Goal: Task Accomplishment & Management: Use online tool/utility

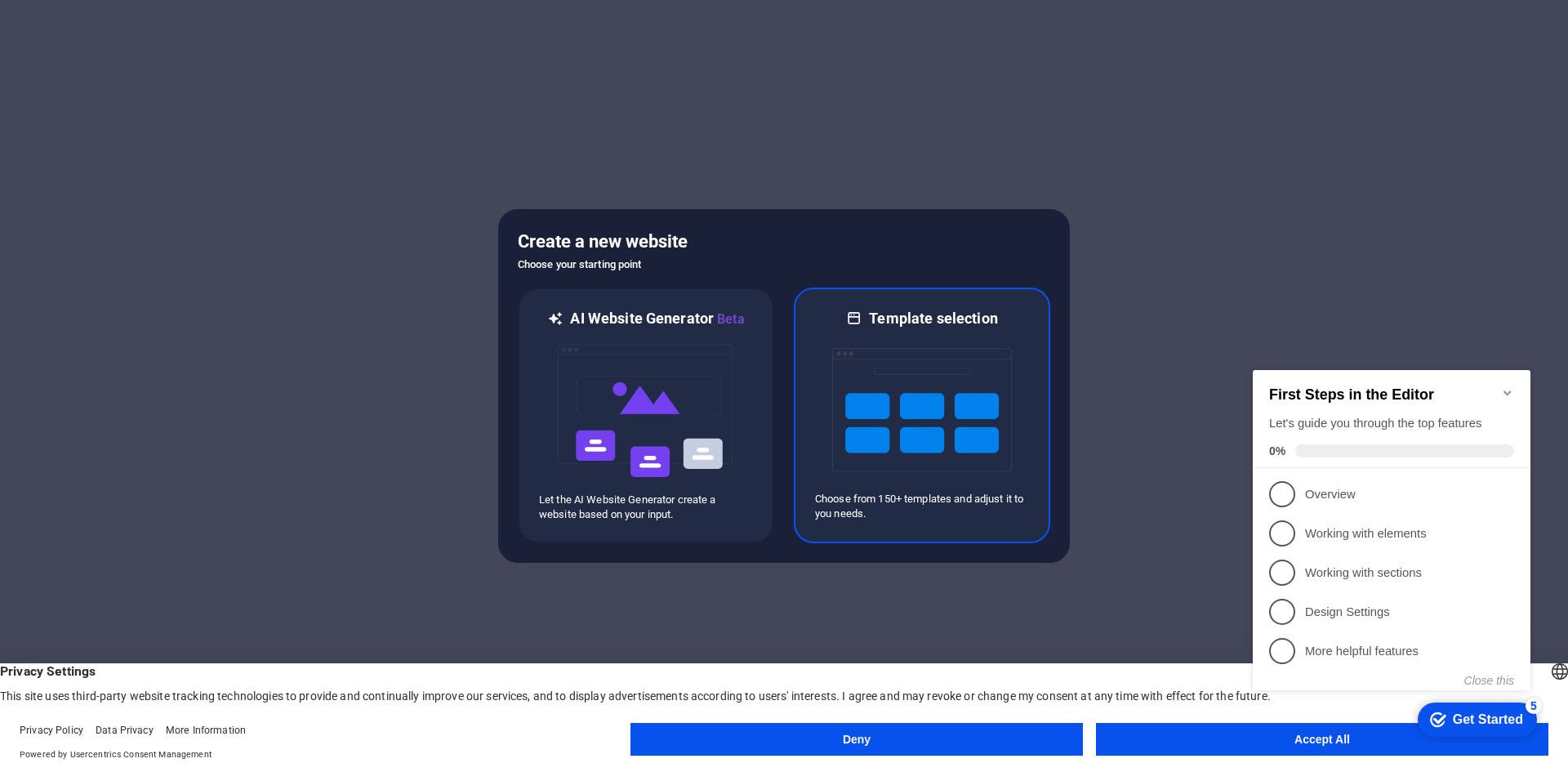
click at [867, 316] on div "Template selection" at bounding box center [922, 319] width 214 height 20
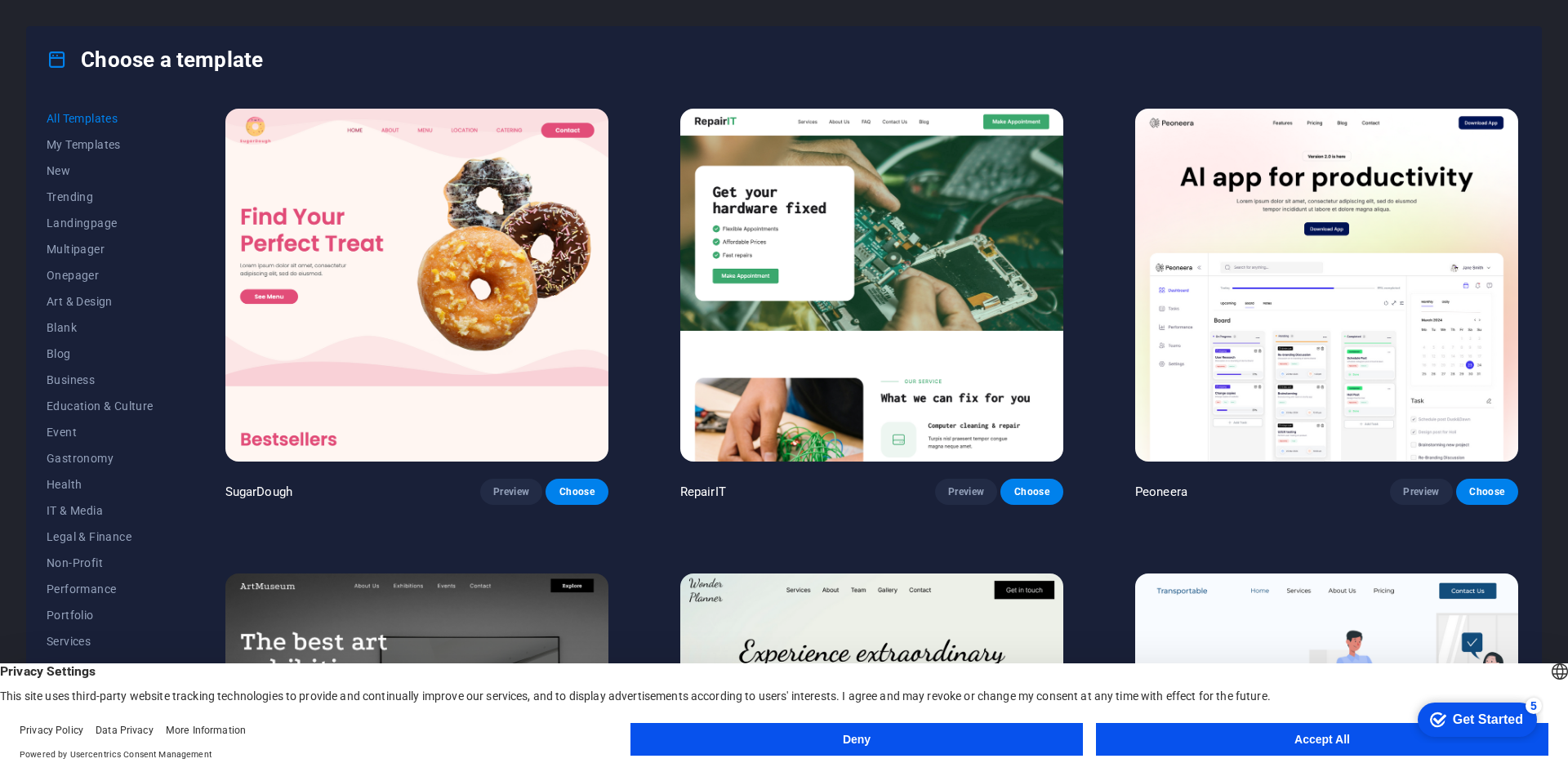
drag, startPoint x: 1522, startPoint y: 128, endPoint x: 1518, endPoint y: 149, distance: 21.4
click at [1518, 149] on div "All Templates My Templates New Trending Landingpage Multipager Onepager Art & D…" at bounding box center [784, 419] width 1514 height 653
click at [1304, 742] on button "Accept All" at bounding box center [1322, 740] width 452 height 33
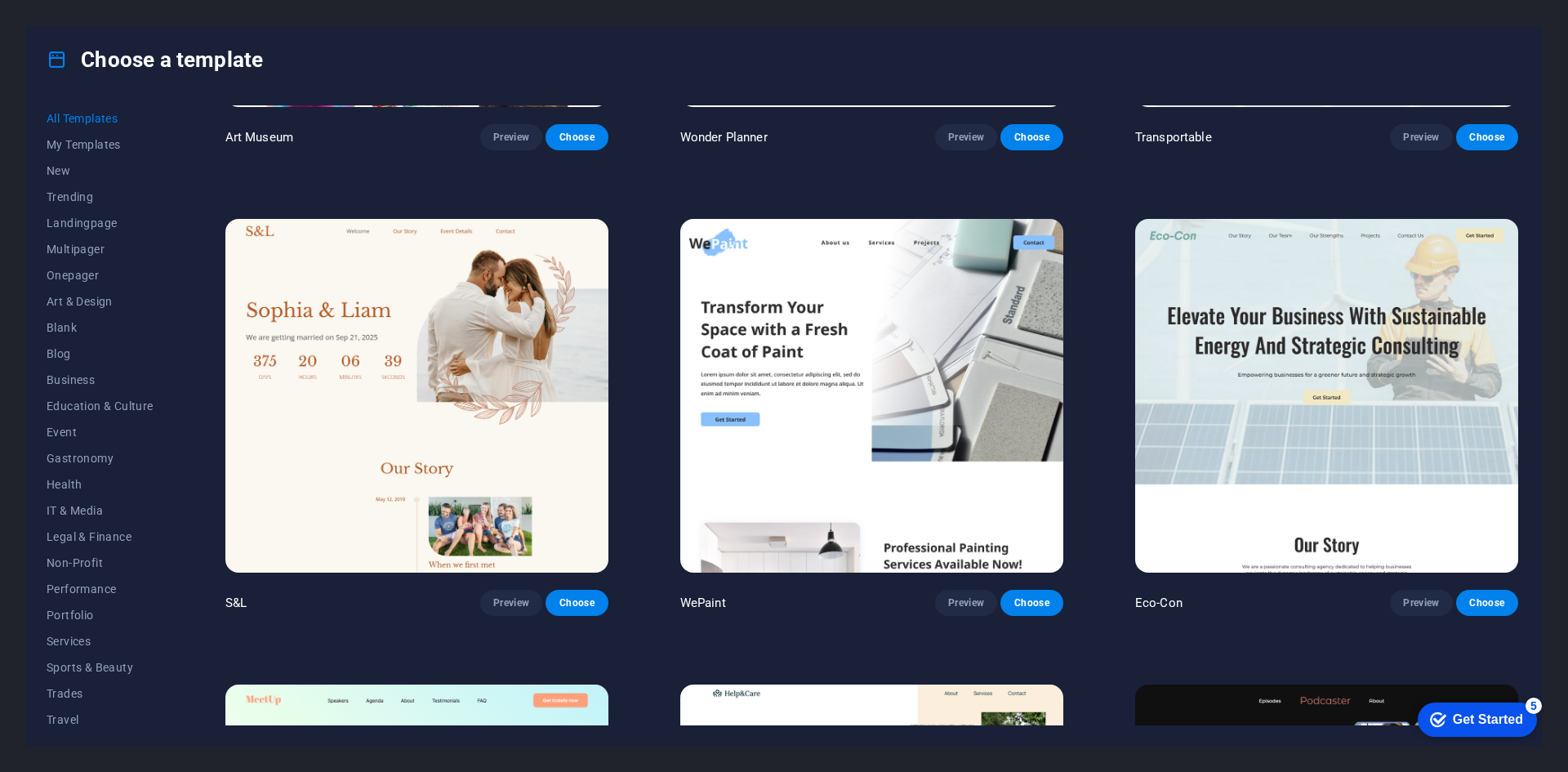
scroll to position [817, 0]
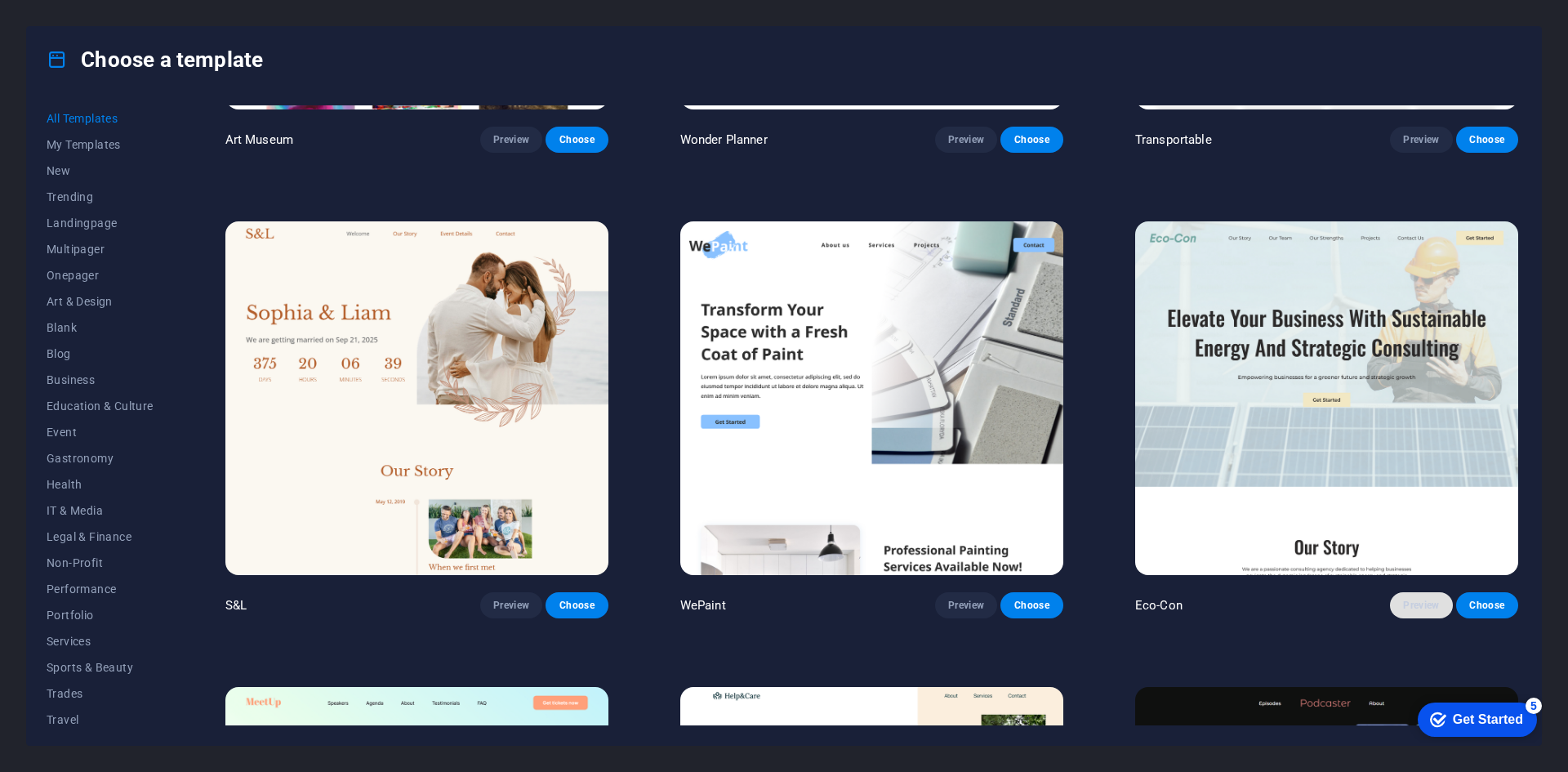
click at [1403, 599] on span "Preview" at bounding box center [1421, 605] width 36 height 13
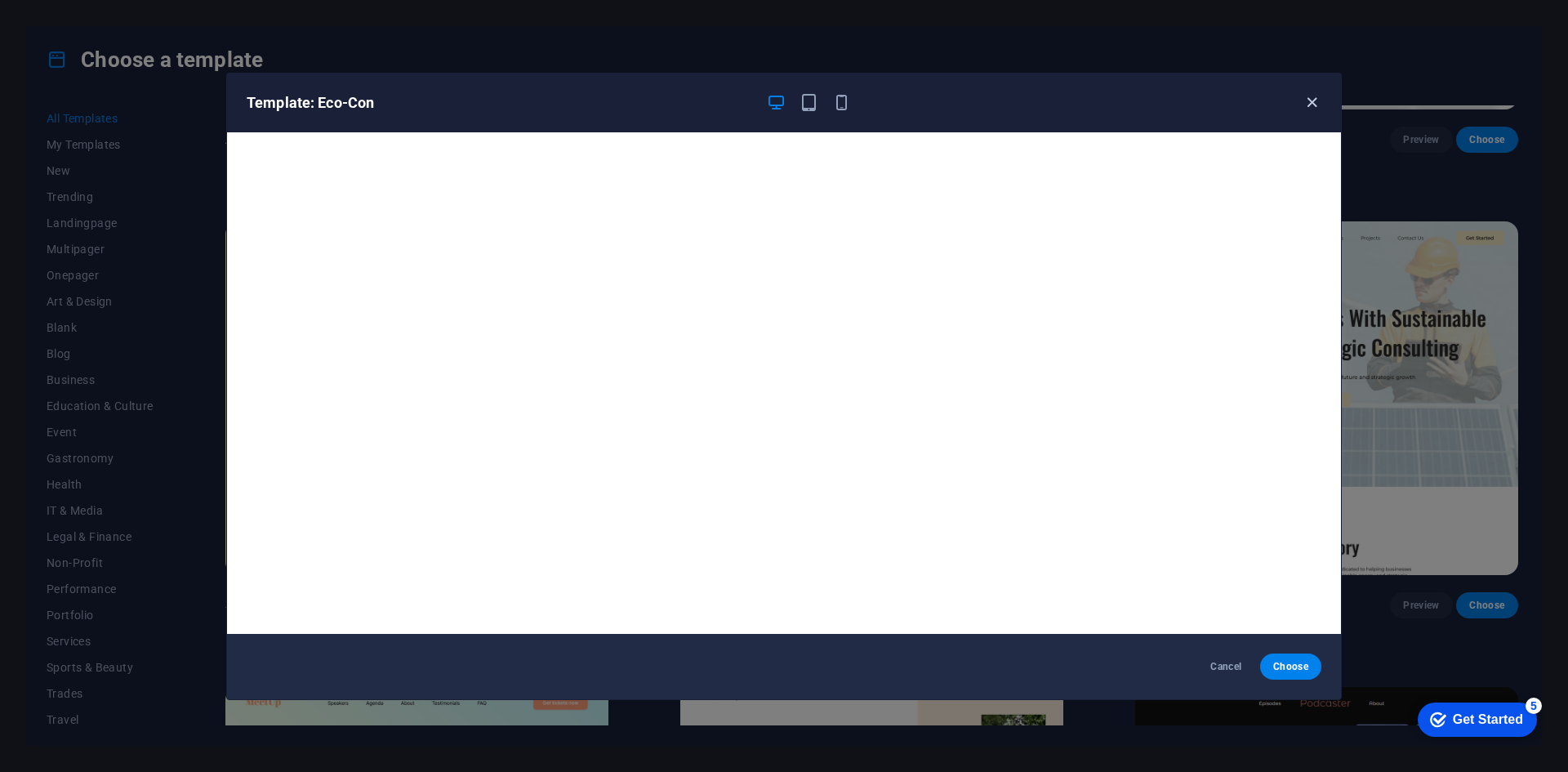
click at [1308, 102] on icon "button" at bounding box center [1311, 102] width 19 height 19
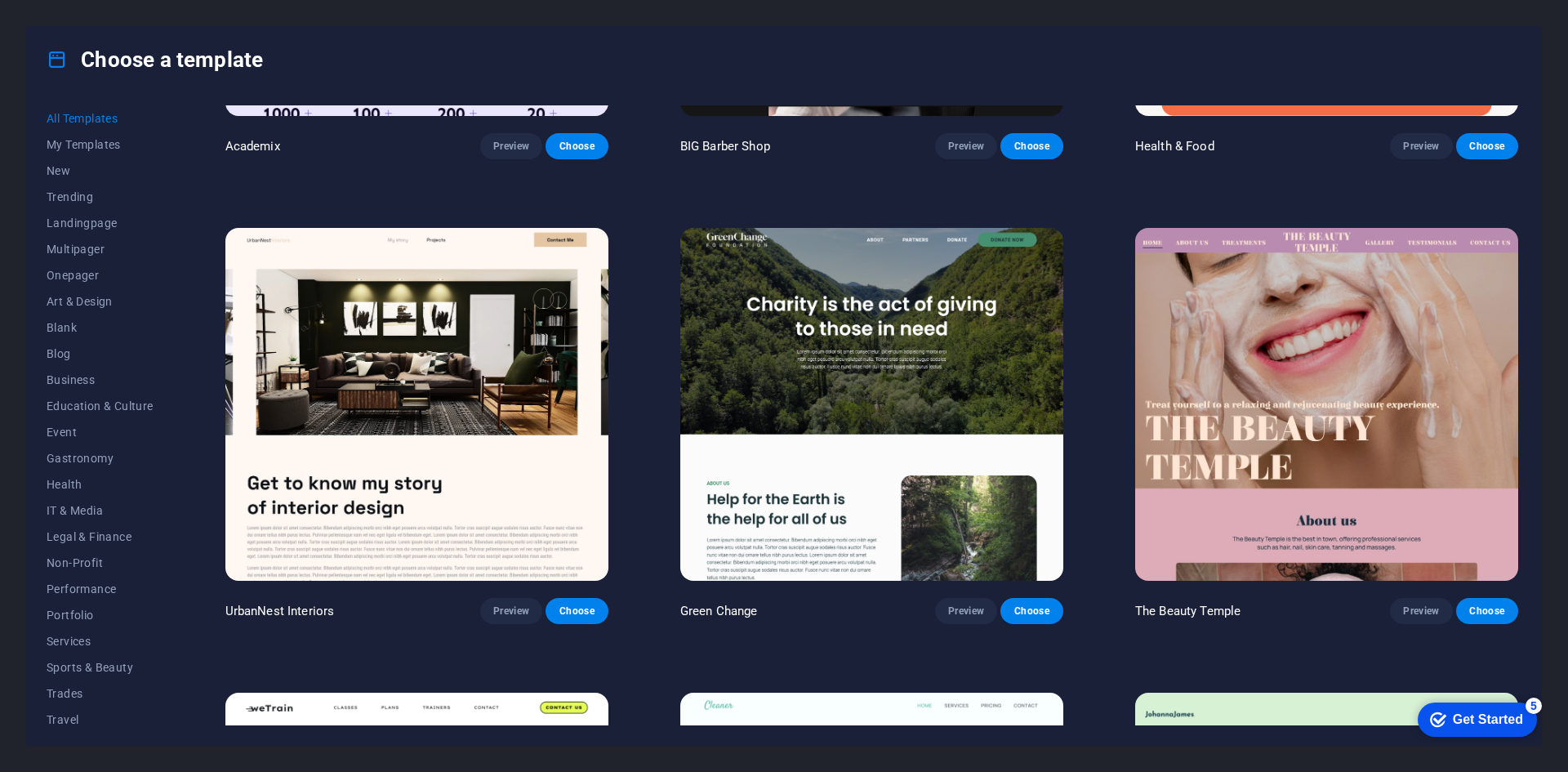
scroll to position [2288, 0]
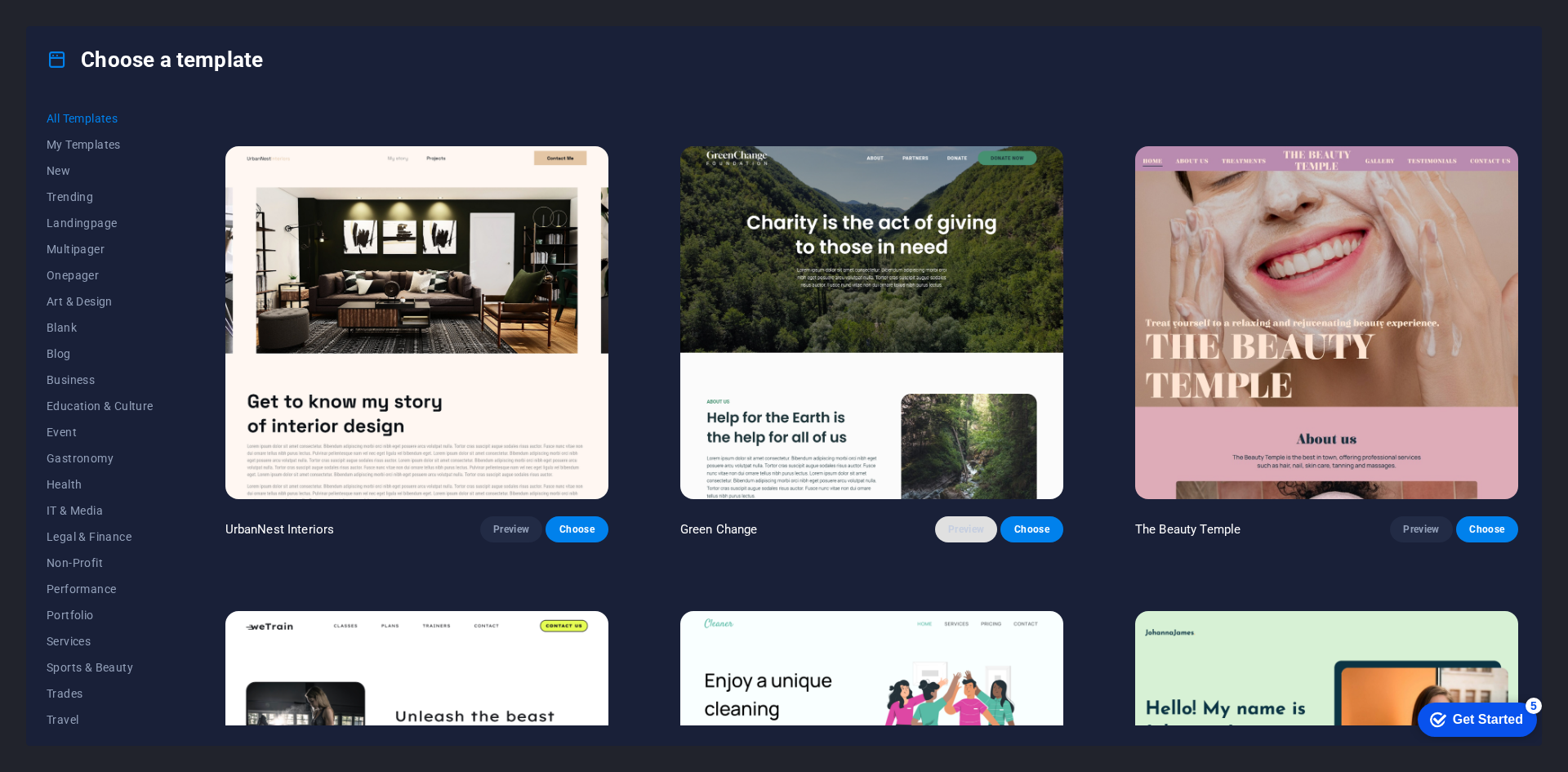
click at [969, 523] on span "Preview" at bounding box center [966, 529] width 36 height 13
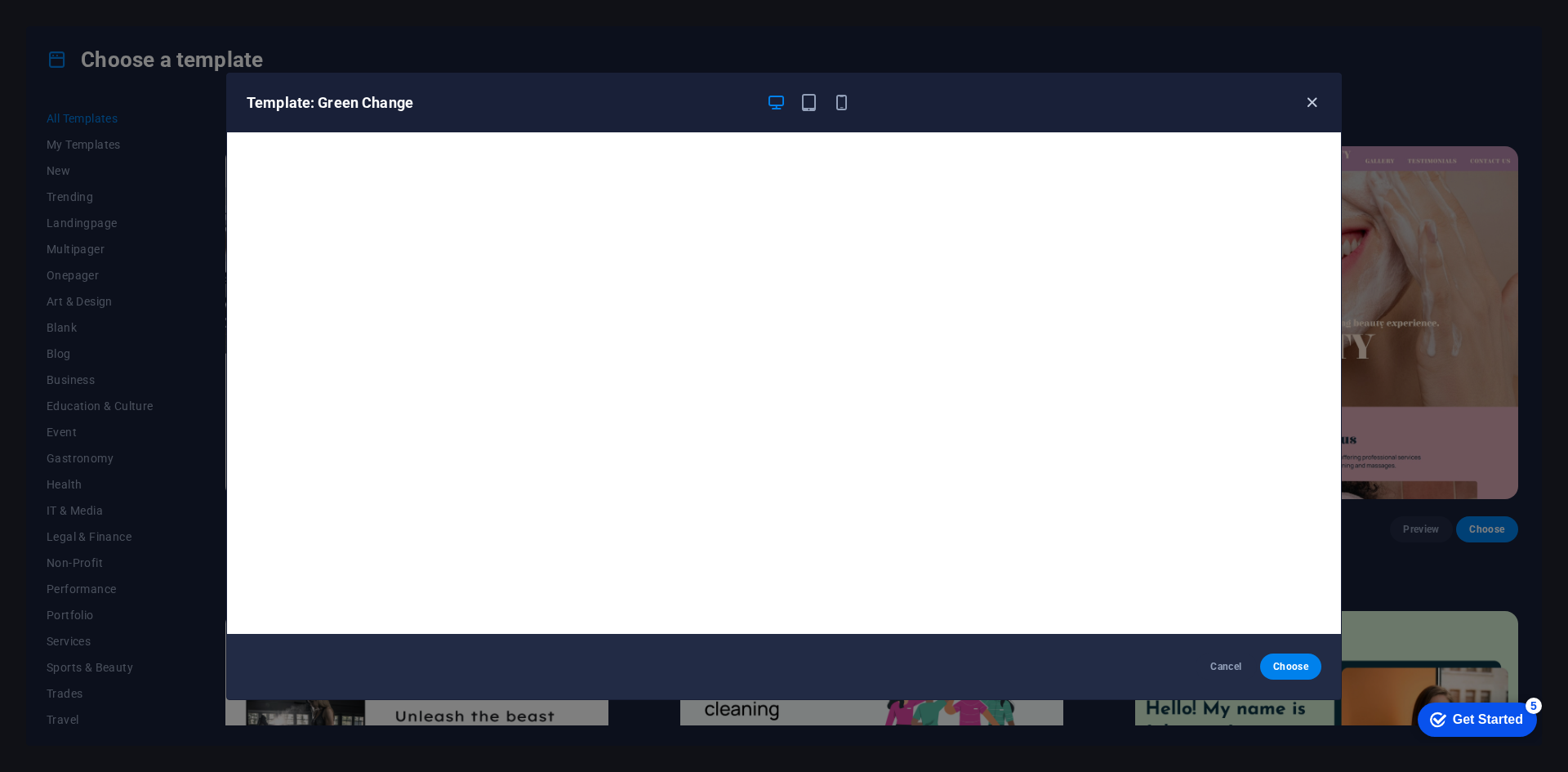
click at [1315, 105] on icon "button" at bounding box center [1311, 102] width 19 height 19
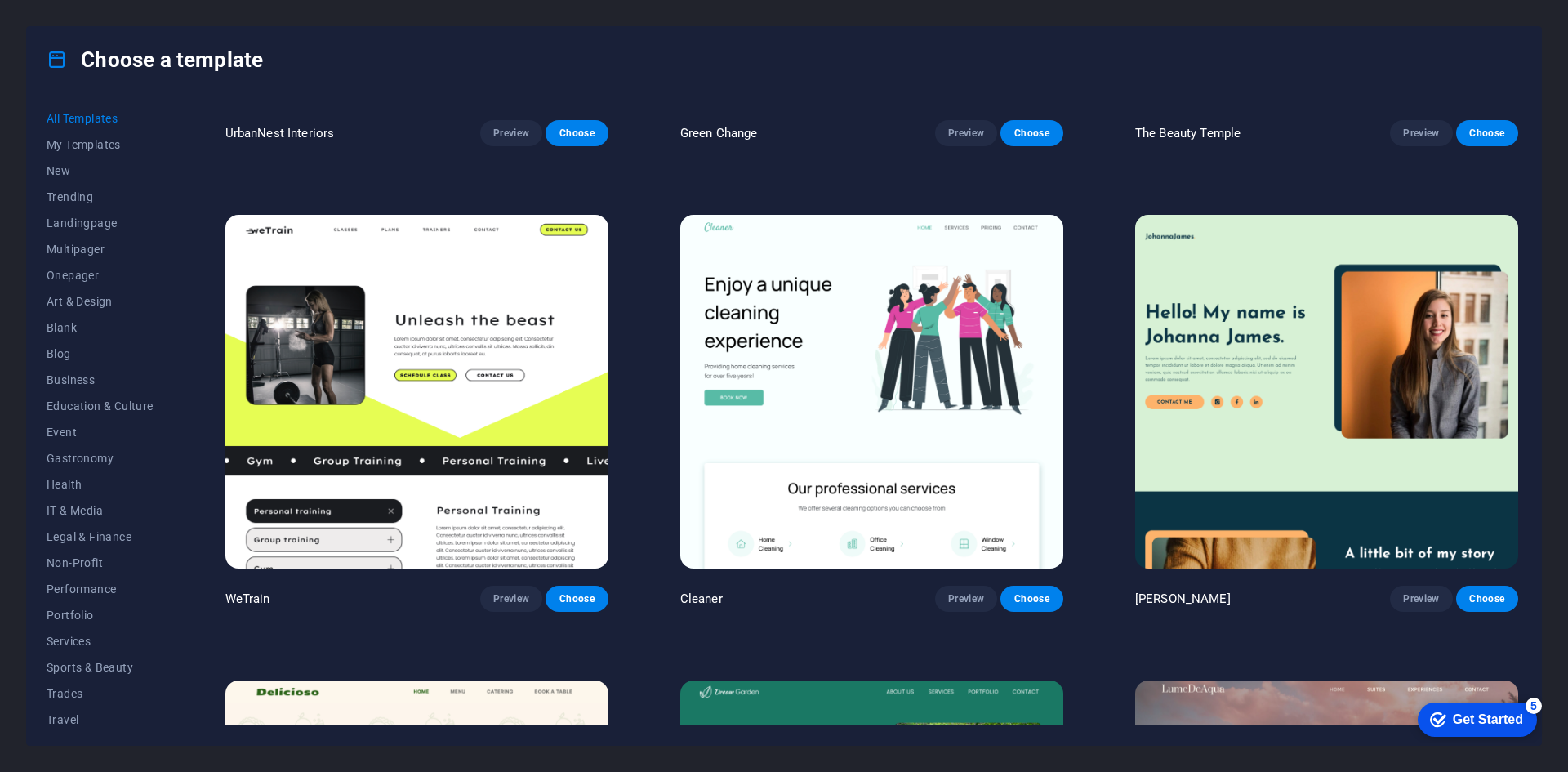
scroll to position [2697, 0]
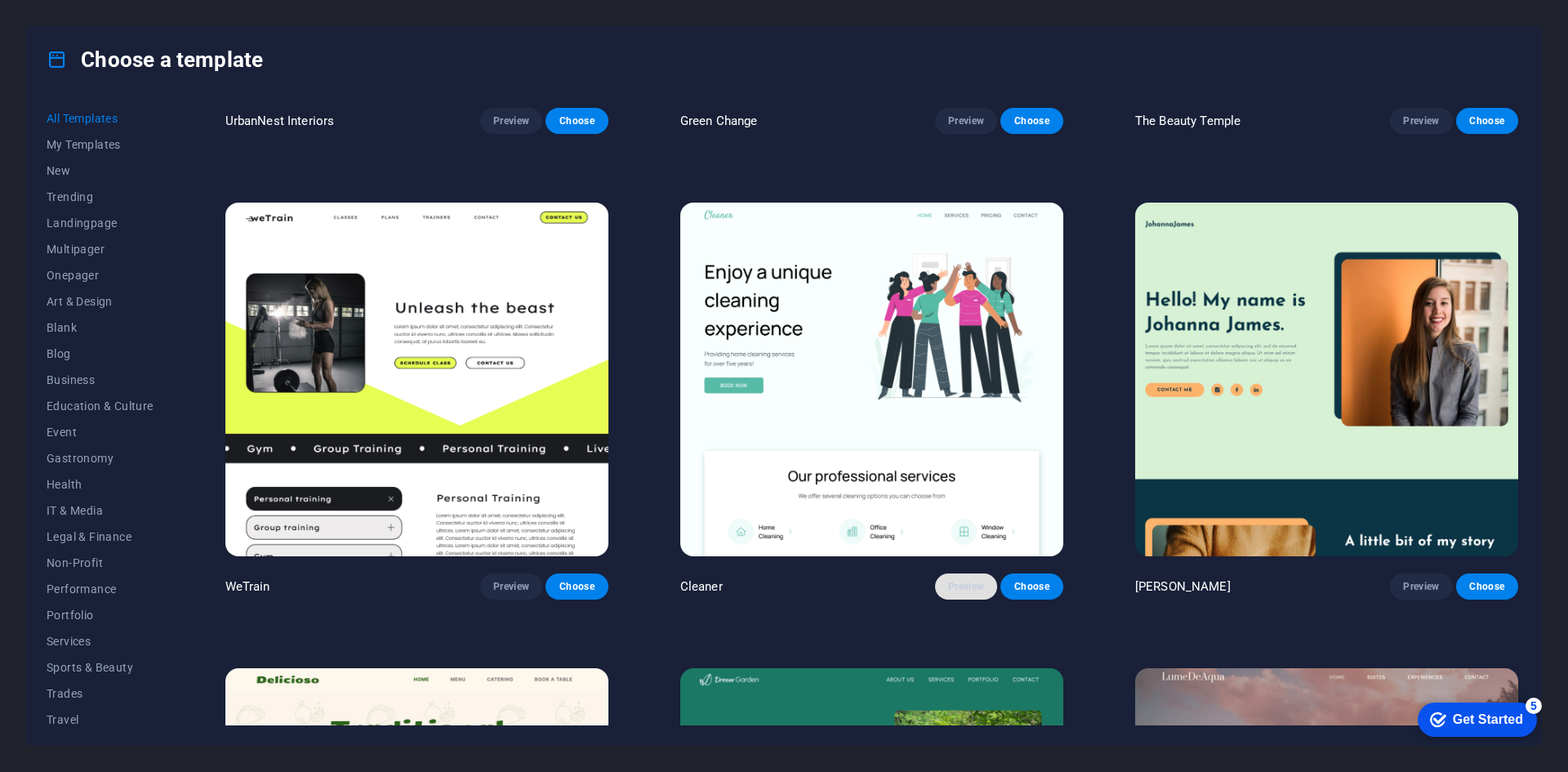
click at [961, 580] on span "Preview" at bounding box center [966, 587] width 36 height 13
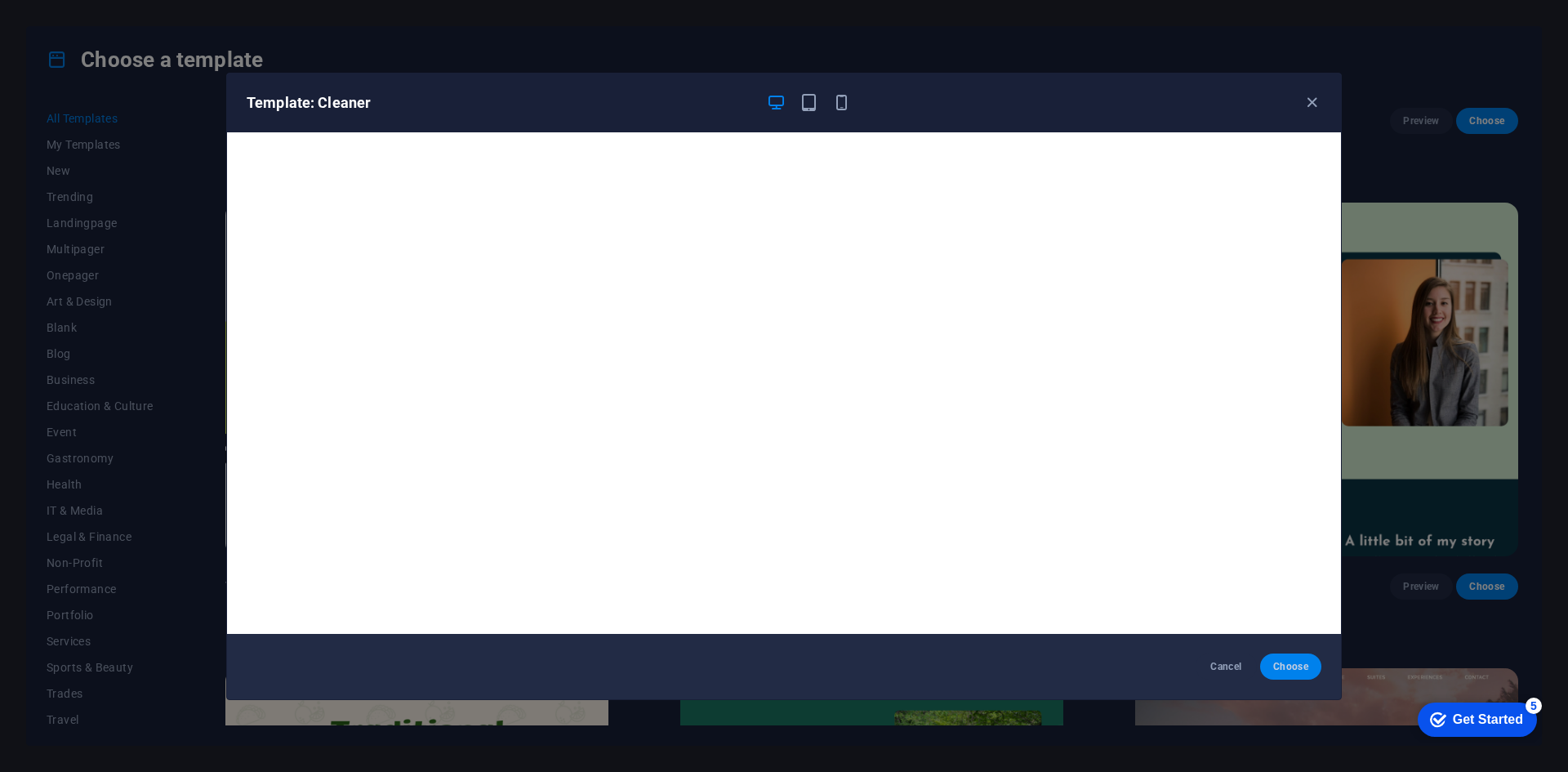
click at [1302, 666] on span "Choose" at bounding box center [1291, 667] width 35 height 13
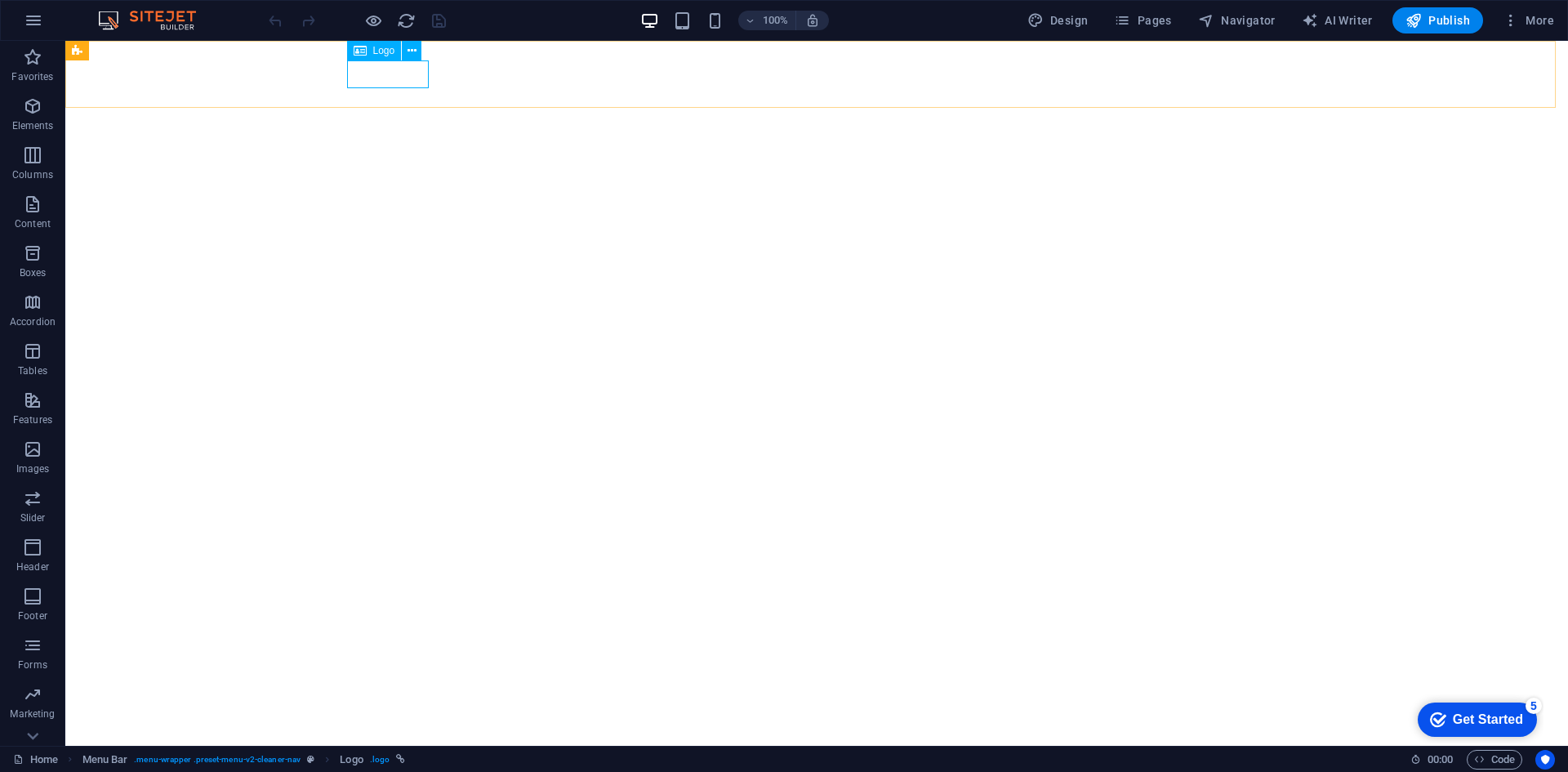
click at [377, 54] on span "Logo" at bounding box center [384, 50] width 22 height 10
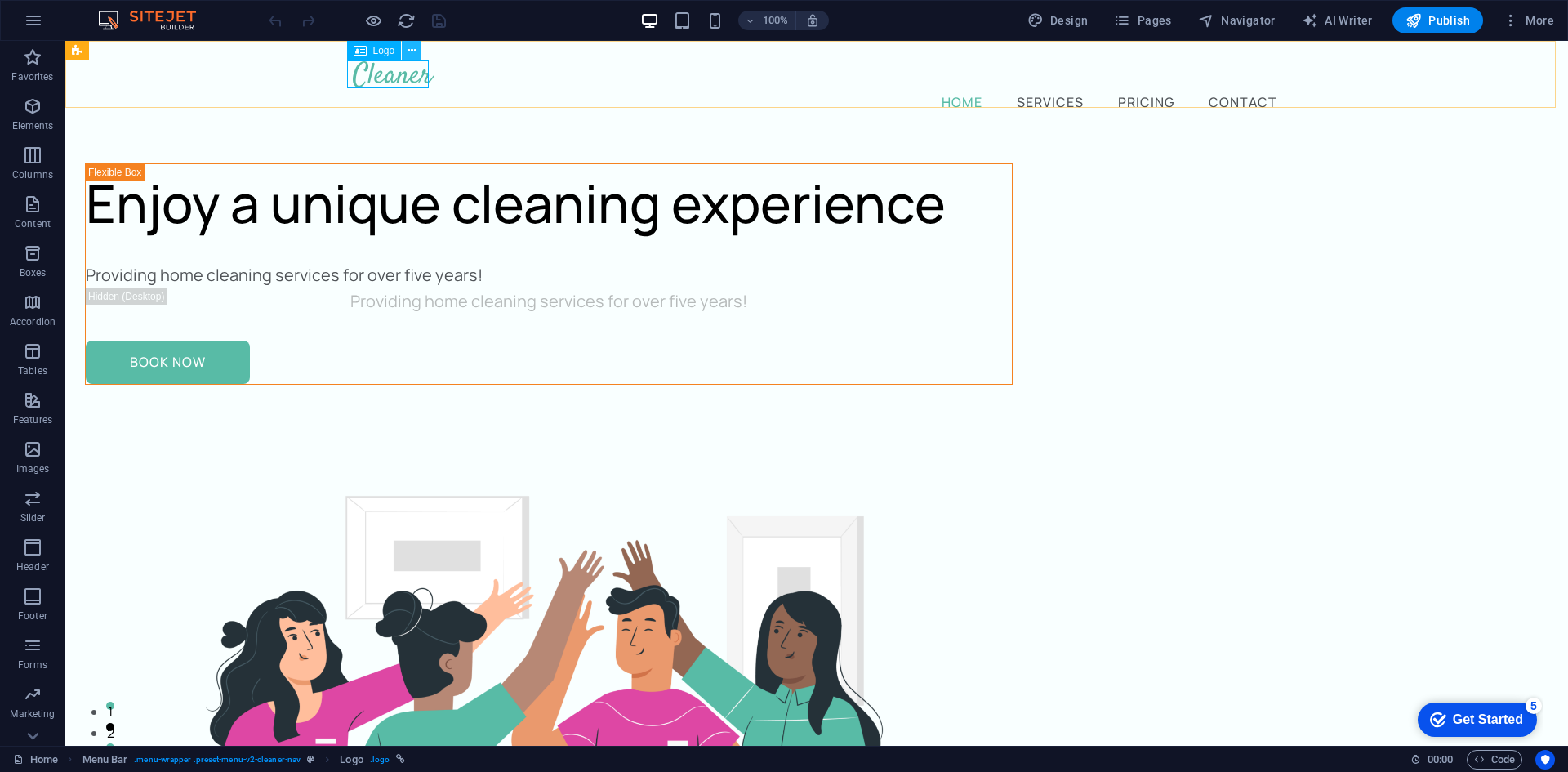
click at [371, 70] on div at bounding box center [817, 74] width 928 height 28
select select "px"
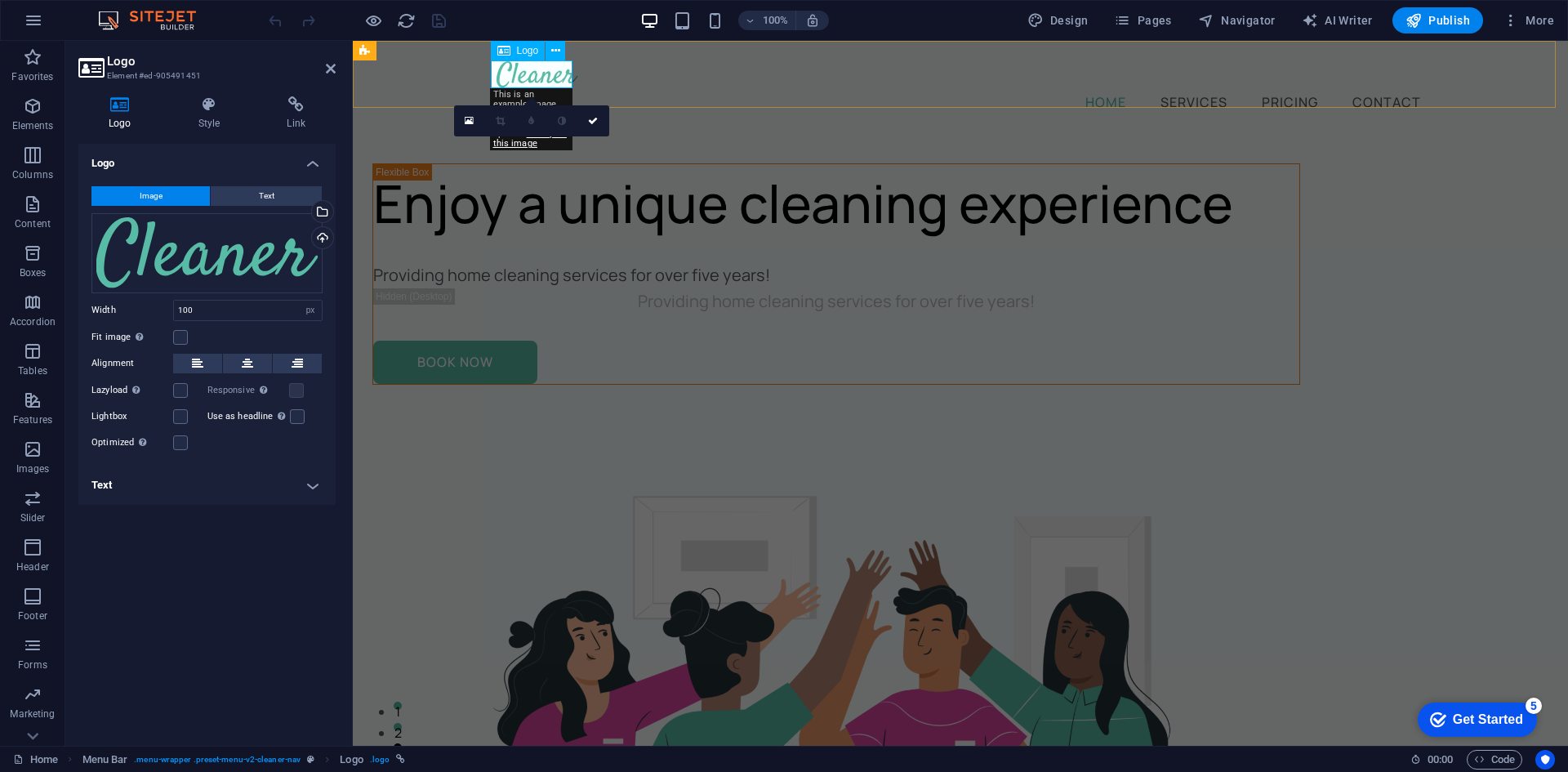
click at [541, 74] on div at bounding box center [961, 74] width 928 height 28
click at [200, 251] on div "Drag files here, click to choose files or select files from Files or our free s…" at bounding box center [207, 253] width 231 height 80
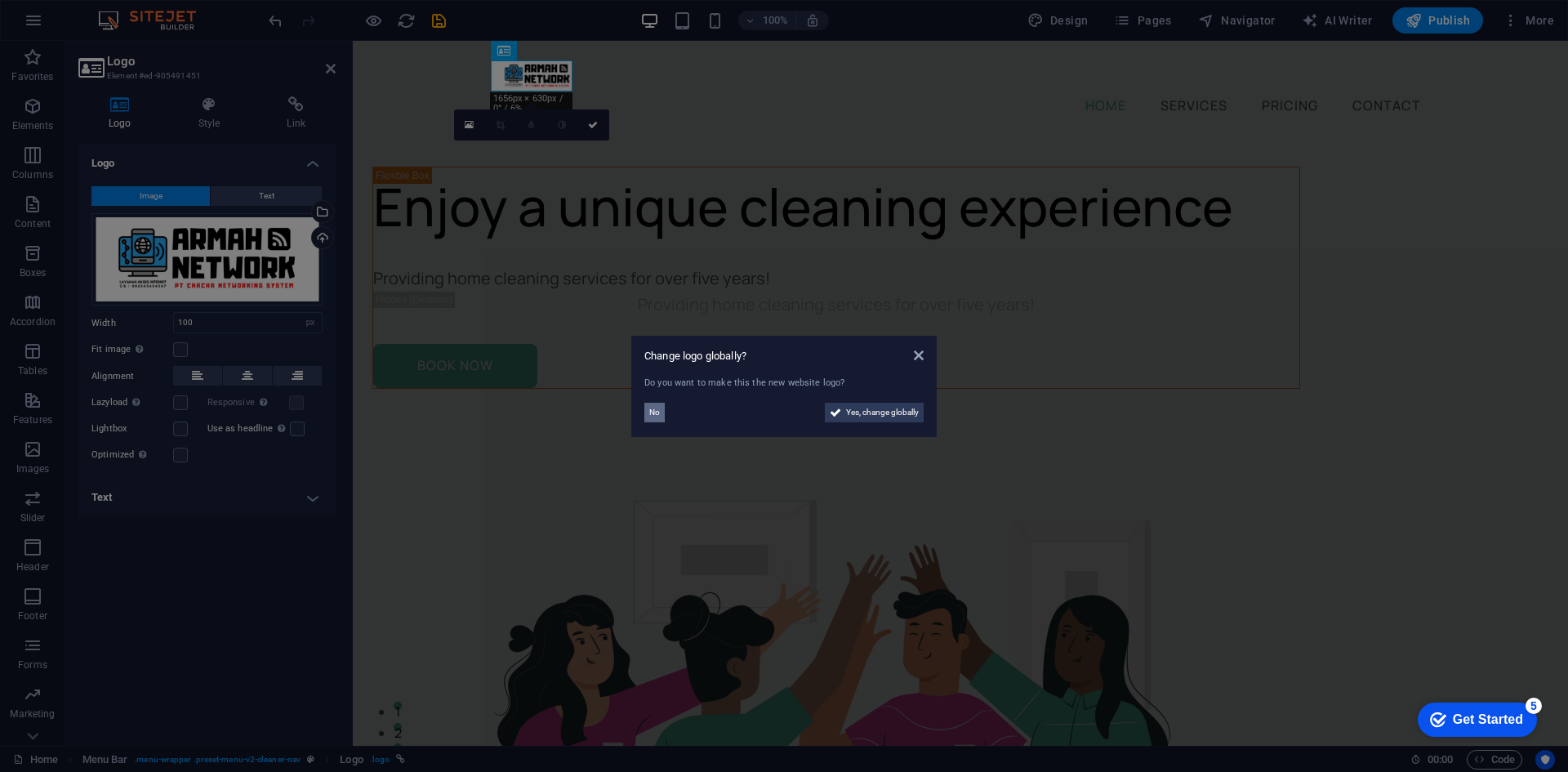
click at [655, 411] on span "No" at bounding box center [654, 413] width 11 height 20
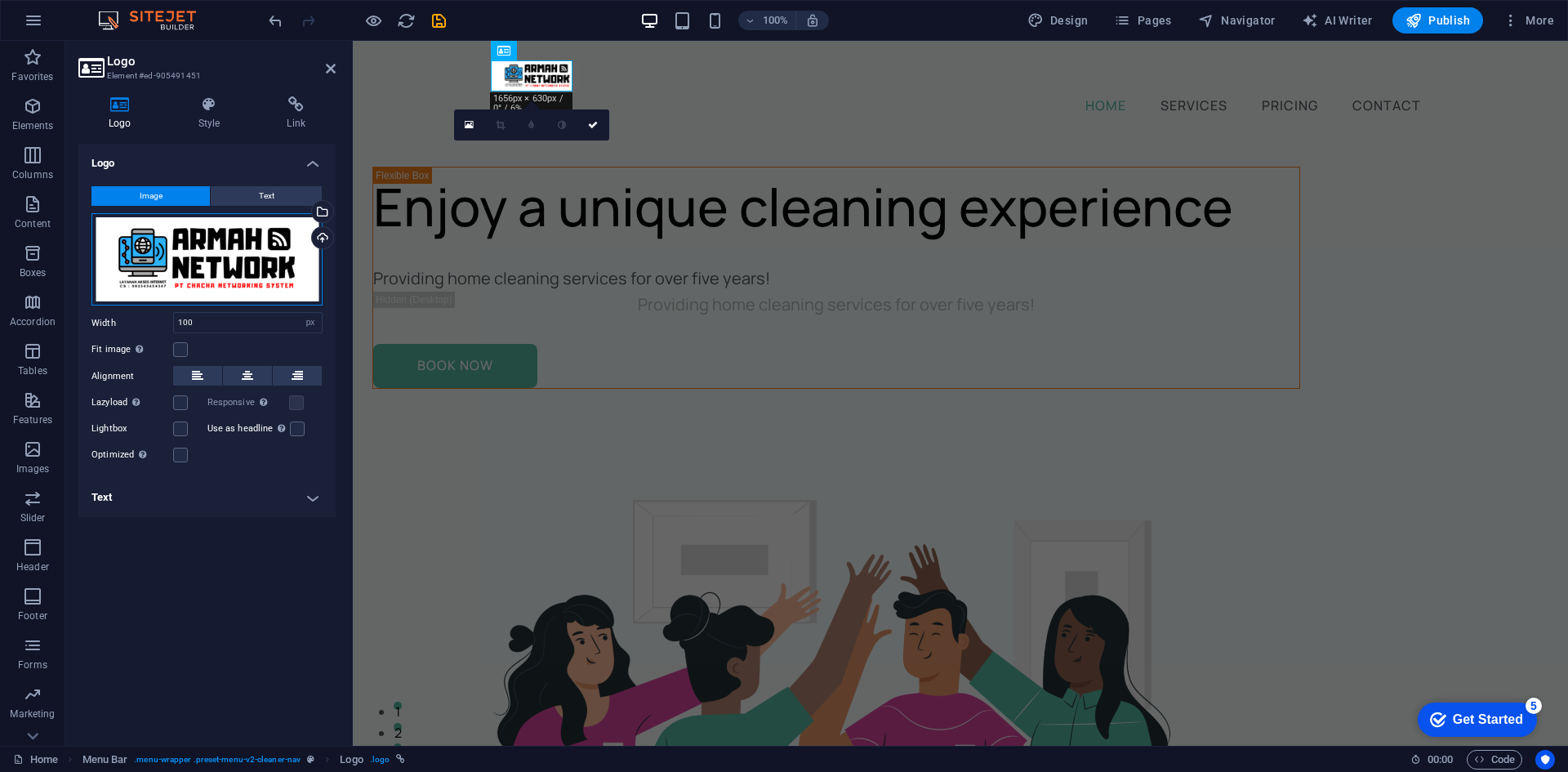
click at [216, 265] on div "Drag files here, click to choose files or select files from Files or our free s…" at bounding box center [207, 259] width 231 height 93
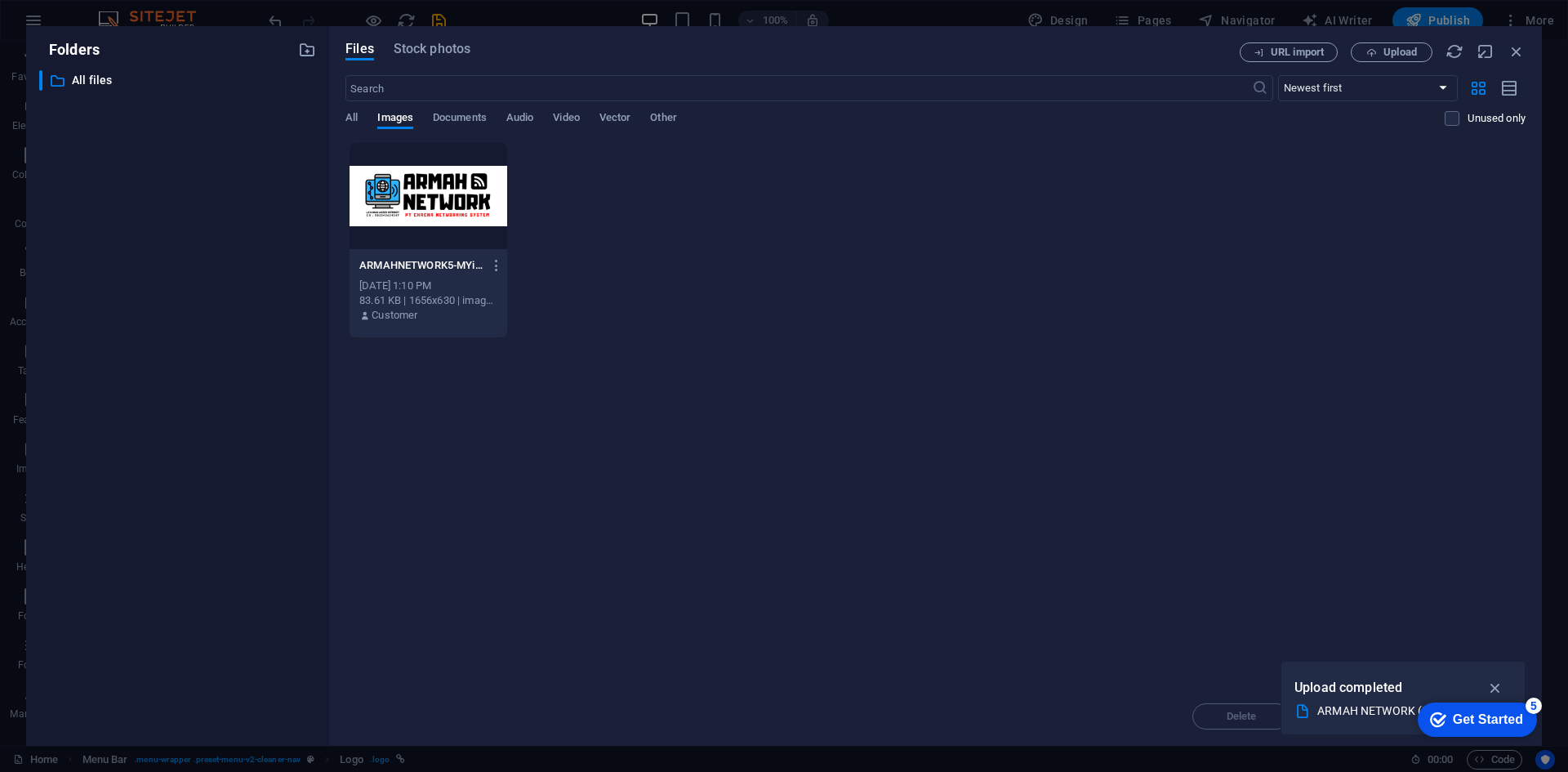
click at [216, 265] on div "​ All files All files" at bounding box center [177, 401] width 276 height 663
click at [472, 179] on div at bounding box center [428, 196] width 158 height 107
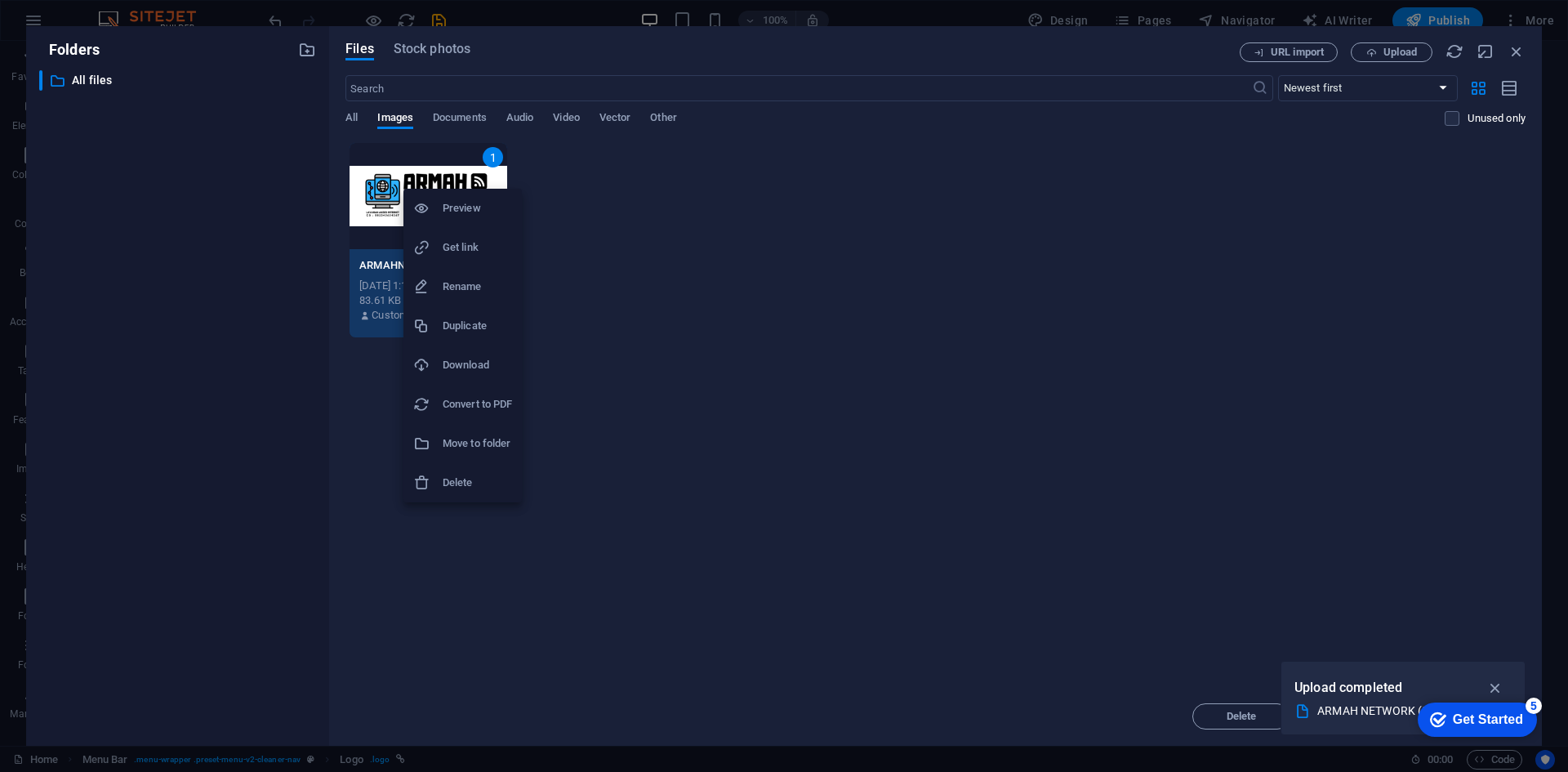
click at [465, 485] on h6 "Delete" at bounding box center [477, 483] width 69 height 20
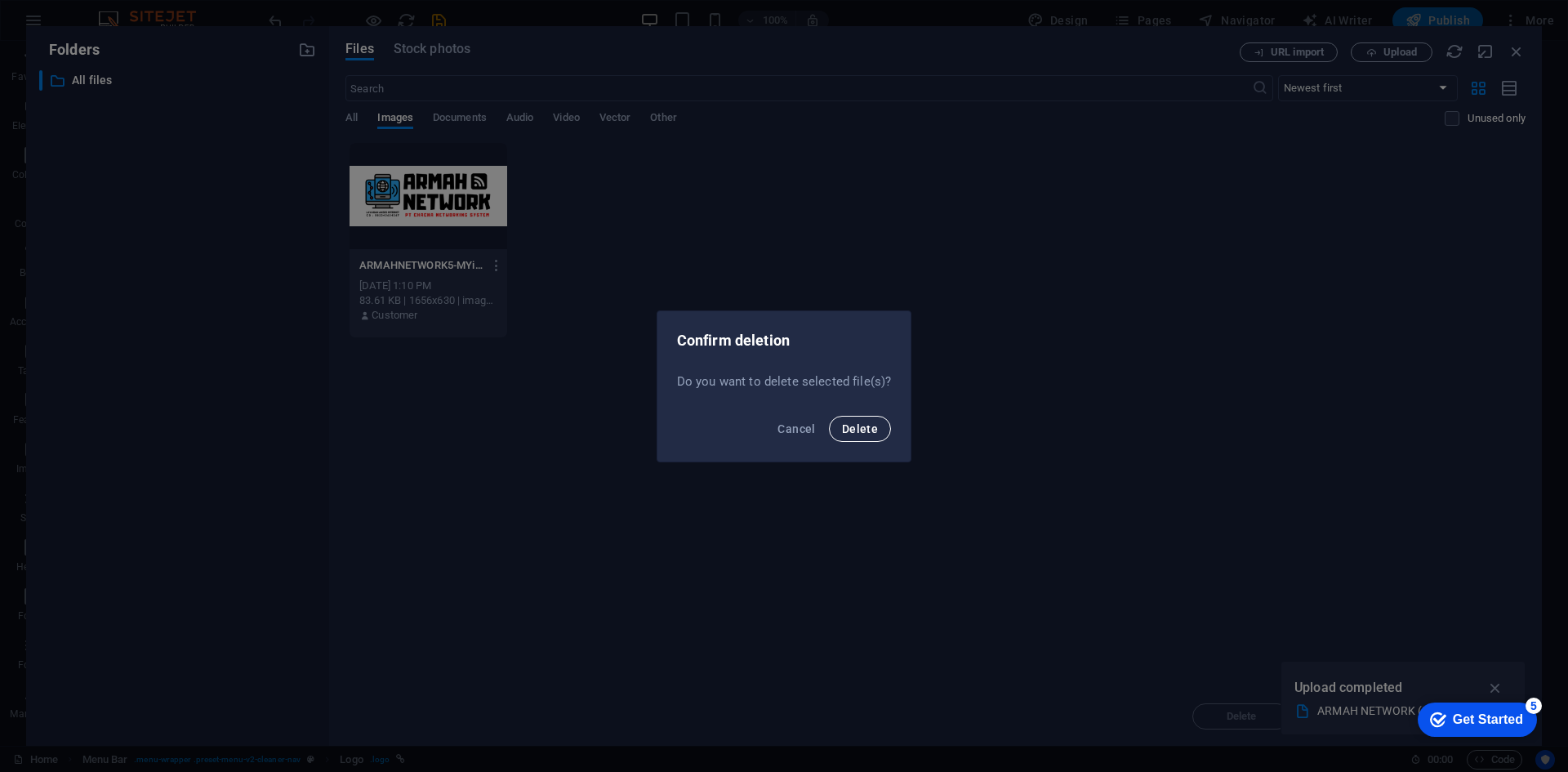
click at [867, 432] on span "Delete" at bounding box center [860, 429] width 36 height 13
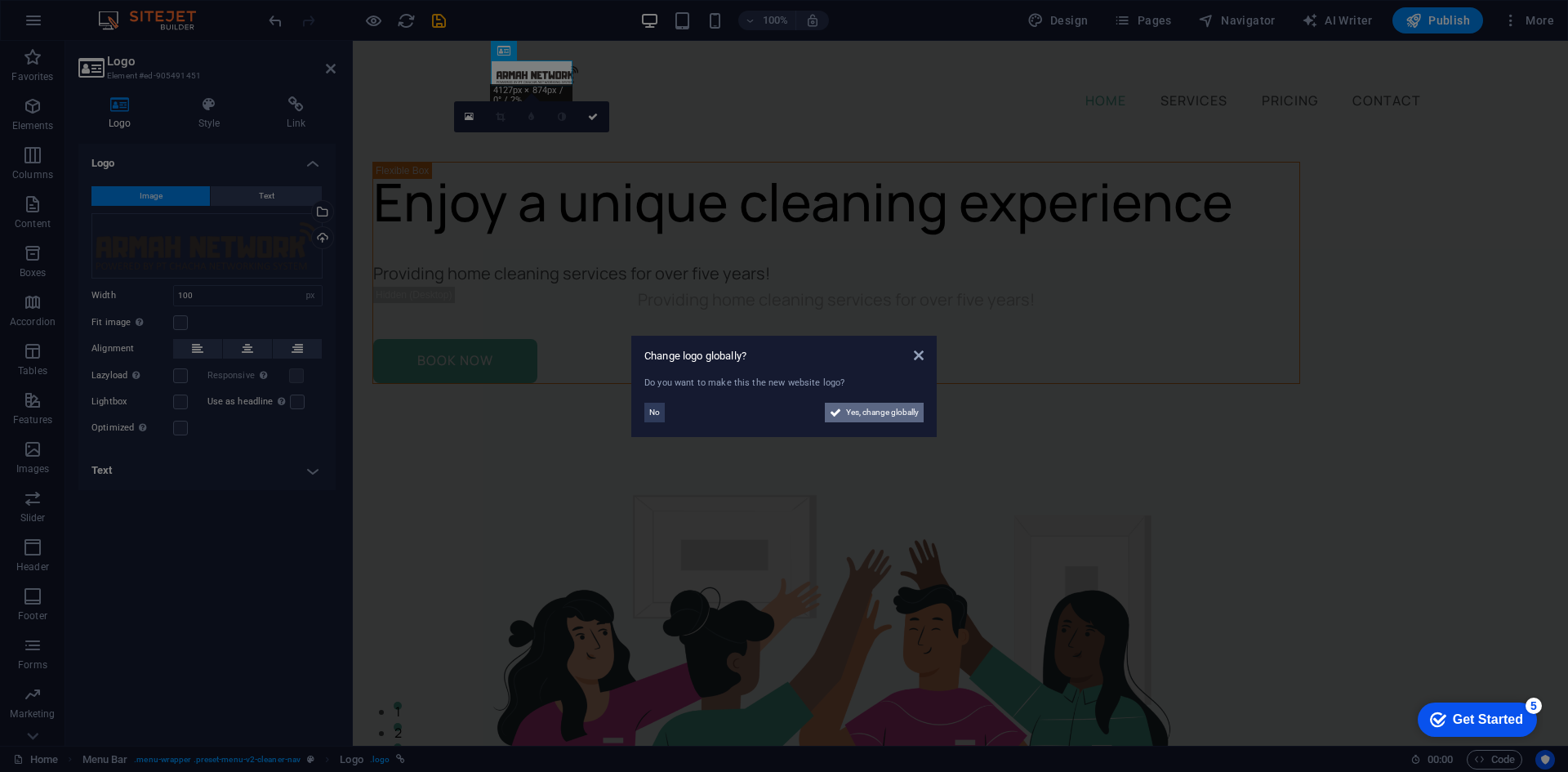
click at [865, 411] on span "Yes, change globally" at bounding box center [882, 413] width 73 height 20
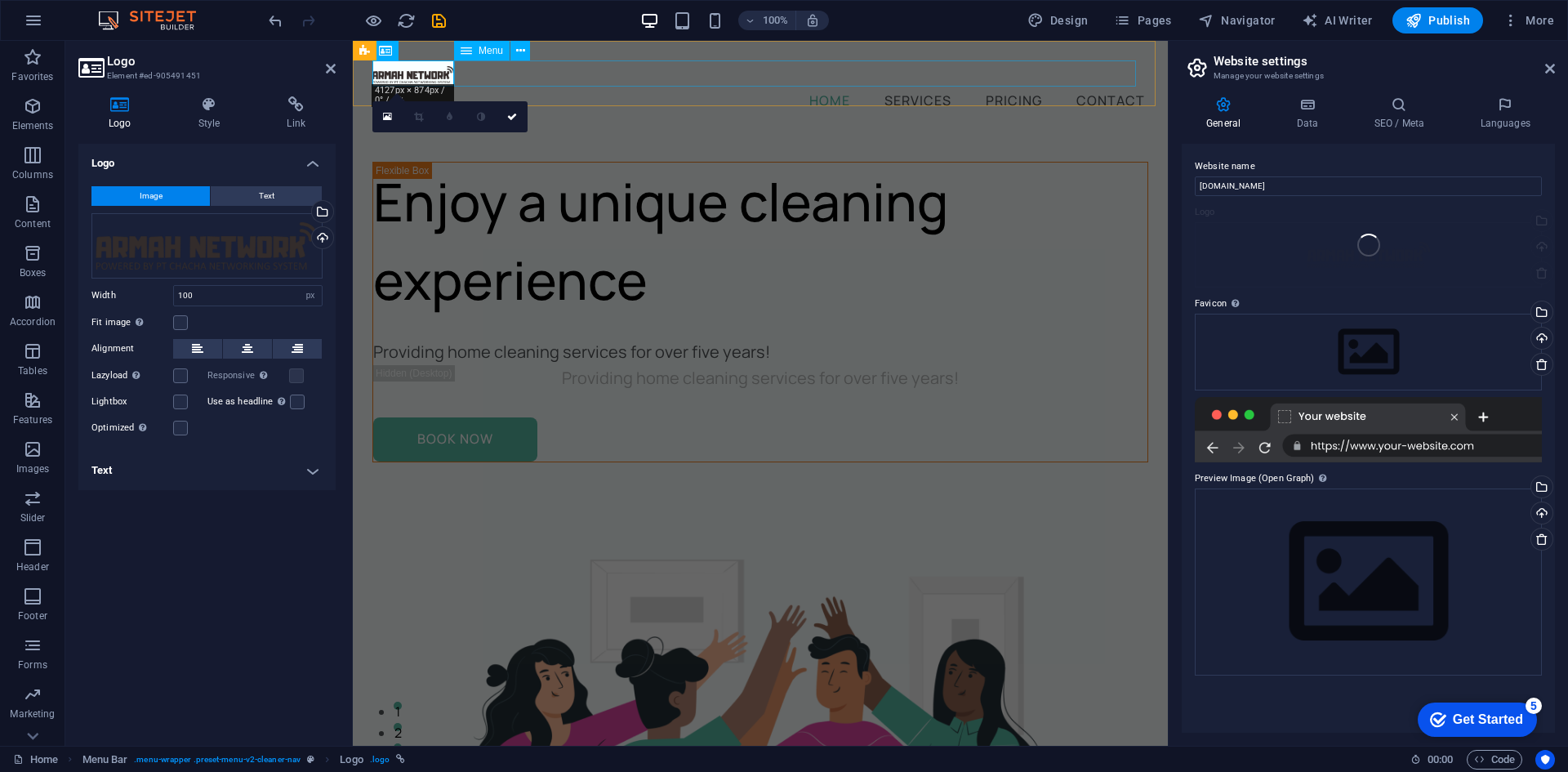
click at [592, 87] on nav "Home Services Pricing Contact" at bounding box center [760, 100] width 776 height 26
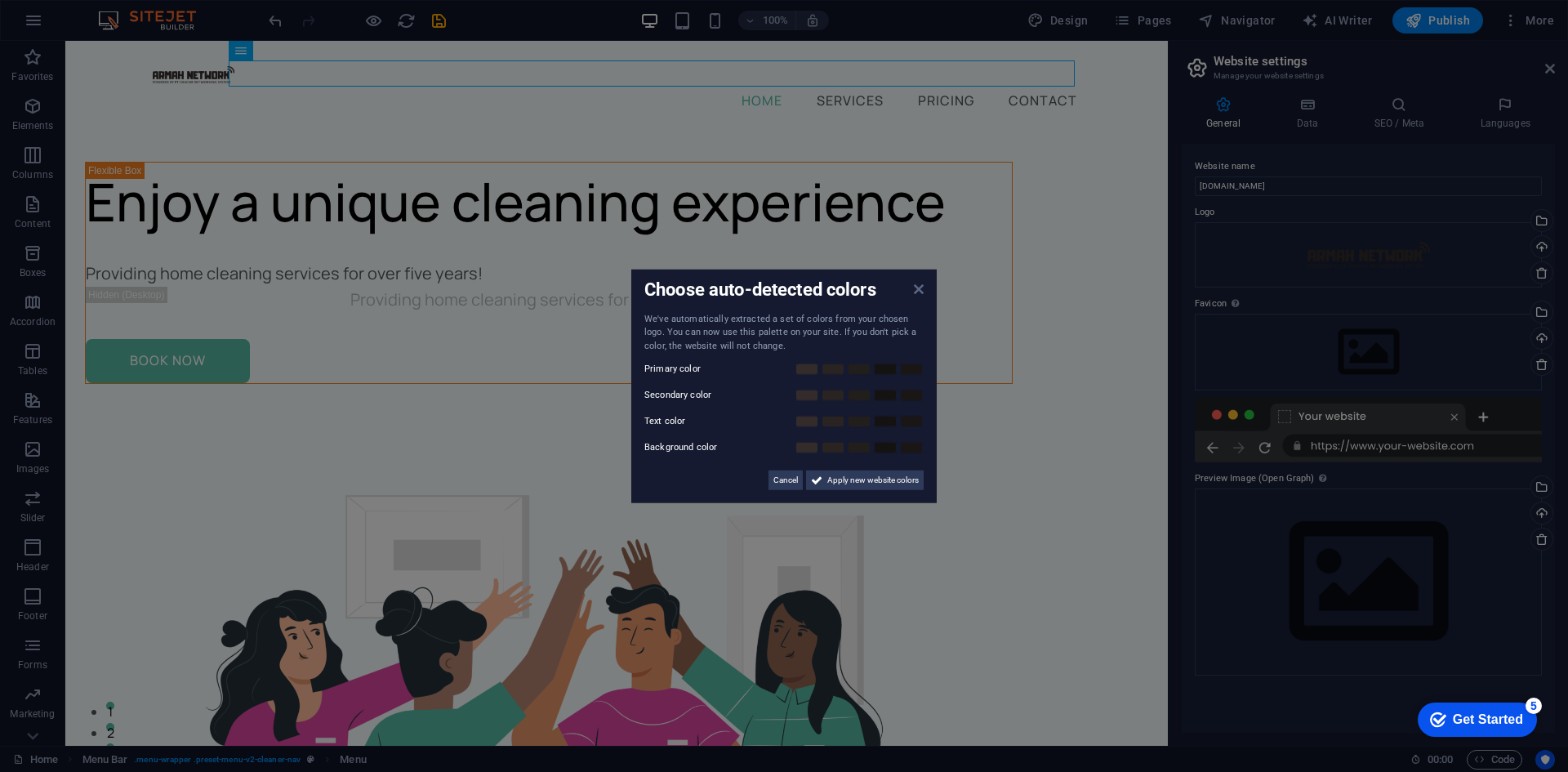
click at [920, 291] on icon at bounding box center [919, 288] width 10 height 13
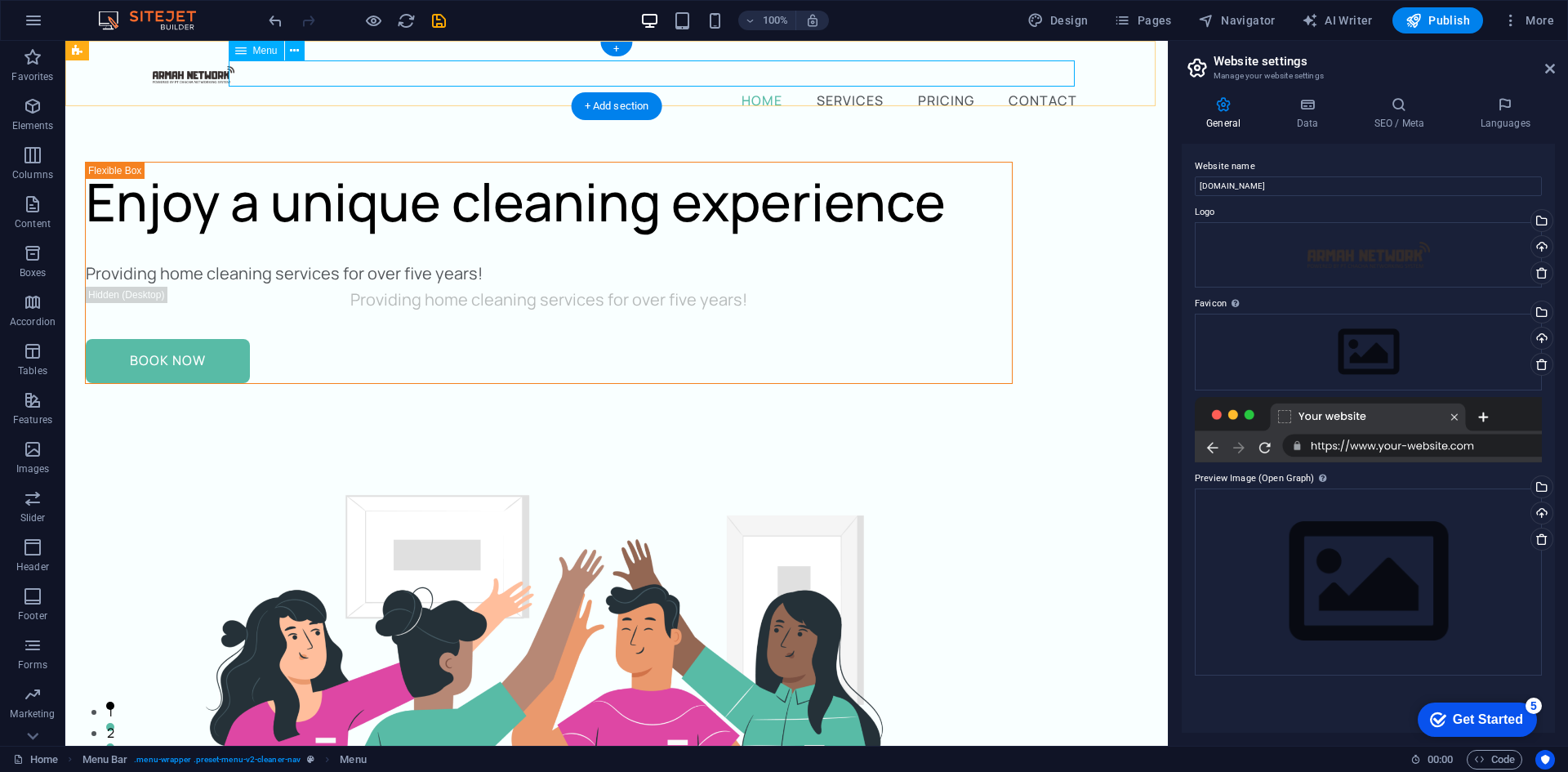
click at [956, 87] on nav "Home Services Pricing Contact" at bounding box center [616, 100] width 928 height 26
click at [949, 87] on nav "Home Services Pricing Contact" at bounding box center [616, 100] width 928 height 26
click at [944, 87] on nav "Home Services Pricing Contact" at bounding box center [616, 100] width 928 height 26
select select
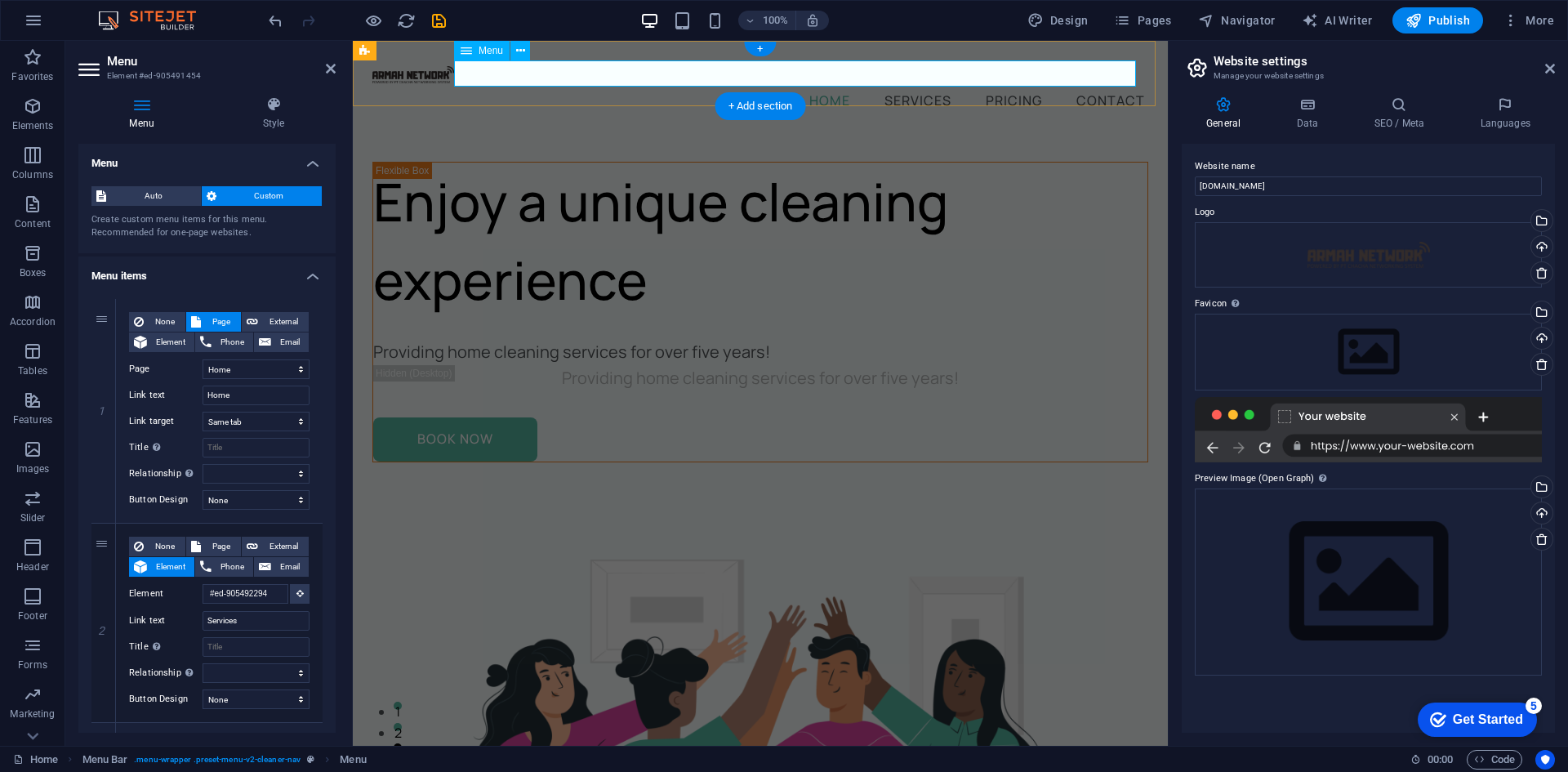
click at [1014, 87] on nav "Home Services Pricing Contact" at bounding box center [760, 100] width 776 height 26
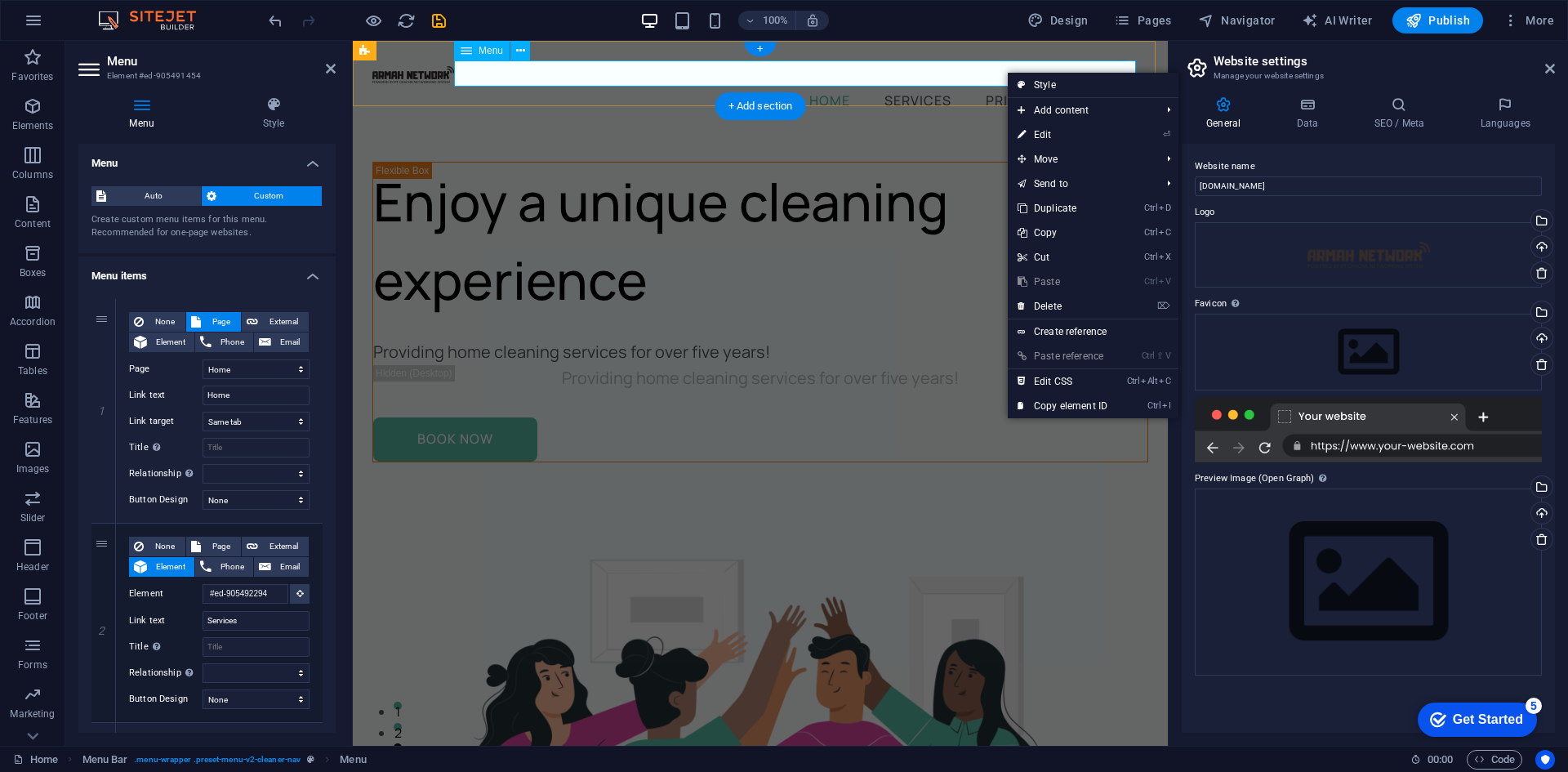
click at [987, 87] on nav "Home Services Pricing Contact" at bounding box center [760, 100] width 776 height 26
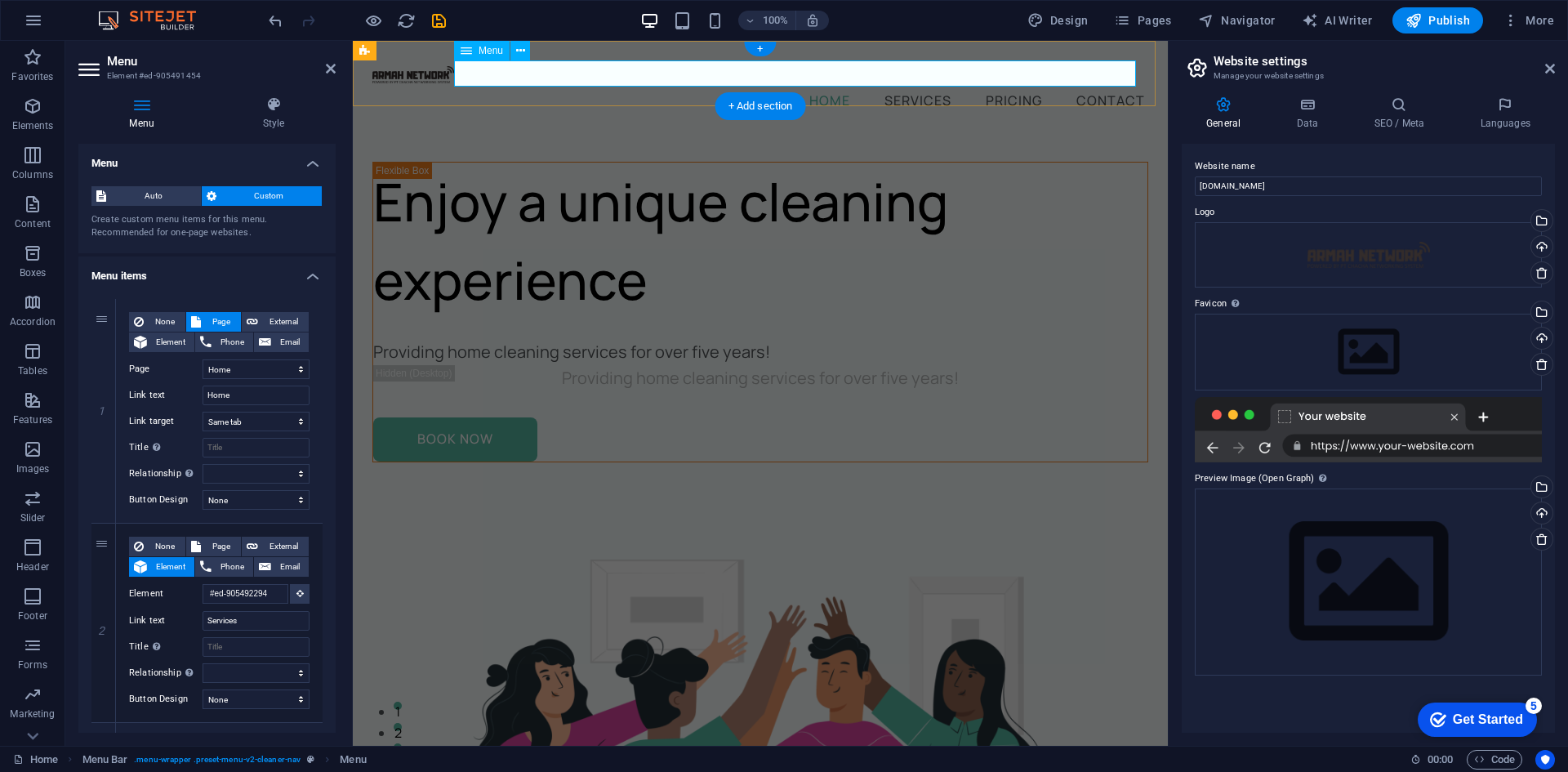
click at [987, 87] on nav "Home Services Pricing Contact" at bounding box center [760, 100] width 776 height 26
click at [1021, 87] on nav "Home Services Pricing Contact" at bounding box center [760, 100] width 776 height 26
click at [269, 103] on icon at bounding box center [273, 105] width 124 height 17
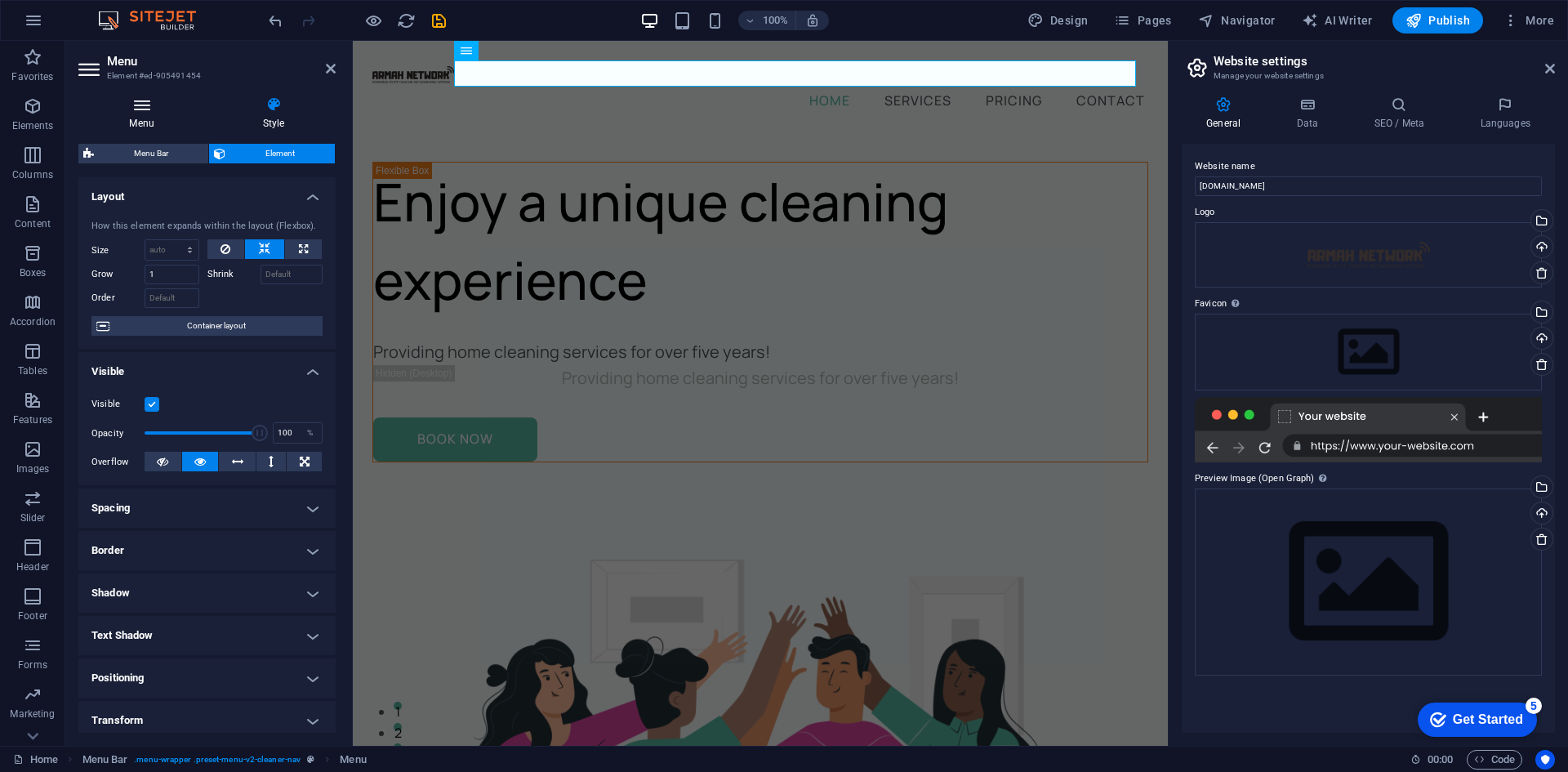
click at [181, 109] on icon at bounding box center [141, 105] width 126 height 17
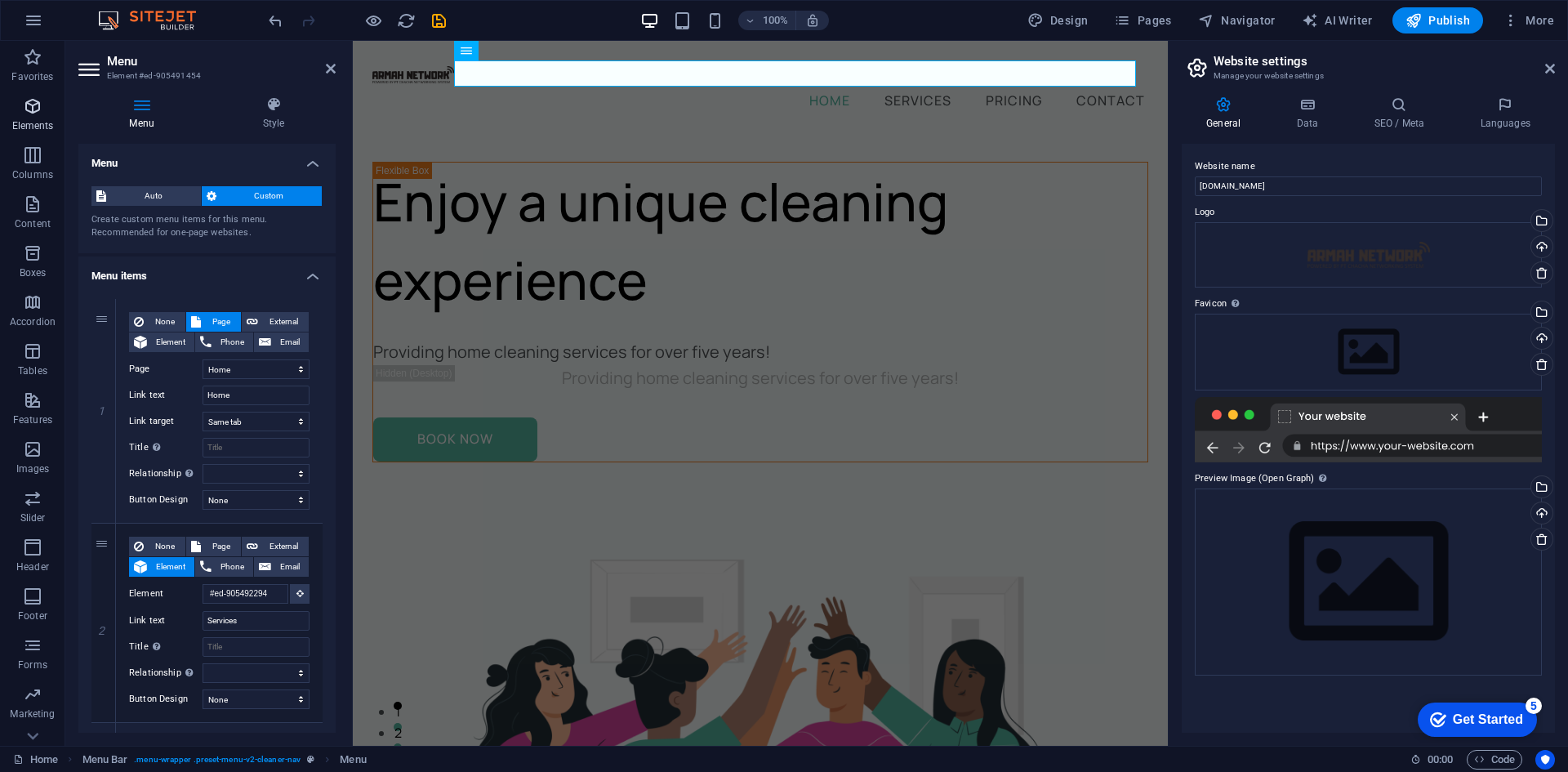
click at [40, 110] on icon "button" at bounding box center [33, 107] width 20 height 20
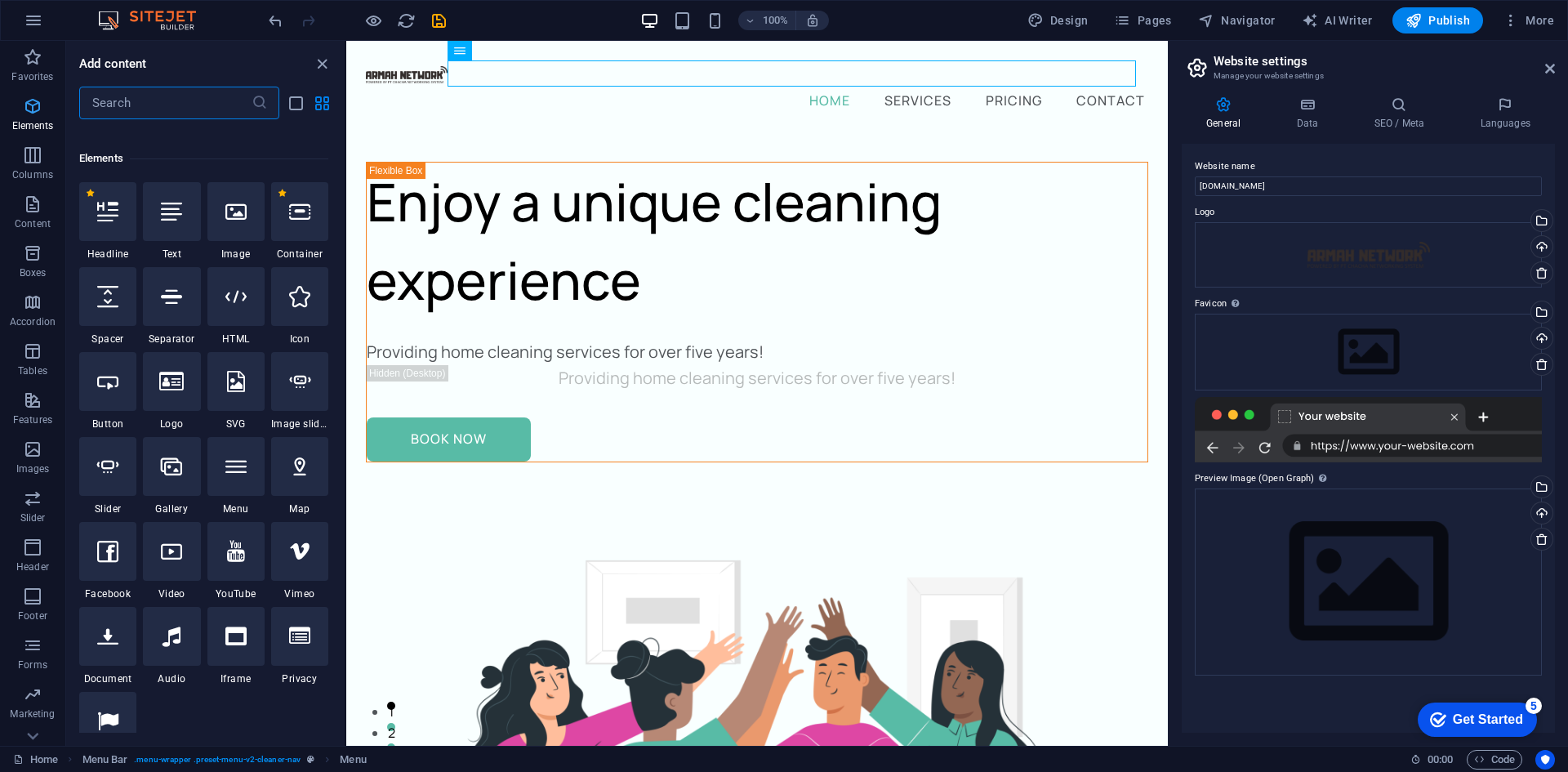
scroll to position [174, 0]
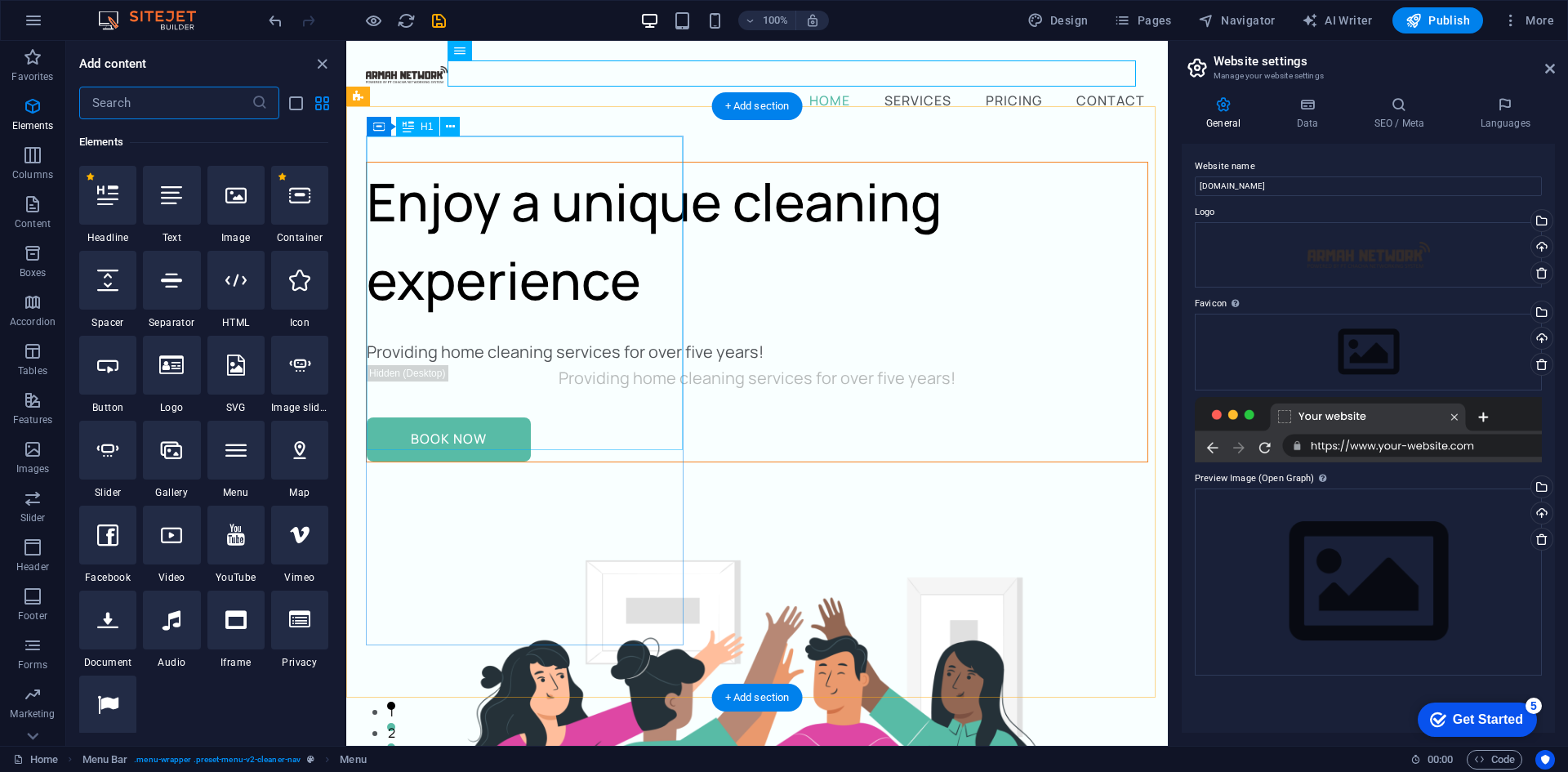
click at [418, 192] on div "Enjoy a unique cleaning experience" at bounding box center [757, 241] width 781 height 157
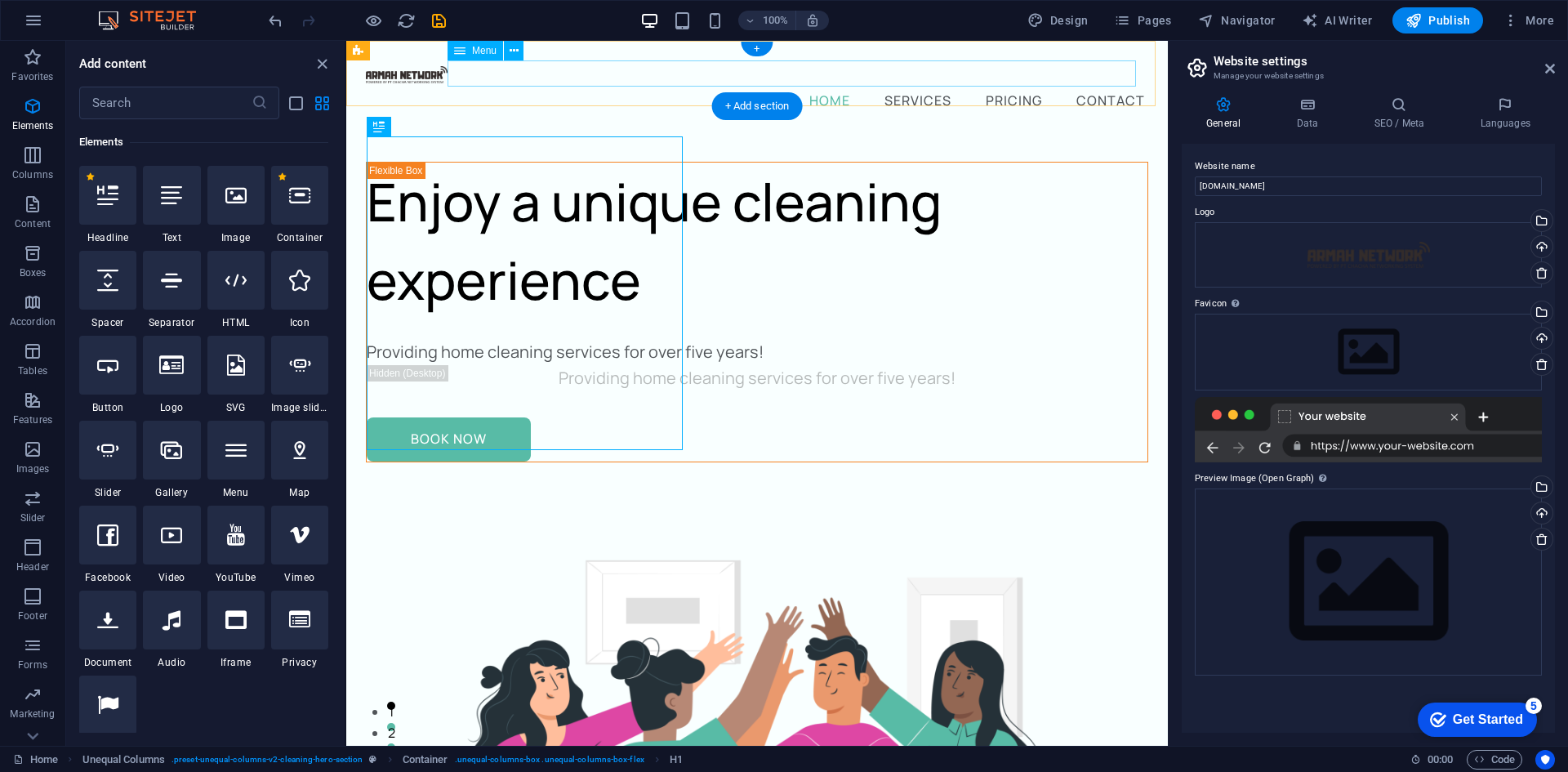
click at [846, 87] on nav "Home Services Pricing Contact" at bounding box center [757, 100] width 782 height 26
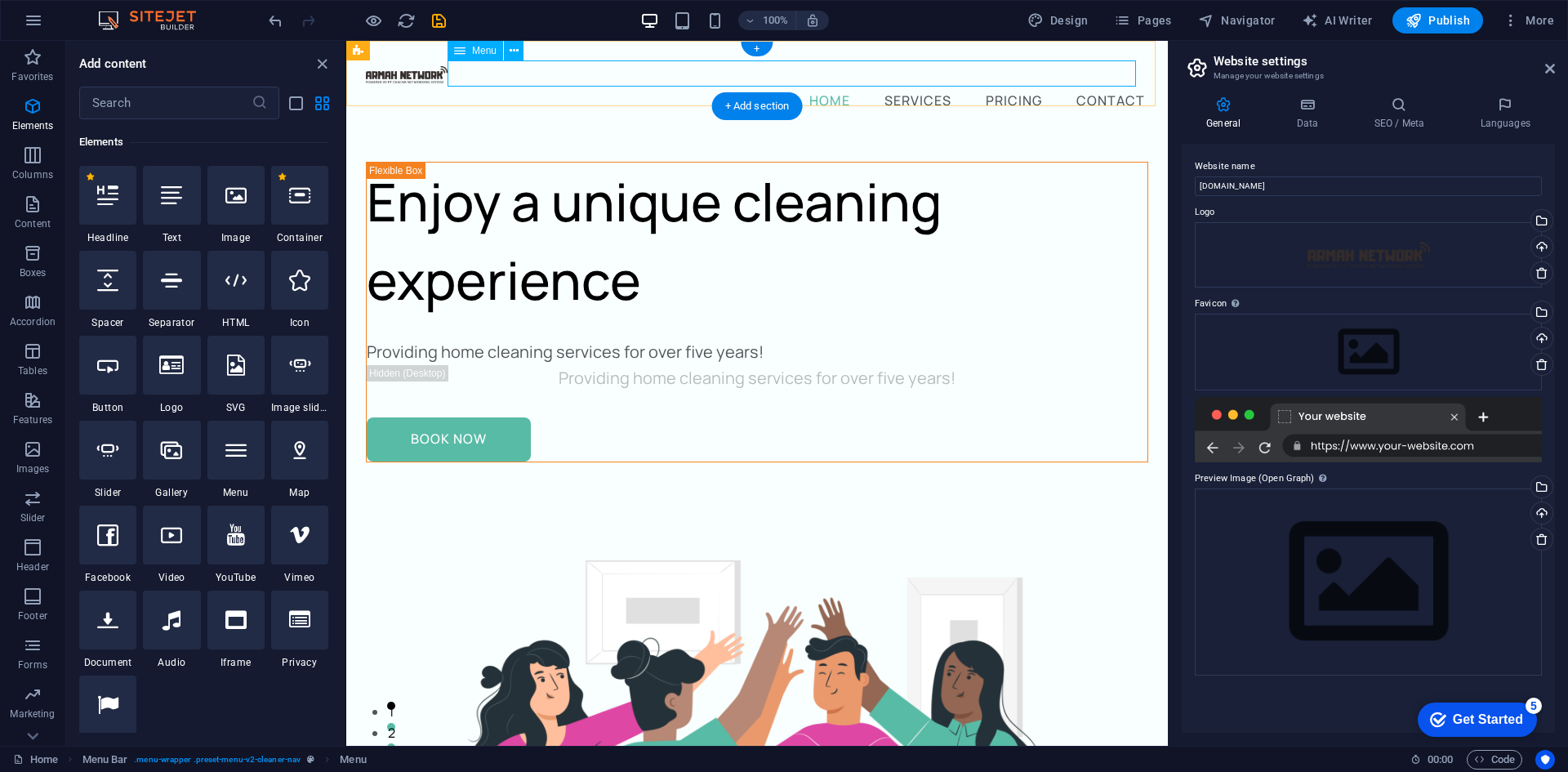
click at [531, 87] on nav "Home Services Pricing Contact" at bounding box center [757, 100] width 782 height 26
click at [488, 51] on span "Menu" at bounding box center [484, 50] width 25 height 10
click at [517, 52] on button at bounding box center [514, 50] width 20 height 20
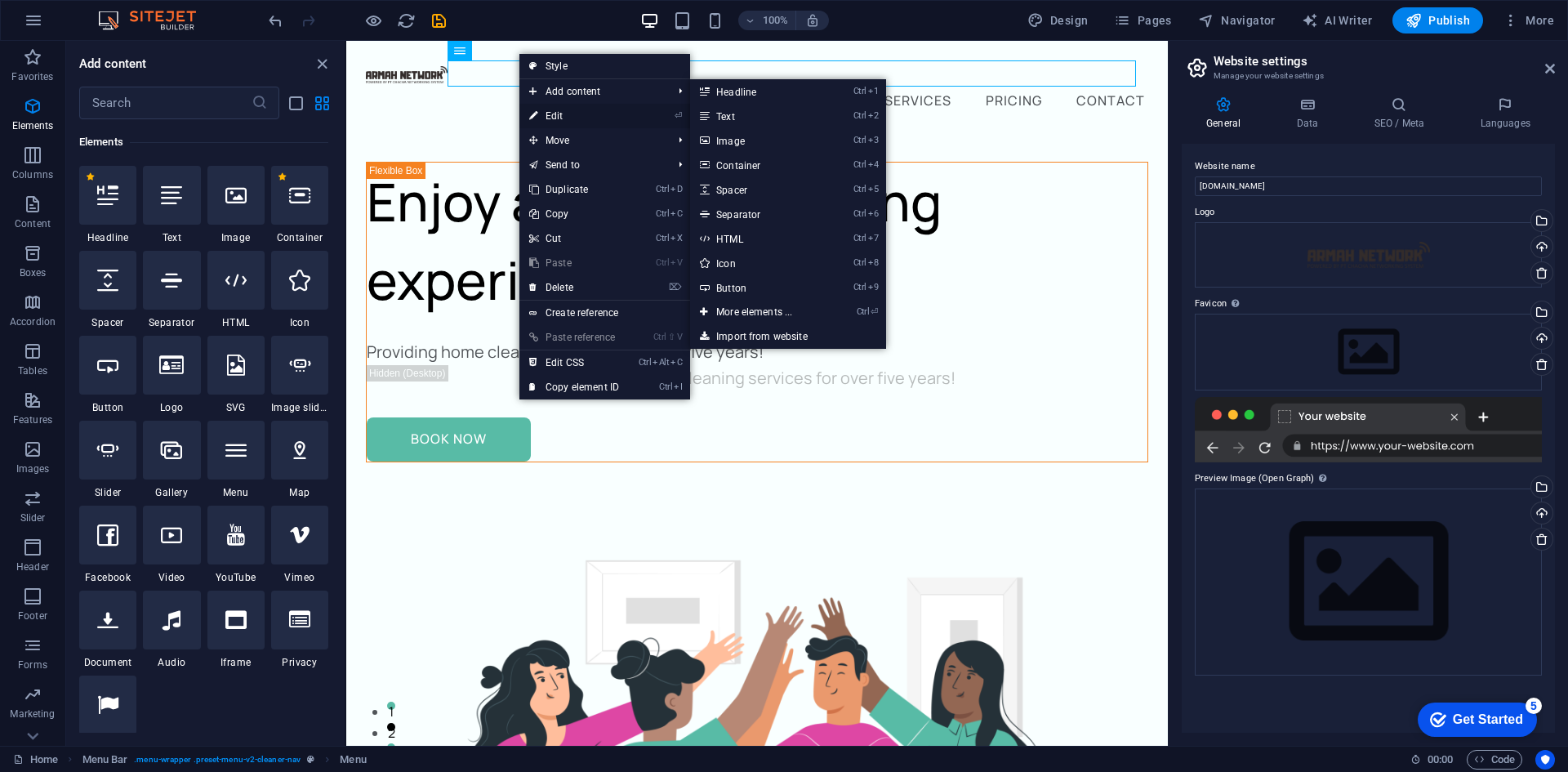
click at [604, 119] on link "⏎ Edit" at bounding box center [574, 116] width 110 height 25
select select
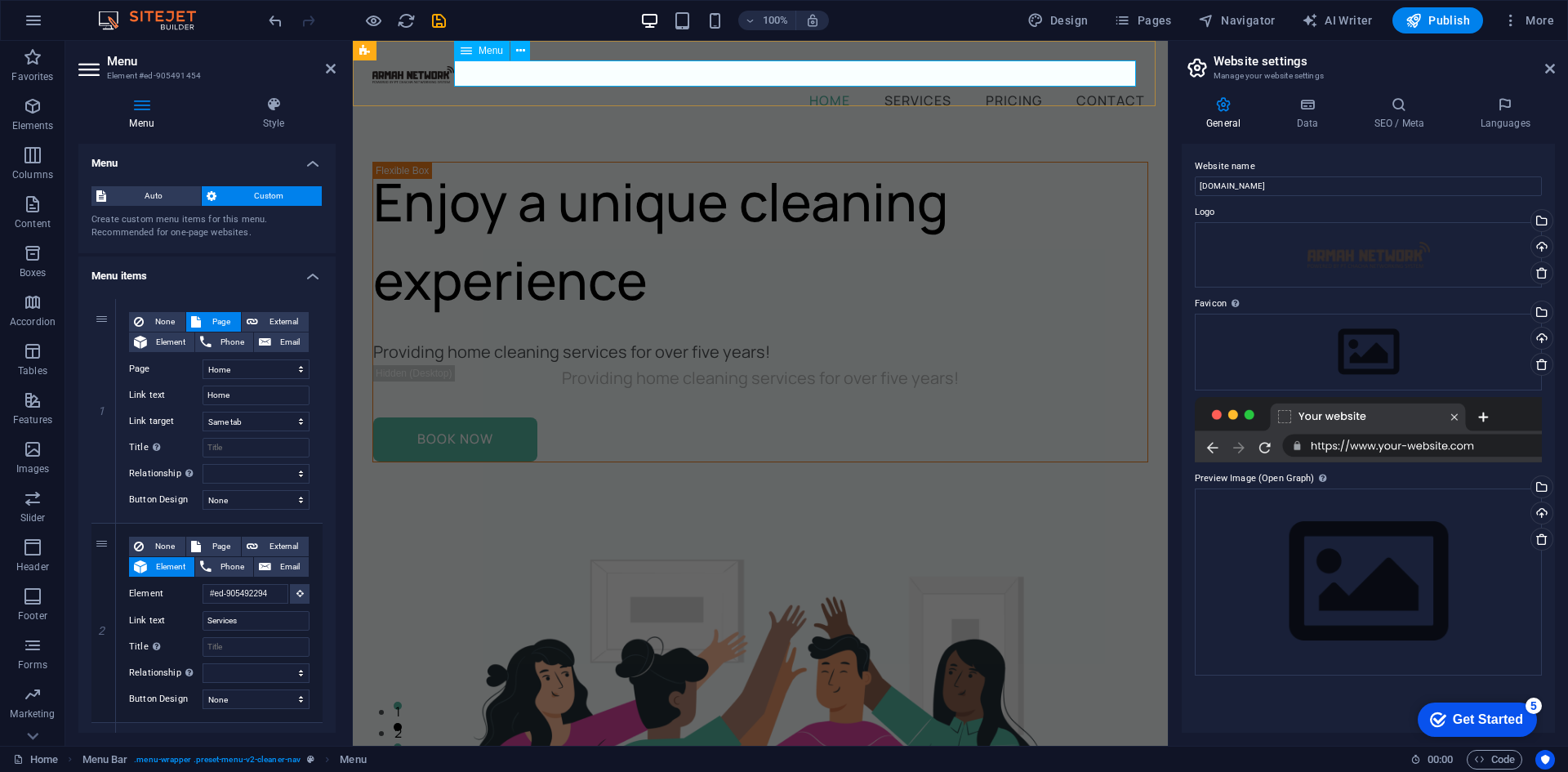
click at [895, 87] on nav "Home Services Pricing Contact" at bounding box center [760, 100] width 776 height 26
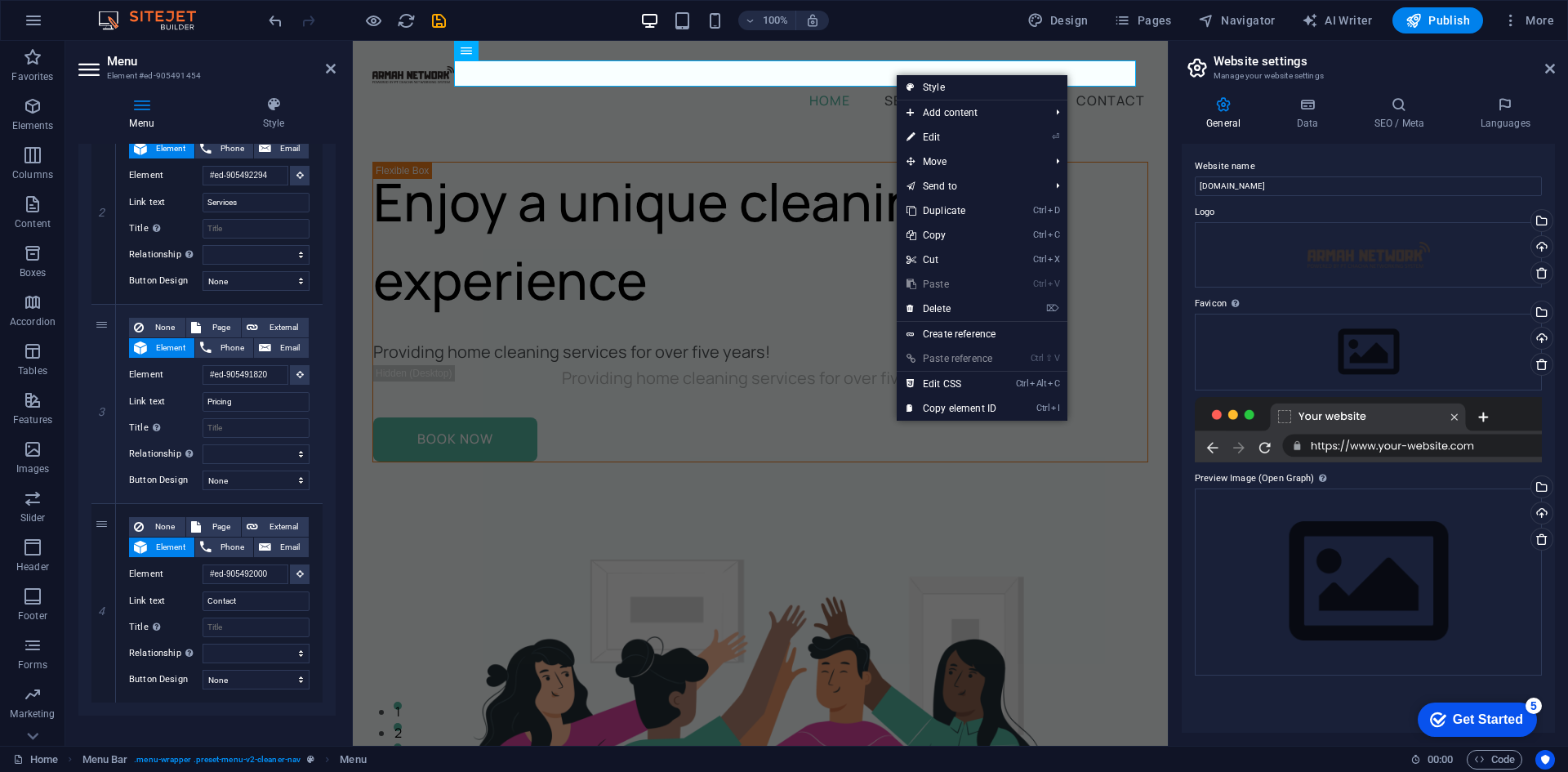
scroll to position [433, 0]
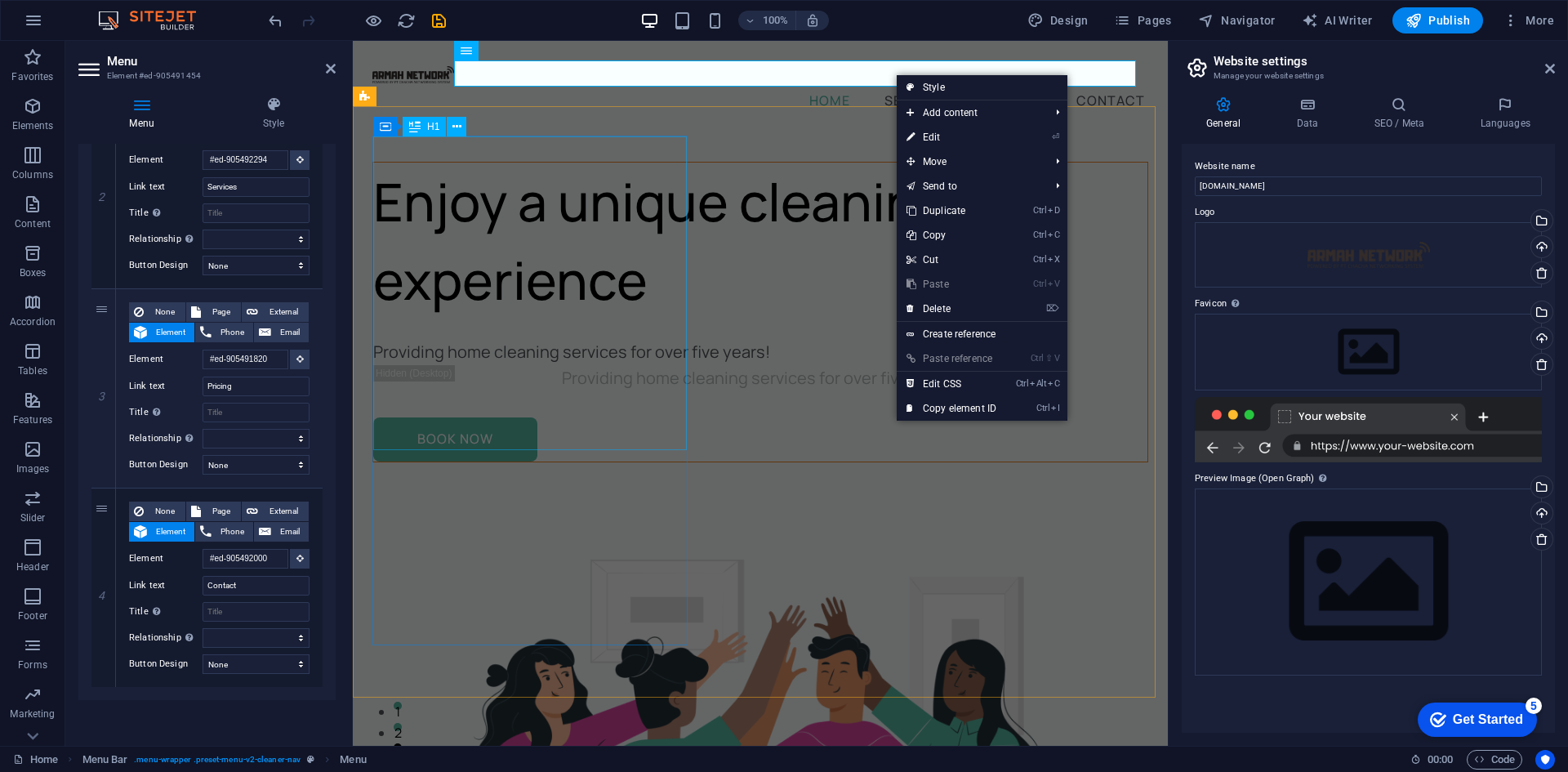
click at [578, 293] on div "Enjoy a unique cleaning experience" at bounding box center [760, 241] width 774 height 157
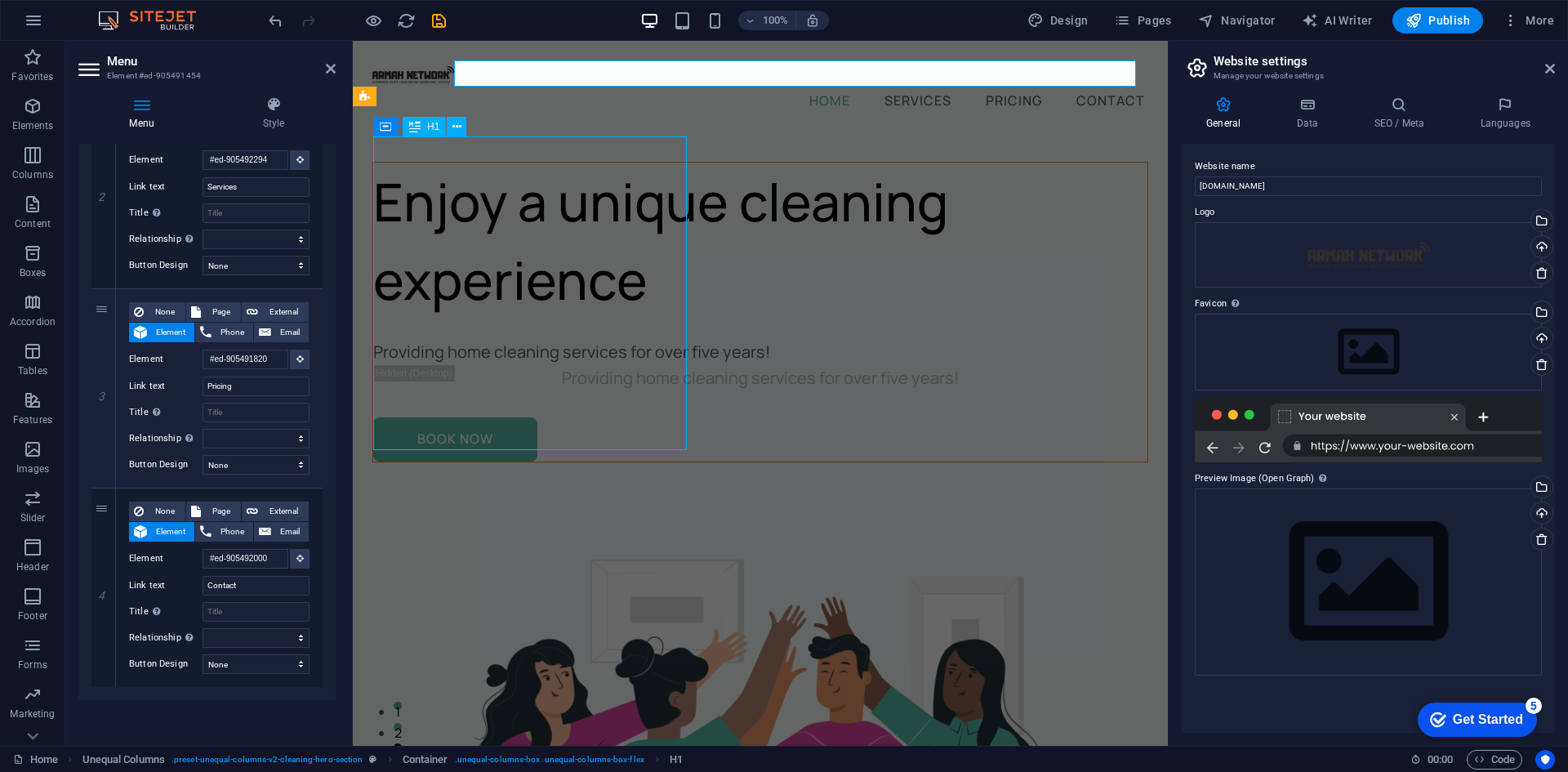
click at [578, 293] on div "Enjoy a unique cleaning experience" at bounding box center [760, 241] width 774 height 157
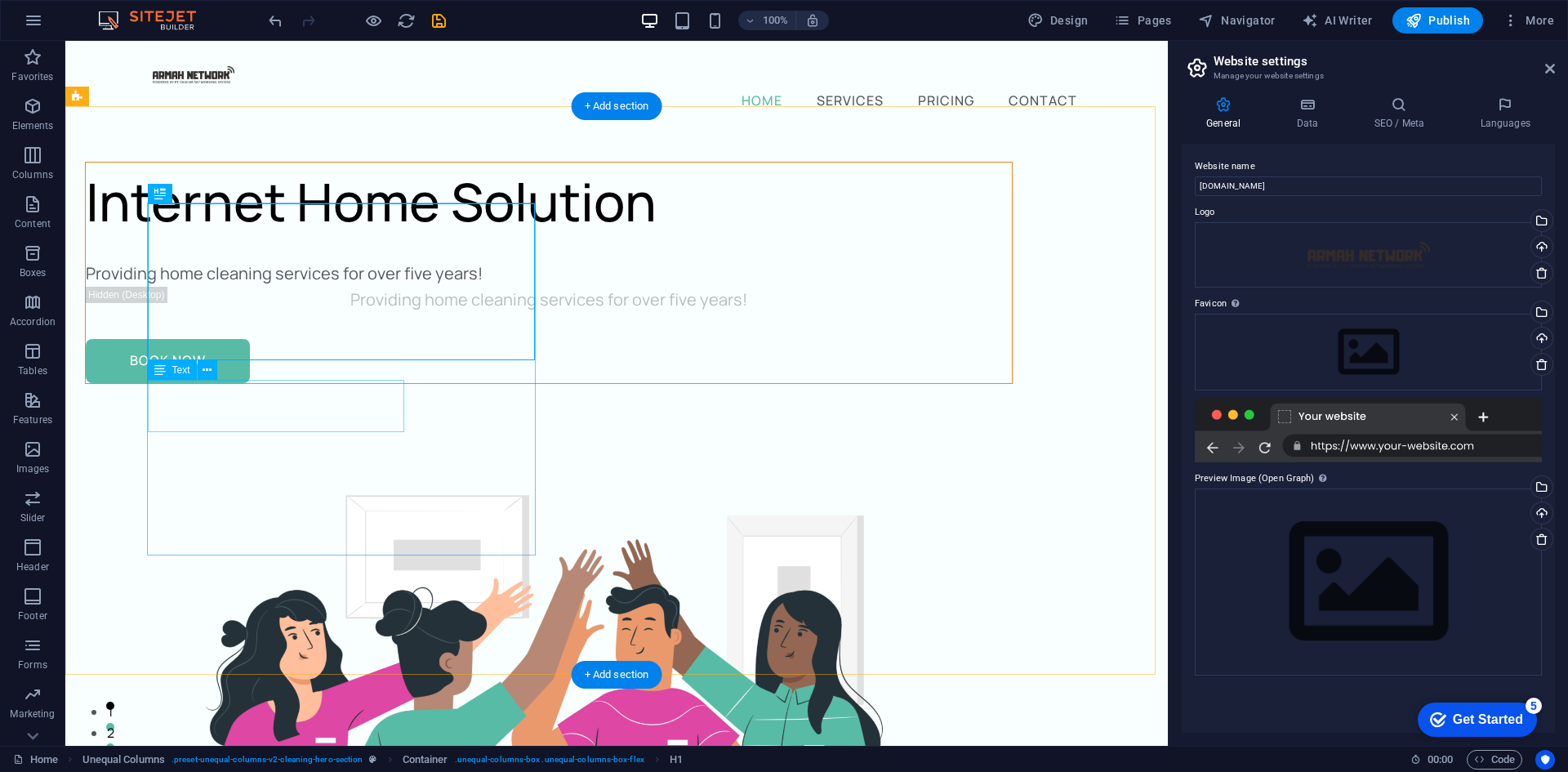
click at [309, 287] on div "Providing home cleaning services for over five years!" at bounding box center [549, 274] width 926 height 26
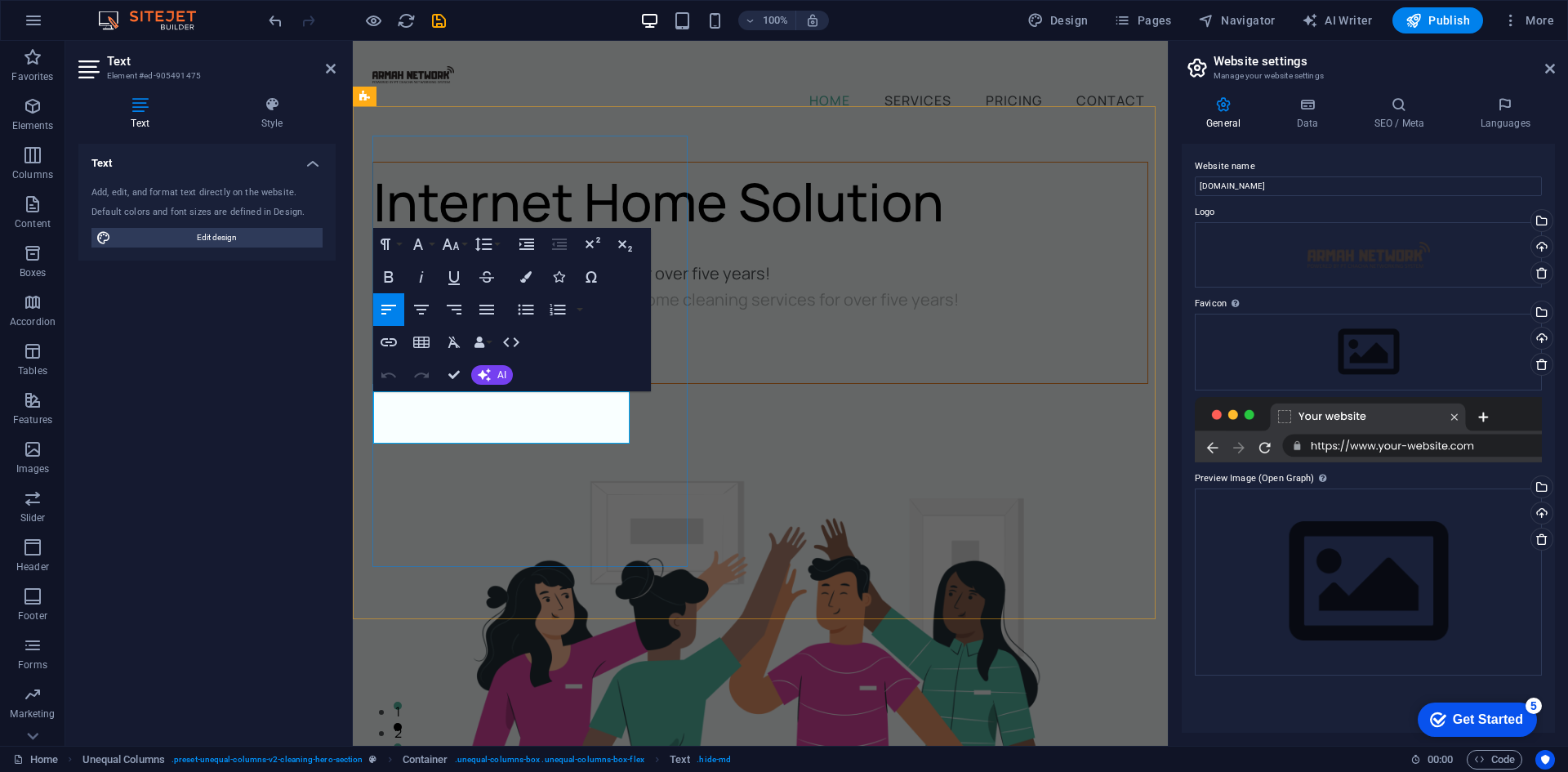
click at [510, 287] on p "Providing home cleaning services for over five years!" at bounding box center [760, 274] width 774 height 26
drag, startPoint x: 527, startPoint y: 433, endPoint x: 337, endPoint y: 378, distance: 197.8
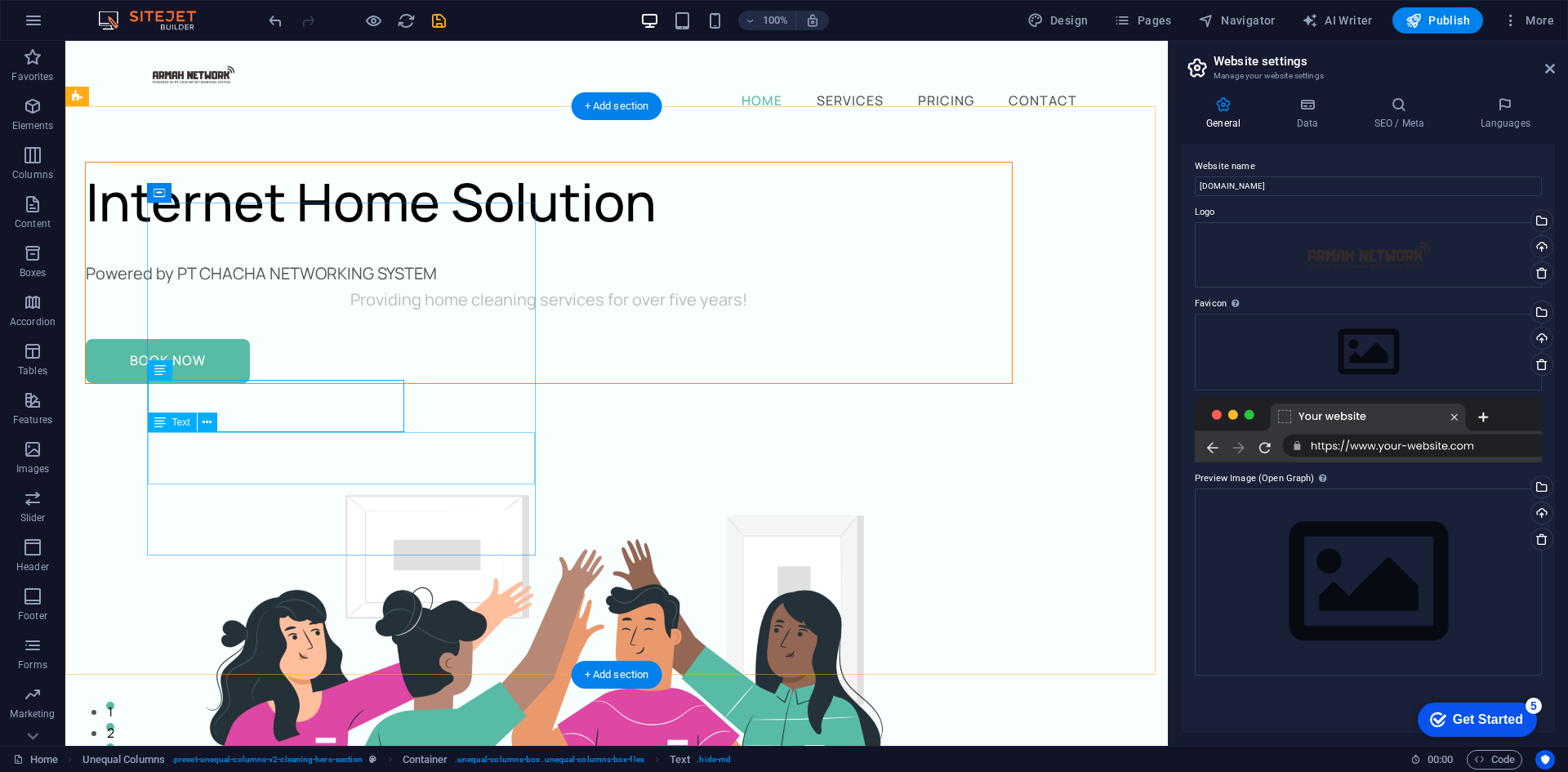
click at [434, 313] on div "Providing home cleaning services for over five years!" at bounding box center [549, 300] width 926 height 26
click at [339, 241] on div "Internet Home Solution" at bounding box center [549, 201] width 926 height 78
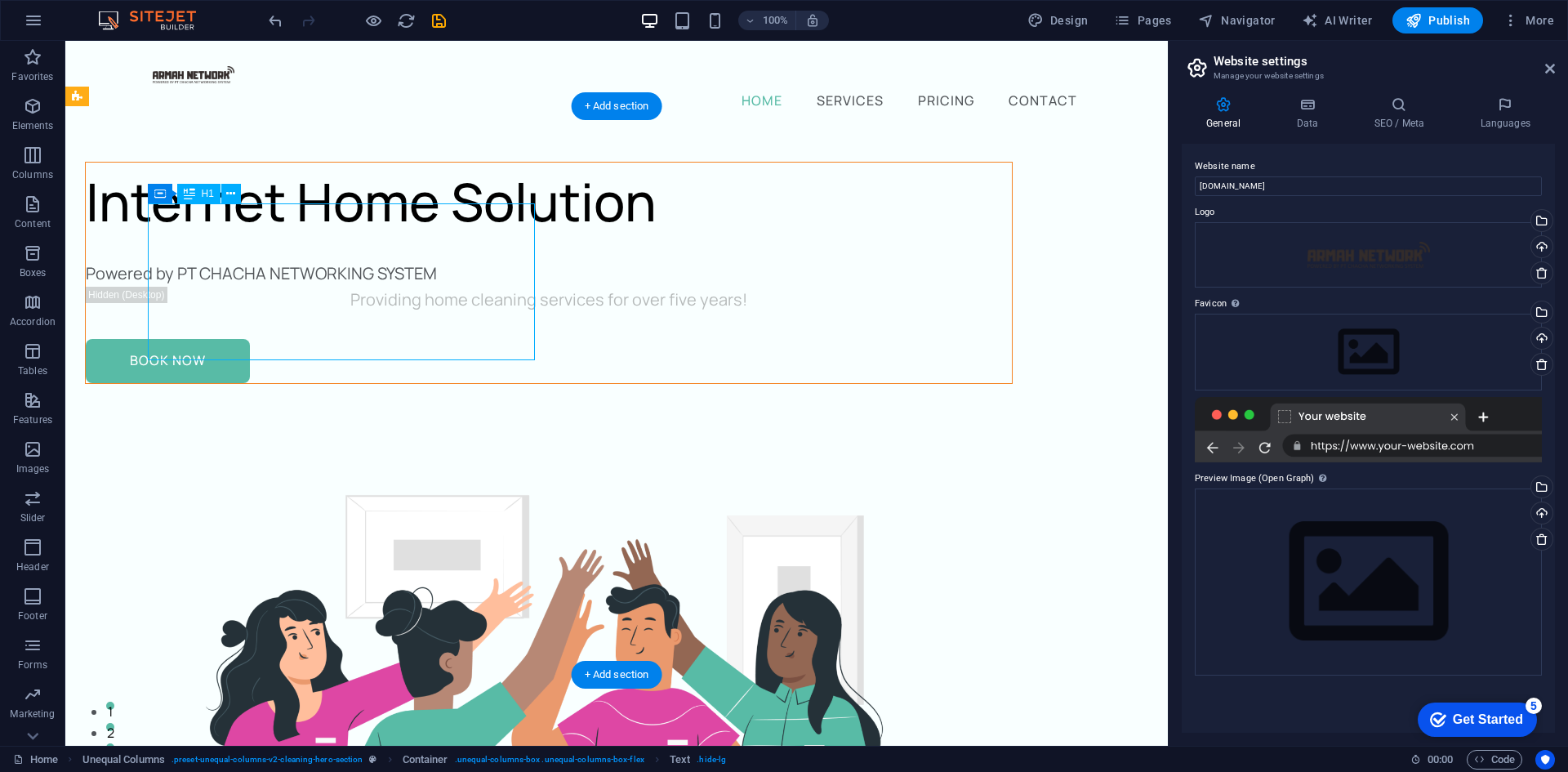
click at [339, 241] on div "Internet Home Solution" at bounding box center [549, 201] width 926 height 78
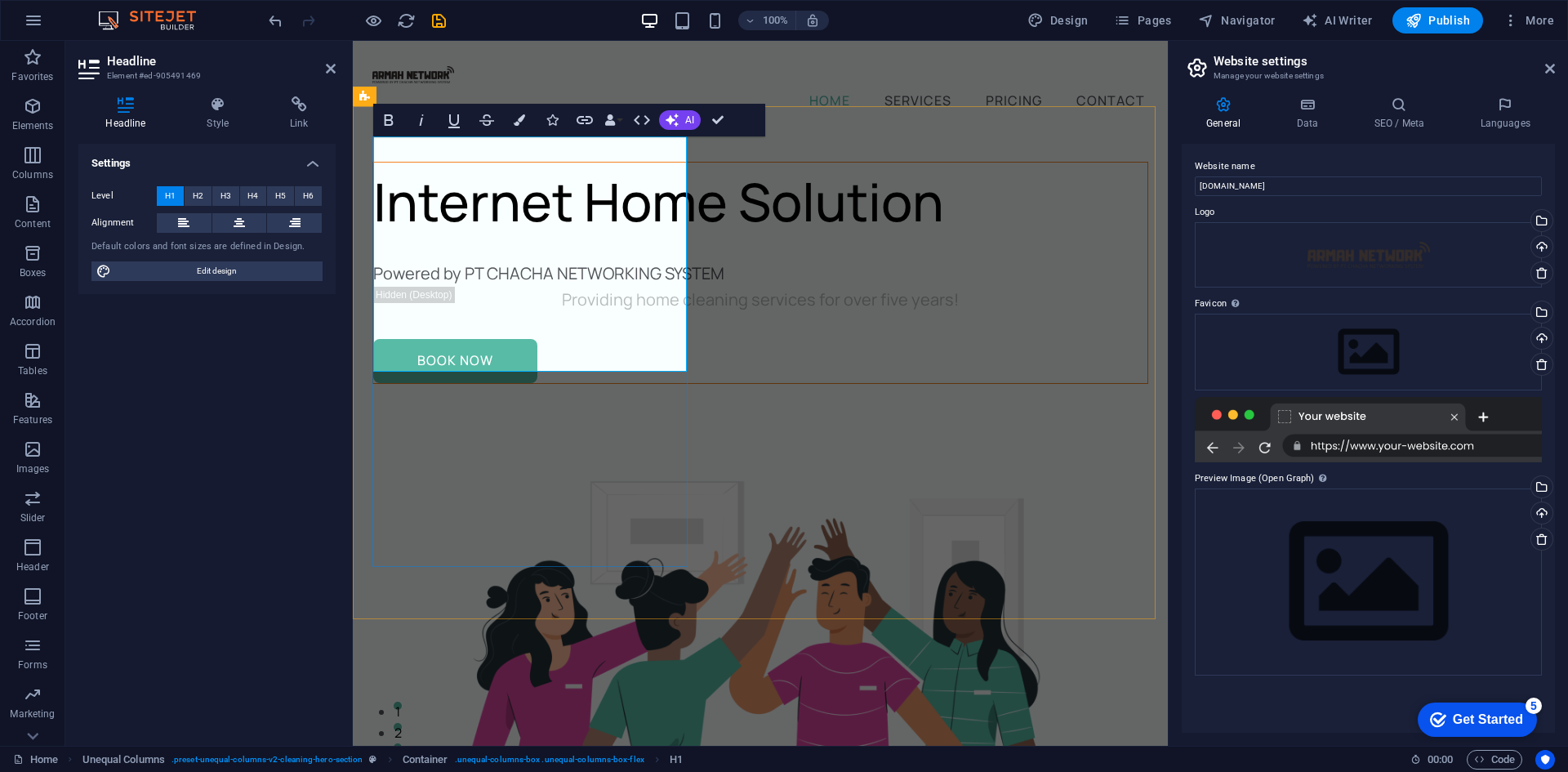
click at [581, 241] on h1 "Internet Home Solution" at bounding box center [760, 201] width 774 height 78
click at [637, 339] on div at bounding box center [760, 326] width 774 height 26
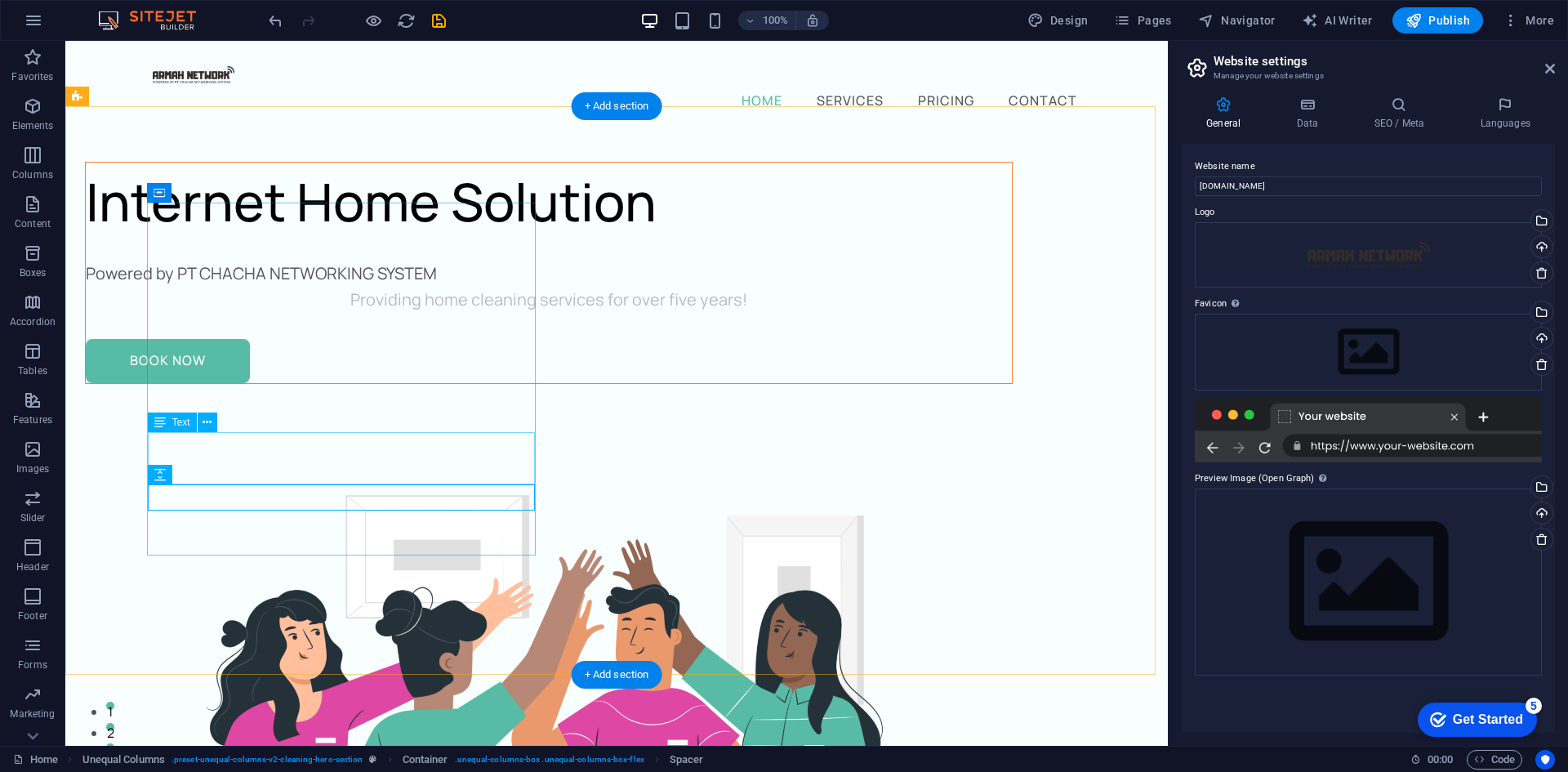
click at [427, 313] on div "Providing home cleaning services for over five years!" at bounding box center [549, 300] width 926 height 26
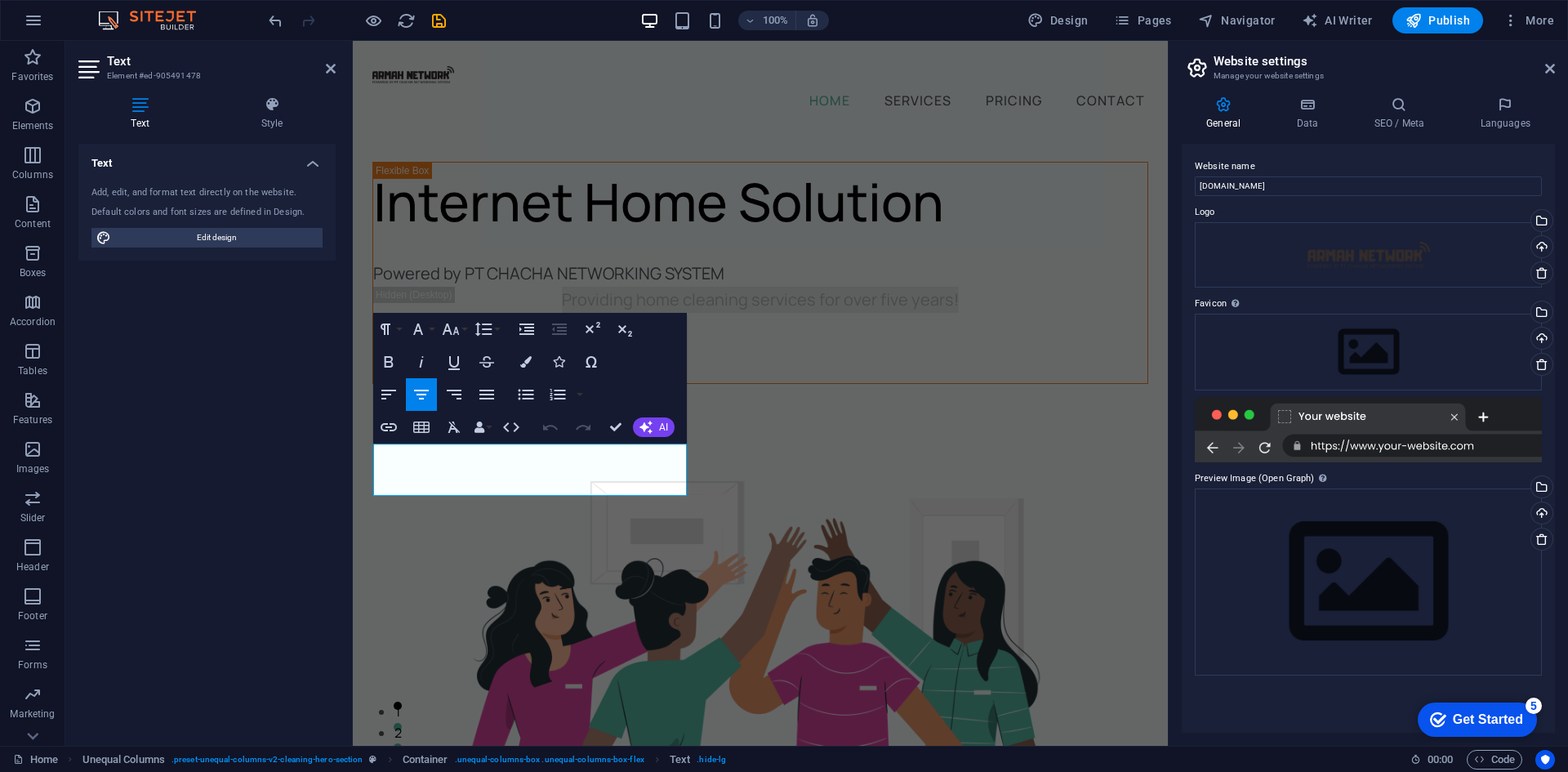
drag, startPoint x: 597, startPoint y: 484, endPoint x: 299, endPoint y: 410, distance: 307.1
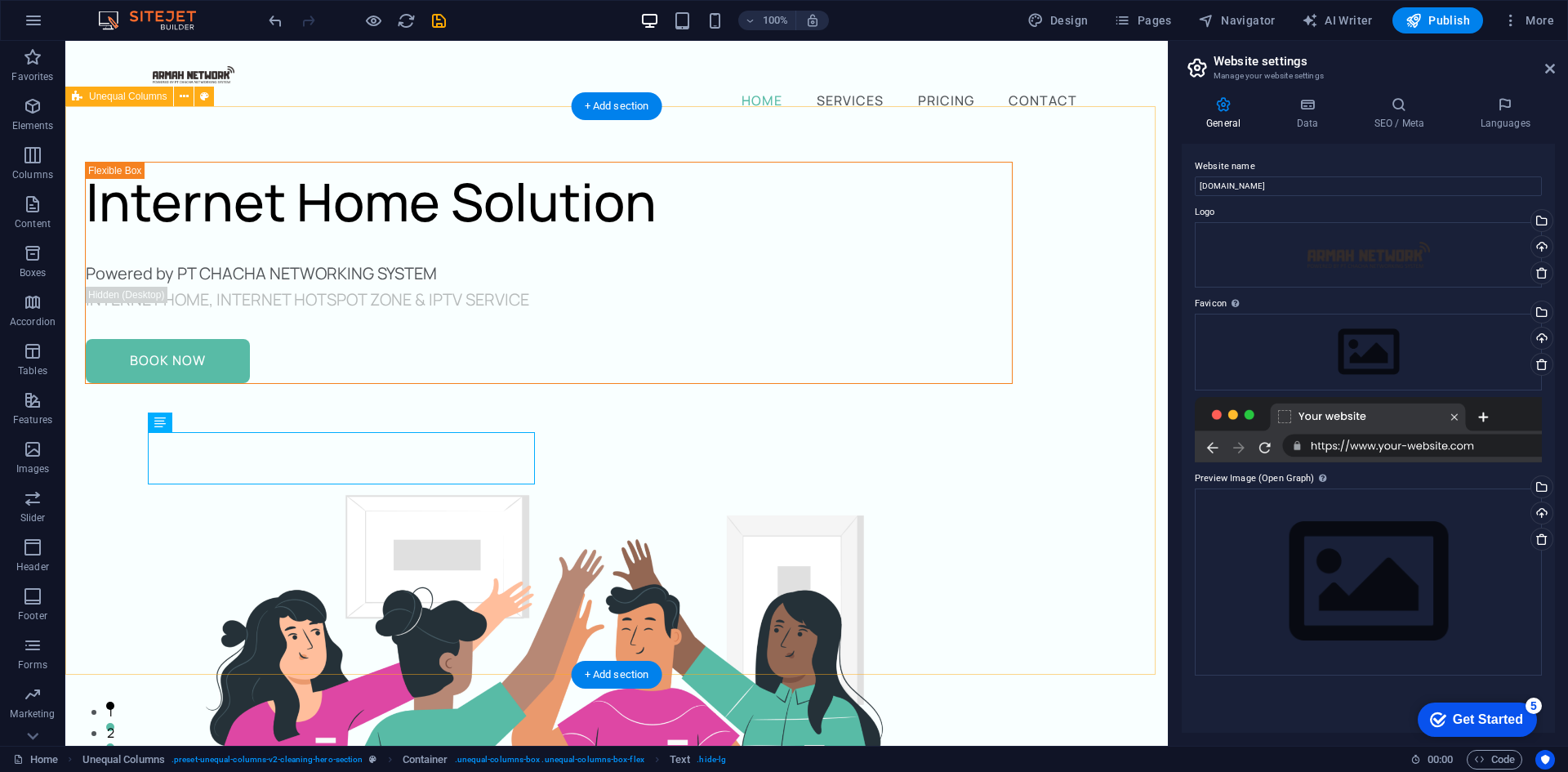
click at [407, 624] on div "Internet Home Solution Powered by PT CHACHA NETWORKING SYSTEM iNTERNET HOME, IN…" at bounding box center [616, 761] width 1103 height 1258
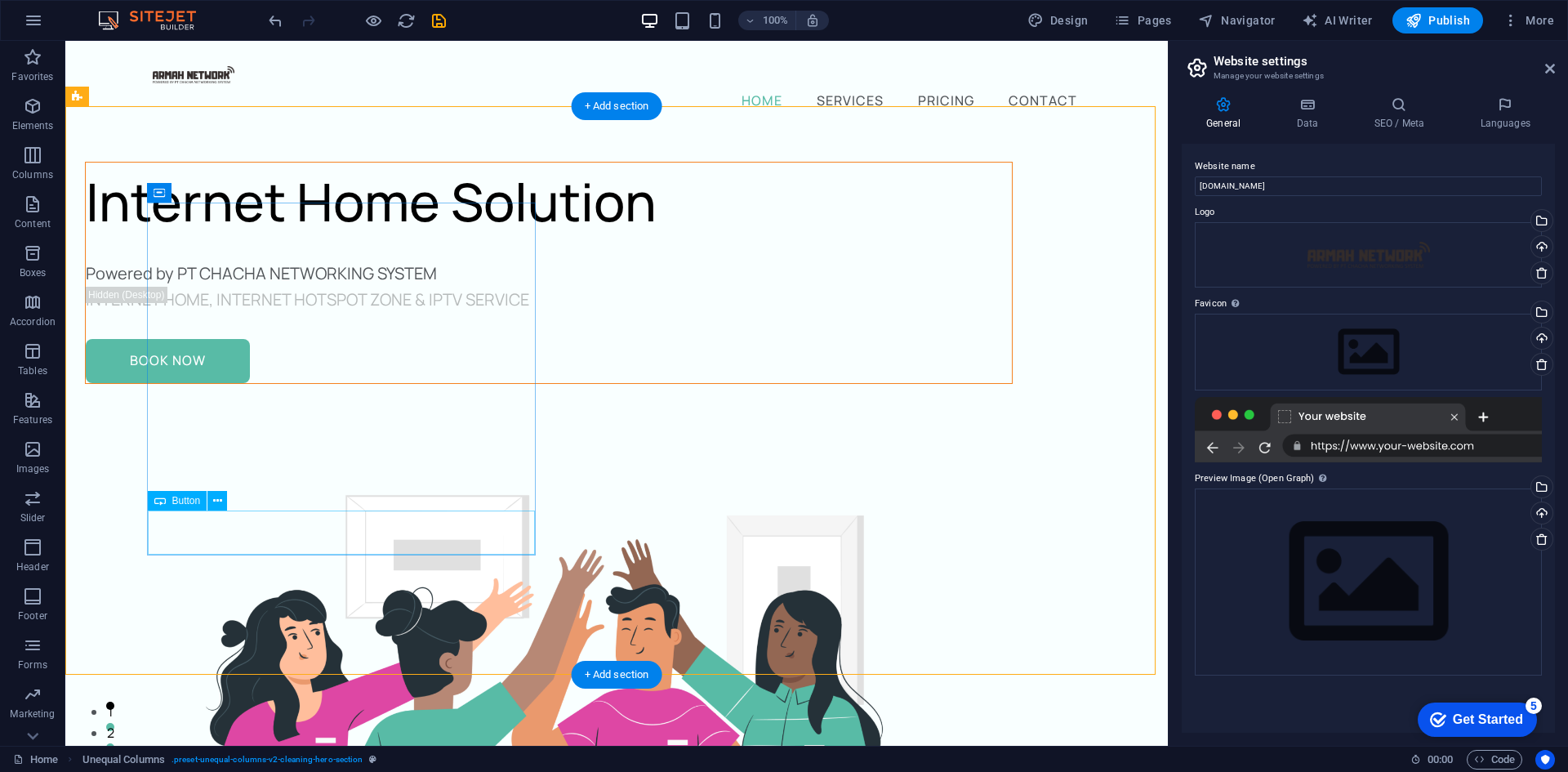
click at [276, 383] on div "Book Now" at bounding box center [549, 361] width 926 height 44
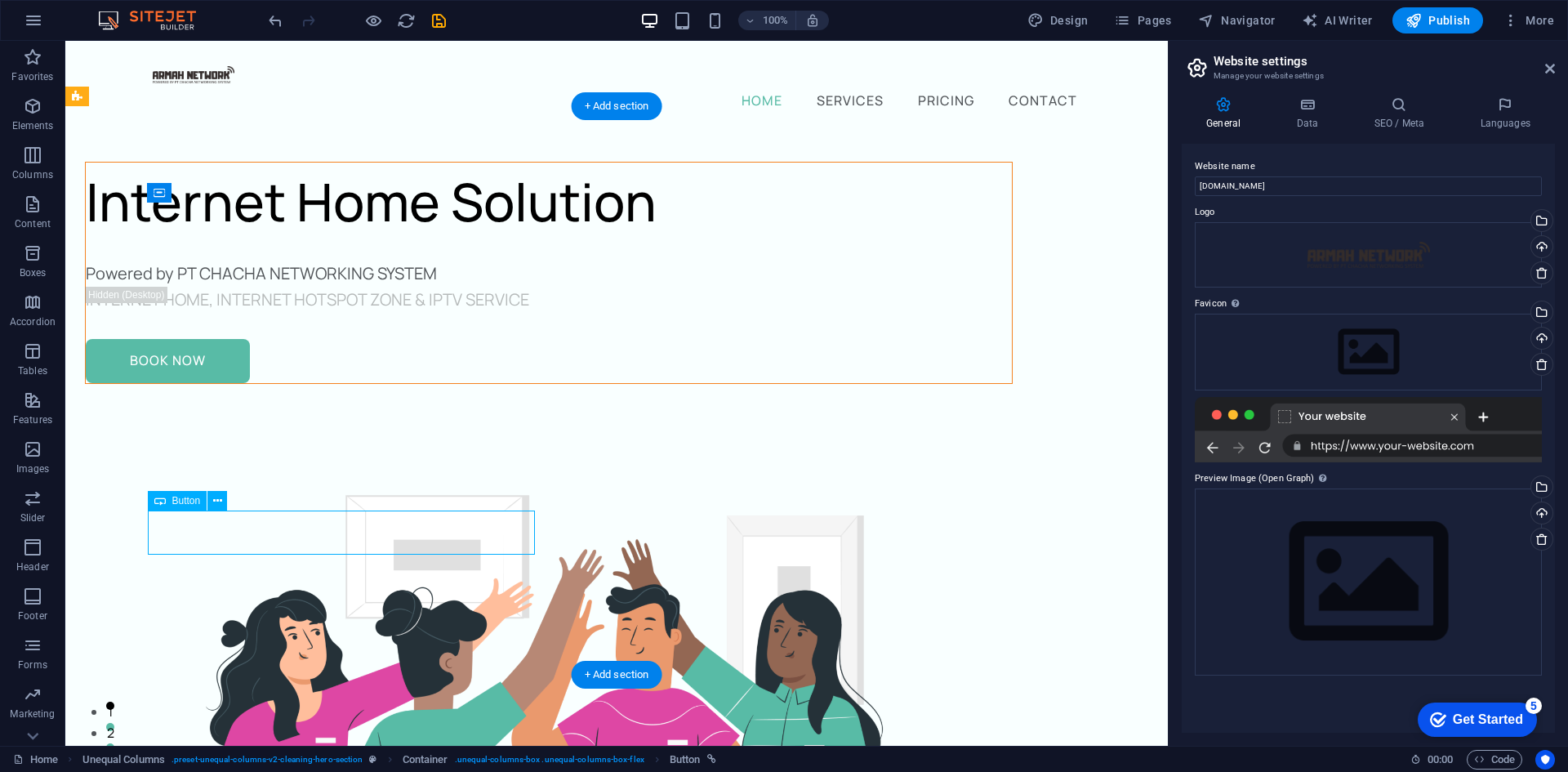
click at [239, 383] on div "Book Now" at bounding box center [549, 361] width 926 height 44
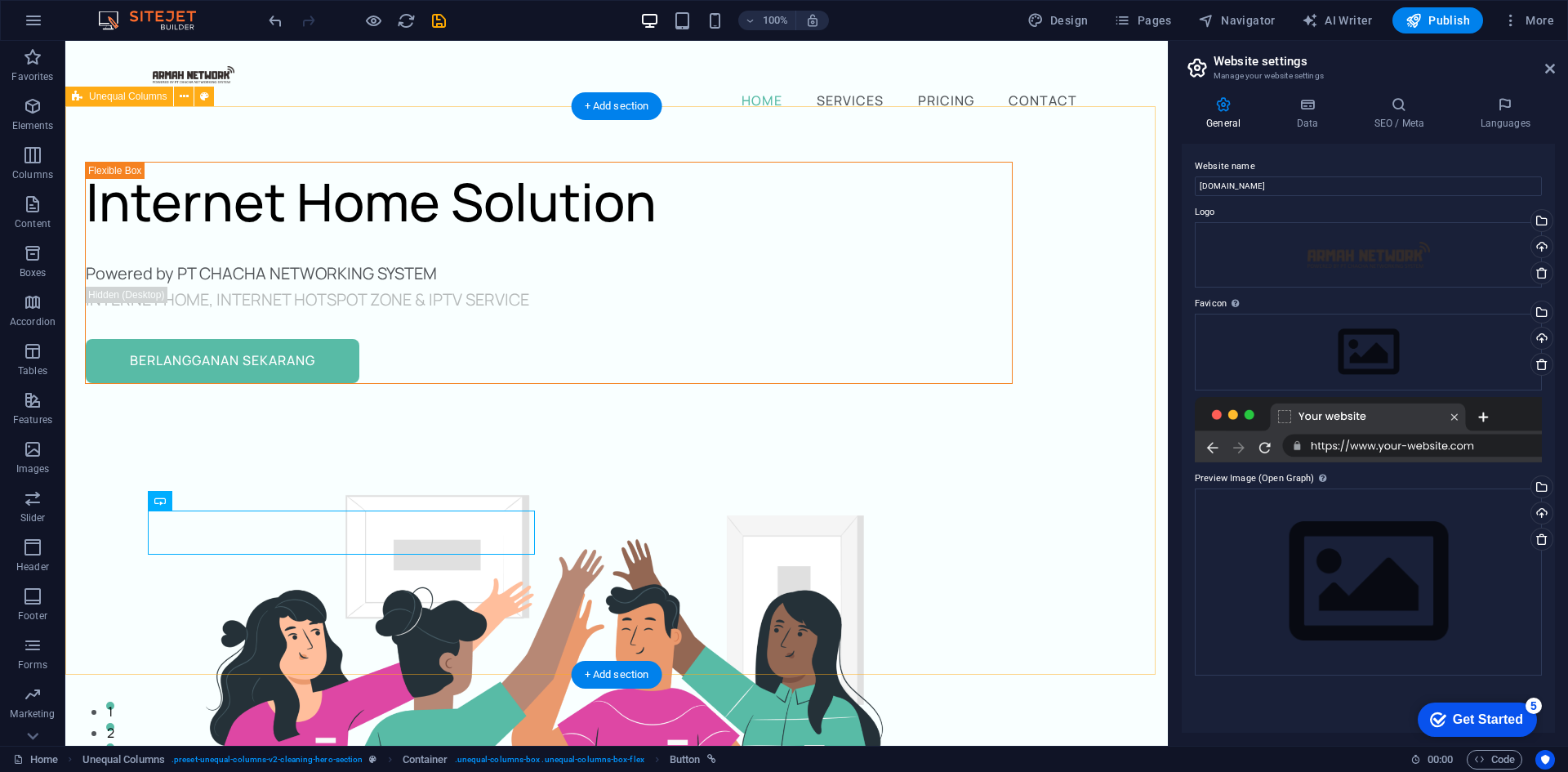
click at [438, 593] on div "Internet Home Solution Powered by PT CHACHA NETWORKING SYSTEM iNTERNET HOME, IN…" at bounding box center [616, 761] width 1103 height 1258
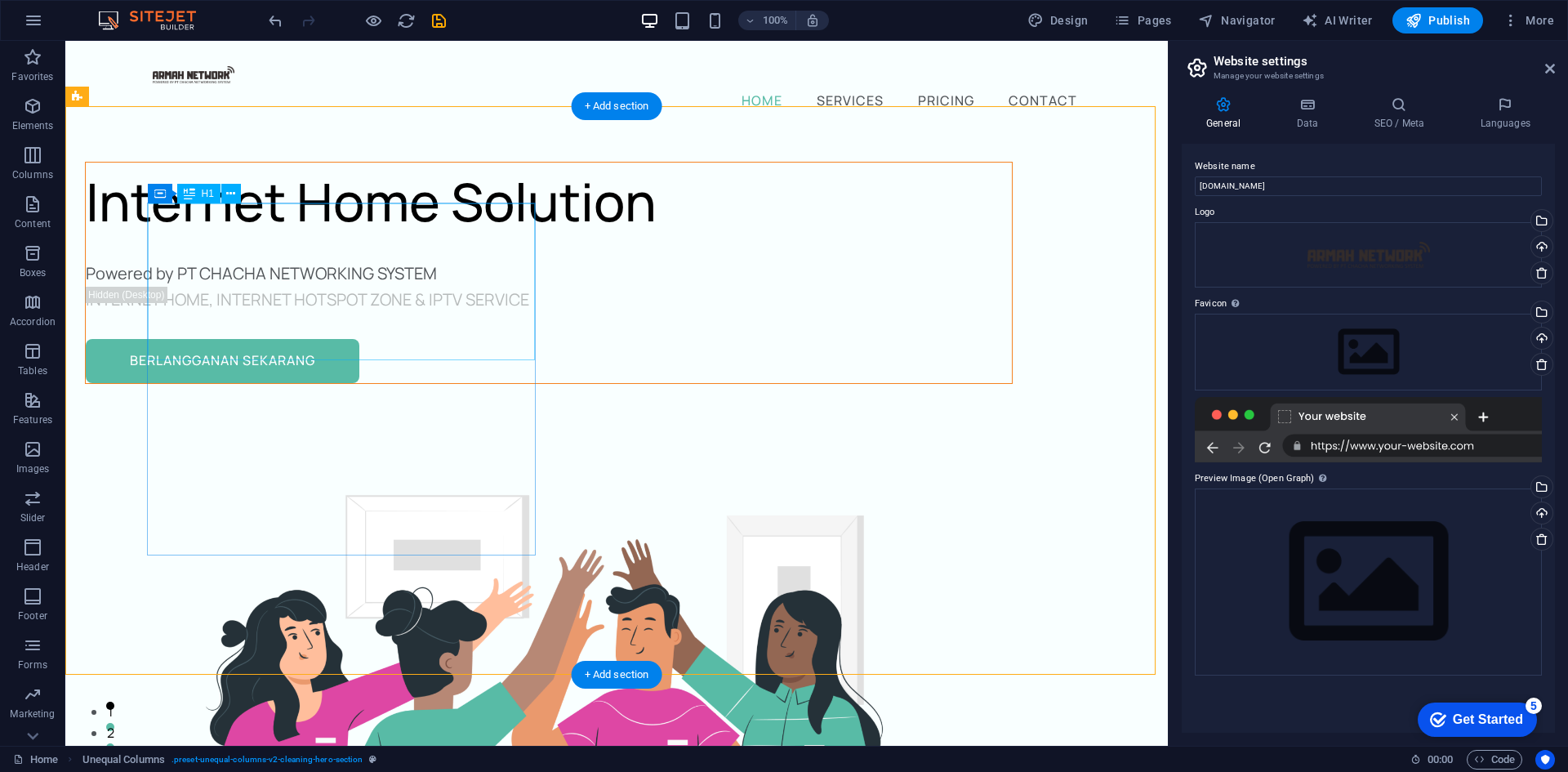
click at [333, 241] on div "Internet Home Solution" at bounding box center [549, 201] width 926 height 78
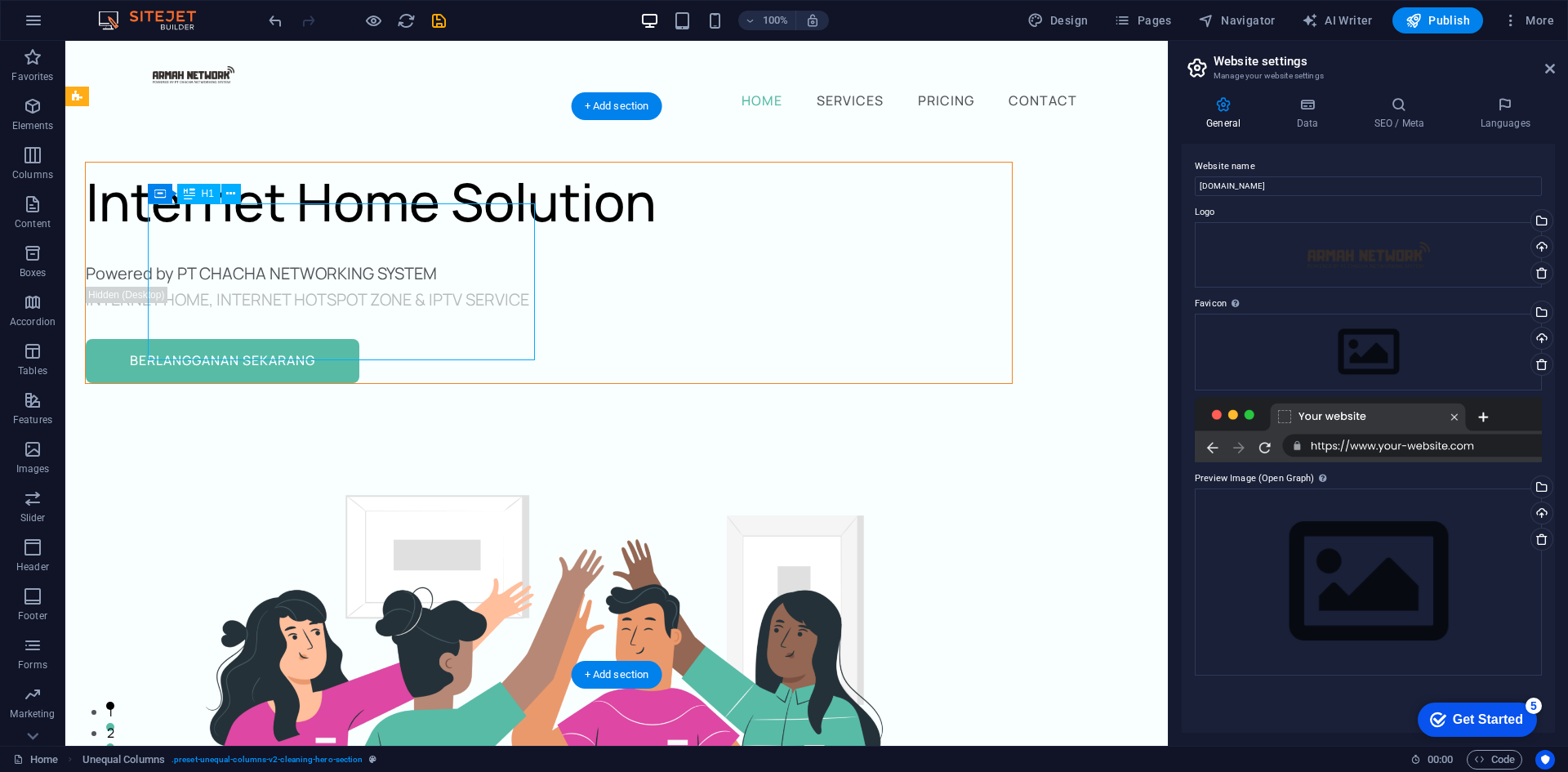
click at [333, 241] on div "Internet Home Solution" at bounding box center [549, 201] width 926 height 78
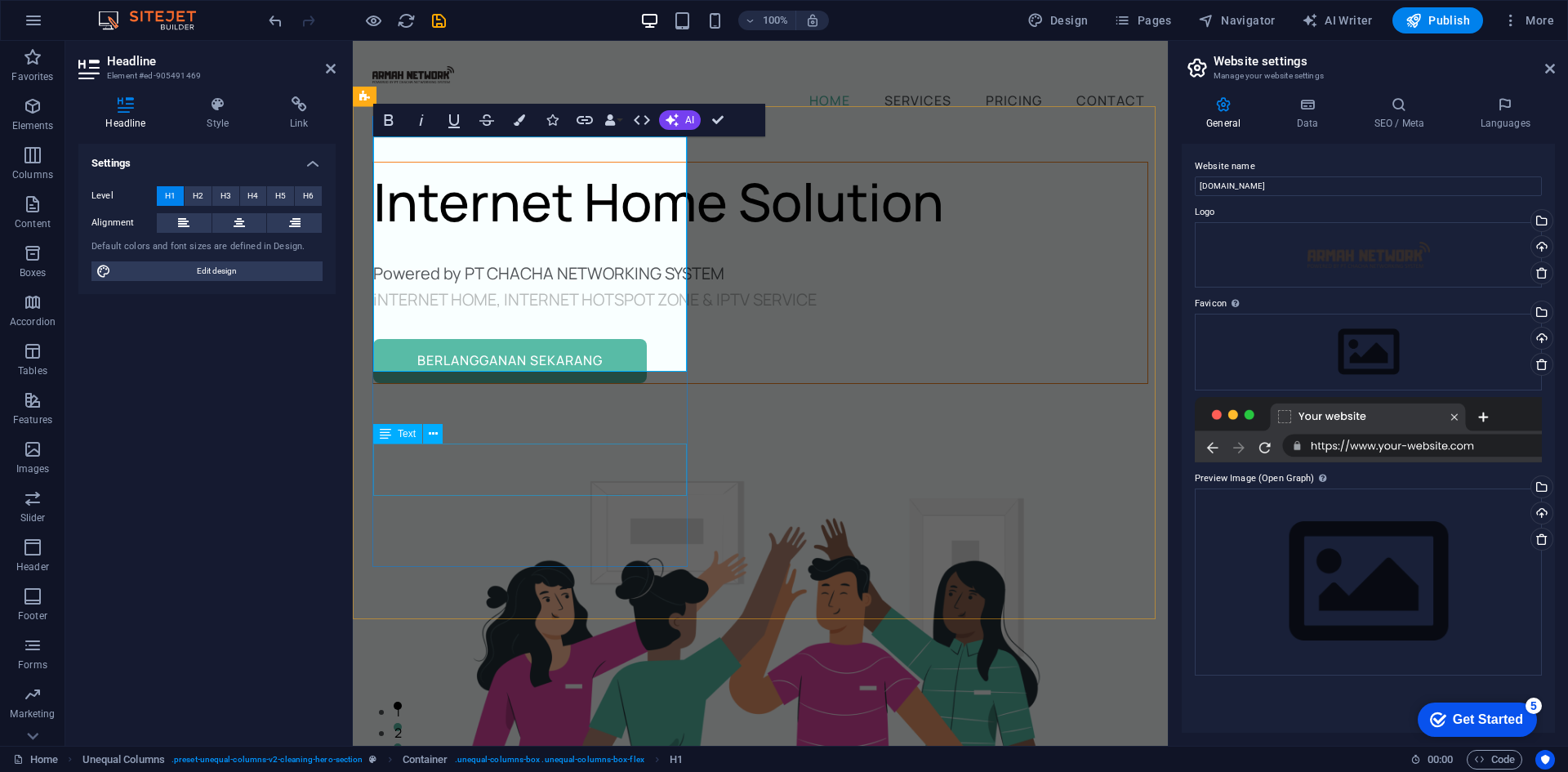
click at [516, 313] on div "iNTERNET HOME, INTERNET HOTSPOT ZONE & IPTV SERVICE" at bounding box center [760, 300] width 774 height 26
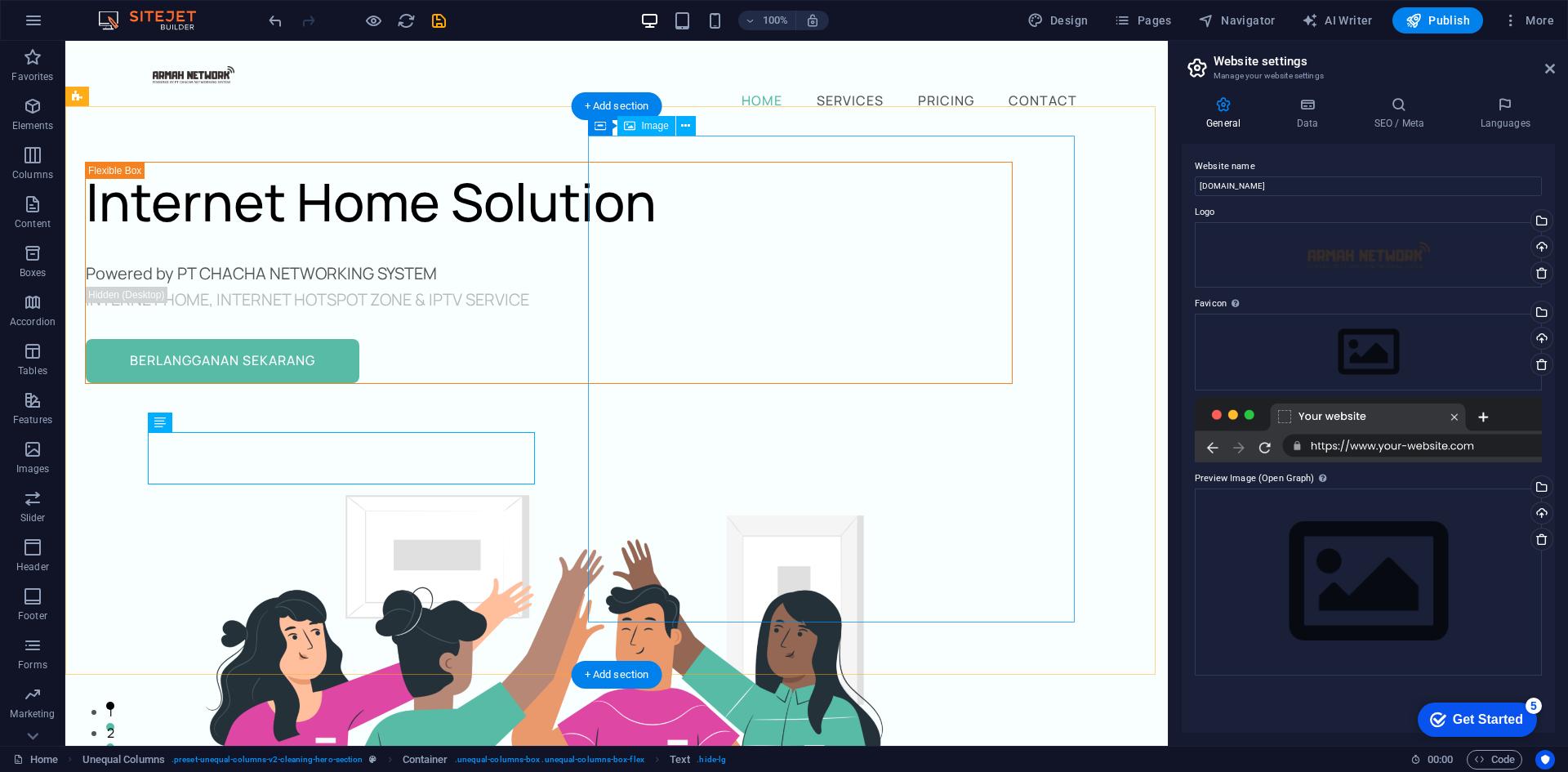
select select "%"
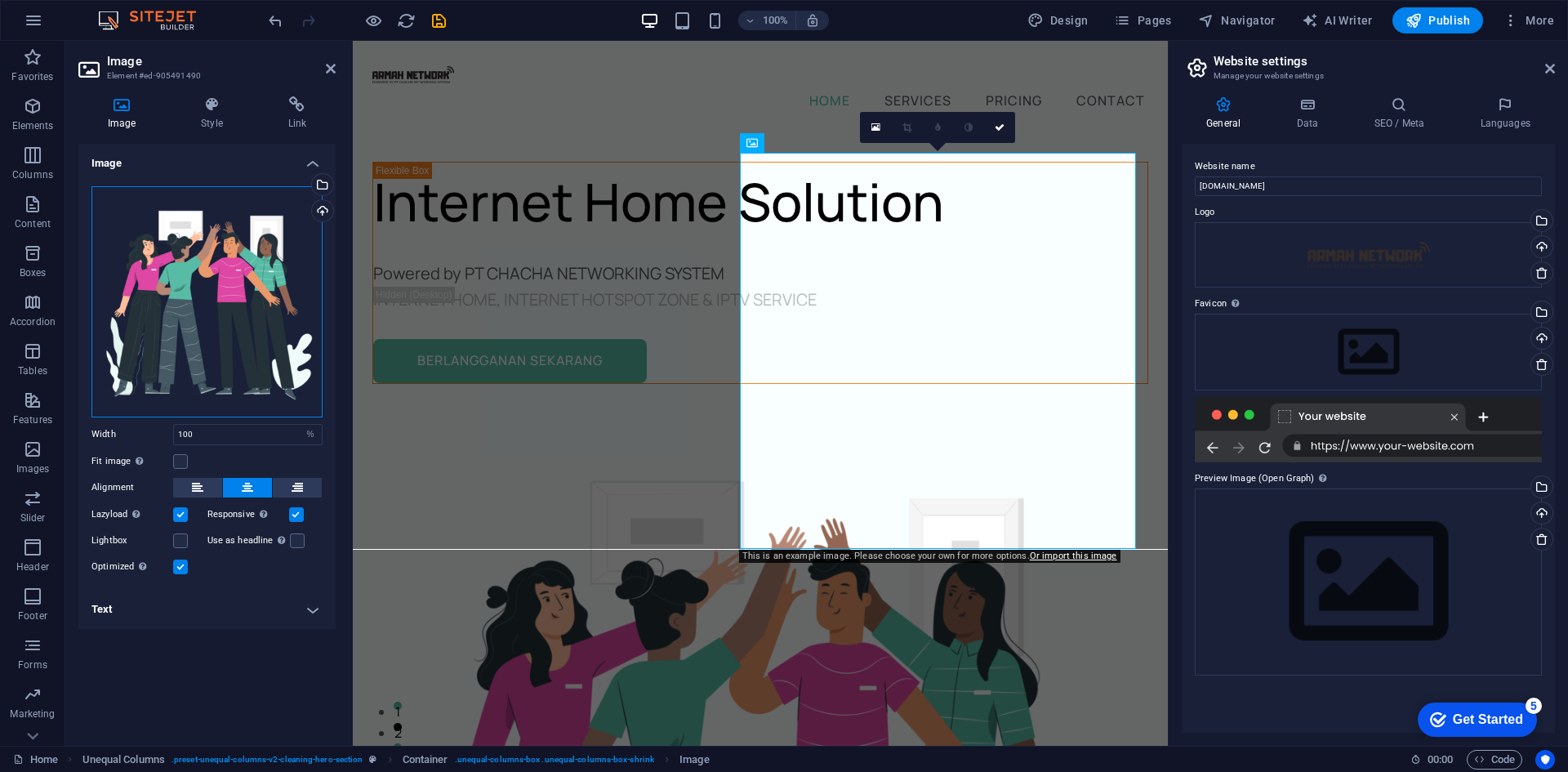
click at [209, 268] on div "Drag files here, click to choose files or select files from Files or our free s…" at bounding box center [207, 302] width 231 height 231
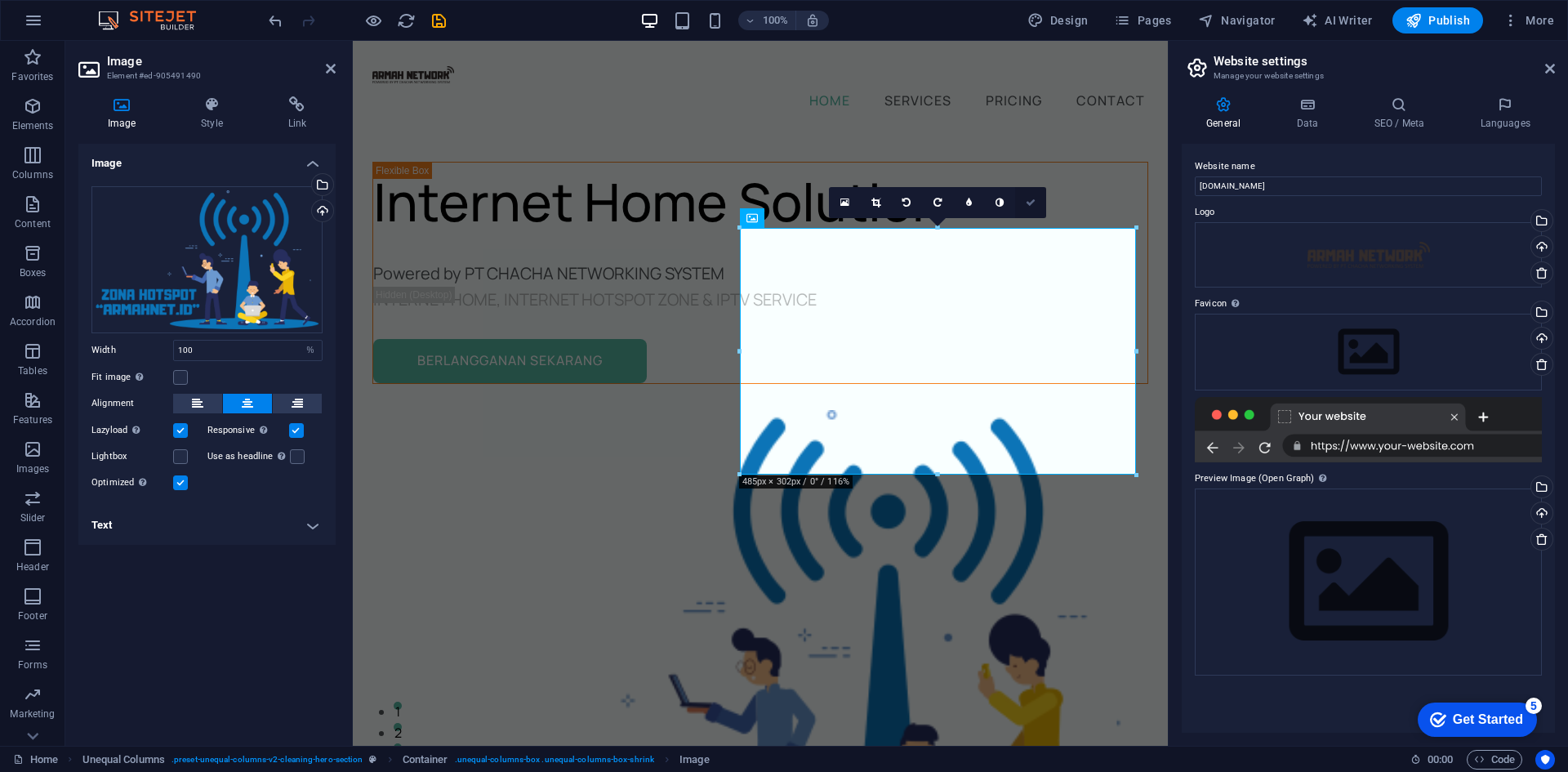
click at [1025, 198] on link at bounding box center [1031, 203] width 31 height 31
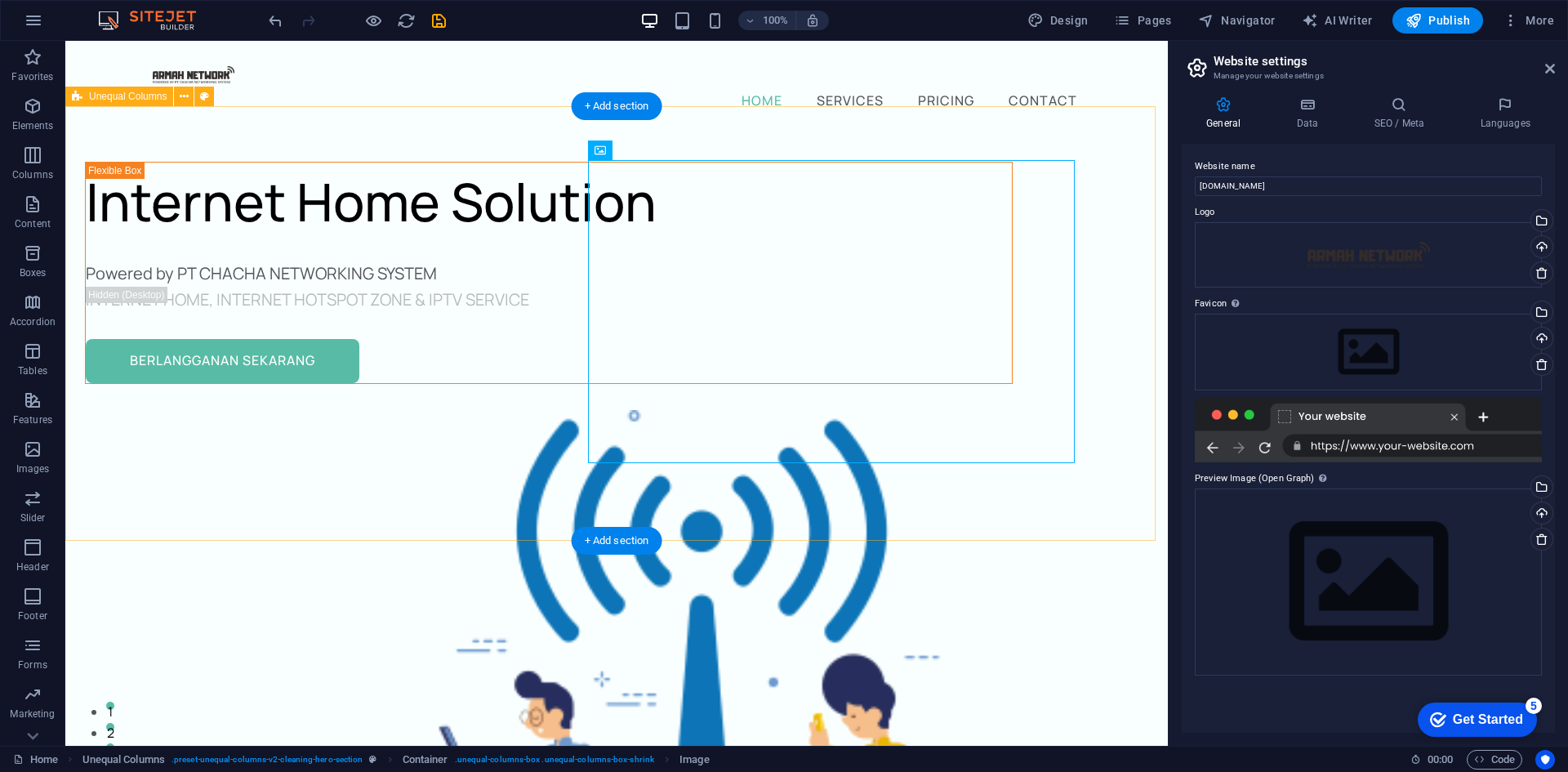
click at [925, 528] on div "Internet Home Solution Powered by PT CHACHA NETWORKING SYSTEM iNTERNET HOME, IN…" at bounding box center [616, 585] width 1103 height 907
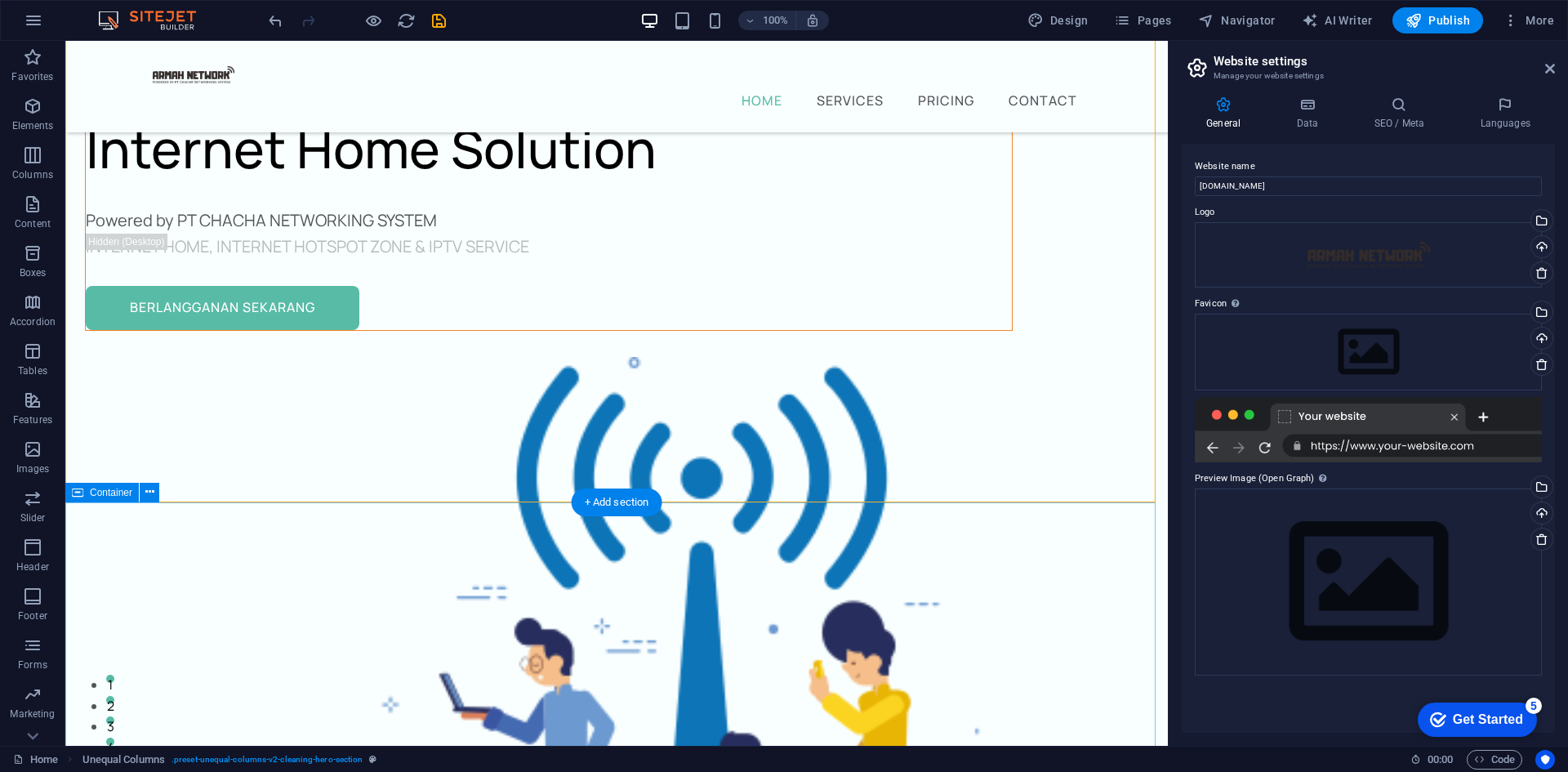
scroll to position [0, 0]
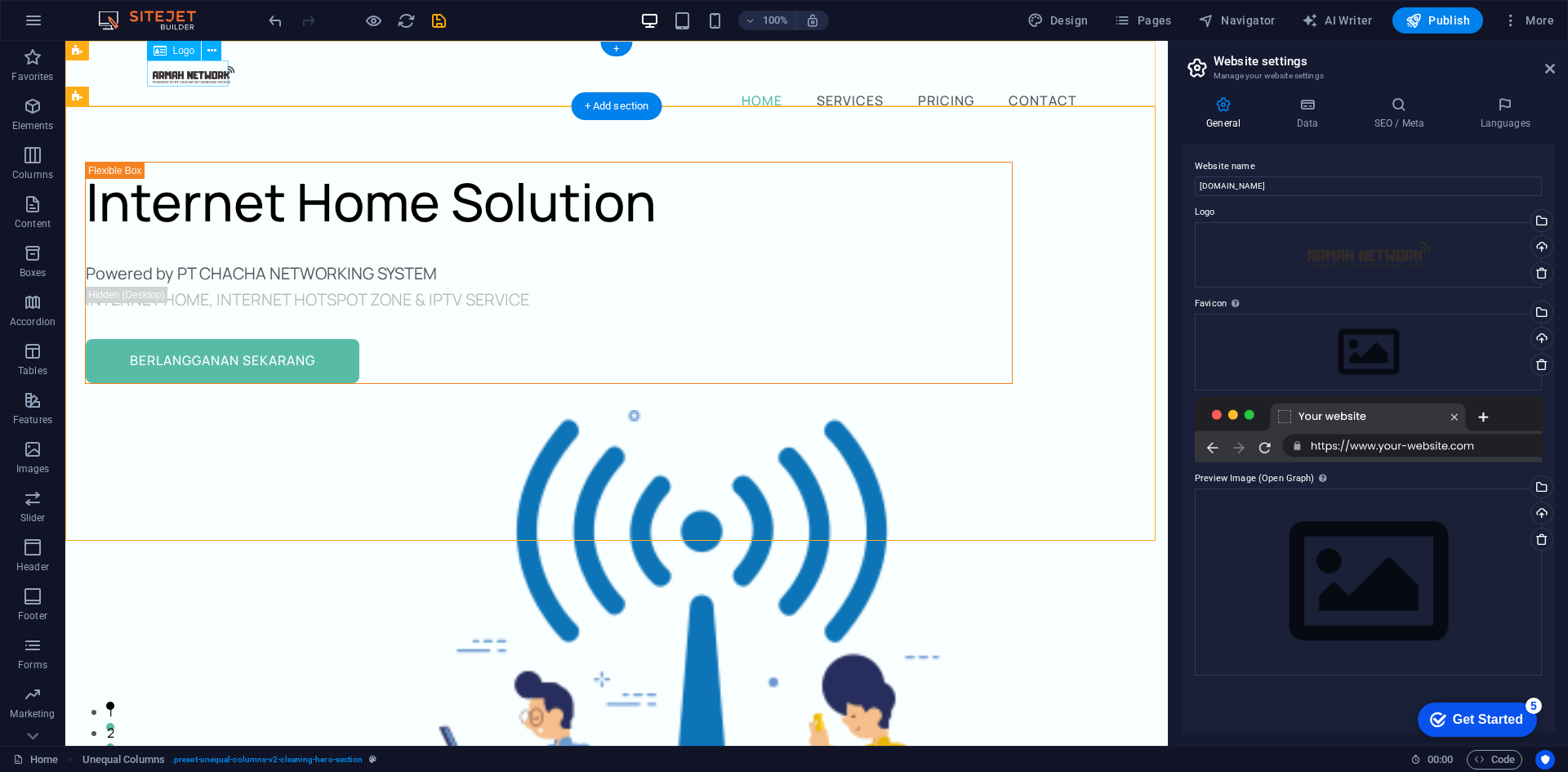
click at [213, 77] on div at bounding box center [616, 73] width 928 height 26
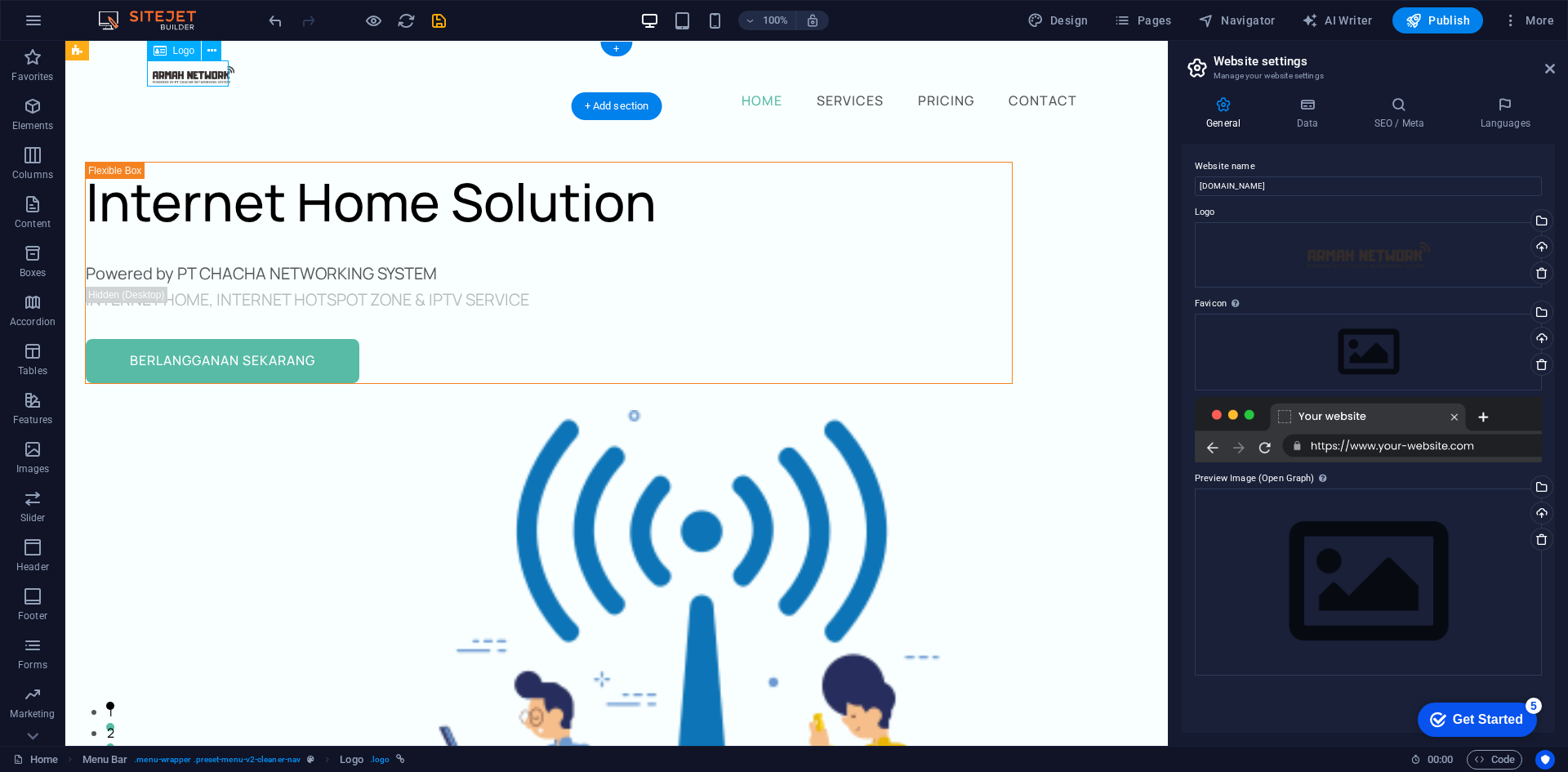
click at [212, 73] on div at bounding box center [616, 73] width 928 height 26
select select "px"
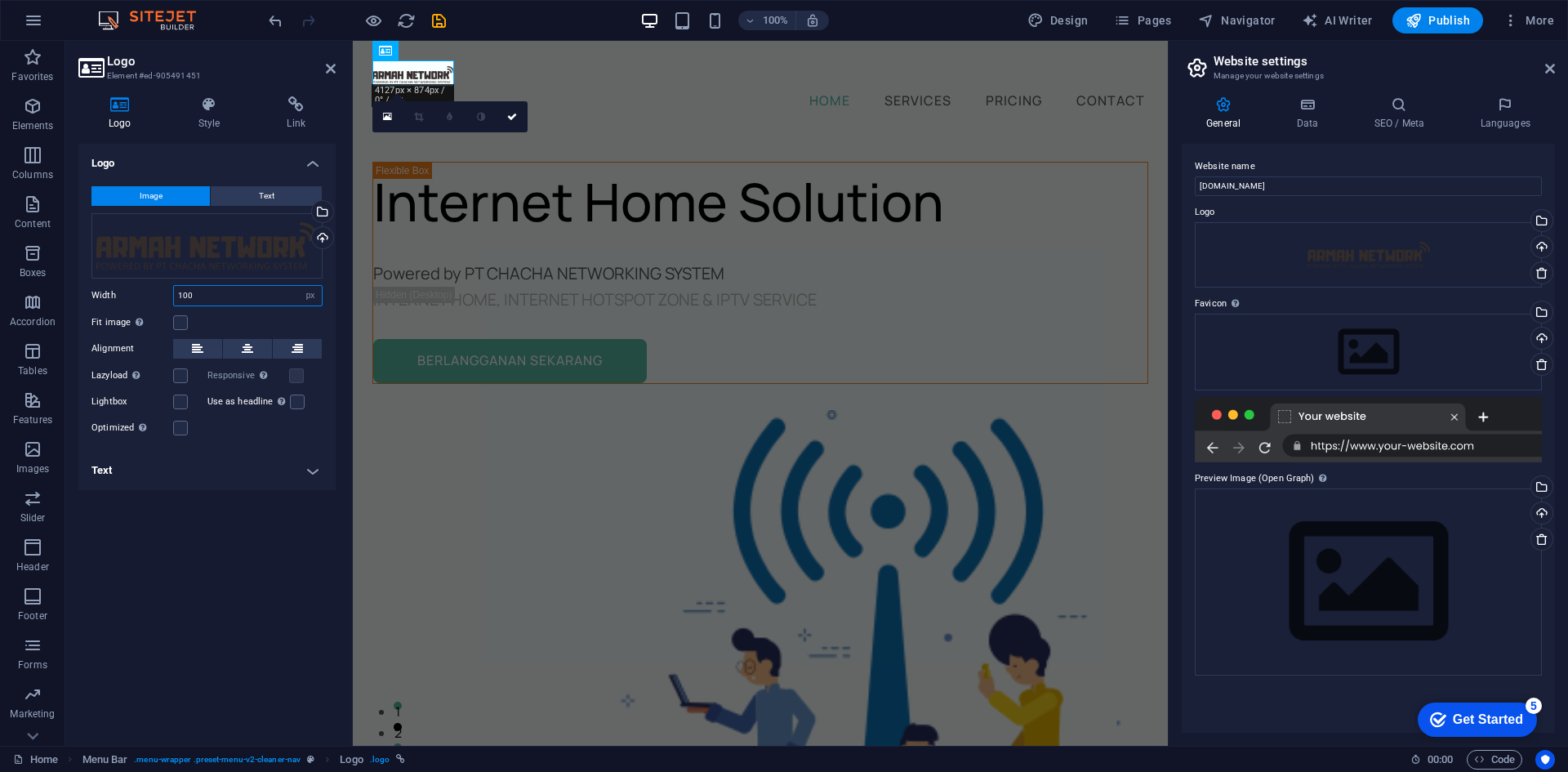
drag, startPoint x: 182, startPoint y: 296, endPoint x: 149, endPoint y: 299, distance: 33.1
click at [150, 298] on div "Width 100 Default auto px rem % em vh vw" at bounding box center [207, 296] width 231 height 21
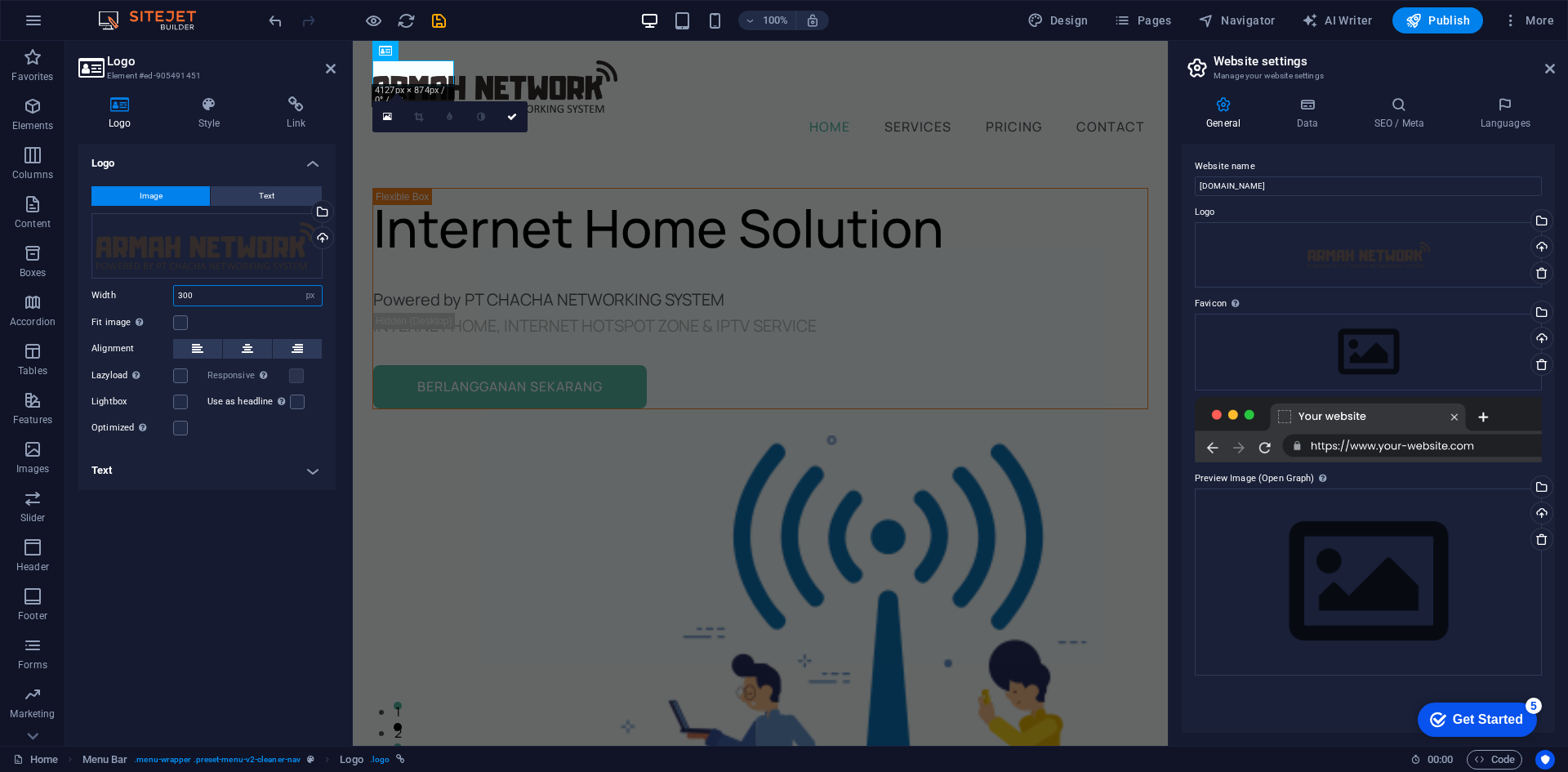
type input "300"
click at [241, 525] on div "Logo Image Text Drag files here, click to choose files or select files from Fil…" at bounding box center [207, 438] width 257 height 590
click at [510, 118] on icon at bounding box center [512, 117] width 10 height 10
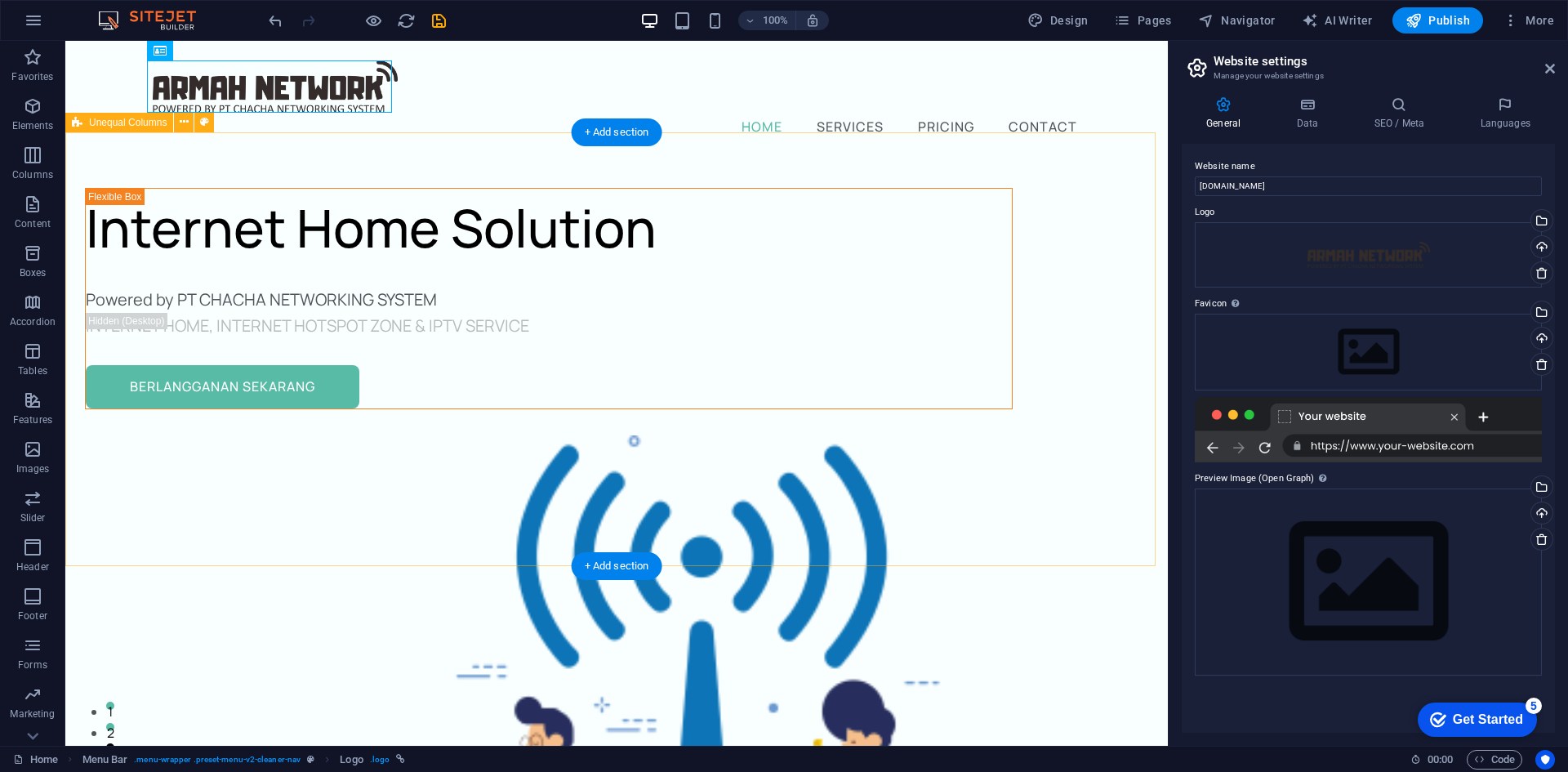
click at [483, 159] on div "Internet Home Solution Powered by PT CHACHA NETWORKING SYSTEM iNTERNET HOME, IN…" at bounding box center [616, 612] width 1103 height 907
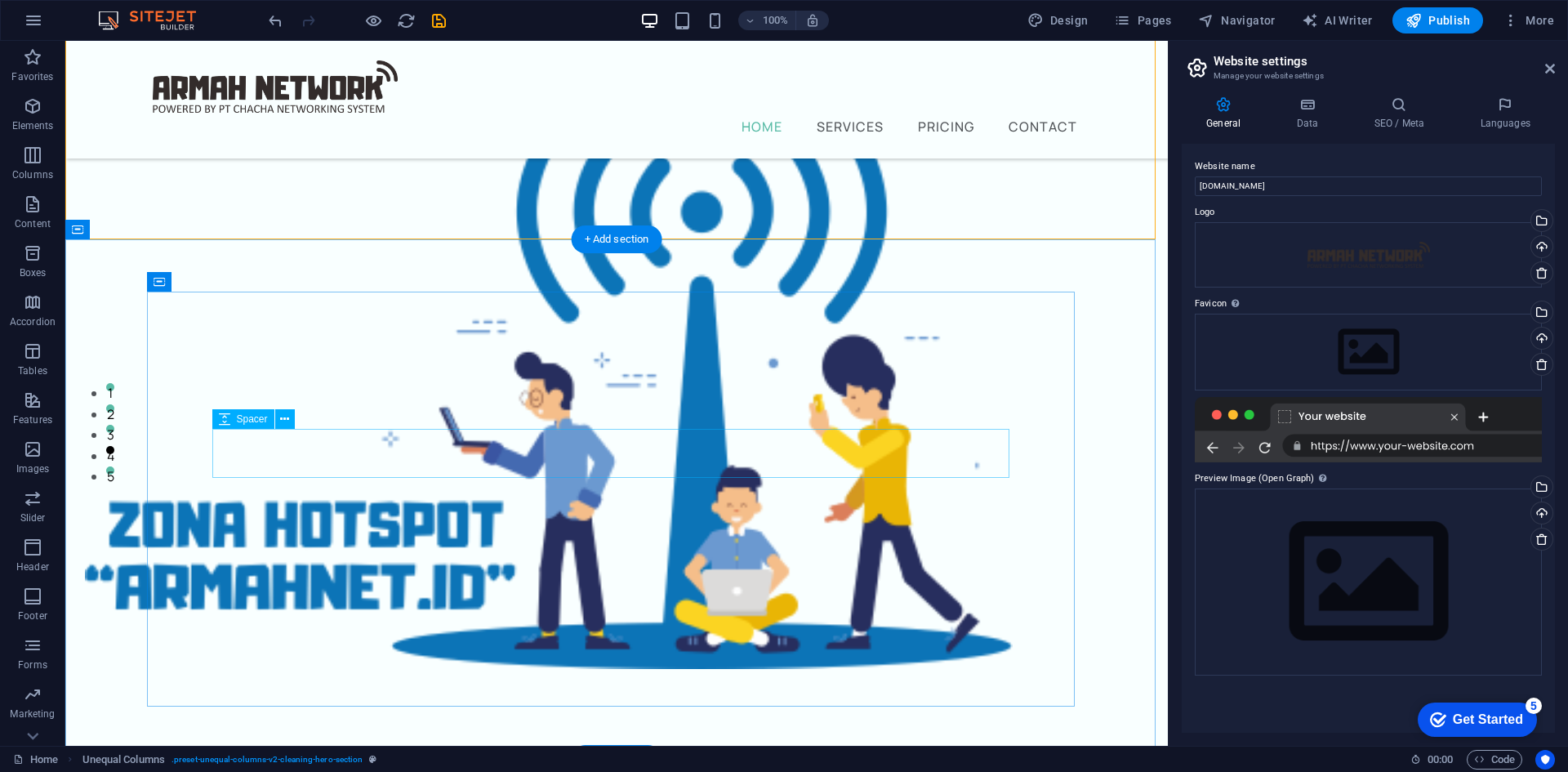
scroll to position [327, 0]
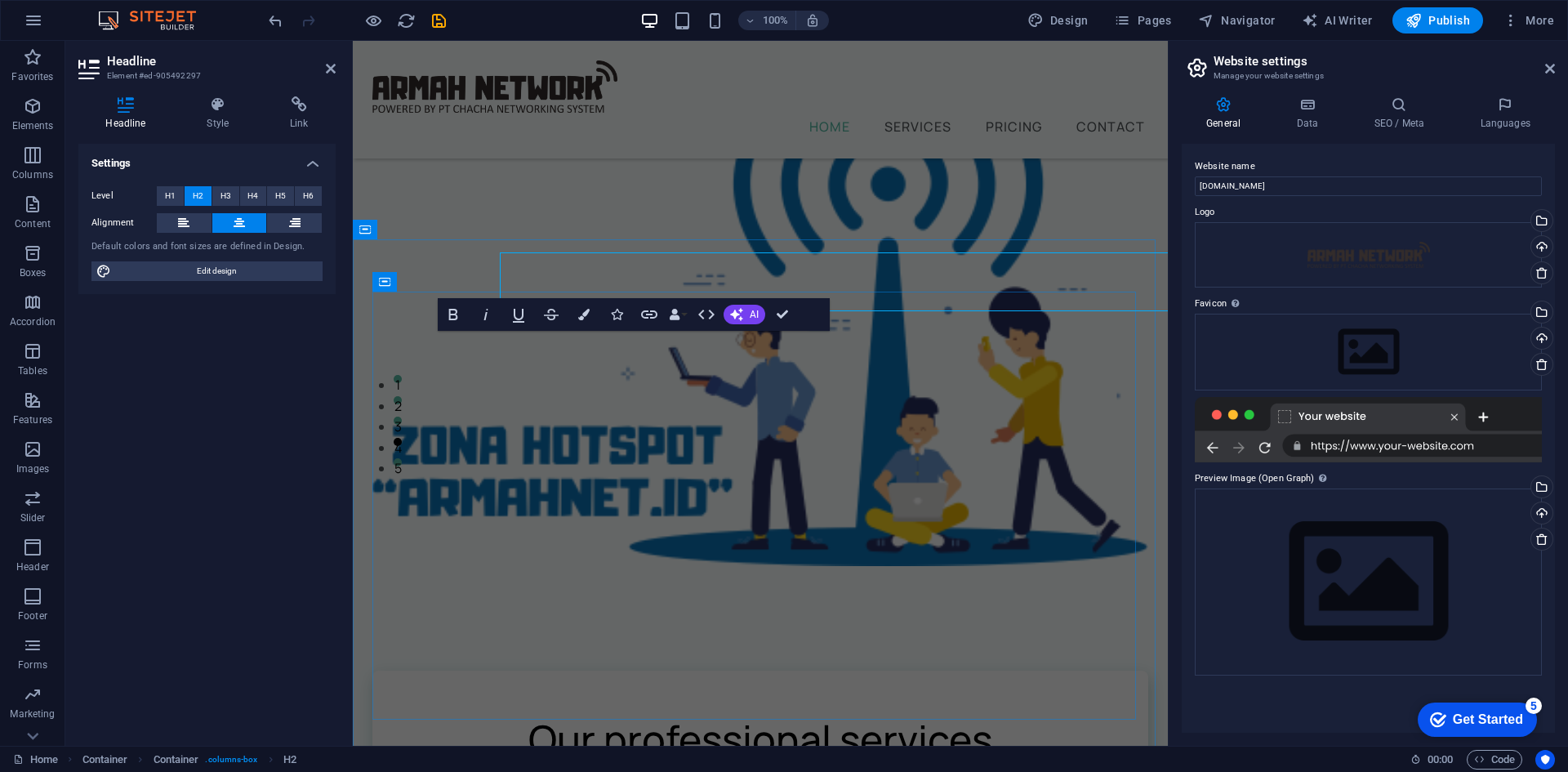
scroll to position [405, 0]
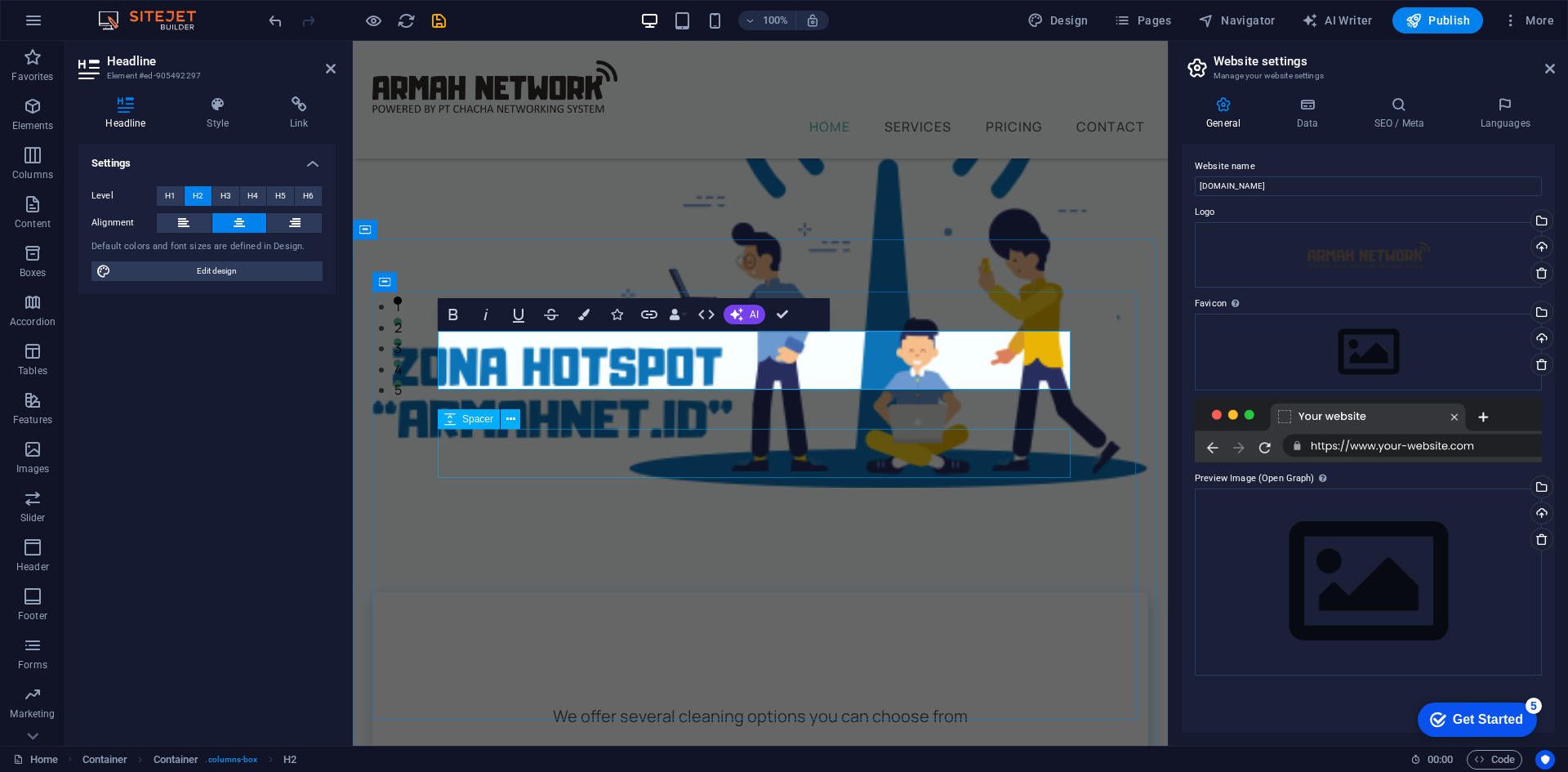
click at [691, 730] on div at bounding box center [760, 754] width 645 height 49
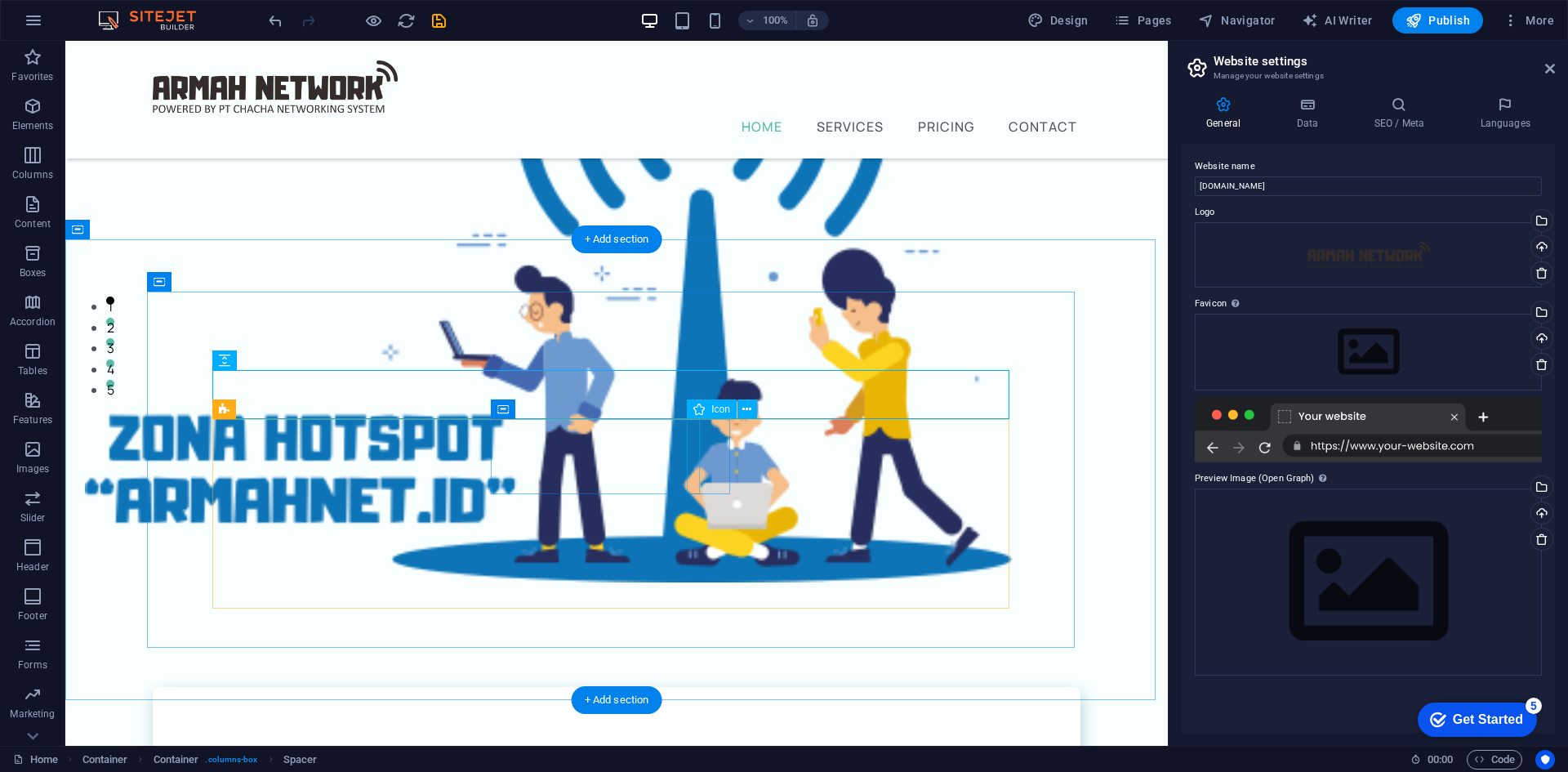
scroll to position [327, 0]
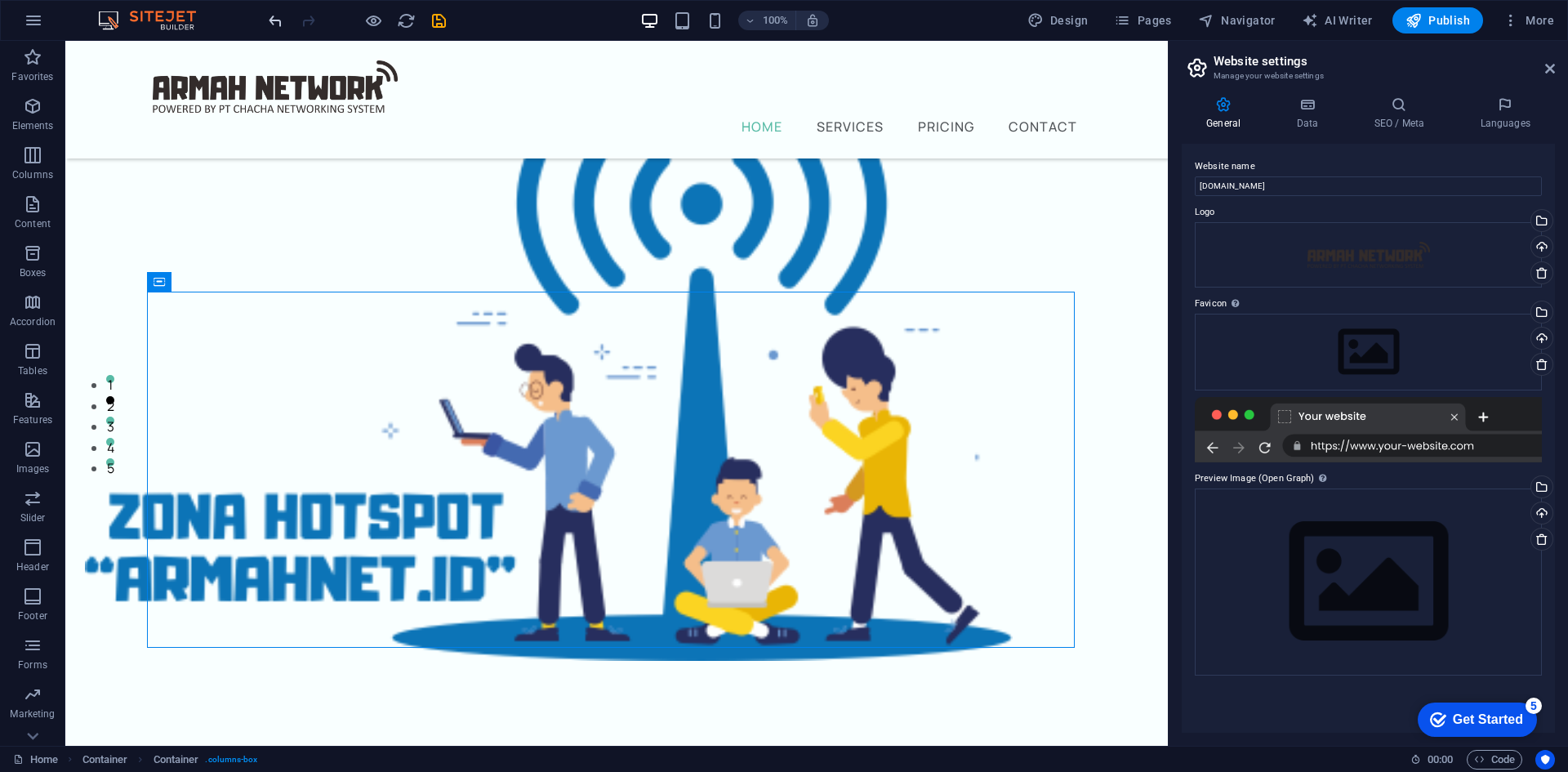
click at [0, 0] on icon "undo" at bounding box center [0, 0] width 0 height 0
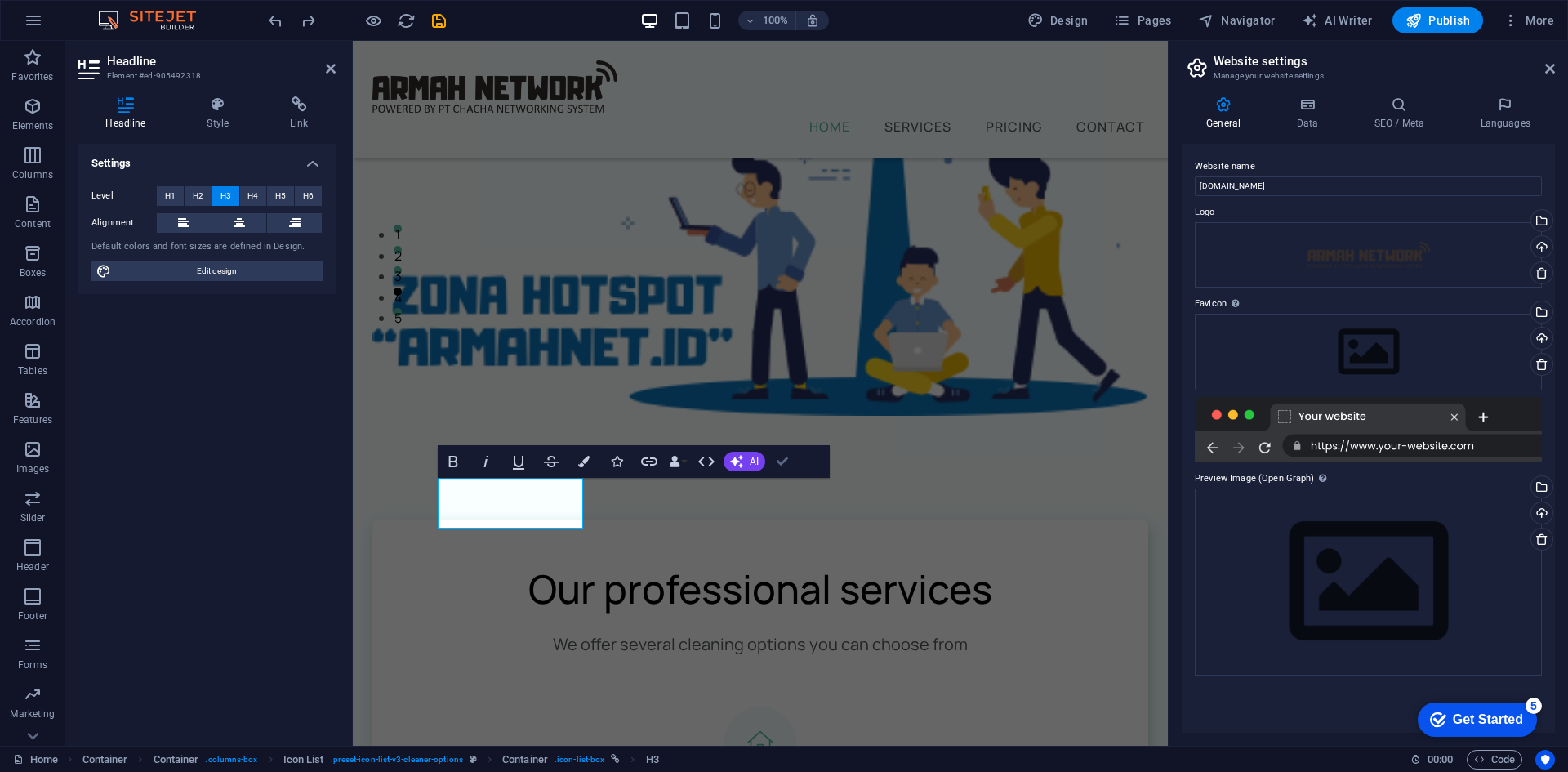
scroll to position [339, 0]
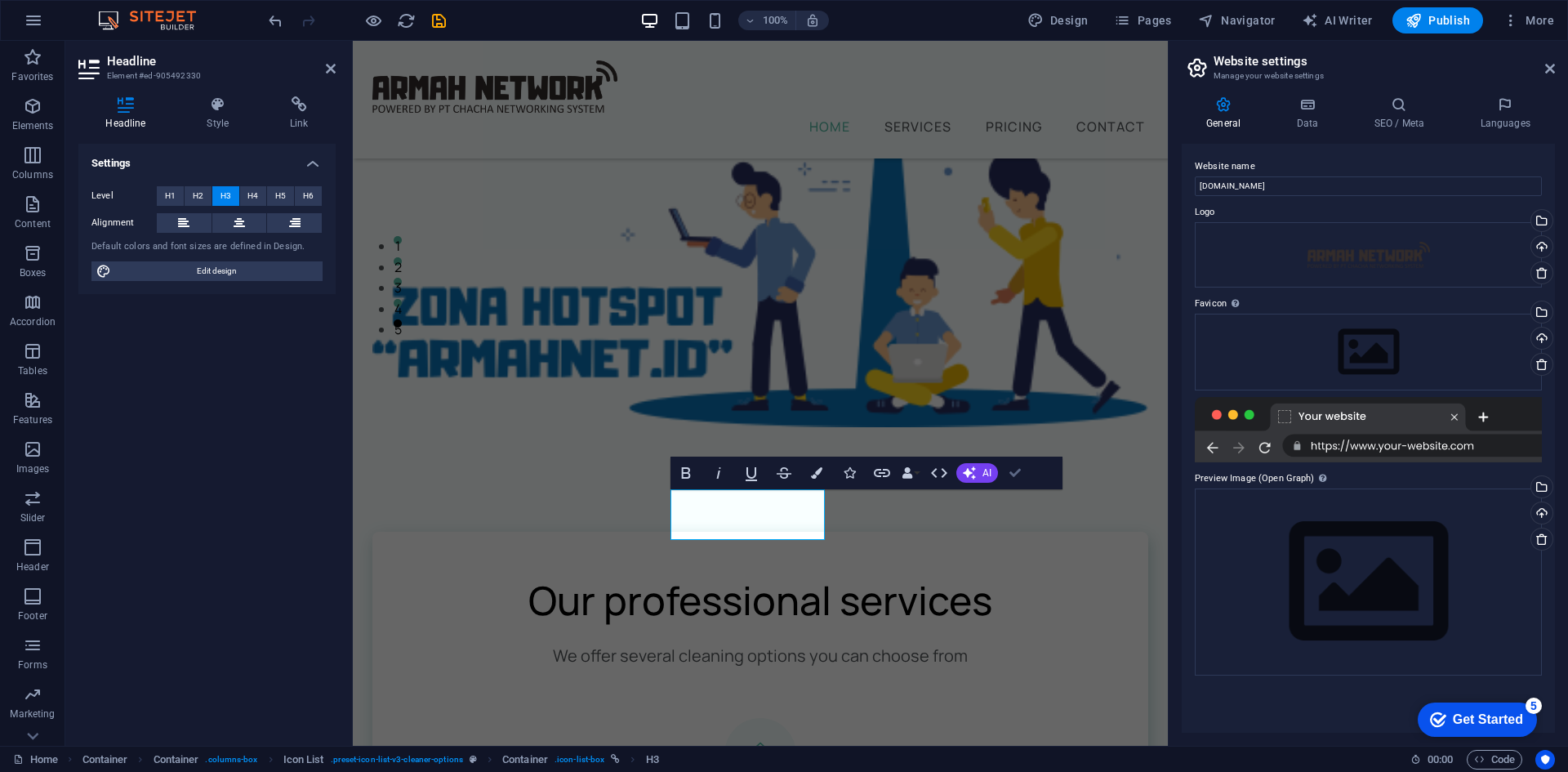
scroll to position [328, 0]
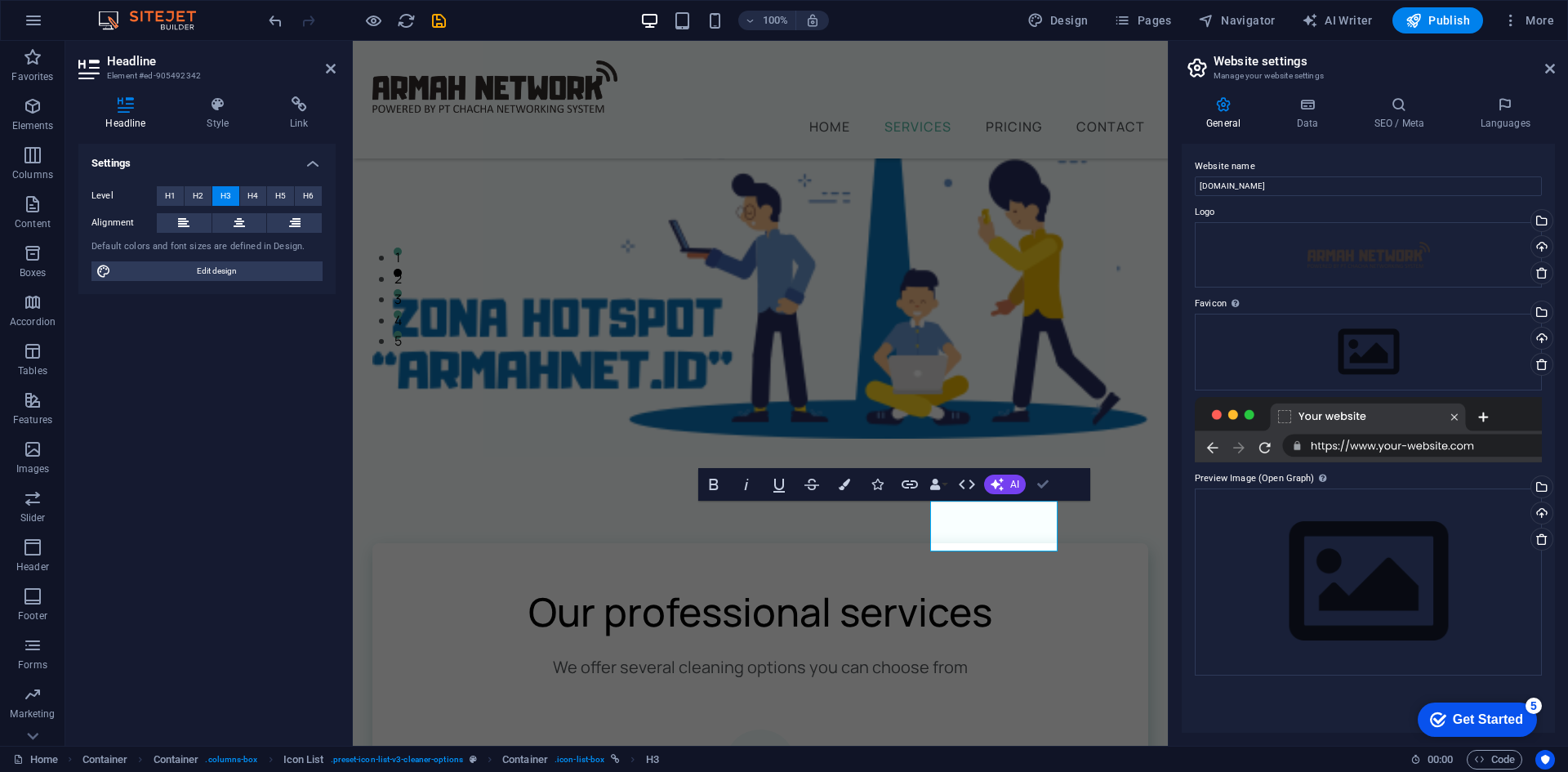
scroll to position [315, 0]
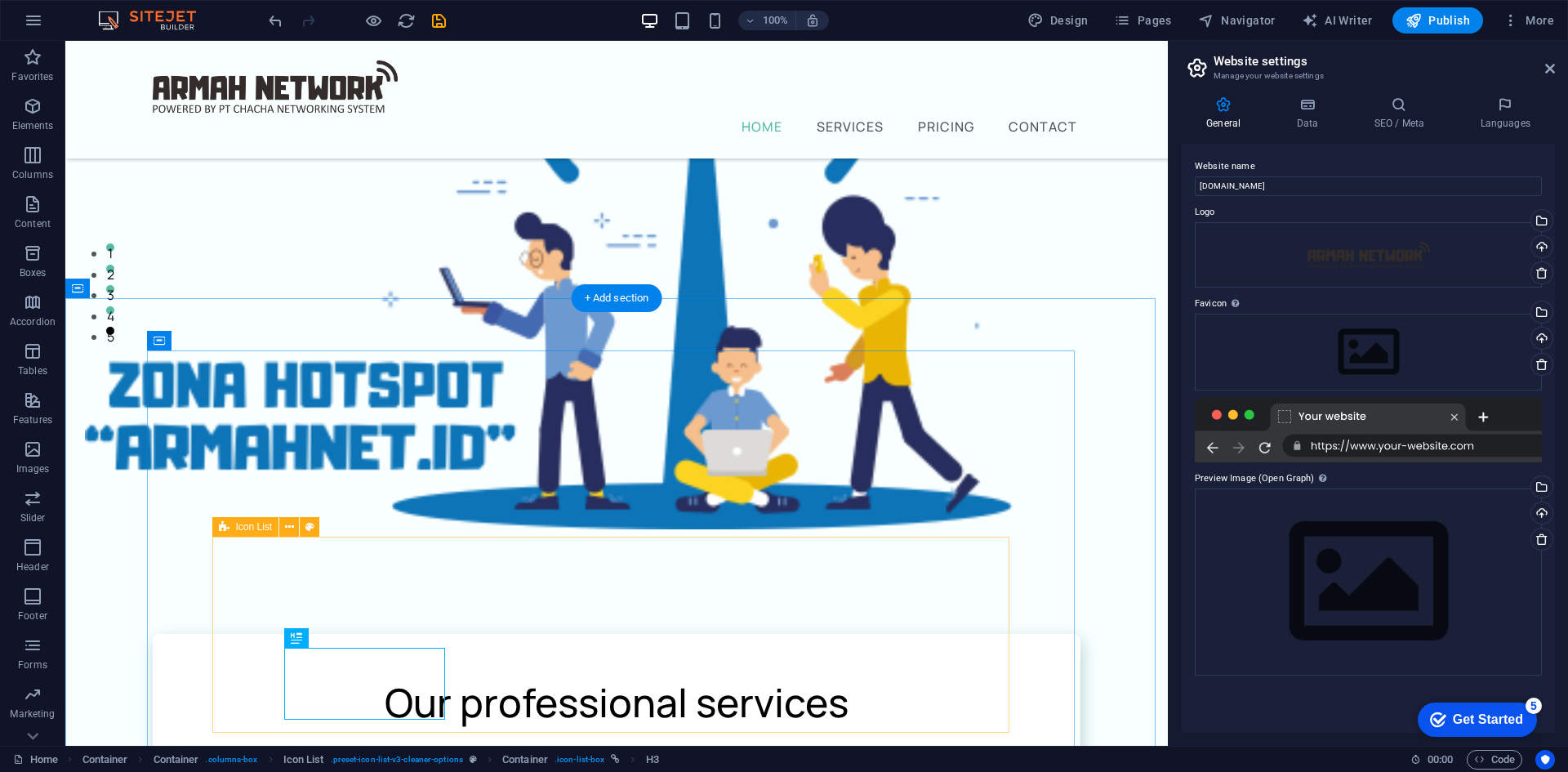
scroll to position [268, 0]
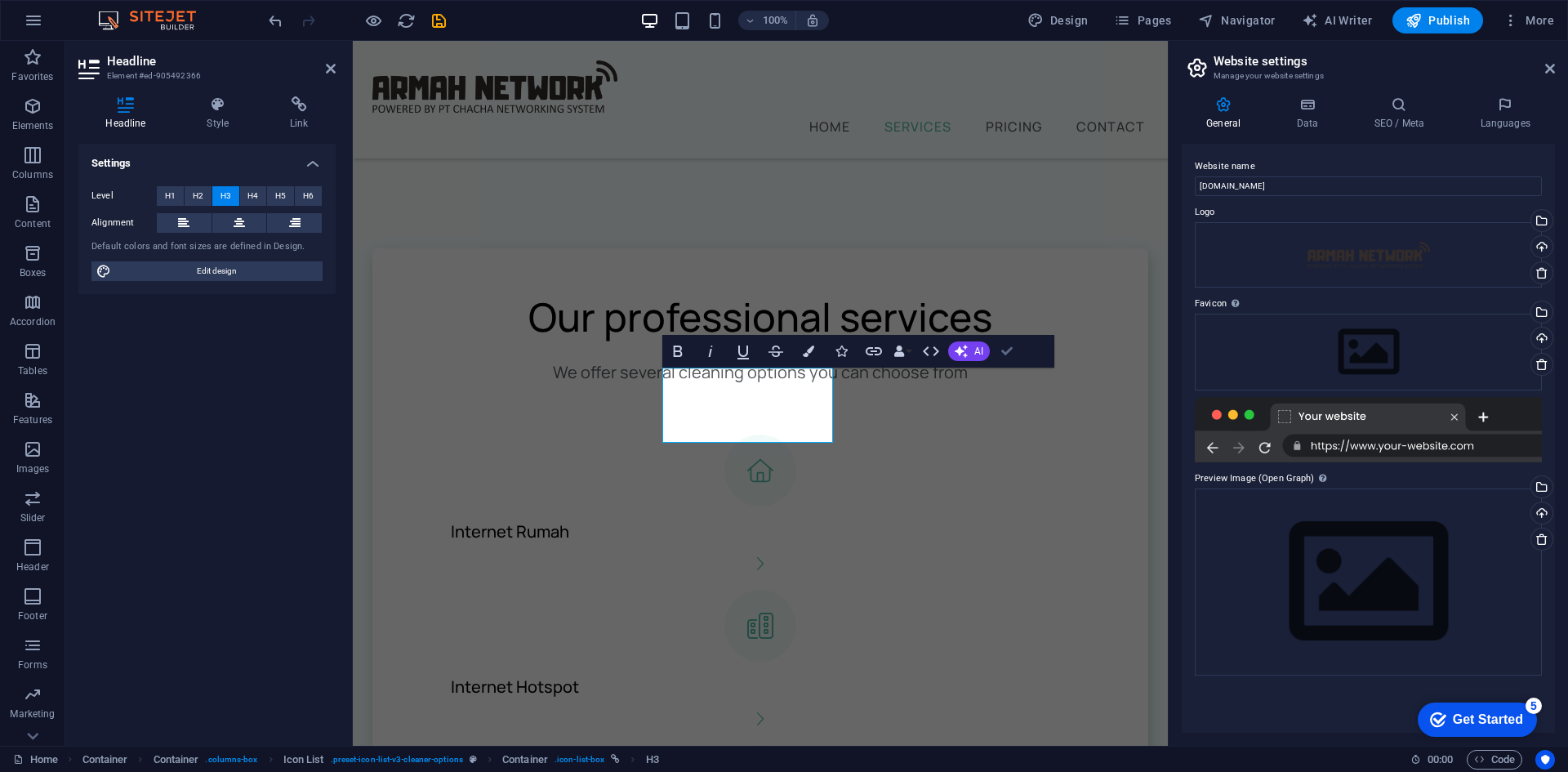
scroll to position [620, 0]
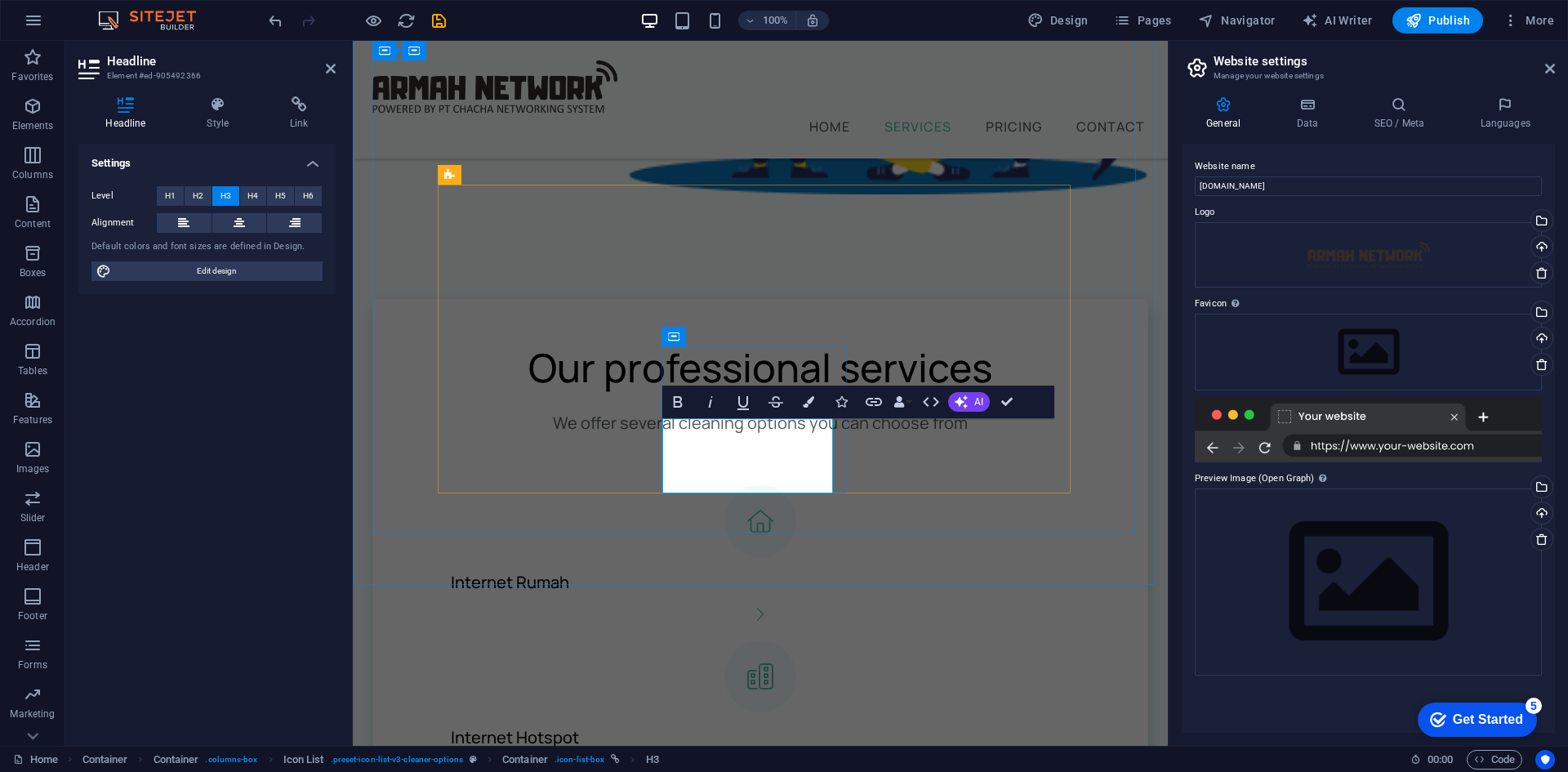
drag, startPoint x: 774, startPoint y: 447, endPoint x: 667, endPoint y: 439, distance: 107.3
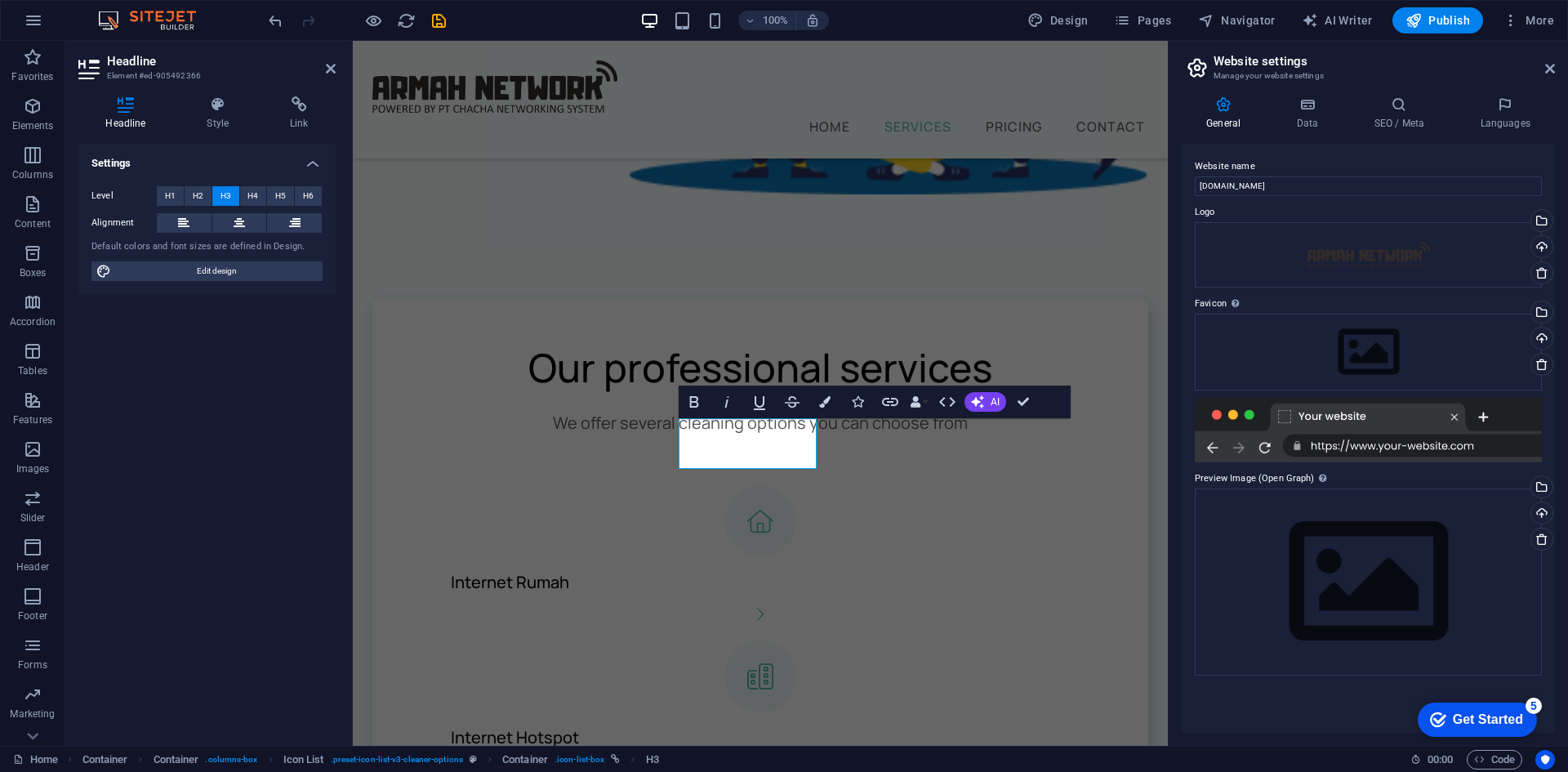
scroll to position [514, 0]
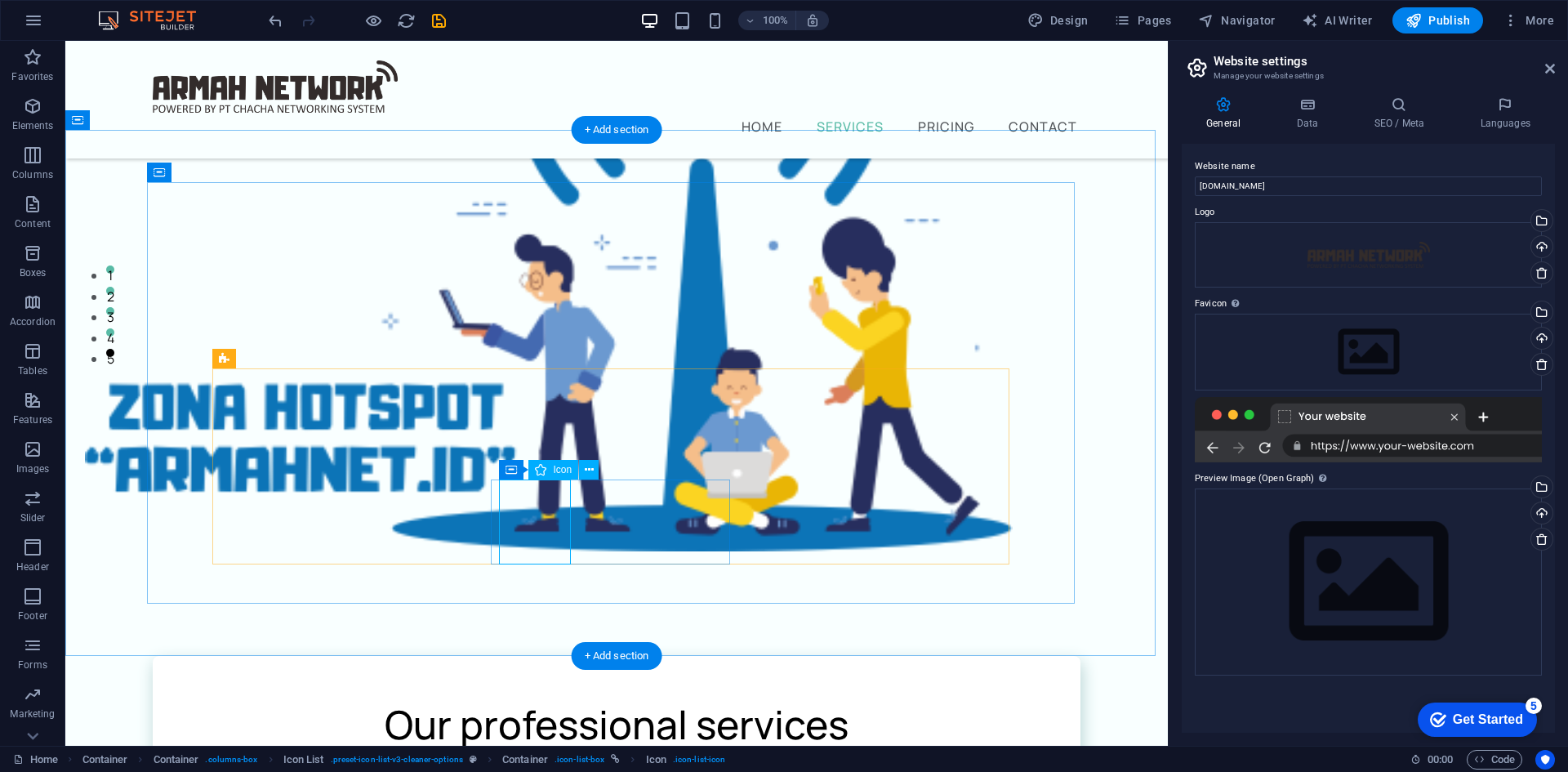
click at [542, 469] on icon at bounding box center [541, 470] width 12 height 20
select select "xMidYMid"
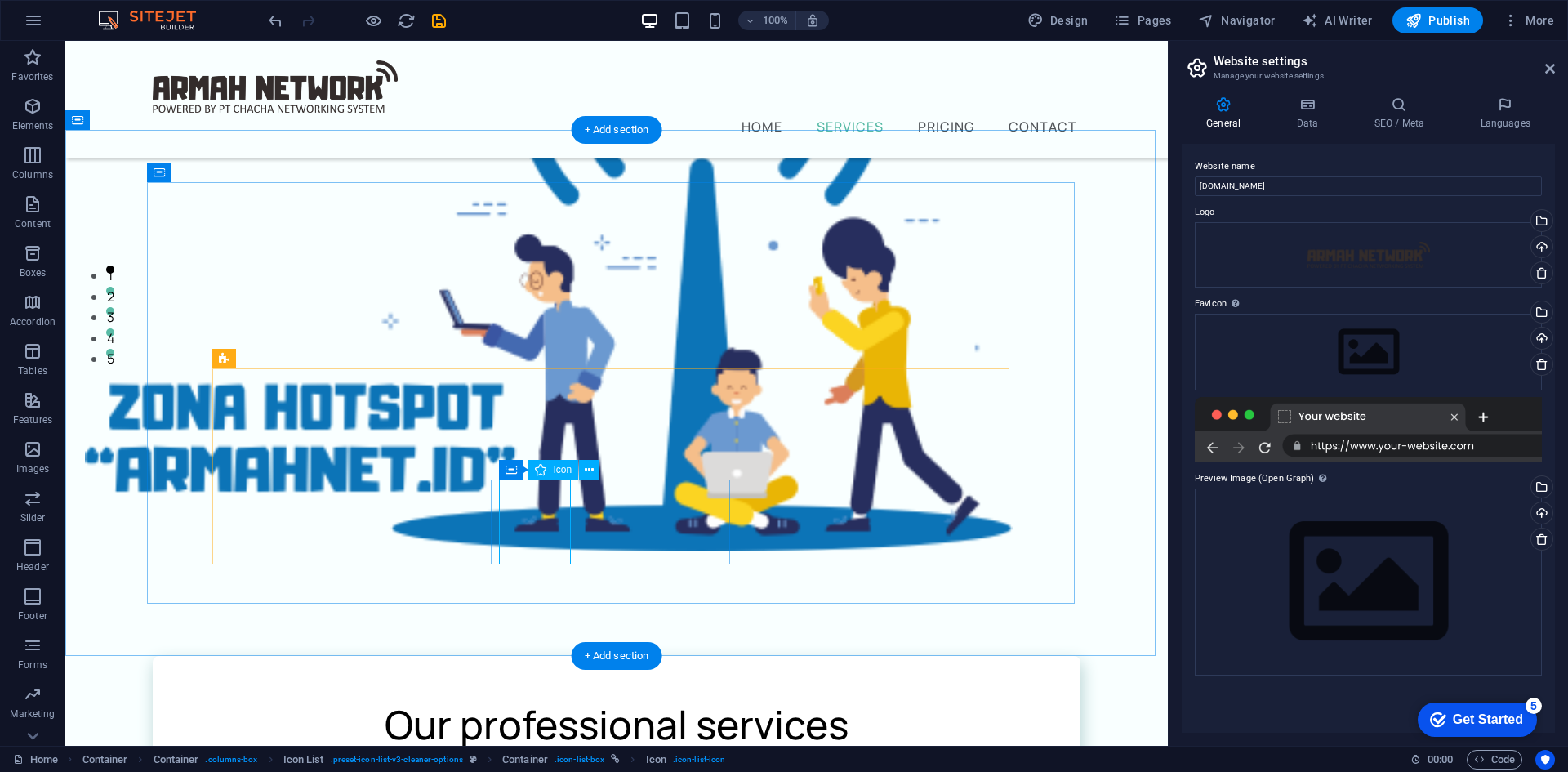
select select "px"
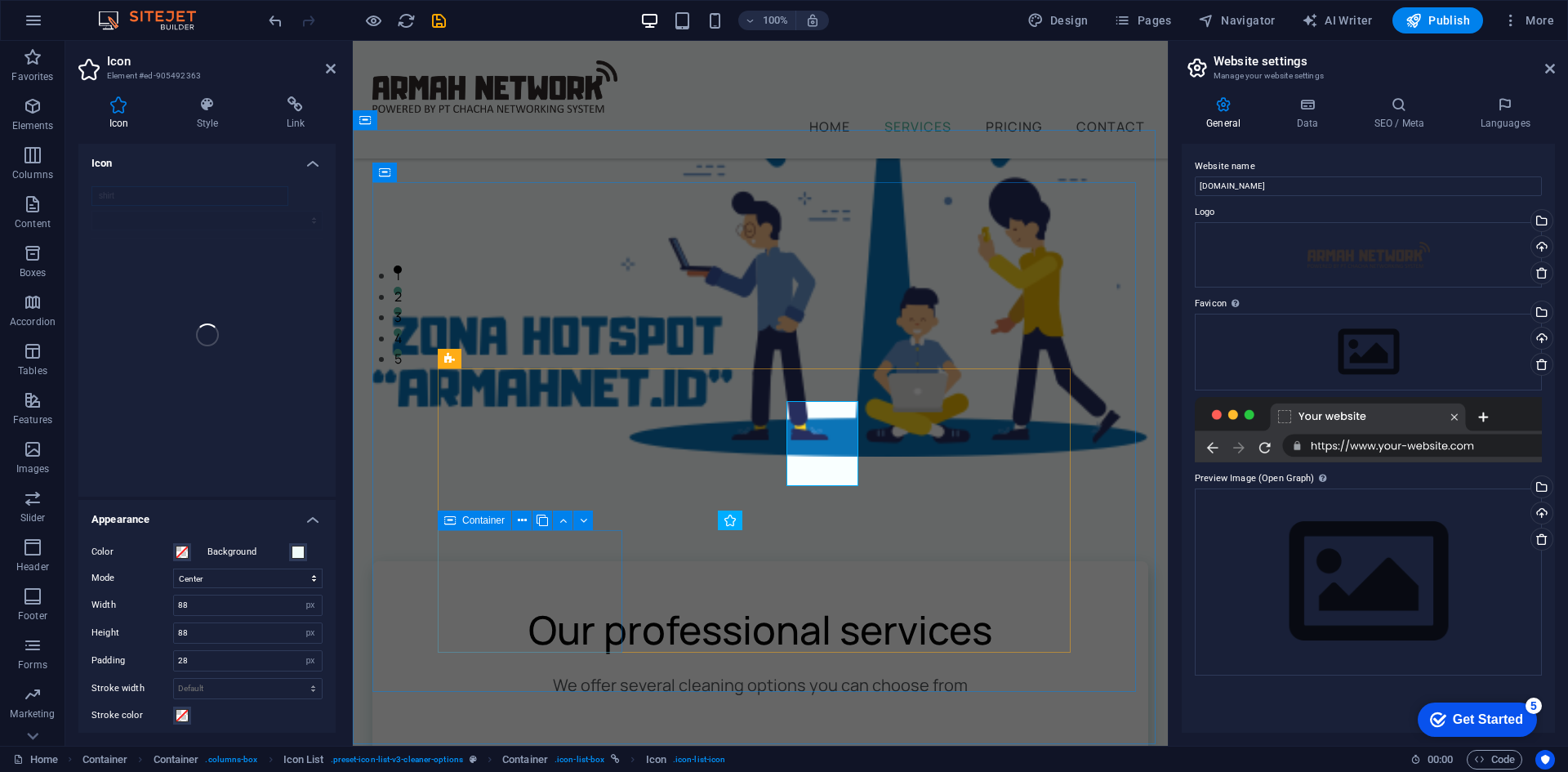
scroll to position [514, 0]
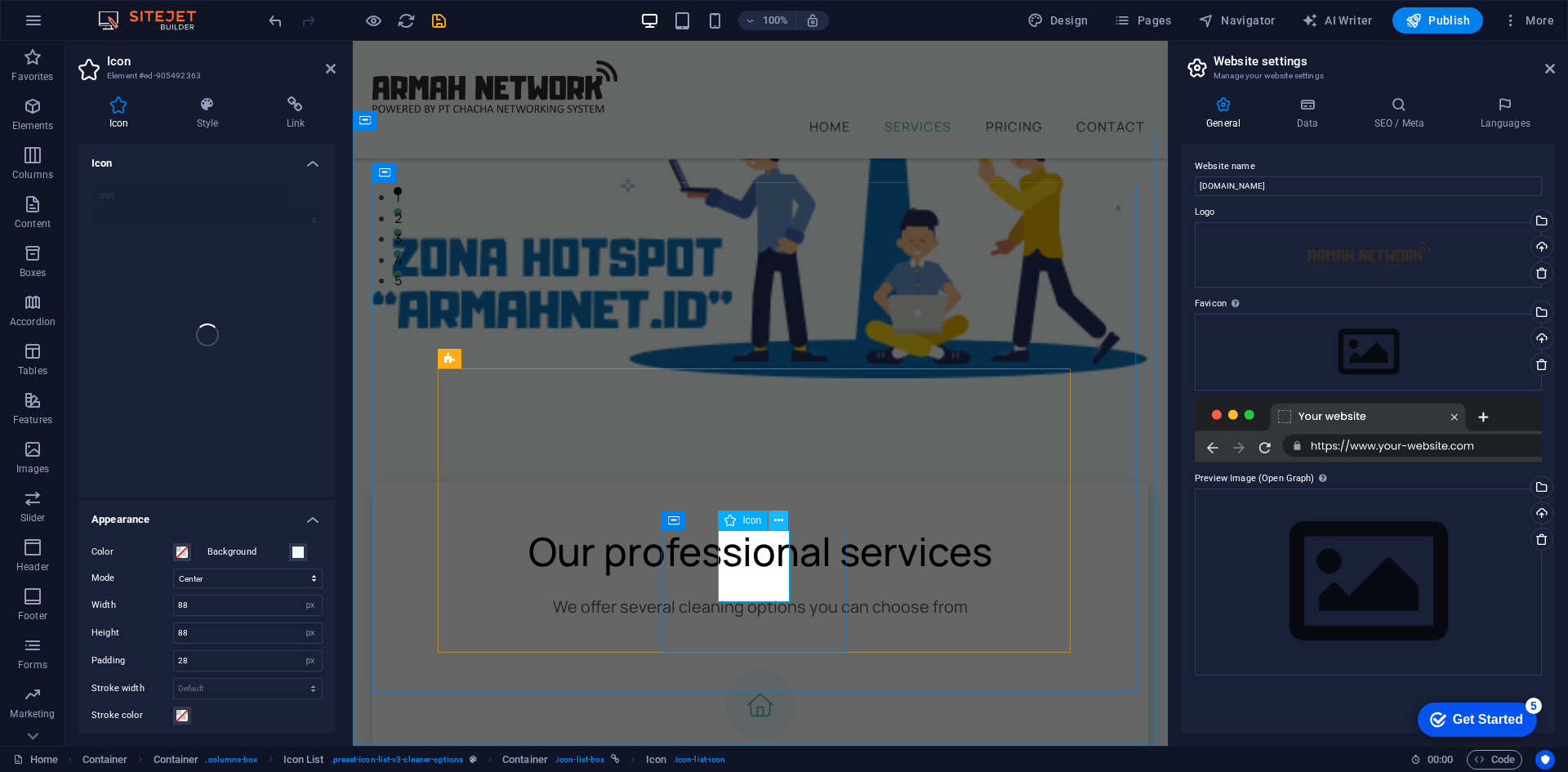
click at [772, 517] on button at bounding box center [778, 521] width 20 height 20
click at [38, 226] on p "Content" at bounding box center [33, 224] width 36 height 13
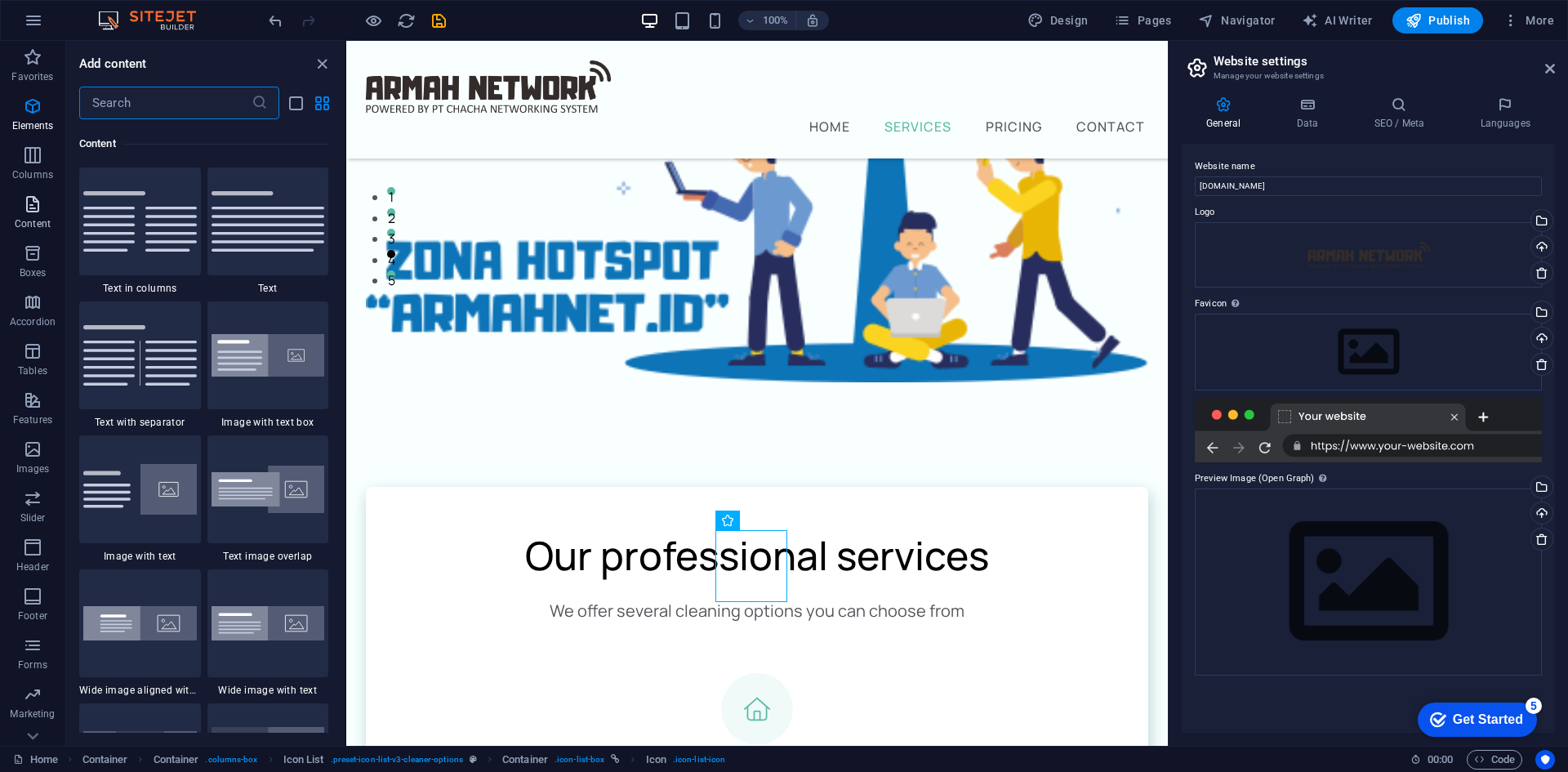
scroll to position [2859, 0]
click at [27, 204] on icon "button" at bounding box center [33, 205] width 20 height 20
click at [26, 159] on icon "button" at bounding box center [33, 155] width 20 height 20
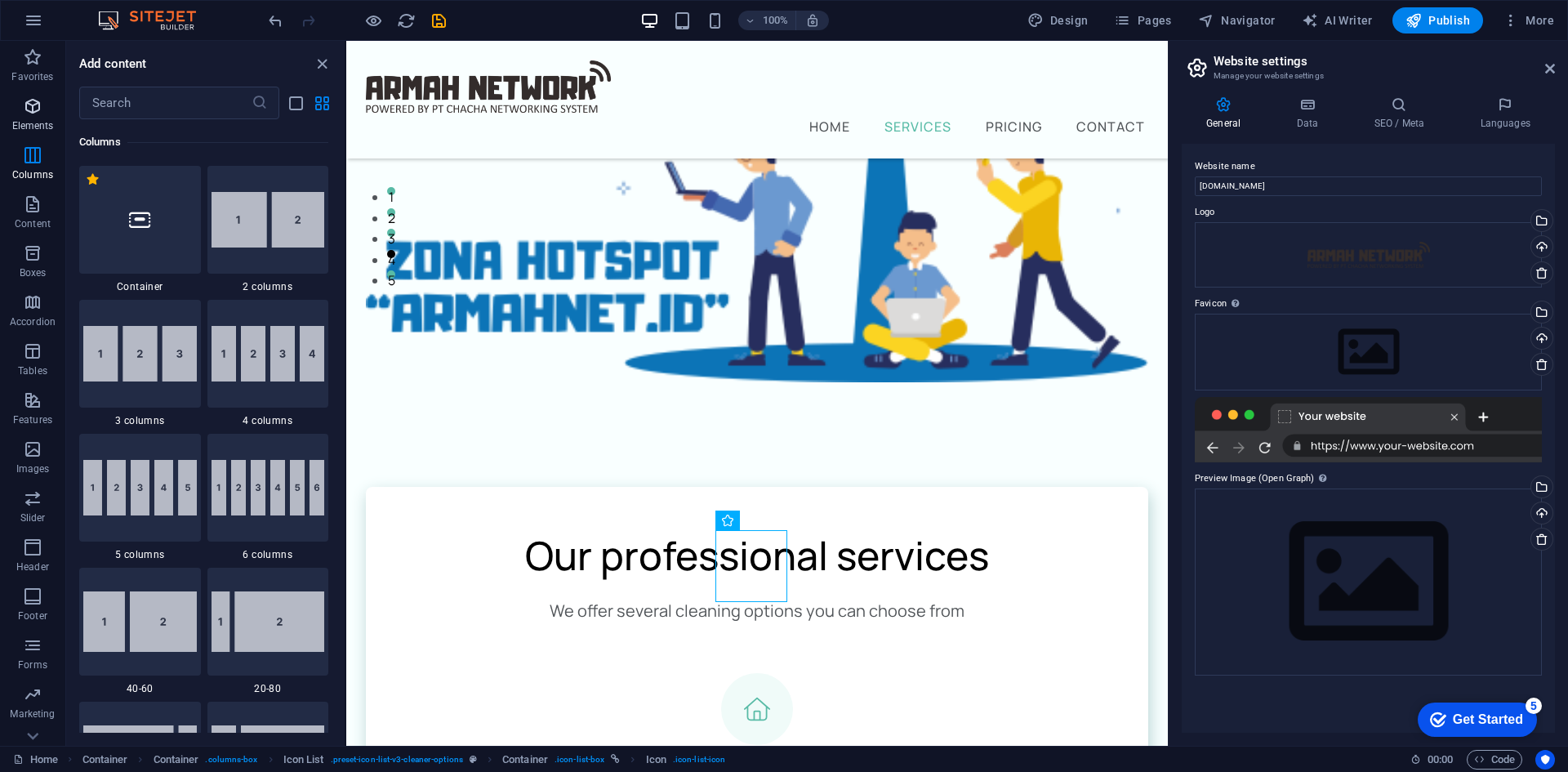
click at [26, 120] on p "Elements" at bounding box center [33, 126] width 41 height 13
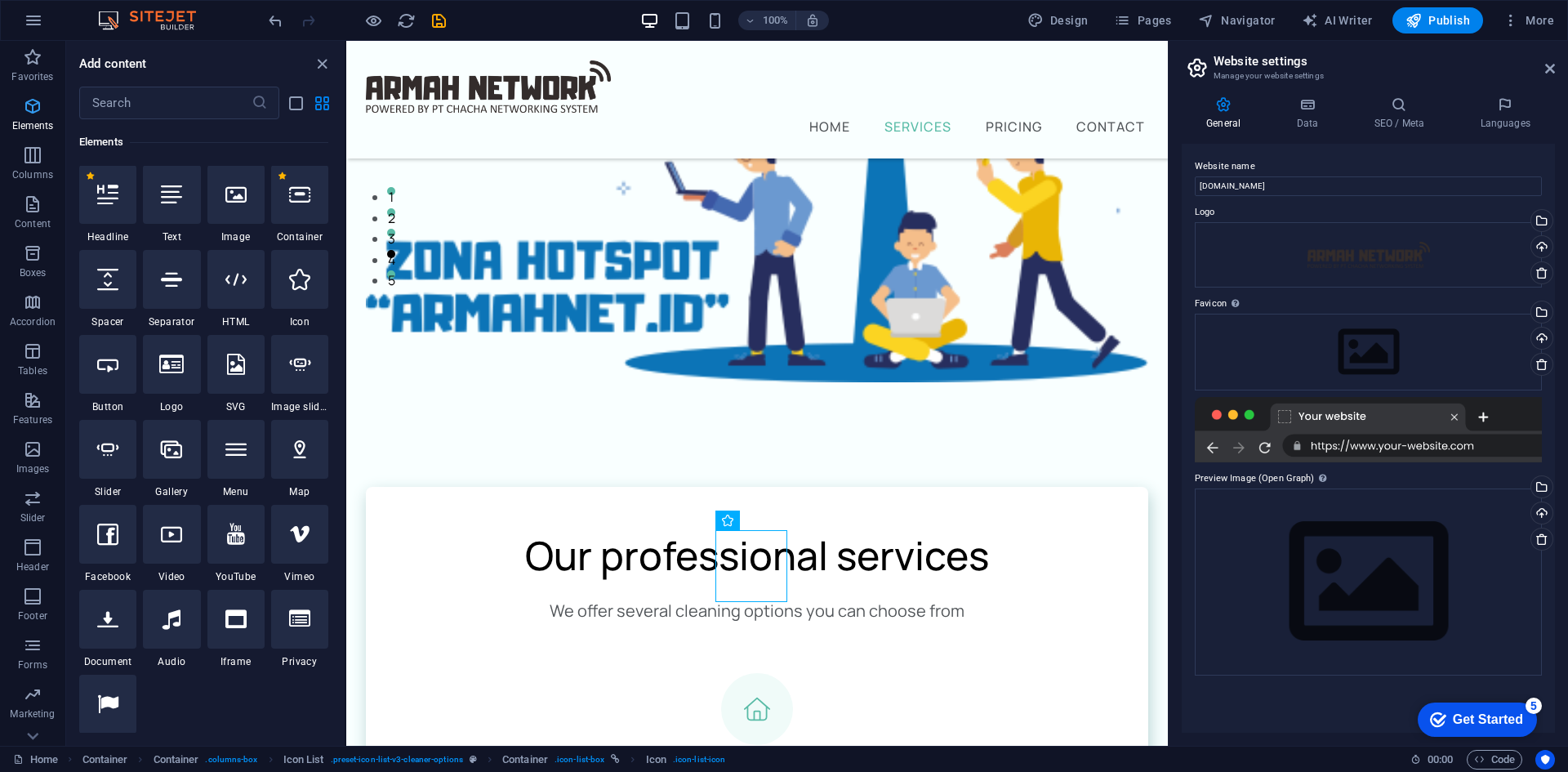
scroll to position [174, 0]
click at [177, 111] on input "text" at bounding box center [165, 103] width 172 height 33
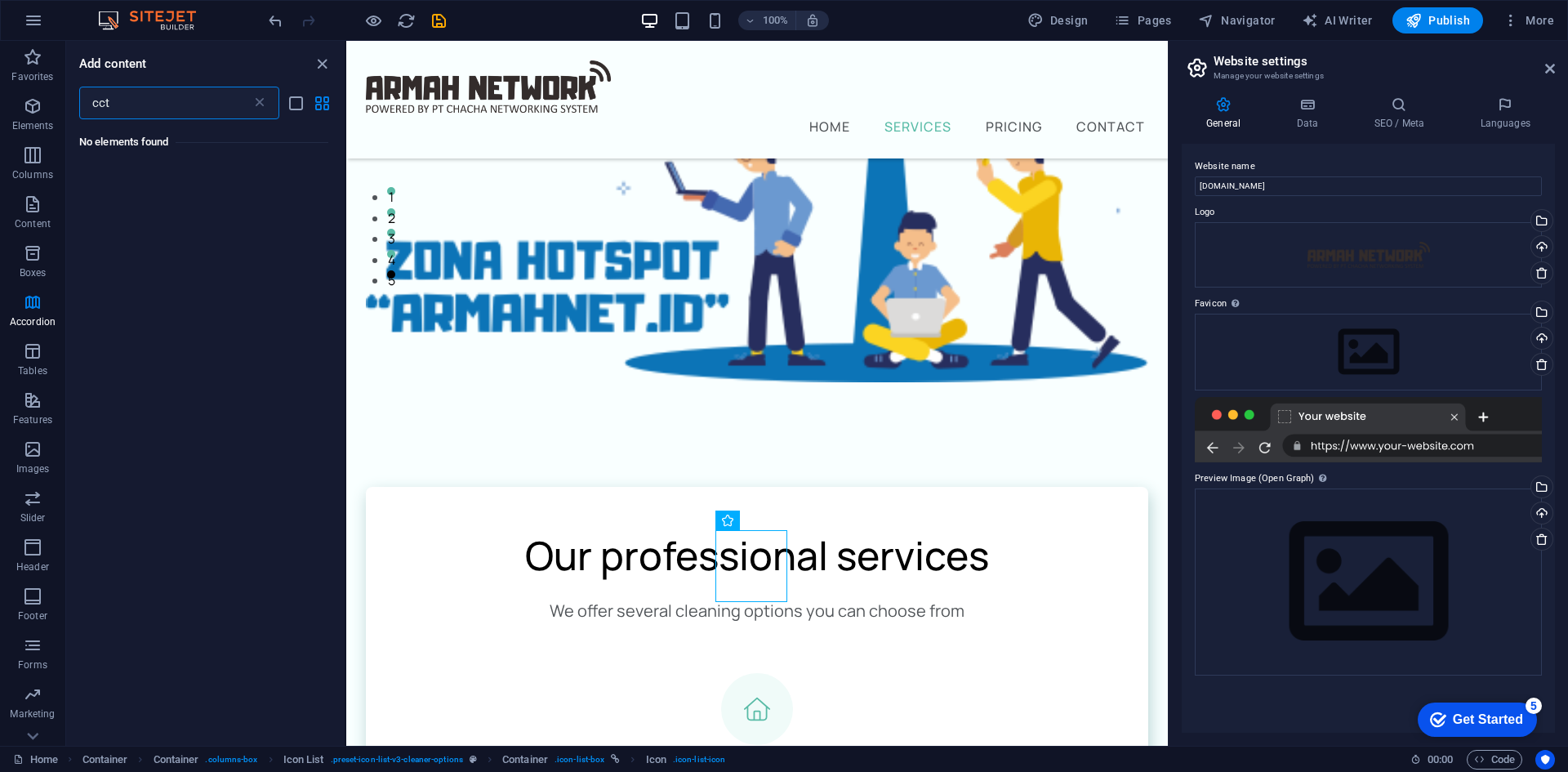
scroll to position [0, 0]
type input "camera"
click at [37, 159] on icon "button" at bounding box center [33, 155] width 20 height 20
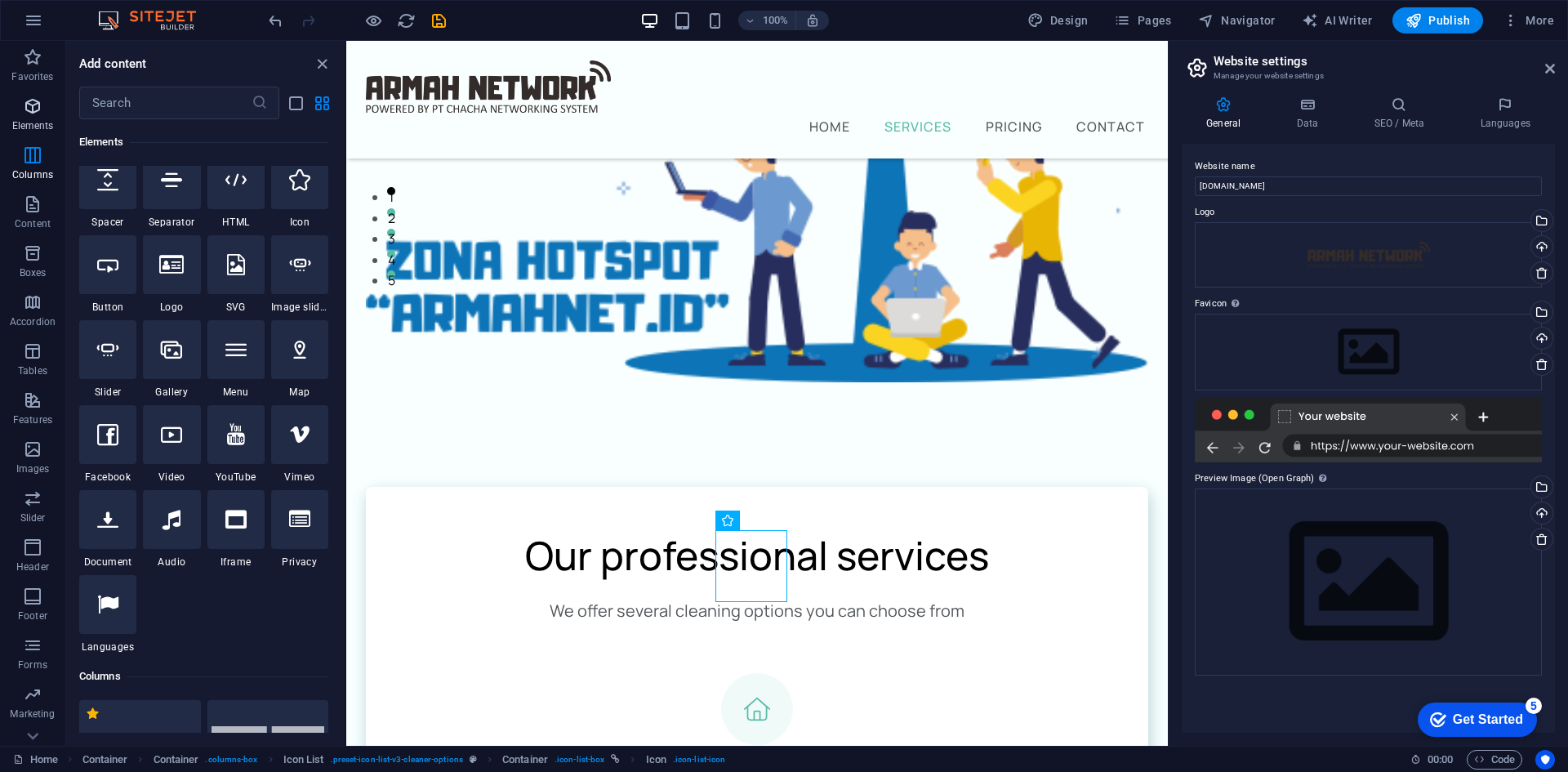
scroll to position [803, 0]
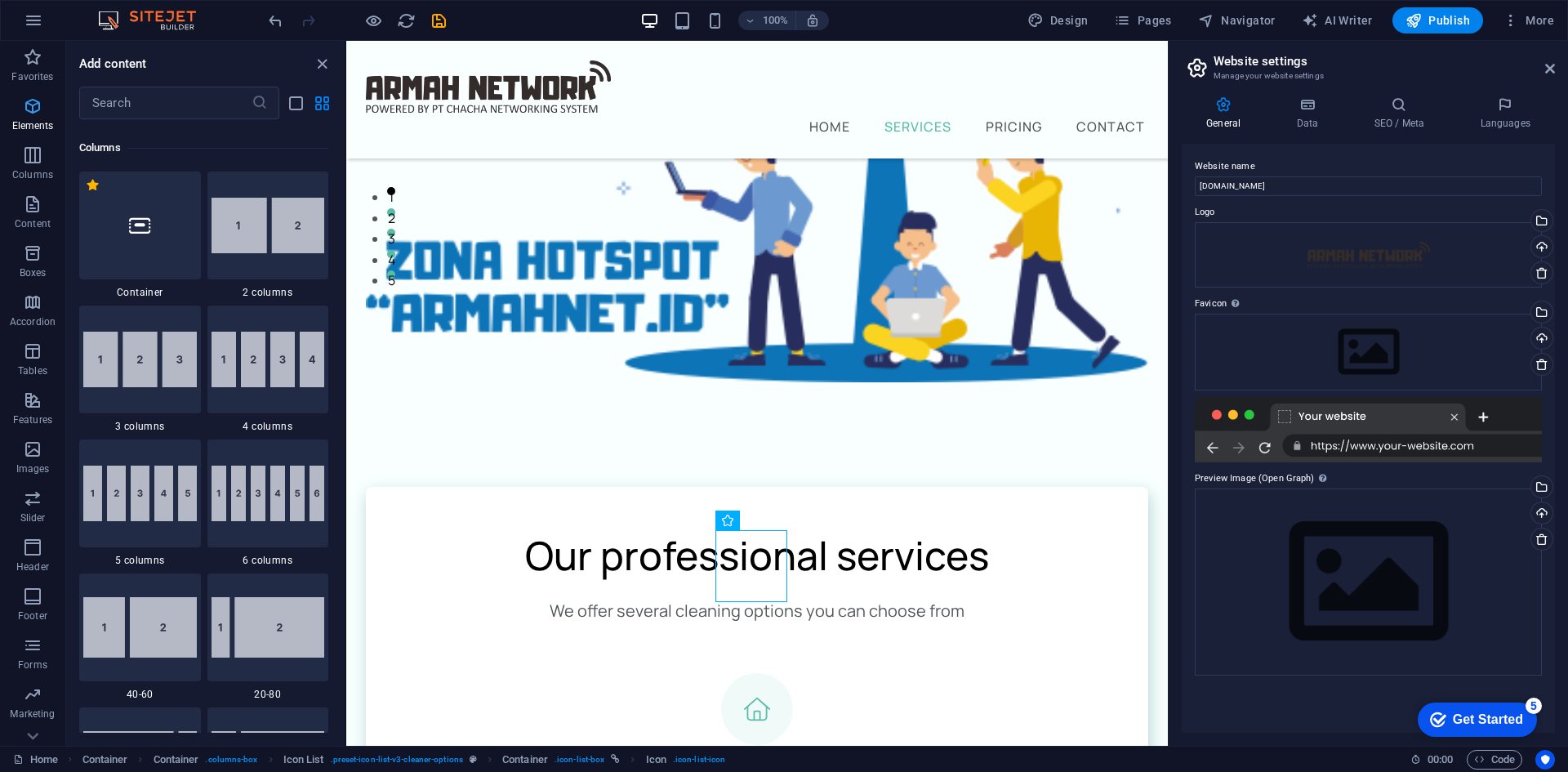
click at [17, 116] on span "Elements" at bounding box center [32, 116] width 65 height 40
click at [33, 116] on icon "button" at bounding box center [33, 107] width 20 height 20
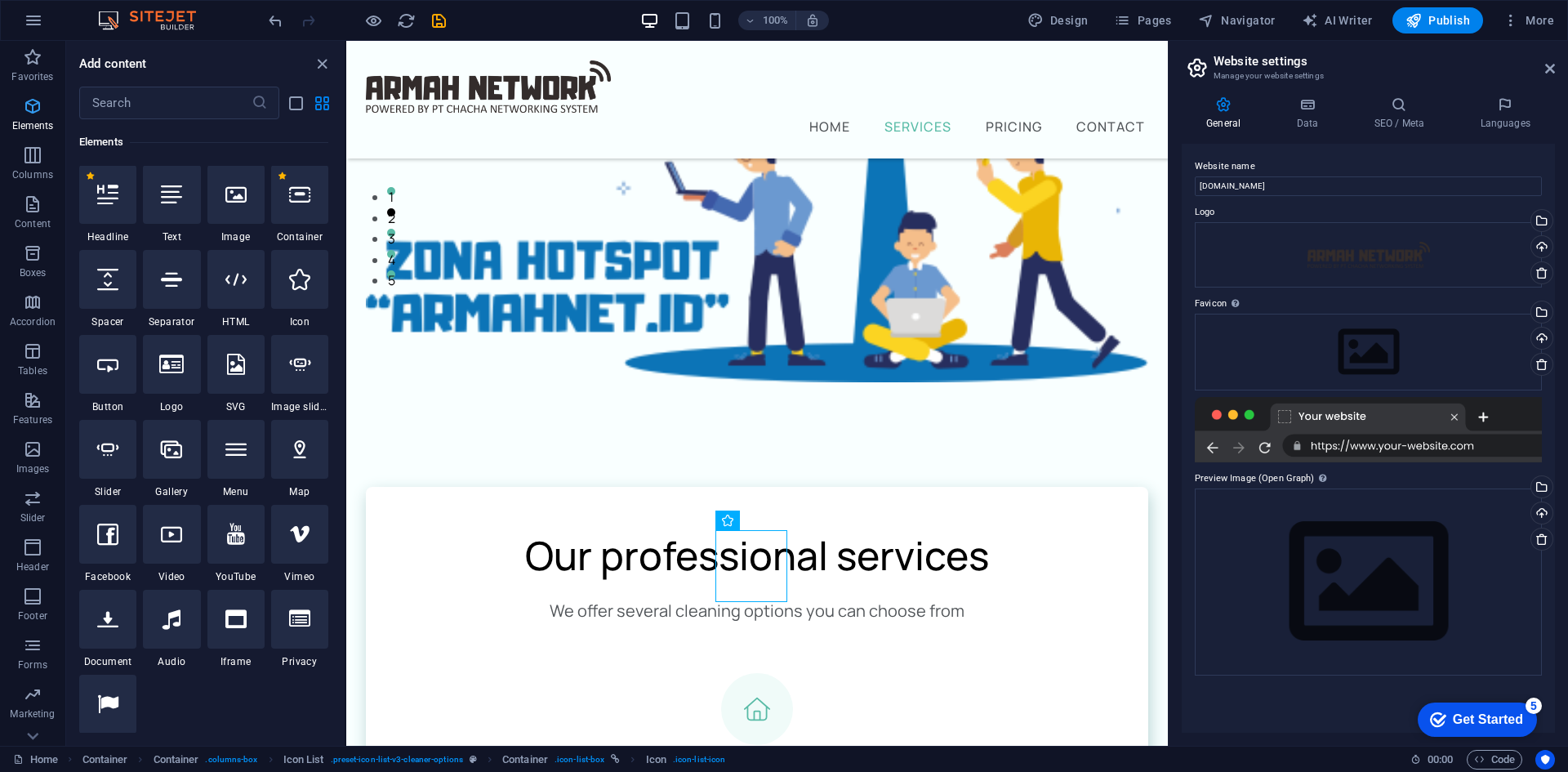
scroll to position [174, 0]
click at [144, 107] on input "text" at bounding box center [165, 103] width 172 height 33
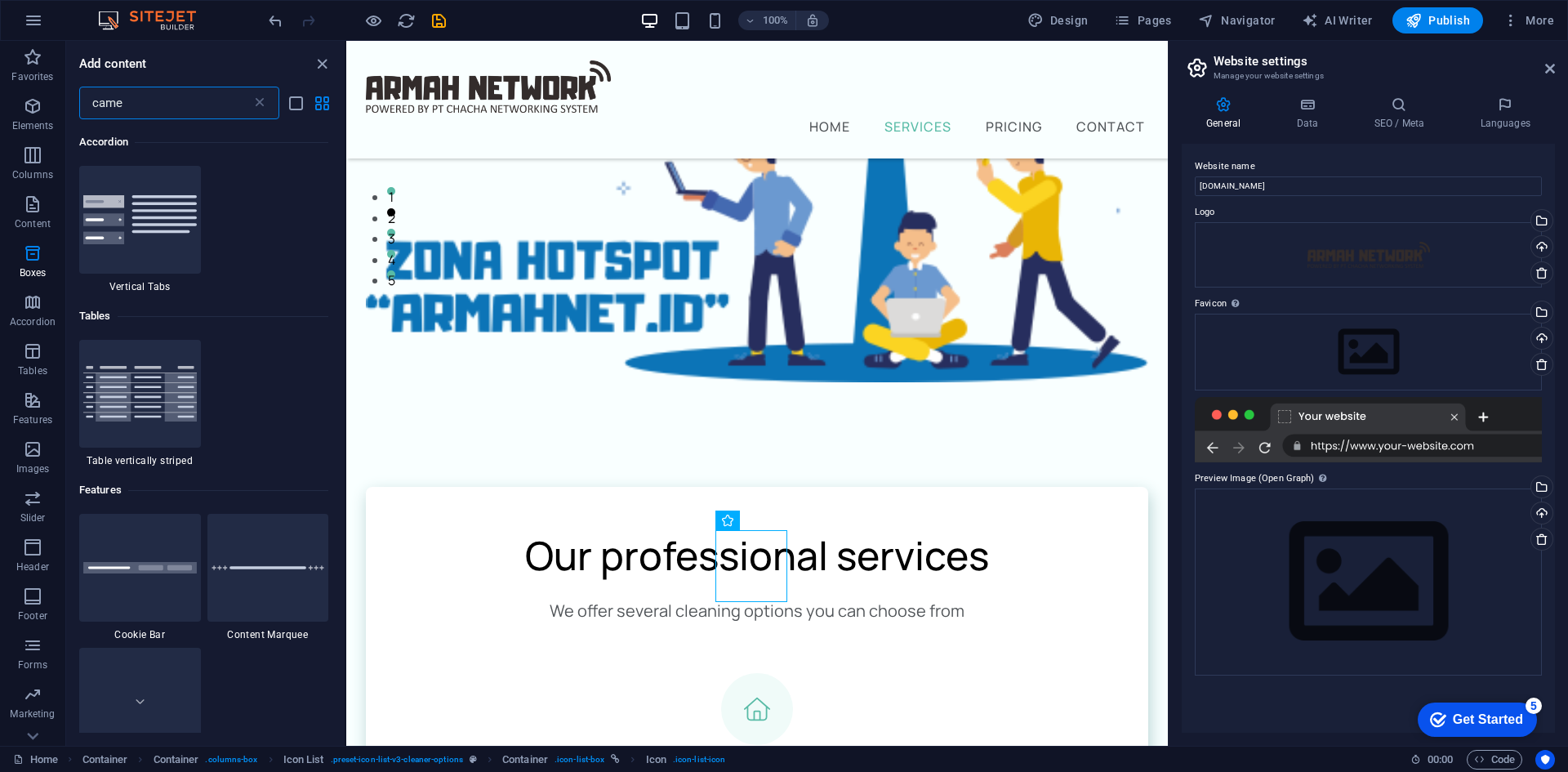
scroll to position [0, 0]
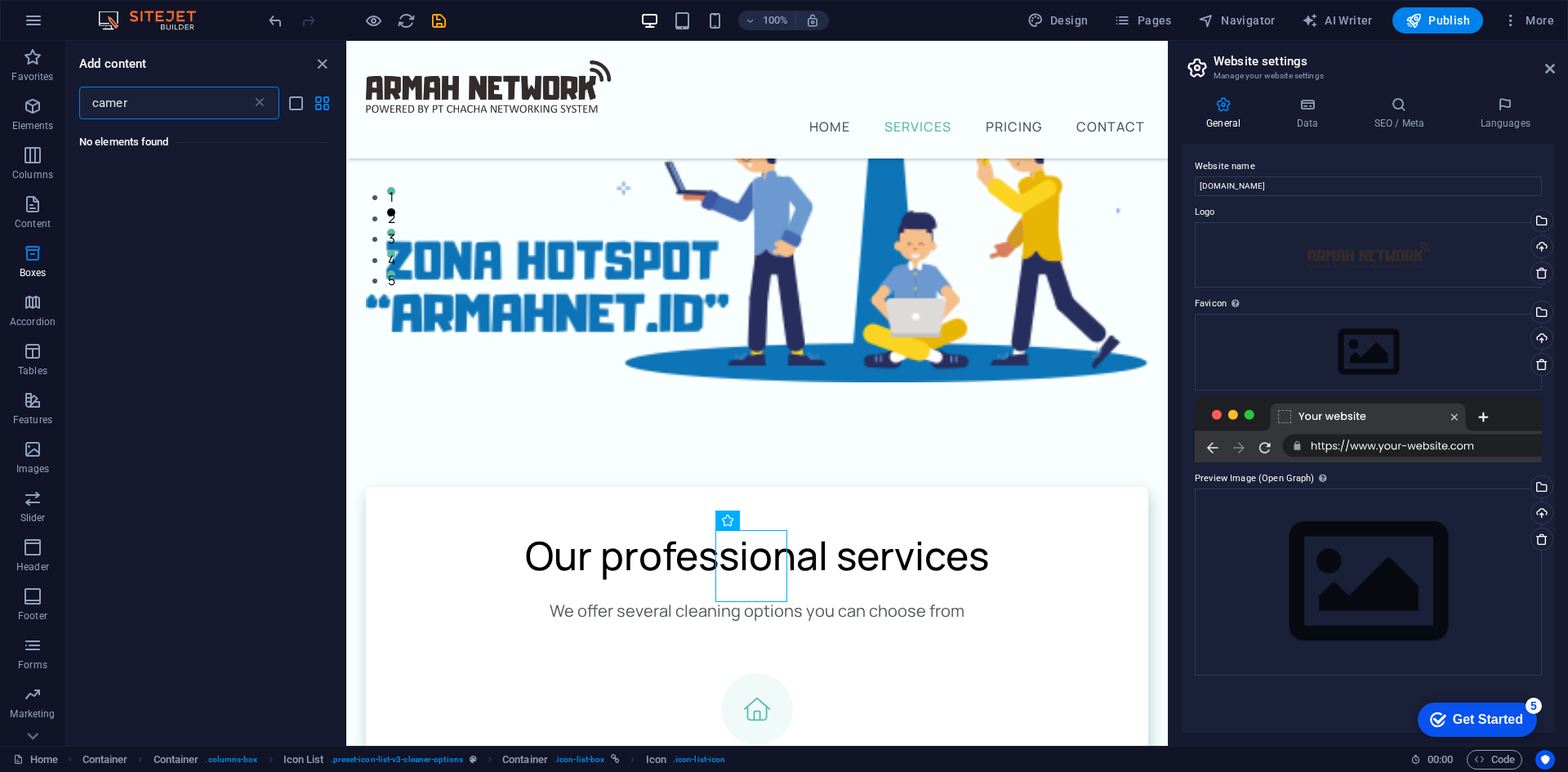
type input "camera"
drag, startPoint x: 142, startPoint y: 107, endPoint x: 1, endPoint y: 101, distance: 141.1
click at [1, 101] on div "Favorites Elements Columns Content Boxes Accordion Tables Features Images Slide…" at bounding box center [173, 393] width 347 height 705
type input "c"
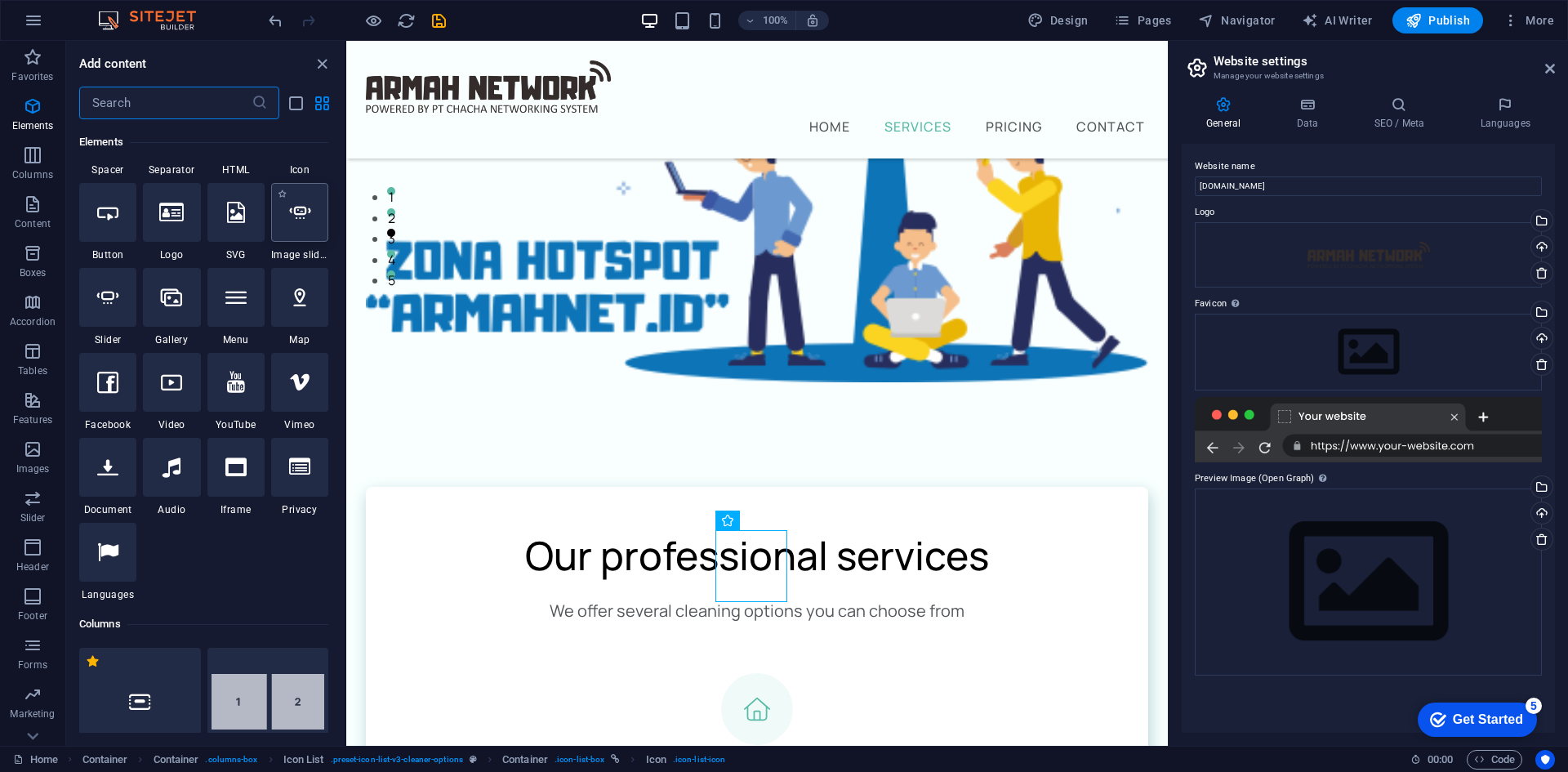
scroll to position [245, 0]
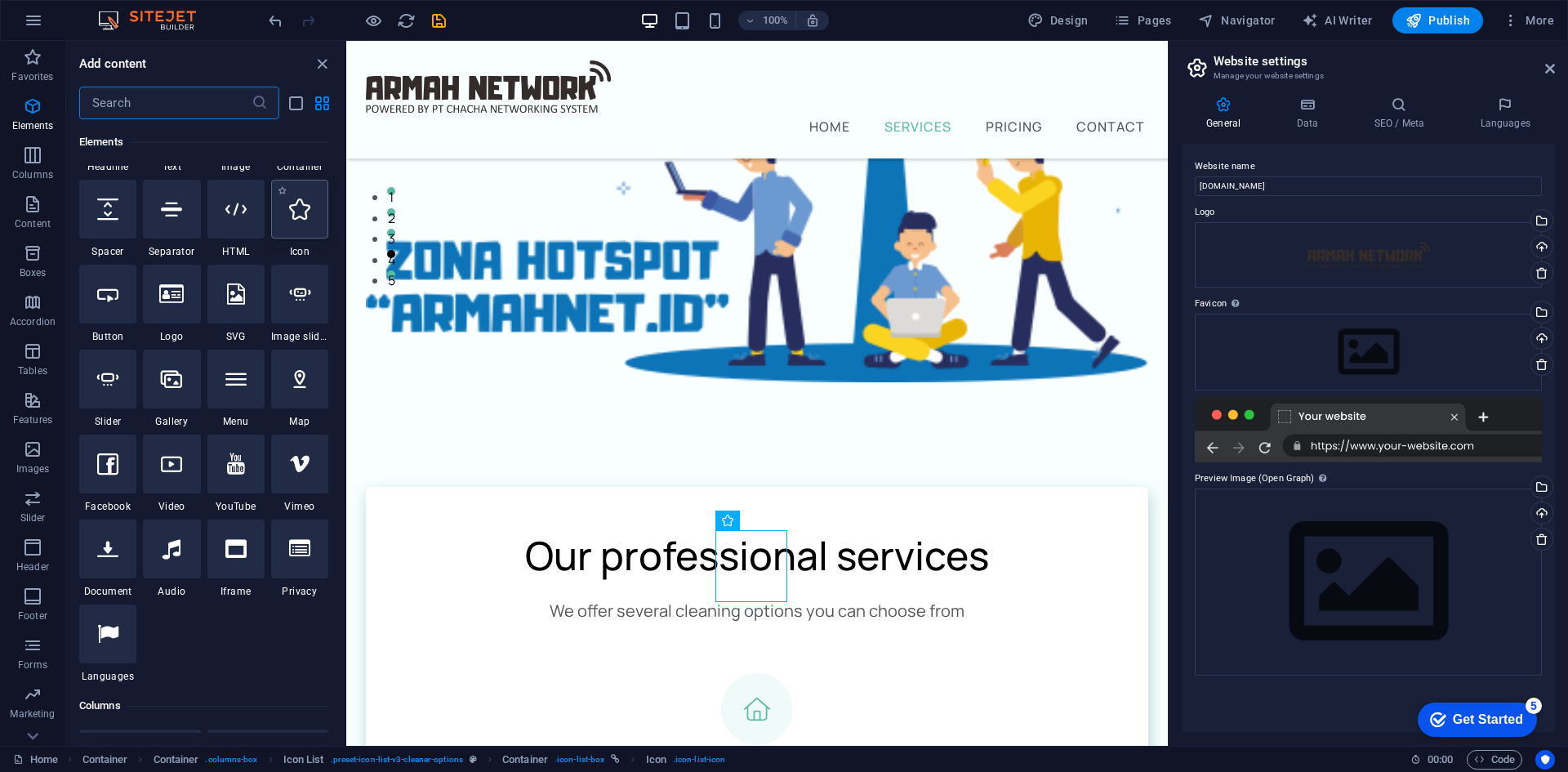
click at [314, 215] on div at bounding box center [300, 209] width 57 height 59
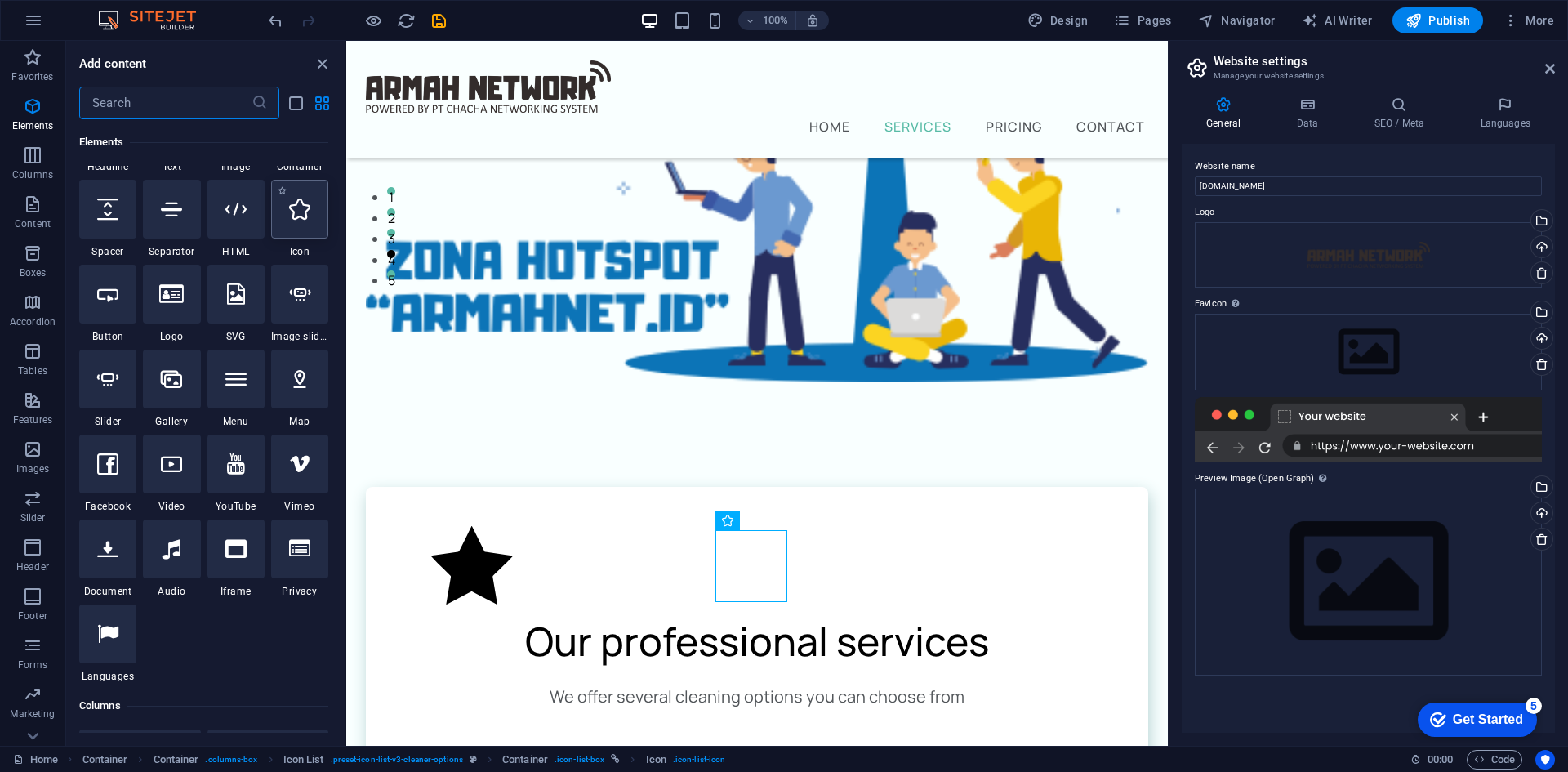
select select "xMidYMid"
select select "px"
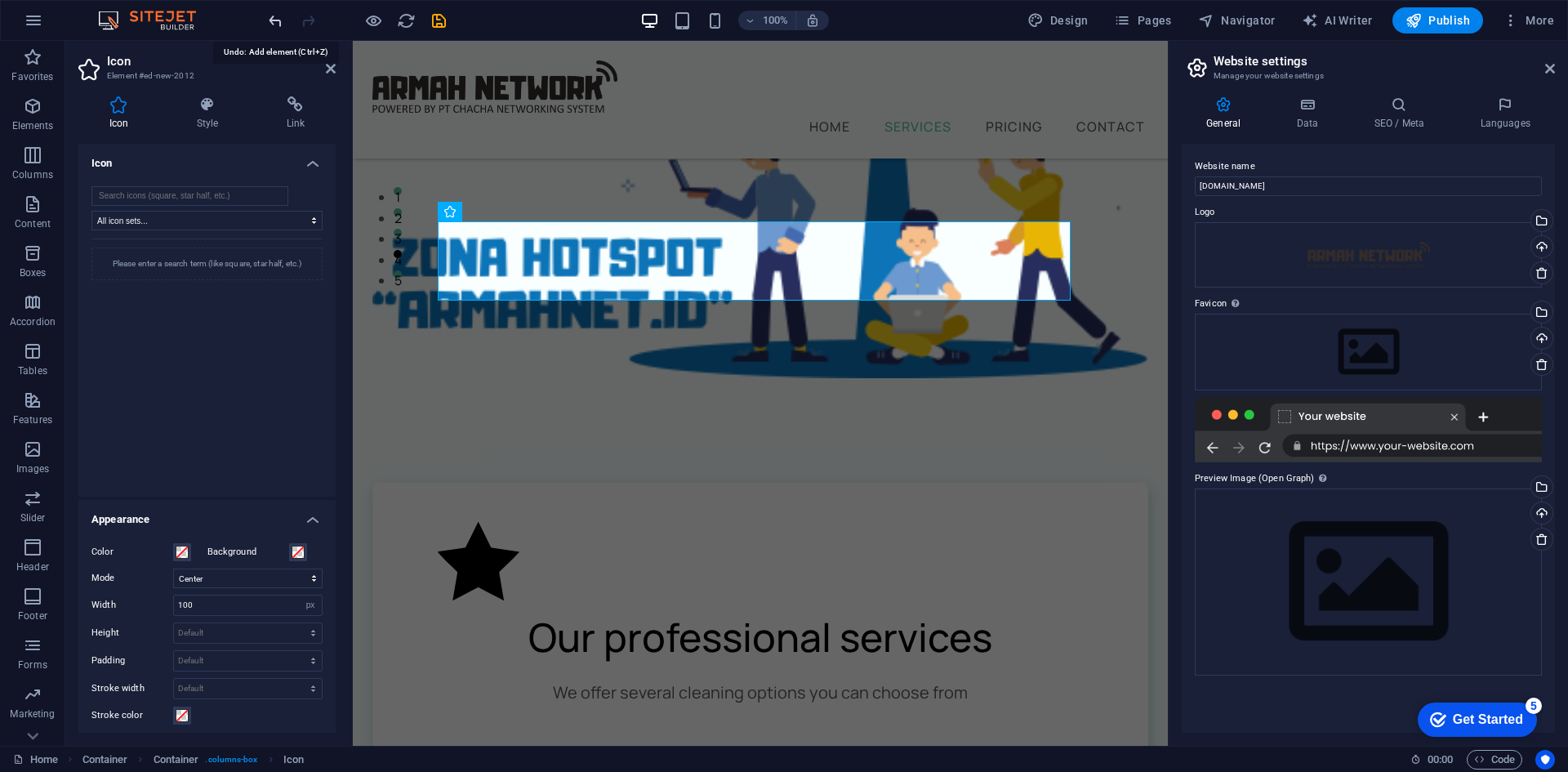
click at [0, 0] on icon "undo" at bounding box center [0, 0] width 0 height 0
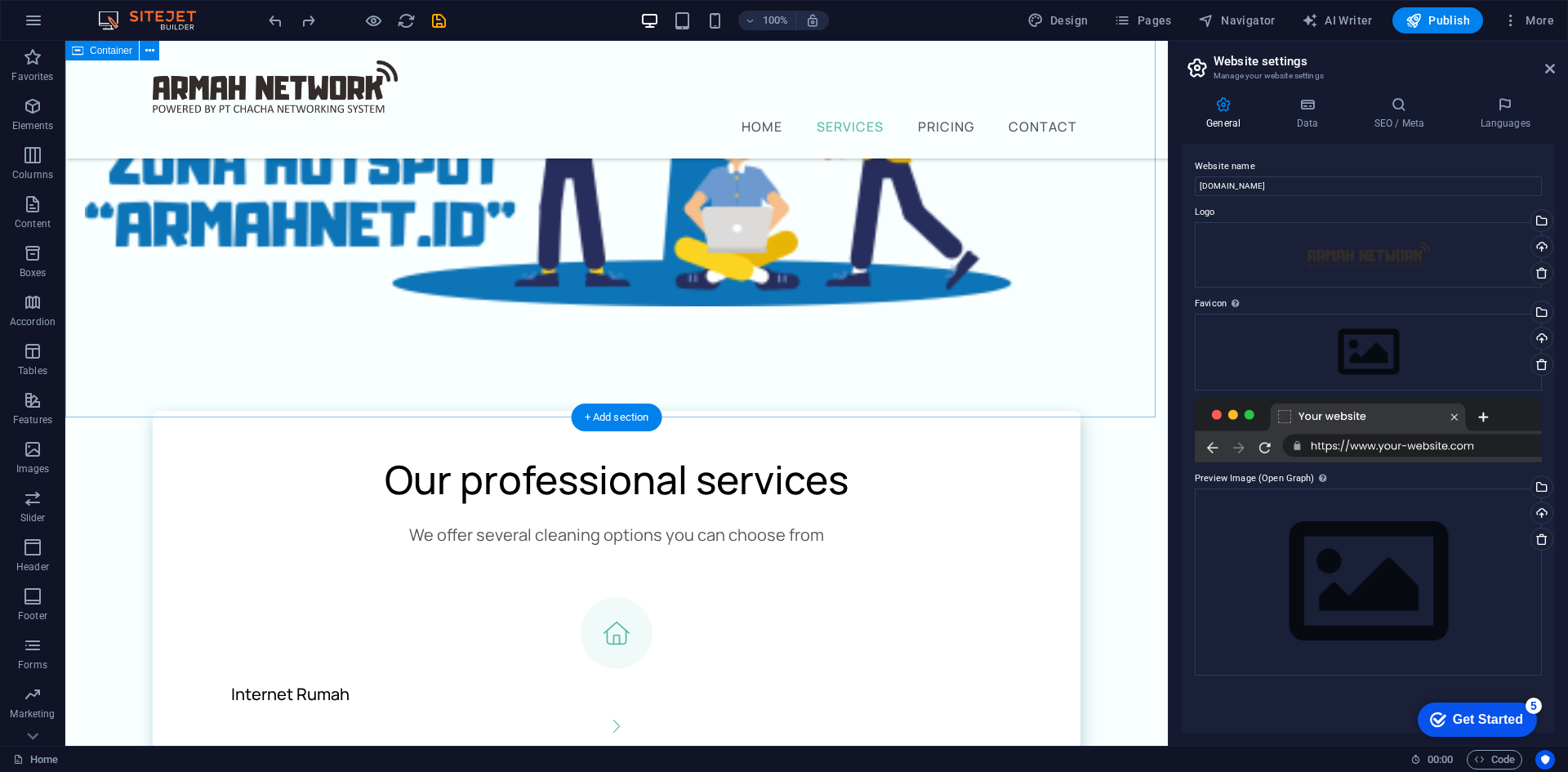
scroll to position [599, 0]
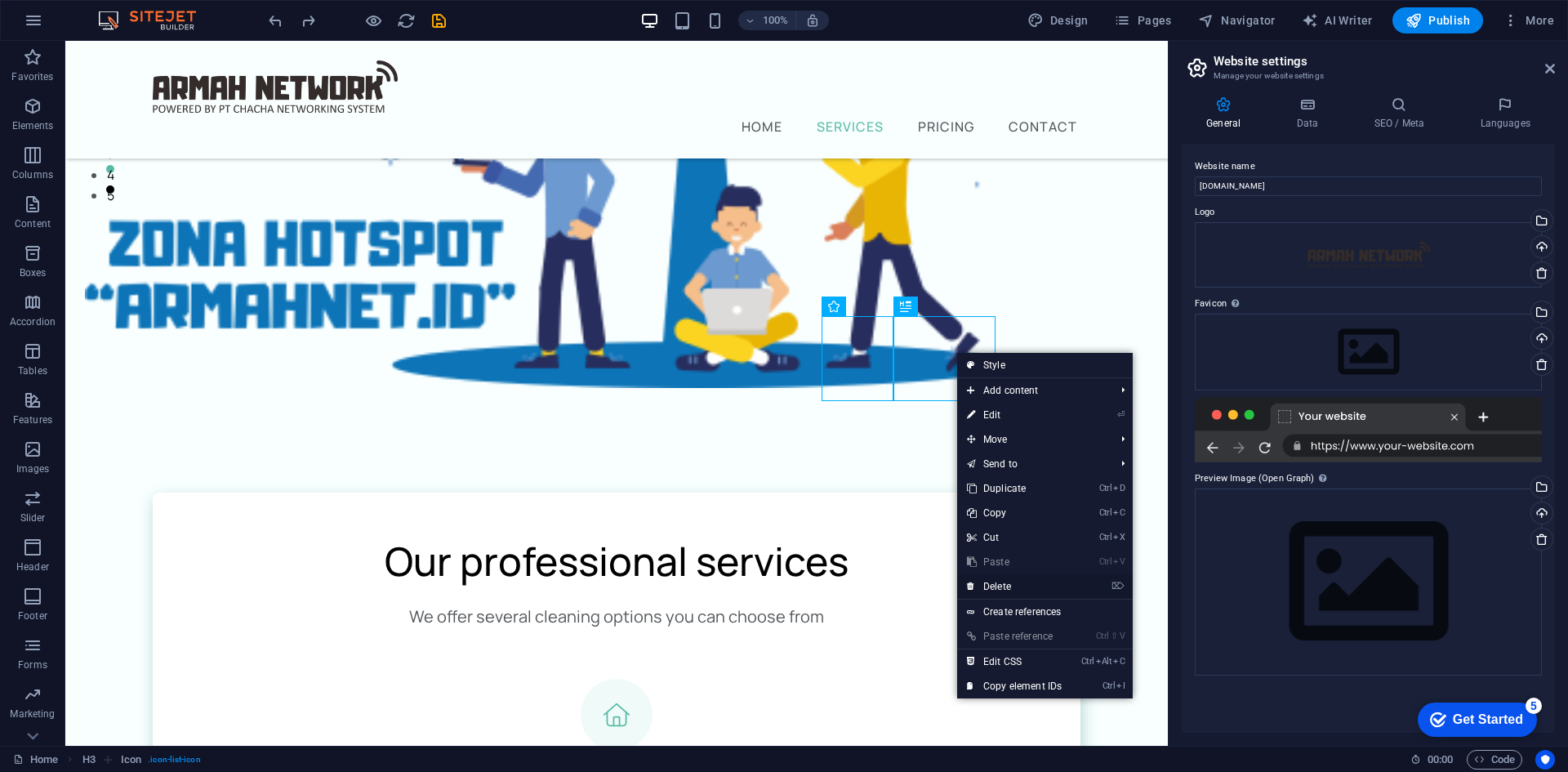
click at [1016, 583] on link "⌦ Delete" at bounding box center [1014, 587] width 115 height 25
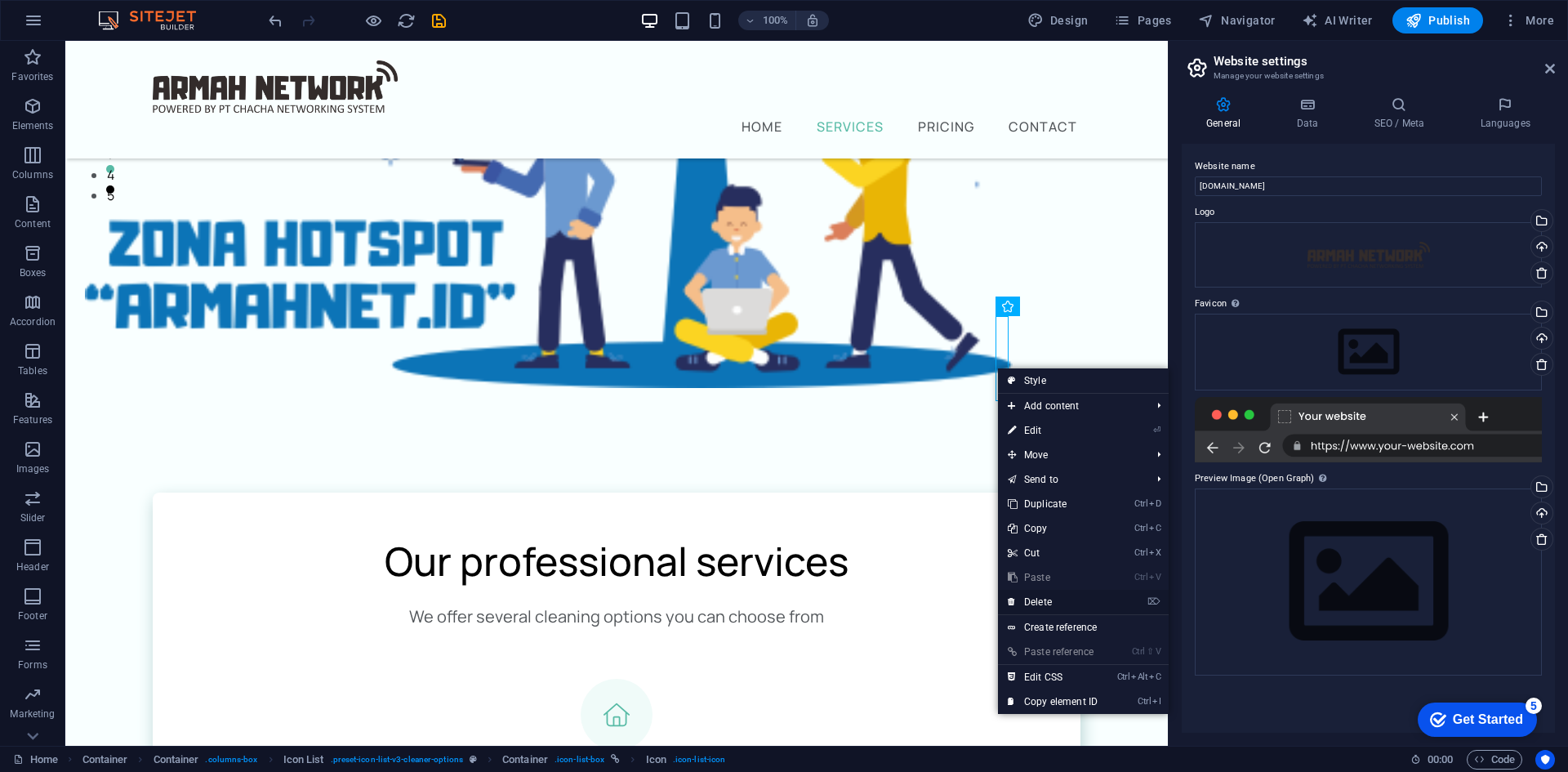
click at [1046, 602] on link "⌦ Delete" at bounding box center [1052, 603] width 110 height 25
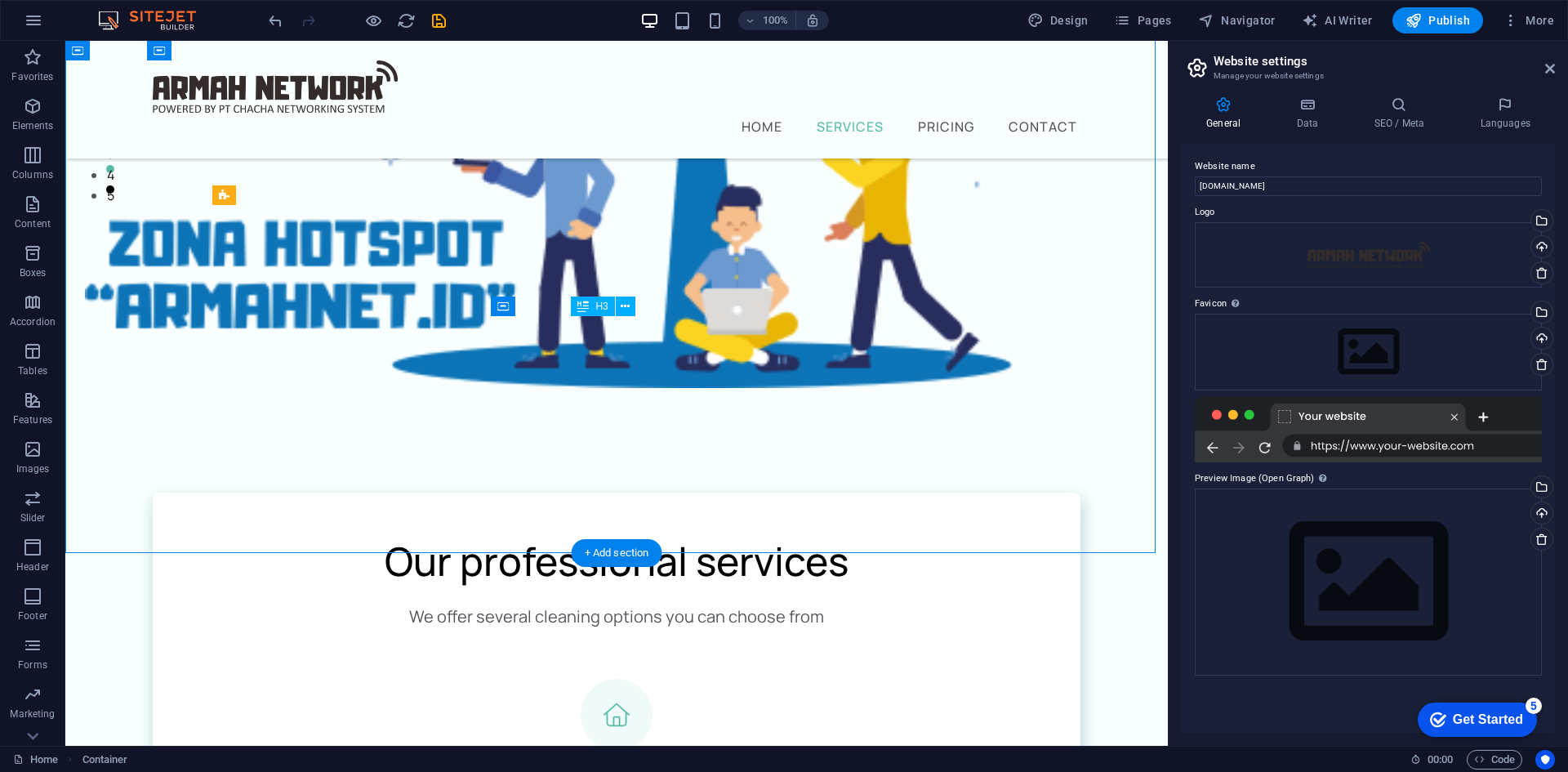
drag, startPoint x: 602, startPoint y: 391, endPoint x: 663, endPoint y: 392, distance: 61.0
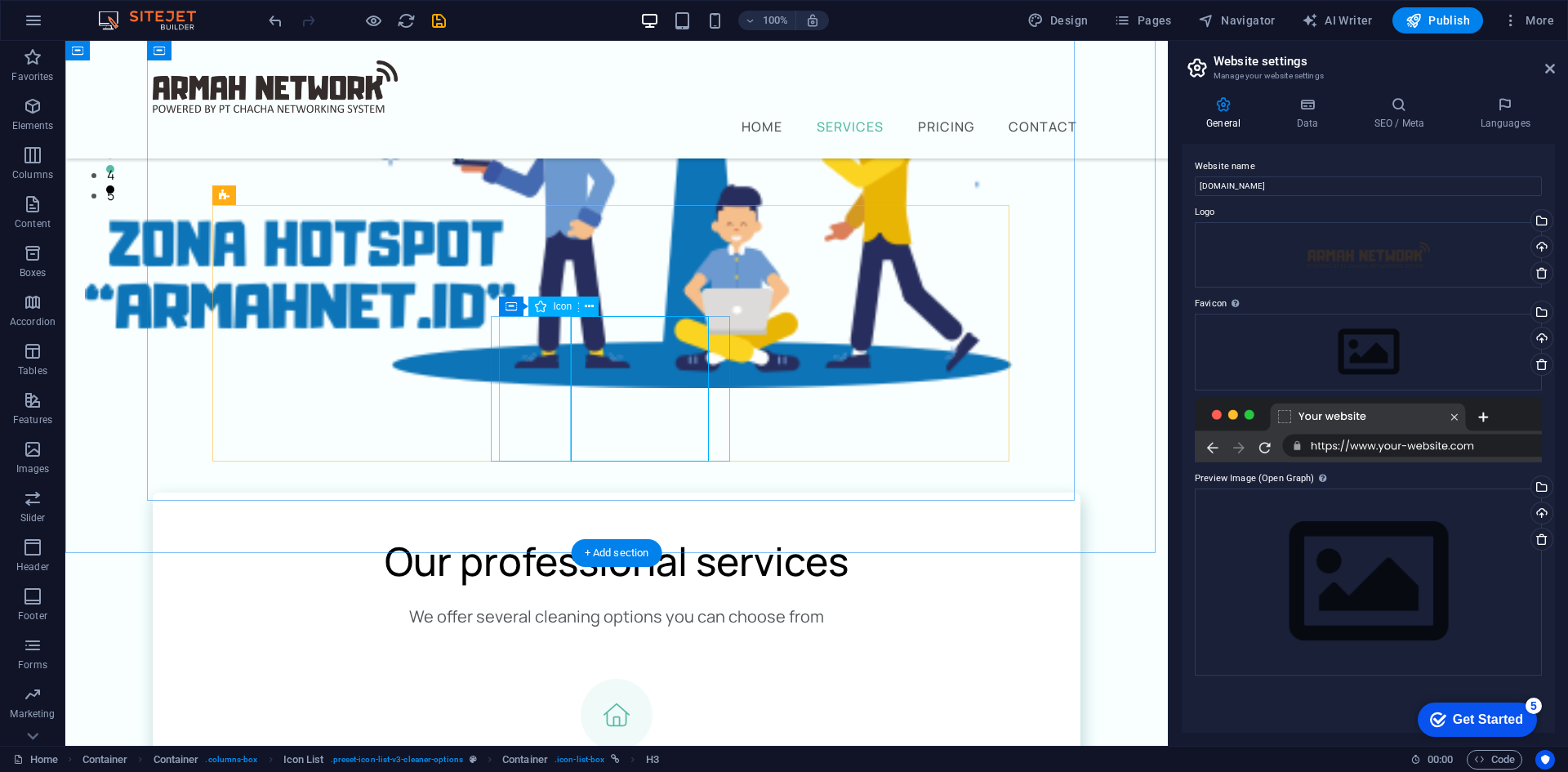
drag, startPoint x: 620, startPoint y: 377, endPoint x: 890, endPoint y: 387, distance: 270.2
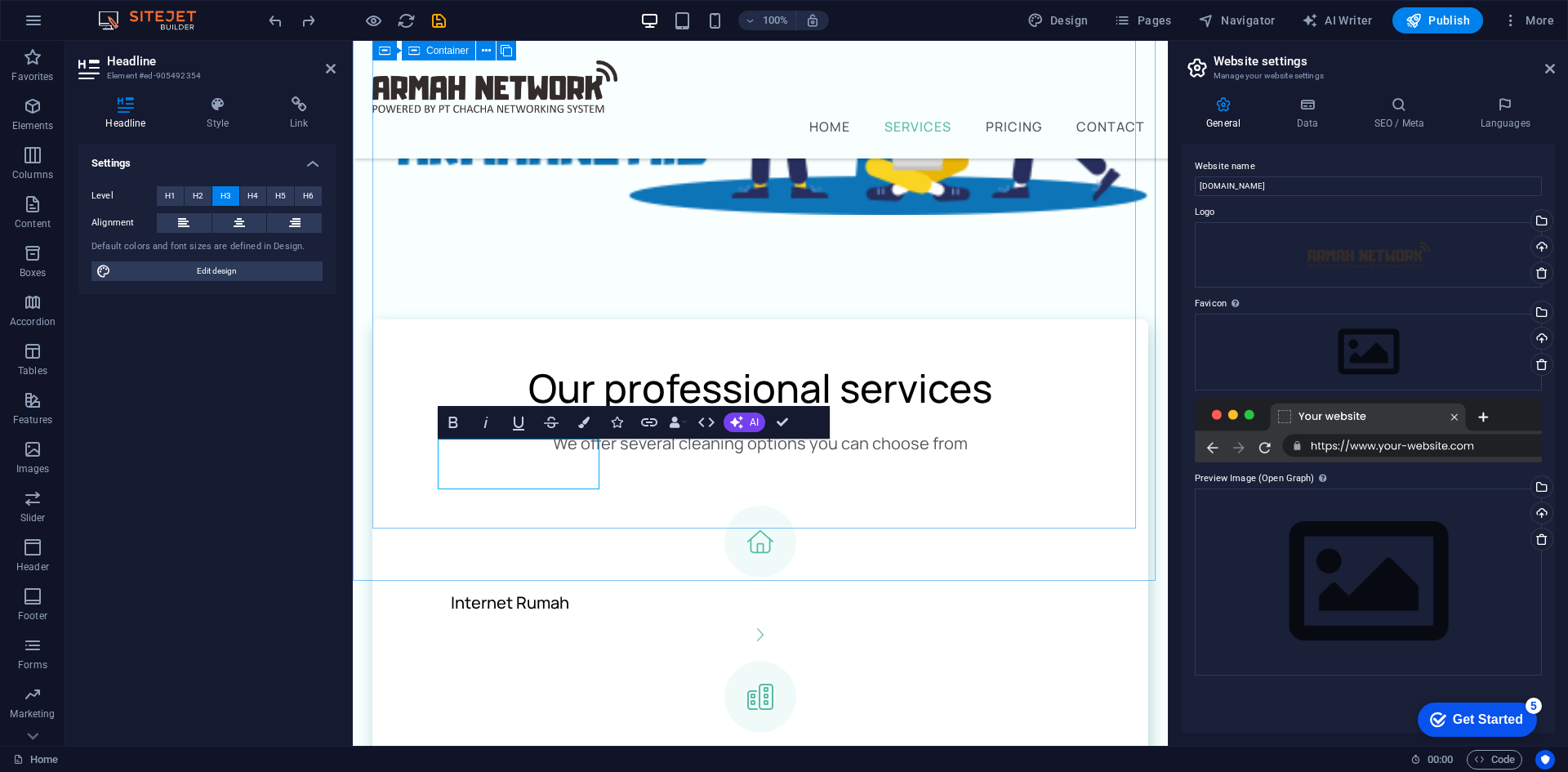
drag, startPoint x: 587, startPoint y: 462, endPoint x: 426, endPoint y: 443, distance: 162.1
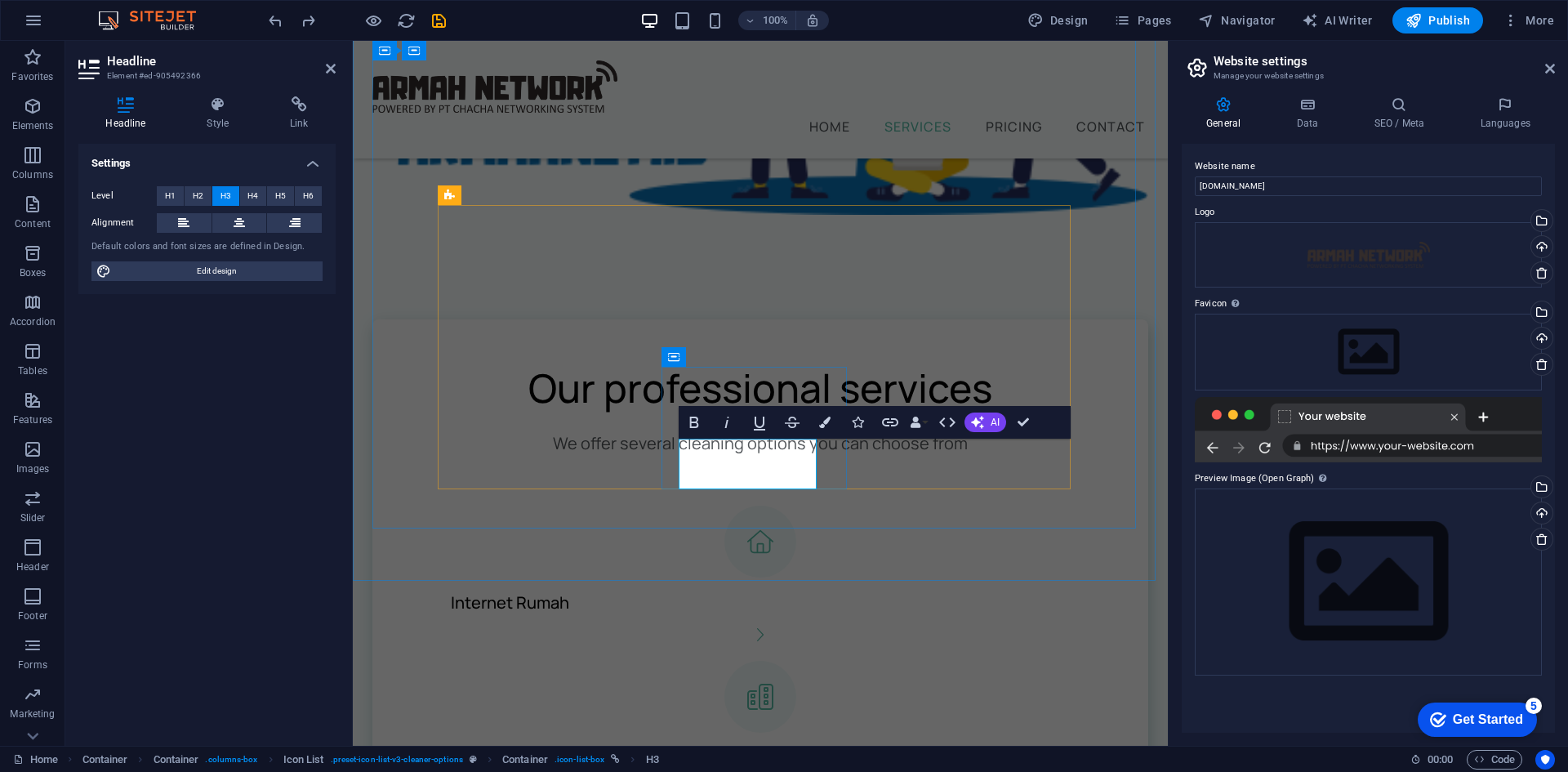
drag, startPoint x: 802, startPoint y: 465, endPoint x: 664, endPoint y: 457, distance: 138.2
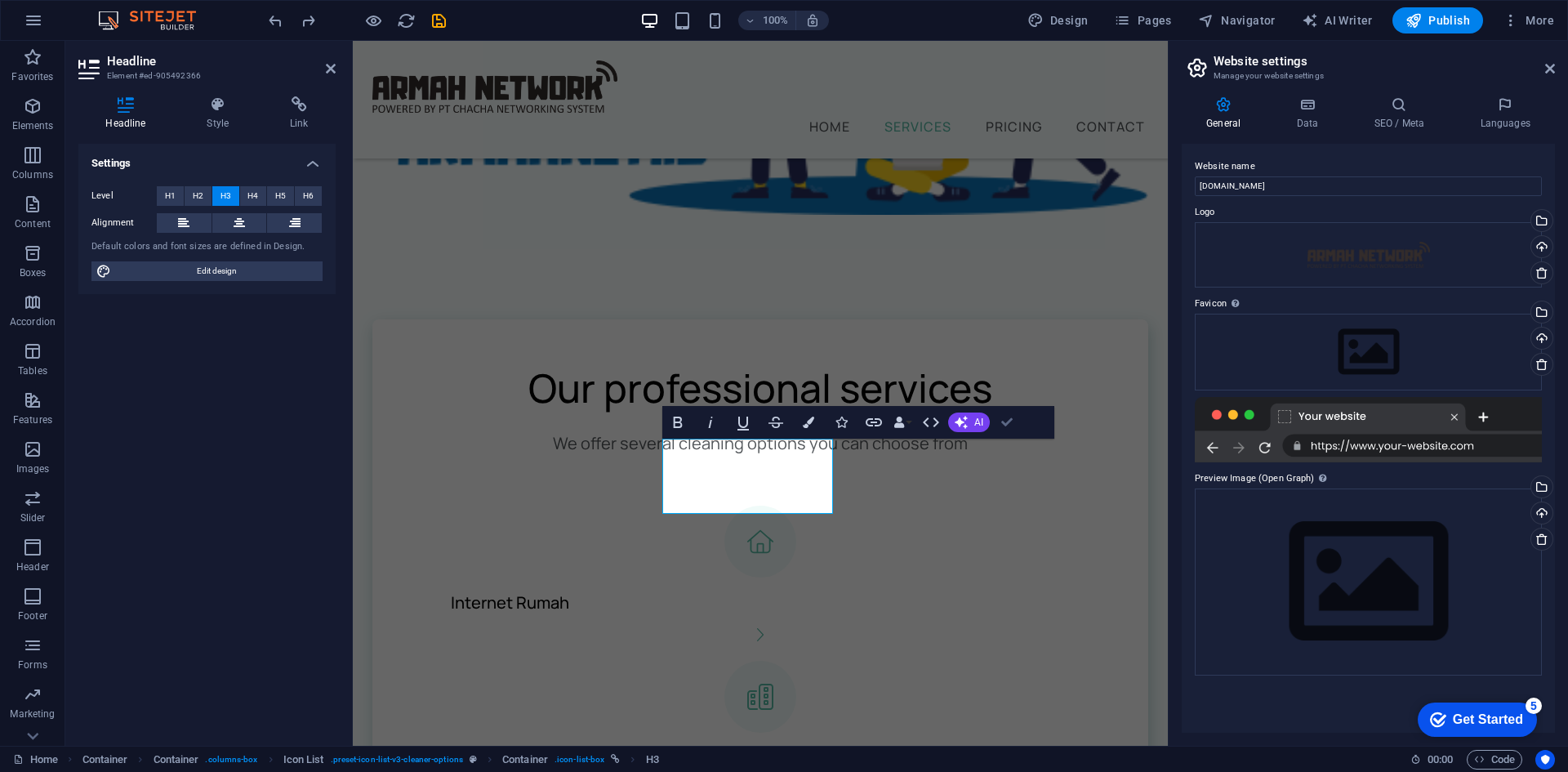
scroll to position [549, 0]
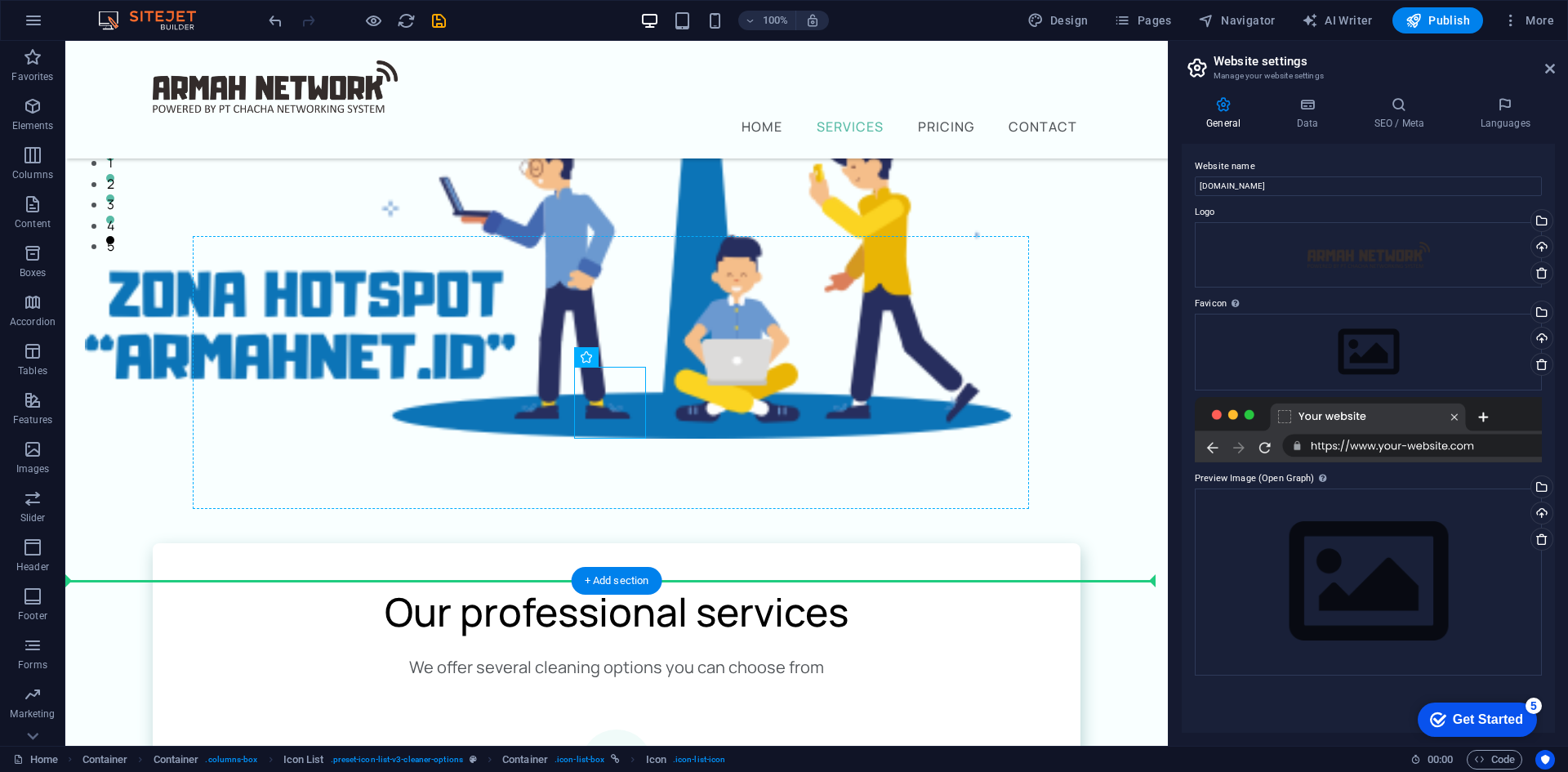
drag, startPoint x: 609, startPoint y: 396, endPoint x: 512, endPoint y: 411, distance: 98.2
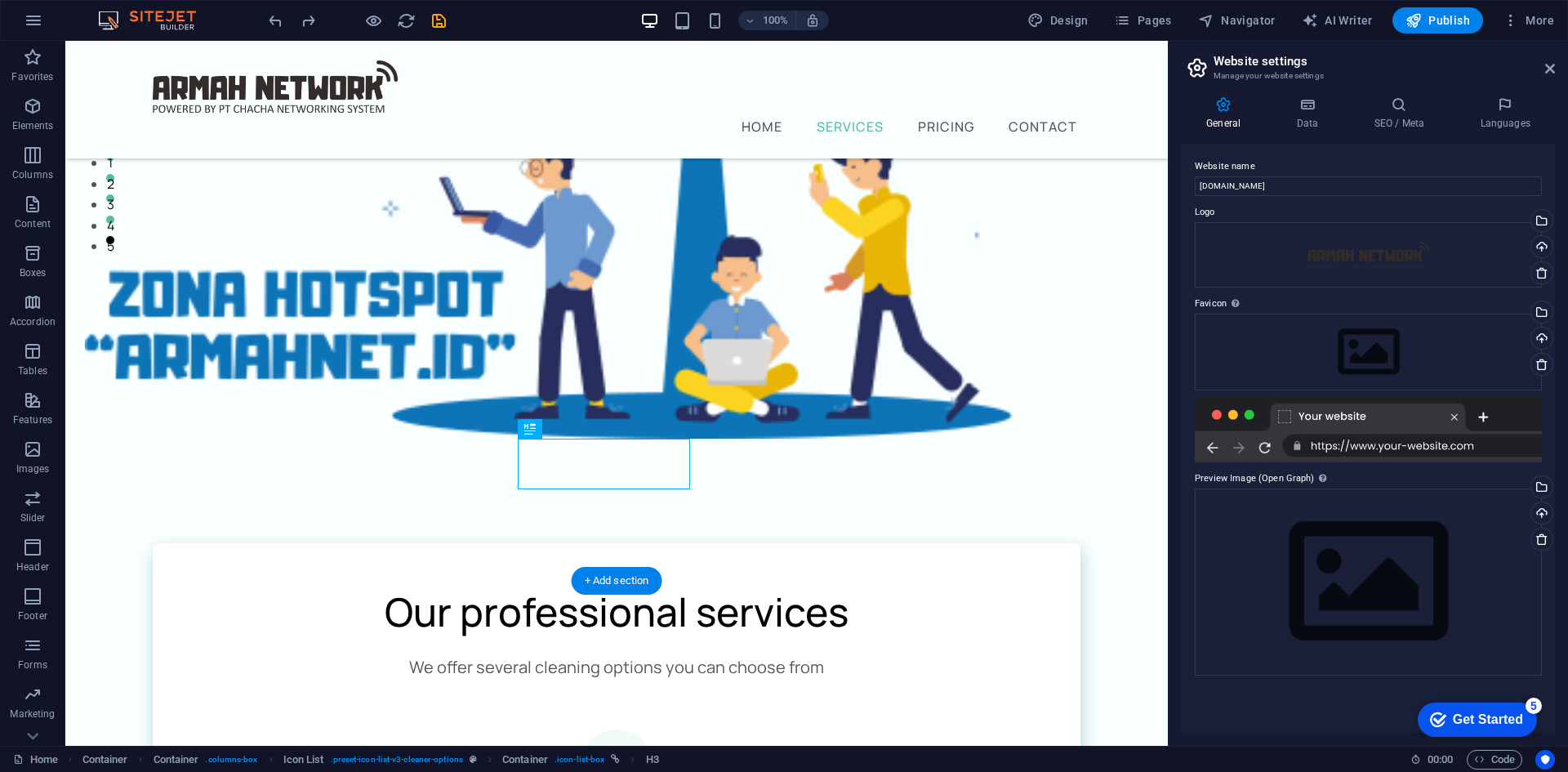
drag, startPoint x: 659, startPoint y: 463, endPoint x: 654, endPoint y: 453, distance: 11.2
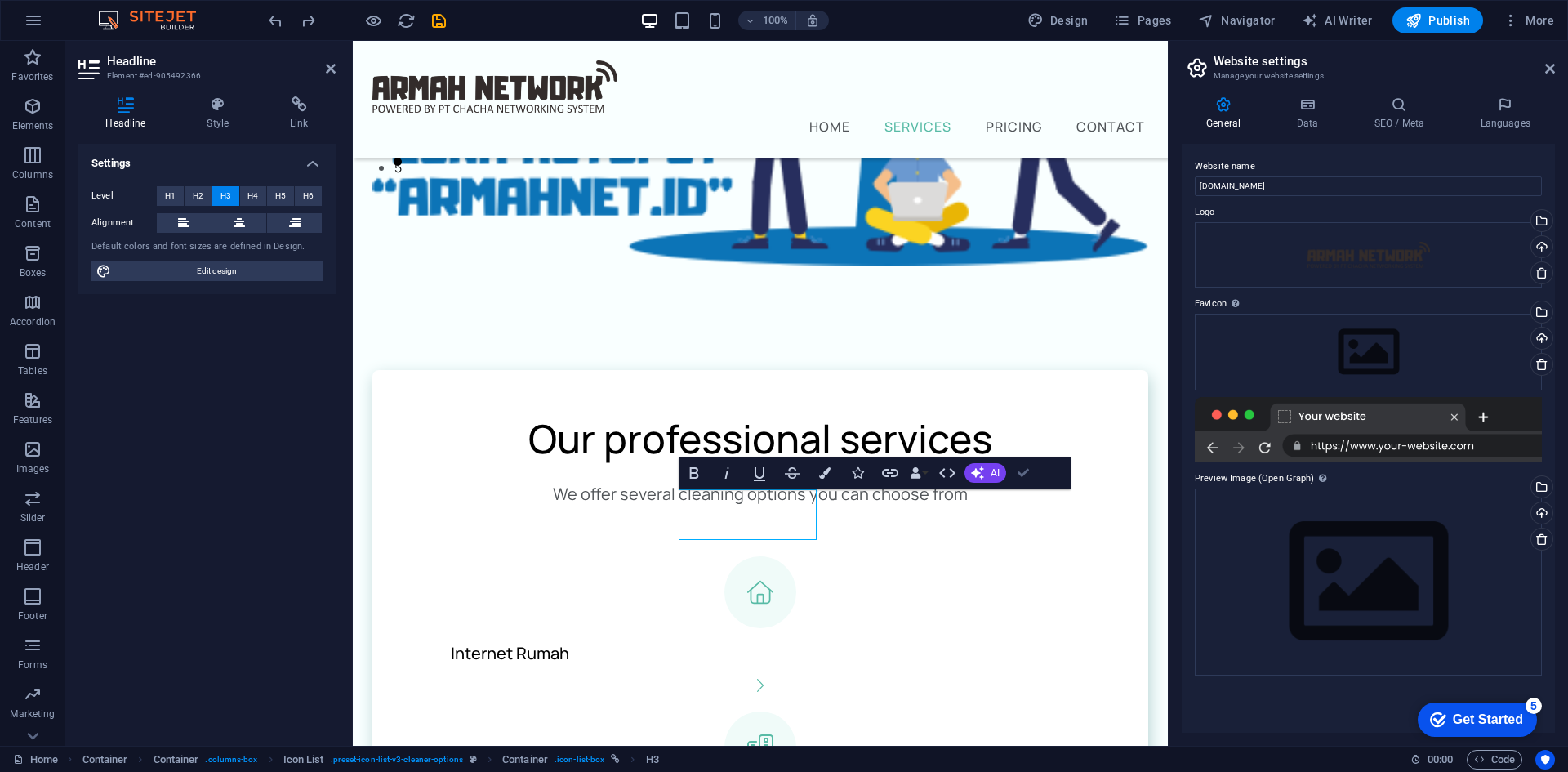
scroll to position [443, 0]
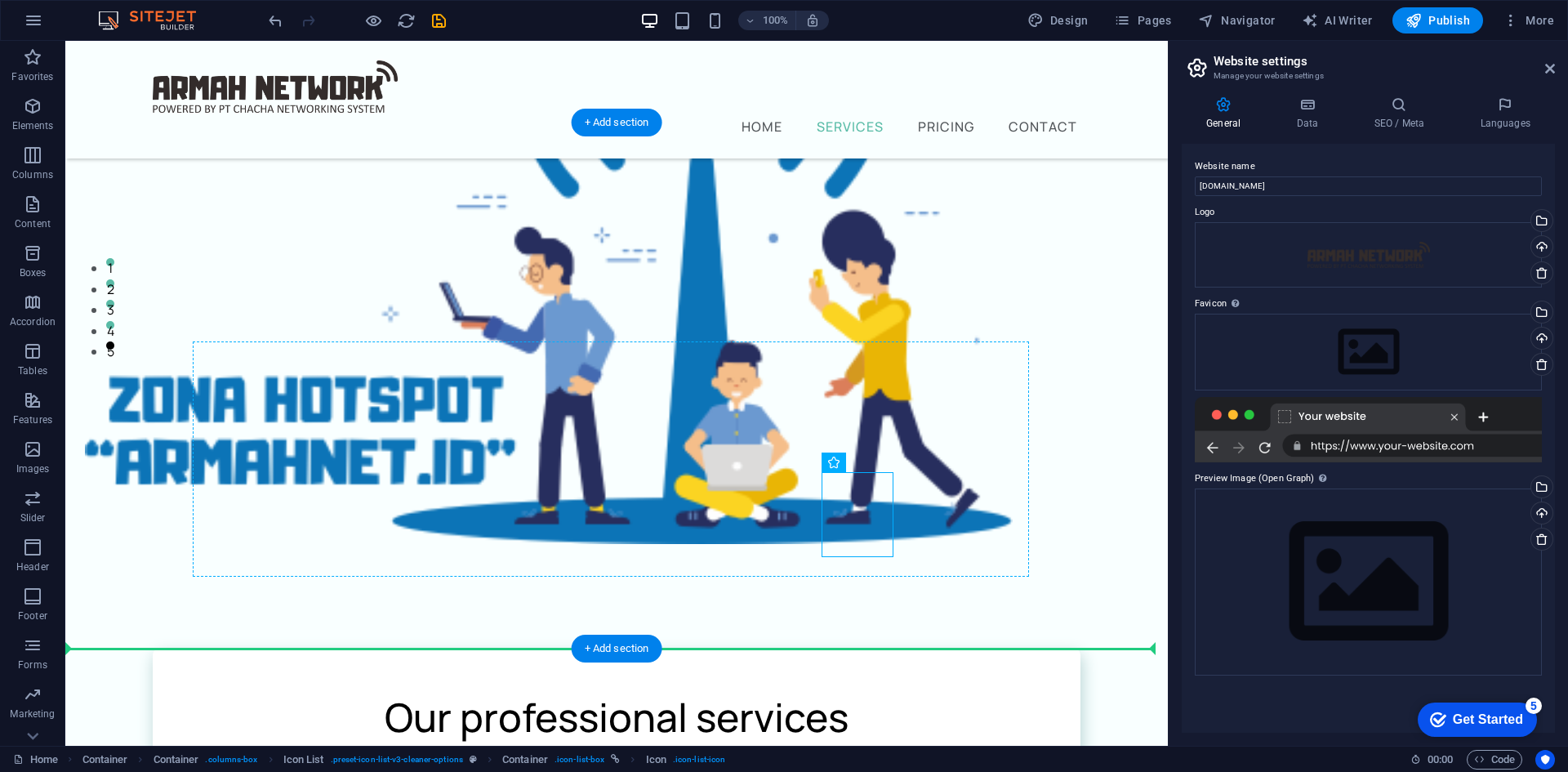
drag, startPoint x: 848, startPoint y: 509, endPoint x: 805, endPoint y: 514, distance: 43.3
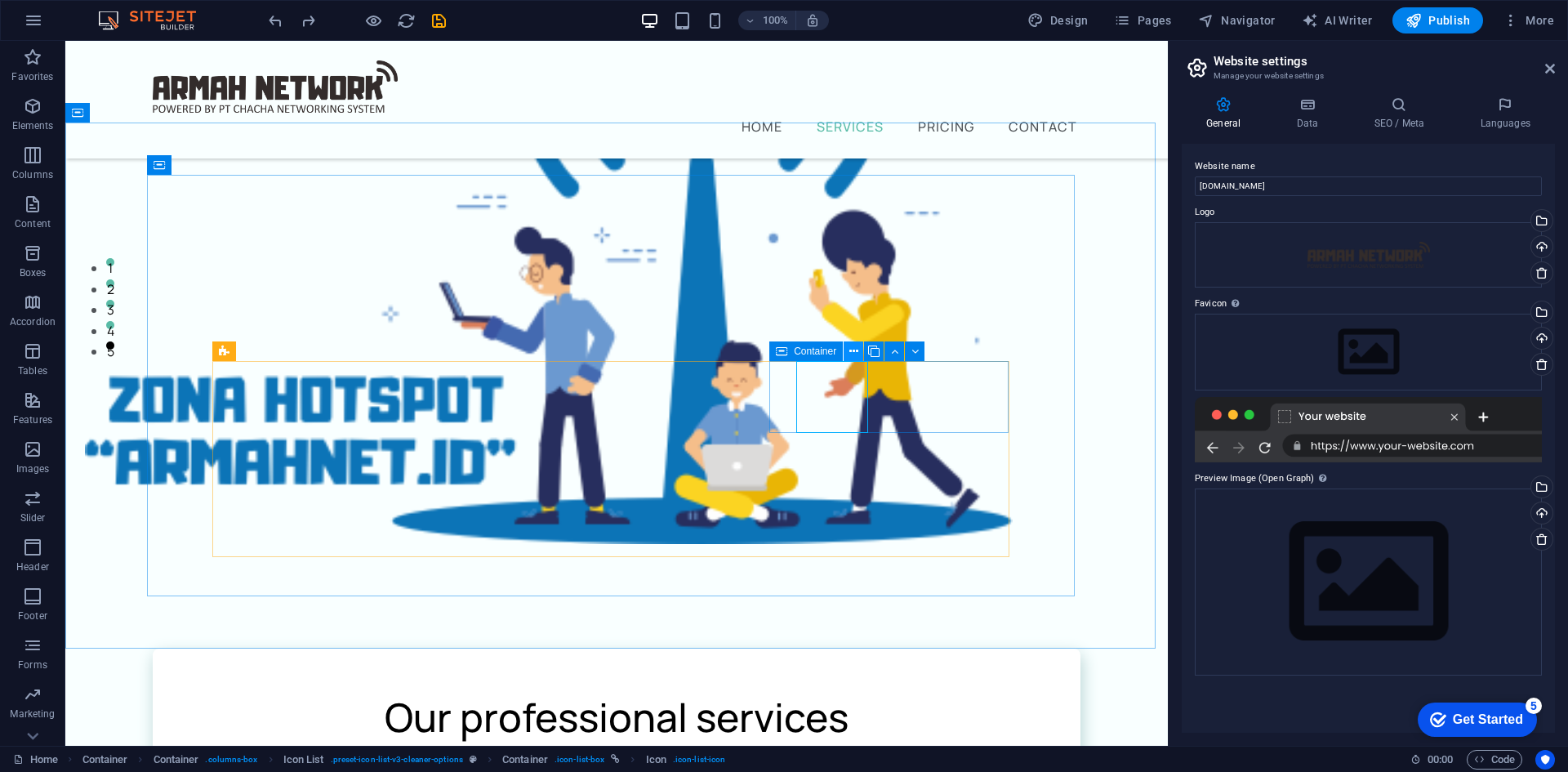
click at [854, 350] on icon at bounding box center [853, 352] width 9 height 17
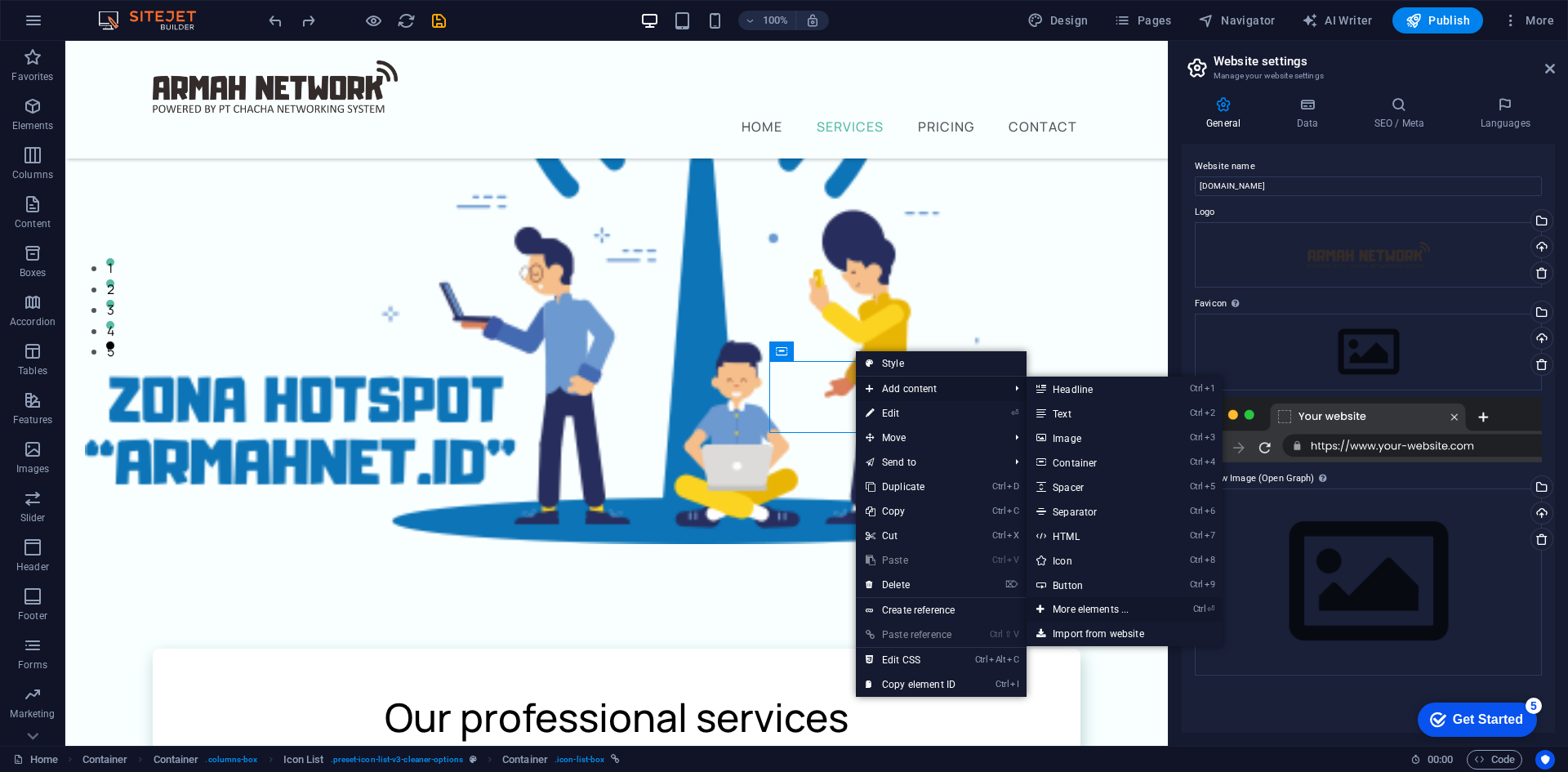
click at [1100, 605] on link "Ctrl ⏎ More elements ..." at bounding box center [1093, 609] width 135 height 25
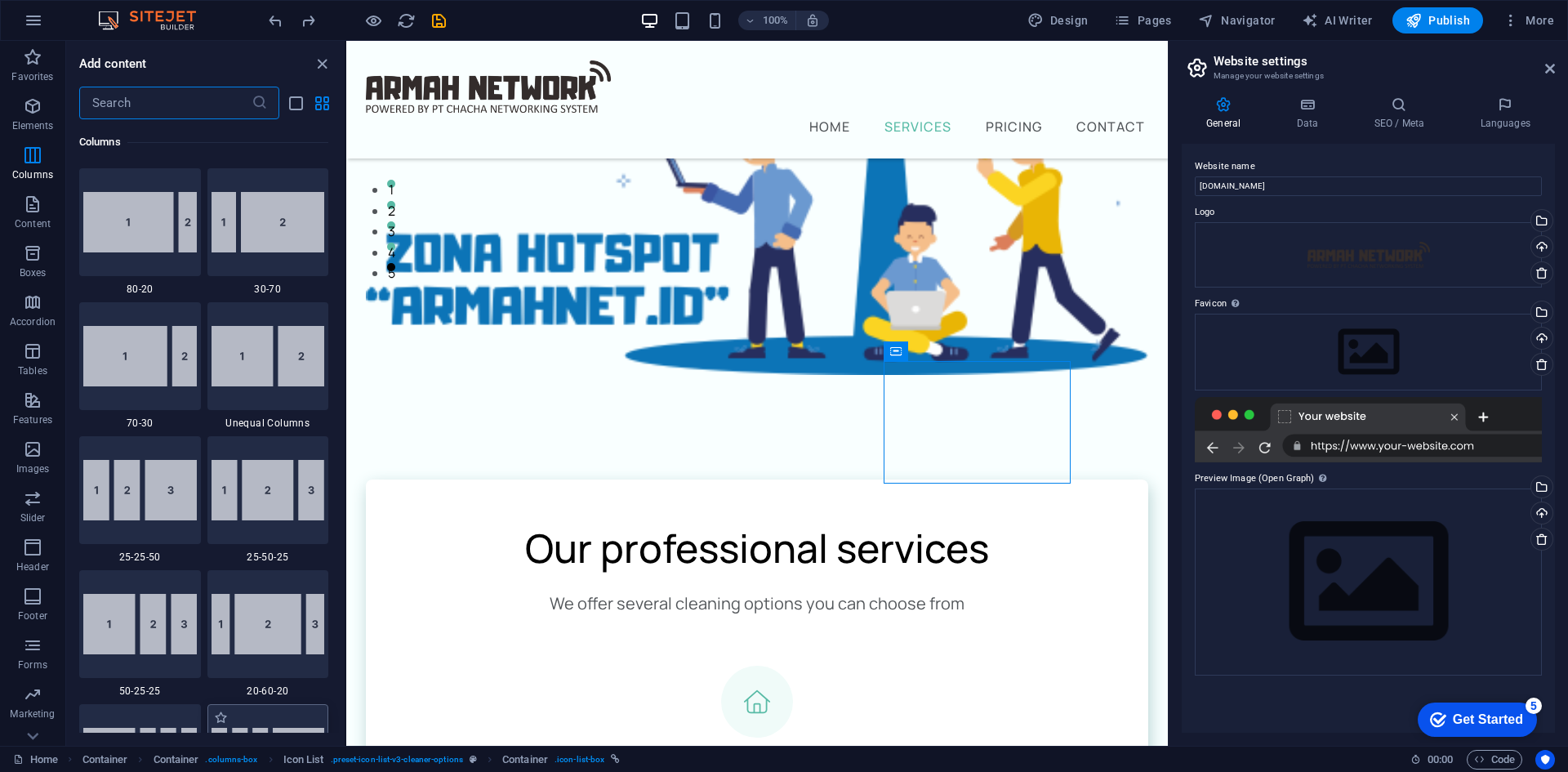
scroll to position [1797, 0]
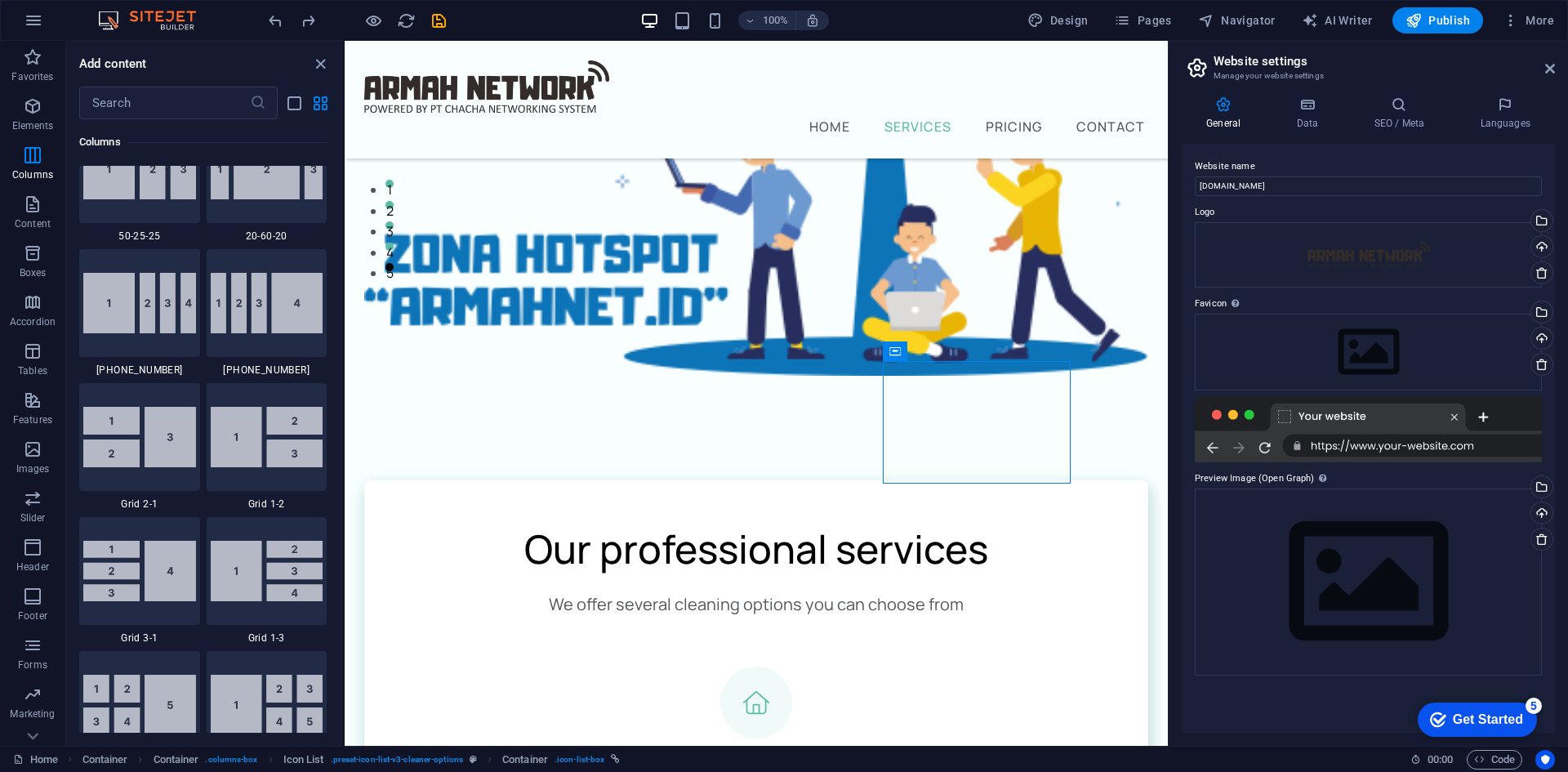
drag, startPoint x: 345, startPoint y: 202, endPoint x: 0, endPoint y: 174, distance: 346.1
click at [345, 215] on section "Favorites Elements Columns Content Boxes Accordion Tables Features Images Slide…" at bounding box center [583, 393] width 1168 height 705
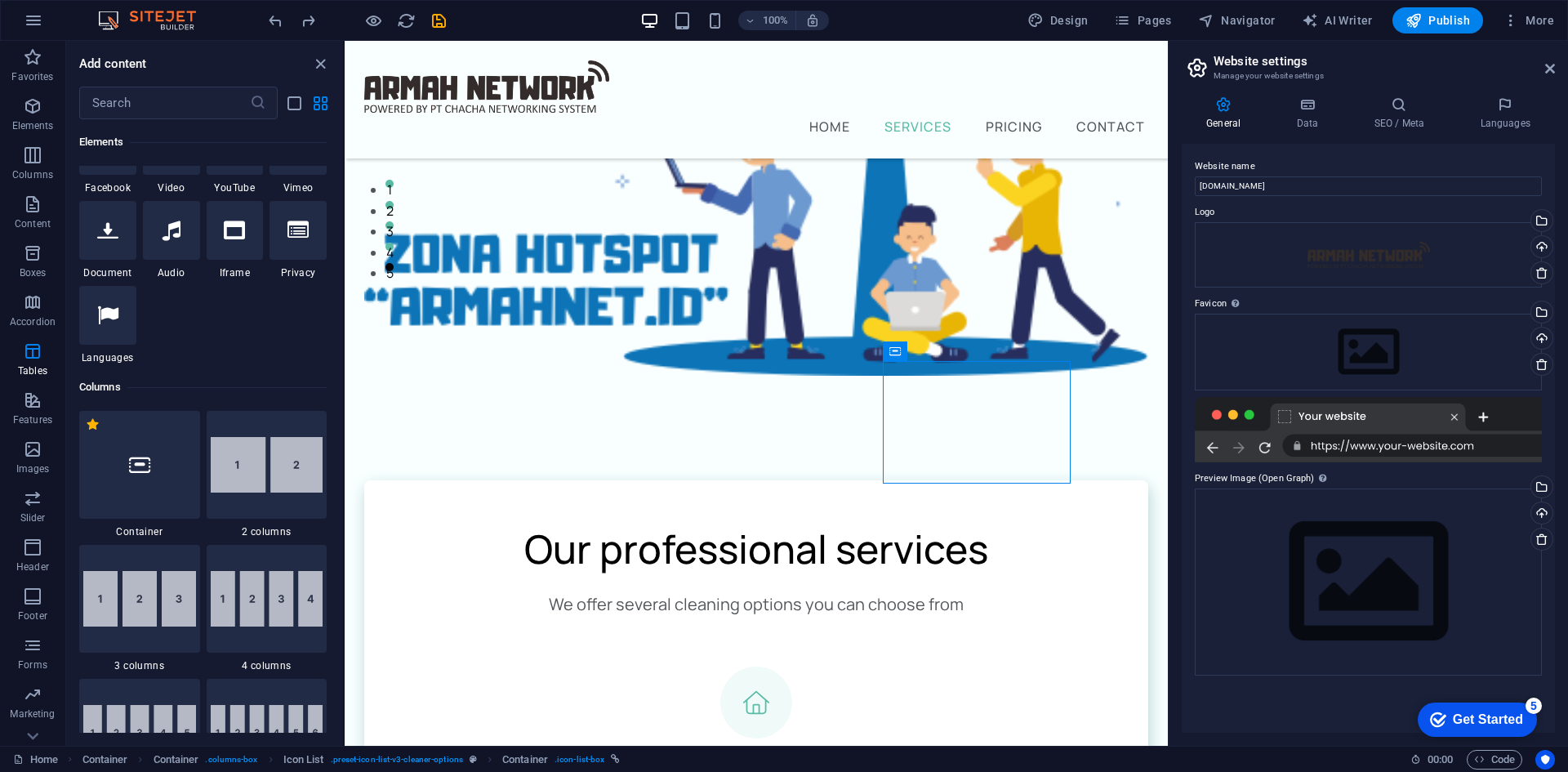
scroll to position [0, 0]
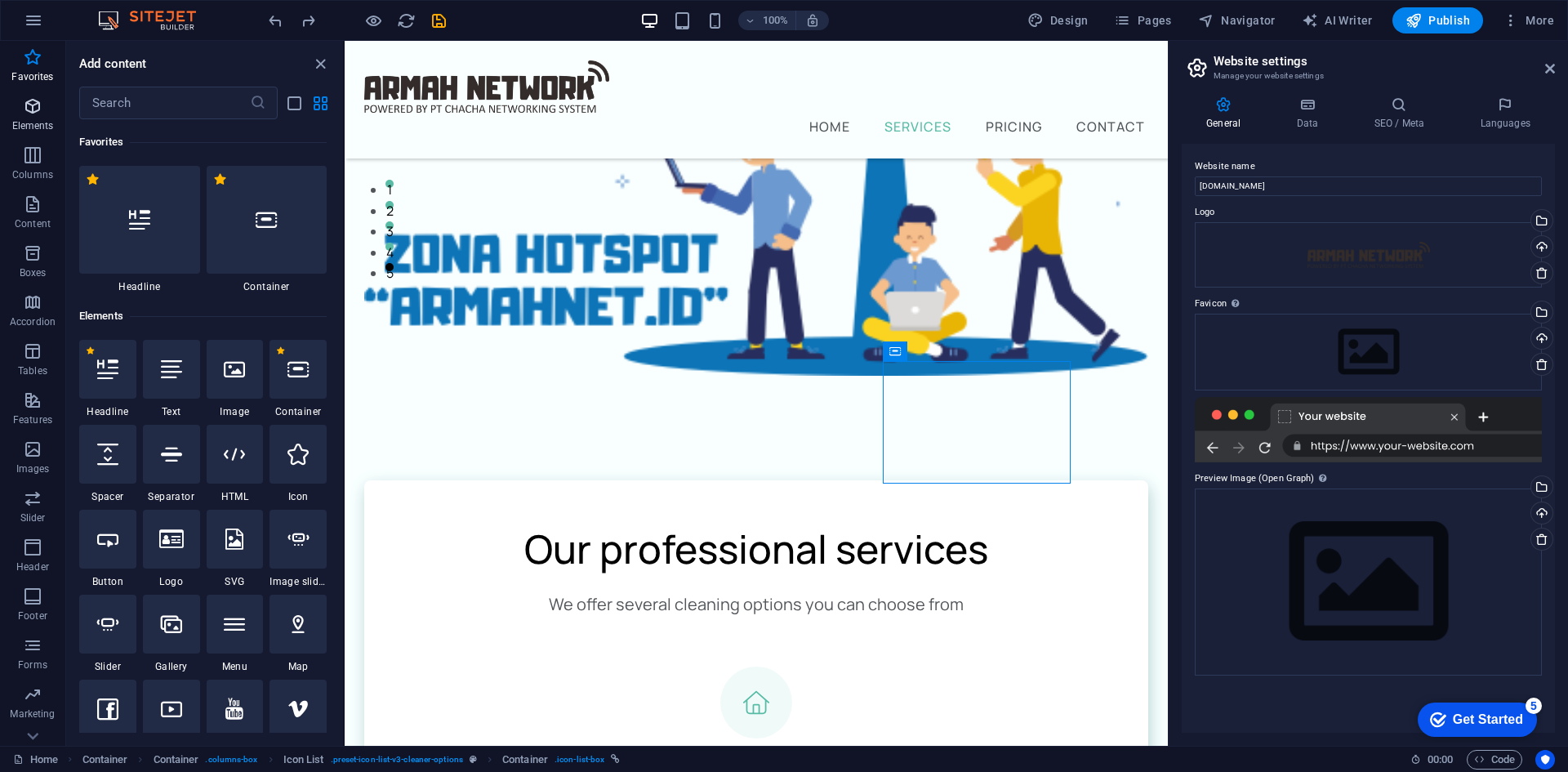
click at [23, 107] on icon "button" at bounding box center [33, 107] width 20 height 20
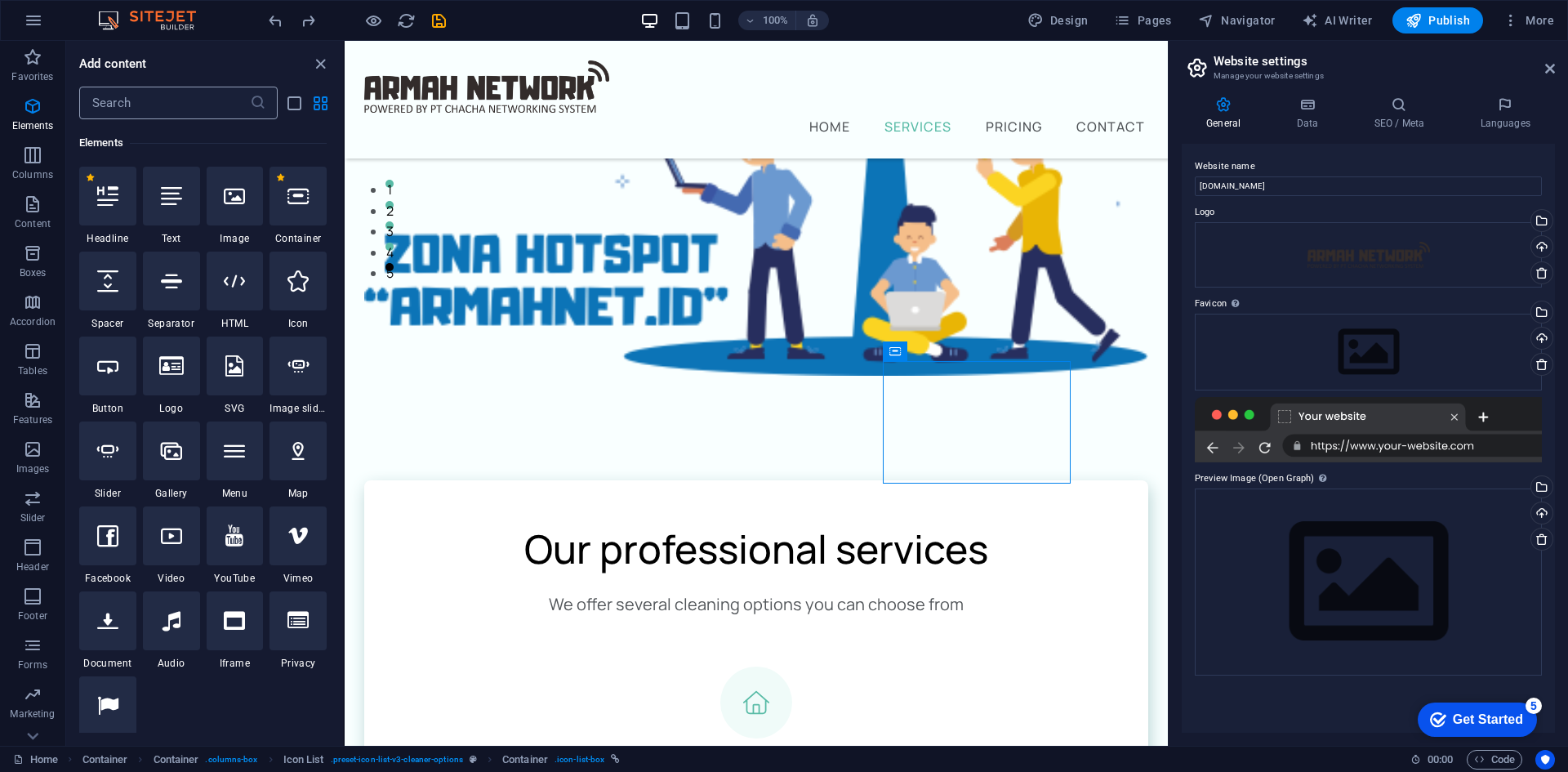
scroll to position [174, 0]
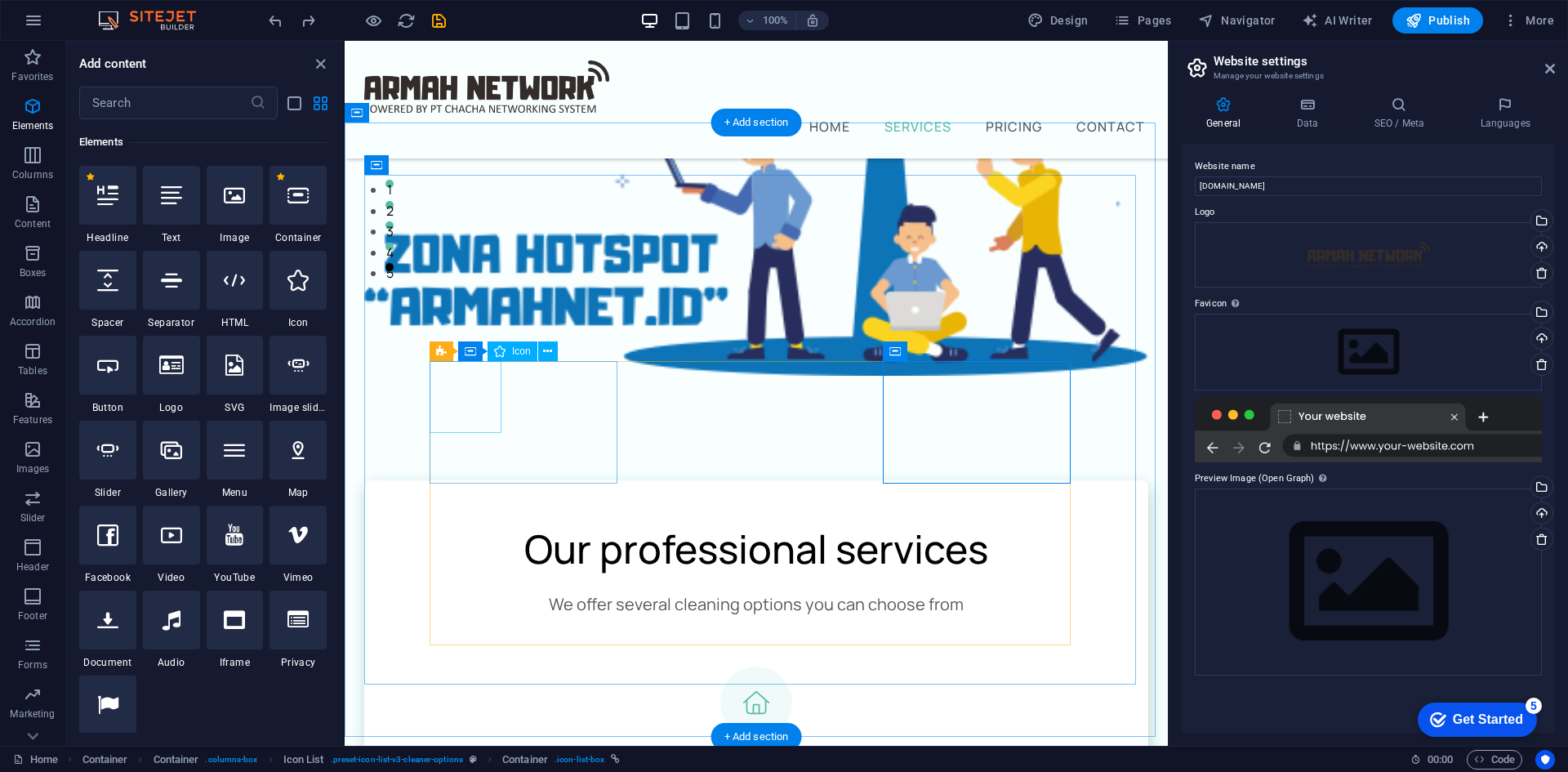
click at [465, 667] on figure at bounding box center [757, 703] width 654 height 72
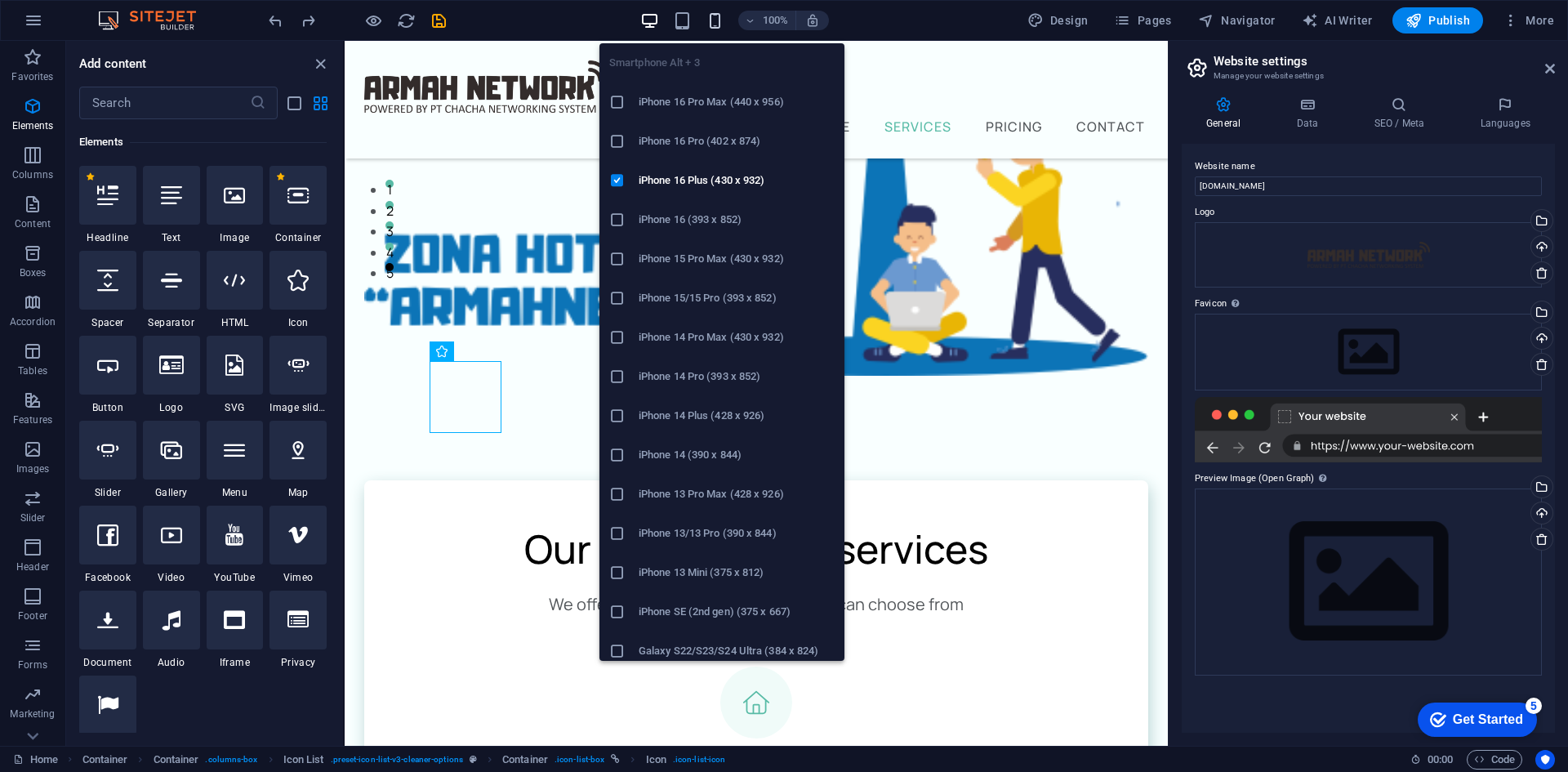
click at [0, 0] on icon "button" at bounding box center [0, 0] width 0 height 0
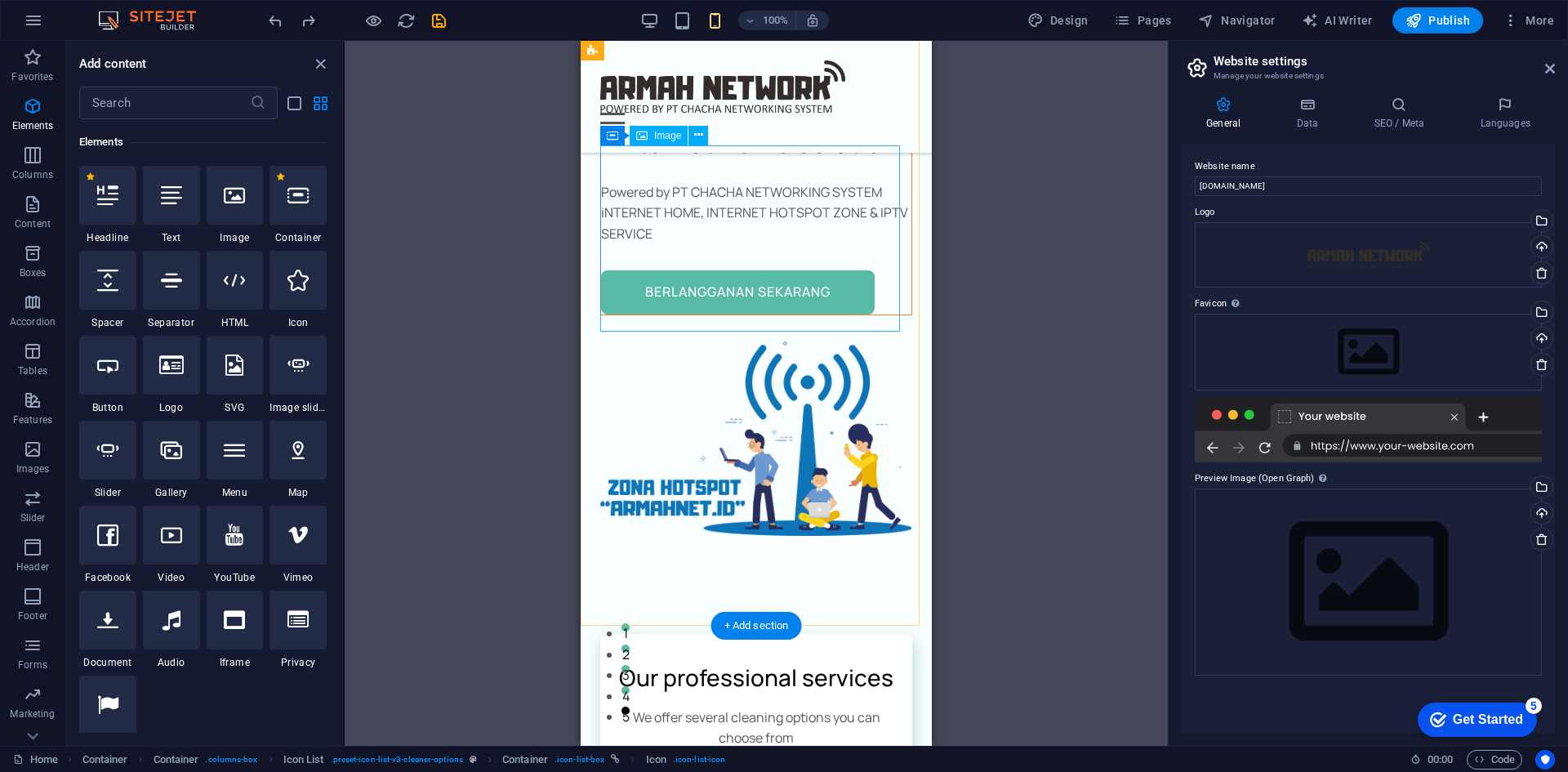
scroll to position [0, 0]
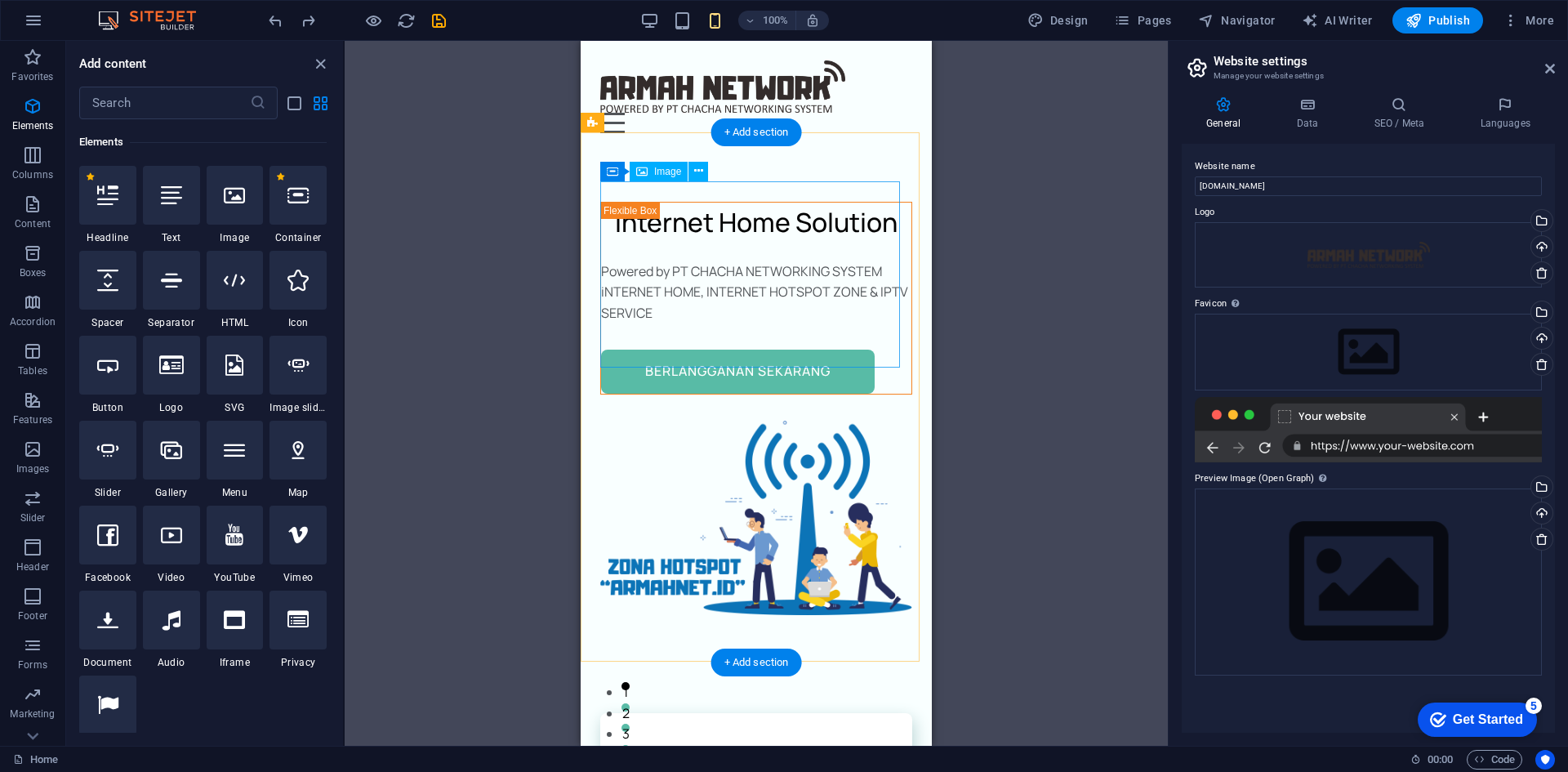
click at [815, 421] on figure at bounding box center [756, 519] width 312 height 195
click at [790, 421] on figure at bounding box center [756, 519] width 312 height 195
select select "%"
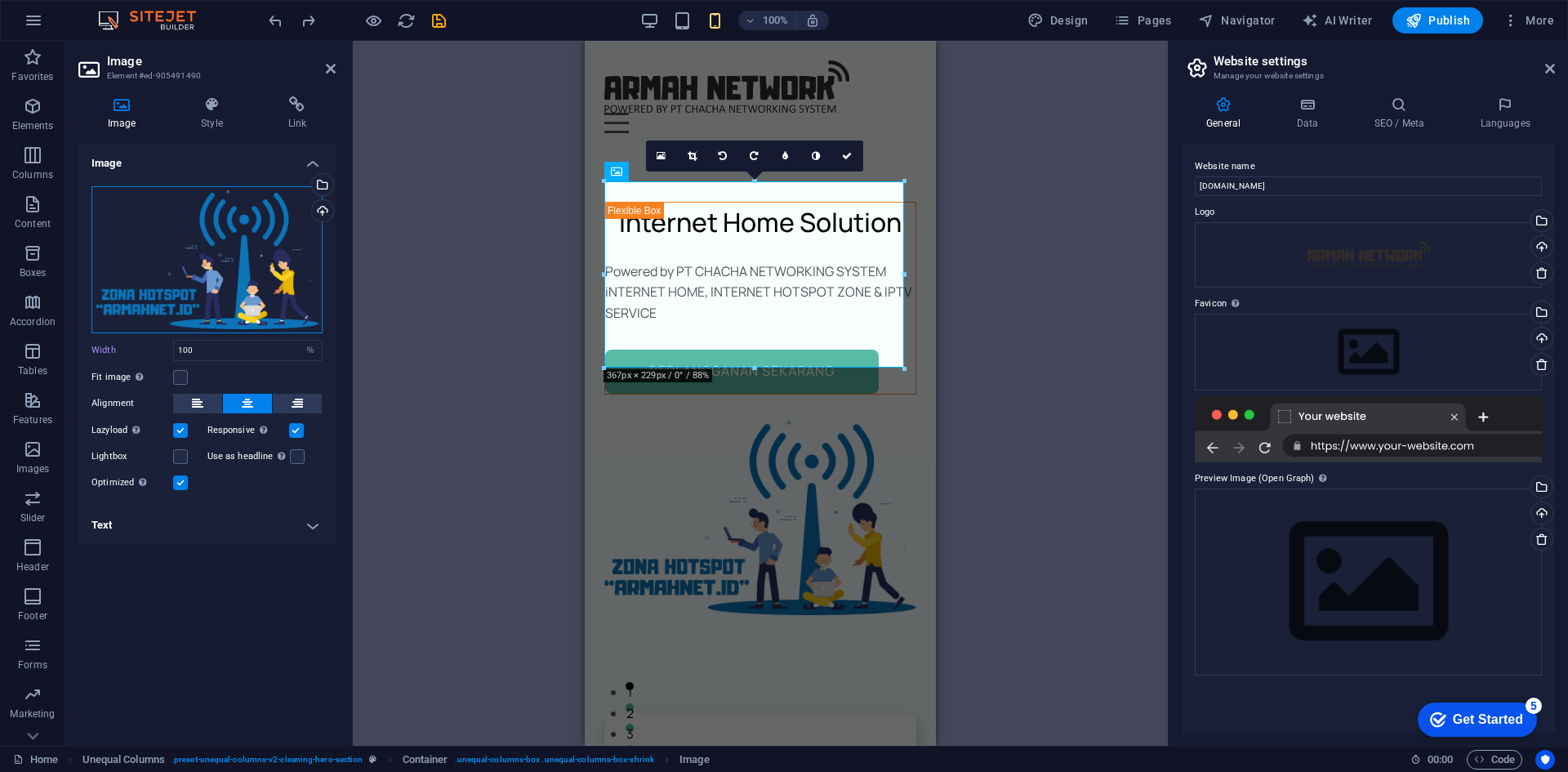
click at [209, 258] on div "Drag files here, click to choose files or select files from Files or our free s…" at bounding box center [207, 260] width 231 height 147
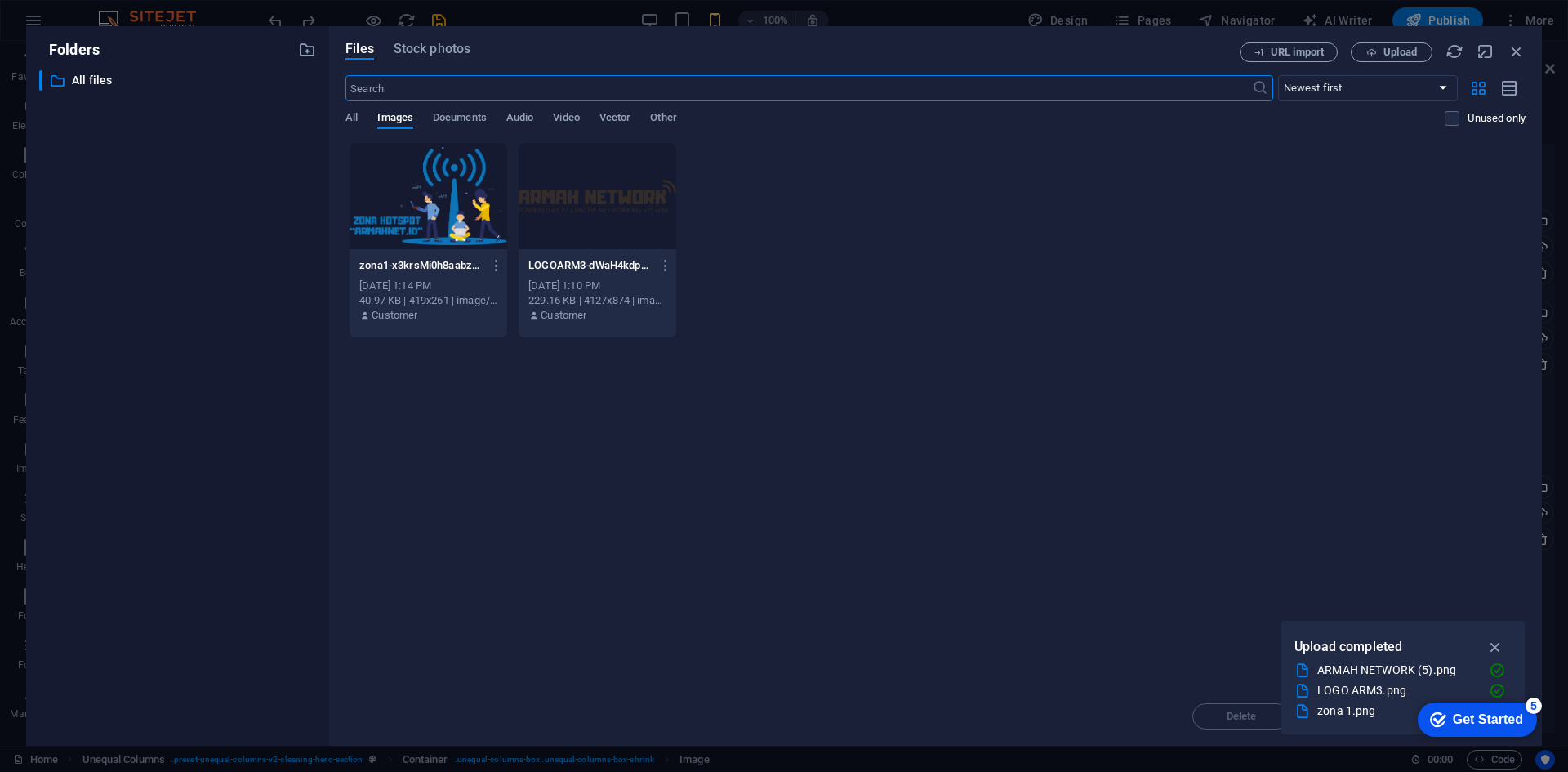
click at [1526, 49] on div "Files Stock photos URL import Upload ​ Newest first Oldest first Name (A-Z) Nam…" at bounding box center [936, 386] width 1213 height 720
click at [1522, 48] on icon "button" at bounding box center [1517, 51] width 18 height 18
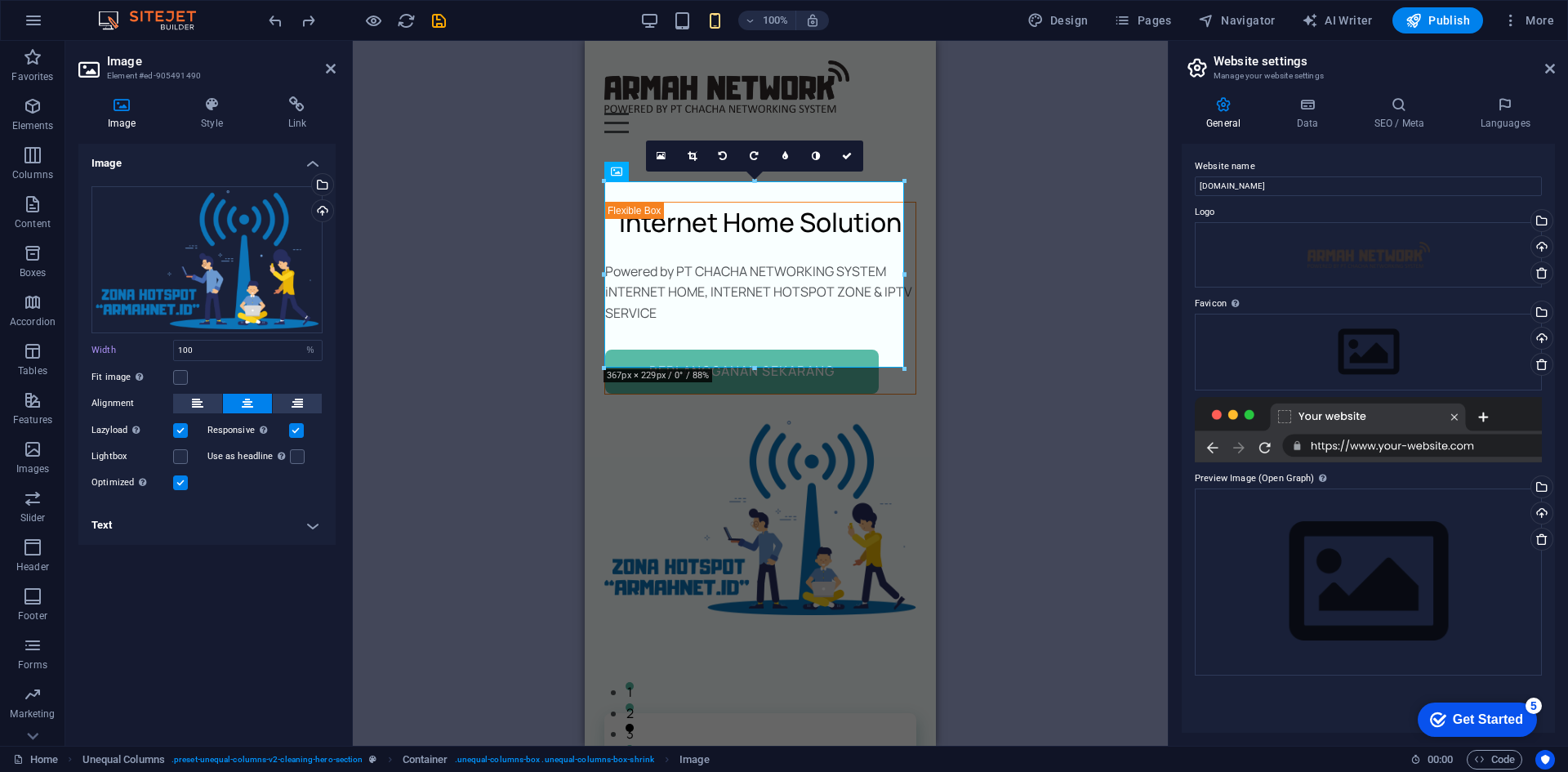
click at [1015, 354] on div "Drag here to replace the existing content. Press “Ctrl” if you want to create a…" at bounding box center [761, 393] width 815 height 705
click at [1004, 320] on div "Drag here to replace the existing content. Press “Ctrl” if you want to create a…" at bounding box center [761, 393] width 815 height 705
click at [975, 400] on div "Drag here to replace the existing content. Press “Ctrl” if you want to create a…" at bounding box center [761, 393] width 815 height 705
click at [845, 155] on icon at bounding box center [847, 156] width 10 height 10
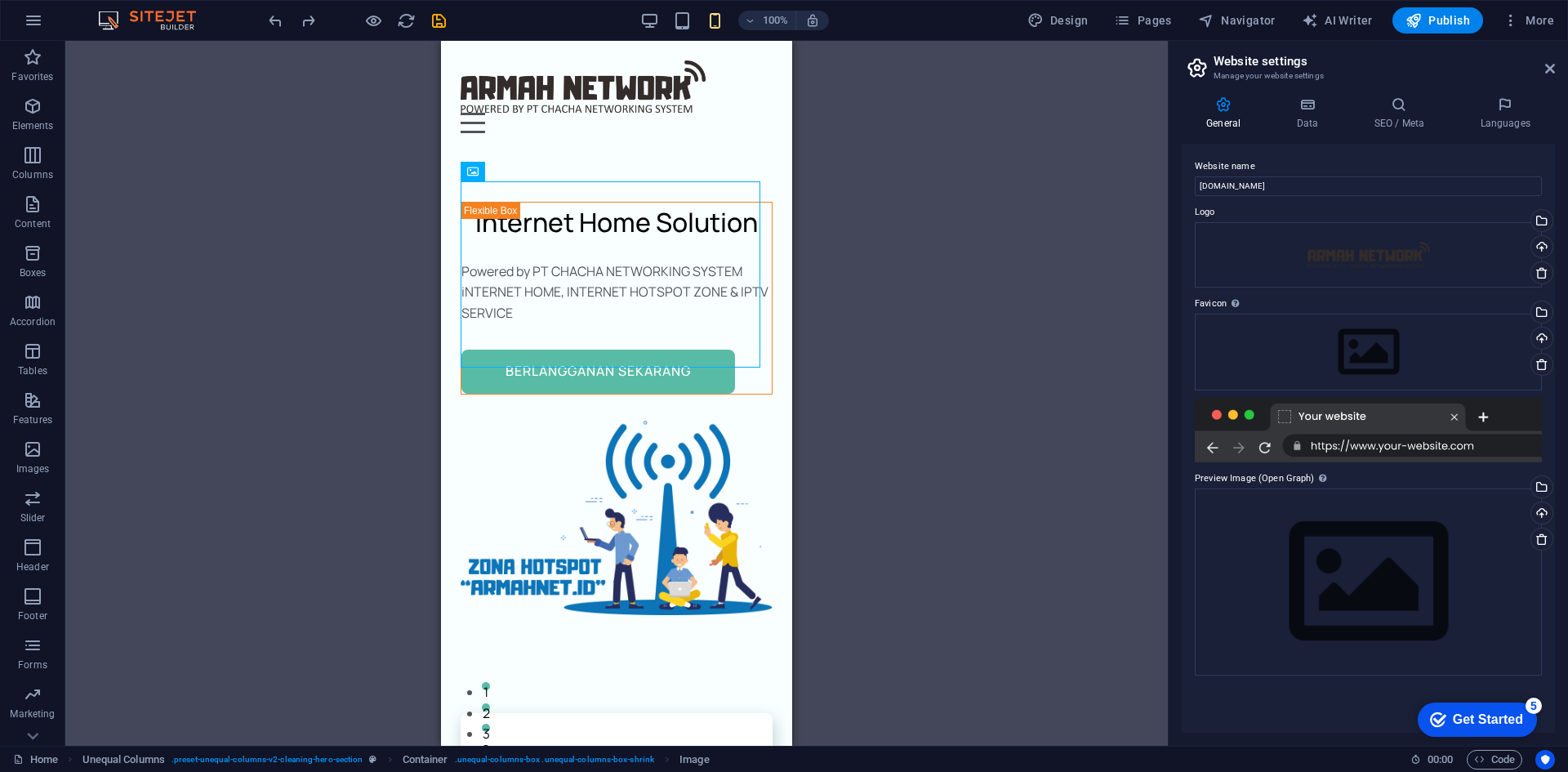
click at [933, 276] on div "Drag here to replace the existing content. Press “Ctrl” if you want to create a…" at bounding box center [616, 393] width 1103 height 705
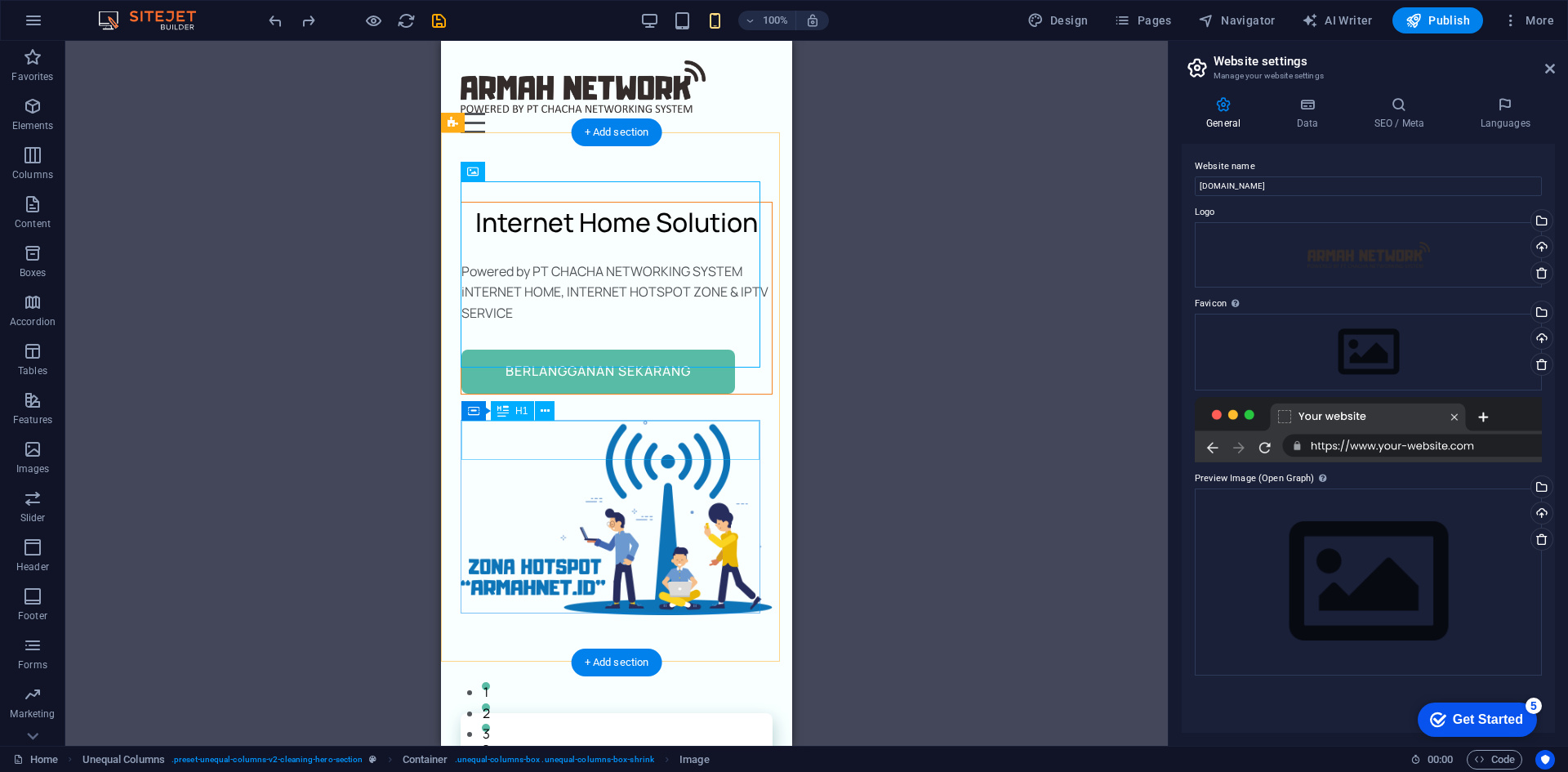
click at [688, 242] on div "Internet Home Solution" at bounding box center [616, 222] width 310 height 40
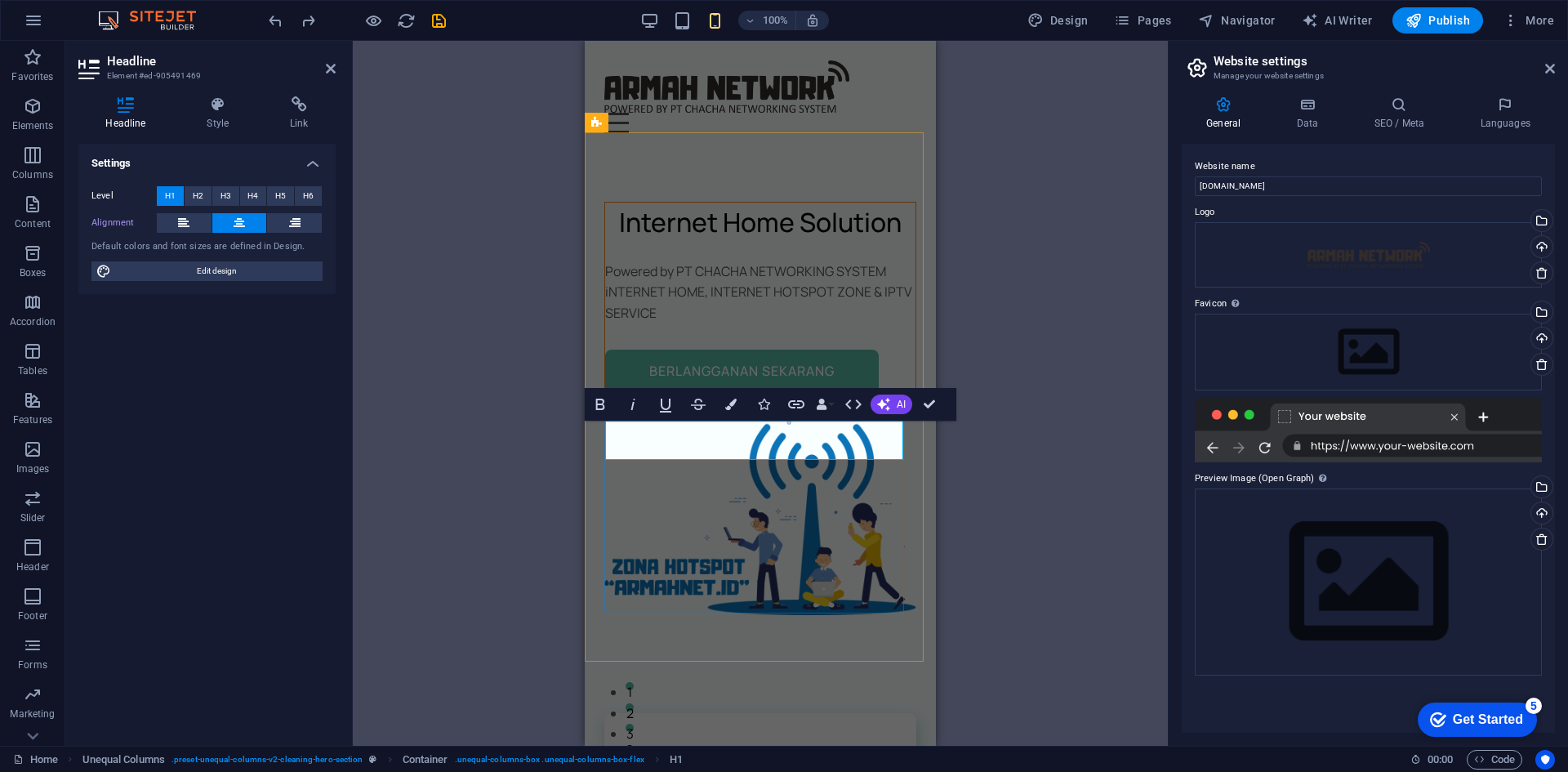
click at [777, 242] on h1 "Internet Home Solution" at bounding box center [760, 222] width 310 height 40
drag, startPoint x: 786, startPoint y: 442, endPoint x: 720, endPoint y: 443, distance: 66.0
click at [720, 242] on h1 "Internet Home Solution" at bounding box center [760, 222] width 310 height 40
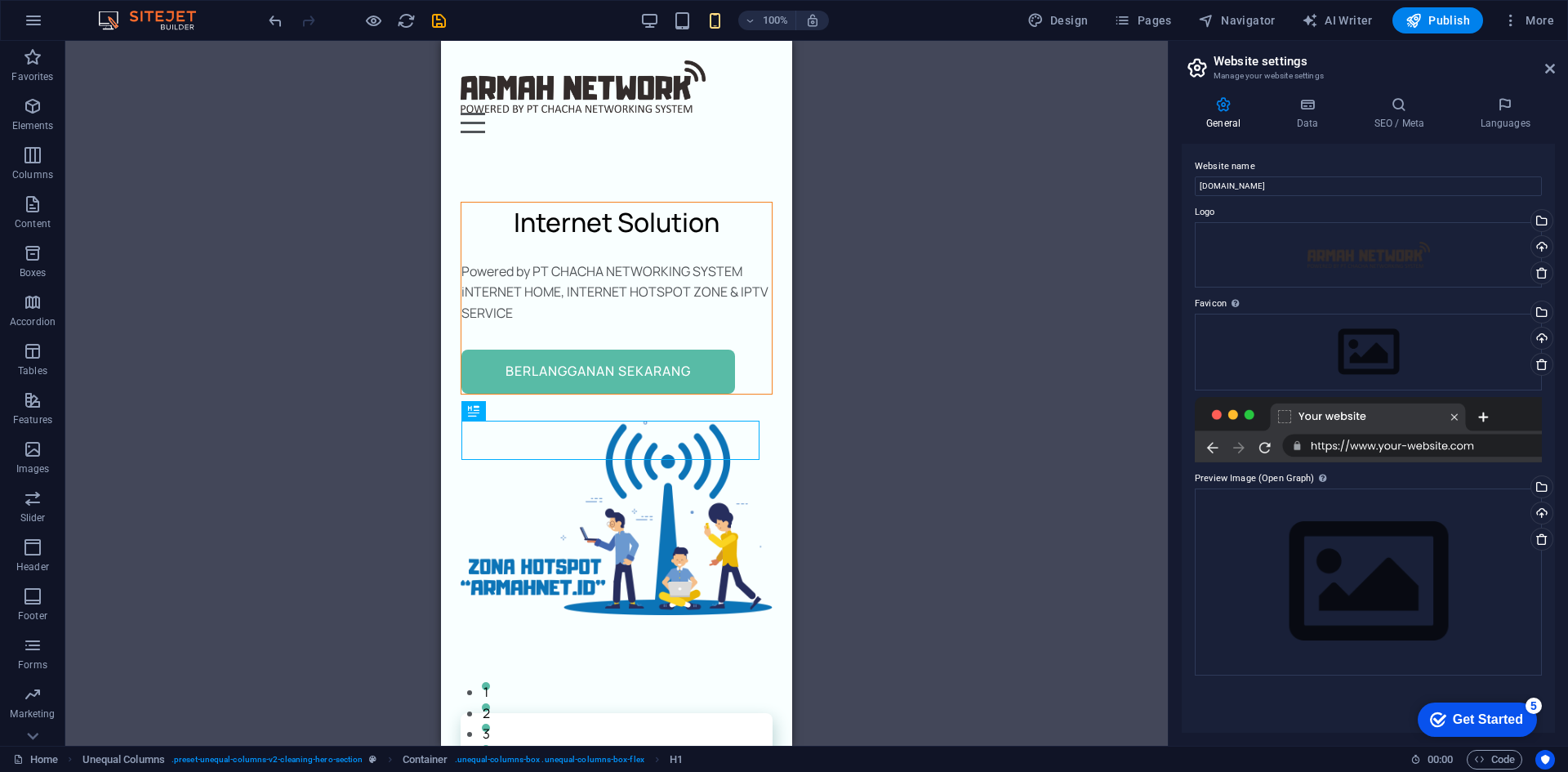
click at [971, 411] on div "Container H1 Unequal Columns Container Container Image Container Menu Bar Menu …" at bounding box center [616, 393] width 1103 height 705
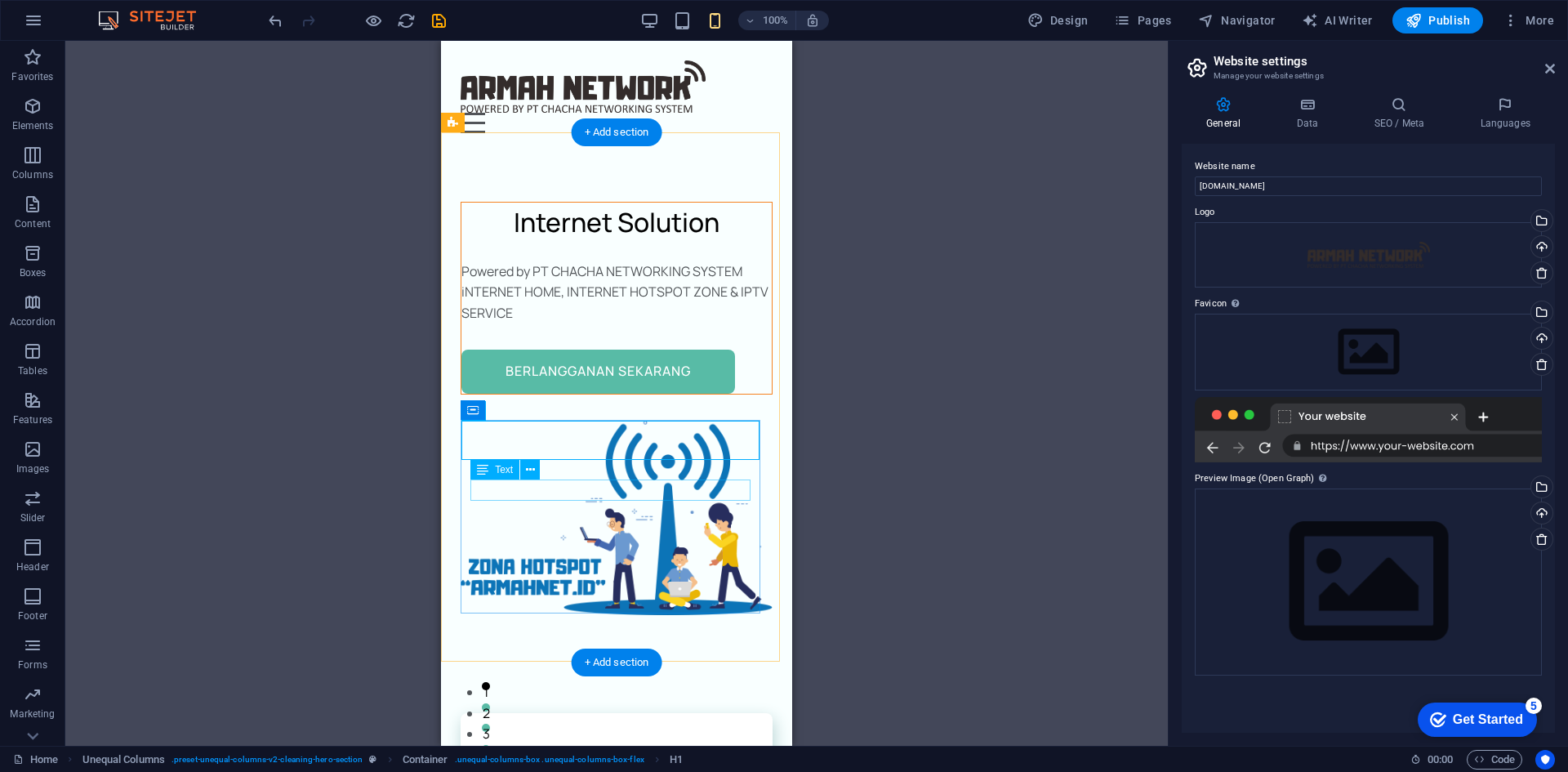
click at [611, 282] on div "Powered by PT CHACHA NETWORKING SYSTEM" at bounding box center [616, 272] width 310 height 21
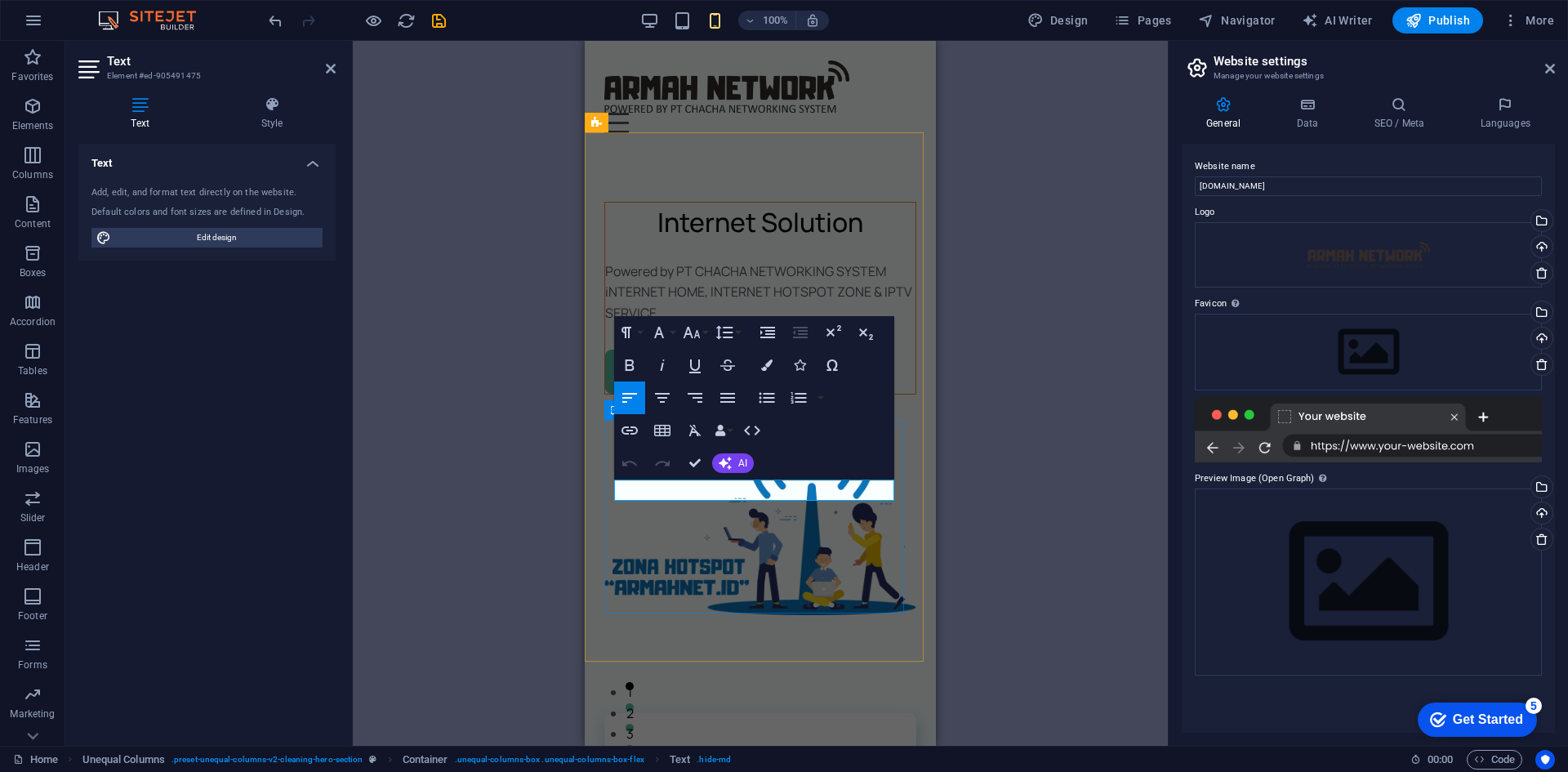
click at [724, 282] on p "Powered by PT CHACHA NETWORKING SYSTEM" at bounding box center [760, 272] width 310 height 21
click at [871, 282] on p "Powered by PT CHACHA NETWORKING SYSTEM" at bounding box center [760, 272] width 310 height 21
click at [1052, 525] on div "Container H1 Unequal Columns Container Container Image Container Menu Bar Menu …" at bounding box center [761, 393] width 815 height 705
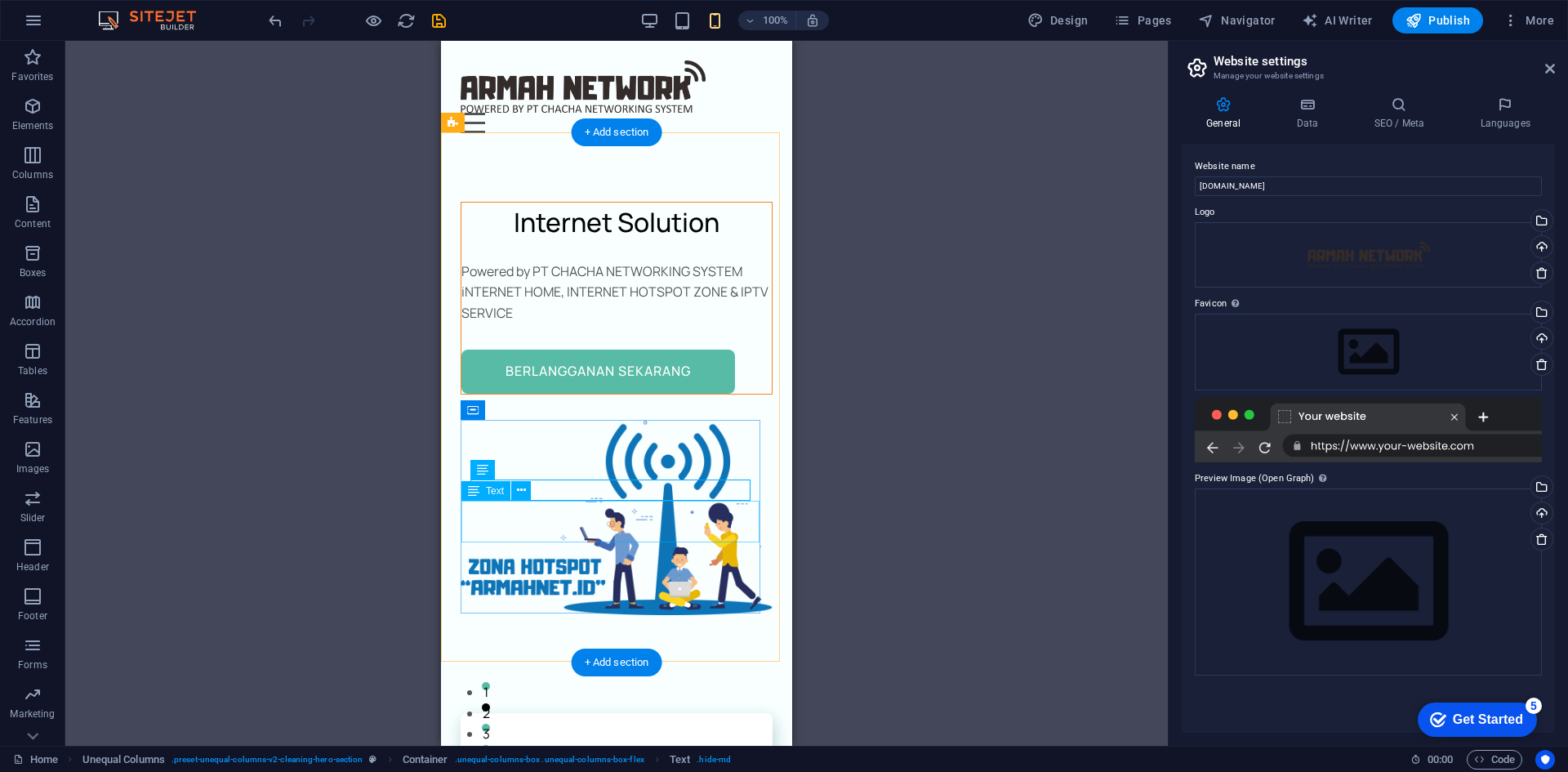
click at [569, 324] on div "iNTERNET HOME, INTERNET HOTSPOT ZONE & IPTV SERVICE" at bounding box center [616, 302] width 310 height 41
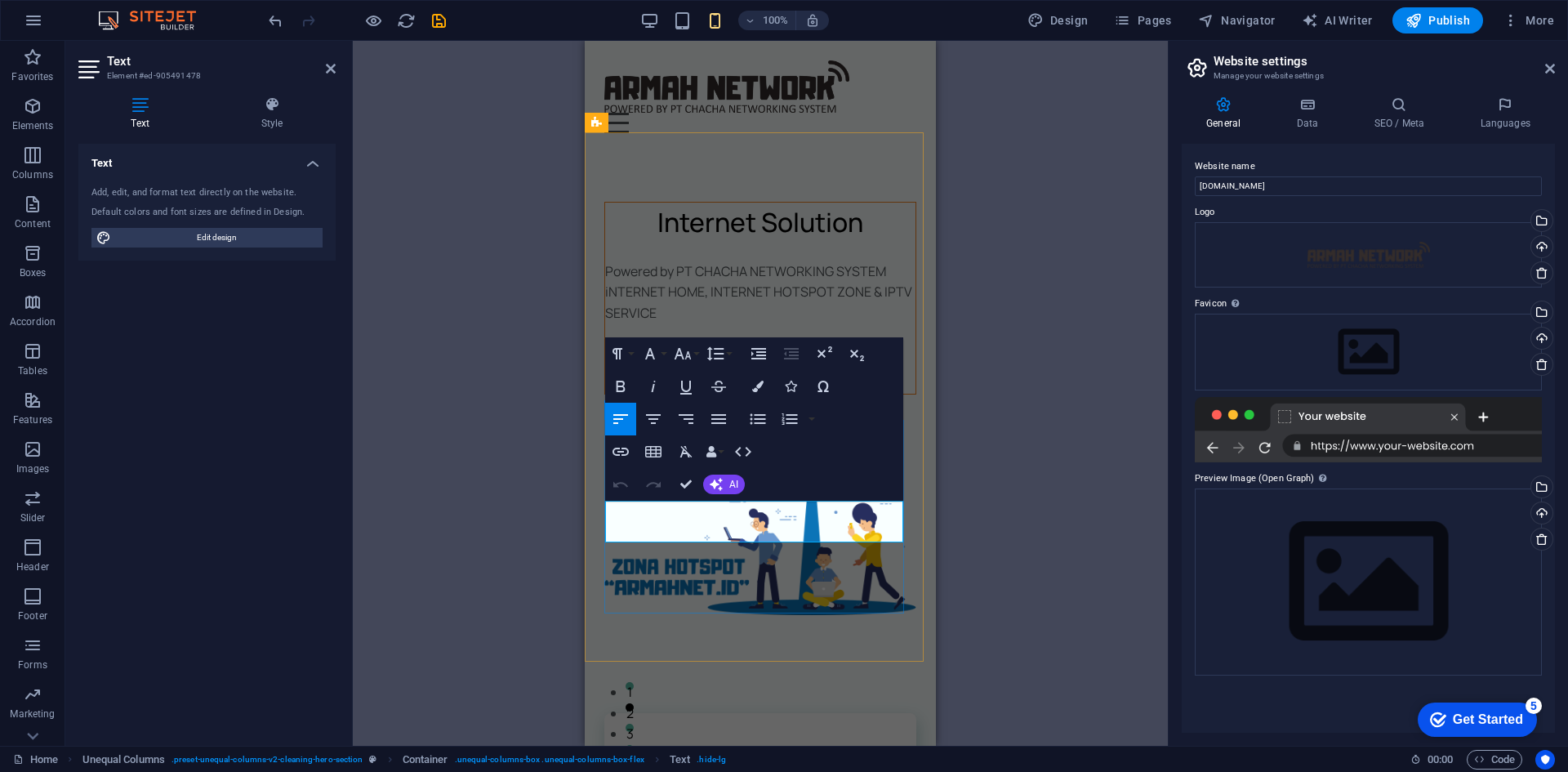
click at [706, 324] on p "iNTERNET HOME, INTERNET HOTSPOT ZONE & IPTV SERVICE" at bounding box center [760, 302] width 310 height 41
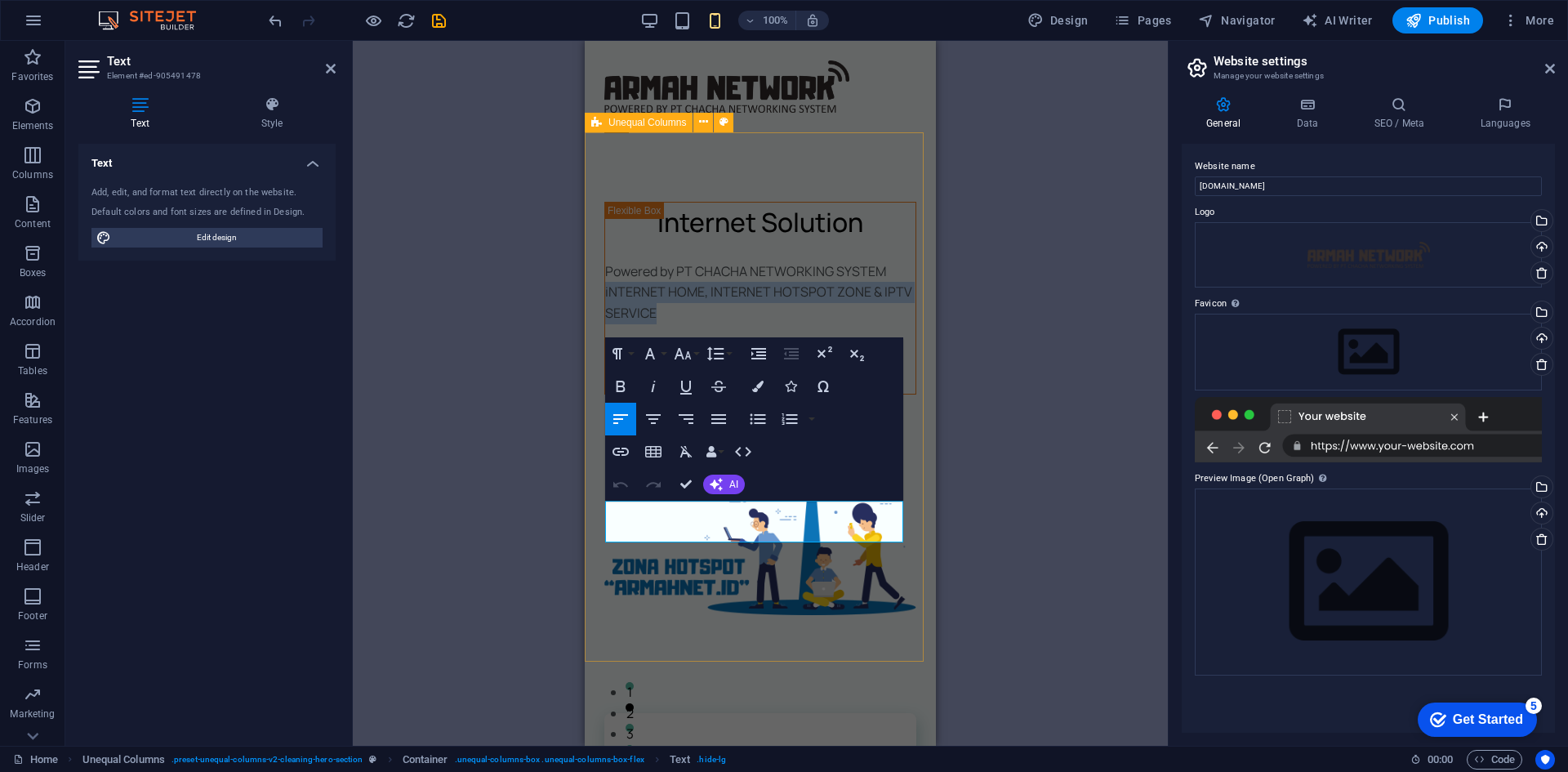
drag, startPoint x: 706, startPoint y: 529, endPoint x: 593, endPoint y: 500, distance: 116.7
click at [593, 500] on div "Internet Solution Powered by PT CHACHA NETWORKING SYSTEM iNTERNET HOME, INTERNE…" at bounding box center [761, 409] width 352 height 512
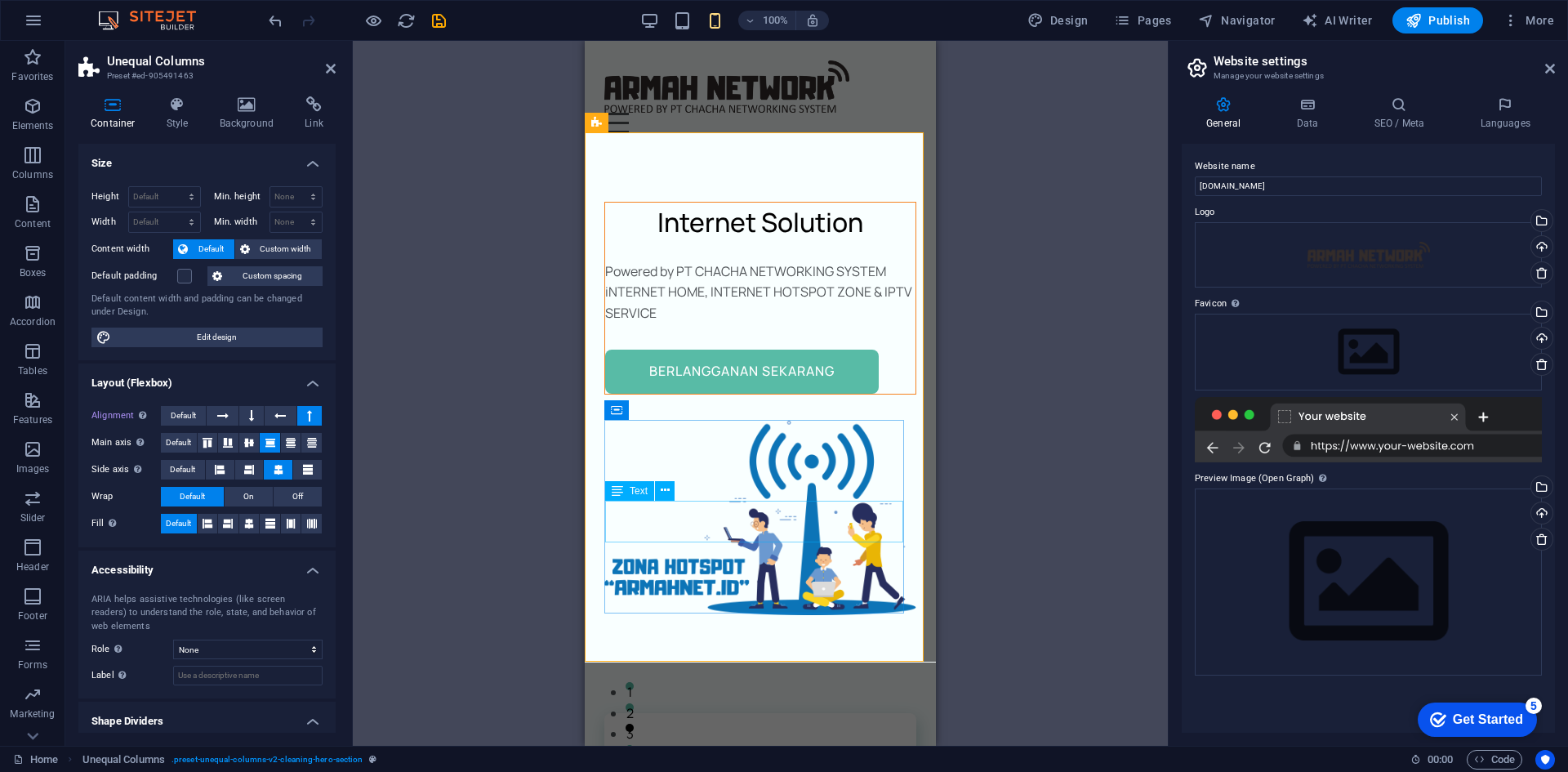
click at [674, 324] on div "iNTERNET HOME, INTERNET HOTSPOT ZONE & IPTV SERVICE" at bounding box center [760, 302] width 310 height 41
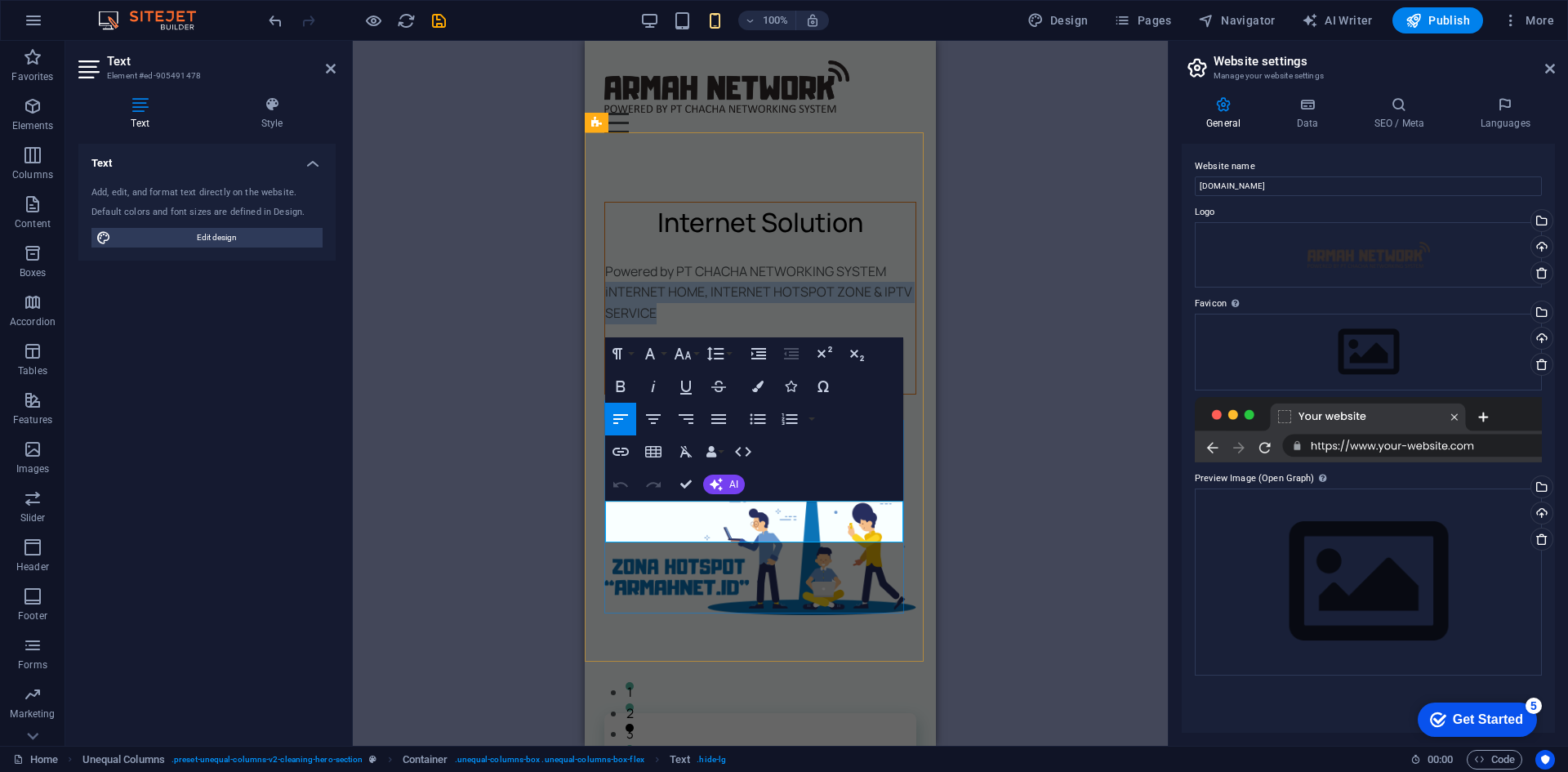
drag, startPoint x: 695, startPoint y: 527, endPoint x: 604, endPoint y: 513, distance: 92.1
click at [604, 395] on div "Internet Solution Powered by PT CHACHA NETWORKING SYSTEM iNTERNET HOME, INTERNE…" at bounding box center [760, 298] width 312 height 193
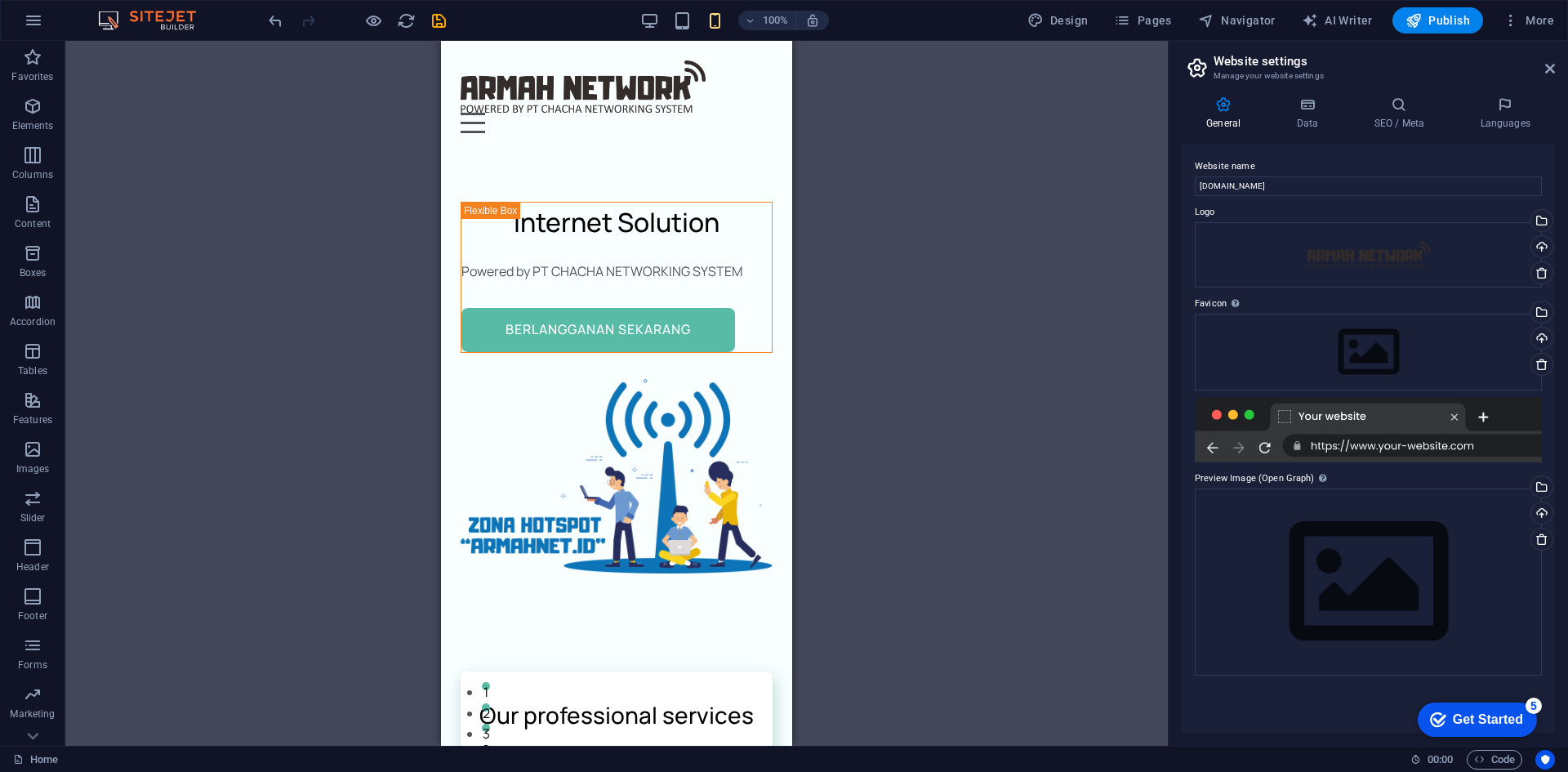
click at [891, 448] on div "Container H1 Unequal Columns Container Container Image Container Menu Bar Menu …" at bounding box center [616, 393] width 1103 height 705
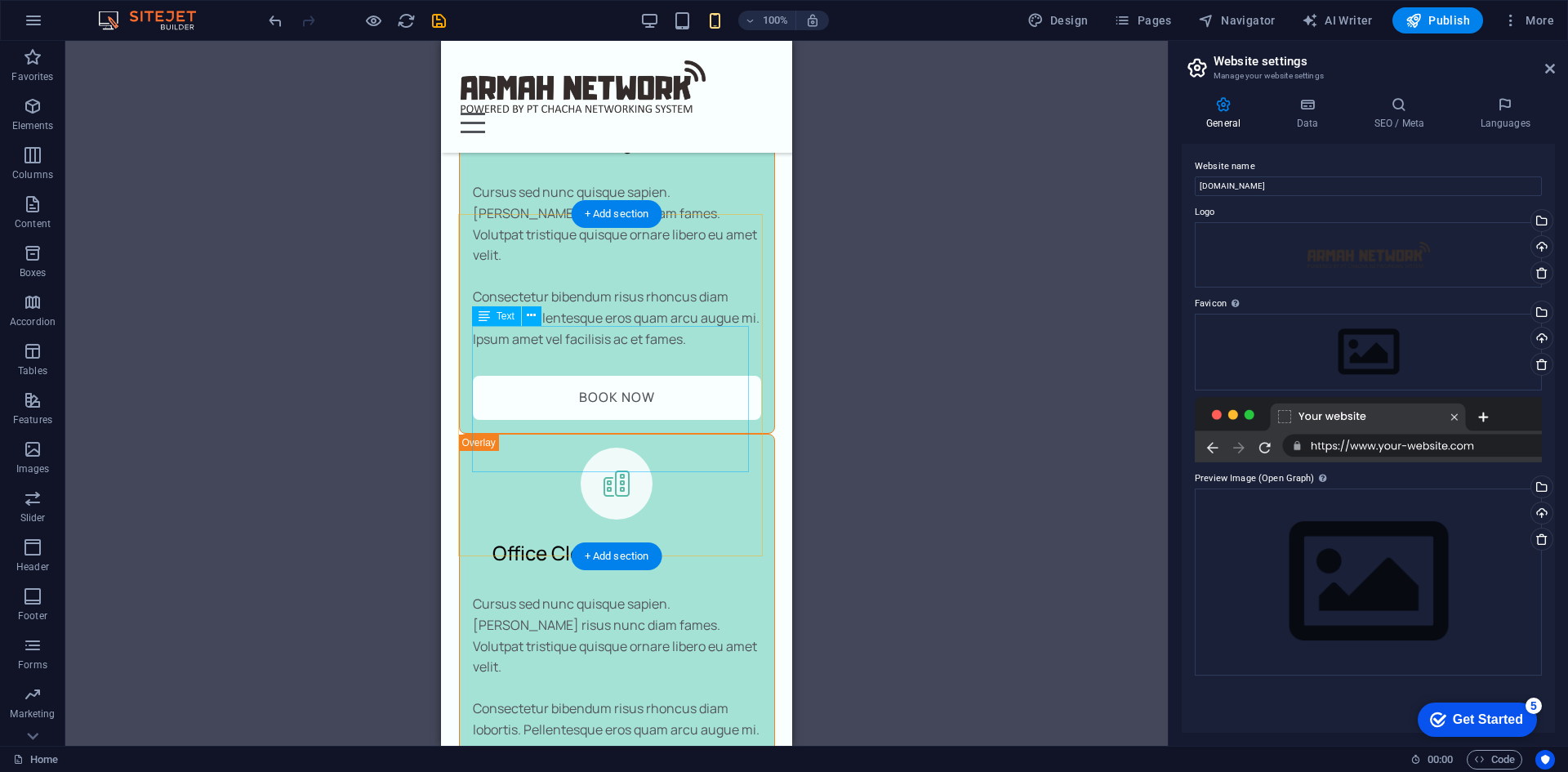
scroll to position [1716, 0]
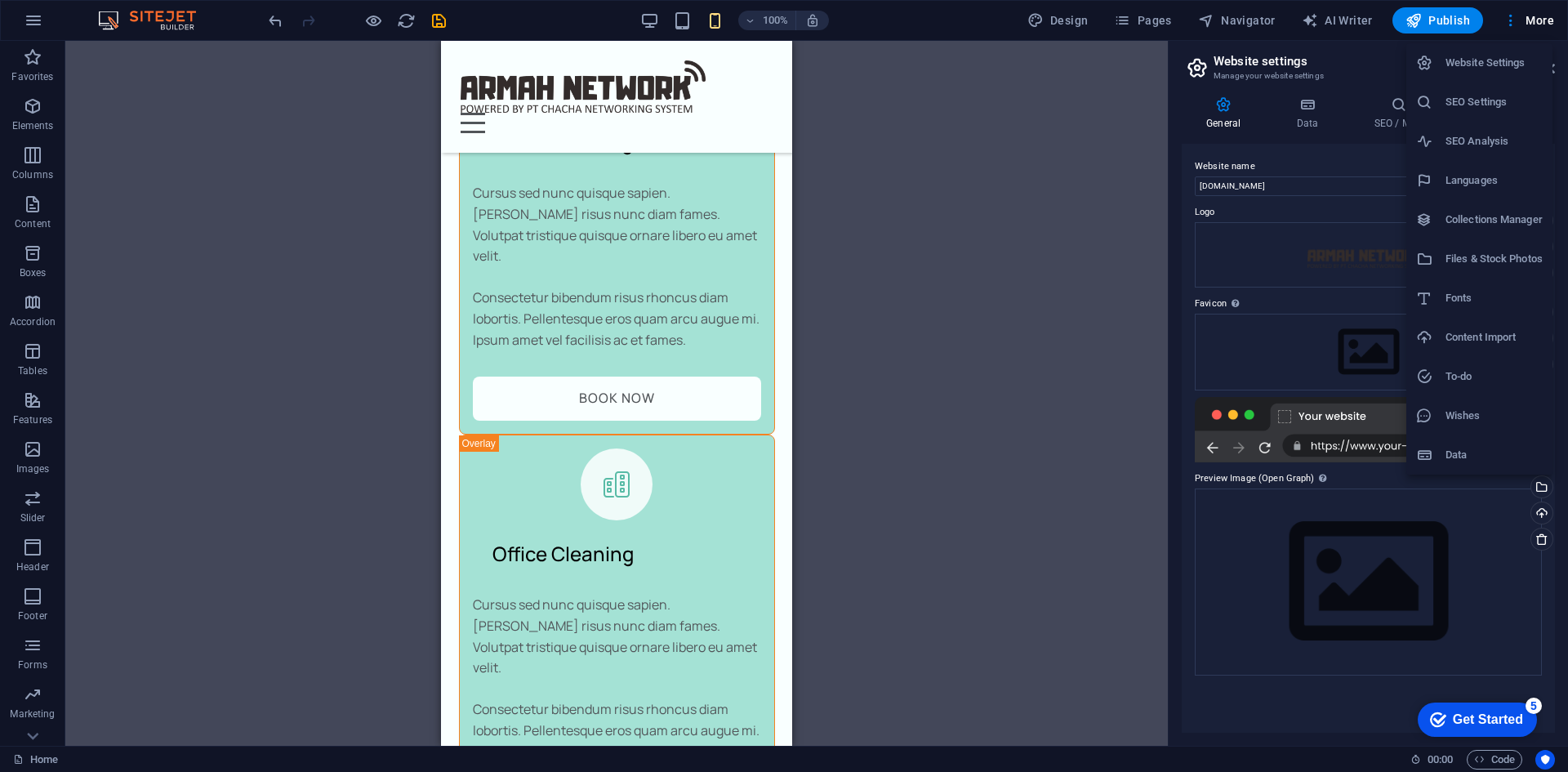
click at [933, 178] on div at bounding box center [784, 386] width 1568 height 772
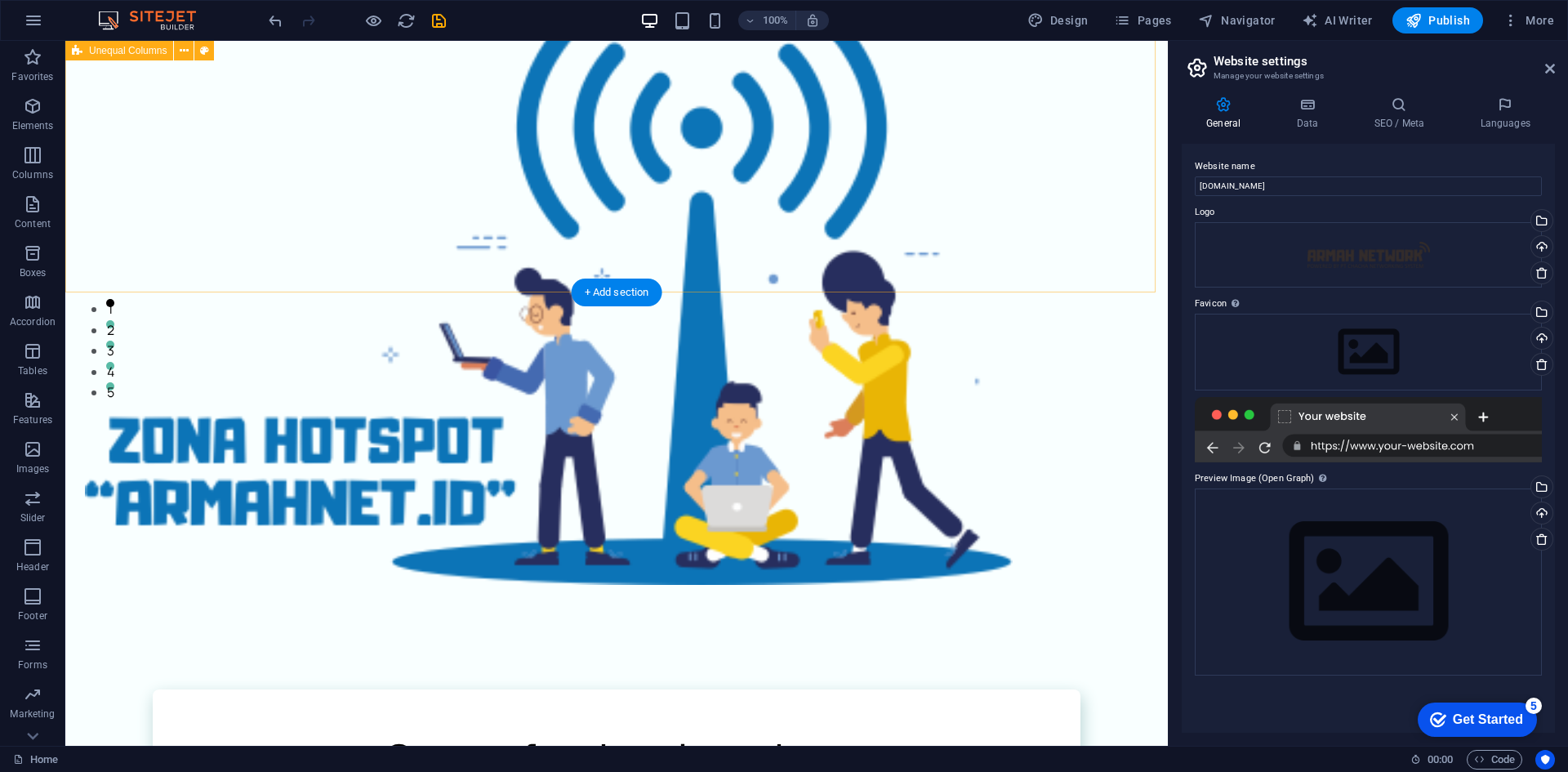
scroll to position [409, 0]
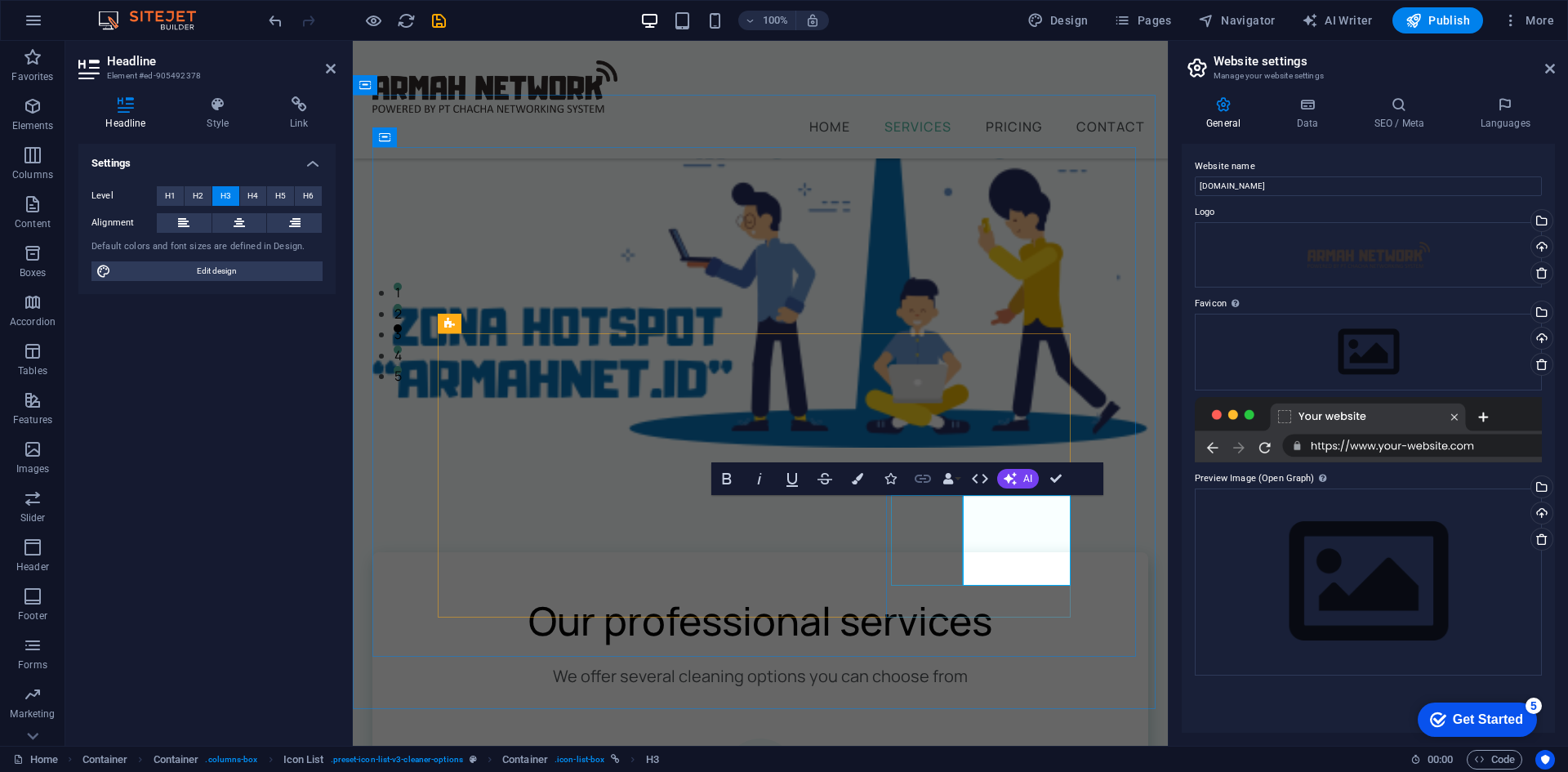
scroll to position [471, 0]
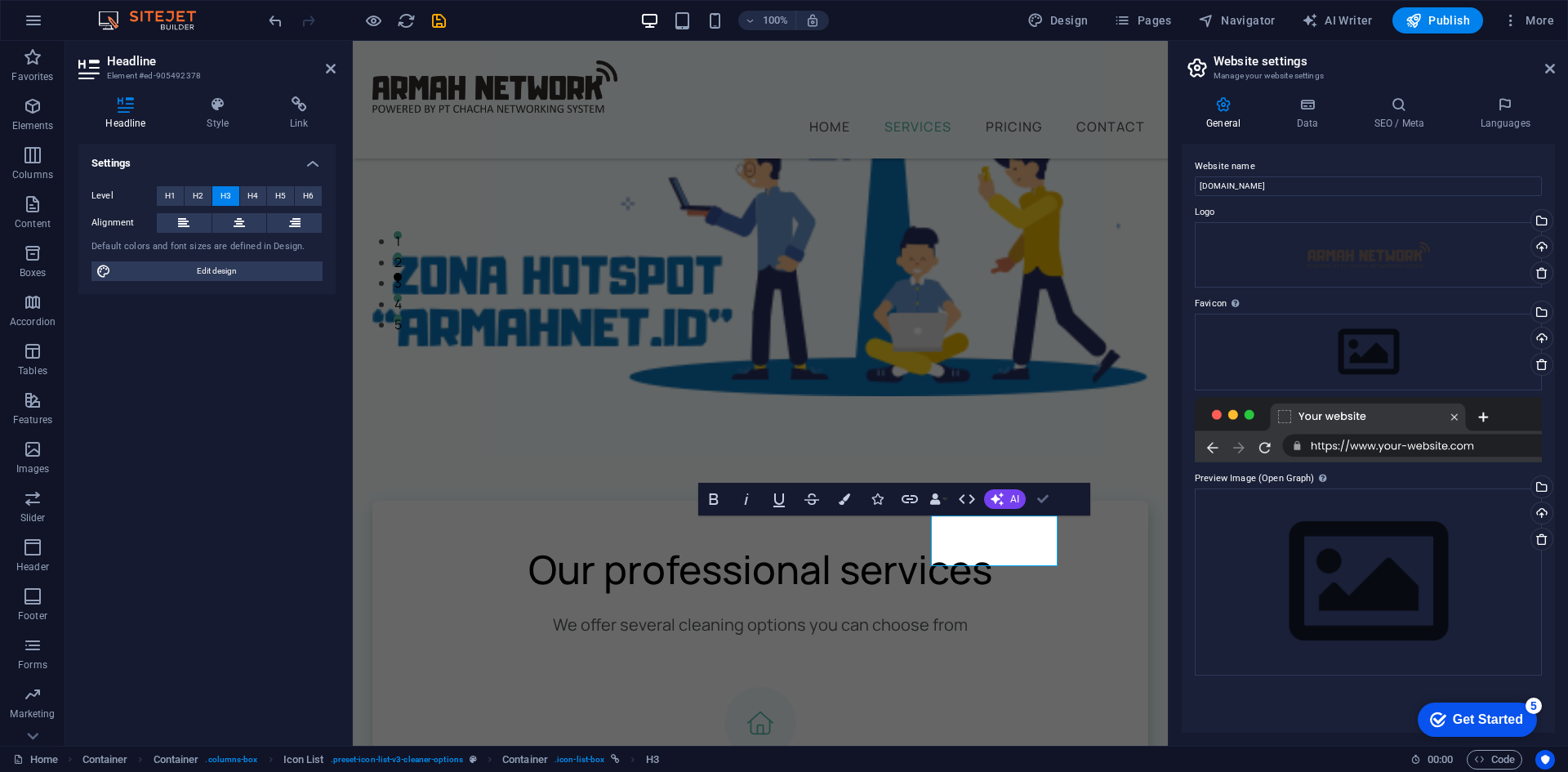
drag, startPoint x: 1046, startPoint y: 500, endPoint x: 981, endPoint y: 457, distance: 77.9
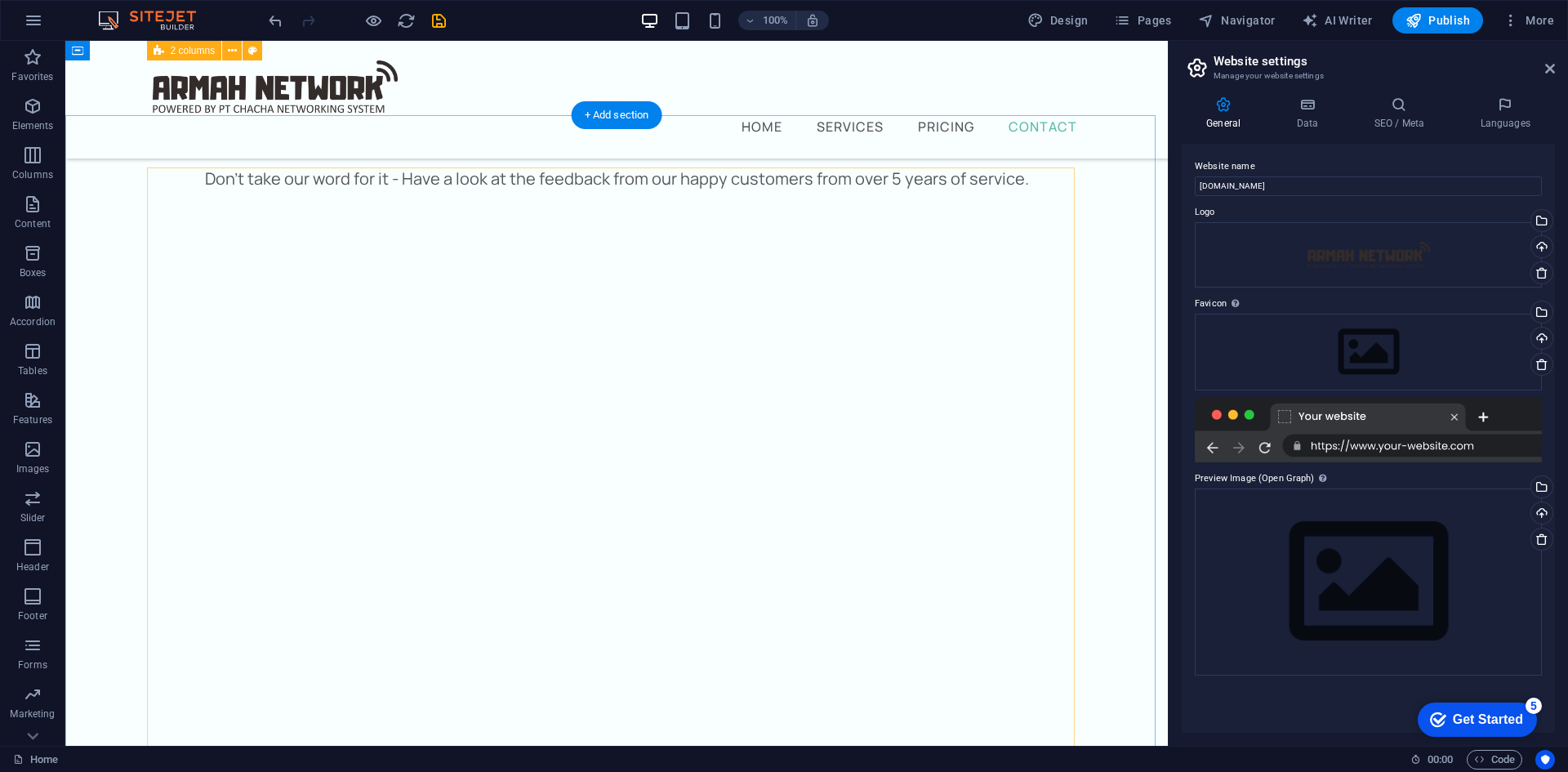
scroll to position [7483, 0]
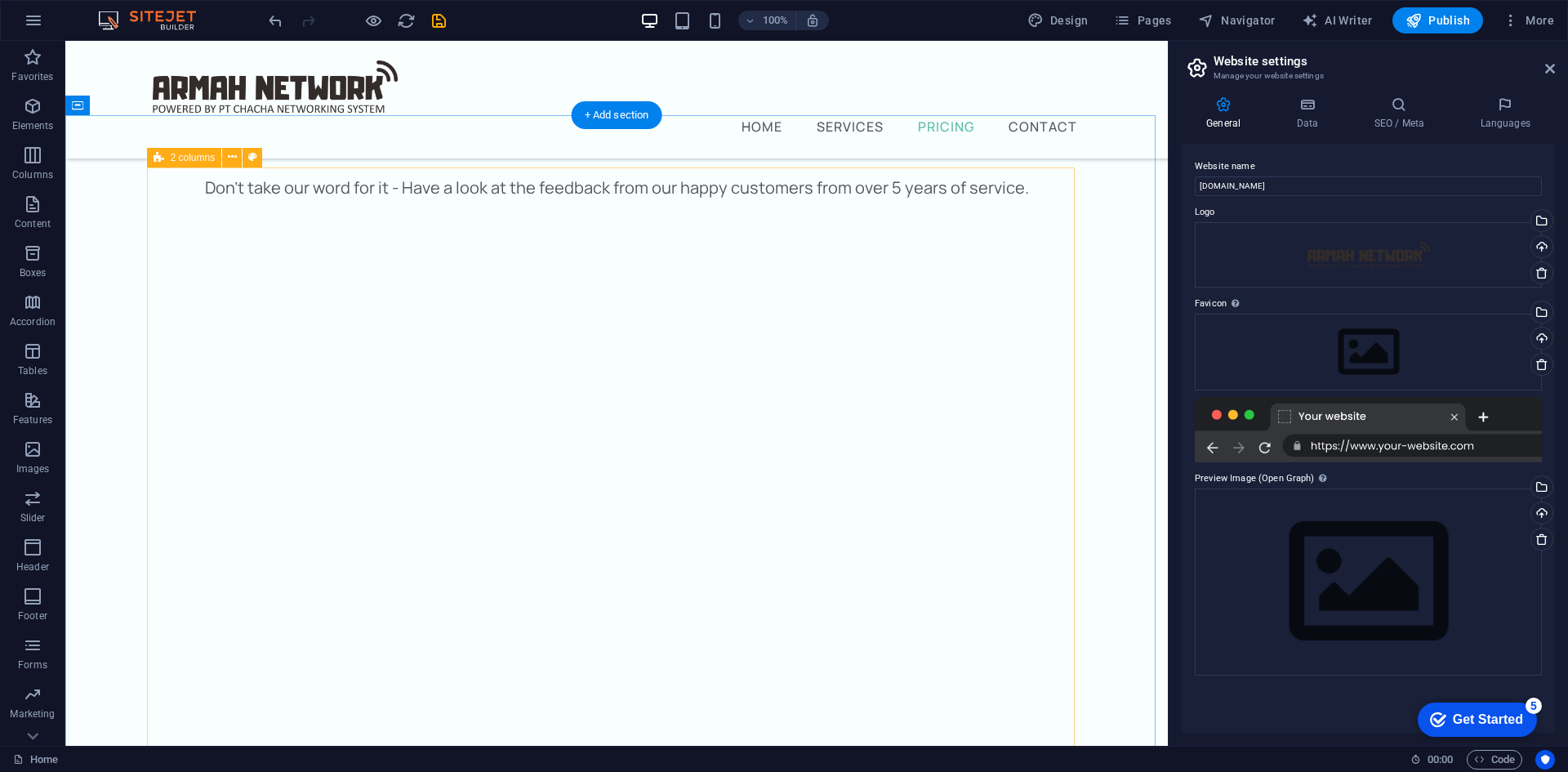
click at [225, 159] on button at bounding box center [232, 158] width 20 height 20
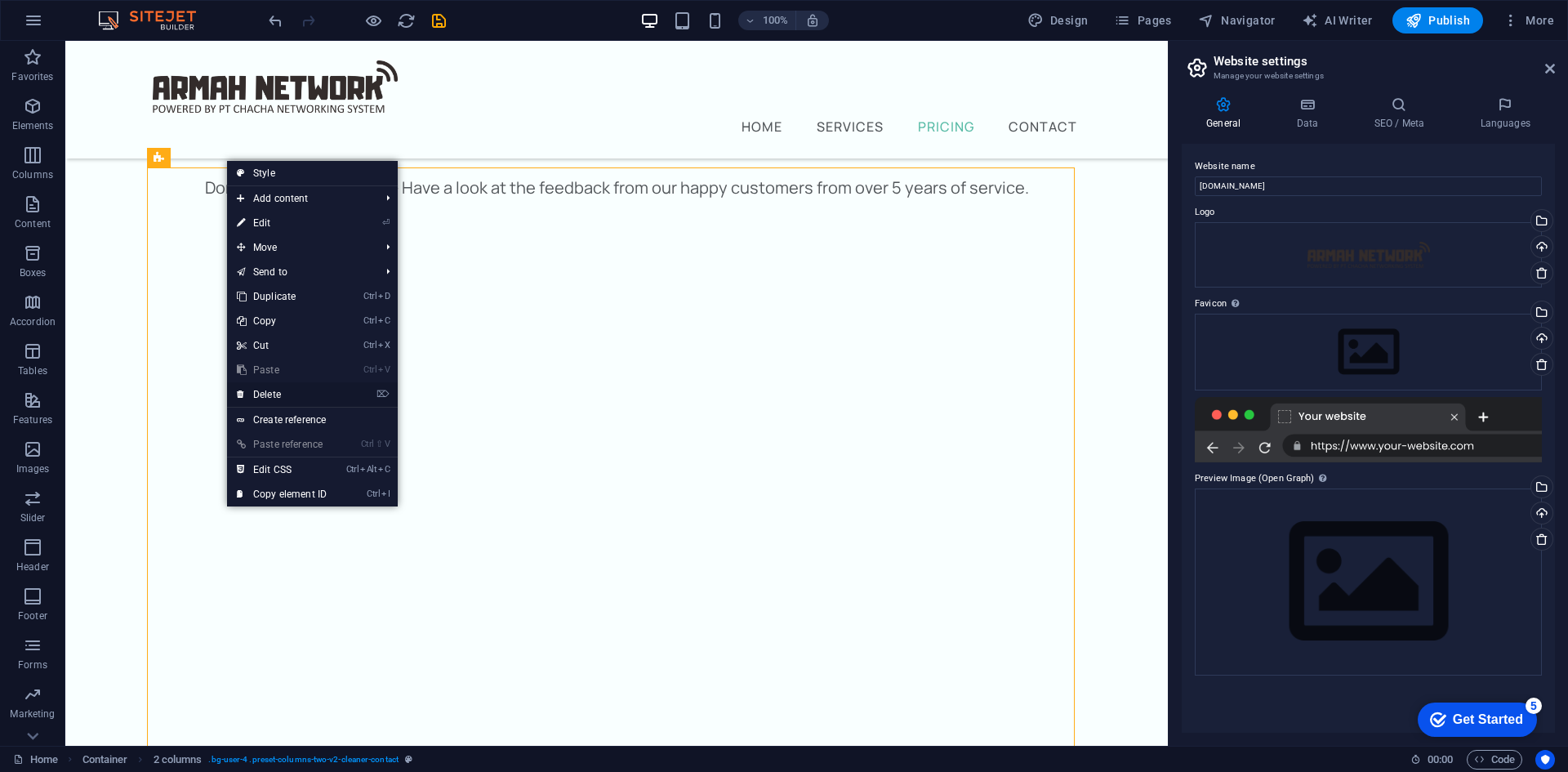
click at [283, 395] on link "⌦ Delete" at bounding box center [281, 395] width 110 height 25
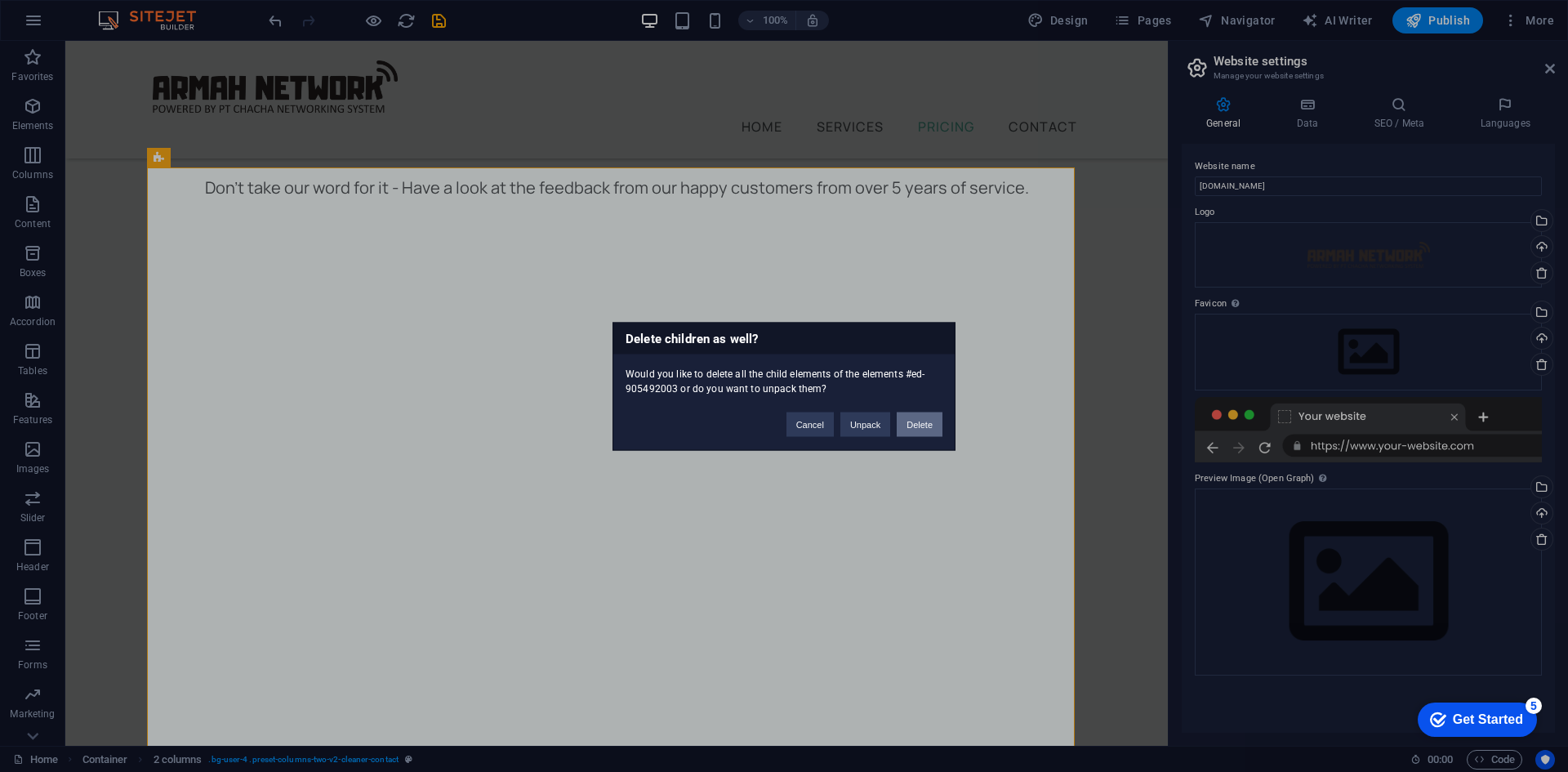
click at [913, 422] on button "Delete" at bounding box center [919, 424] width 45 height 25
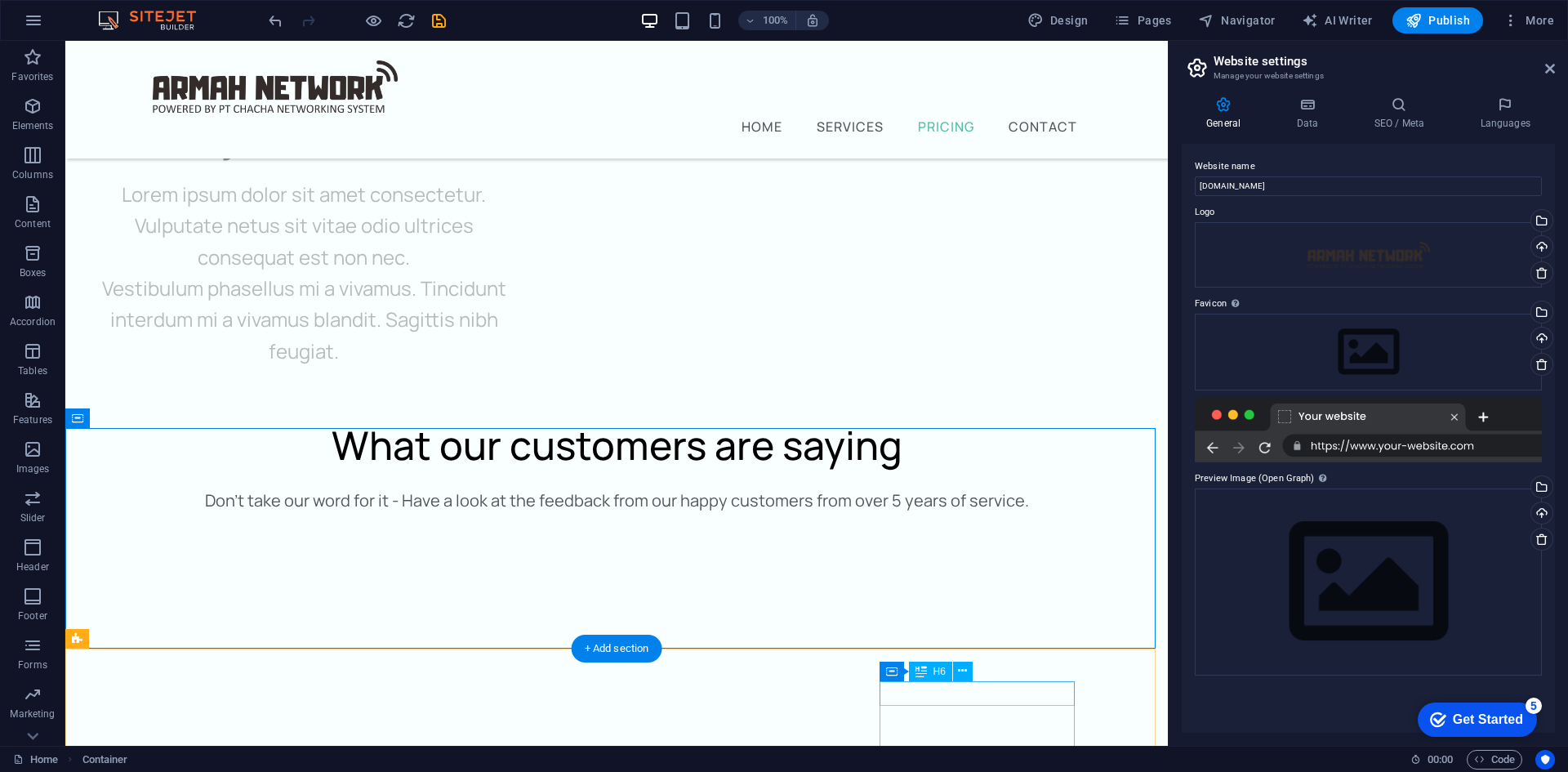
scroll to position [7268, 0]
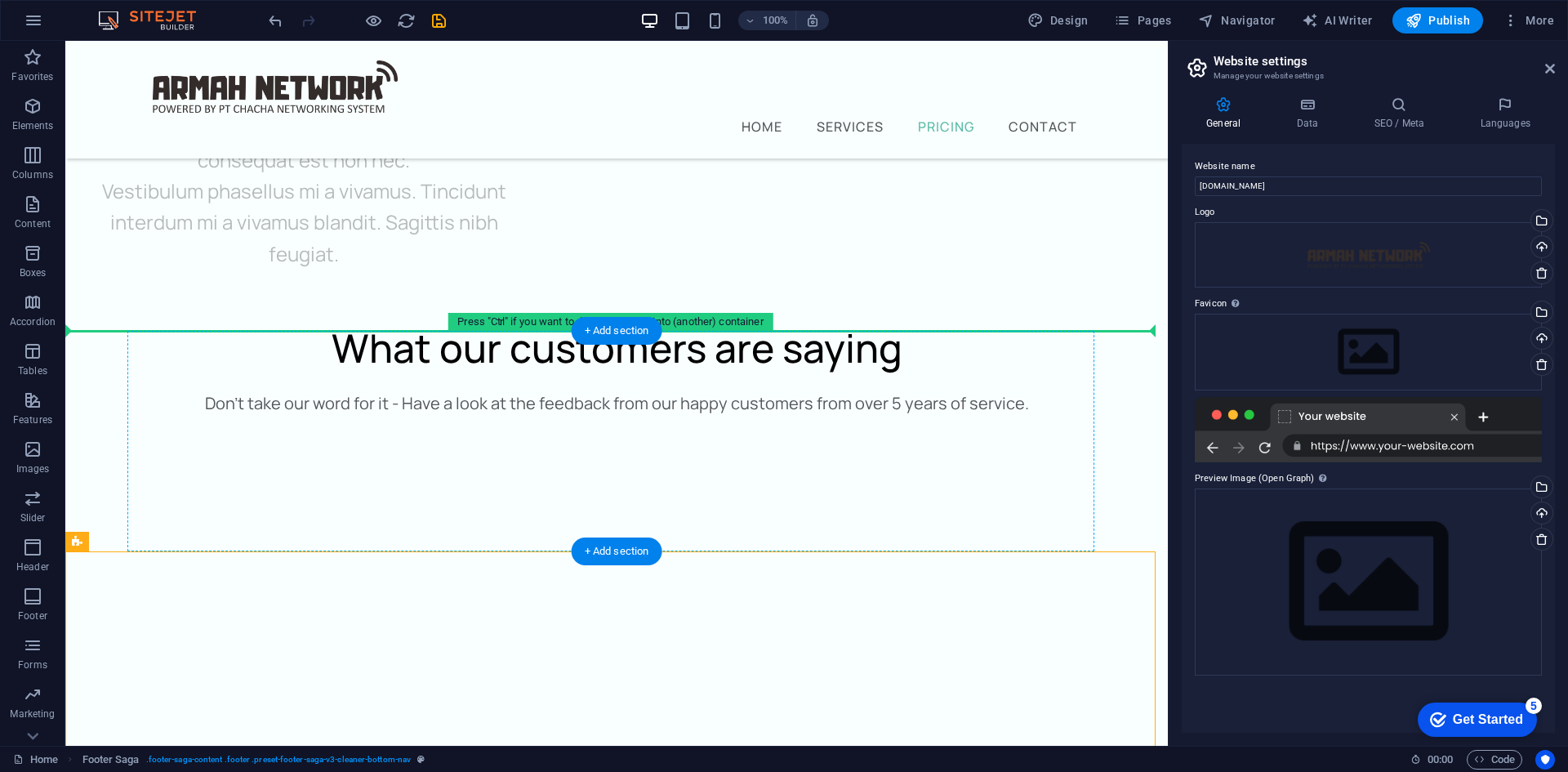
drag, startPoint x: 801, startPoint y: 558, endPoint x: 788, endPoint y: 402, distance: 156.5
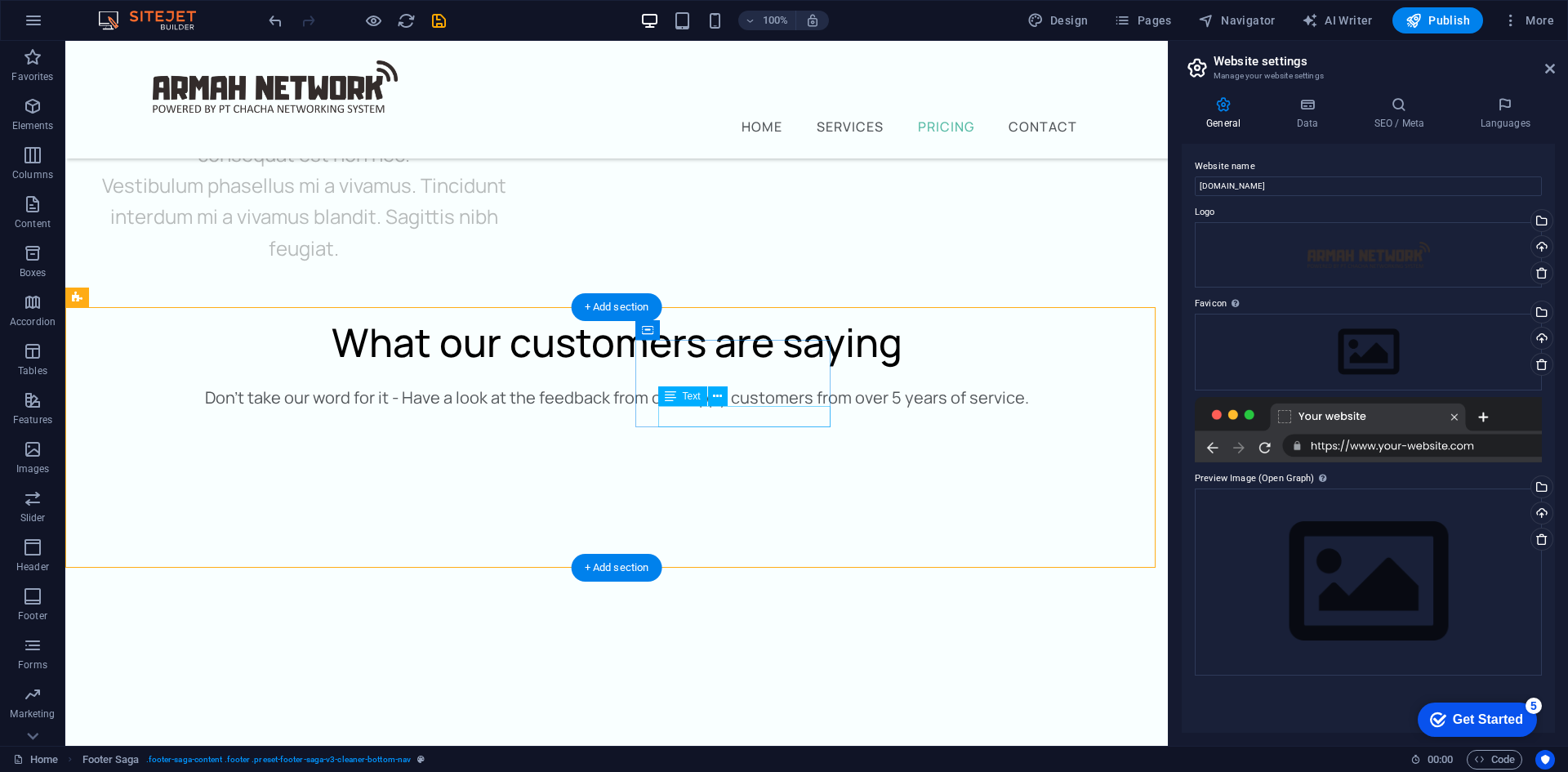
scroll to position [7334, 0]
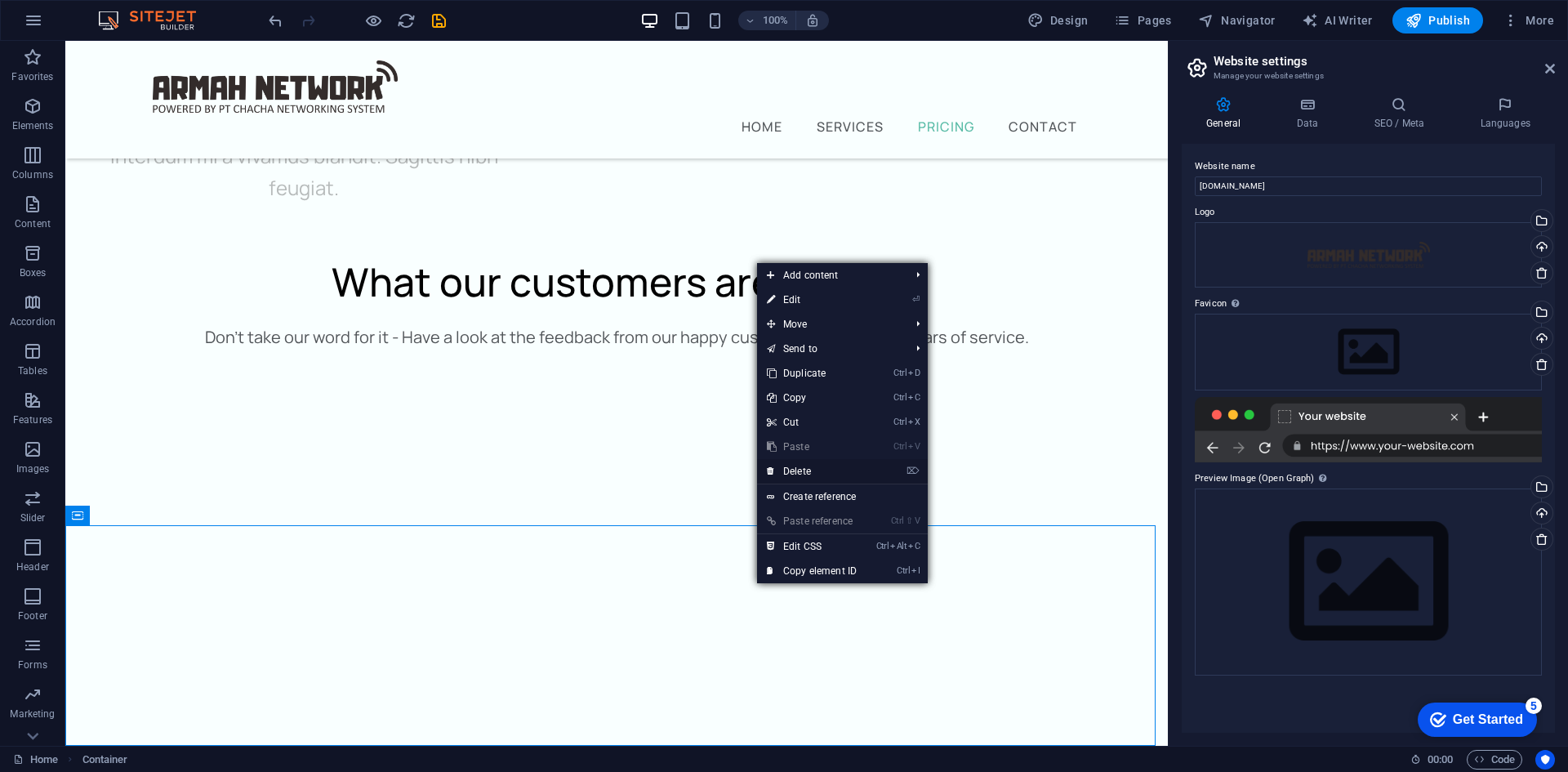
click at [812, 470] on link "⌦ Delete" at bounding box center [811, 471] width 110 height 25
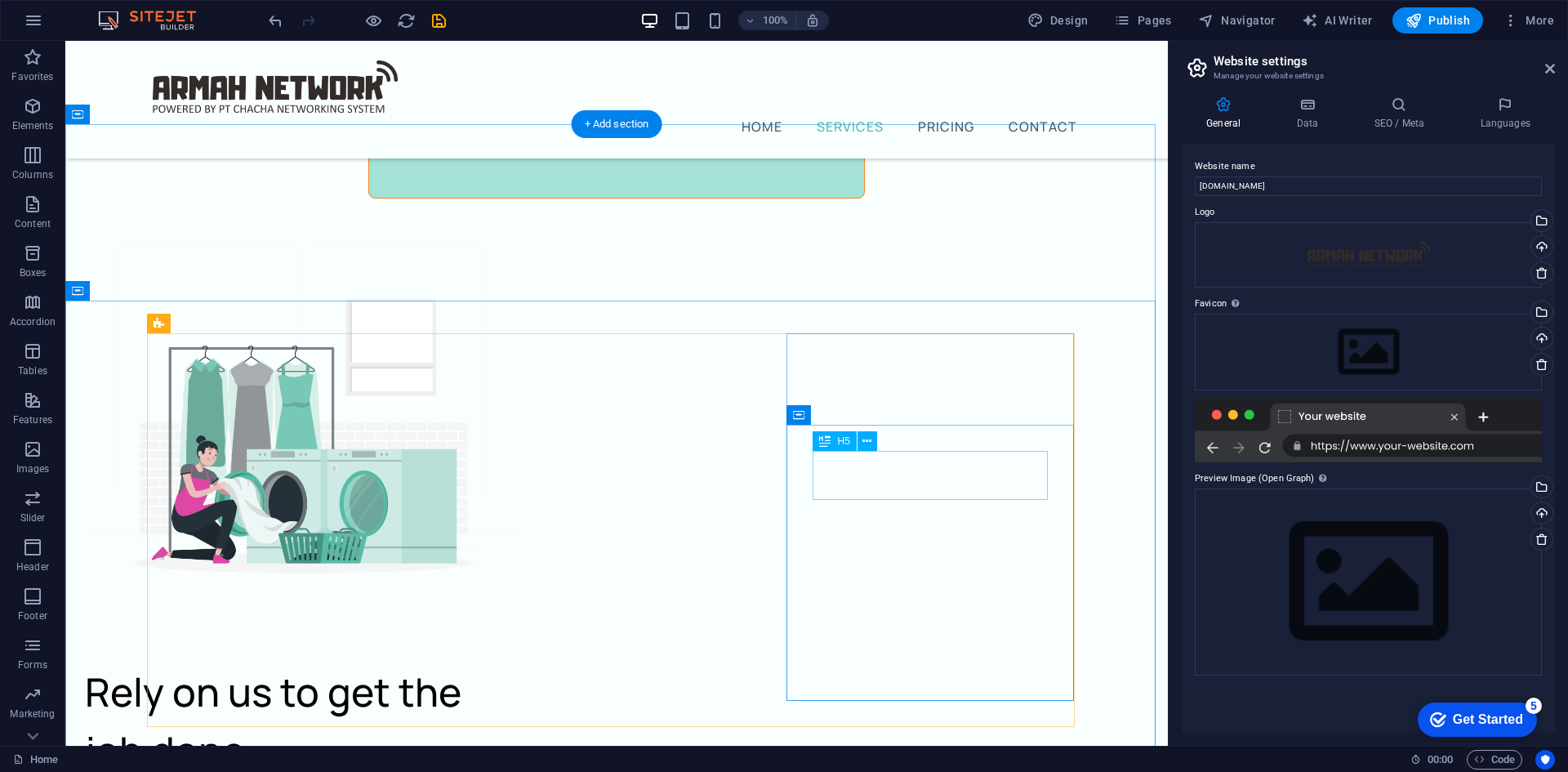
scroll to position [6296, 0]
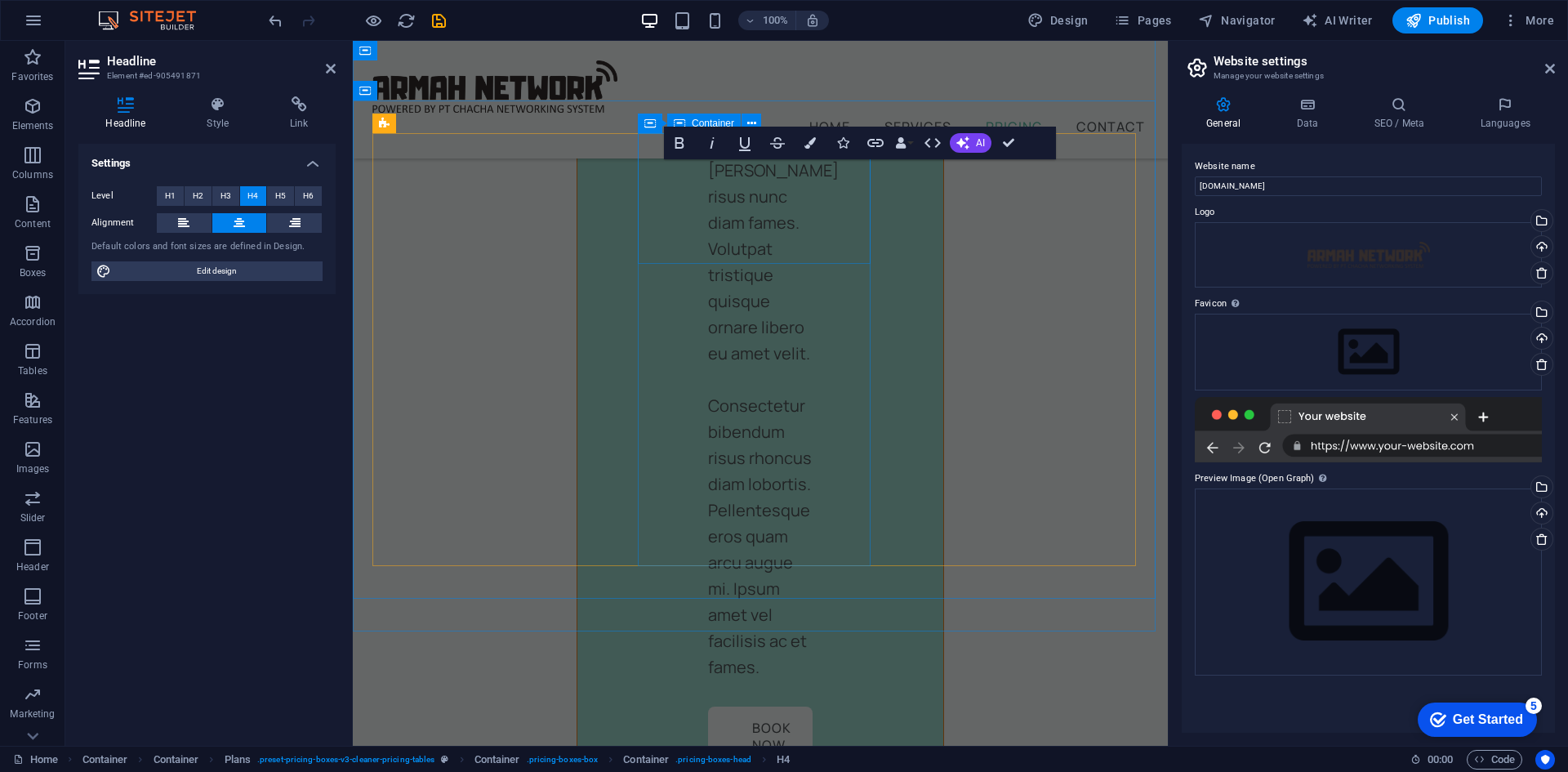
scroll to position [9233, 0]
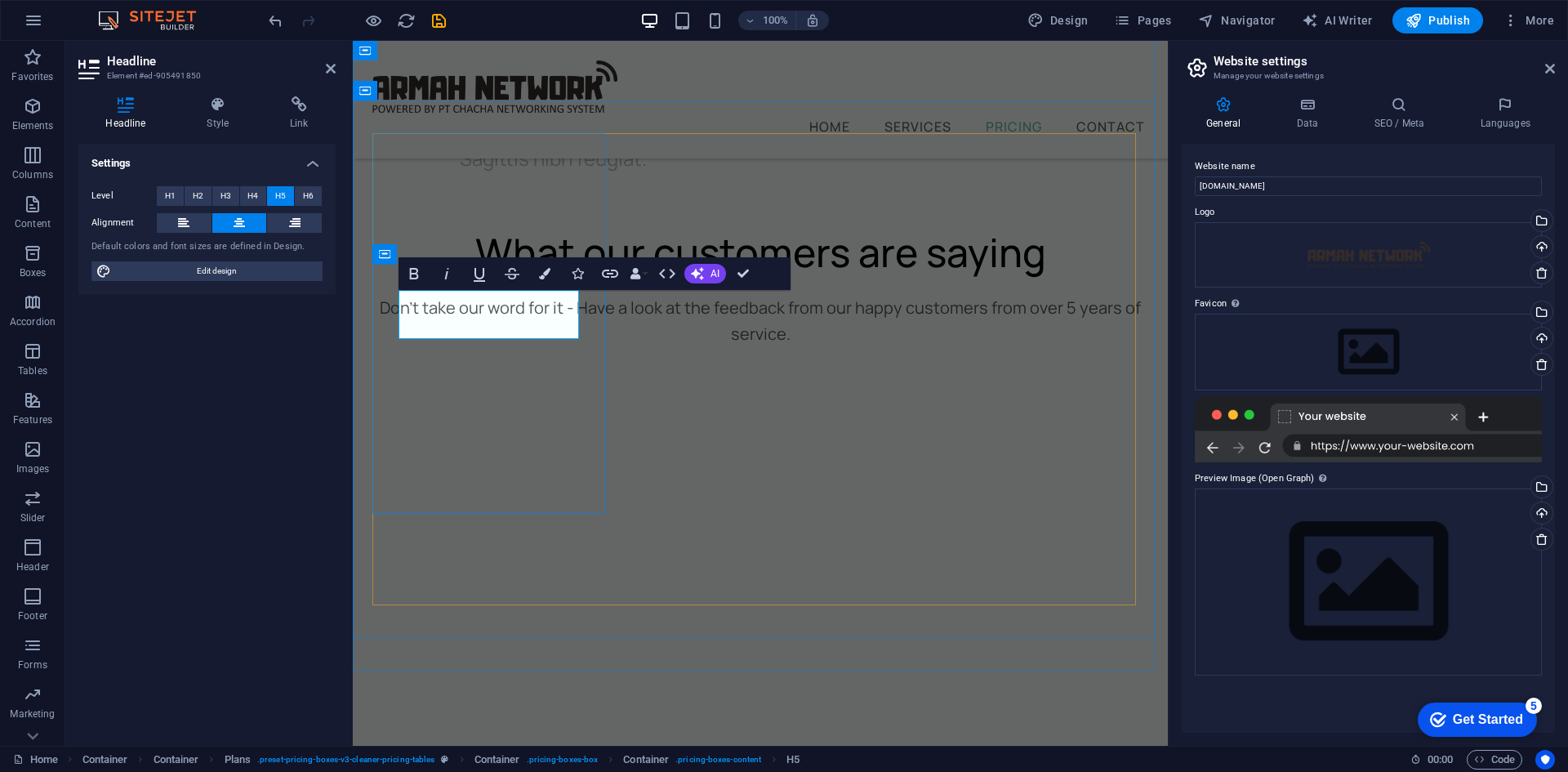
drag, startPoint x: 478, startPoint y: 318, endPoint x: 438, endPoint y: 315, distance: 40.1
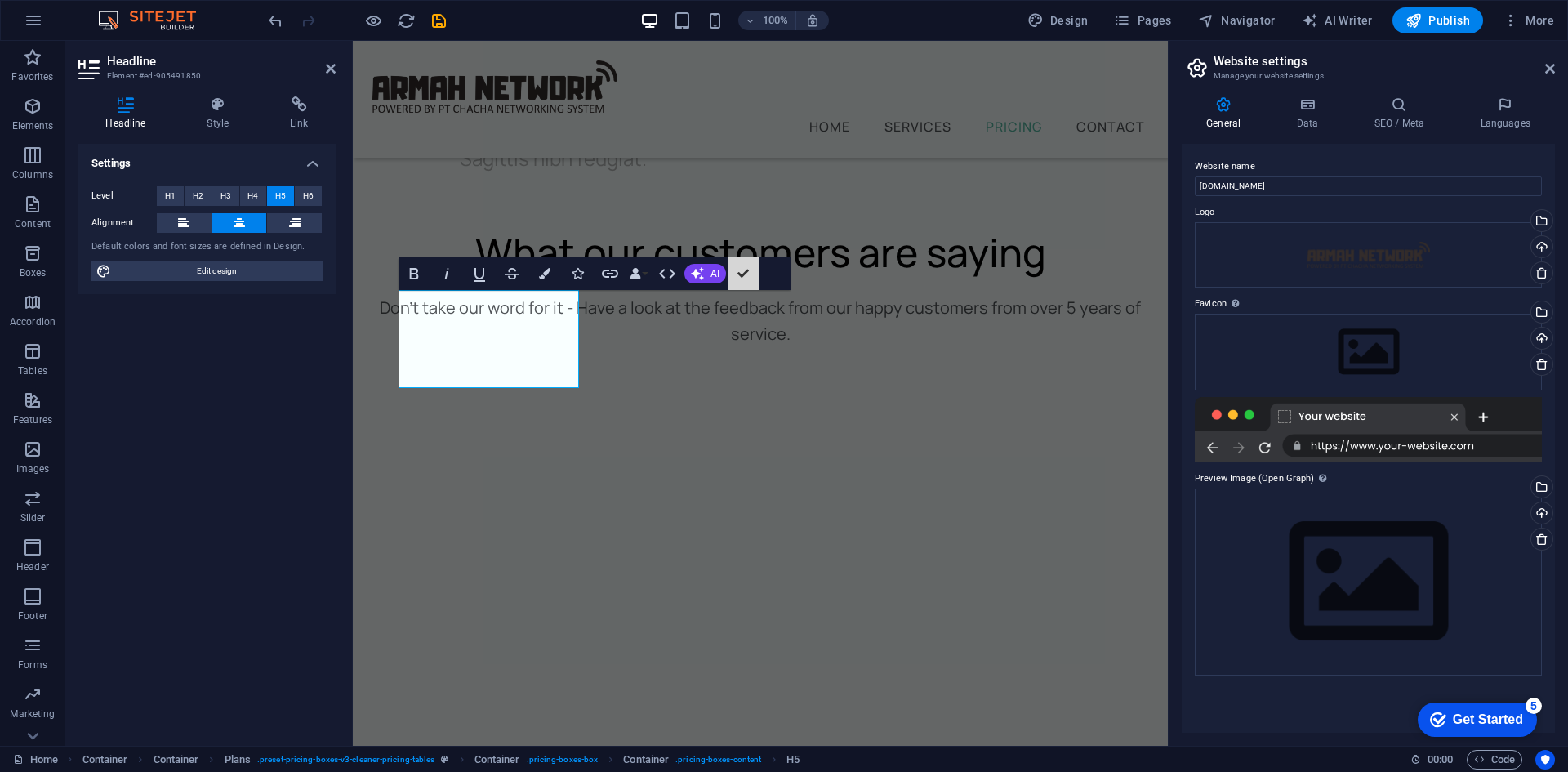
scroll to position [6472, 0]
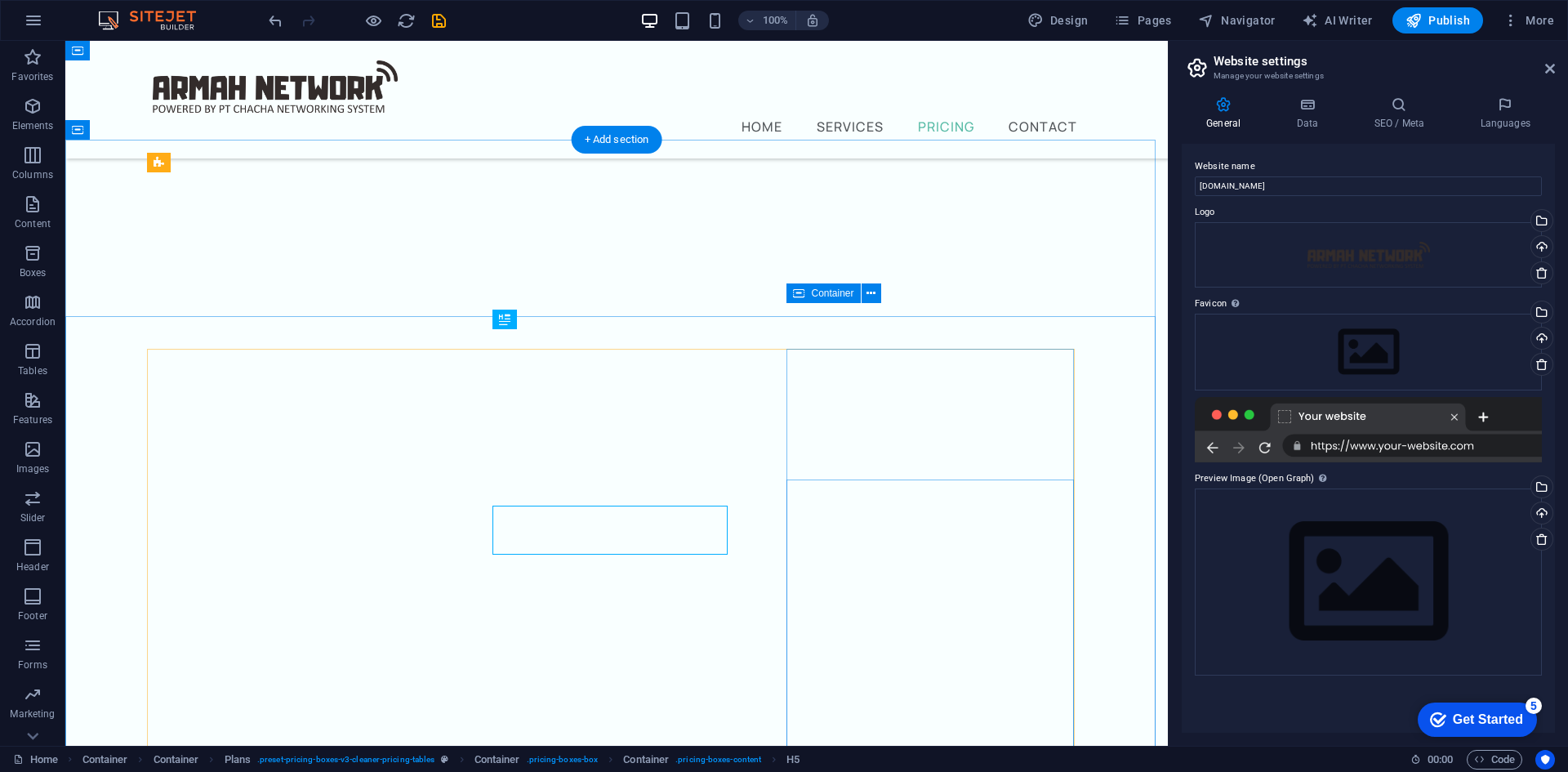
scroll to position [6432, 0]
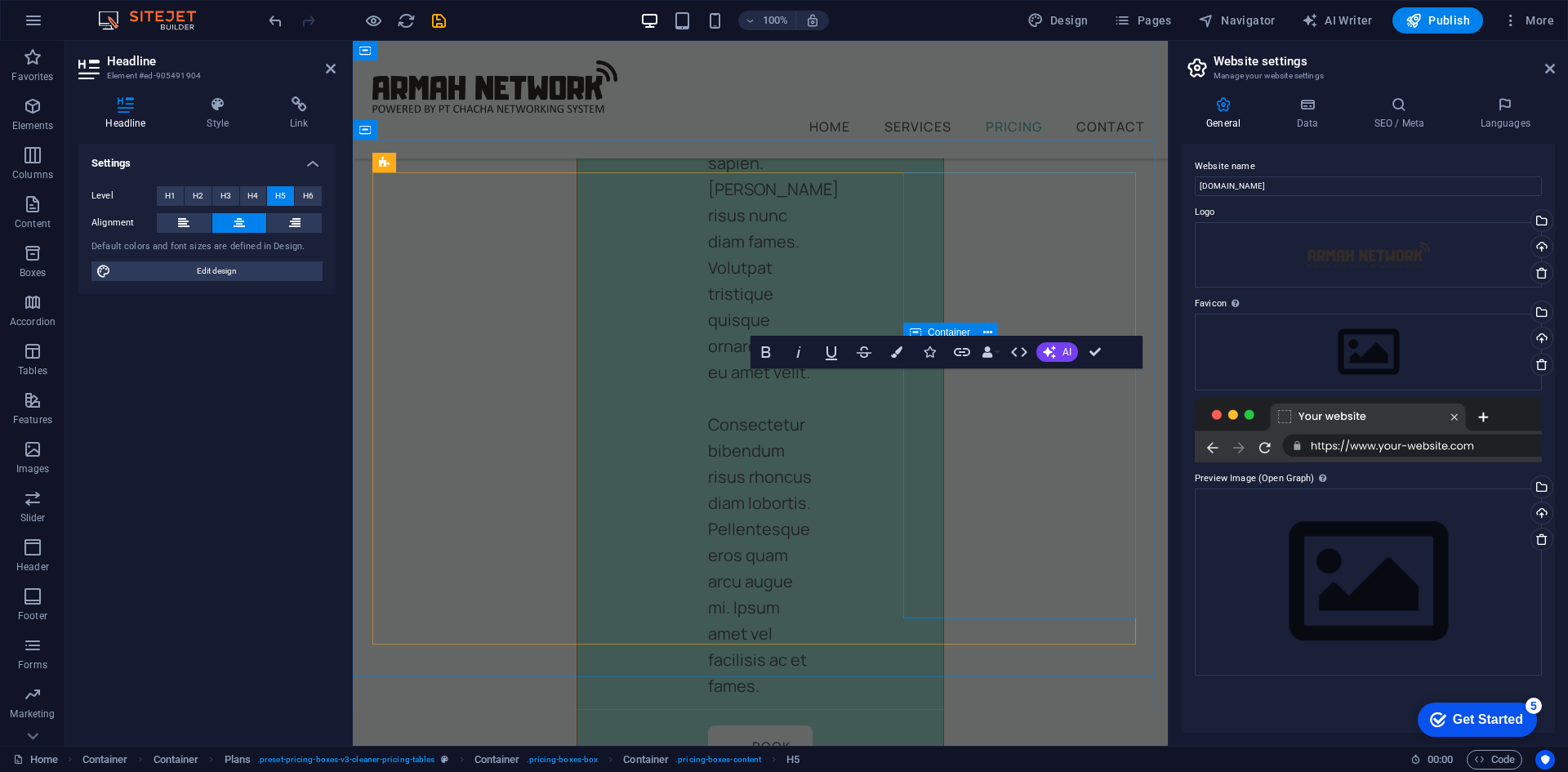
scroll to position [9194, 0]
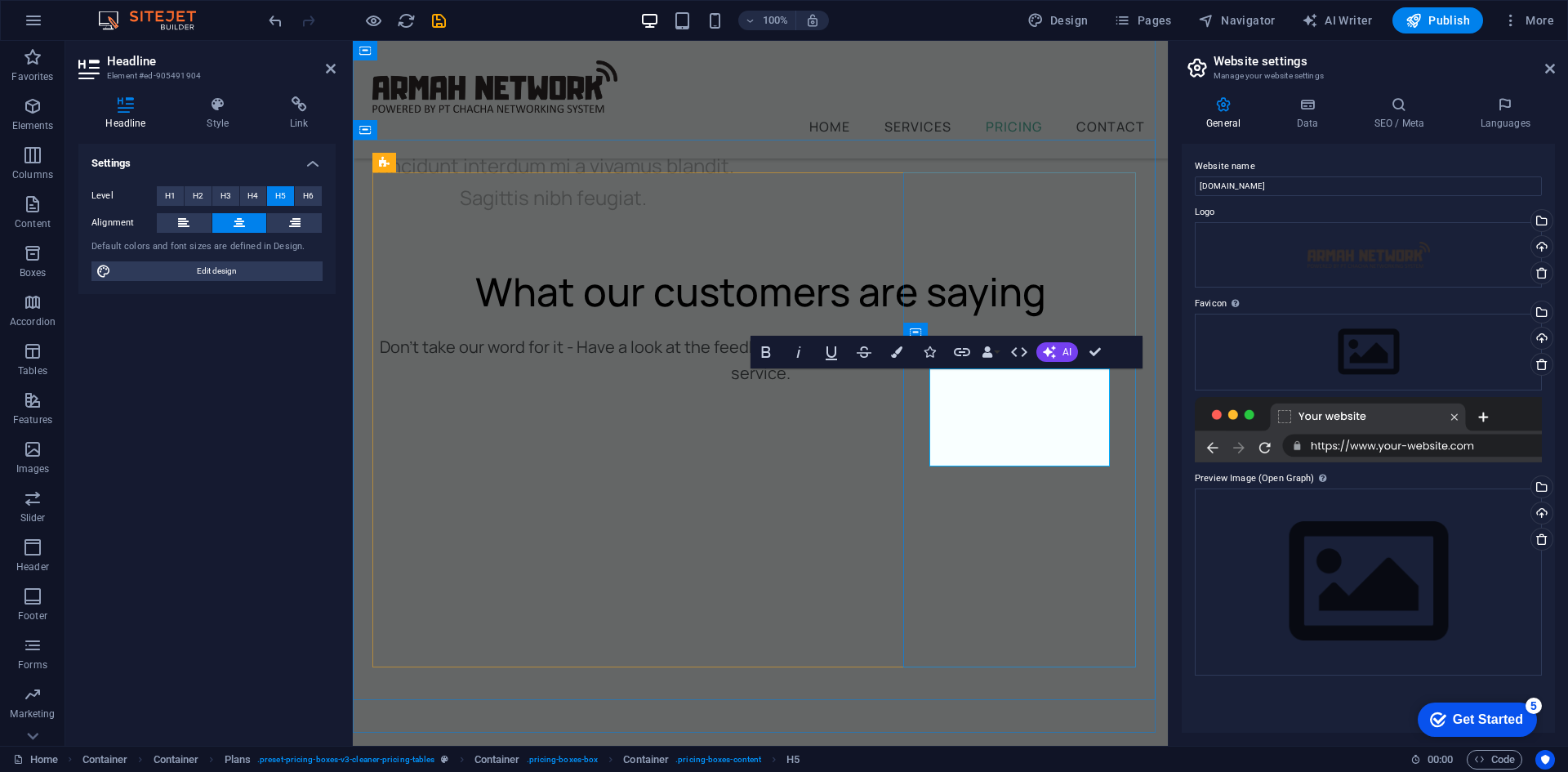
drag, startPoint x: 1007, startPoint y: 441, endPoint x: 978, endPoint y: 441, distance: 29.0
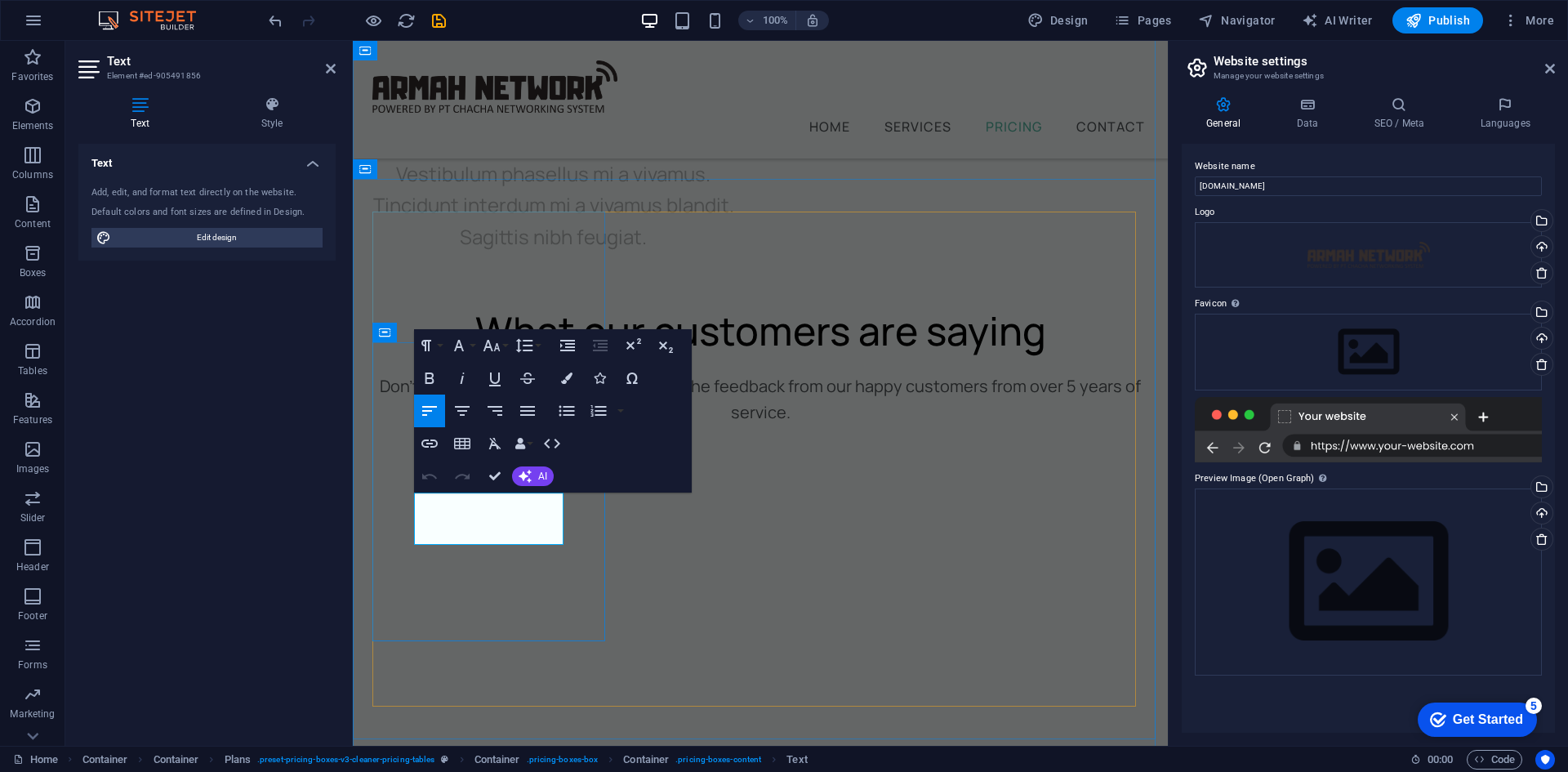
drag, startPoint x: 527, startPoint y: 507, endPoint x: 441, endPoint y: 506, distance: 86.0
drag, startPoint x: 527, startPoint y: 512, endPoint x: 437, endPoint y: 513, distance: 90.0
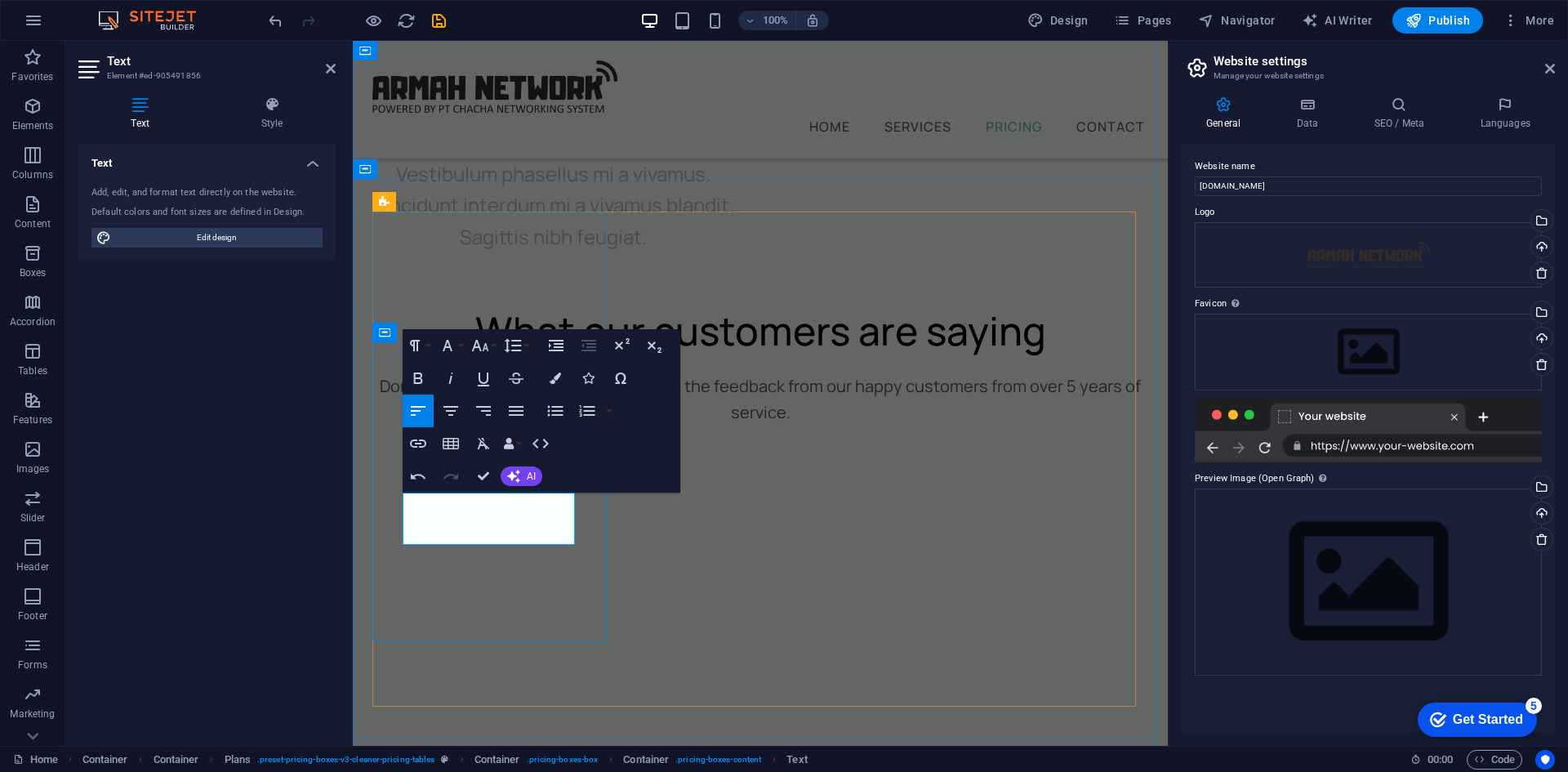
drag, startPoint x: 560, startPoint y: 535, endPoint x: 430, endPoint y: 529, distance: 130.1
click at [0, 0] on icon "undo" at bounding box center [0, 0] width 0 height 0
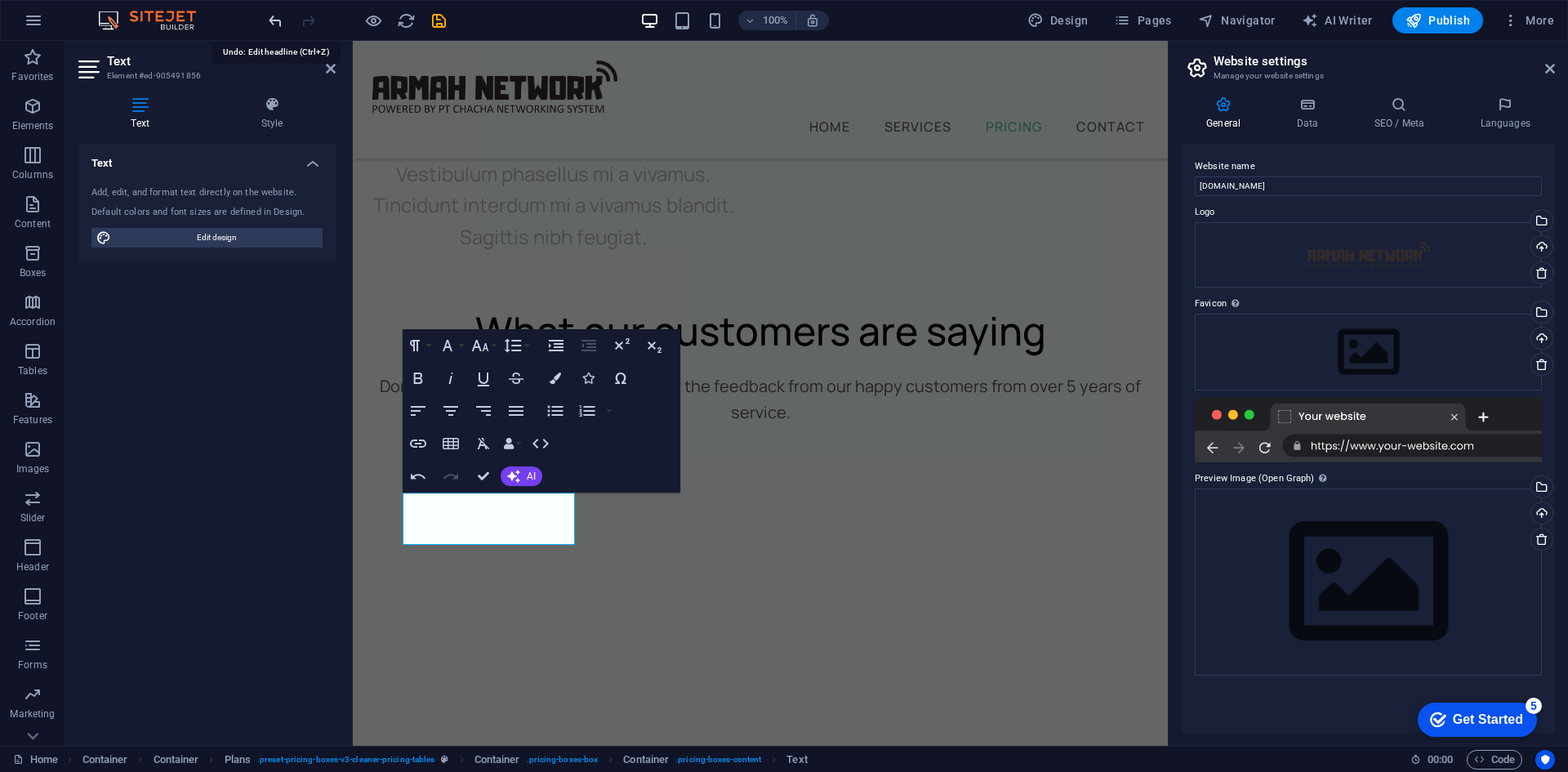
click at [0, 0] on icon "undo" at bounding box center [0, 0] width 0 height 0
drag, startPoint x: 428, startPoint y: 511, endPoint x: 573, endPoint y: 509, distance: 145.0
copy p "Unlimited (non FUP)"
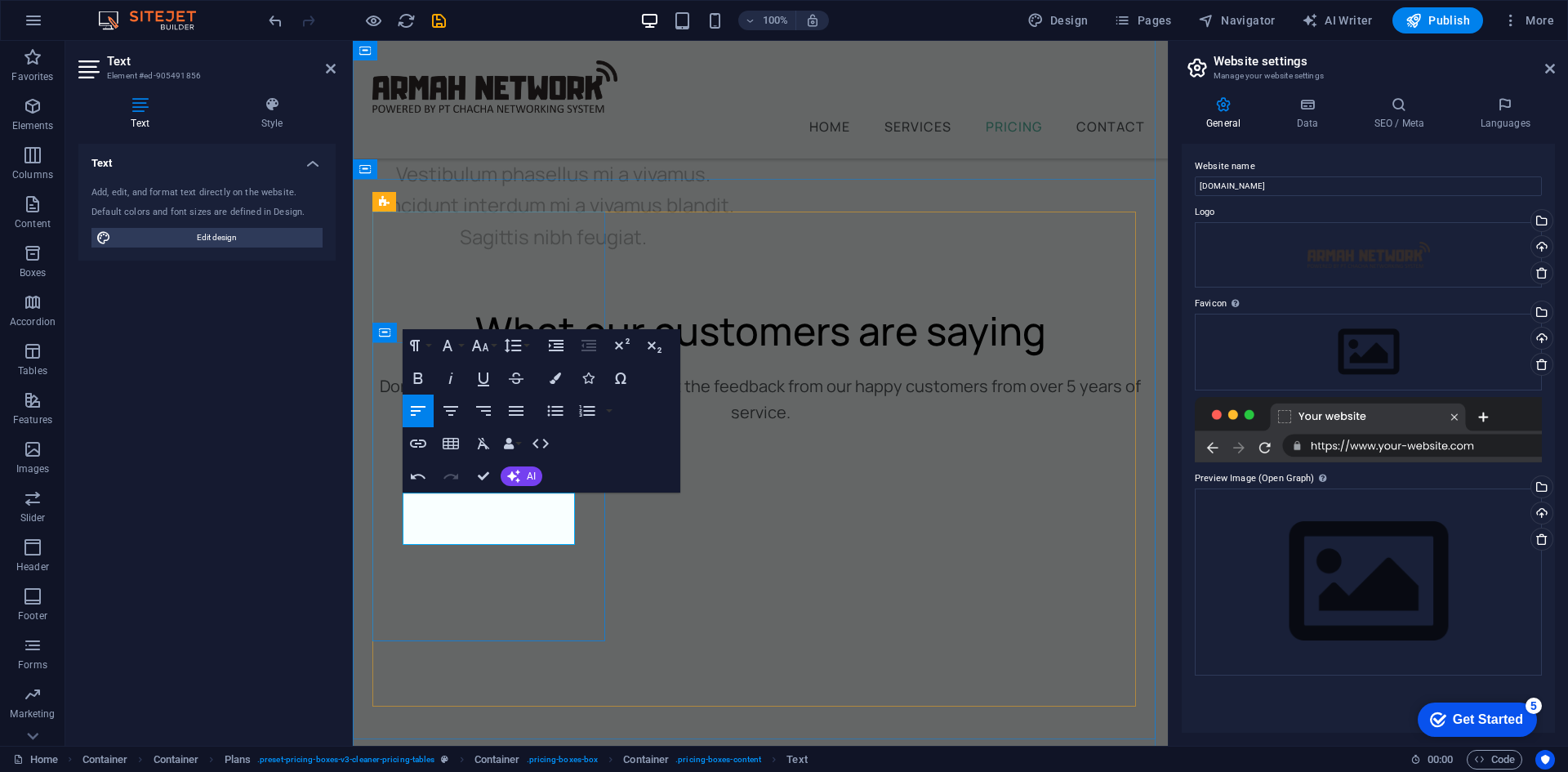
drag, startPoint x: 568, startPoint y: 534, endPoint x: 497, endPoint y: 530, distance: 71.1
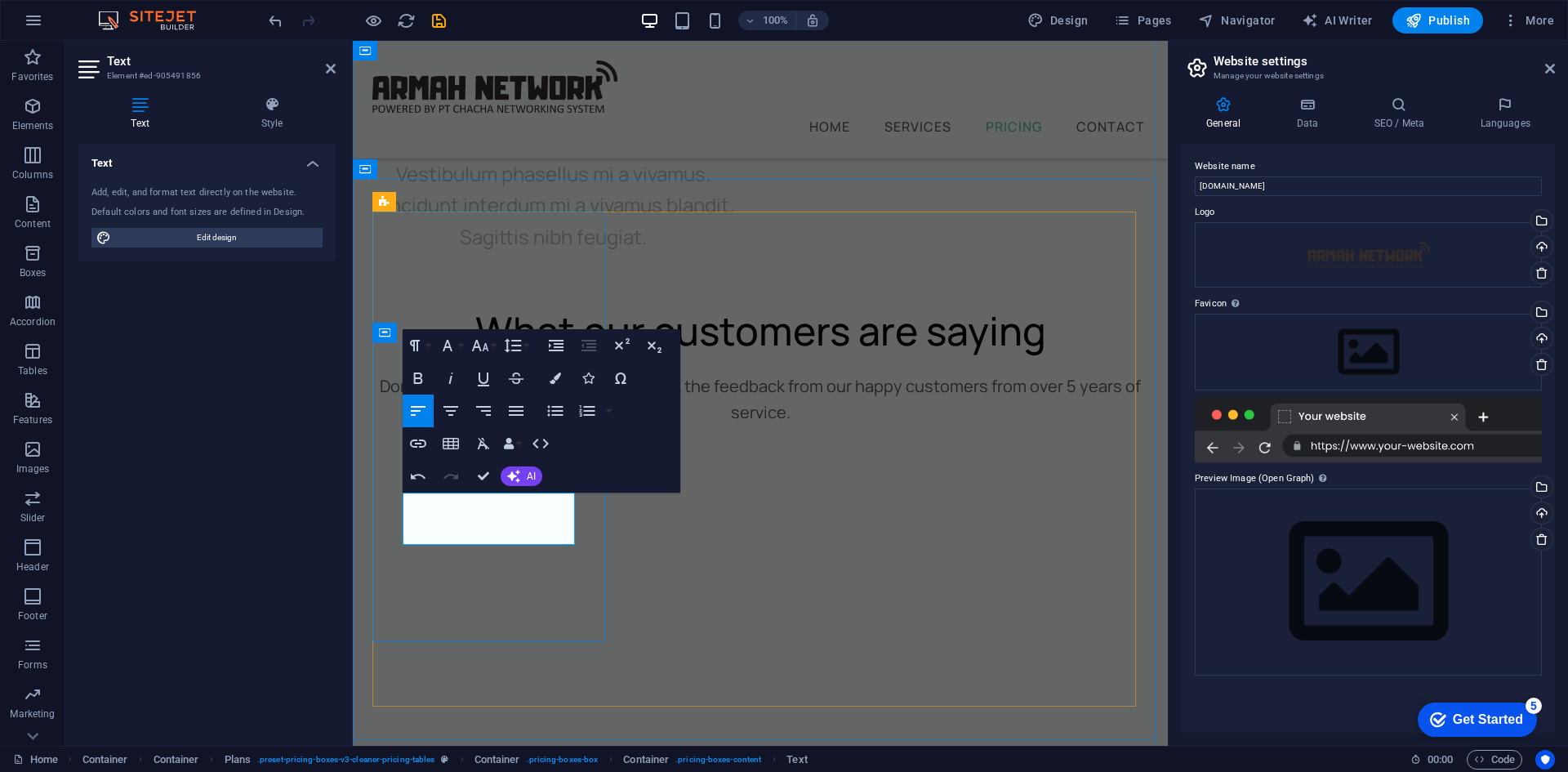
drag, startPoint x: 533, startPoint y: 534, endPoint x: 442, endPoint y: 535, distance: 91.0
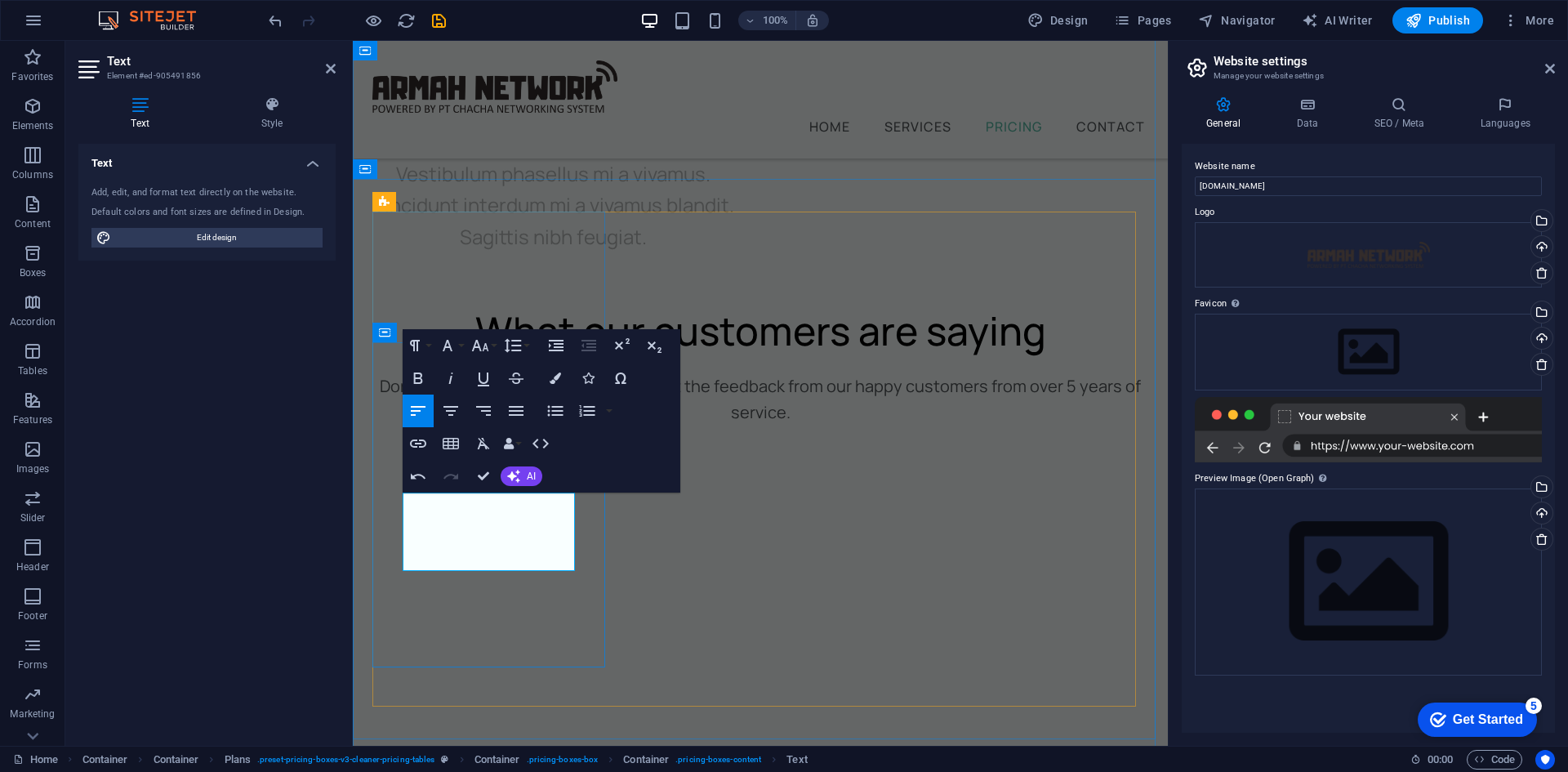
drag, startPoint x: 433, startPoint y: 533, endPoint x: 400, endPoint y: 535, distance: 33.1
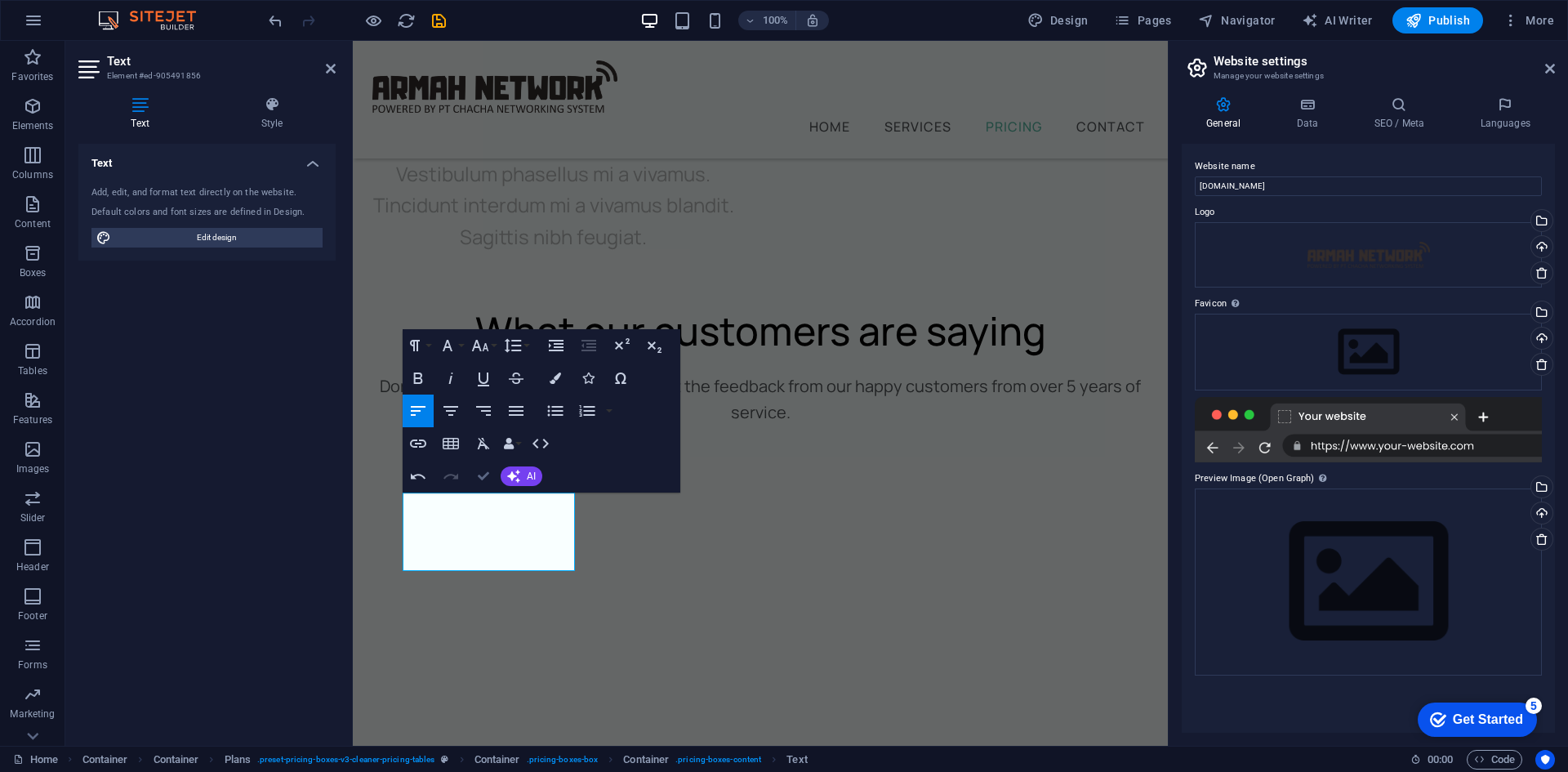
scroll to position [6520, 0]
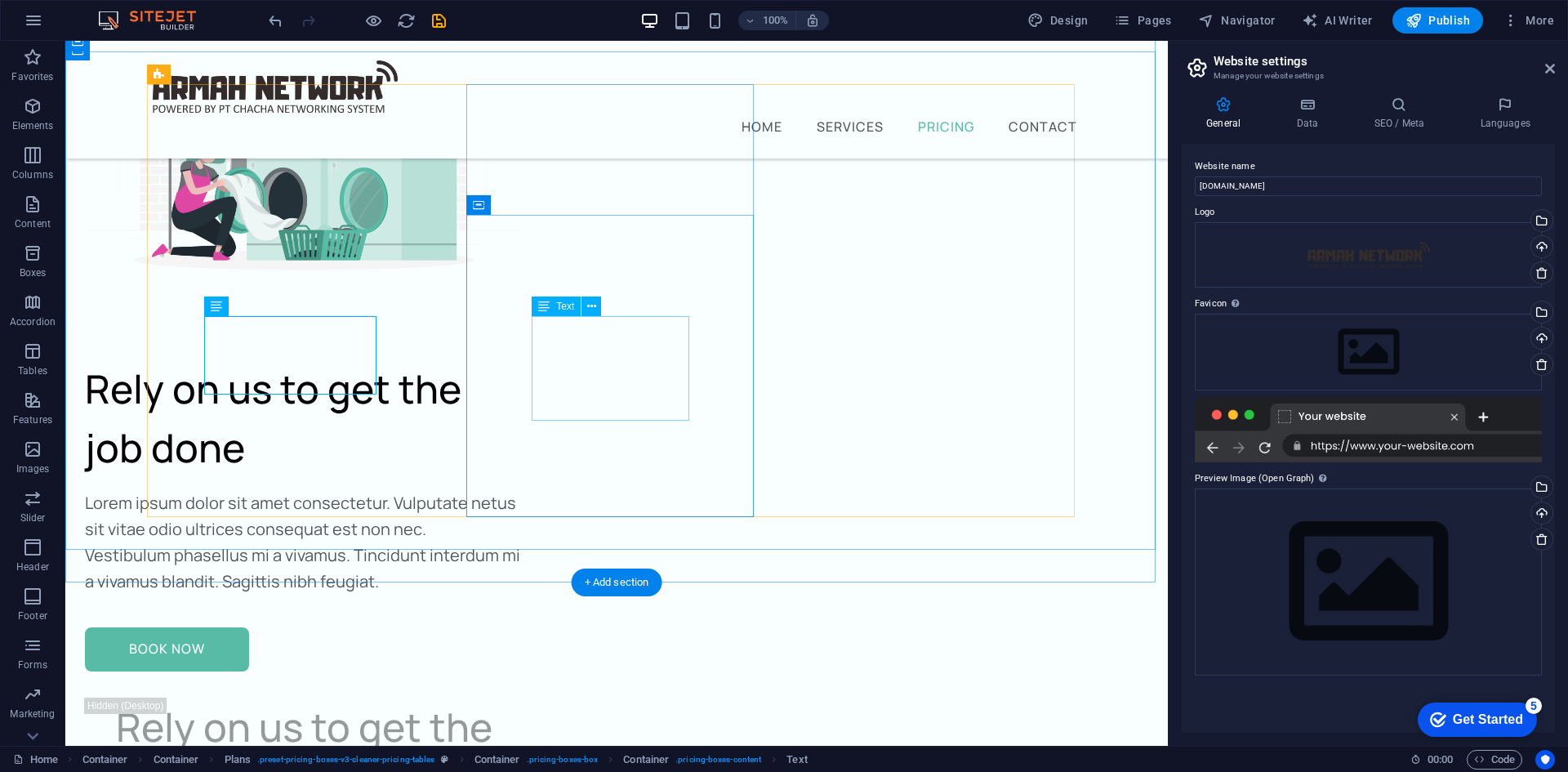
click at [588, 305] on icon at bounding box center [592, 306] width 9 height 17
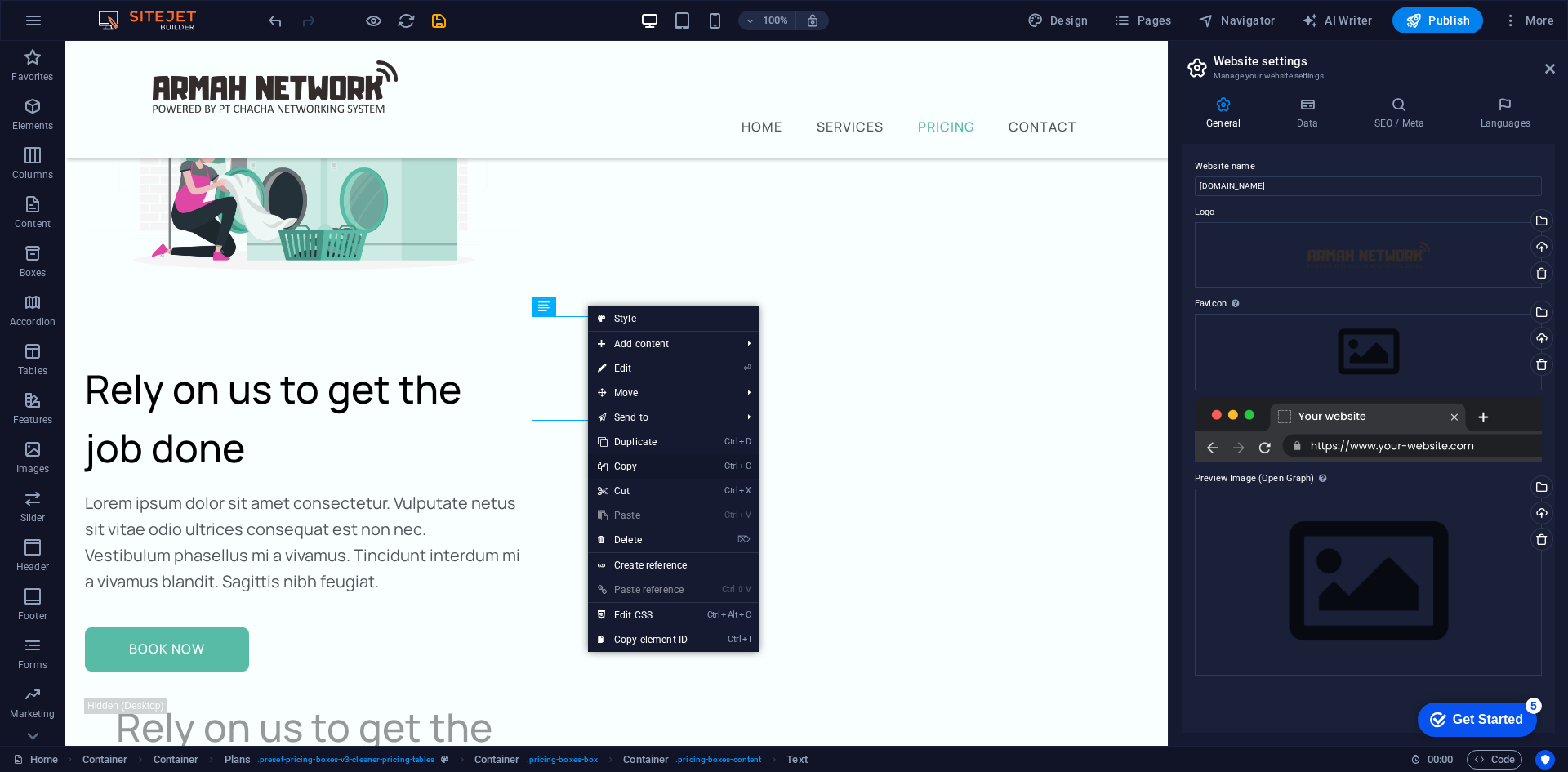
click at [643, 466] on link "Ctrl C Copy" at bounding box center [643, 467] width 110 height 25
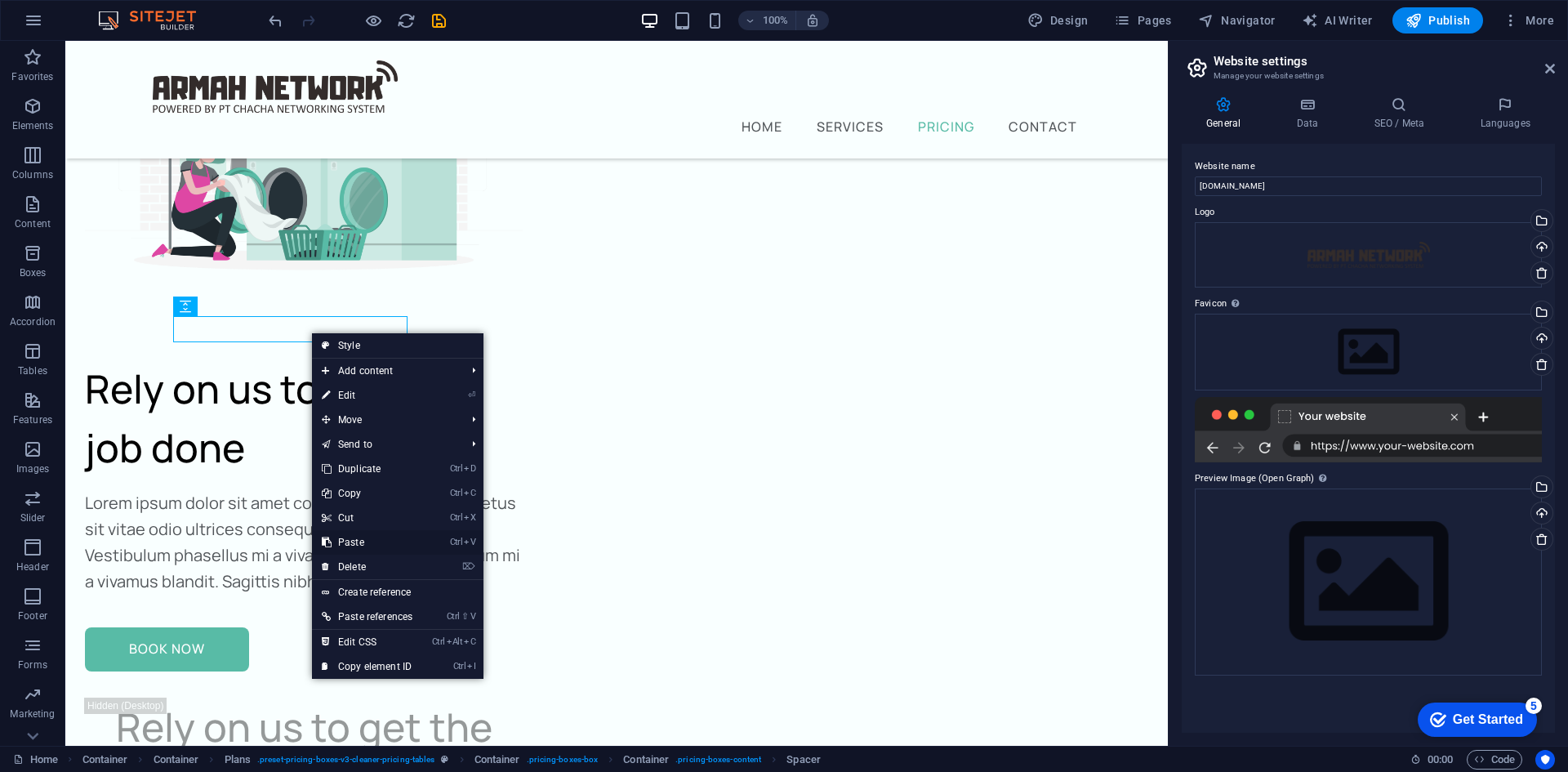
click at [361, 533] on link "Ctrl V Paste" at bounding box center [367, 542] width 111 height 25
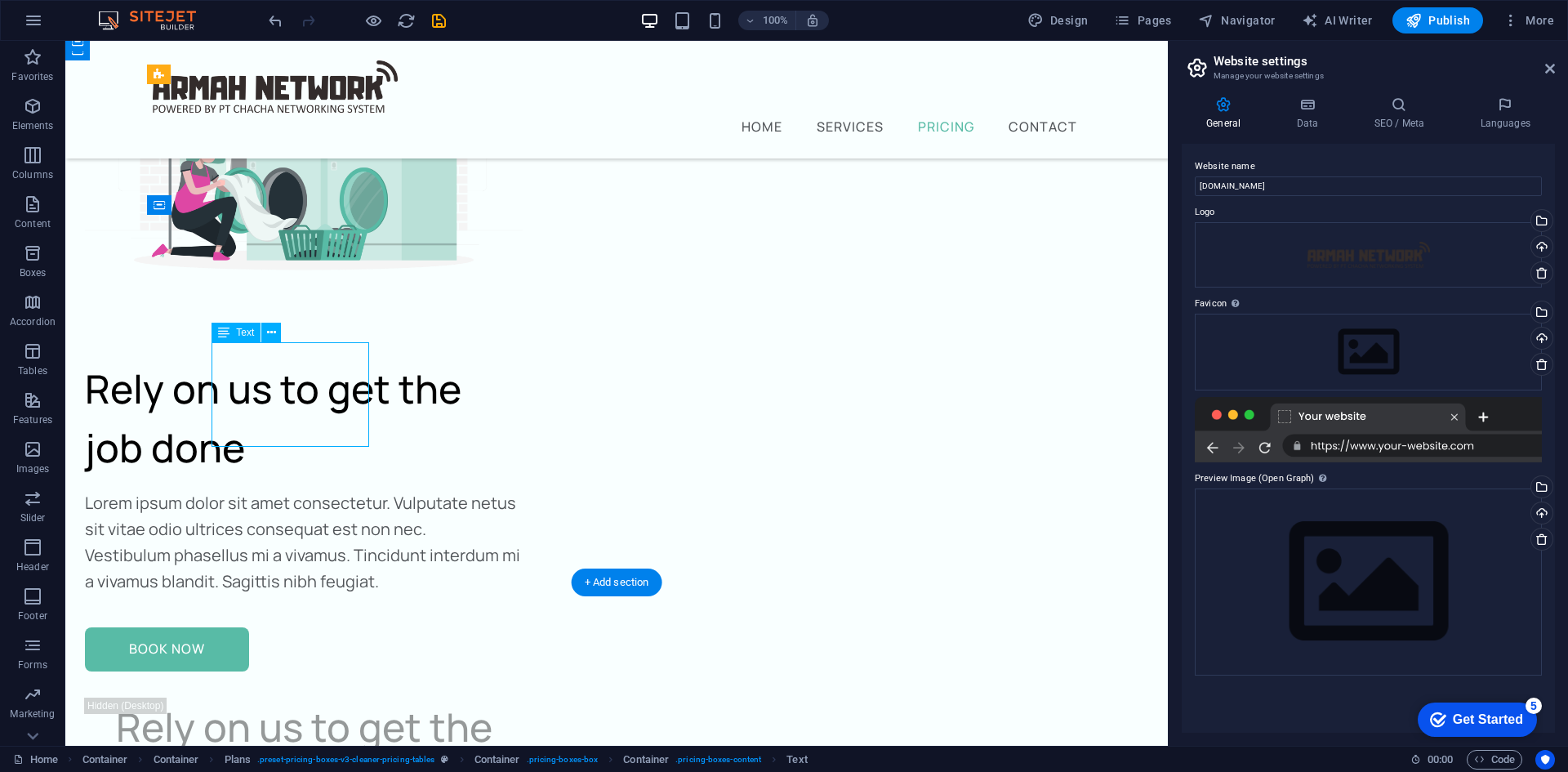
drag, startPoint x: 305, startPoint y: 384, endPoint x: 305, endPoint y: 358, distance: 26.0
drag, startPoint x: 293, startPoint y: 358, endPoint x: 294, endPoint y: 330, distance: 28.0
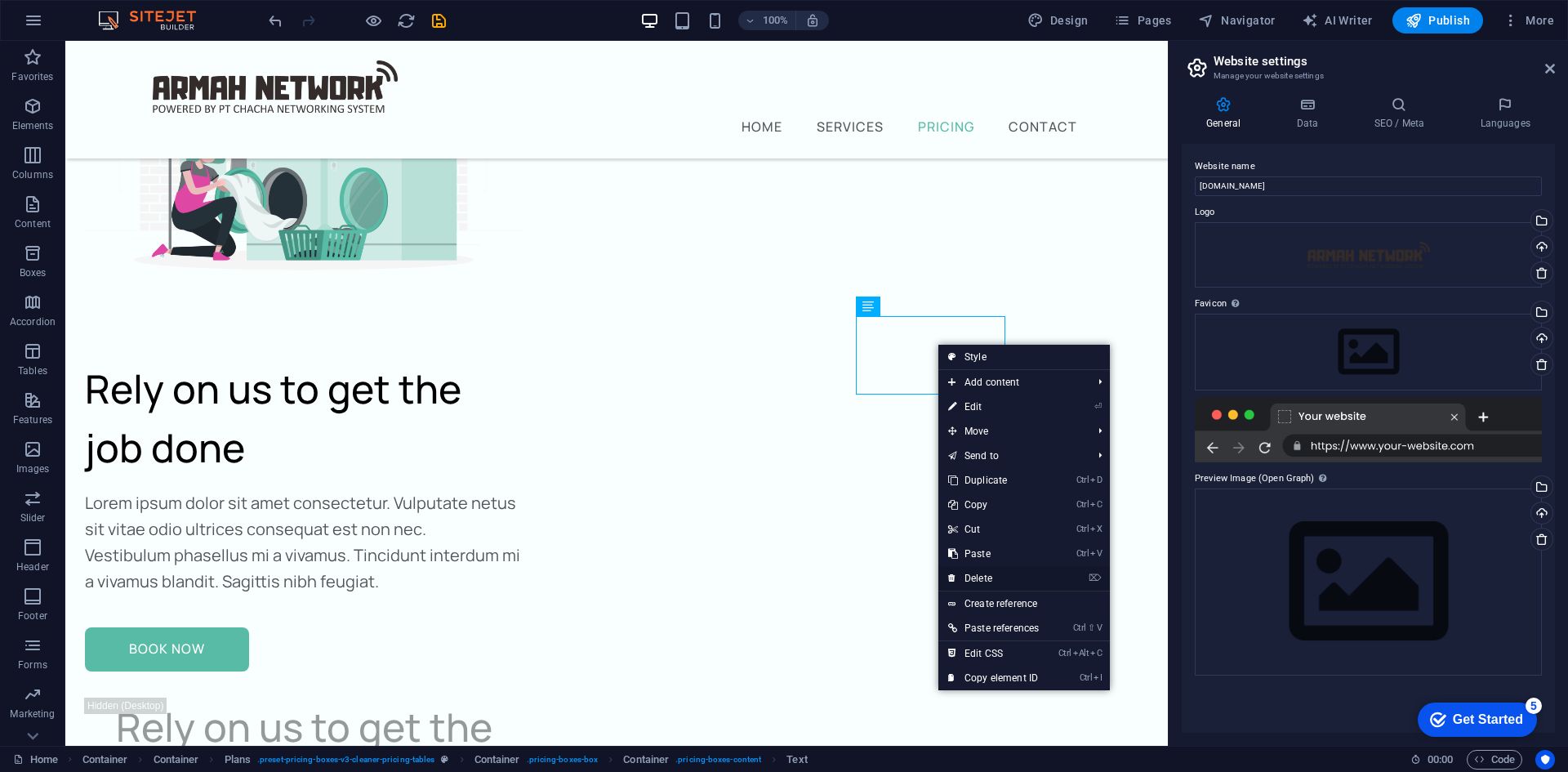
click at [992, 576] on link "⌦ Delete" at bounding box center [994, 579] width 111 height 25
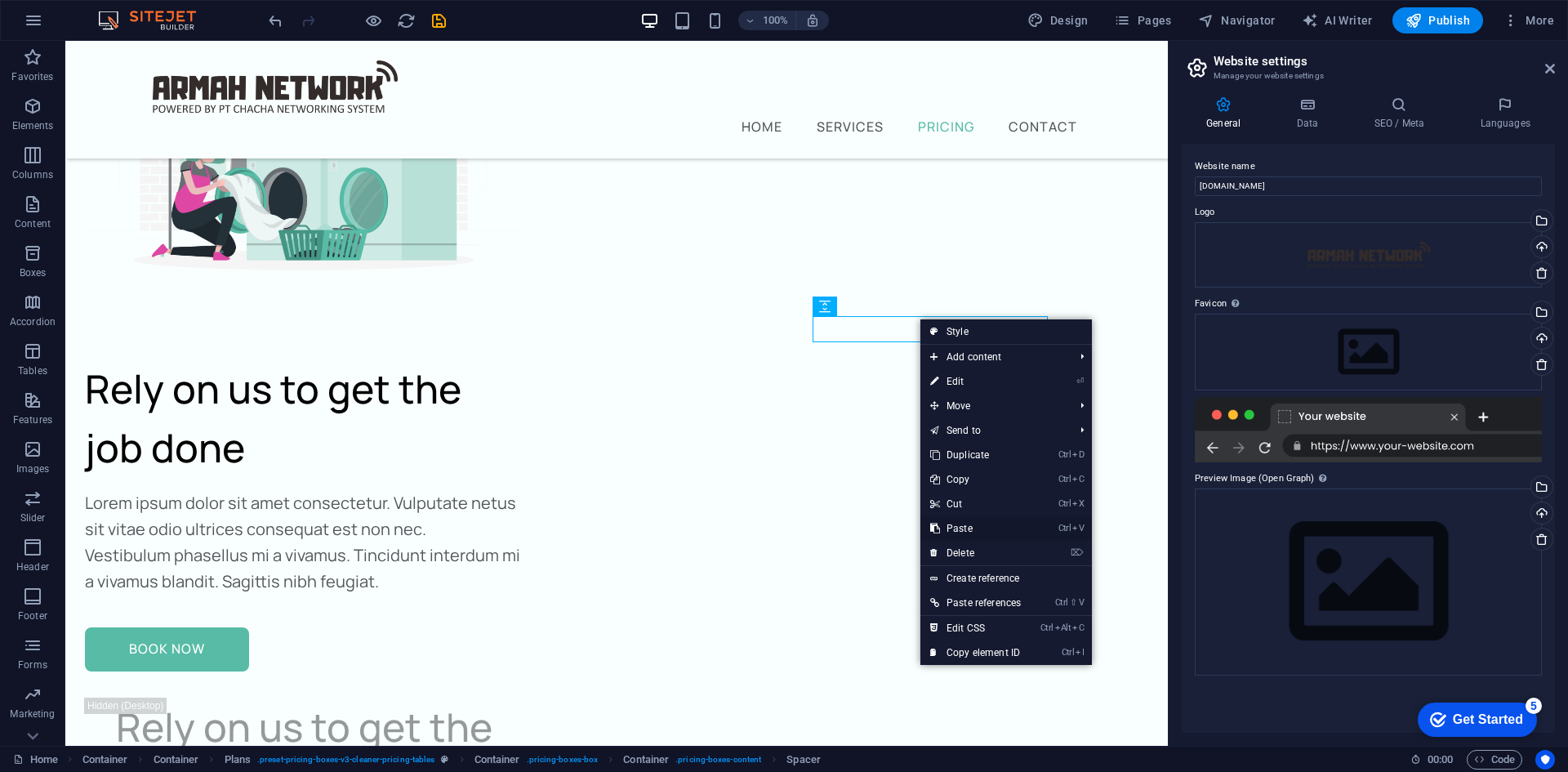
click at [972, 525] on link "Ctrl V Paste" at bounding box center [975, 528] width 111 height 25
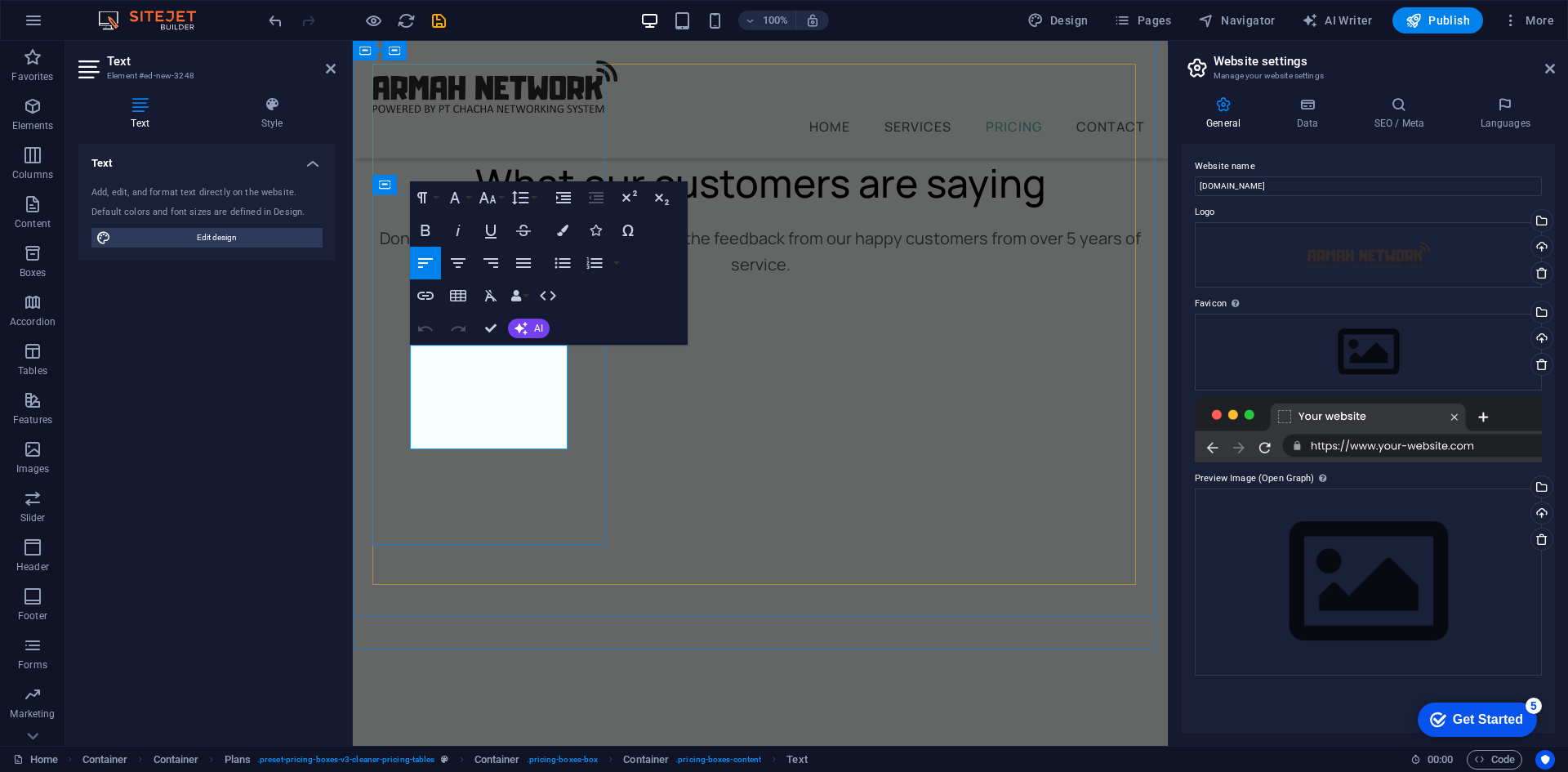
drag, startPoint x: 527, startPoint y: 362, endPoint x: 436, endPoint y: 358, distance: 91.1
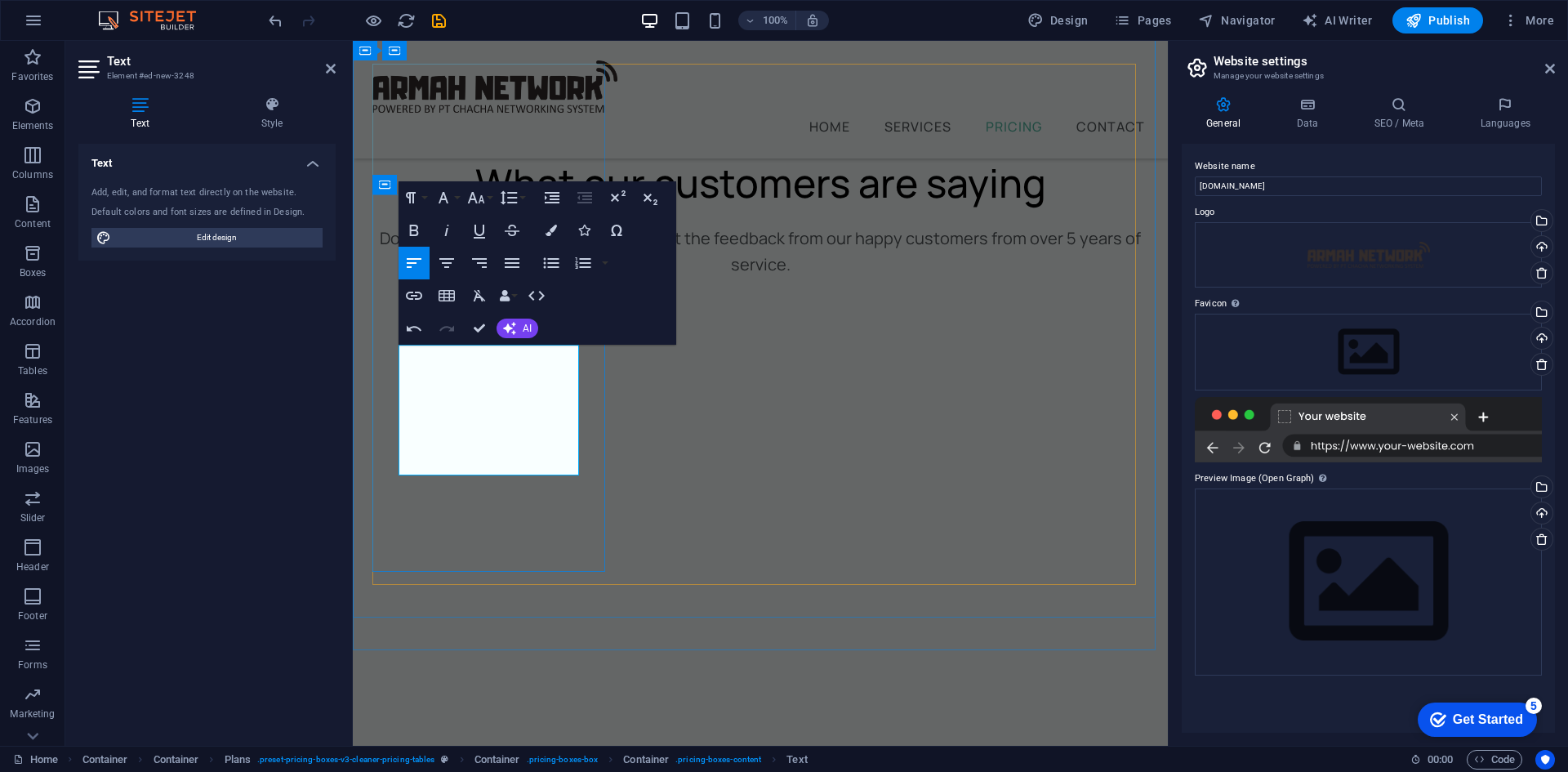
drag, startPoint x: 558, startPoint y: 414, endPoint x: 424, endPoint y: 413, distance: 134.0
drag, startPoint x: 521, startPoint y: 431, endPoint x: 428, endPoint y: 433, distance: 93.0
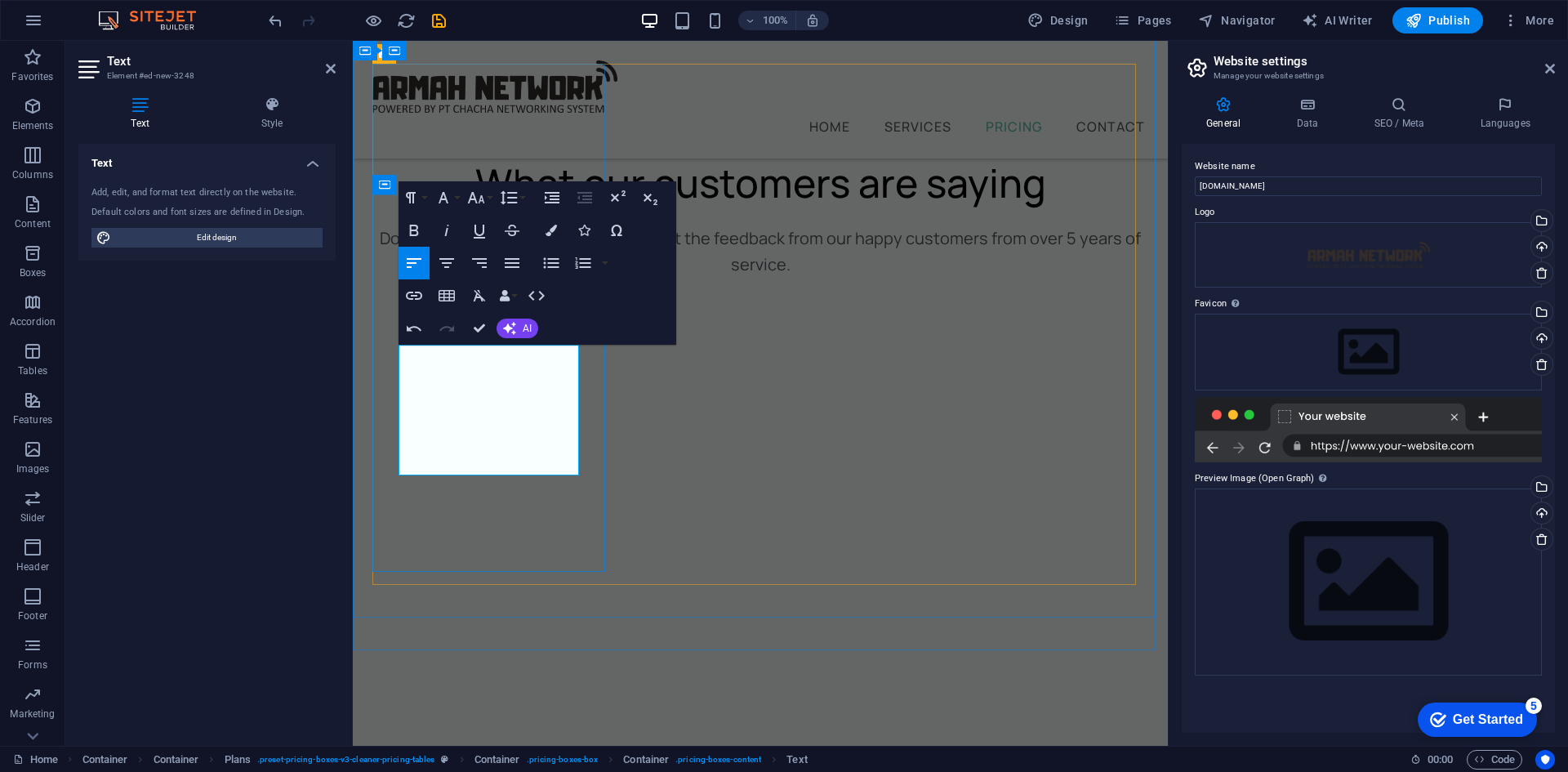
drag, startPoint x: 556, startPoint y: 465, endPoint x: 427, endPoint y: 471, distance: 129.1
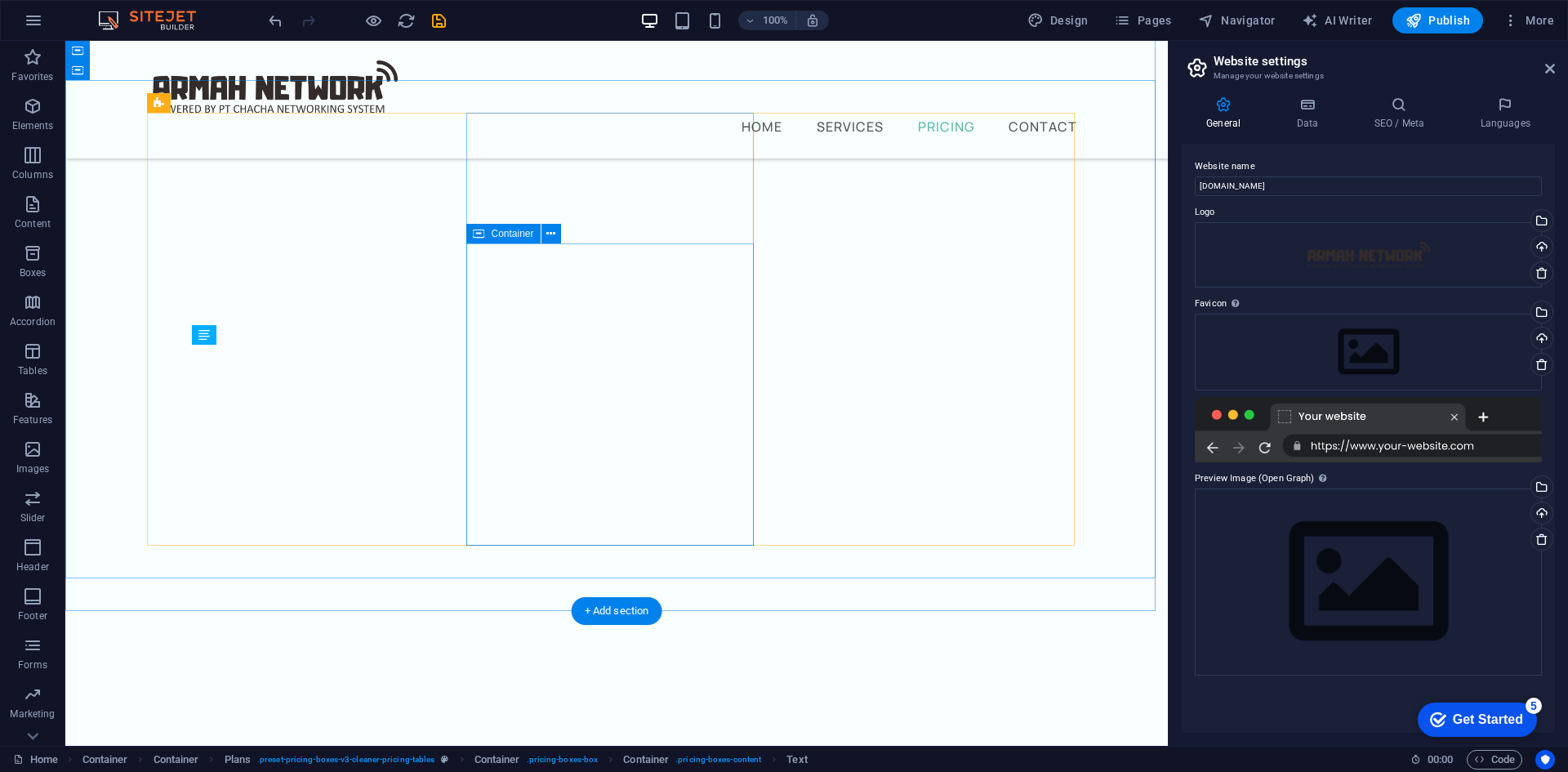
scroll to position [6492, 0]
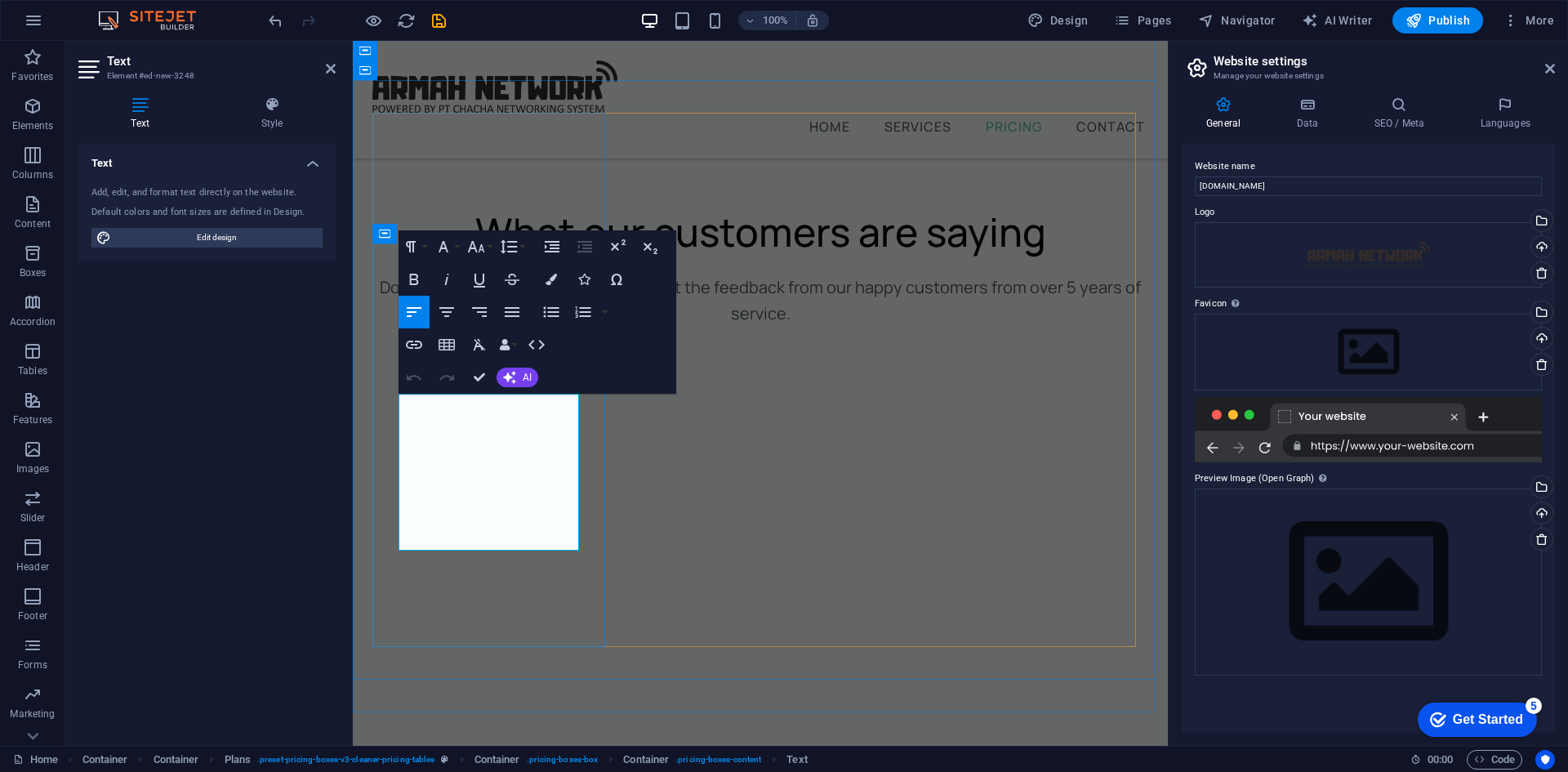
drag, startPoint x: 496, startPoint y: 542, endPoint x: 428, endPoint y: 464, distance: 103.5
click at [556, 276] on icon "button" at bounding box center [551, 280] width 12 height 12
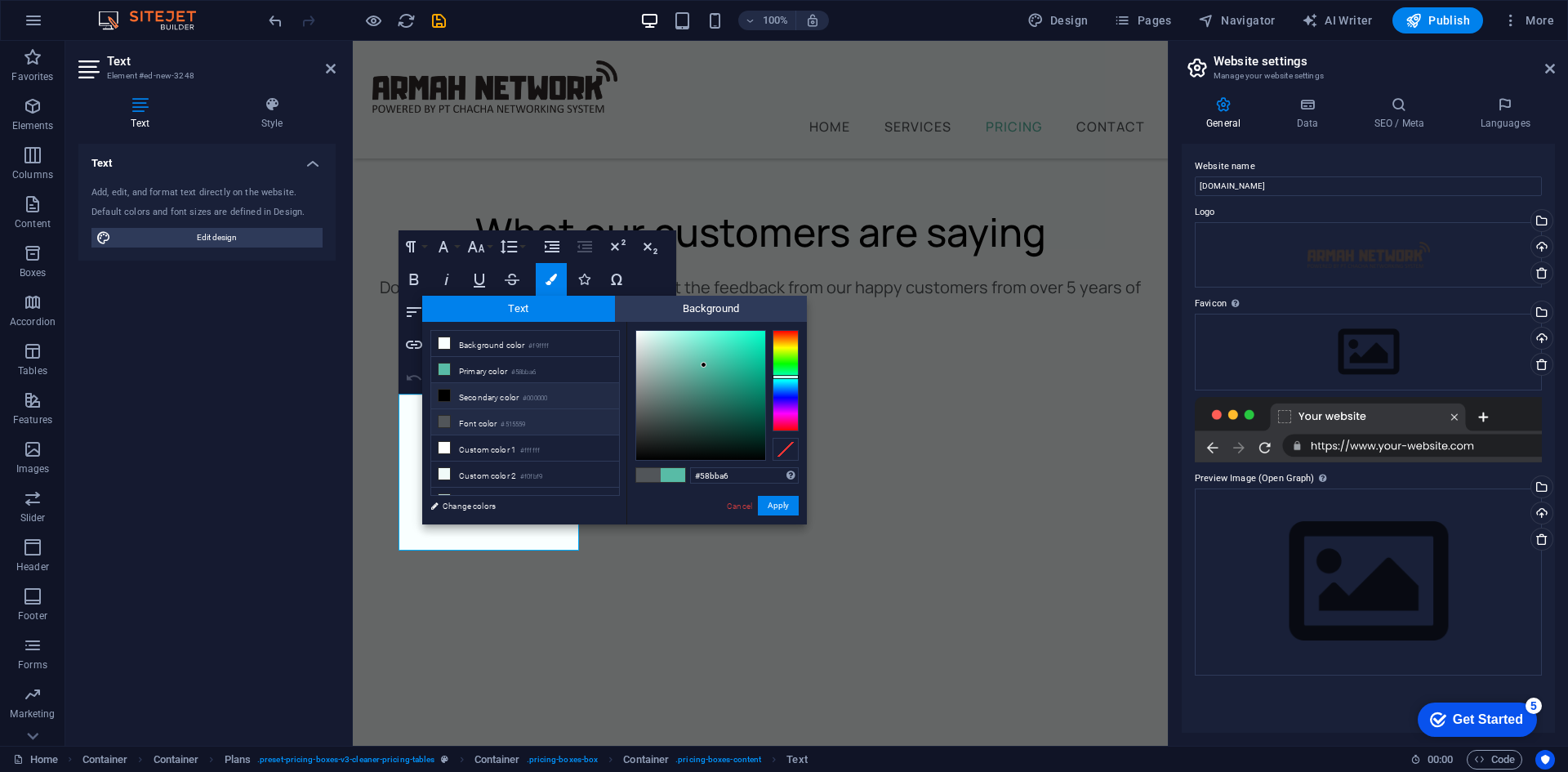
click at [507, 392] on li "Secondary color #000000" at bounding box center [526, 396] width 188 height 26
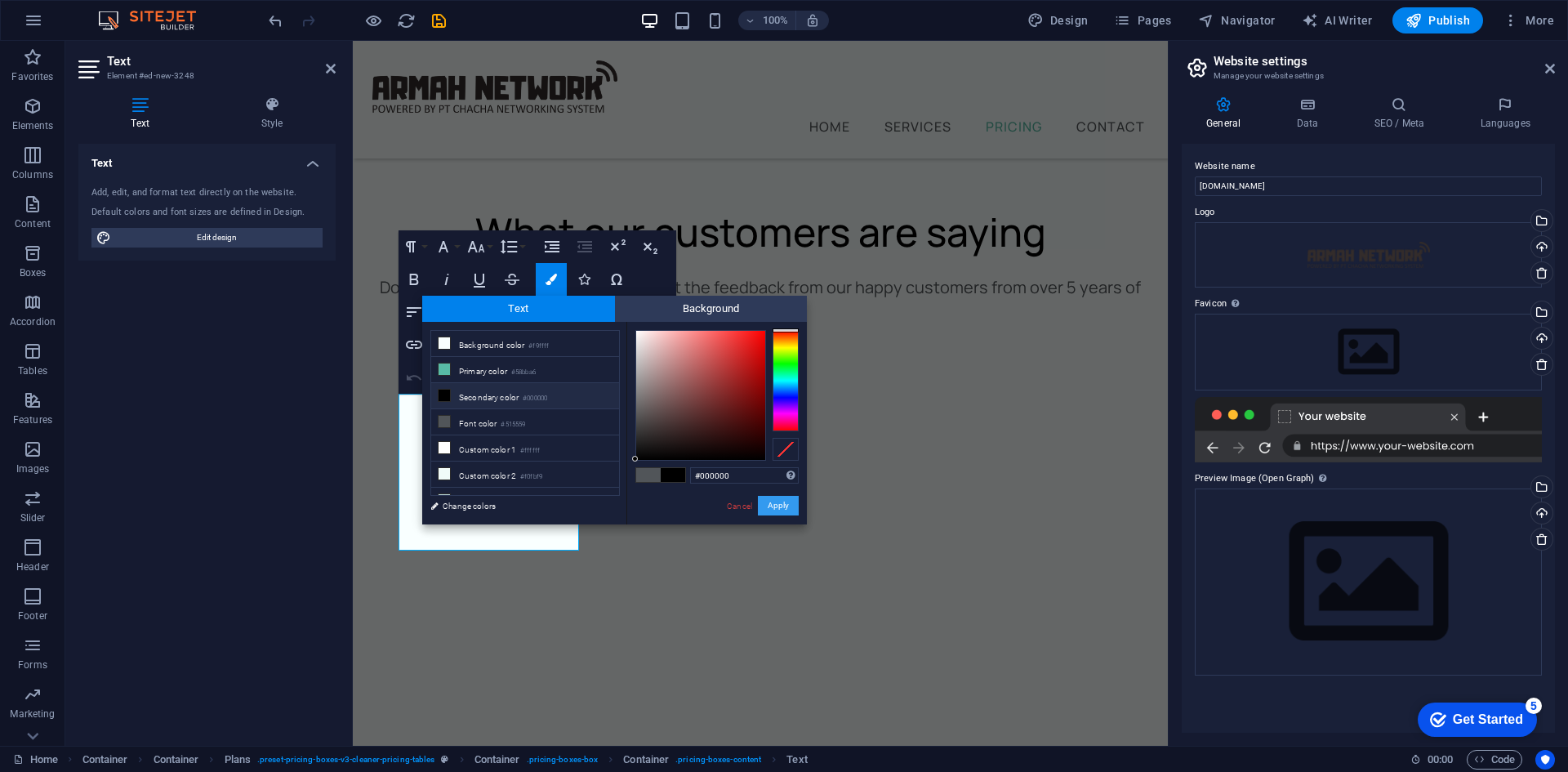
click at [788, 509] on button "Apply" at bounding box center [777, 506] width 40 height 20
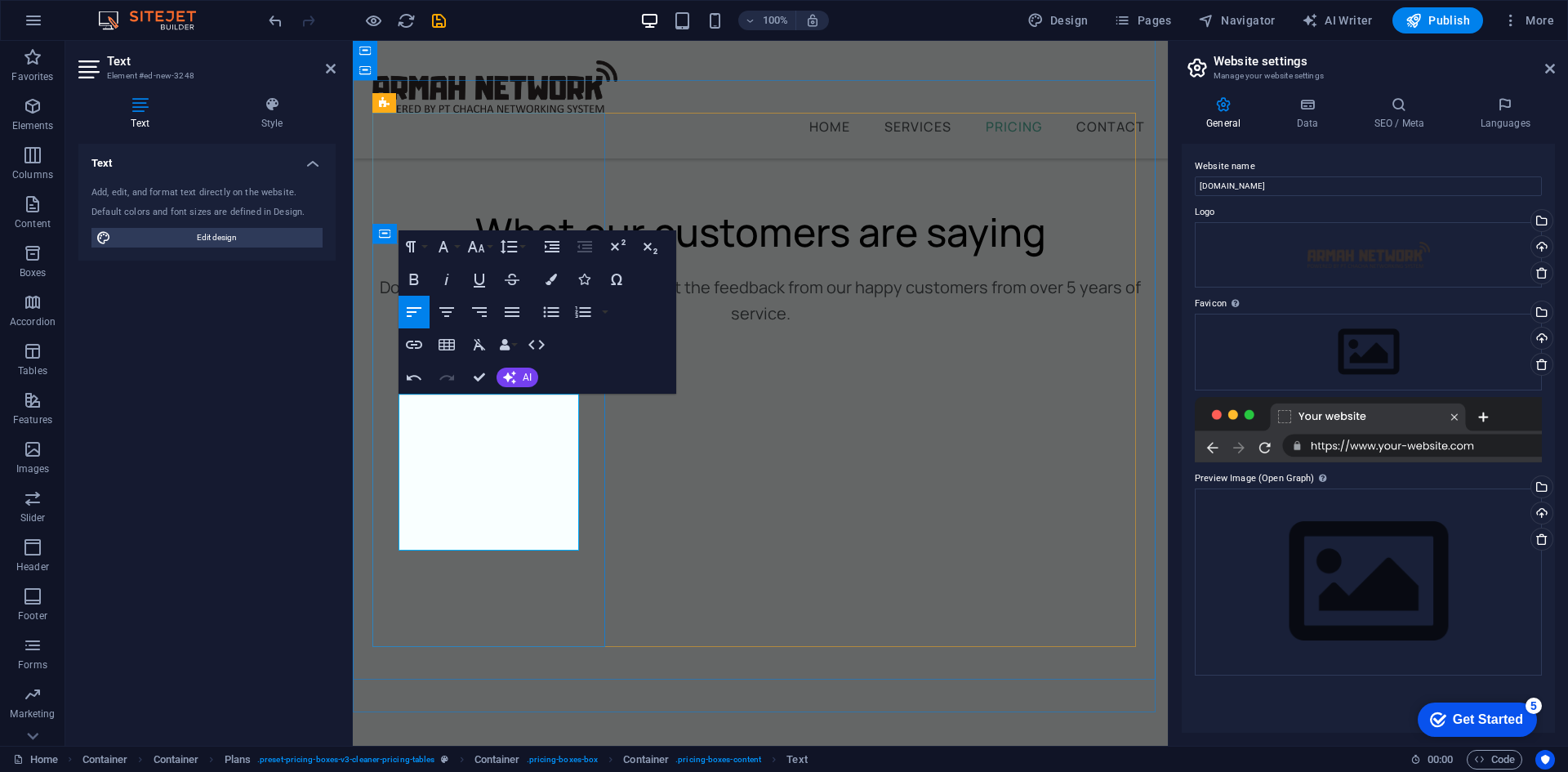
drag, startPoint x: 493, startPoint y: 542, endPoint x: 427, endPoint y: 496, distance: 80.4
click at [545, 280] on icon "button" at bounding box center [551, 280] width 12 height 12
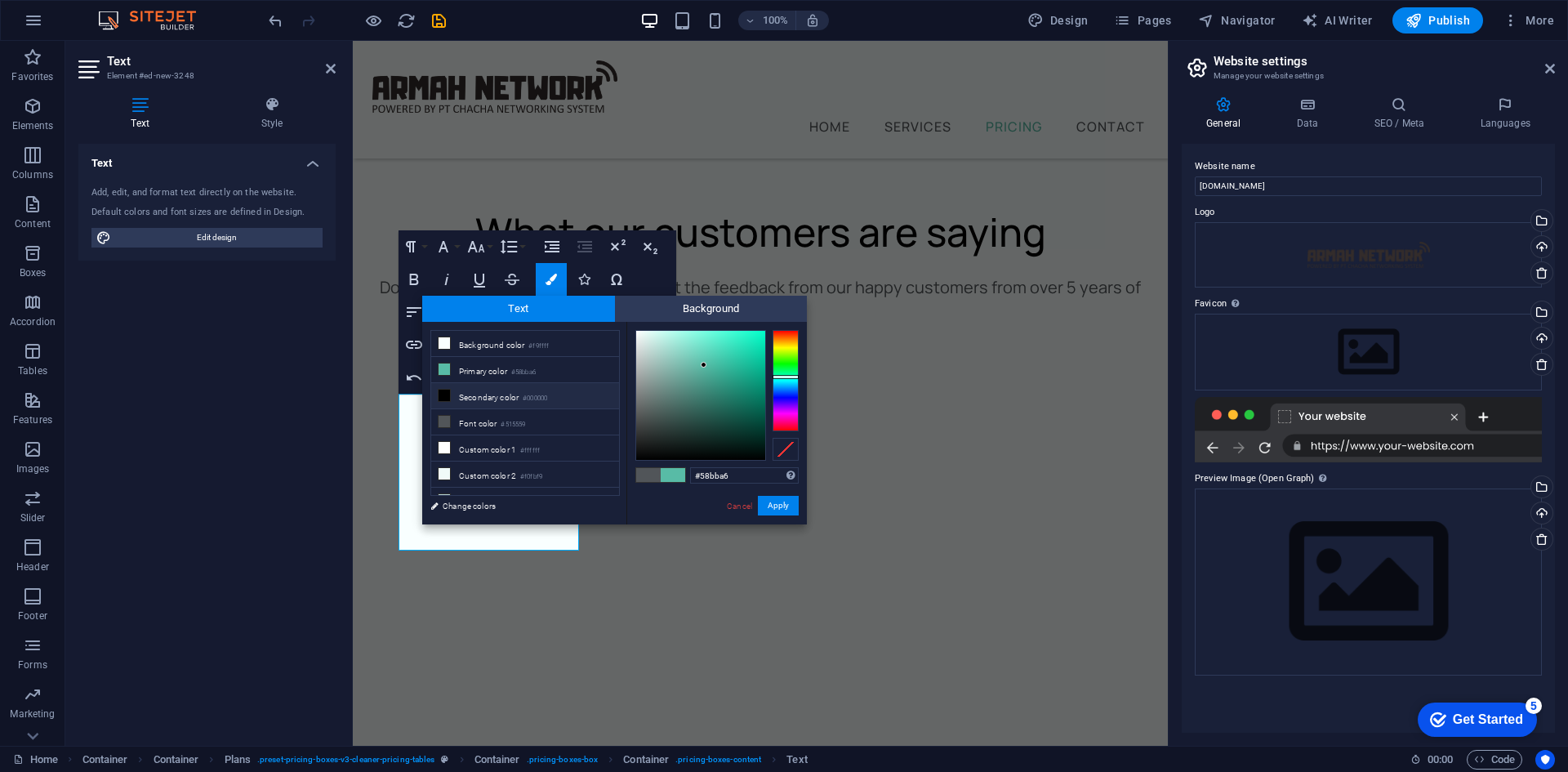
click at [515, 391] on li "Secondary color #000000" at bounding box center [526, 396] width 188 height 26
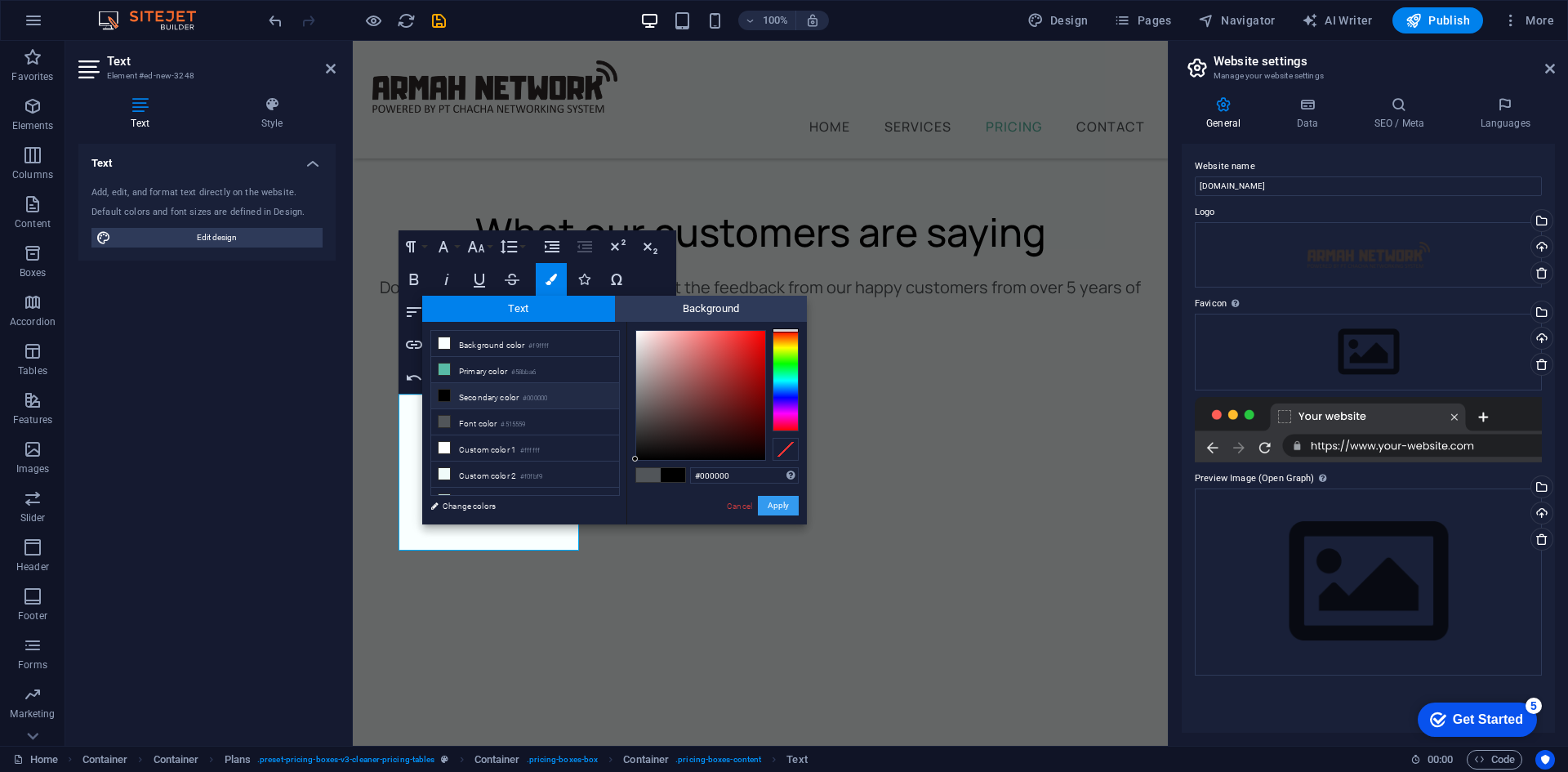
click at [768, 506] on button "Apply" at bounding box center [777, 506] width 40 height 20
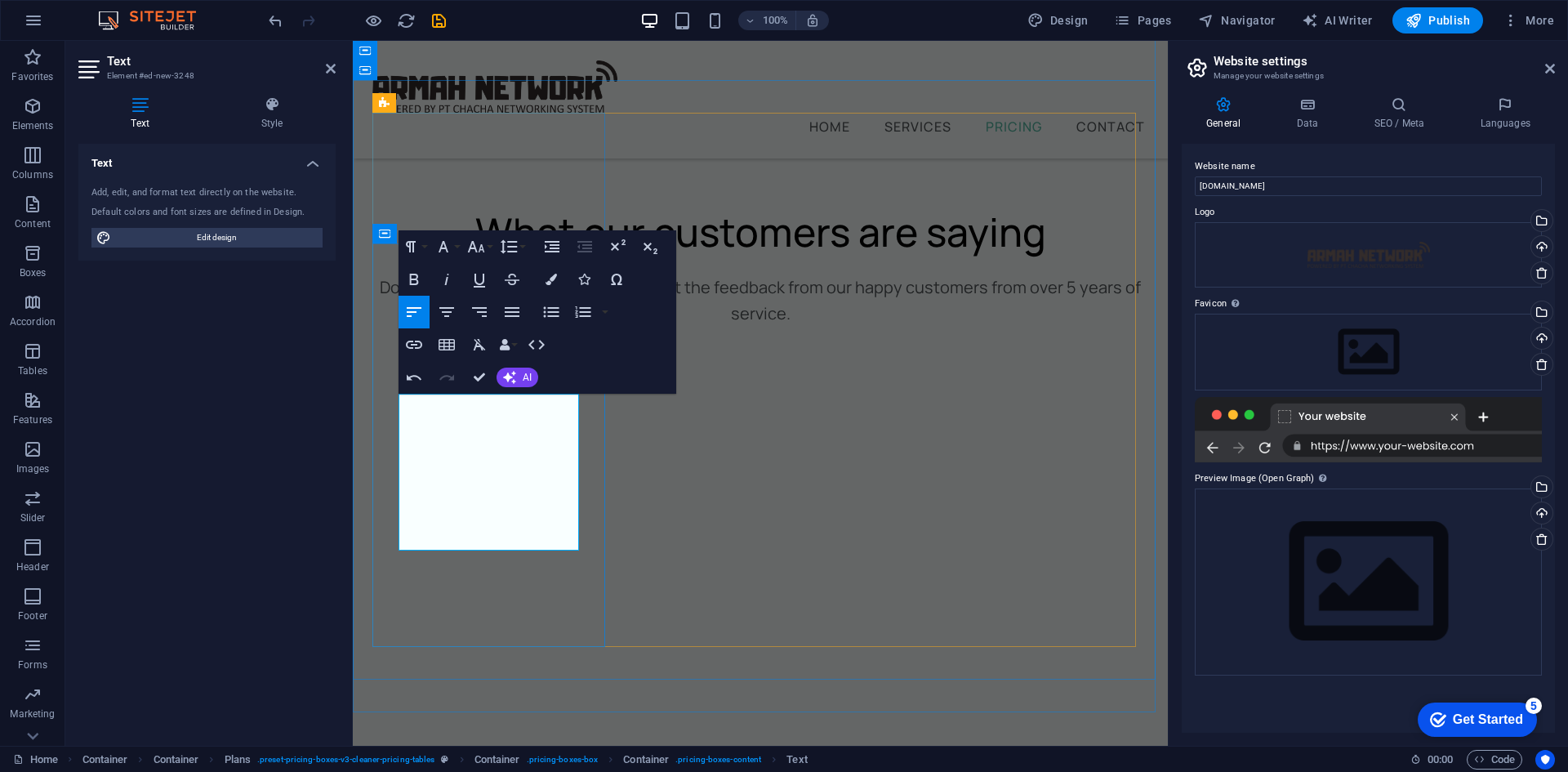
drag, startPoint x: 468, startPoint y: 528, endPoint x: 427, endPoint y: 509, distance: 45.2
click at [541, 284] on button "Colors" at bounding box center [551, 280] width 31 height 33
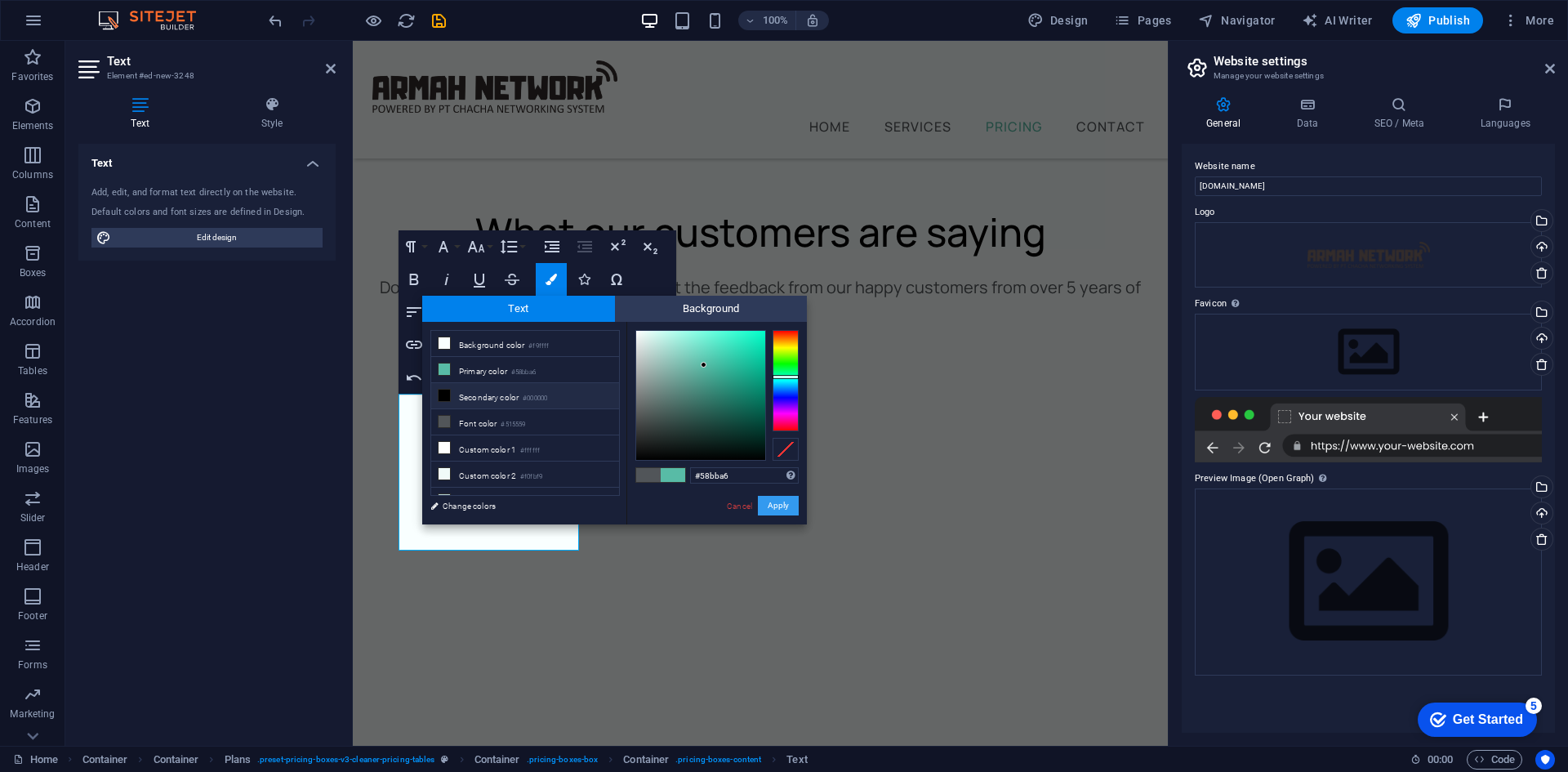
click at [775, 500] on button "Apply" at bounding box center [777, 506] width 40 height 20
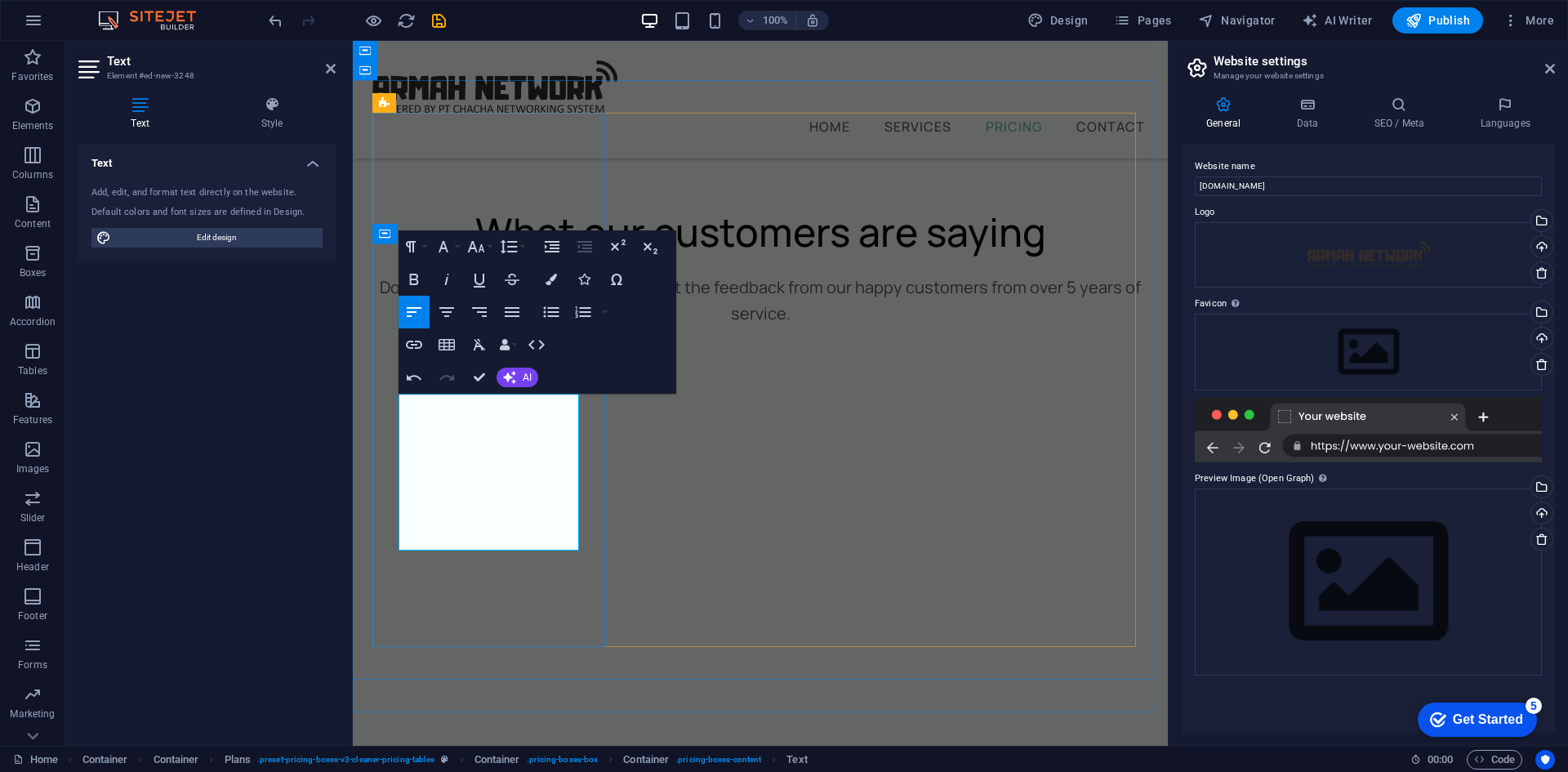
drag, startPoint x: 489, startPoint y: 530, endPoint x: 456, endPoint y: 418, distance: 116.8
click at [552, 276] on icon "button" at bounding box center [551, 280] width 12 height 12
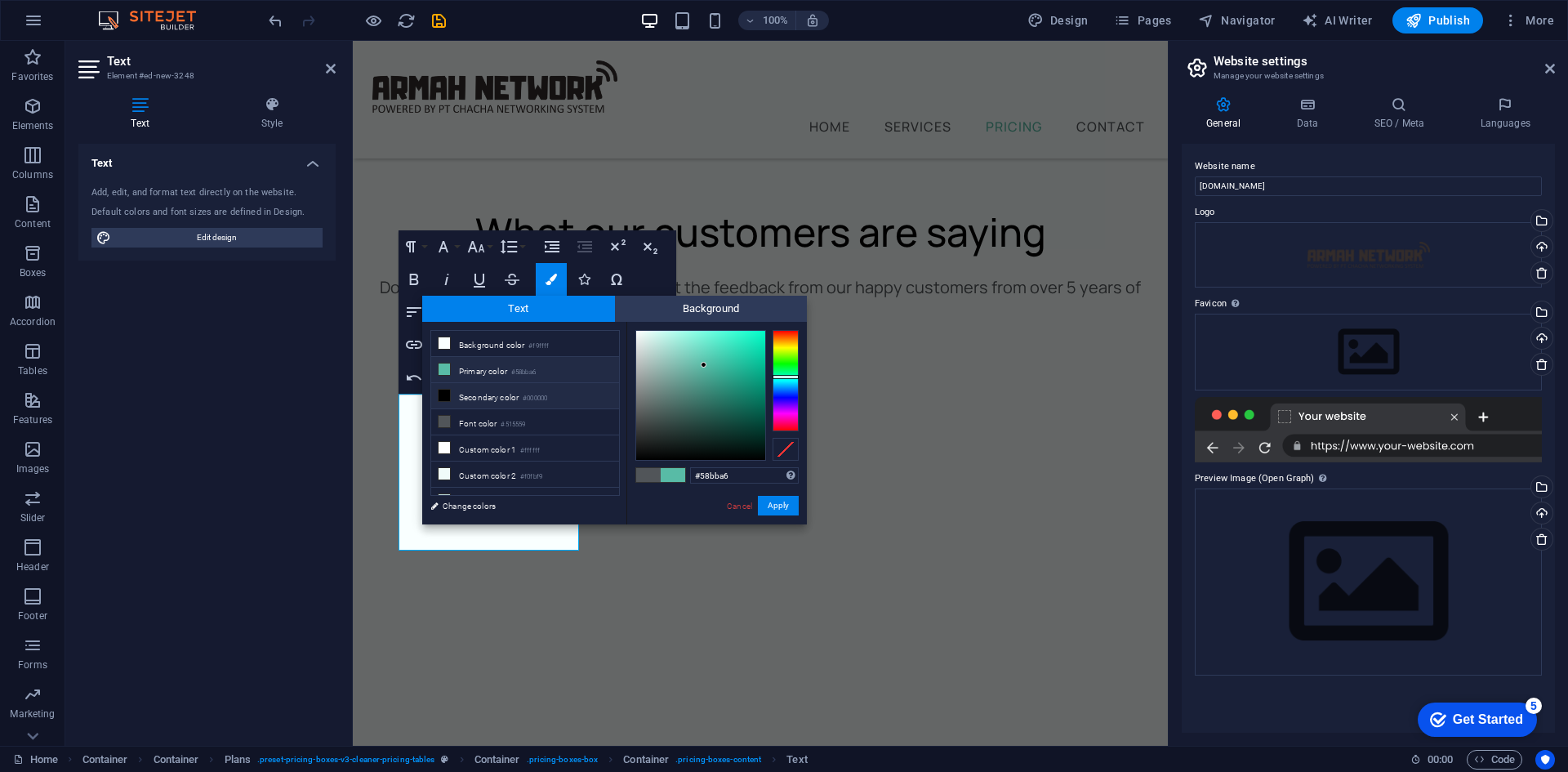
click at [521, 395] on li "Secondary color #000000" at bounding box center [526, 396] width 188 height 26
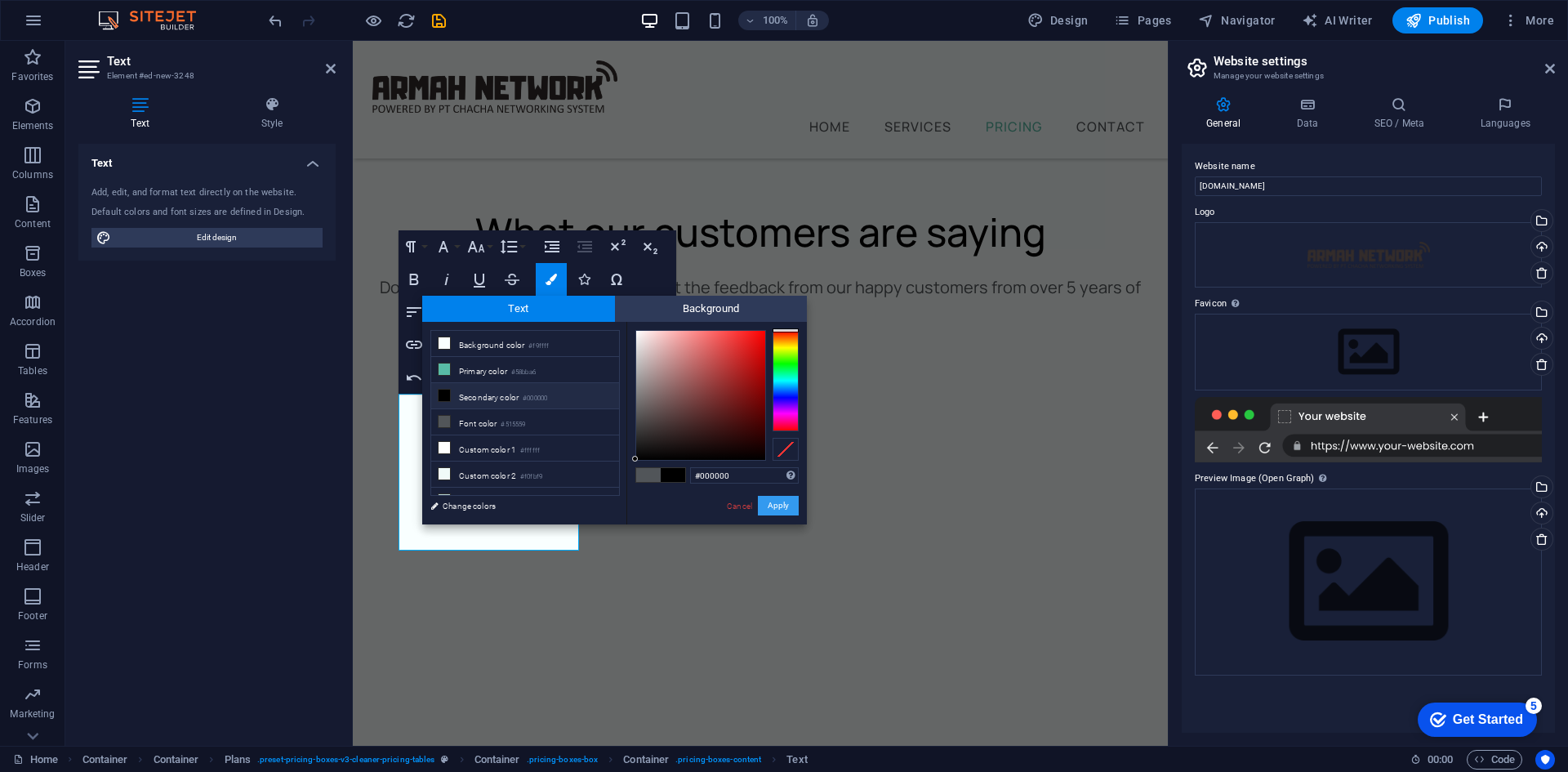
click at [782, 504] on button "Apply" at bounding box center [777, 506] width 40 height 20
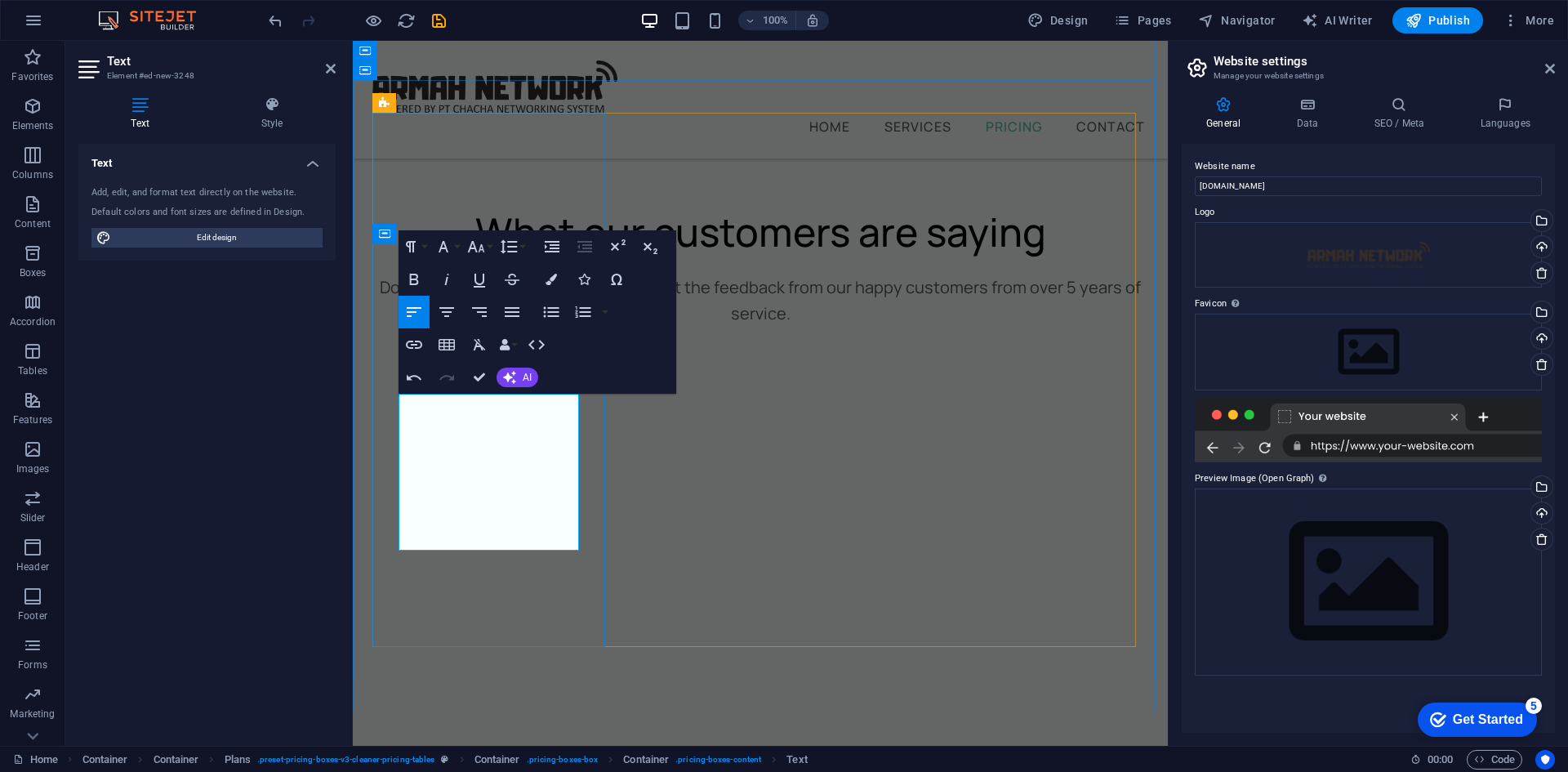
drag, startPoint x: 503, startPoint y: 484, endPoint x: 426, endPoint y: 482, distance: 77.0
click at [558, 276] on button "Colors" at bounding box center [551, 280] width 31 height 33
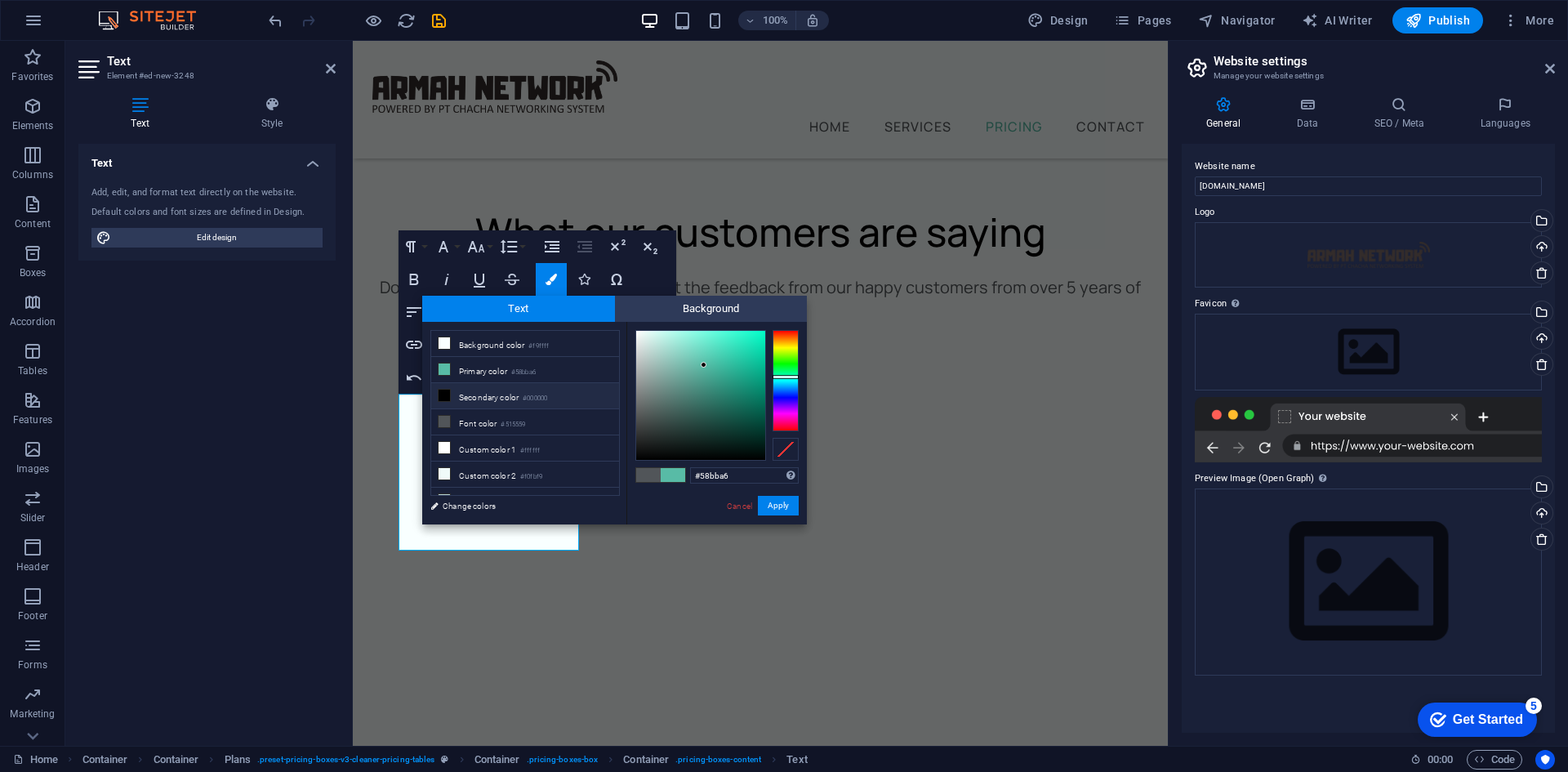
click at [499, 396] on li "Secondary color #000000" at bounding box center [526, 396] width 188 height 26
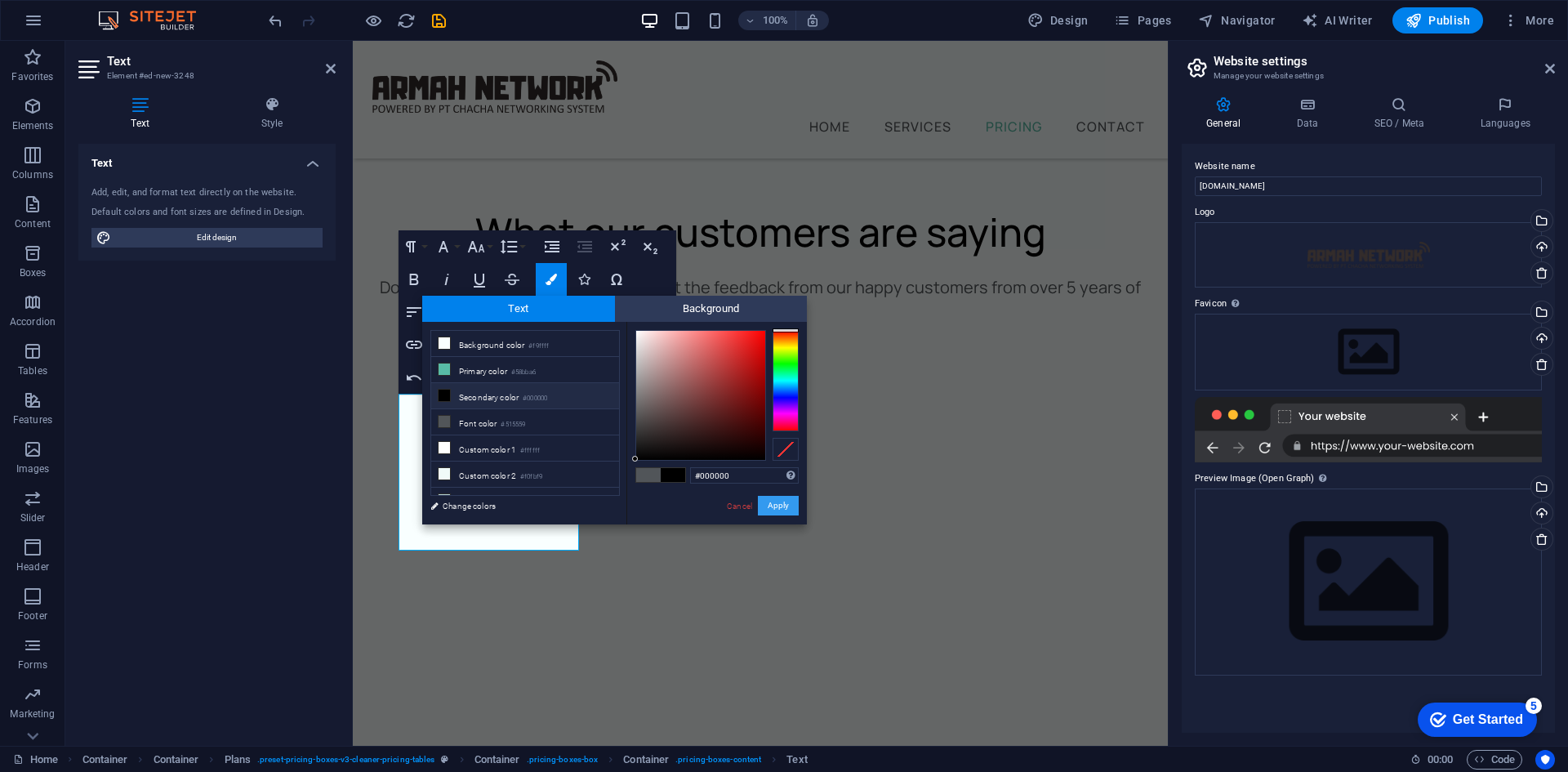
drag, startPoint x: 773, startPoint y: 500, endPoint x: 420, endPoint y: 457, distance: 355.6
click at [773, 500] on button "Apply" at bounding box center [777, 506] width 40 height 20
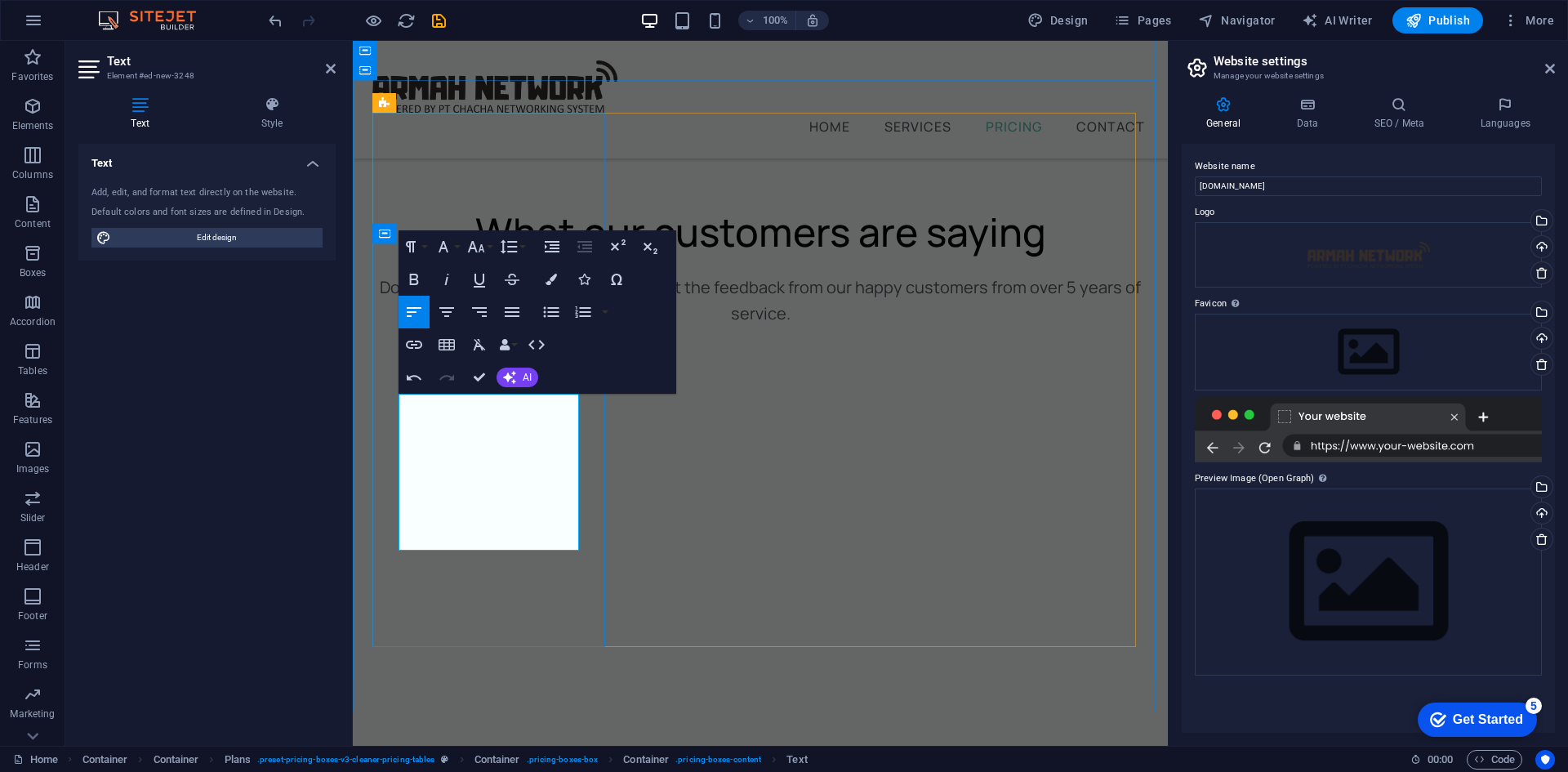
drag, startPoint x: 550, startPoint y: 457, endPoint x: 431, endPoint y: 452, distance: 119.1
click at [552, 281] on icon "button" at bounding box center [551, 280] width 12 height 12
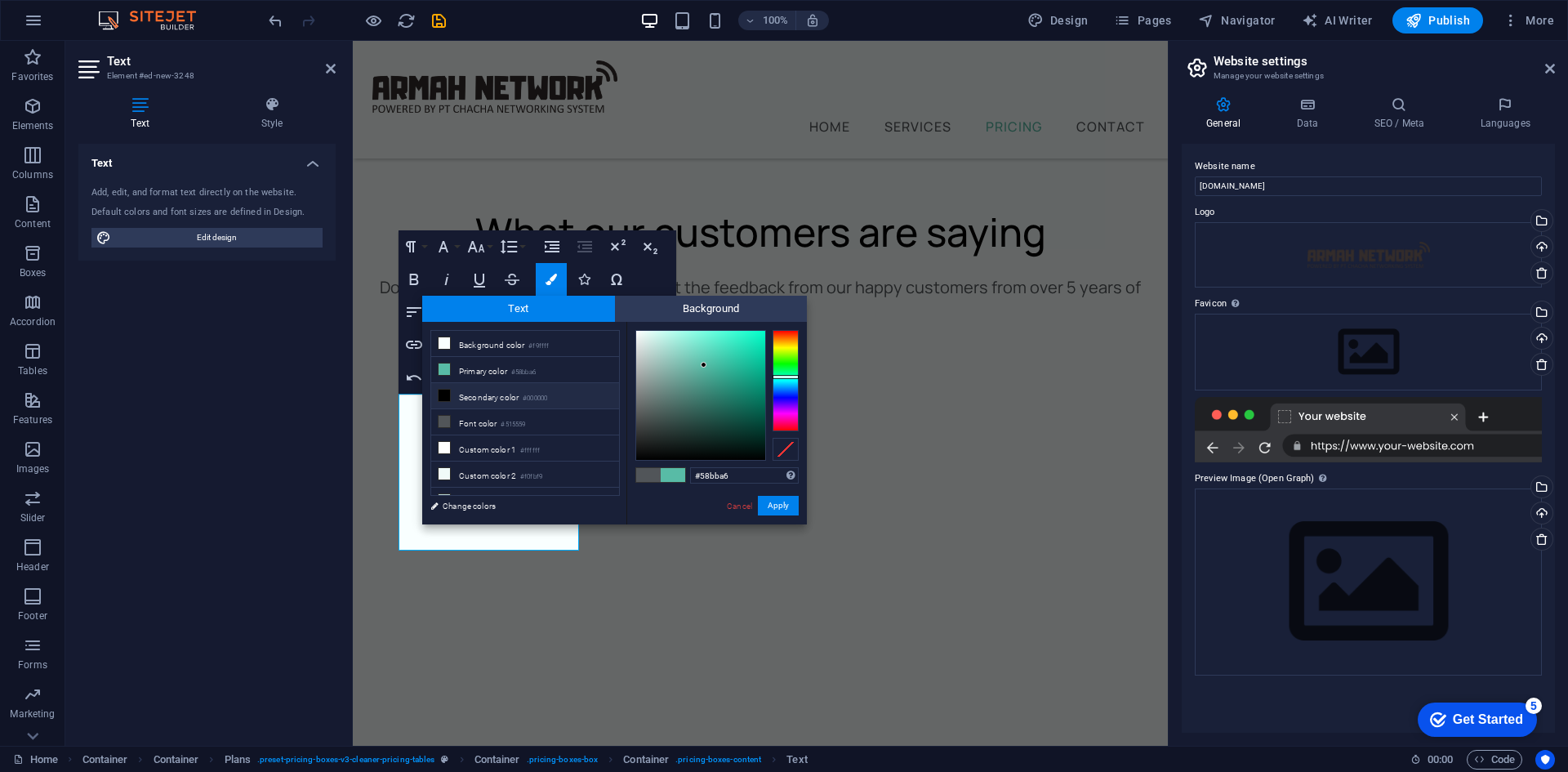
click at [525, 398] on li "Secondary color #000000" at bounding box center [526, 396] width 188 height 26
type input "#000000"
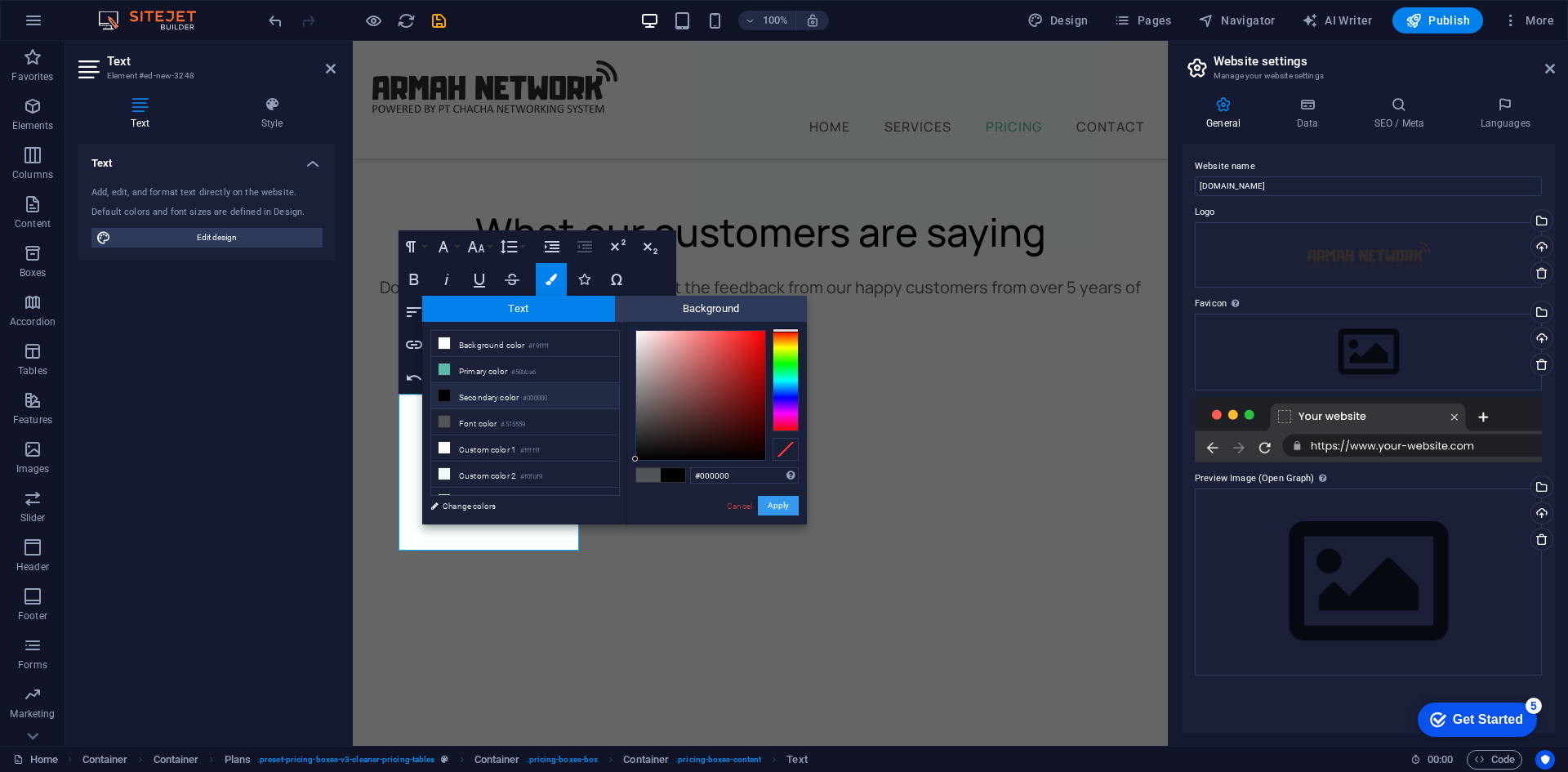
click at [786, 508] on button "Apply" at bounding box center [777, 506] width 40 height 20
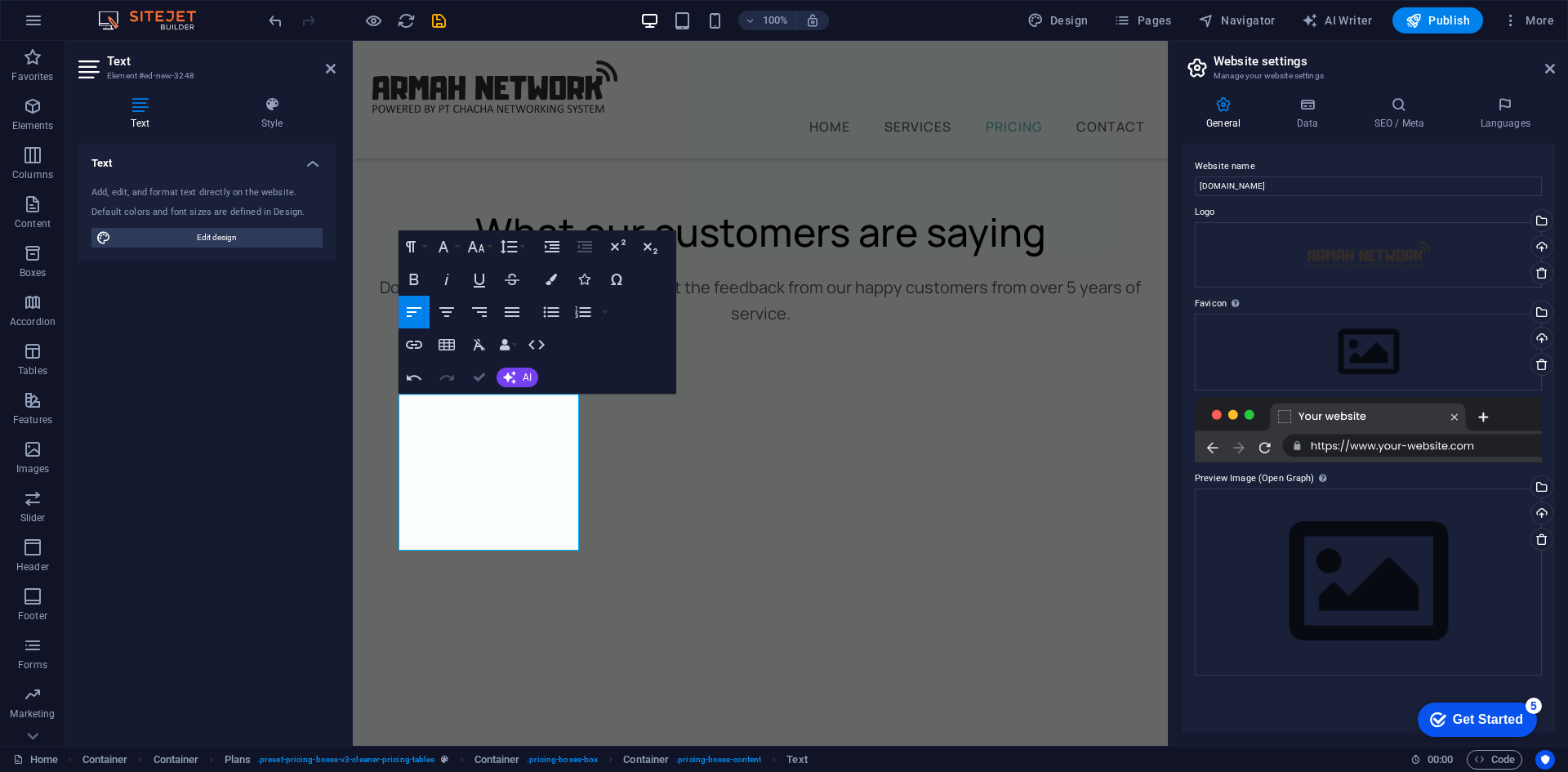
scroll to position [6443, 0]
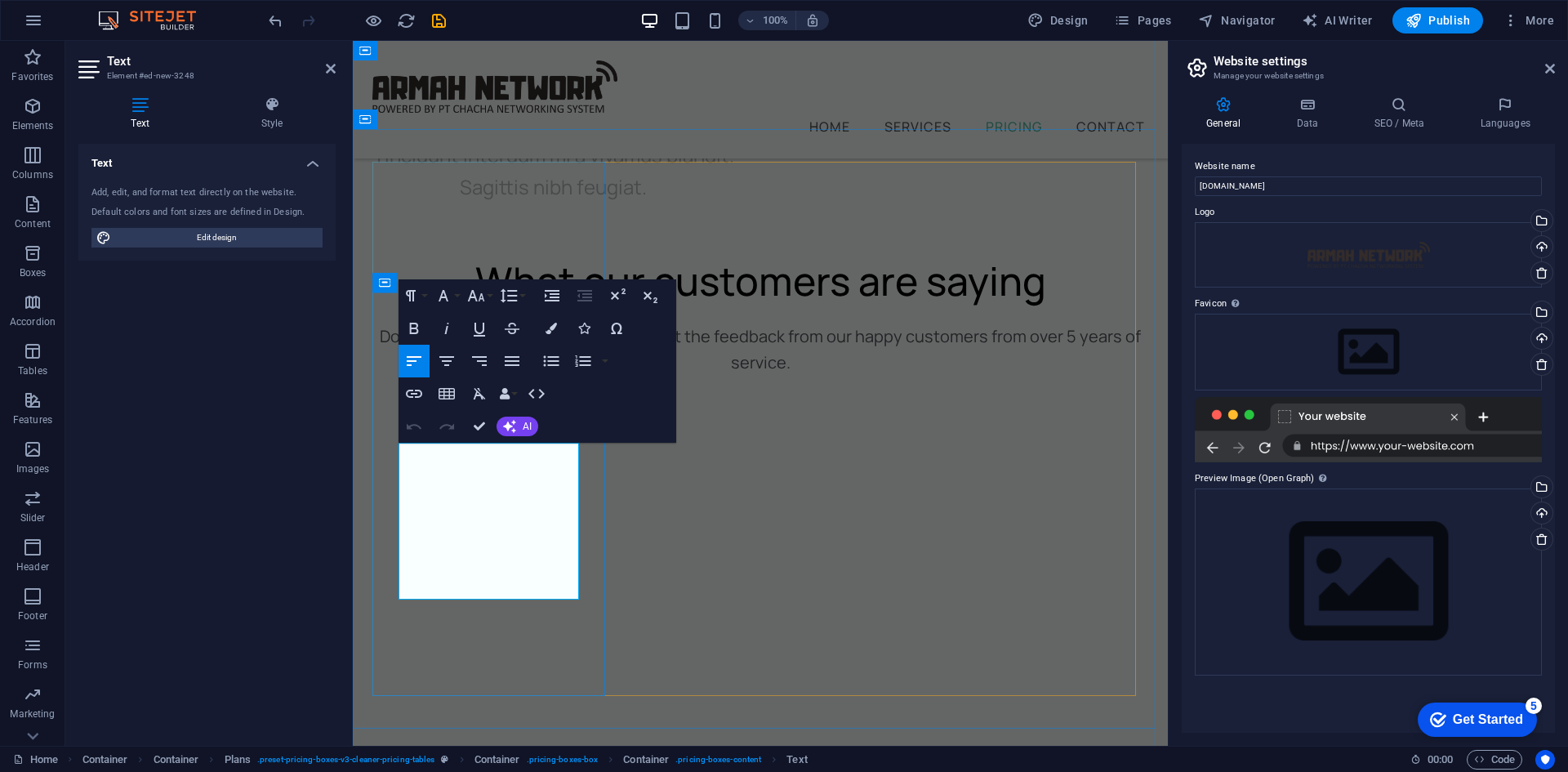
drag, startPoint x: 533, startPoint y: 458, endPoint x: 433, endPoint y: 457, distance: 100.0
drag, startPoint x: 449, startPoint y: 482, endPoint x: 425, endPoint y: 457, distance: 34.7
click at [559, 329] on button "Colors" at bounding box center [551, 329] width 31 height 33
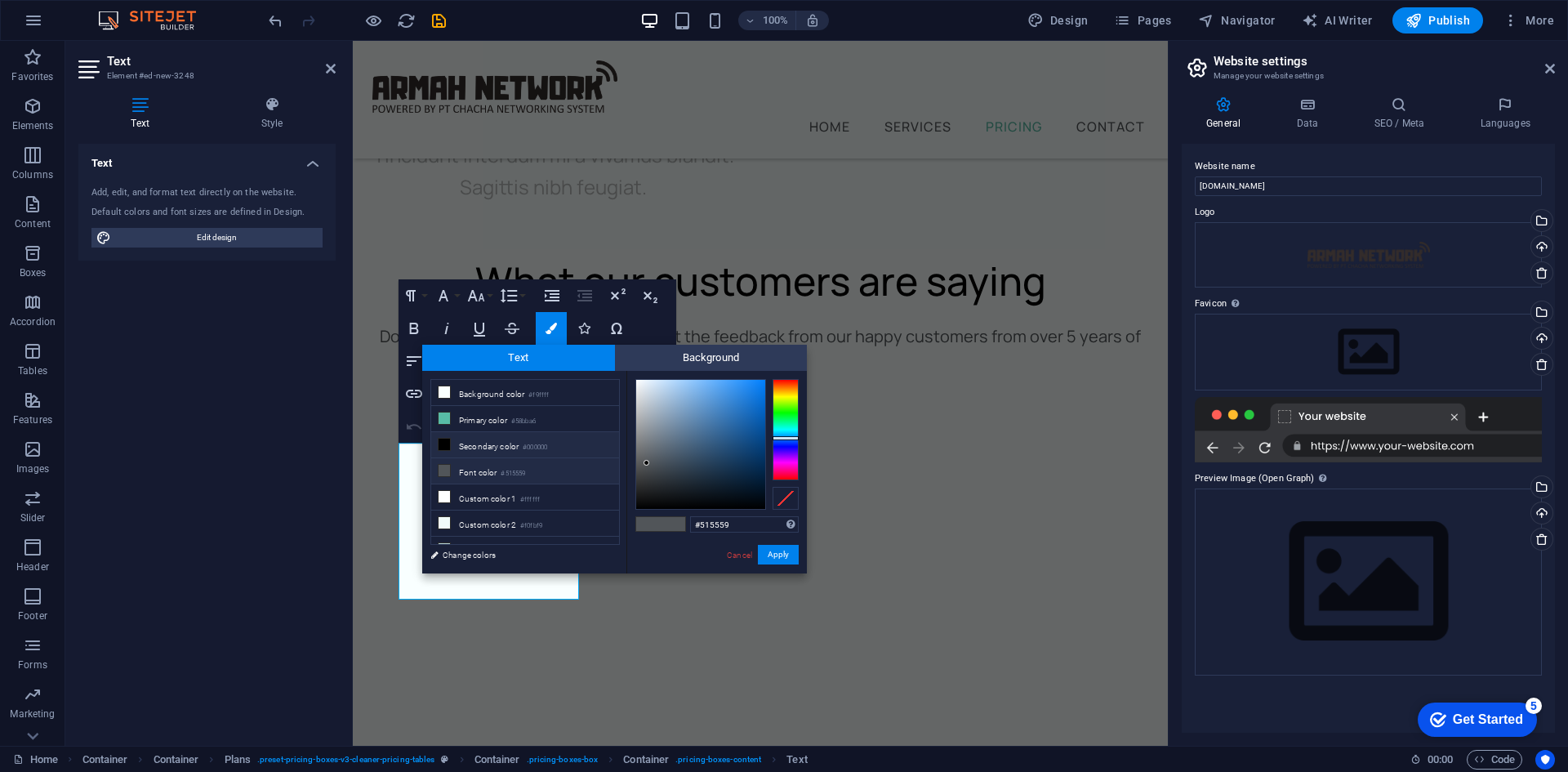
click at [468, 440] on li "Secondary color #000000" at bounding box center [526, 446] width 188 height 26
type input "#000000"
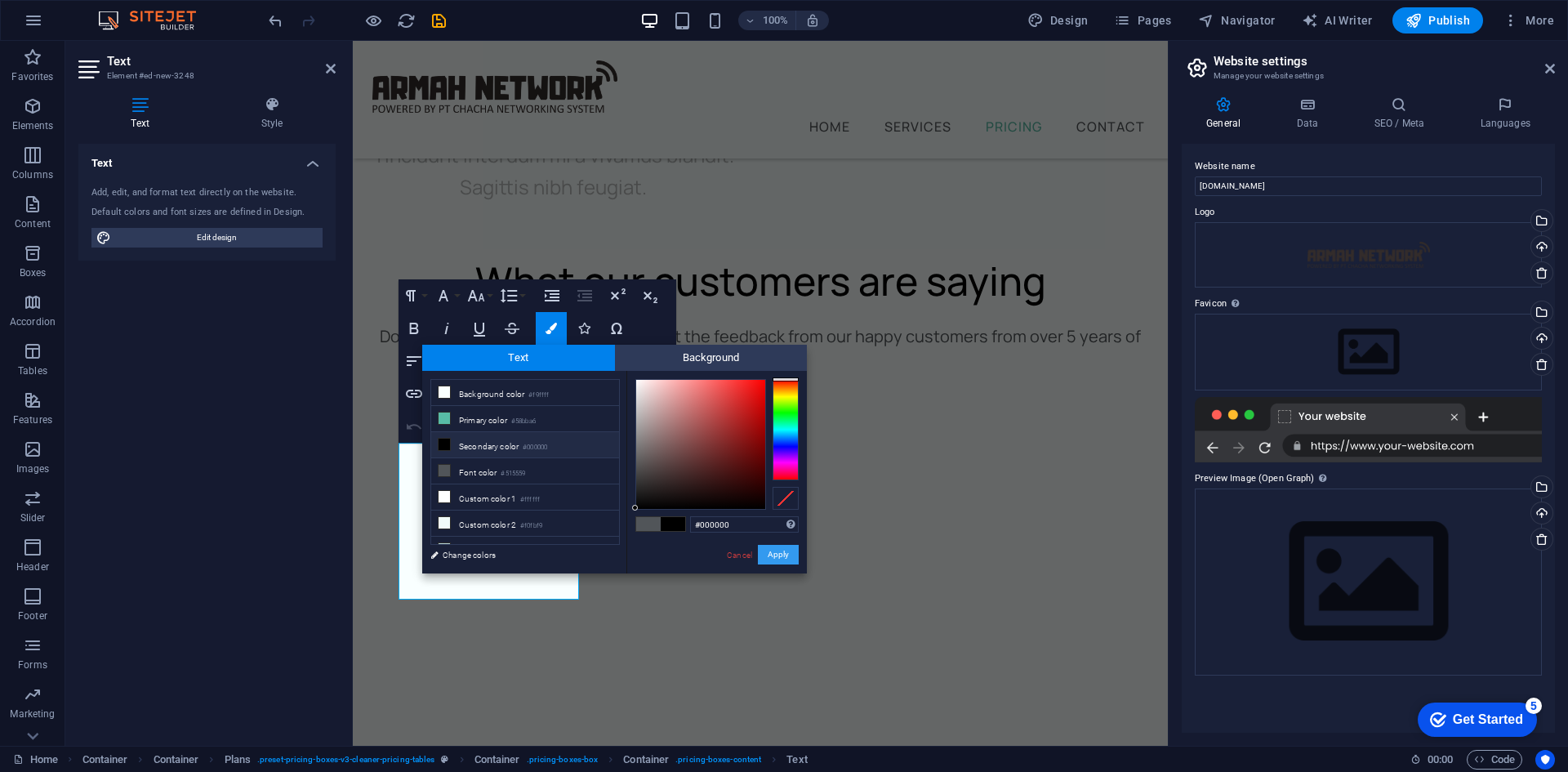
click at [786, 549] on button "Apply" at bounding box center [777, 555] width 40 height 20
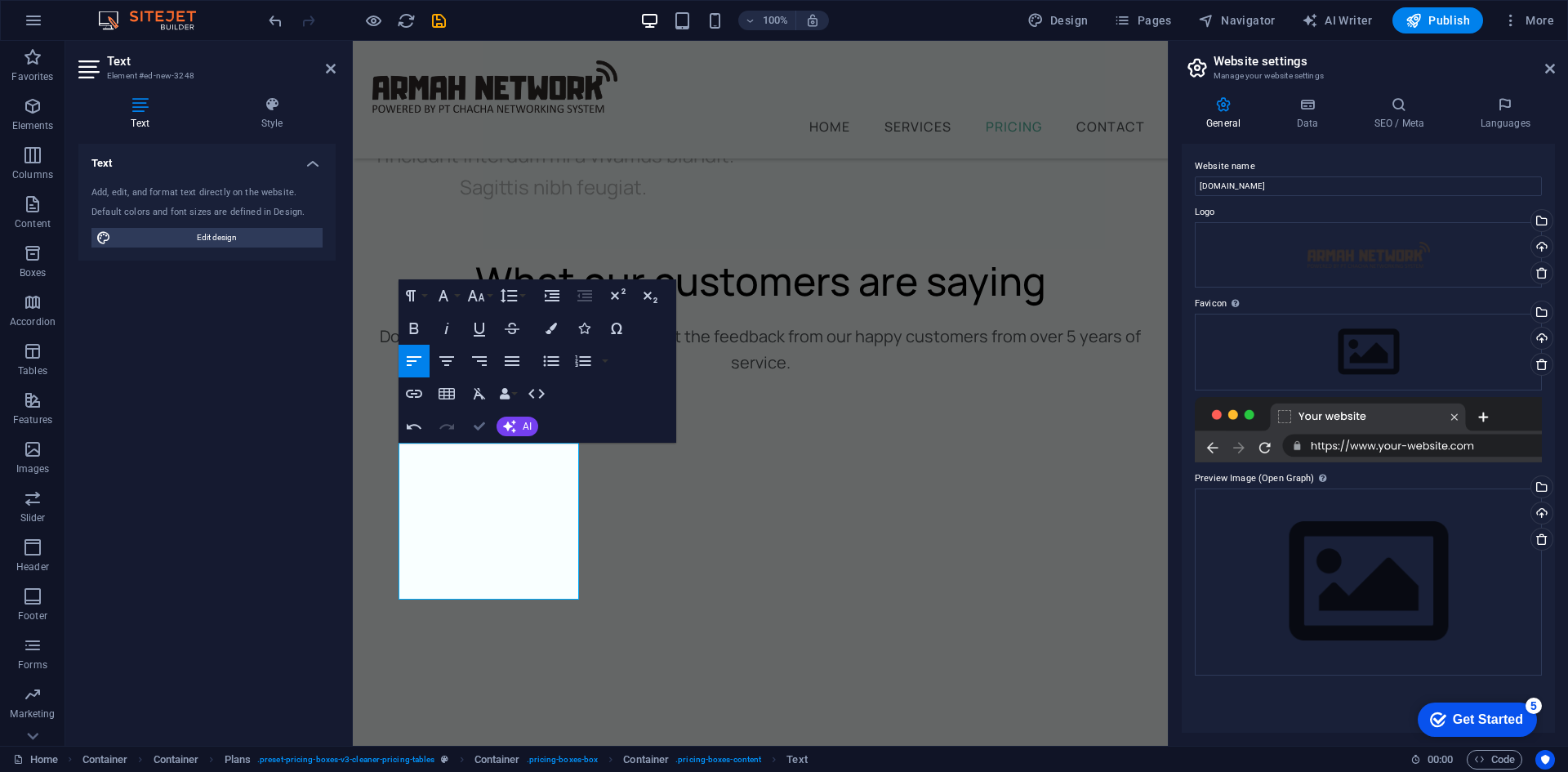
drag, startPoint x: 481, startPoint y: 423, endPoint x: 448, endPoint y: 394, distance: 43.9
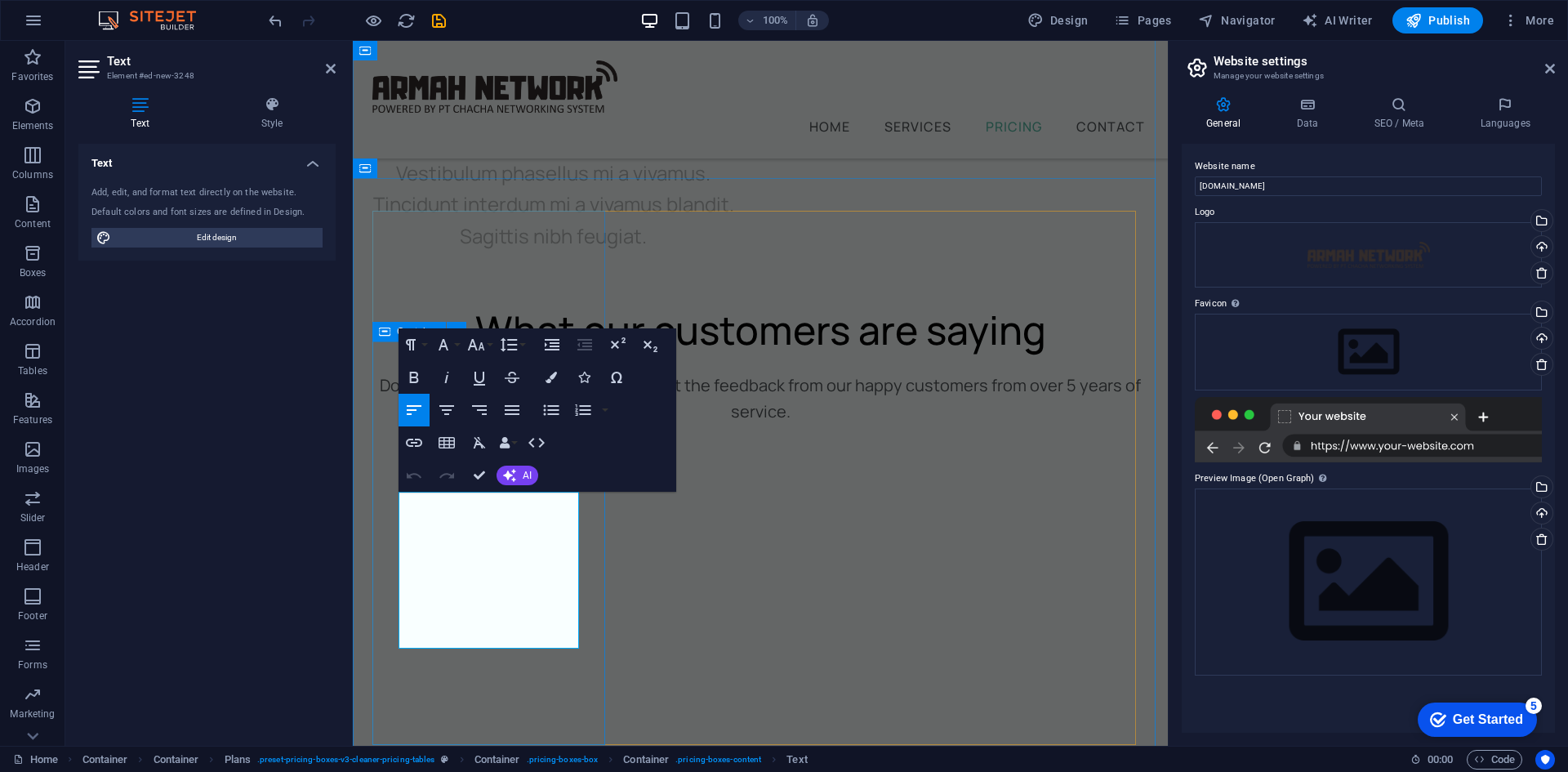
drag, startPoint x: 443, startPoint y: 533, endPoint x: 396, endPoint y: 501, distance: 56.9
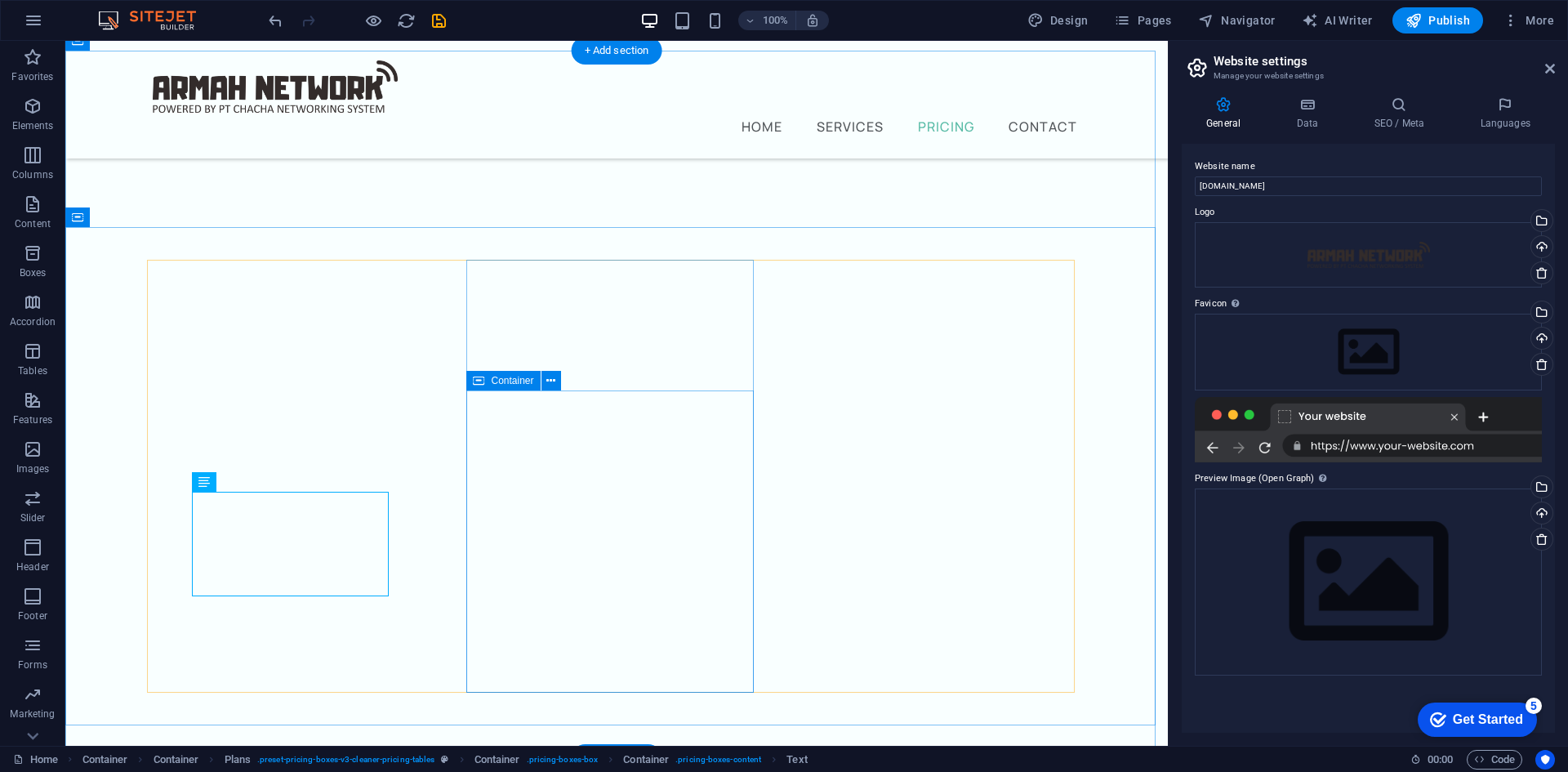
scroll to position [6521, 0]
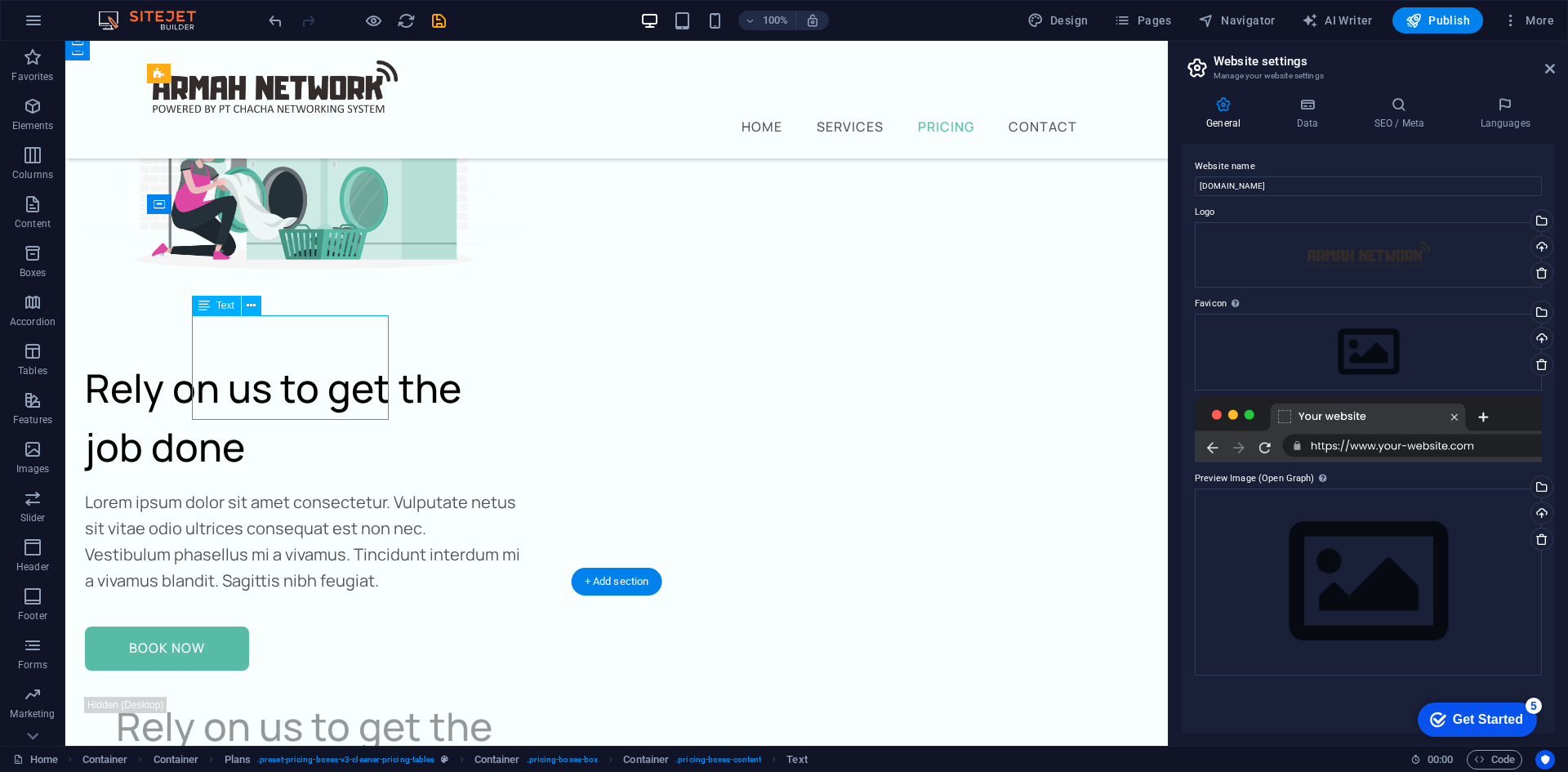
drag, startPoint x: 316, startPoint y: 405, endPoint x: 314, endPoint y: 381, distance: 24.1
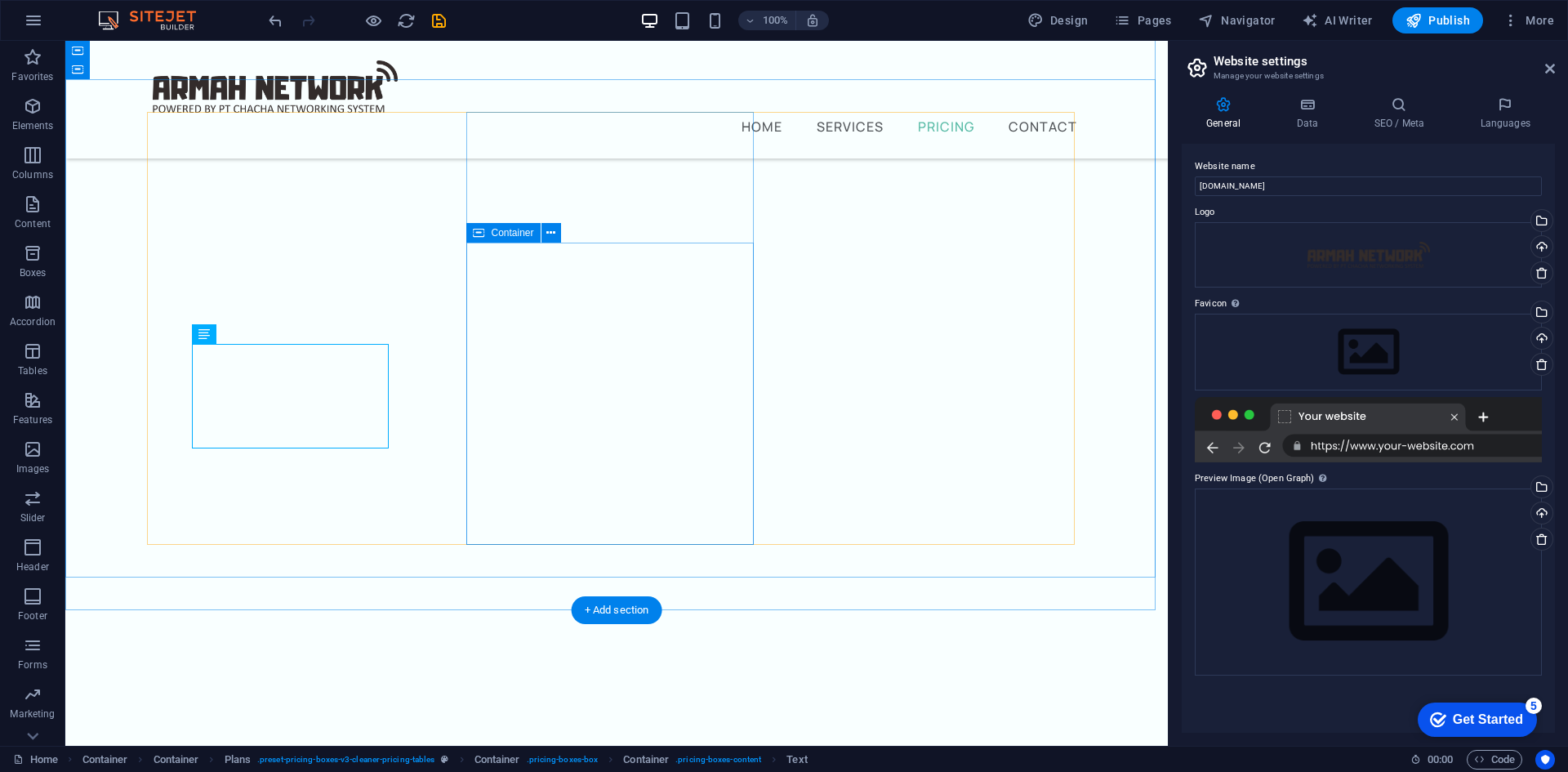
scroll to position [6493, 0]
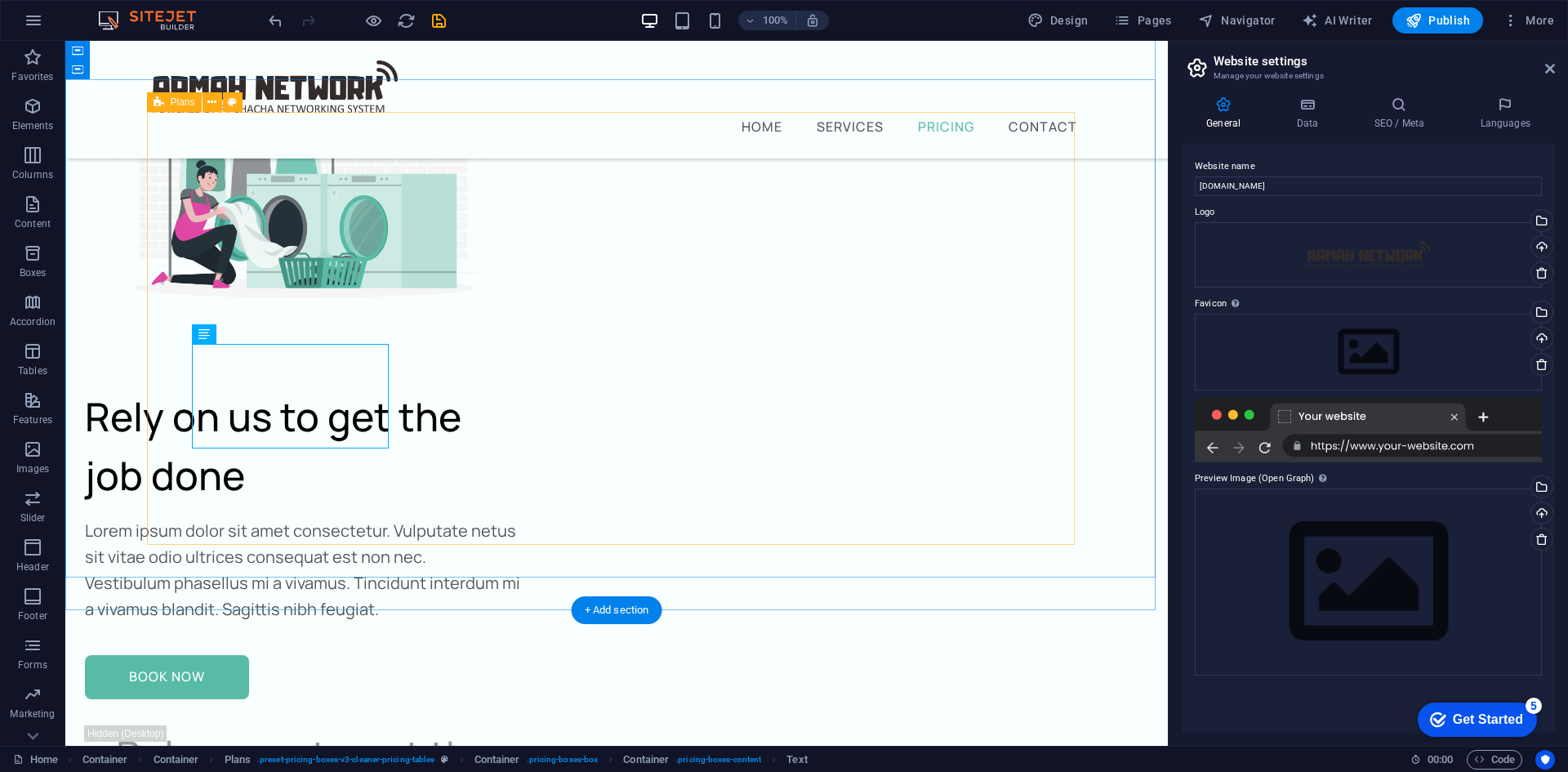
drag, startPoint x: 353, startPoint y: 431, endPoint x: 354, endPoint y: 388, distance: 43.0
drag, startPoint x: 344, startPoint y: 406, endPoint x: 345, endPoint y: 353, distance: 53.0
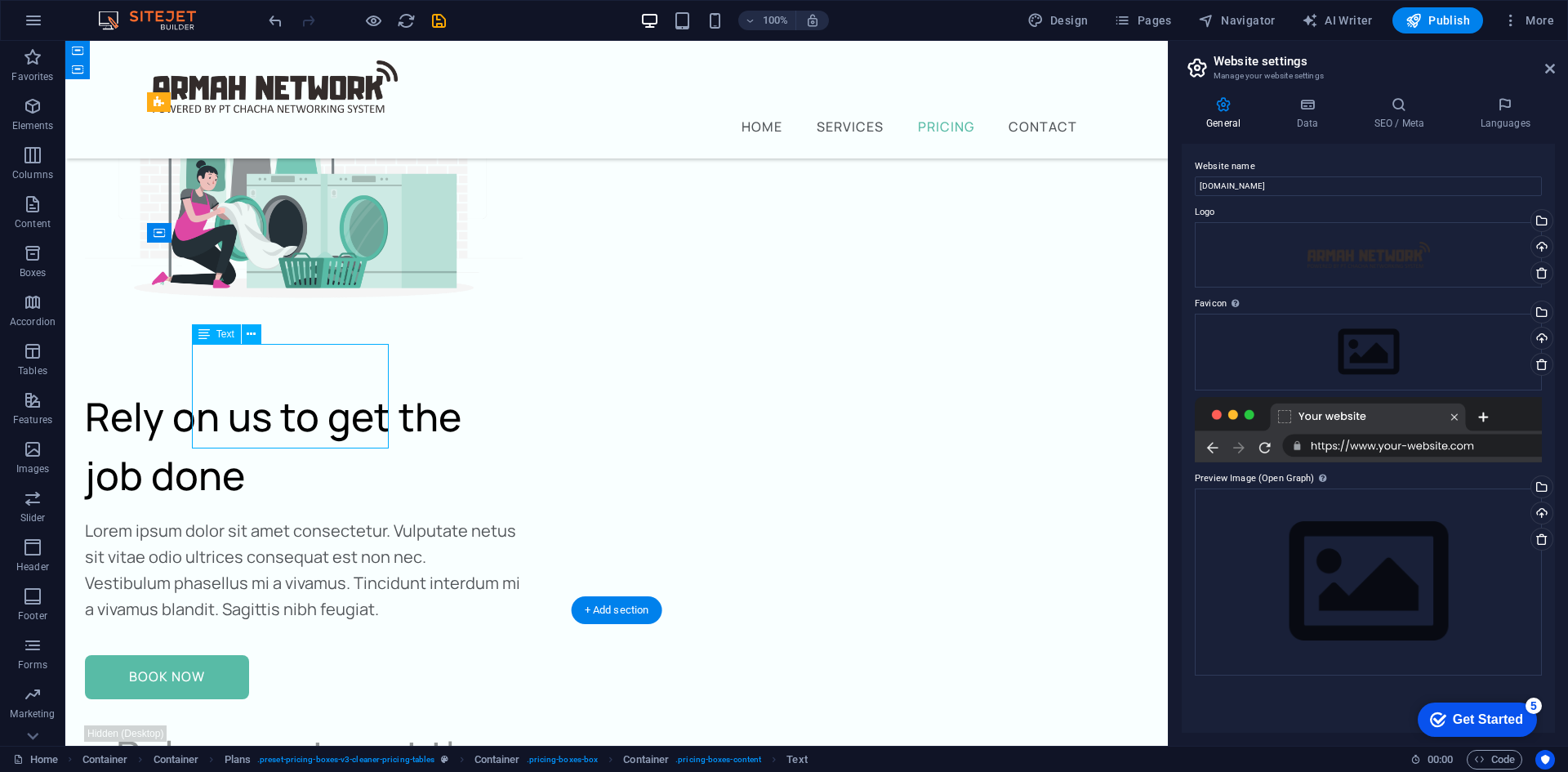
drag, startPoint x: 325, startPoint y: 377, endPoint x: 328, endPoint y: 348, distance: 29.2
click at [230, 338] on span "Text" at bounding box center [225, 334] width 18 height 10
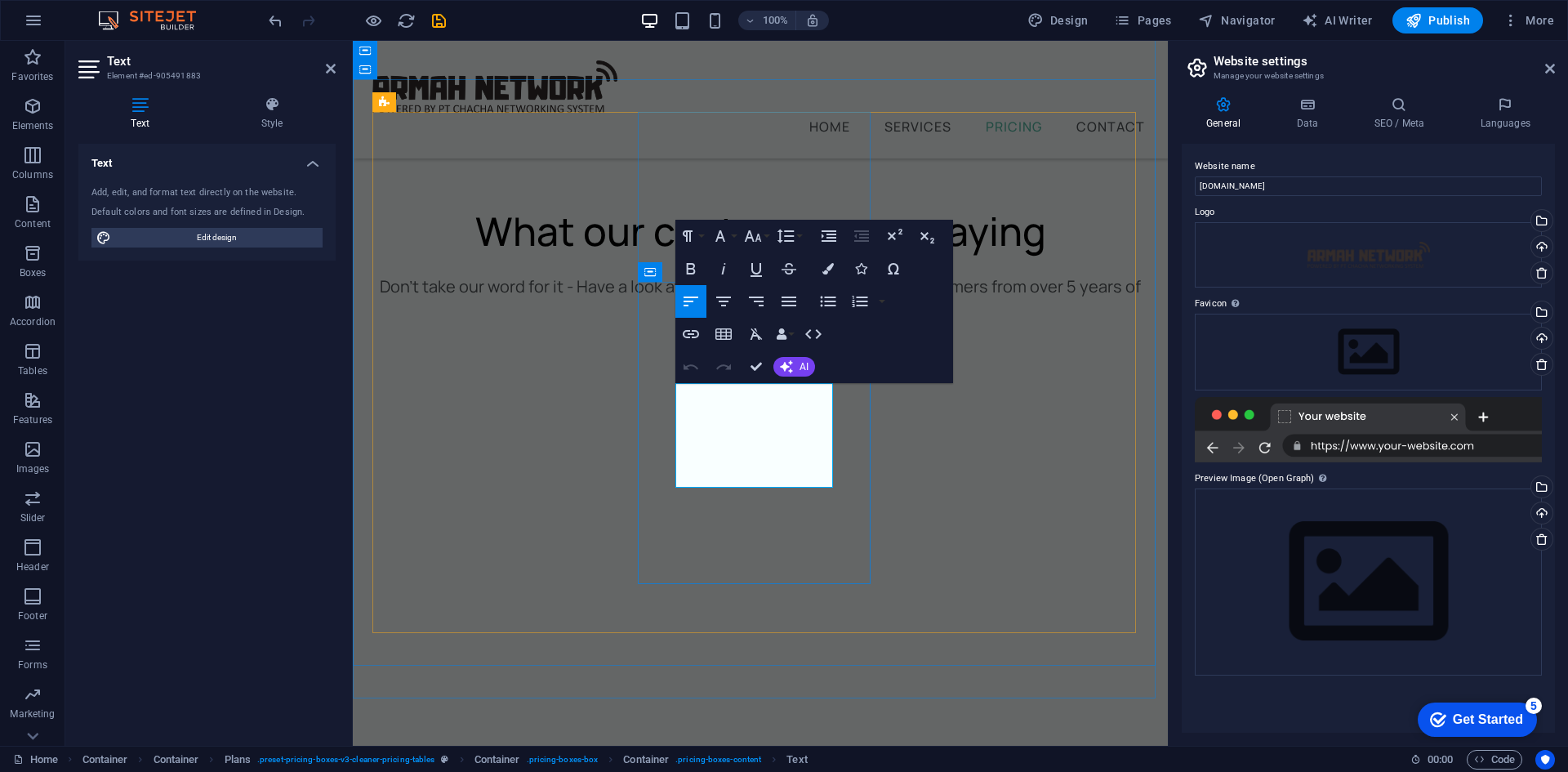
drag, startPoint x: 792, startPoint y: 400, endPoint x: 704, endPoint y: 400, distance: 88.0
drag, startPoint x: 706, startPoint y: 426, endPoint x: 828, endPoint y: 426, distance: 122.0
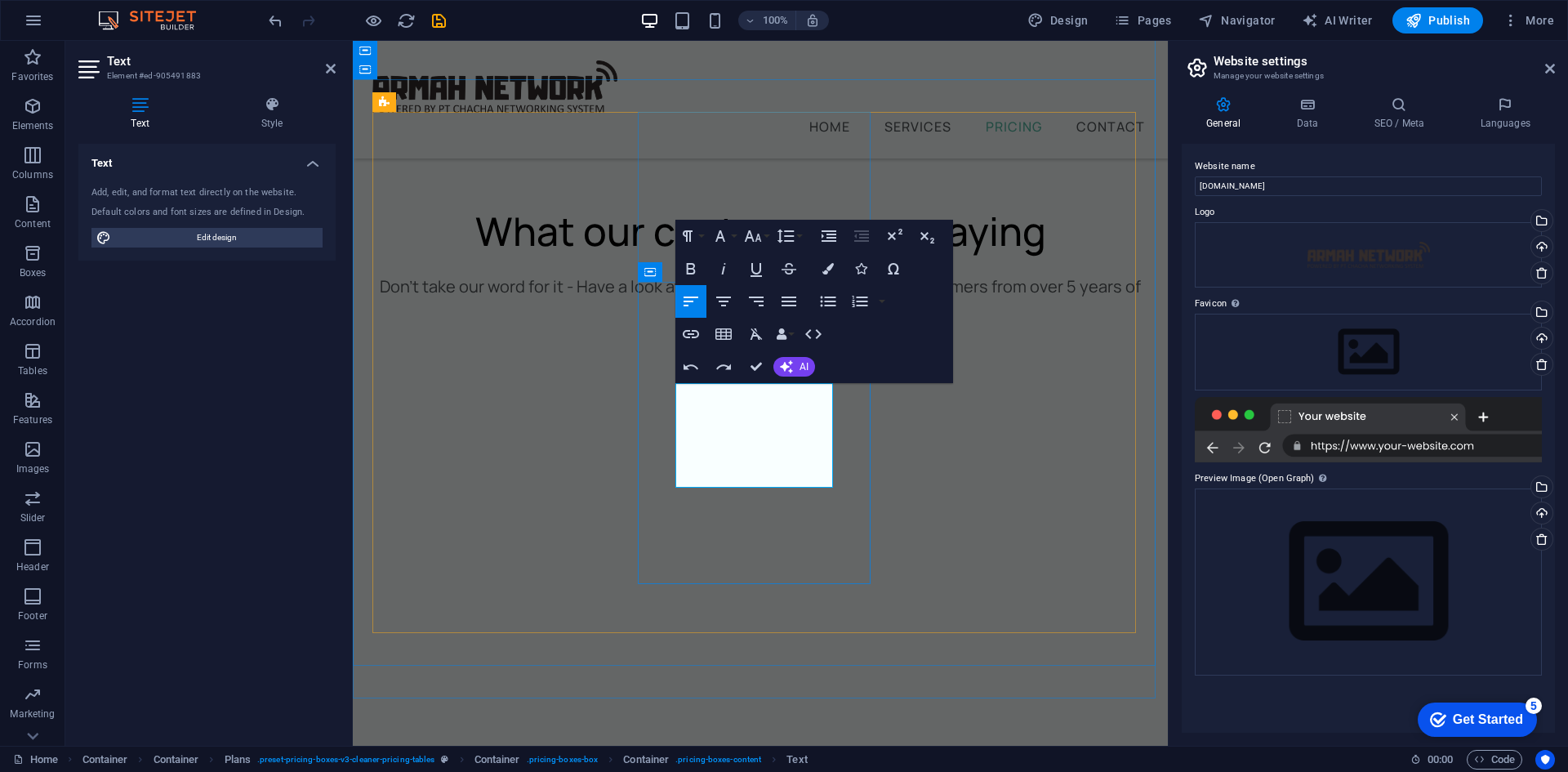
drag, startPoint x: 710, startPoint y: 424, endPoint x: 810, endPoint y: 423, distance: 100.0
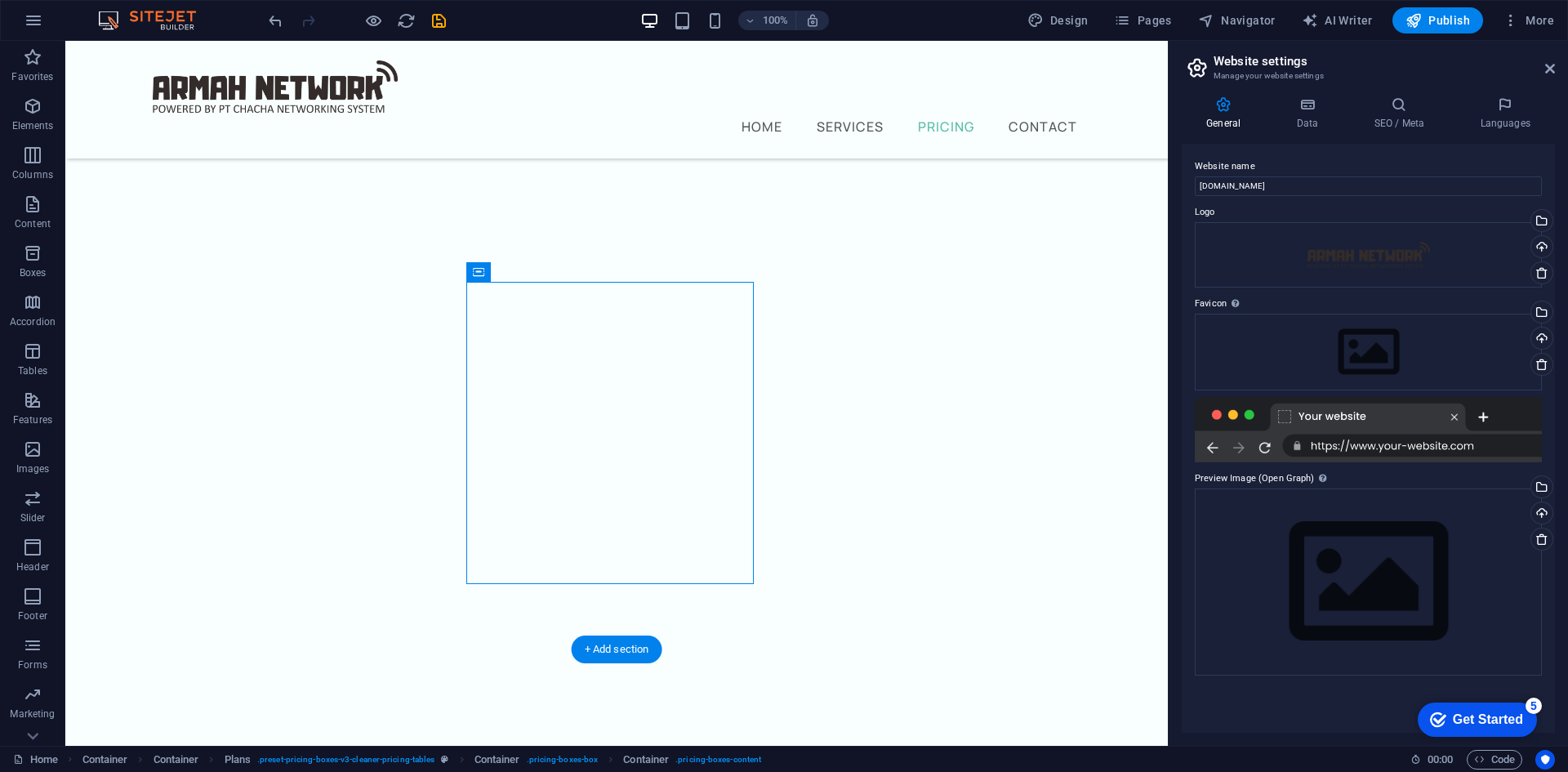
scroll to position [6453, 0]
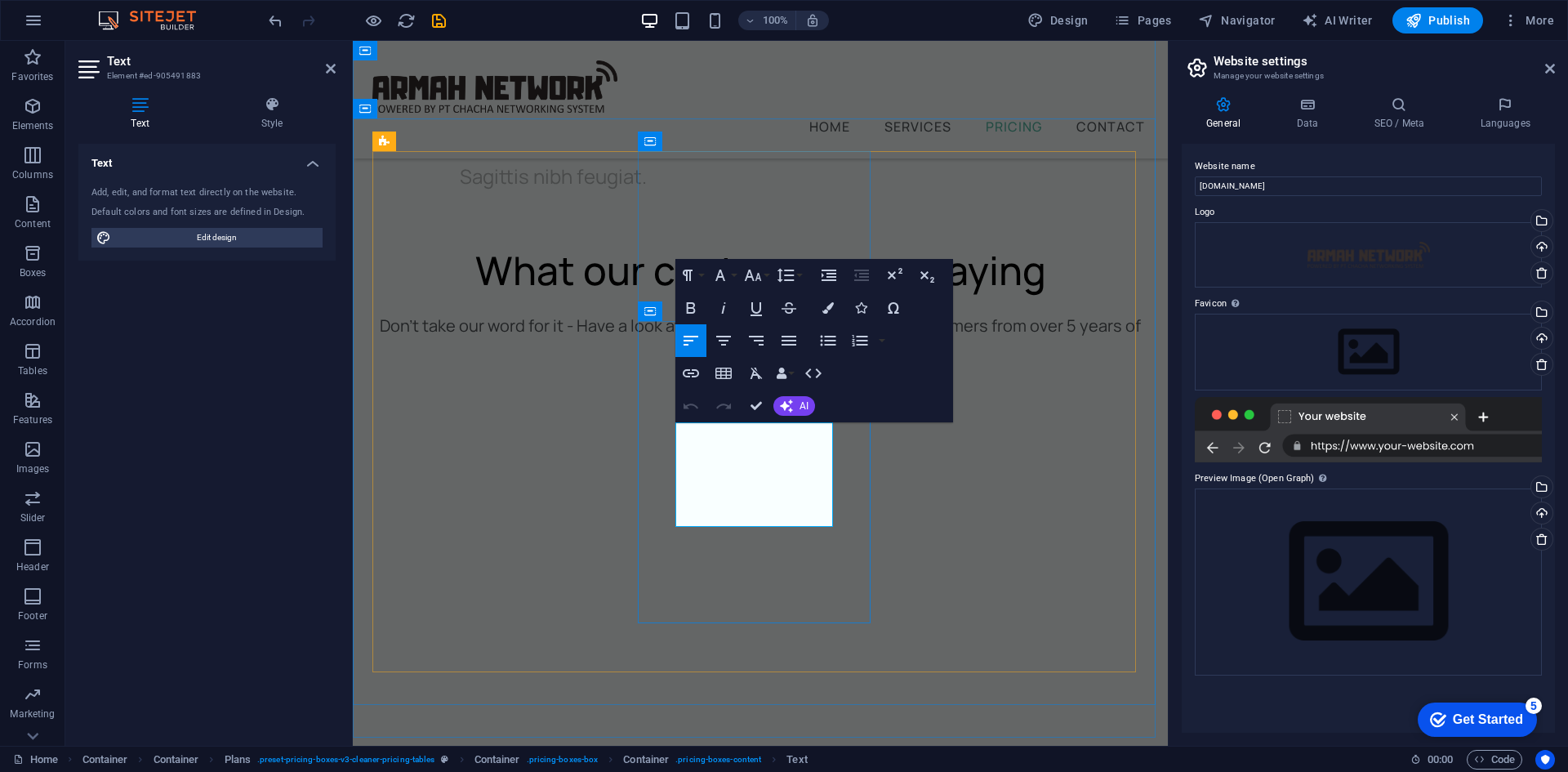
drag, startPoint x: 828, startPoint y: 461, endPoint x: 717, endPoint y: 461, distance: 111.0
drag, startPoint x: 817, startPoint y: 489, endPoint x: 711, endPoint y: 489, distance: 106.0
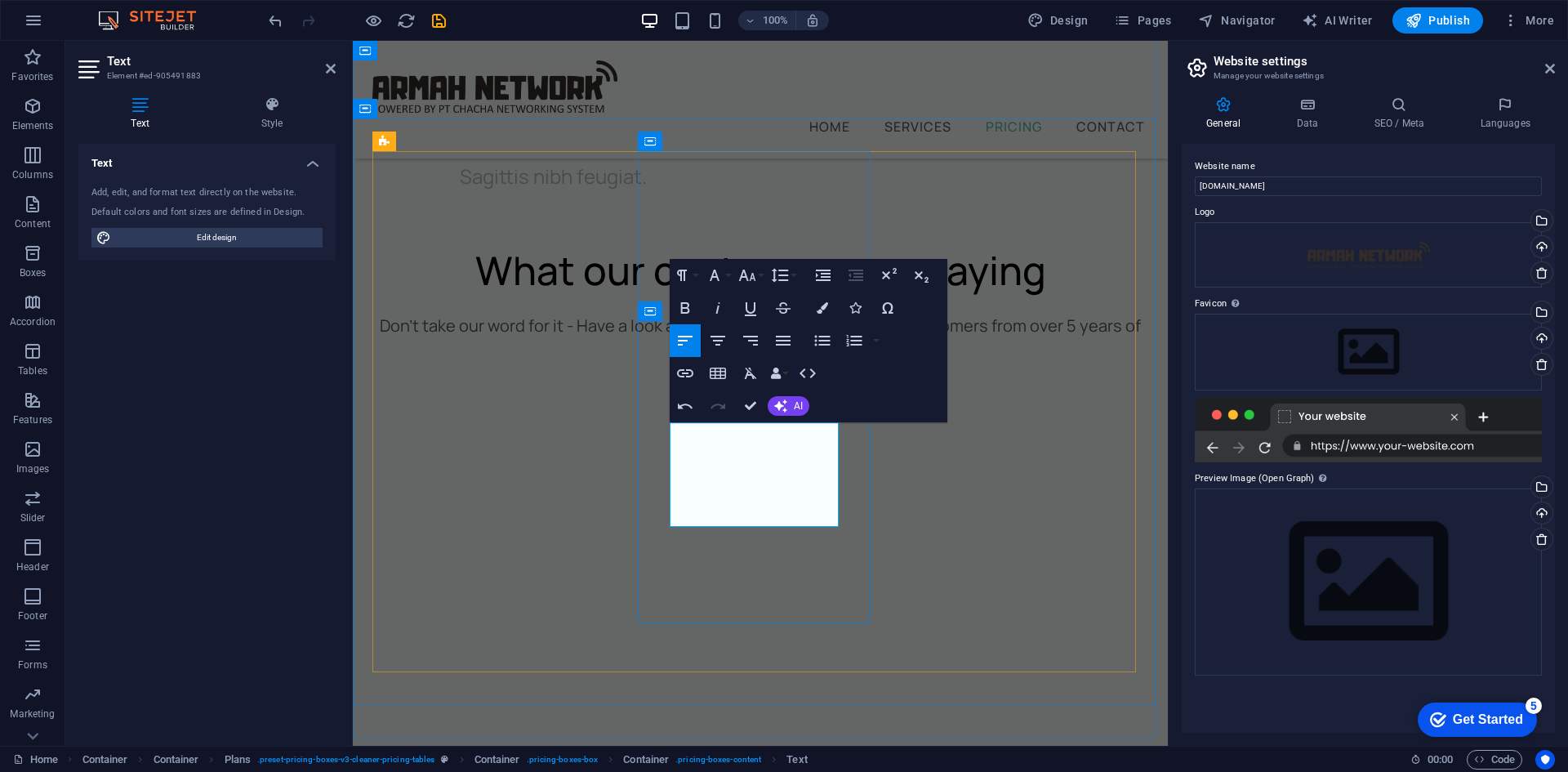
drag, startPoint x: 823, startPoint y: 515, endPoint x: 711, endPoint y: 512, distance: 112.0
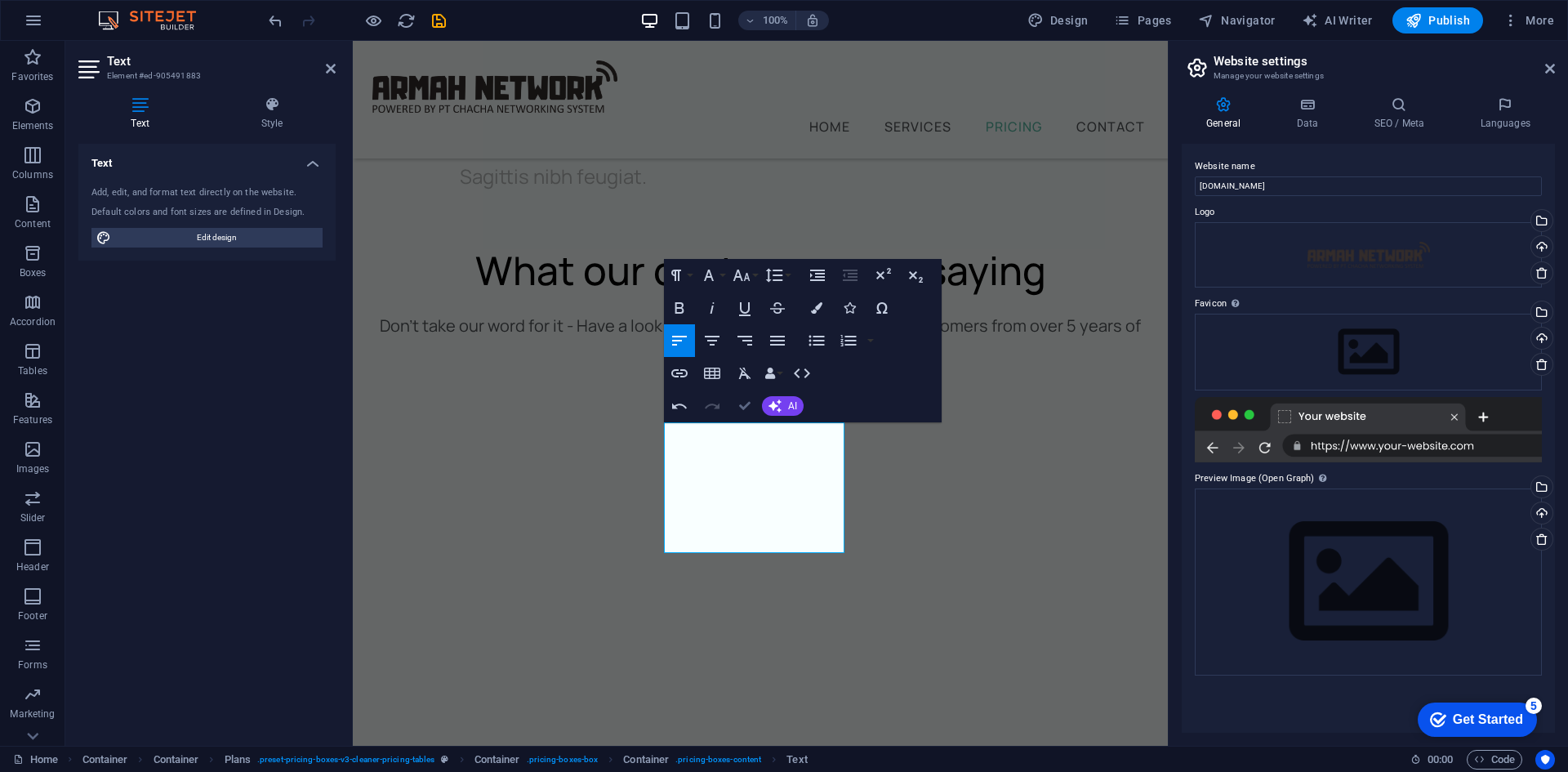
scroll to position [6415, 0]
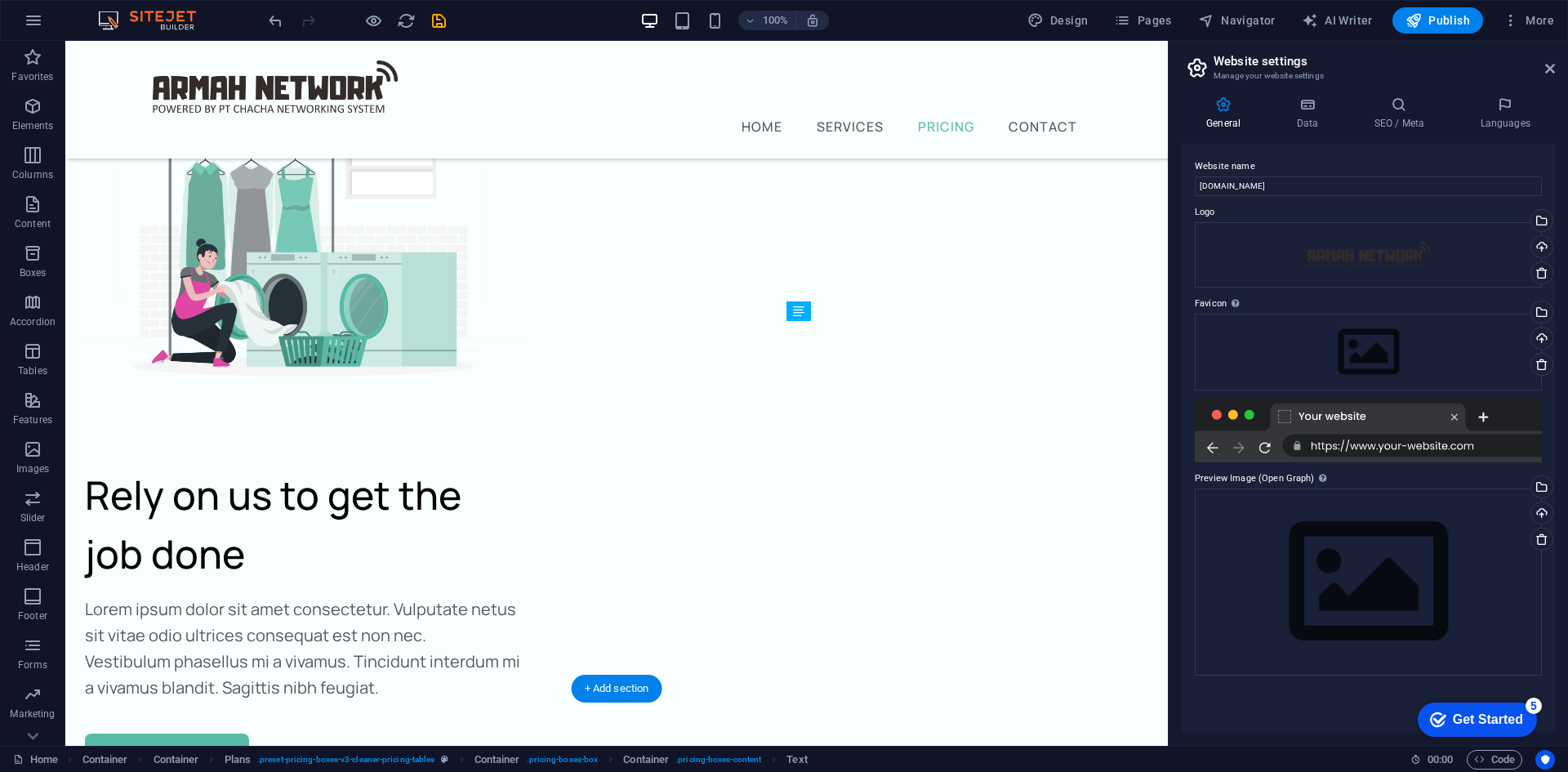
drag, startPoint x: 943, startPoint y: 486, endPoint x: 939, endPoint y: 446, distance: 40.2
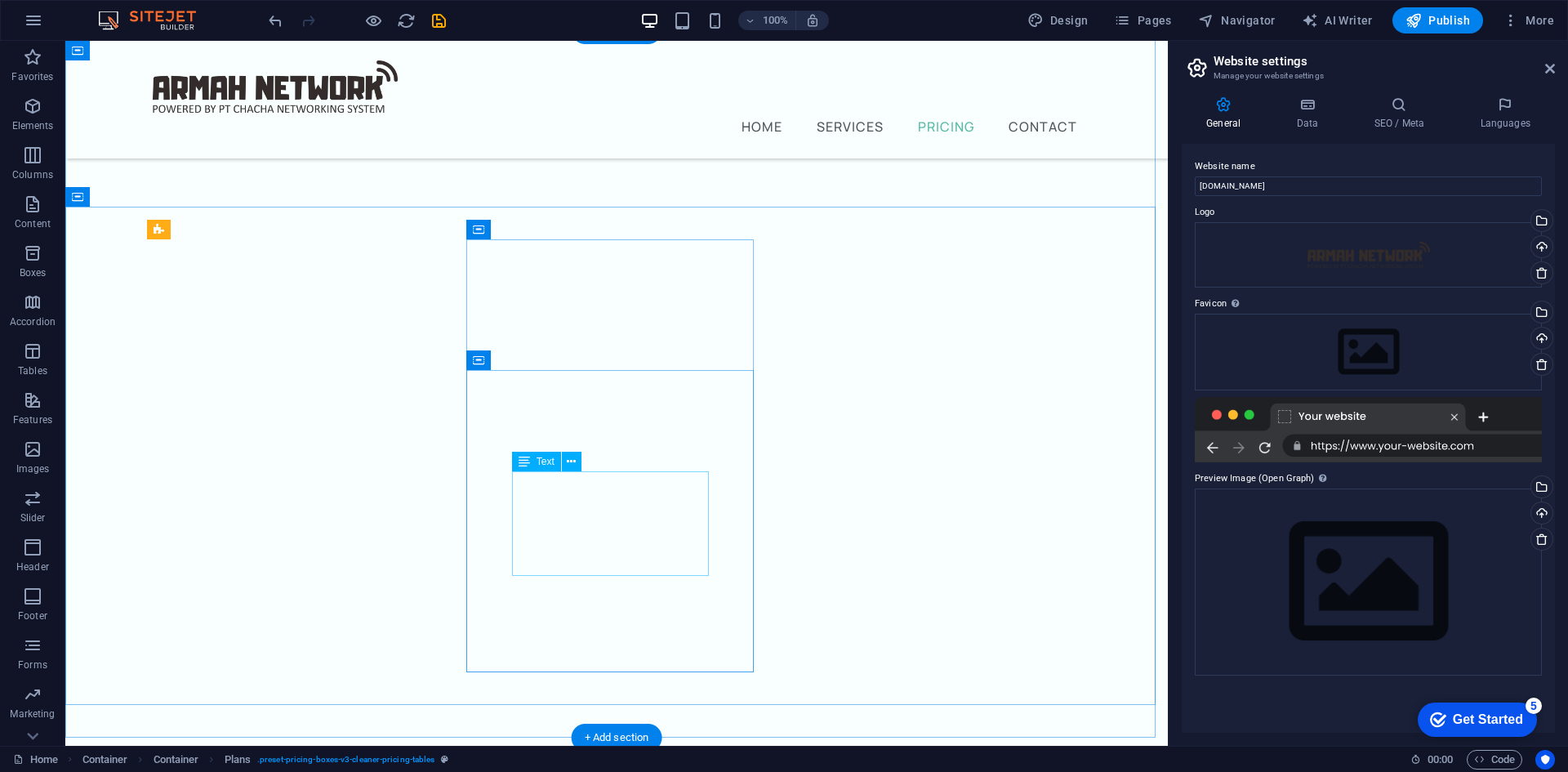
scroll to position [6365, 0]
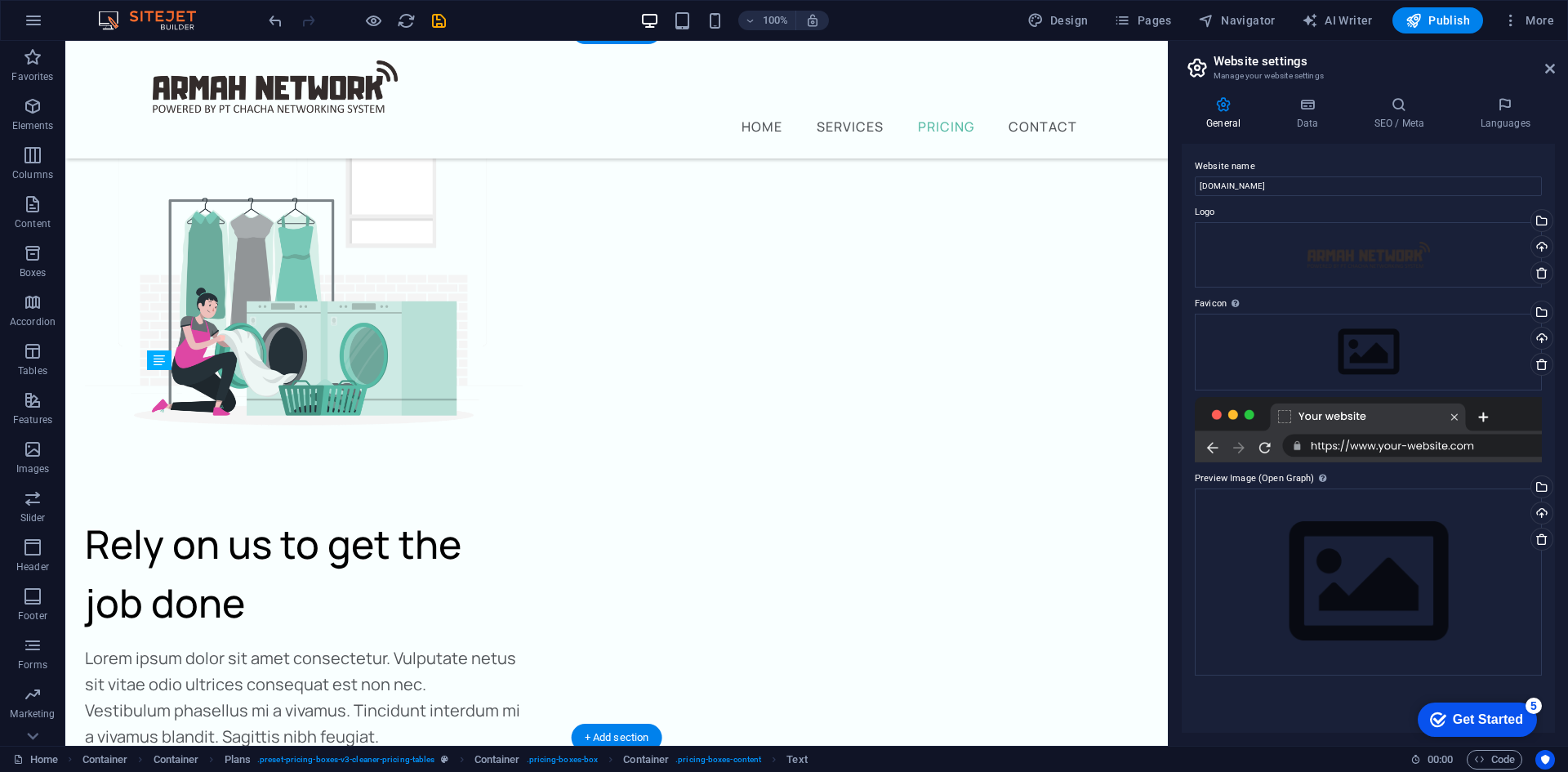
drag, startPoint x: 303, startPoint y: 521, endPoint x: 305, endPoint y: 495, distance: 26.1
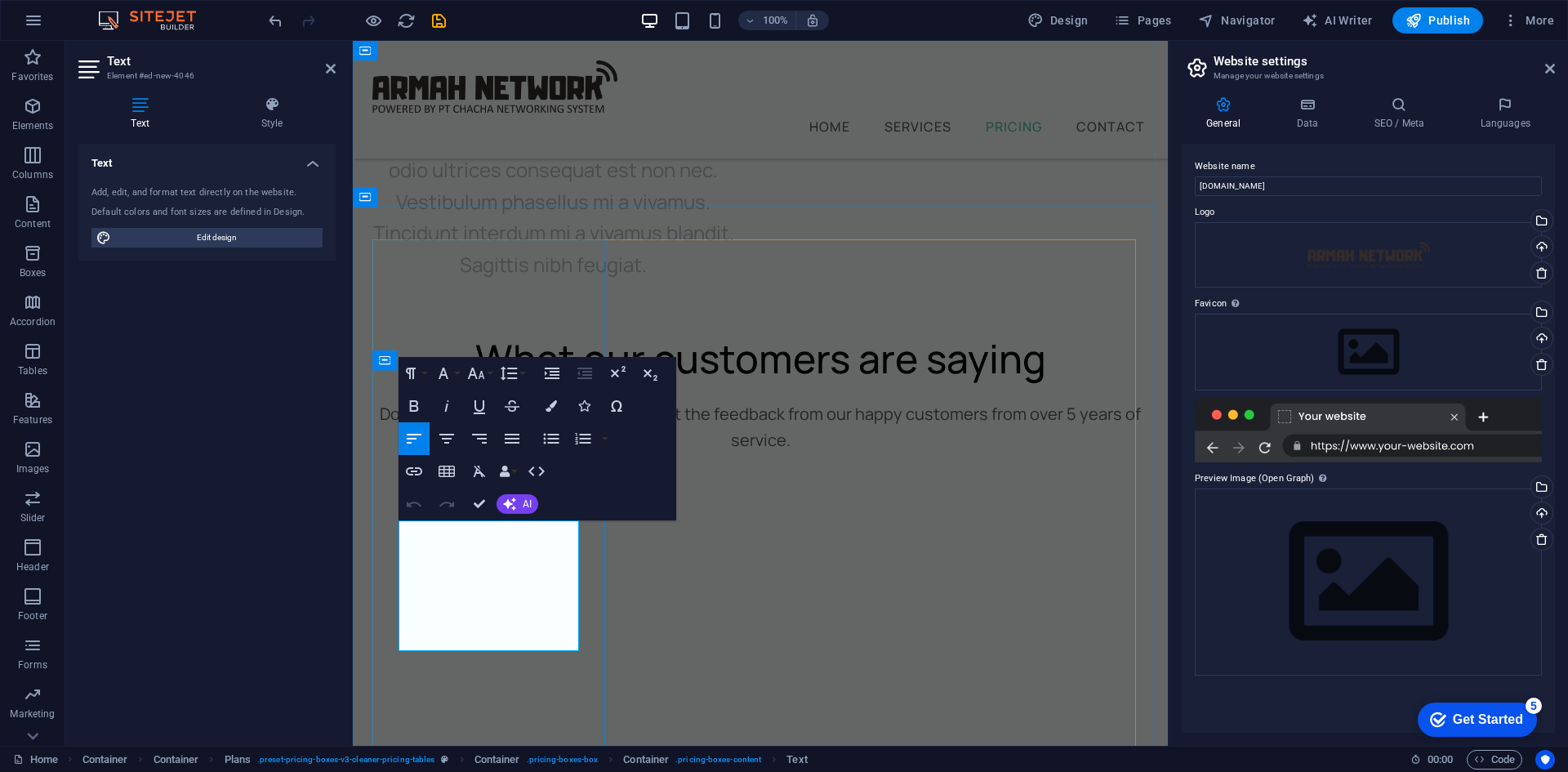
drag, startPoint x: 560, startPoint y: 585, endPoint x: 427, endPoint y: 577, distance: 133.2
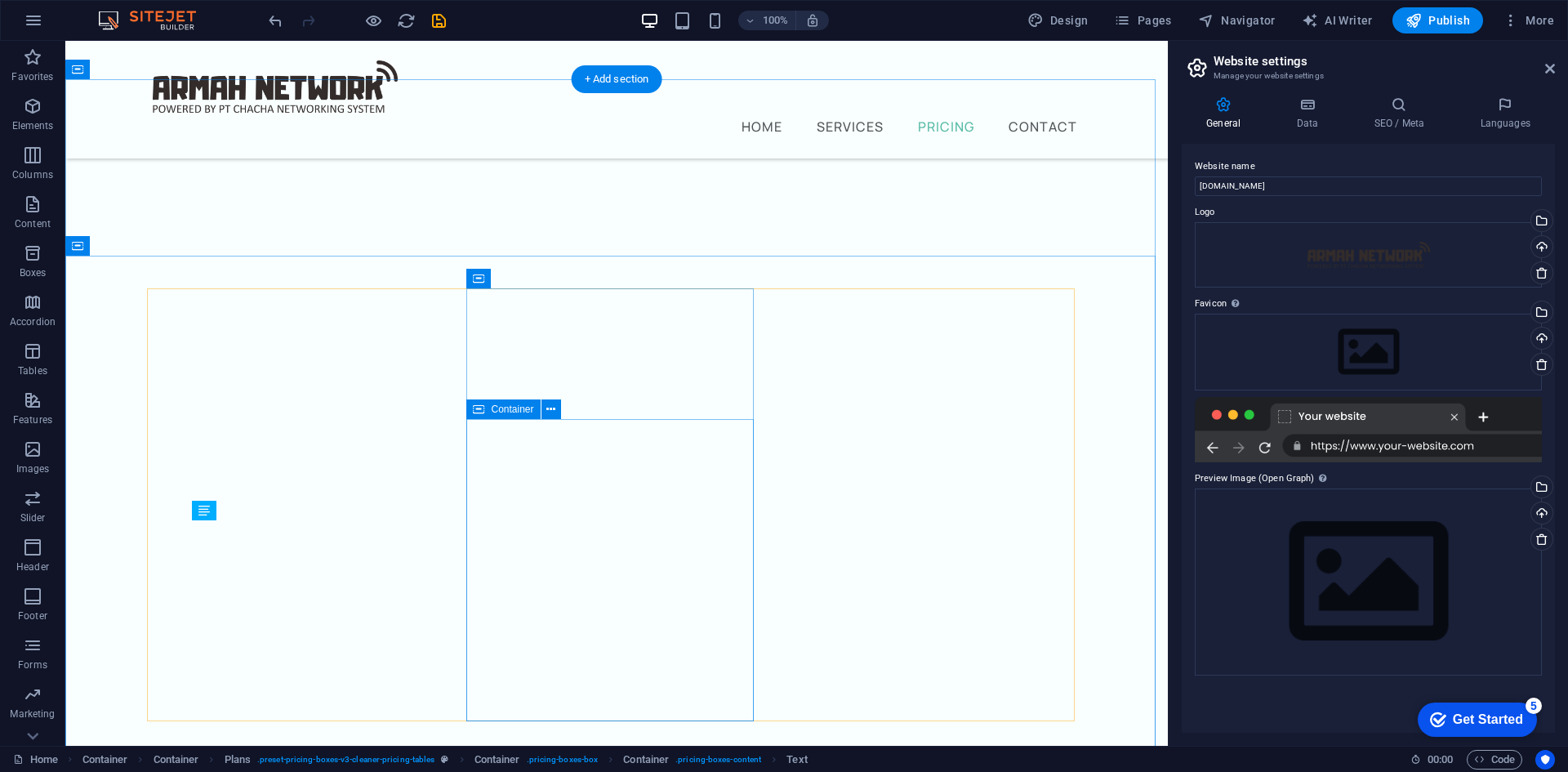
scroll to position [6493, 0]
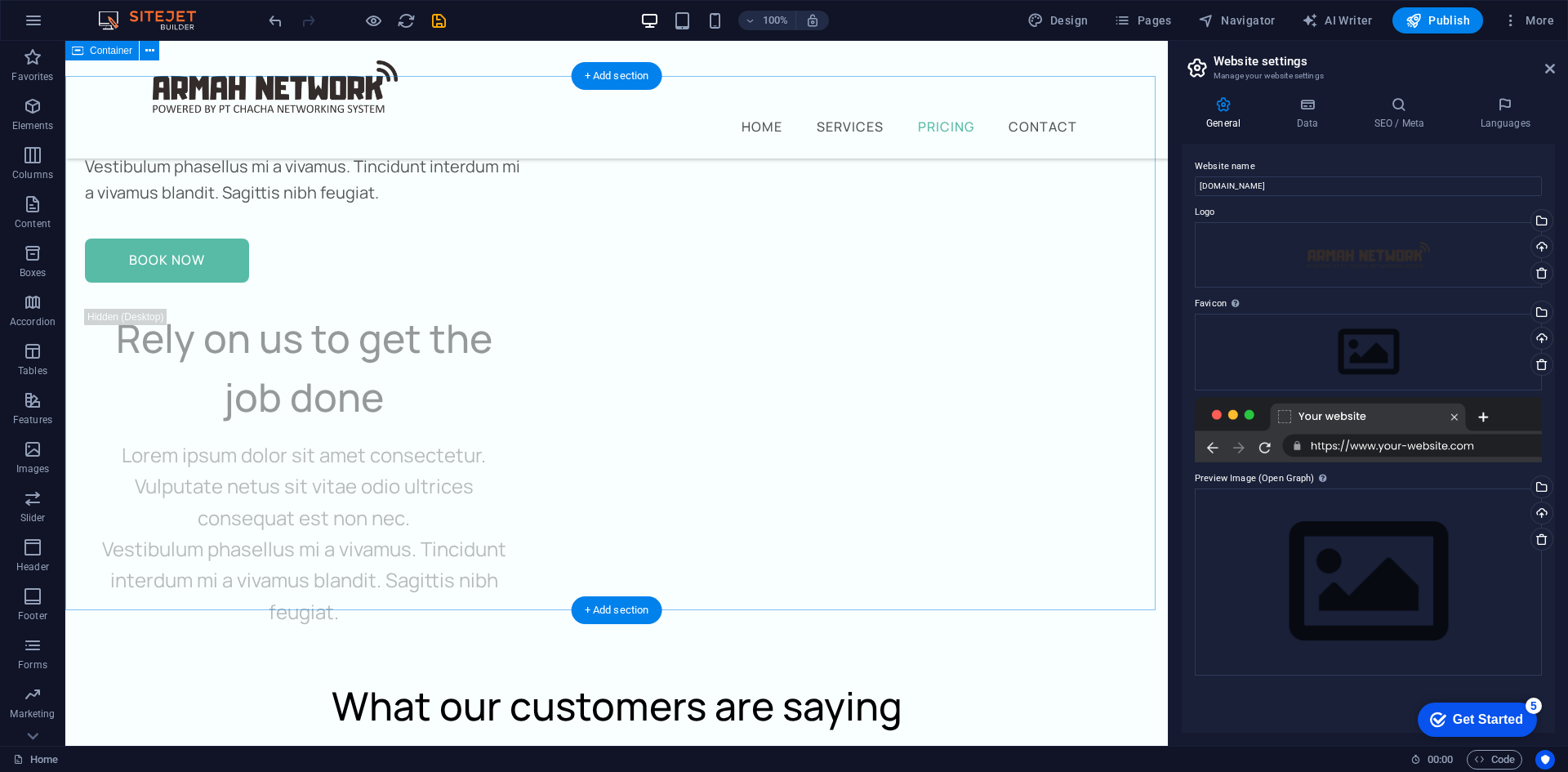
scroll to position [6907, 0]
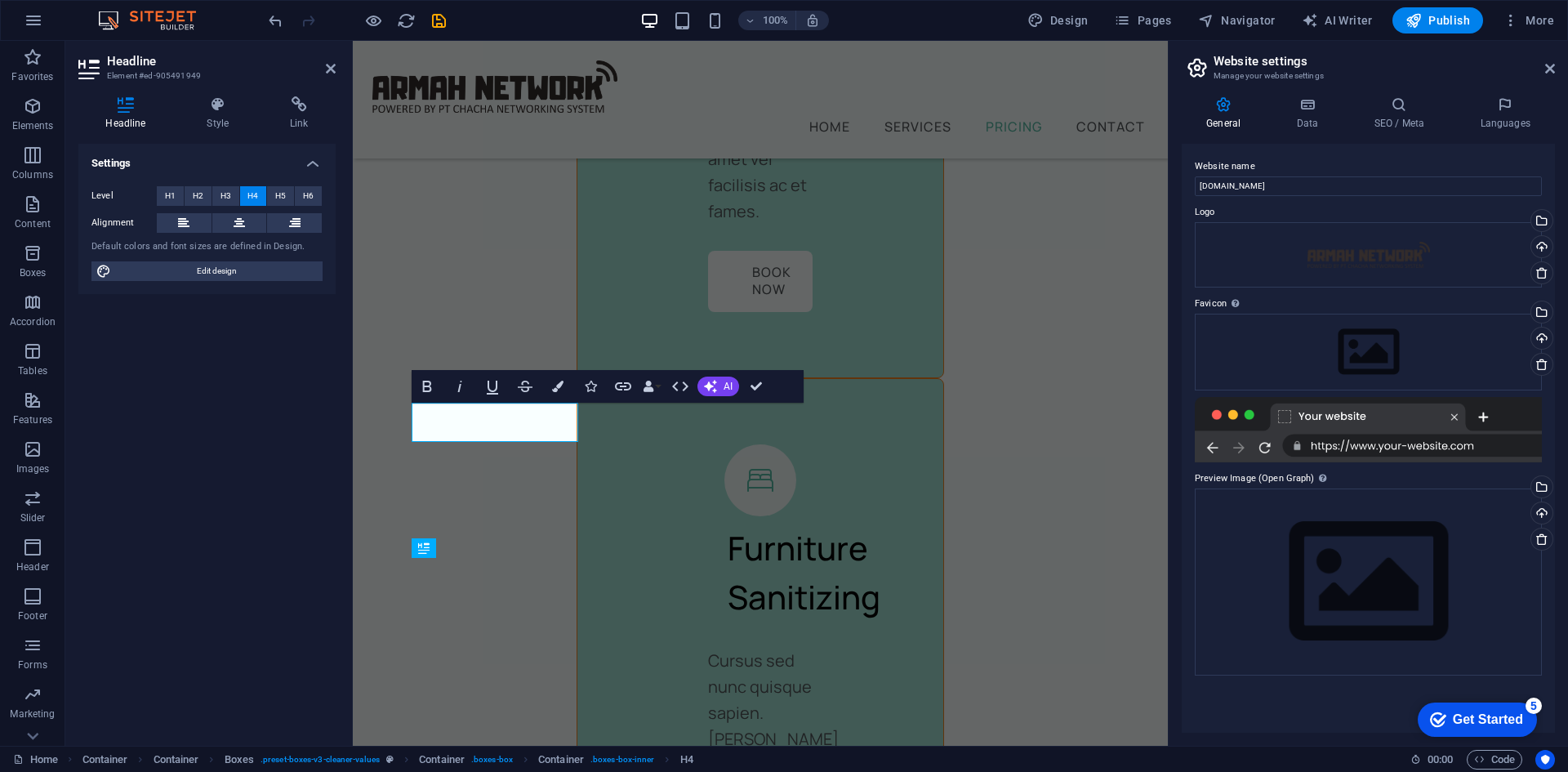
scroll to position [9744, 0]
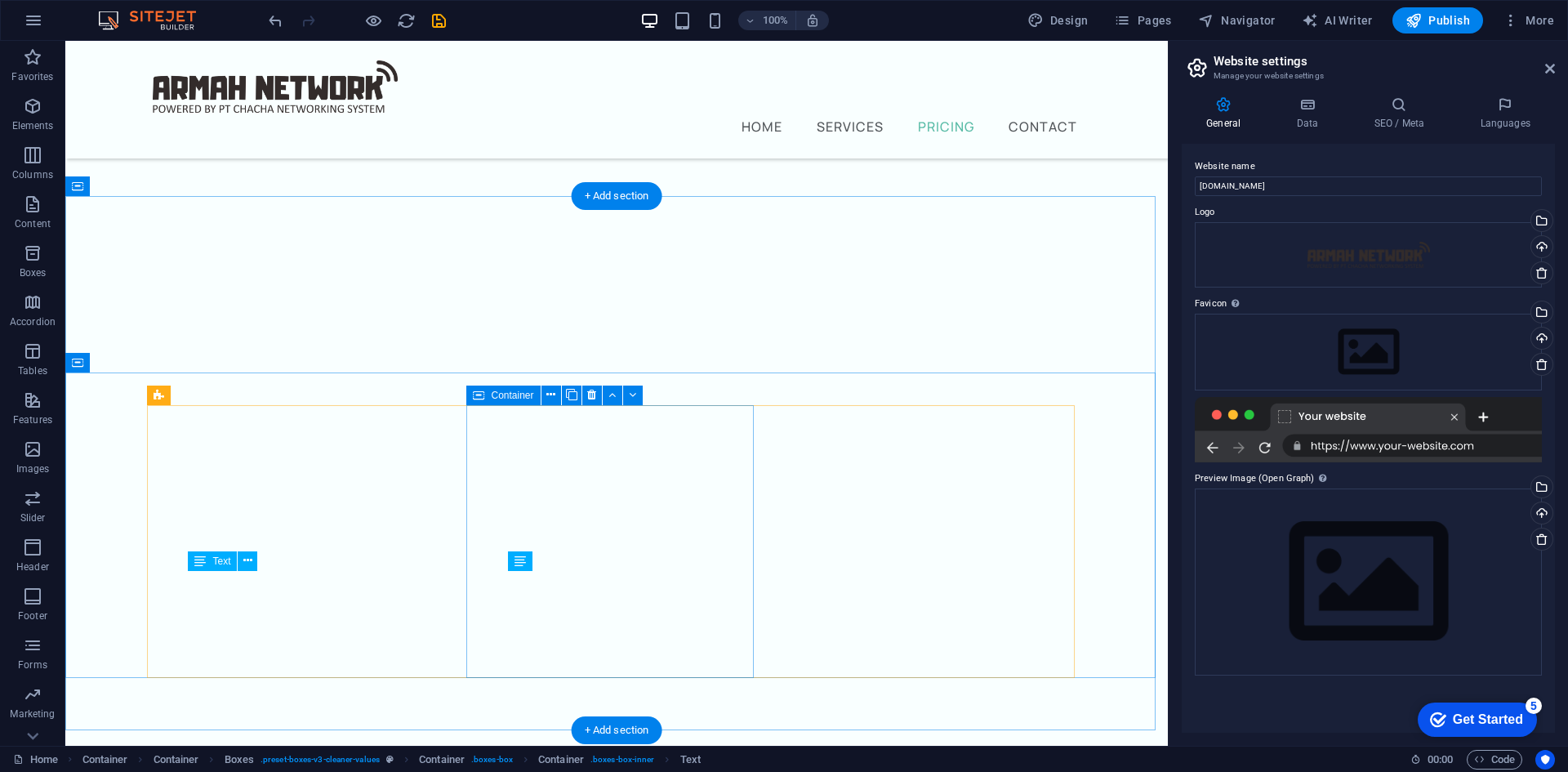
scroll to position [6907, 0]
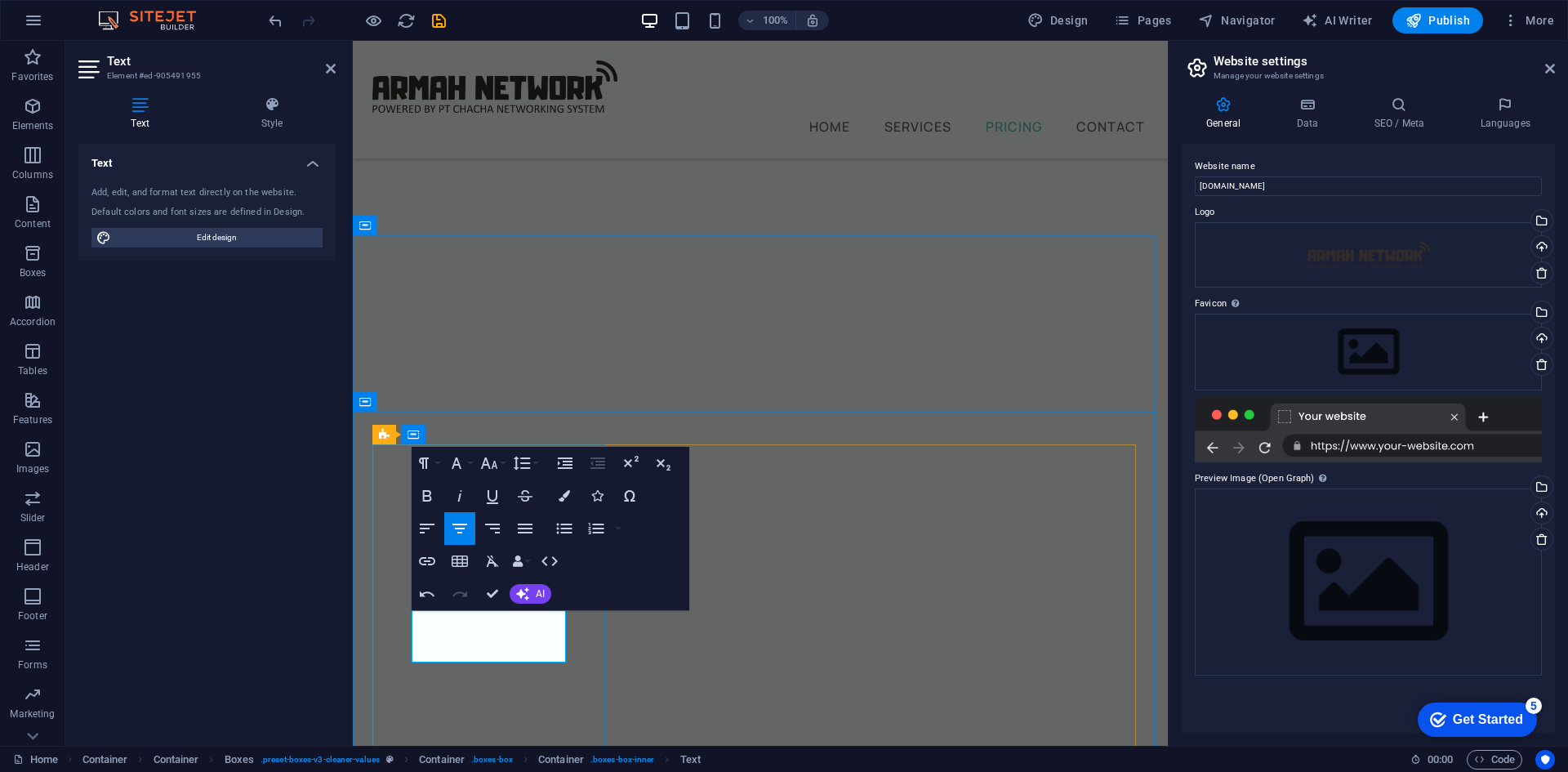
drag, startPoint x: 434, startPoint y: 548, endPoint x: 500, endPoint y: 589, distance: 77.7
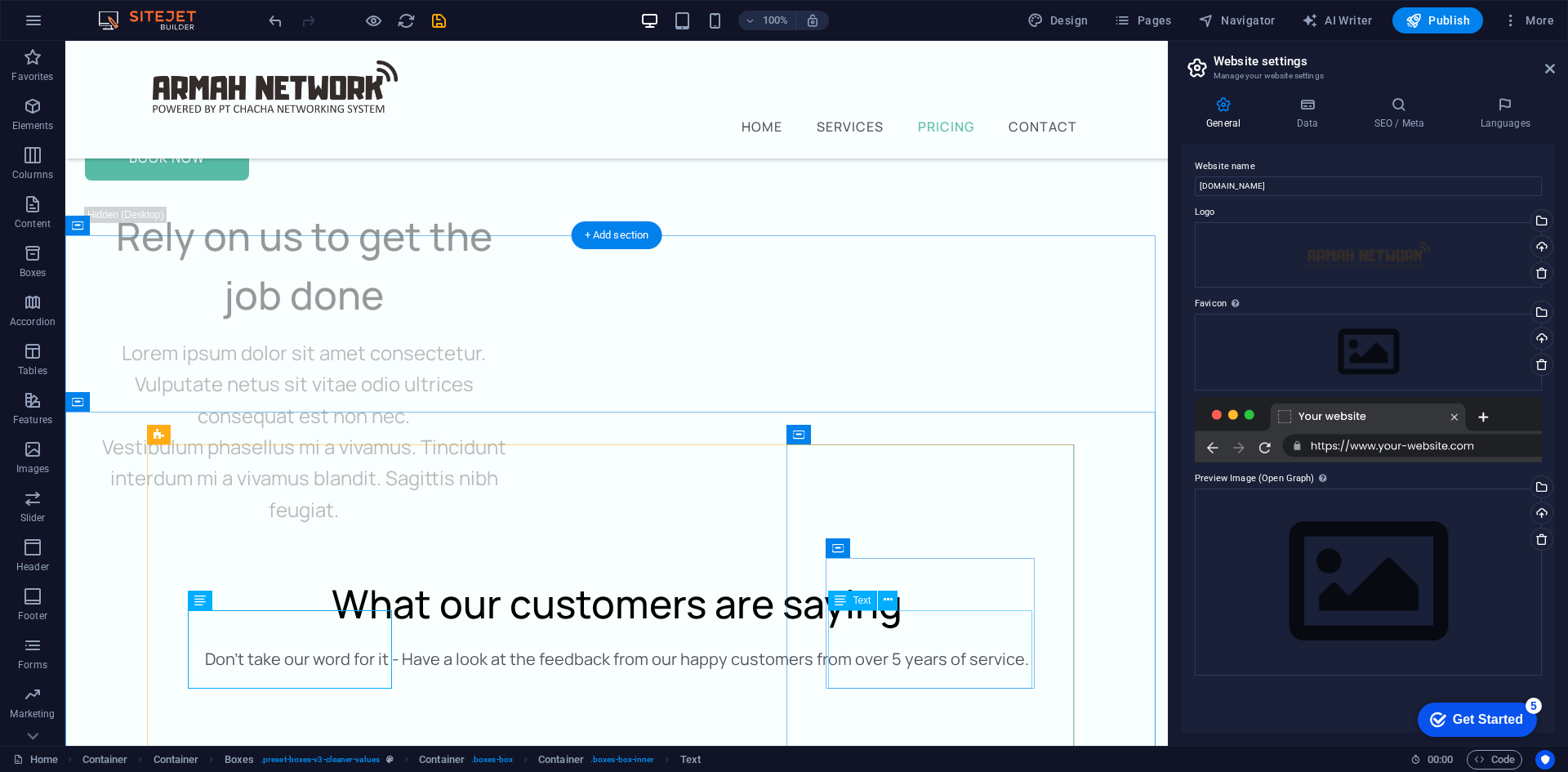
scroll to position [7031, 0]
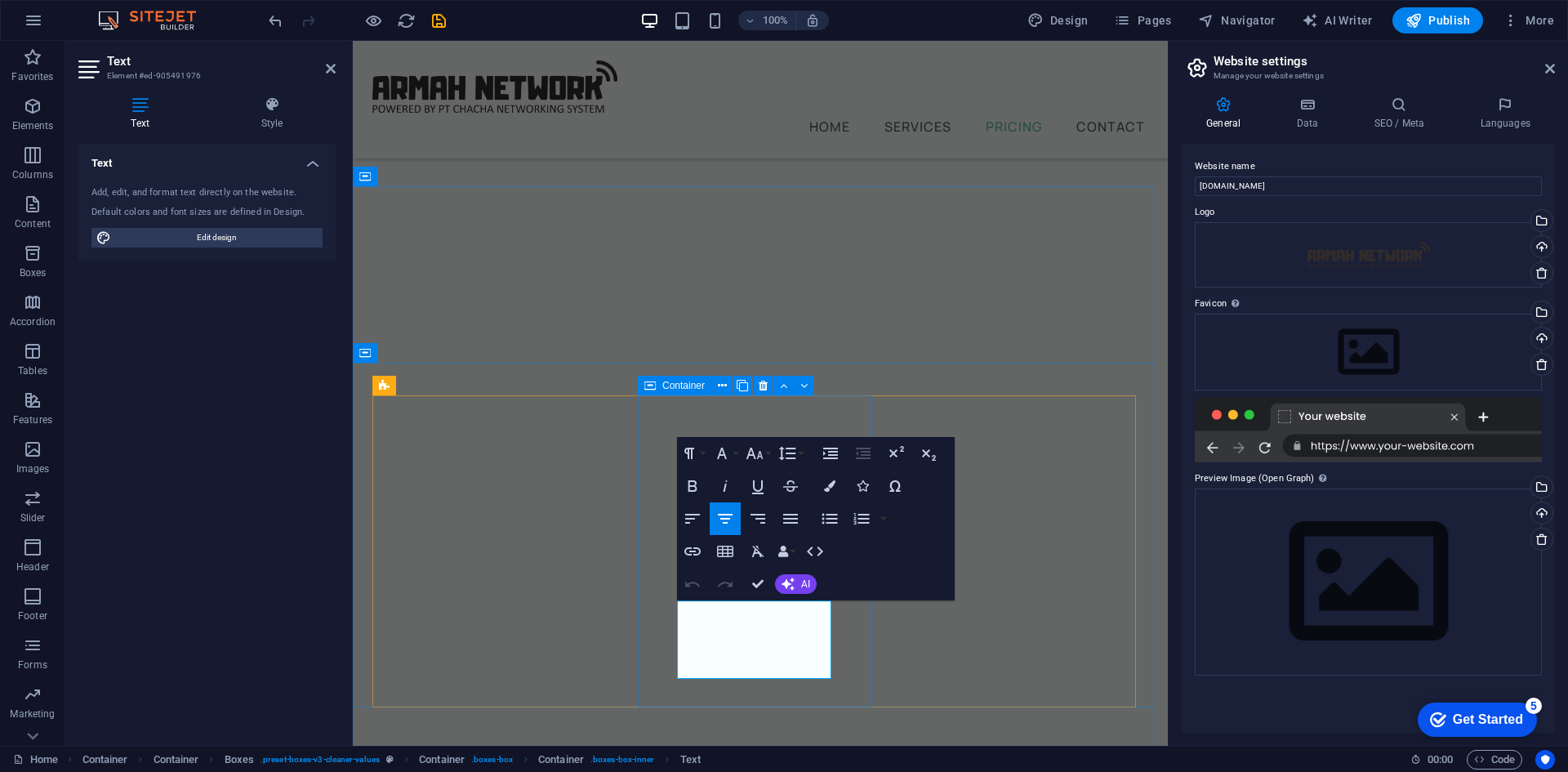
drag, startPoint x: 827, startPoint y: 669, endPoint x: 669, endPoint y: 605, distance: 170.5
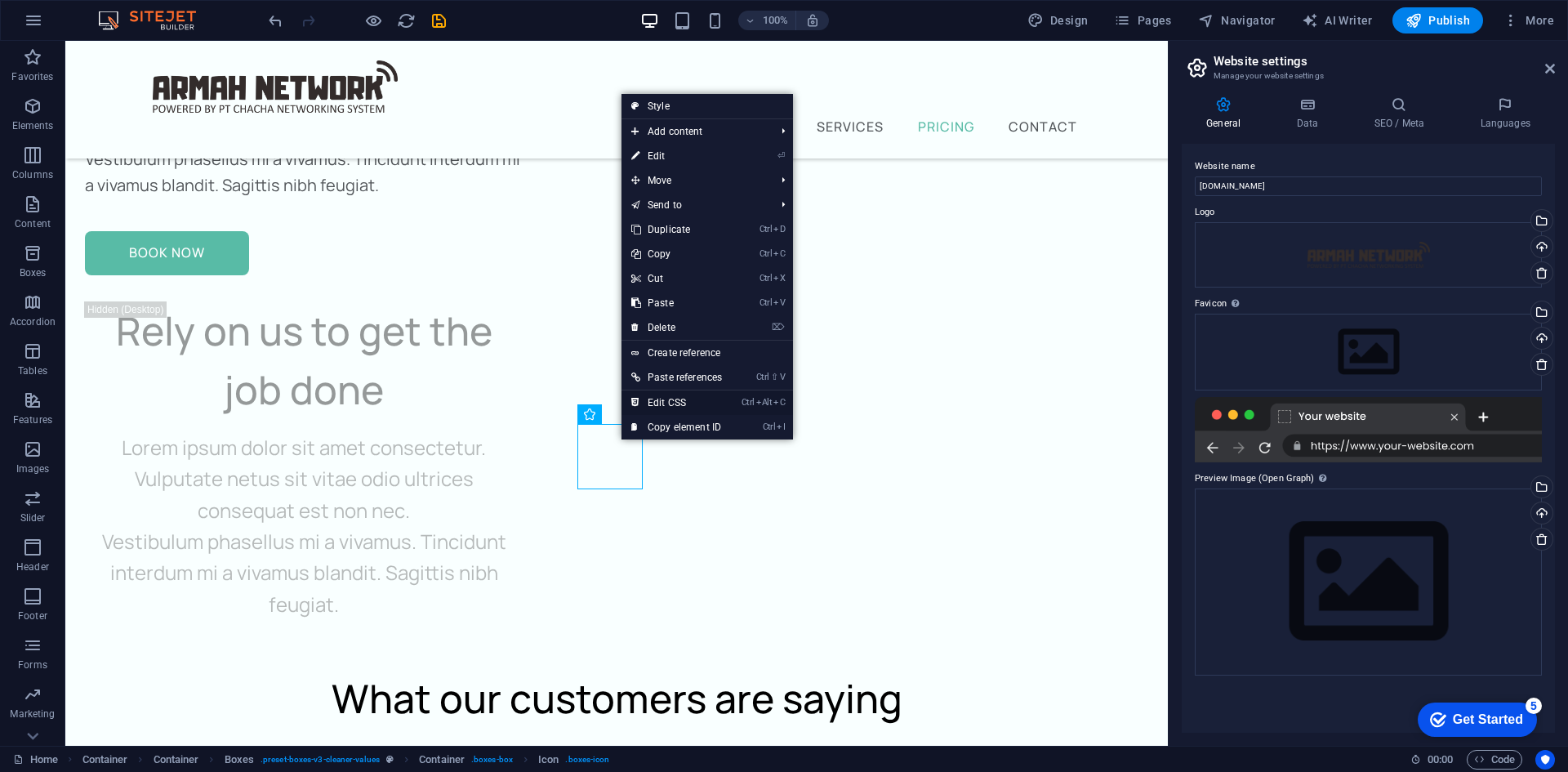
click at [672, 405] on link "Ctrl Alt C Edit CSS" at bounding box center [677, 403] width 111 height 25
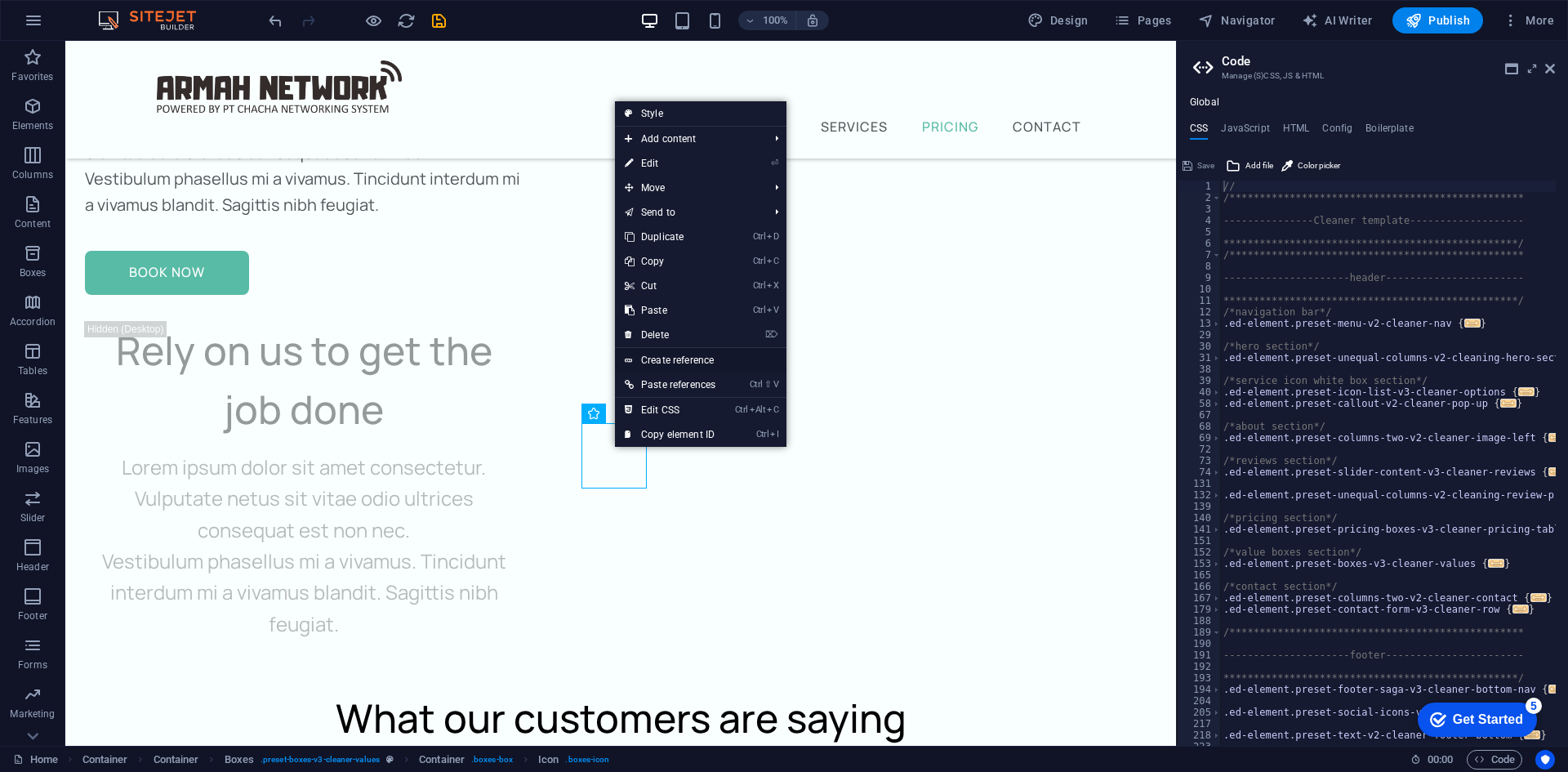
click at [675, 361] on link "Create reference" at bounding box center [701, 361] width 172 height 25
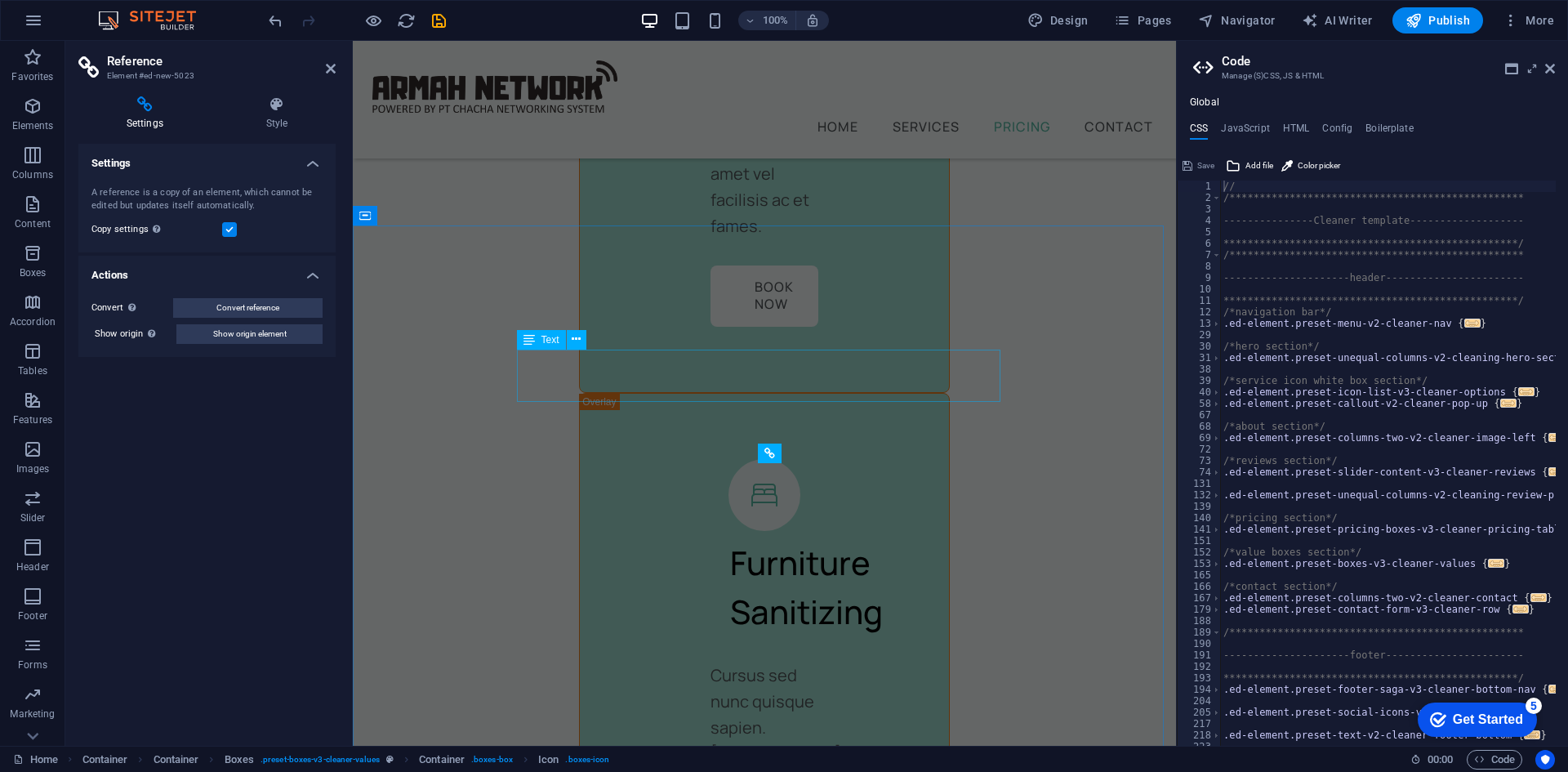
scroll to position [9441, 0]
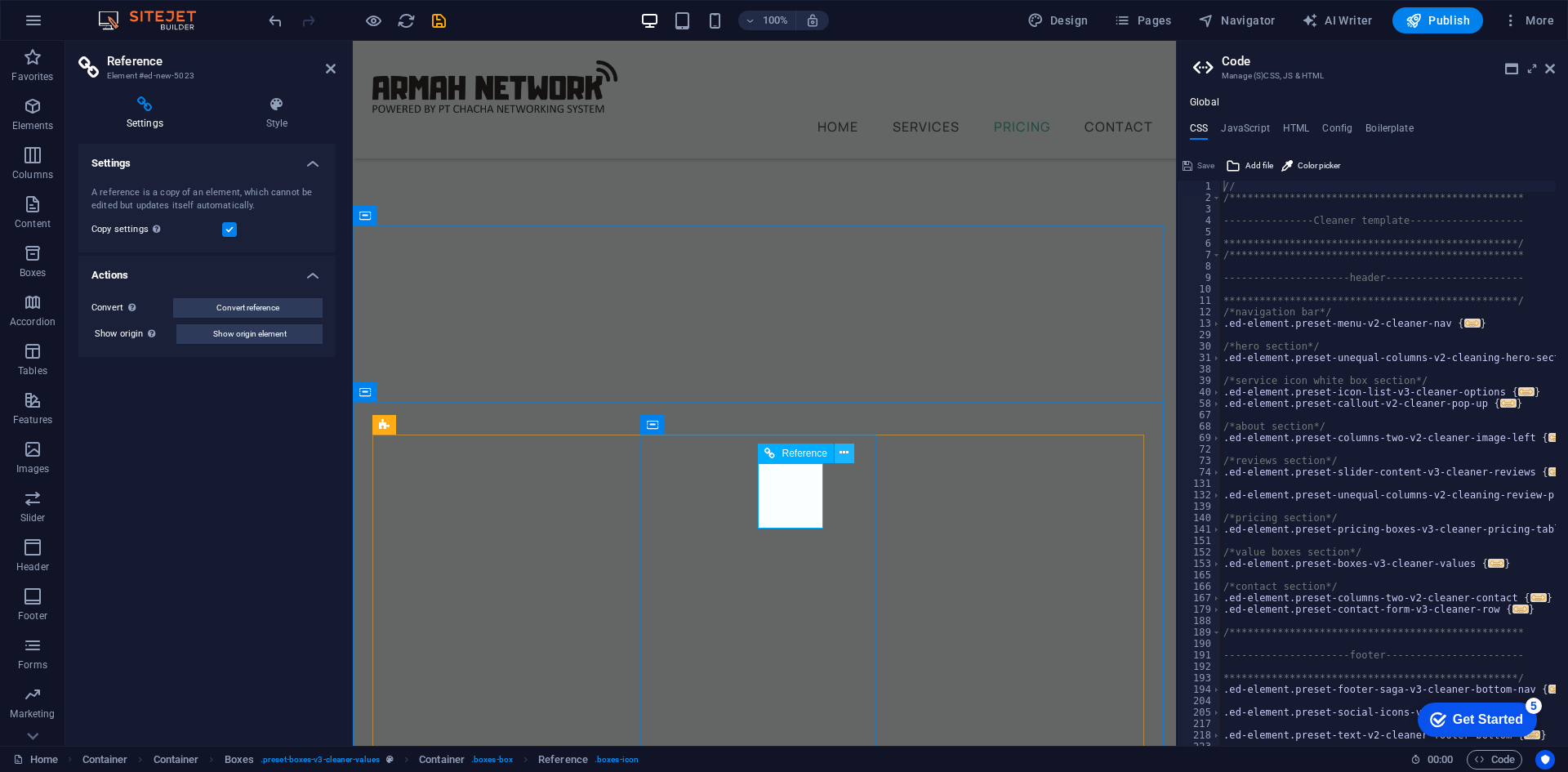
click at [843, 455] on icon at bounding box center [843, 452] width 9 height 17
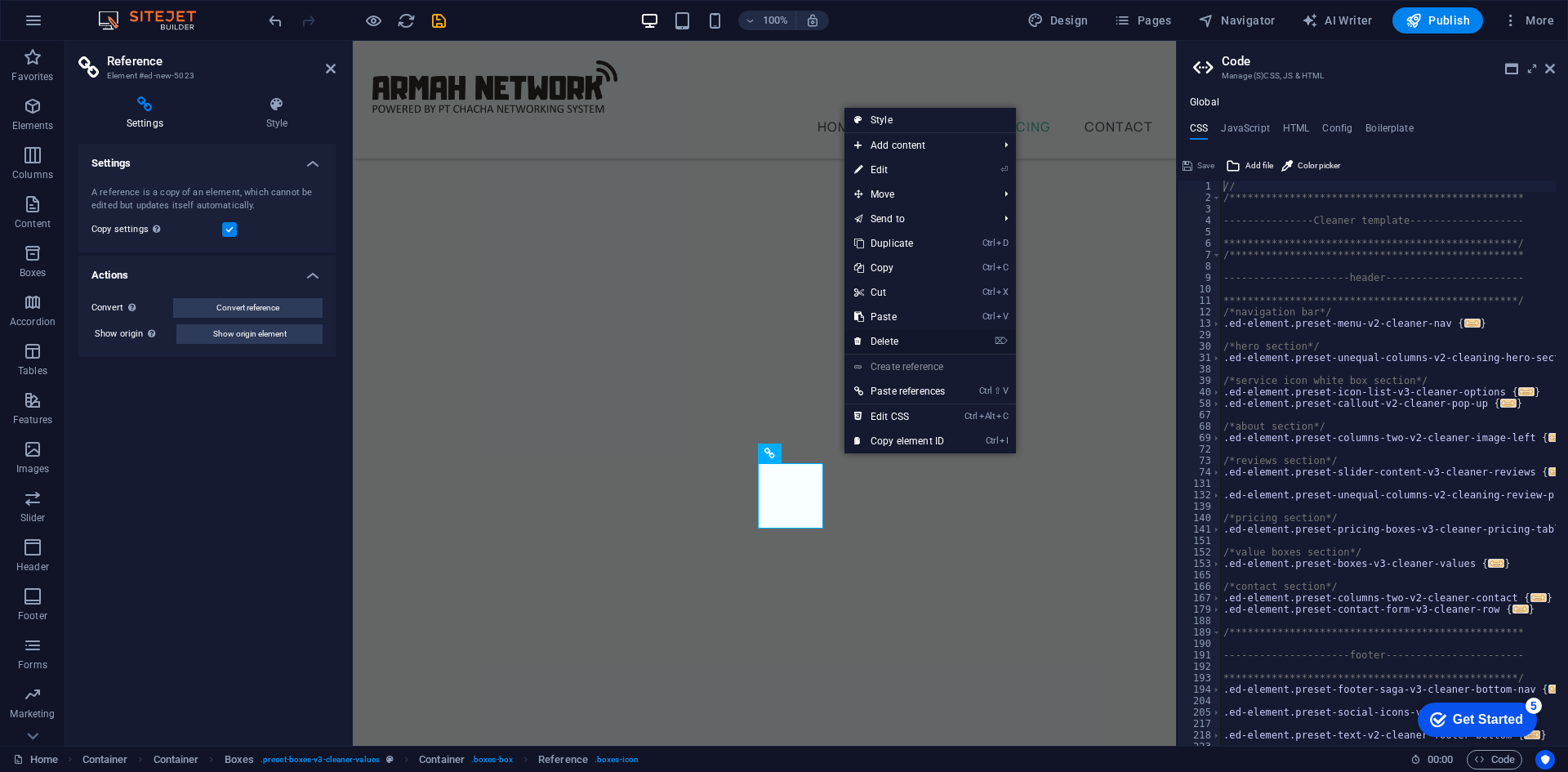
click at [881, 348] on link "⌦ Delete" at bounding box center [900, 342] width 111 height 25
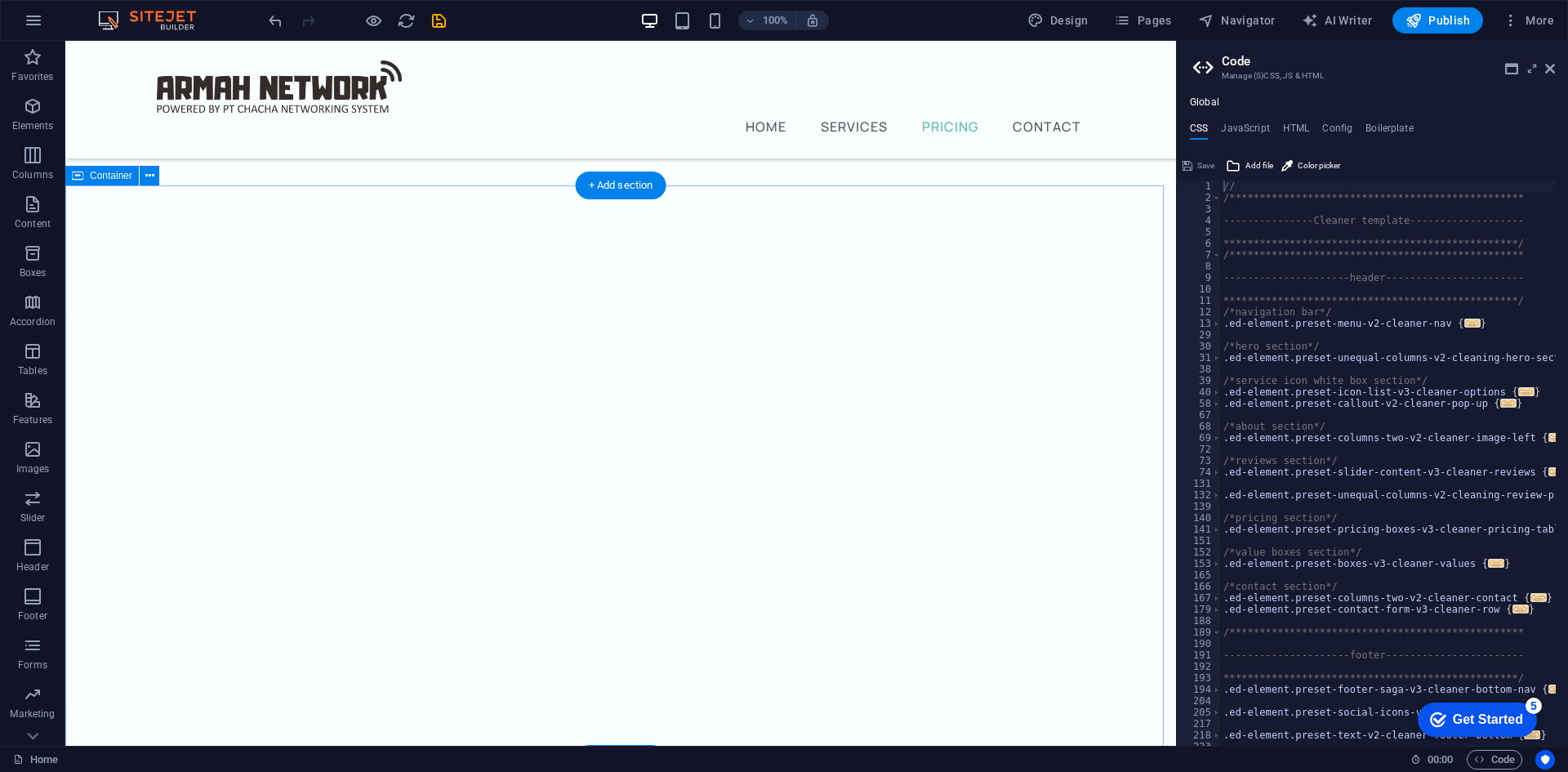
scroll to position [6897, 0]
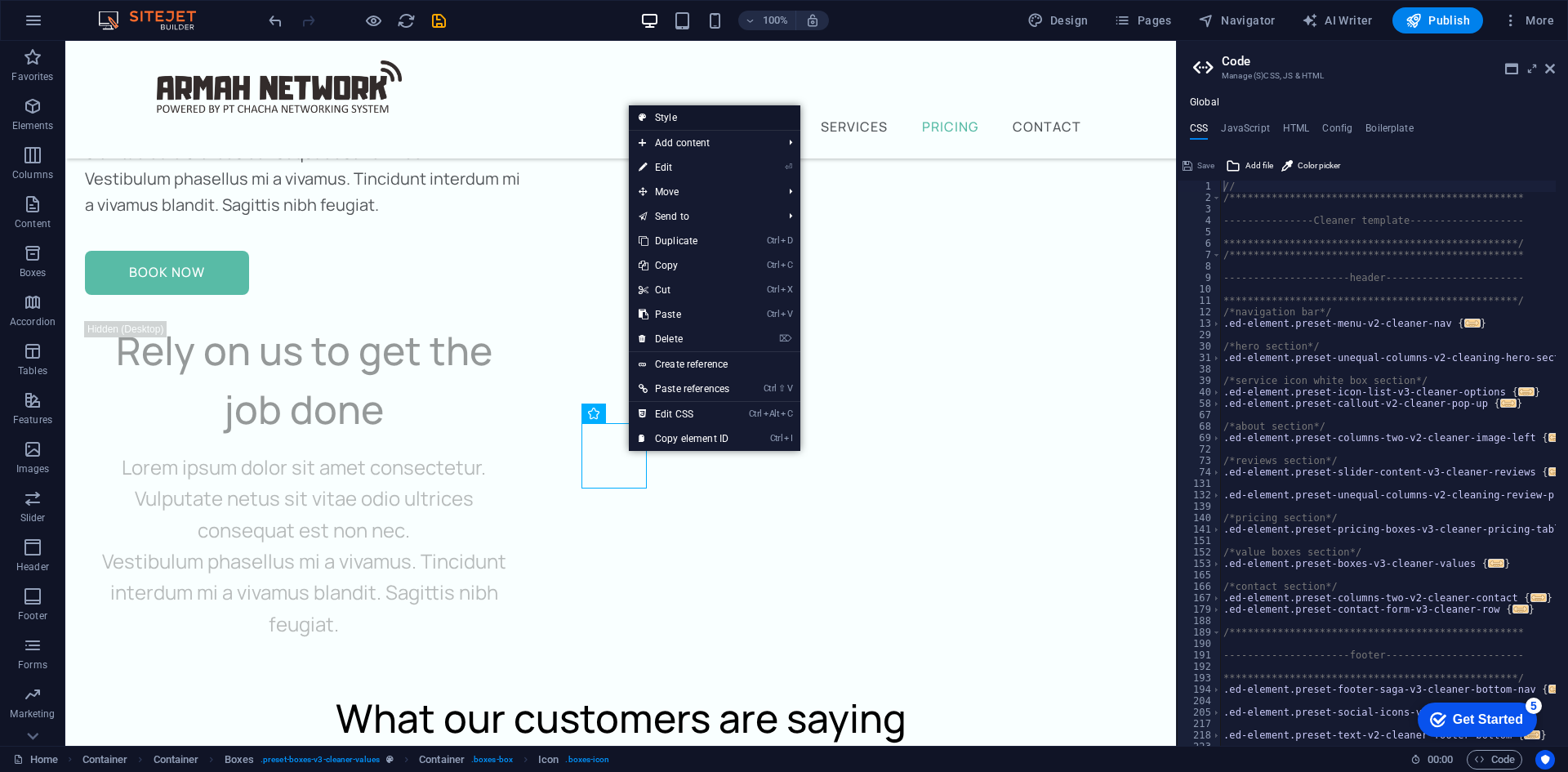
click at [700, 121] on link "Style" at bounding box center [715, 118] width 172 height 25
select select "px"
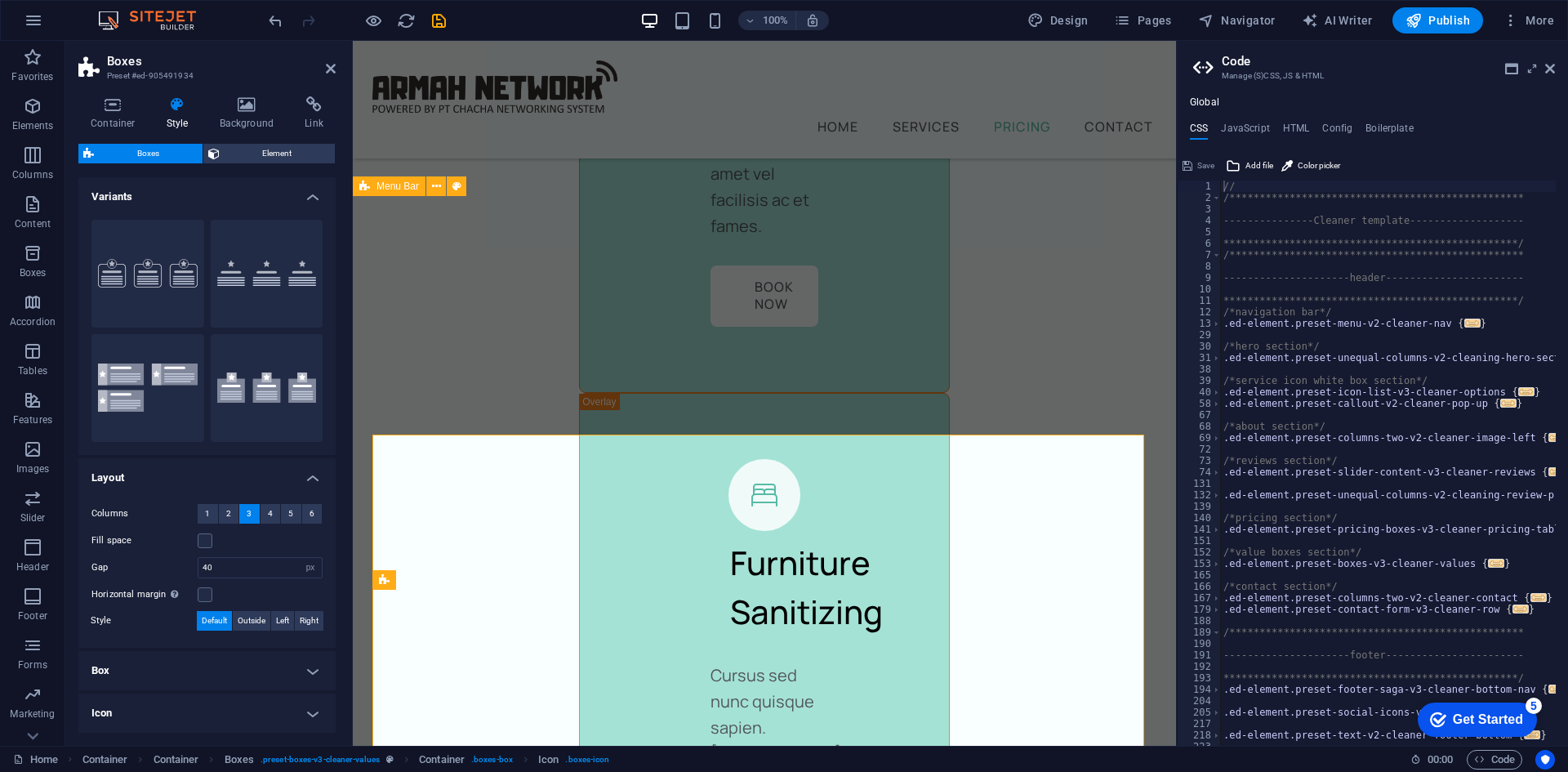
scroll to position [9441, 0]
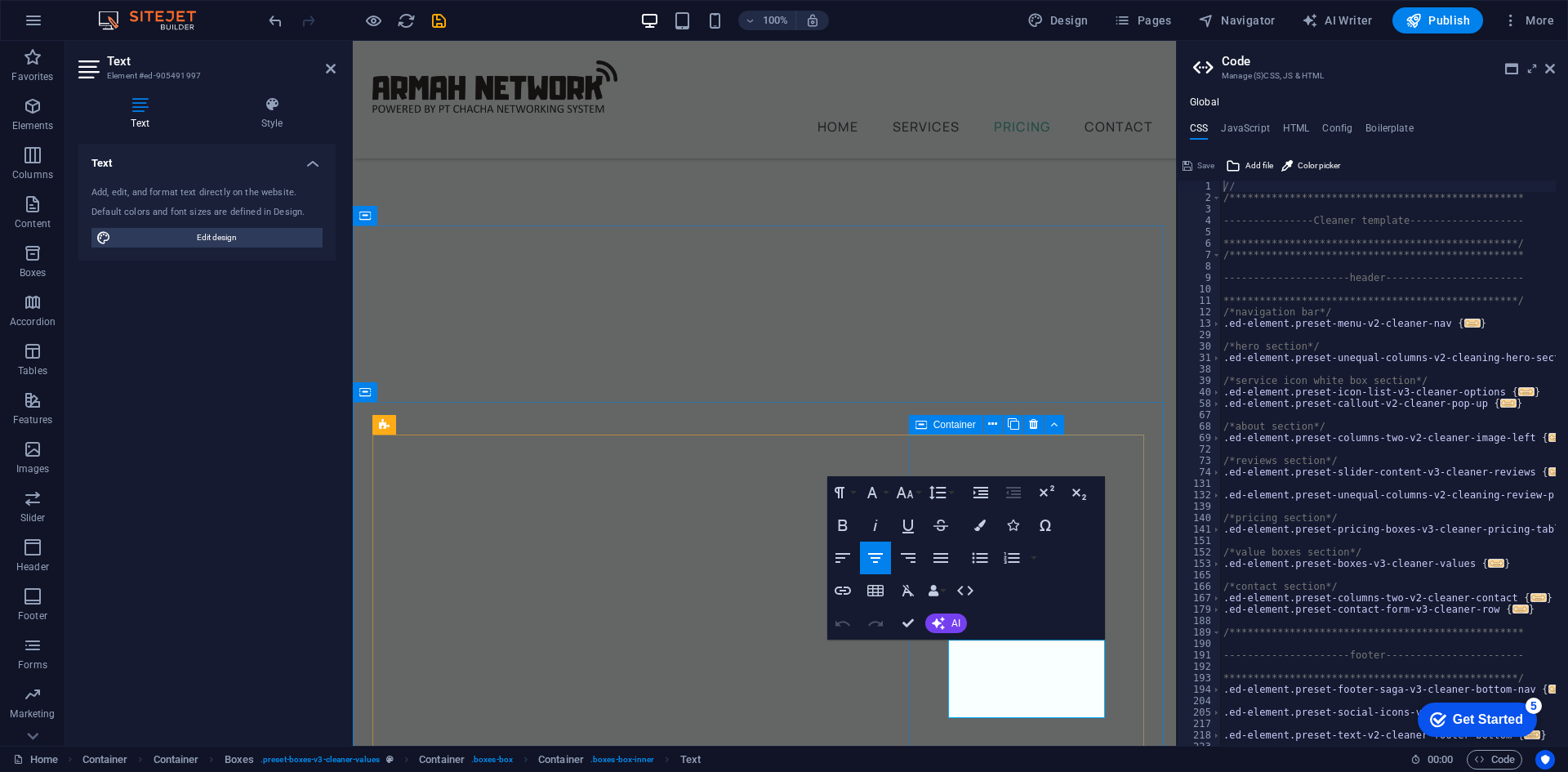
drag, startPoint x: 1089, startPoint y: 702, endPoint x: 937, endPoint y: 654, distance: 159.4
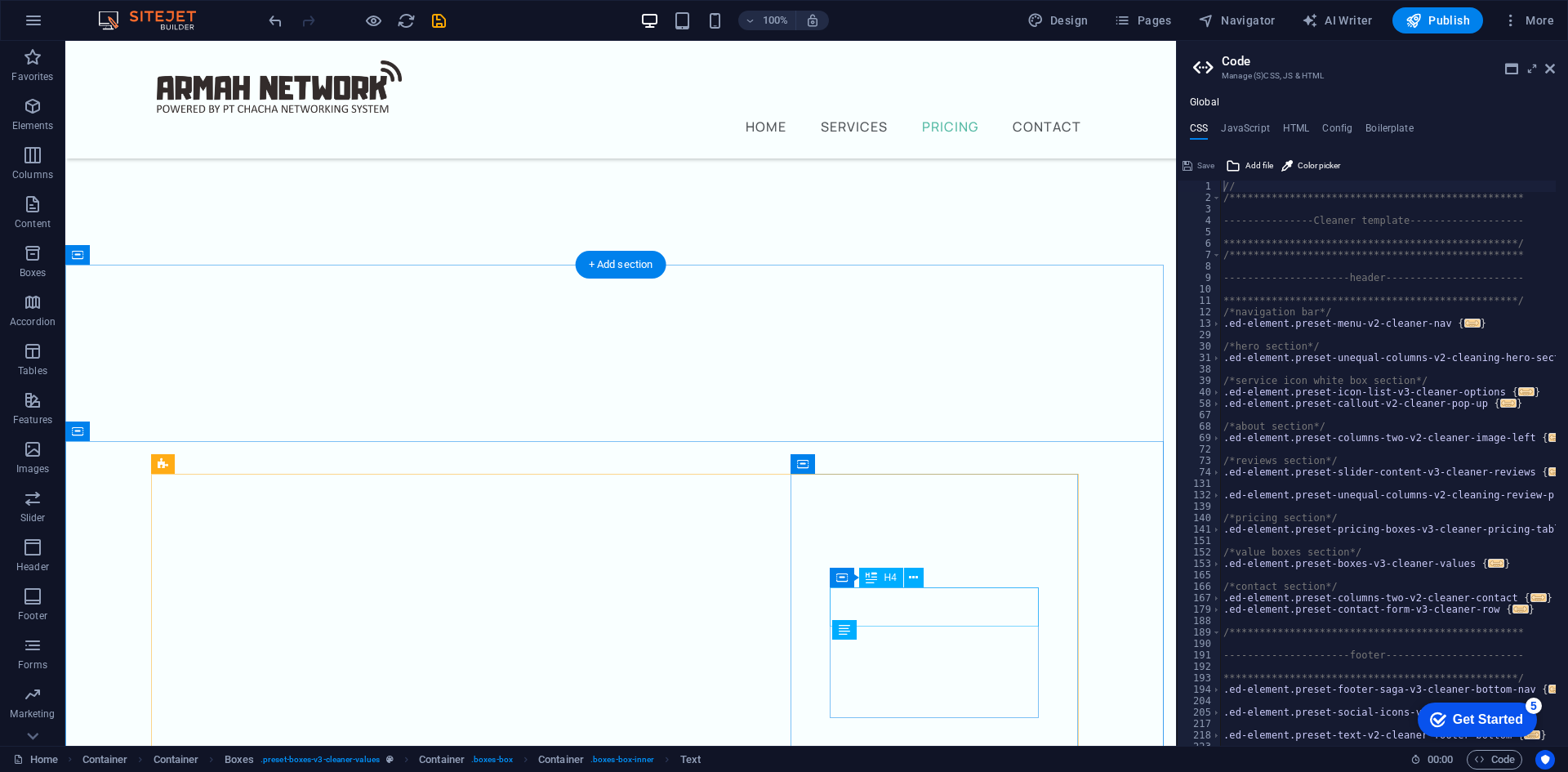
scroll to position [6818, 0]
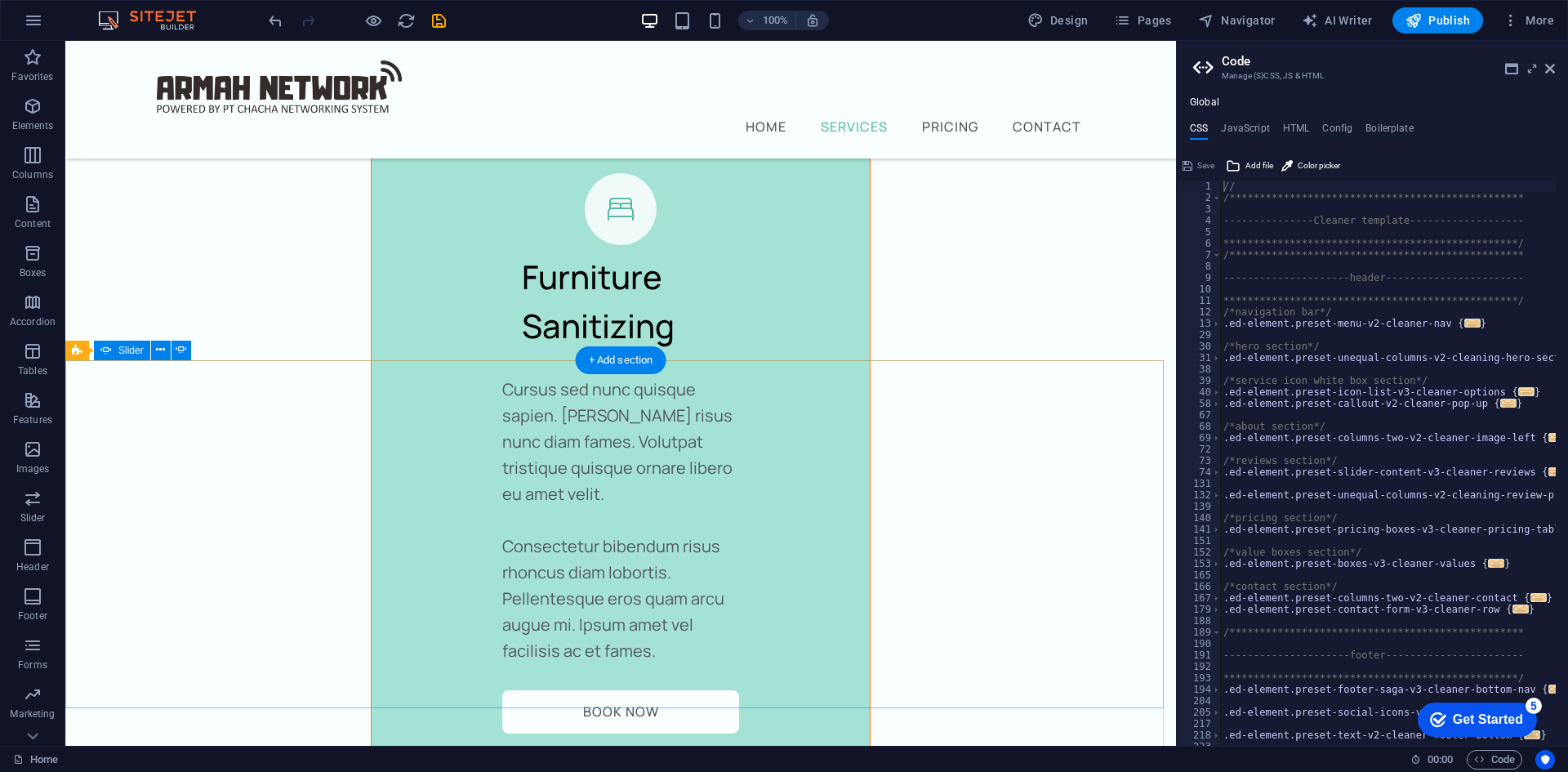
scroll to position [5700, 0]
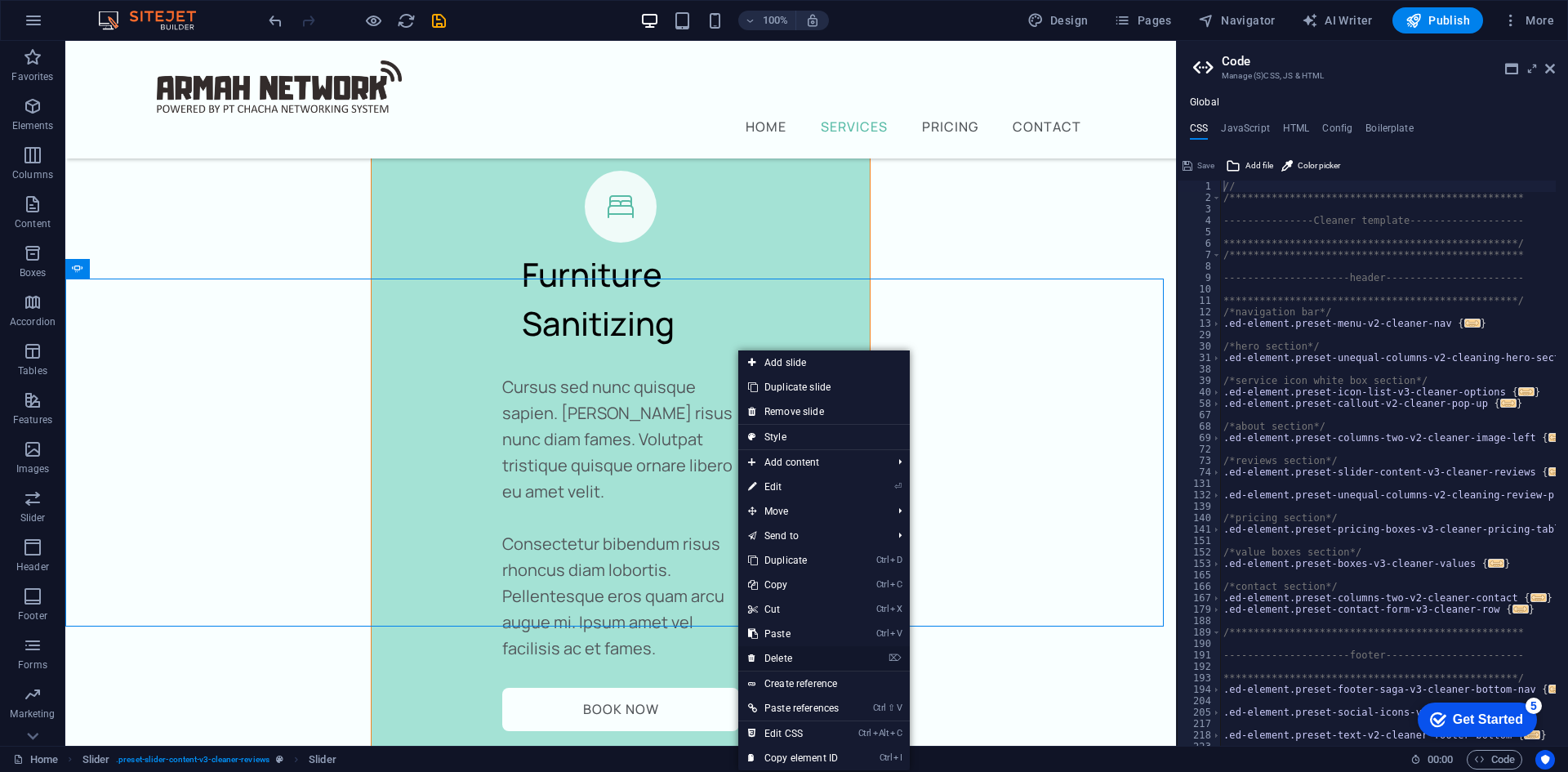
click at [791, 653] on link "⌦ Delete" at bounding box center [794, 659] width 111 height 25
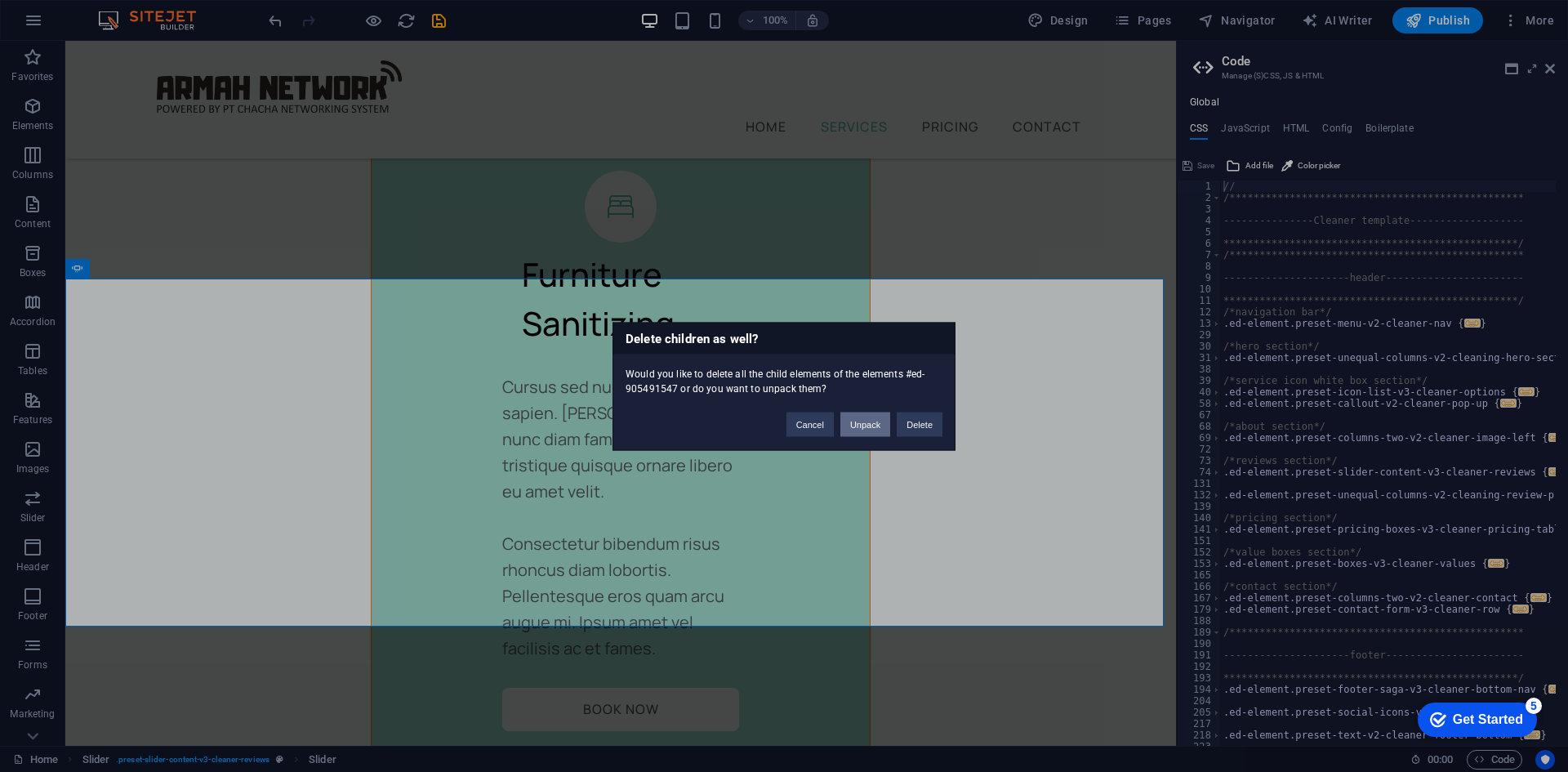
click at [874, 425] on button "Unpack" at bounding box center [865, 424] width 50 height 25
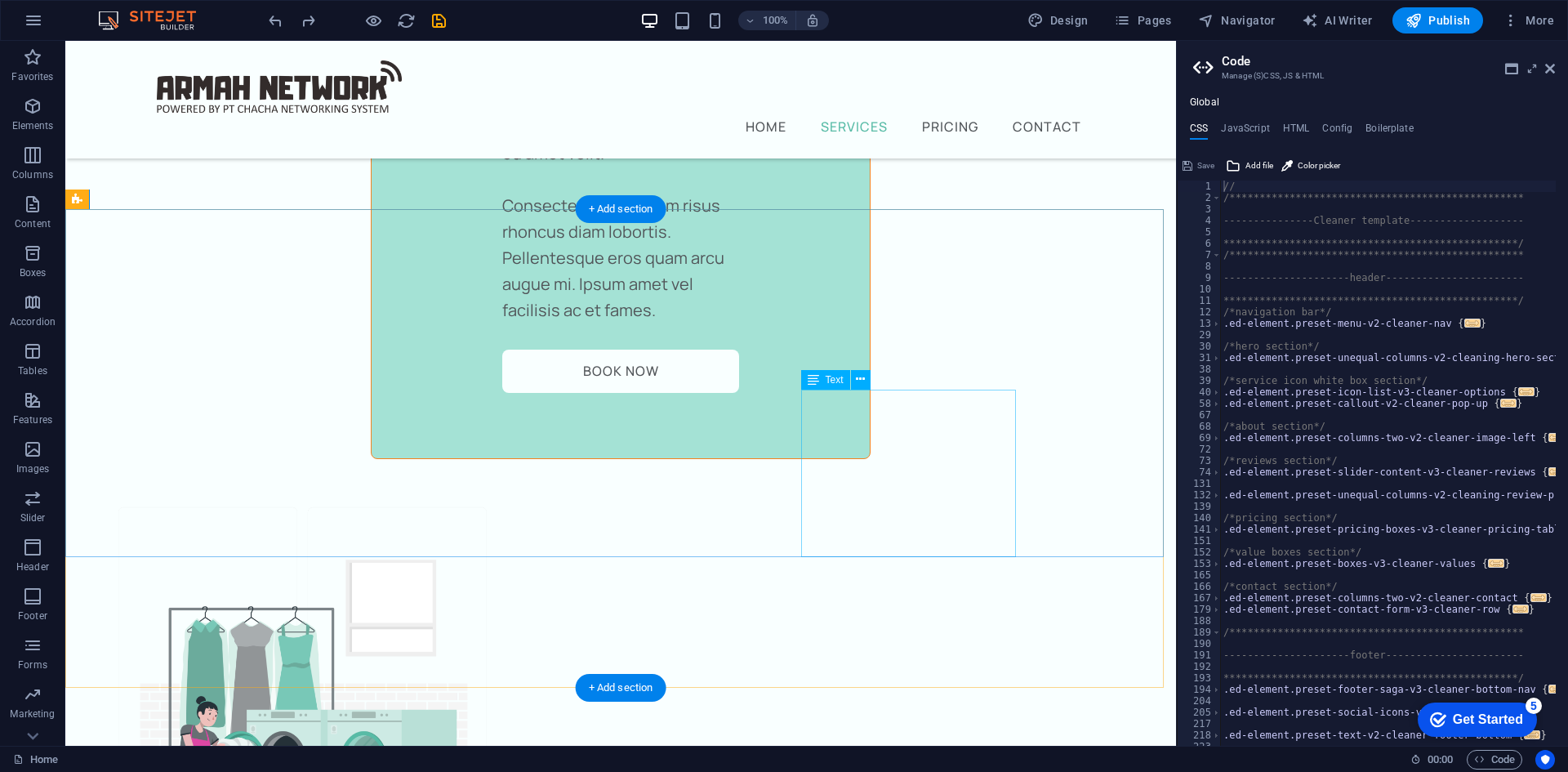
scroll to position [5677, 0]
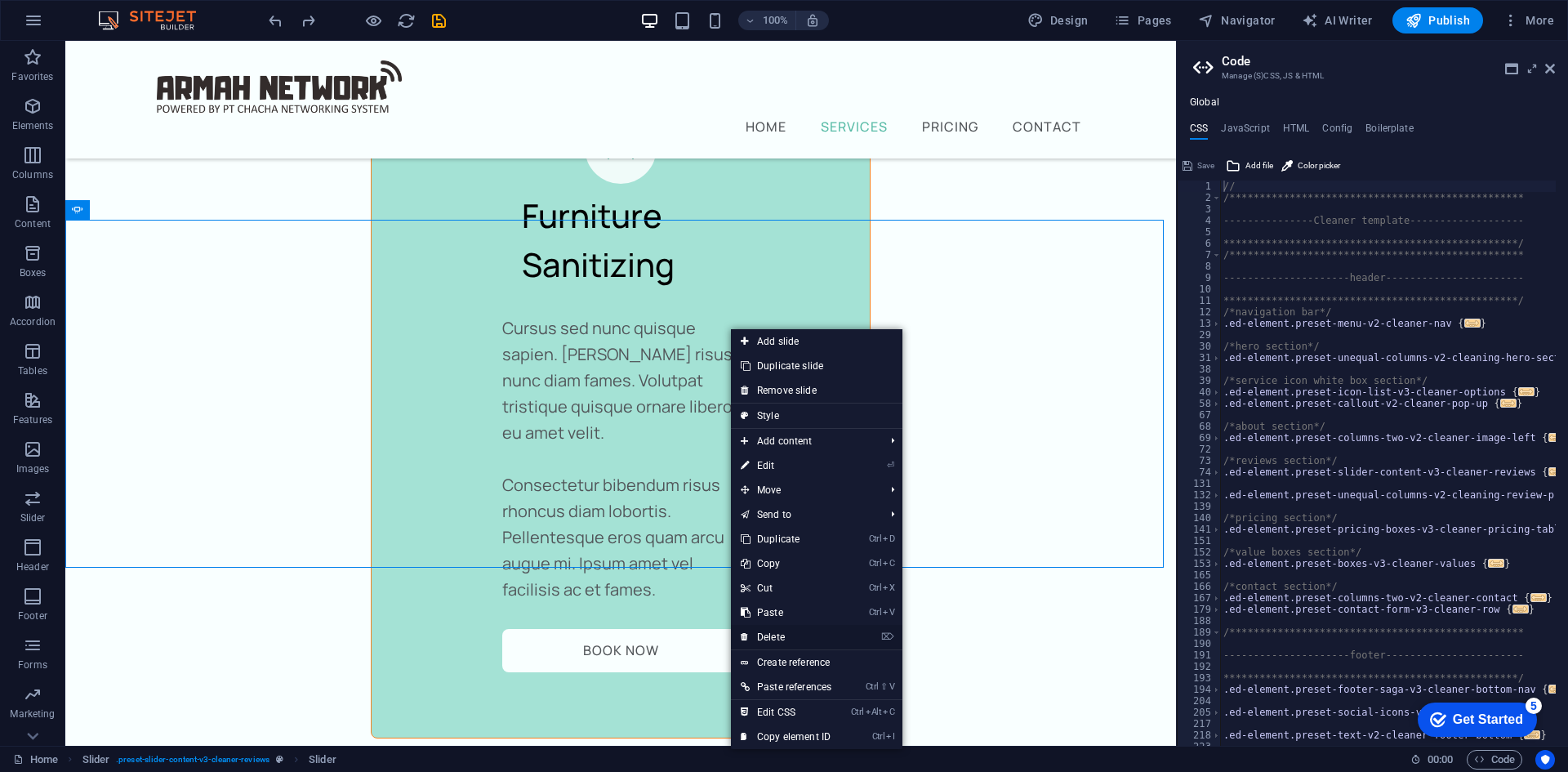
click at [792, 629] on link "⌦ Delete" at bounding box center [786, 637] width 111 height 25
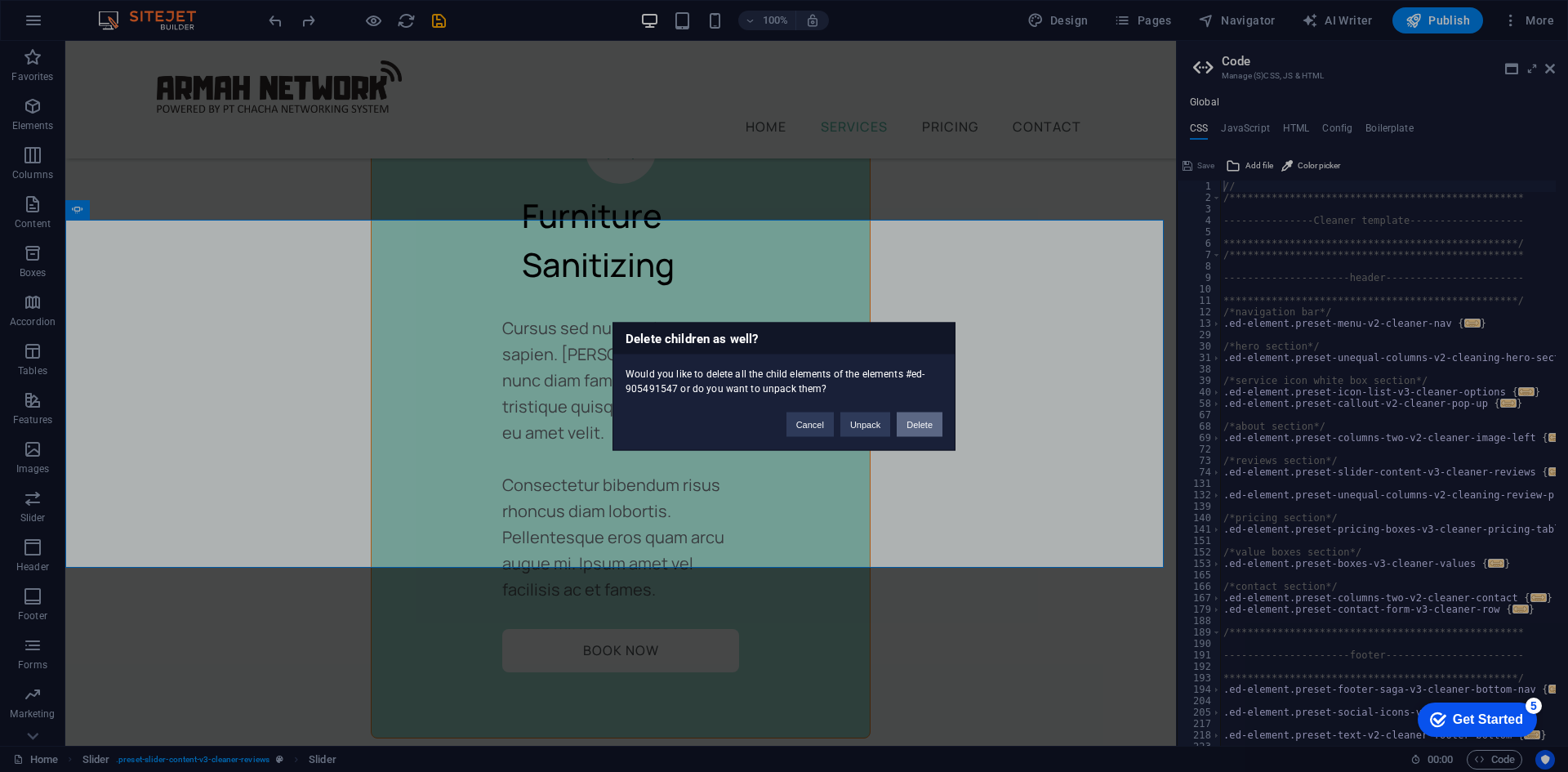
click at [911, 425] on button "Delete" at bounding box center [919, 424] width 45 height 25
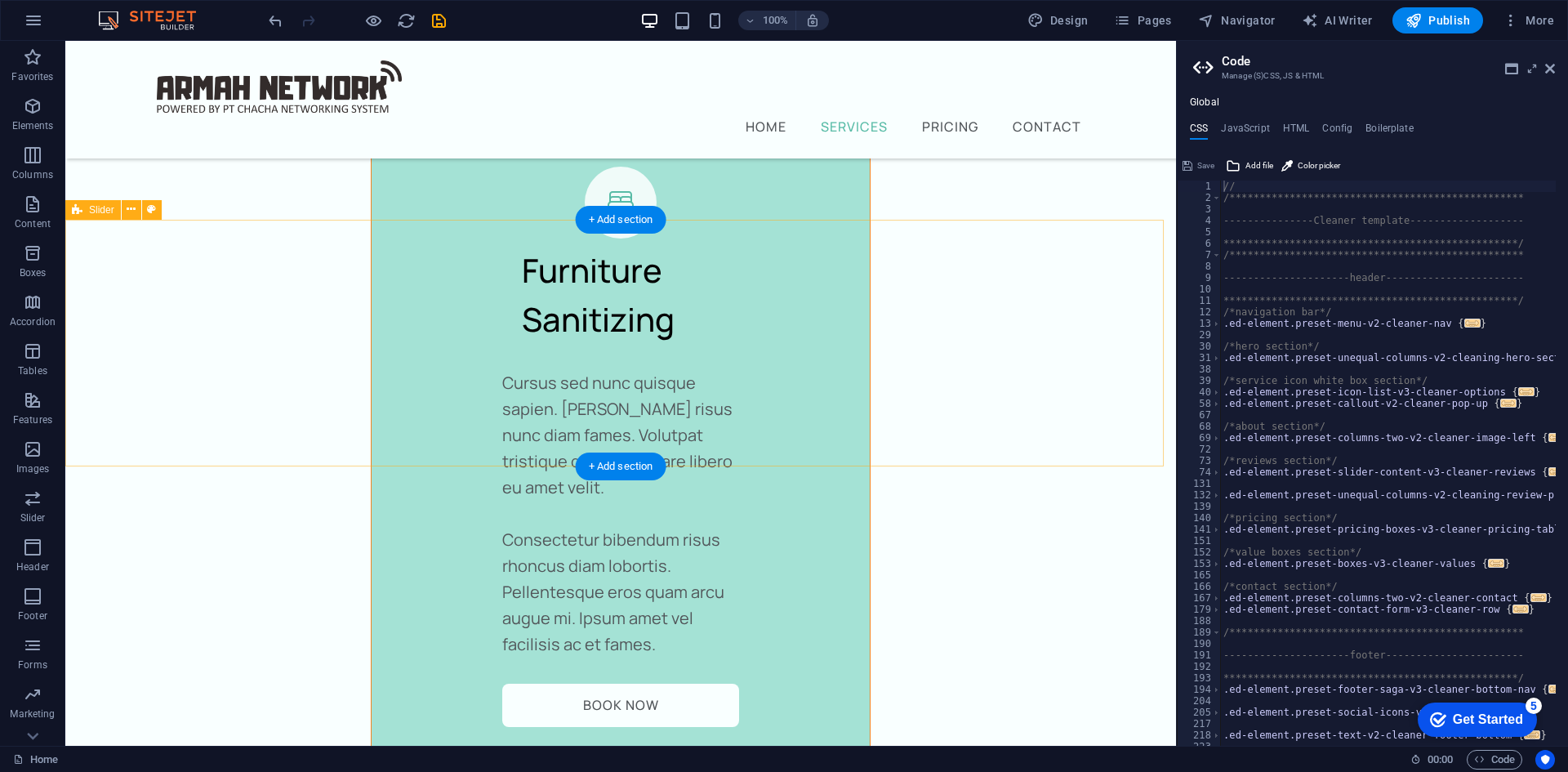
scroll to position [5514, 0]
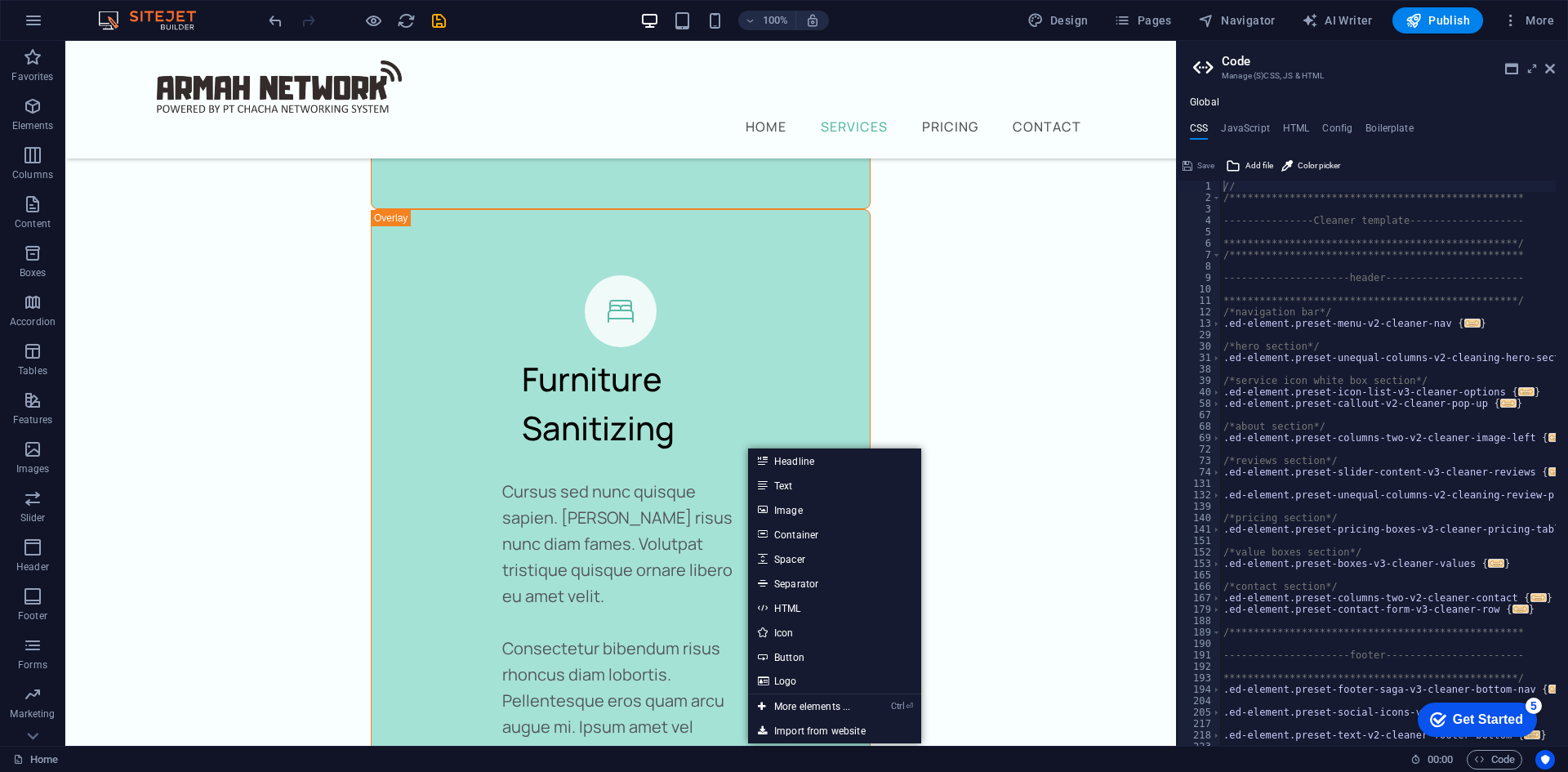
drag, startPoint x: 820, startPoint y: 623, endPoint x: 647, endPoint y: 551, distance: 187.4
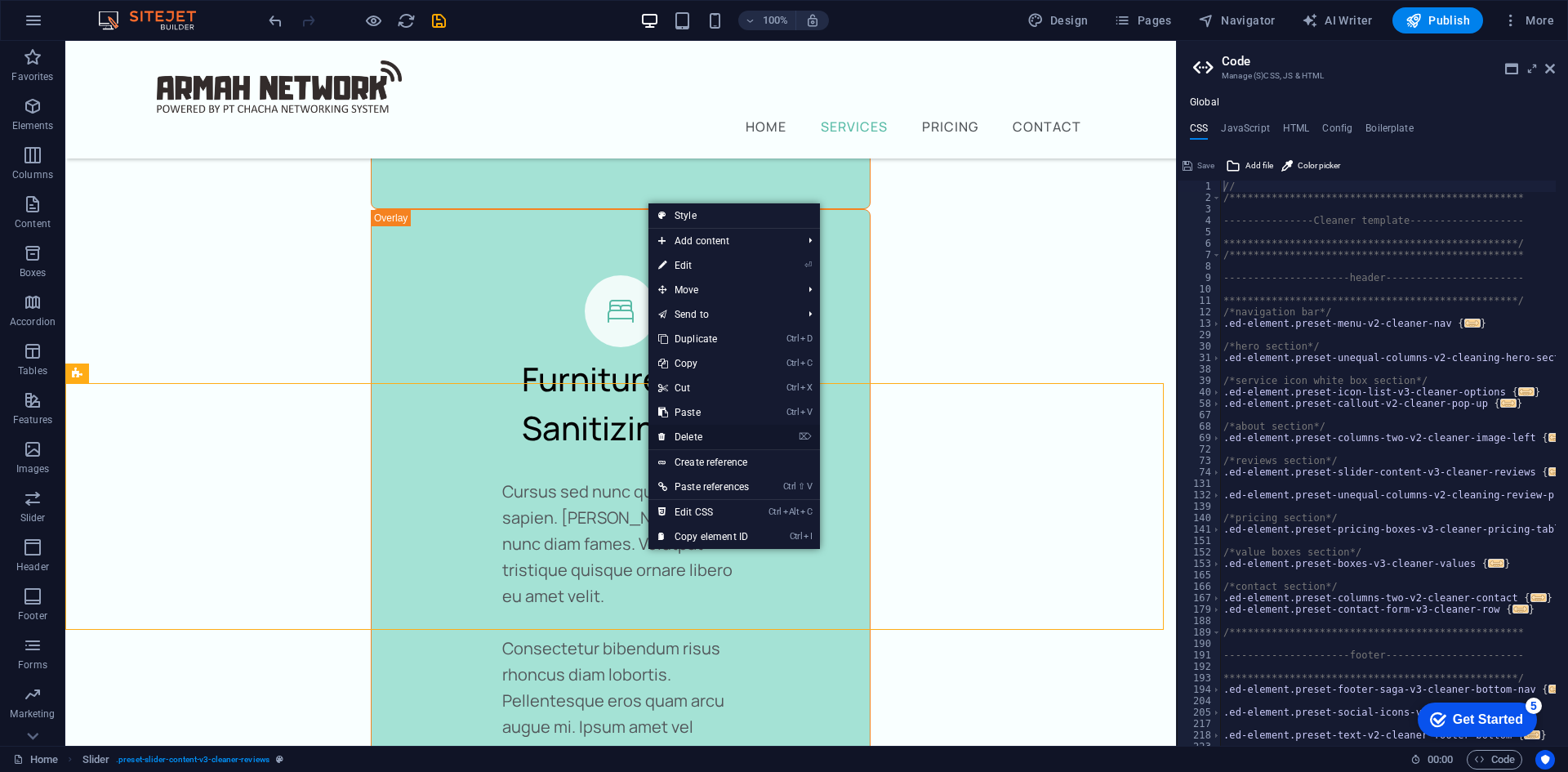
click at [705, 433] on link "⌦ Delete" at bounding box center [704, 438] width 111 height 25
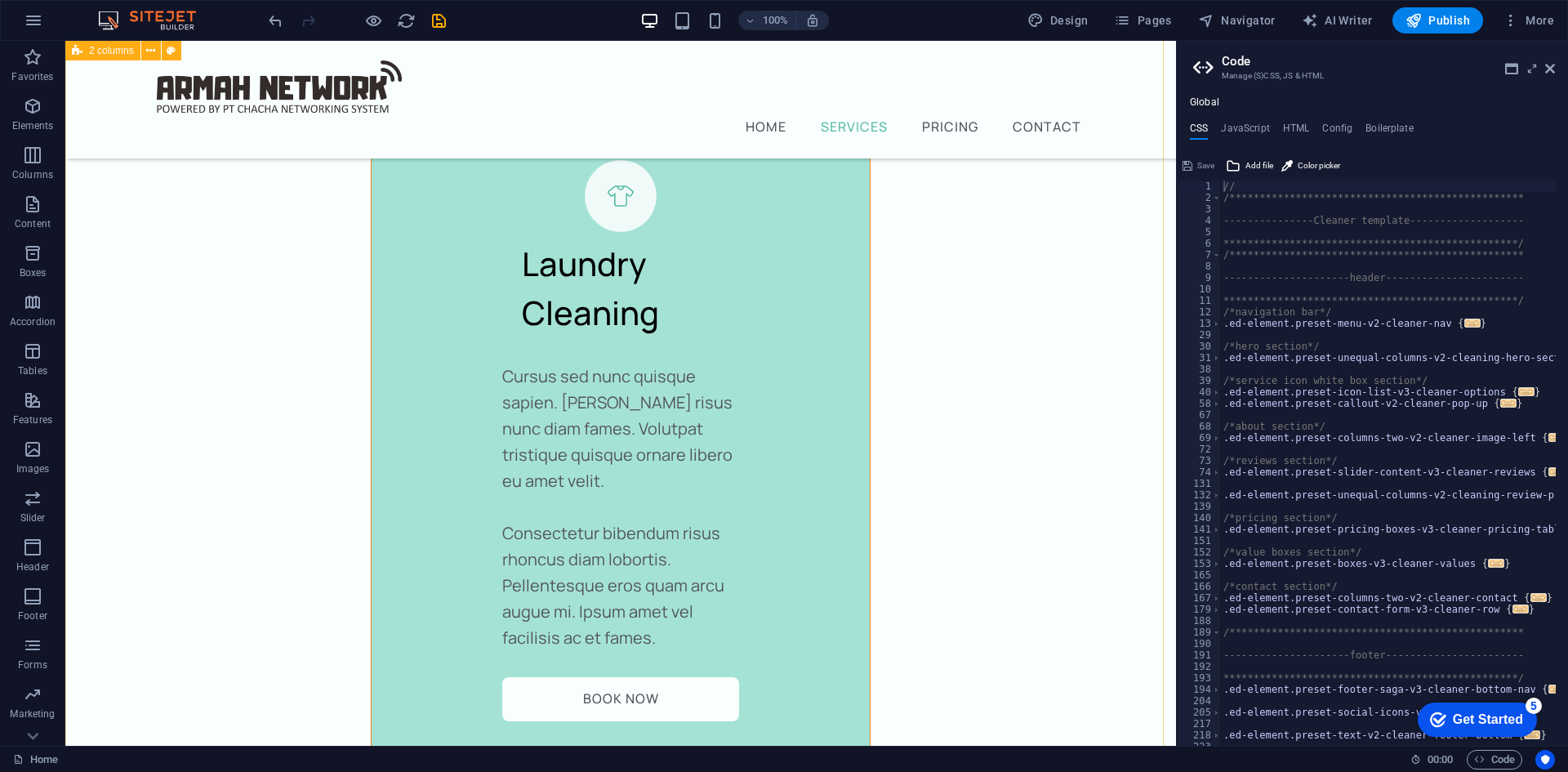
scroll to position [5105, 0]
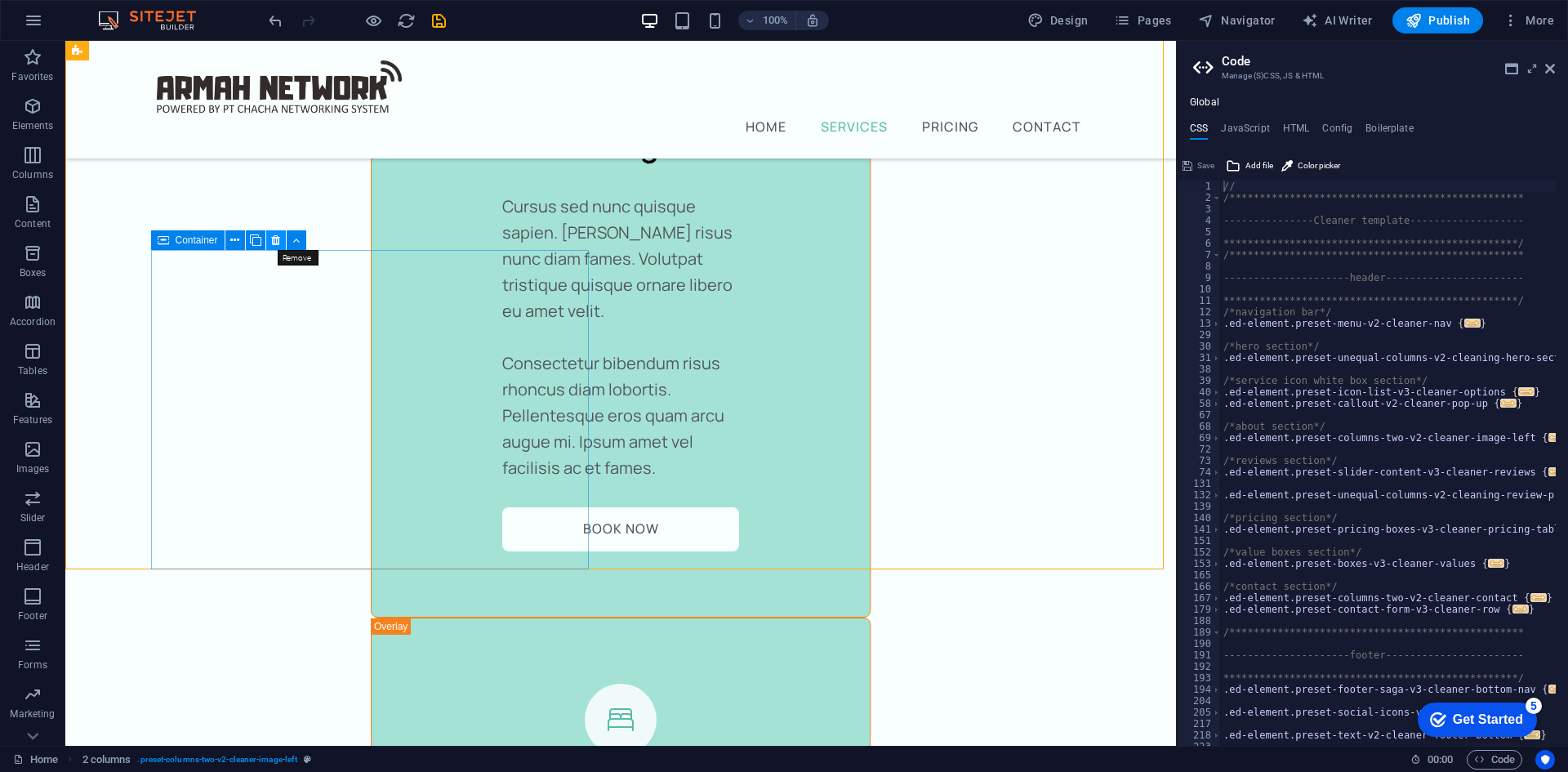
click at [276, 236] on icon at bounding box center [276, 240] width 9 height 17
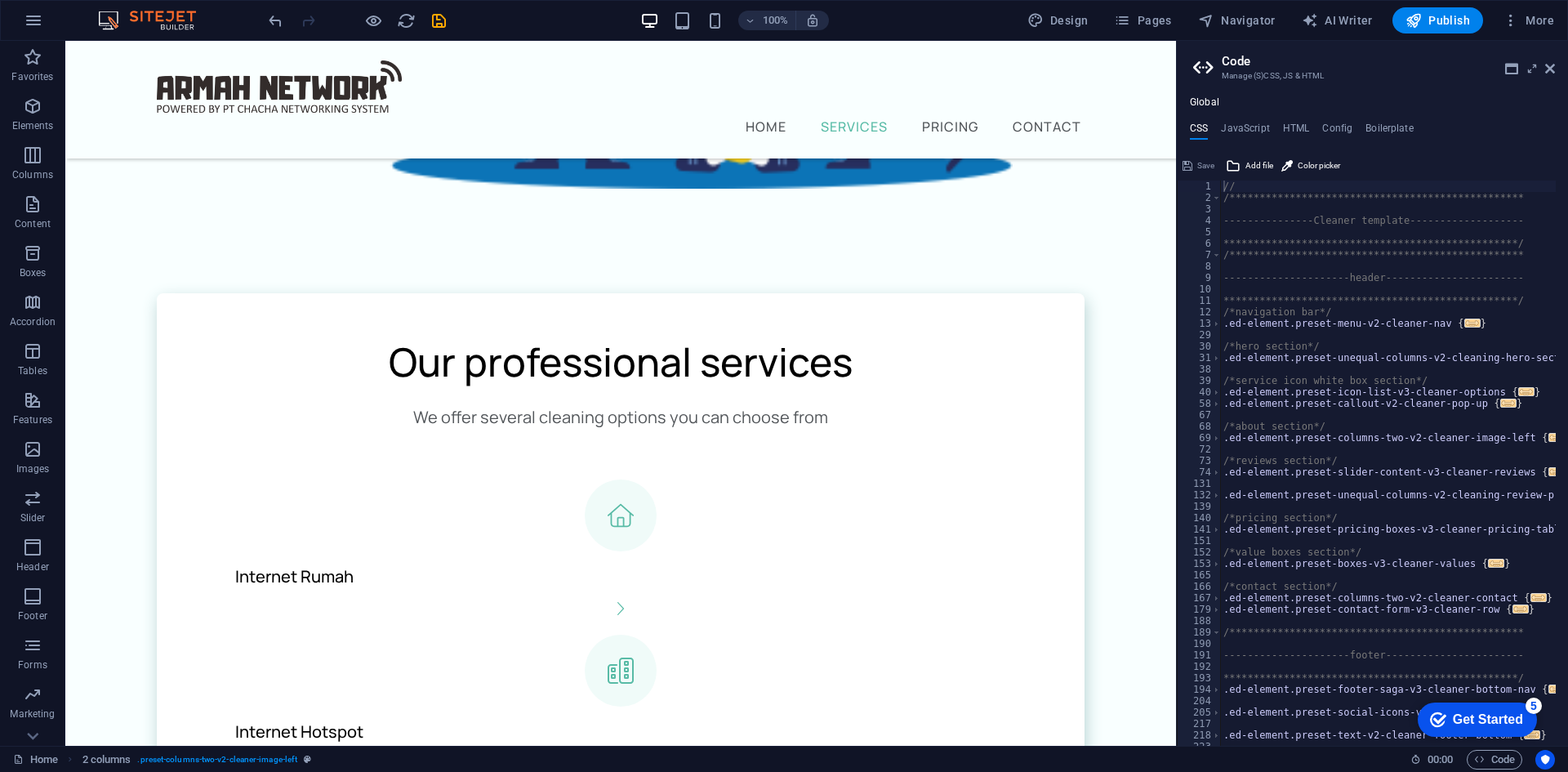
scroll to position [529, 0]
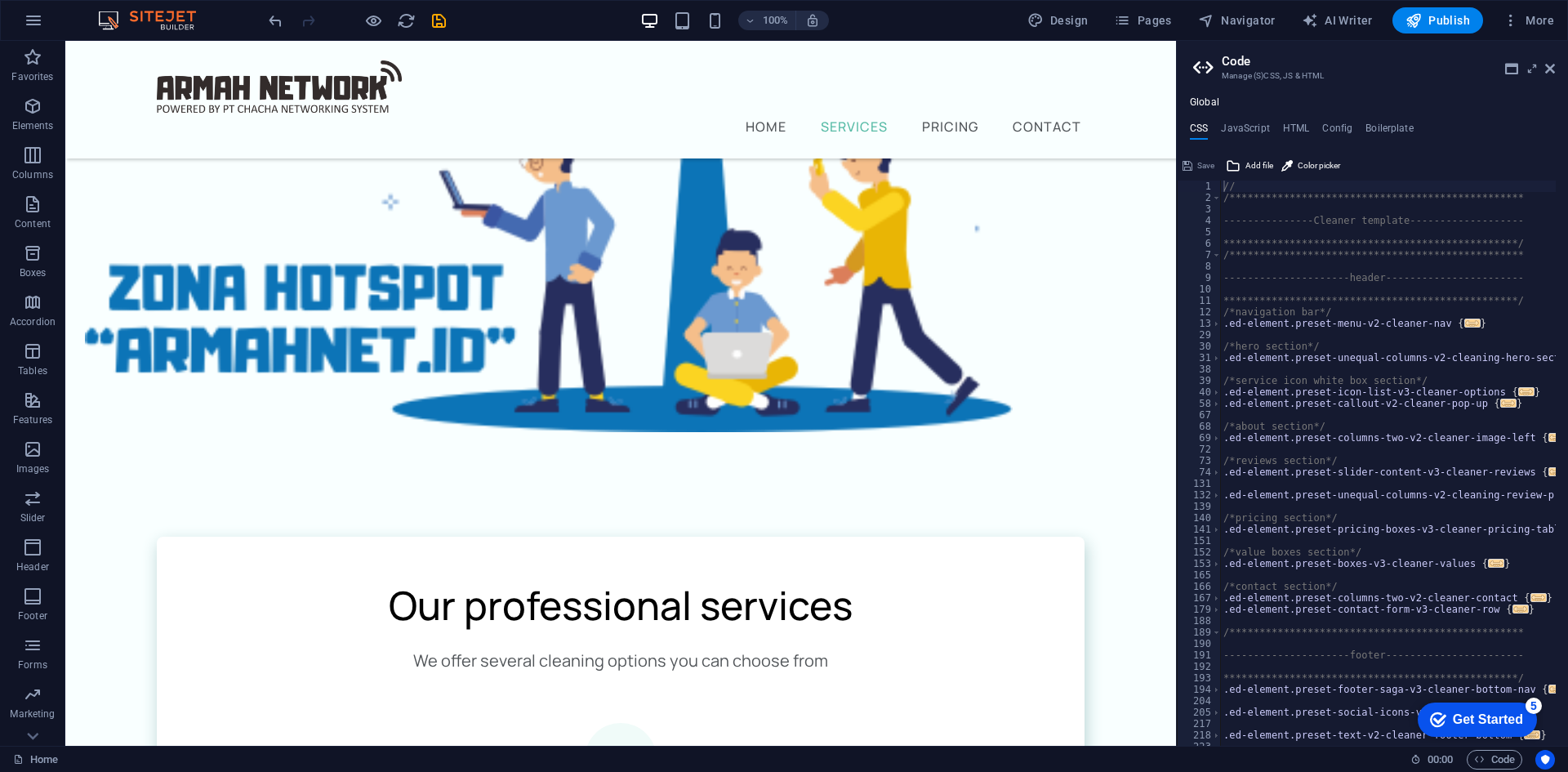
drag, startPoint x: 914, startPoint y: 540, endPoint x: 905, endPoint y: 538, distance: 9.2
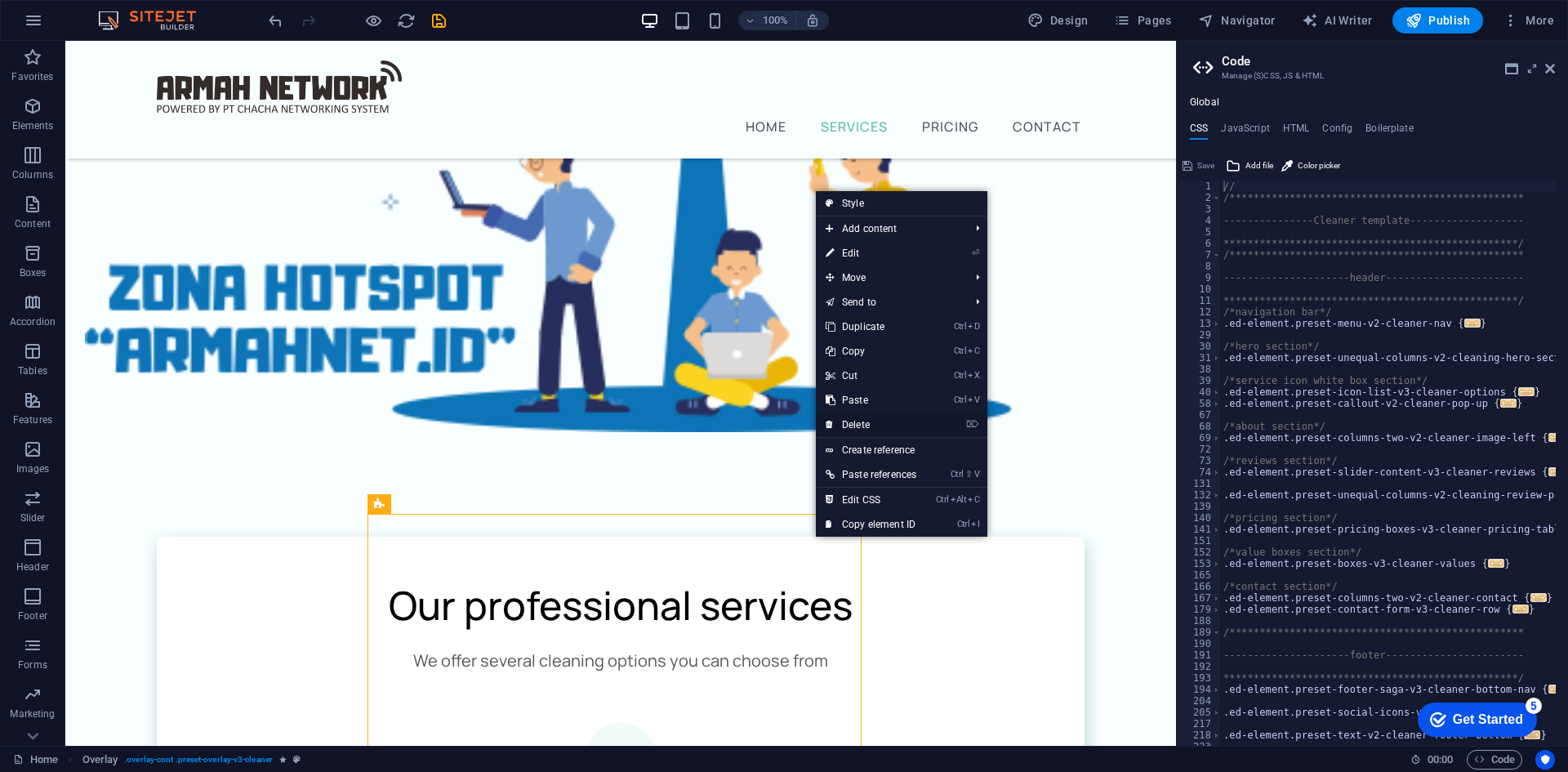
click at [876, 427] on link "⌦ Delete" at bounding box center [871, 425] width 111 height 25
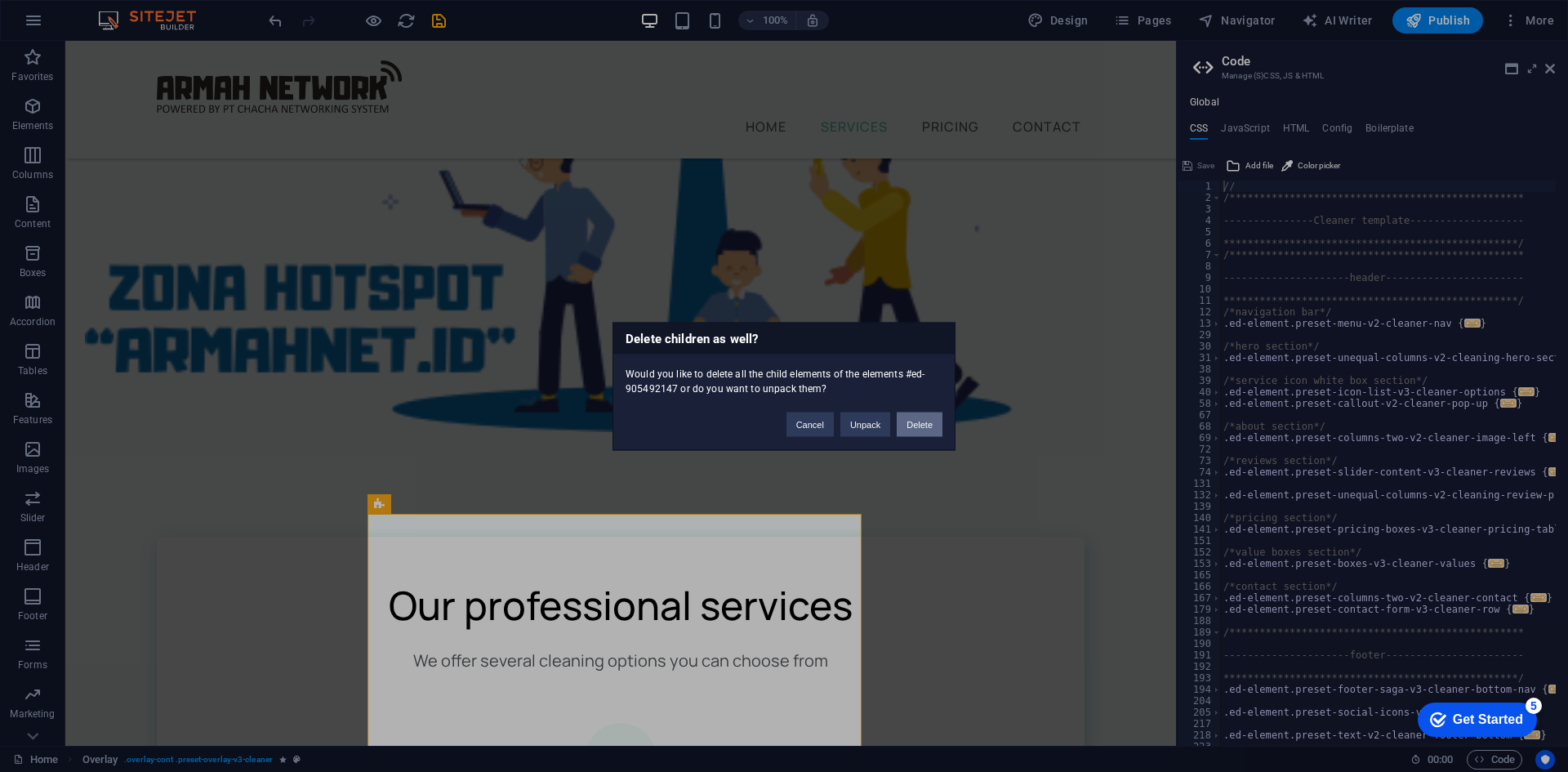
click at [909, 422] on button "Delete" at bounding box center [919, 424] width 45 height 25
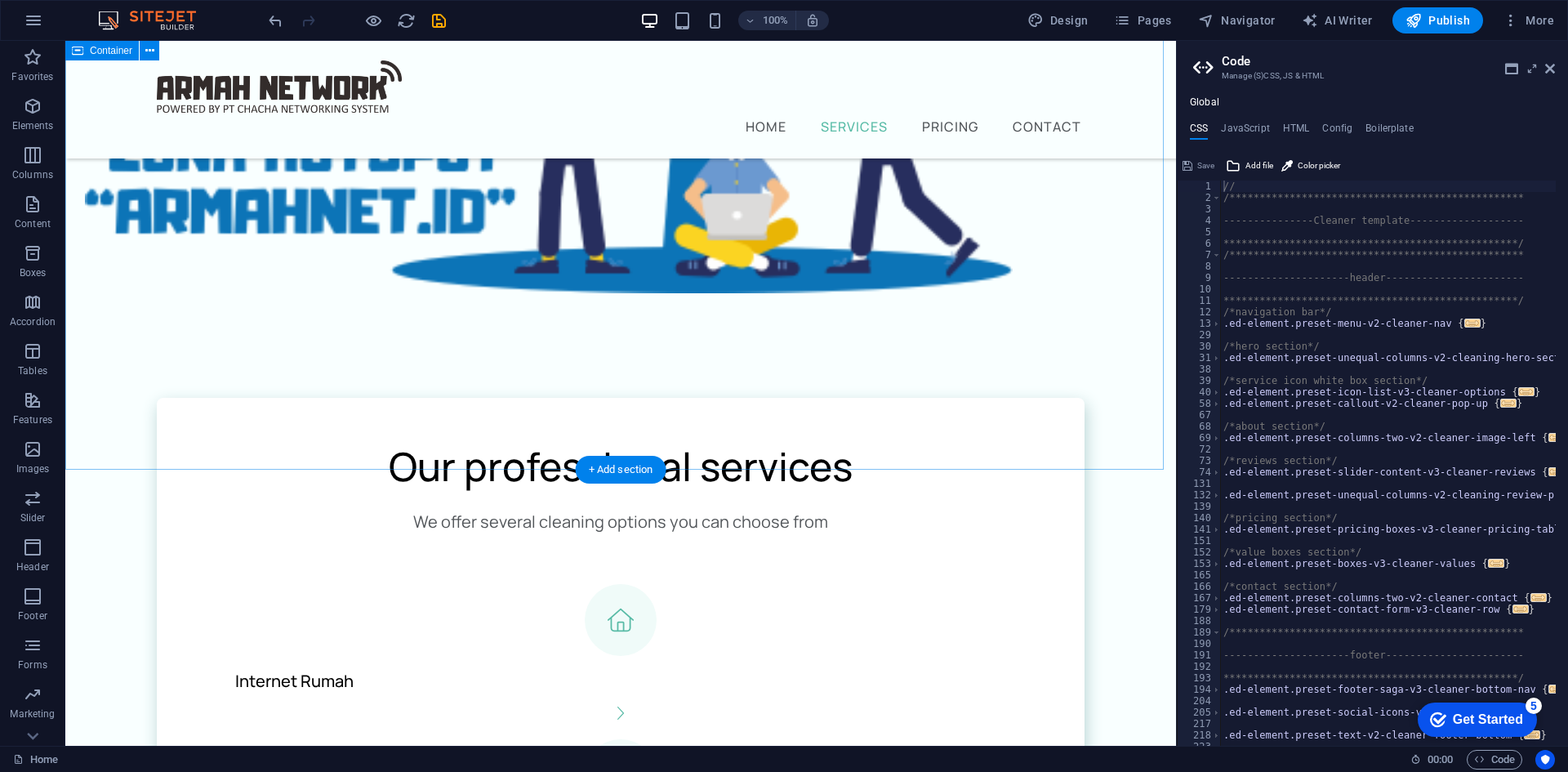
scroll to position [693, 0]
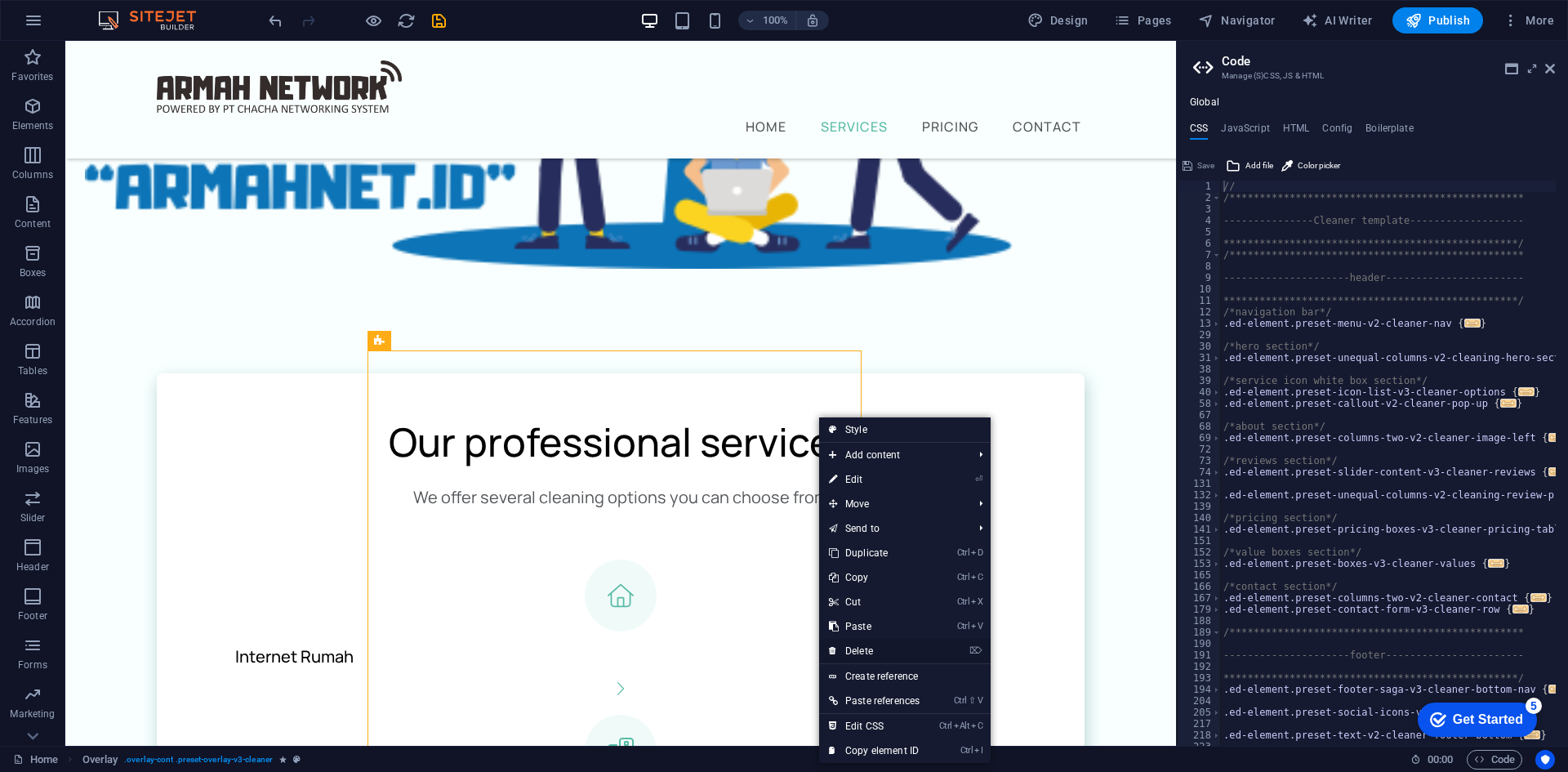
click at [881, 651] on link "⌦ Delete" at bounding box center [875, 651] width 111 height 25
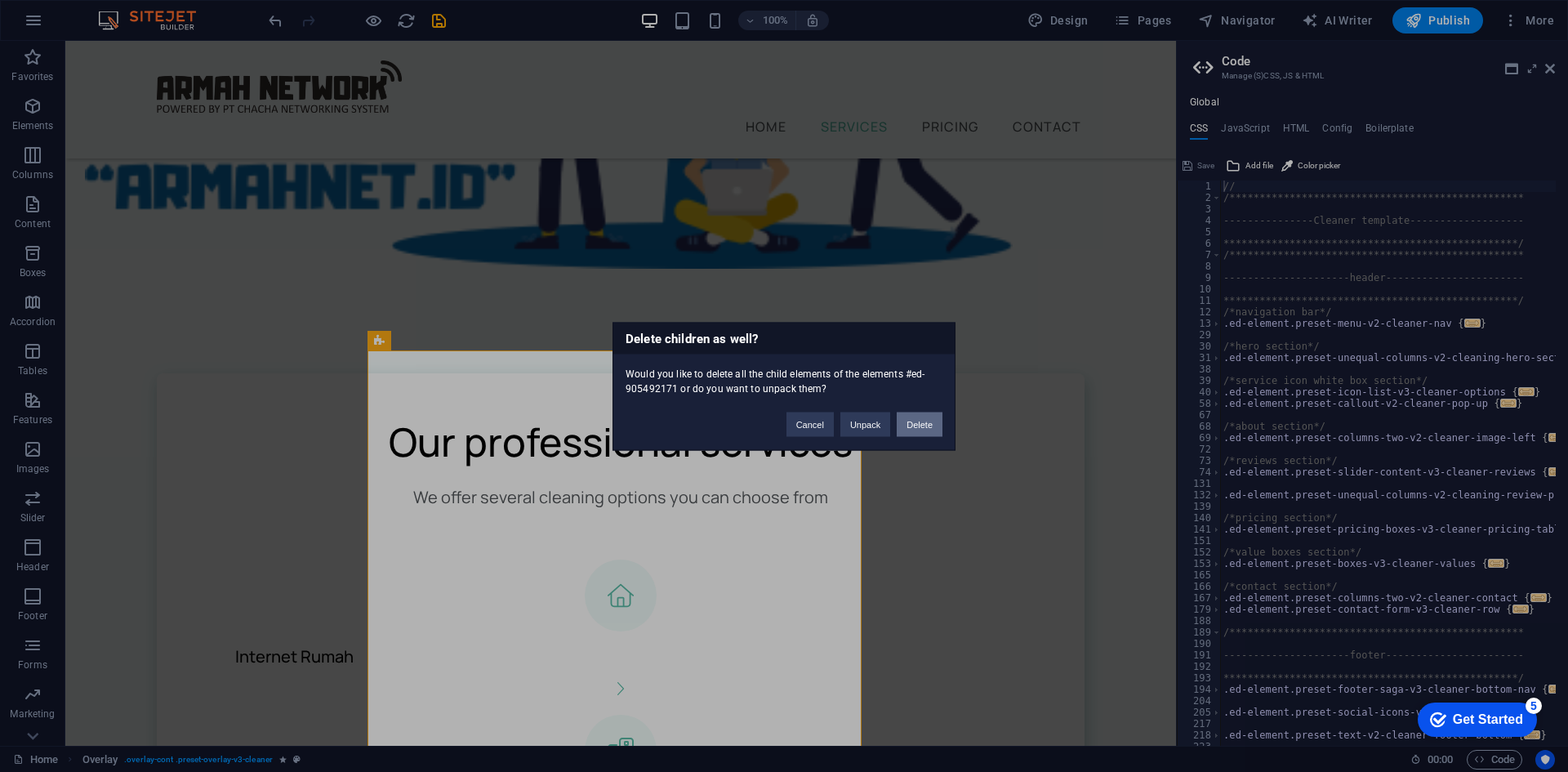
click at [916, 424] on button "Delete" at bounding box center [919, 424] width 45 height 25
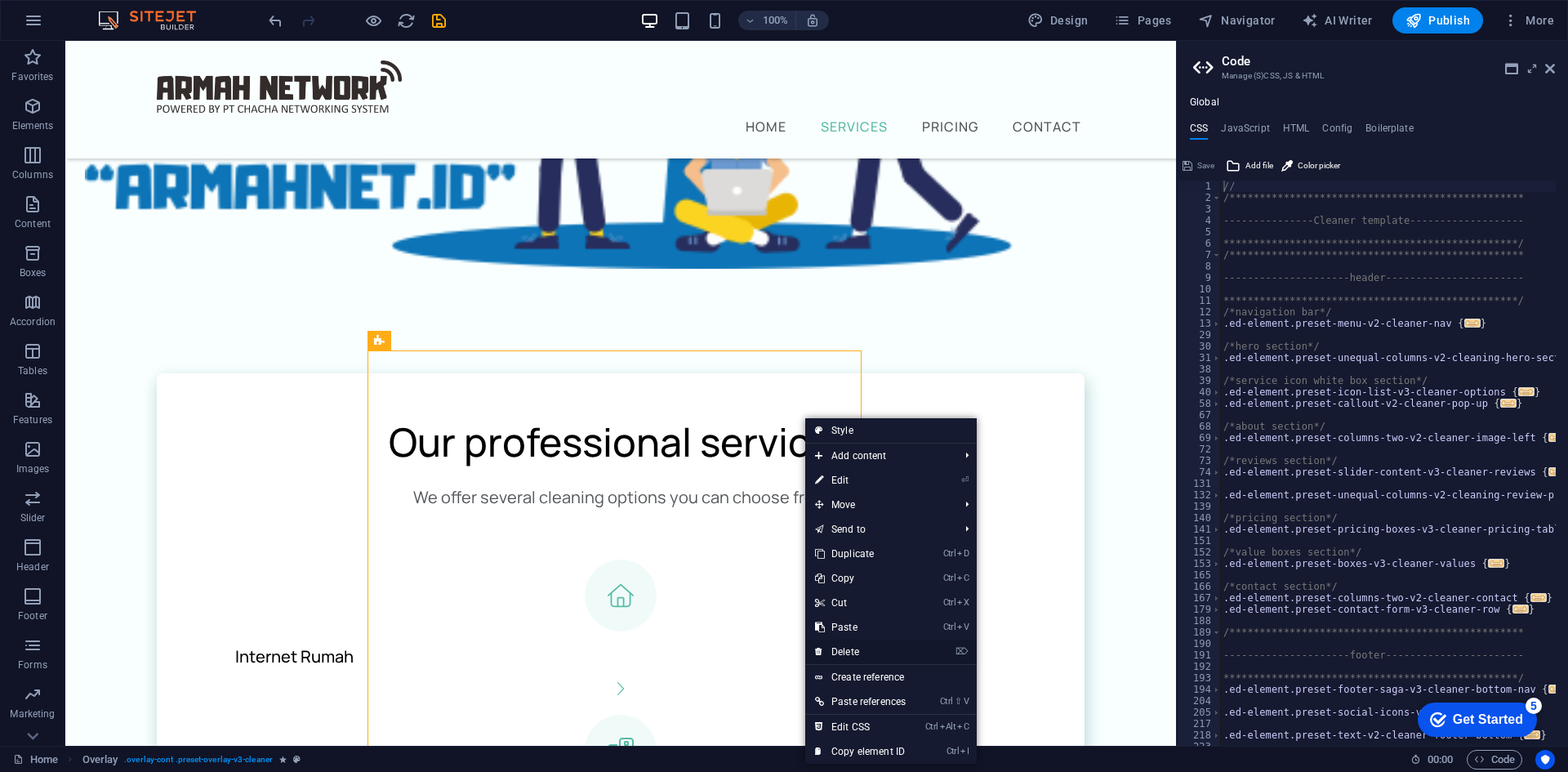
click at [856, 648] on link "⌦ Delete" at bounding box center [861, 652] width 111 height 25
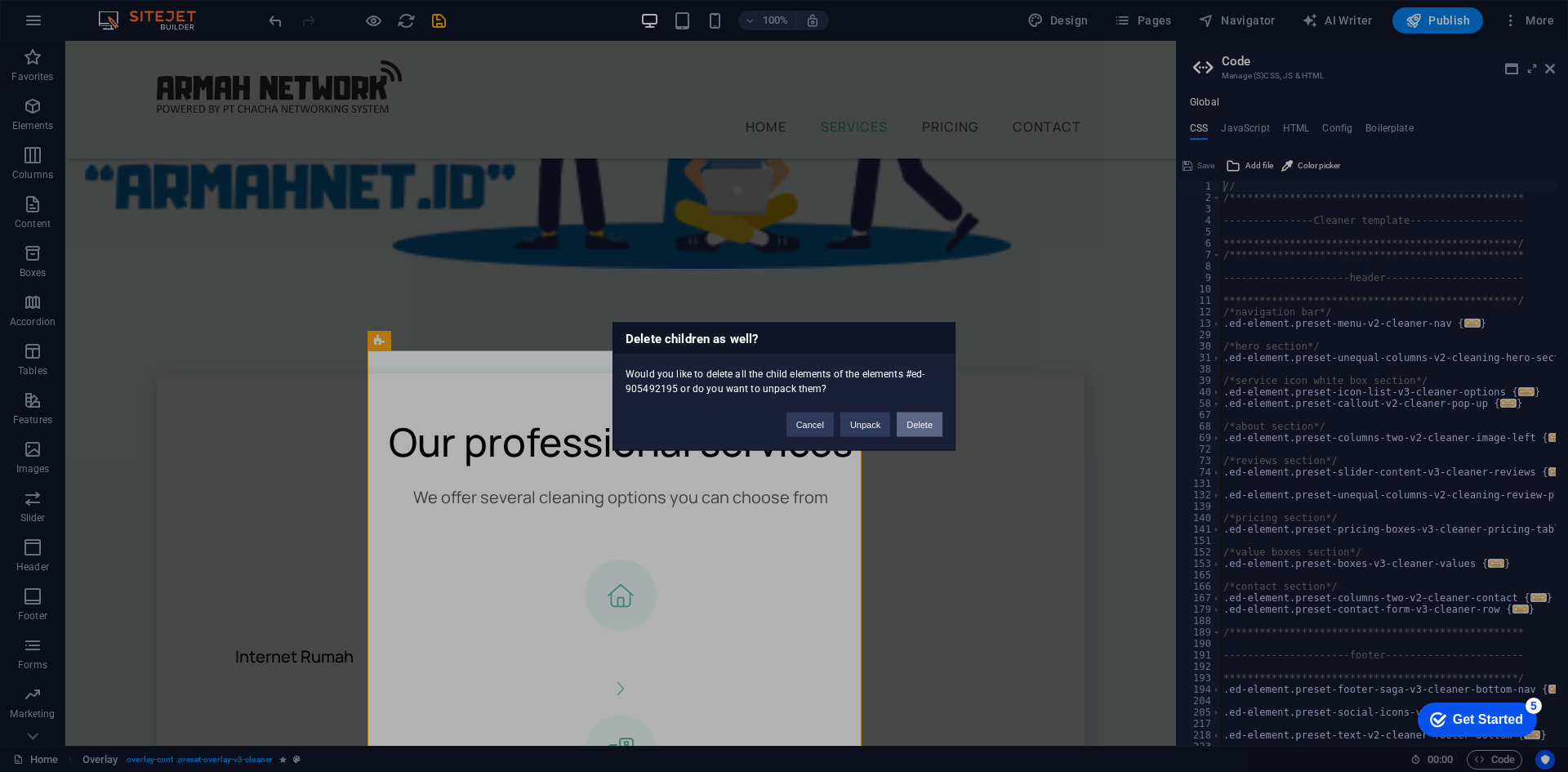
click at [908, 424] on button "Delete" at bounding box center [919, 424] width 45 height 25
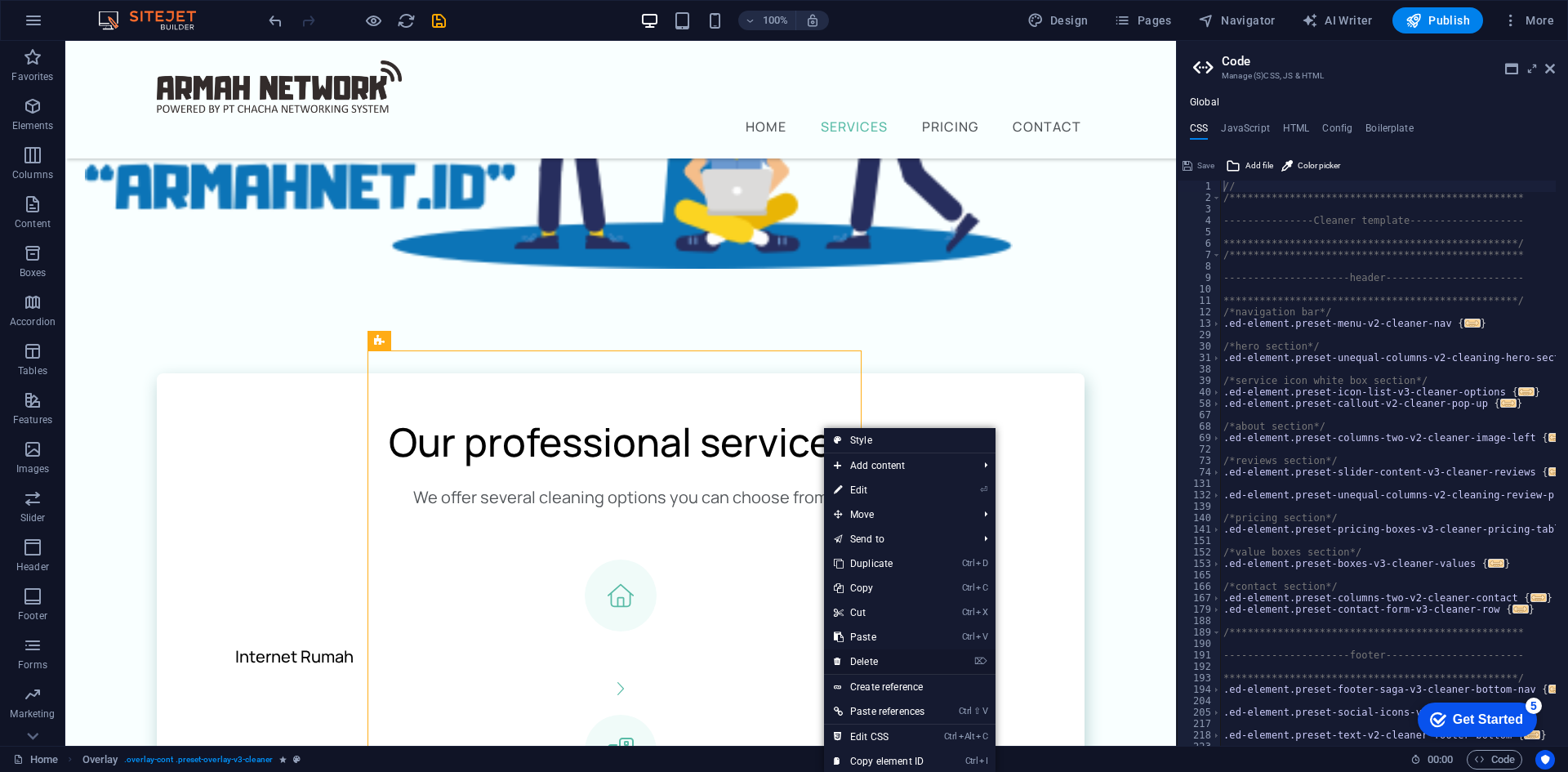
click at [890, 654] on link "⌦ Delete" at bounding box center [880, 662] width 111 height 25
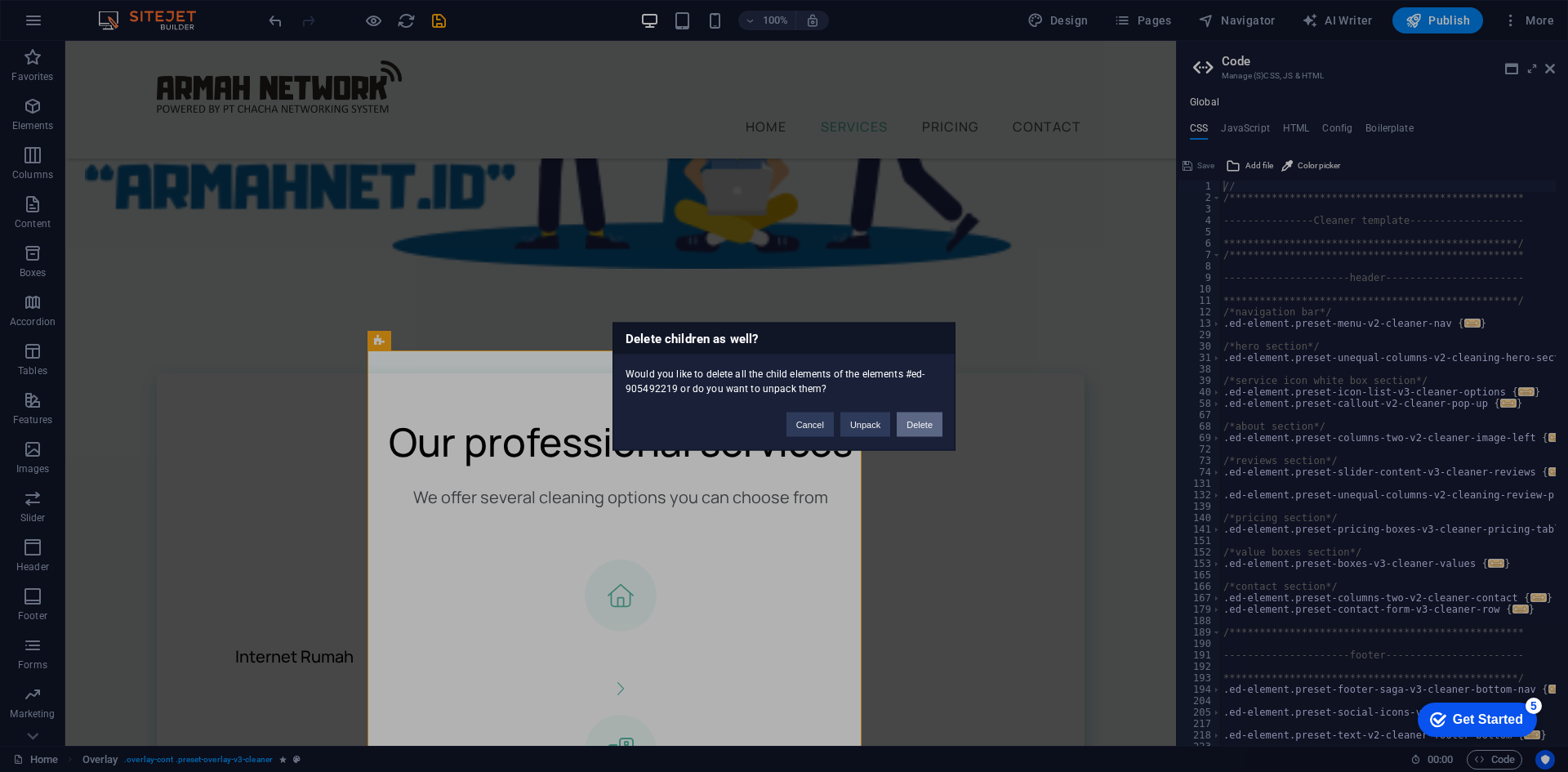
click at [918, 429] on button "Delete" at bounding box center [919, 424] width 45 height 25
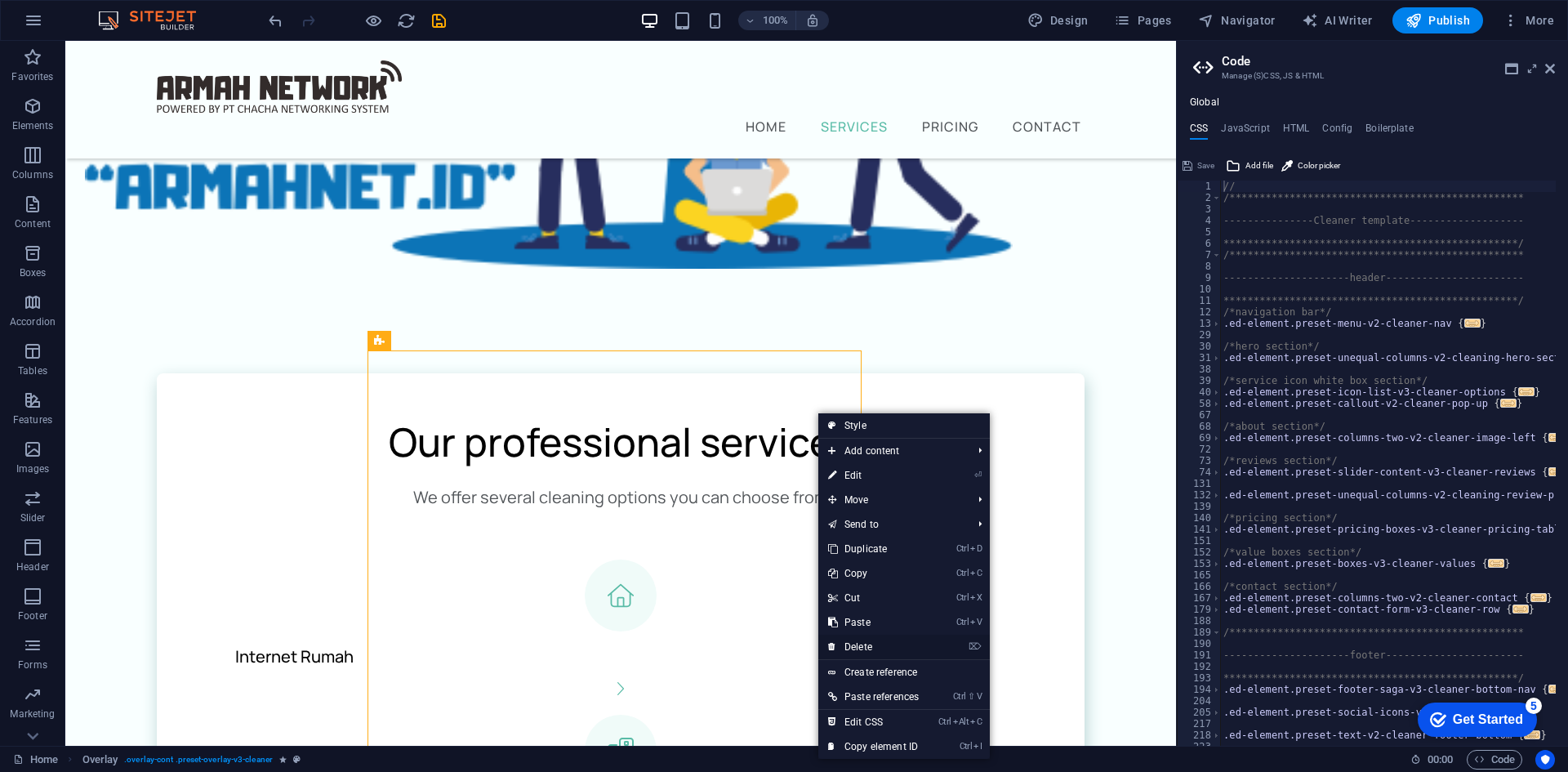
click at [890, 647] on link "⌦ Delete" at bounding box center [874, 647] width 111 height 25
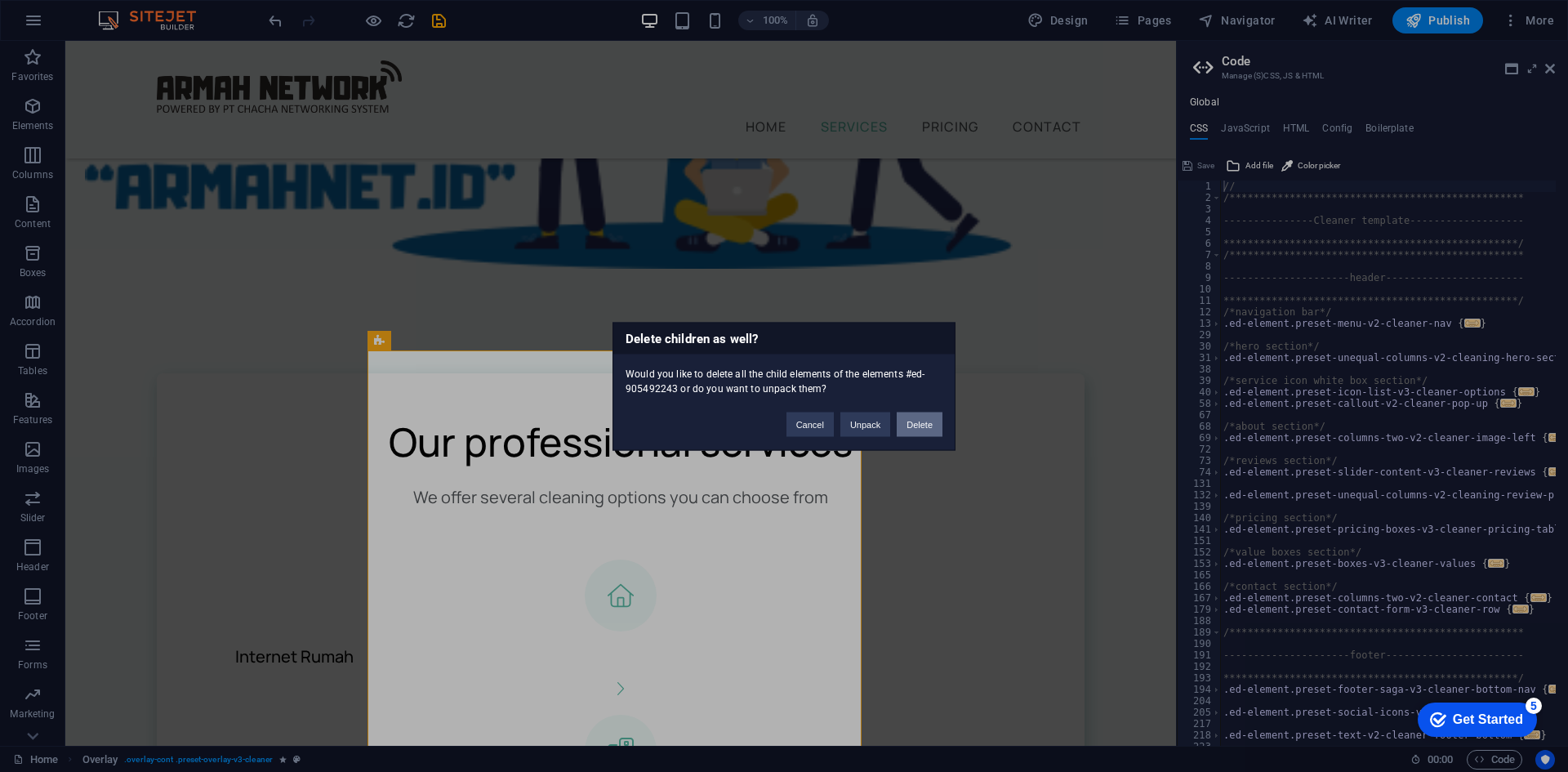
drag, startPoint x: 912, startPoint y: 430, endPoint x: 844, endPoint y: 393, distance: 77.4
click at [912, 430] on button "Delete" at bounding box center [919, 424] width 45 height 25
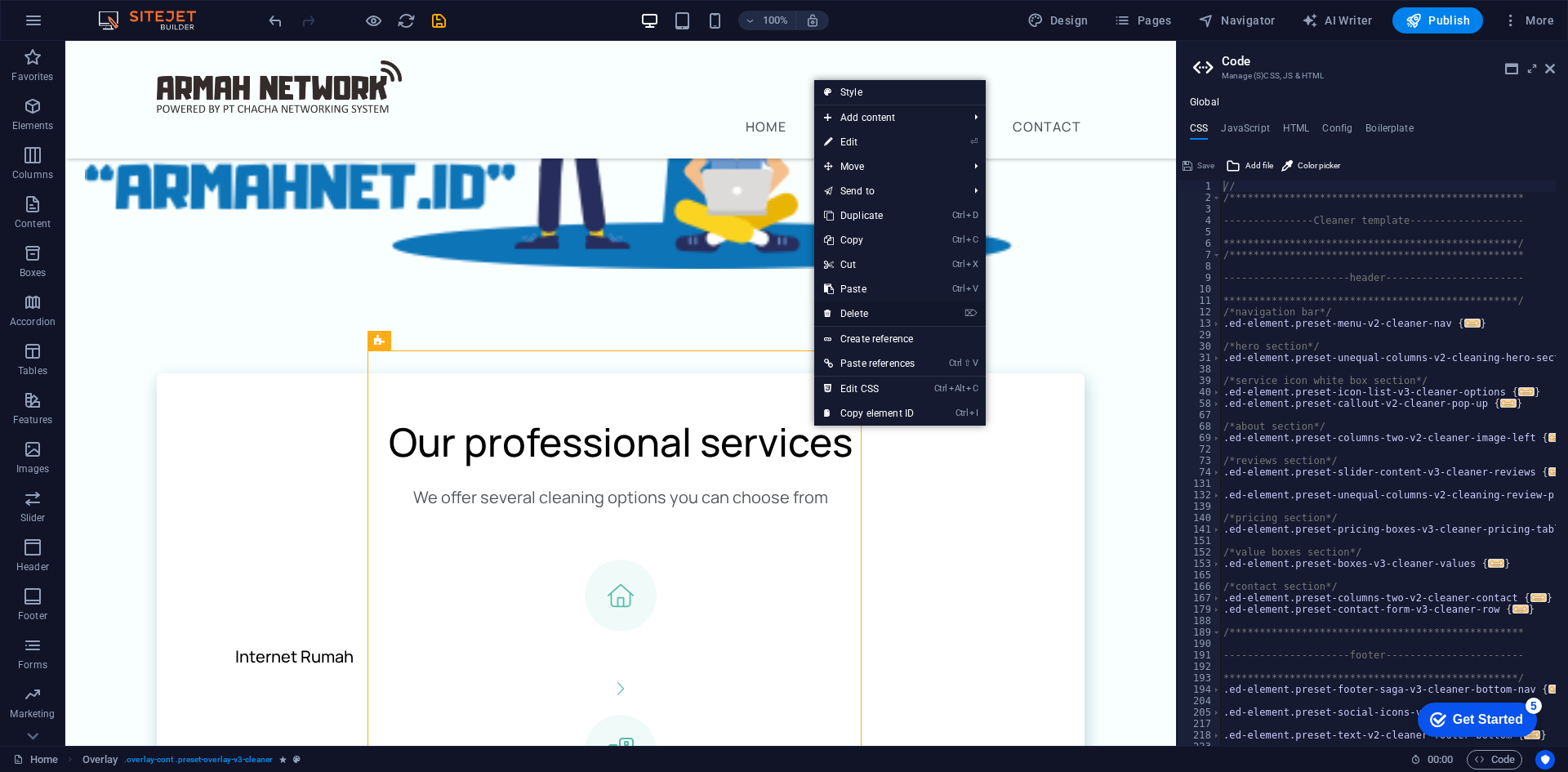
click at [886, 314] on link "⌦ Delete" at bounding box center [870, 314] width 111 height 25
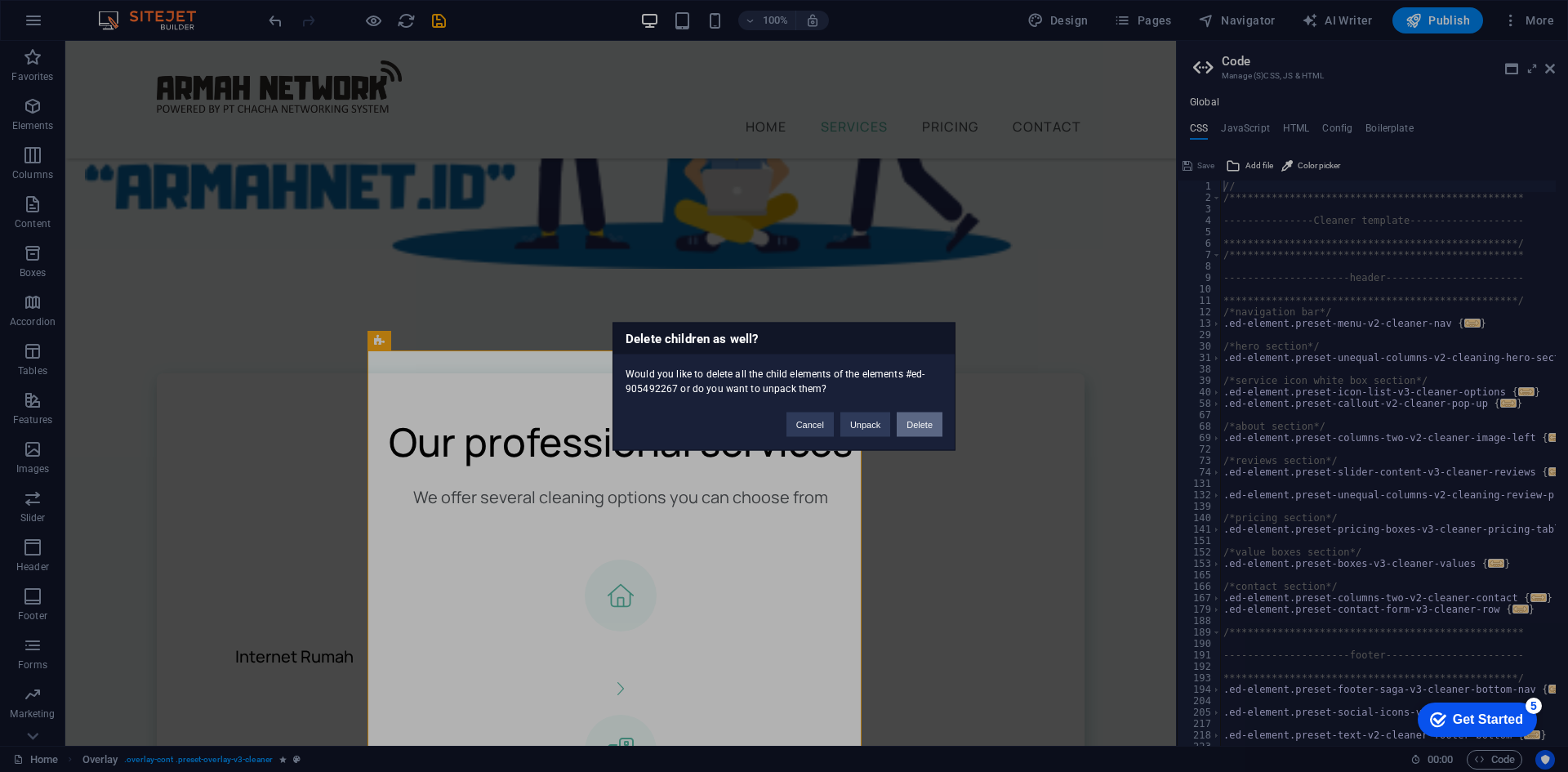
drag, startPoint x: 919, startPoint y: 416, endPoint x: 854, endPoint y: 380, distance: 74.3
click at [919, 416] on button "Delete" at bounding box center [919, 424] width 45 height 25
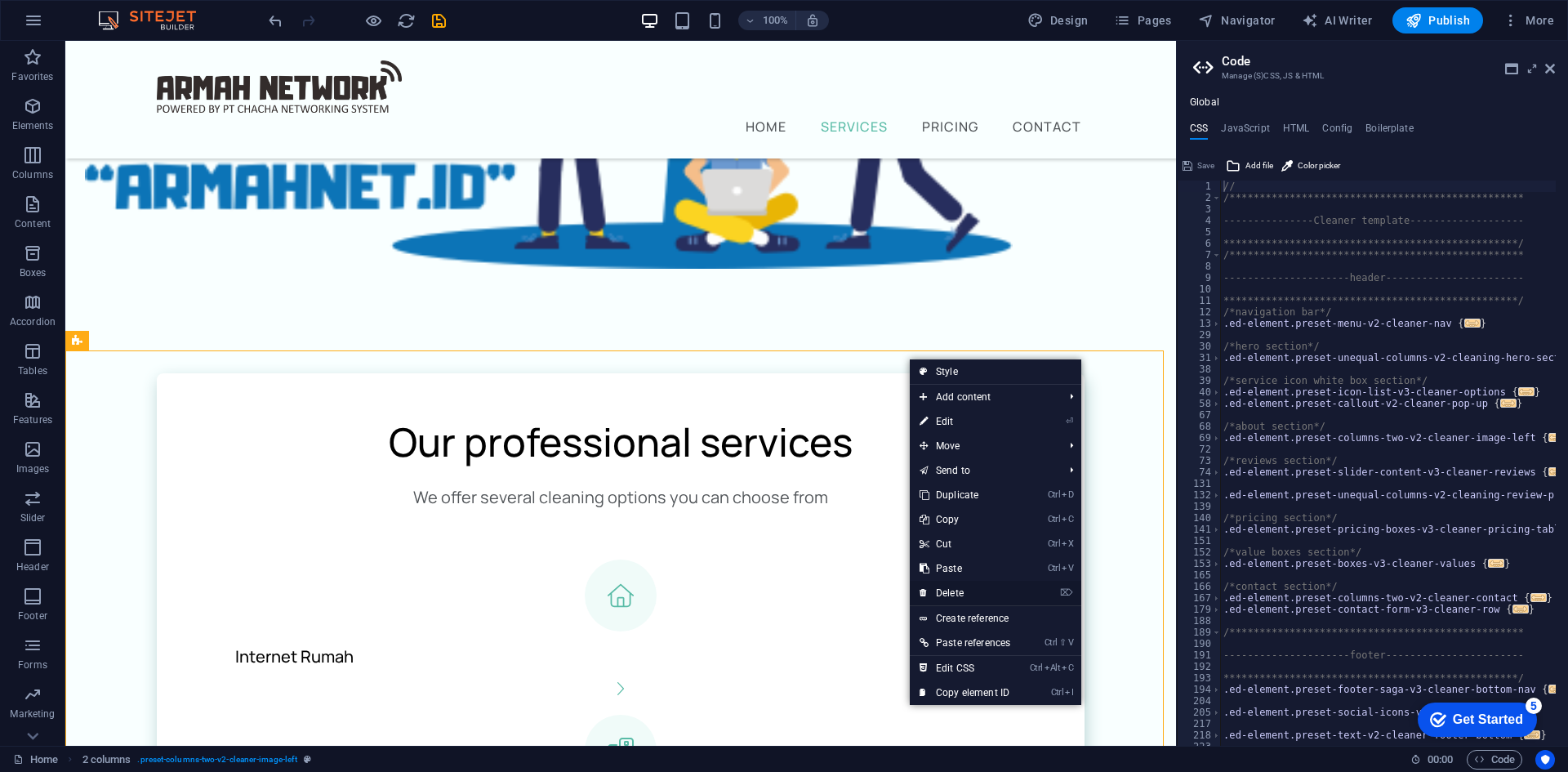
click at [955, 594] on link "⌦ Delete" at bounding box center [965, 594] width 111 height 25
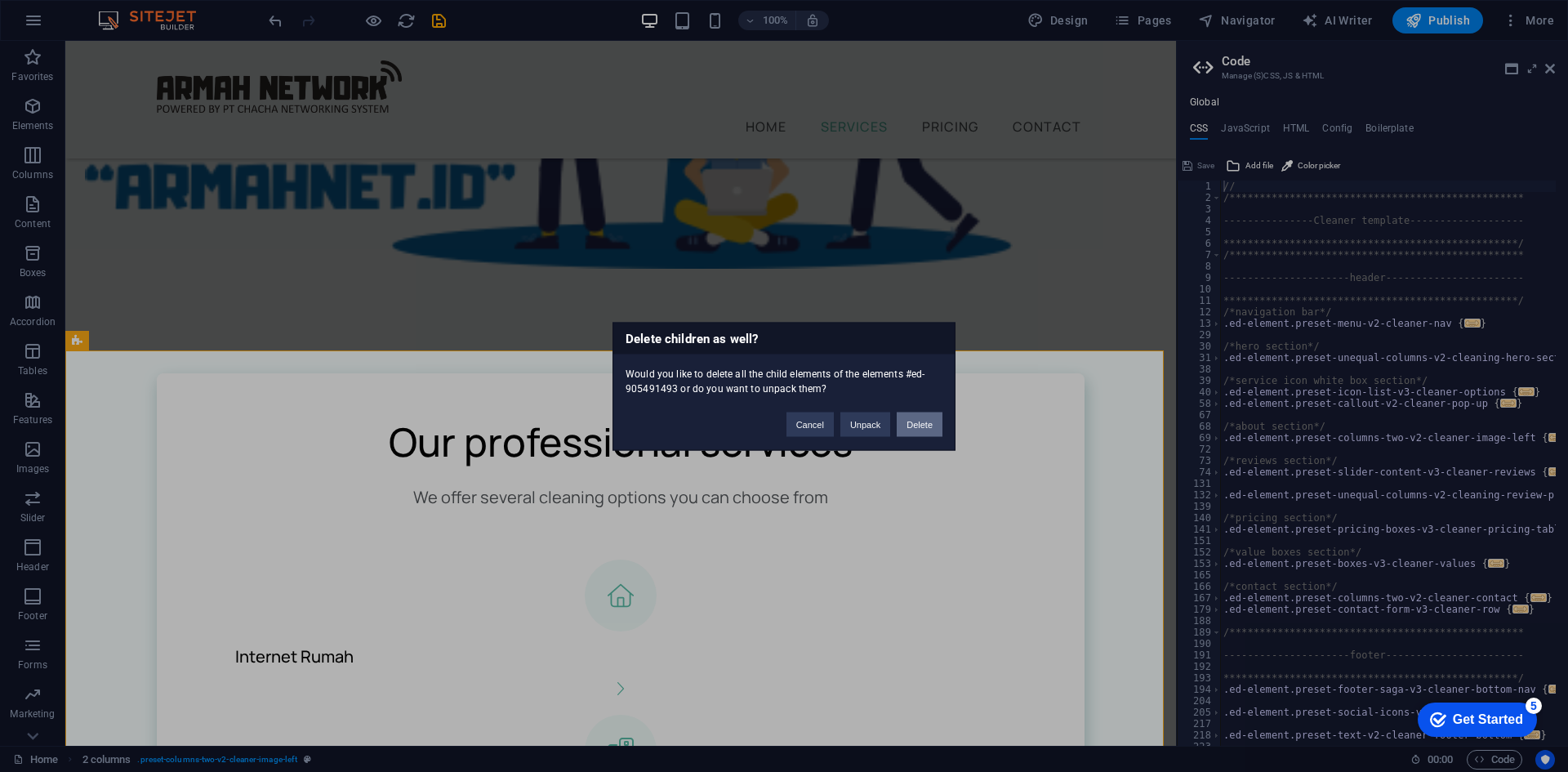
click at [925, 419] on button "Delete" at bounding box center [919, 424] width 45 height 25
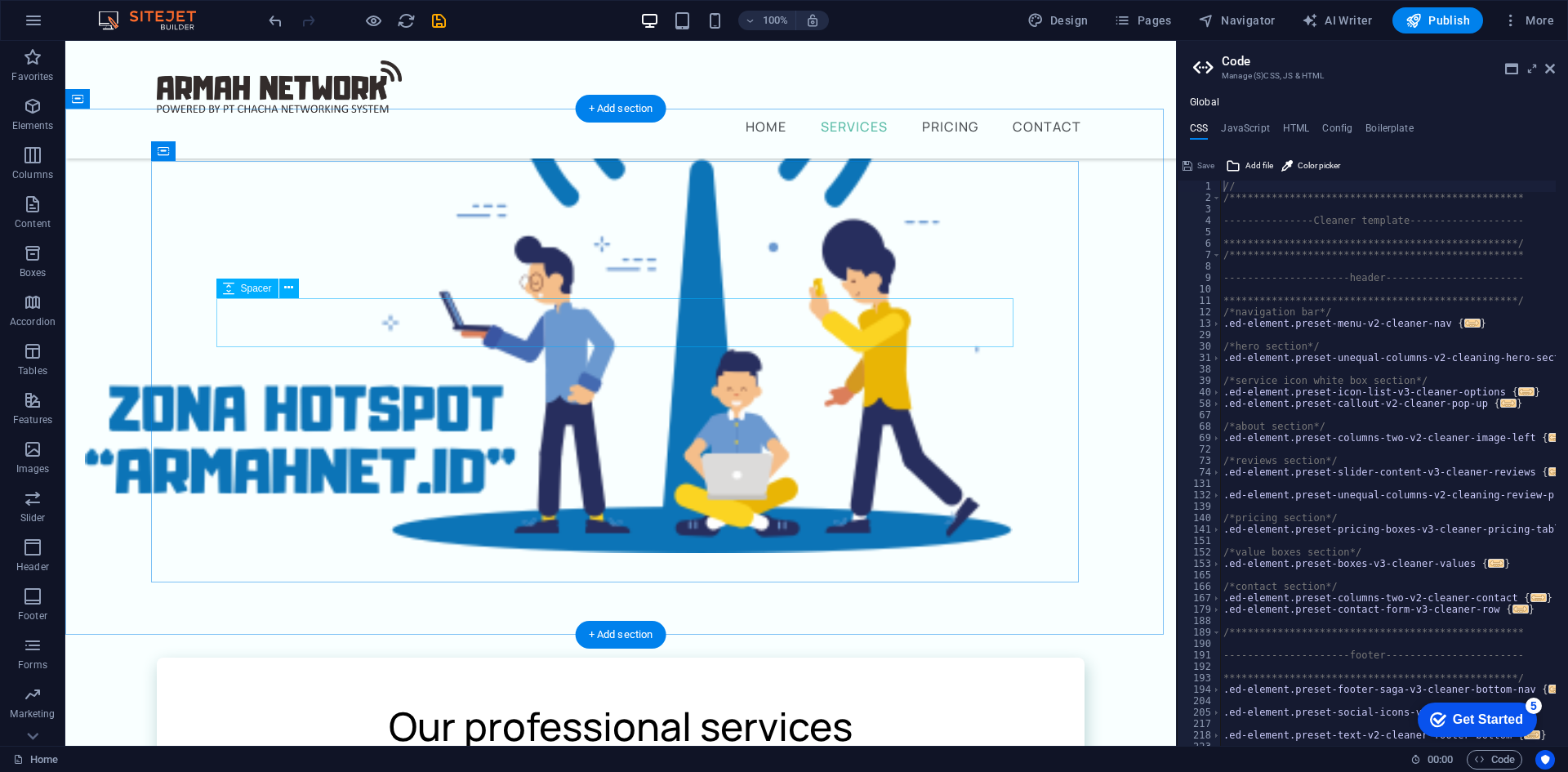
scroll to position [0, 0]
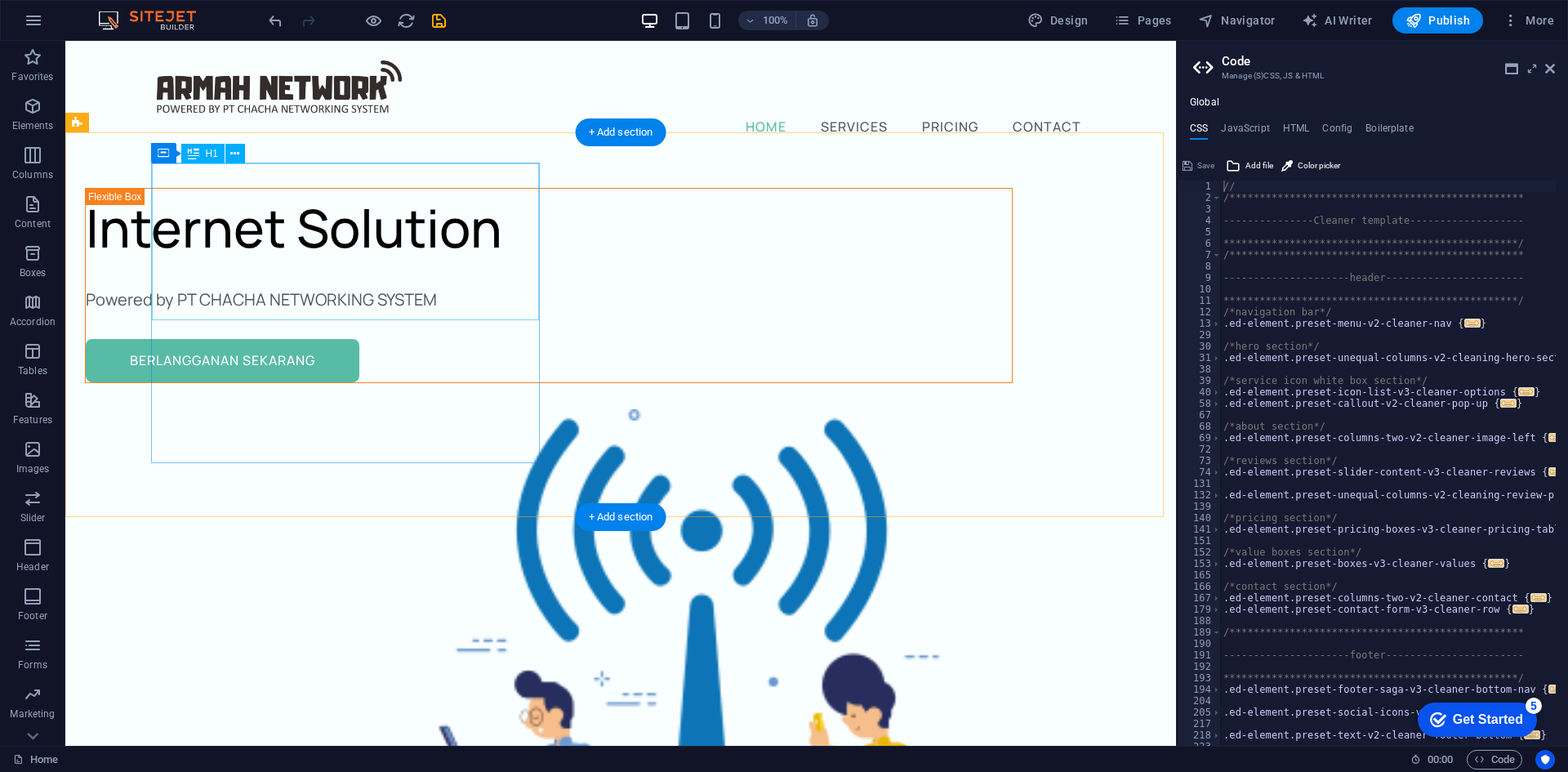
click at [290, 268] on div "Internet Solution" at bounding box center [549, 228] width 926 height 78
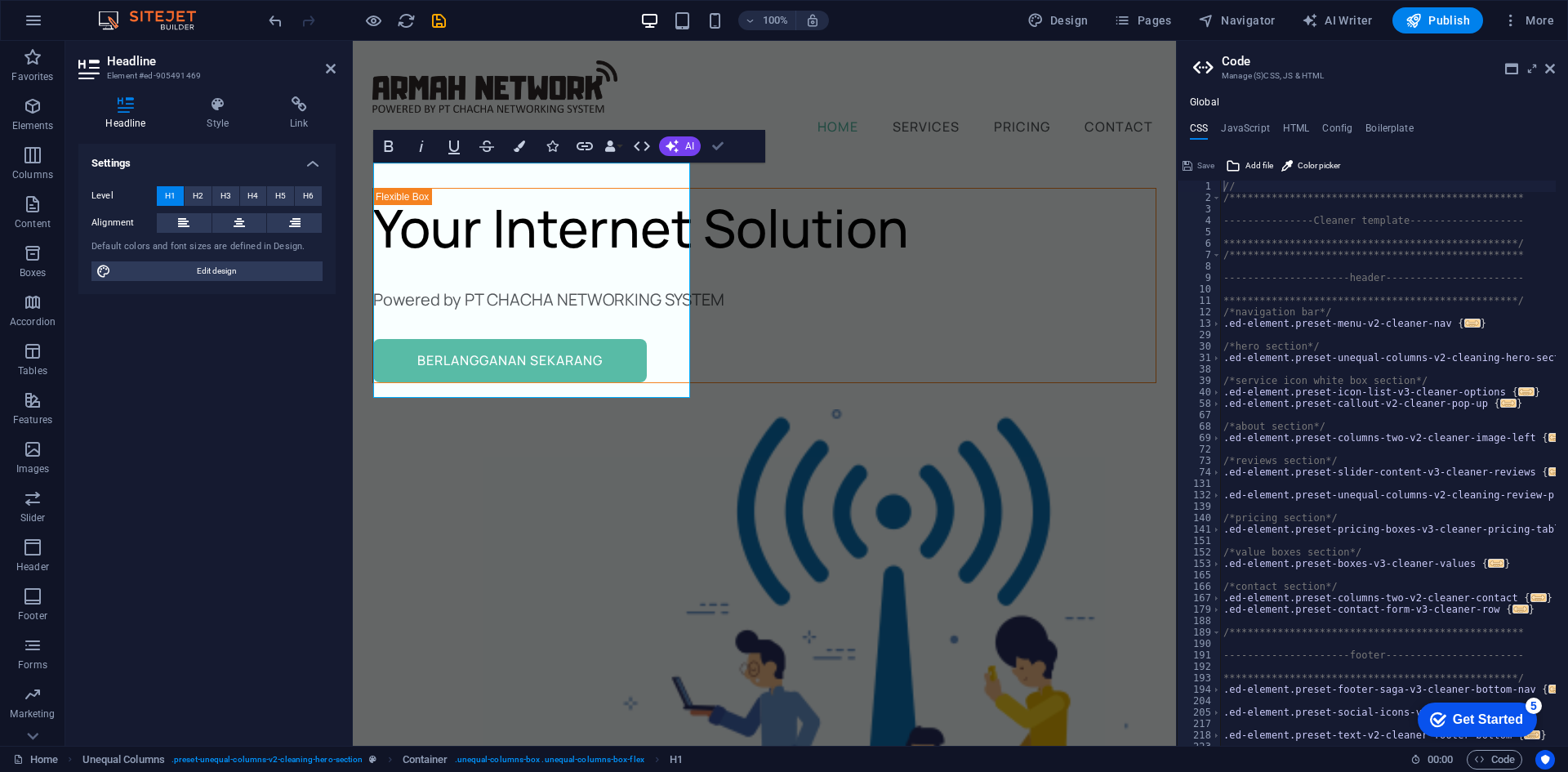
drag, startPoint x: 708, startPoint y: 145, endPoint x: 643, endPoint y: 106, distance: 75.8
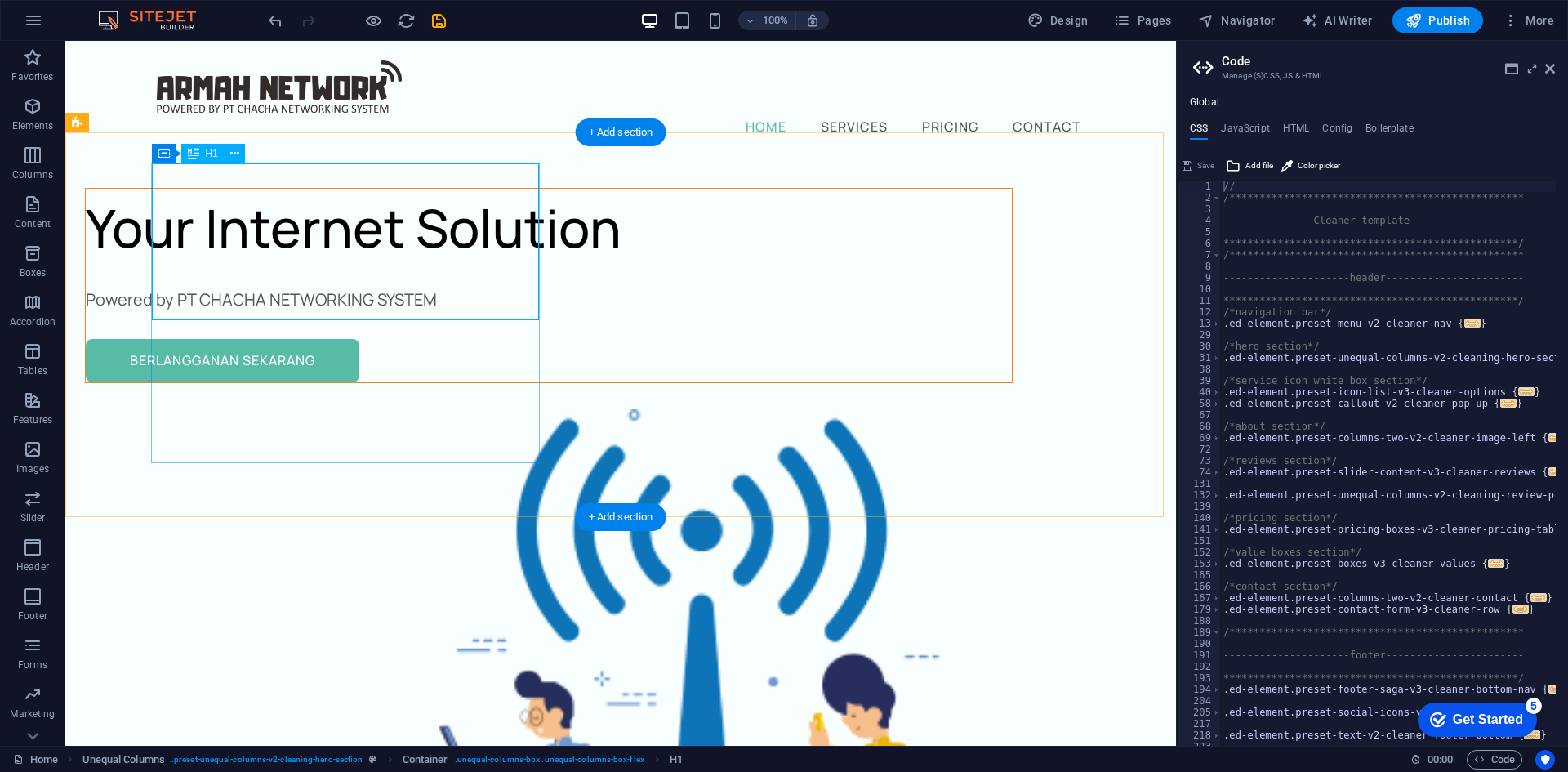
click at [388, 268] on div "Your Internet Solution" at bounding box center [549, 228] width 926 height 78
click at [389, 268] on div "Your Internet Solution" at bounding box center [549, 228] width 926 height 78
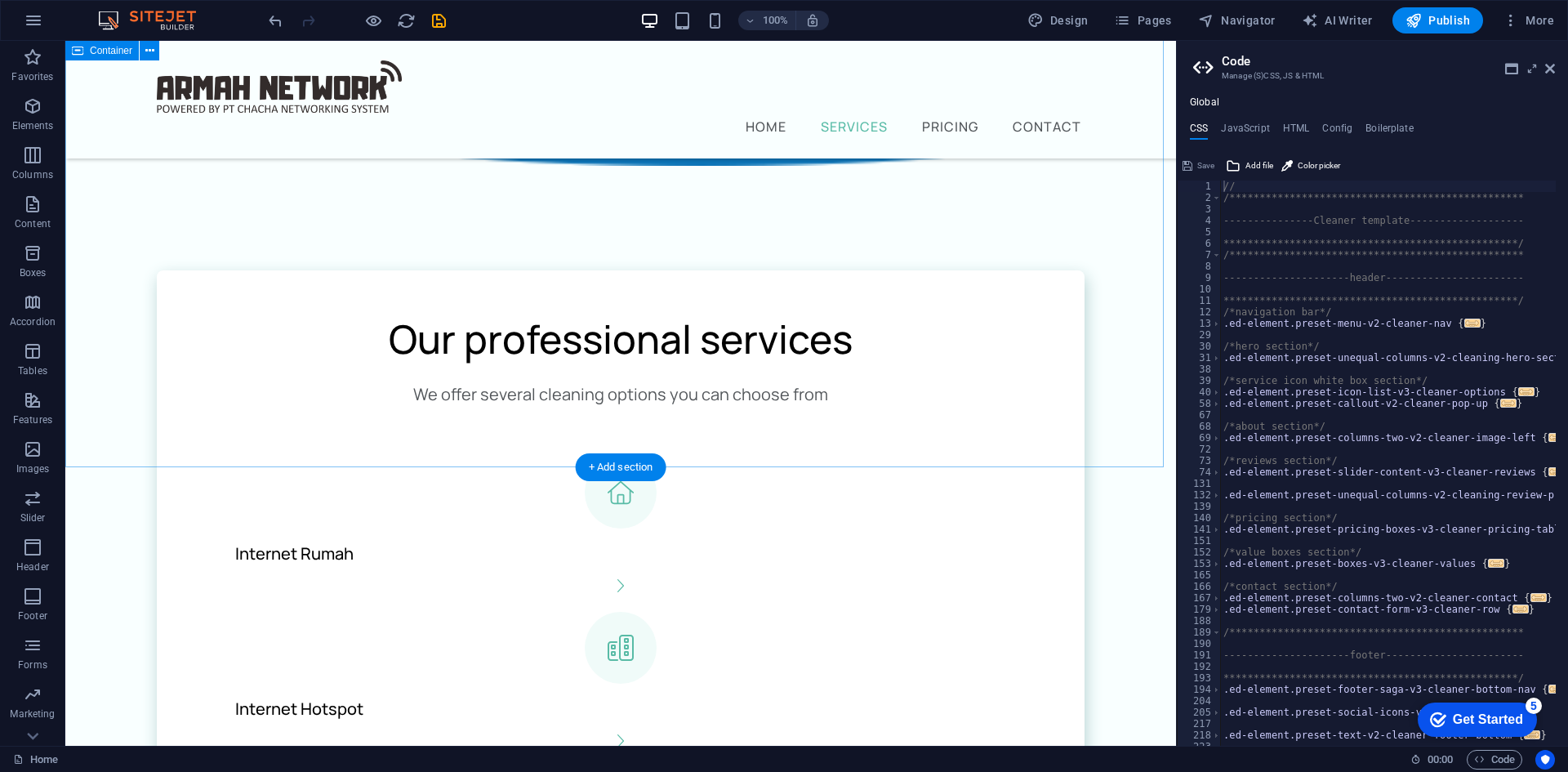
scroll to position [817, 0]
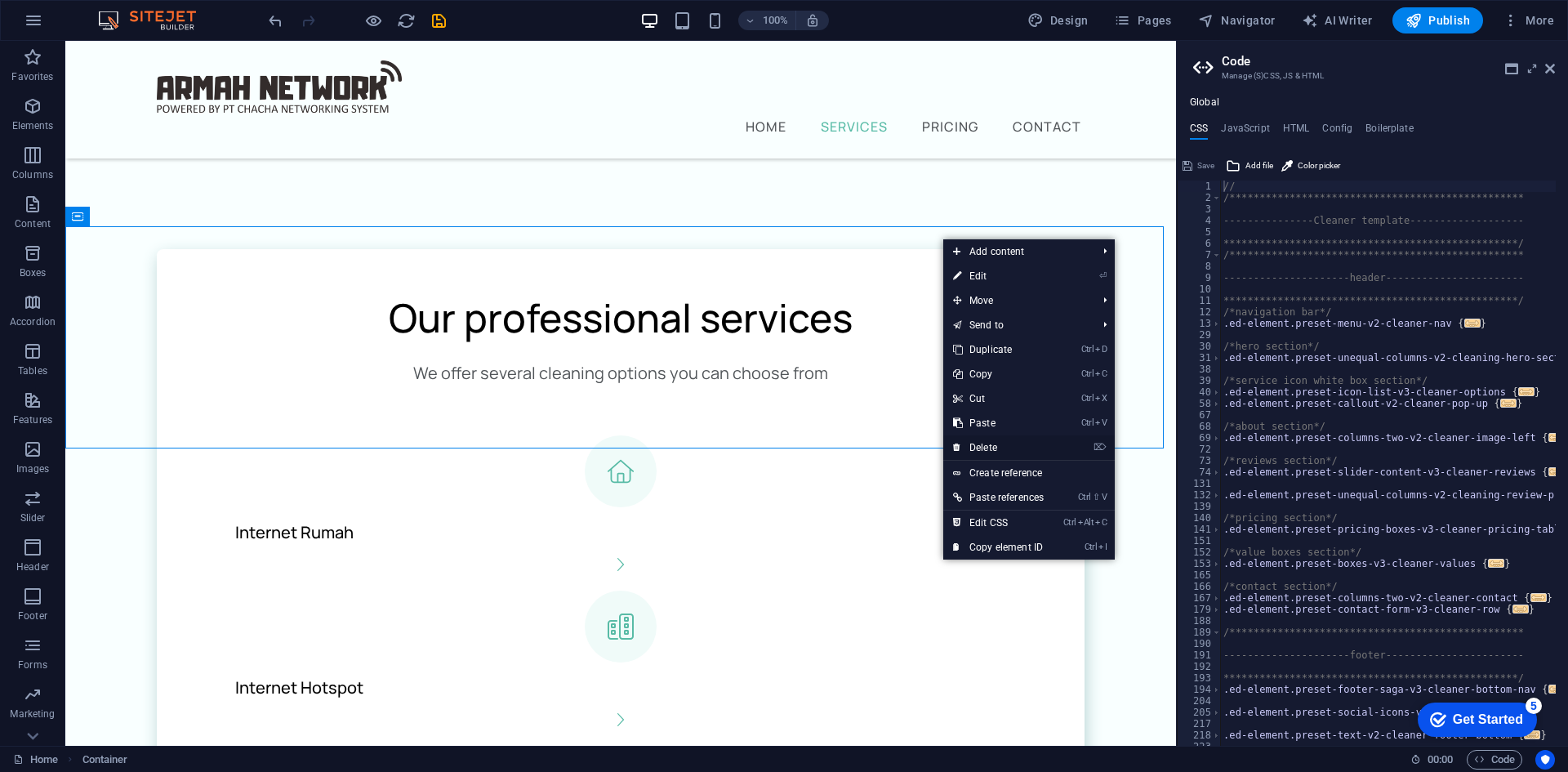
click at [1005, 451] on link "⌦ Delete" at bounding box center [999, 448] width 111 height 25
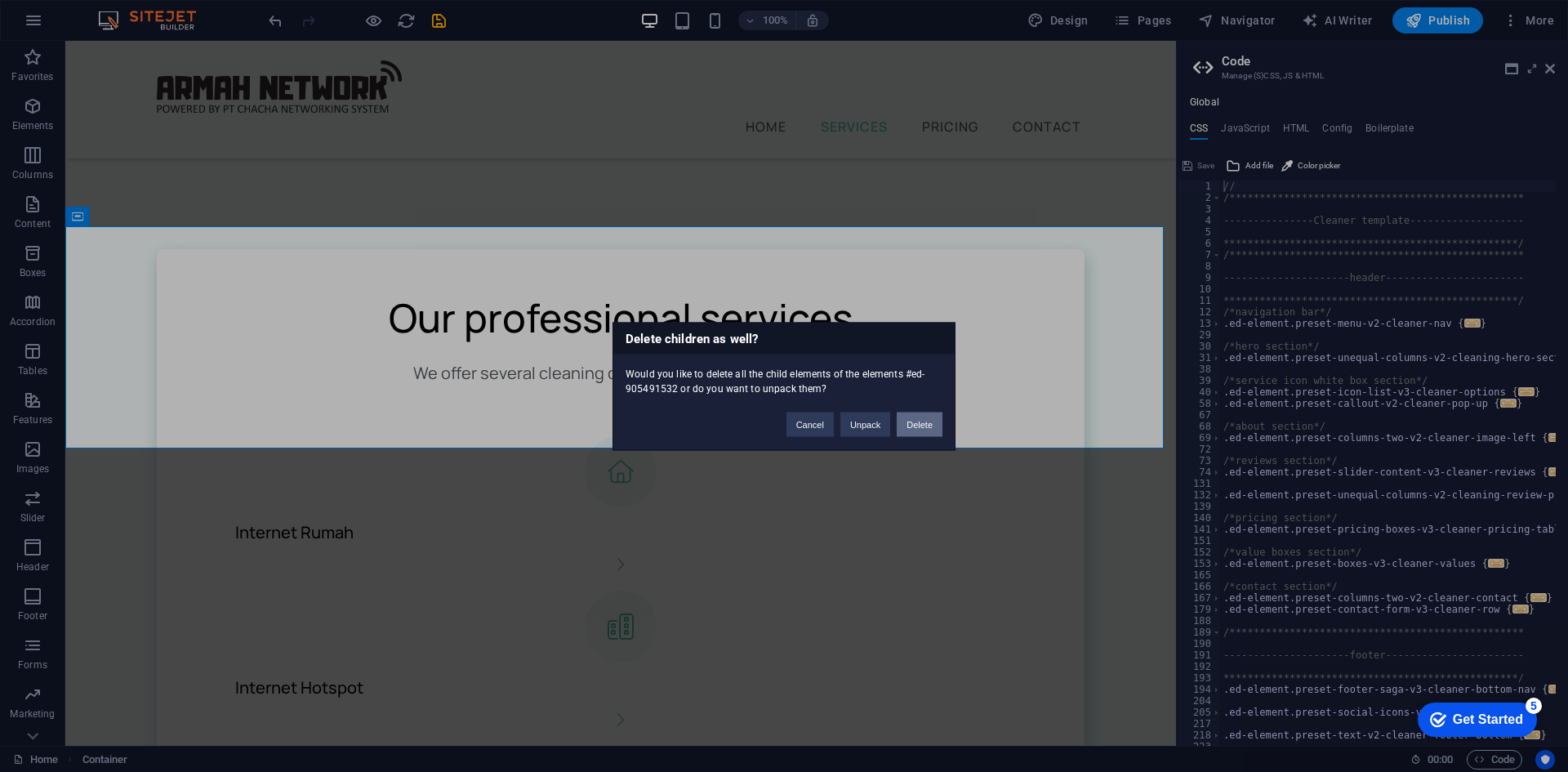
drag, startPoint x: 932, startPoint y: 427, endPoint x: 867, endPoint y: 386, distance: 76.9
click at [932, 427] on button "Delete" at bounding box center [919, 424] width 45 height 25
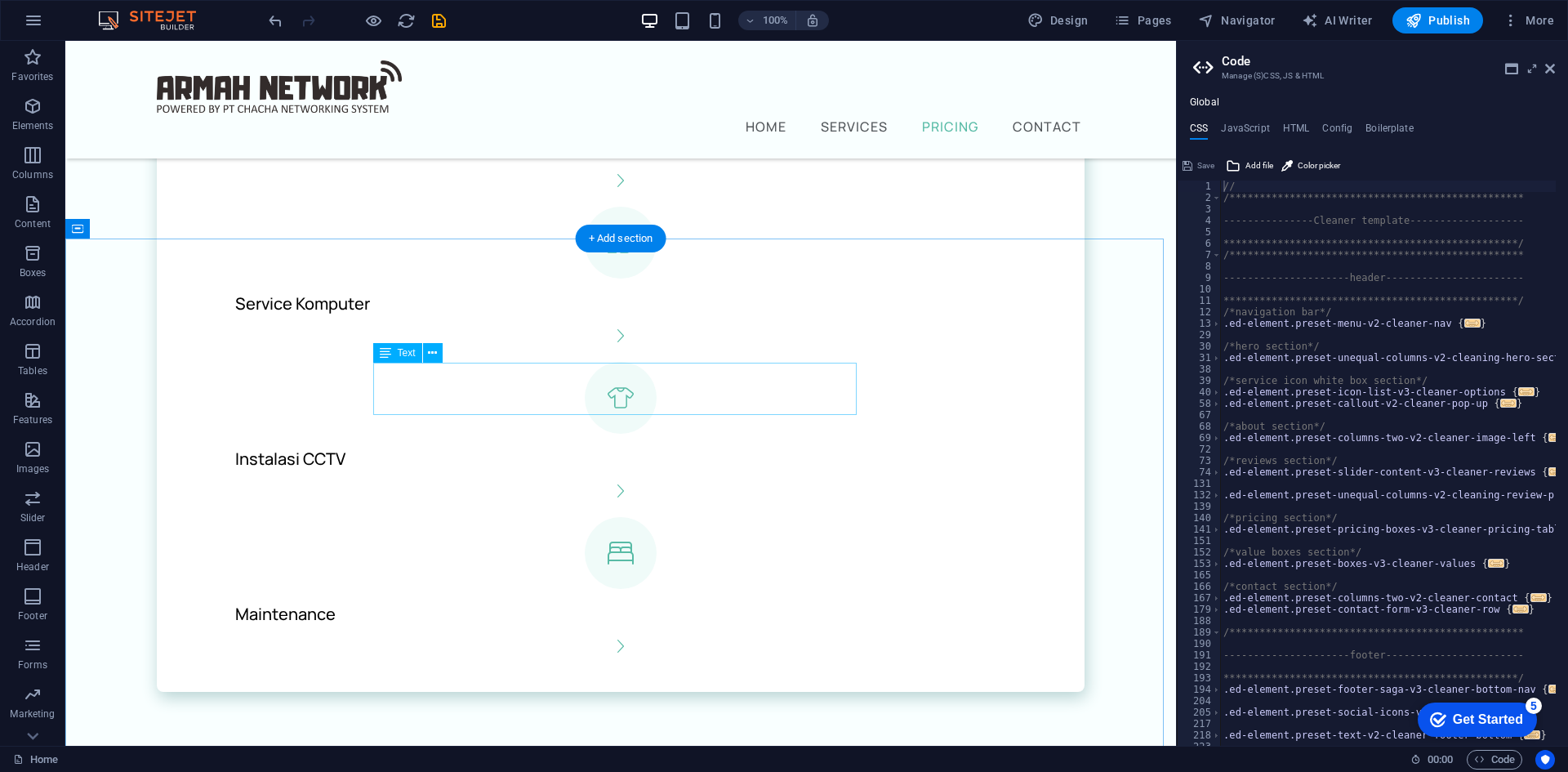
scroll to position [1839, 0]
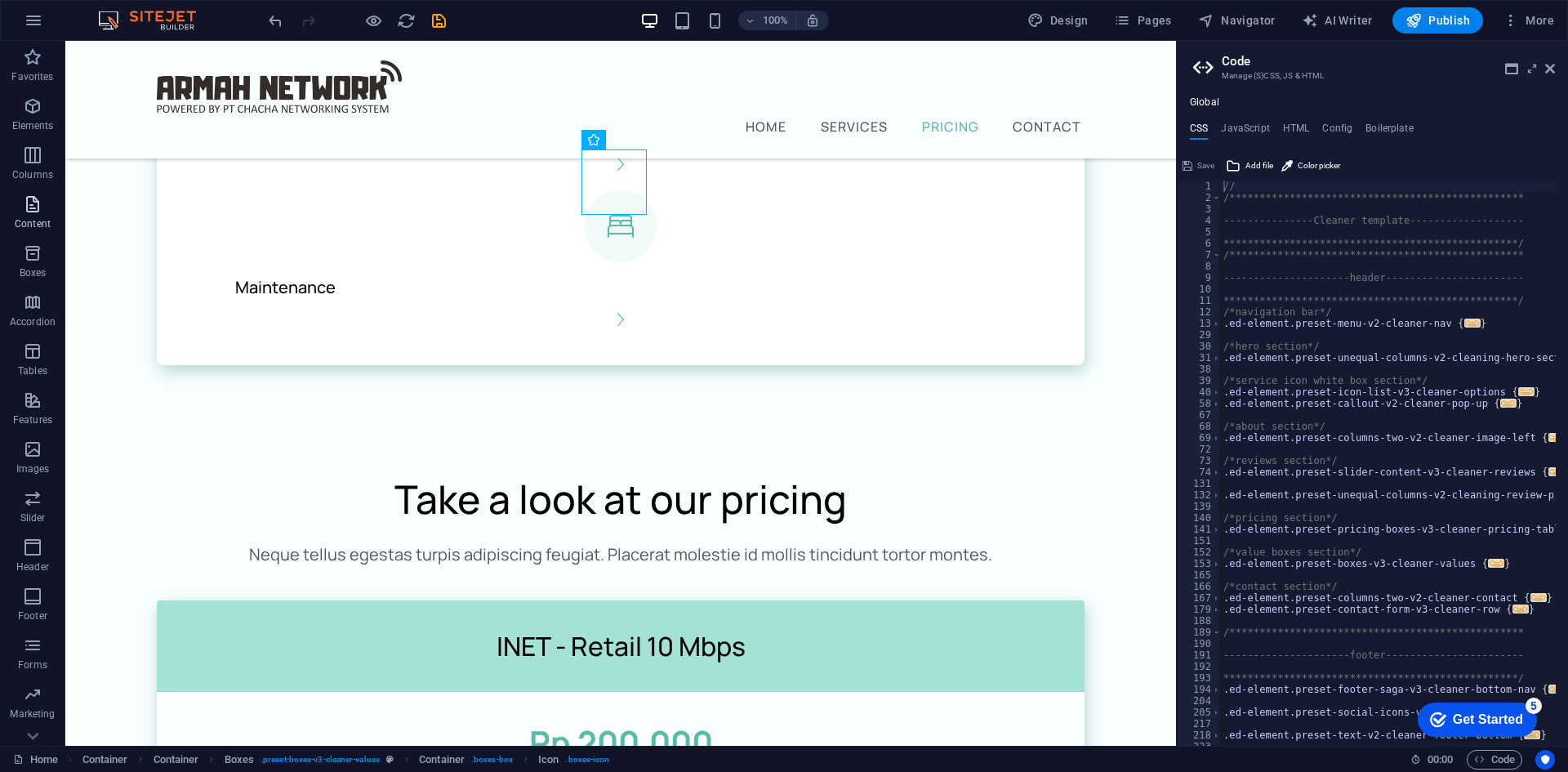
click at [32, 206] on icon "button" at bounding box center [33, 205] width 20 height 20
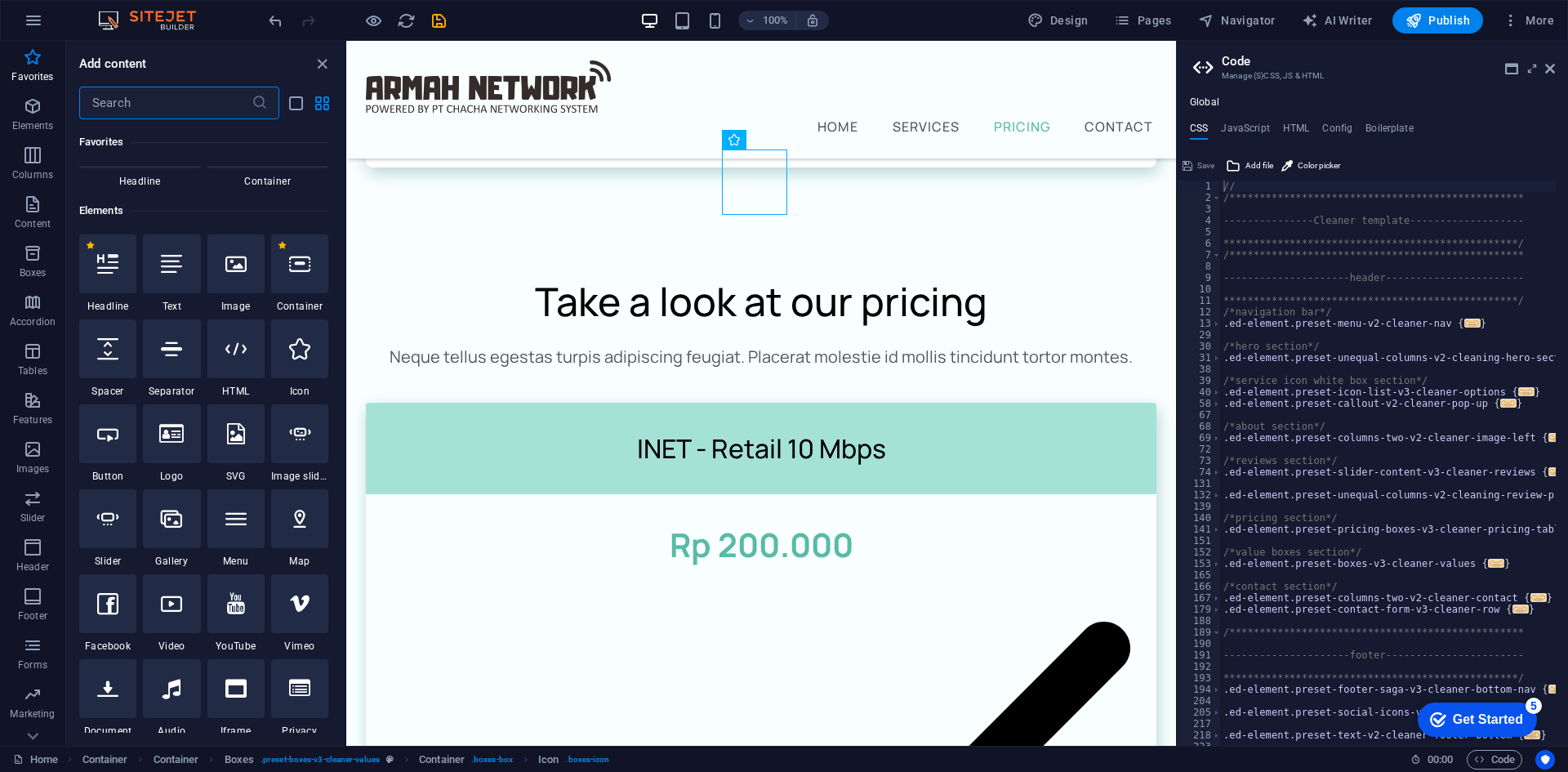
scroll to position [81, 0]
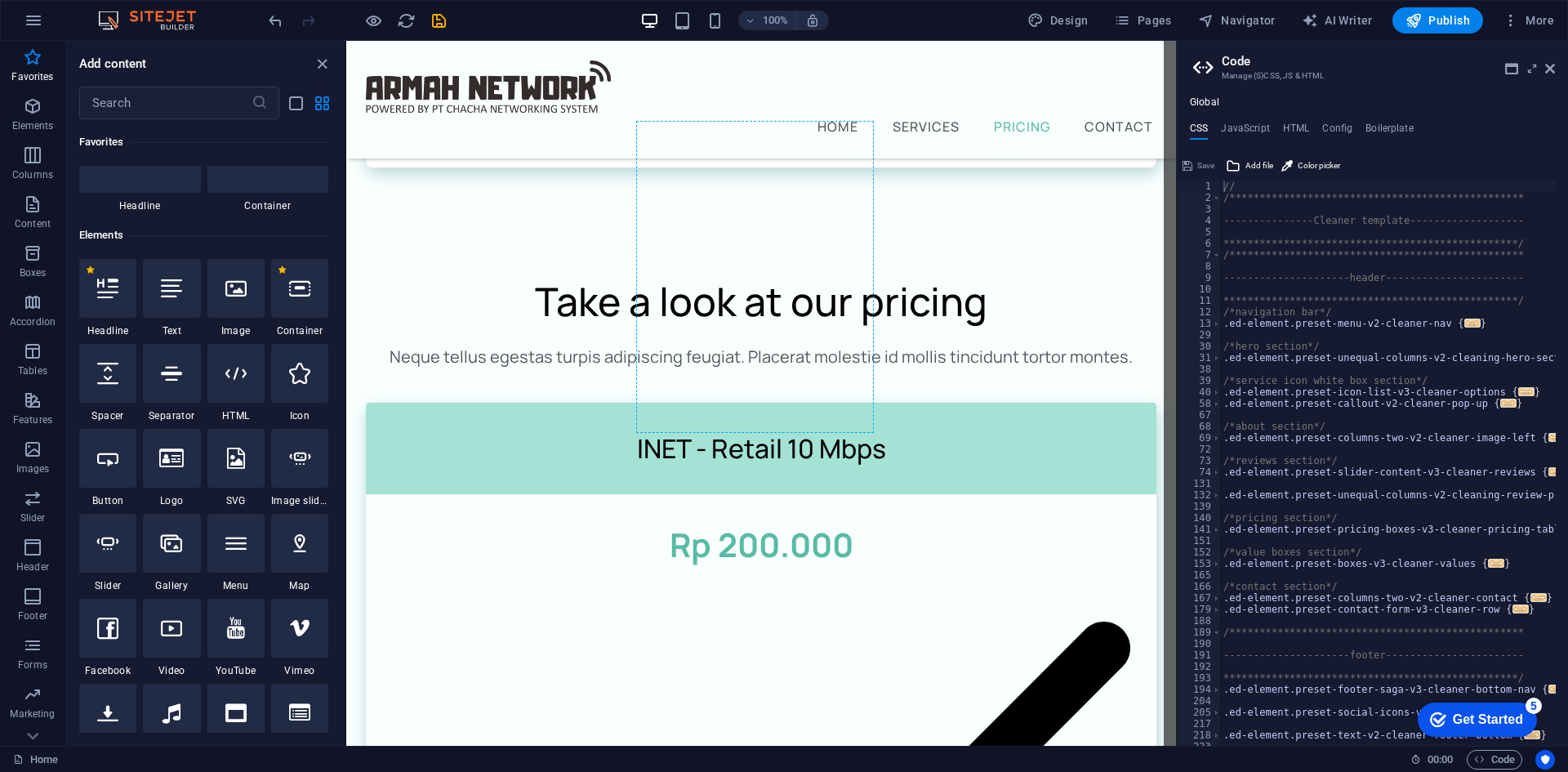
select select "%"
select select "px"
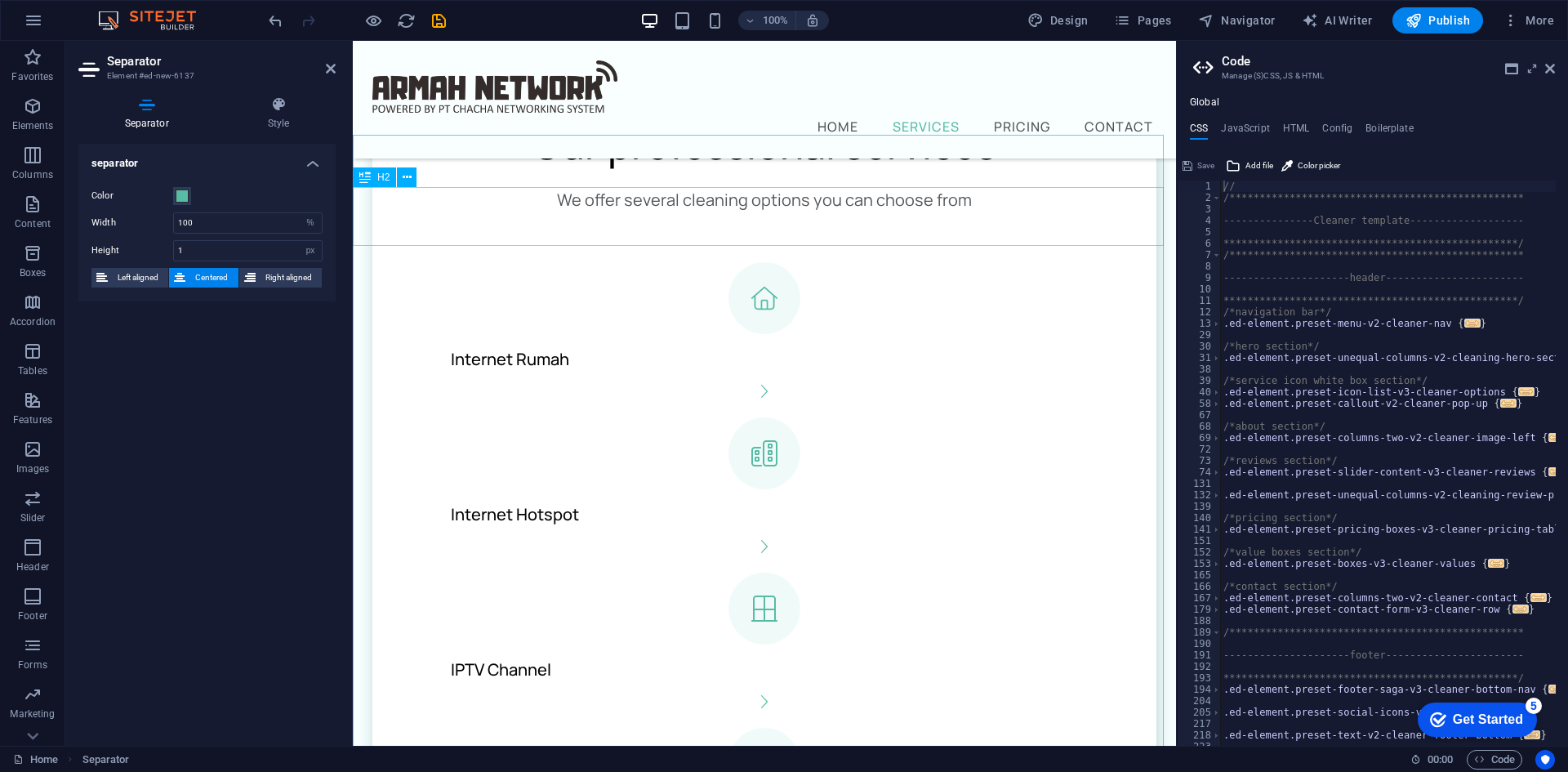
scroll to position [746, 0]
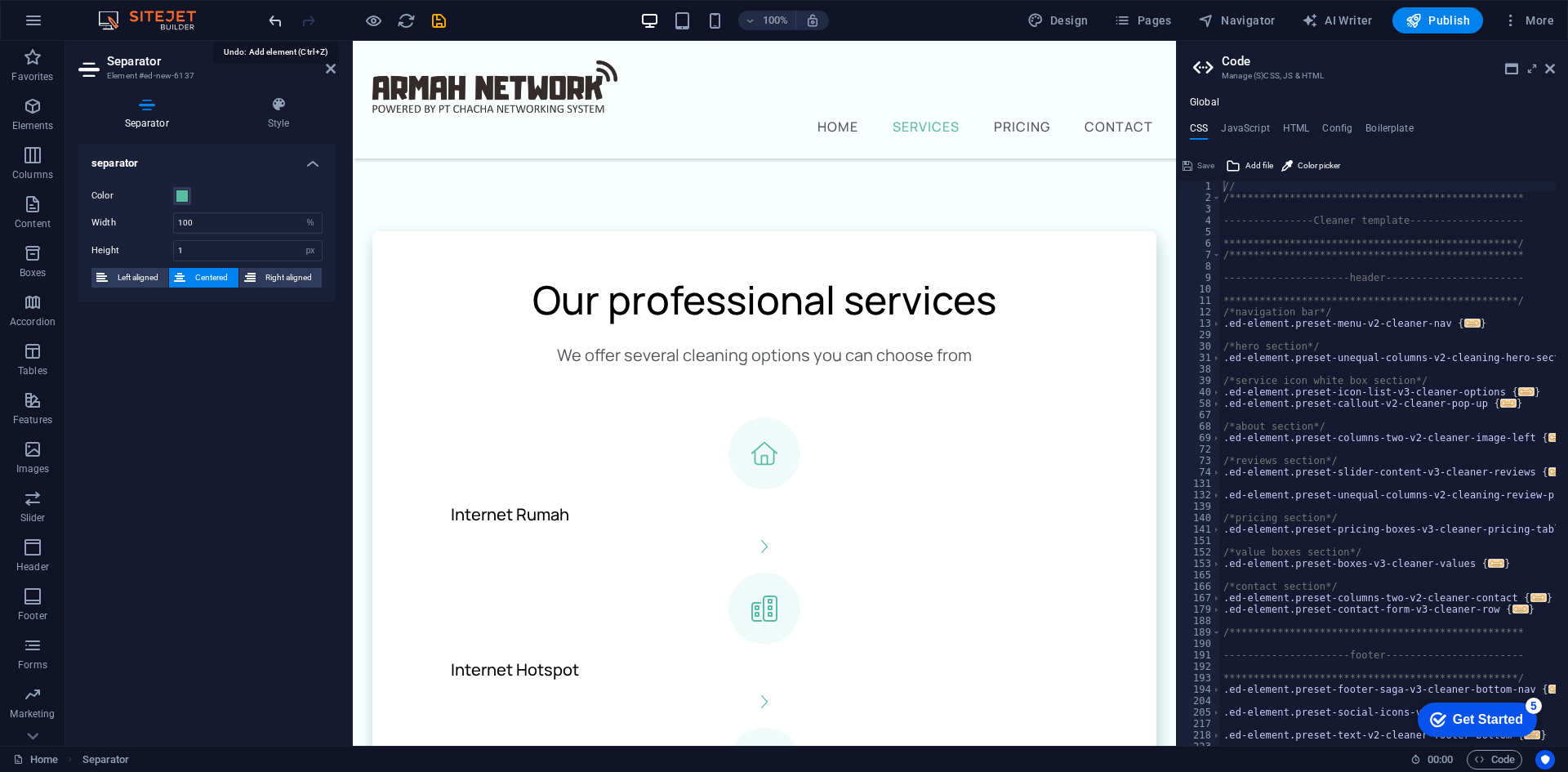
click at [277, 21] on icon "undo" at bounding box center [276, 21] width 19 height 19
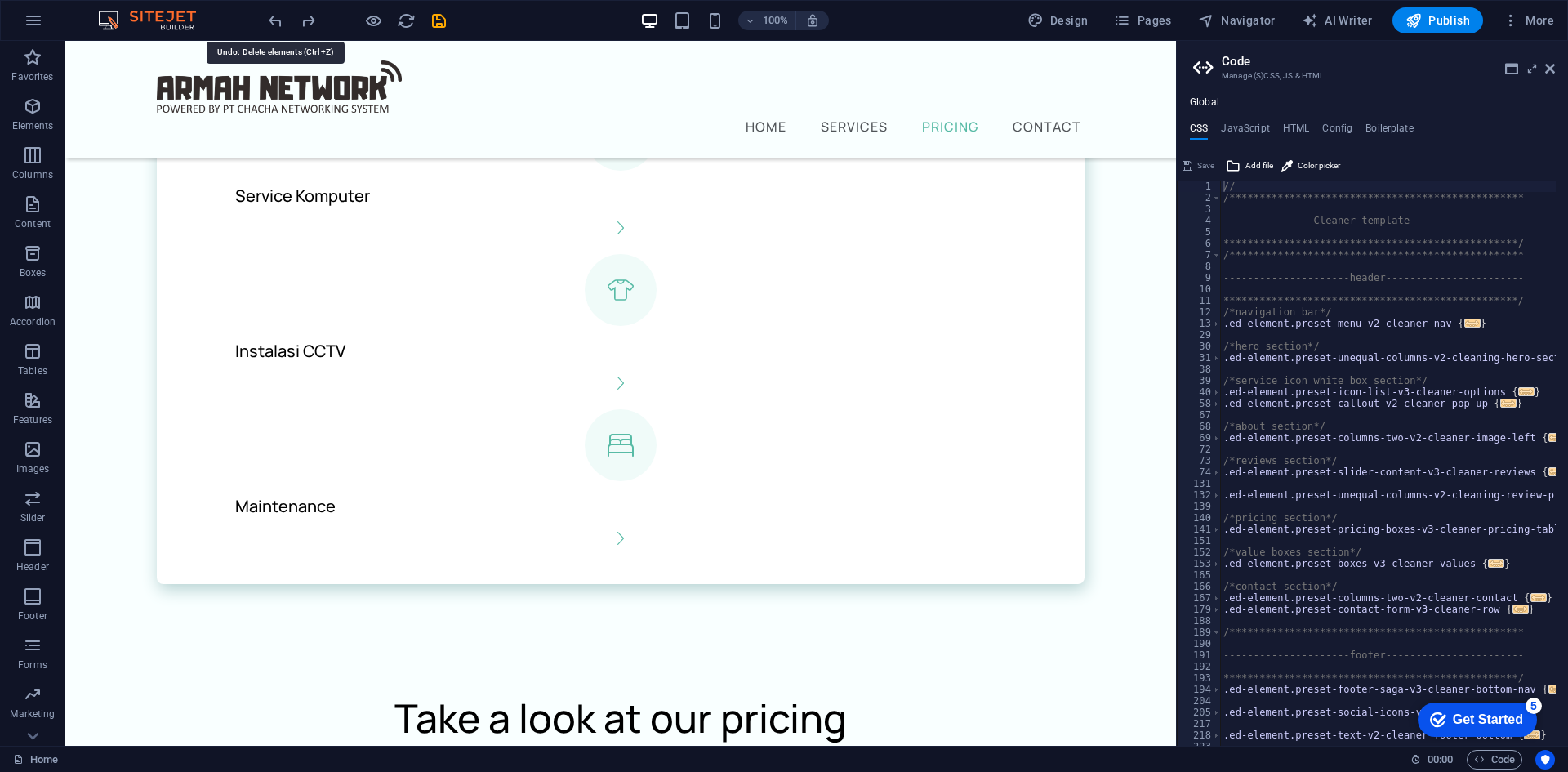
scroll to position [1644, 0]
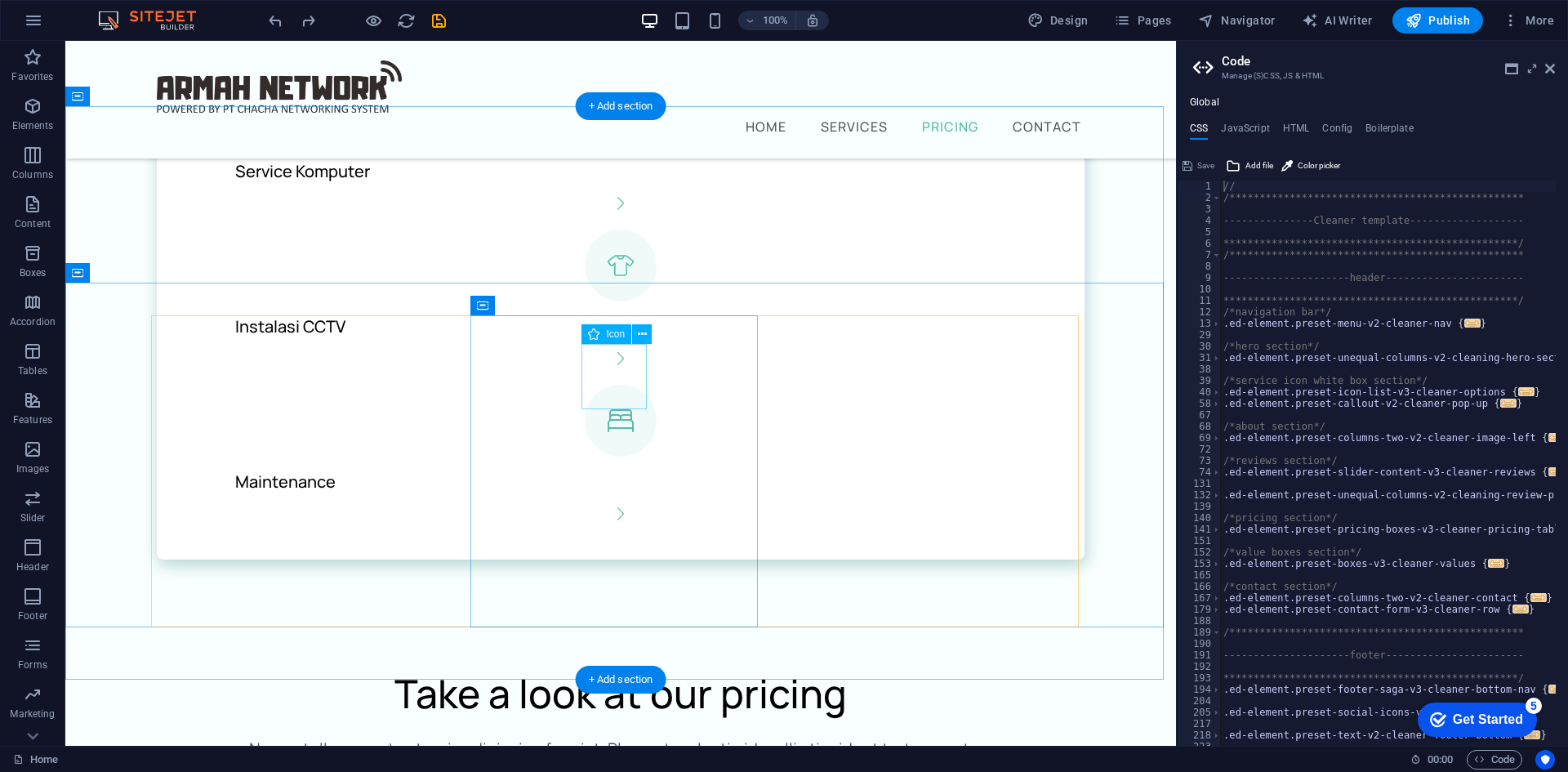
click at [645, 332] on icon at bounding box center [642, 334] width 9 height 17
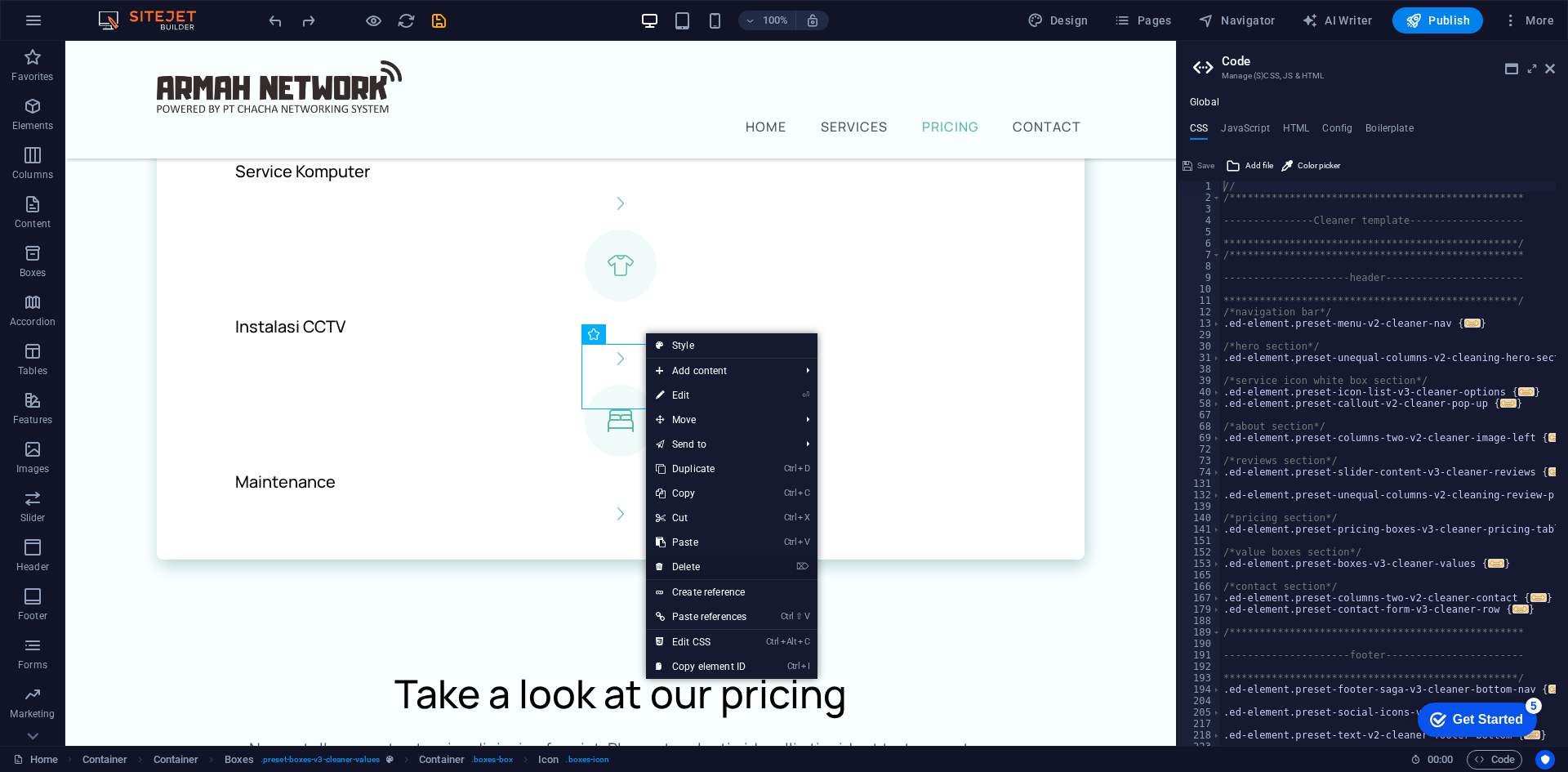
click at [699, 568] on link "⌦ Delete" at bounding box center [701, 567] width 111 height 25
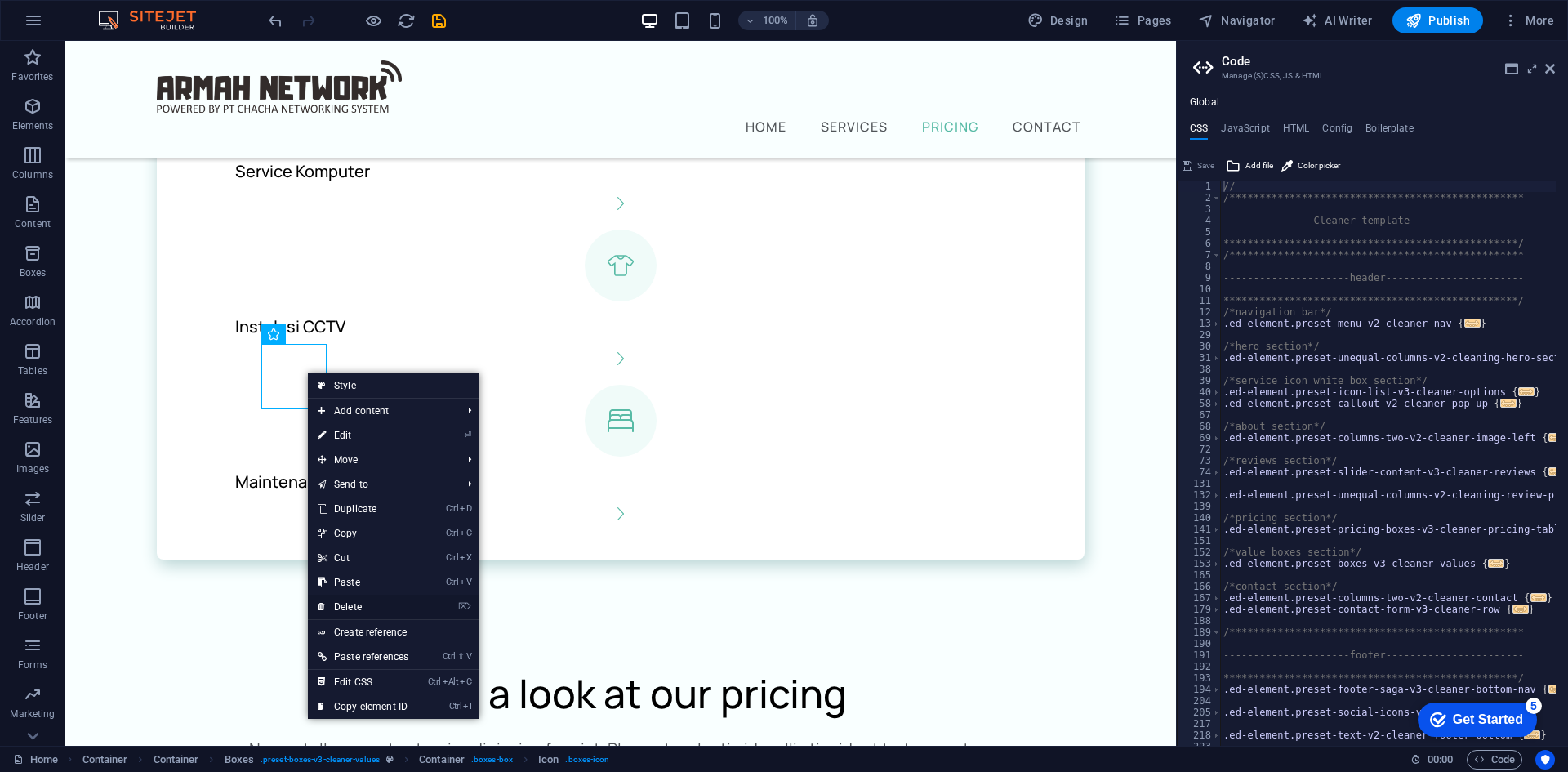
drag, startPoint x: 357, startPoint y: 597, endPoint x: 305, endPoint y: 541, distance: 76.4
click at [357, 597] on link "⌦ Delete" at bounding box center [363, 607] width 111 height 25
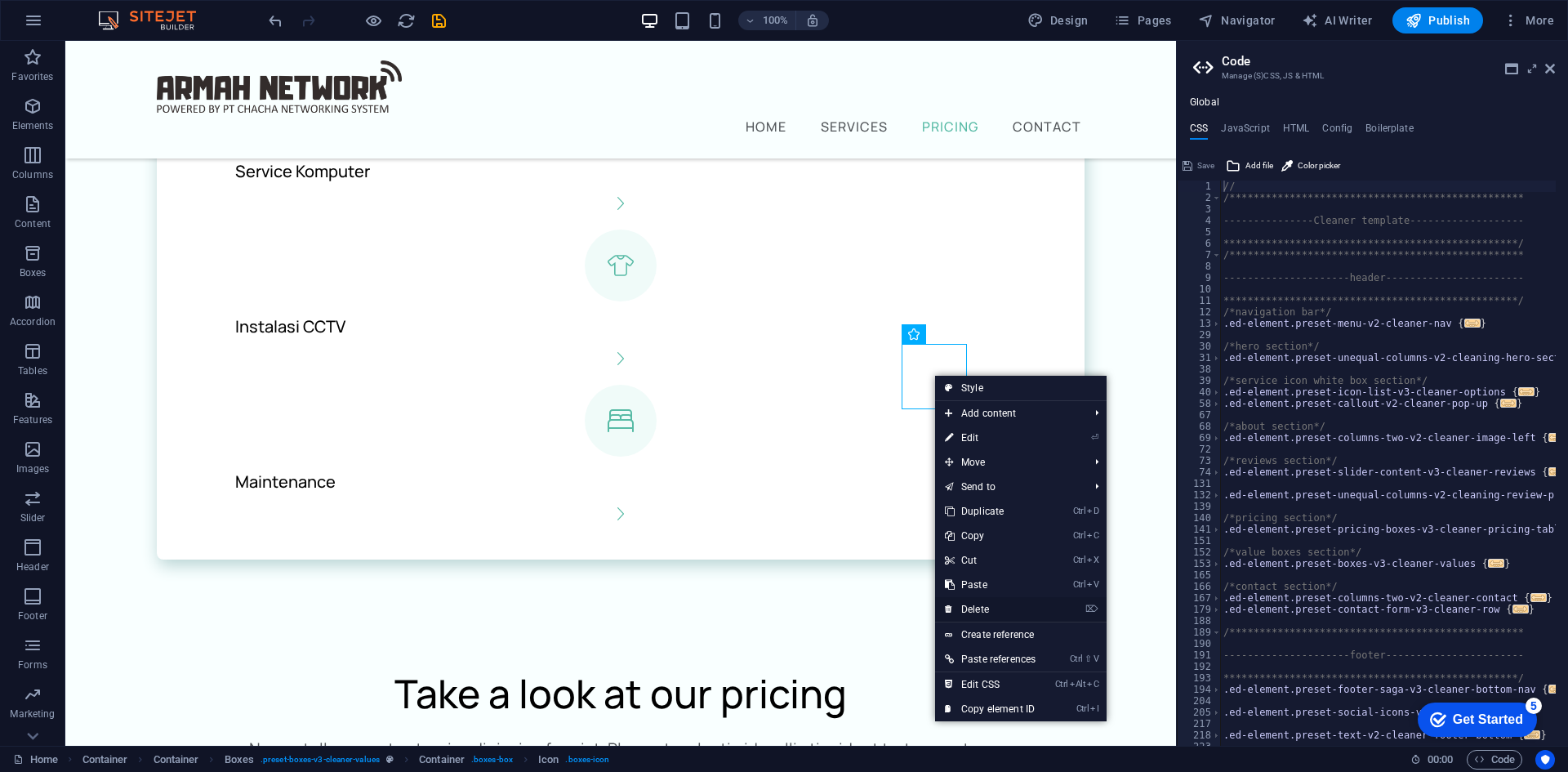
click at [966, 608] on link "⌦ Delete" at bounding box center [990, 609] width 111 height 25
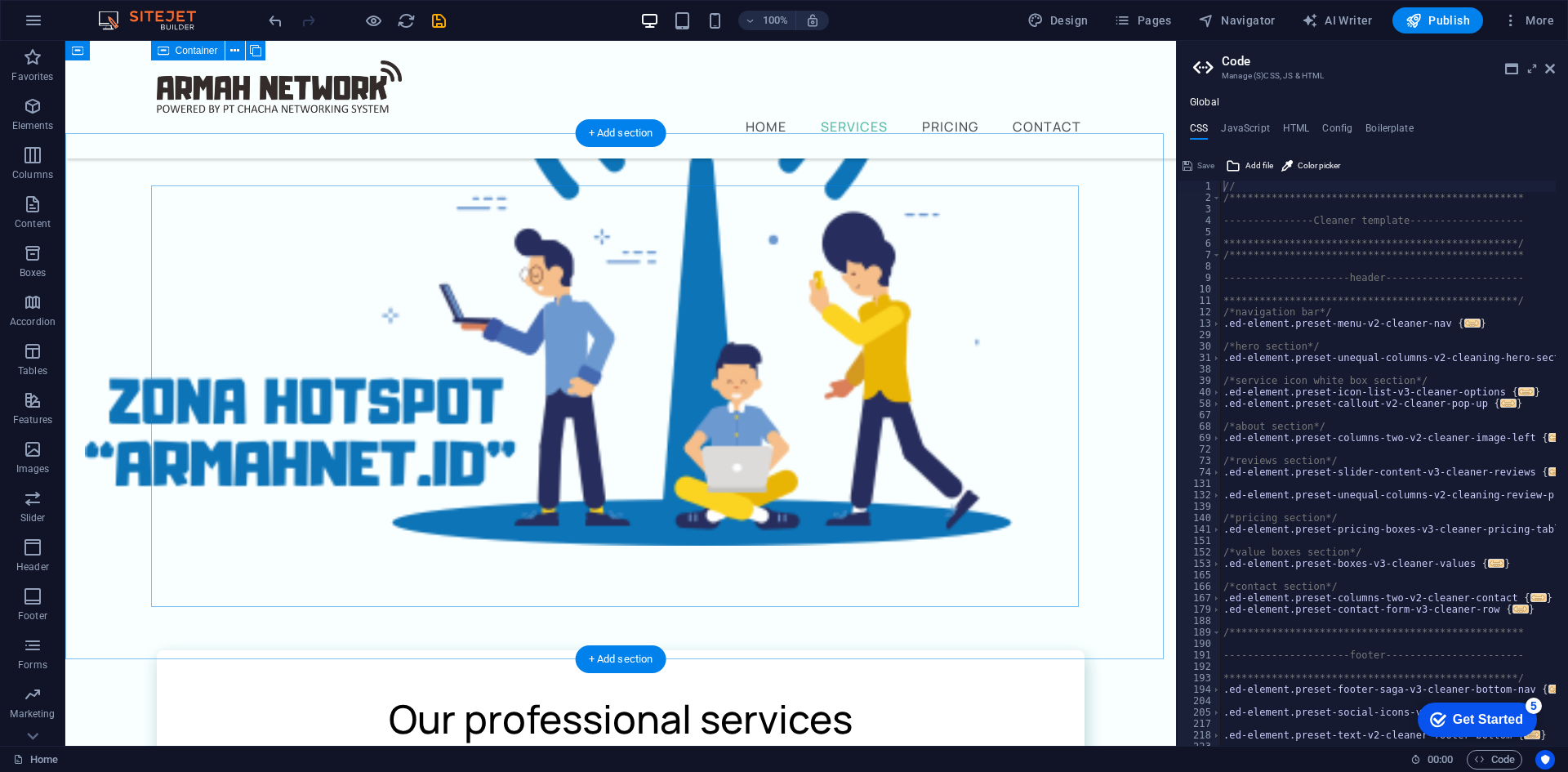
scroll to position [384, 0]
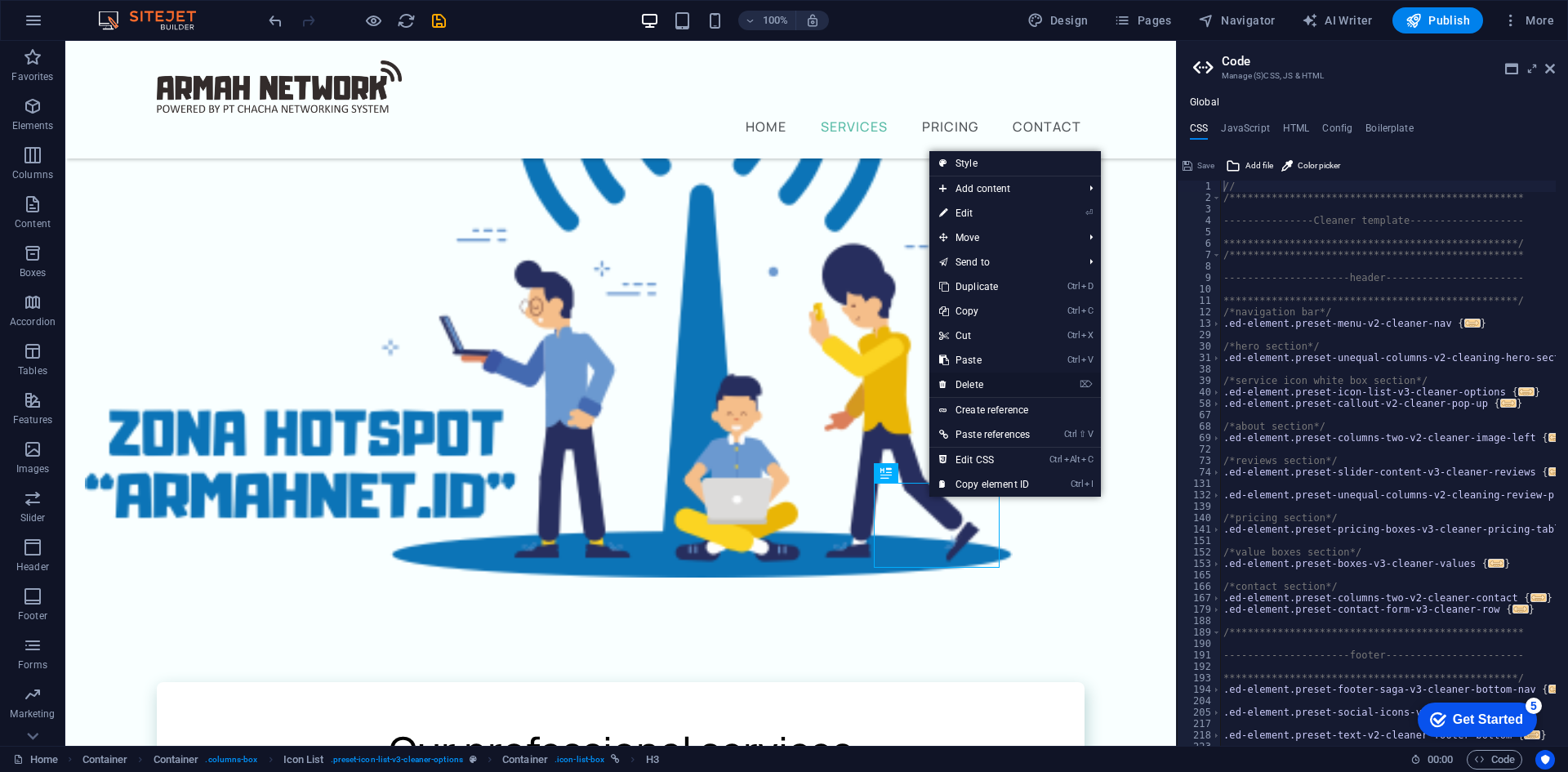
click at [989, 380] on link "⌦ Delete" at bounding box center [985, 385] width 111 height 25
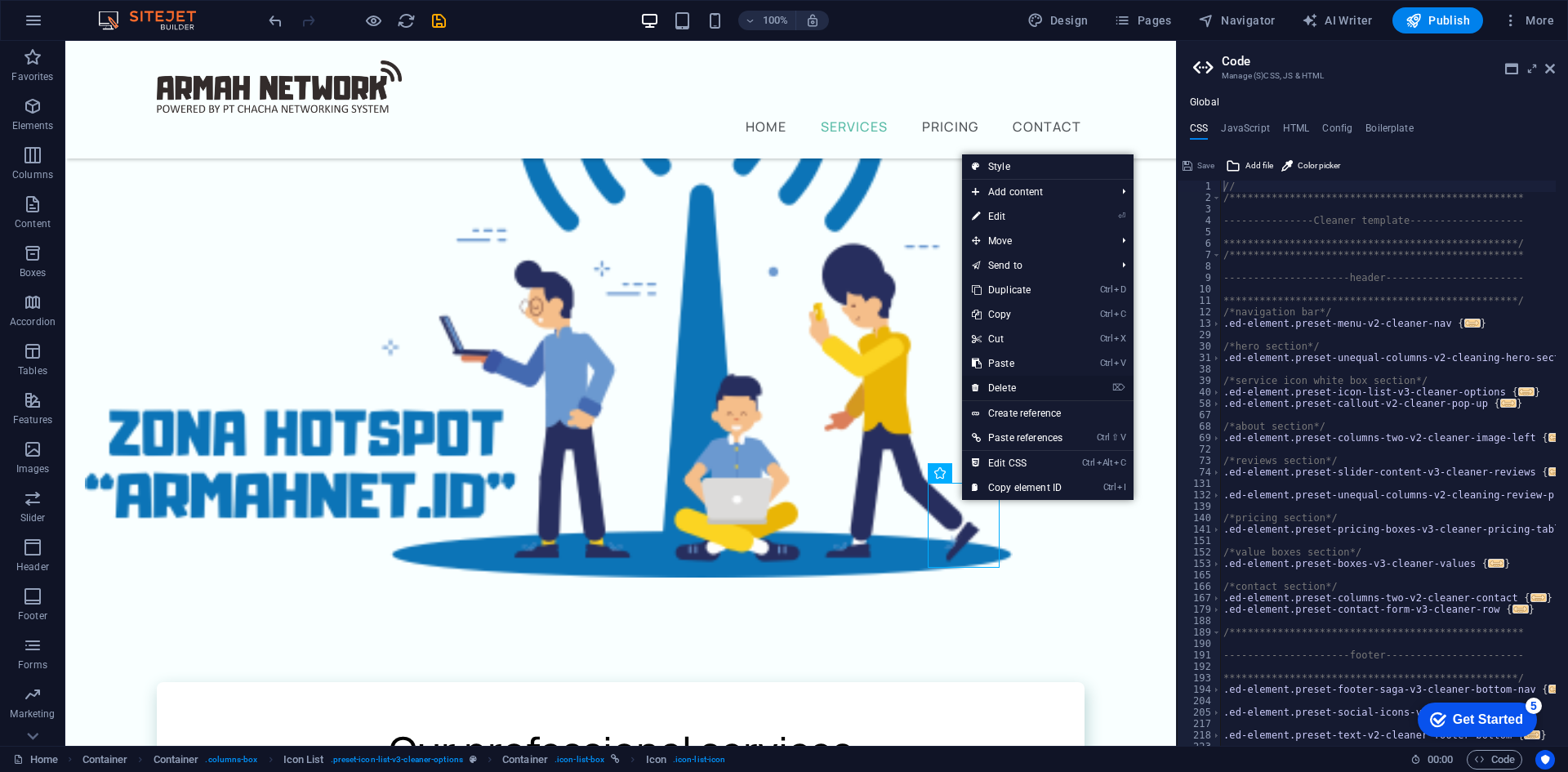
click at [1018, 381] on link "⌦ Delete" at bounding box center [1018, 388] width 111 height 25
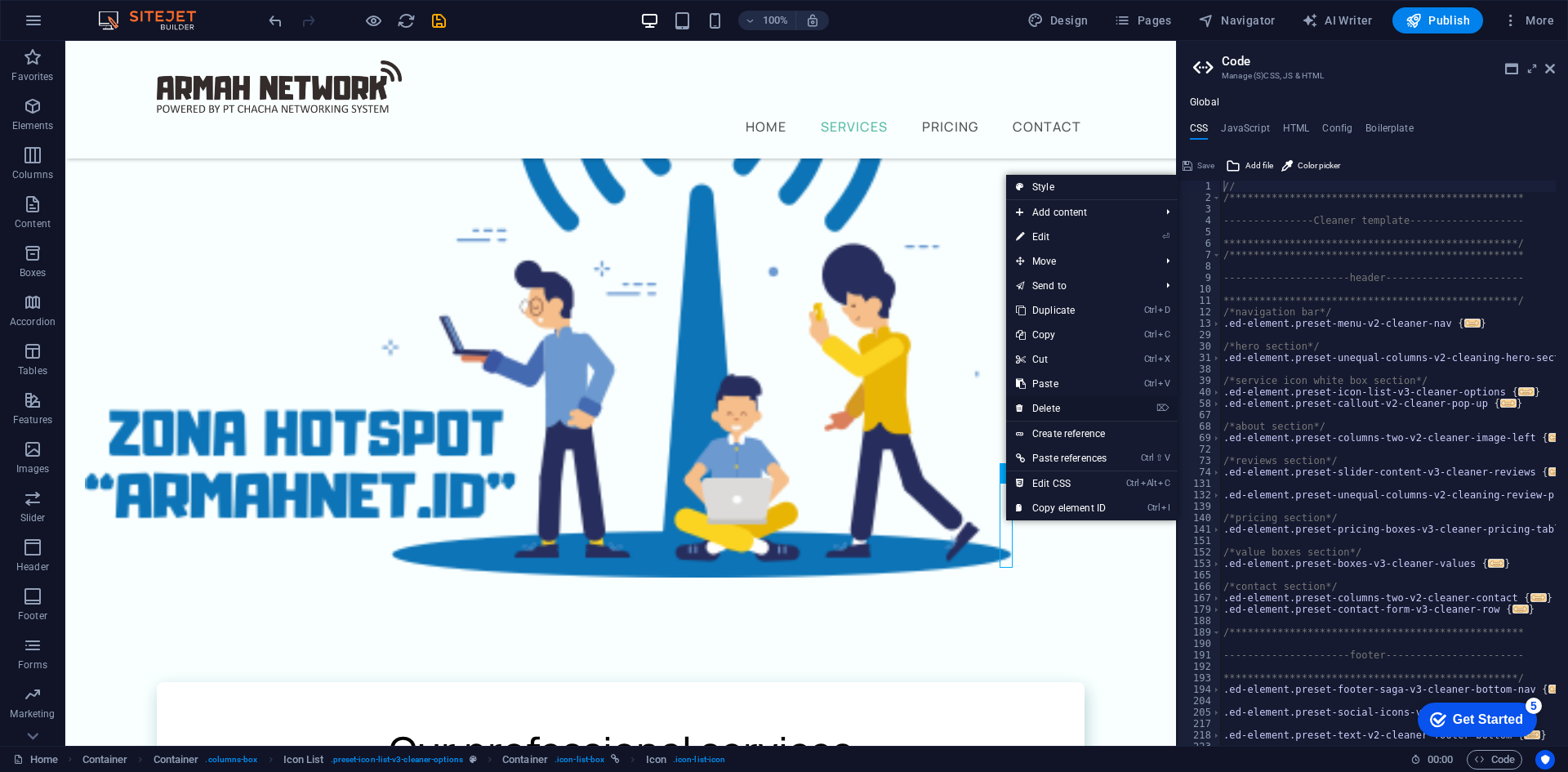
click at [1055, 408] on link "⌦ Delete" at bounding box center [1061, 409] width 111 height 25
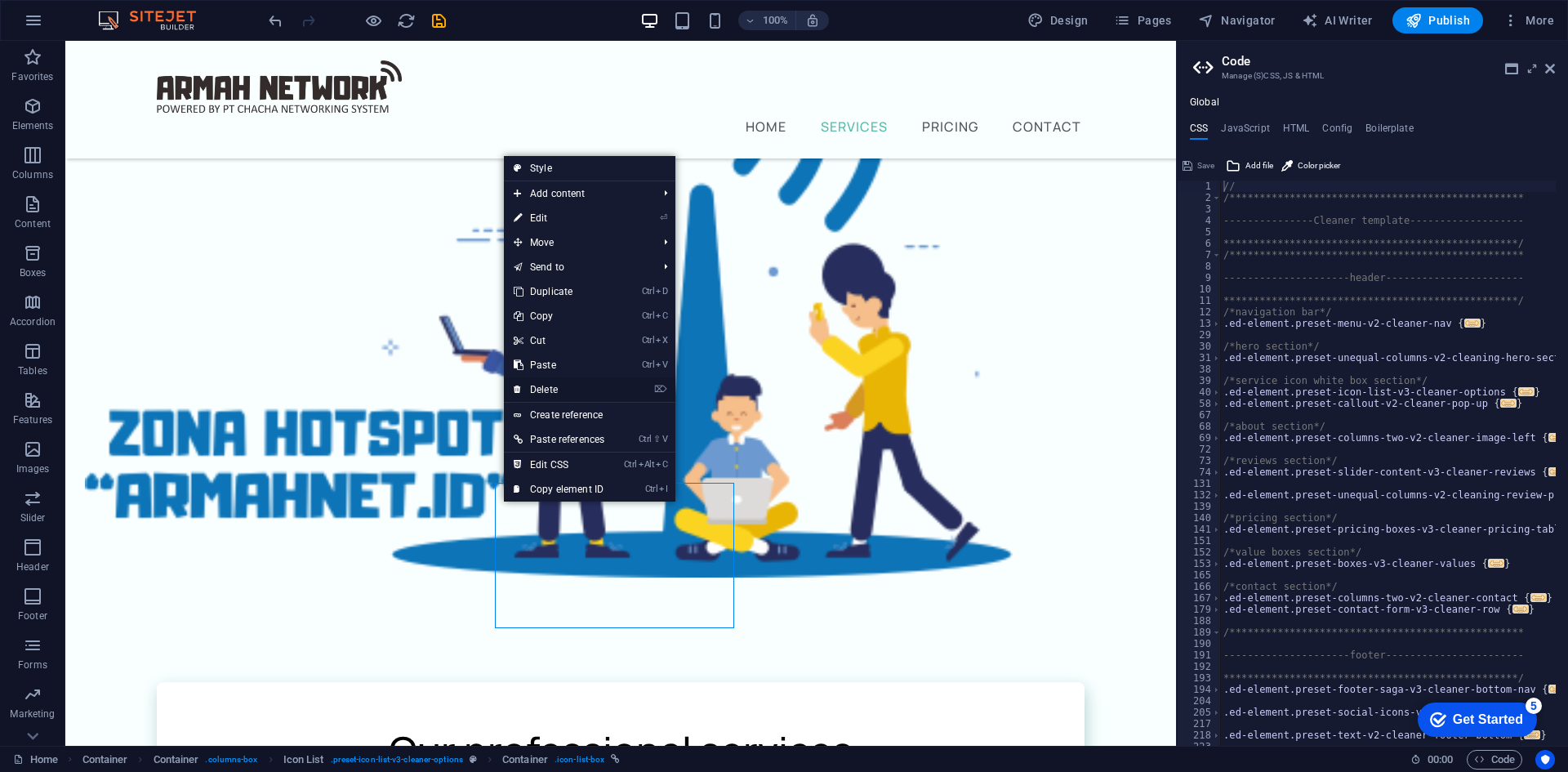
click at [570, 386] on link "⌦ Delete" at bounding box center [560, 390] width 111 height 25
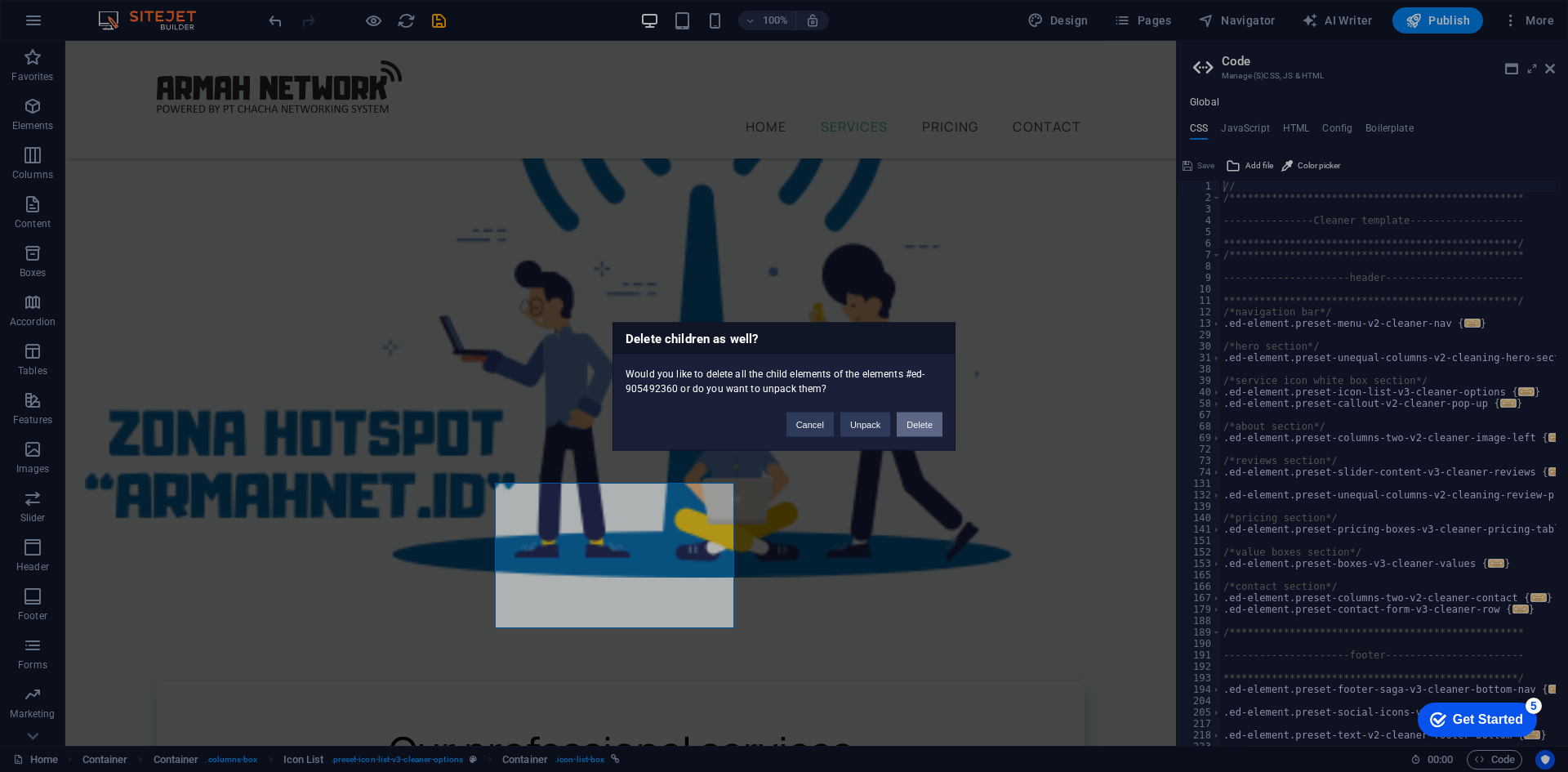
click at [912, 426] on button "Delete" at bounding box center [919, 424] width 45 height 25
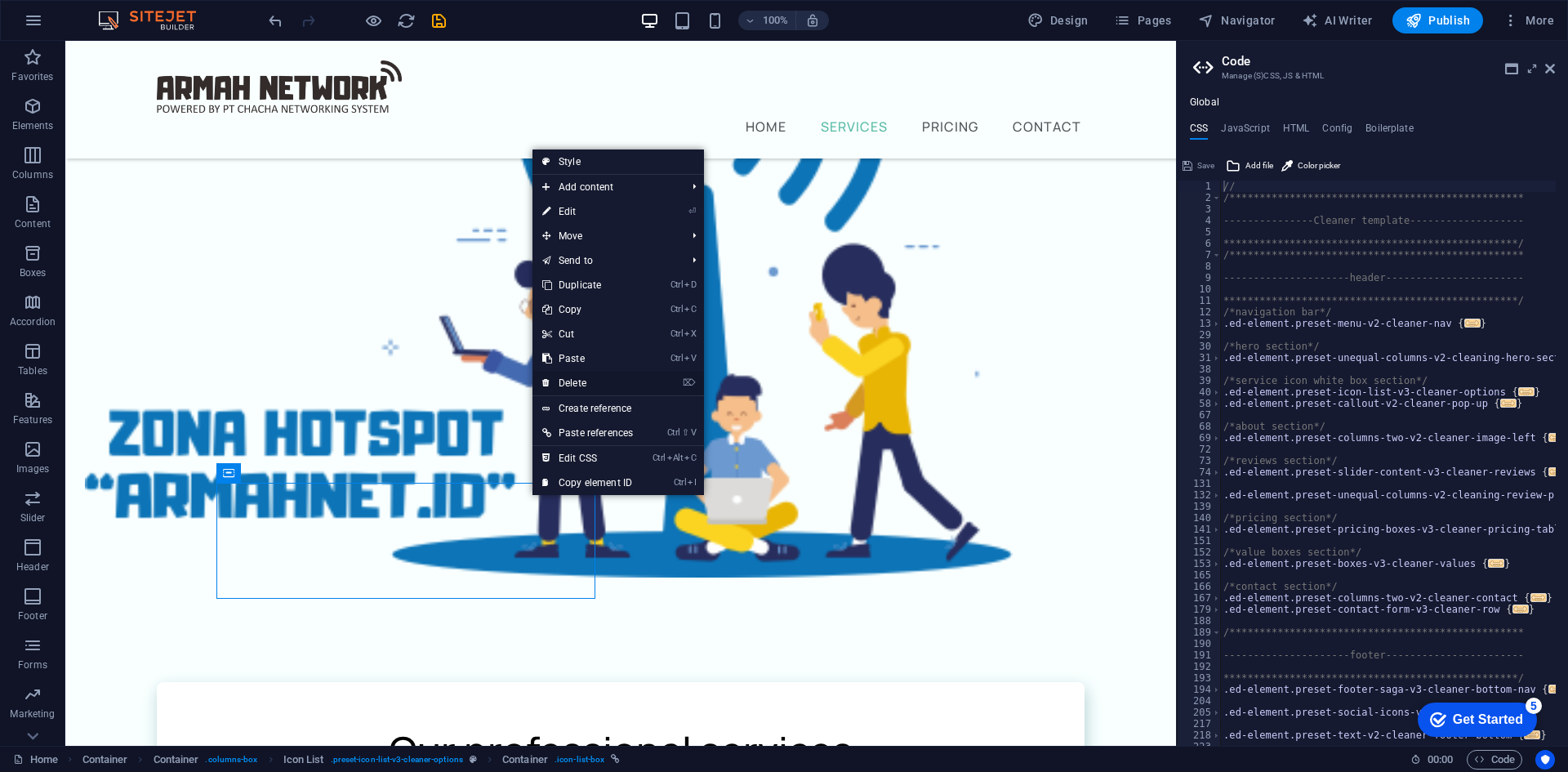
click at [589, 379] on link "⌦ Delete" at bounding box center [588, 383] width 111 height 25
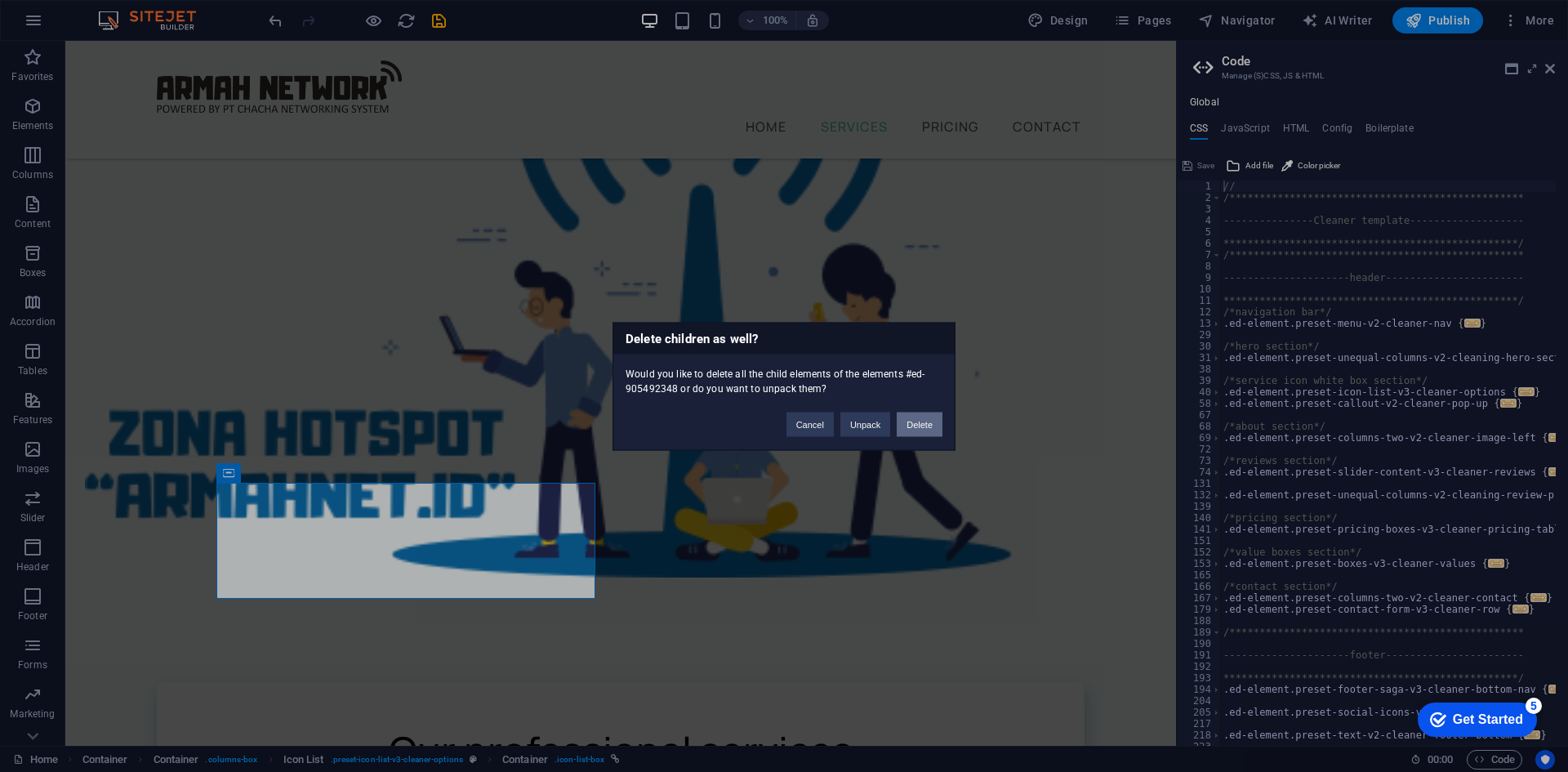
click at [928, 422] on button "Delete" at bounding box center [919, 424] width 45 height 25
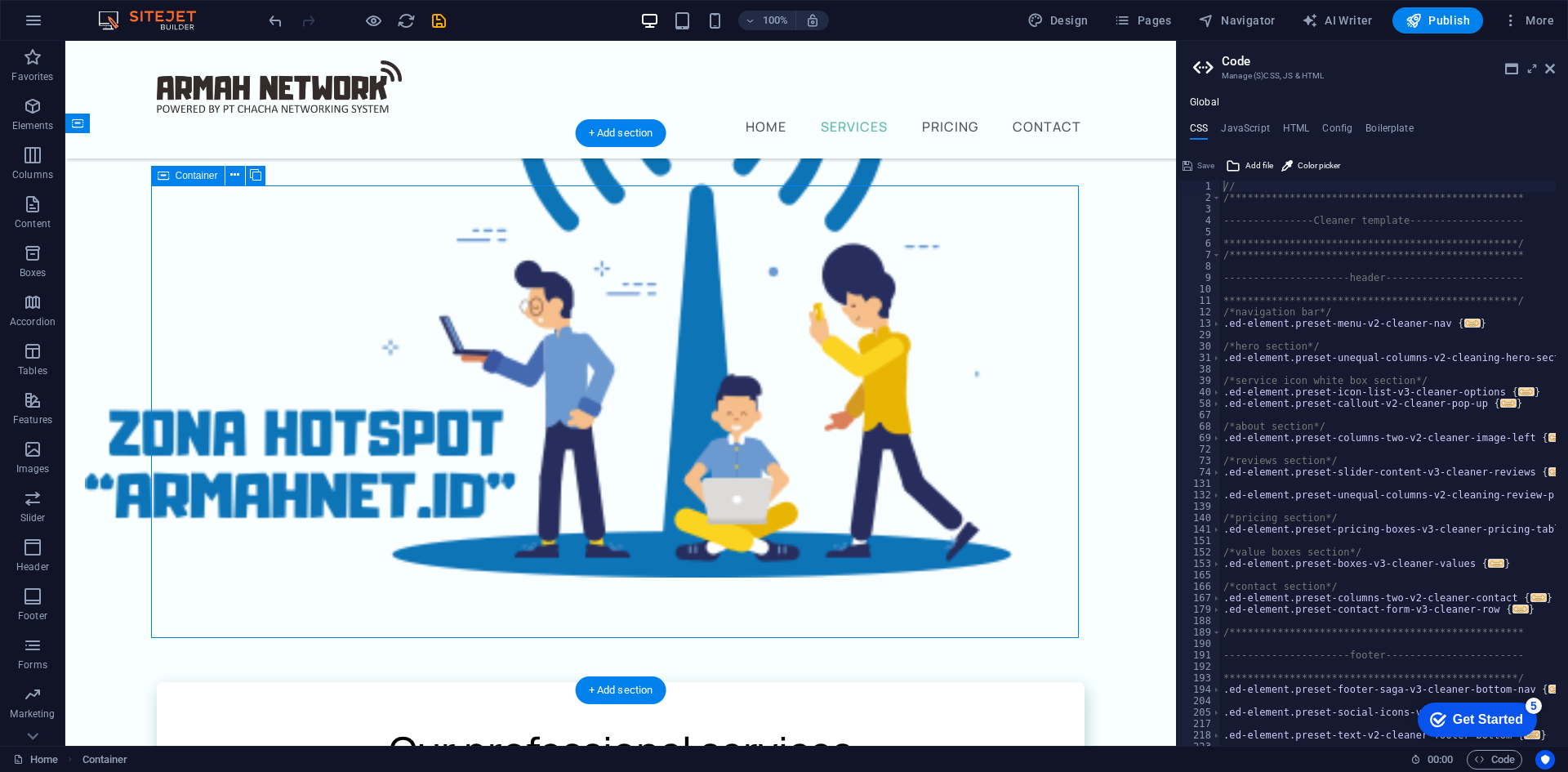
drag, startPoint x: 182, startPoint y: 395, endPoint x: 191, endPoint y: 399, distance: 9.8
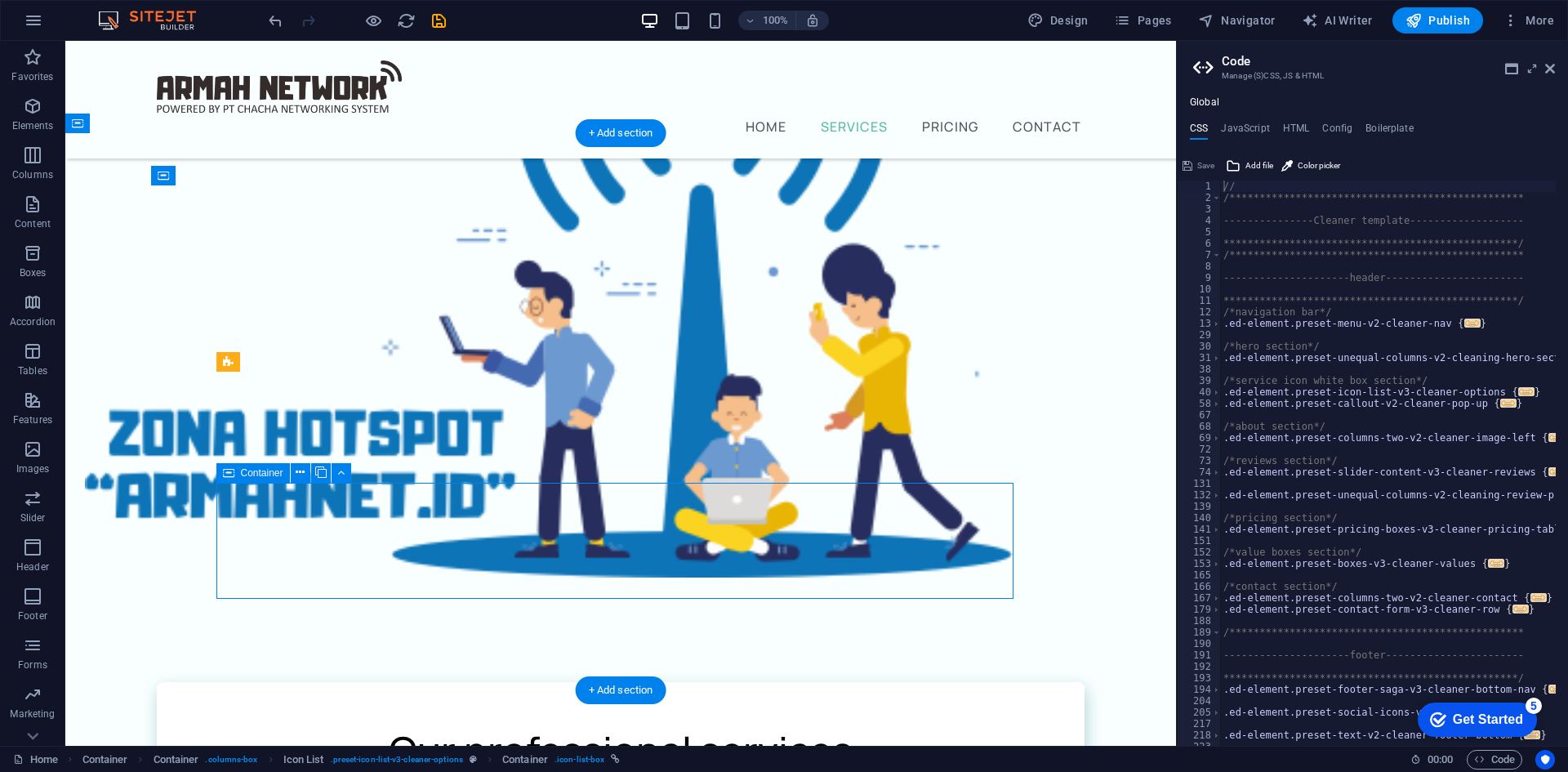
drag, startPoint x: 307, startPoint y: 596, endPoint x: 320, endPoint y: 526, distance: 71.2
click at [299, 475] on icon at bounding box center [300, 472] width 9 height 17
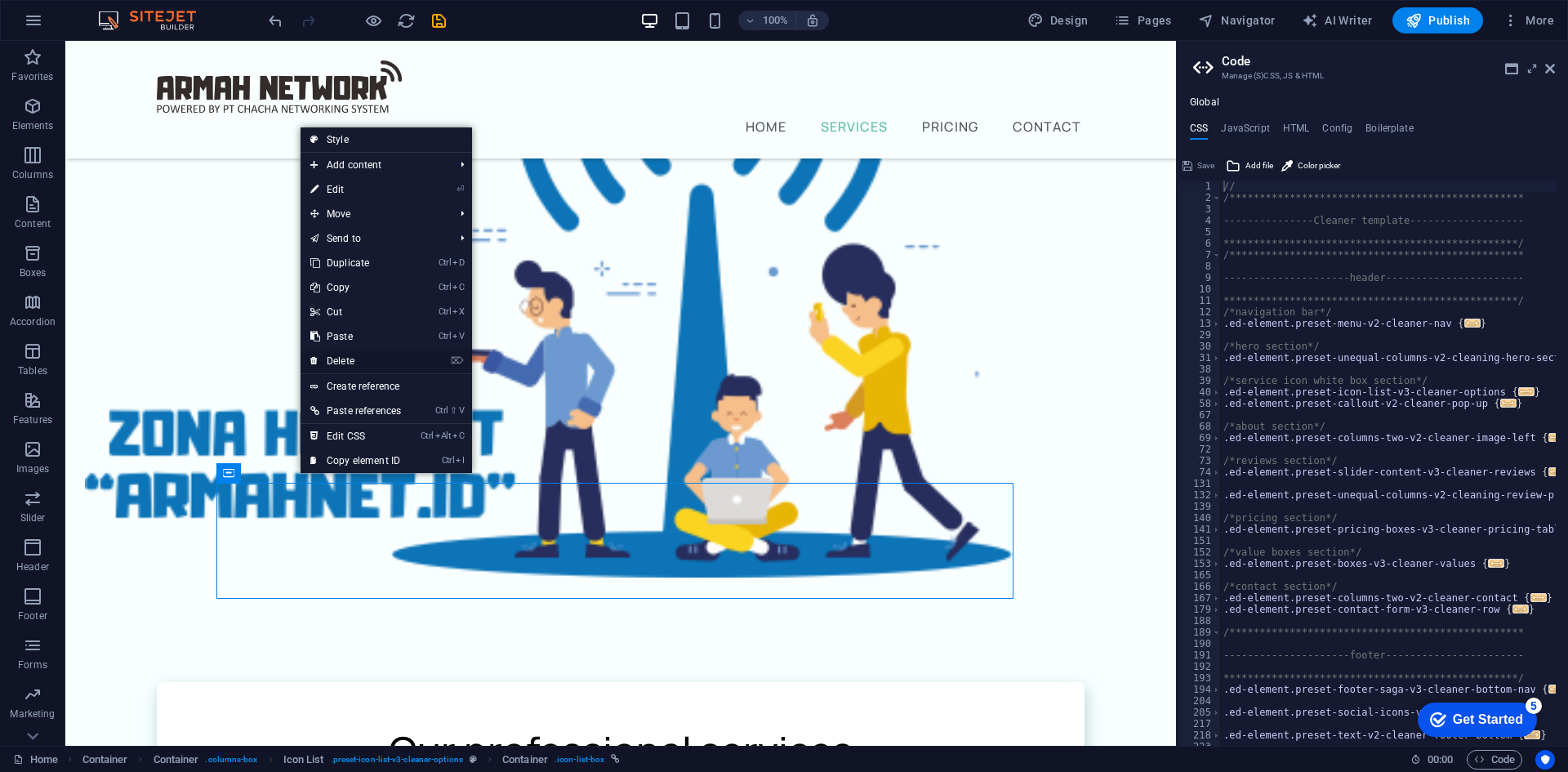
click at [361, 351] on link "⌦ Delete" at bounding box center [356, 362] width 111 height 25
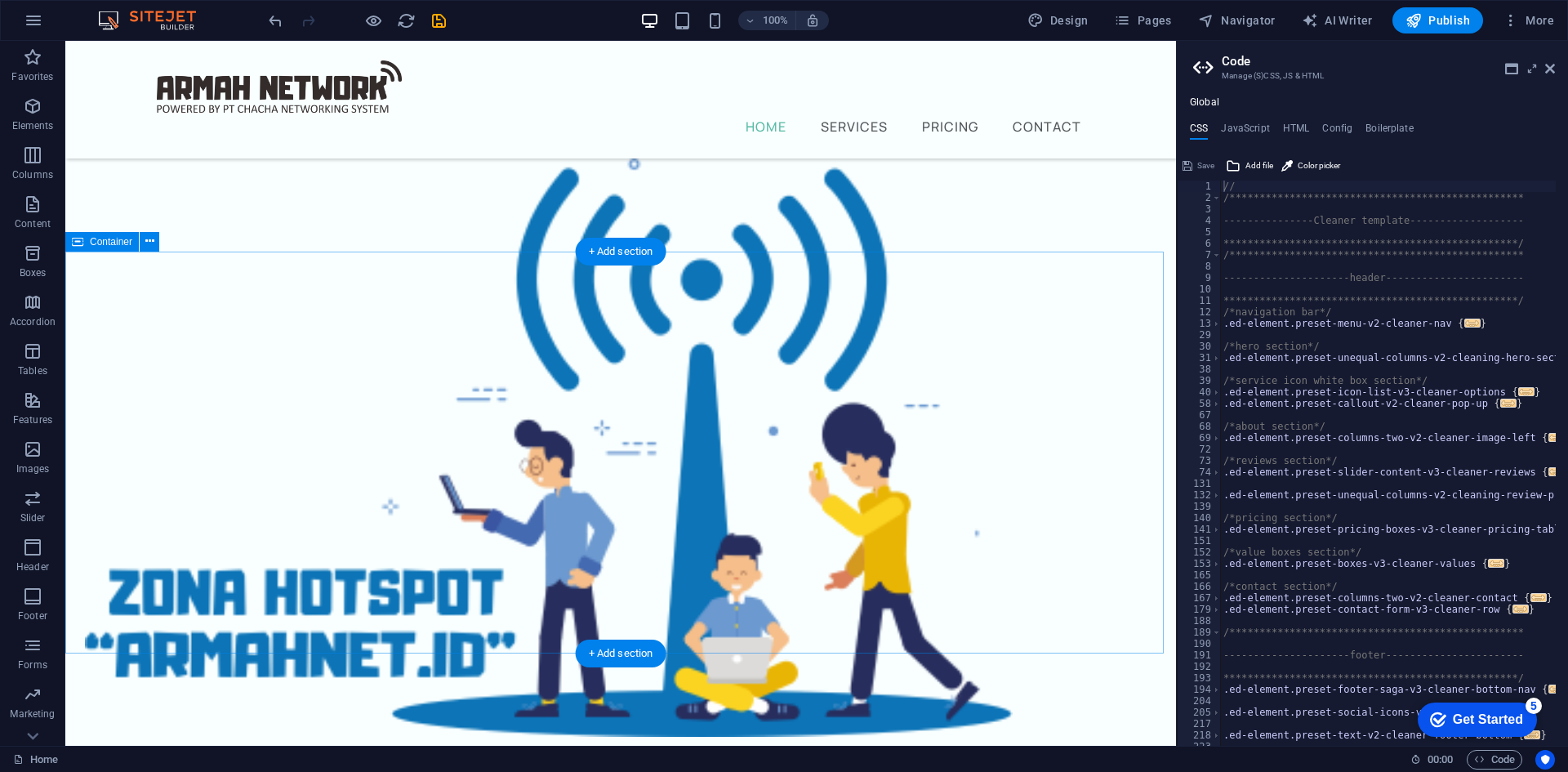
scroll to position [220, 0]
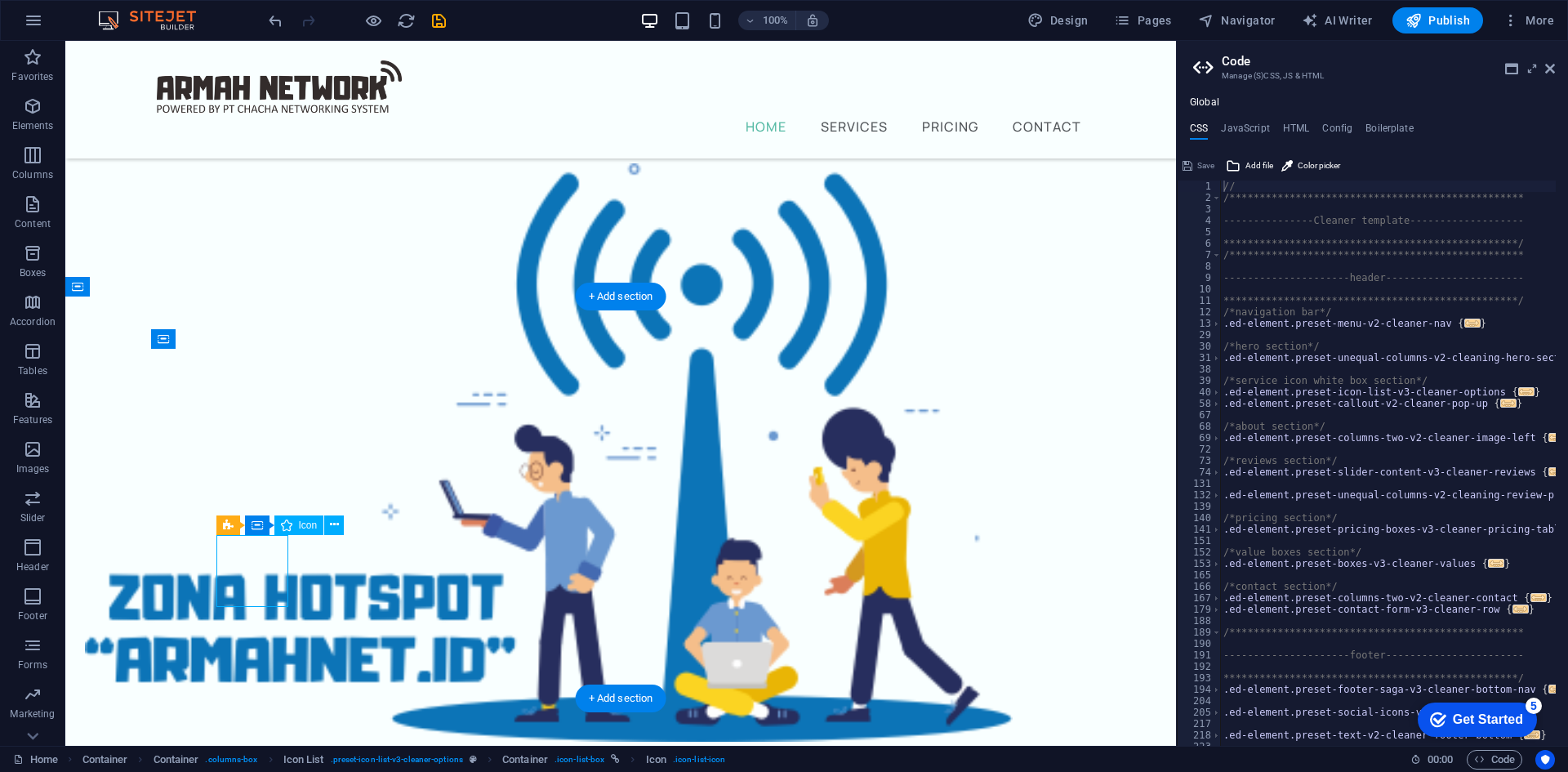
select select "xMidYMid"
select select "px"
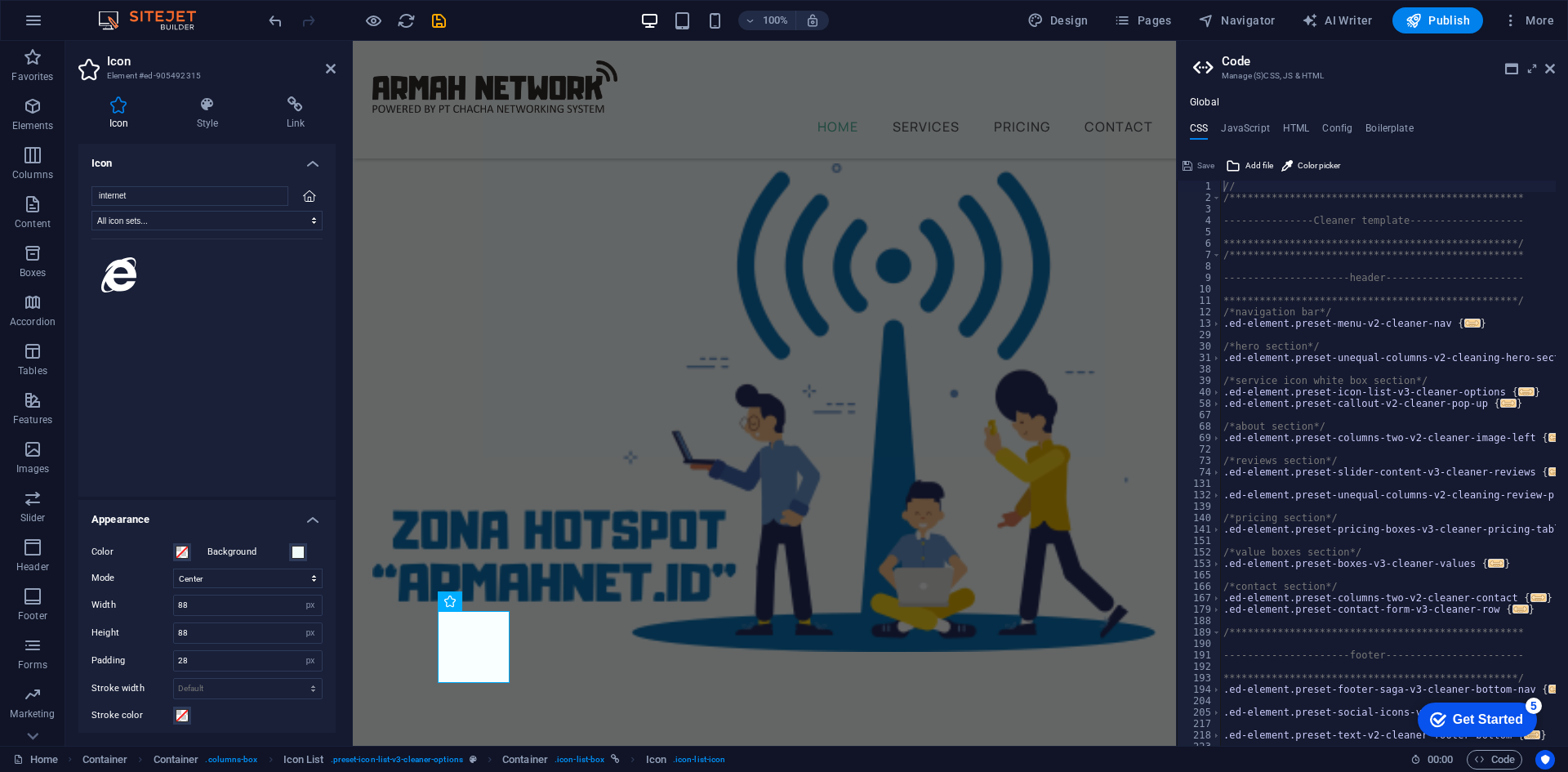
drag, startPoint x: 163, startPoint y: 199, endPoint x: -41, endPoint y: 187, distance: 204.4
click at [0, 187] on html "armahnetwork.com Home Favorites Elements Columns Content Boxes Accordion Tables…" at bounding box center [784, 386] width 1568 height 772
type input "internet"
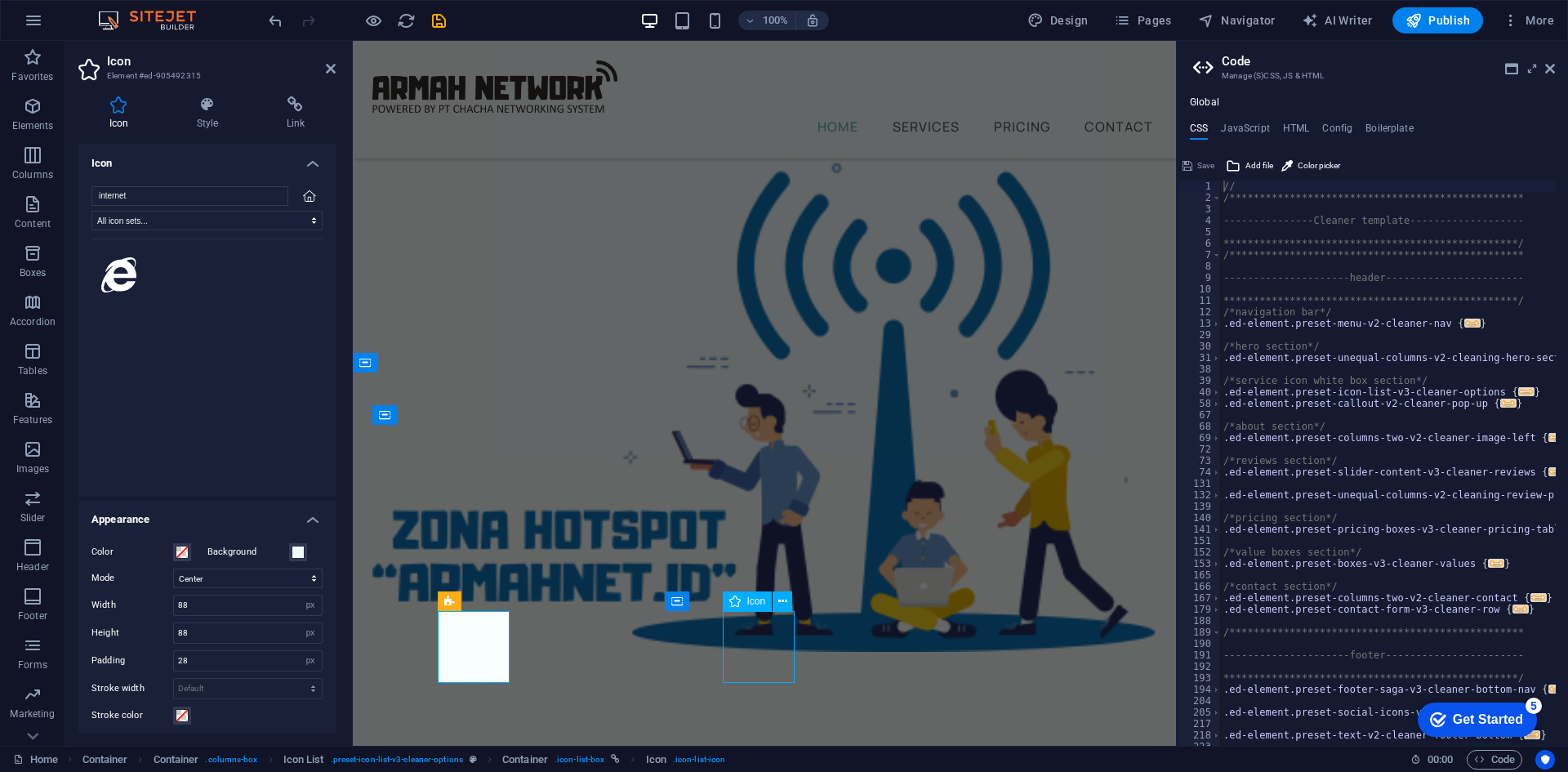
select select "xMidYMid"
select select "px"
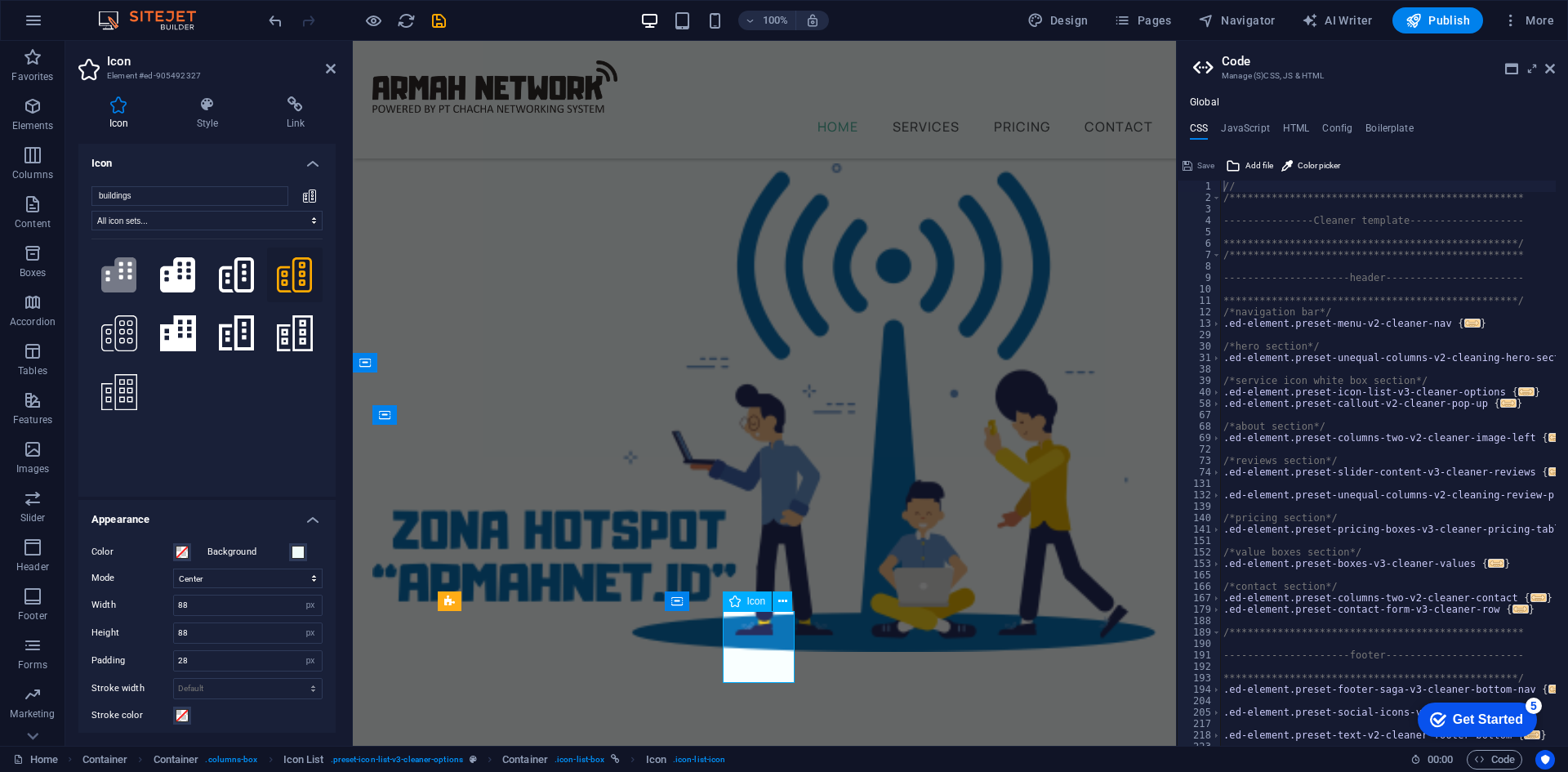
type input "zo"
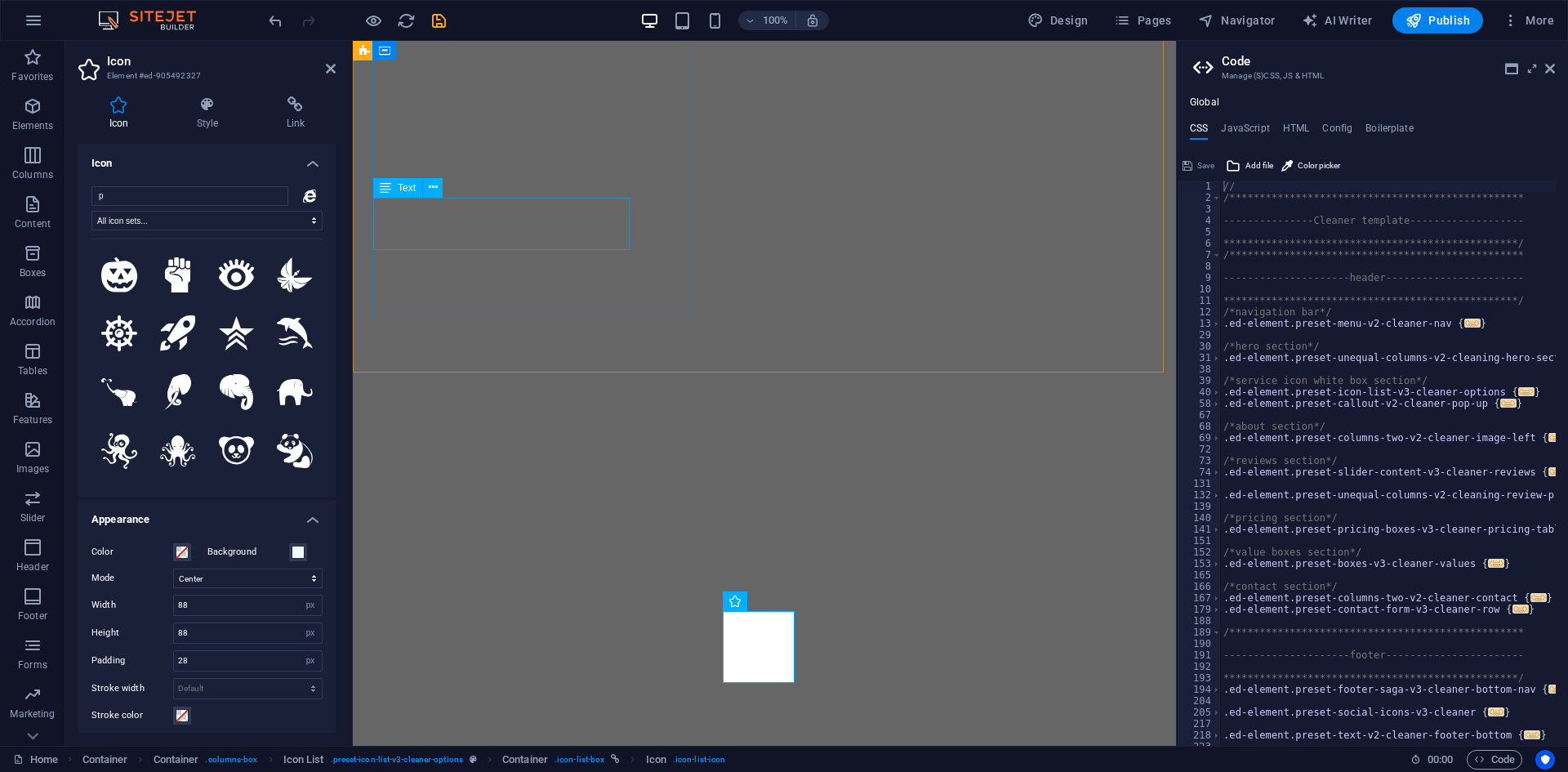
select select "xMidYMid"
select select "px"
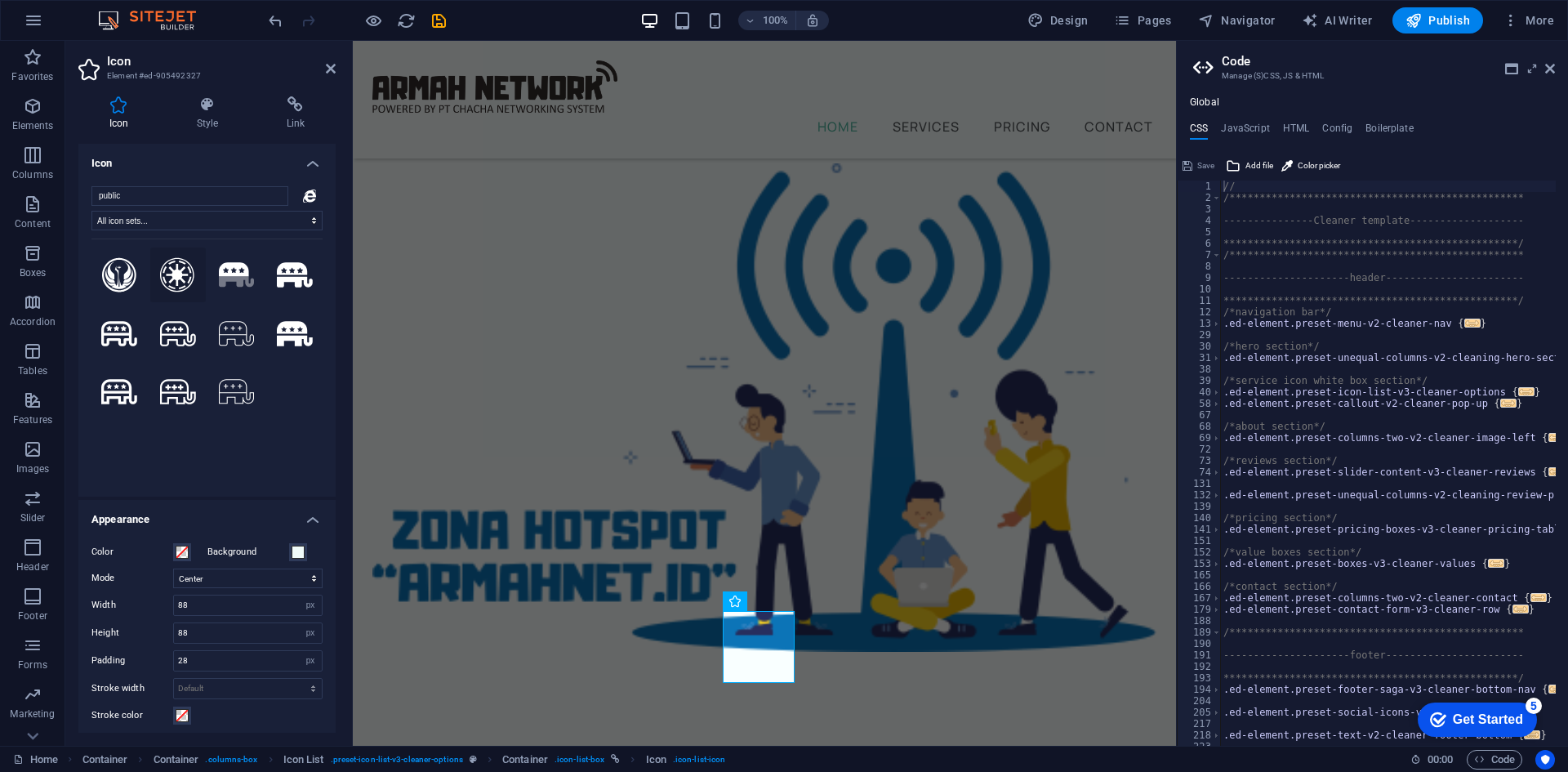
type input "public"
click at [171, 277] on icon at bounding box center [177, 276] width 35 height 36
select select "xMidYMid"
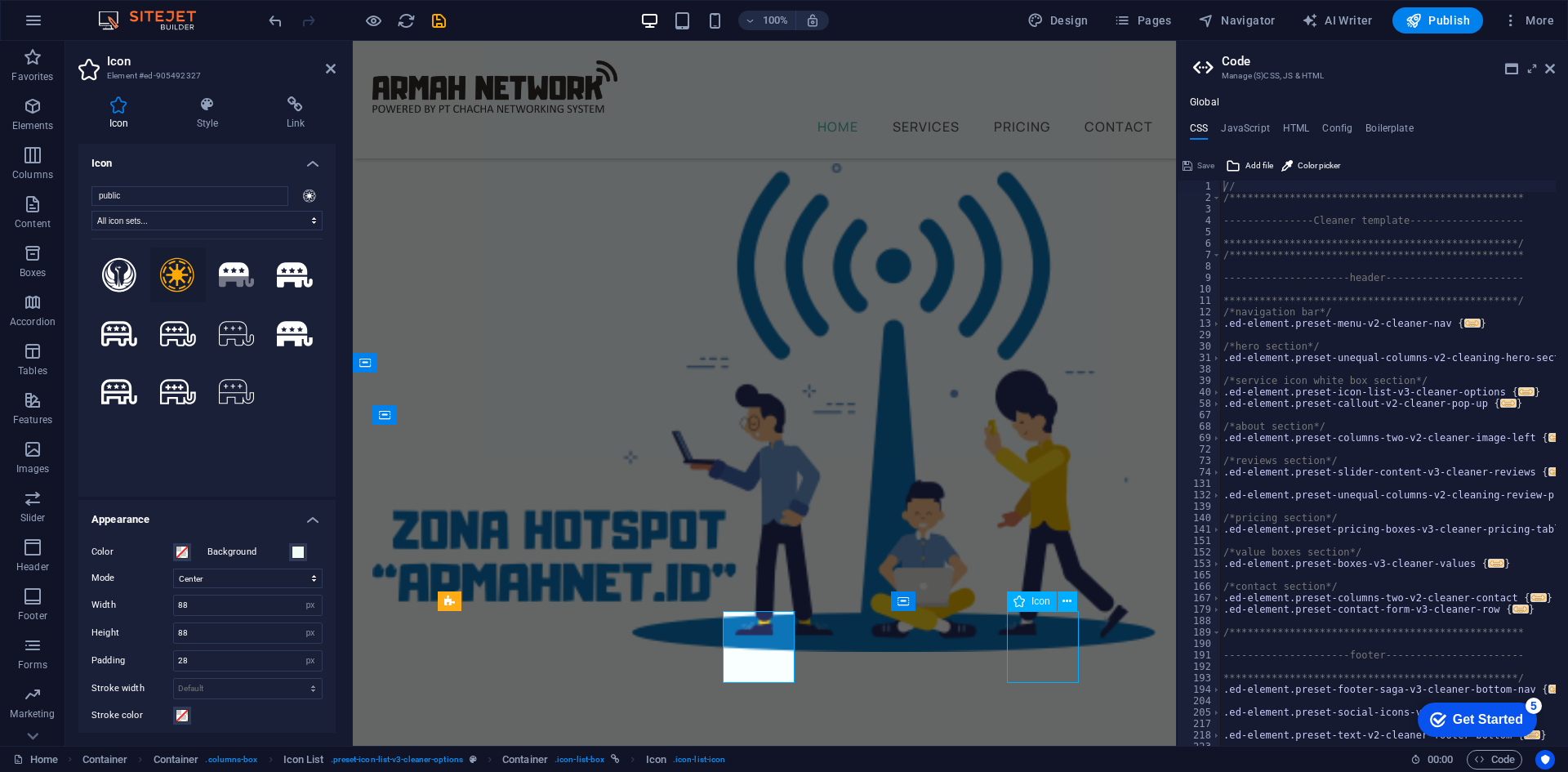
select select "px"
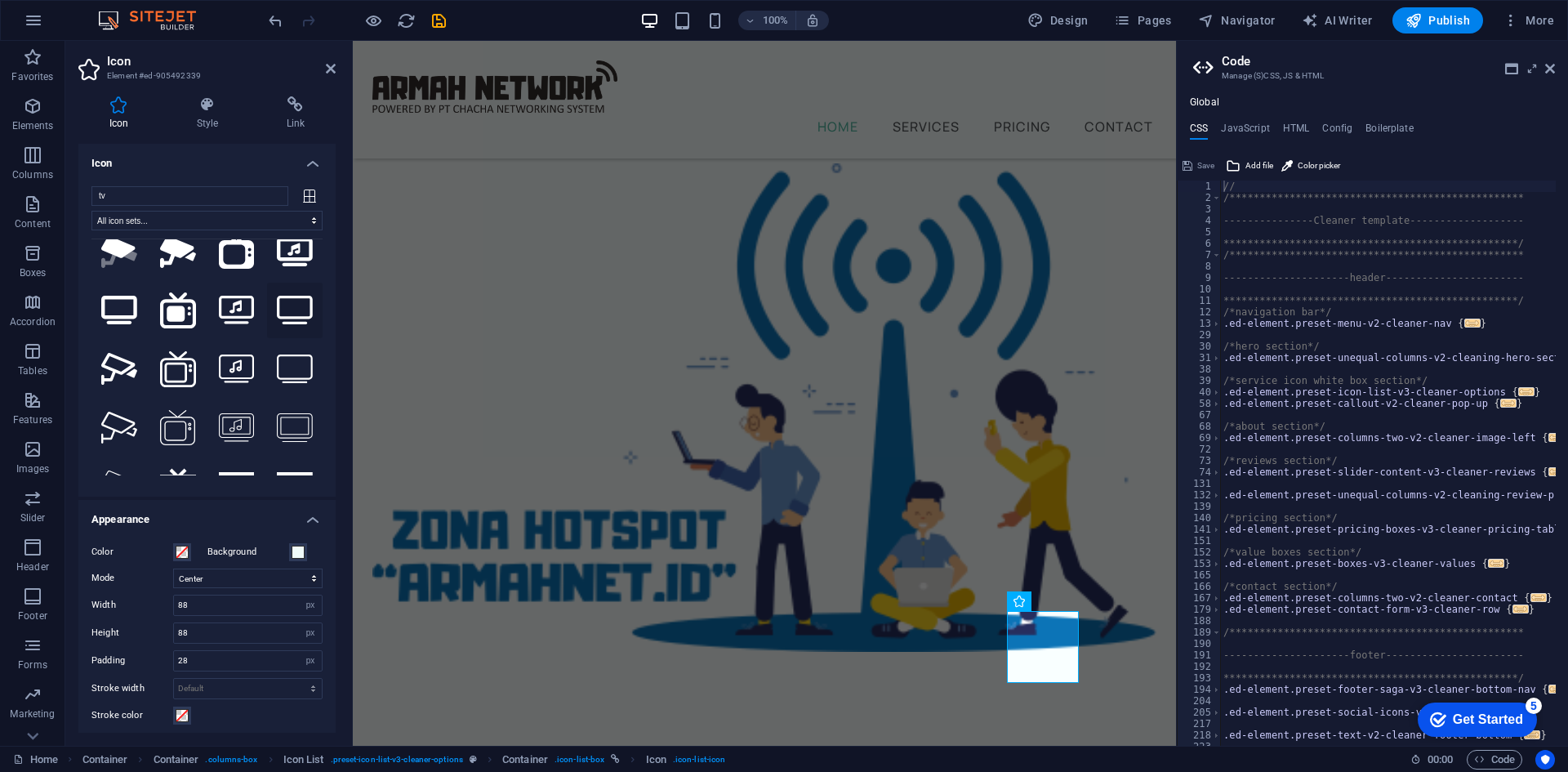
scroll to position [163, 0]
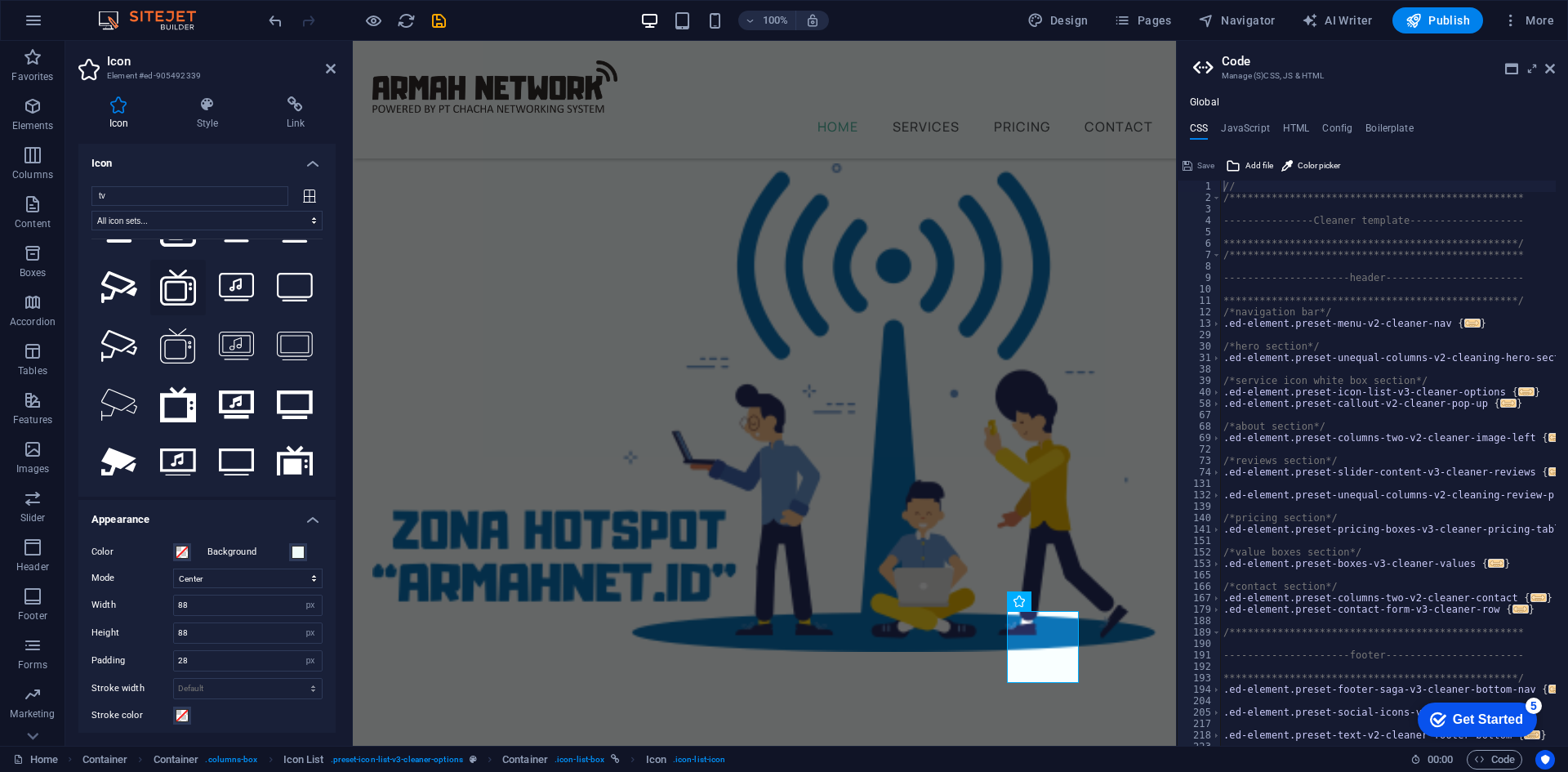
type input "tv"
click at [177, 286] on icon at bounding box center [178, 288] width 36 height 36
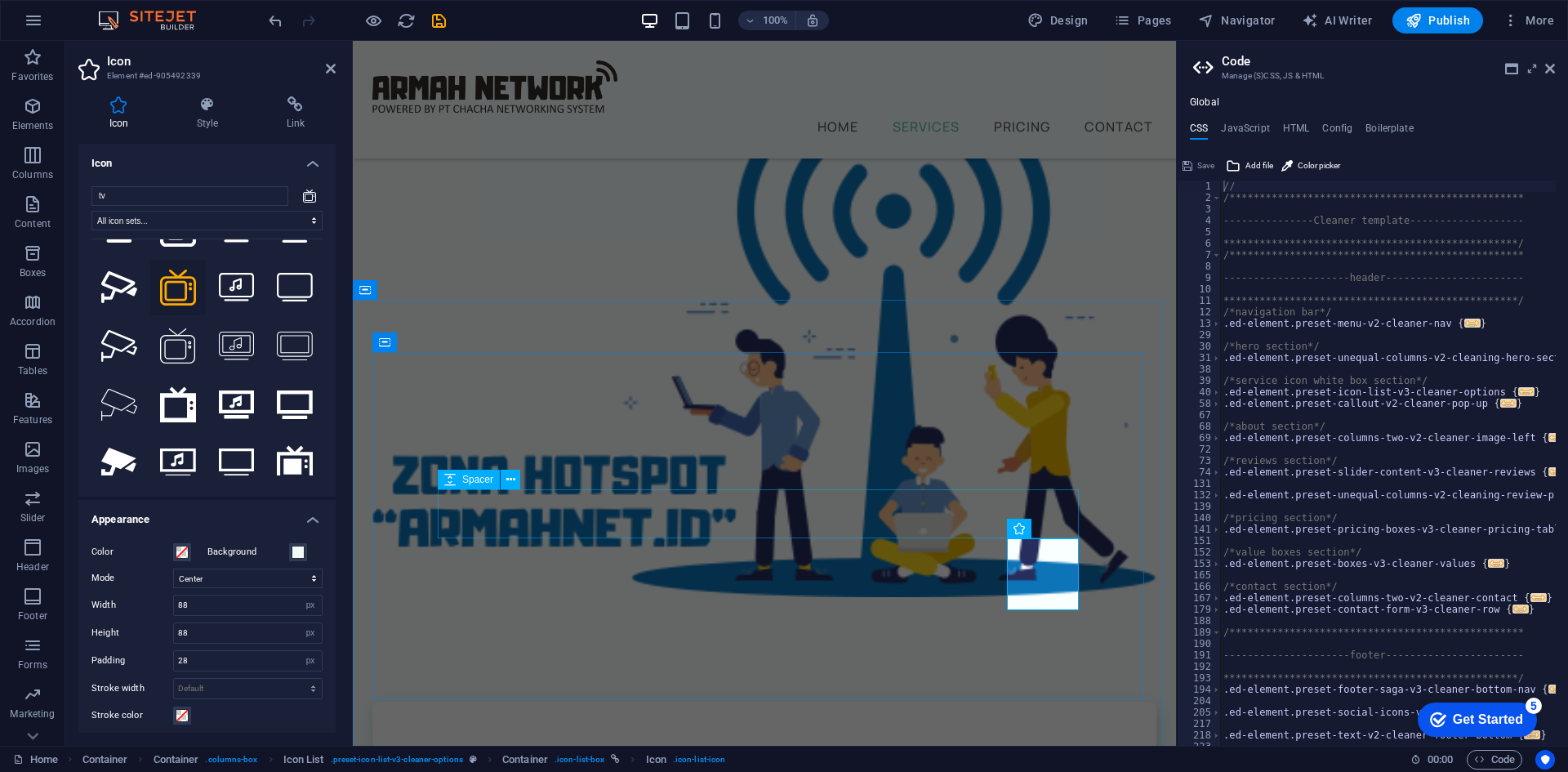
scroll to position [383, 0]
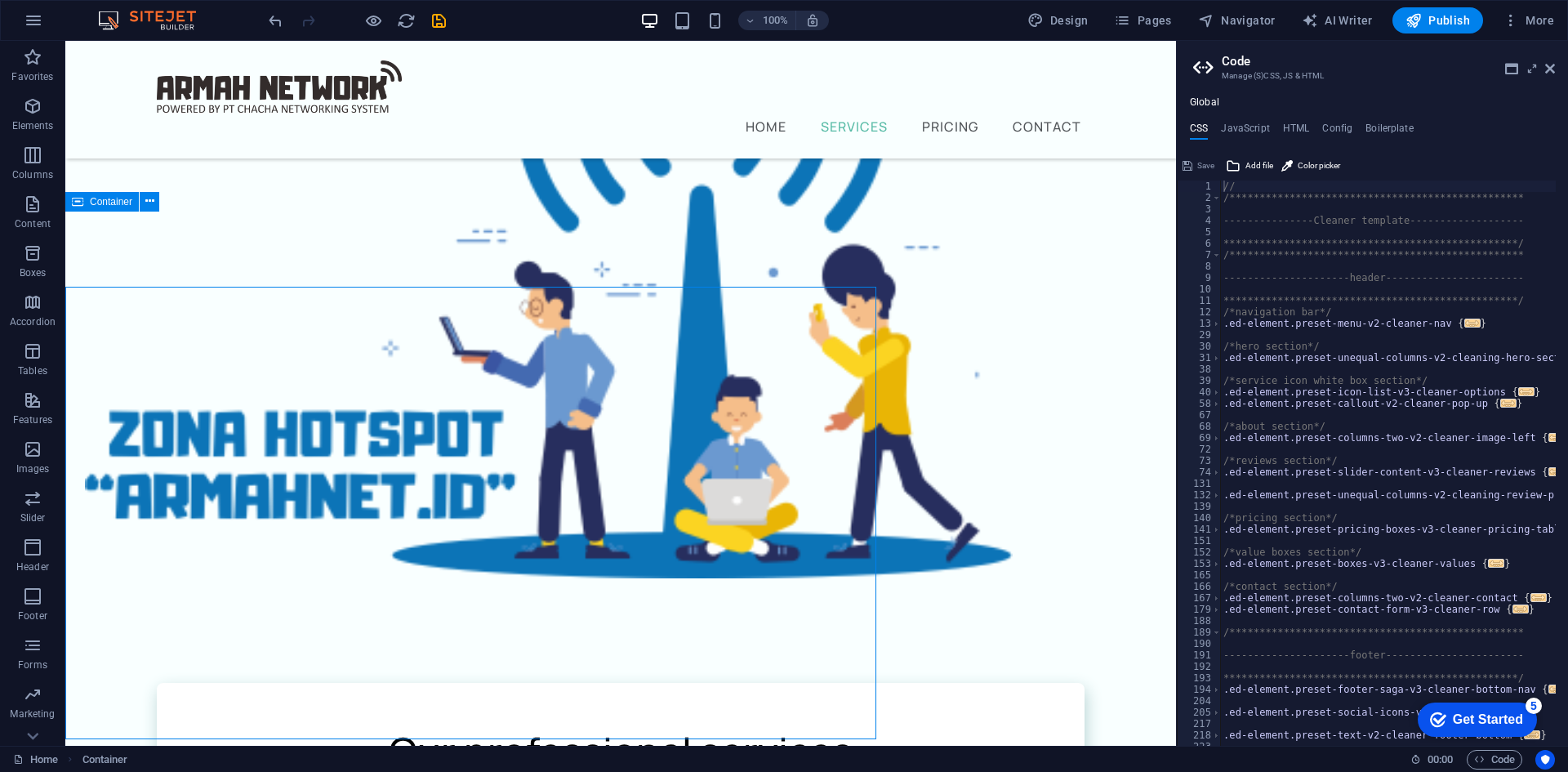
scroll to position [305, 0]
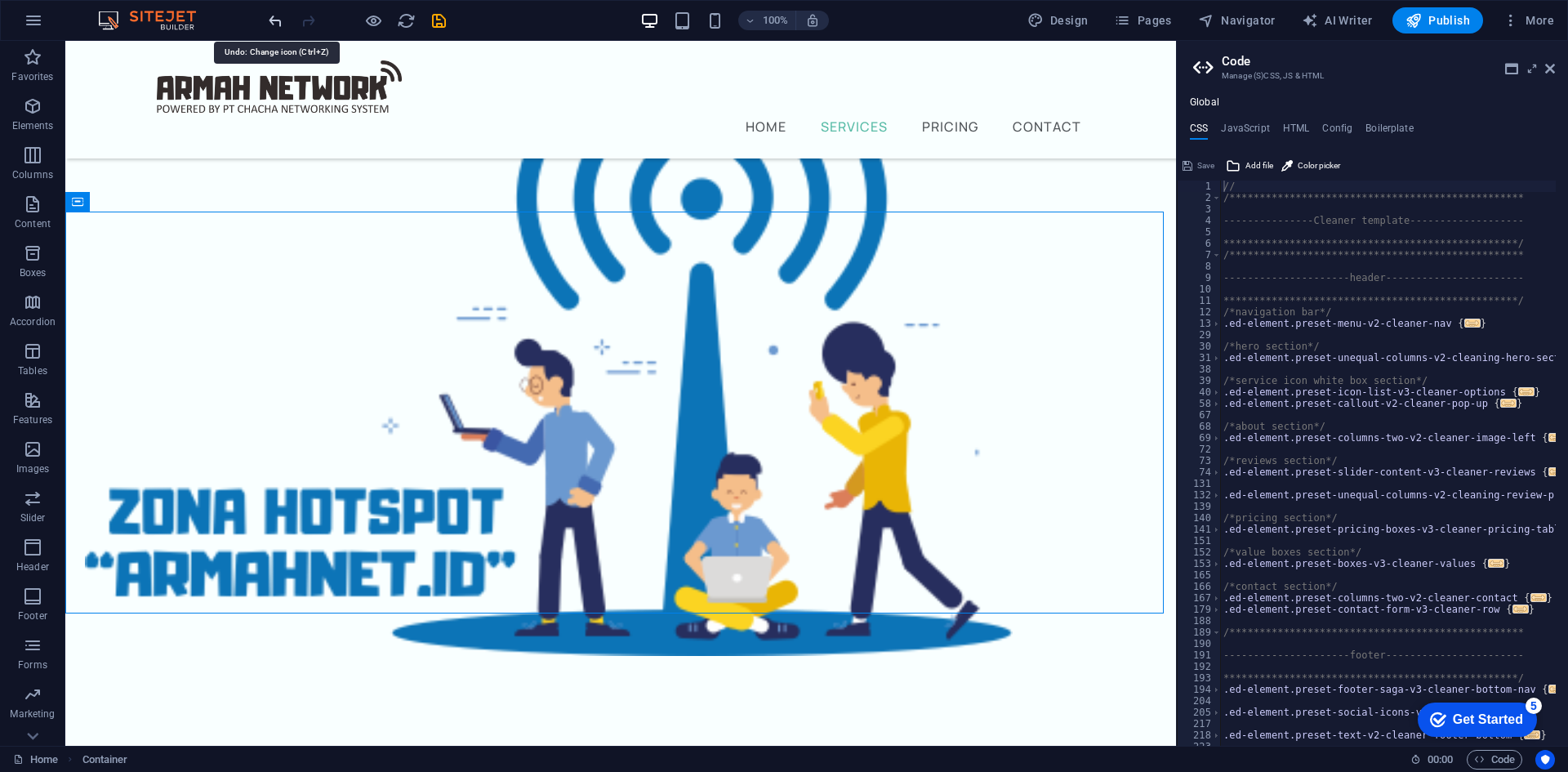
click at [273, 18] on icon "undo" at bounding box center [276, 21] width 19 height 19
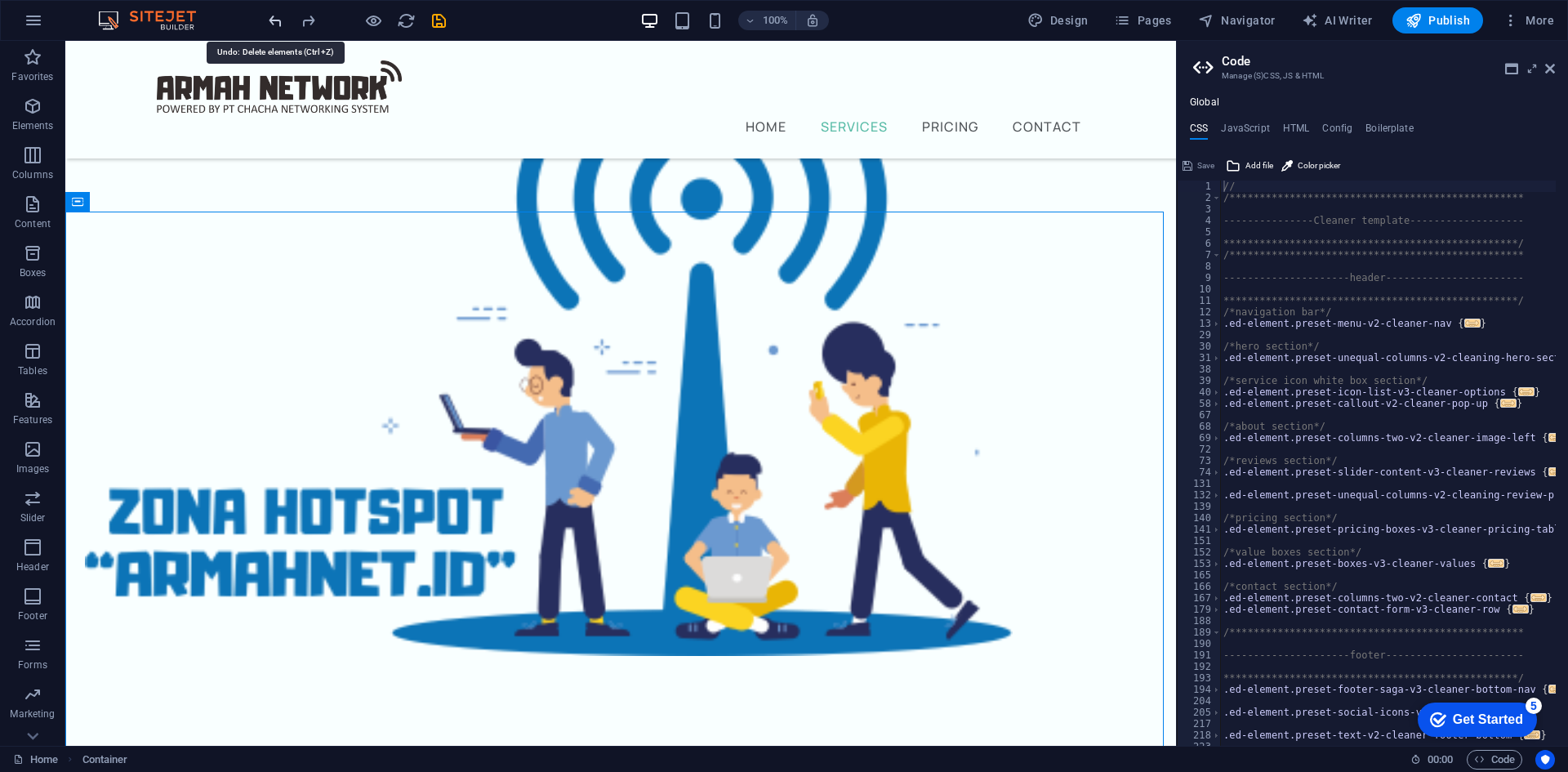
click at [273, 18] on icon "undo" at bounding box center [276, 21] width 19 height 19
click at [274, 17] on icon "undo" at bounding box center [276, 21] width 19 height 19
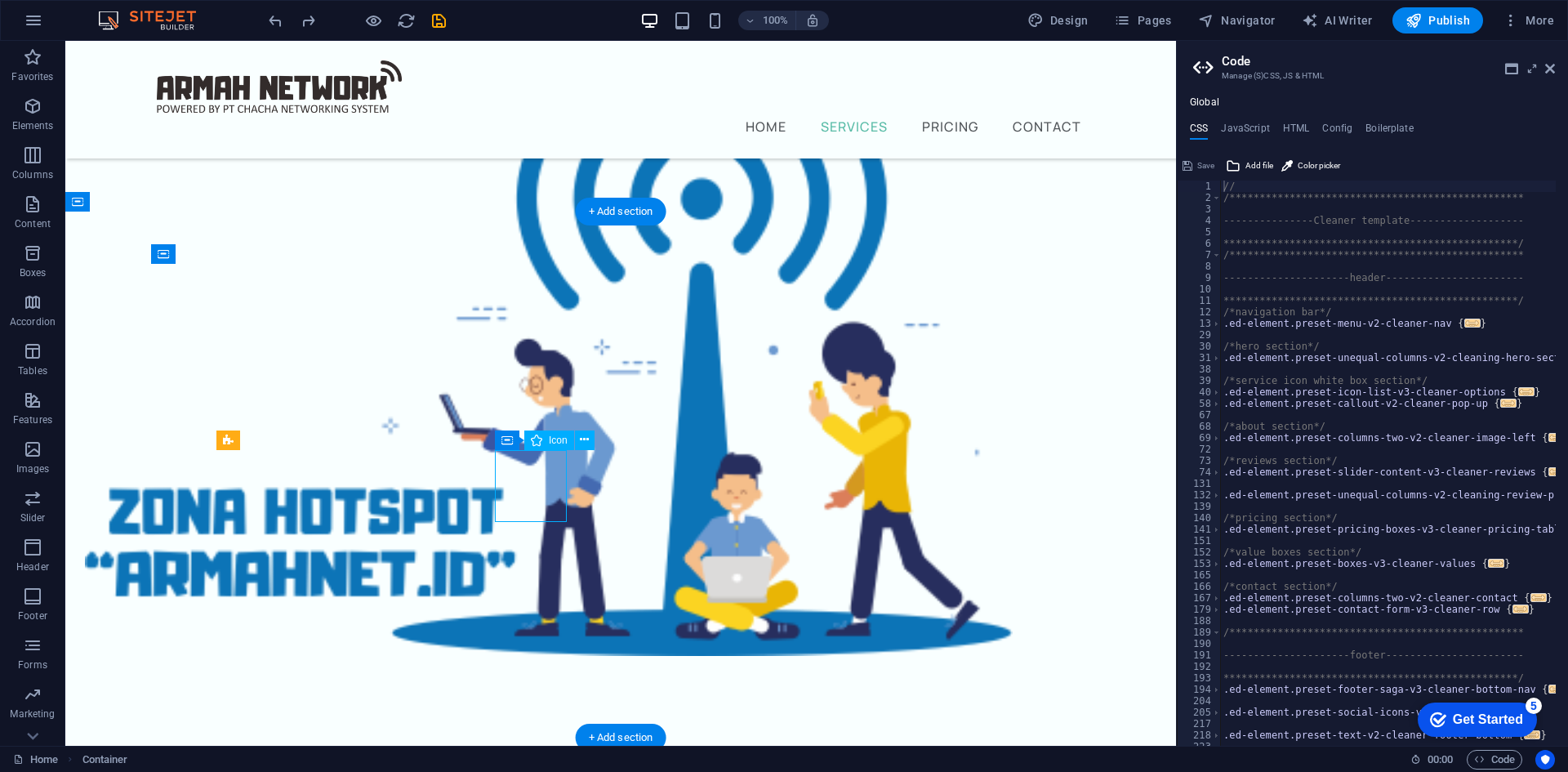
select select "xMidYMid"
select select "px"
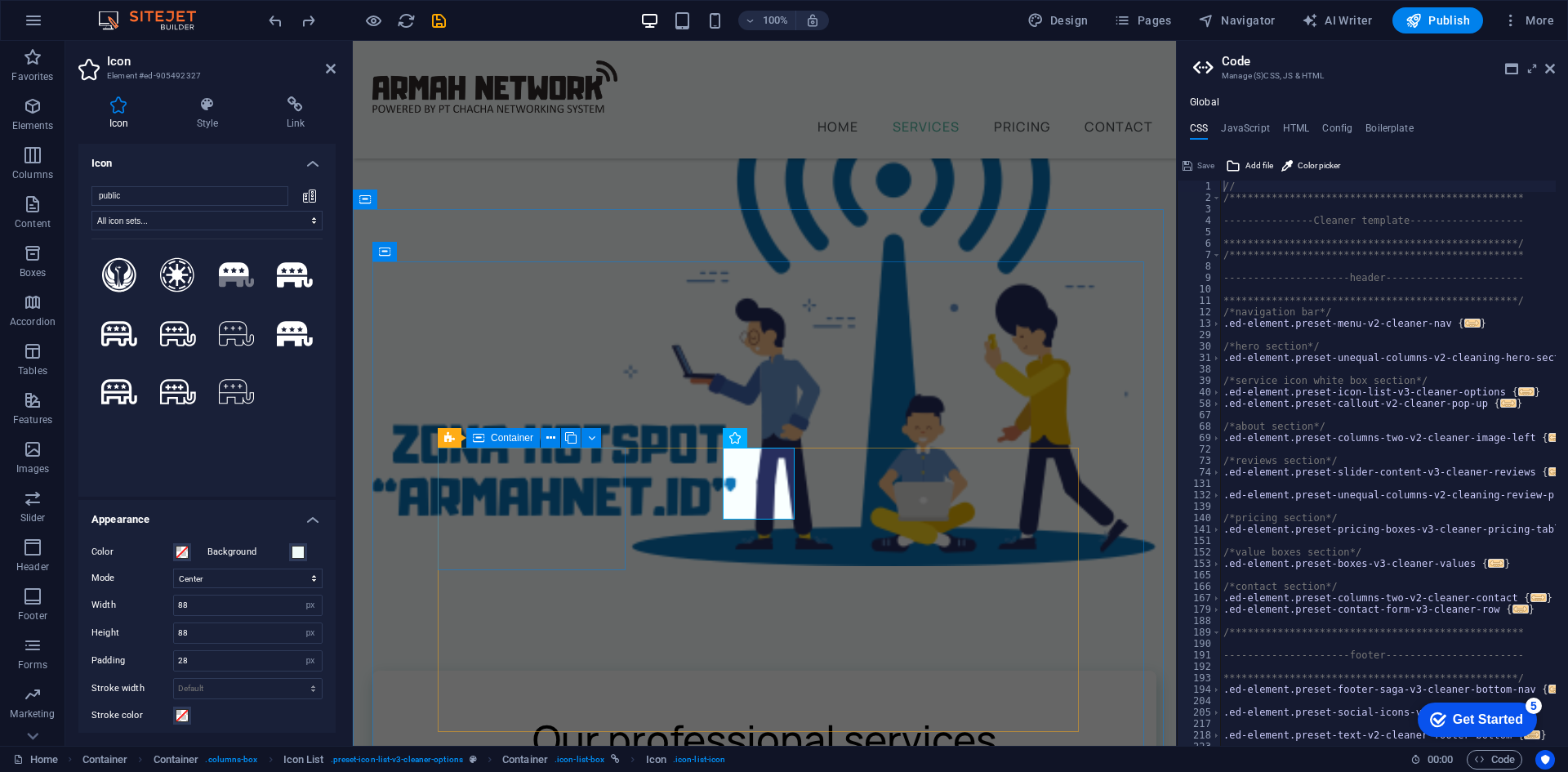
scroll to position [383, 0]
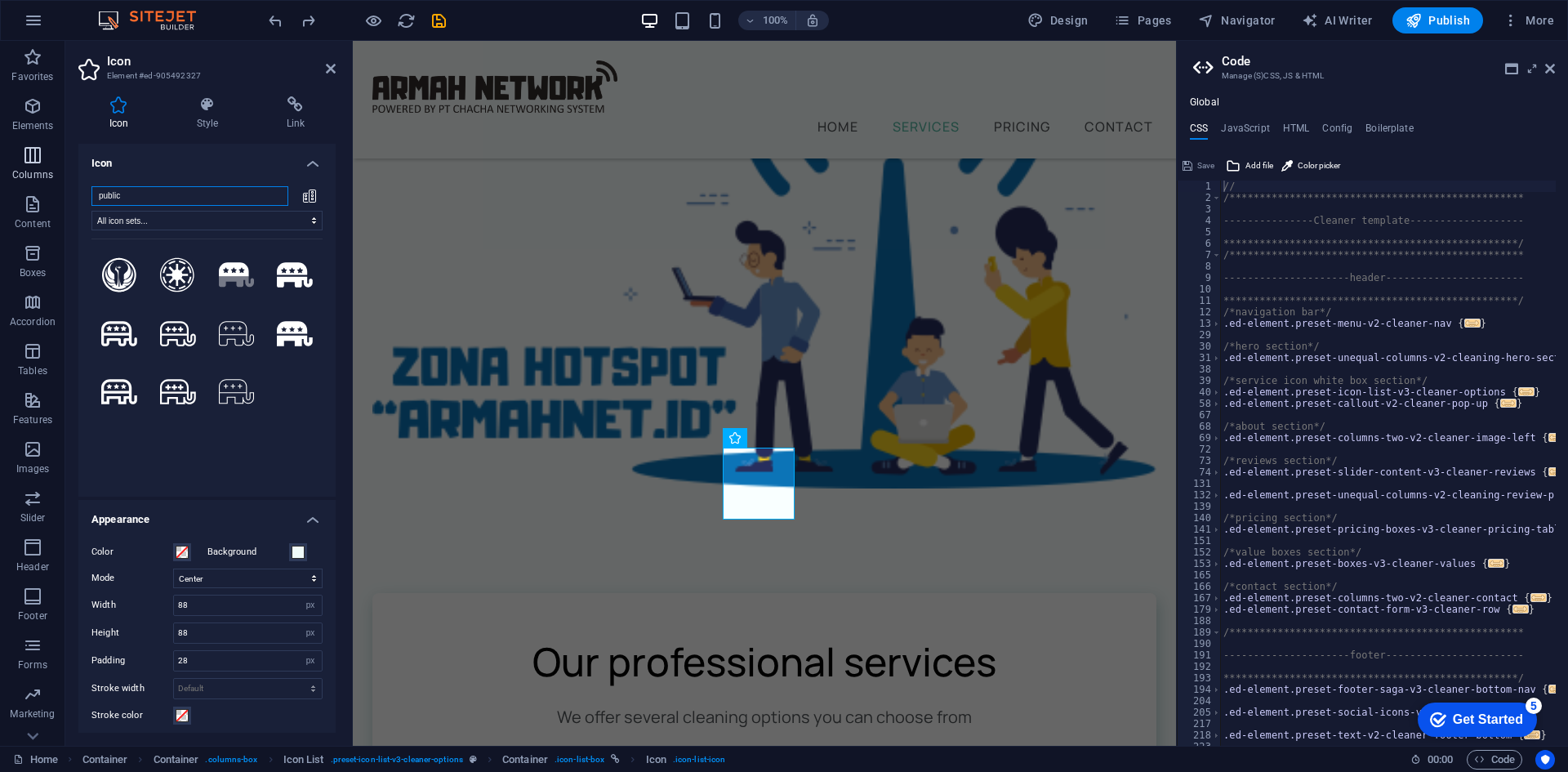
drag, startPoint x: 147, startPoint y: 195, endPoint x: 38, endPoint y: 185, distance: 109.5
click at [38, 185] on section "Favorites Elements Columns Content Boxes Accordion Tables Features Images Slide…" at bounding box center [588, 393] width 1176 height 705
click at [172, 267] on icon at bounding box center [177, 276] width 35 height 36
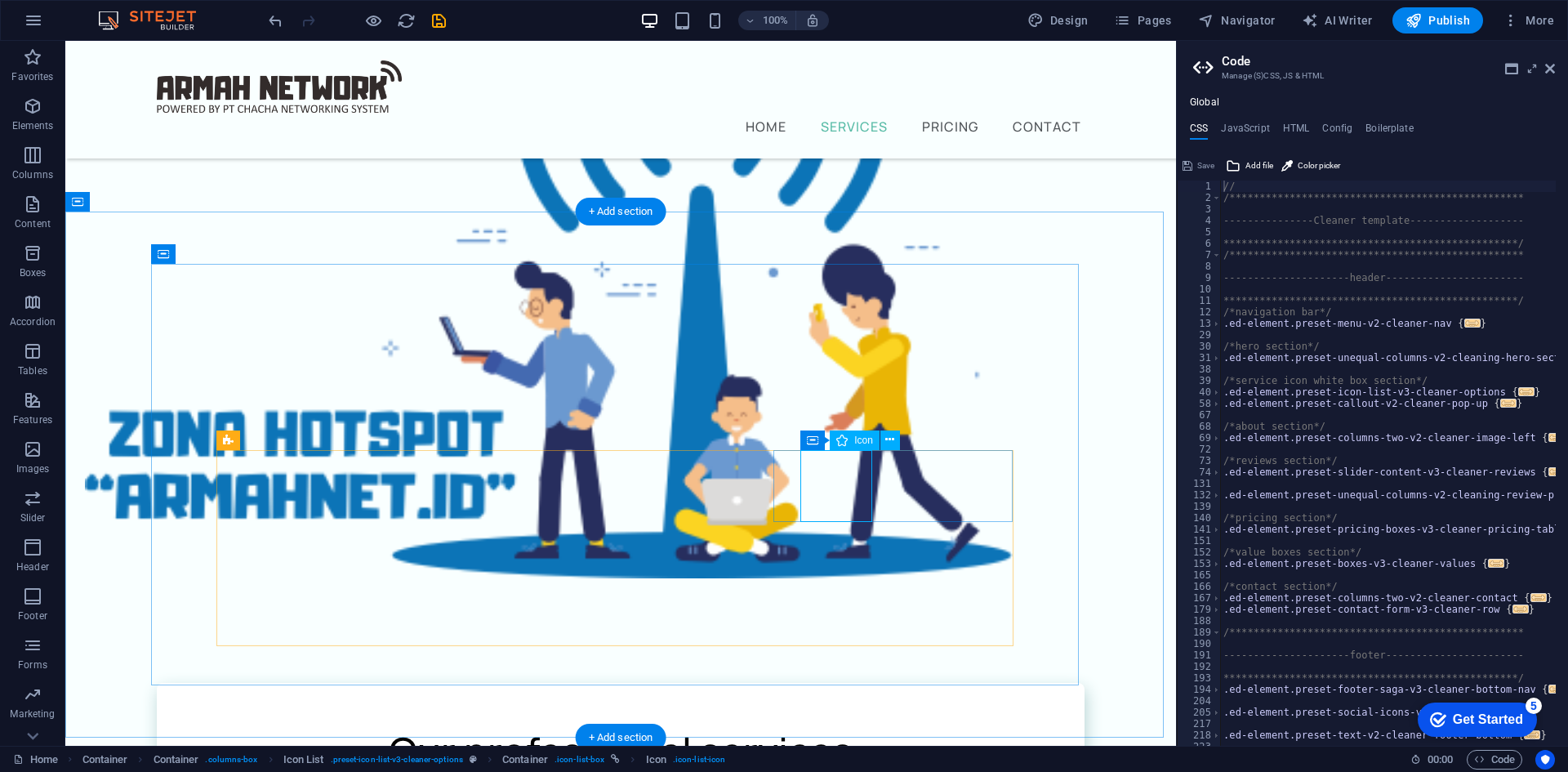
select select "xMidYMid"
select select "px"
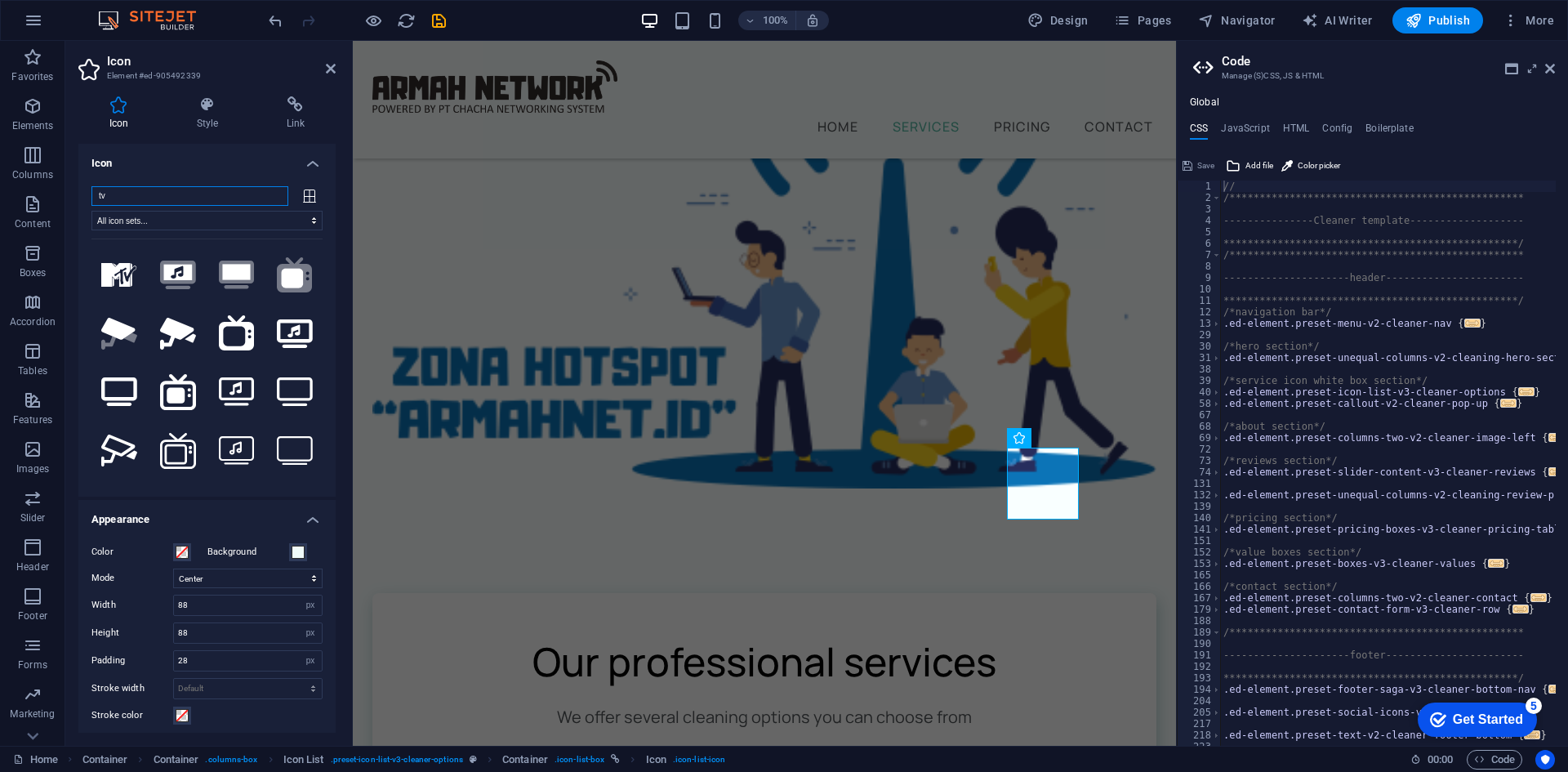
drag, startPoint x: 158, startPoint y: 194, endPoint x: -54, endPoint y: 197, distance: 212.0
click at [0, 197] on html "armahnetwork.com Home Favorites Elements Columns Content Boxes Accordion Tables…" at bounding box center [784, 386] width 1568 height 772
click at [230, 342] on icon at bounding box center [237, 334] width 36 height 36
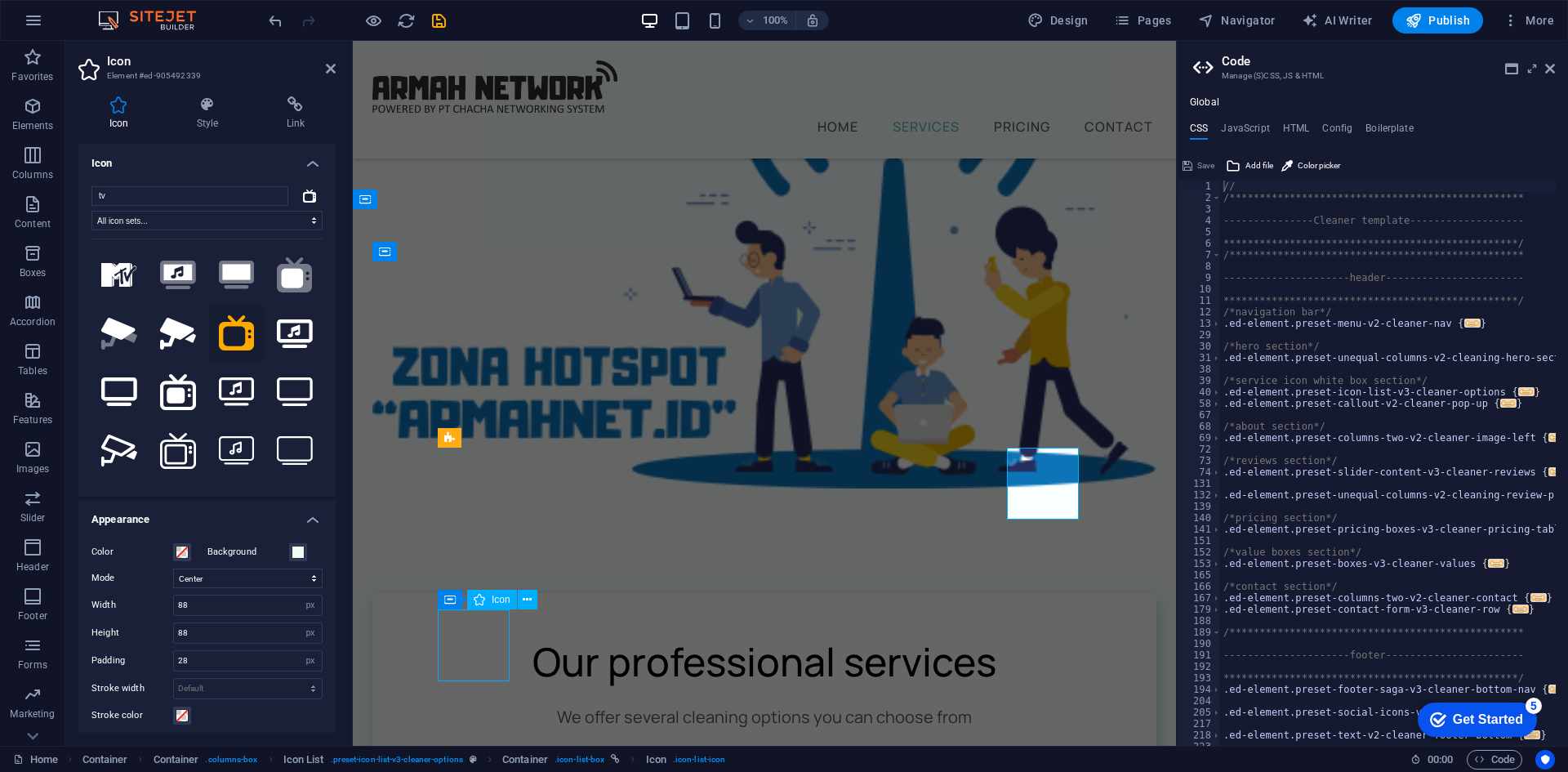
select select "xMidYMid"
select select "px"
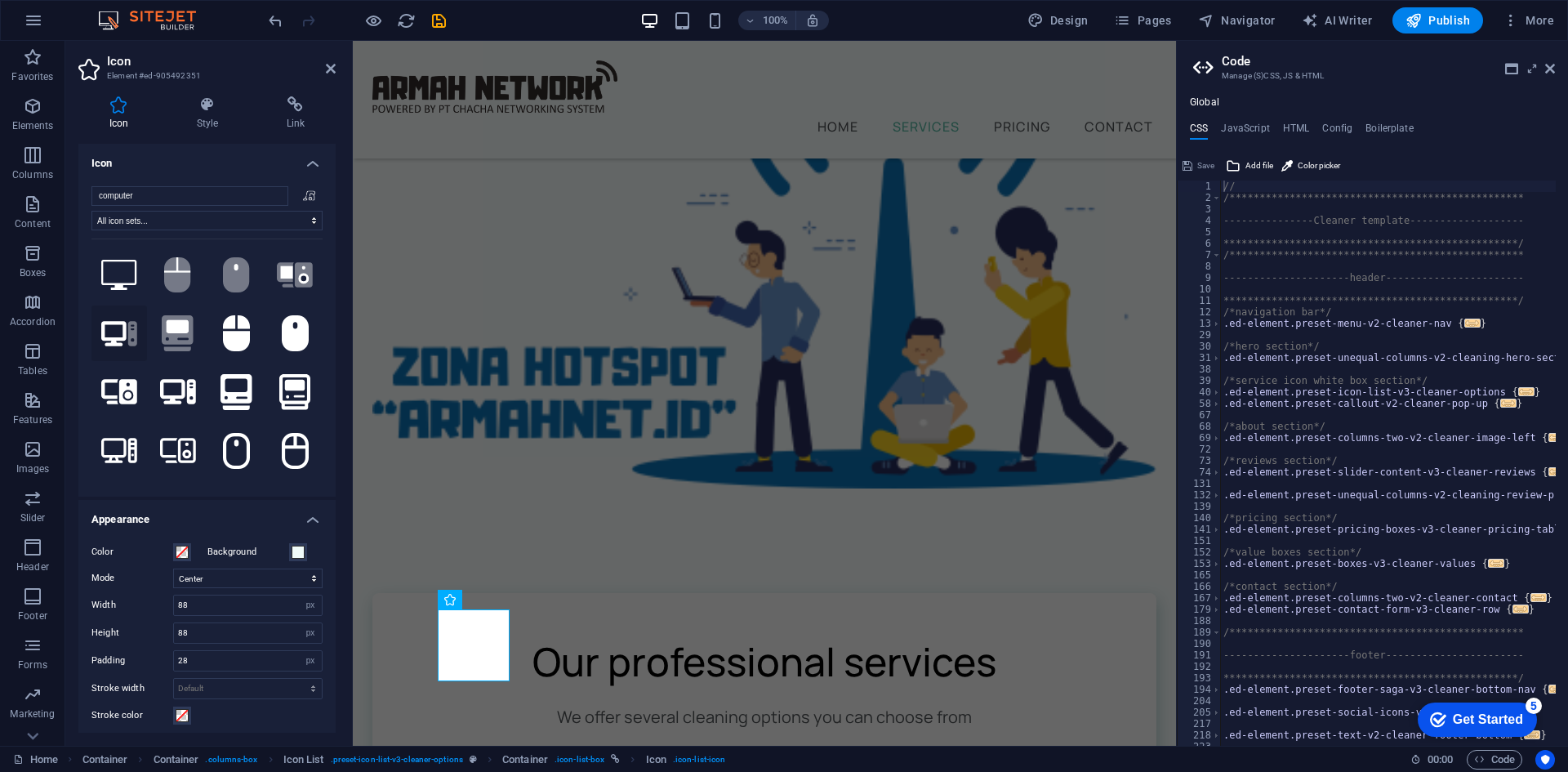
type input "computer"
click at [122, 338] on icon at bounding box center [114, 334] width 26 height 26
select select "xMidYMid"
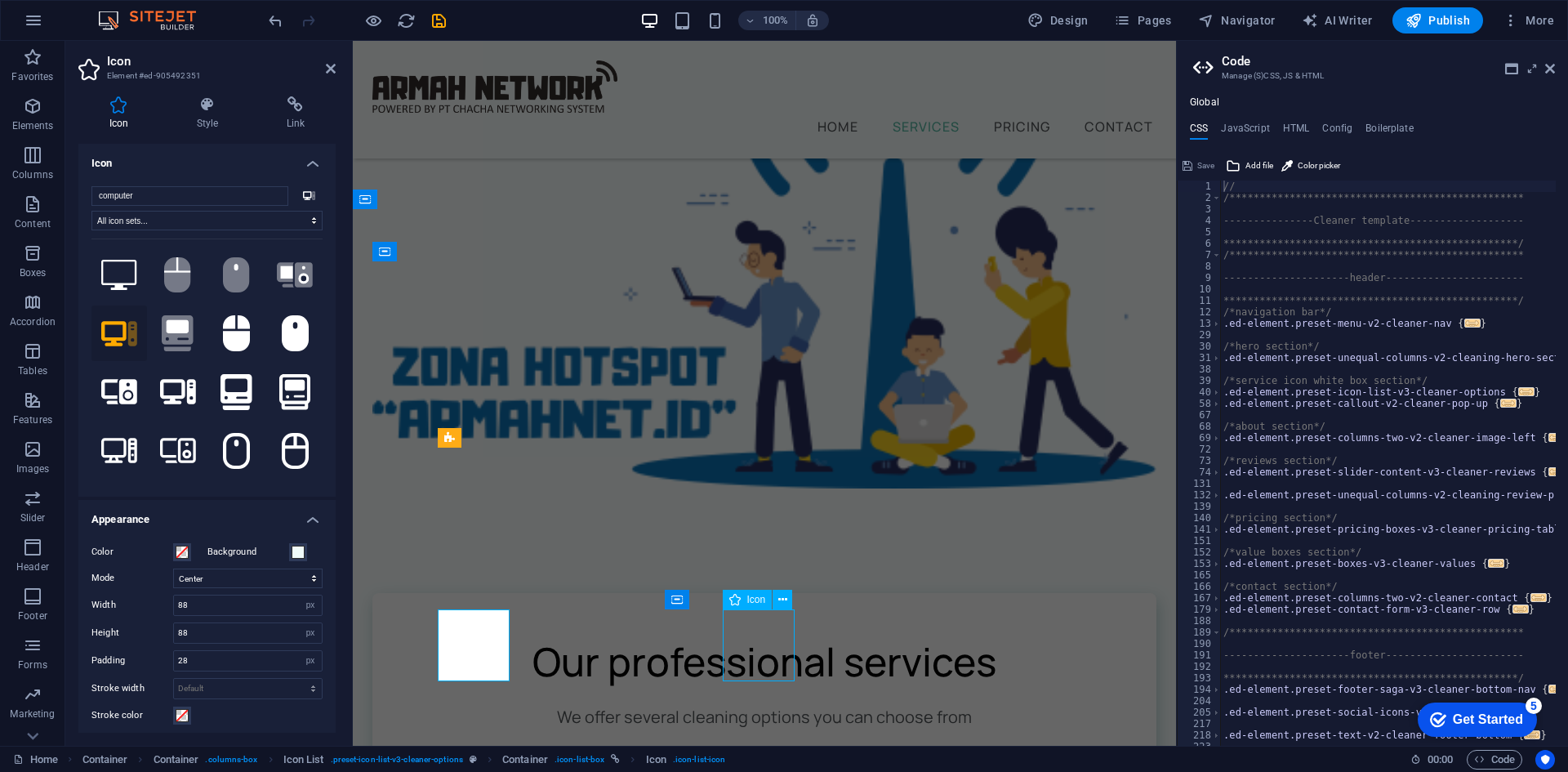
select select "px"
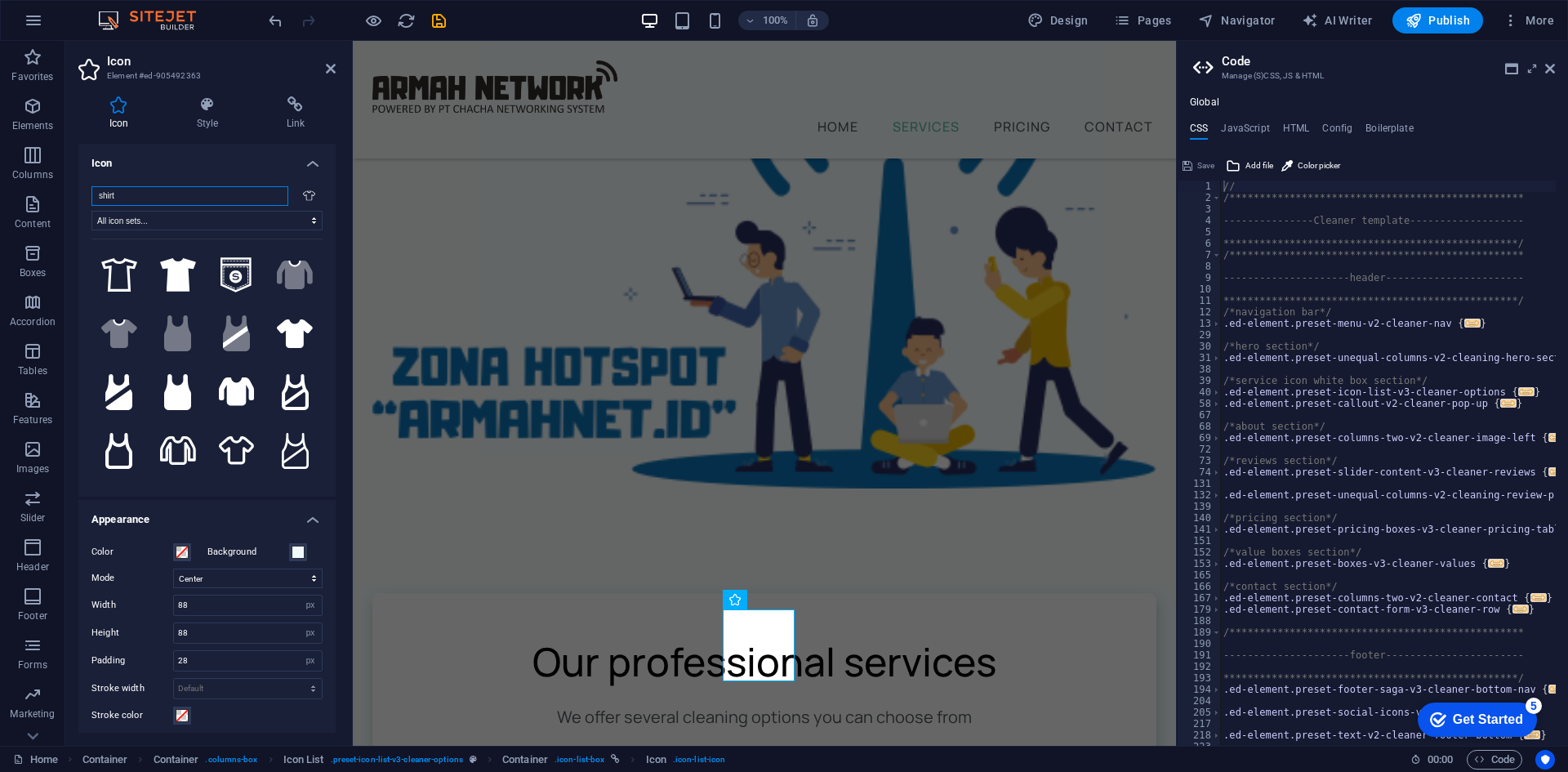
click at [112, 192] on input "shirt" at bounding box center [190, 197] width 197 height 20
drag, startPoint x: 129, startPoint y: 192, endPoint x: -16, endPoint y: 192, distance: 145.0
click at [0, 192] on html "armahnetwork.com Home Favorites Elements Columns Content Boxes Accordion Tables…" at bounding box center [784, 386] width 1568 height 772
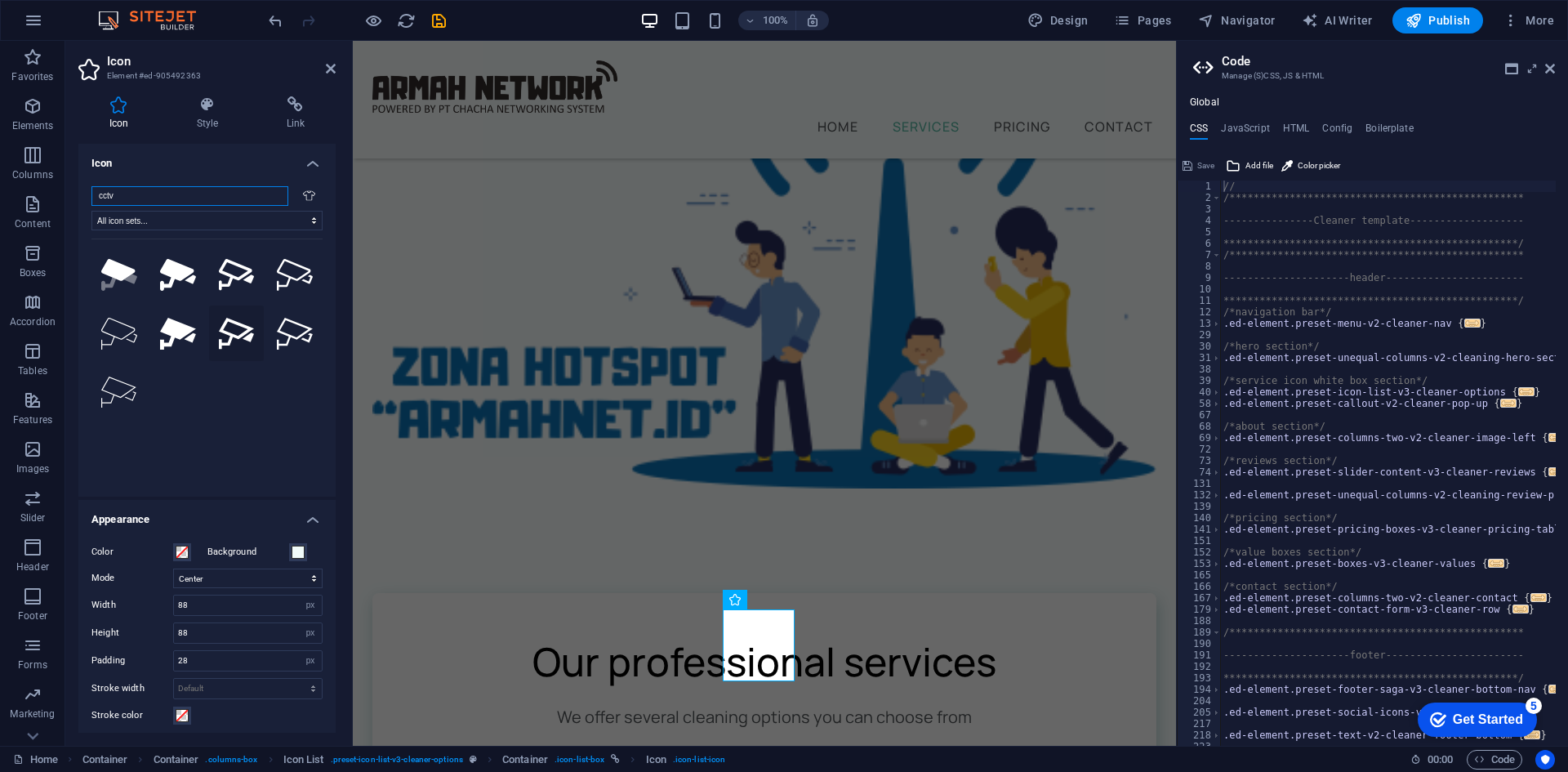
type input "cctv"
click at [231, 340] on icon at bounding box center [237, 334] width 36 height 32
select select "xMidYMid"
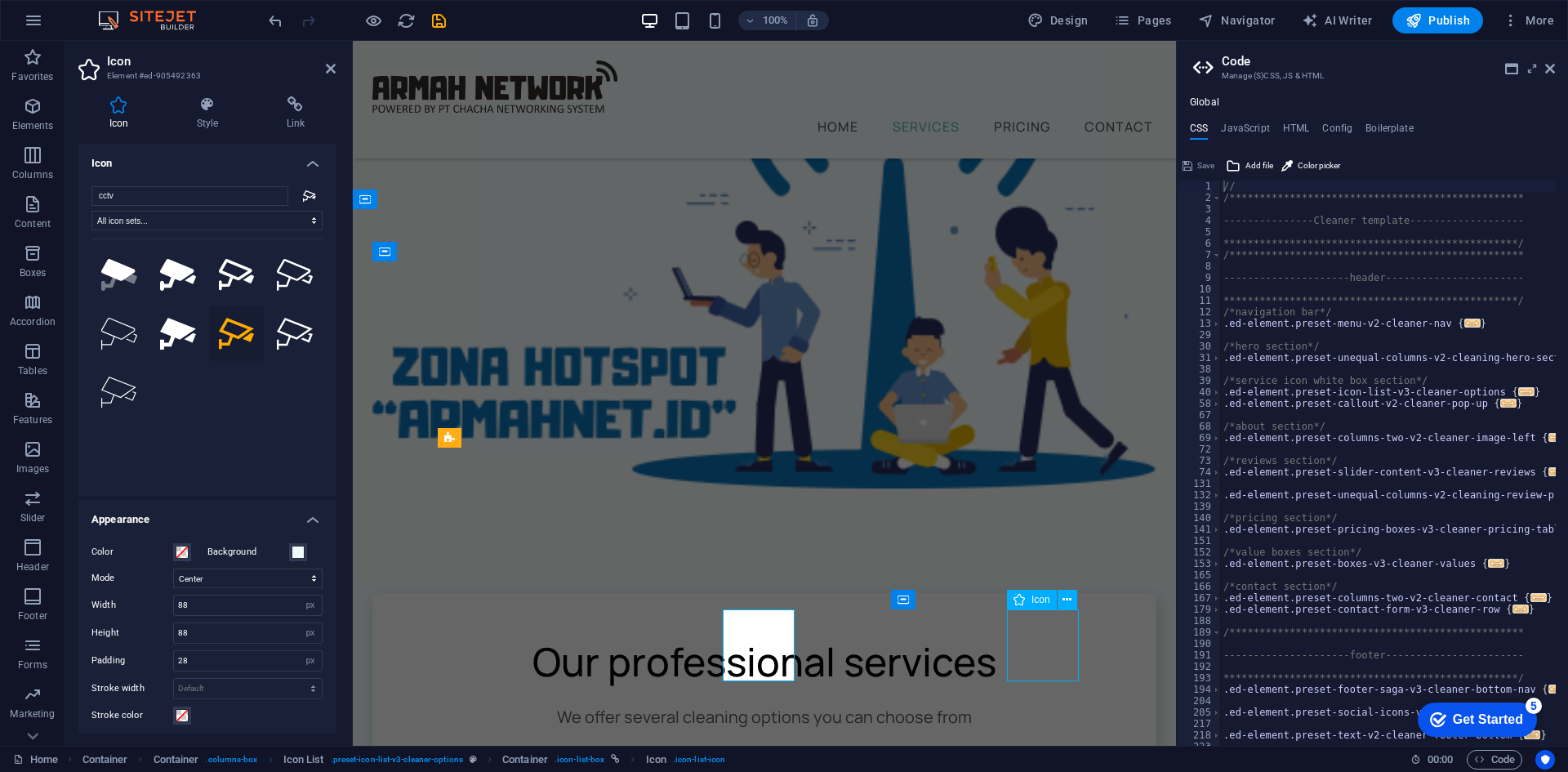
select select "px"
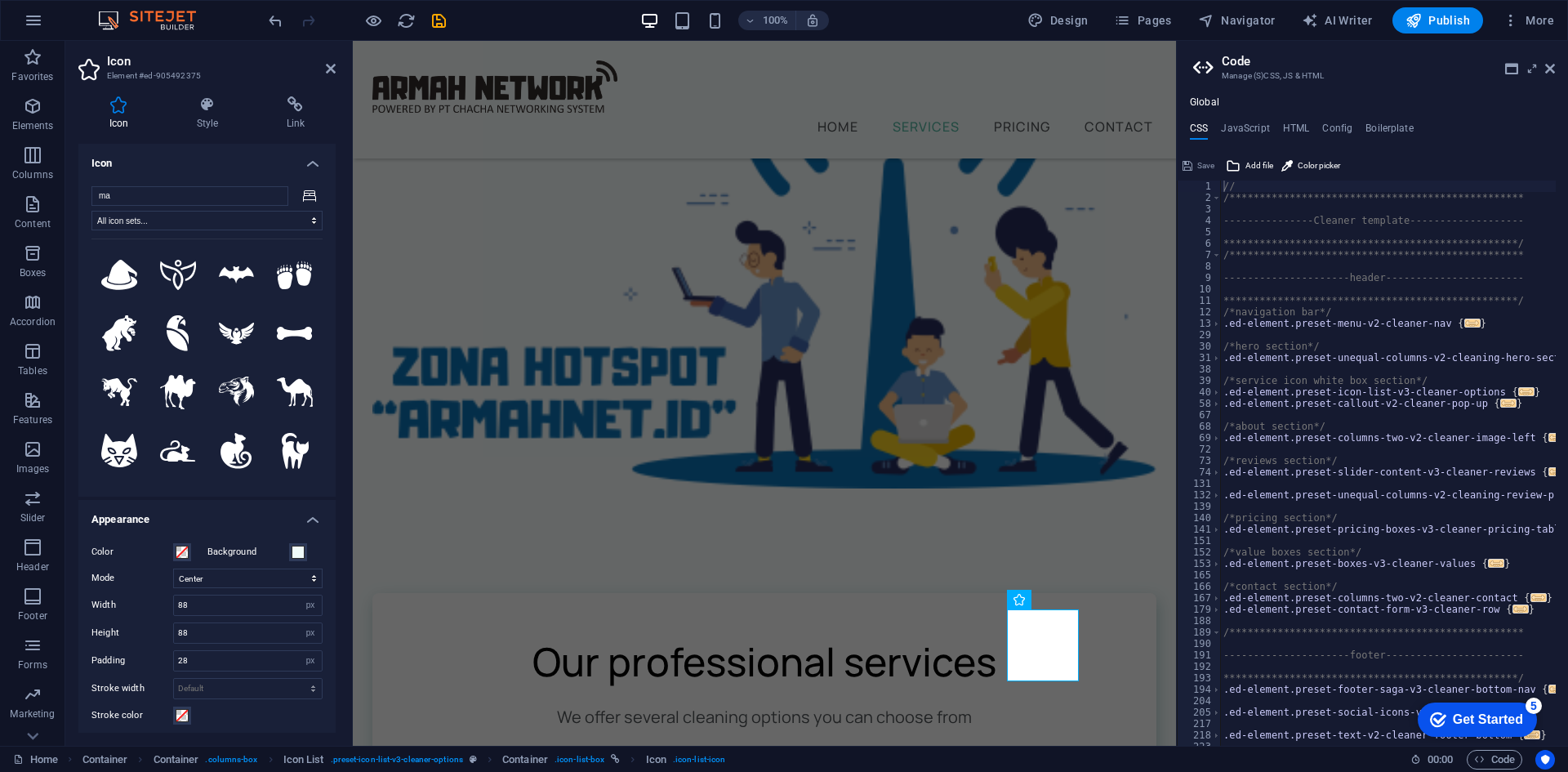
type input "m"
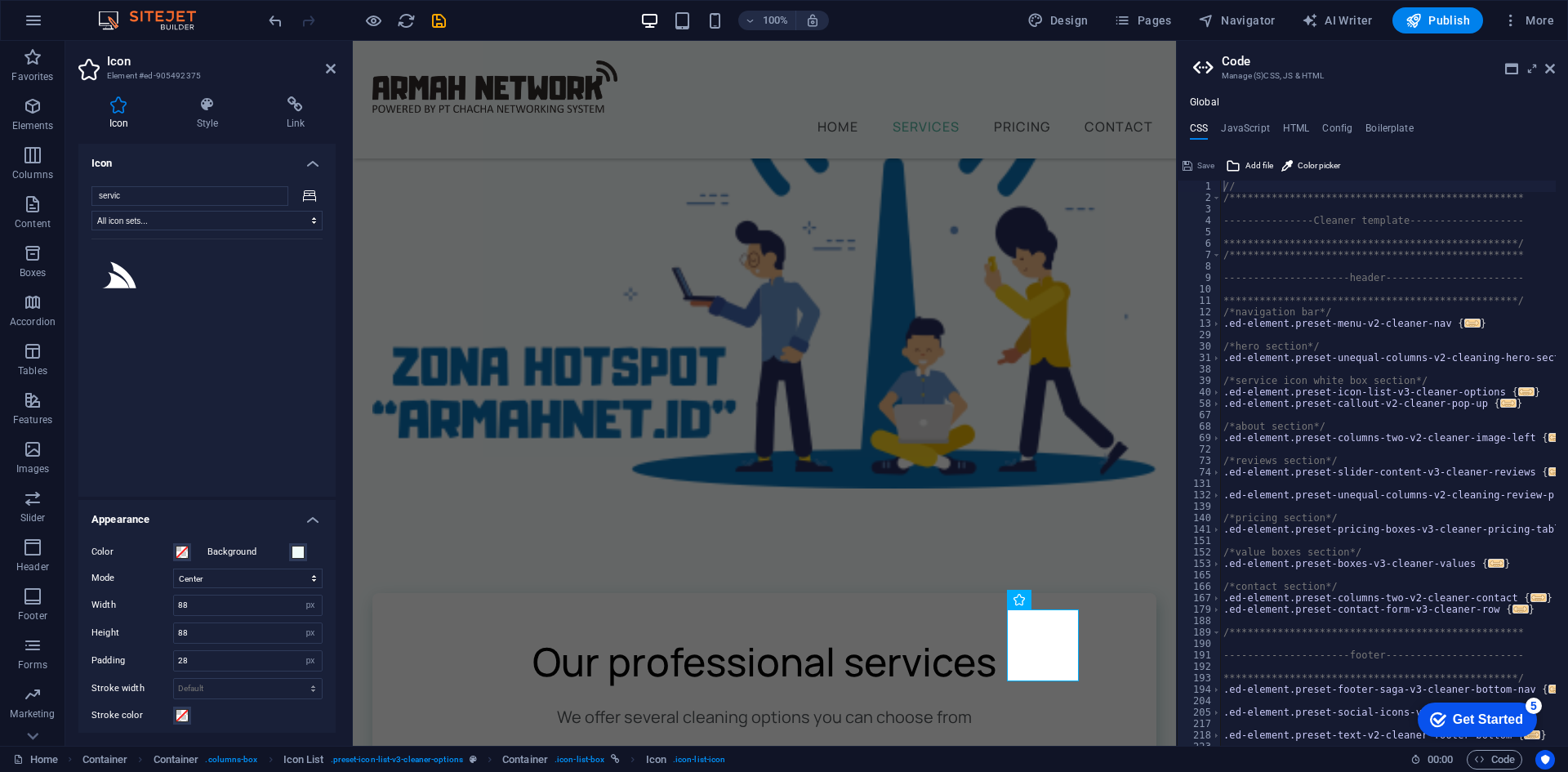
type input "service"
drag, startPoint x: 153, startPoint y: 194, endPoint x: -17, endPoint y: 177, distance: 170.8
click at [0, 177] on html "armahnetwork.com Home Favorites Elements Columns Content Boxes Accordion Tables…" at bounding box center [784, 386] width 1568 height 772
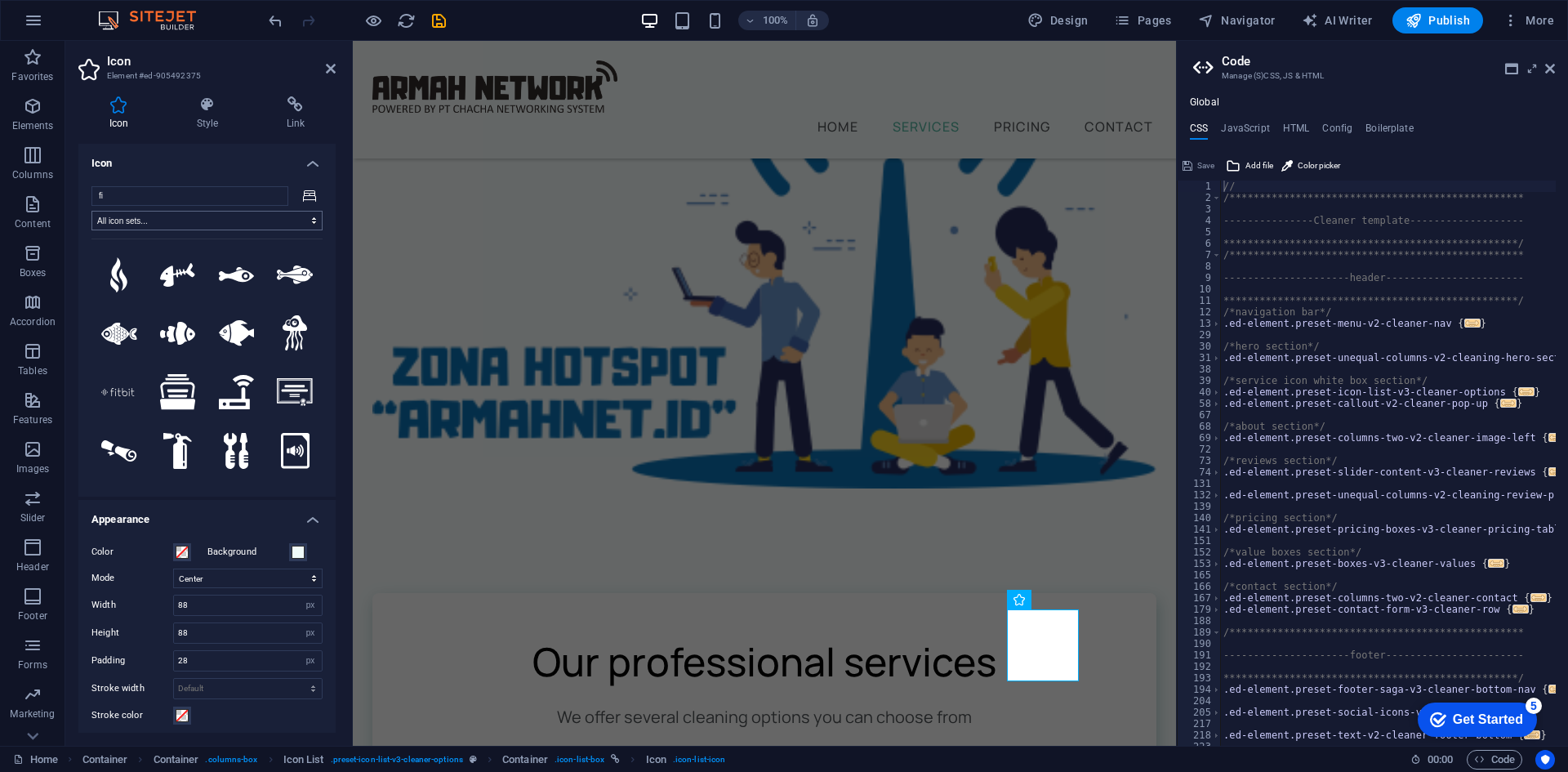
type input "f"
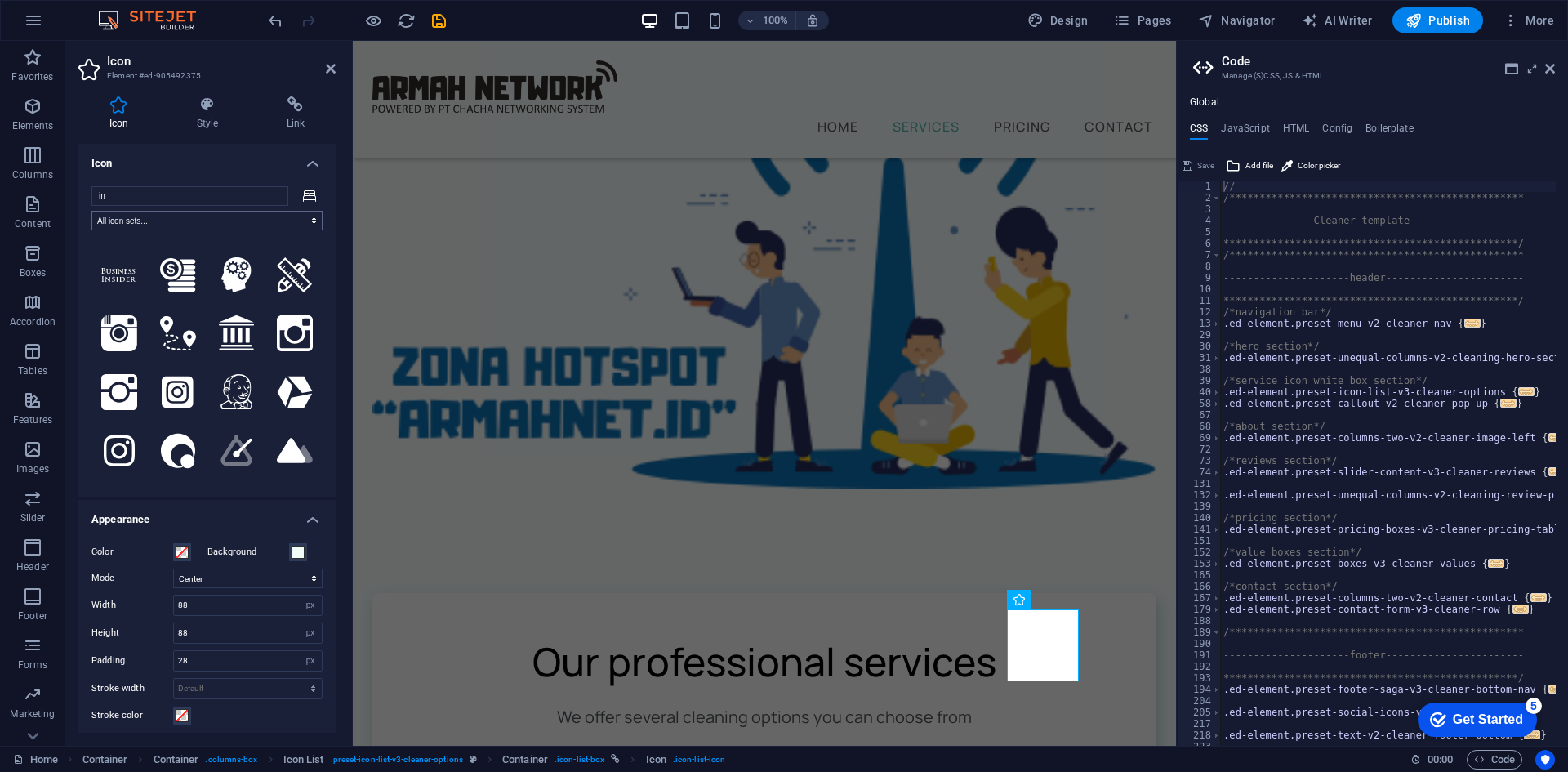
type input "i"
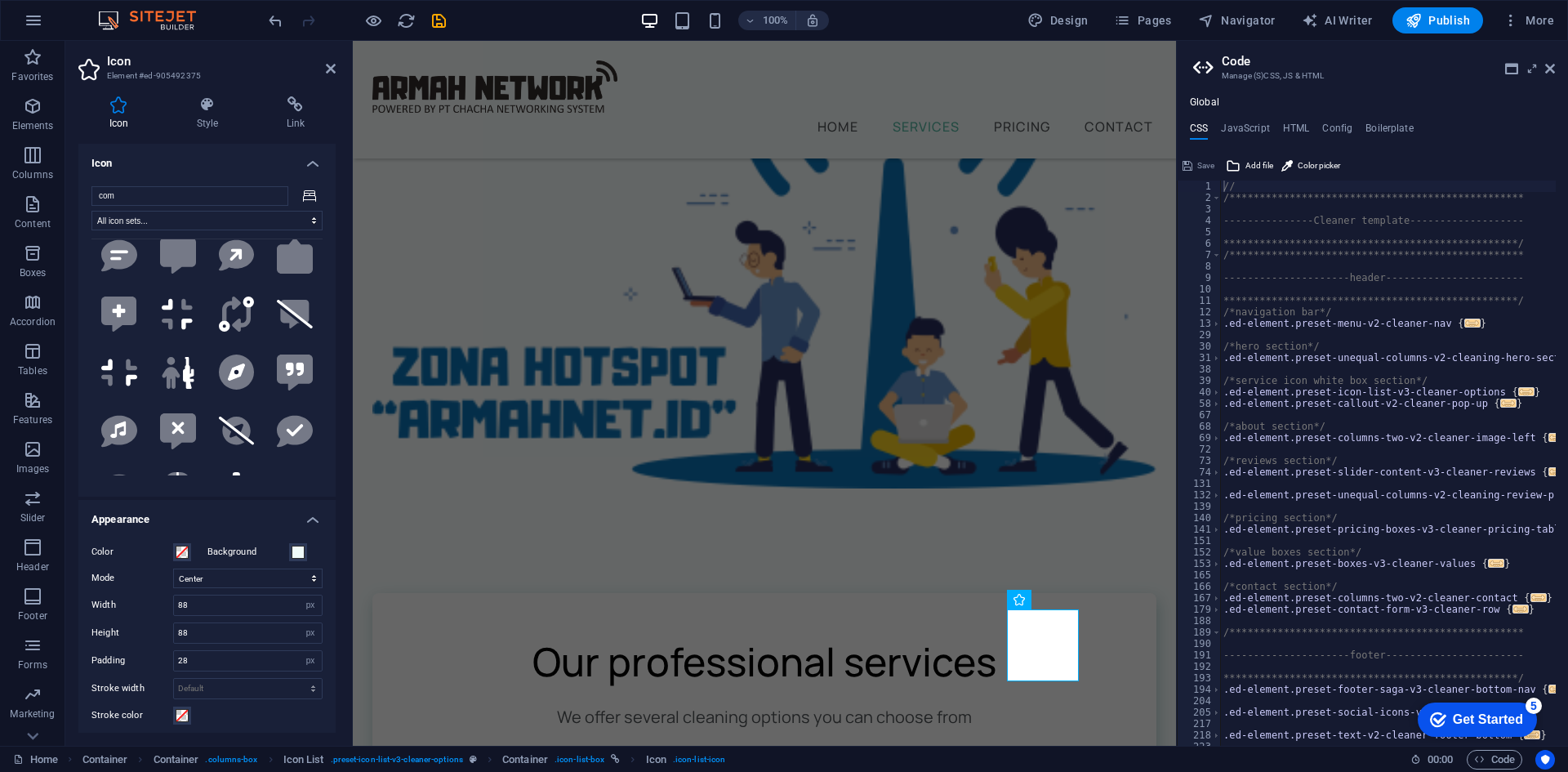
scroll to position [981, 0]
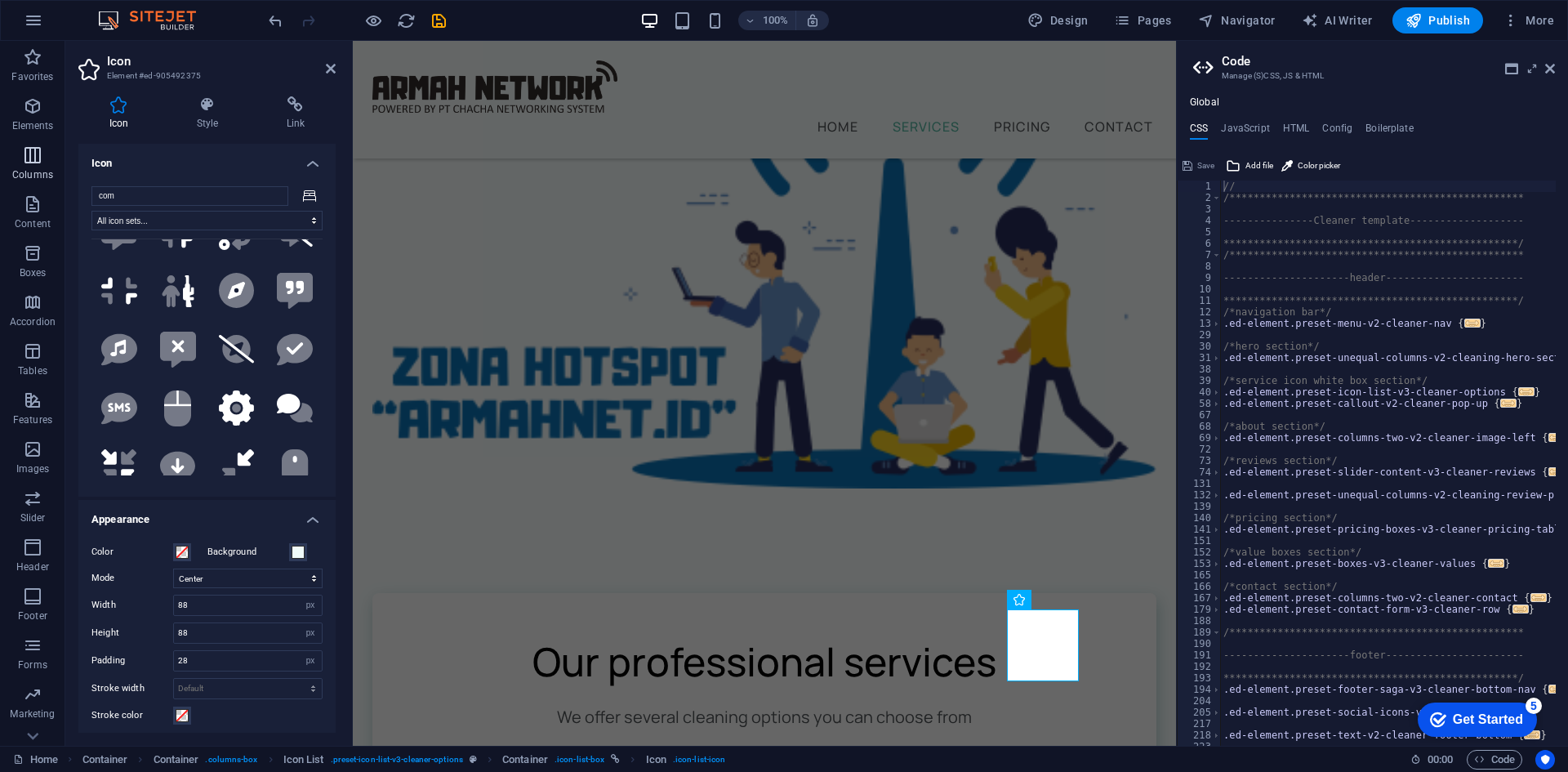
drag, startPoint x: 38, startPoint y: 176, endPoint x: 12, endPoint y: 170, distance: 26.7
click at [12, 170] on section "Favorites Elements Columns Content Boxes Accordion Tables Features Images Slide…" at bounding box center [588, 393] width 1176 height 705
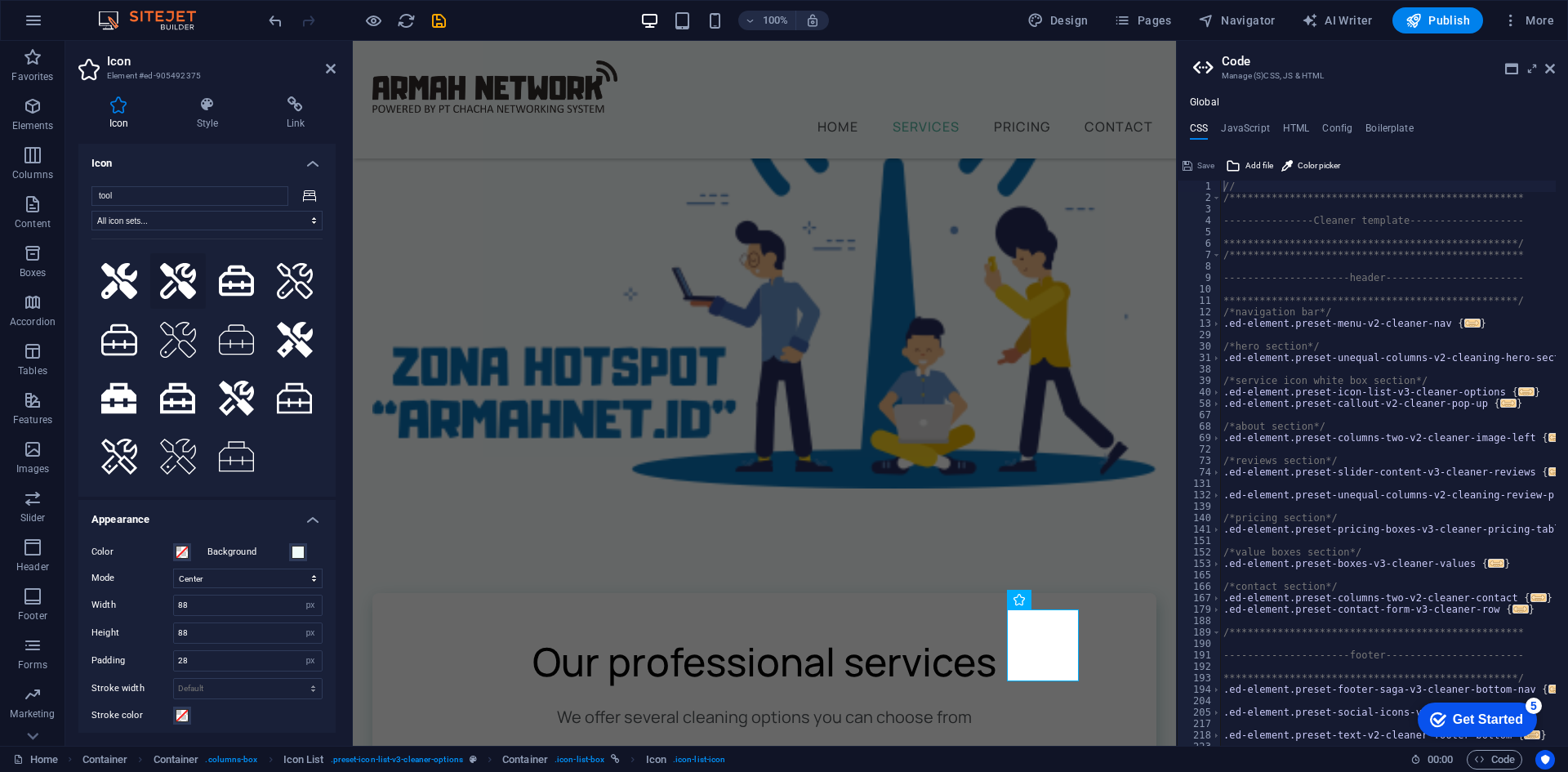
scroll to position [111, 0]
type input "tool"
click at [288, 276] on icon at bounding box center [295, 282] width 36 height 36
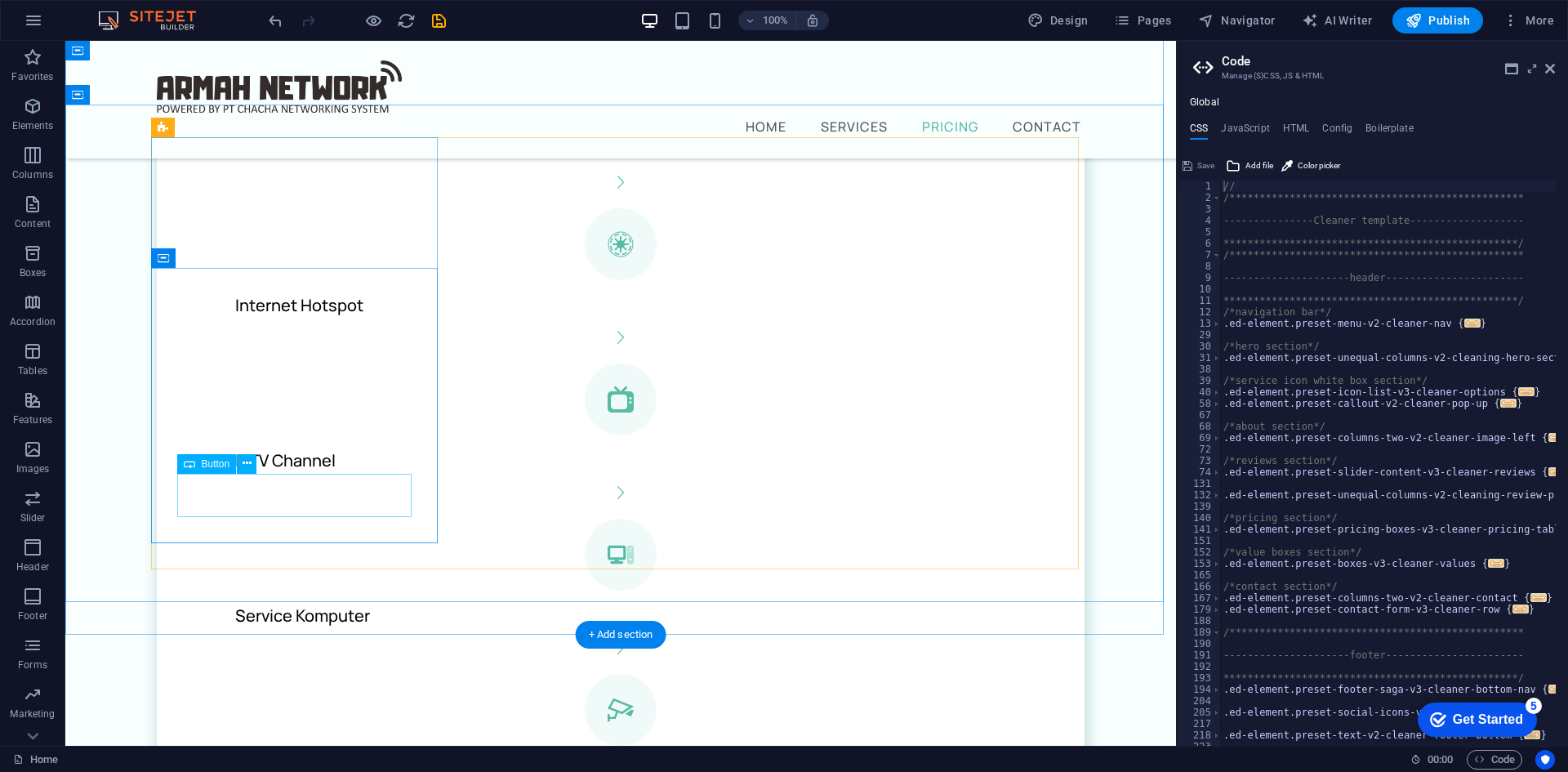
scroll to position [1205, 0]
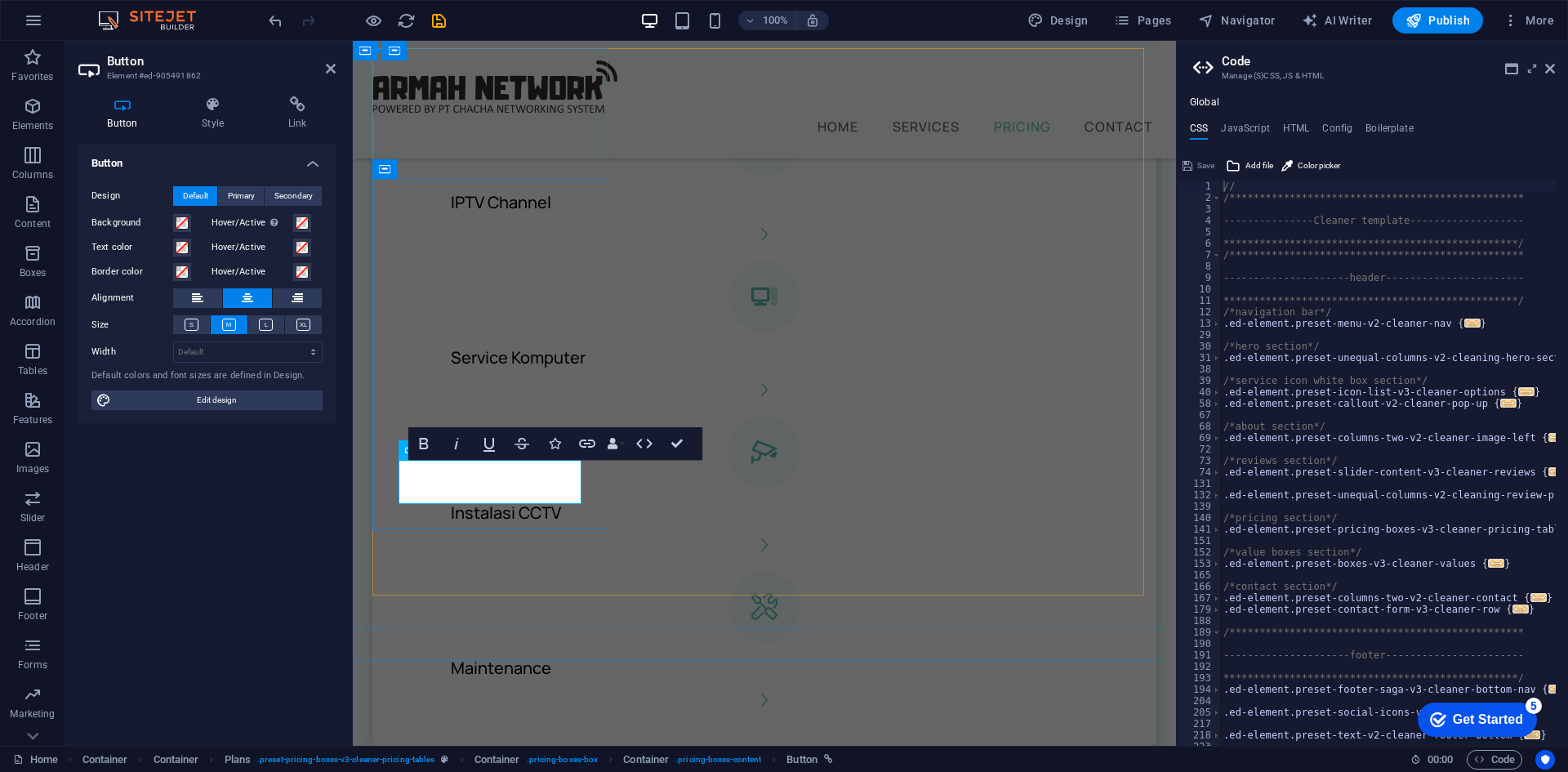
drag, startPoint x: 528, startPoint y: 481, endPoint x: 447, endPoint y: 480, distance: 81.0
copy link "hubungi kami"
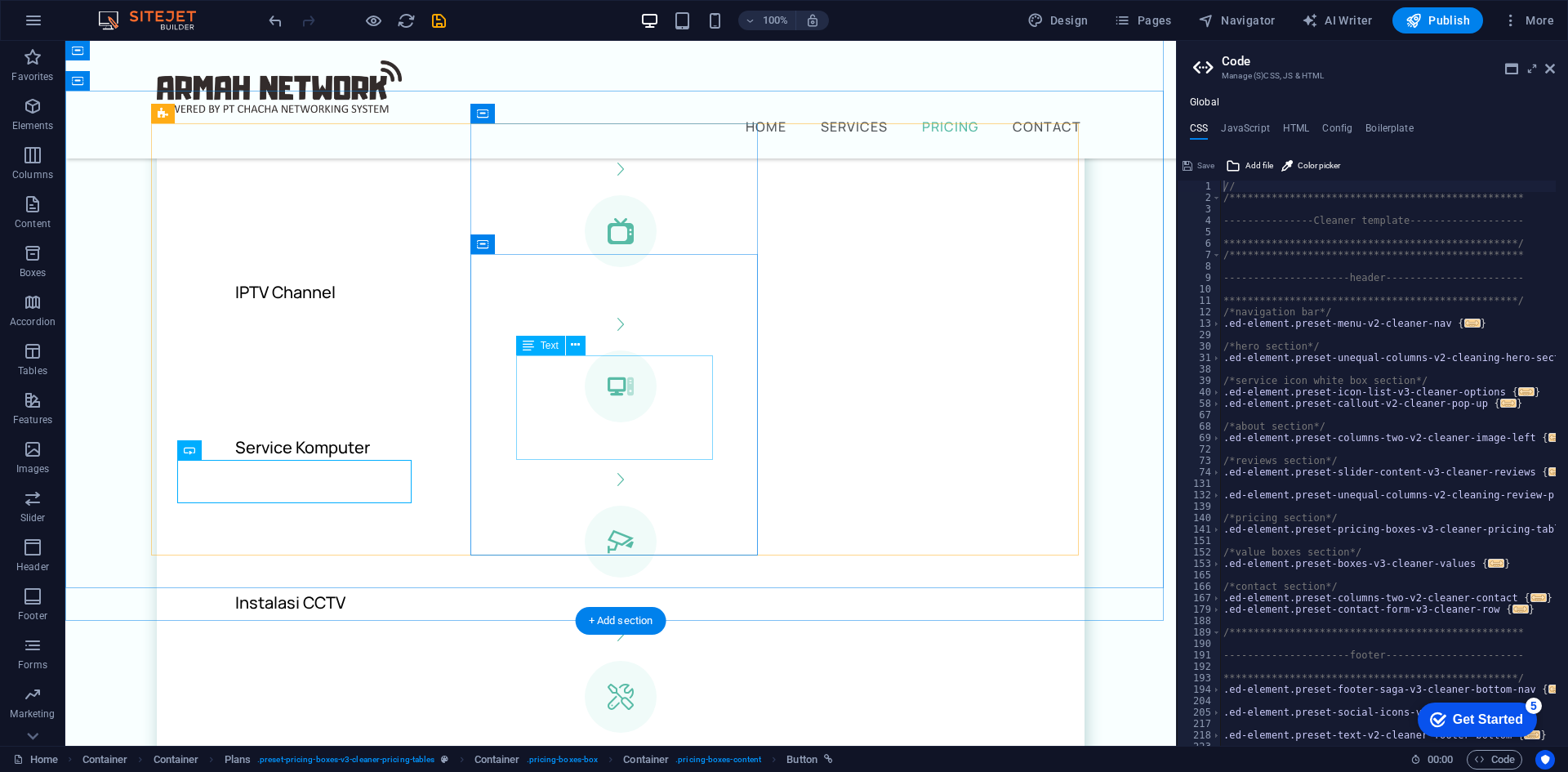
scroll to position [1130, 0]
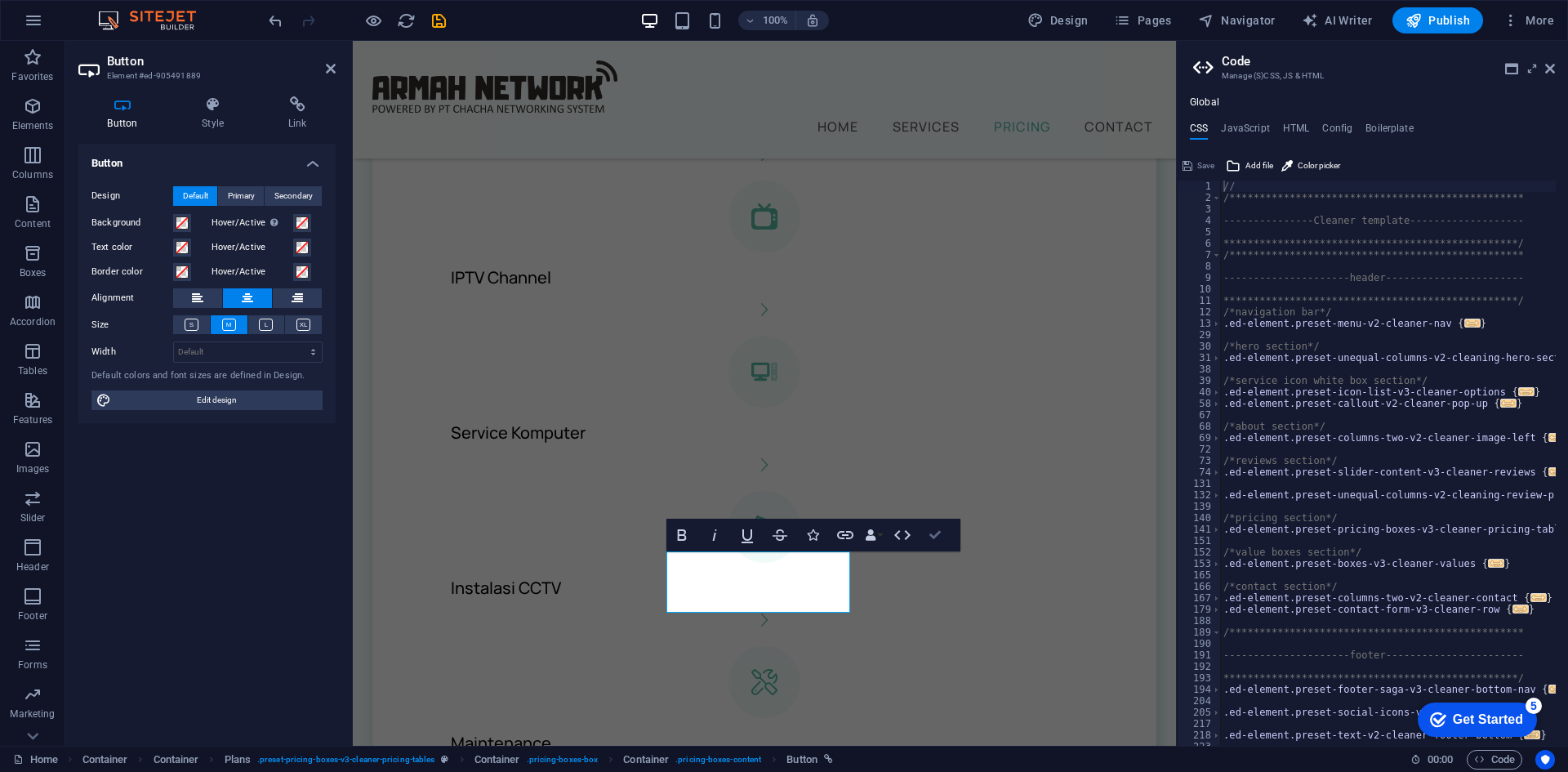
scroll to position [1063, 0]
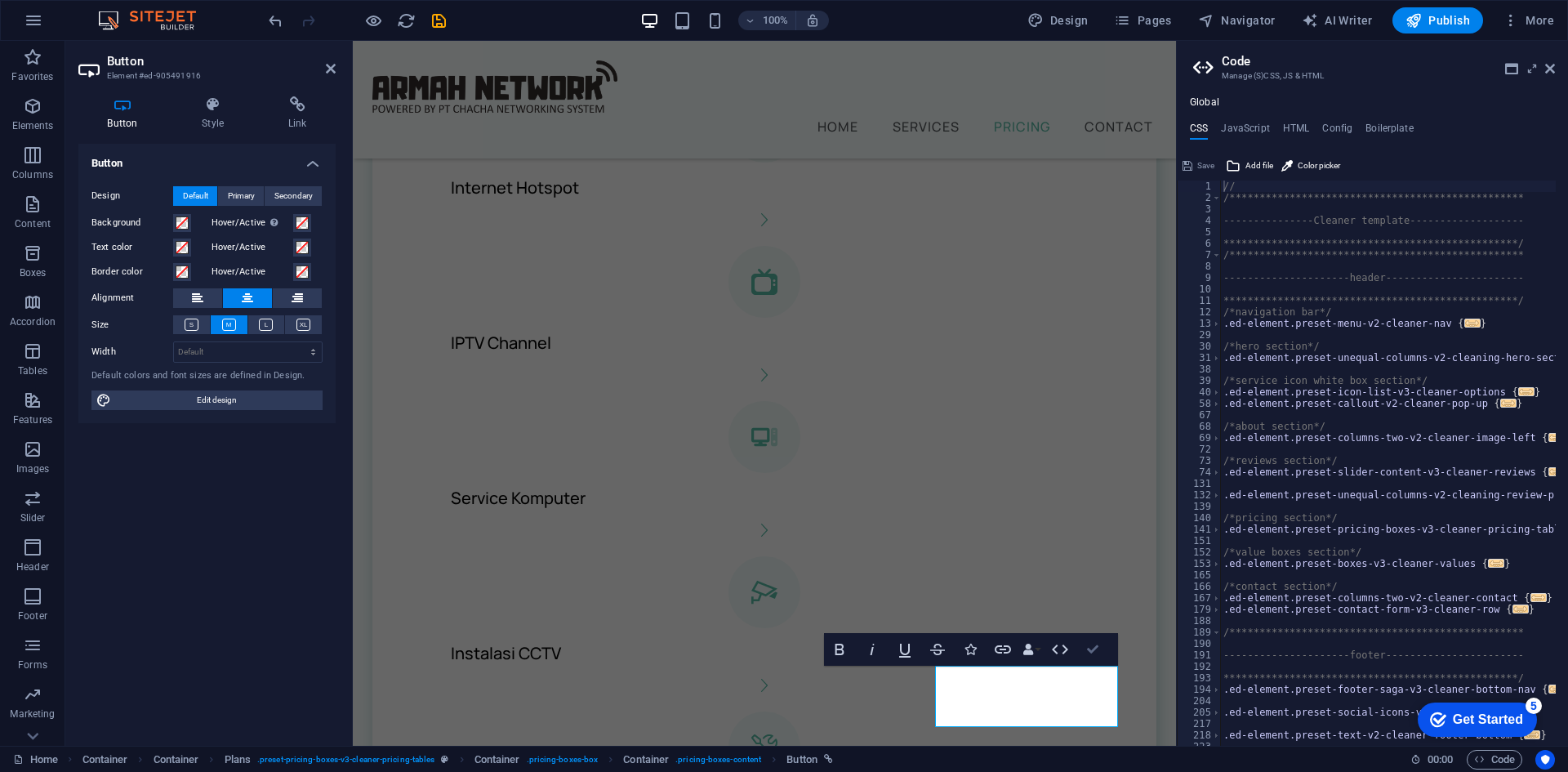
scroll to position [950, 0]
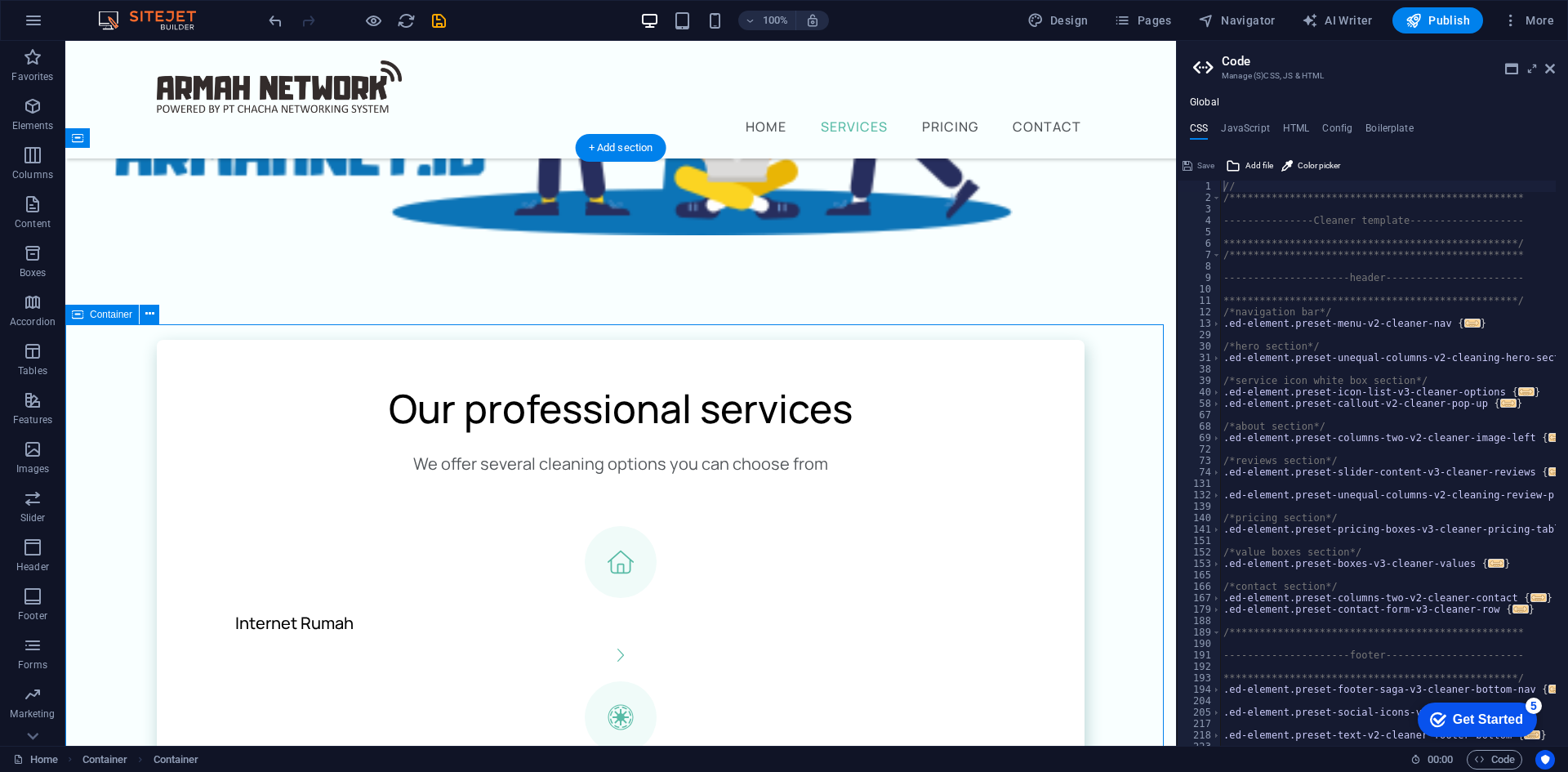
scroll to position [704, 0]
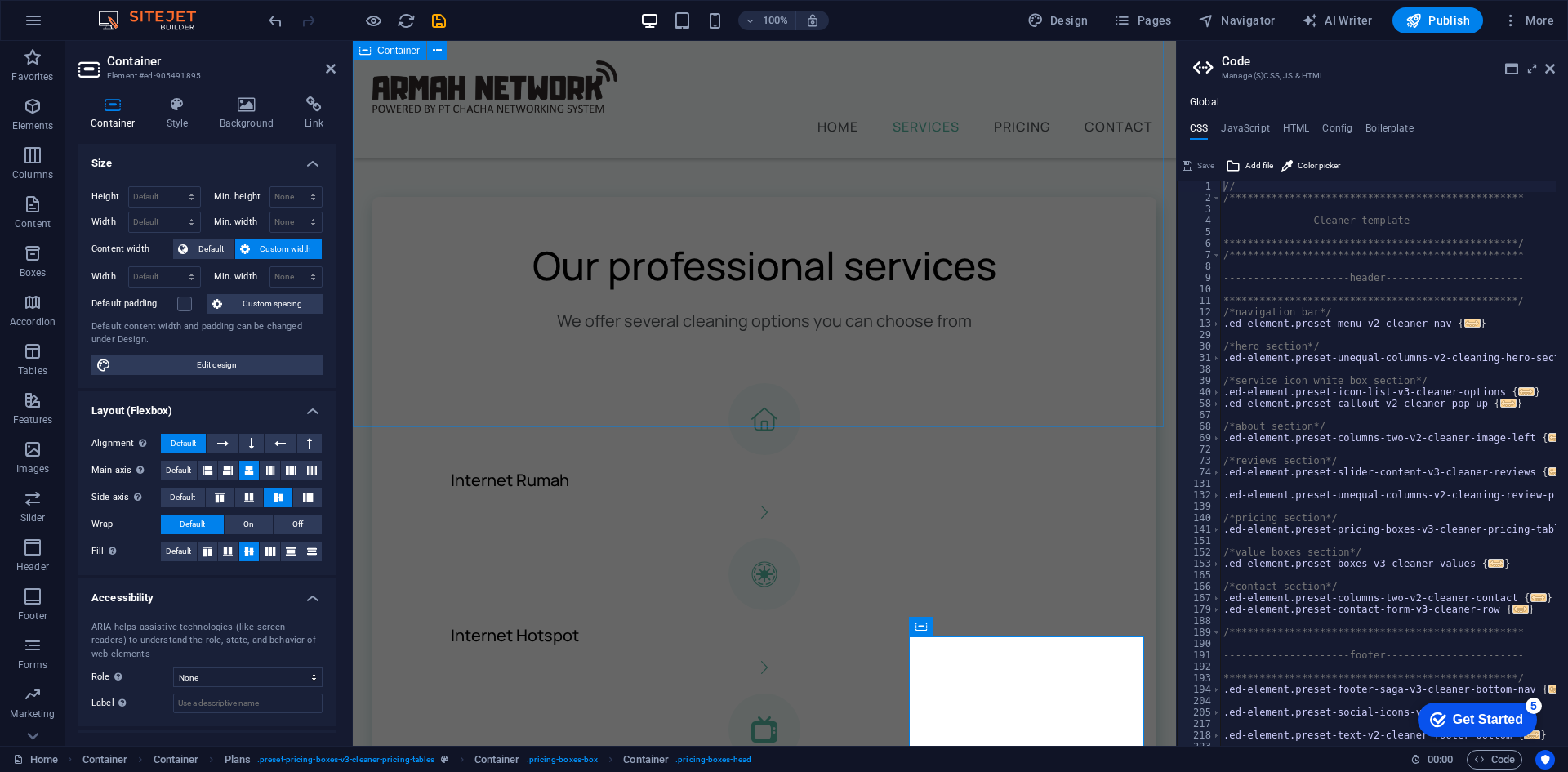
click at [1024, 402] on div "Our professional services We offer several cleaning options you can choose from…" at bounding box center [765, 765] width 824 height 1242
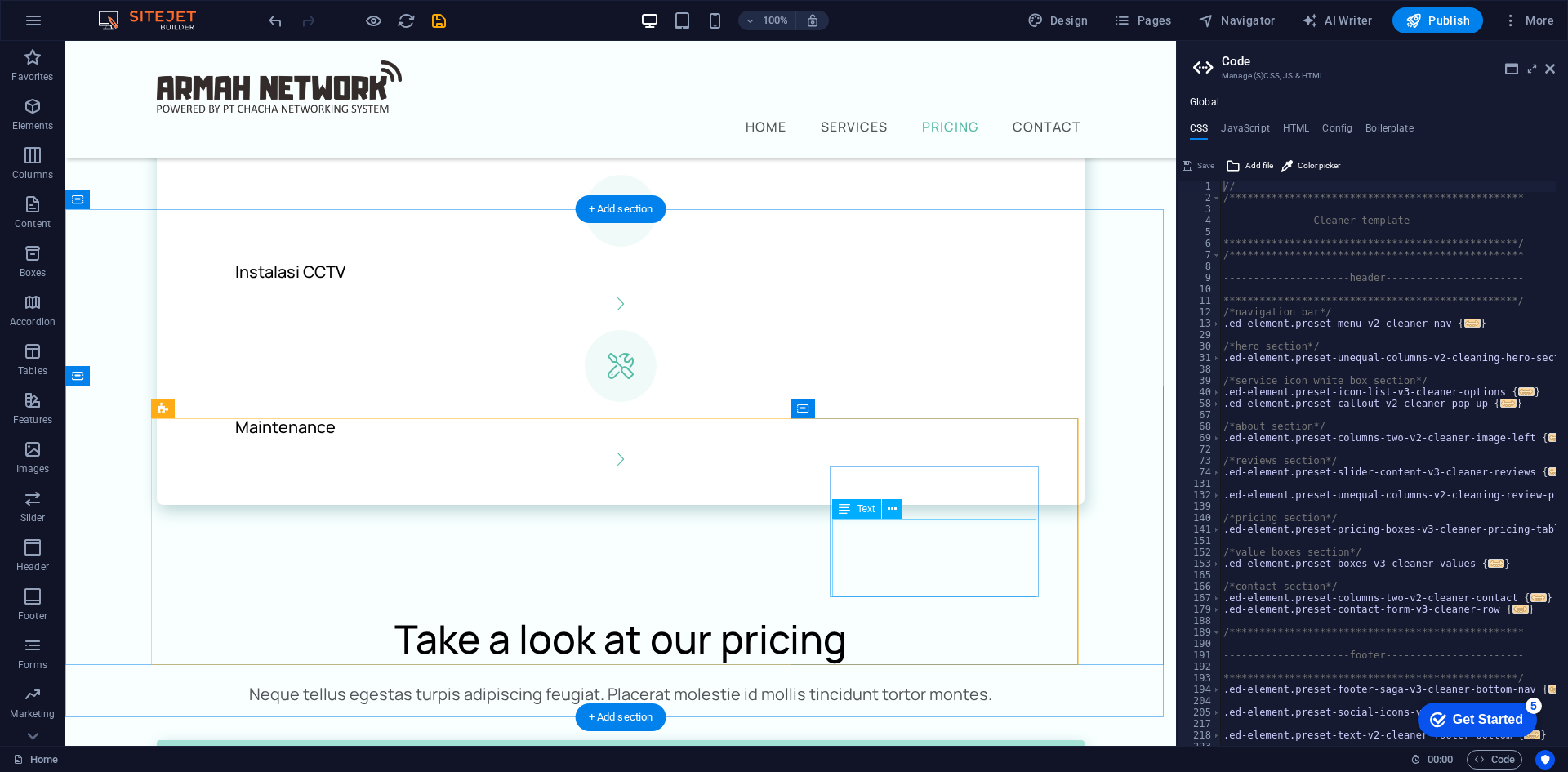
scroll to position [1767, 0]
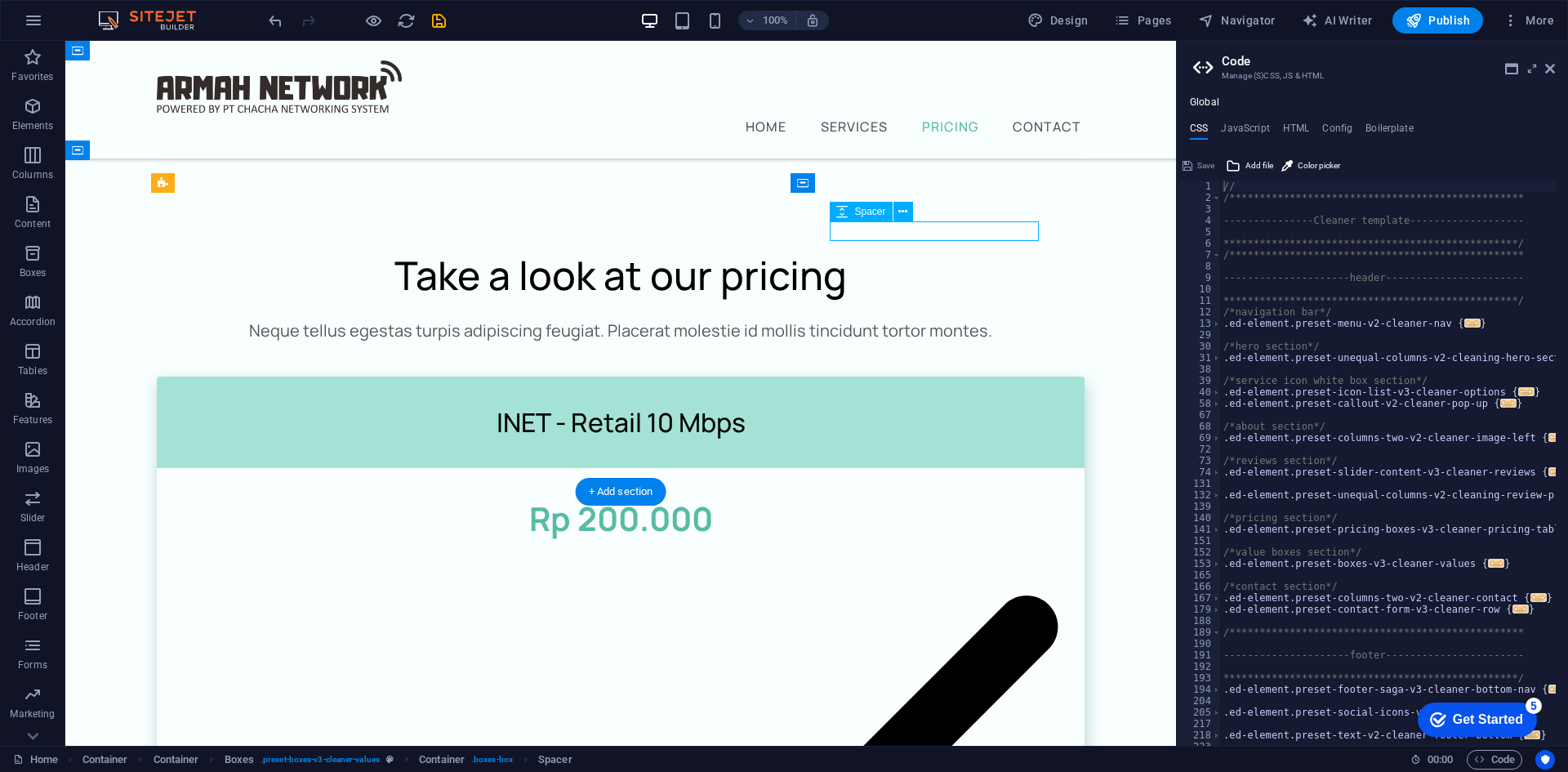
select select "px"
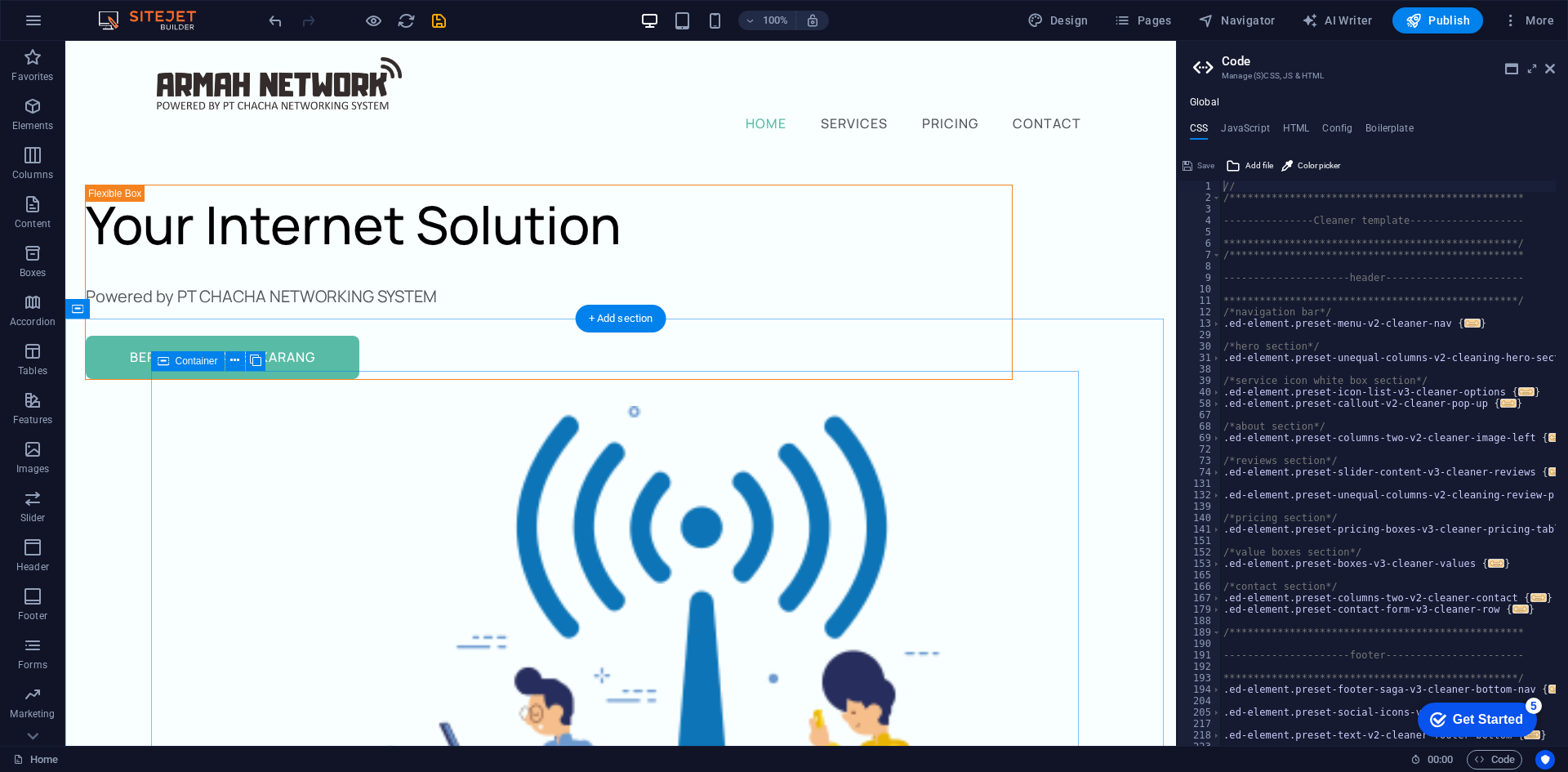
scroll to position [0, 0]
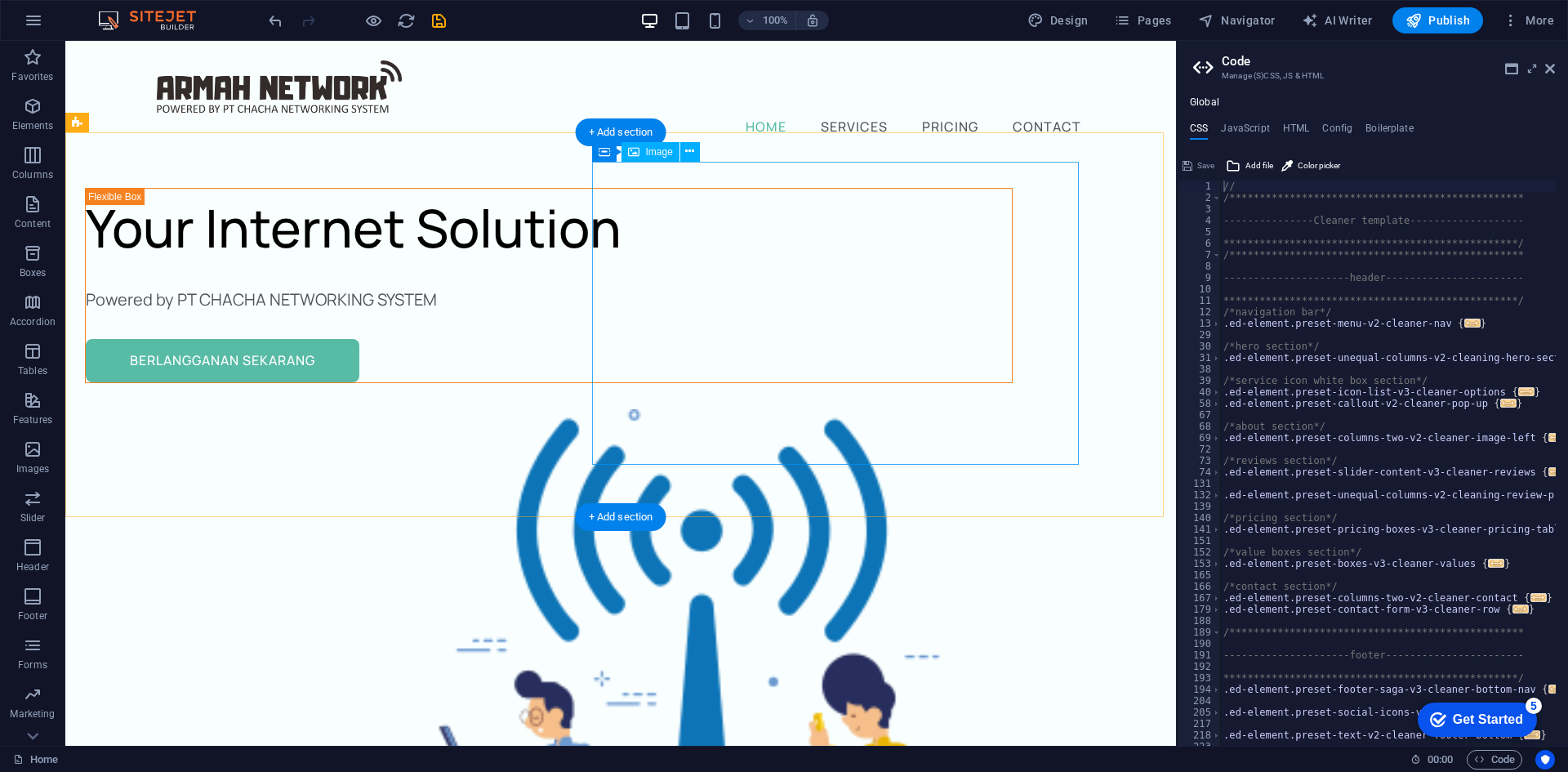
click at [861, 410] on figure at bounding box center [549, 699] width 928 height 579
click at [763, 410] on figure at bounding box center [549, 699] width 928 height 579
select select "%"
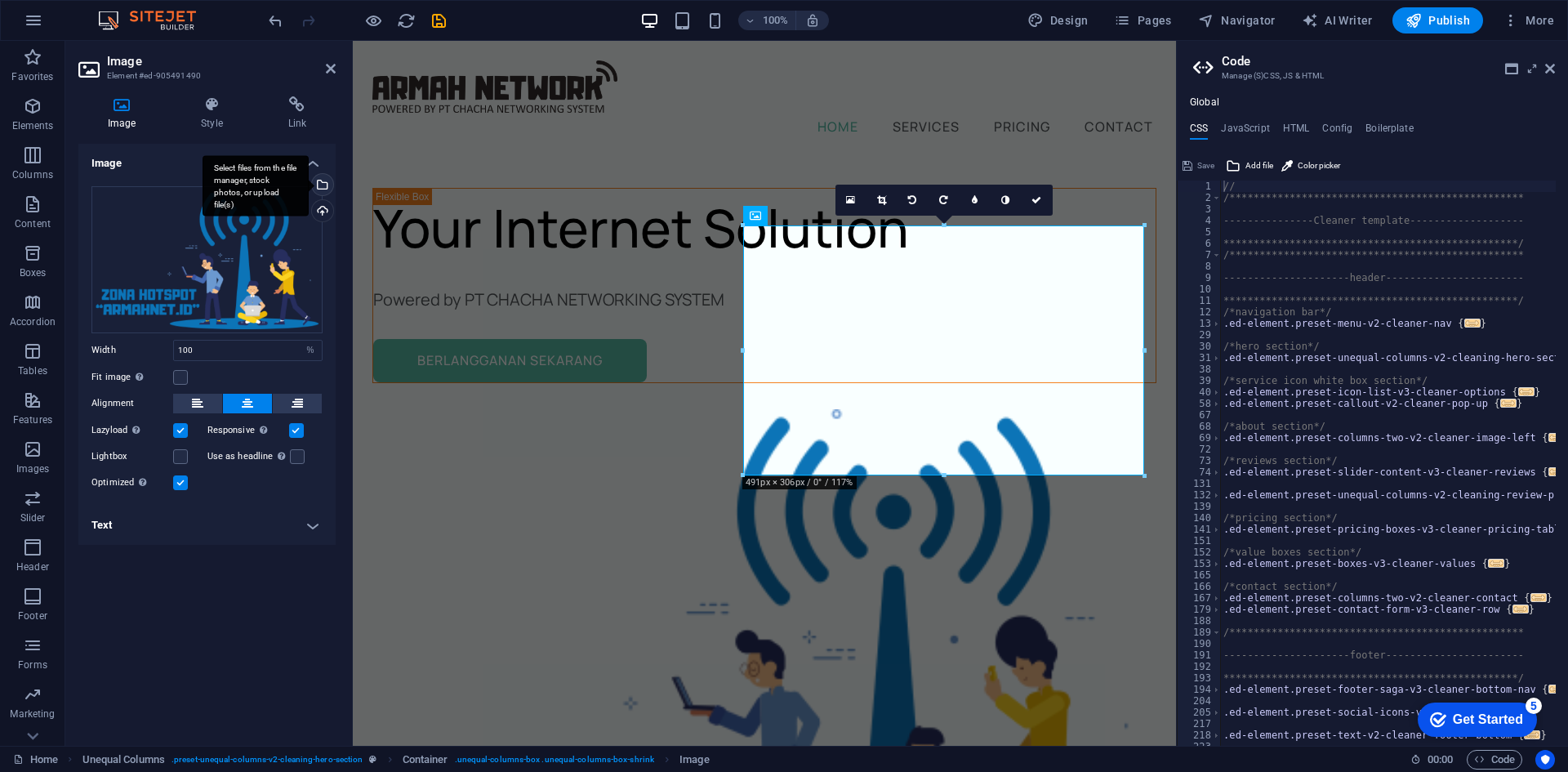
click at [325, 188] on div "Select files from the file manager, stock photos, or upload file(s)" at bounding box center [321, 187] width 25 height 25
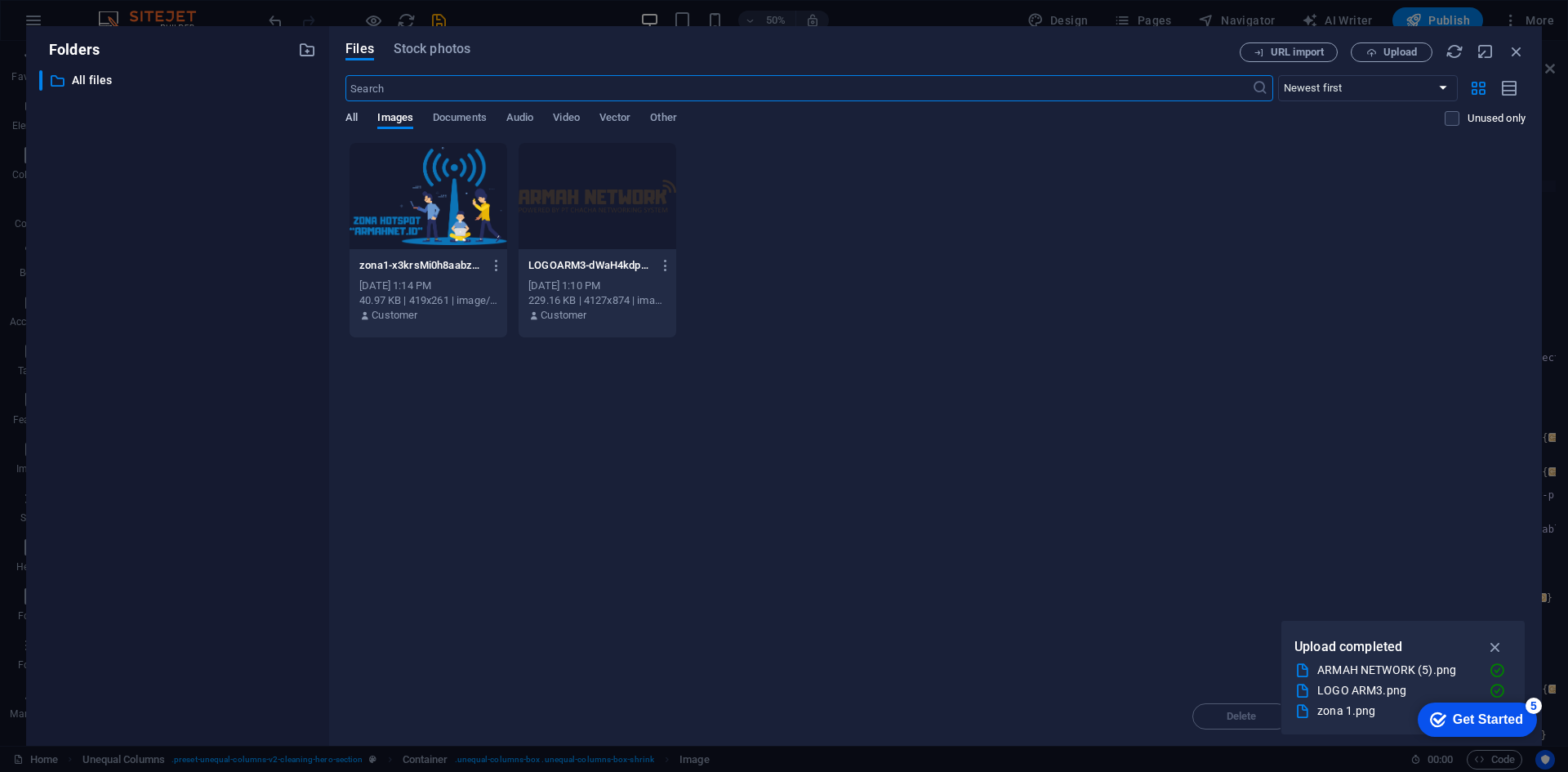
click at [350, 121] on span "All" at bounding box center [352, 120] width 12 height 23
click at [423, 45] on span "Stock photos" at bounding box center [432, 50] width 77 height 20
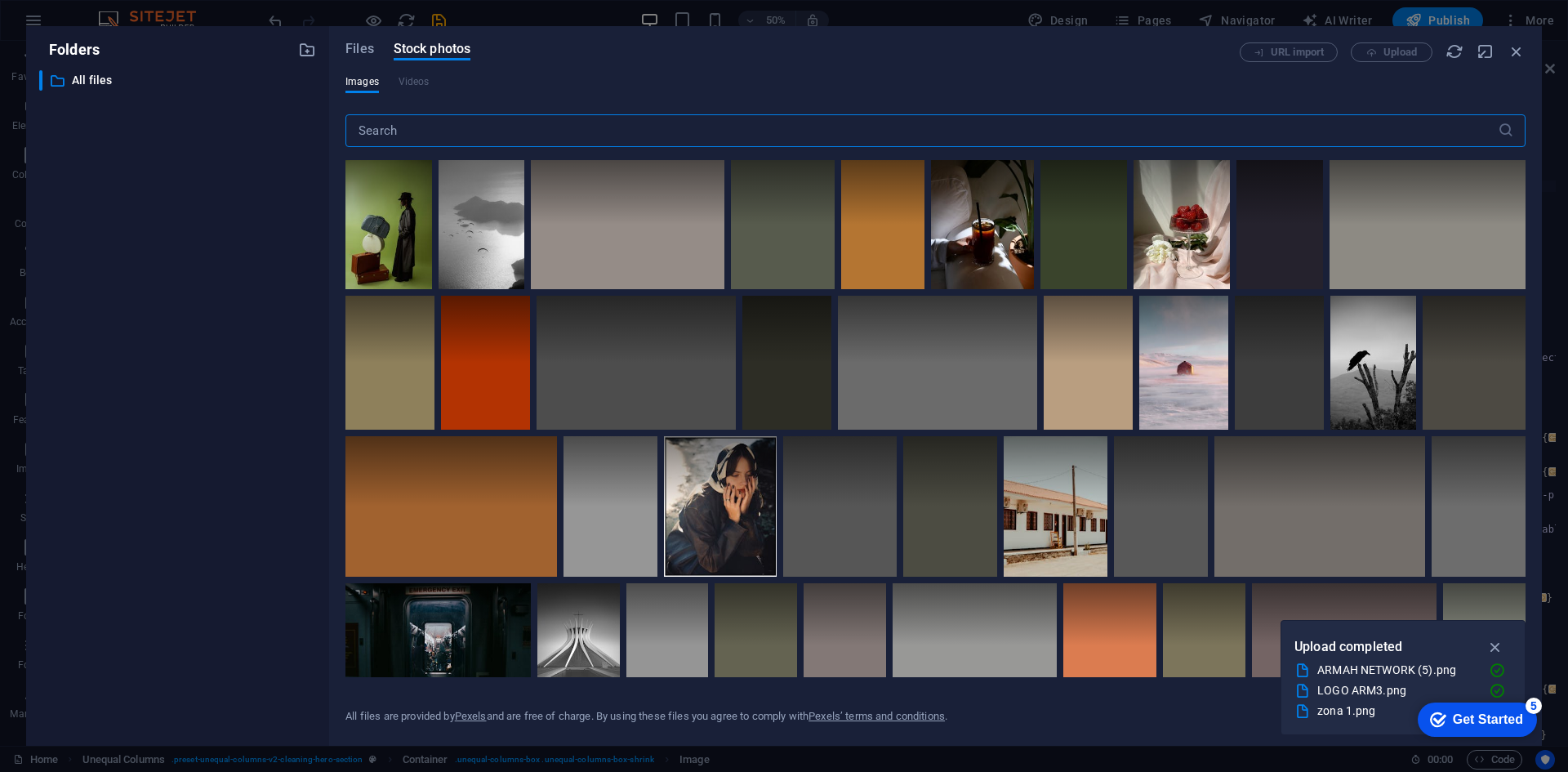
click at [616, 127] on input "text" at bounding box center [922, 131] width 1152 height 33
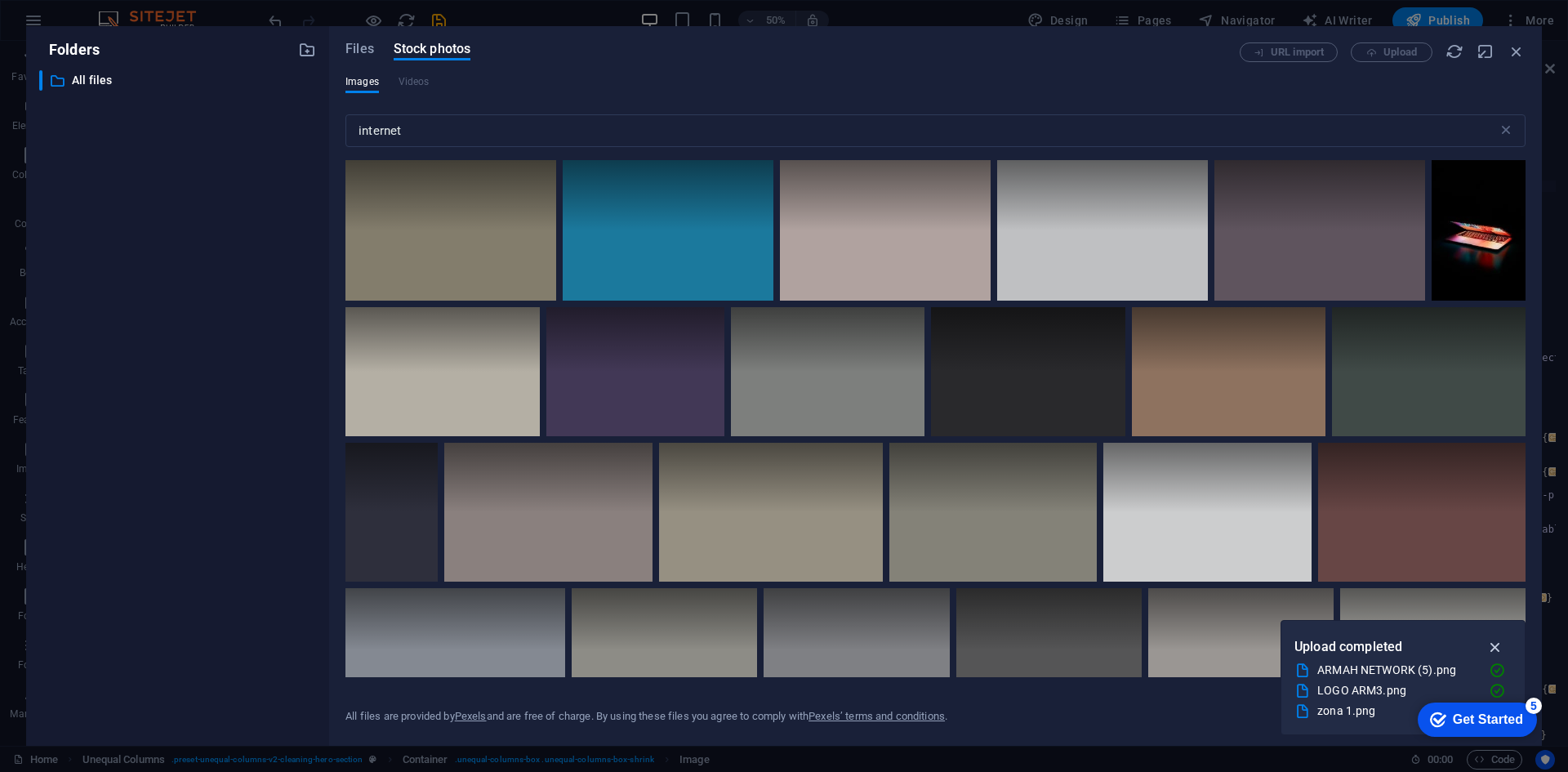
click at [1496, 646] on icon "button" at bounding box center [1495, 647] width 19 height 18
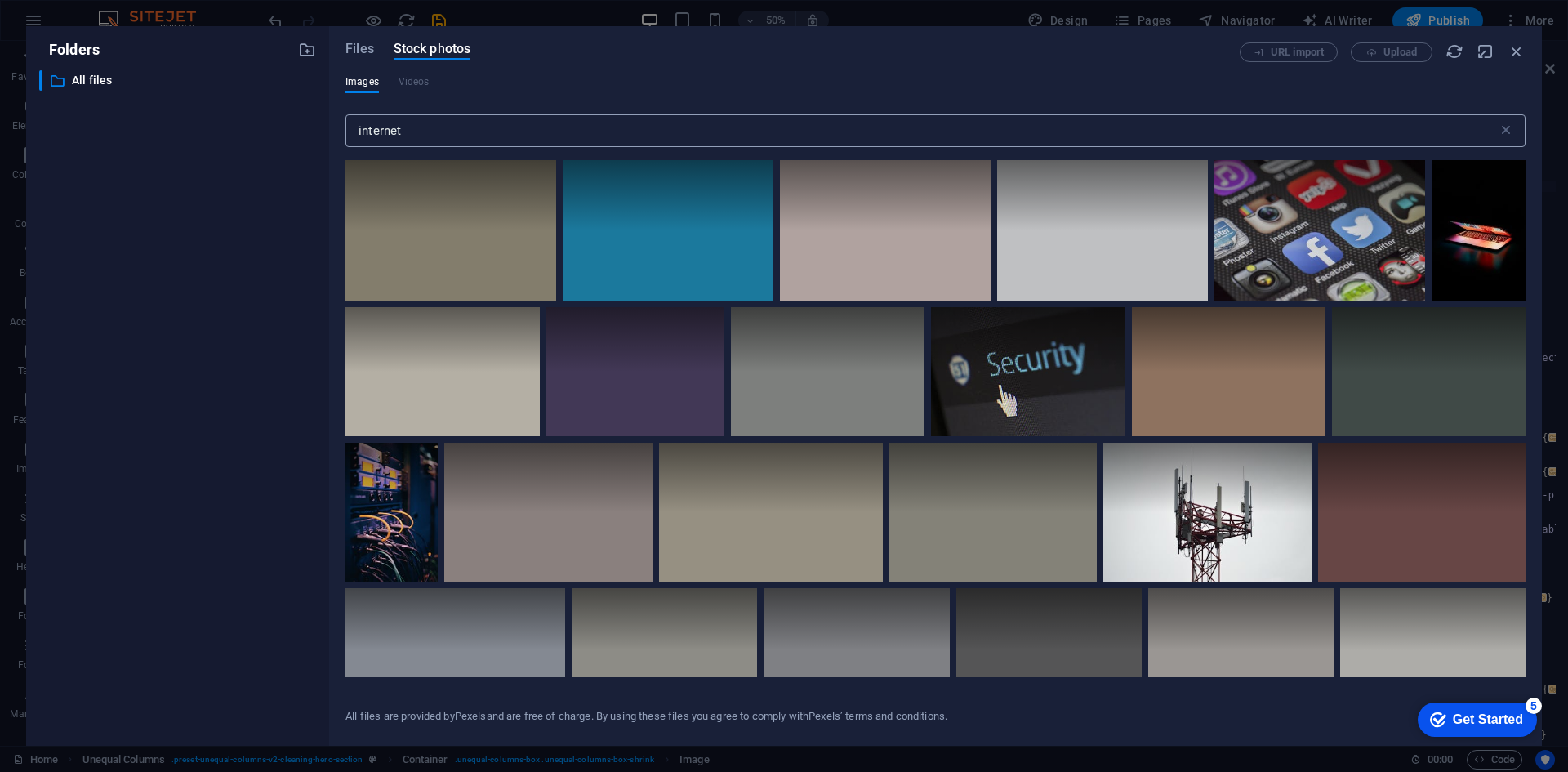
click at [498, 128] on input "internet" at bounding box center [922, 131] width 1152 height 33
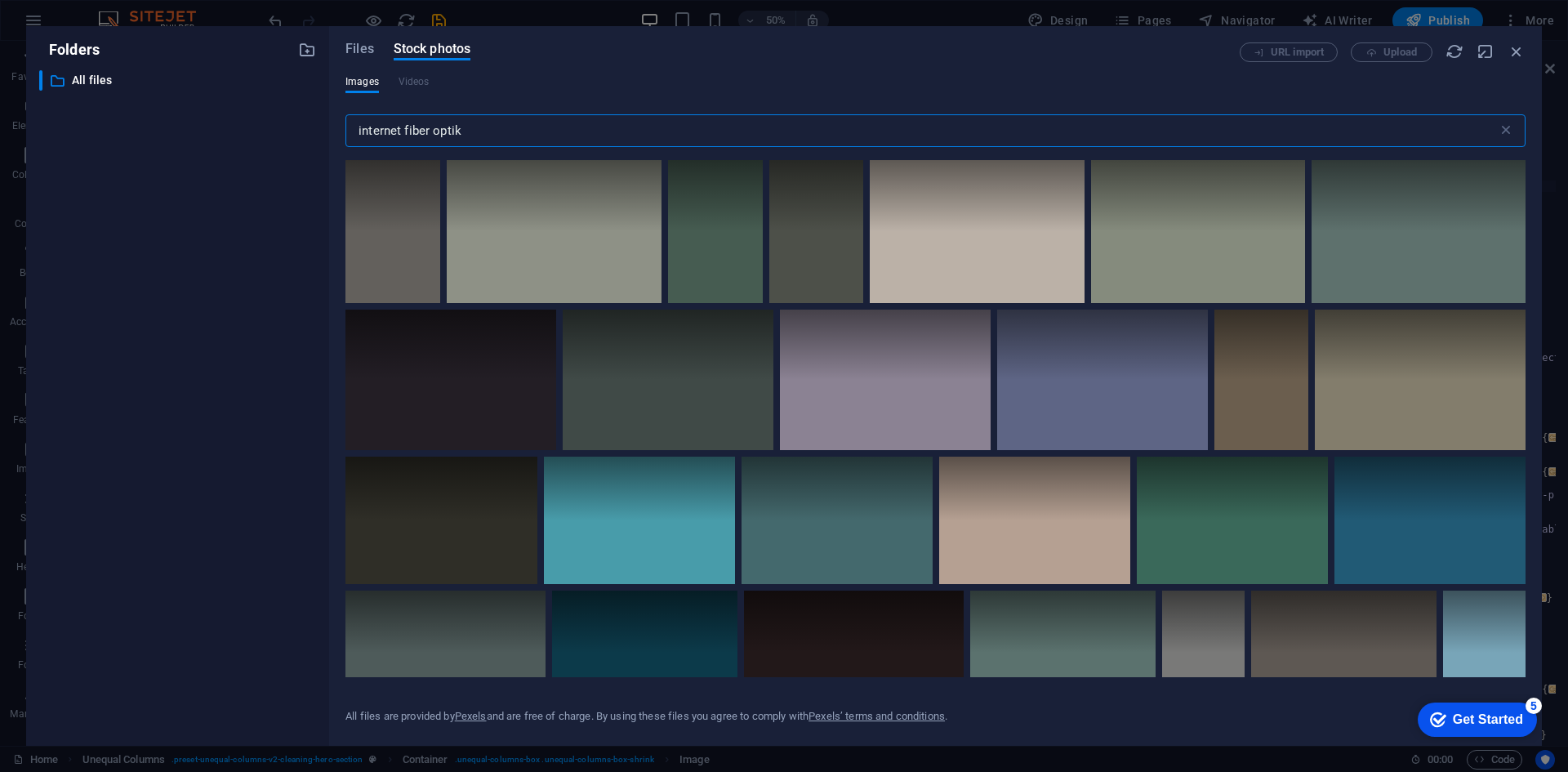
type input "internet fiber optik"
select select "%"
click at [597, 175] on icon at bounding box center [606, 181] width 28 height 28
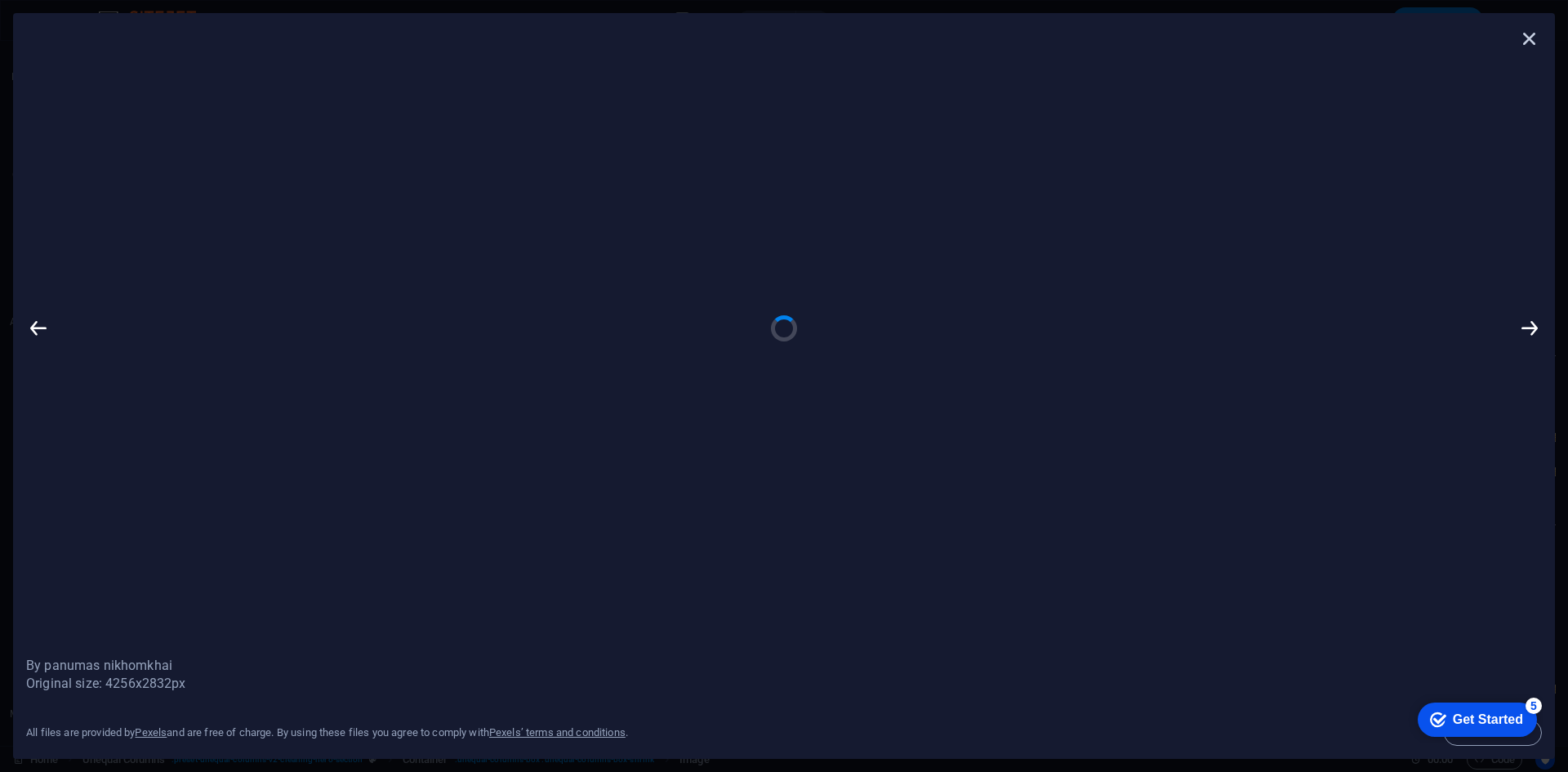
click at [1528, 36] on icon at bounding box center [1530, 39] width 25 height 25
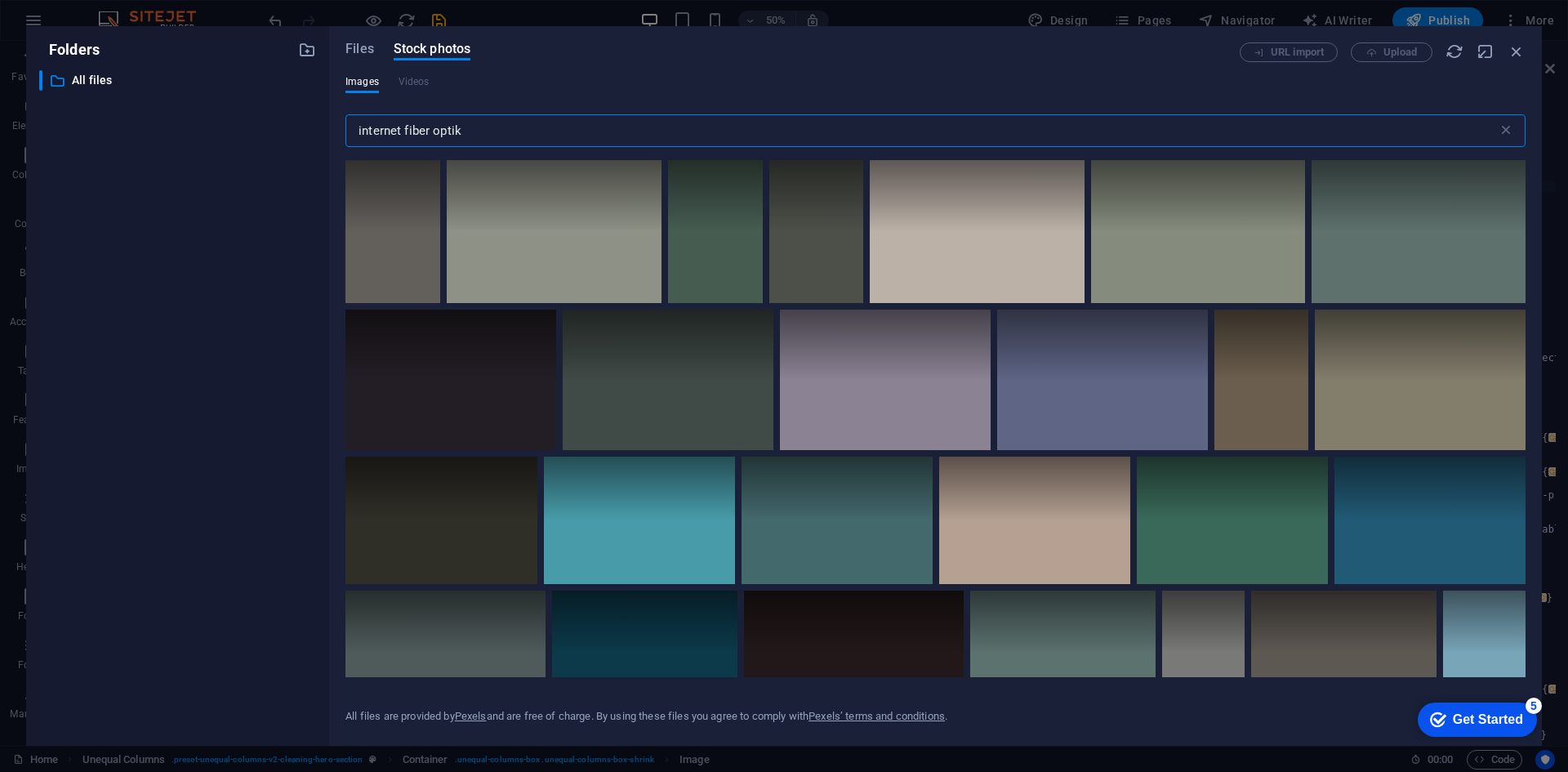
drag, startPoint x: 523, startPoint y: 130, endPoint x: 404, endPoint y: 130, distance: 119.0
click at [404, 130] on input "internet fiber optik" at bounding box center [922, 131] width 1152 height 33
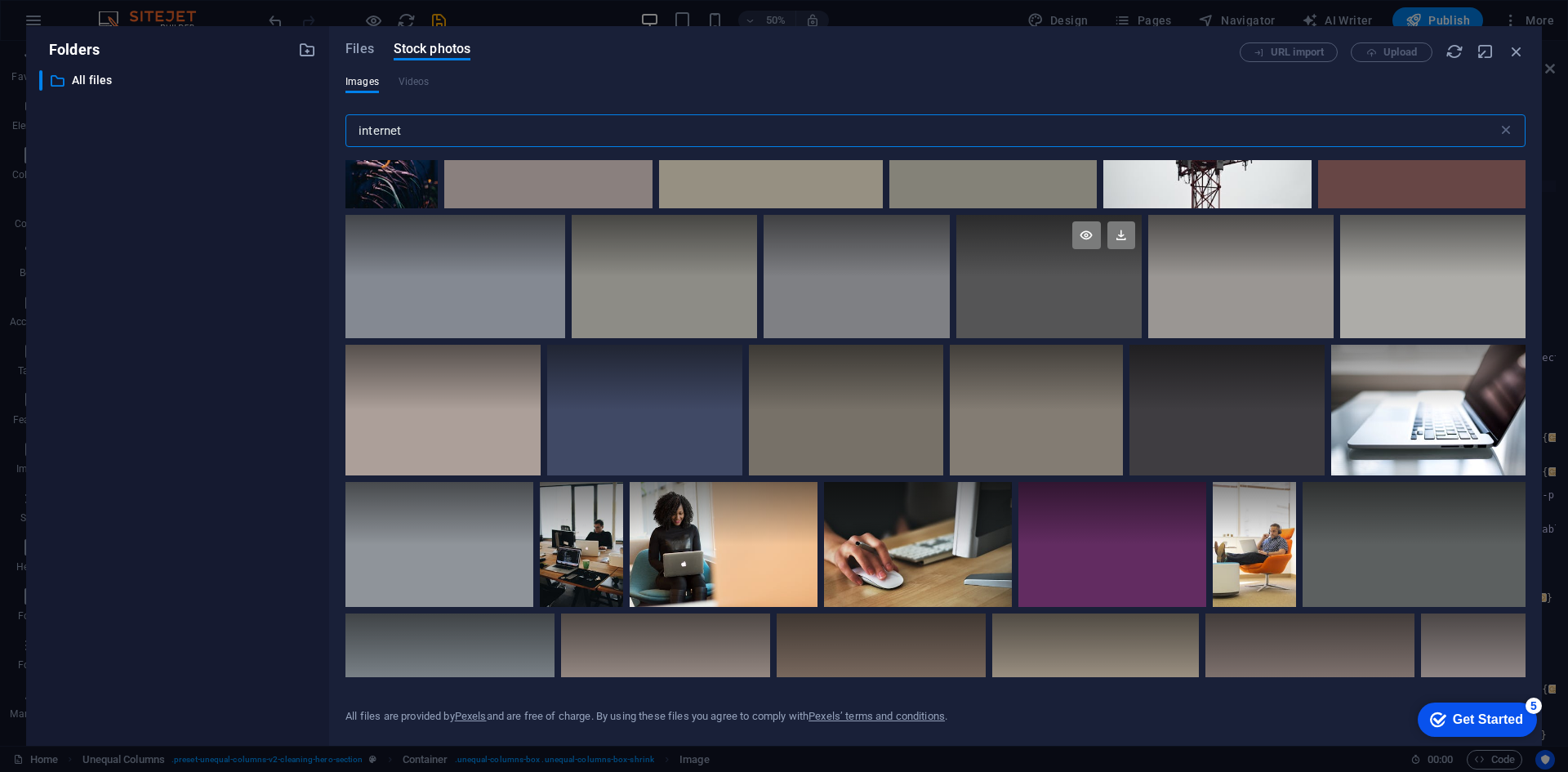
scroll to position [409, 0]
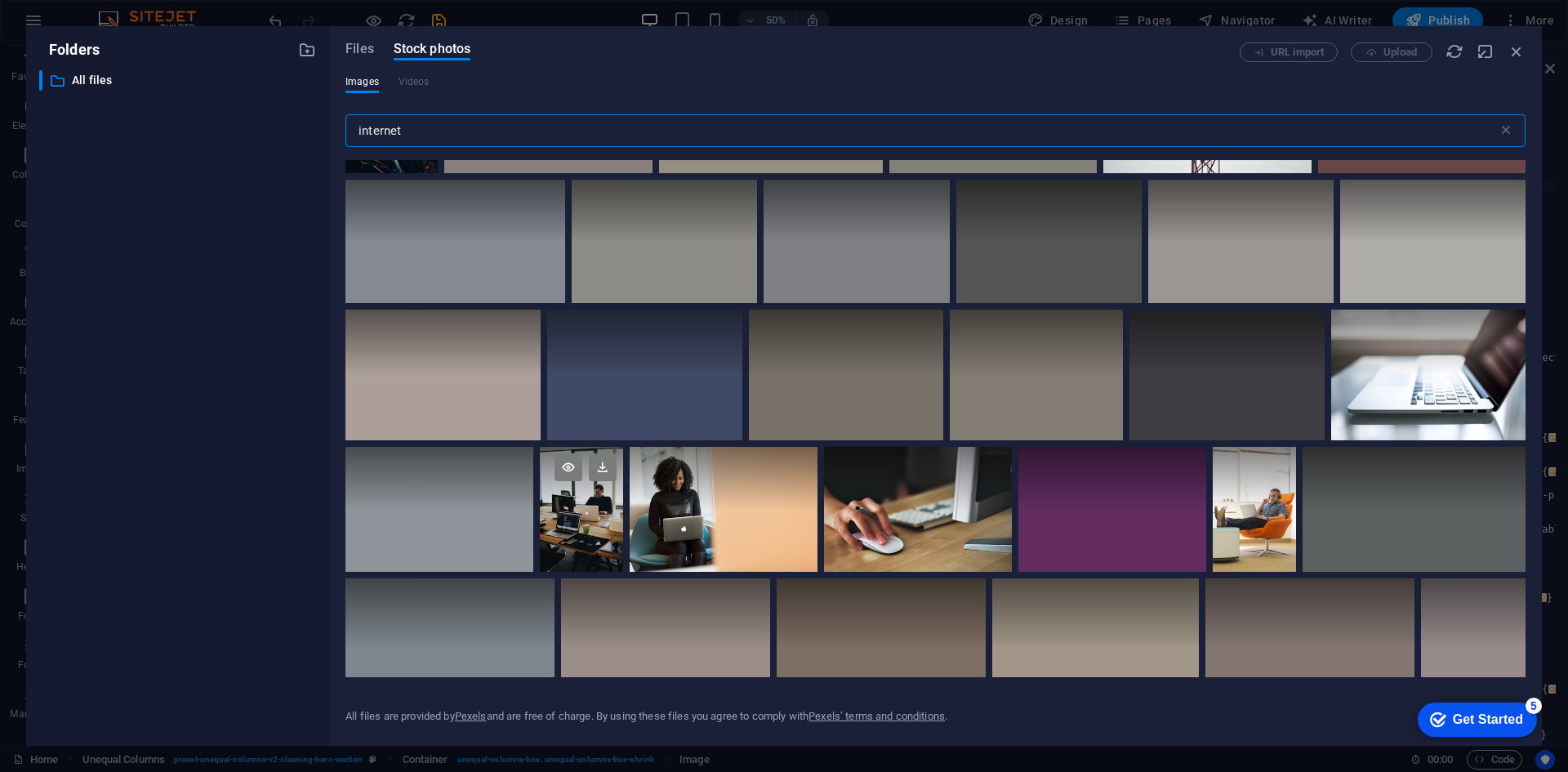
type input "internet"
click at [591, 536] on div at bounding box center [581, 509] width 83 height 126
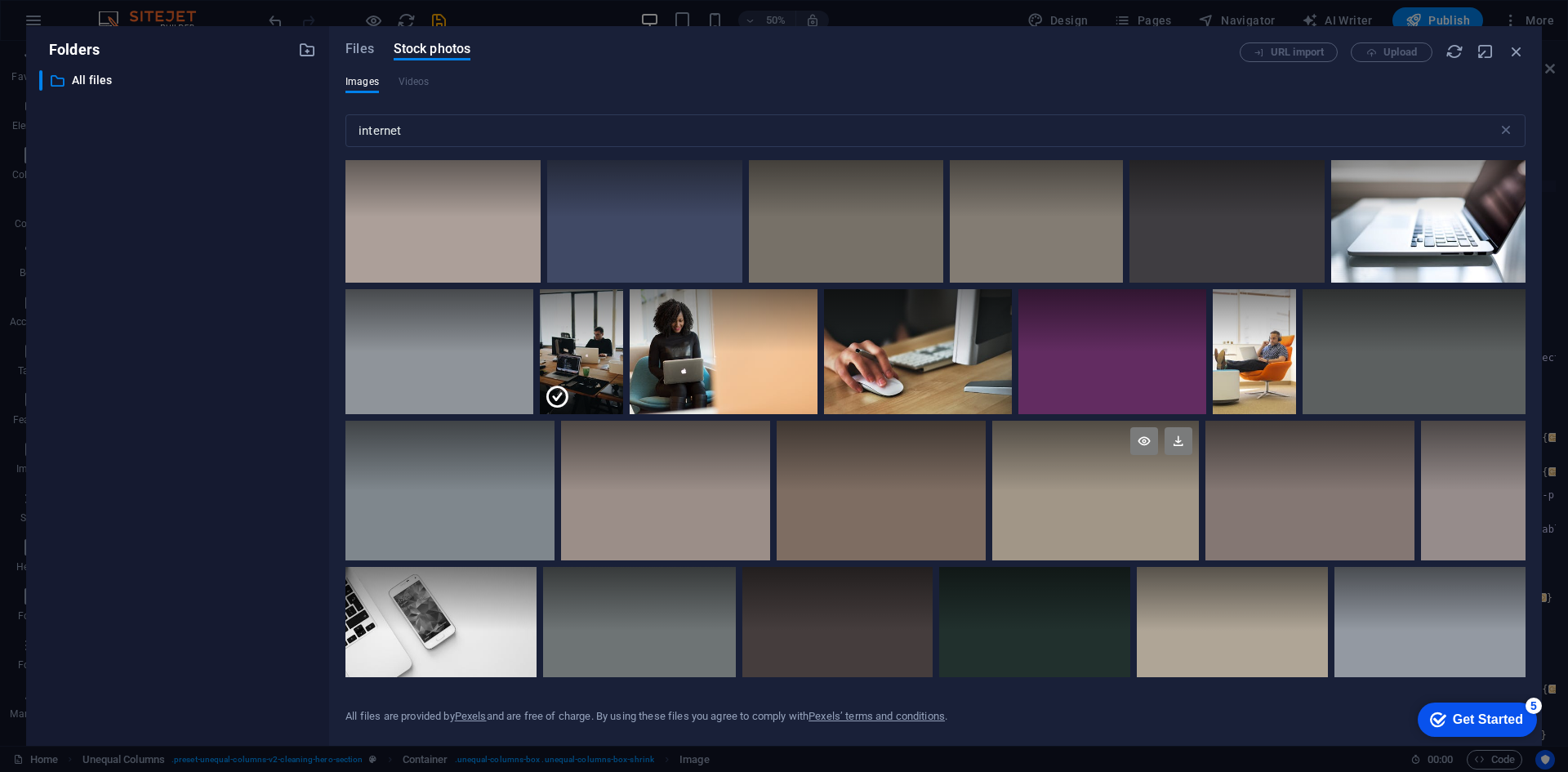
scroll to position [572, 0]
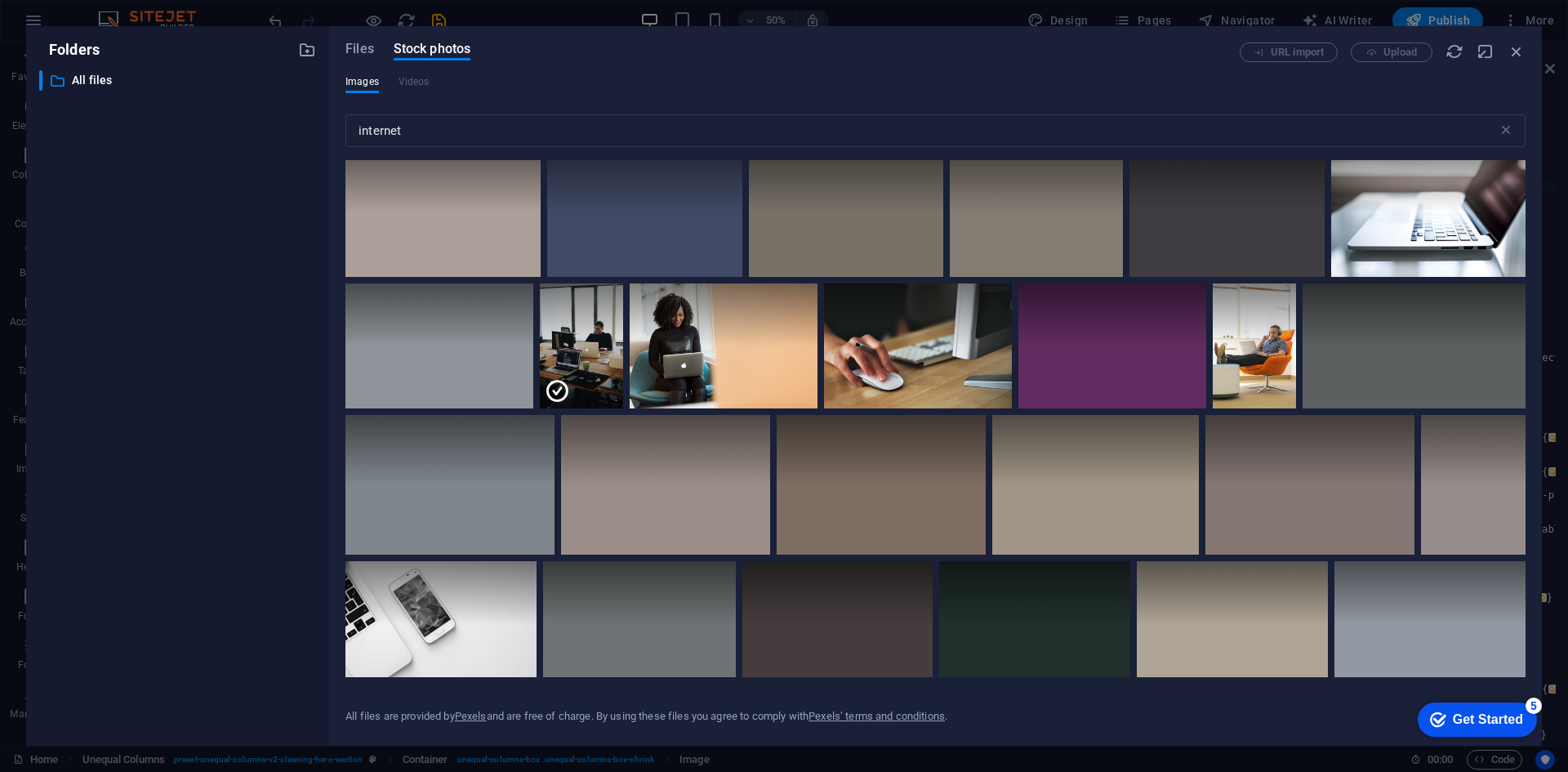
drag, startPoint x: 1443, startPoint y: 720, endPoint x: 1599, endPoint y: 1065, distance: 378.6
click at [1442, 719] on div "checkmark Get Started 5" at bounding box center [1476, 720] width 93 height 17
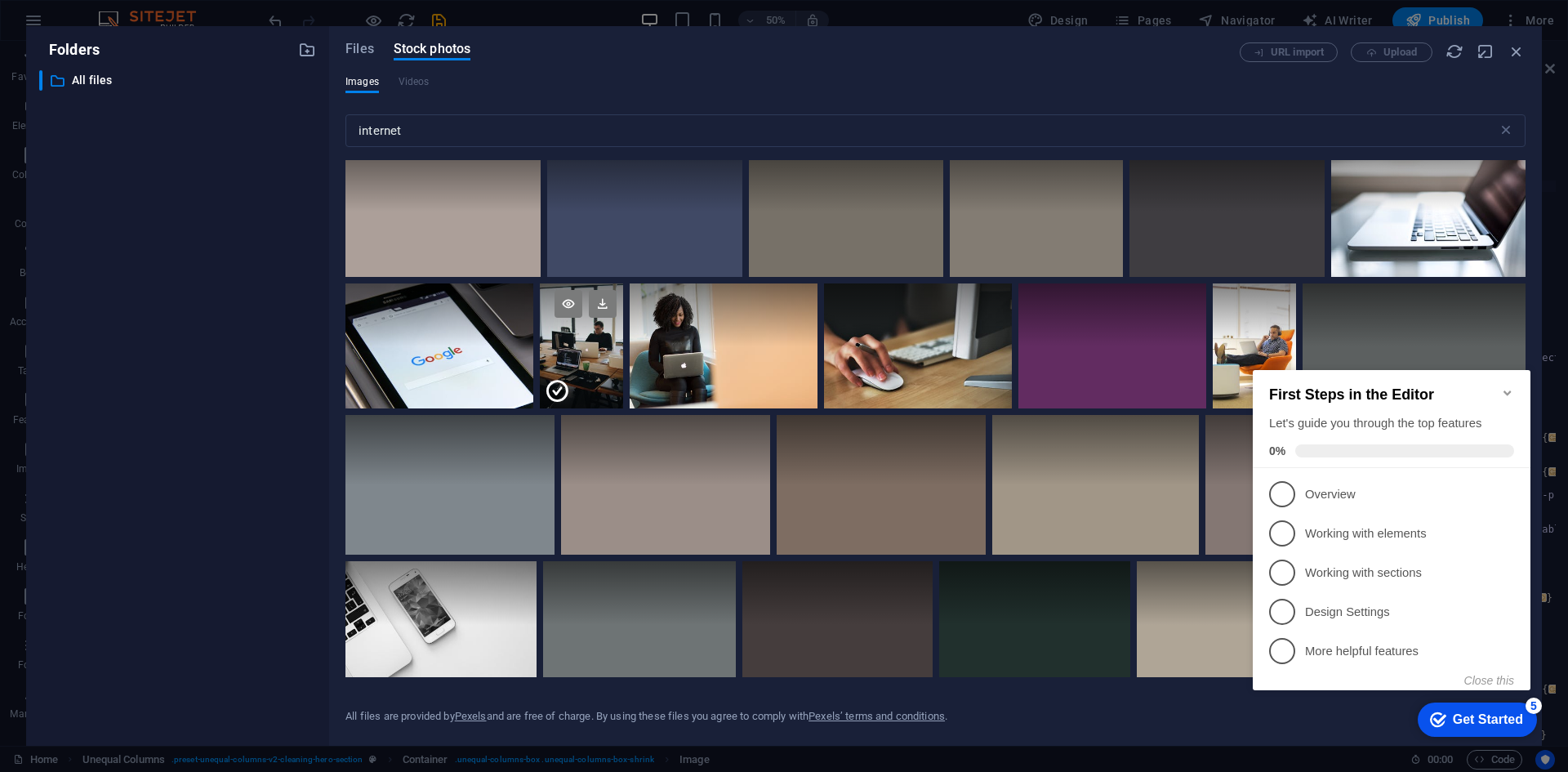
click at [569, 342] on div at bounding box center [581, 315] width 83 height 63
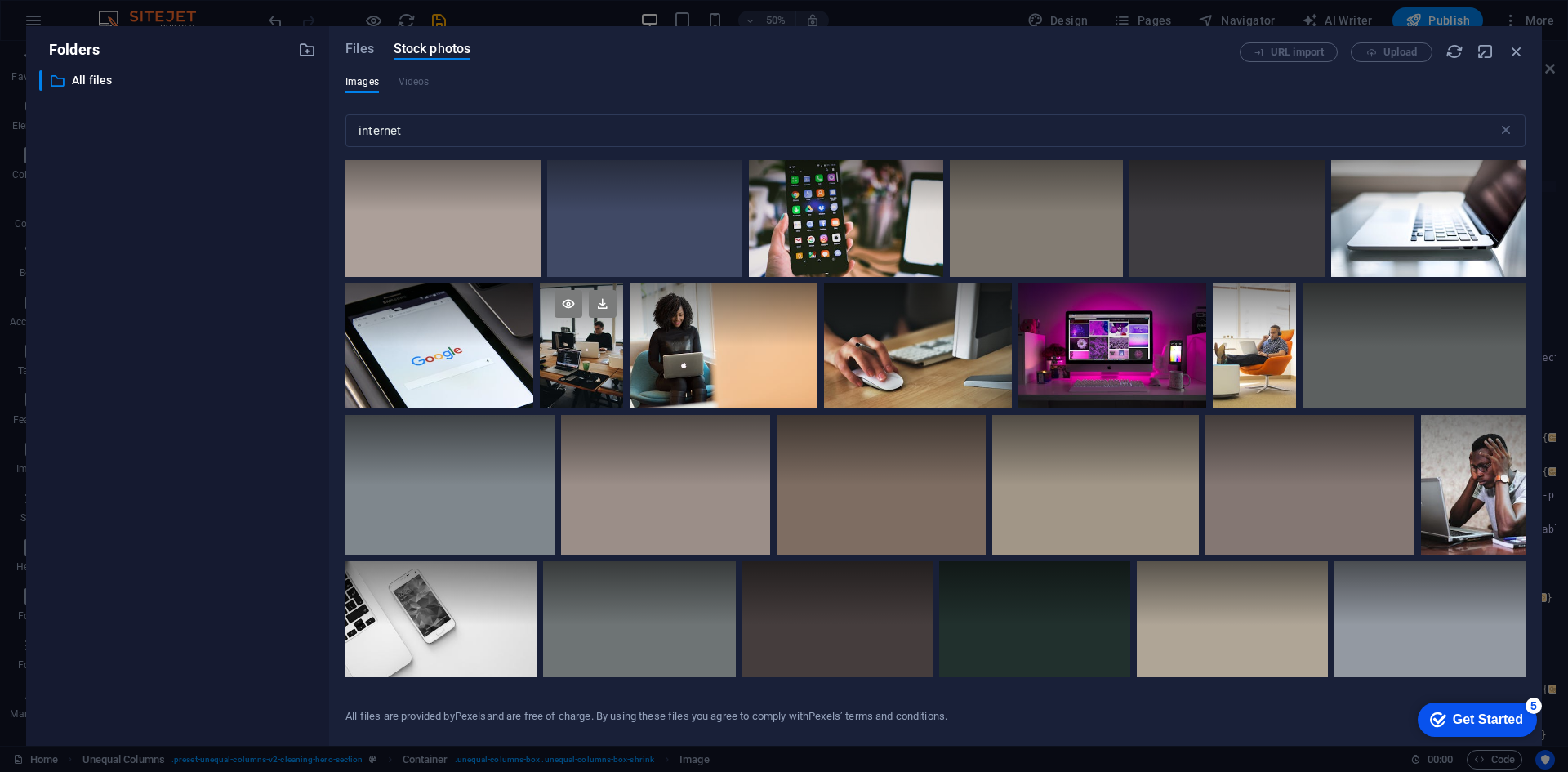
click at [569, 342] on div at bounding box center [581, 315] width 83 height 63
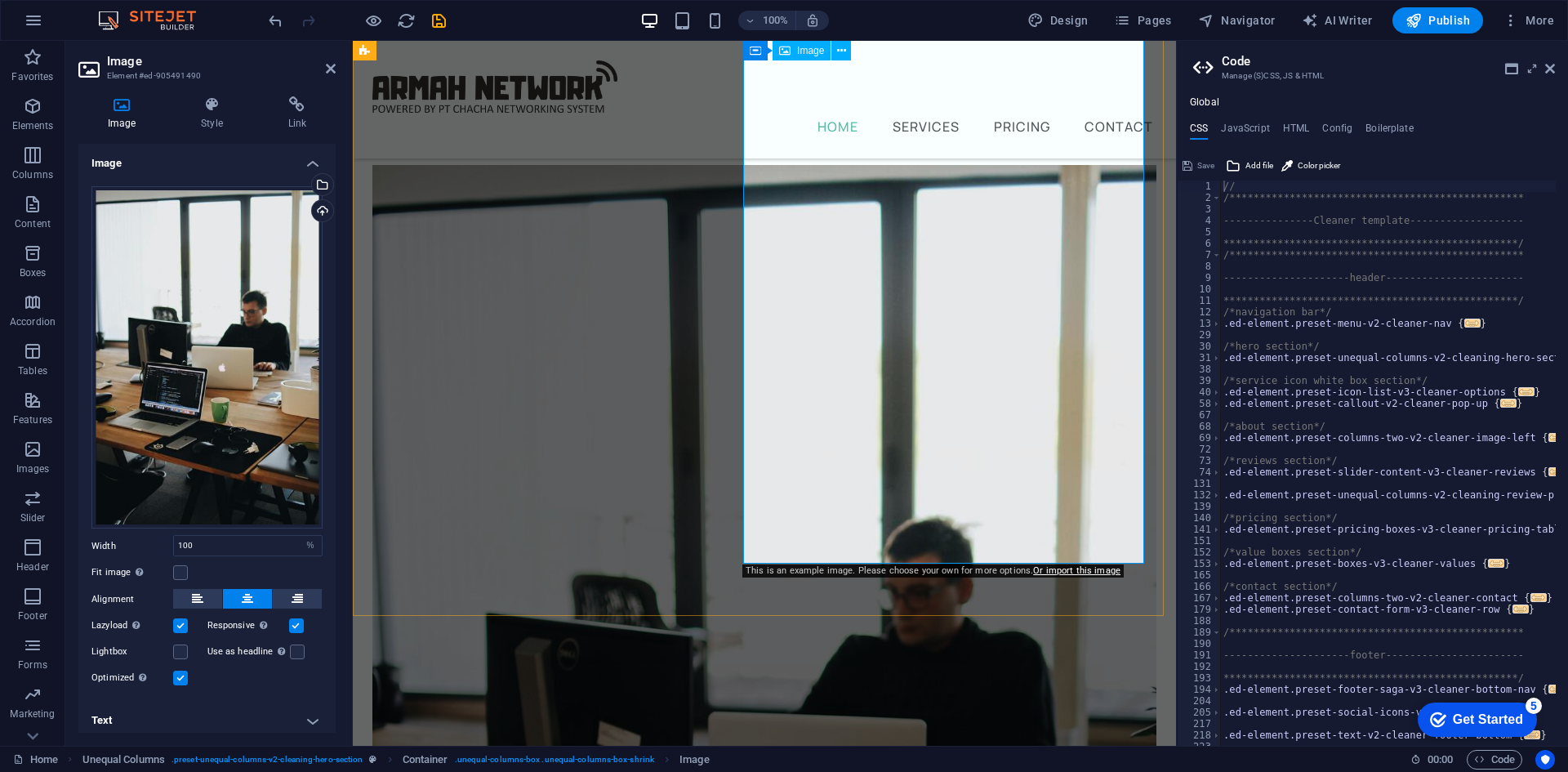
scroll to position [245, 0]
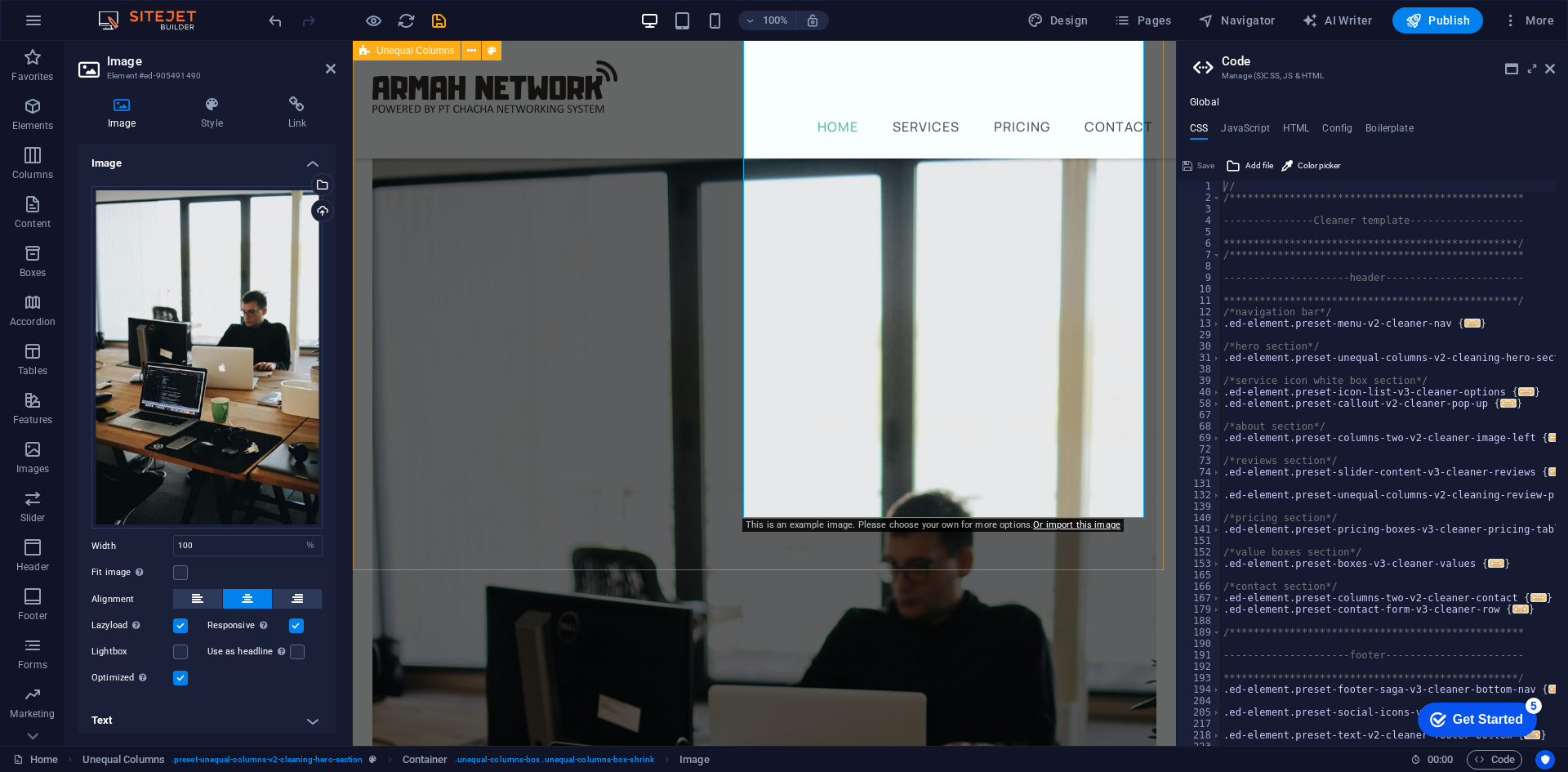
click at [635, 504] on div "Your Internet Solution Powered by PT CHACHA NETWORKING SYSTEM [GEOGRAPHIC_DATA]…" at bounding box center [765, 581] width 824 height 1571
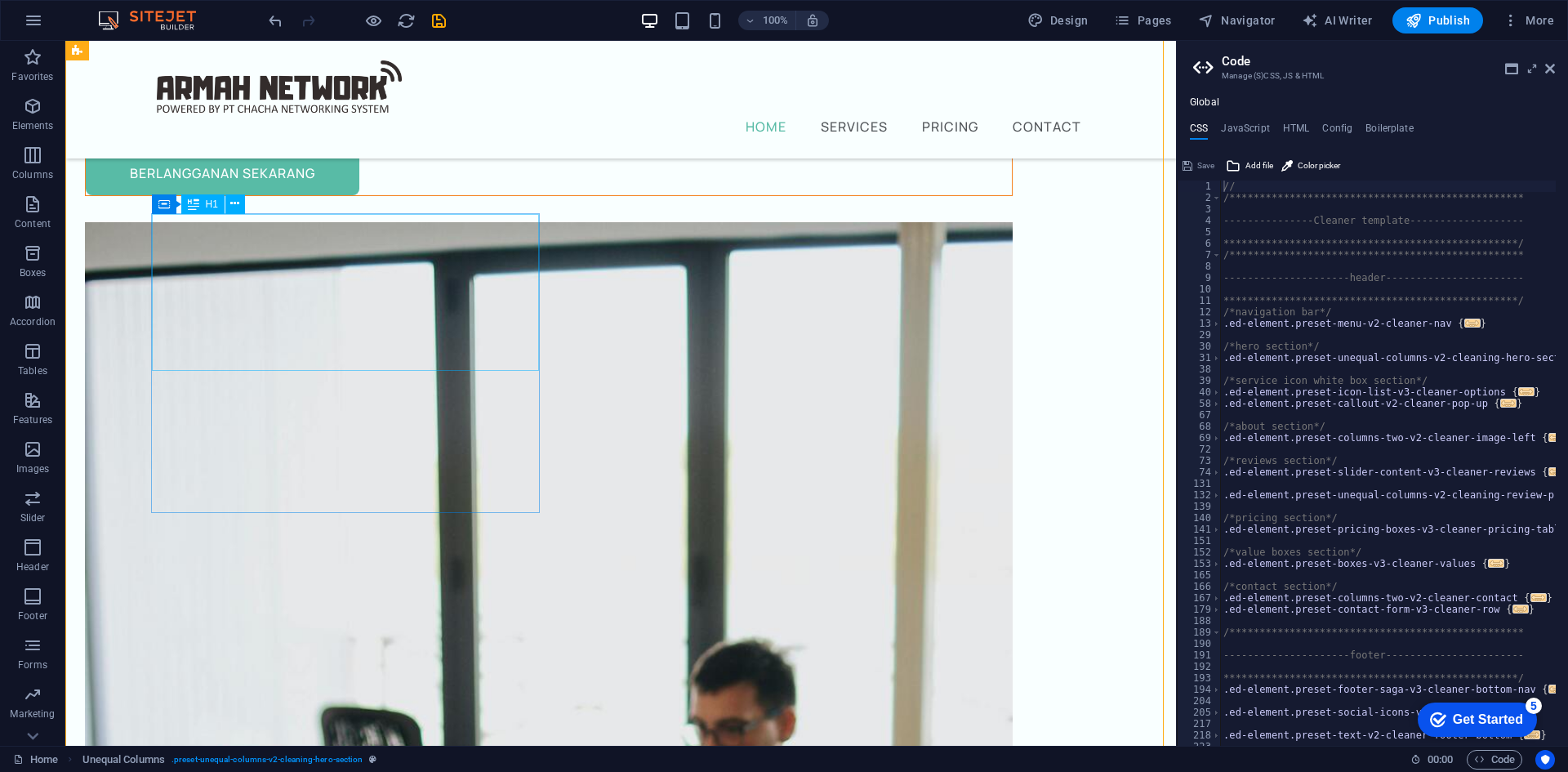
scroll to position [163, 0]
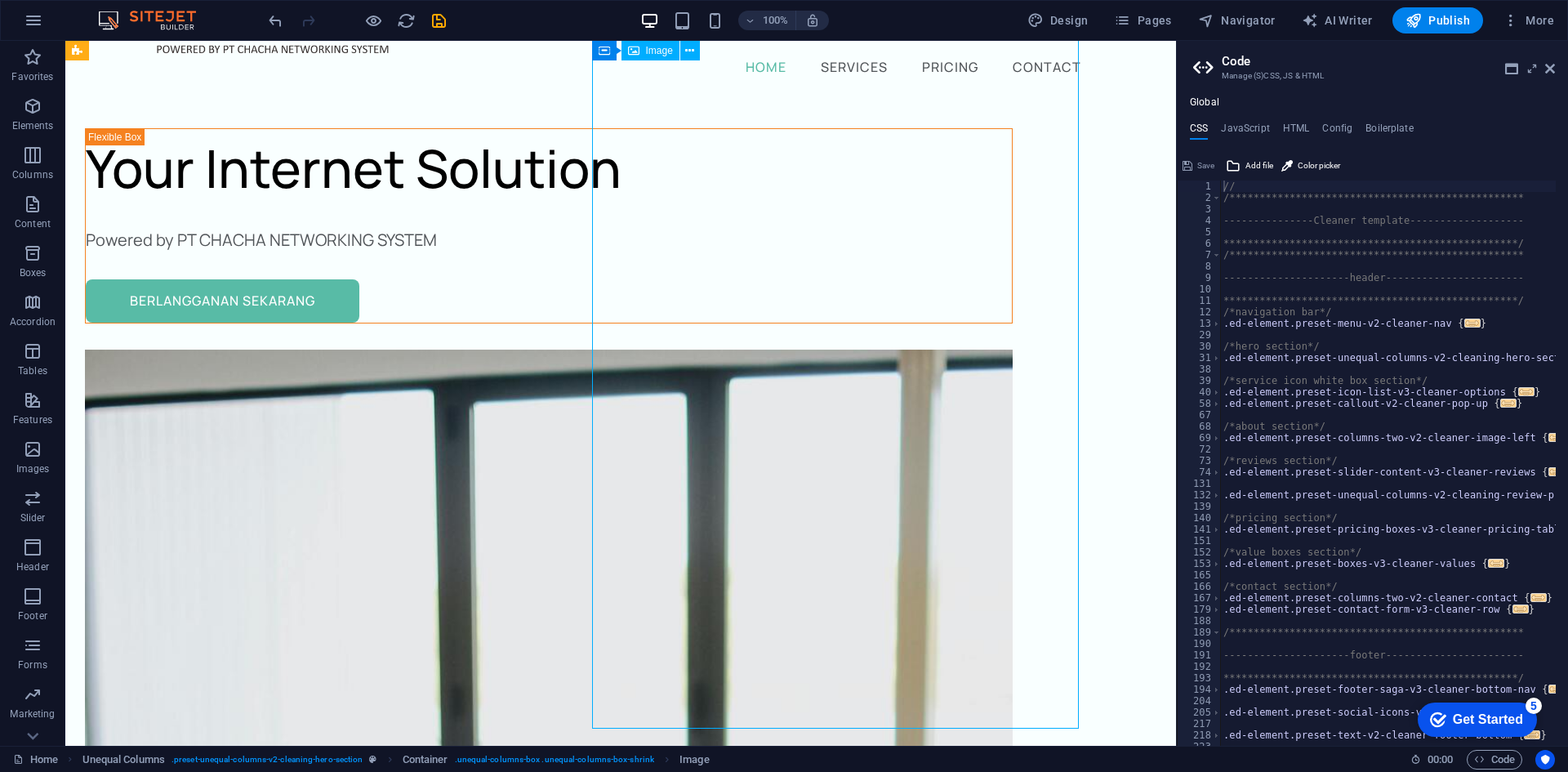
select select "%"
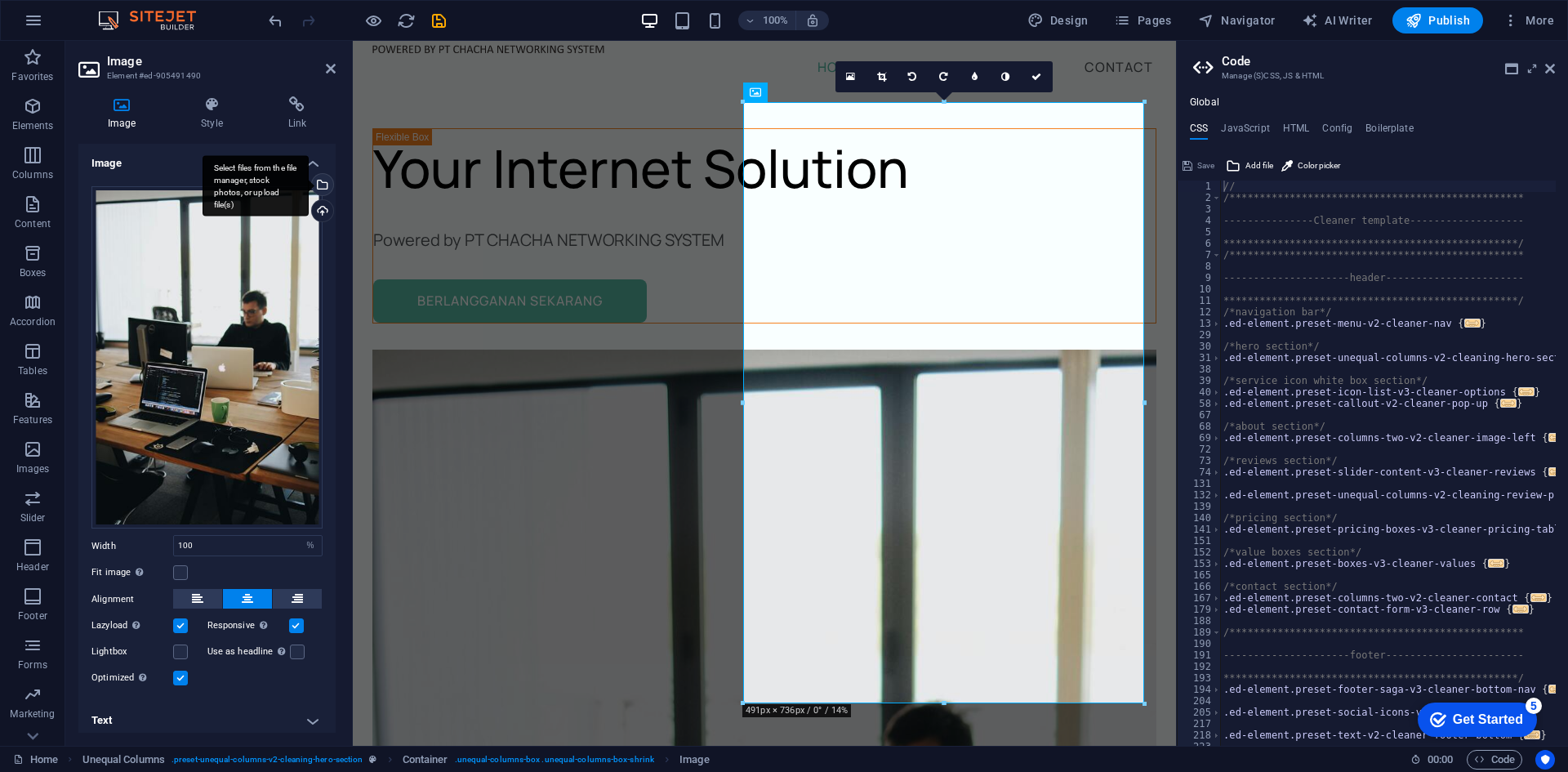
click at [324, 186] on div "Select files from the file manager, stock photos, or upload file(s)" at bounding box center [321, 187] width 25 height 25
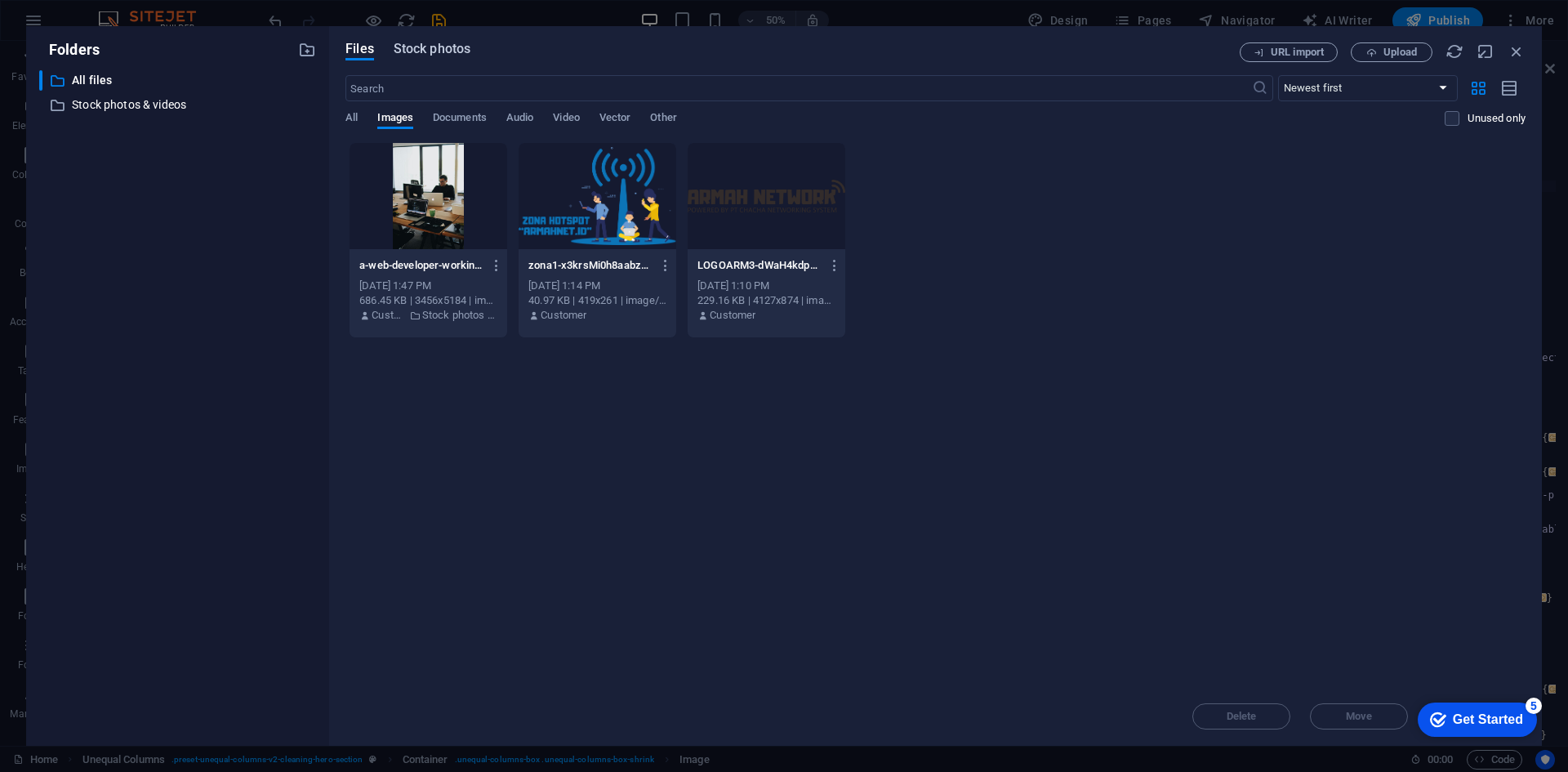
click at [427, 46] on span "Stock photos" at bounding box center [432, 50] width 77 height 20
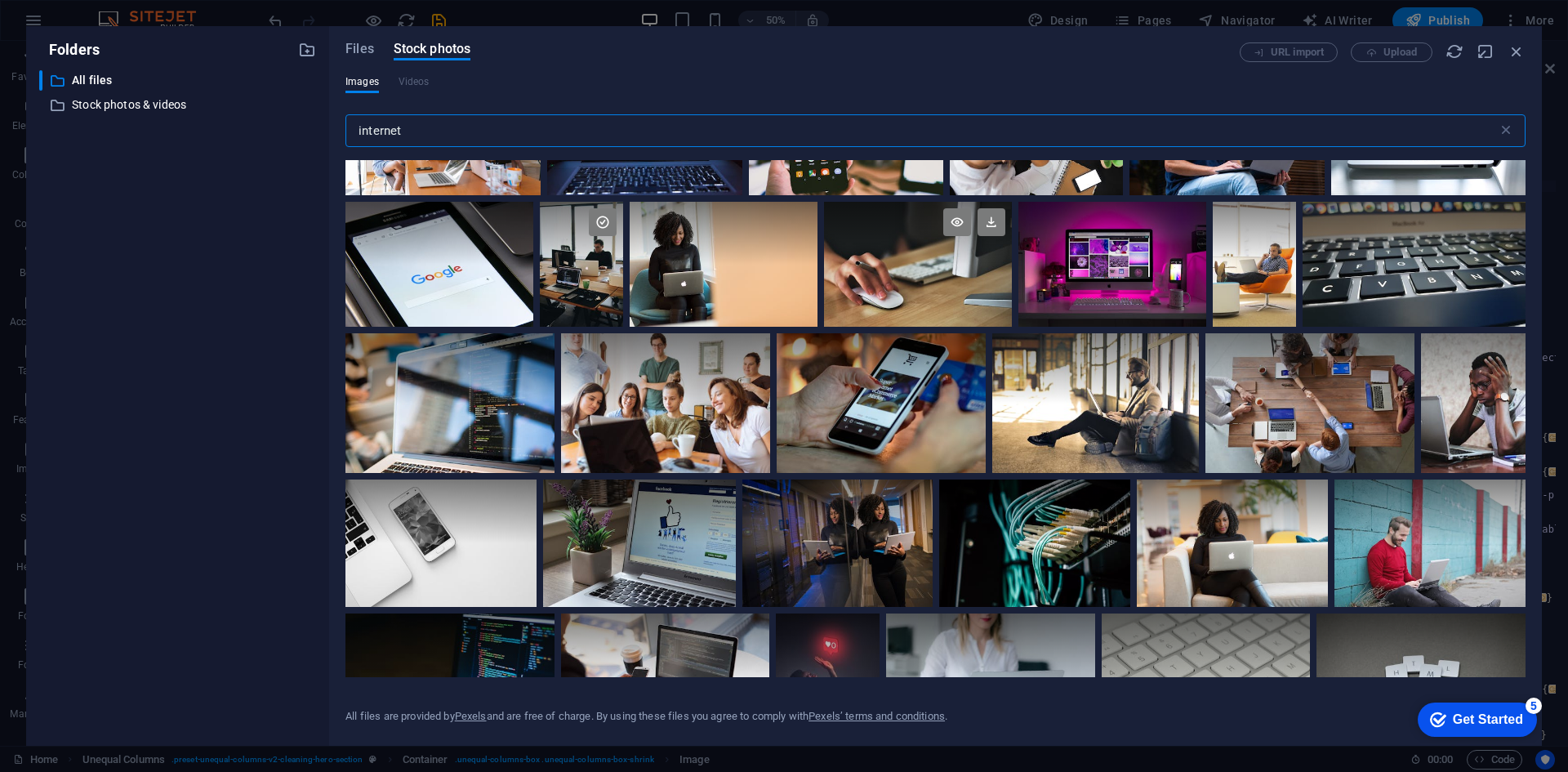
scroll to position [736, 0]
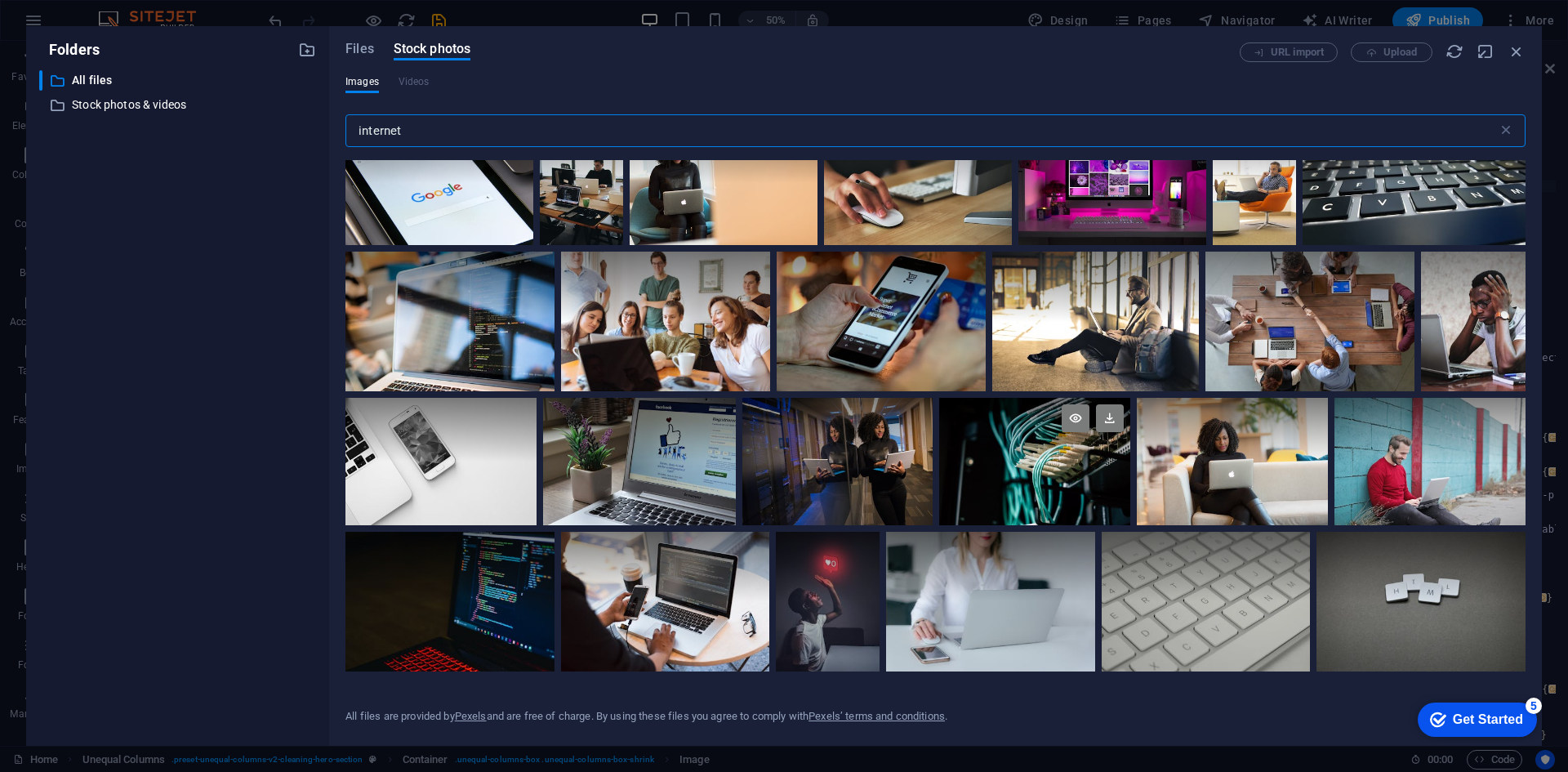
click at [1035, 471] on div at bounding box center [1035, 462] width 191 height 127
click at [1035, 471] on div at bounding box center [1035, 493] width 191 height 64
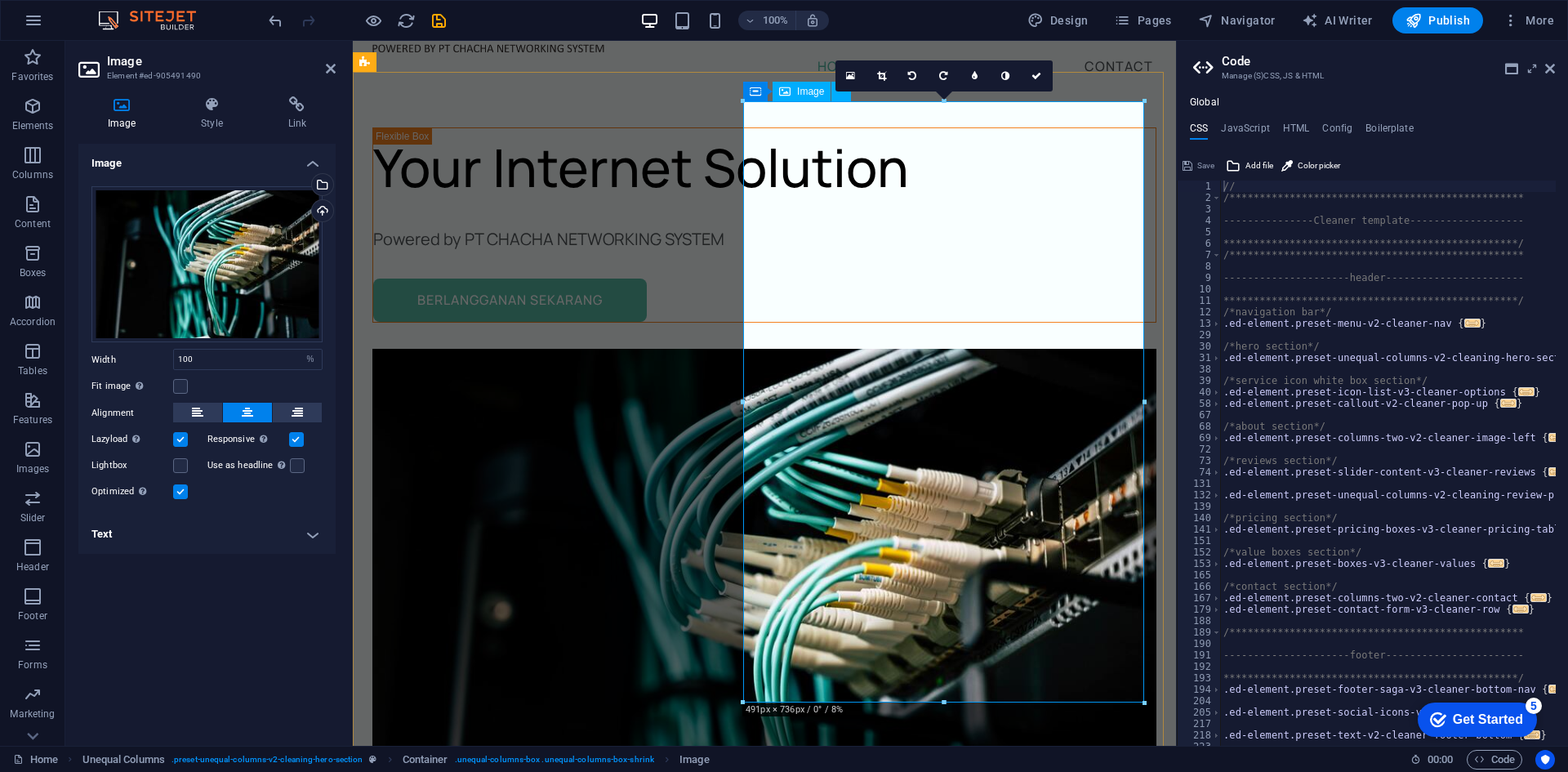
scroll to position [0, 0]
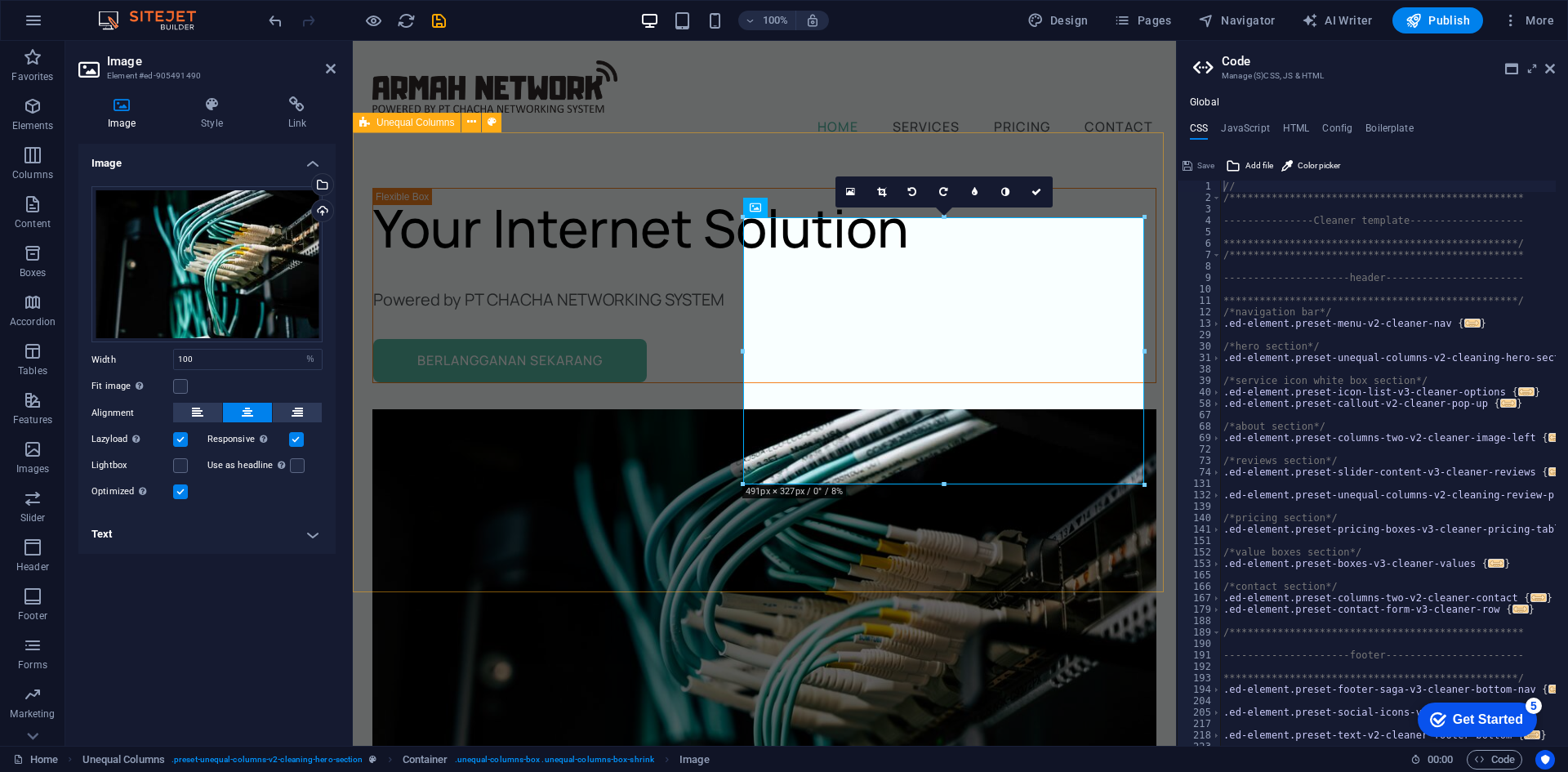
click at [1023, 548] on div "Your Internet Solution Powered by PT CHACHA NETWORKING SYSTEM [GEOGRAPHIC_DATA]…" at bounding box center [765, 571] width 824 height 826
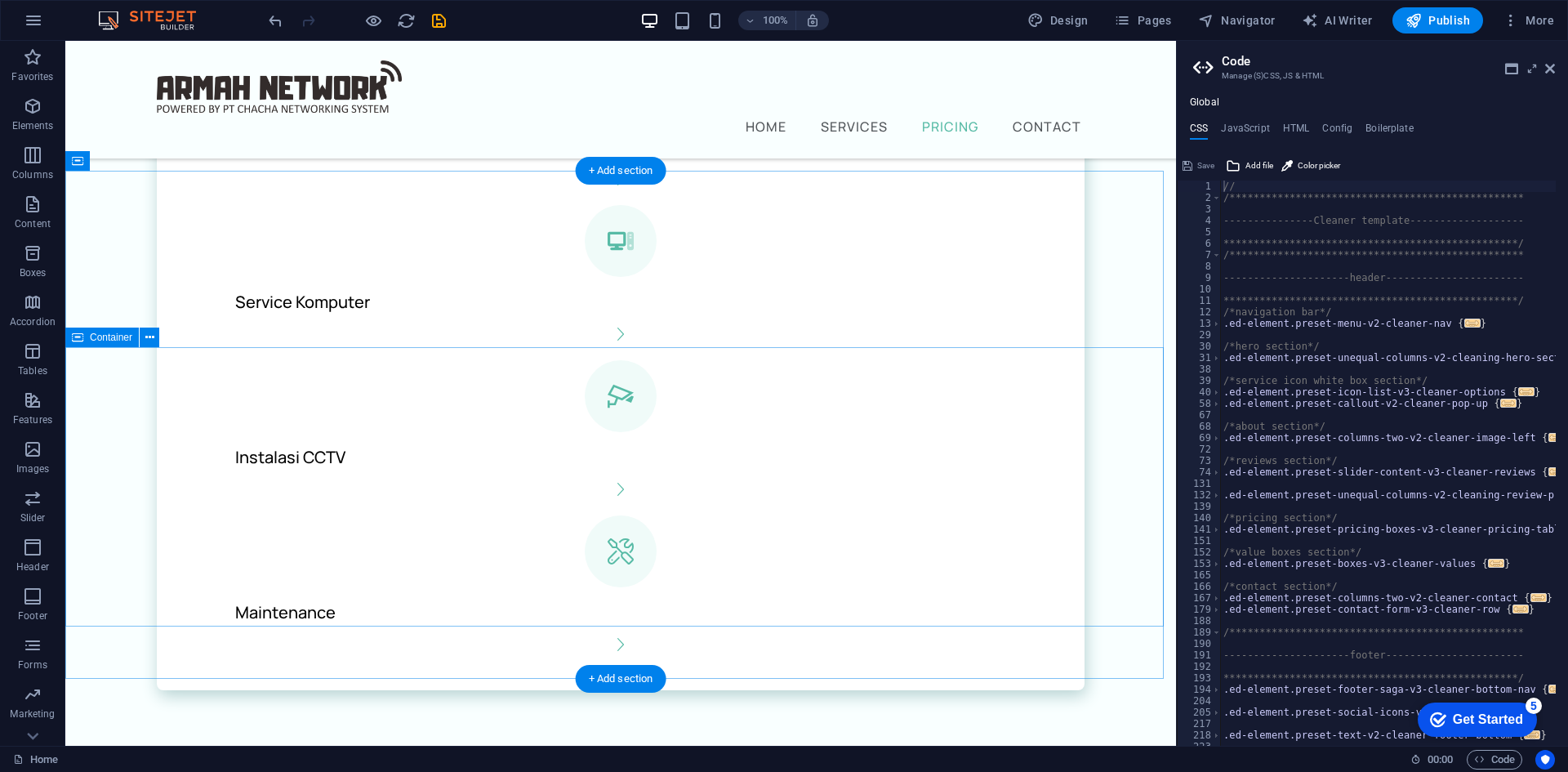
scroll to position [1793, 0]
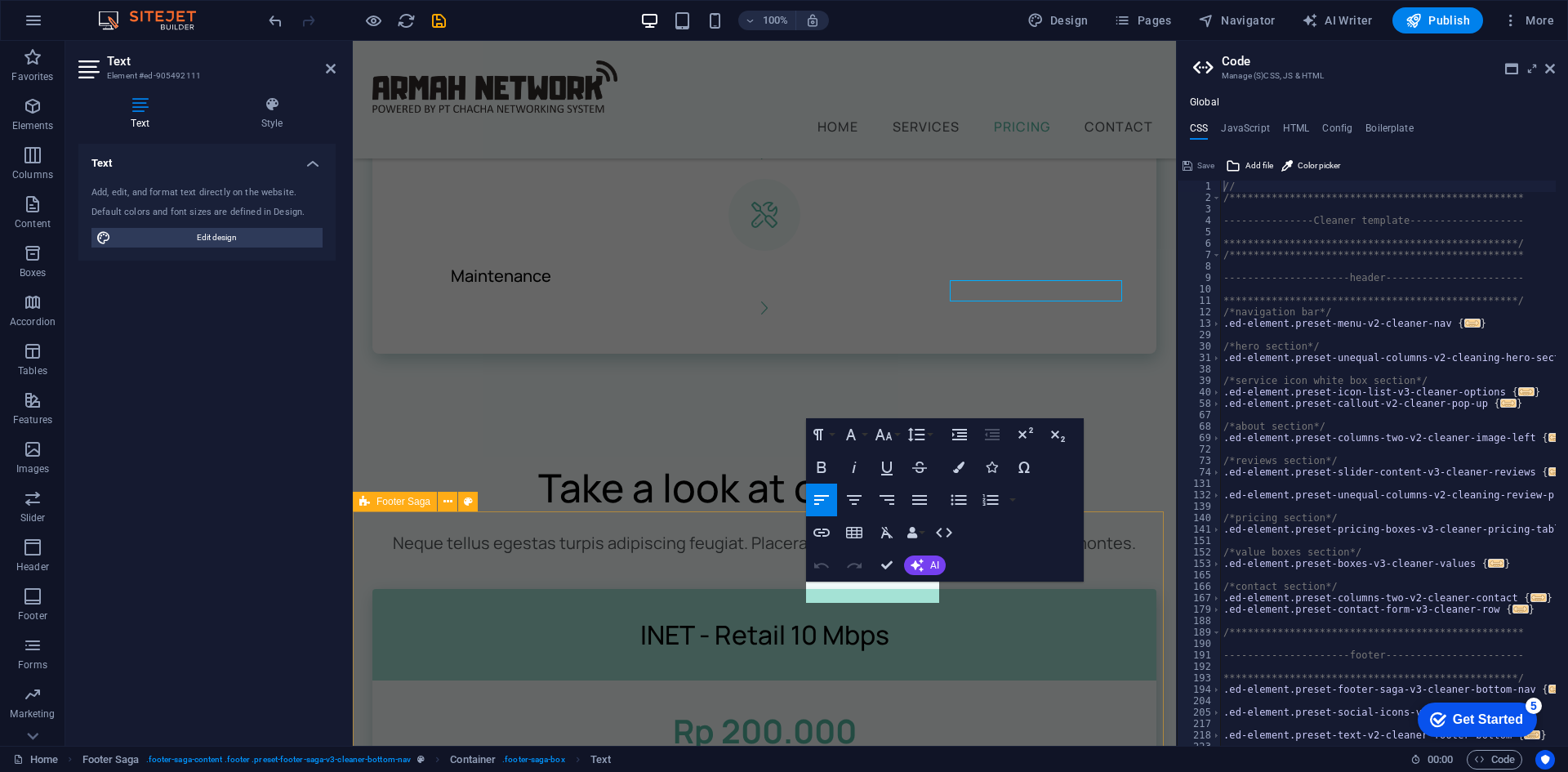
scroll to position [2069, 0]
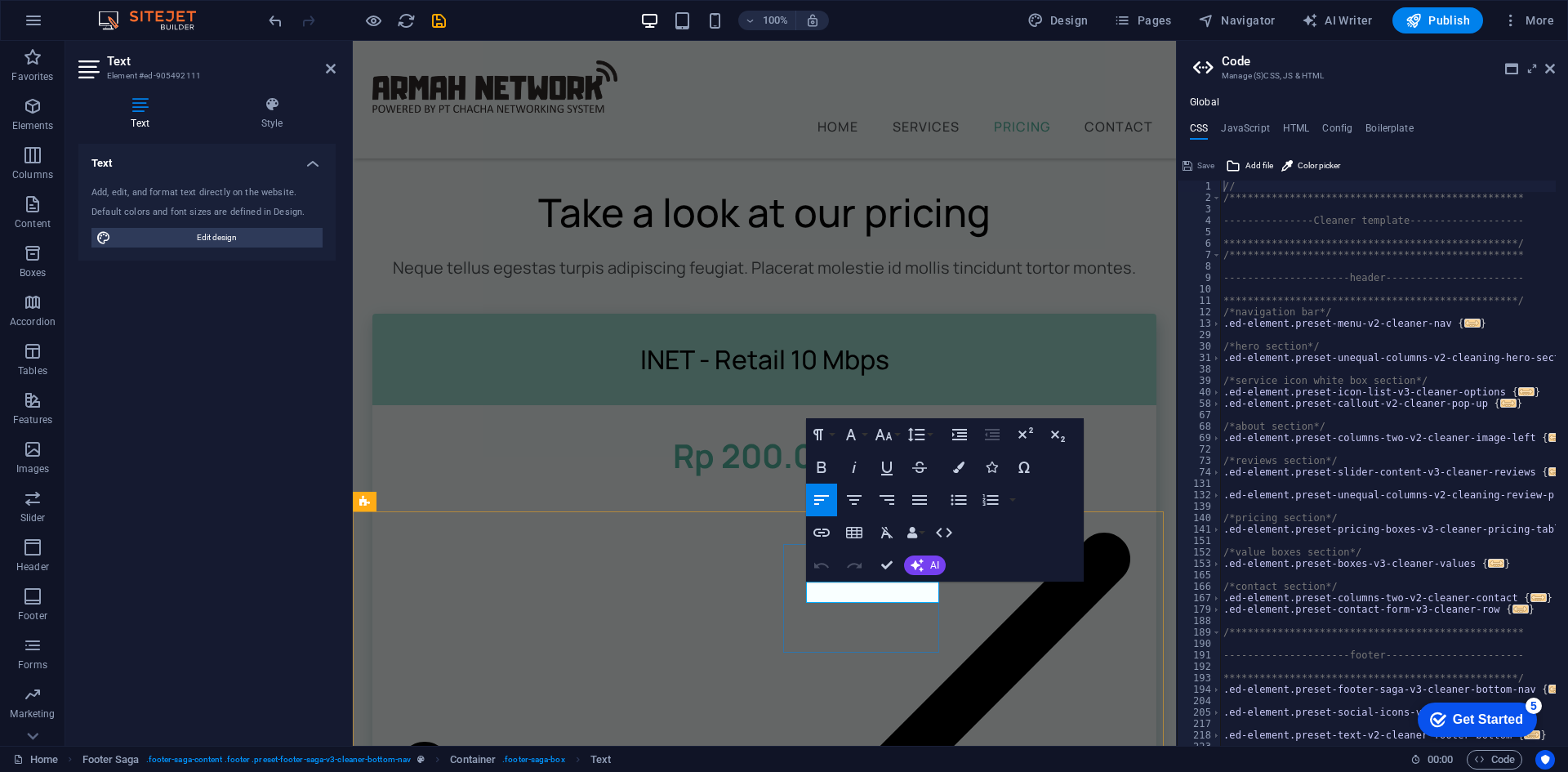
drag, startPoint x: 916, startPoint y: 594, endPoint x: 811, endPoint y: 585, distance: 105.4
drag, startPoint x: 892, startPoint y: 556, endPoint x: 827, endPoint y: 515, distance: 76.9
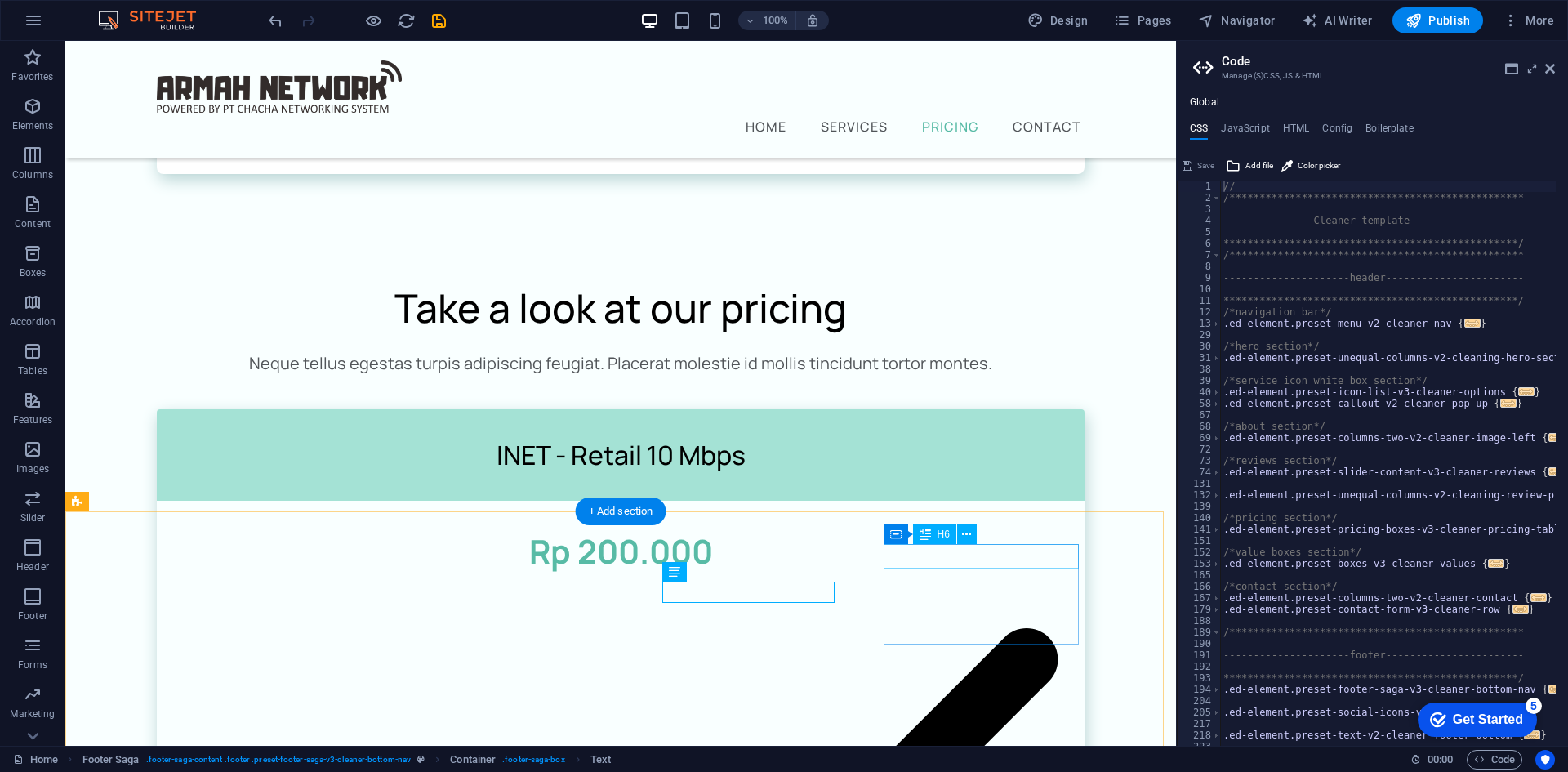
scroll to position [1768, 0]
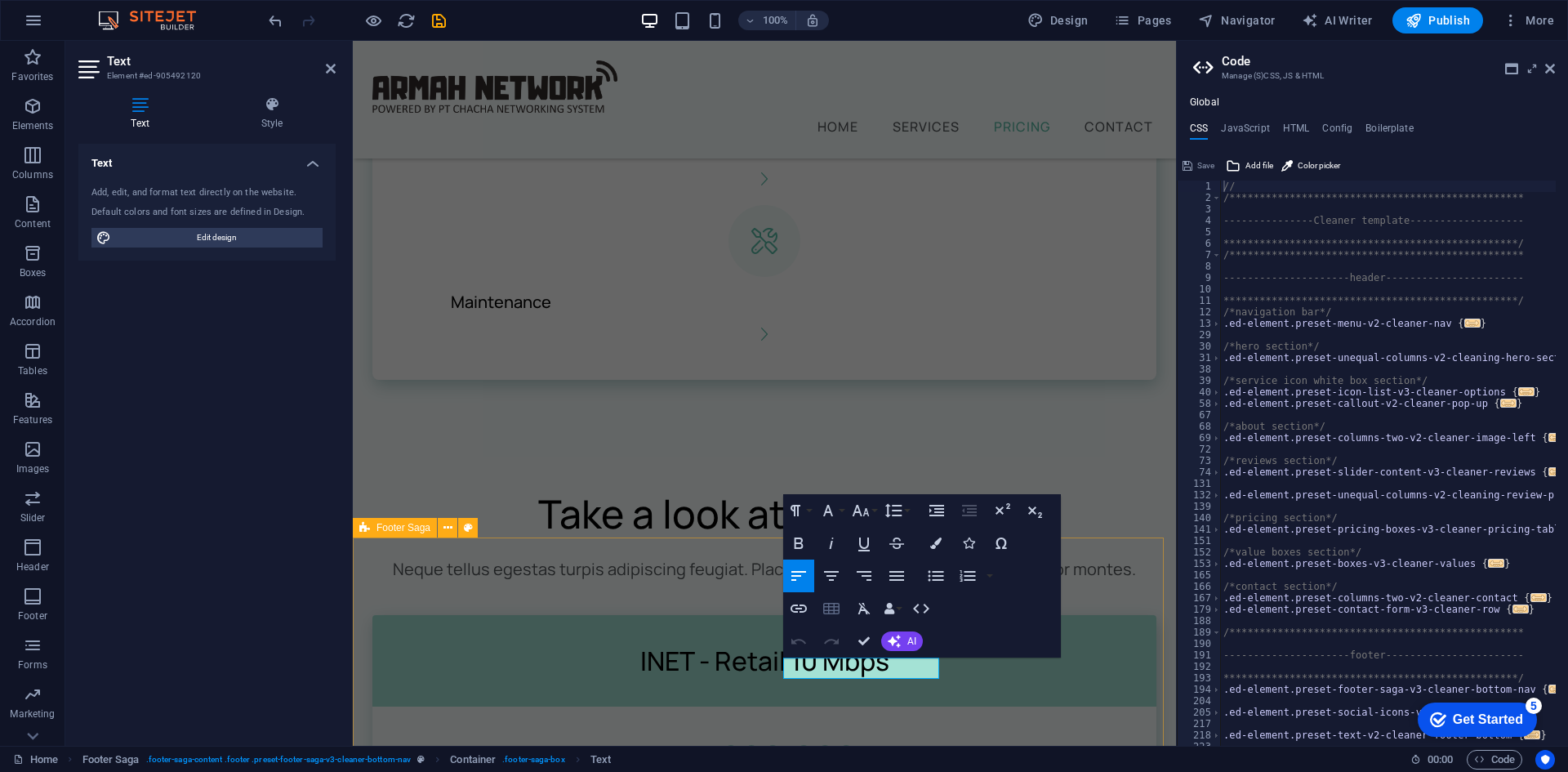
scroll to position [2043, 0]
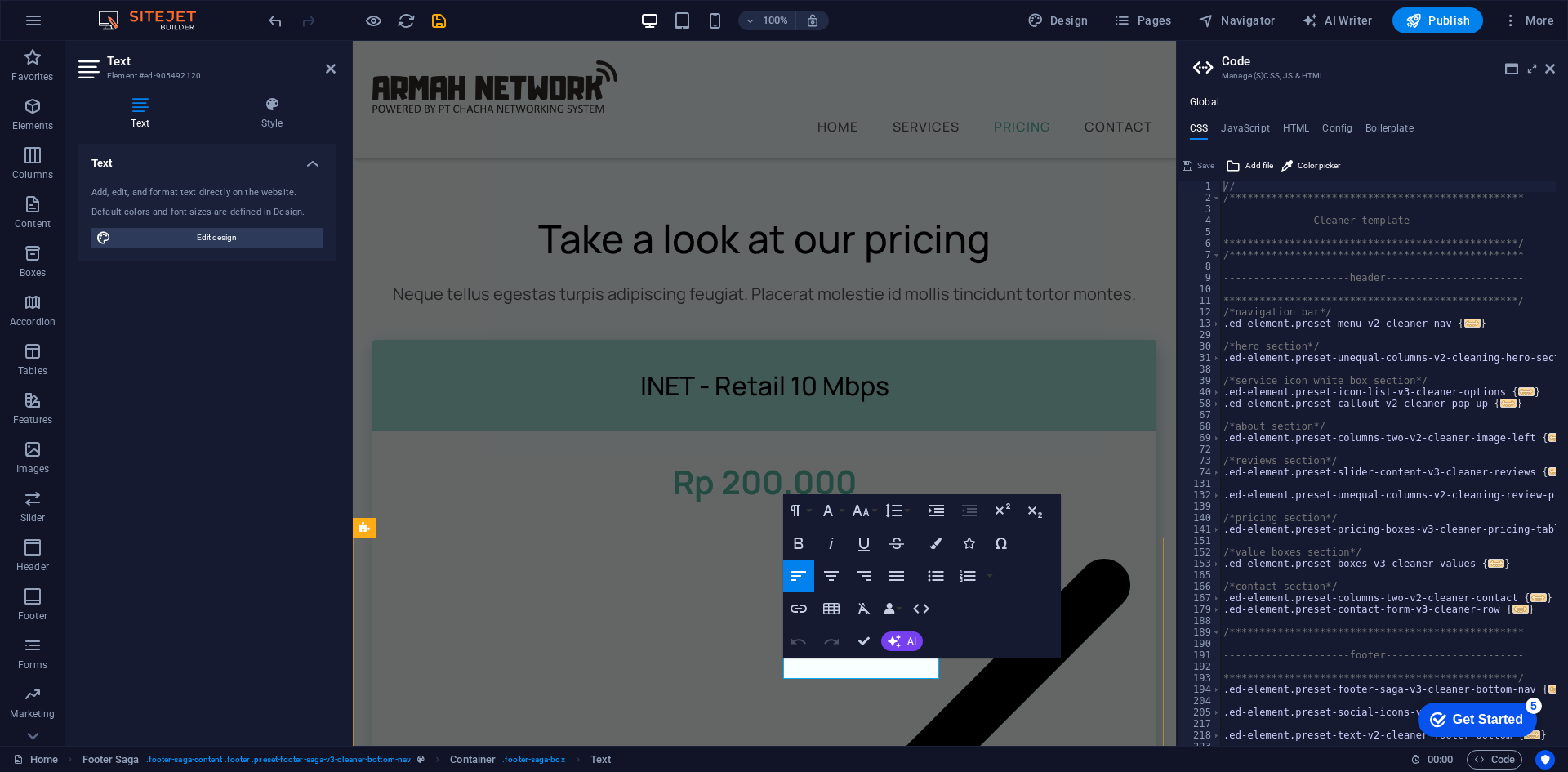
drag, startPoint x: 923, startPoint y: 670, endPoint x: 785, endPoint y: 671, distance: 138.0
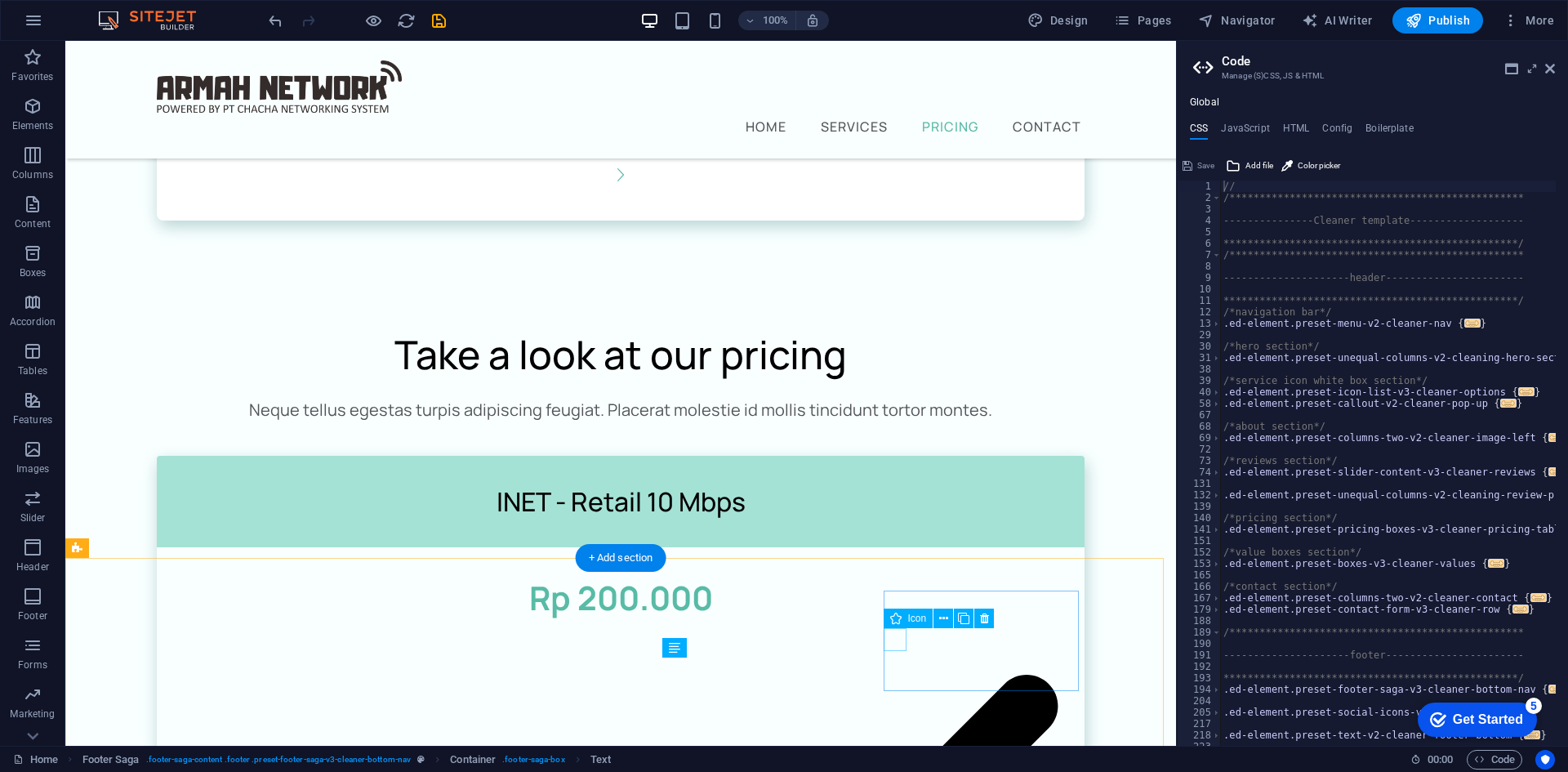
scroll to position [1721, 0]
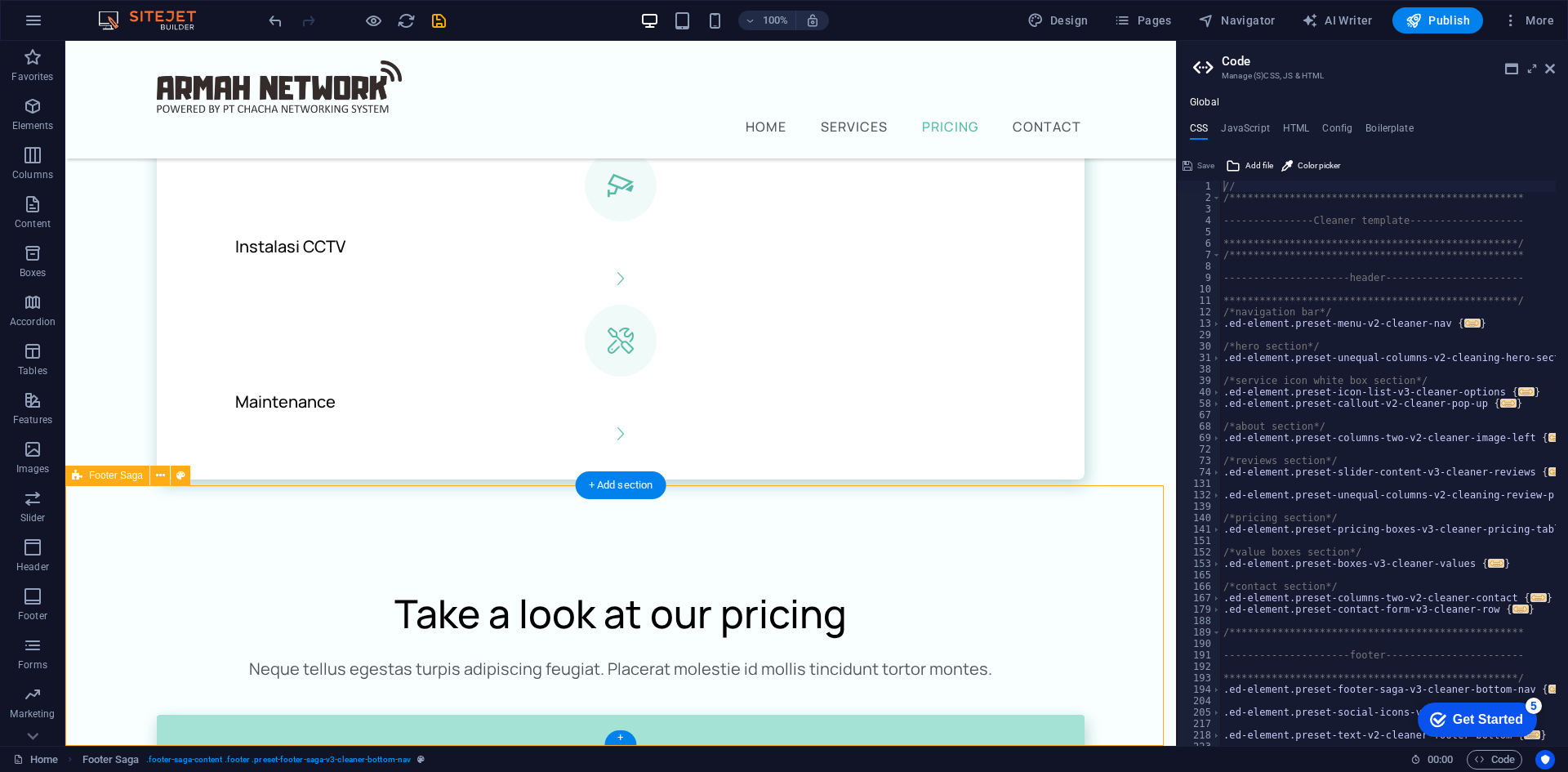
scroll to position [1793, 0]
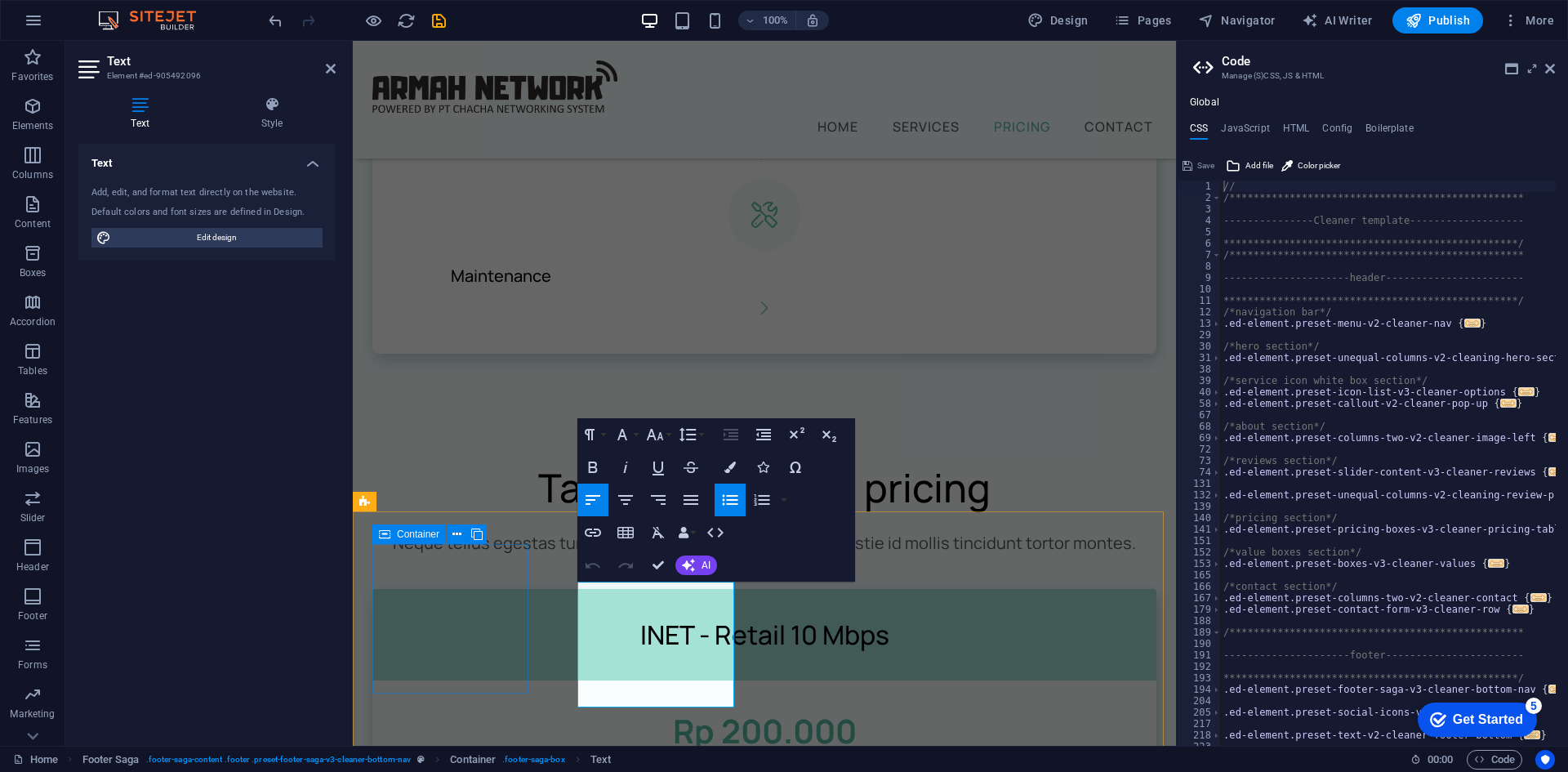
scroll to position [2069, 0]
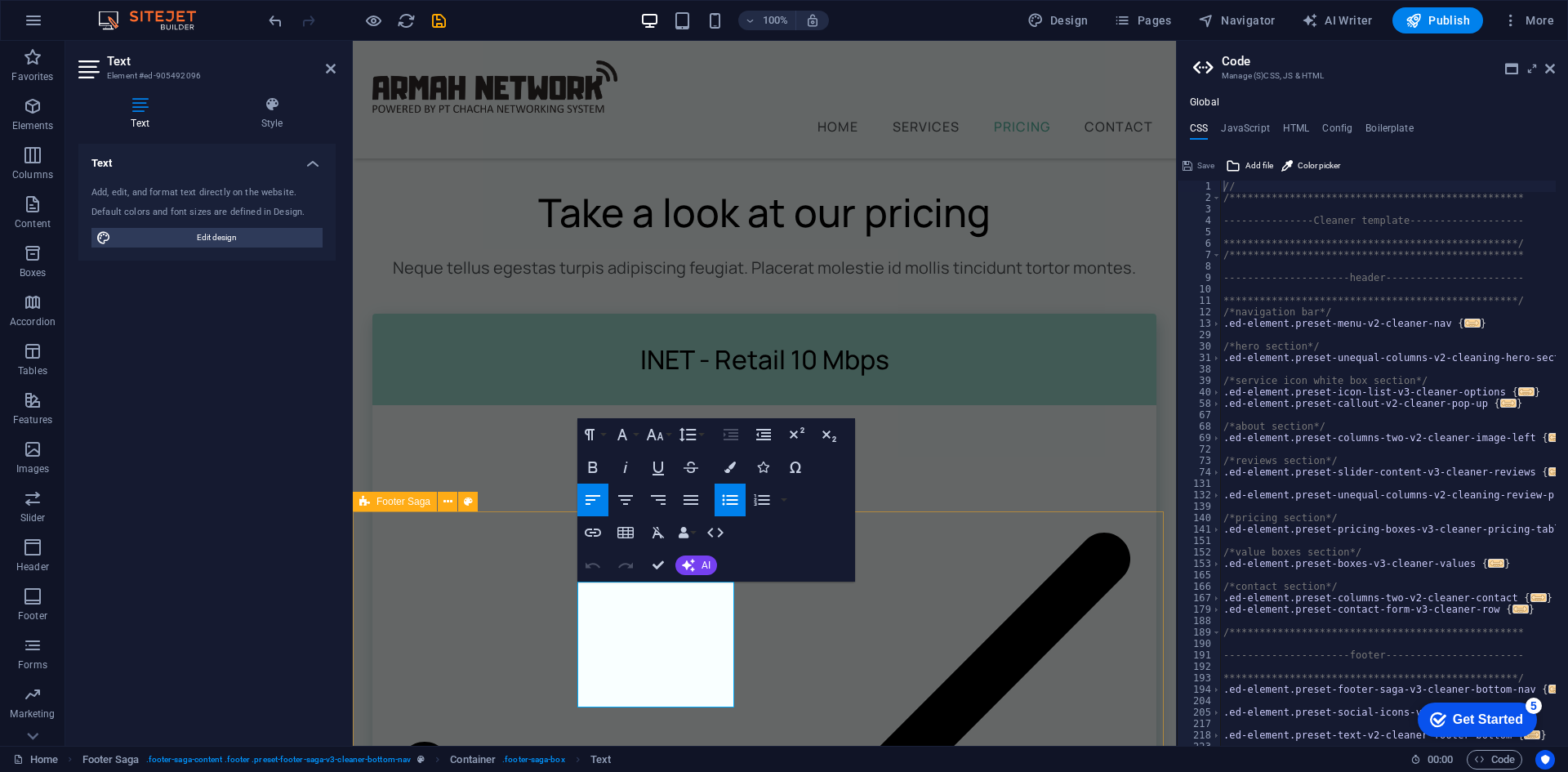
drag, startPoint x: 650, startPoint y: 597, endPoint x: 577, endPoint y: 597, distance: 73.0
drag, startPoint x: 710, startPoint y: 611, endPoint x: 575, endPoint y: 611, distance: 135.0
drag, startPoint x: 689, startPoint y: 635, endPoint x: 581, endPoint y: 634, distance: 108.0
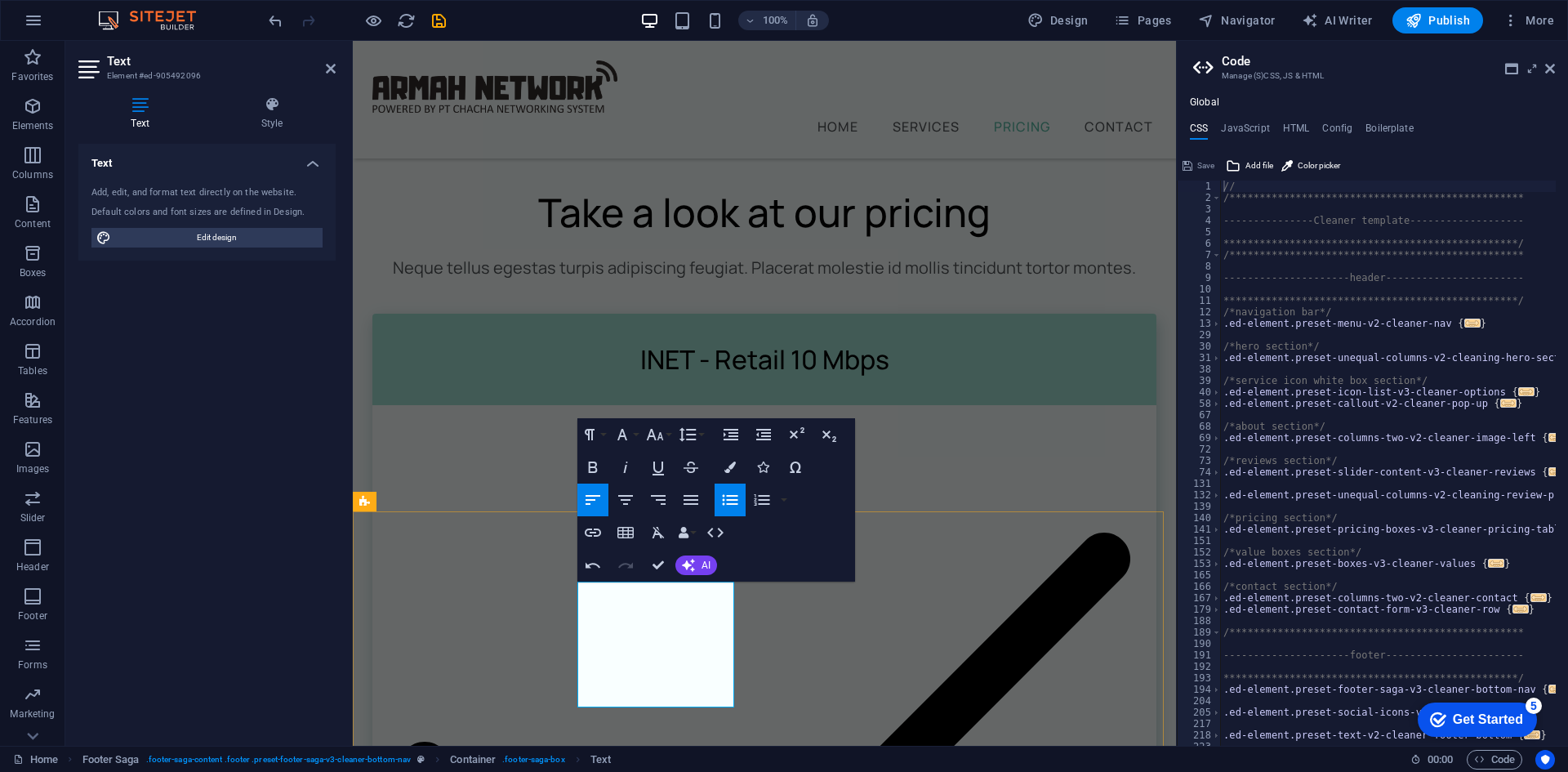
drag, startPoint x: 704, startPoint y: 699, endPoint x: 580, endPoint y: 662, distance: 129.4
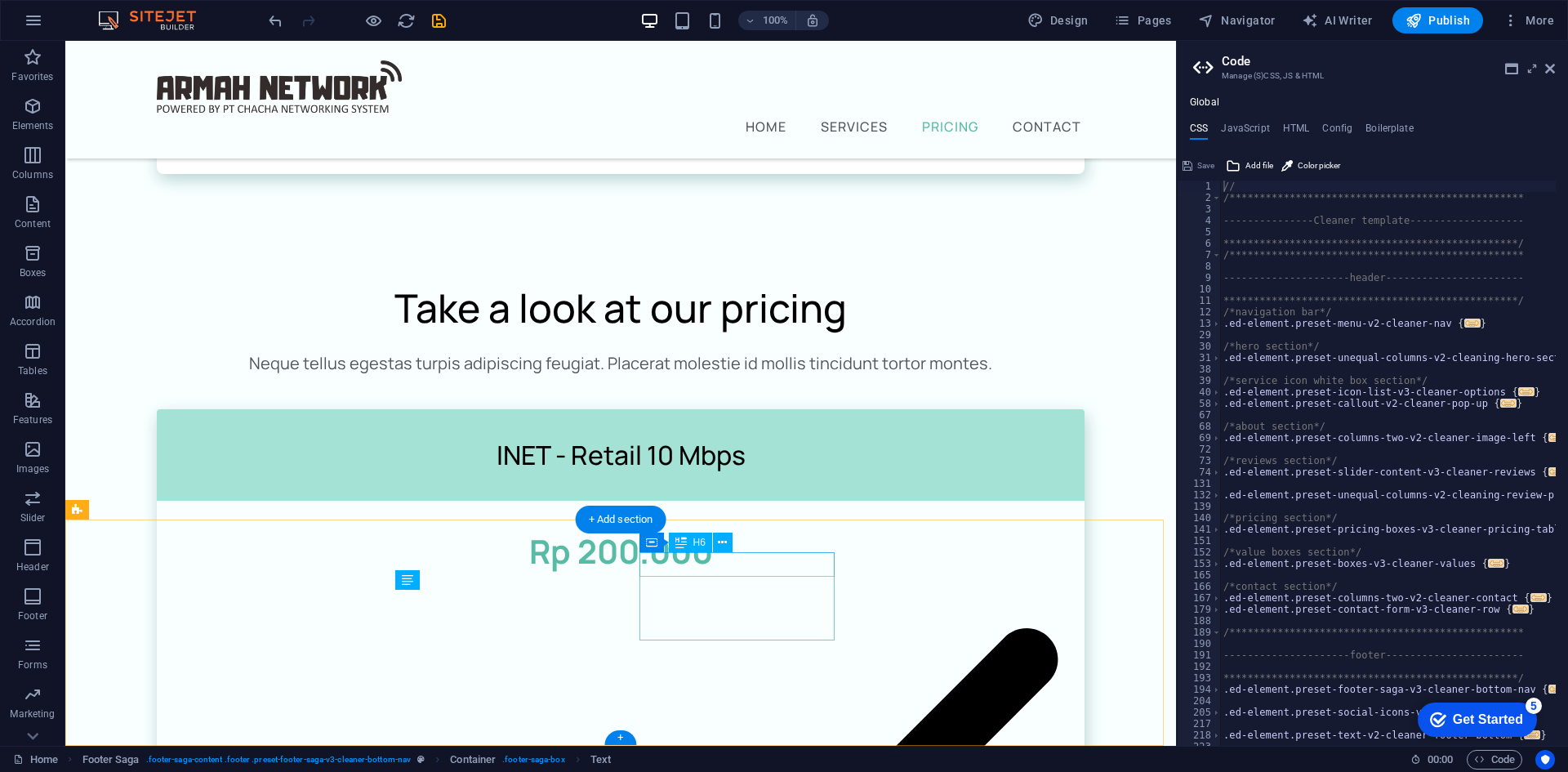
scroll to position [1759, 0]
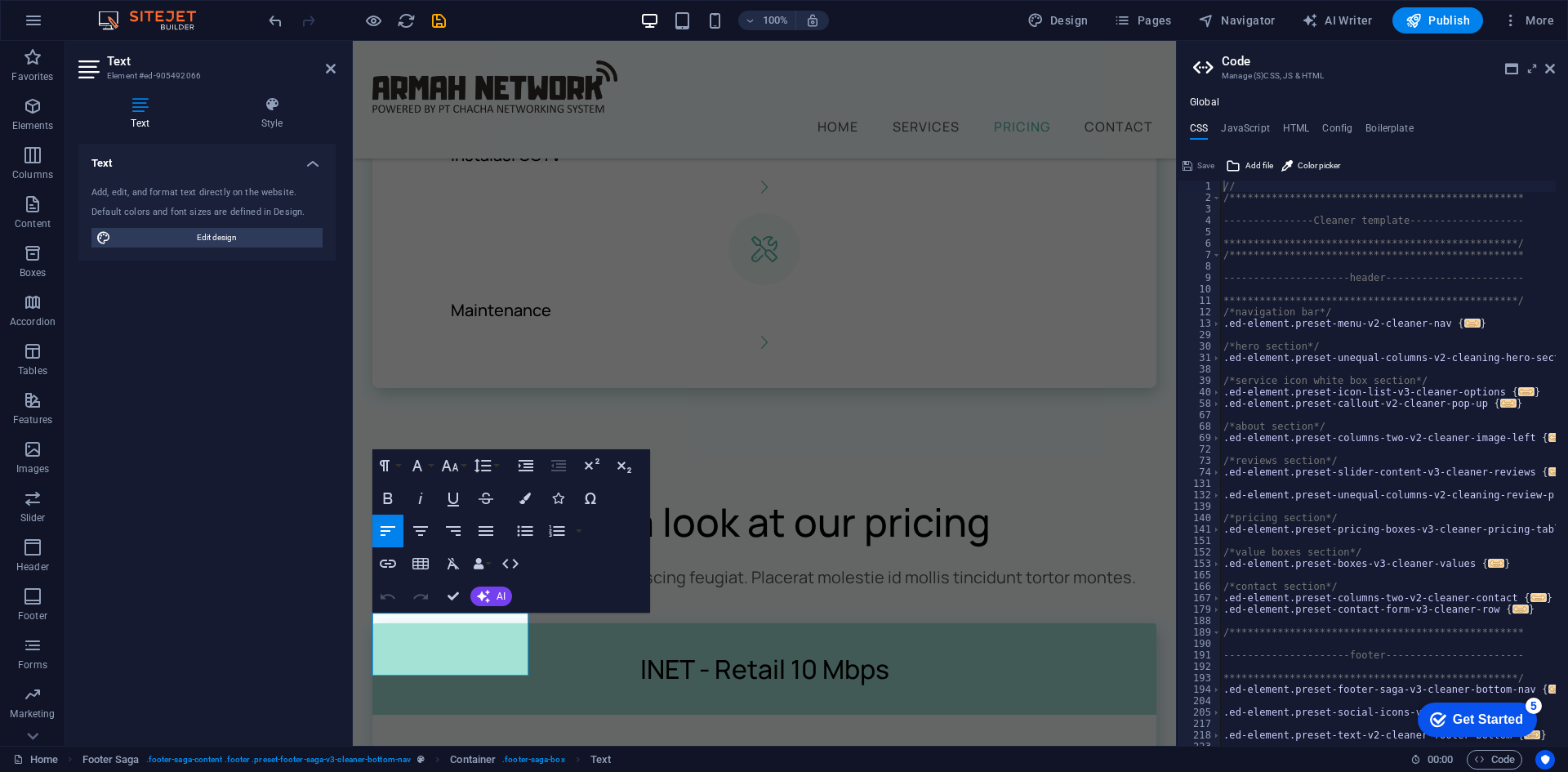
scroll to position [2034, 0]
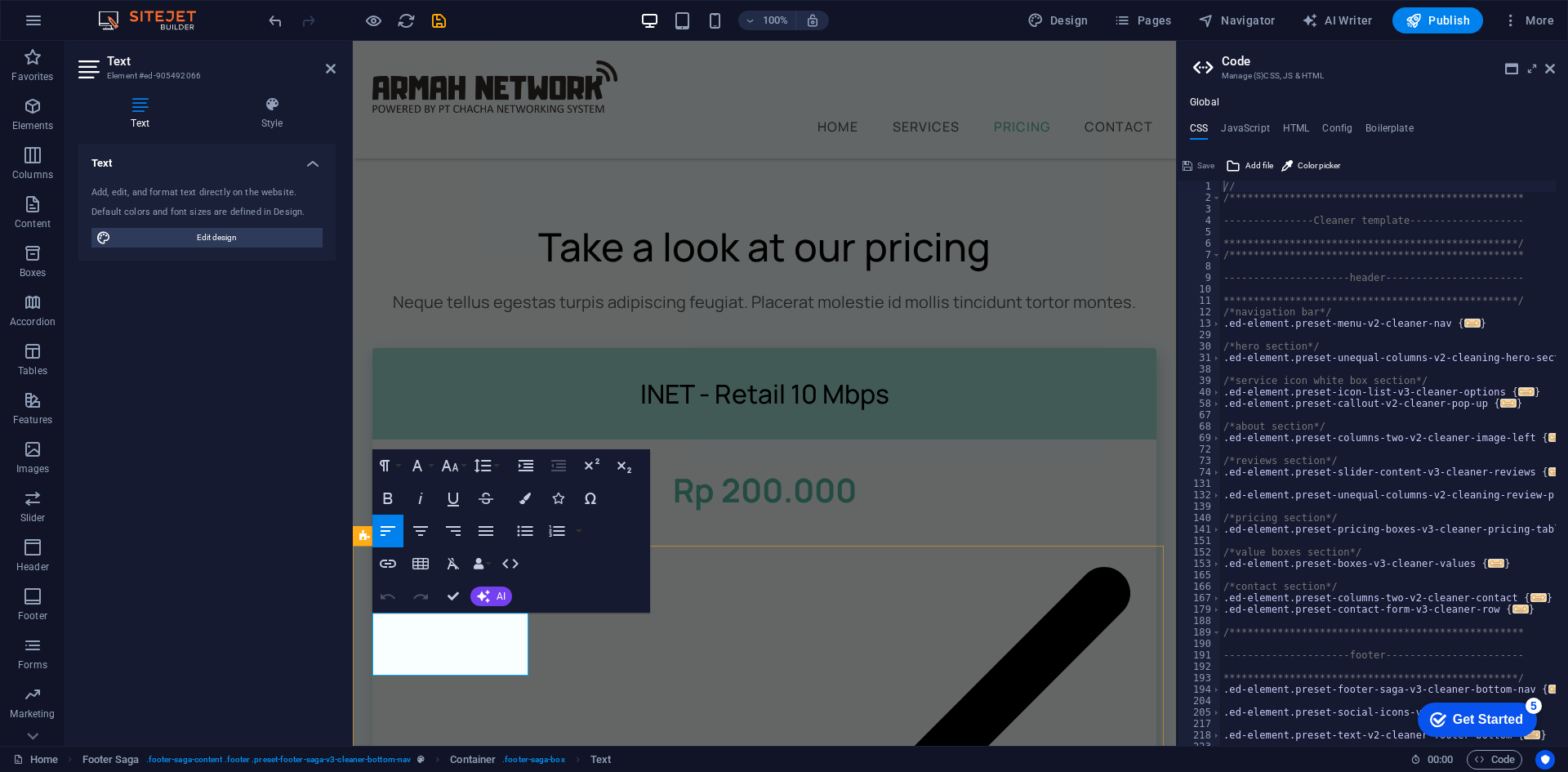
drag, startPoint x: 487, startPoint y: 664, endPoint x: 371, endPoint y: 624, distance: 122.7
drag, startPoint x: 457, startPoint y: 593, endPoint x: 425, endPoint y: 559, distance: 46.7
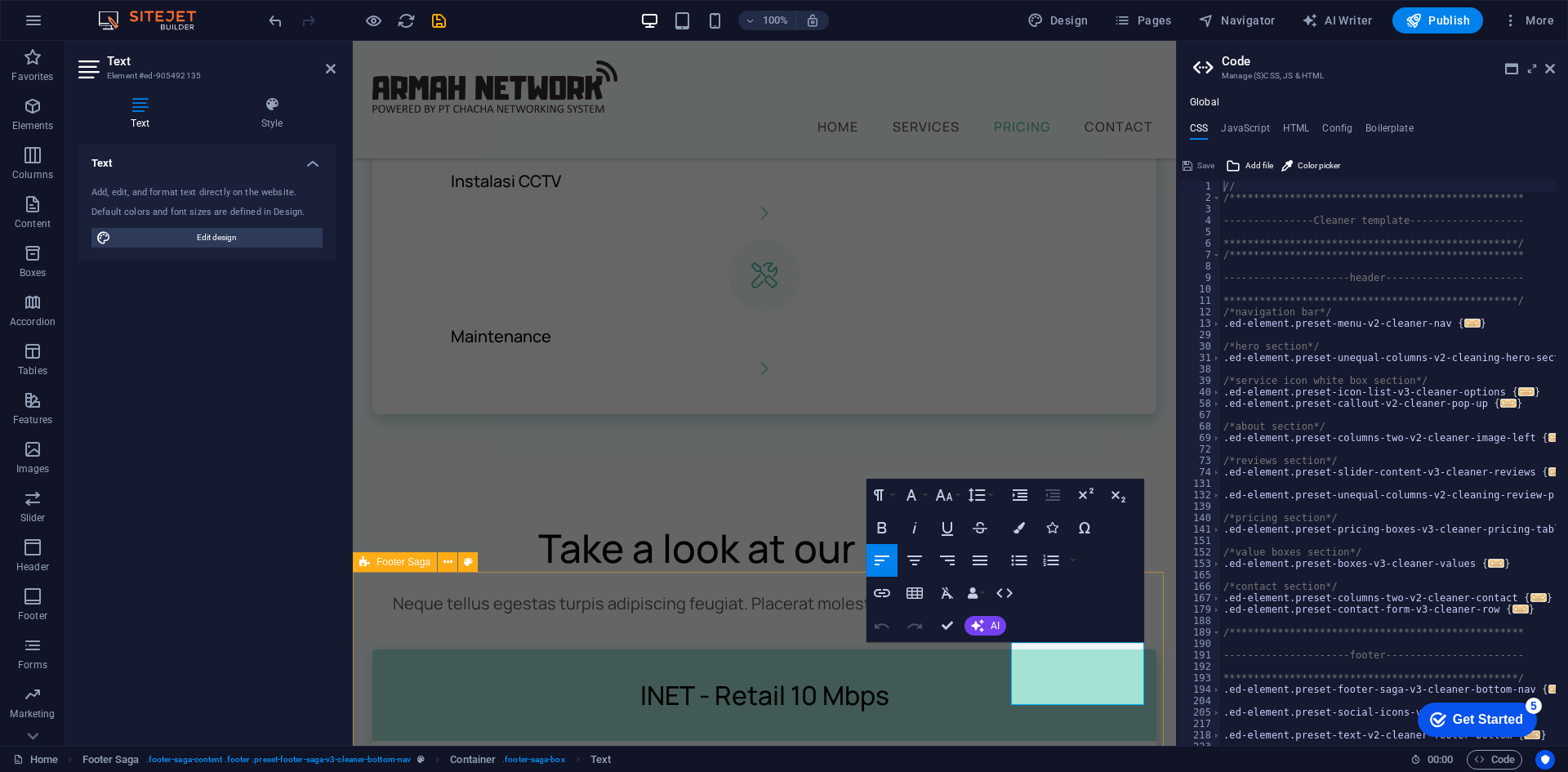
scroll to position [2009, 0]
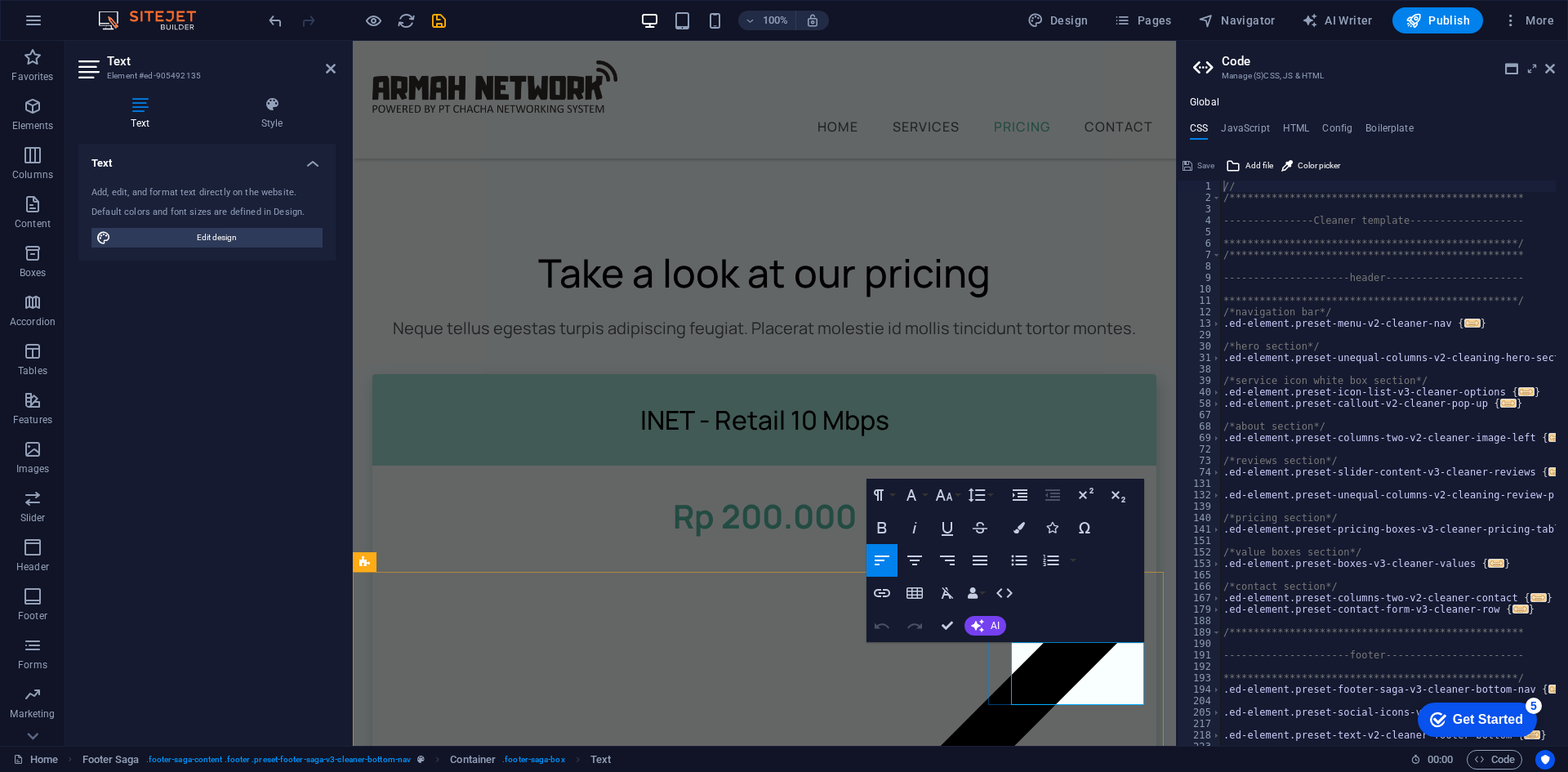
drag, startPoint x: 1045, startPoint y: 690, endPoint x: 1016, endPoint y: 649, distance: 50.2
drag, startPoint x: 1057, startPoint y: 715, endPoint x: 1004, endPoint y: 651, distance: 83.1
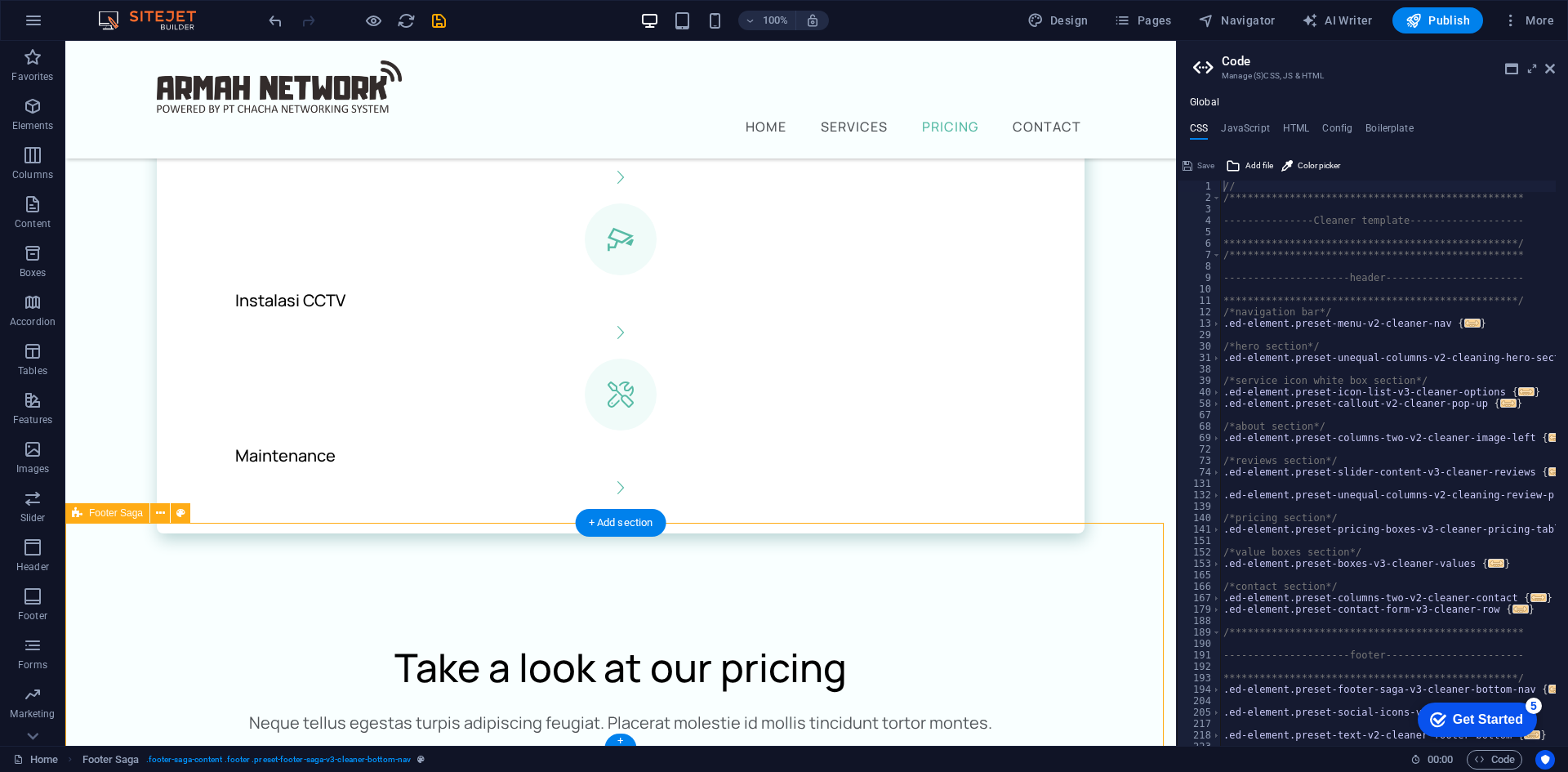
scroll to position [1678, 0]
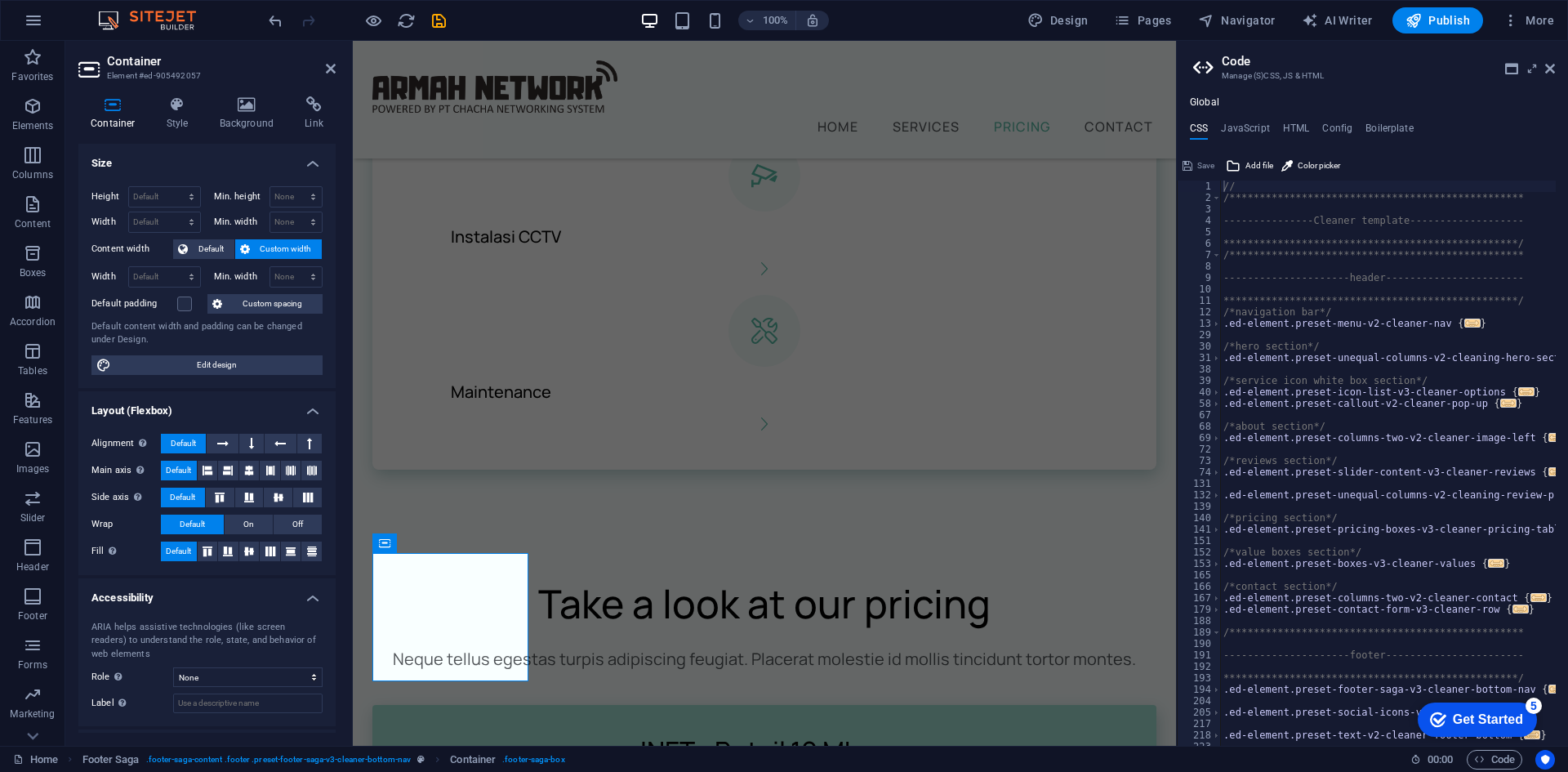
scroll to position [2060, 0]
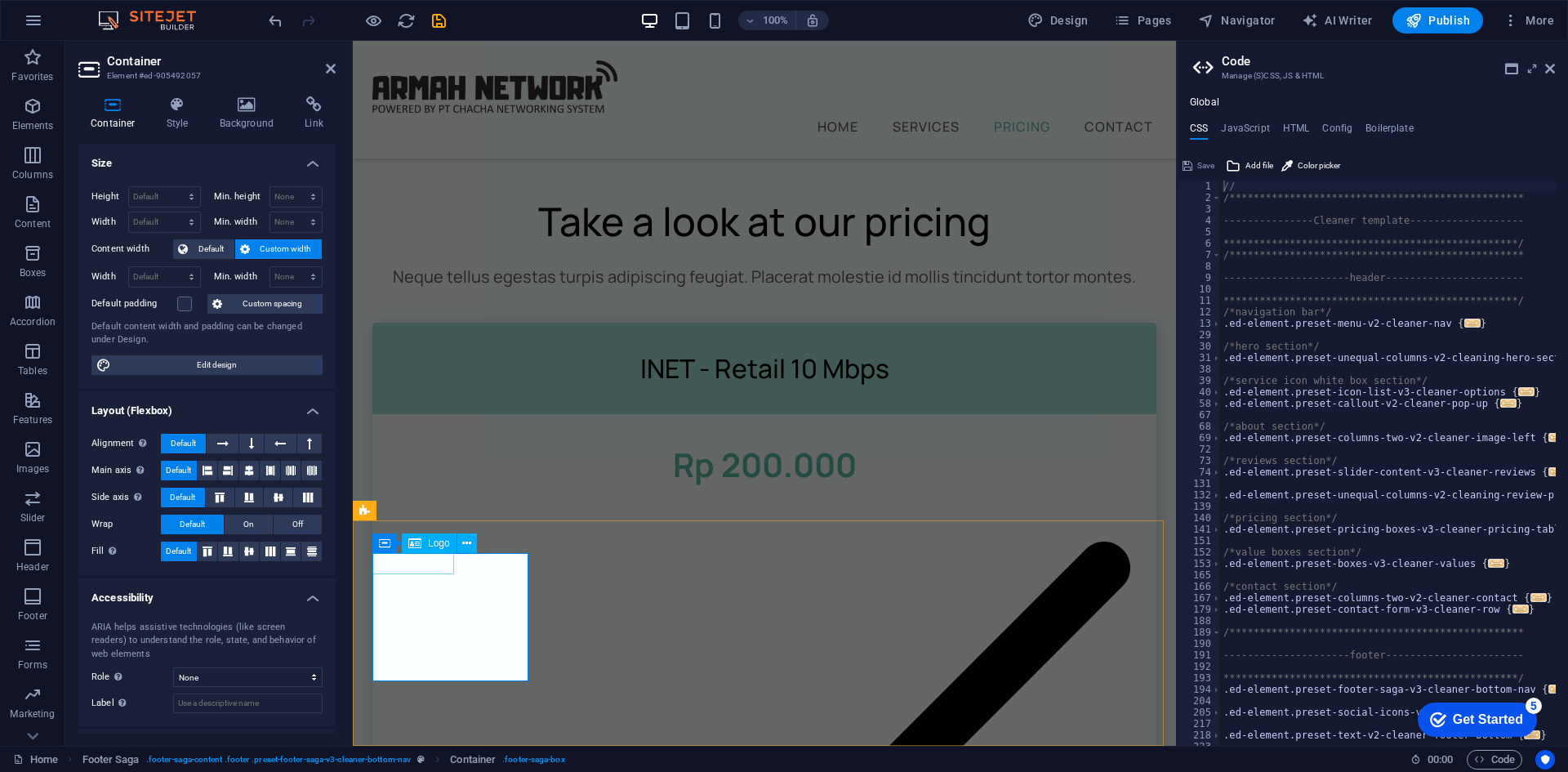
select select "px"
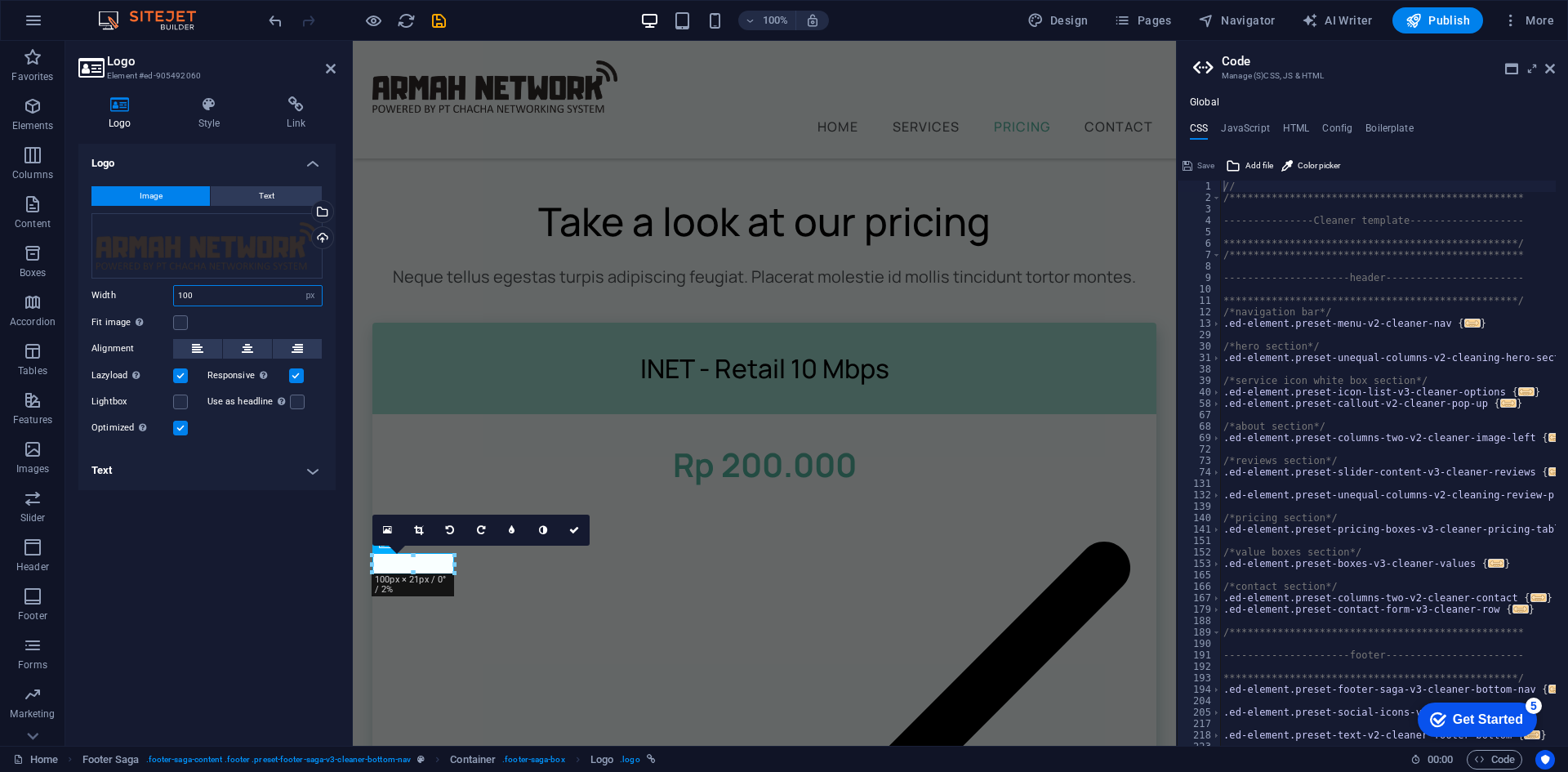
click at [183, 302] on input "100" at bounding box center [248, 296] width 148 height 20
type input "200"
click at [233, 547] on div "Logo Image Text Drag files here, click to choose files or select files from Fil…" at bounding box center [207, 438] width 257 height 590
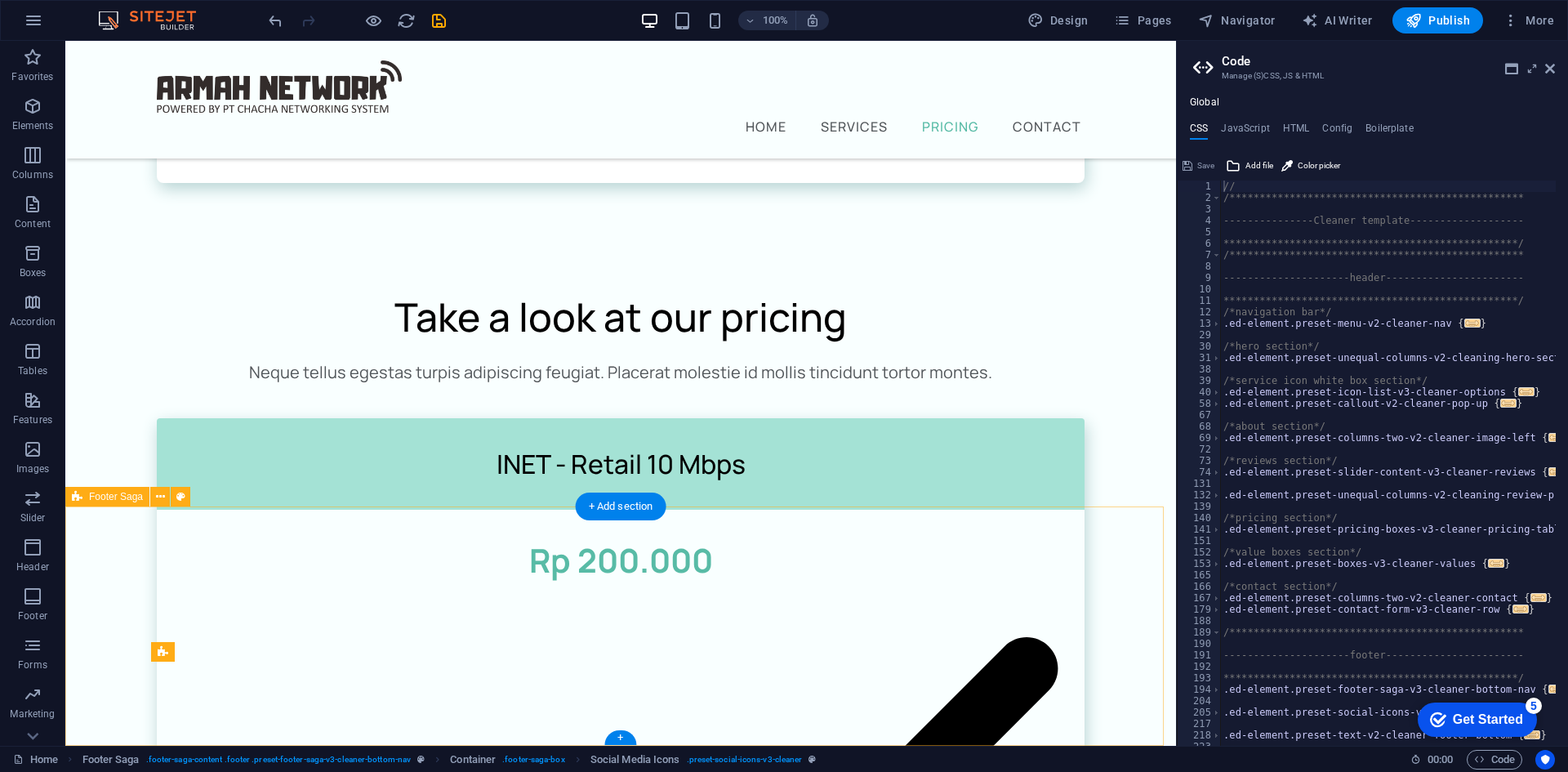
scroll to position [1773, 0]
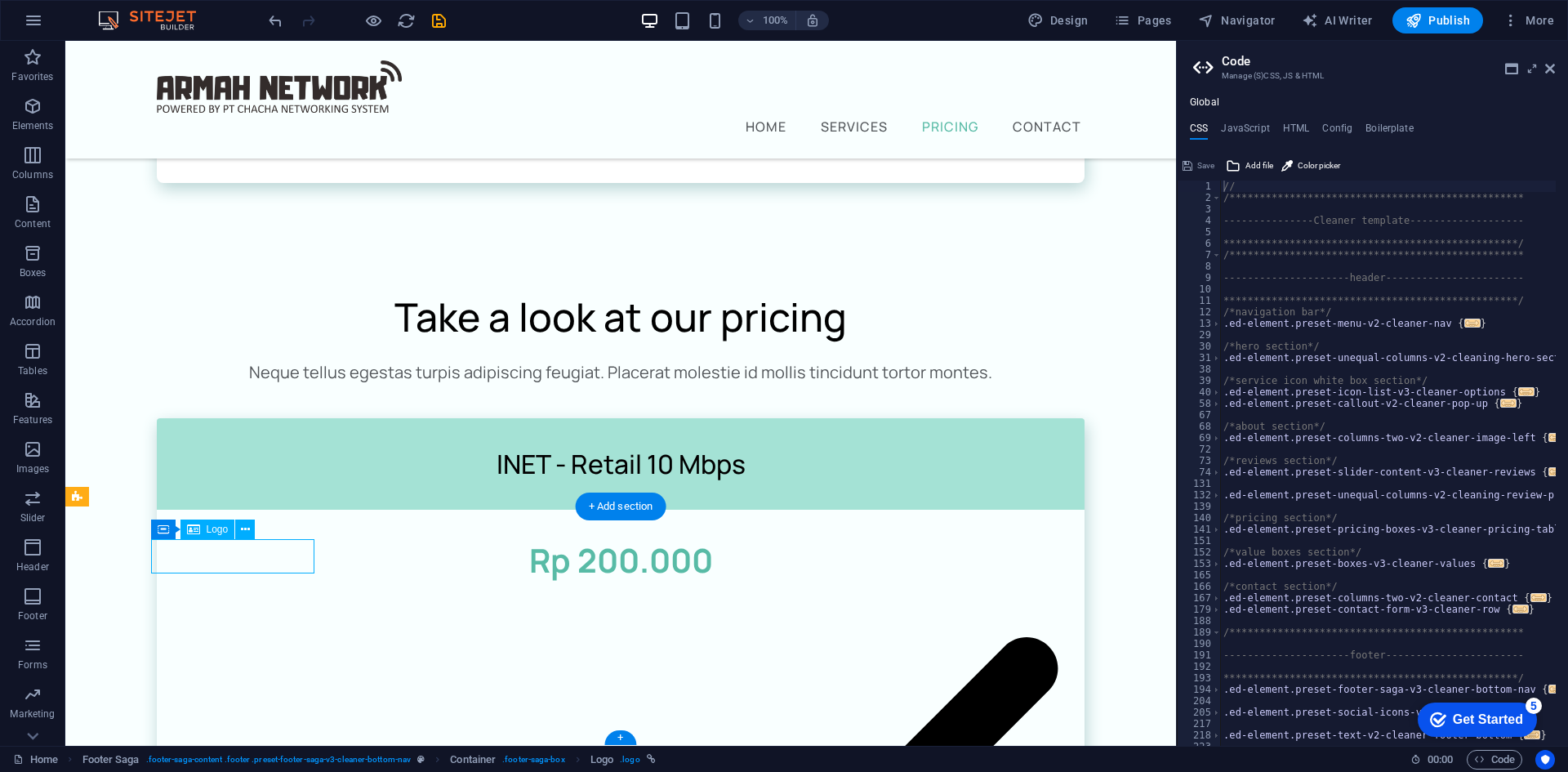
select select "px"
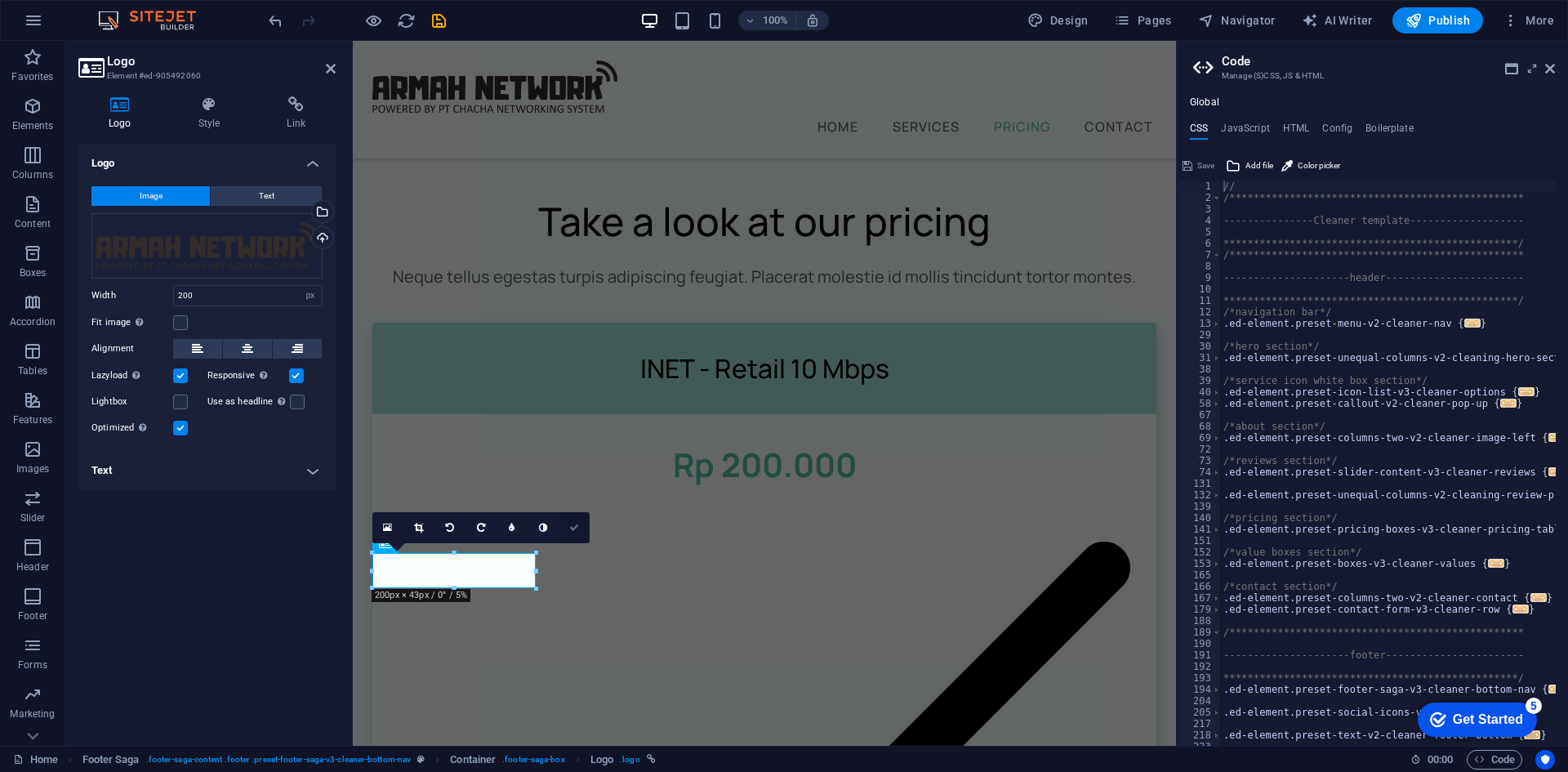
click at [576, 523] on icon at bounding box center [574, 528] width 10 height 10
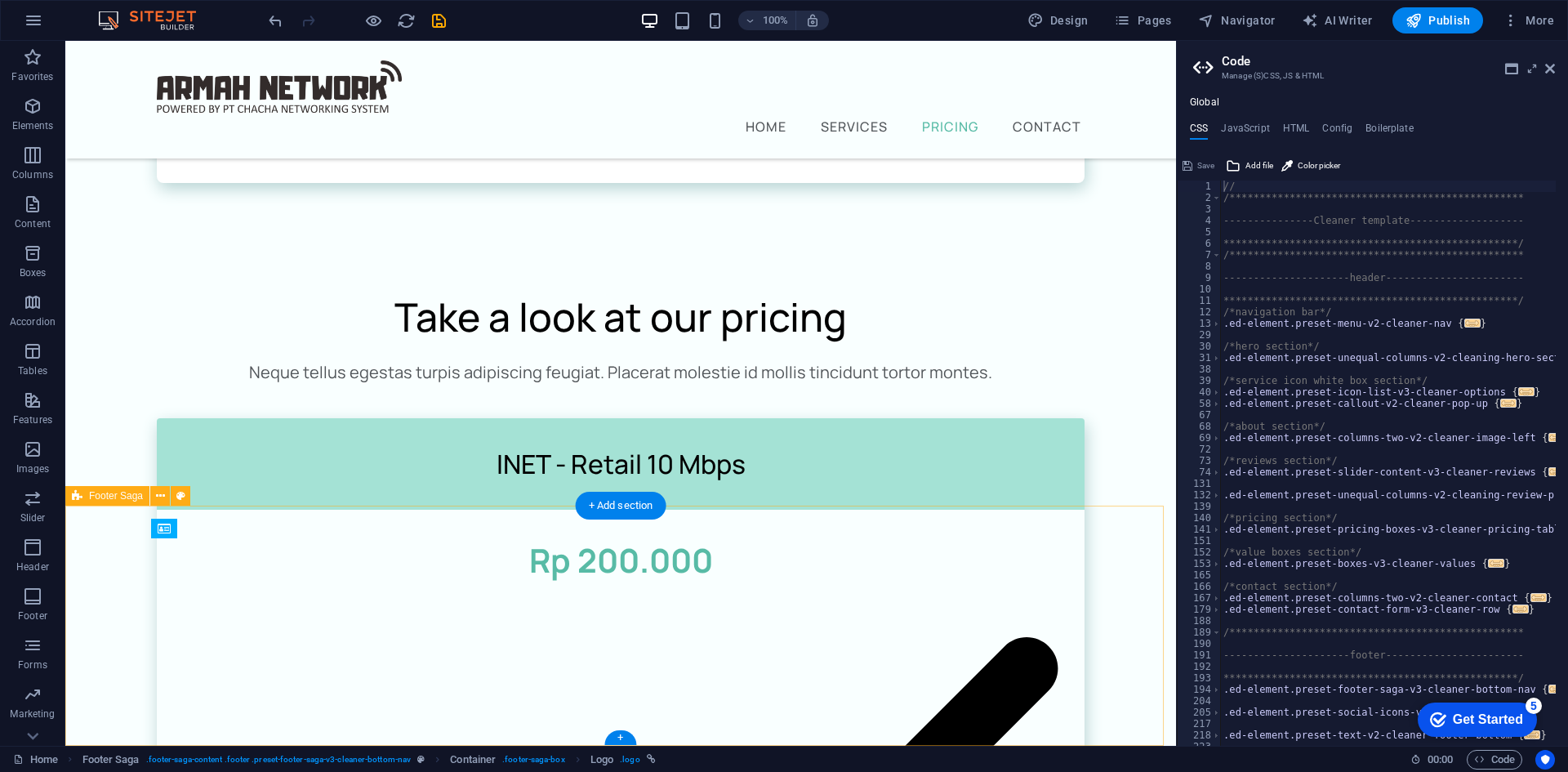
scroll to position [1773, 0]
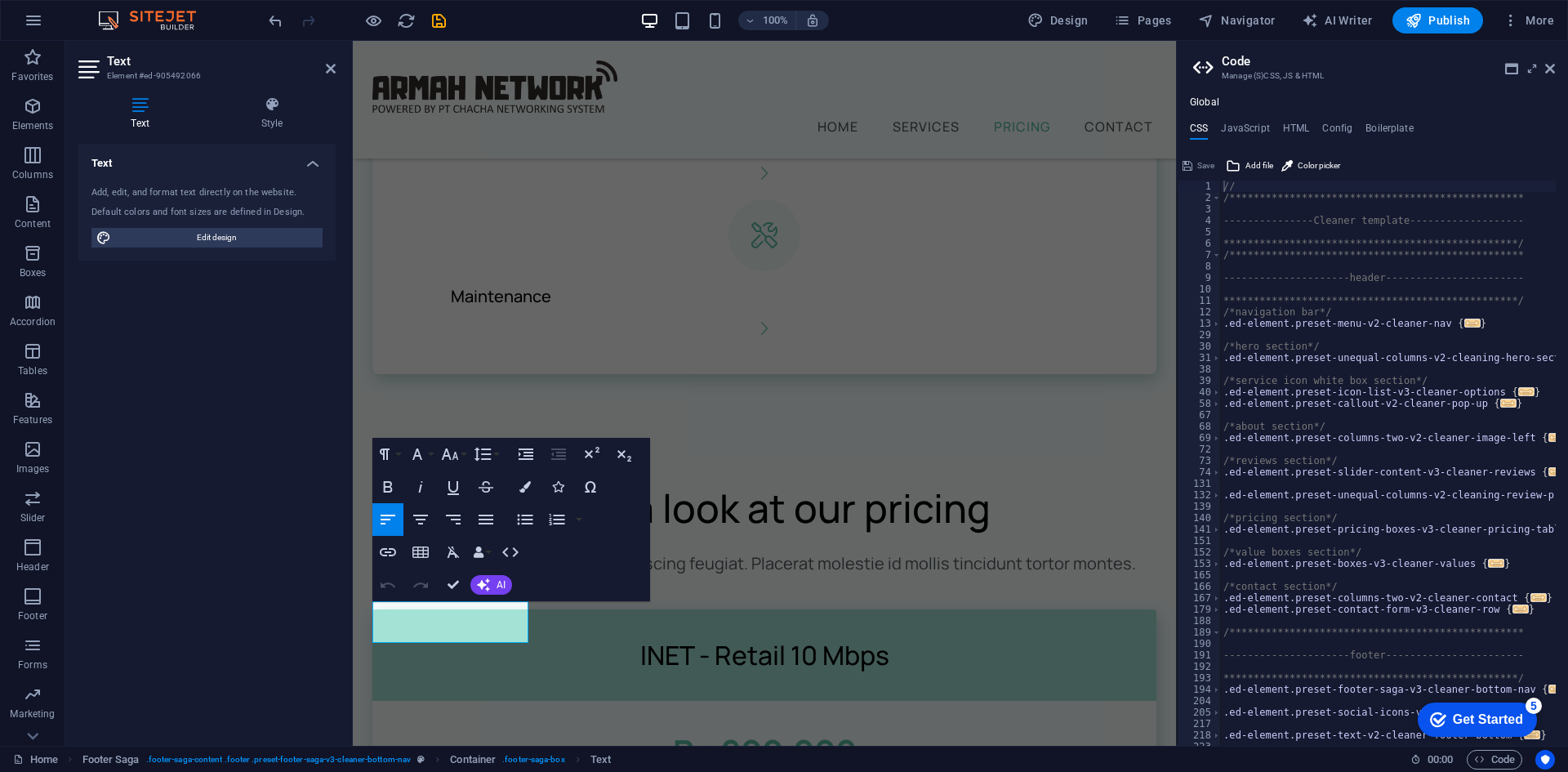
scroll to position [2060, 0]
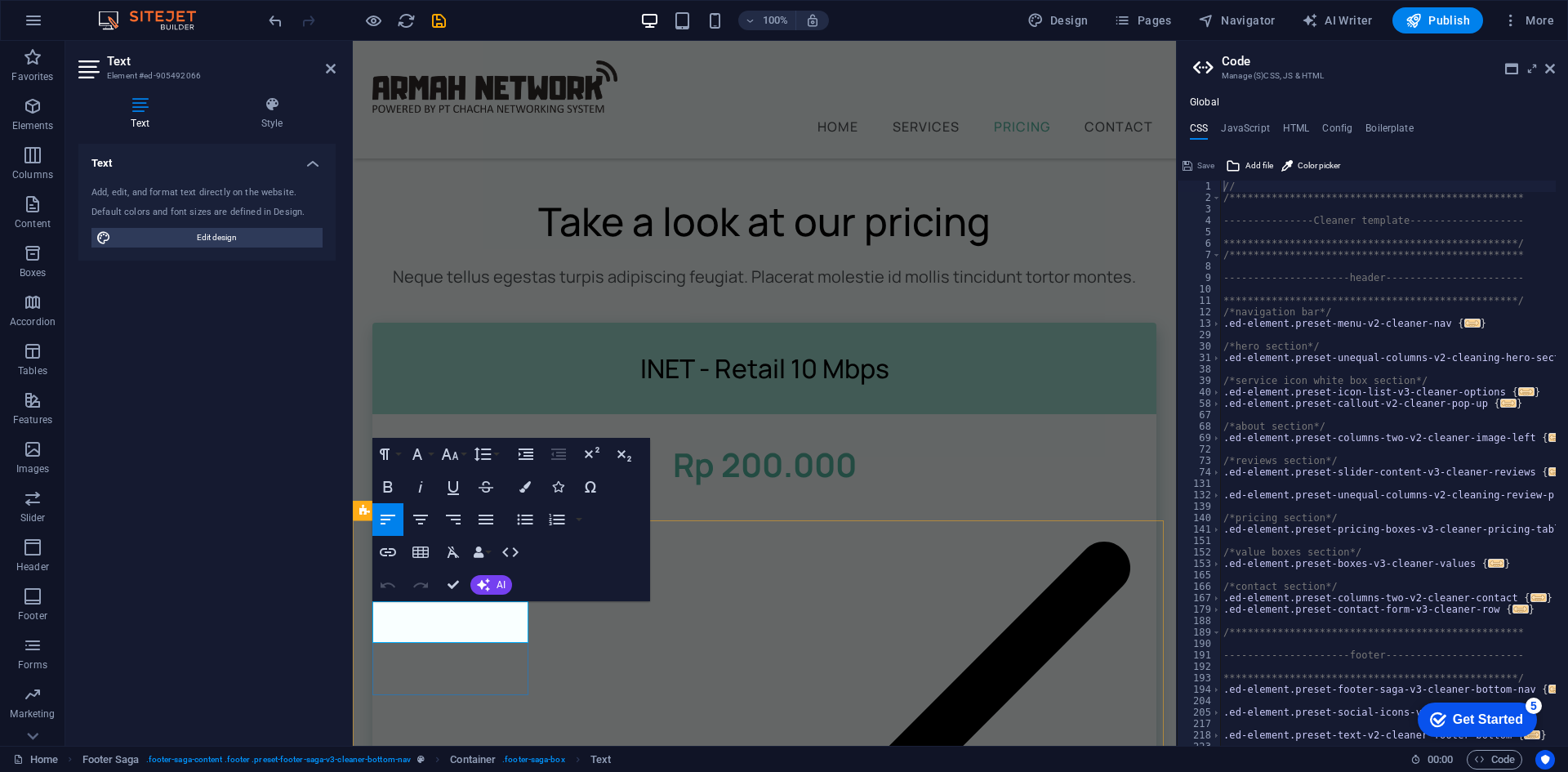
drag, startPoint x: 512, startPoint y: 633, endPoint x: 374, endPoint y: 615, distance: 139.2
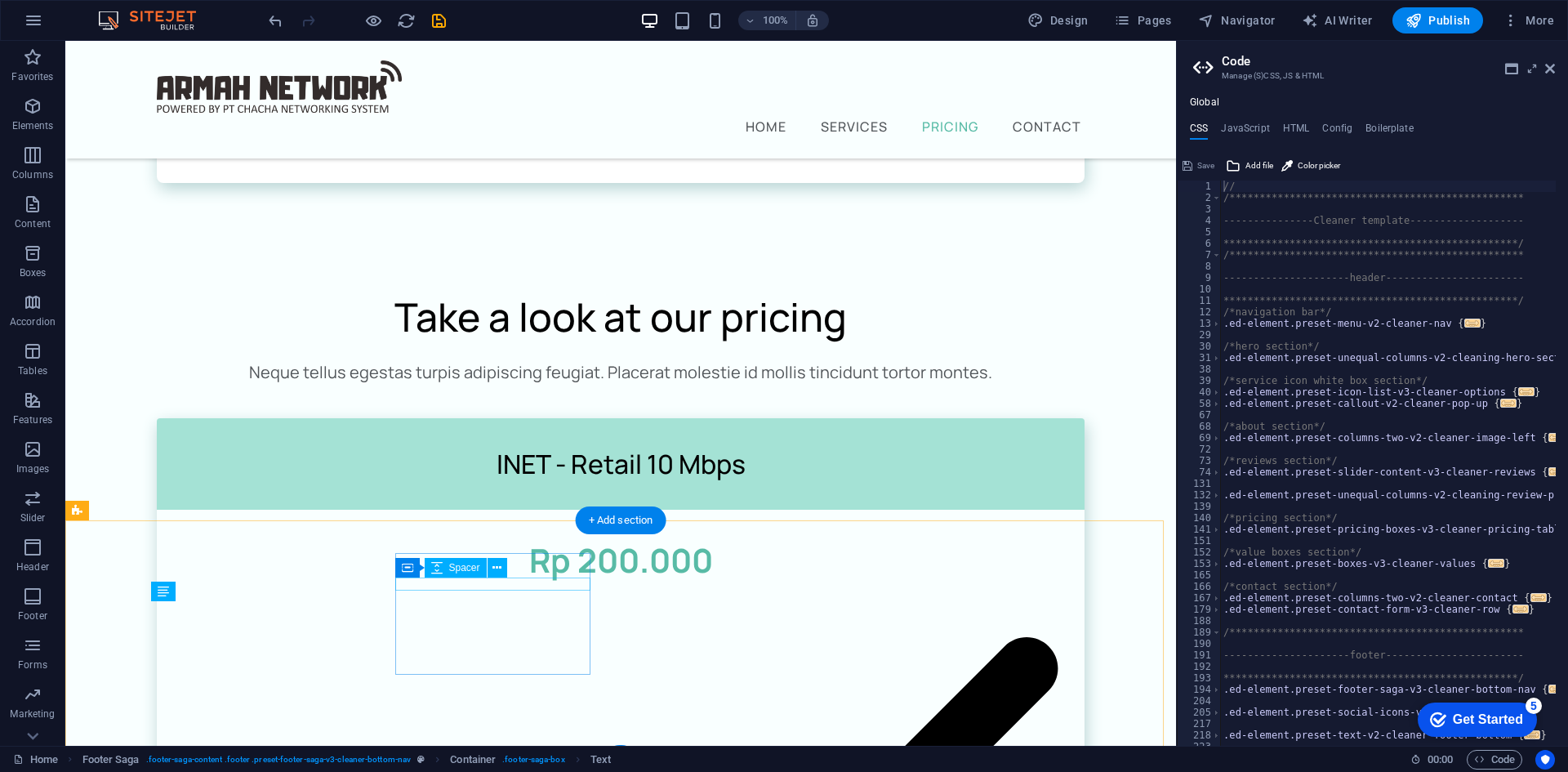
scroll to position [1759, 0]
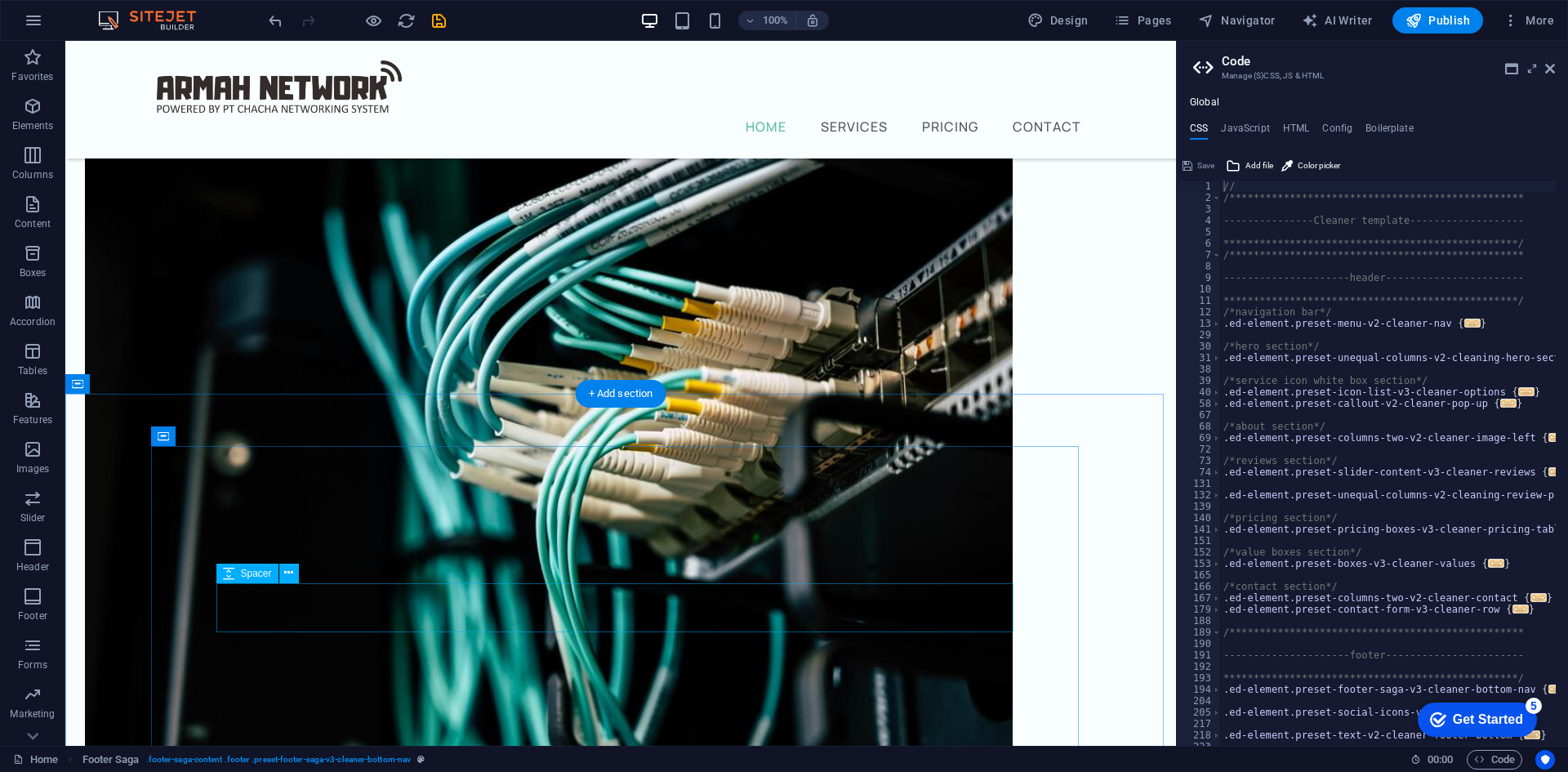
scroll to position [327, 0]
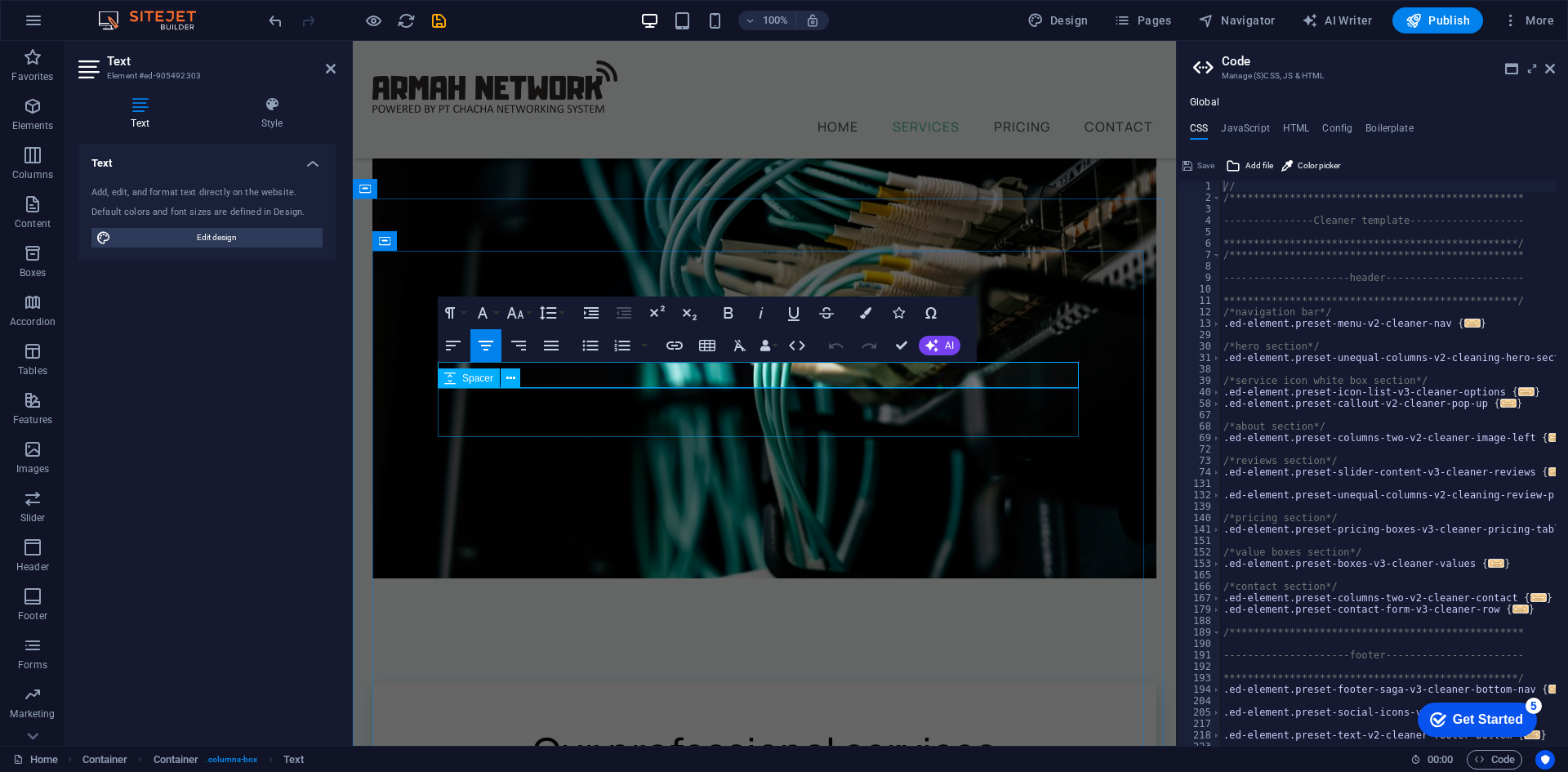
scroll to position [394, 0]
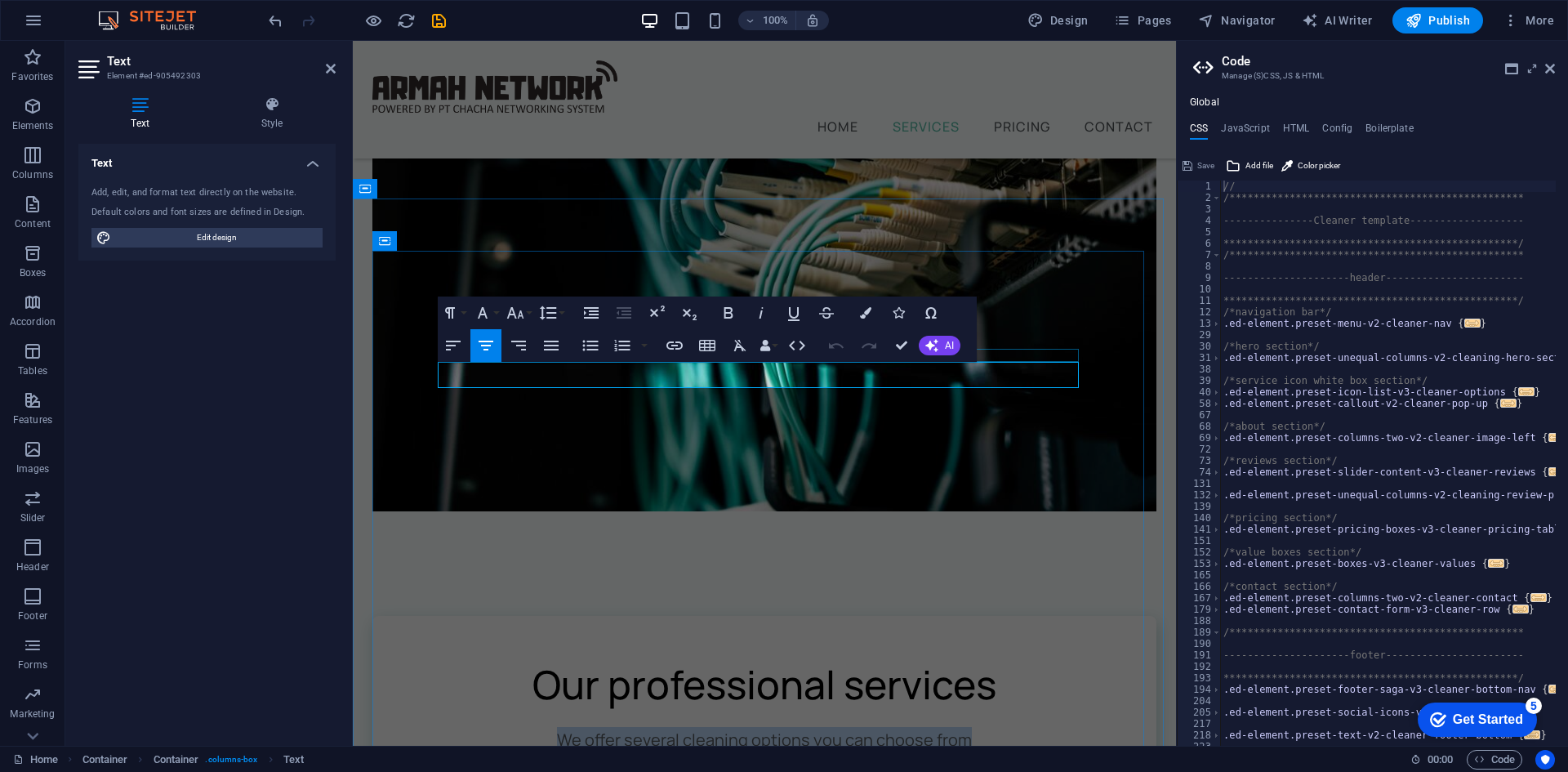
drag, startPoint x: 967, startPoint y: 378, endPoint x: 539, endPoint y: 360, distance: 428.4
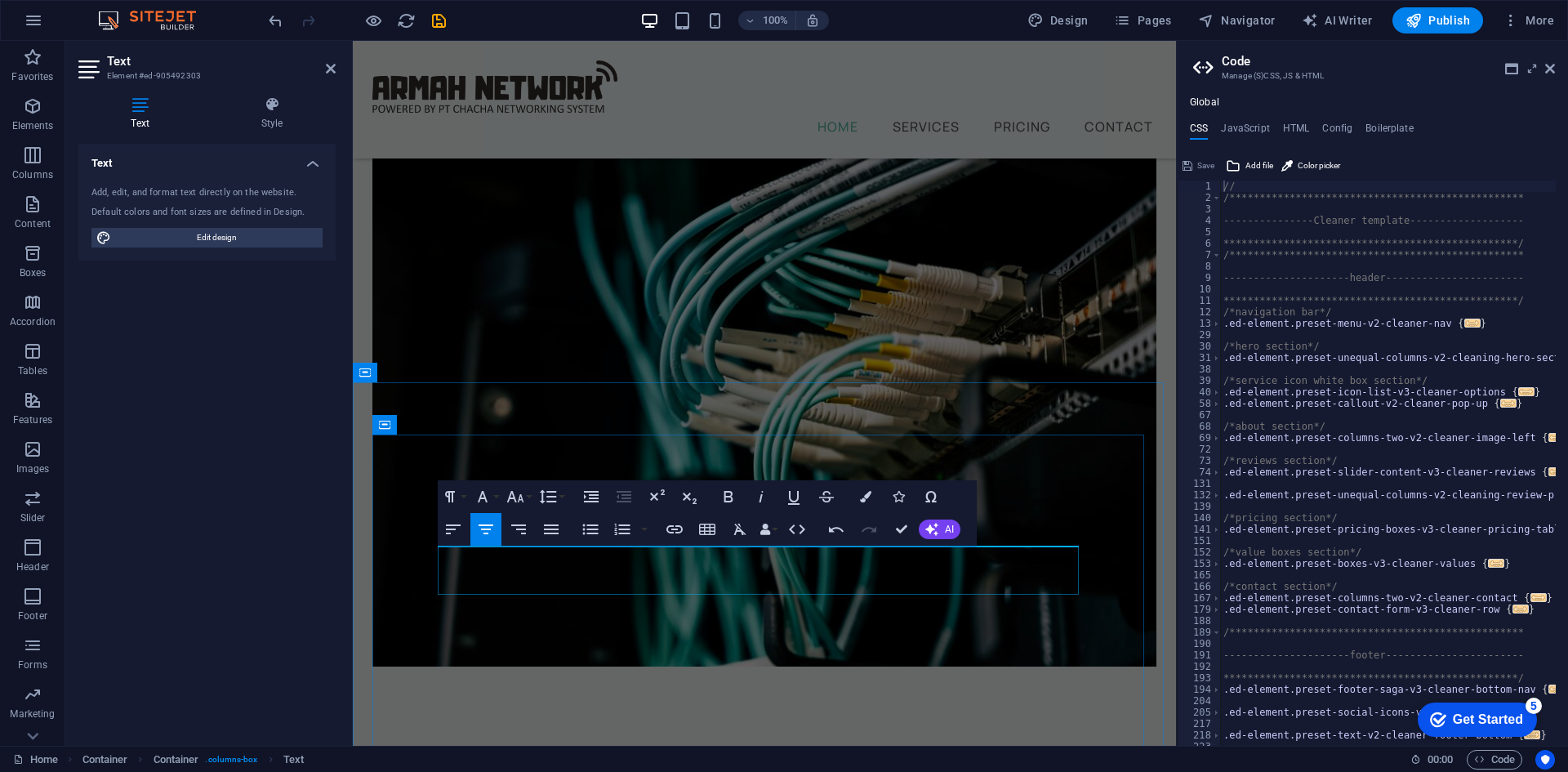
scroll to position [149, 0]
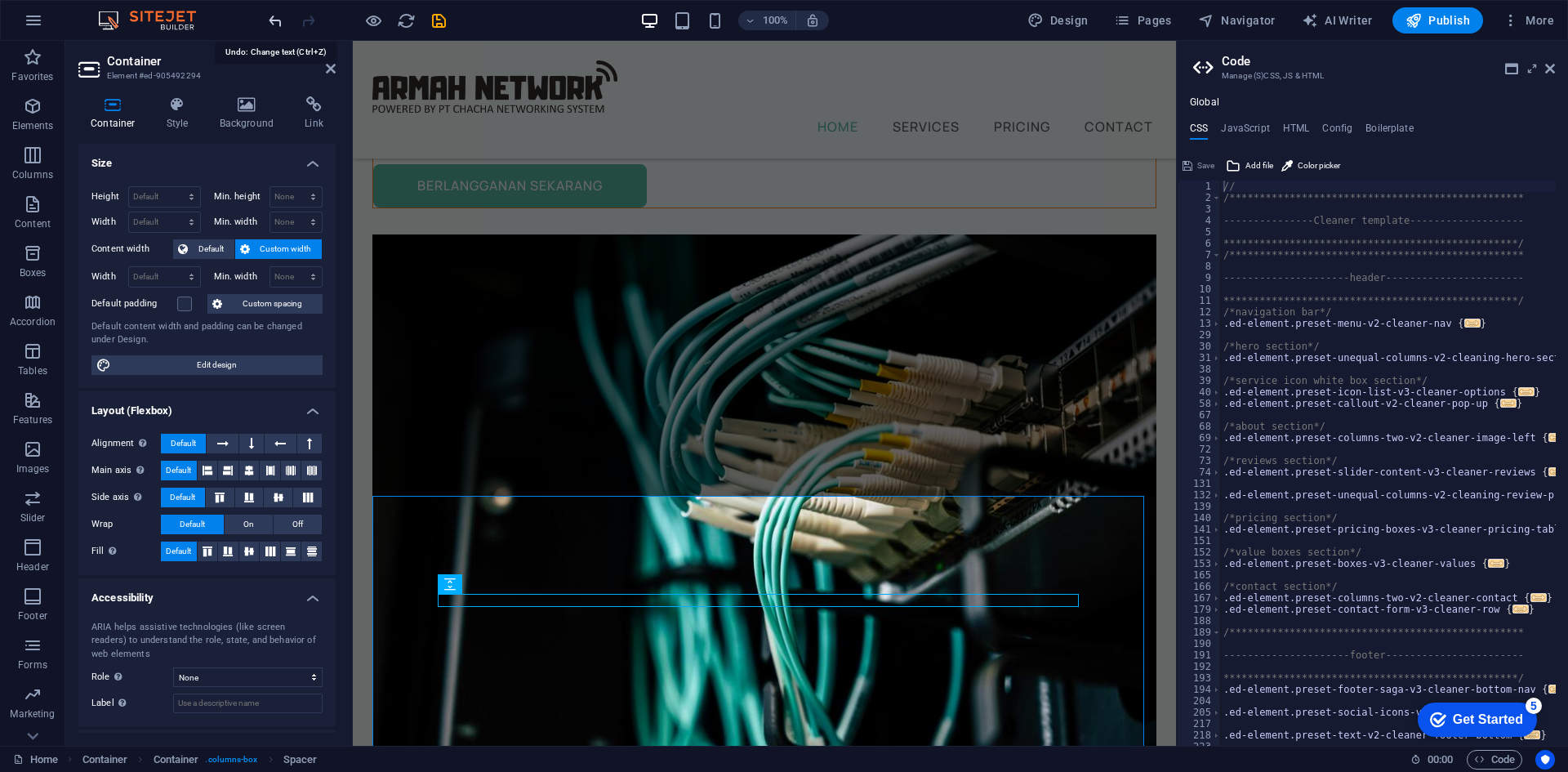
click at [270, 27] on icon "undo" at bounding box center [276, 21] width 19 height 19
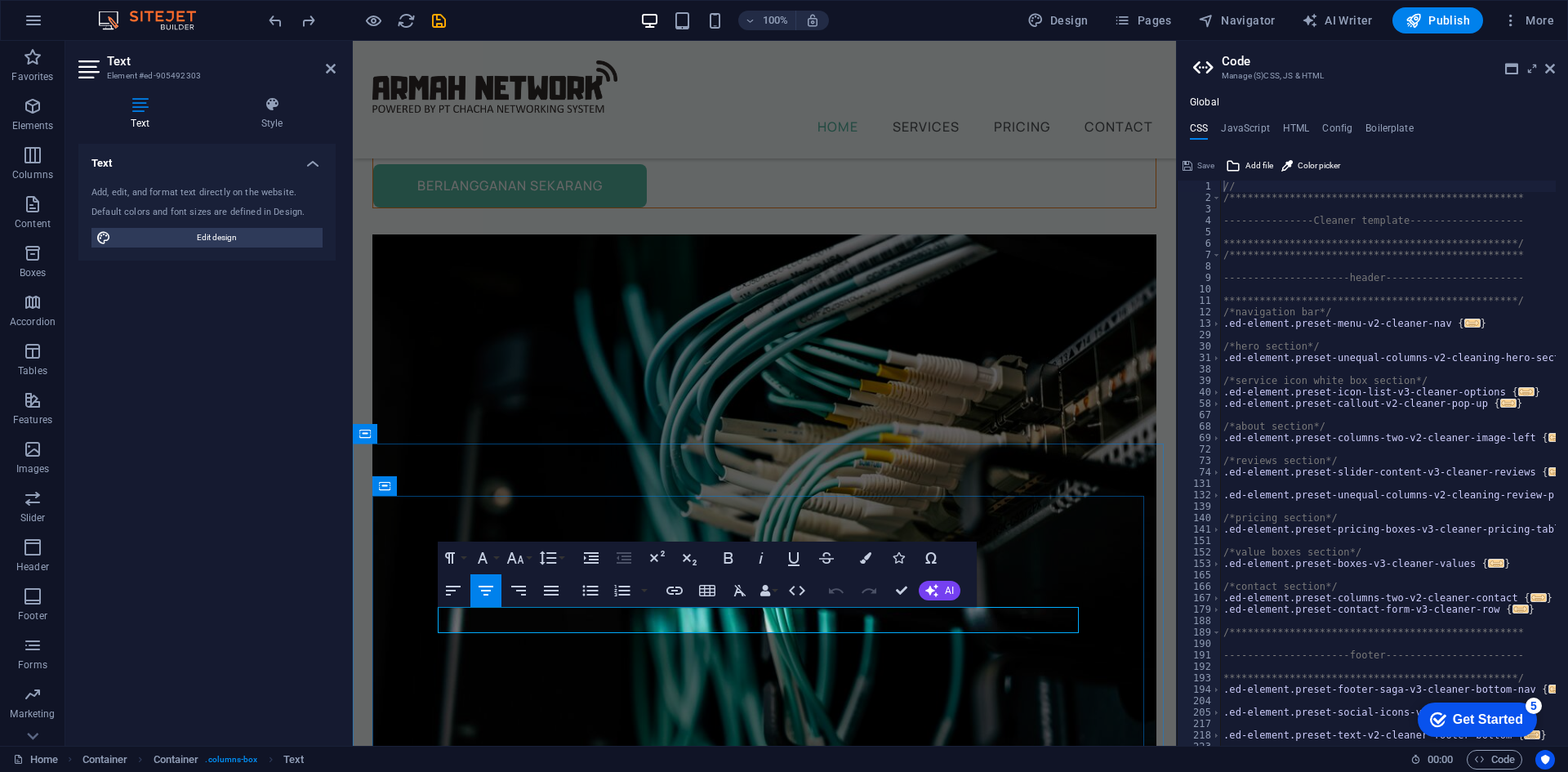
drag, startPoint x: 978, startPoint y: 621, endPoint x: 589, endPoint y: 610, distance: 389.2
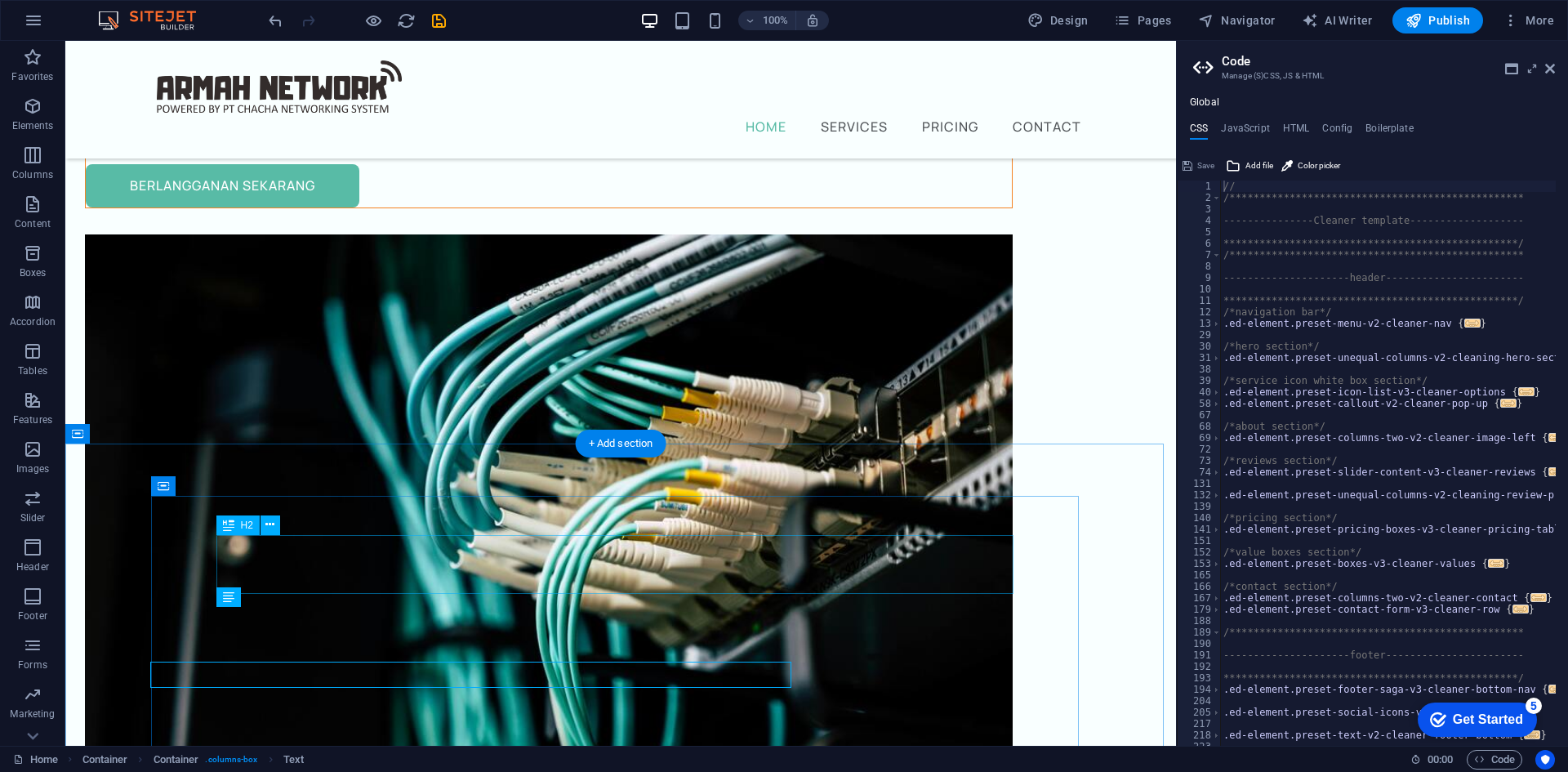
scroll to position [94, 0]
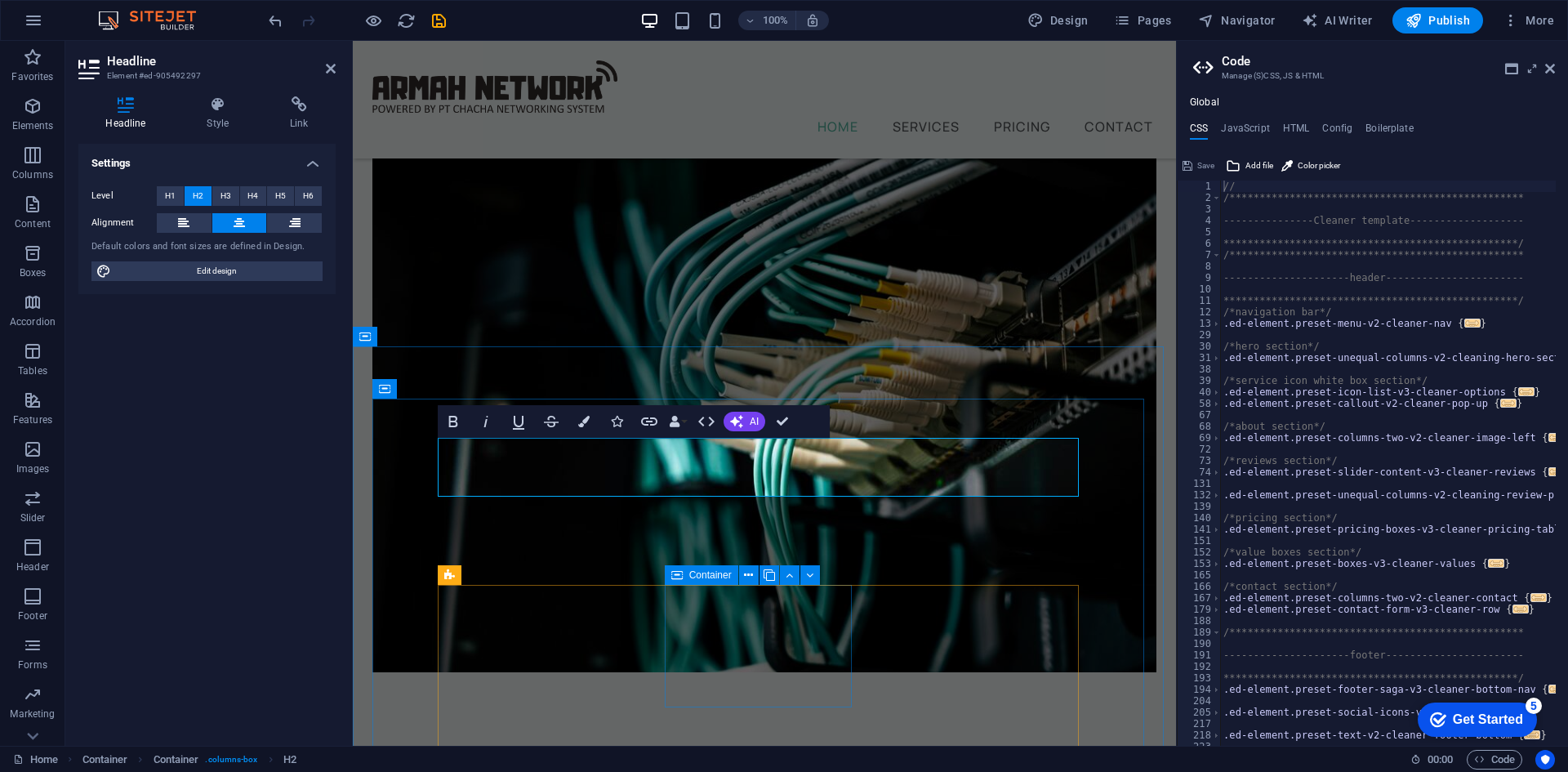
scroll to position [246, 0]
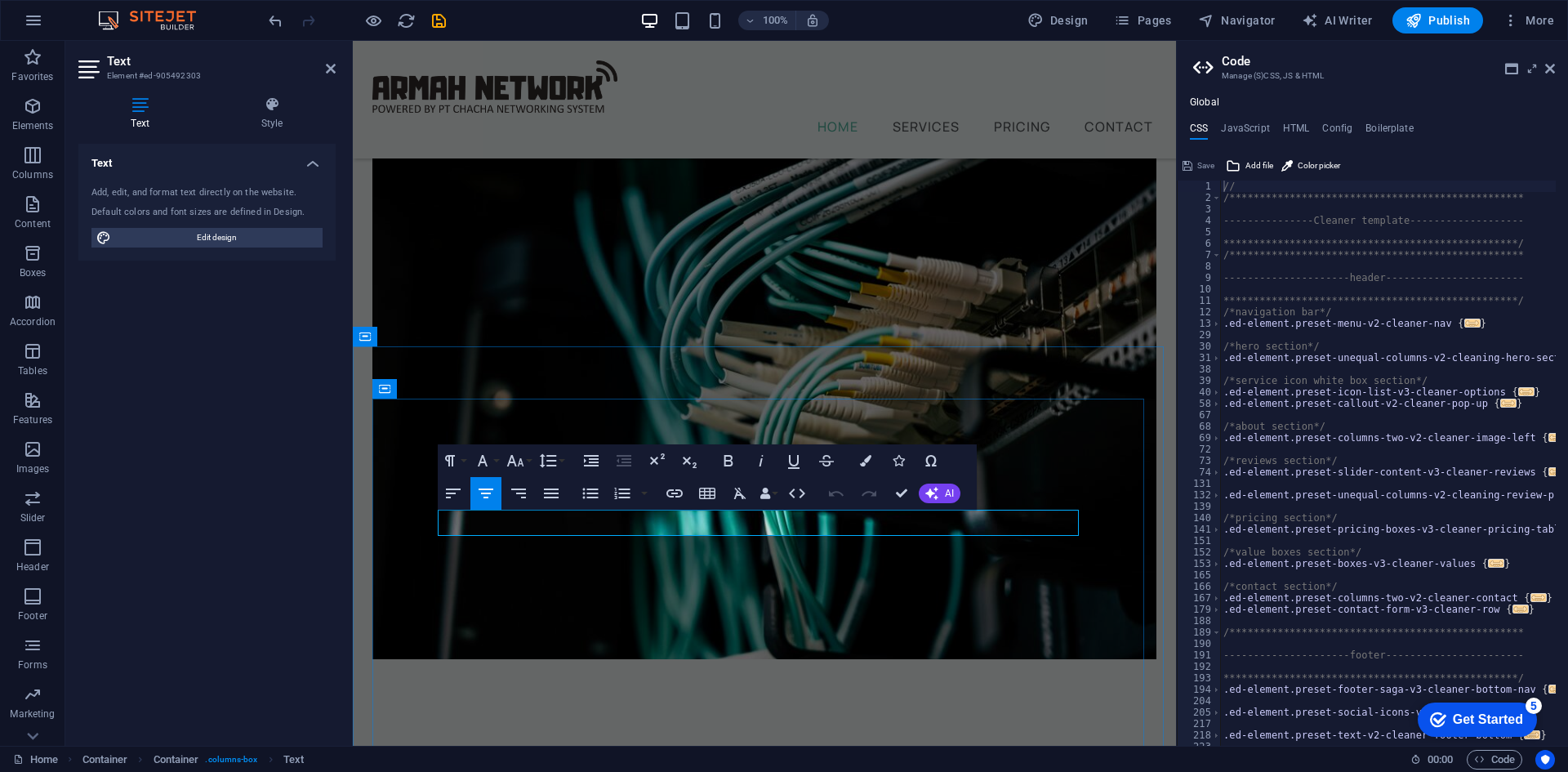
drag, startPoint x: 852, startPoint y: 522, endPoint x: 664, endPoint y: 522, distance: 188.0
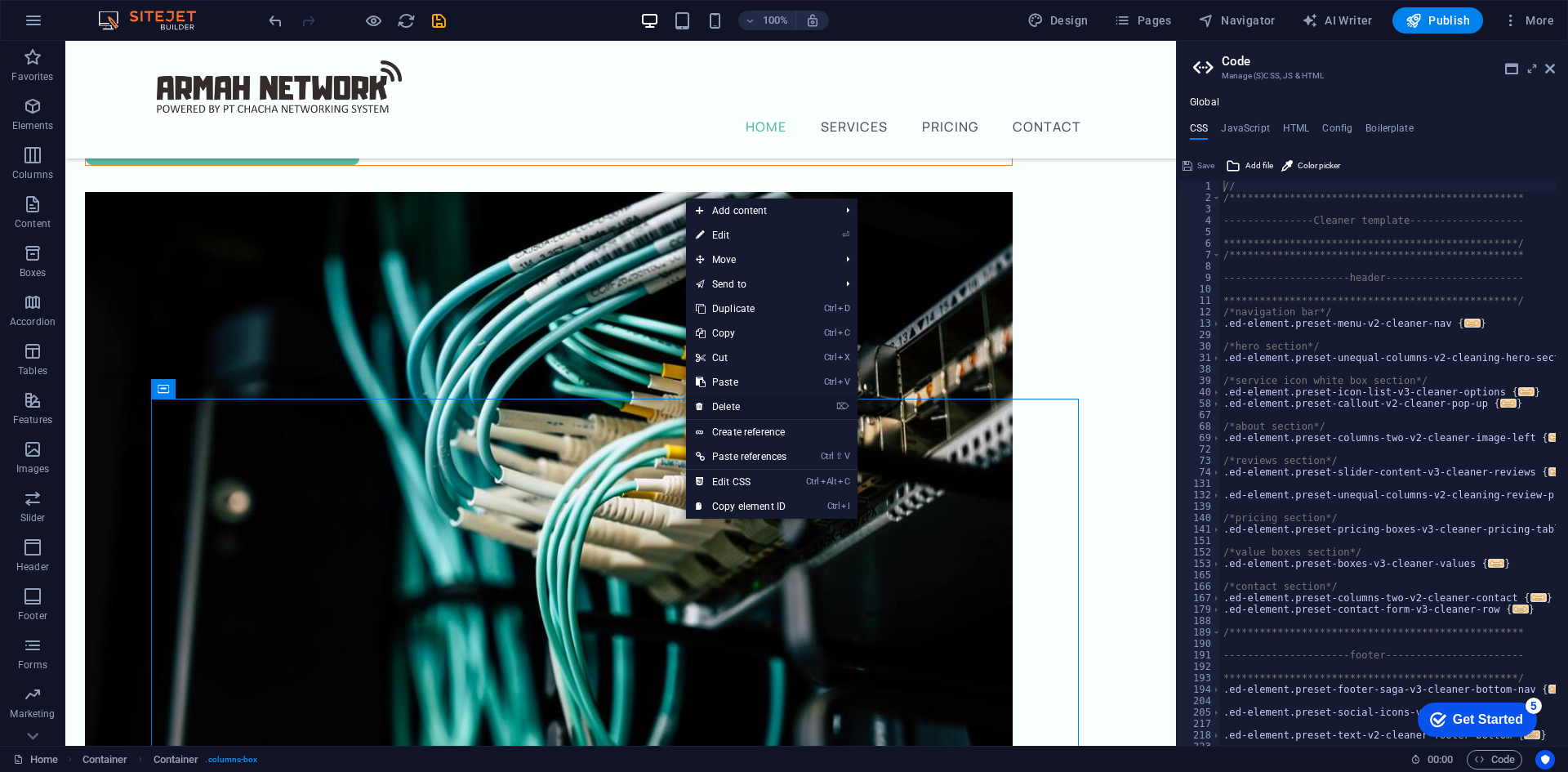
click at [728, 404] on link "⌦ Delete" at bounding box center [741, 407] width 111 height 25
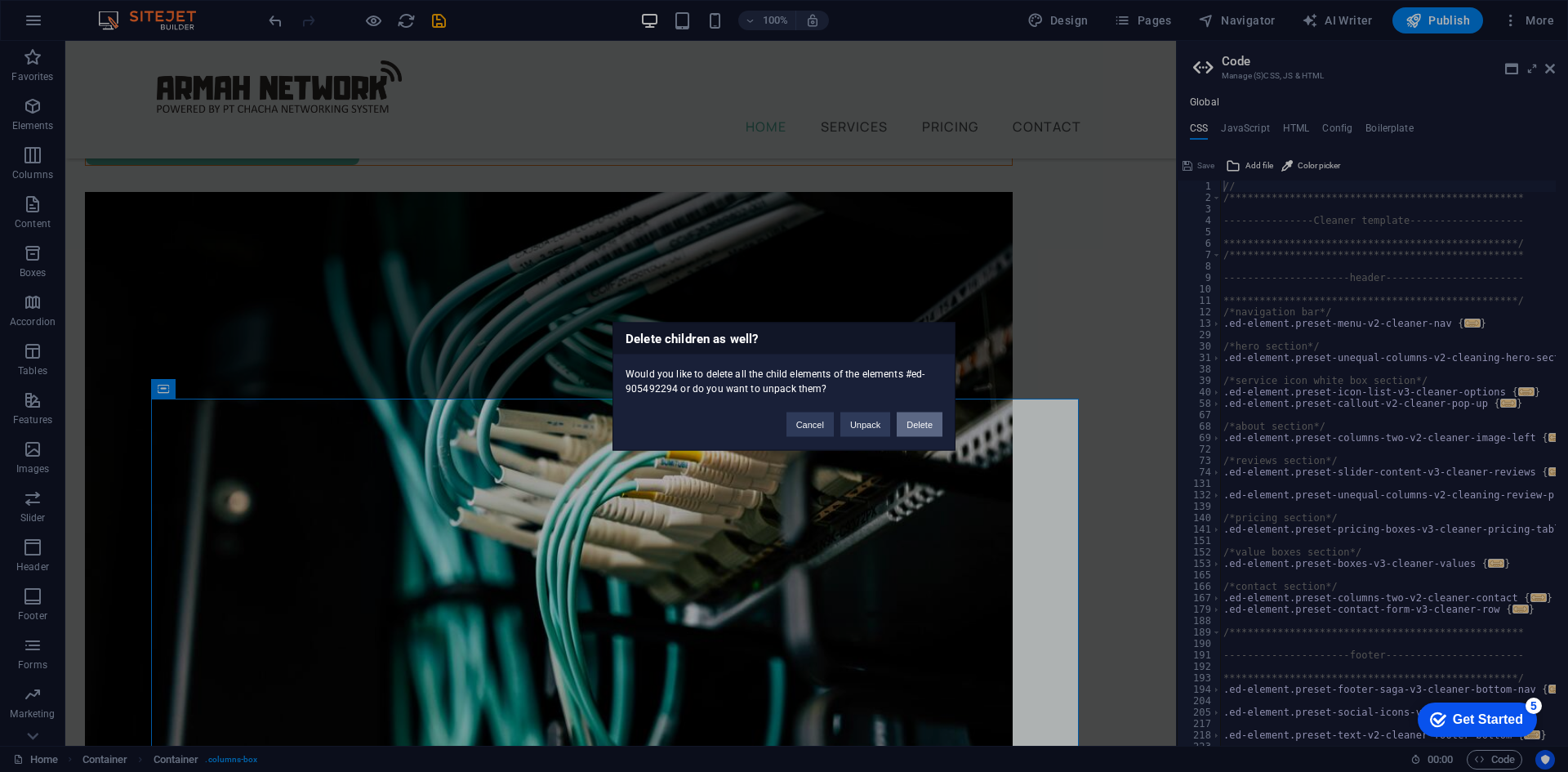
click at [912, 424] on button "Delete" at bounding box center [919, 424] width 45 height 25
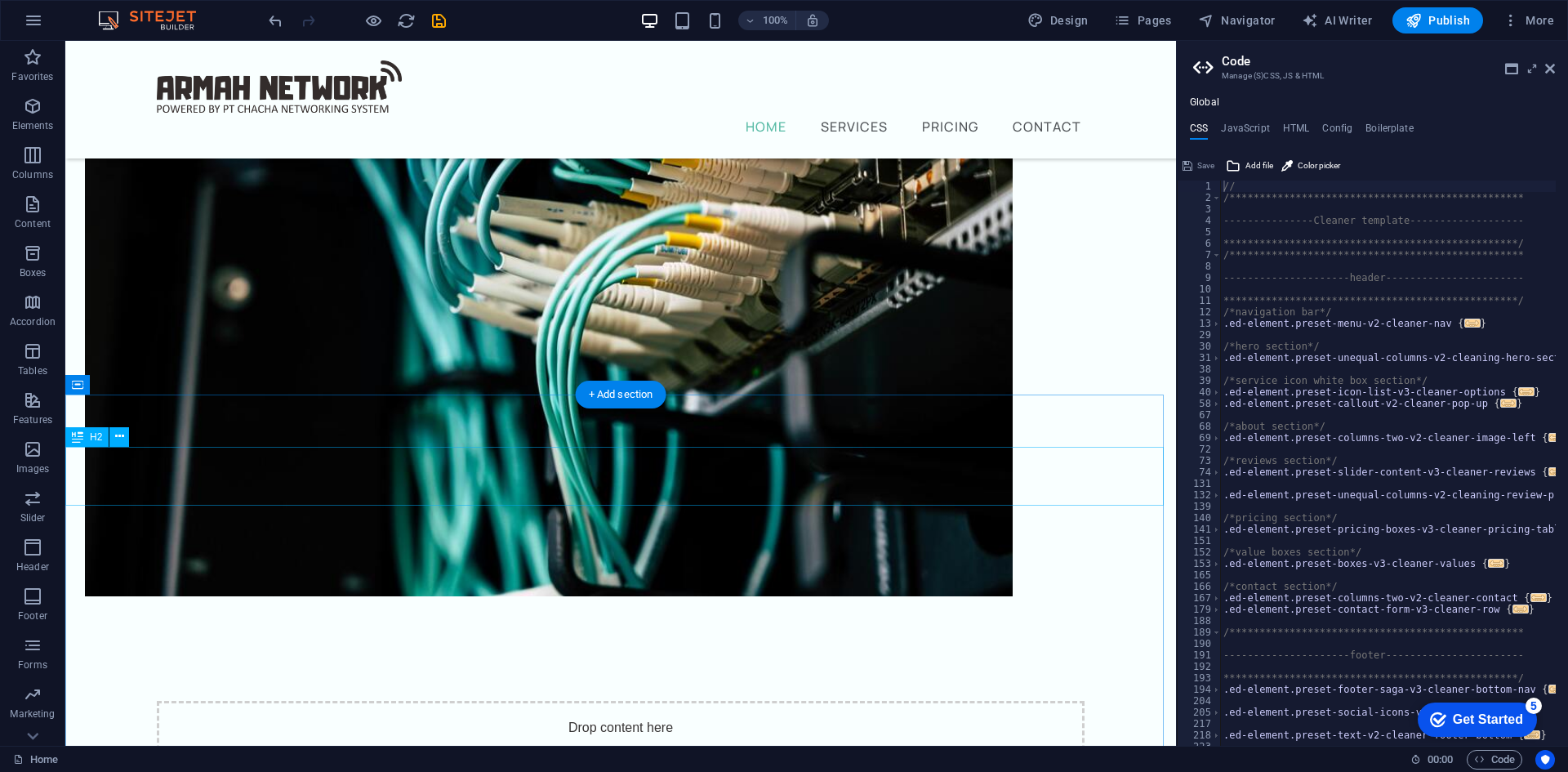
scroll to position [436, 0]
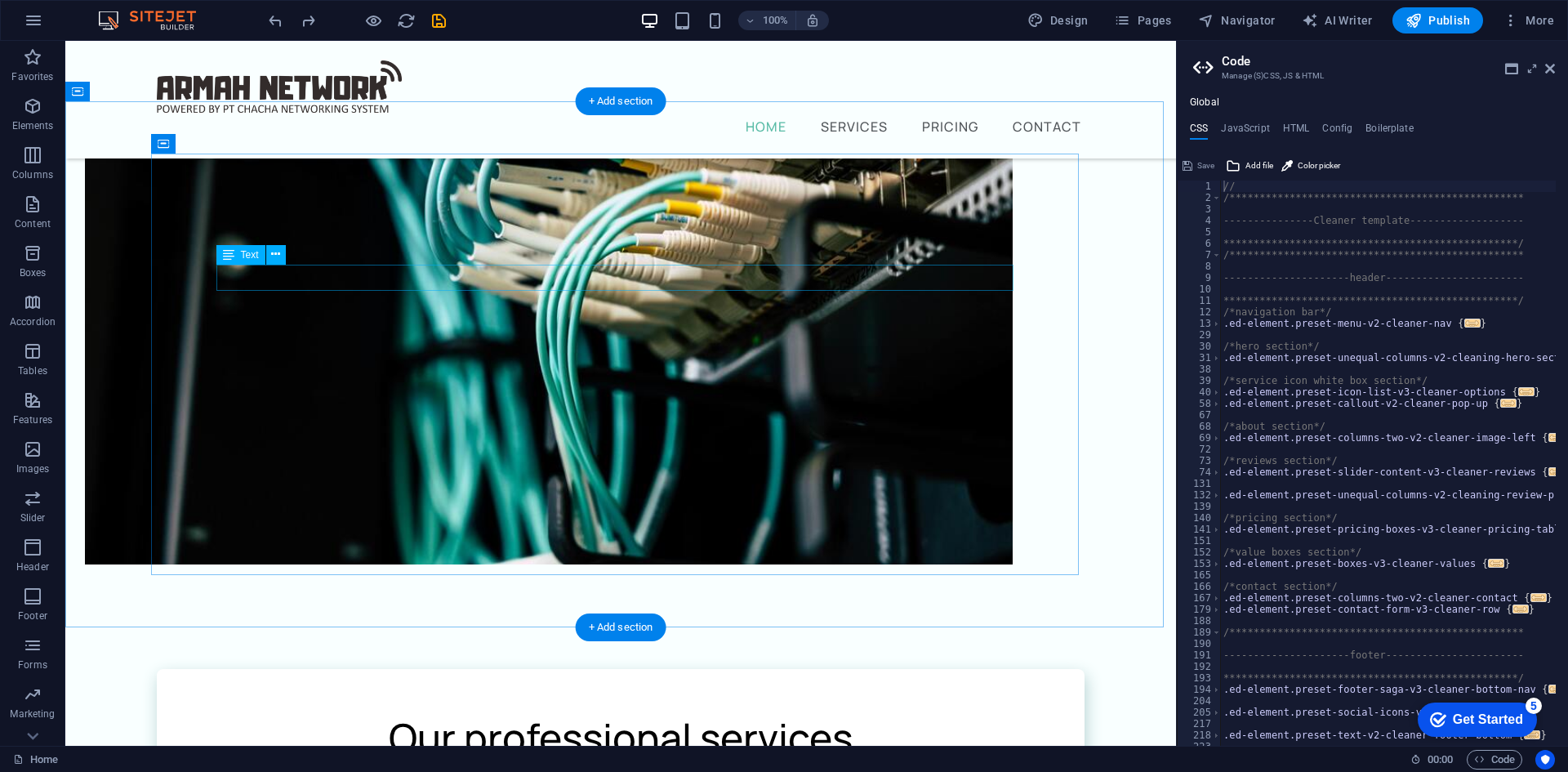
click at [275, 258] on icon at bounding box center [276, 254] width 9 height 17
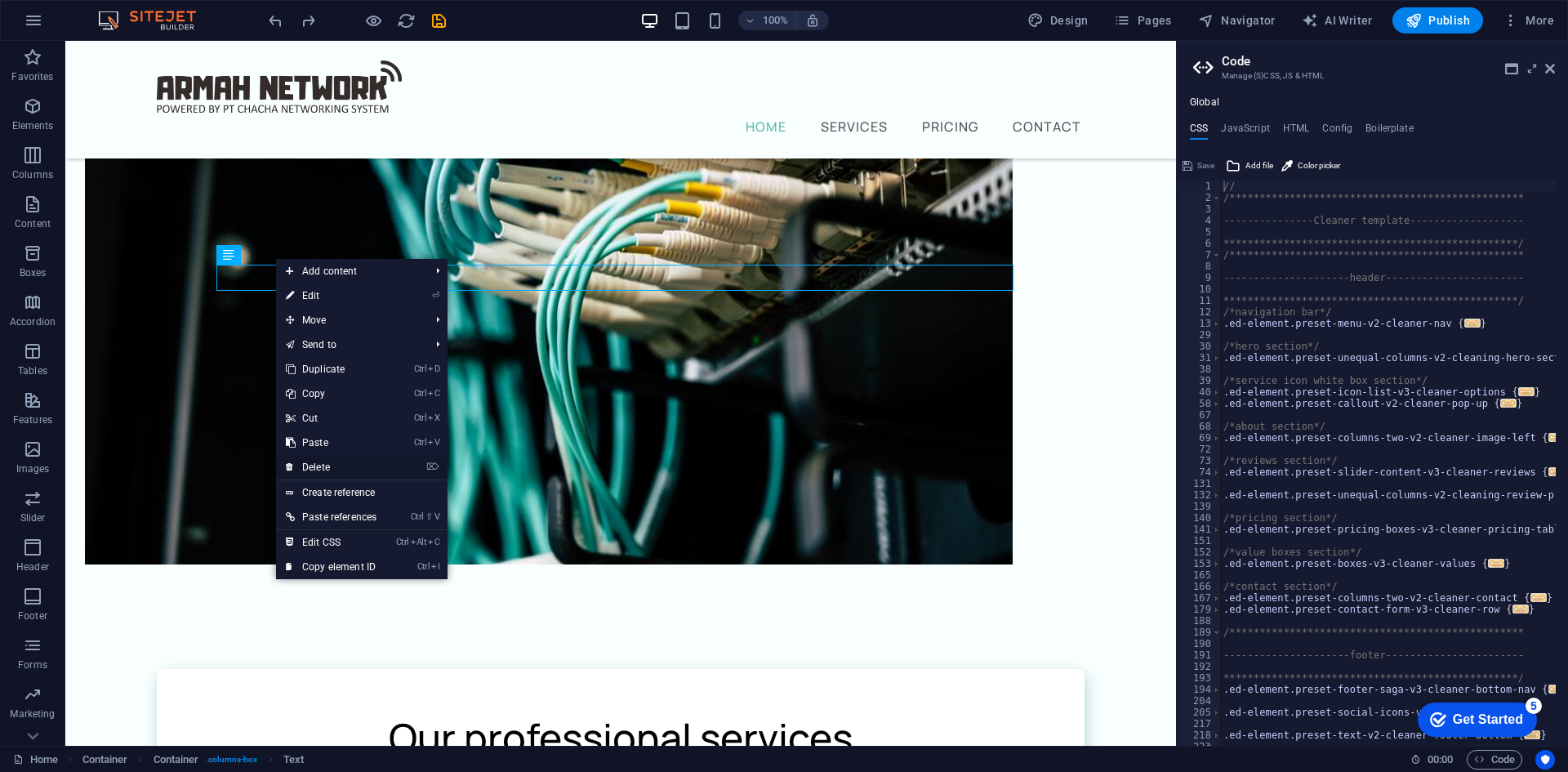
click at [328, 464] on link "⌦ Delete" at bounding box center [331, 467] width 111 height 25
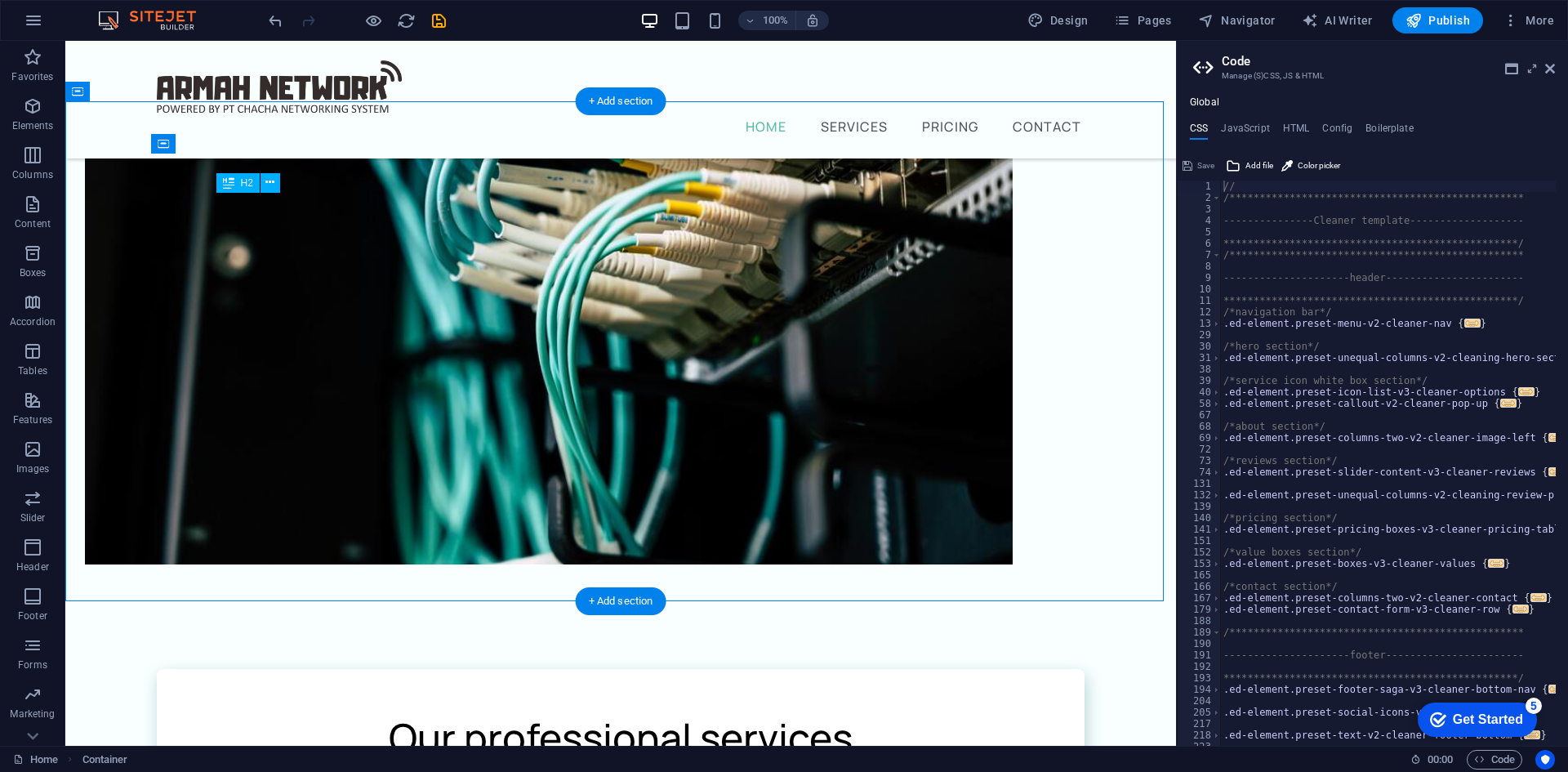
drag, startPoint x: 774, startPoint y: 220, endPoint x: 766, endPoint y: 249, distance: 30.1
click at [766, 708] on div "Our professional services" at bounding box center [621, 737] width 797 height 59
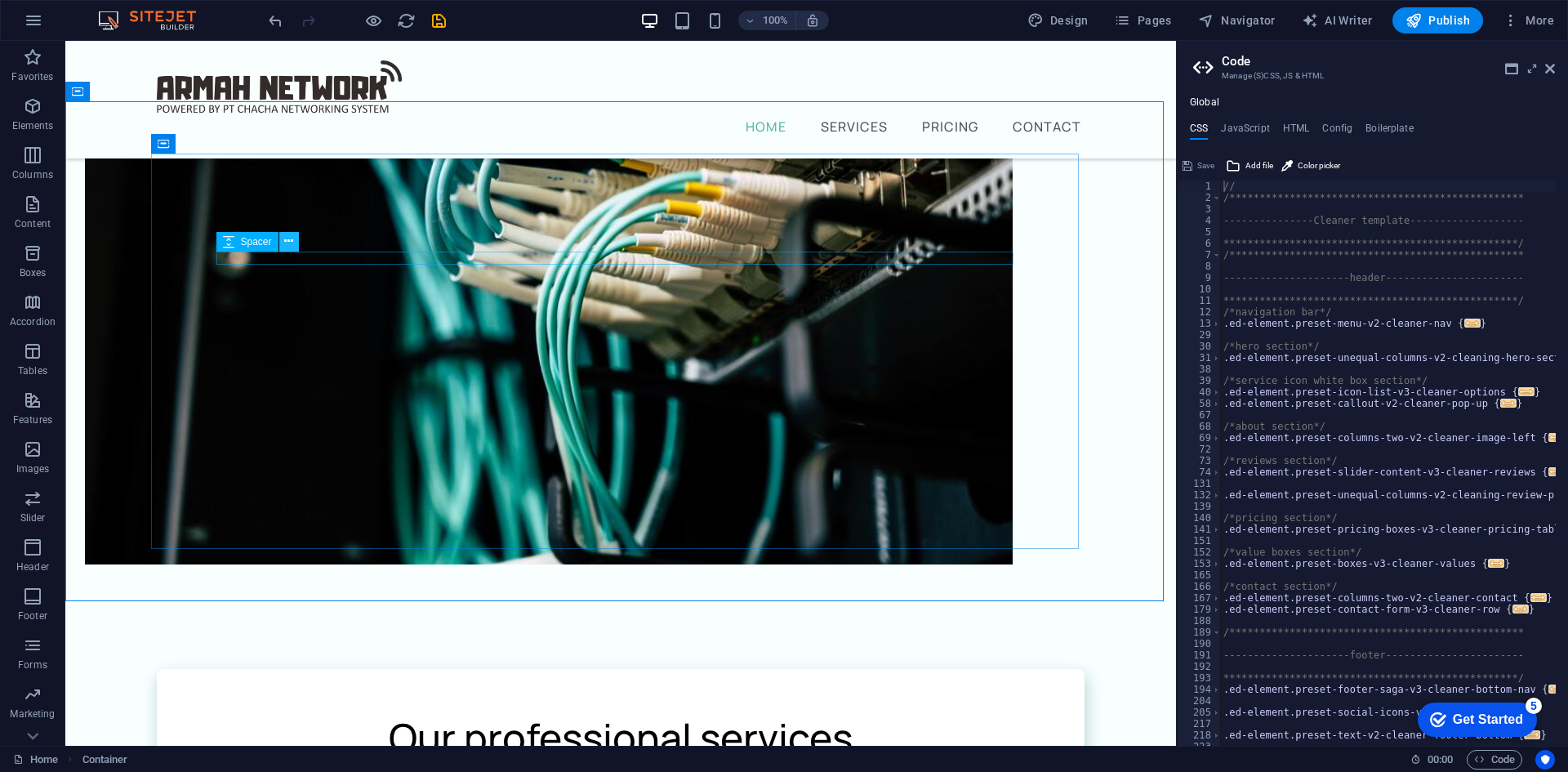
click at [290, 244] on icon at bounding box center [288, 241] width 9 height 17
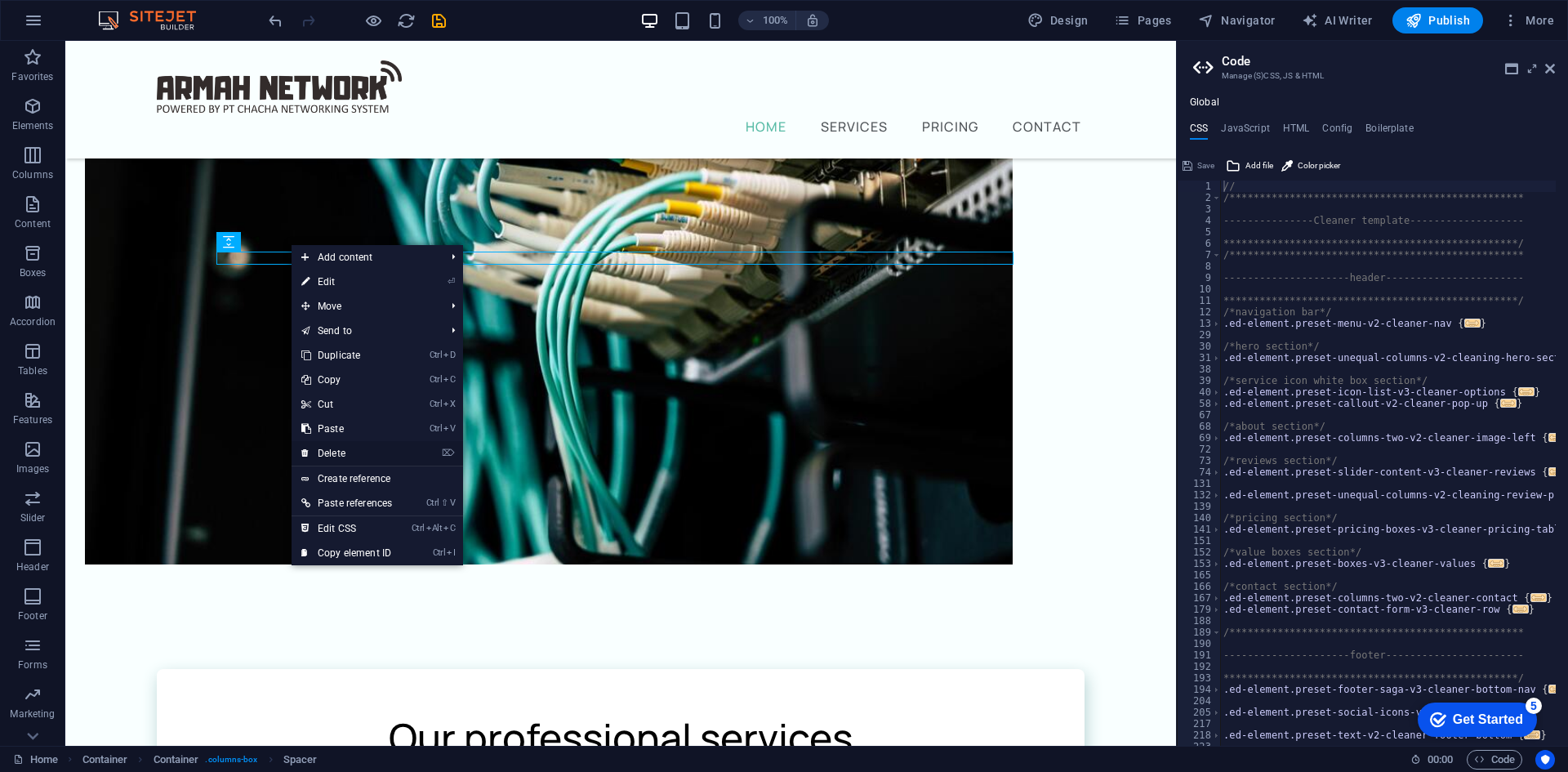
drag, startPoint x: 345, startPoint y: 452, endPoint x: 279, endPoint y: 410, distance: 78.2
click at [345, 452] on link "⌦ Delete" at bounding box center [347, 453] width 111 height 25
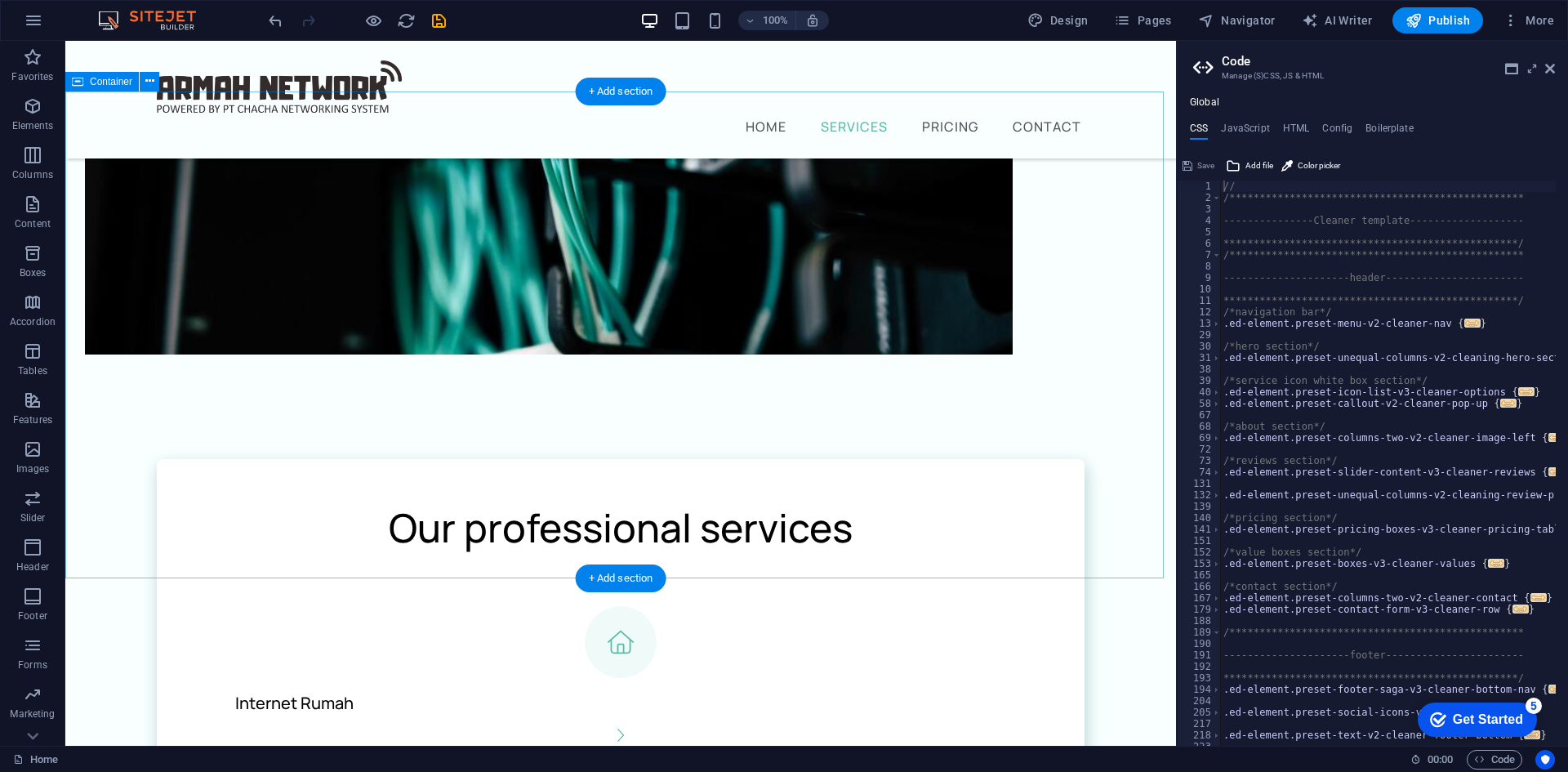
scroll to position [681, 0]
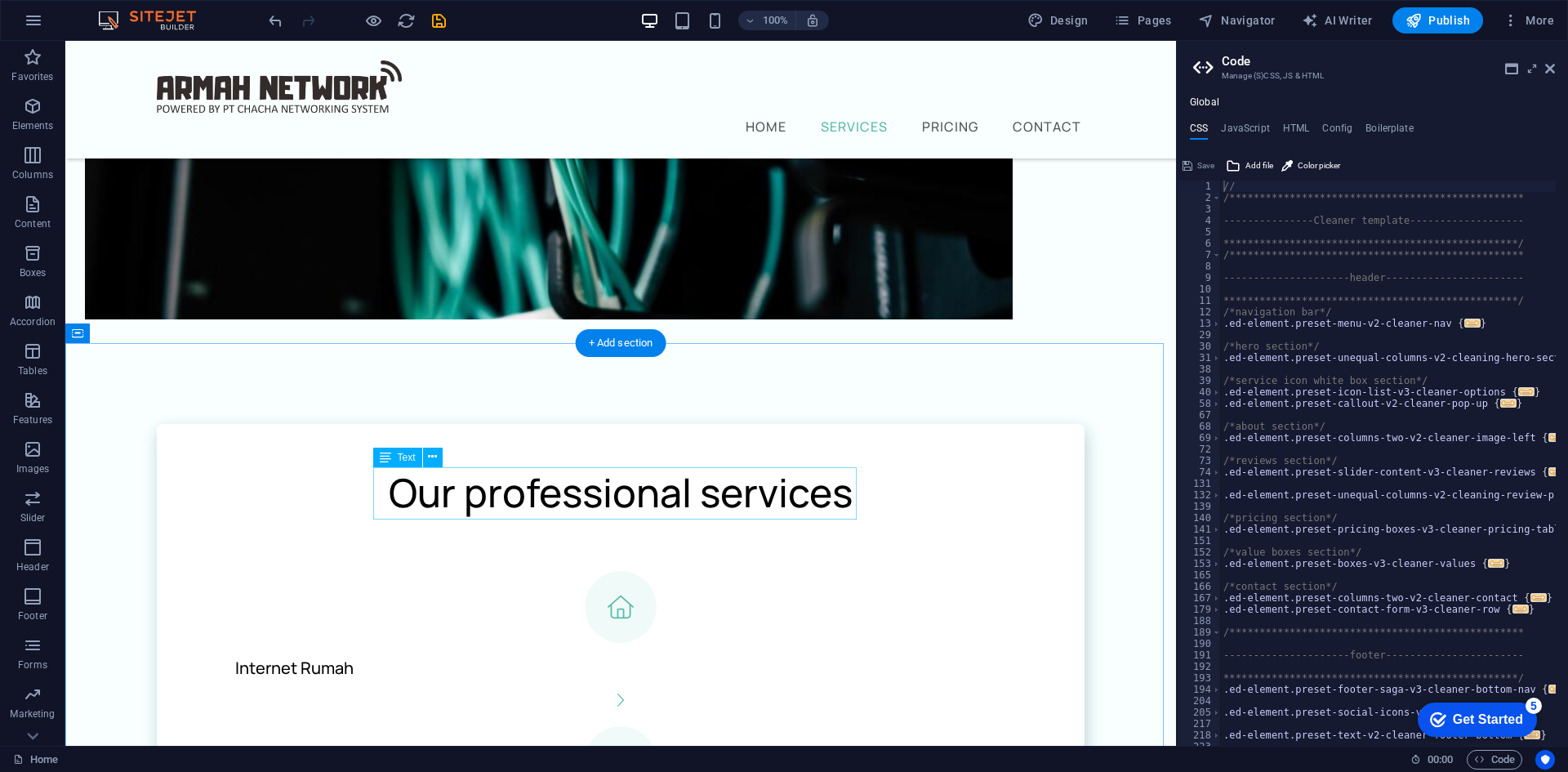
click at [432, 462] on icon at bounding box center [432, 457] width 9 height 17
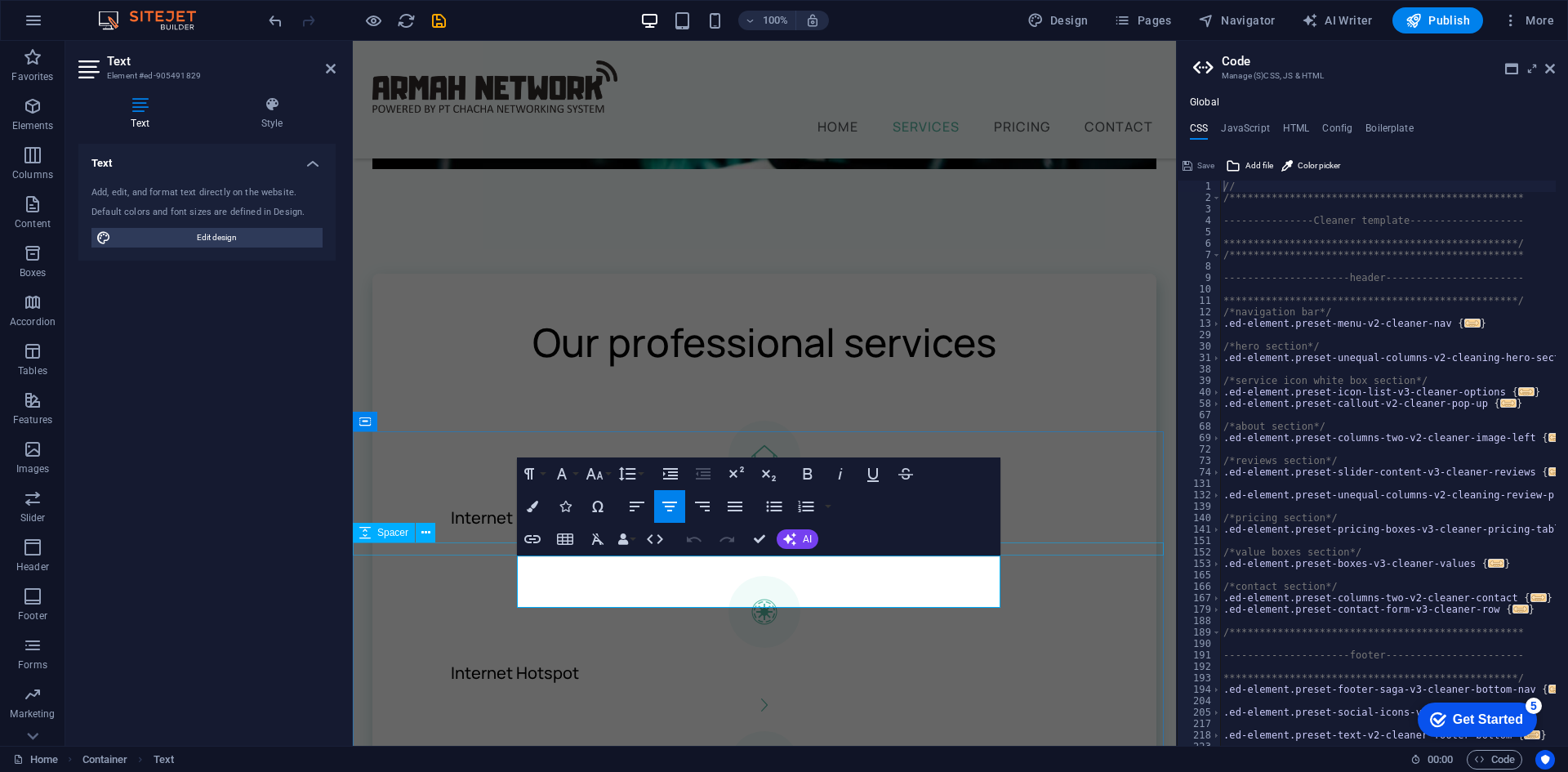
drag, startPoint x: 897, startPoint y: 594, endPoint x: 493, endPoint y: 547, distance: 406.7
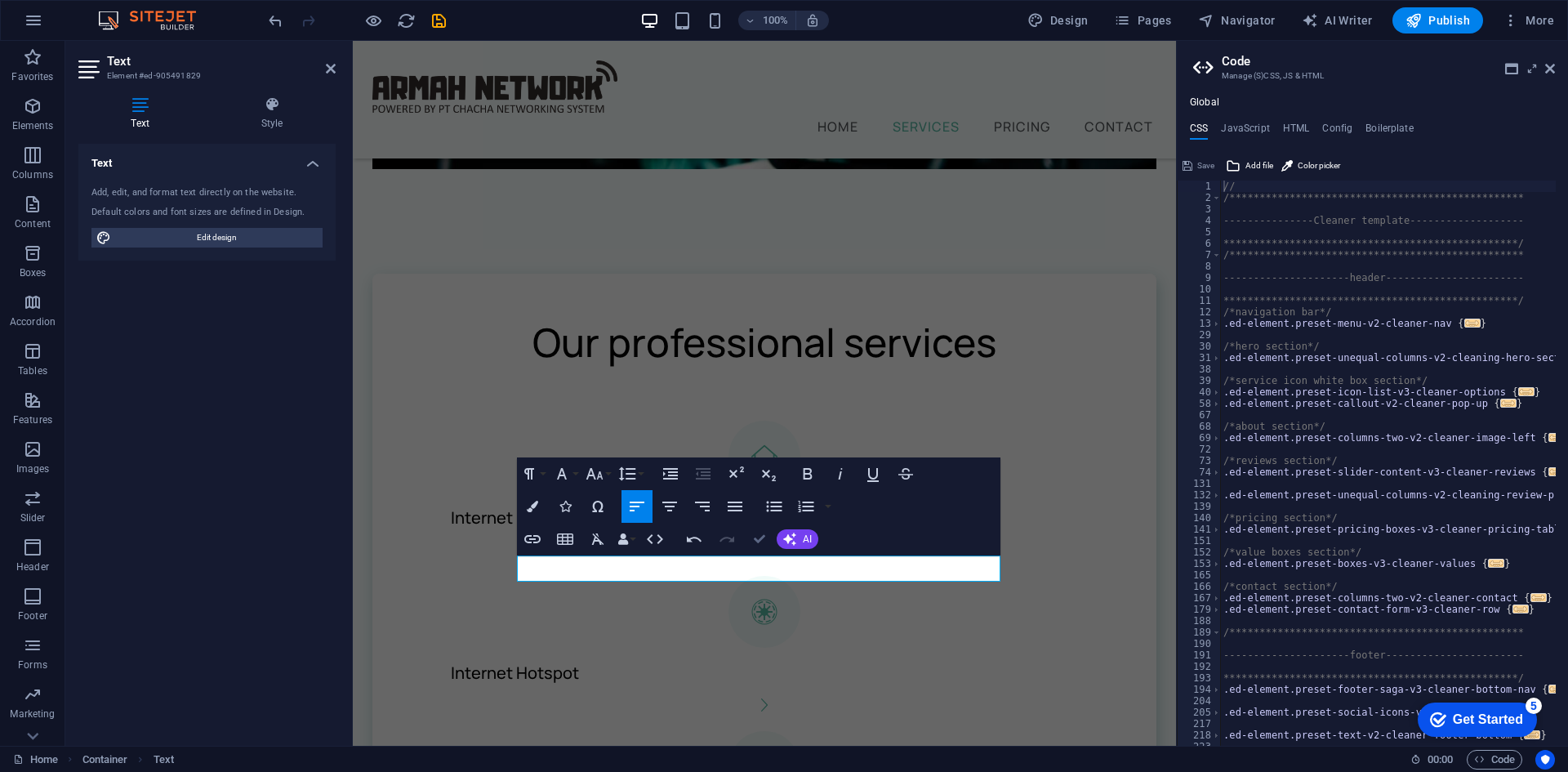
drag, startPoint x: 758, startPoint y: 537, endPoint x: 694, endPoint y: 496, distance: 76.0
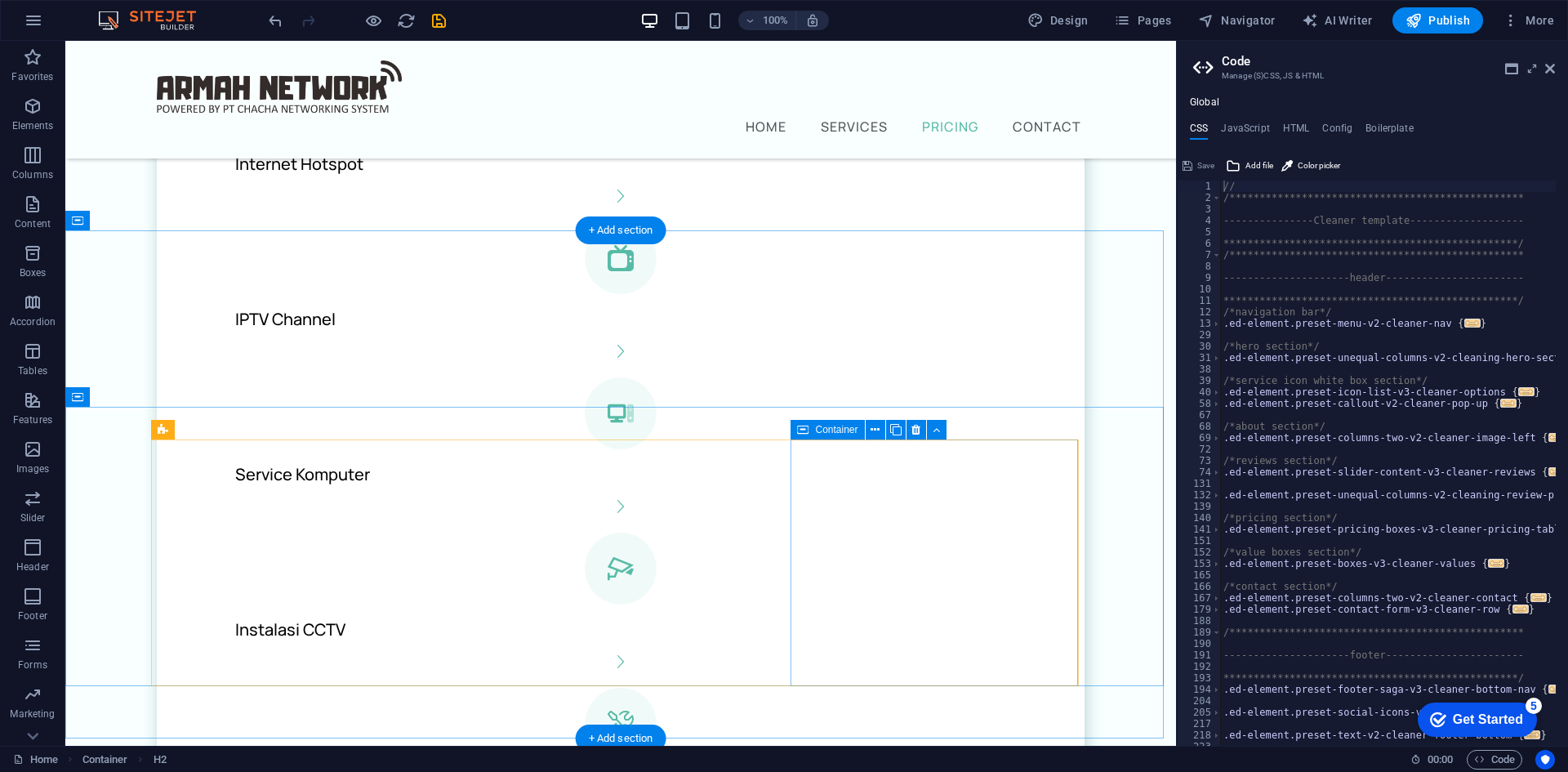
scroll to position [1485, 0]
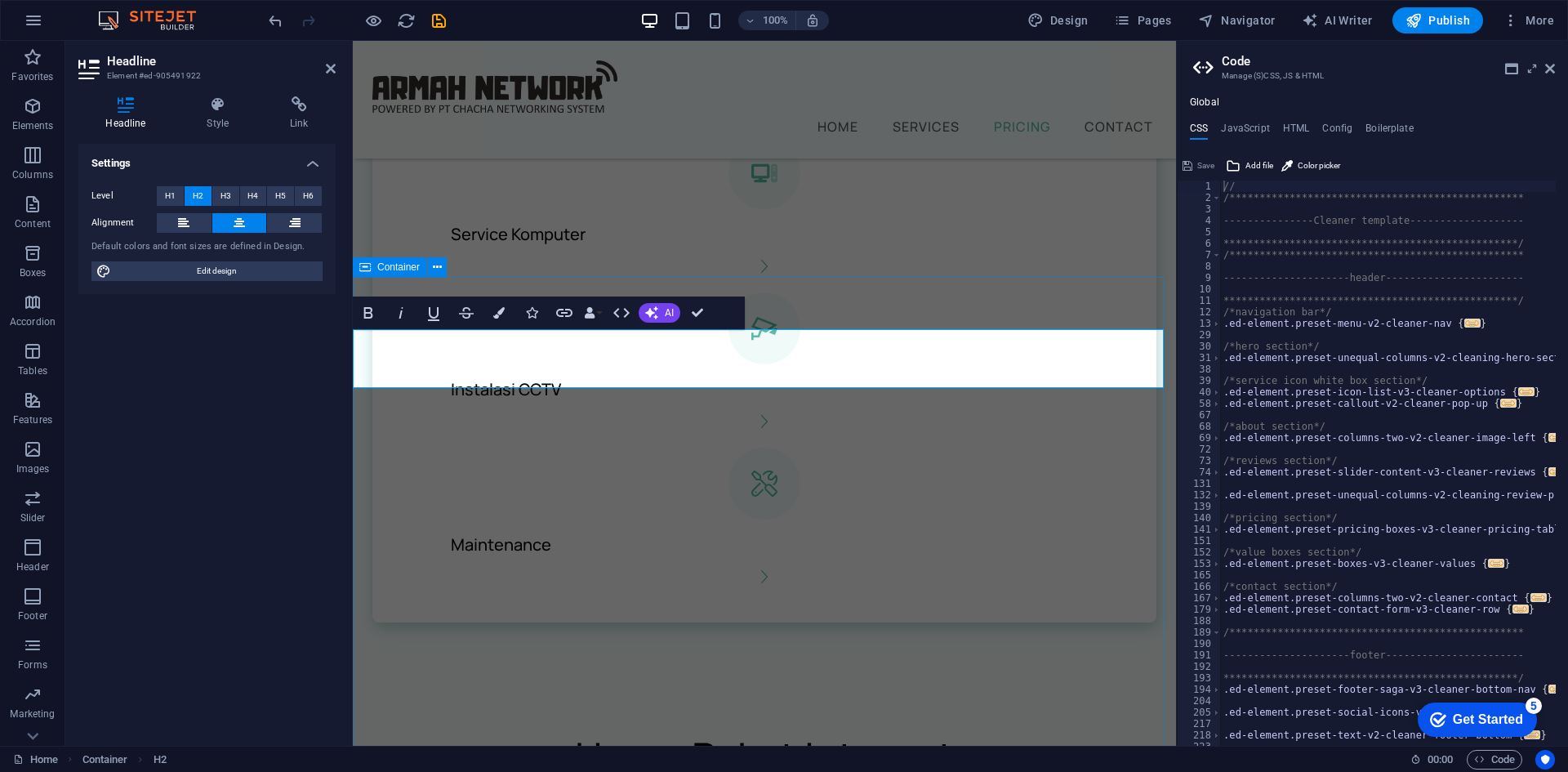
scroll to position [1703, 0]
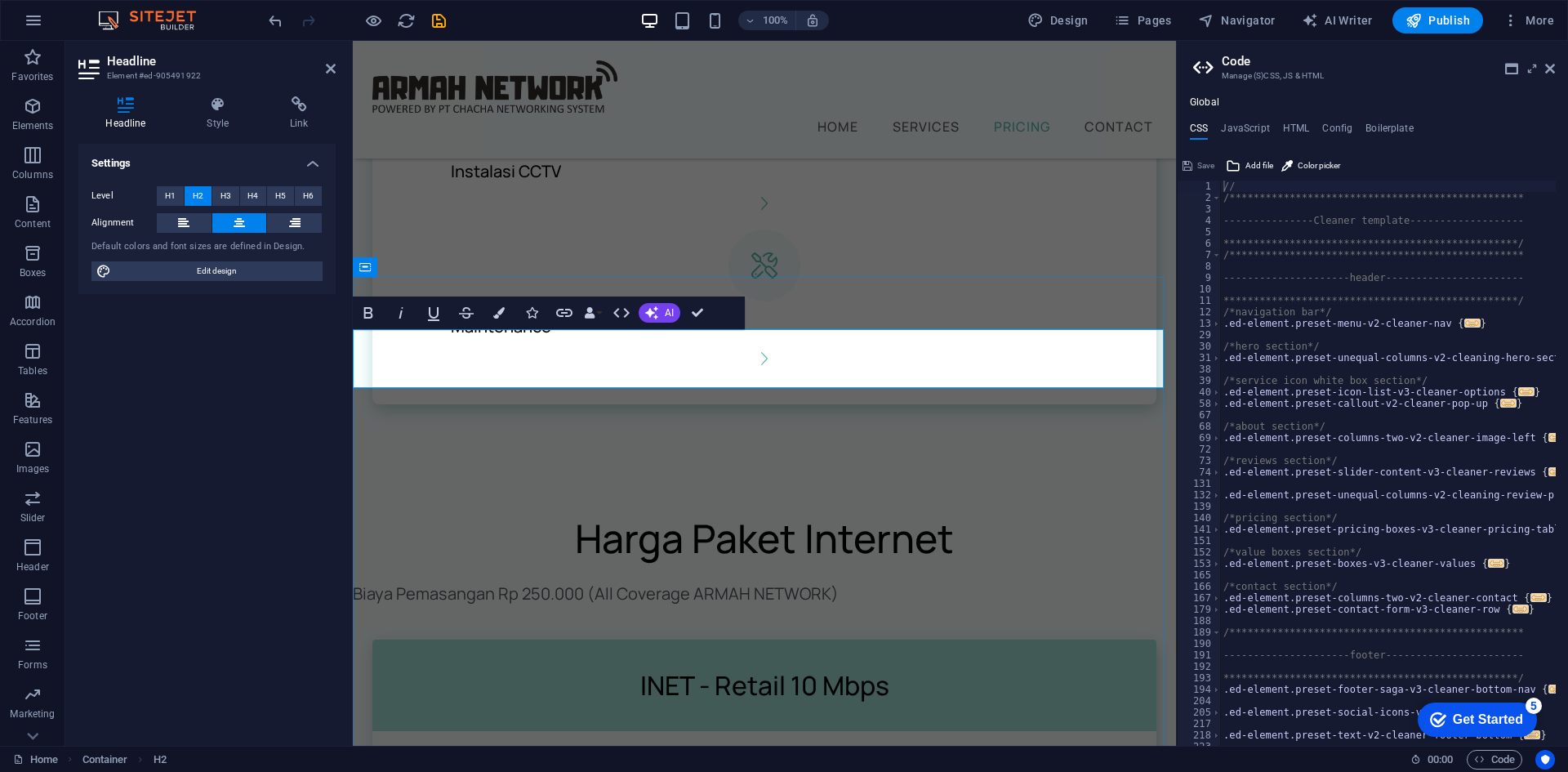
drag, startPoint x: 892, startPoint y: 361, endPoint x: 611, endPoint y: 353, distance: 281.1
drag, startPoint x: 695, startPoint y: 310, endPoint x: 635, endPoint y: 274, distance: 70.0
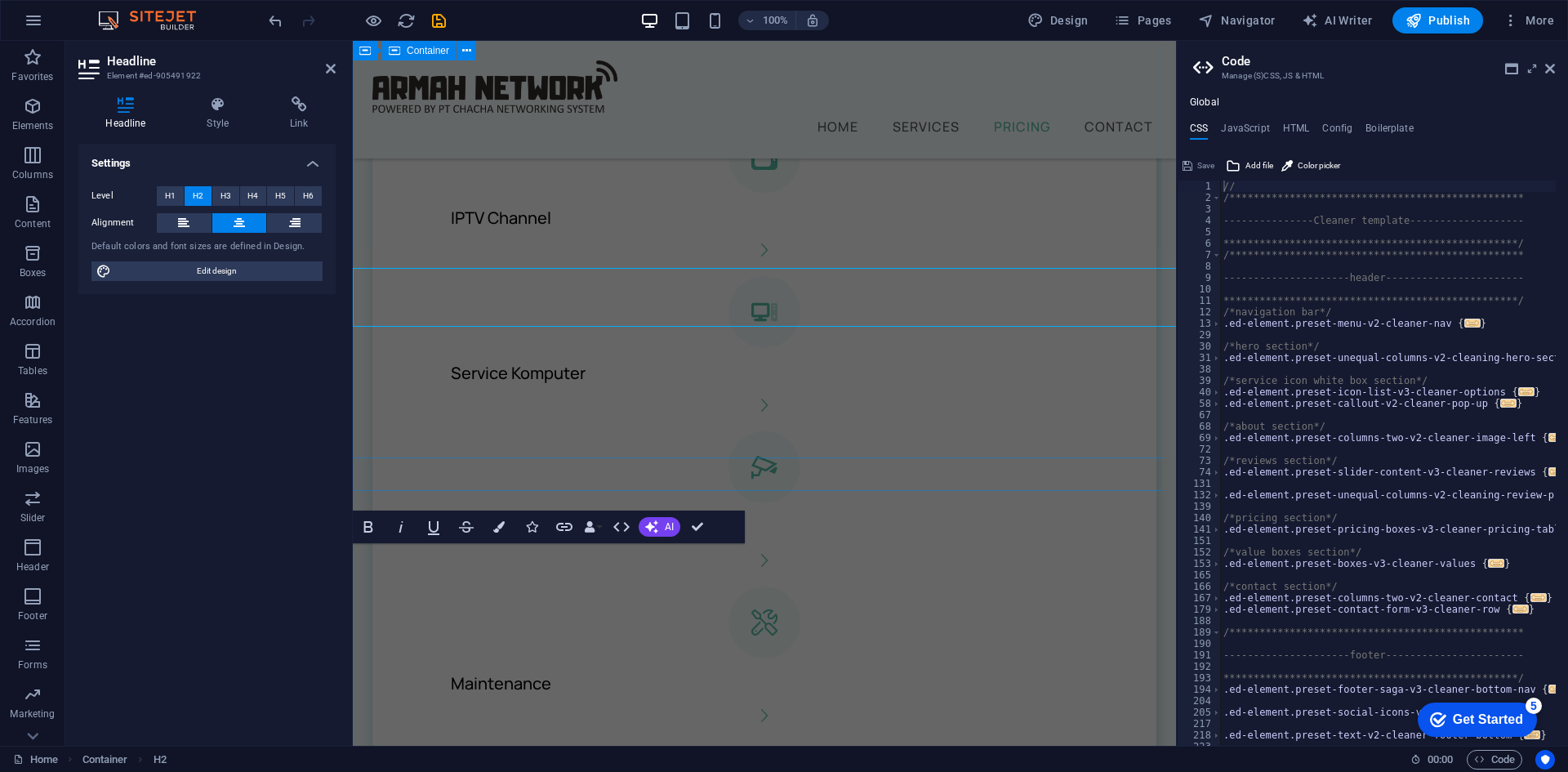
scroll to position [1490, 0]
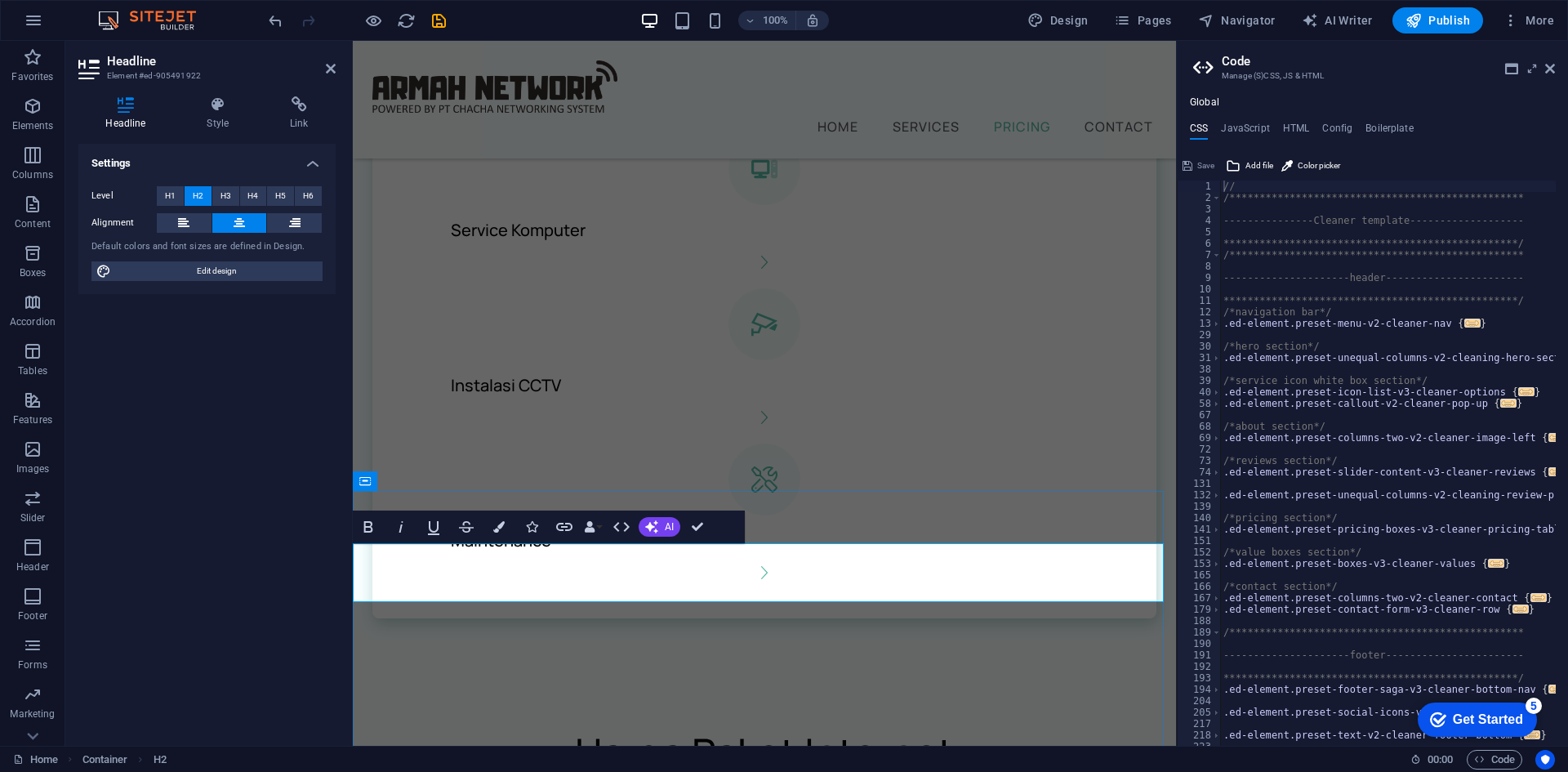
drag, startPoint x: 934, startPoint y: 574, endPoint x: 664, endPoint y: 574, distance: 270.0
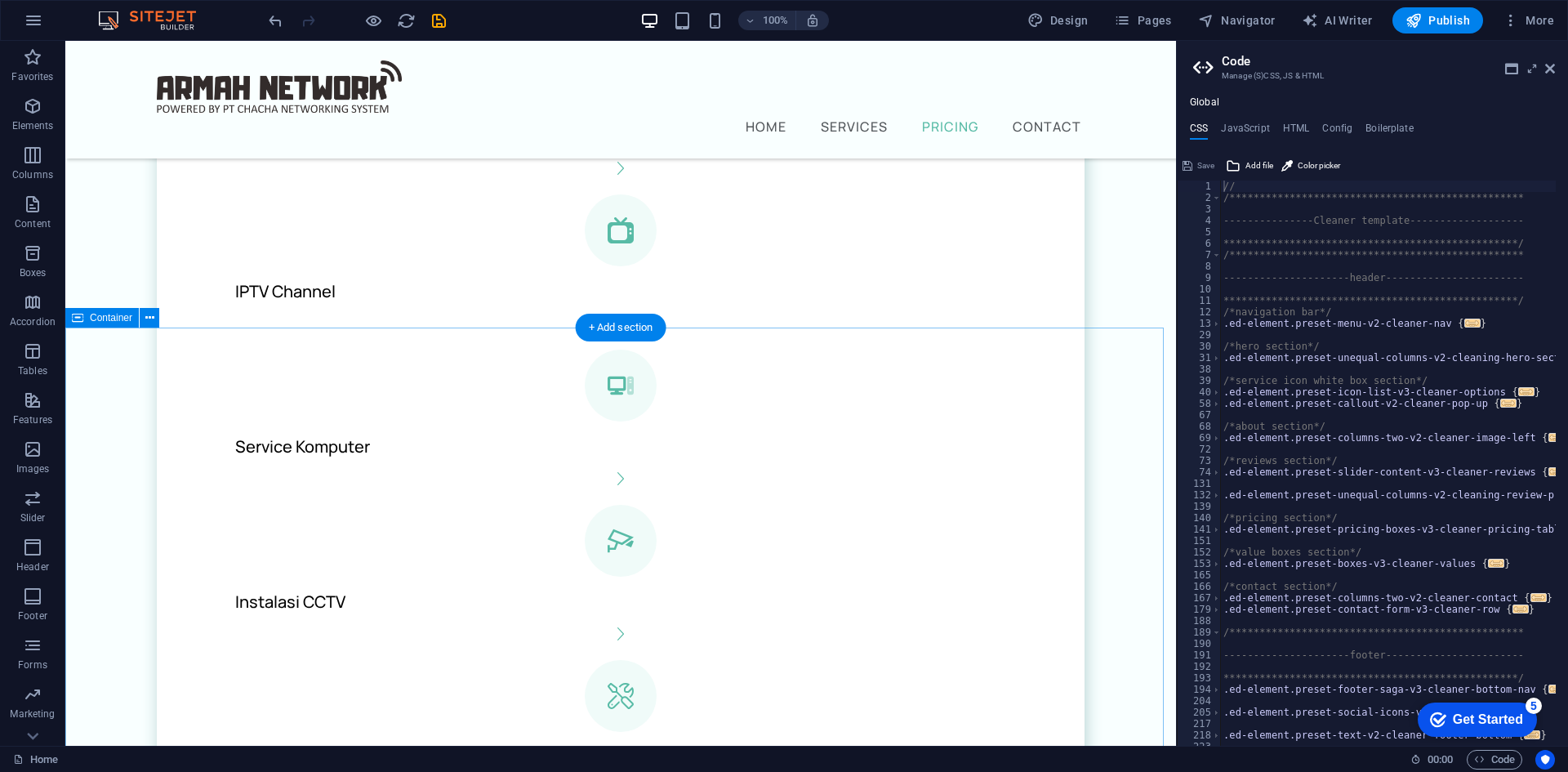
scroll to position [1378, 0]
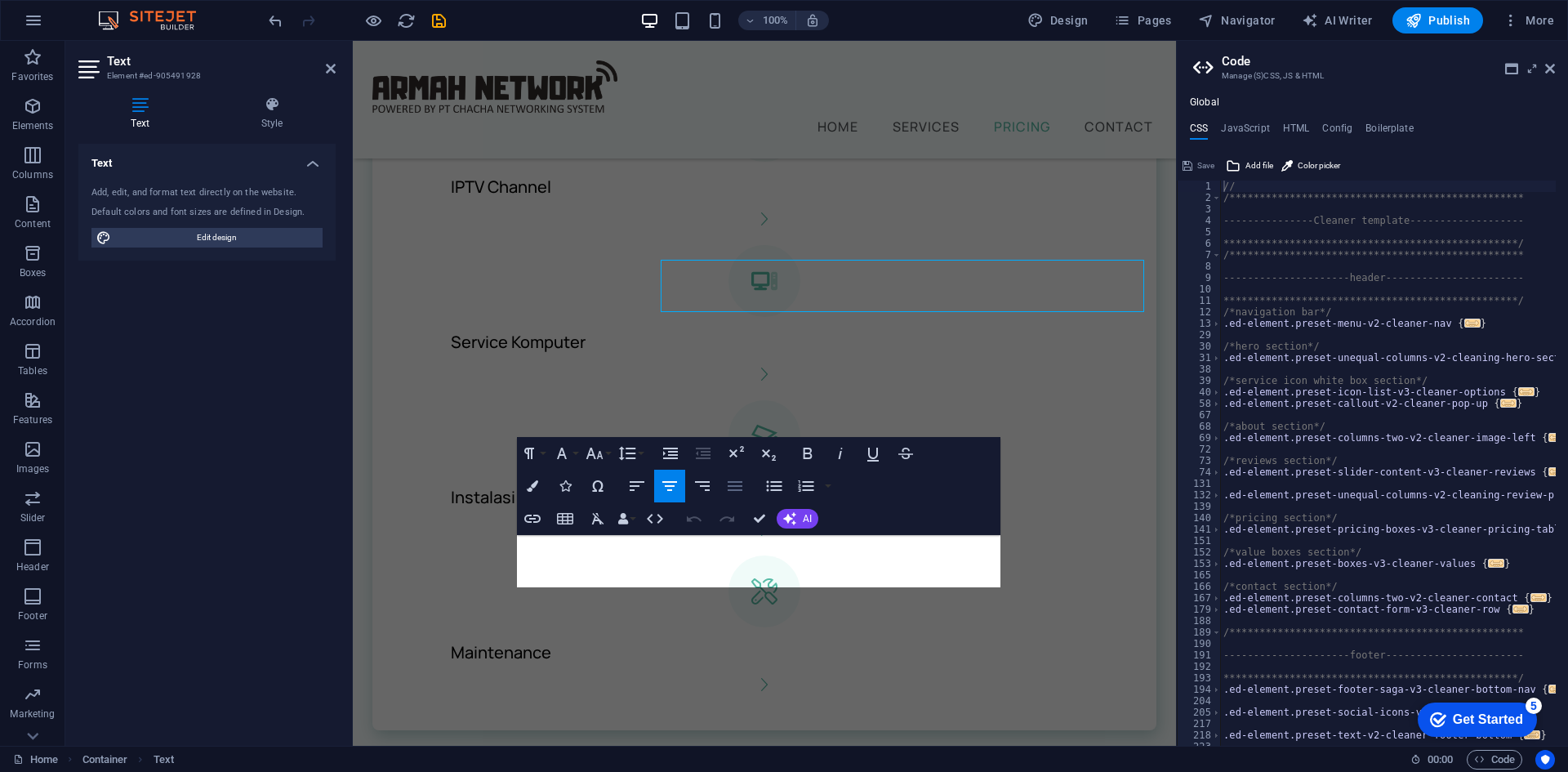
scroll to position [1570, 0]
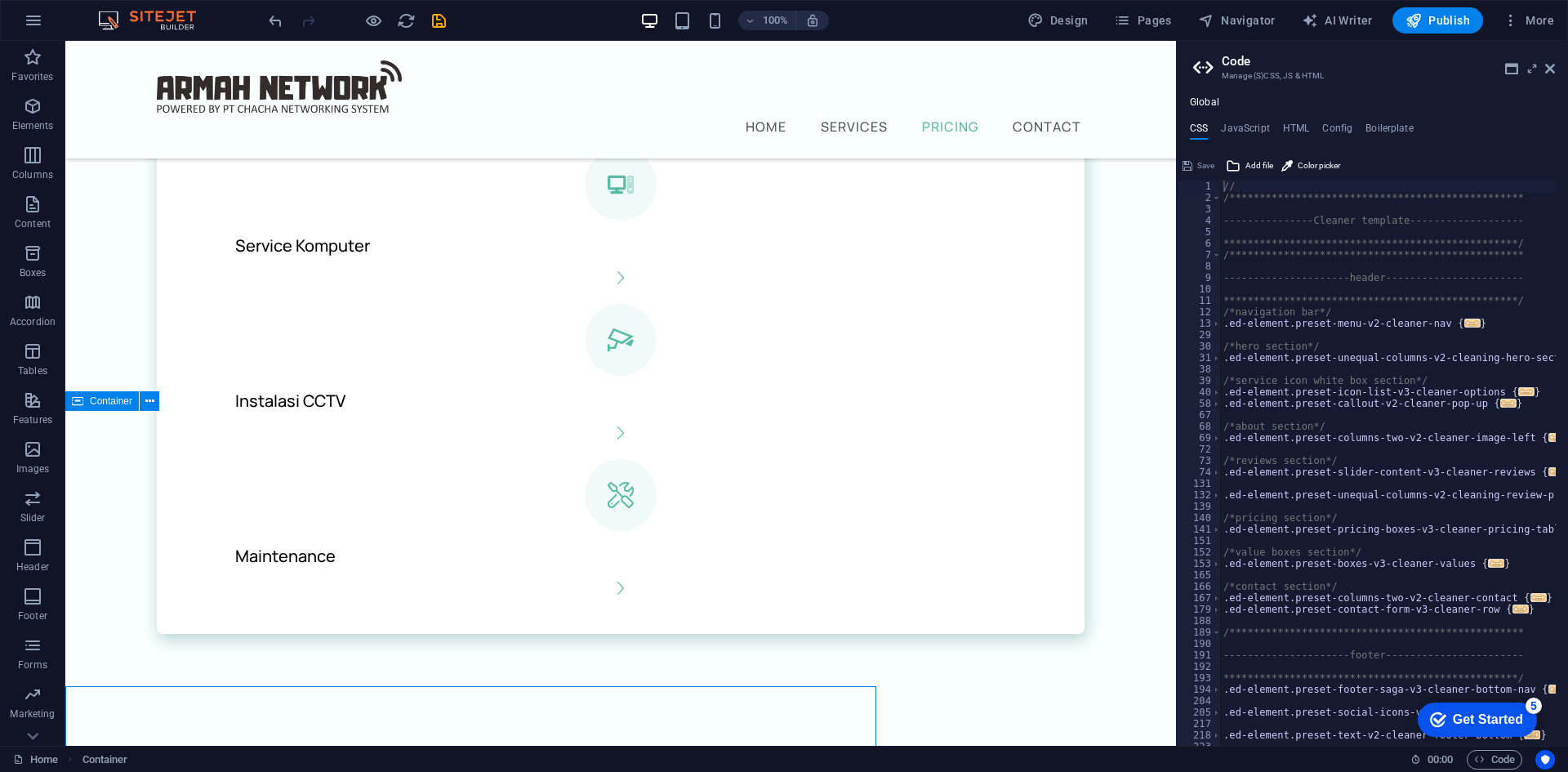
scroll to position [1295, 0]
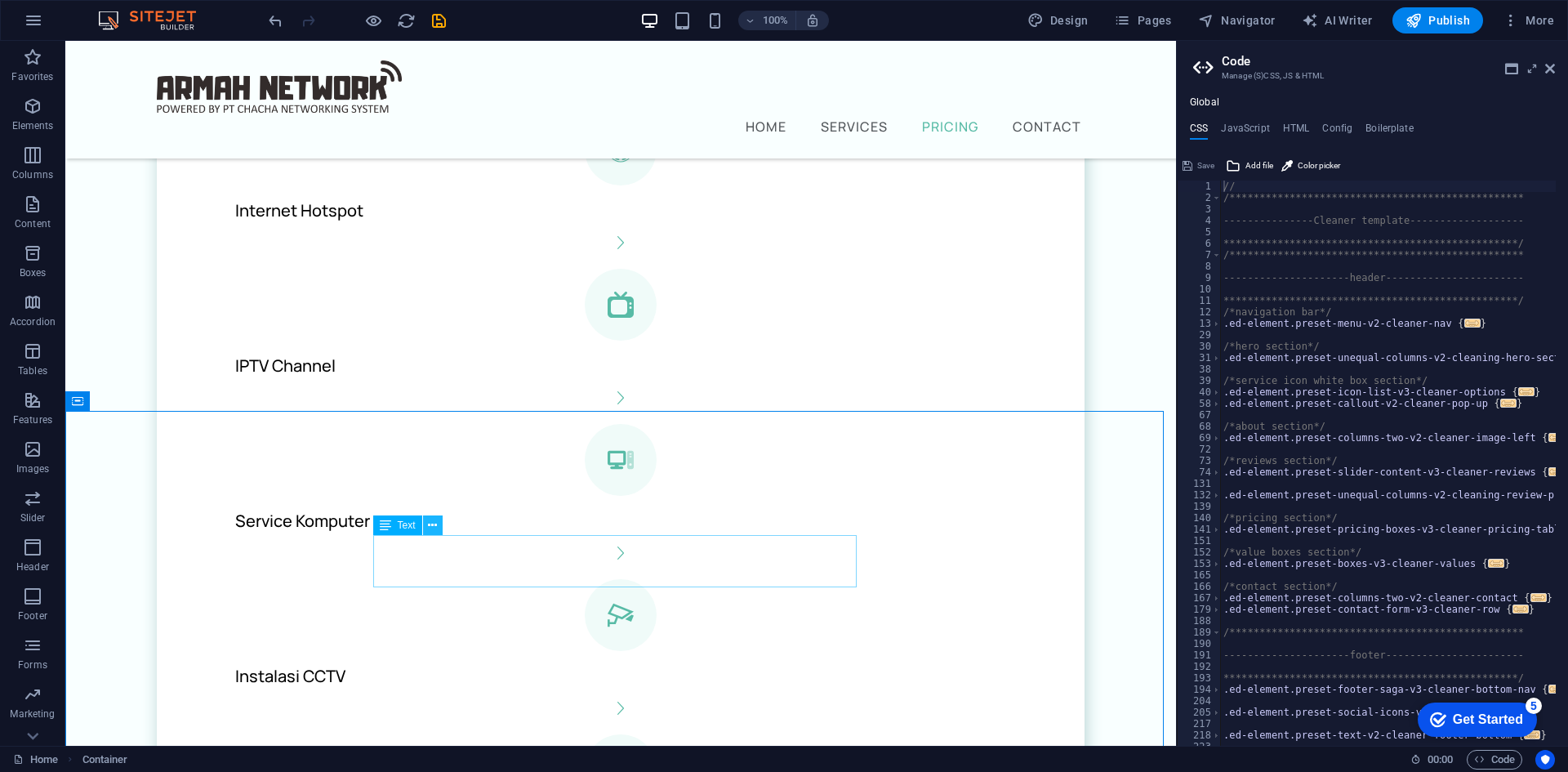
click at [432, 533] on icon at bounding box center [432, 525] width 9 height 17
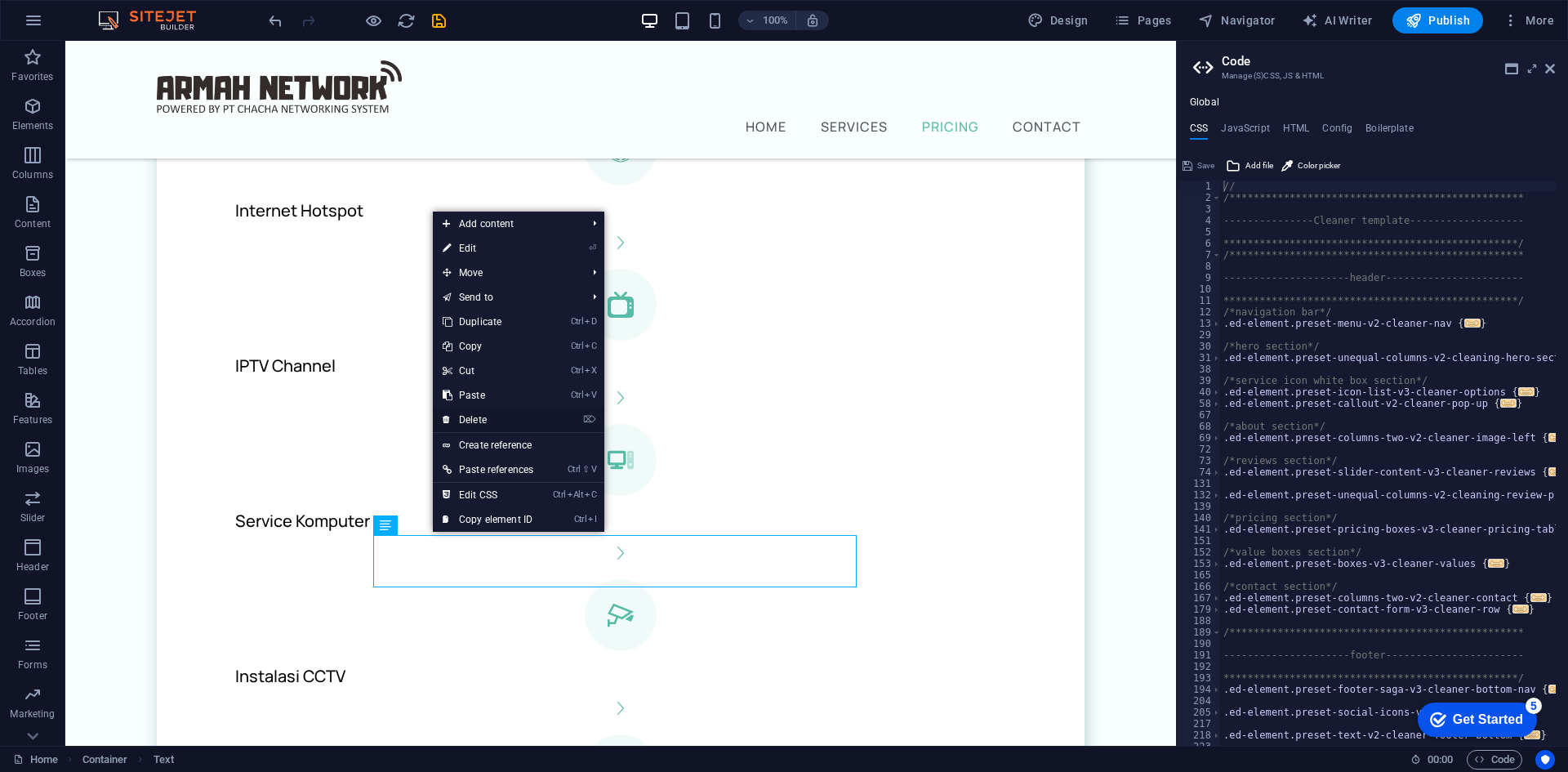
click at [487, 414] on link "⌦ Delete" at bounding box center [489, 420] width 111 height 25
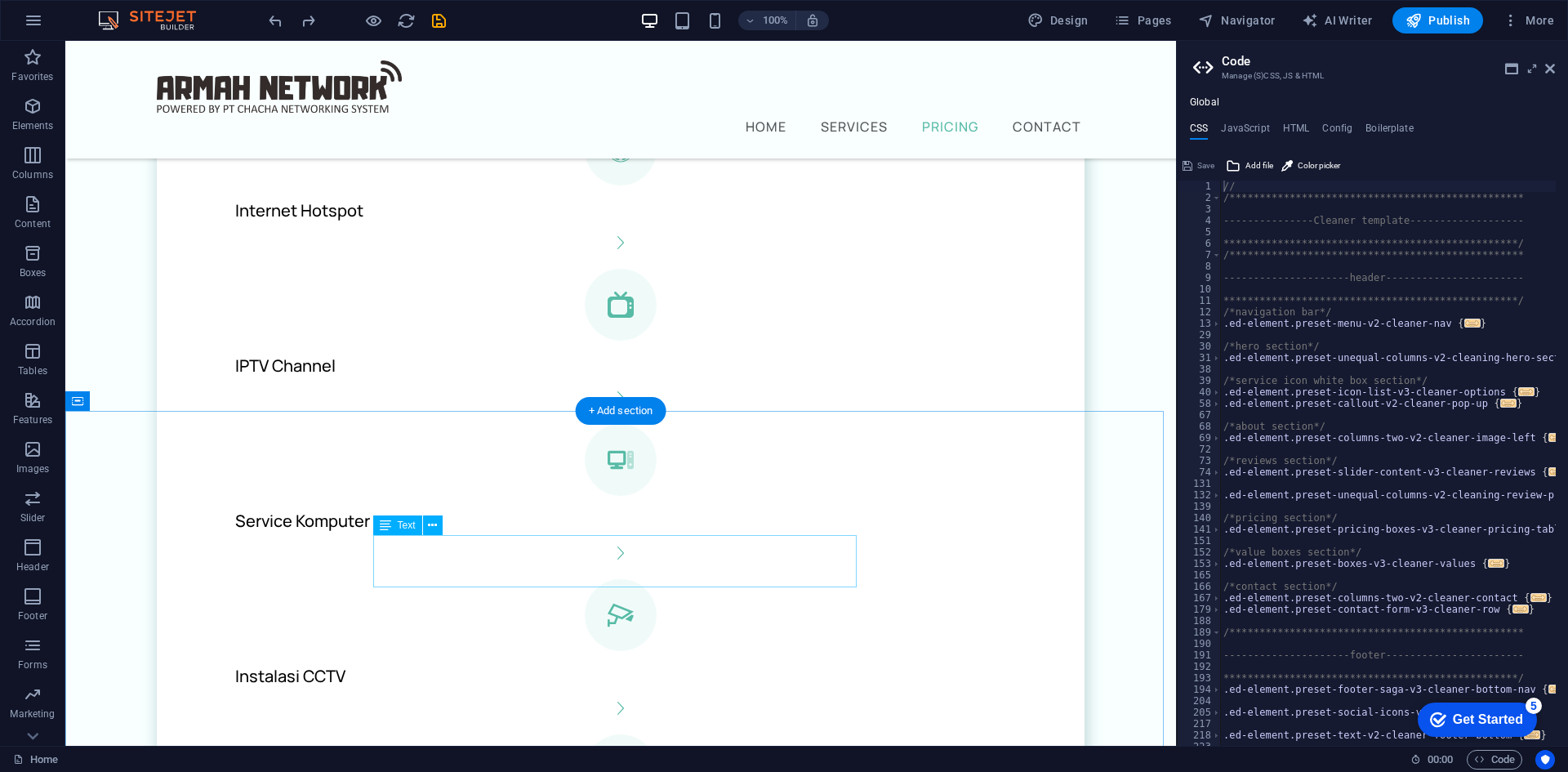
click at [432, 524] on icon at bounding box center [432, 525] width 9 height 17
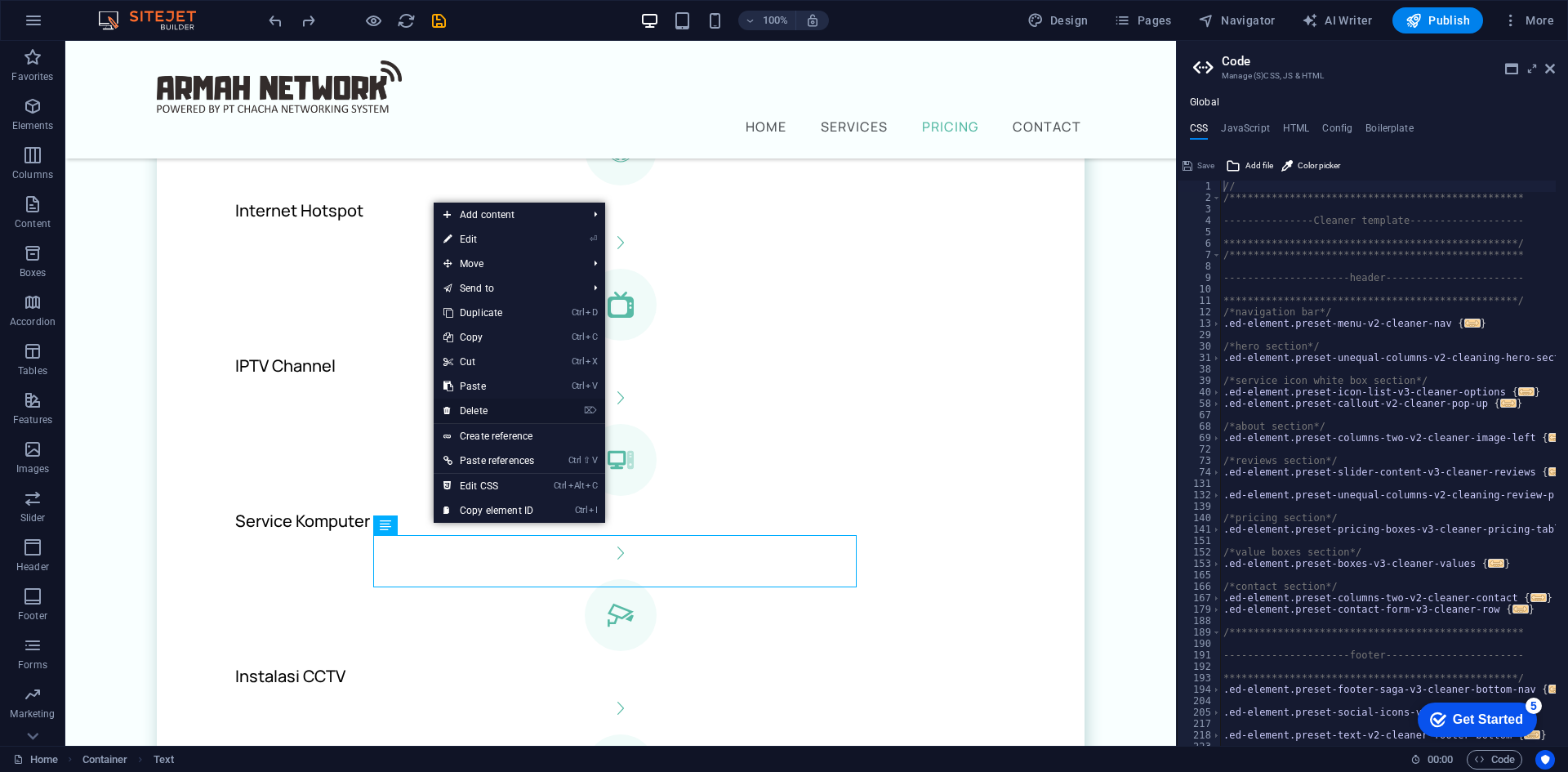
drag, startPoint x: 487, startPoint y: 405, endPoint x: 437, endPoint y: 370, distance: 61.0
click at [487, 405] on link "⌦ Delete" at bounding box center [489, 411] width 111 height 25
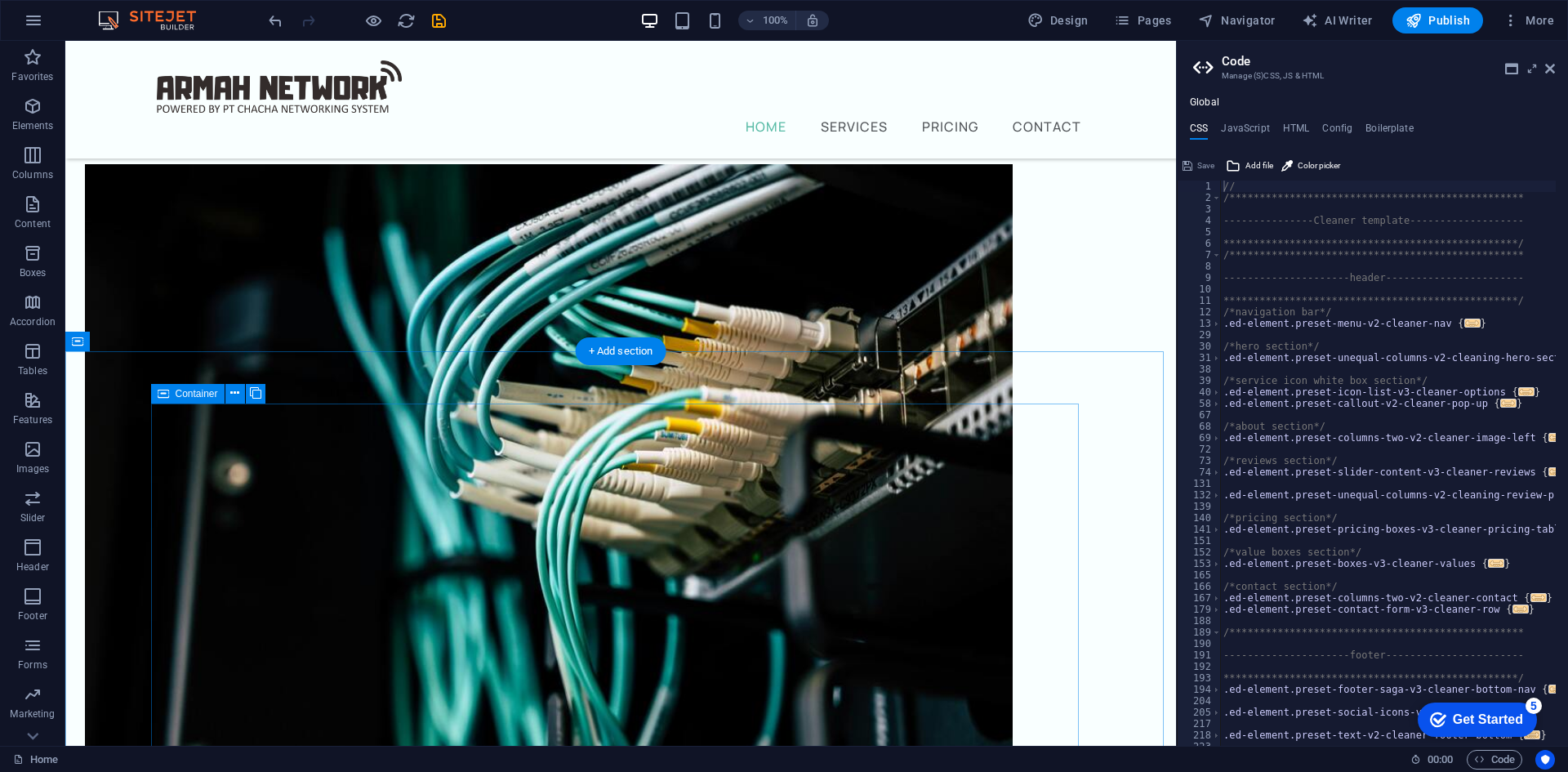
scroll to position [185, 0]
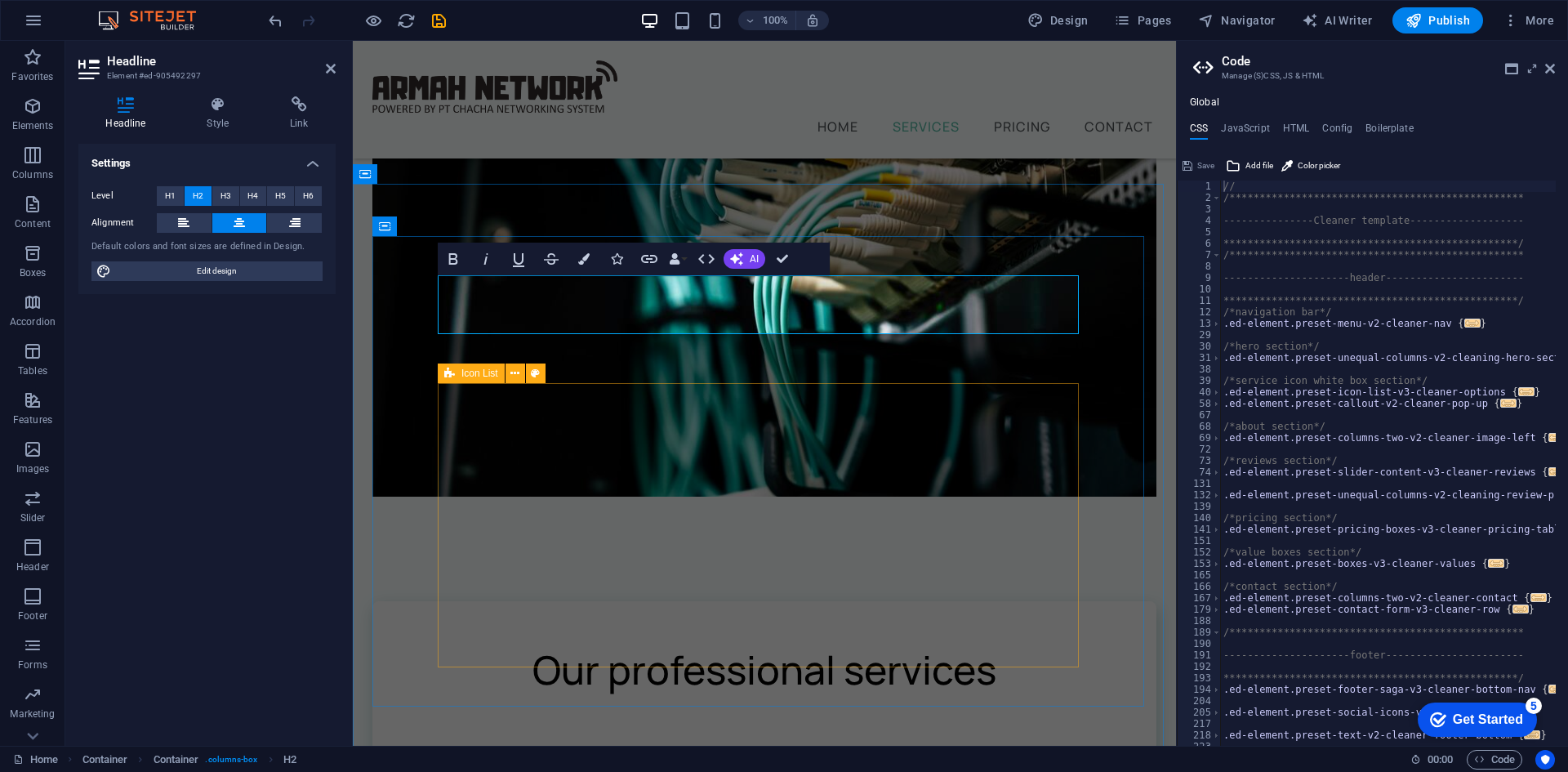
scroll to position [419, 0]
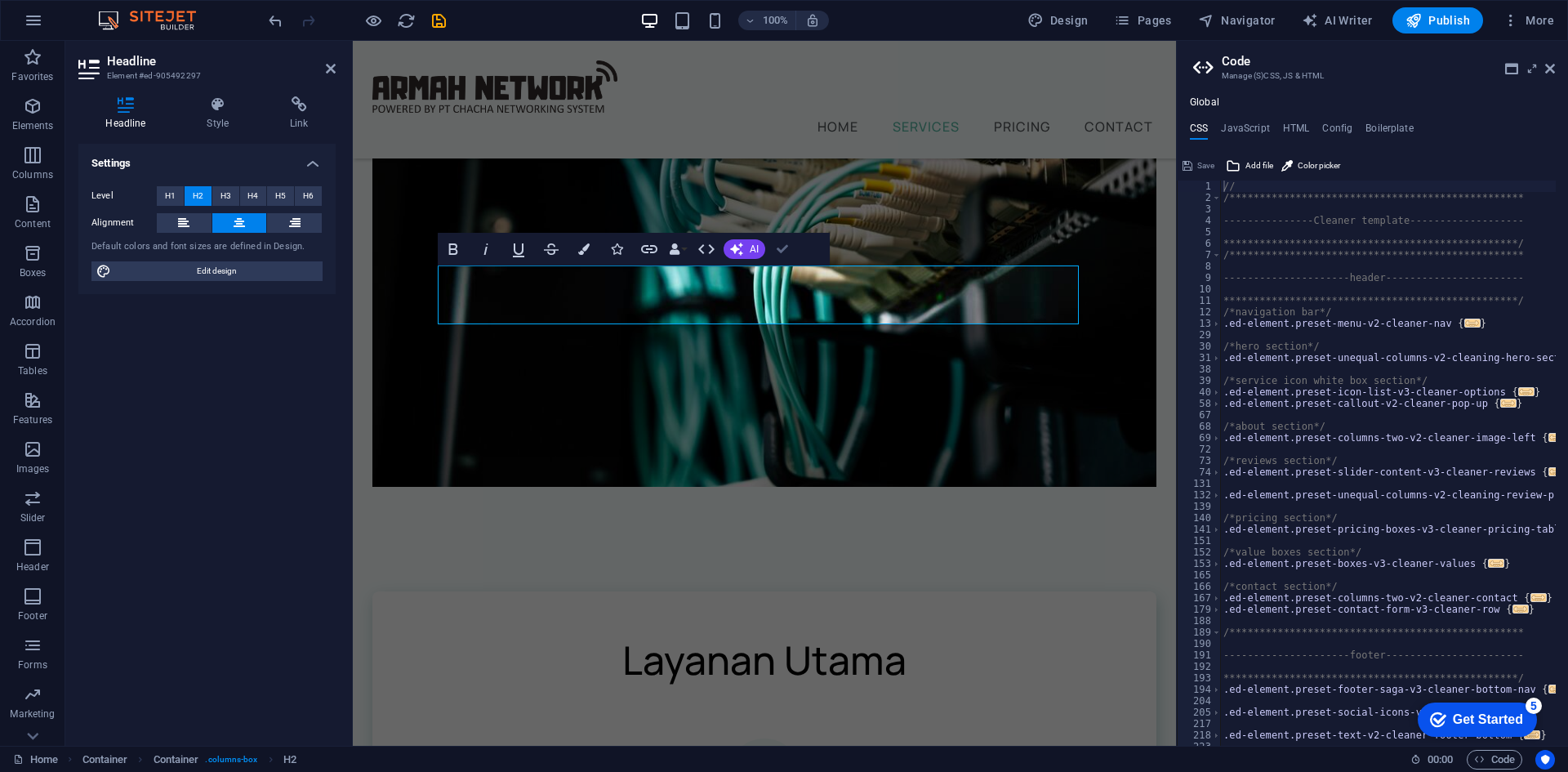
drag, startPoint x: 787, startPoint y: 243, endPoint x: 729, endPoint y: 206, distance: 68.8
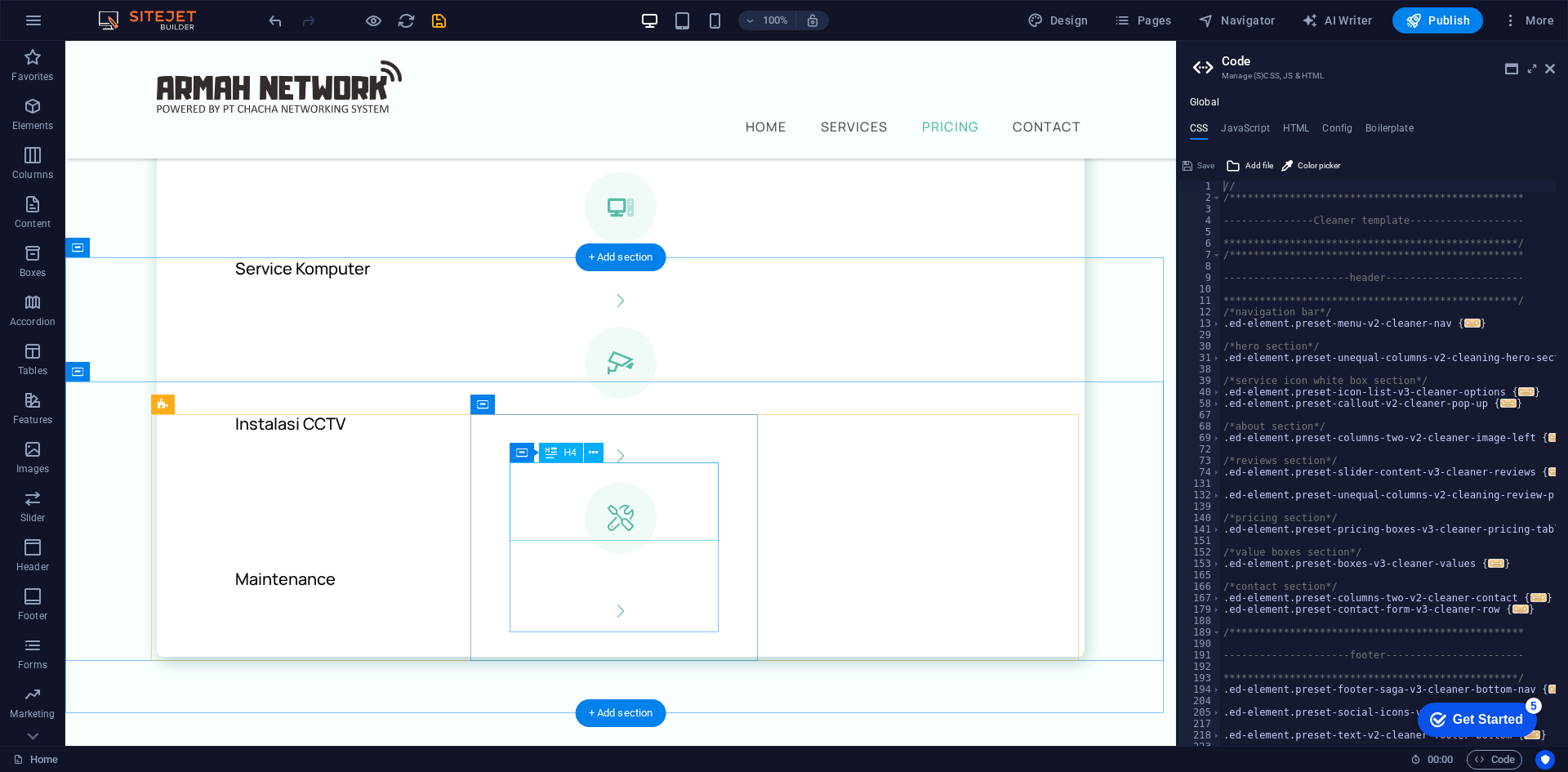
scroll to position [1552, 0]
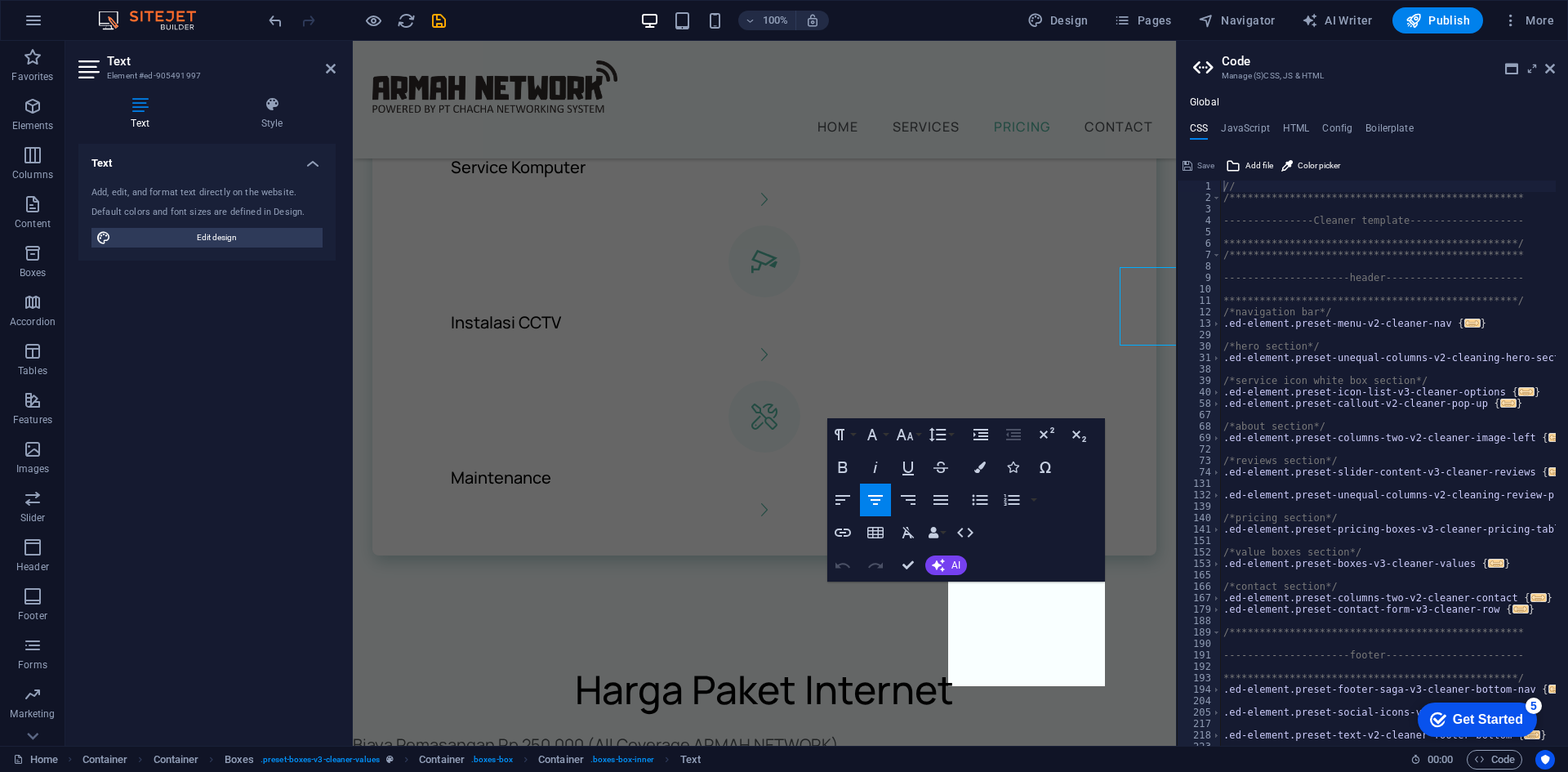
scroll to position [1695, 0]
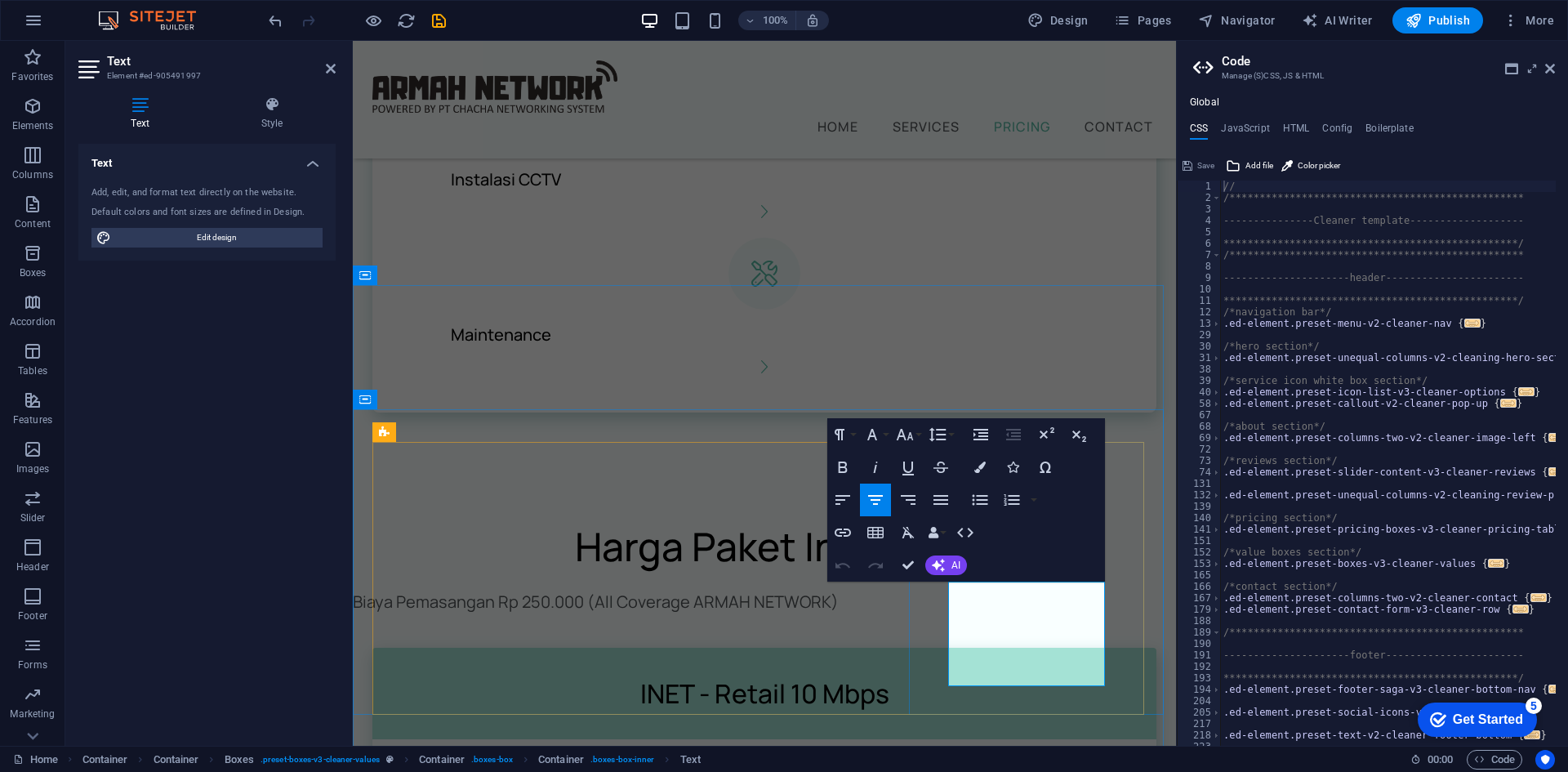
drag, startPoint x: 902, startPoint y: 565, endPoint x: 837, endPoint y: 523, distance: 77.4
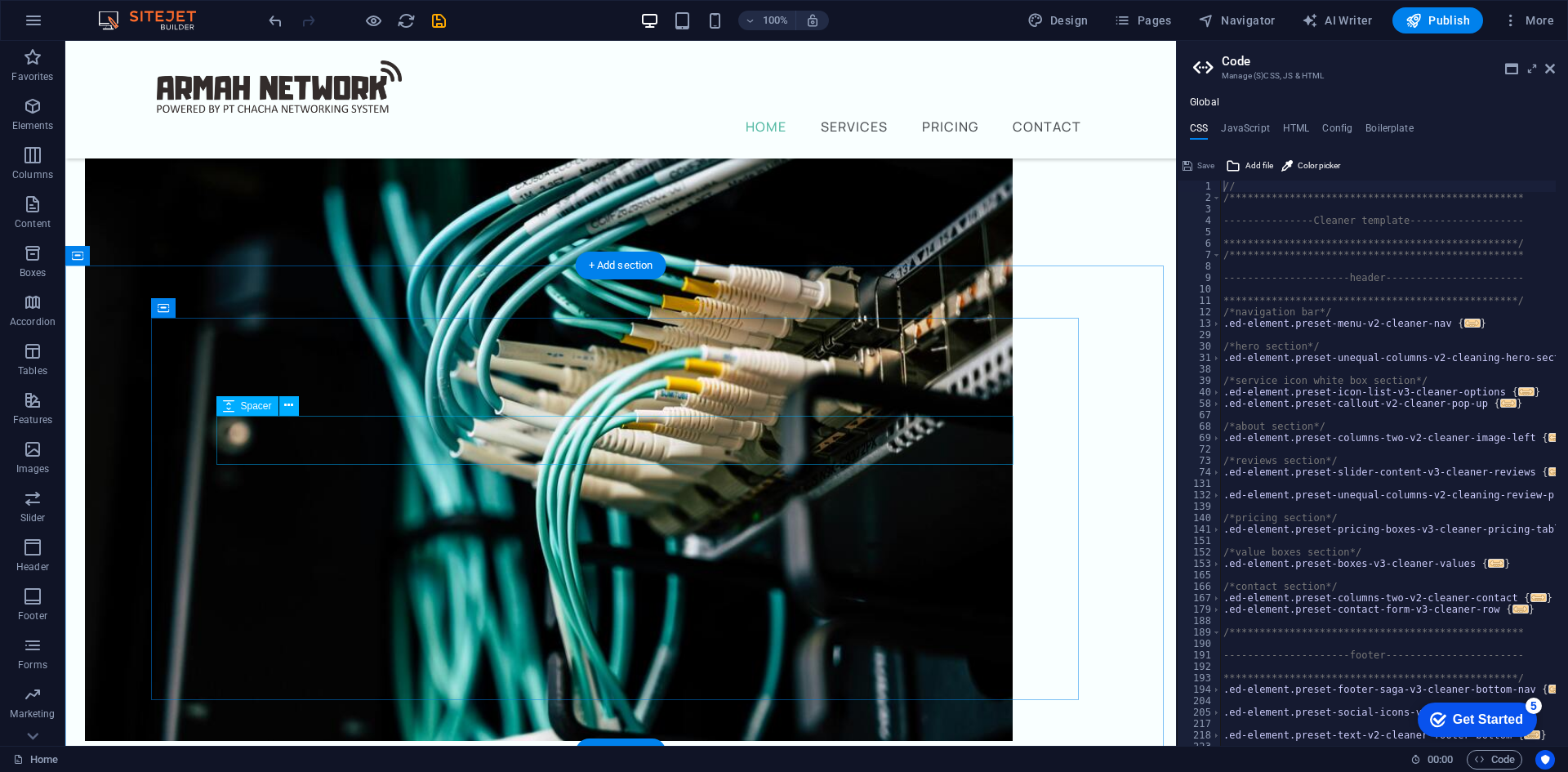
scroll to position [237, 0]
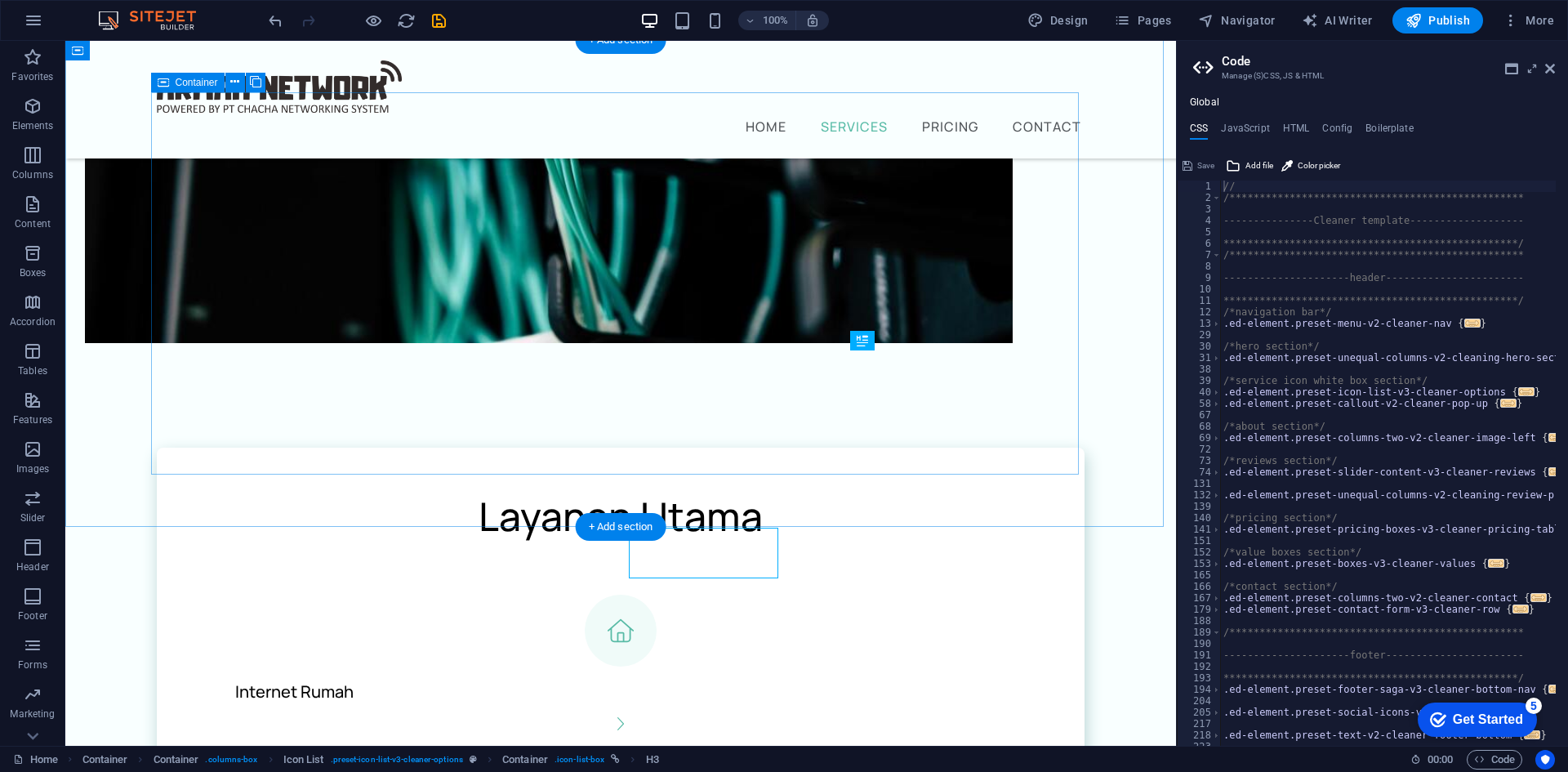
scroll to position [498, 0]
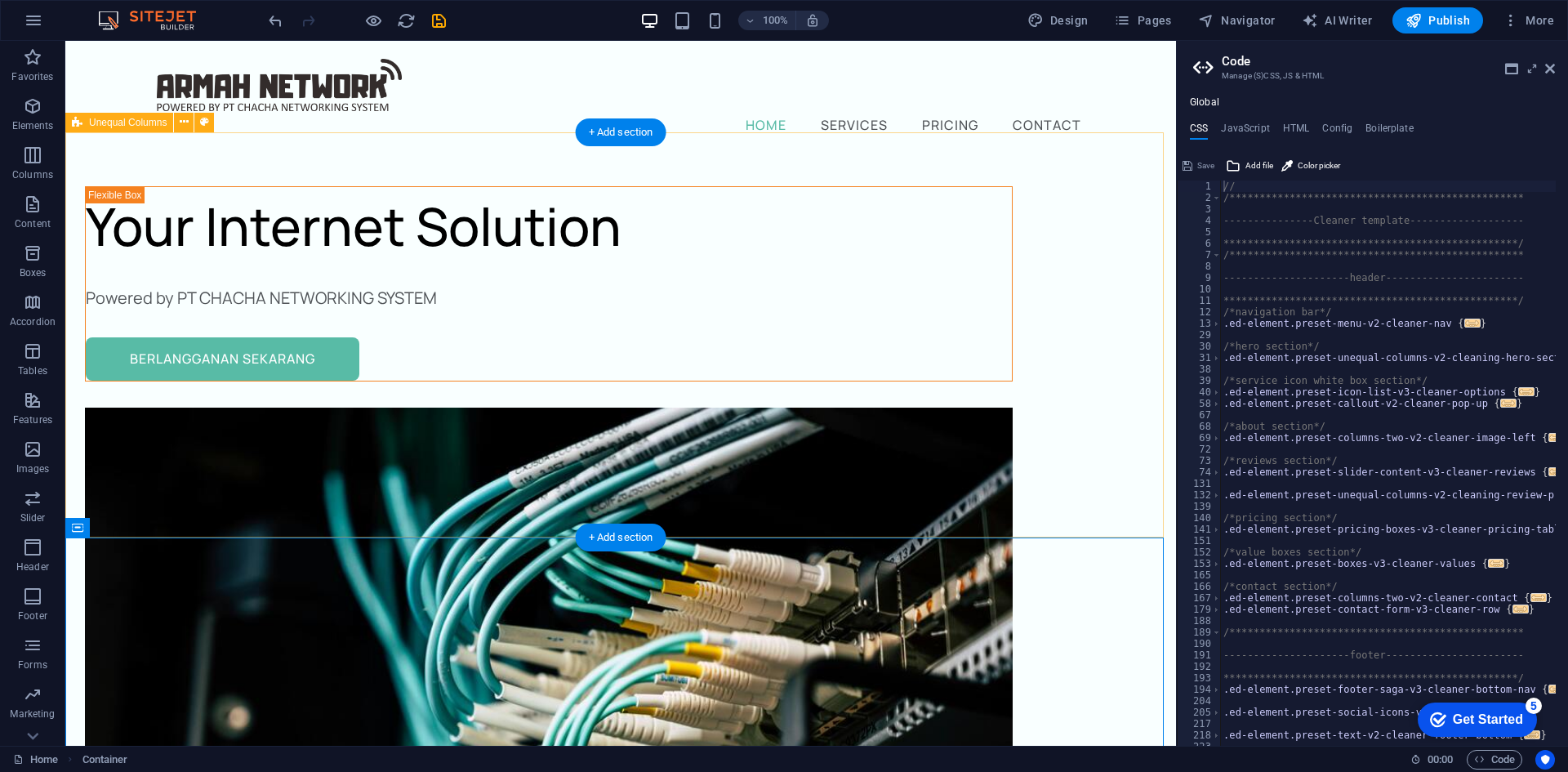
scroll to position [0, 0]
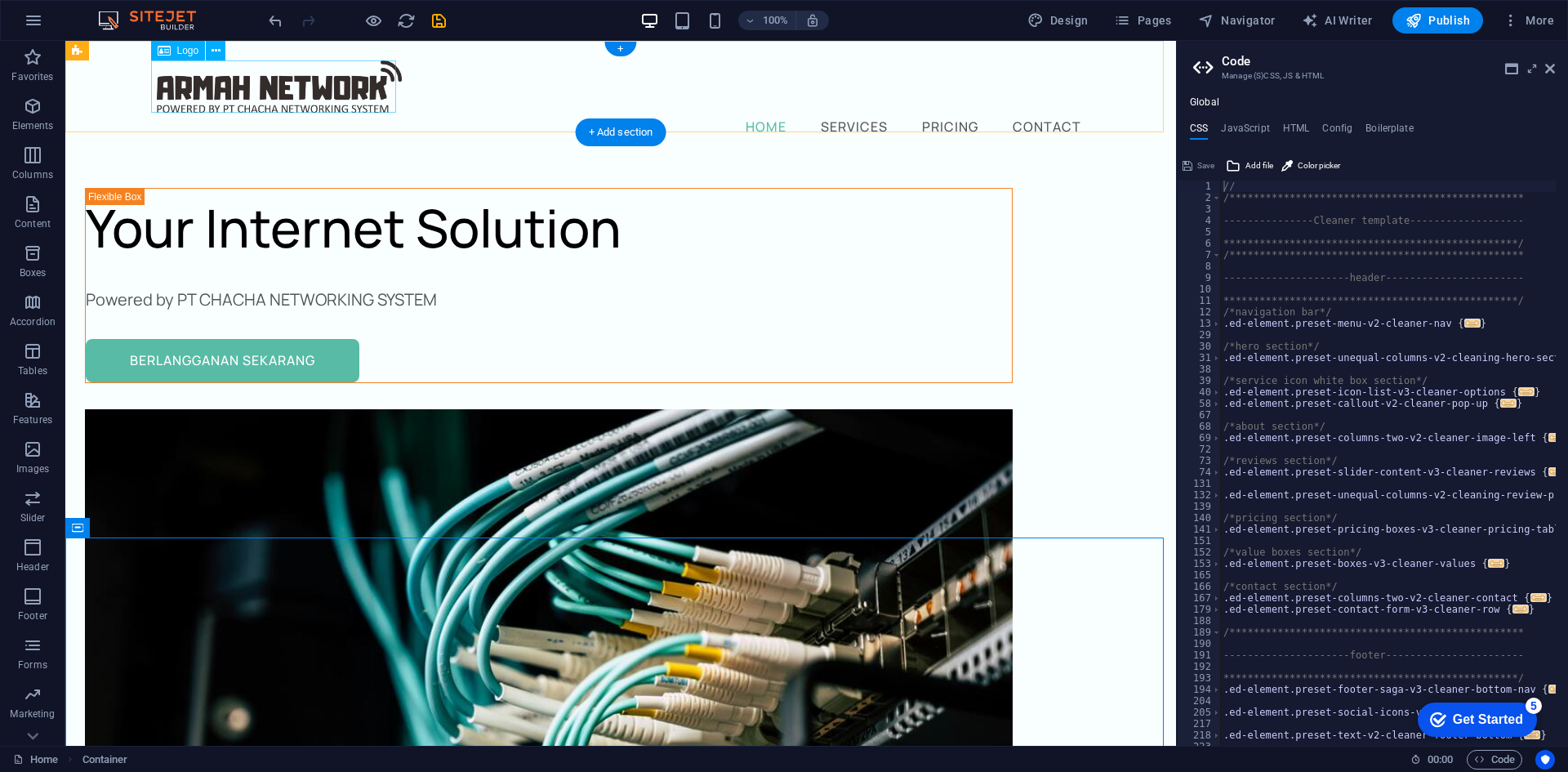
click at [287, 85] on div at bounding box center [621, 86] width 928 height 52
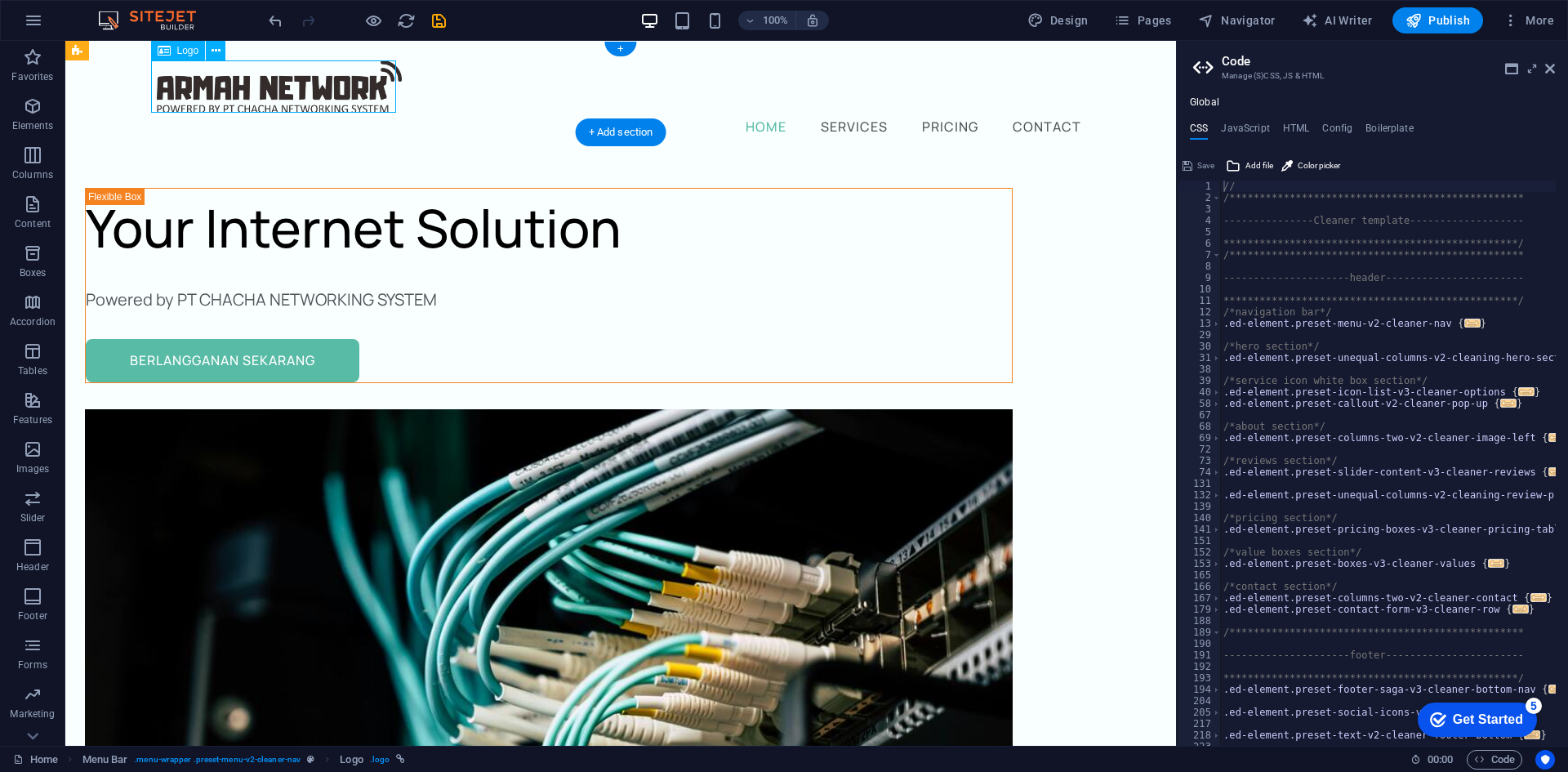
click at [231, 83] on div at bounding box center [621, 86] width 928 height 52
select select "px"
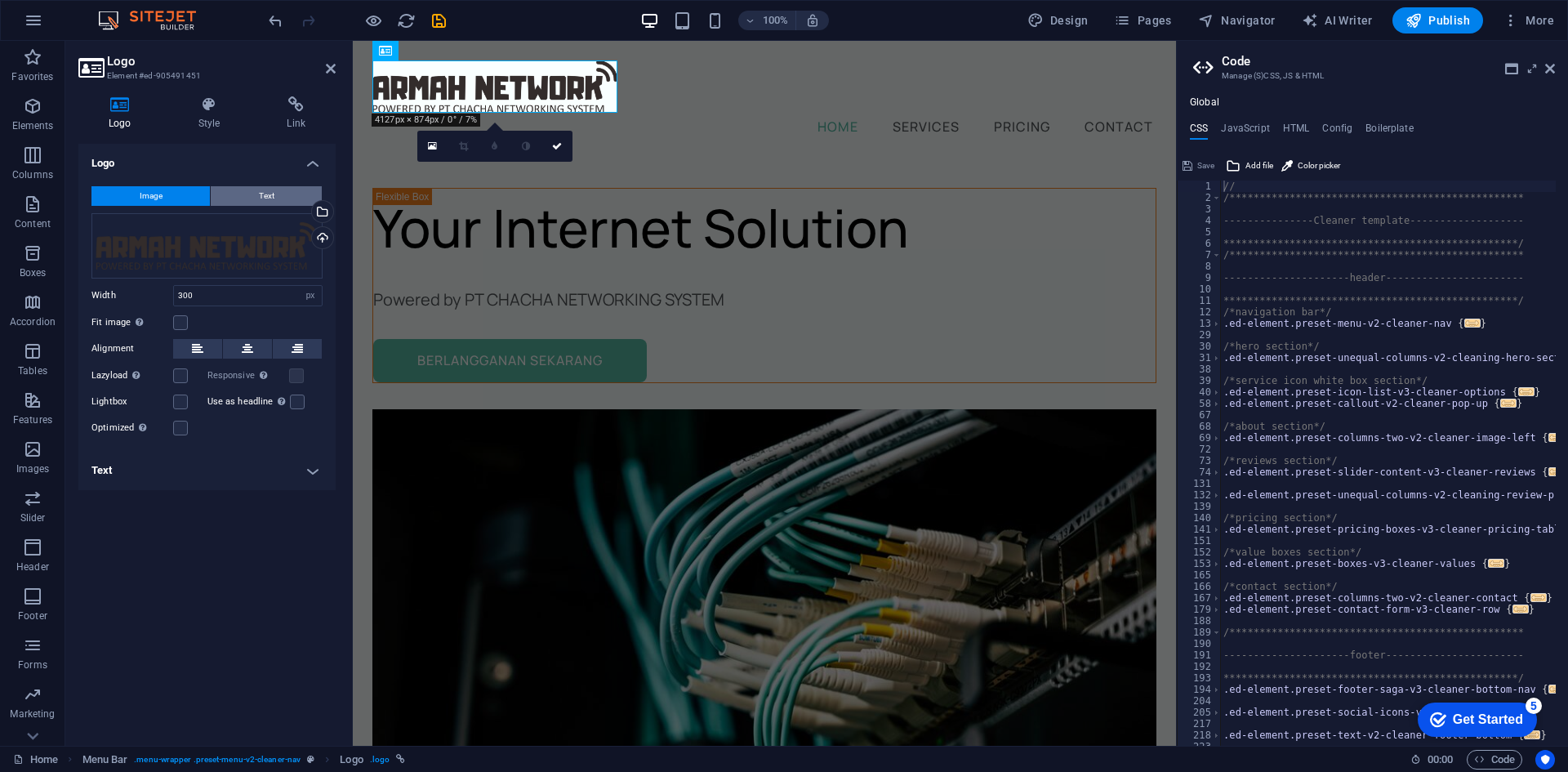
click at [242, 201] on button "Text" at bounding box center [266, 197] width 111 height 20
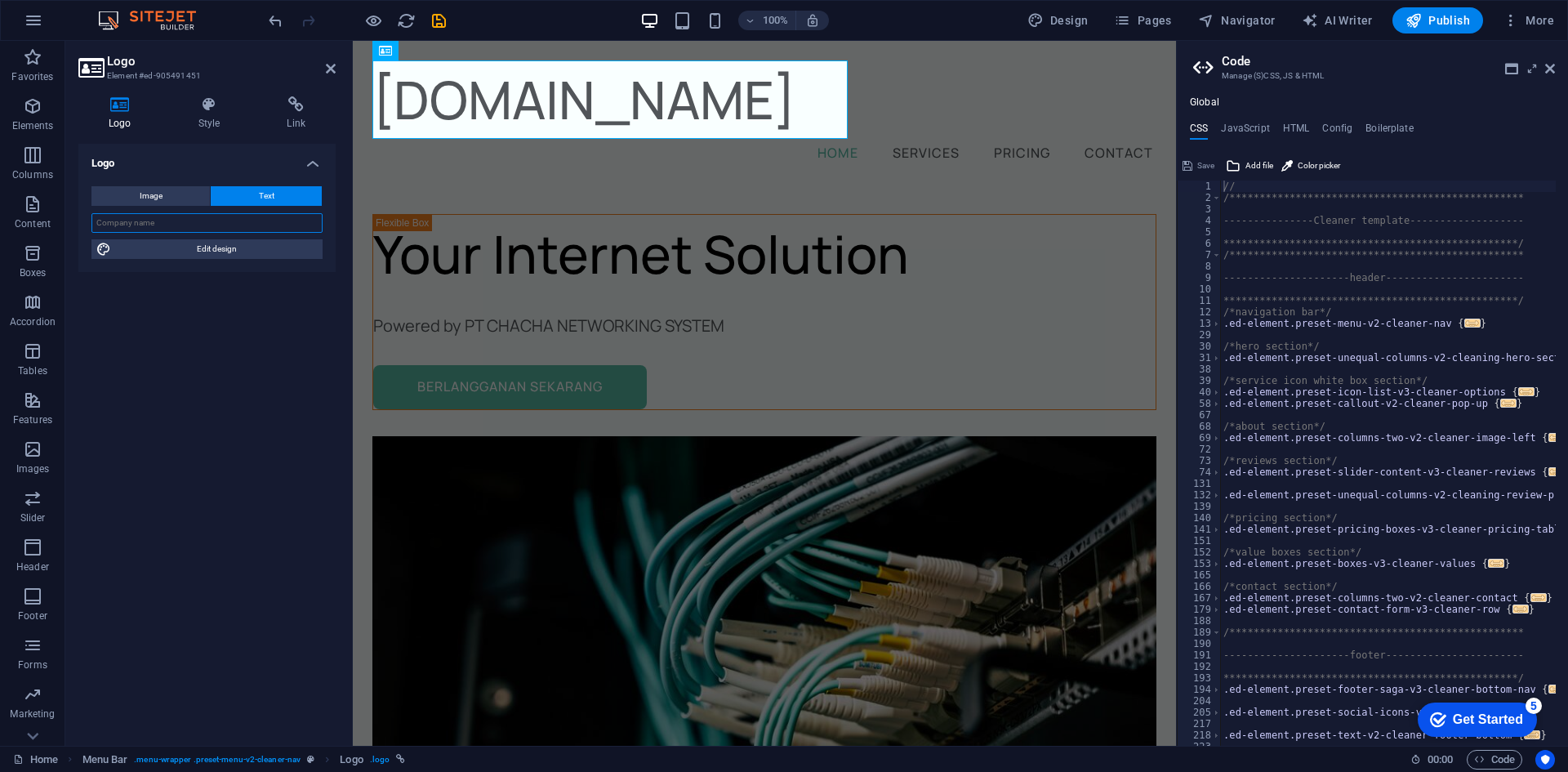
click at [237, 225] on input "text" at bounding box center [207, 223] width 231 height 20
type input "a"
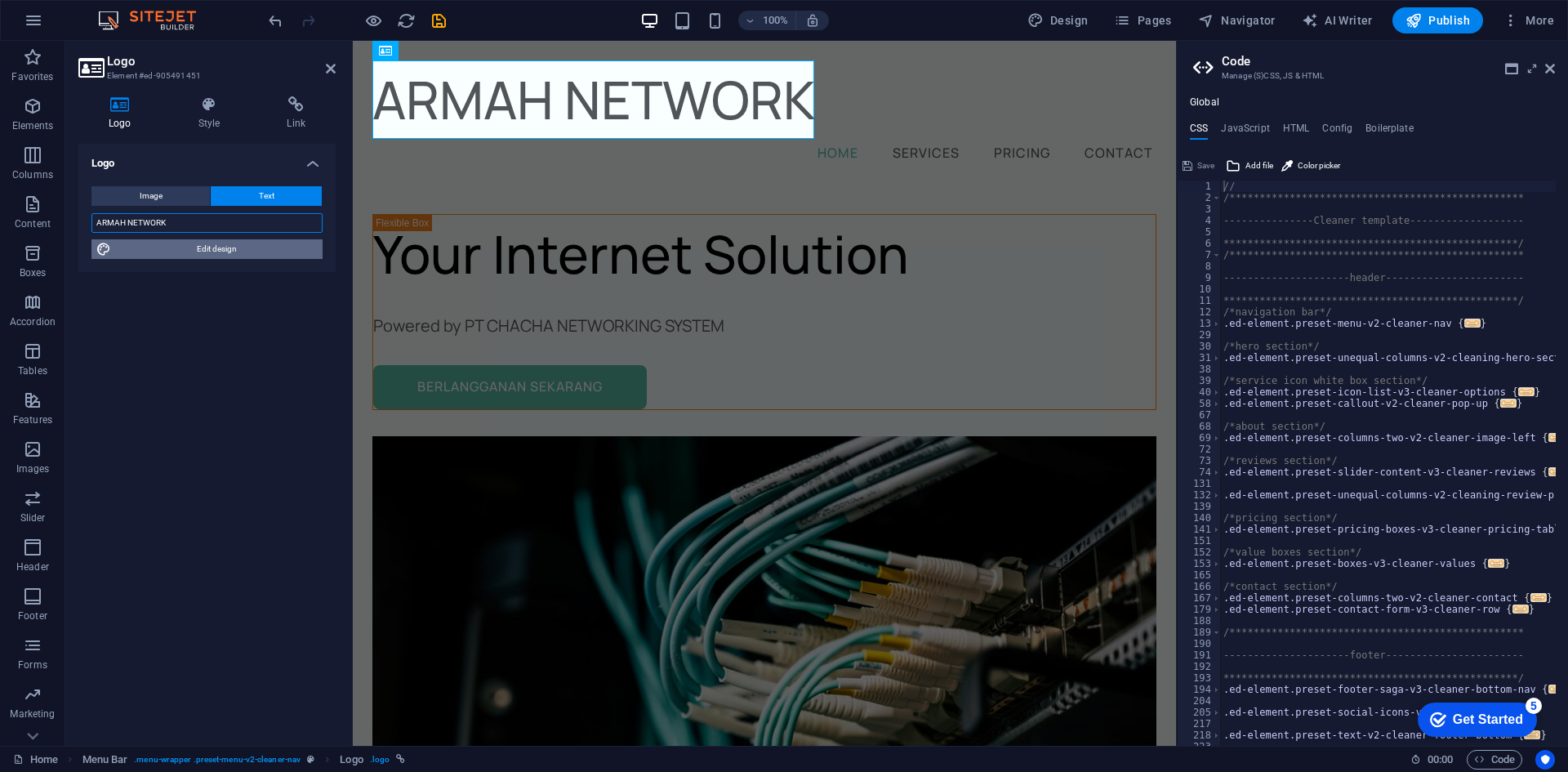
type input "ARMAH NETWORK"
click at [253, 250] on span "Edit design" at bounding box center [217, 249] width 201 height 20
select select "px"
select select "400"
select select "px"
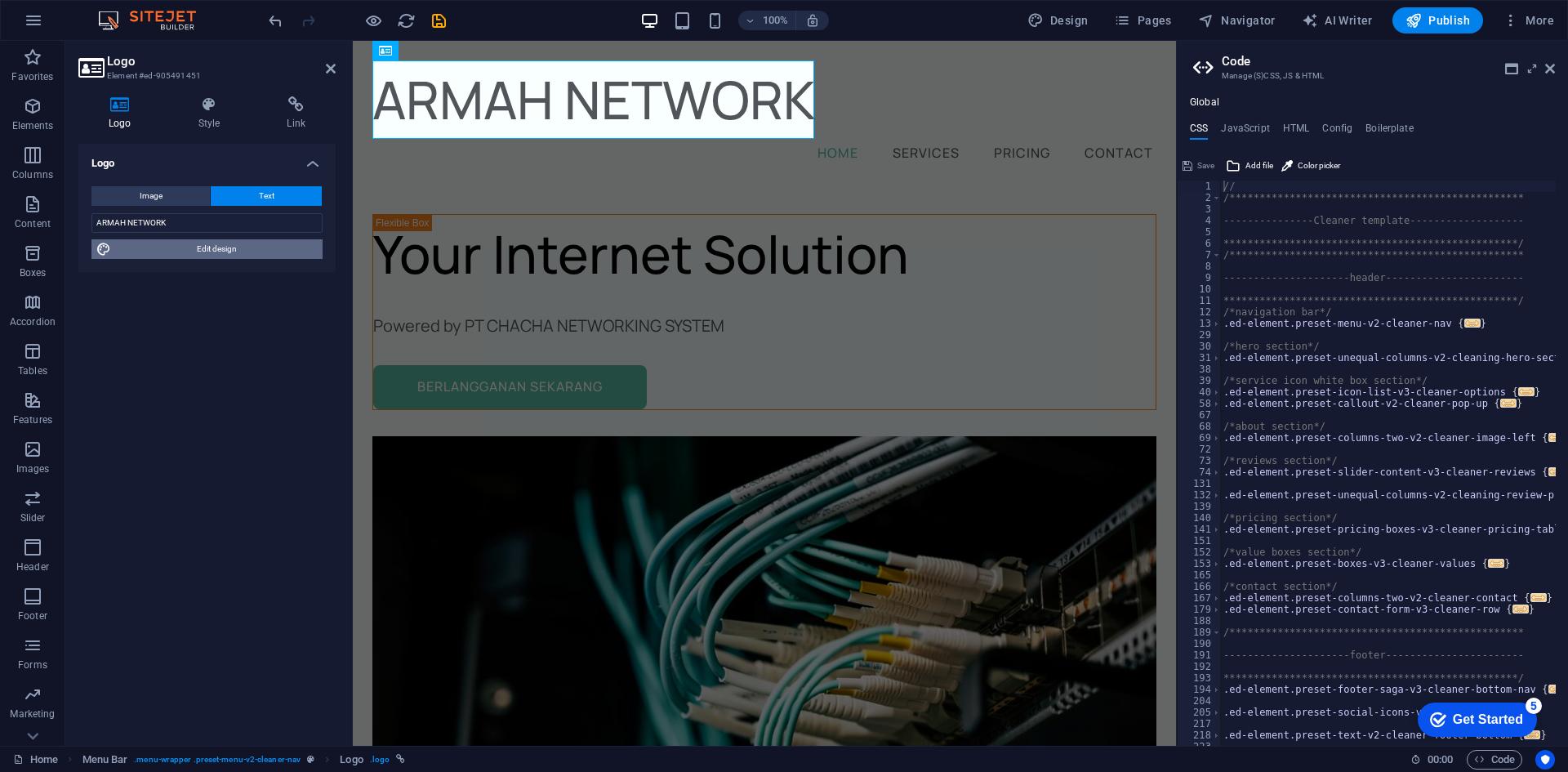
select select "px"
select select "500"
select select "px"
select select "rem"
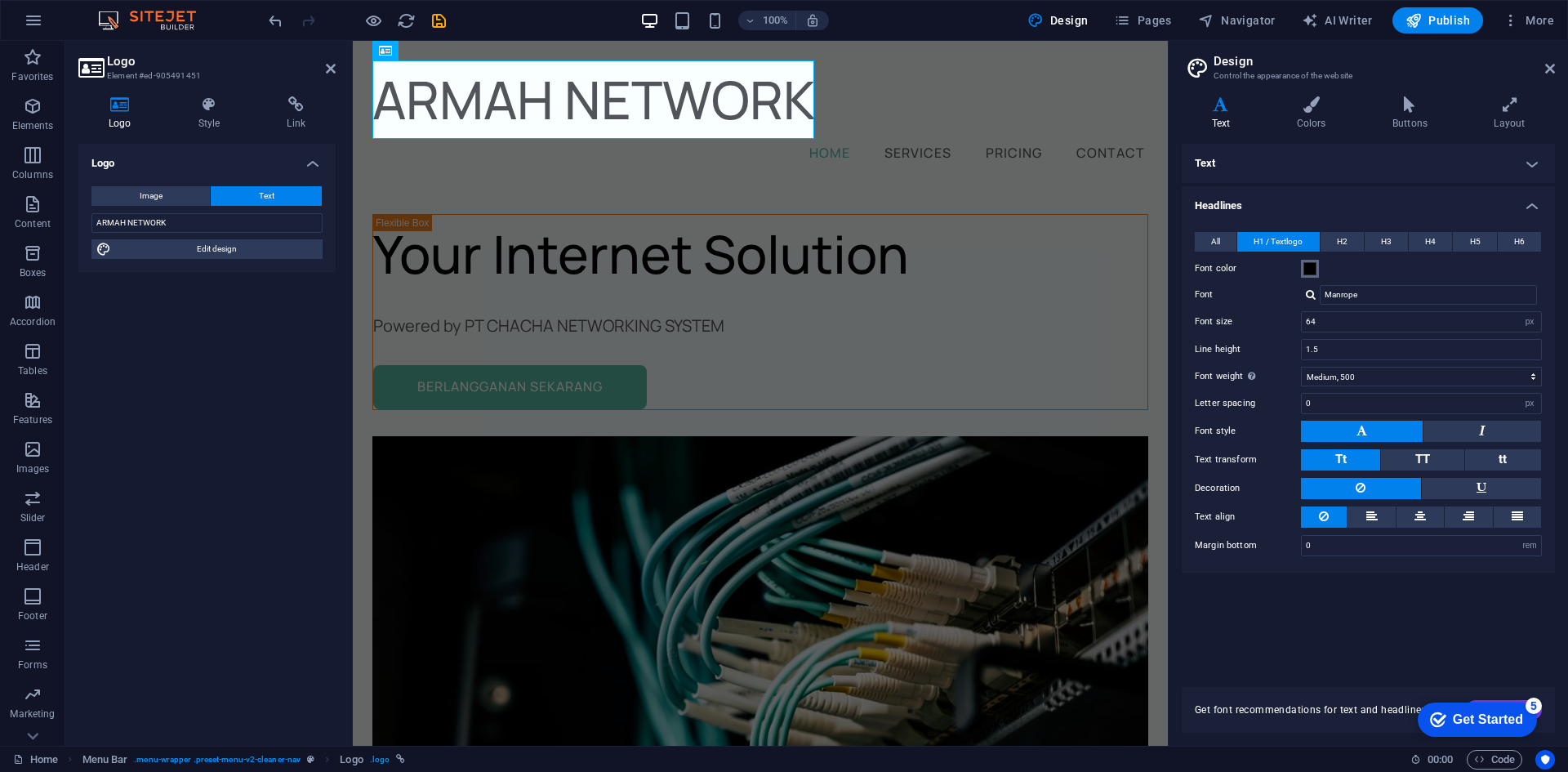
click at [1310, 260] on button "Font color" at bounding box center [1310, 269] width 18 height 18
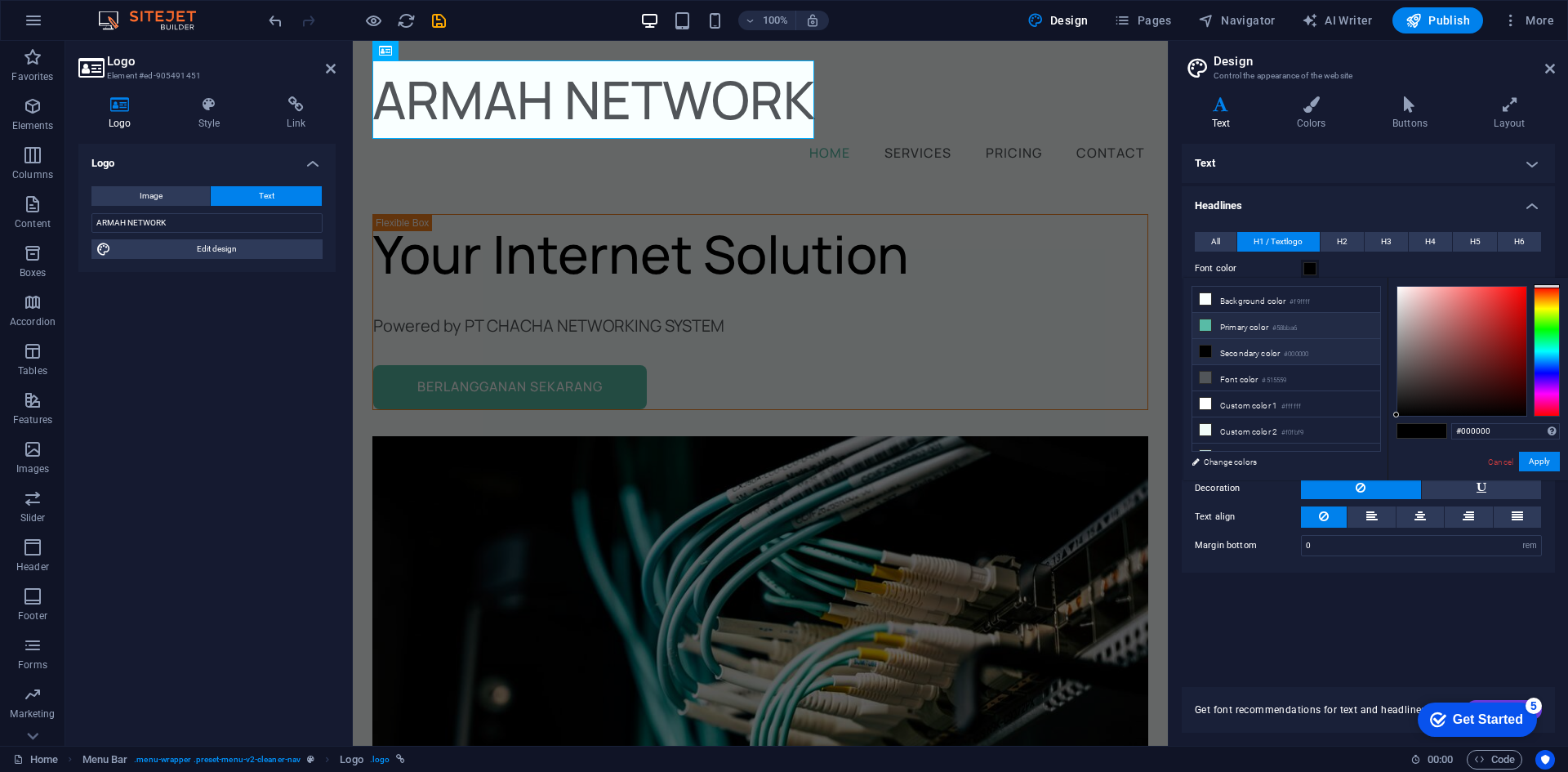
click at [1234, 324] on li "Primary color #58bba6" at bounding box center [1287, 326] width 188 height 26
type input "#58bba6"
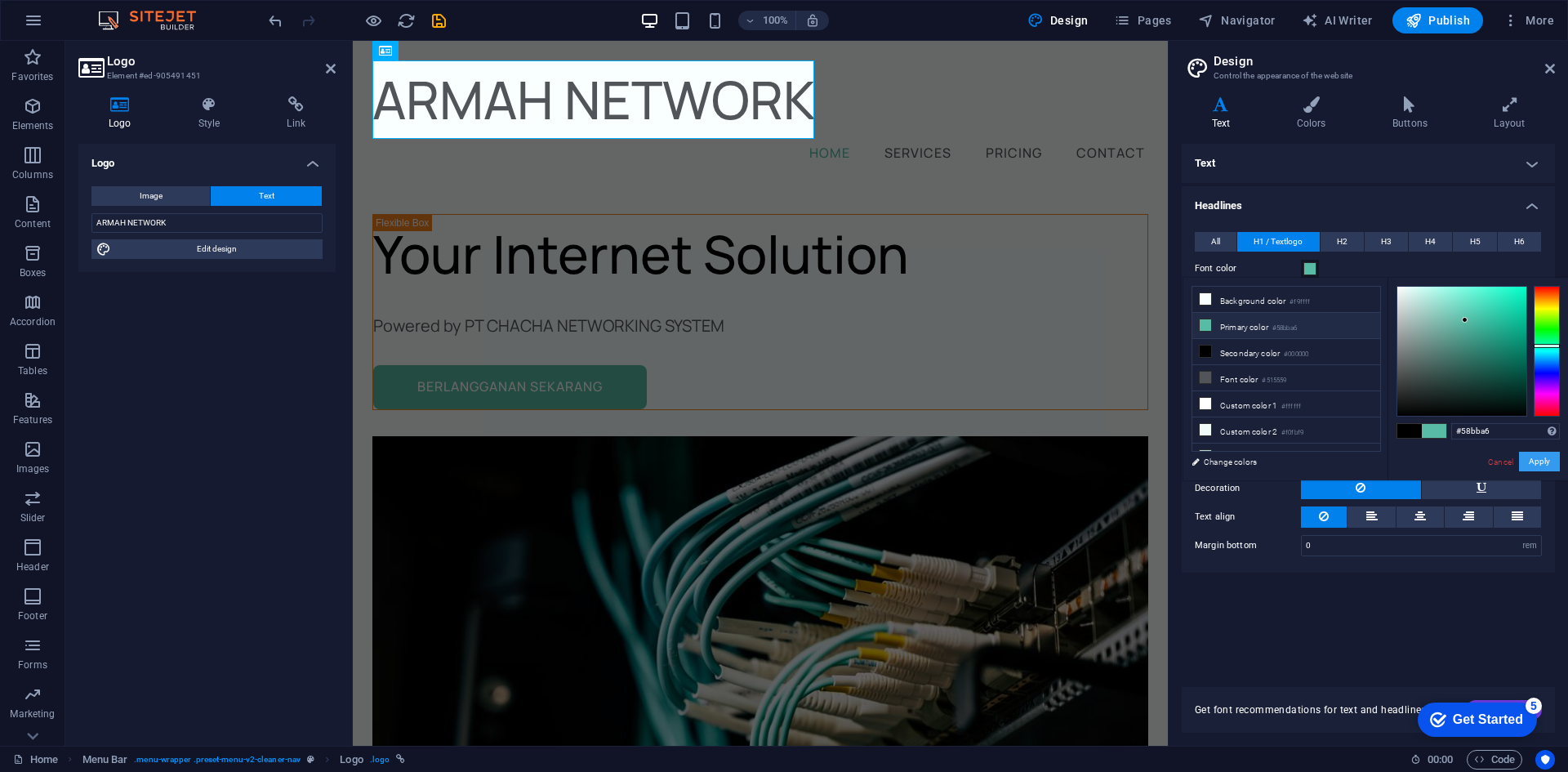
click at [1538, 459] on button "Apply" at bounding box center [1539, 462] width 40 height 20
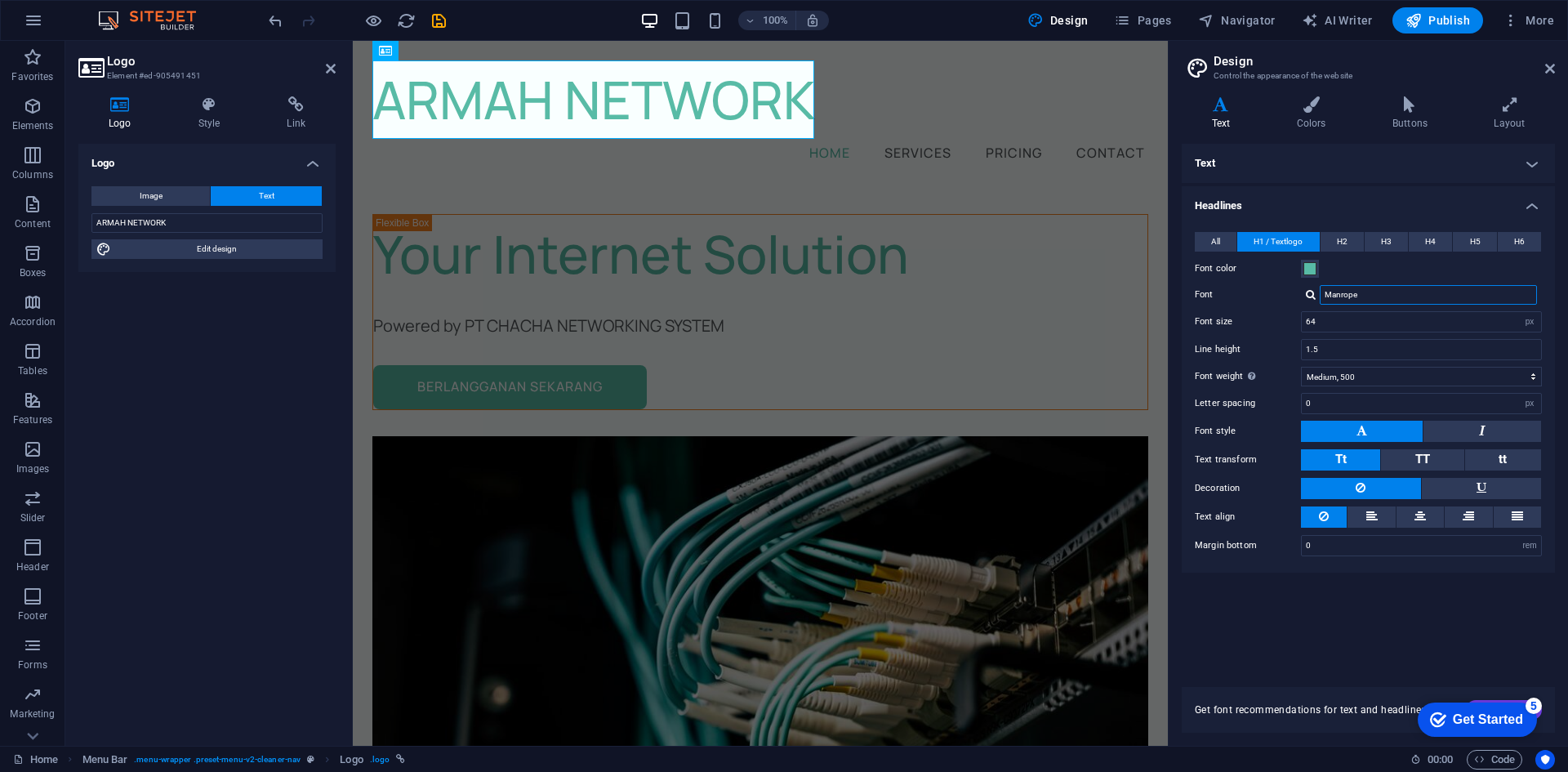
click at [1346, 296] on input "Manrope" at bounding box center [1428, 295] width 217 height 20
drag, startPoint x: 1377, startPoint y: 296, endPoint x: 1282, endPoint y: 286, distance: 95.5
click at [1282, 286] on div "Font Manrope" at bounding box center [1368, 295] width 347 height 20
click at [1360, 290] on input "ADUBA" at bounding box center [1428, 295] width 217 height 20
type input "ADUBA"
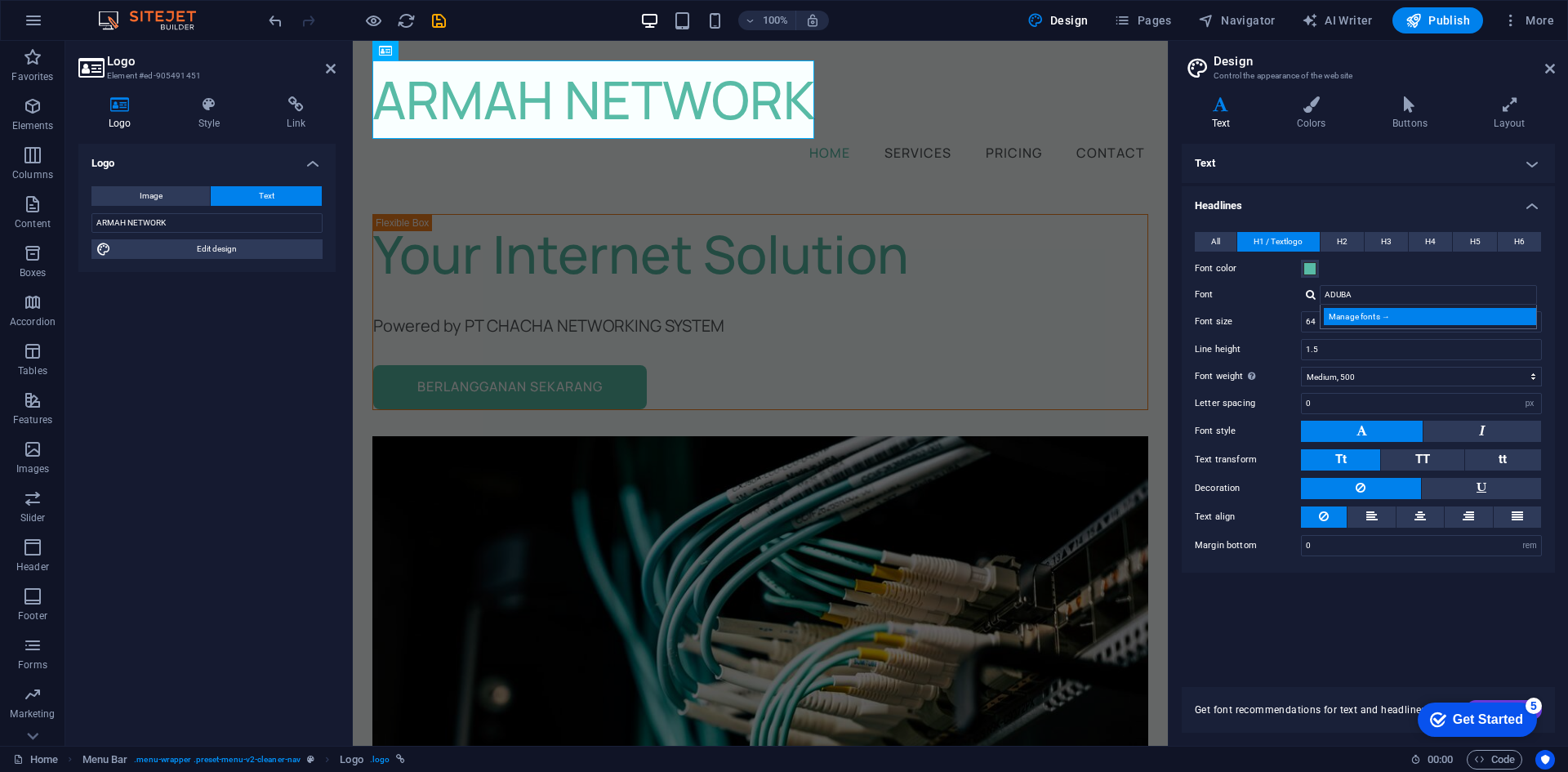
click at [1365, 312] on div "Manage fonts →" at bounding box center [1431, 316] width 215 height 17
select select "popularity"
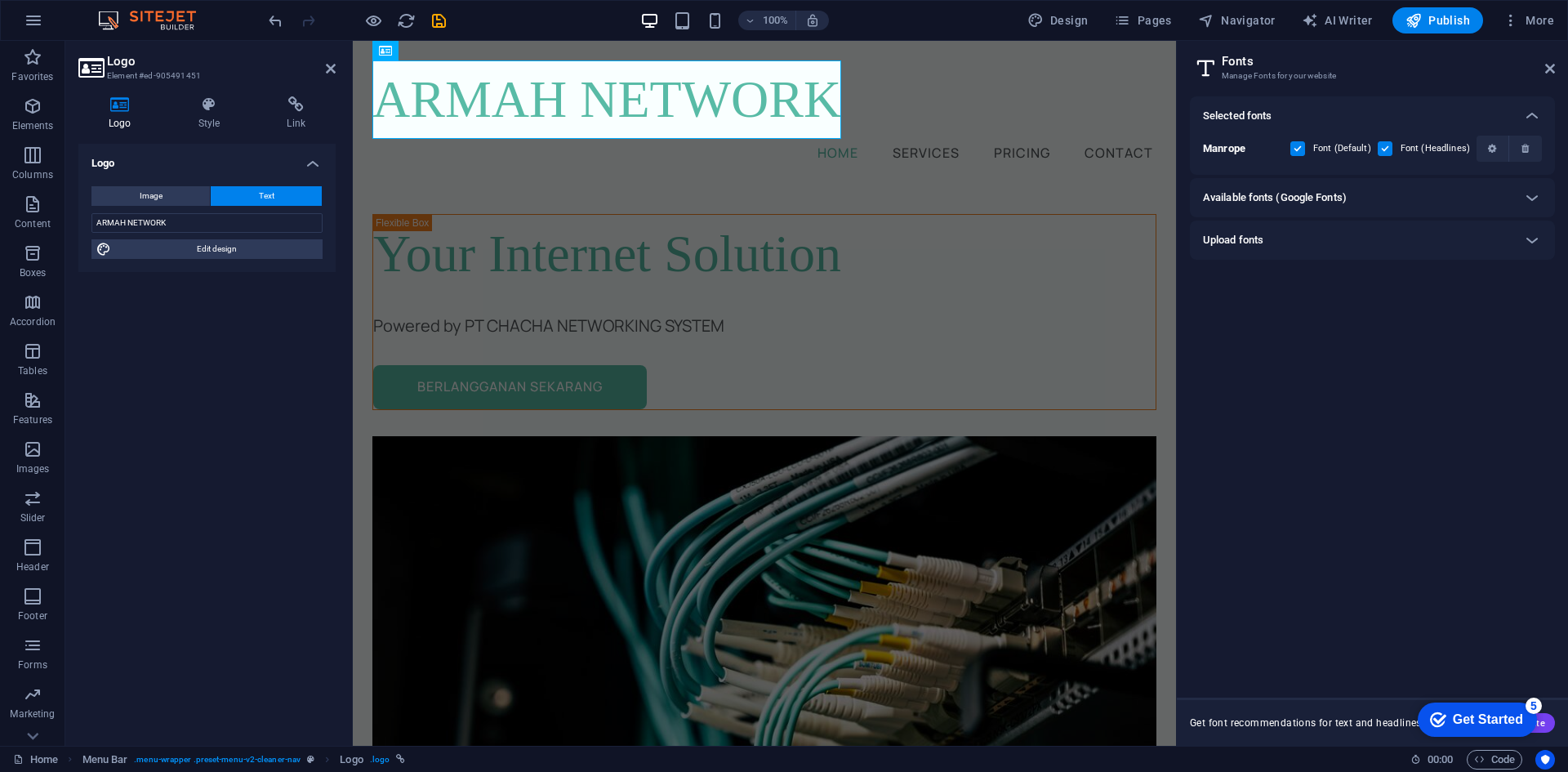
click at [1386, 197] on div "Available fonts (Google Fonts)" at bounding box center [1358, 198] width 309 height 20
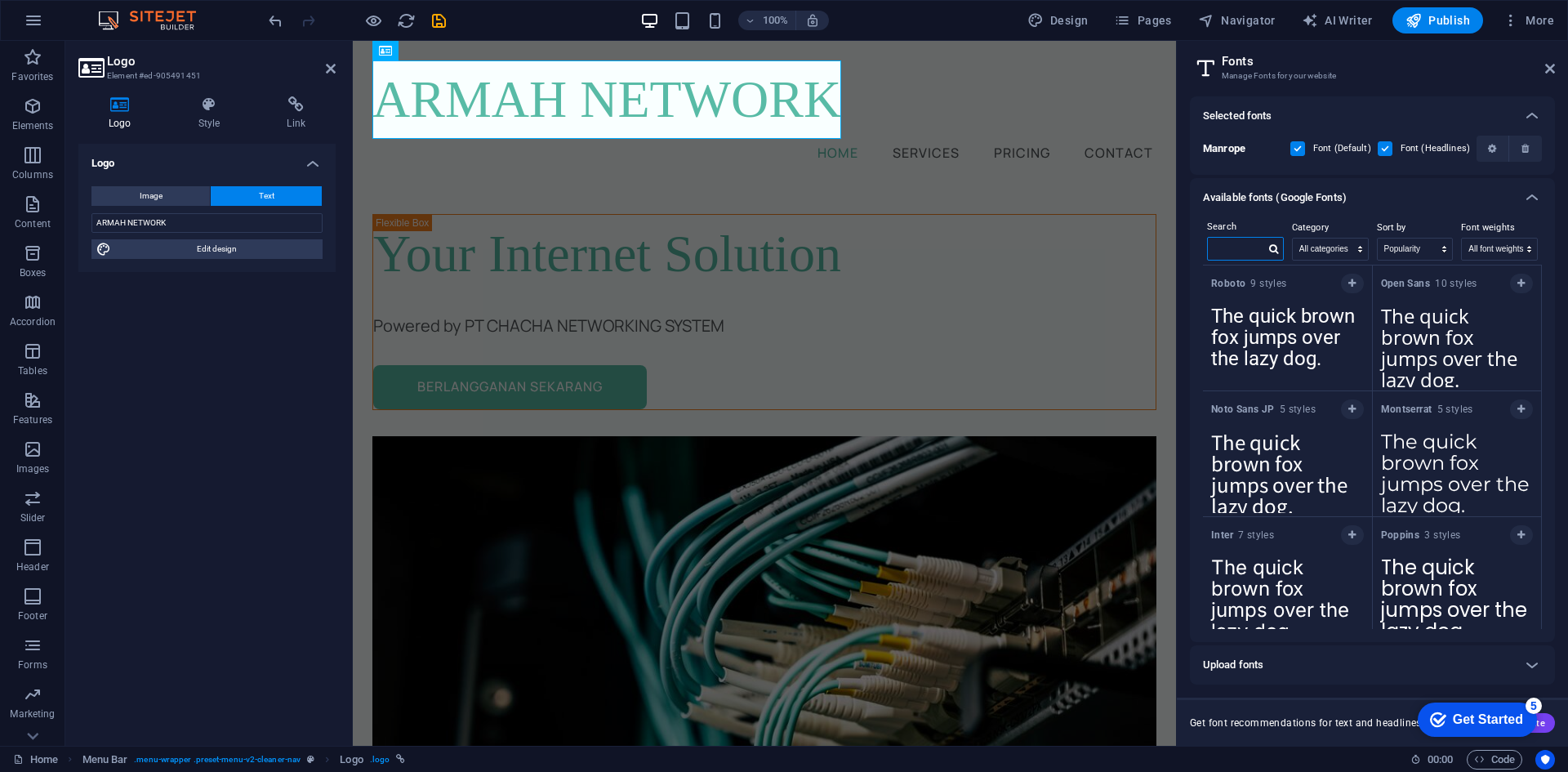
click at [1230, 248] on input "text" at bounding box center [1236, 249] width 57 height 21
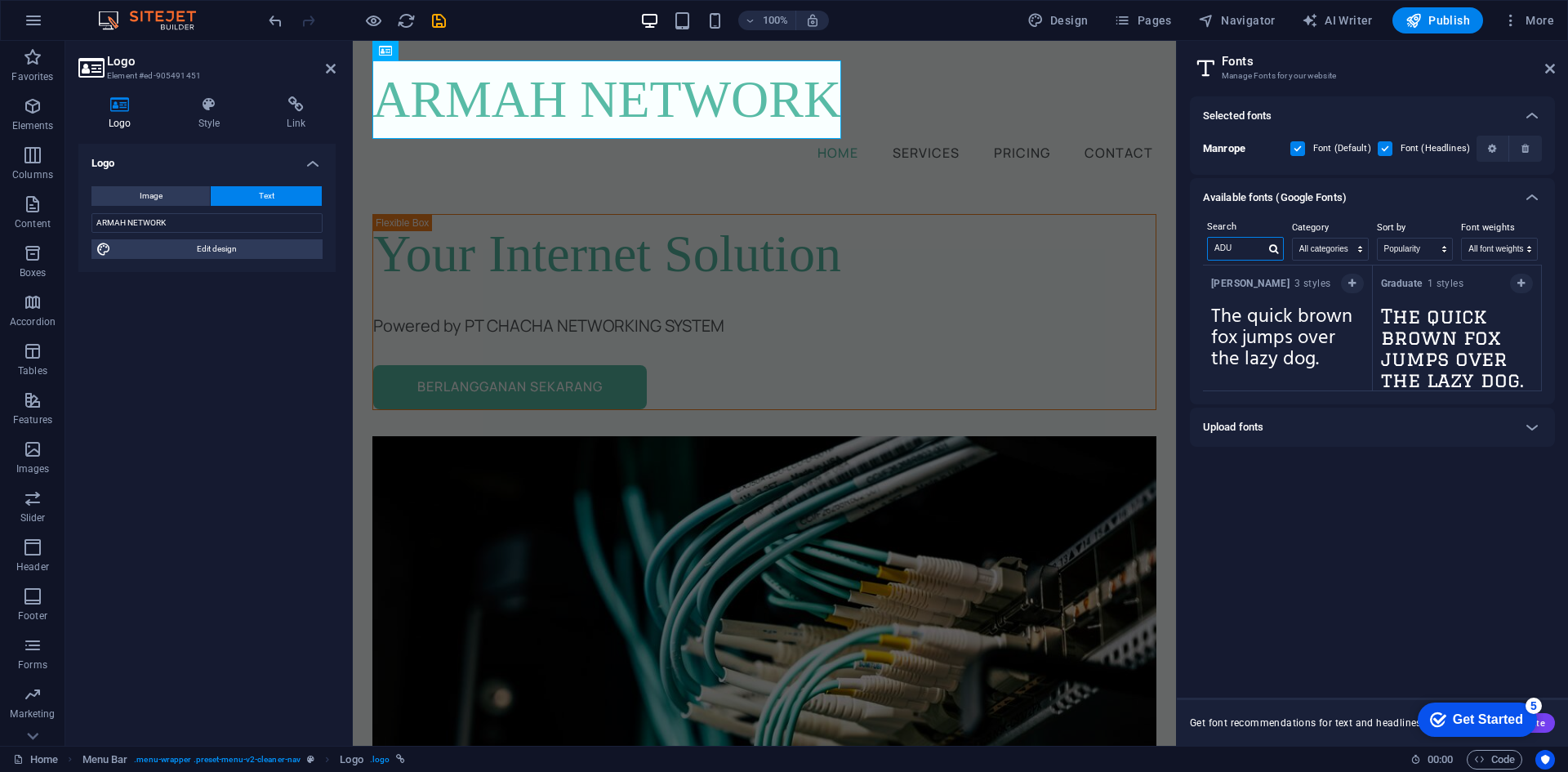
type input "ADUM"
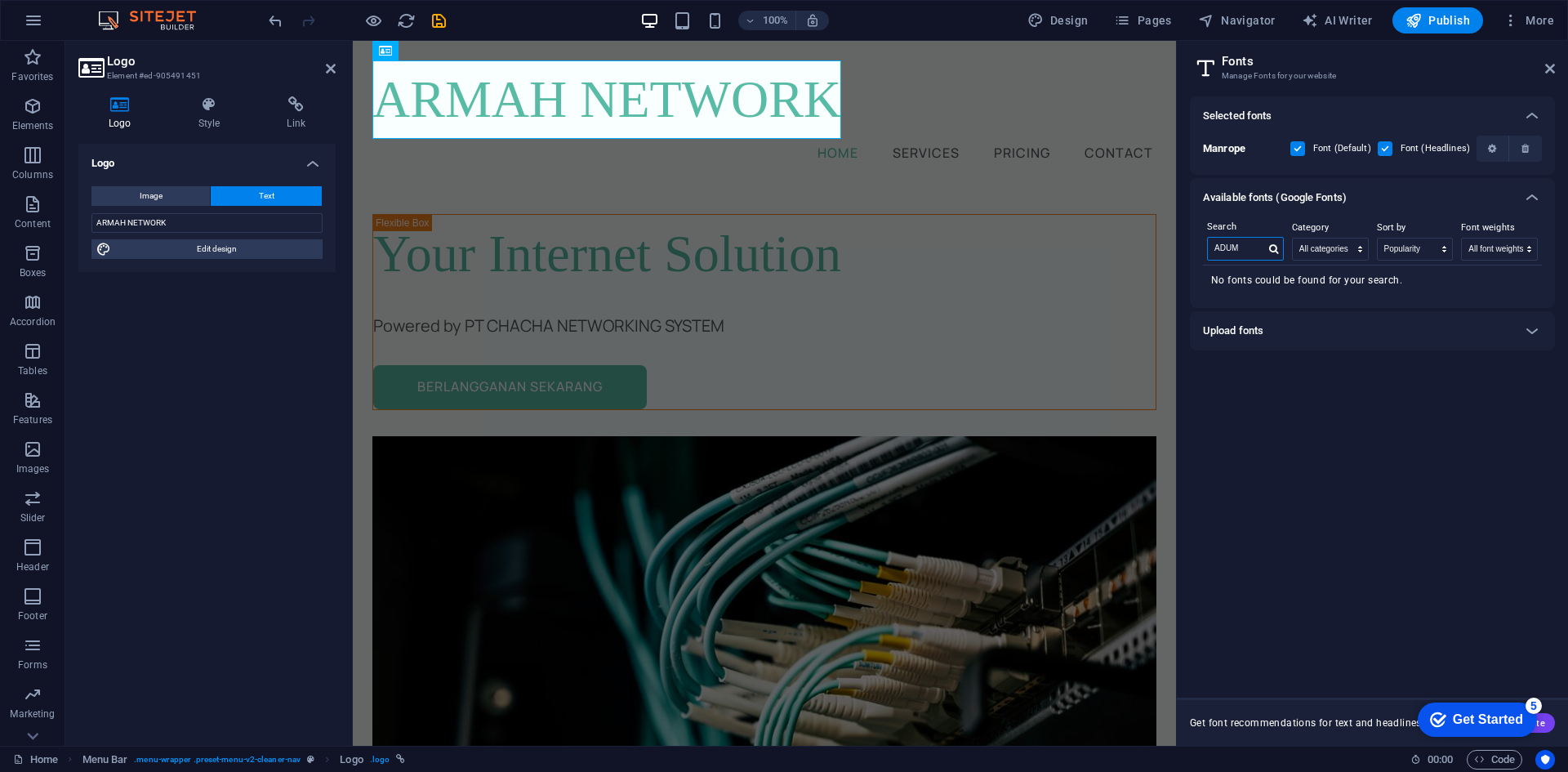
drag, startPoint x: 1246, startPoint y: 250, endPoint x: 1211, endPoint y: 252, distance: 35.1
click at [1211, 252] on input "ADUM" at bounding box center [1236, 249] width 57 height 21
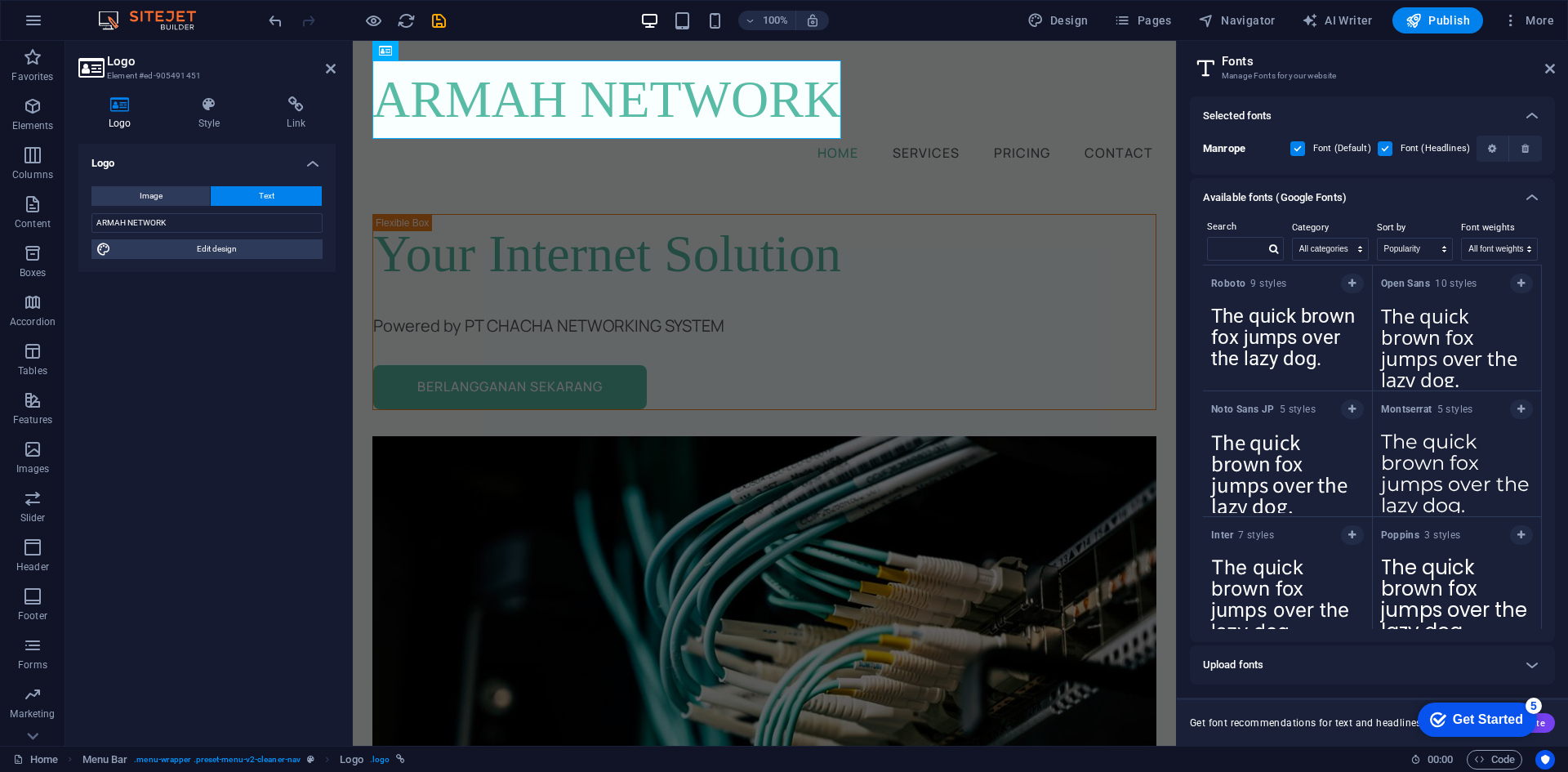
click at [1344, 112] on div "Selected fonts" at bounding box center [1358, 116] width 309 height 20
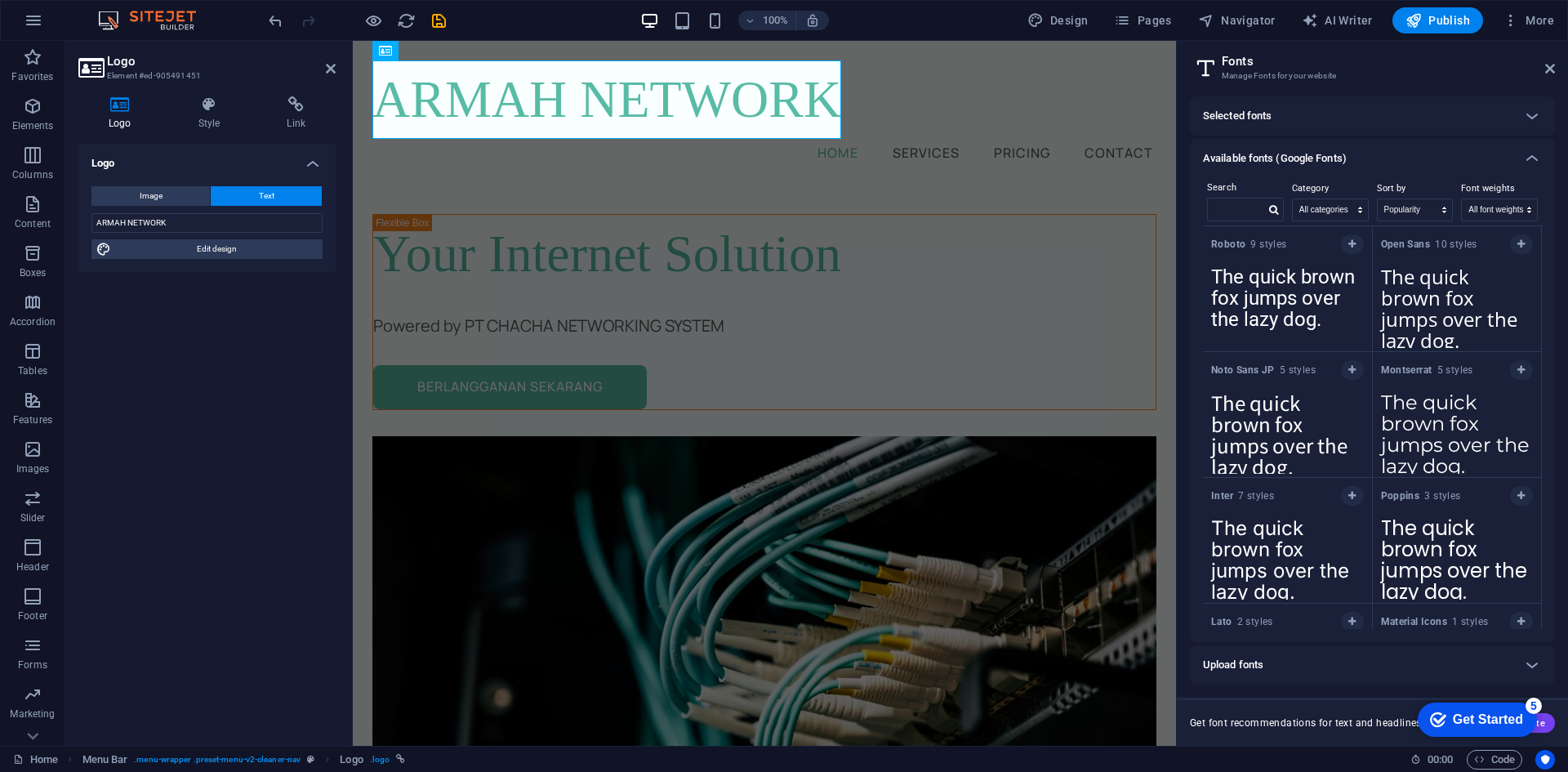
click at [1361, 152] on div "Available fonts (Google Fonts)" at bounding box center [1358, 159] width 309 height 20
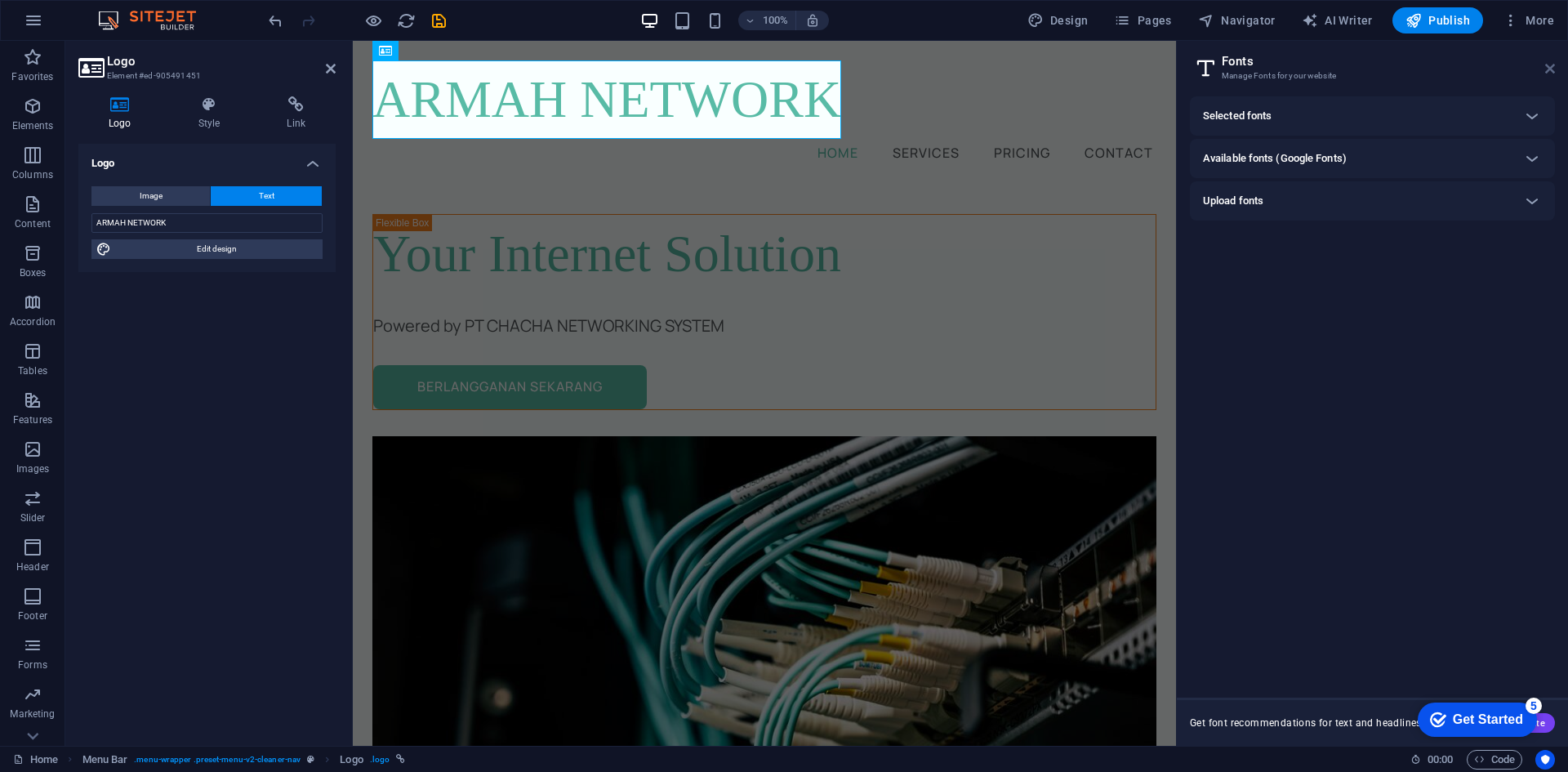
click at [1553, 68] on icon at bounding box center [1550, 69] width 10 height 13
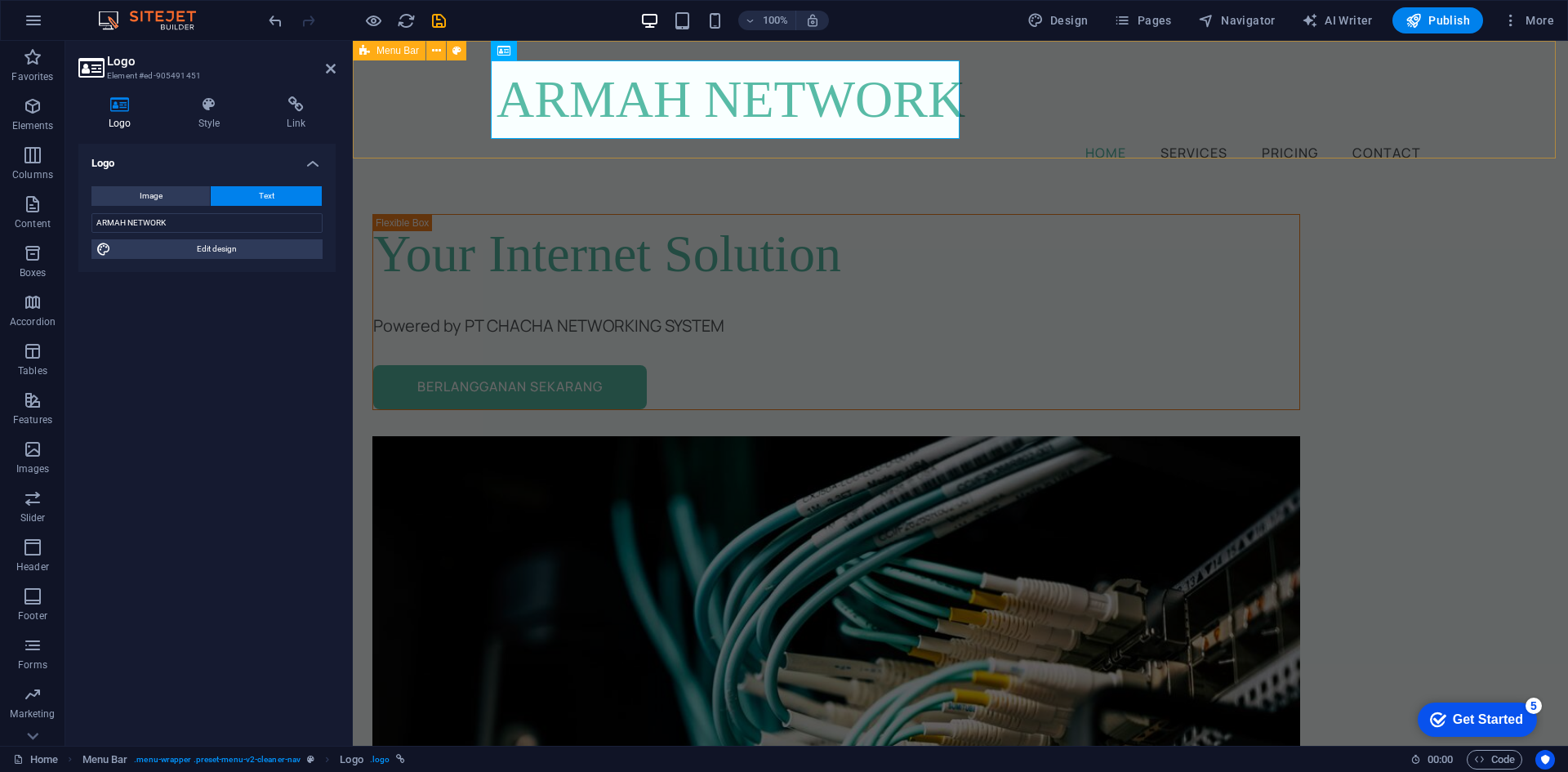
click at [765, 158] on div "ARMAH NETWORK Home Services Pricing Contact" at bounding box center [961, 112] width 1216 height 144
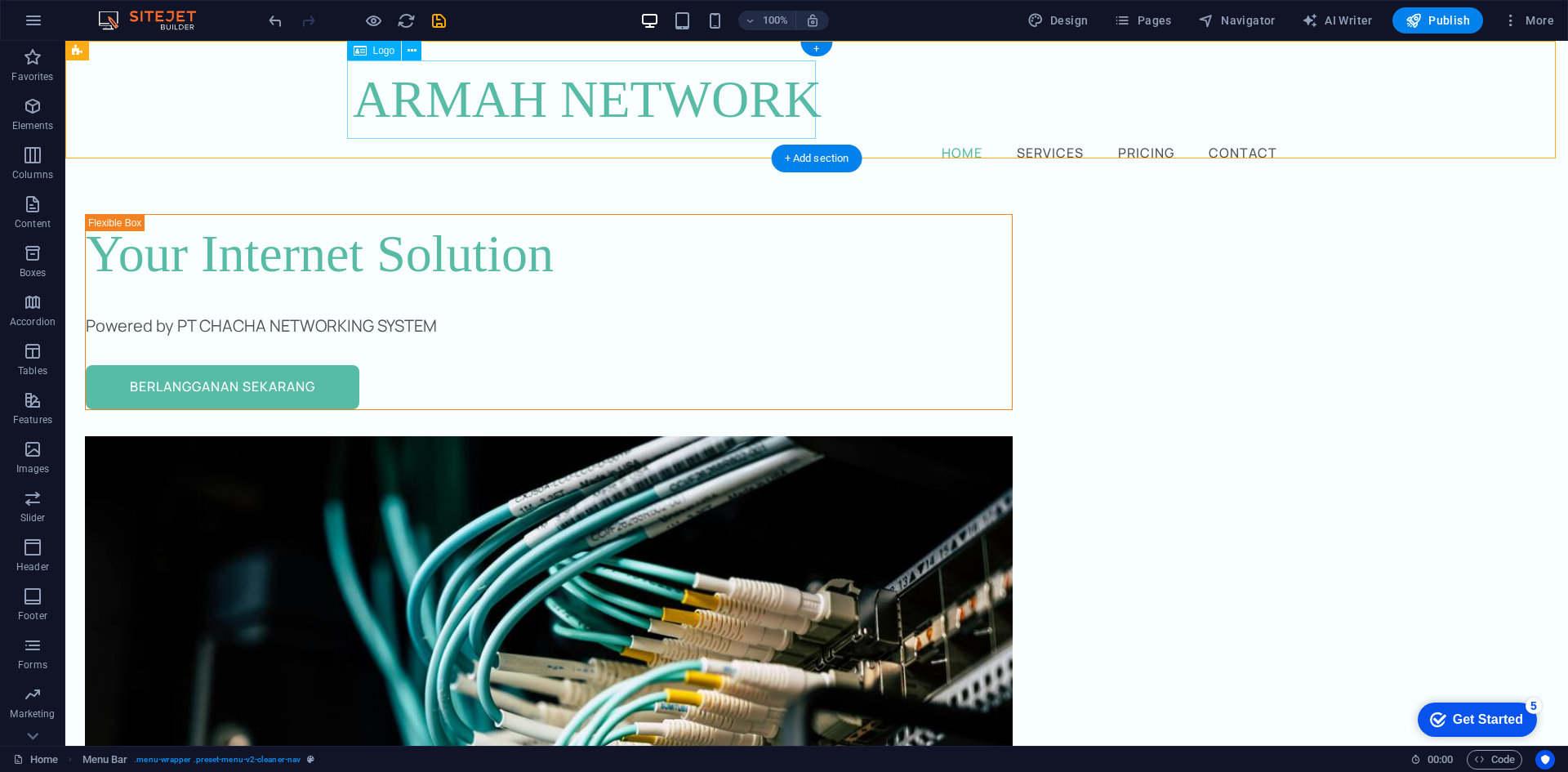
click at [736, 102] on div "ARMAH NETWORK" at bounding box center [817, 99] width 928 height 78
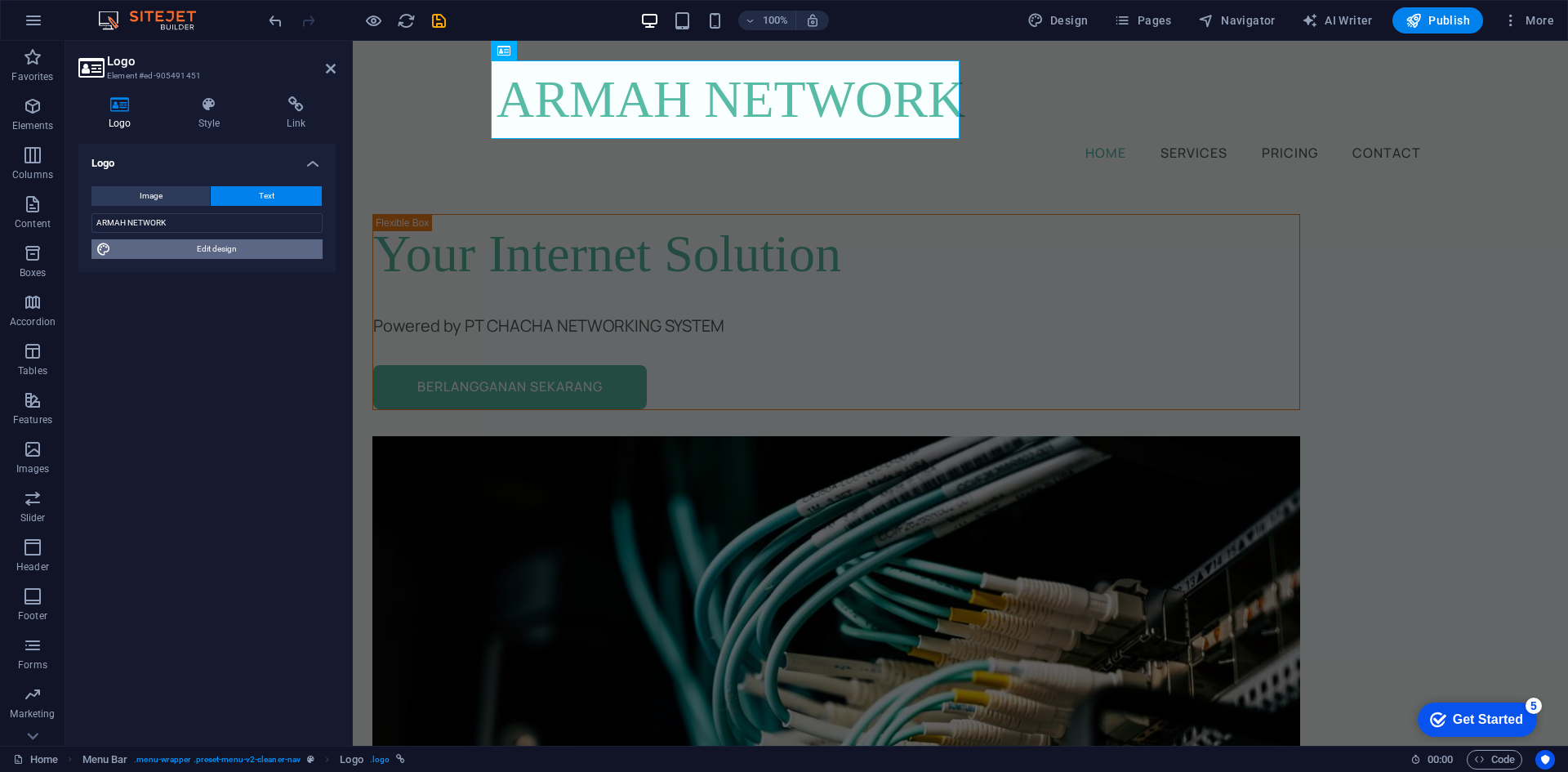
click at [219, 247] on span "Edit design" at bounding box center [217, 249] width 201 height 20
select select "px"
select select "500"
select select "px"
select select "rem"
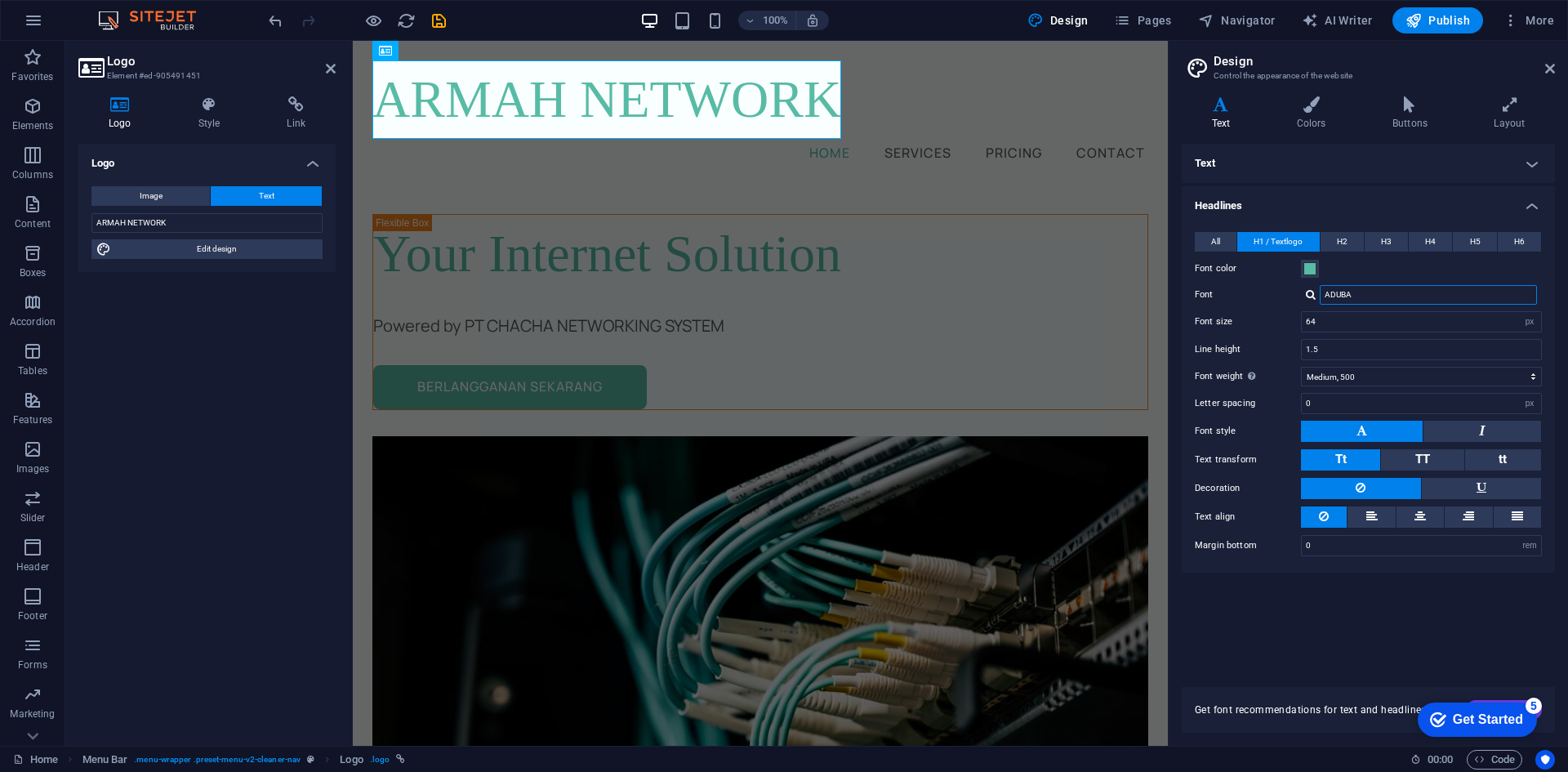
drag, startPoint x: 1365, startPoint y: 298, endPoint x: 1342, endPoint y: 298, distance: 23.0
click at [1342, 298] on input "ADUBA" at bounding box center [1428, 295] width 217 height 20
type input "A"
click at [1390, 343] on div "Manage fonts →" at bounding box center [1431, 339] width 215 height 21
select select "popularity"
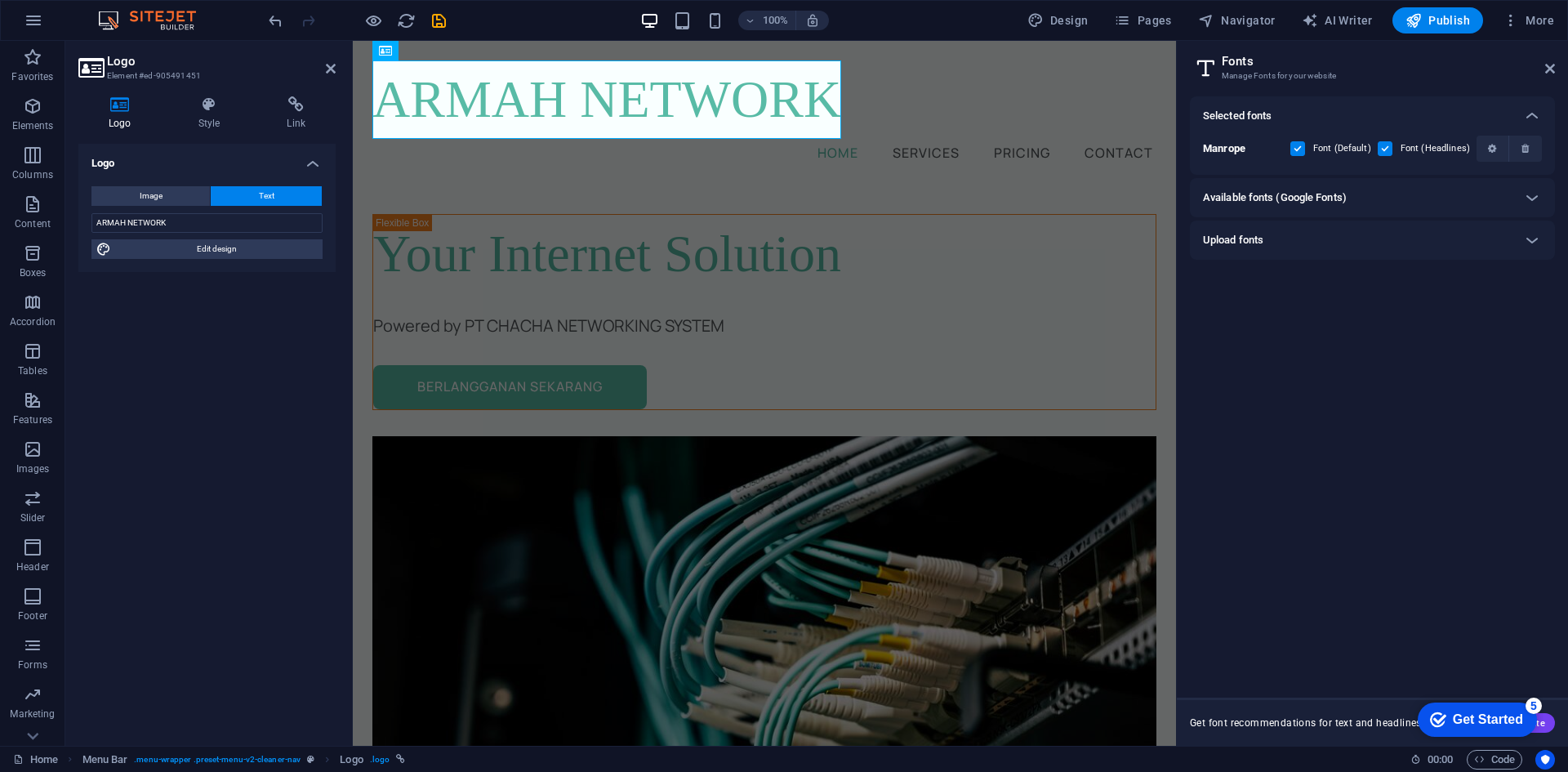
click at [1361, 206] on div "Available fonts (Google Fonts)" at bounding box center [1358, 198] width 309 height 20
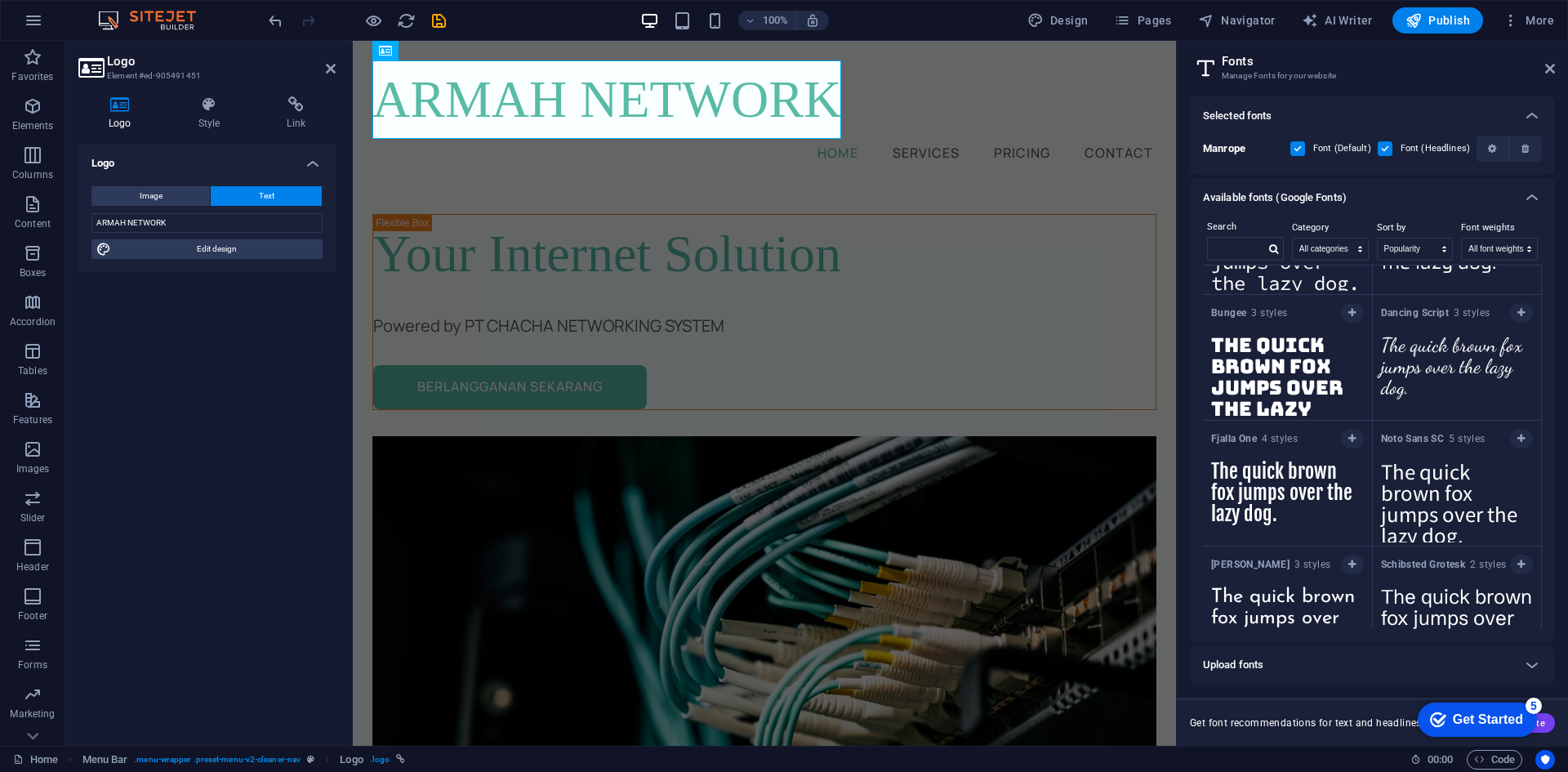
scroll to position [3493, 0]
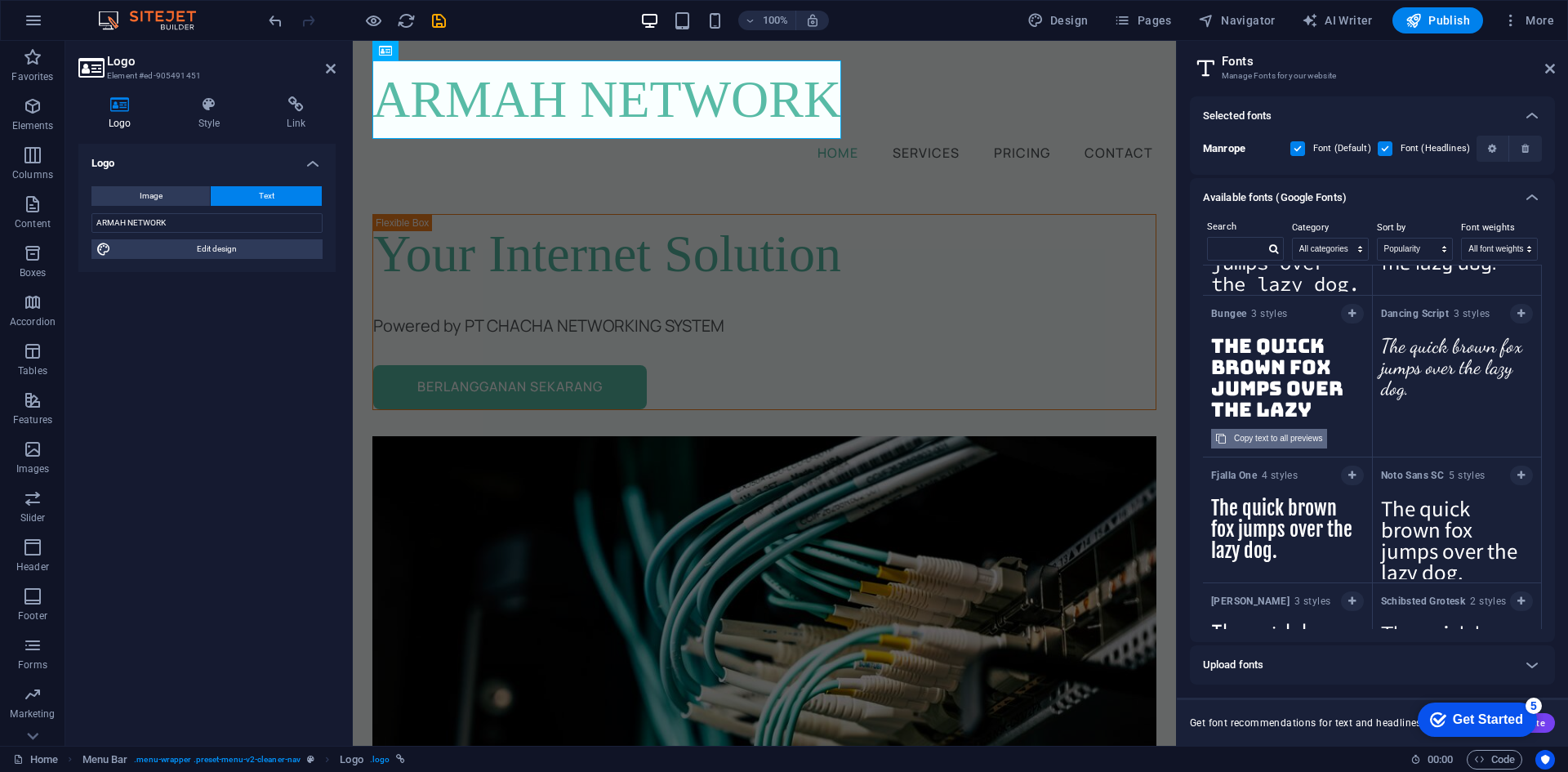
click at [1275, 443] on div "Copy text to all previews" at bounding box center [1278, 439] width 88 height 20
click at [1277, 353] on textarea "The quick brown fox jumps over the lazy dog." at bounding box center [1287, 372] width 169 height 90
click at [1348, 314] on icon "button" at bounding box center [1352, 314] width 7 height 10
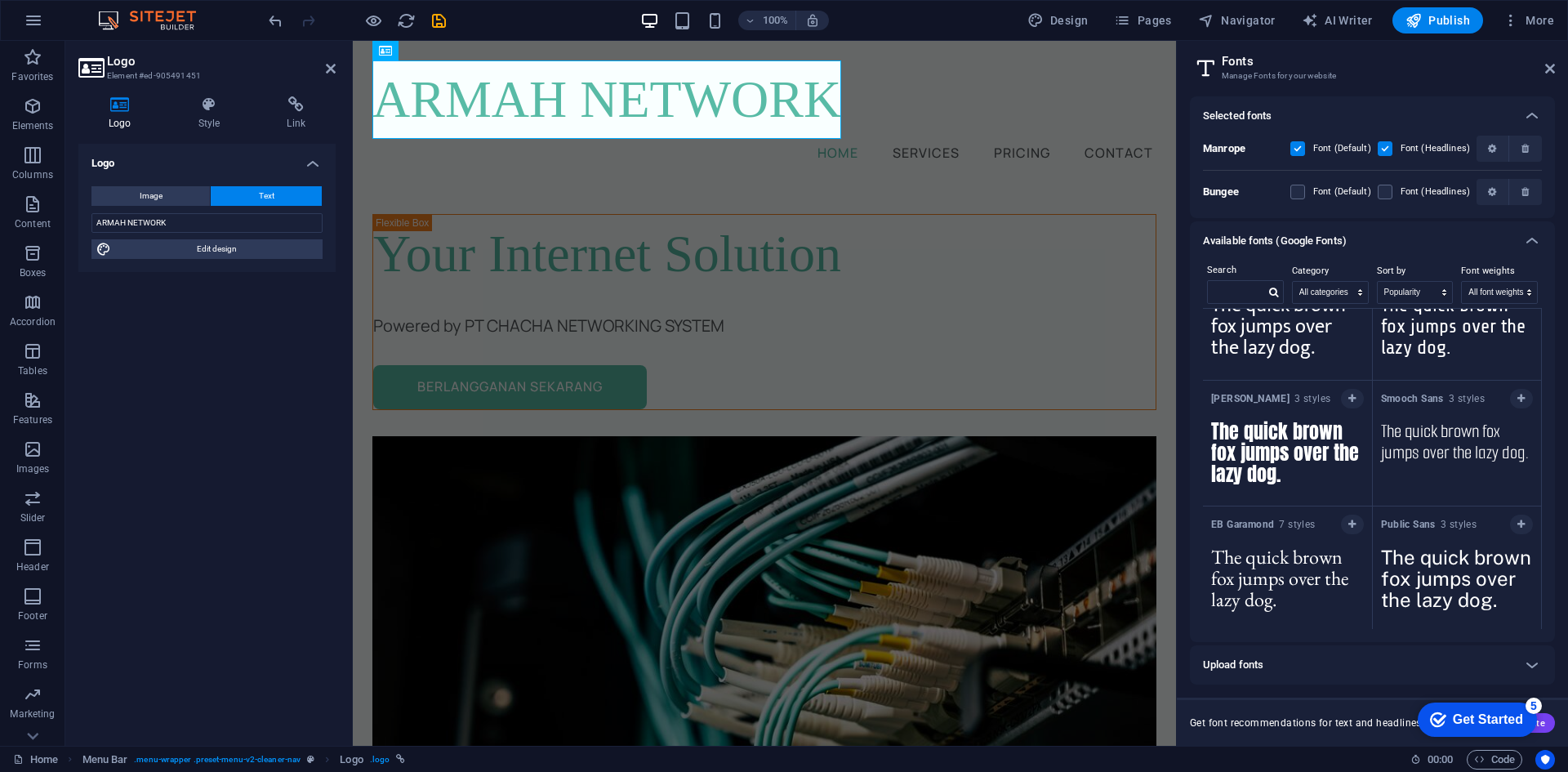
scroll to position [4310, 0]
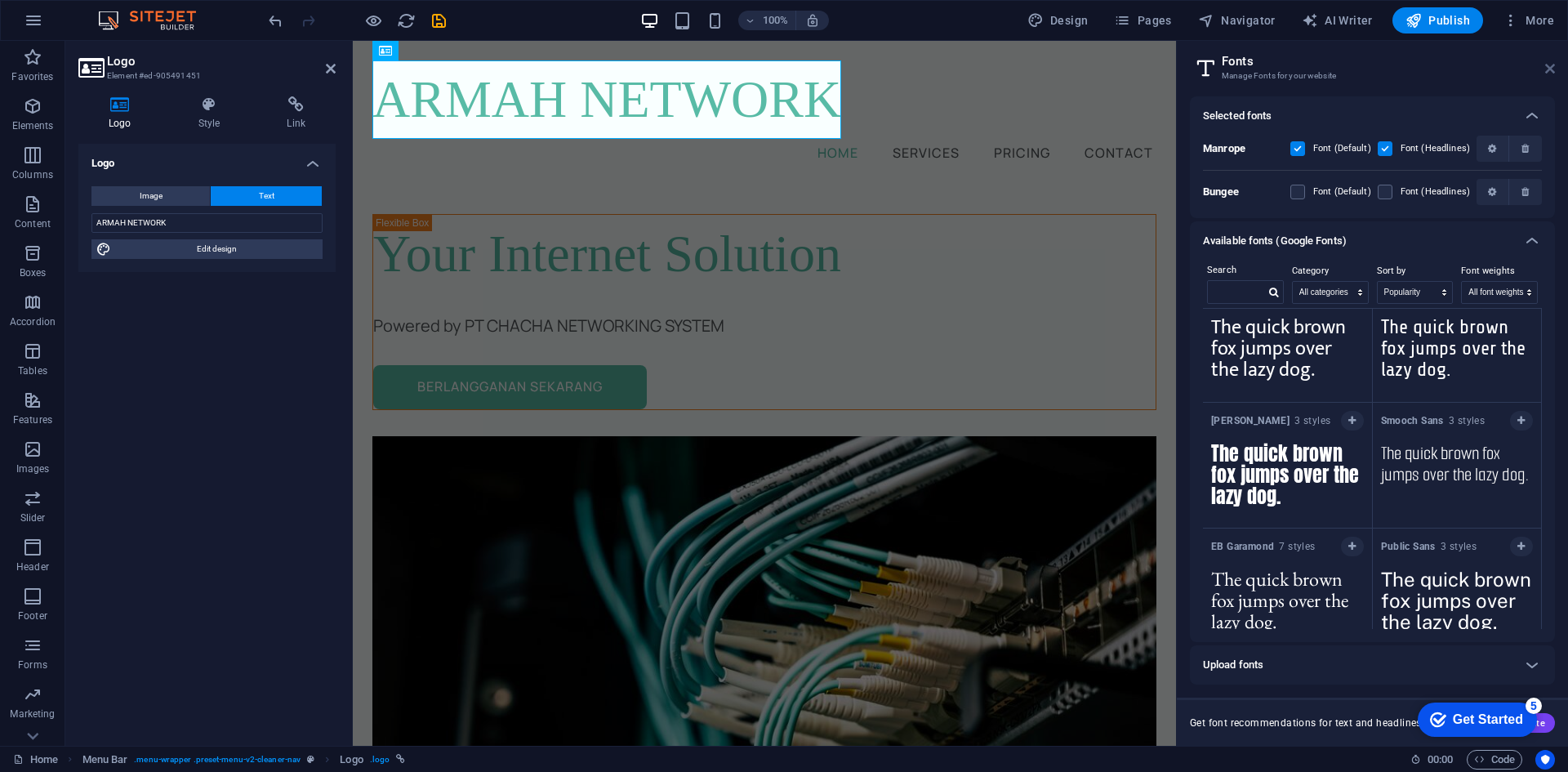
click at [1545, 66] on icon at bounding box center [1550, 69] width 10 height 13
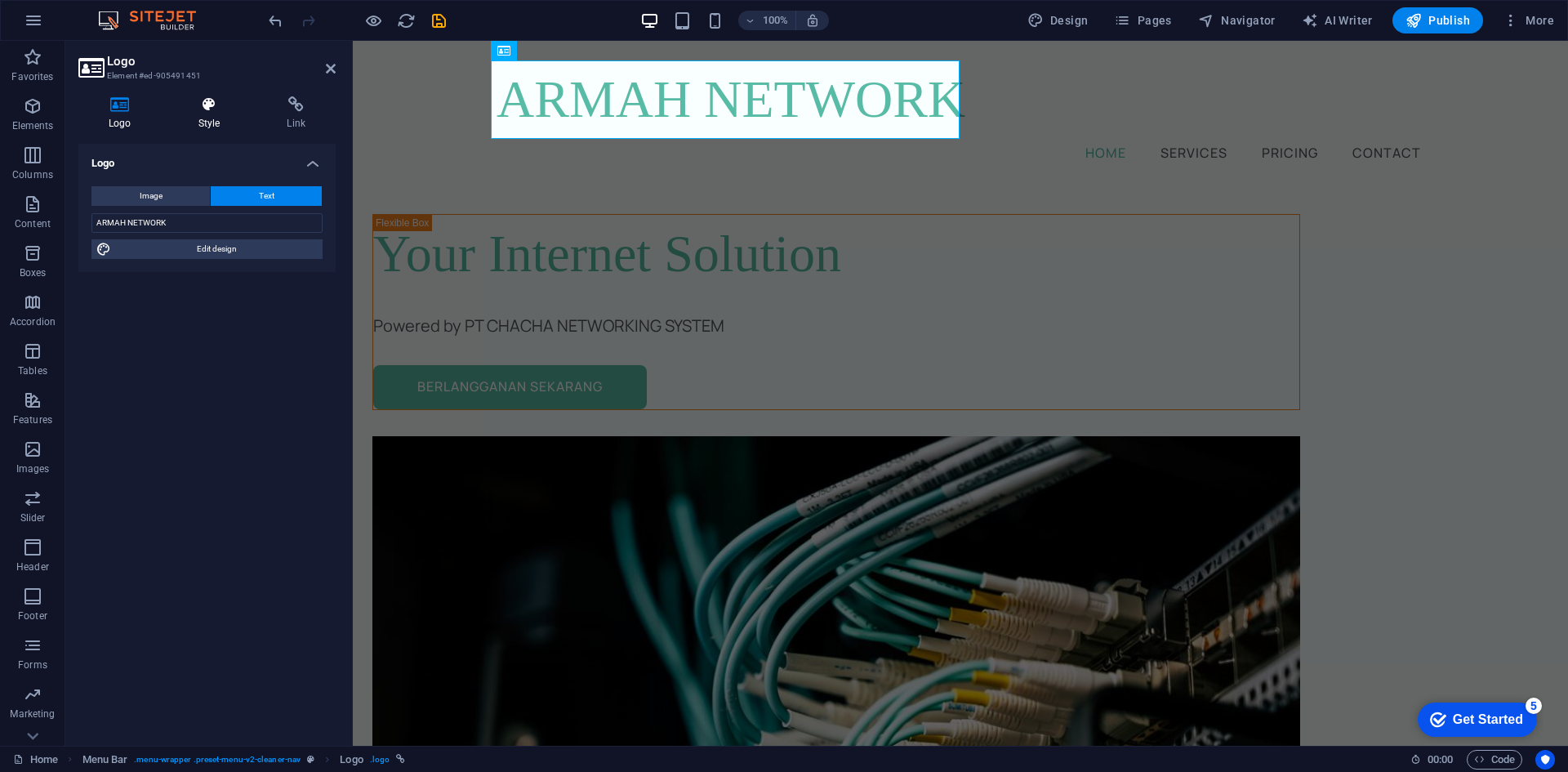
click at [224, 106] on icon at bounding box center [210, 105] width 83 height 17
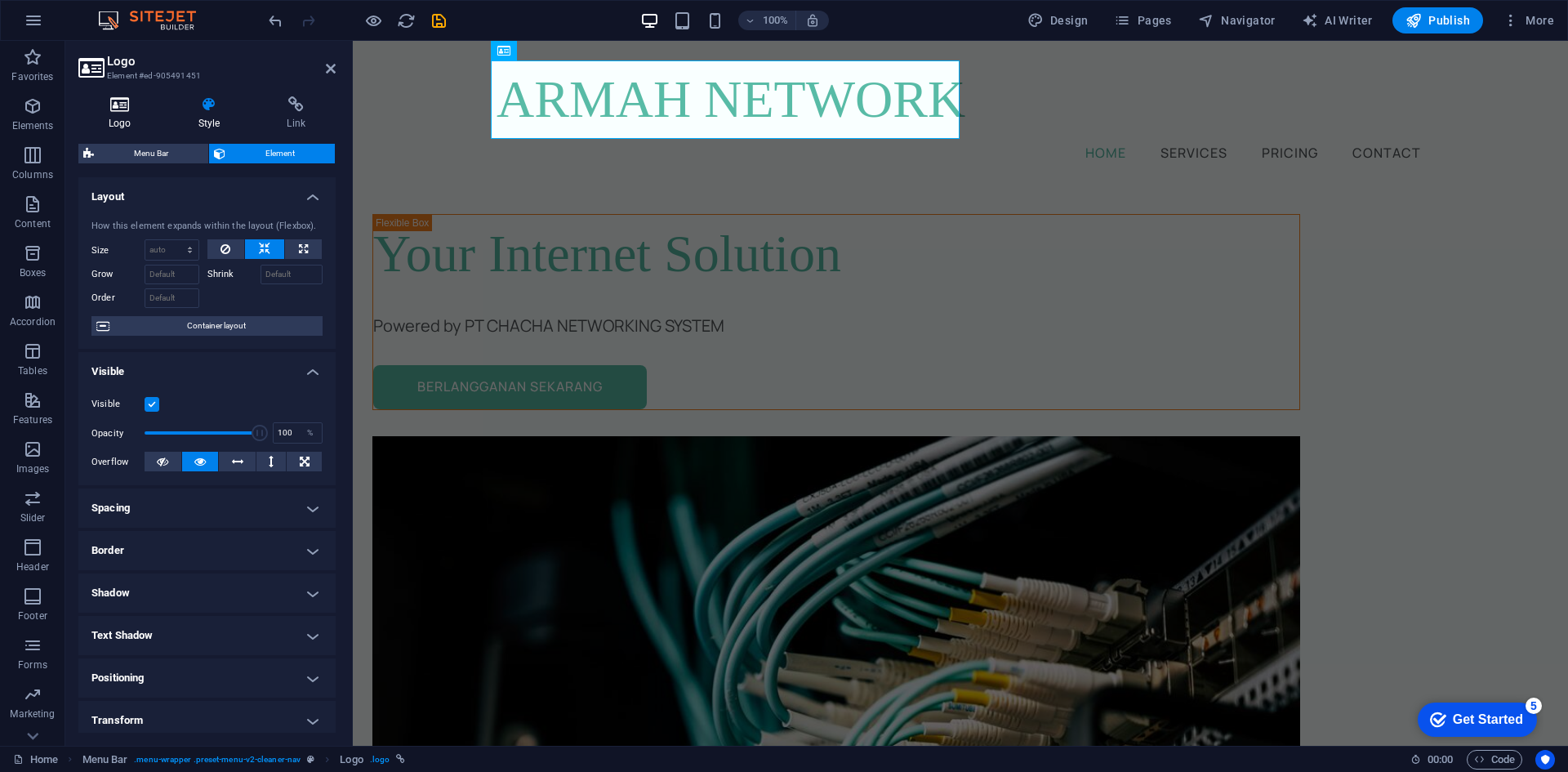
click at [109, 109] on icon at bounding box center [120, 105] width 83 height 17
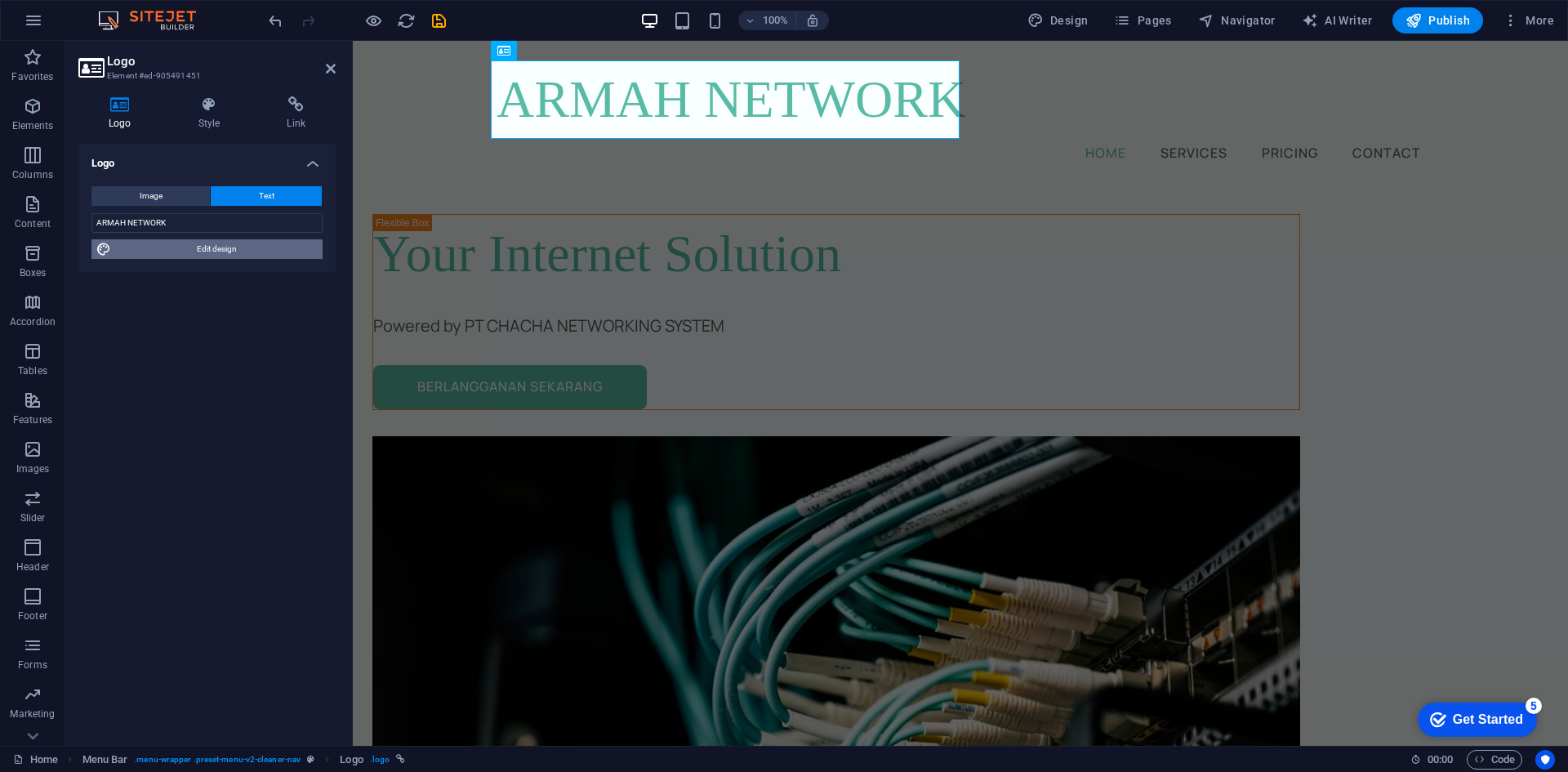
click at [214, 243] on span "Edit design" at bounding box center [217, 249] width 201 height 20
select select "px"
select select "500"
select select "px"
select select "rem"
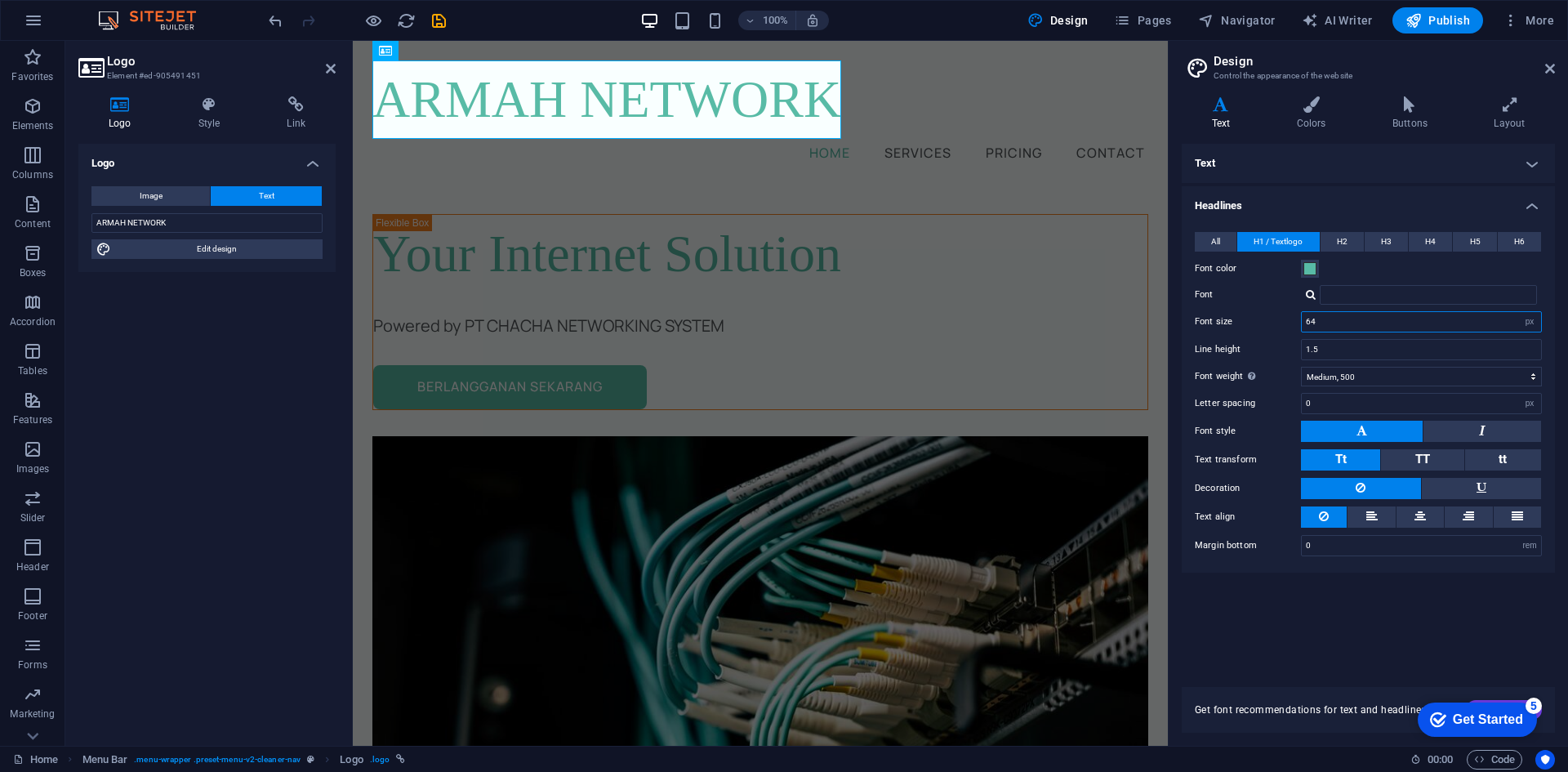
click at [1370, 323] on input "64" at bounding box center [1421, 322] width 239 height 20
drag, startPoint x: 1317, startPoint y: 322, endPoint x: 1287, endPoint y: 320, distance: 30.1
click at [1287, 320] on div "Font size 64 rem px em %" at bounding box center [1368, 322] width 347 height 21
type input "50"
click at [1266, 604] on div "Text Standard Bold Links Font color Font Manrope Font size 20 rem px Line heigh…" at bounding box center [1368, 405] width 373 height 523
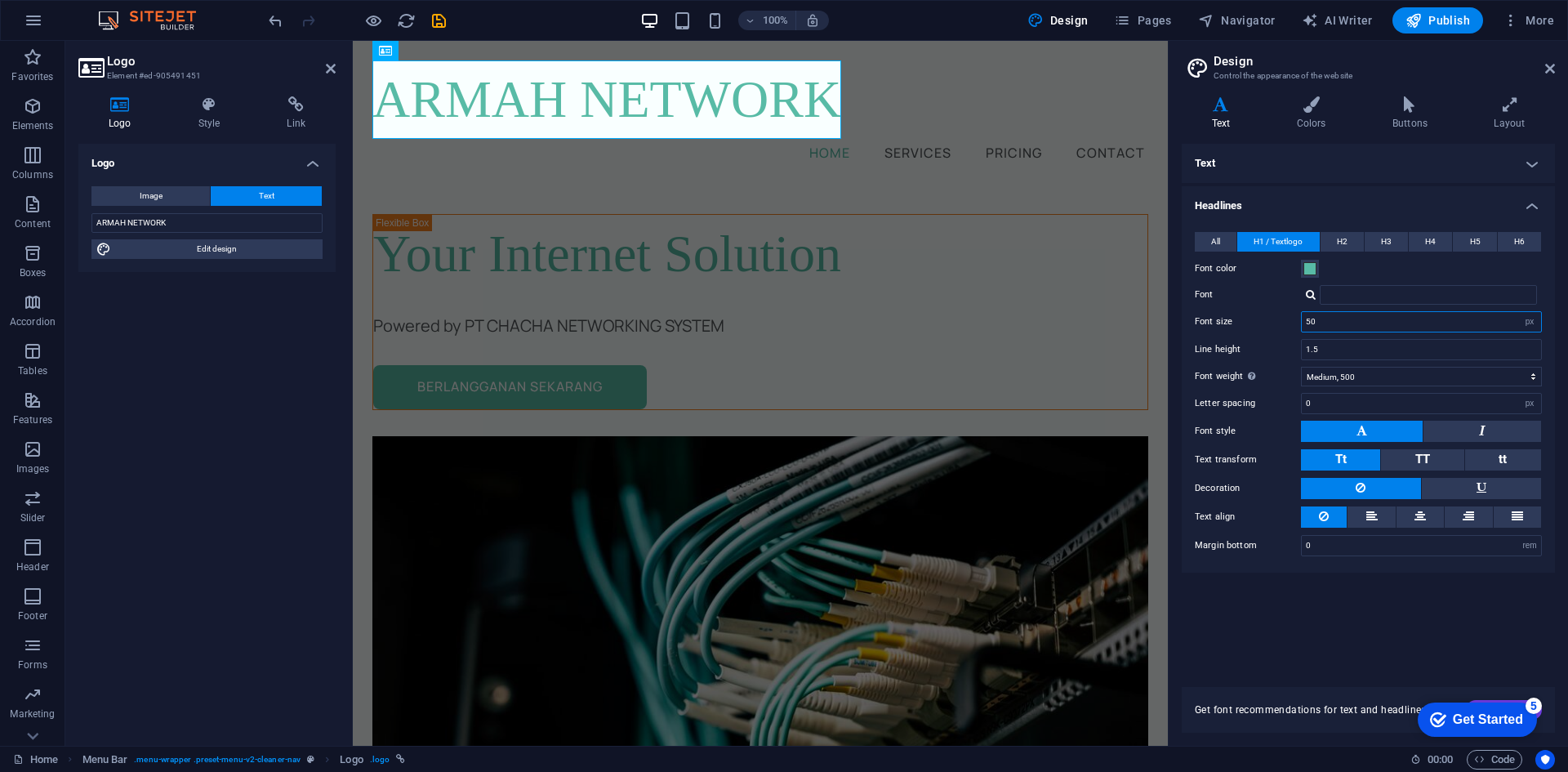
click at [1320, 321] on input "50" at bounding box center [1421, 322] width 239 height 20
drag, startPoint x: 1279, startPoint y: 643, endPoint x: 1282, endPoint y: 594, distance: 49.1
click at [1279, 640] on div "Text Standard Bold Links Font color Font Manrope Font size 20 rem px Line heigh…" at bounding box center [1368, 405] width 373 height 523
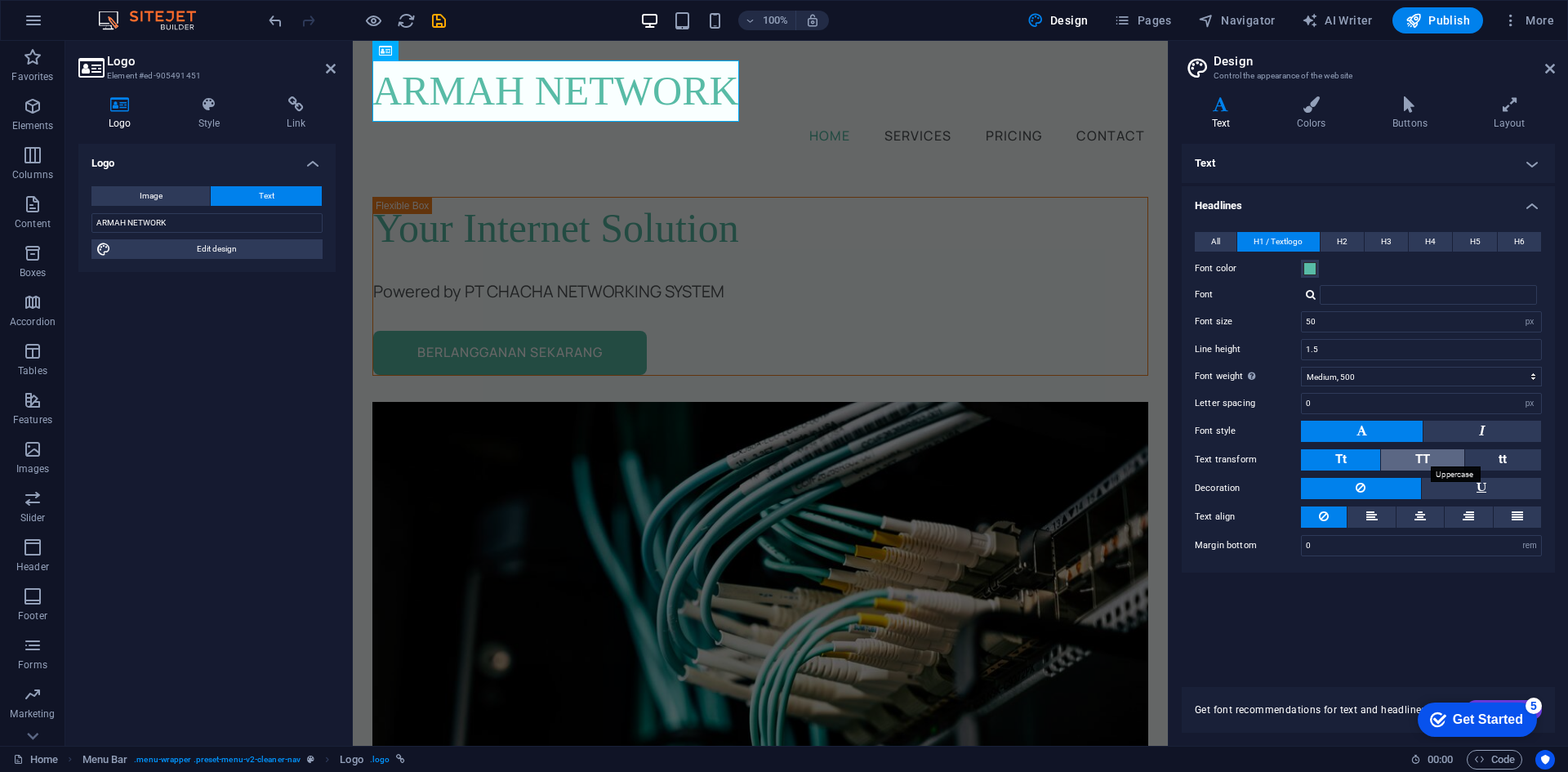
click at [1415, 455] on span "TT" at bounding box center [1423, 459] width 15 height 15
click at [1549, 67] on icon at bounding box center [1550, 69] width 10 height 13
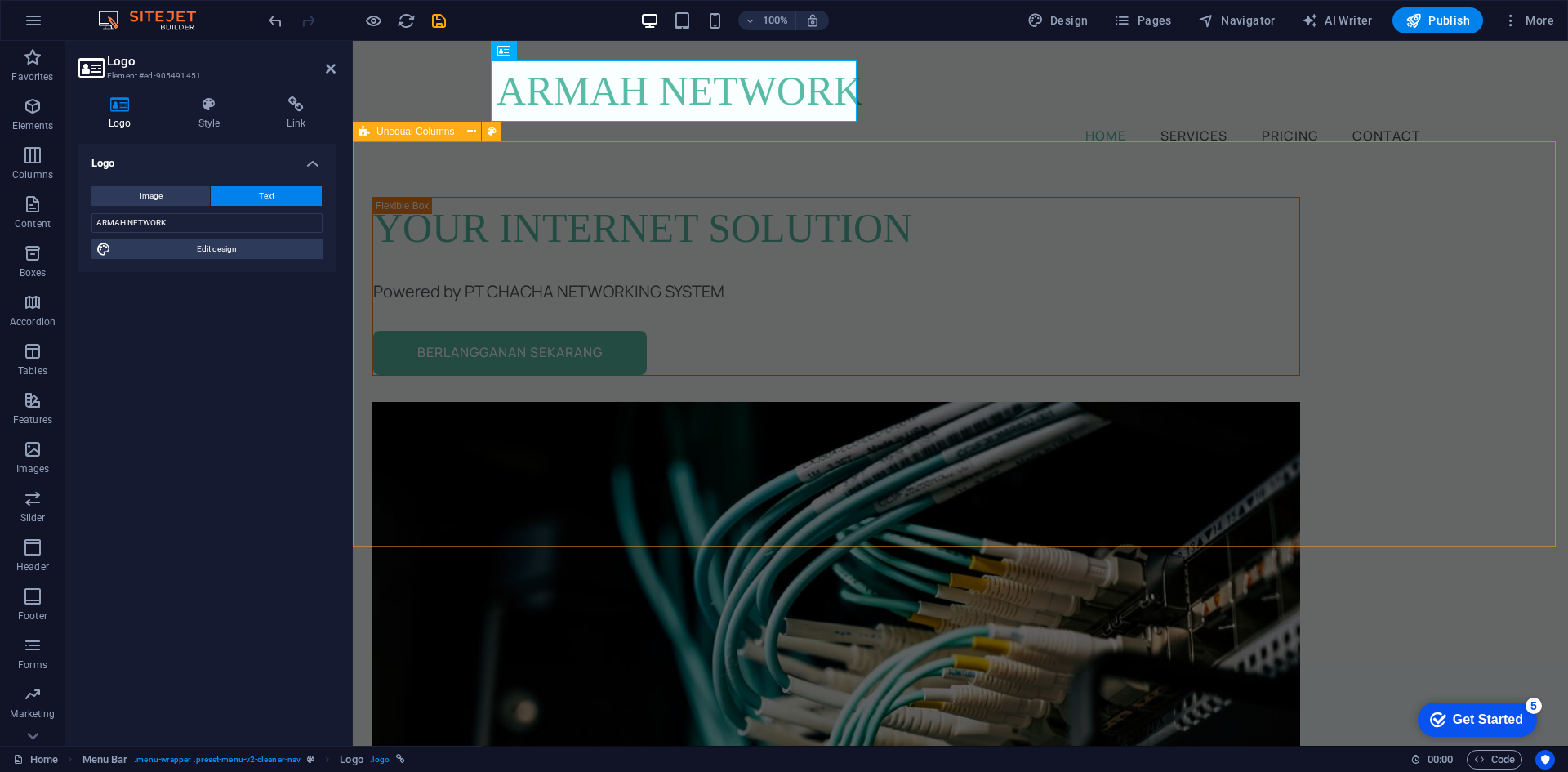
click at [862, 168] on div "Your Internet Solution Powered by PT CHACHA NETWORKING SYSTEM [GEOGRAPHIC_DATA]…" at bounding box center [961, 619] width 1216 height 904
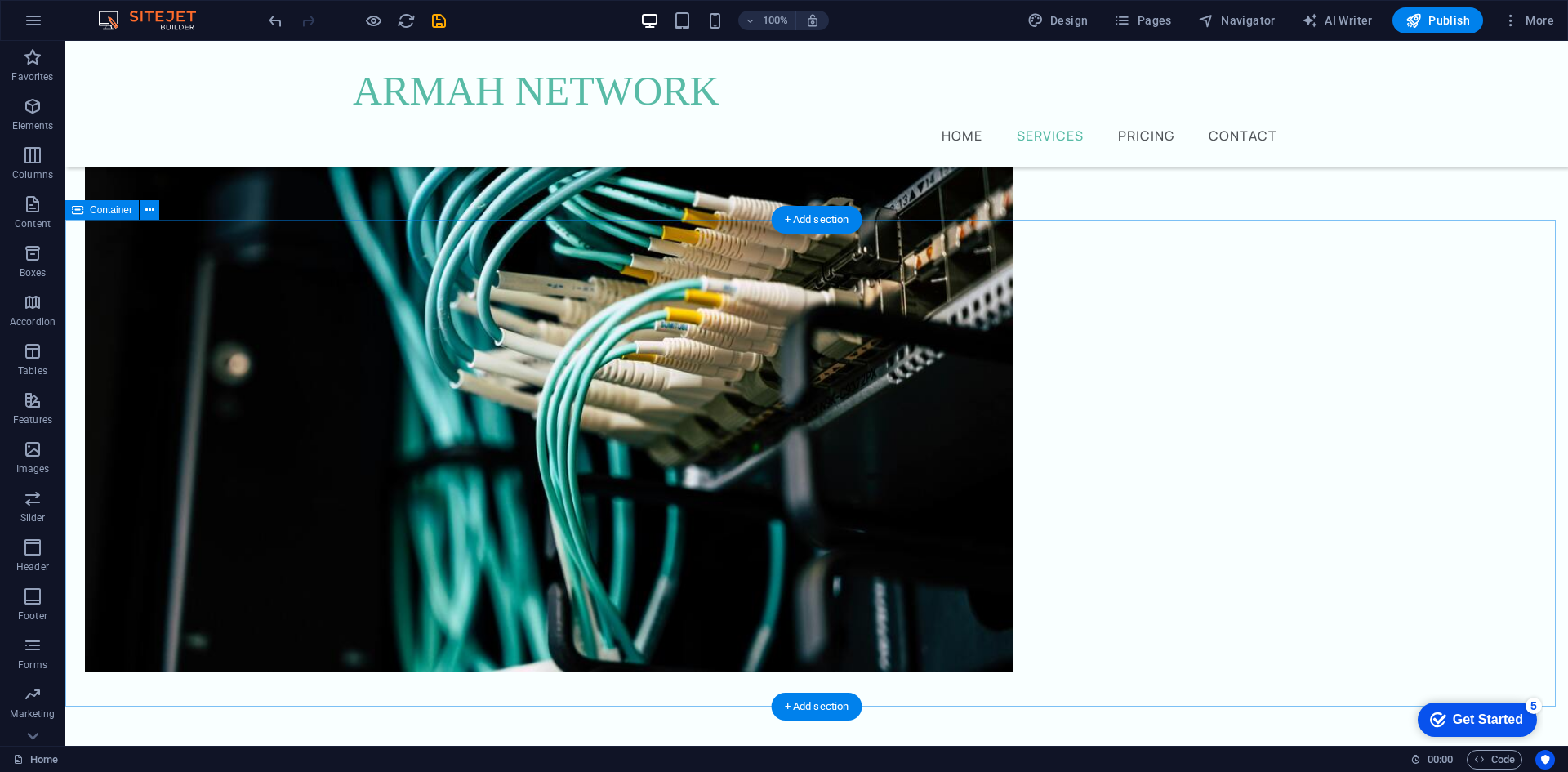
scroll to position [327, 0]
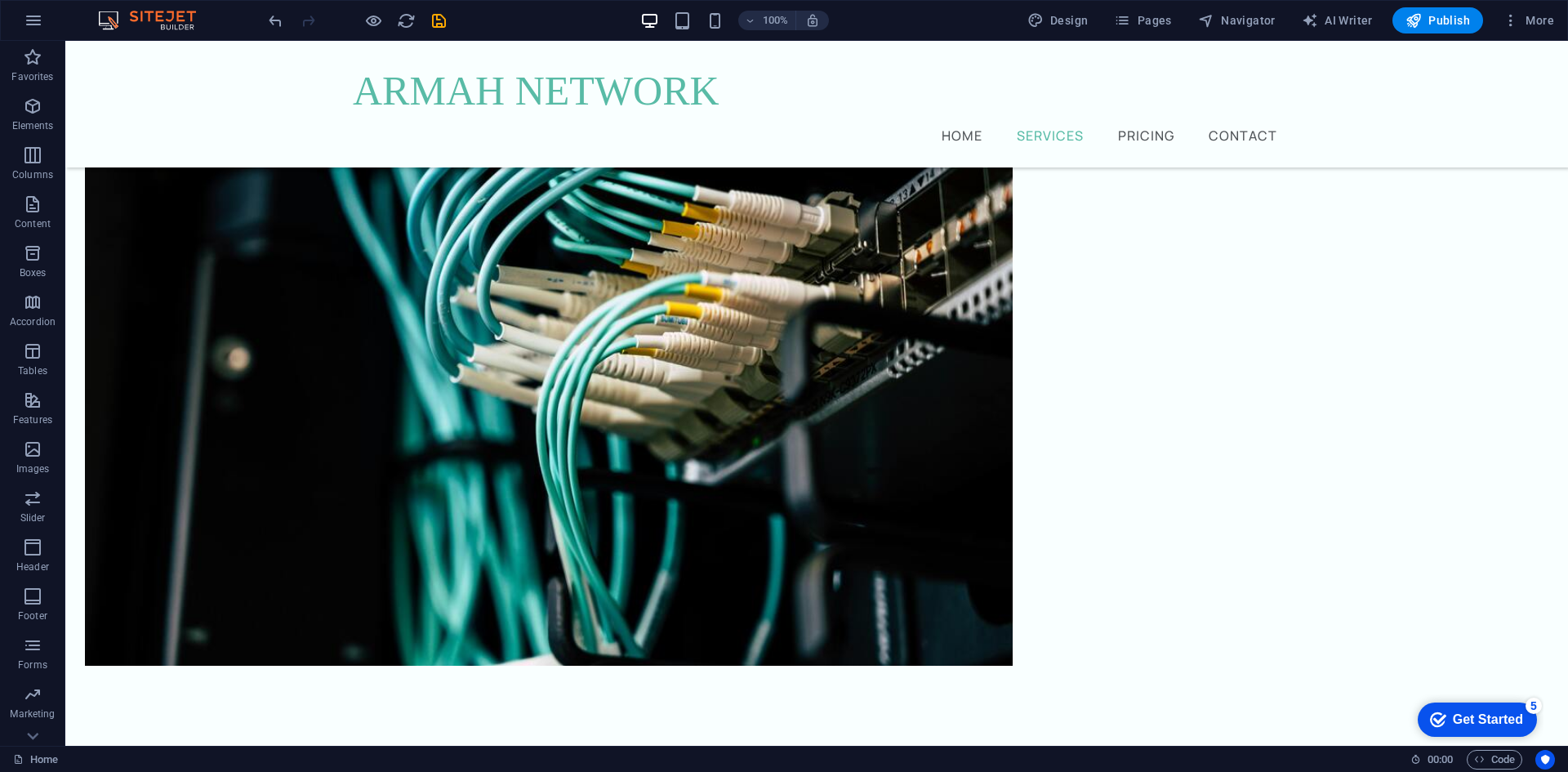
click at [1499, 724] on div "Get Started" at bounding box center [1488, 720] width 70 height 15
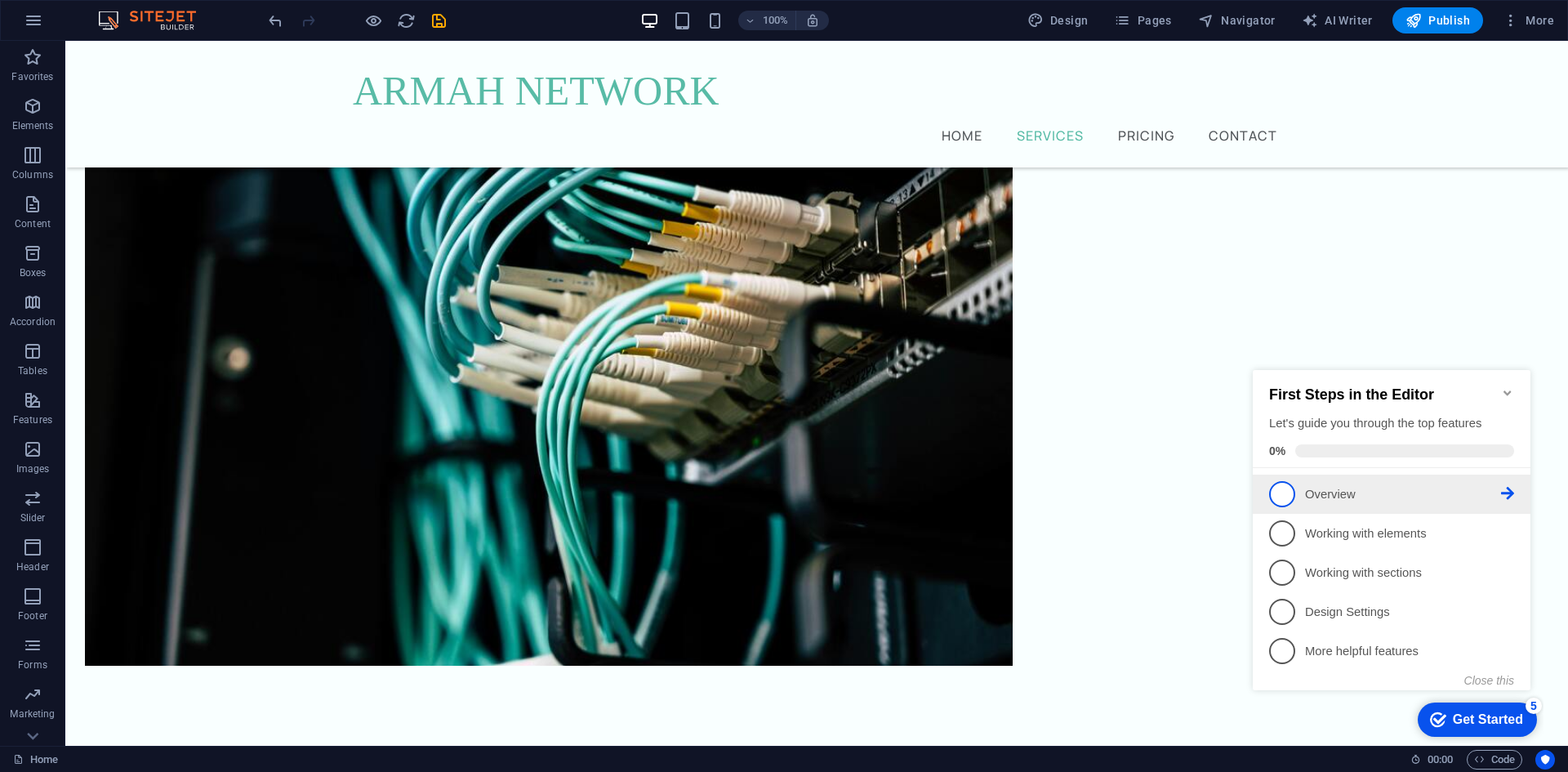
click at [1280, 492] on span "1" at bounding box center [1282, 495] width 26 height 26
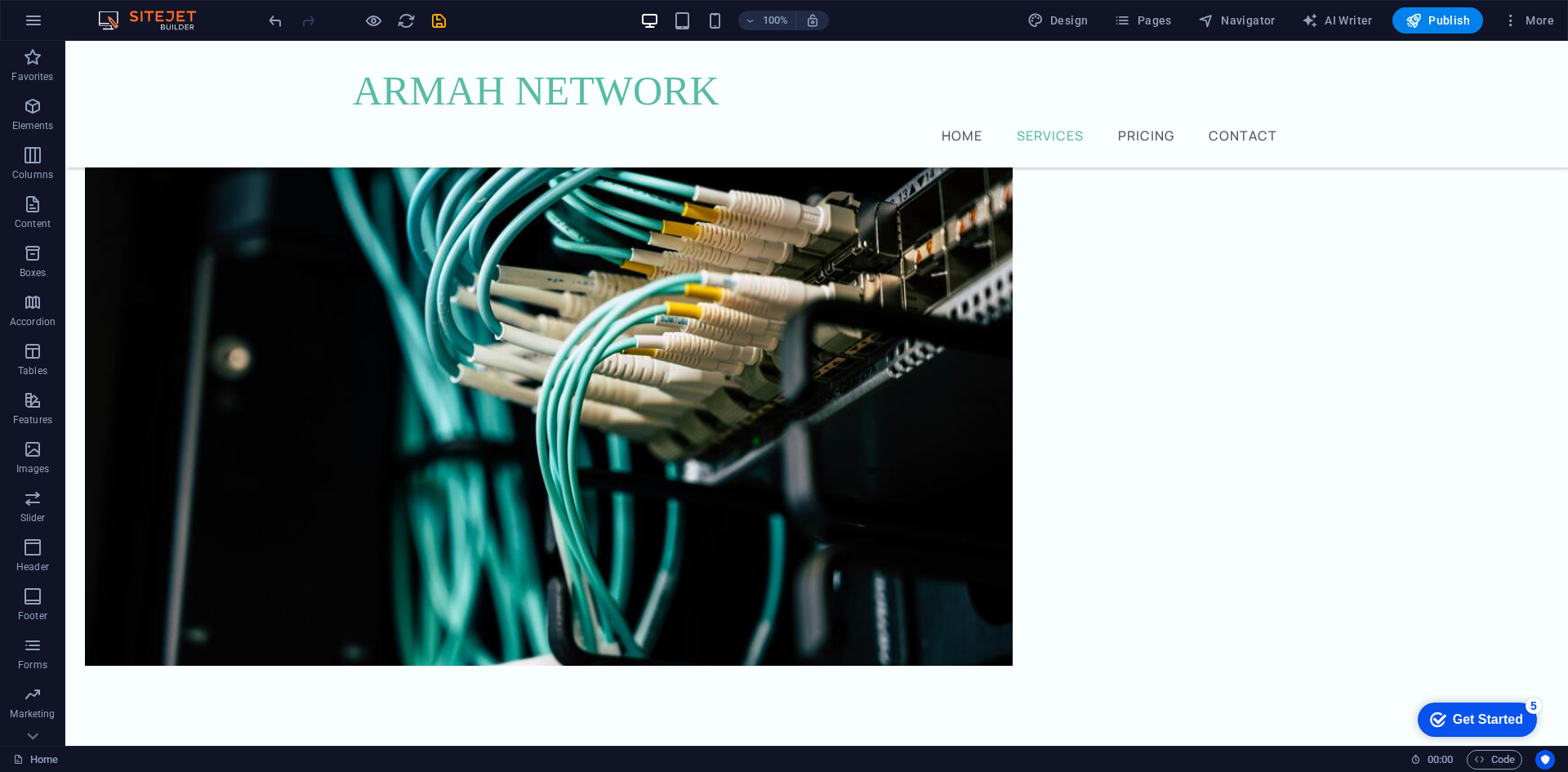
scroll to position [0, 0]
click at [1428, 22] on span "Publish" at bounding box center [1438, 21] width 64 height 17
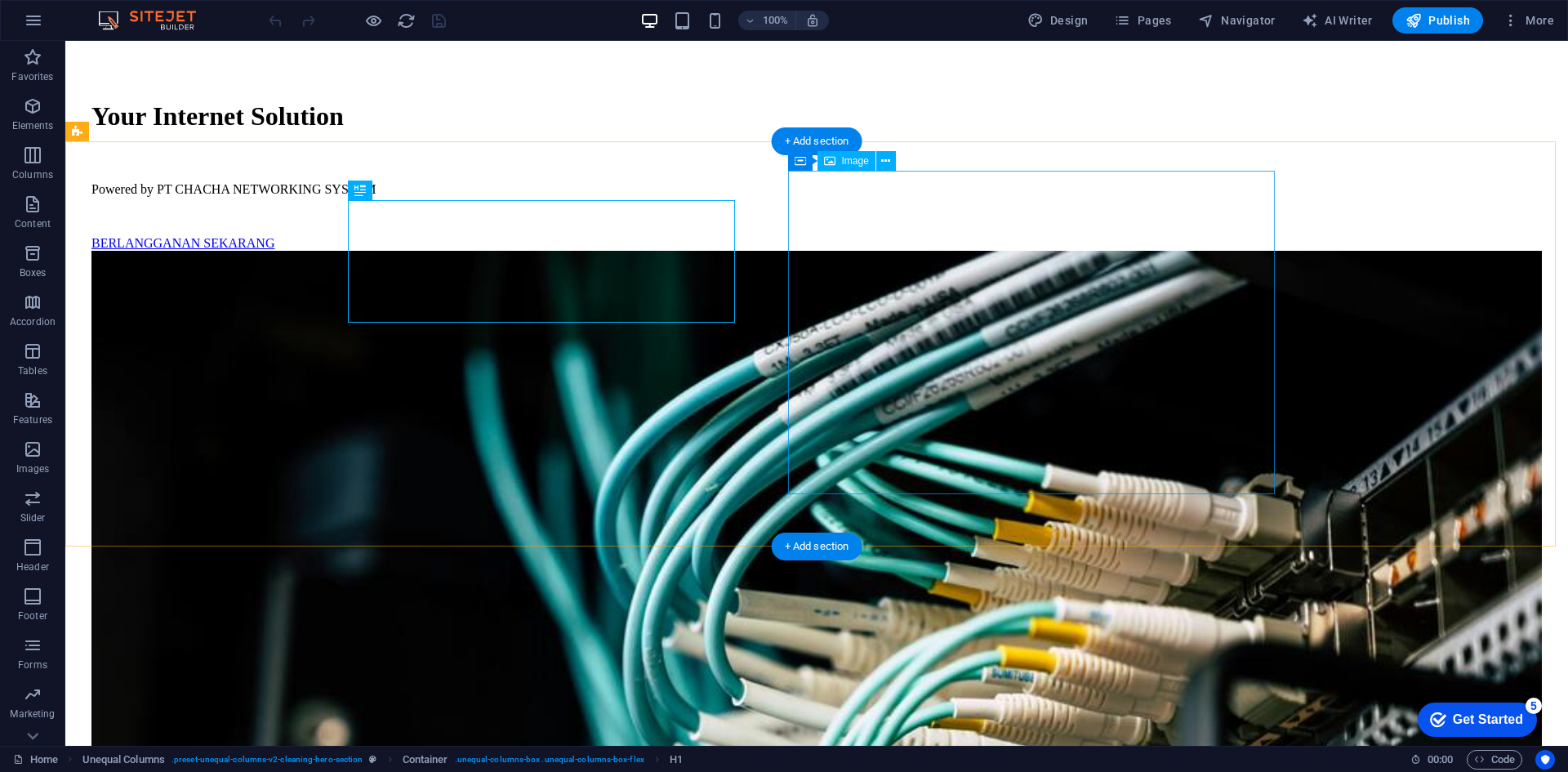
scroll to position [409, 0]
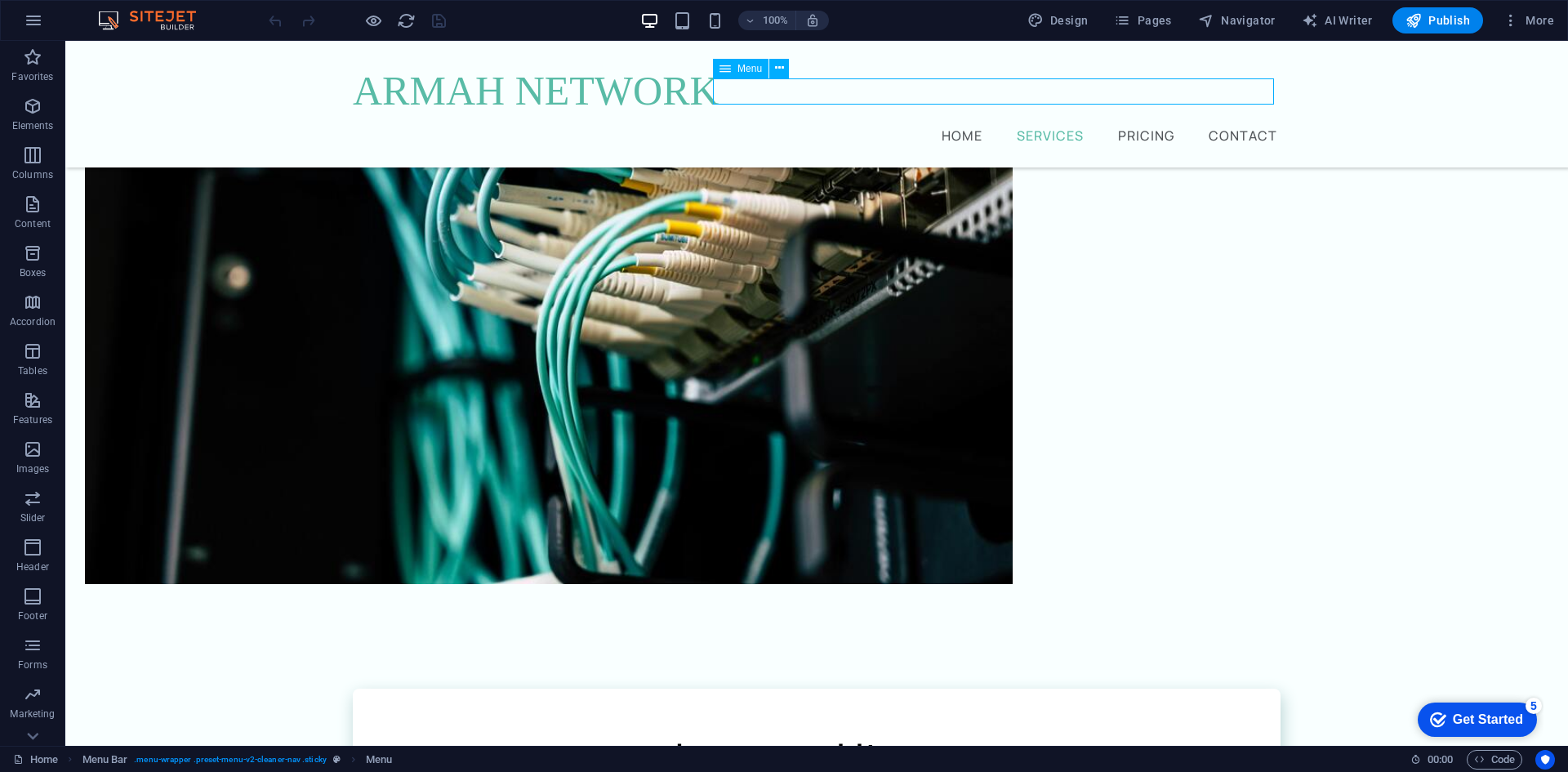
click at [1233, 121] on nav "Home Services Pricing Contact" at bounding box center [817, 135] width 928 height 26
select select
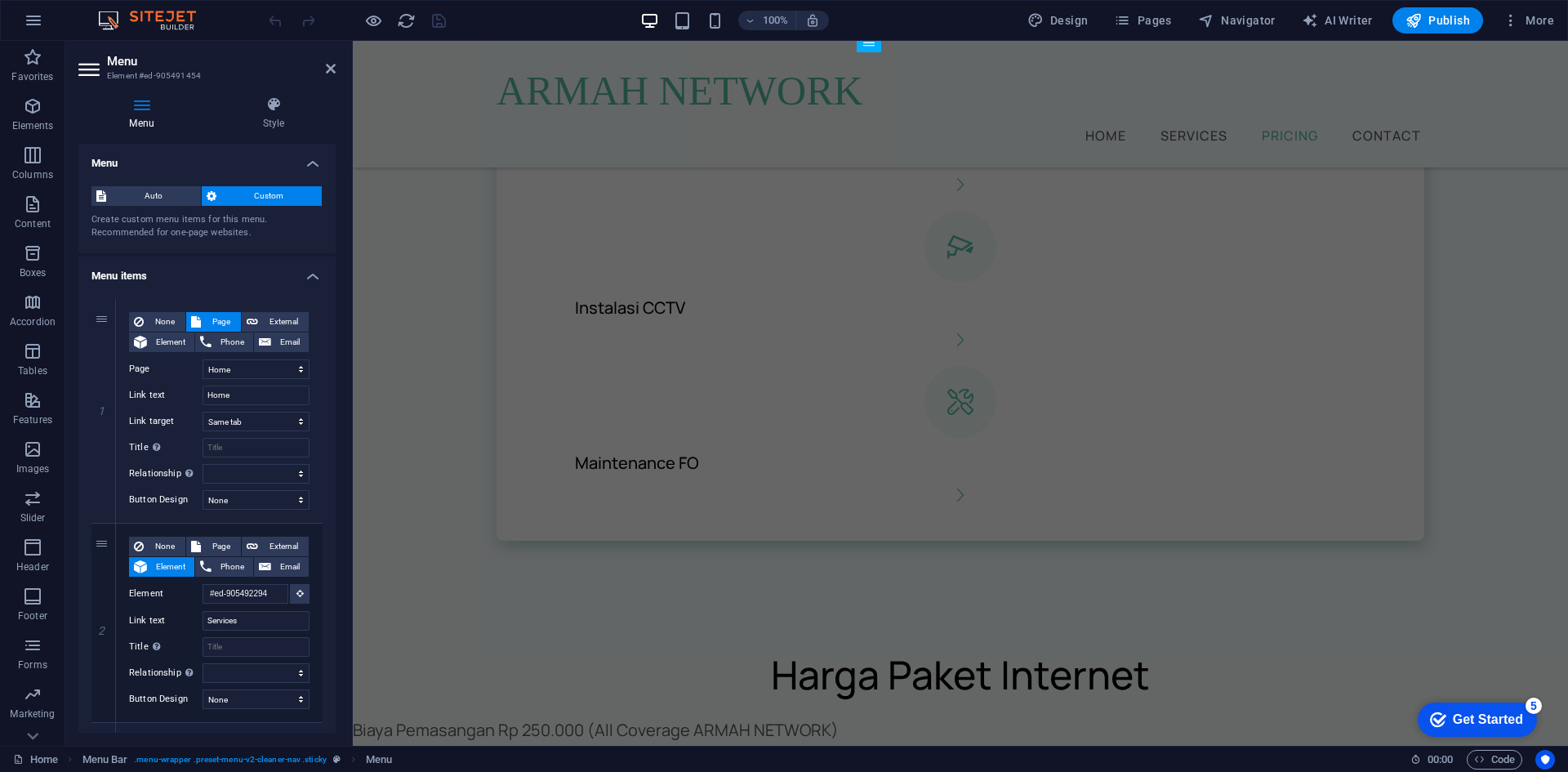
scroll to position [1665, 0]
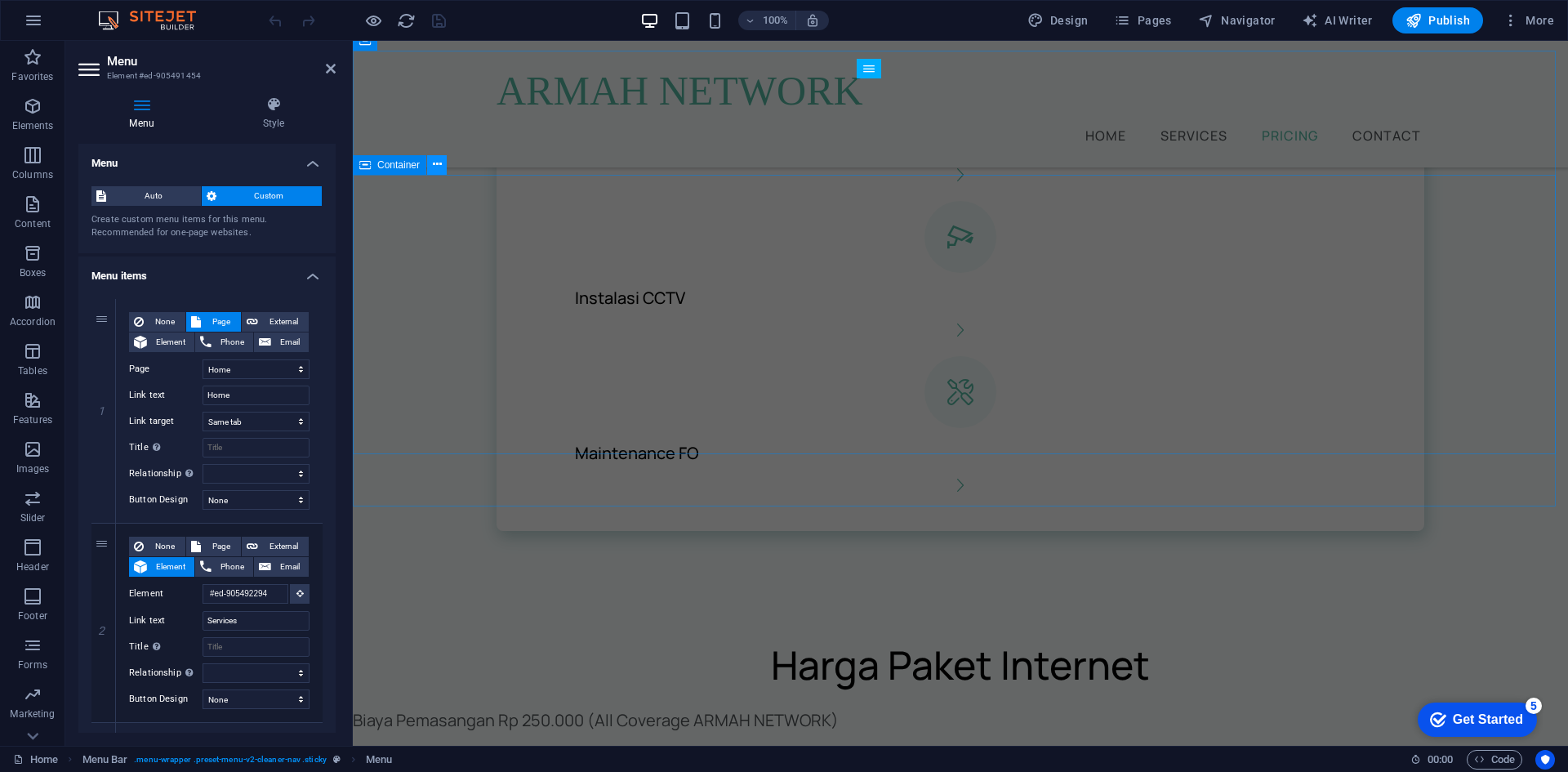
click at [433, 165] on icon at bounding box center [437, 164] width 9 height 17
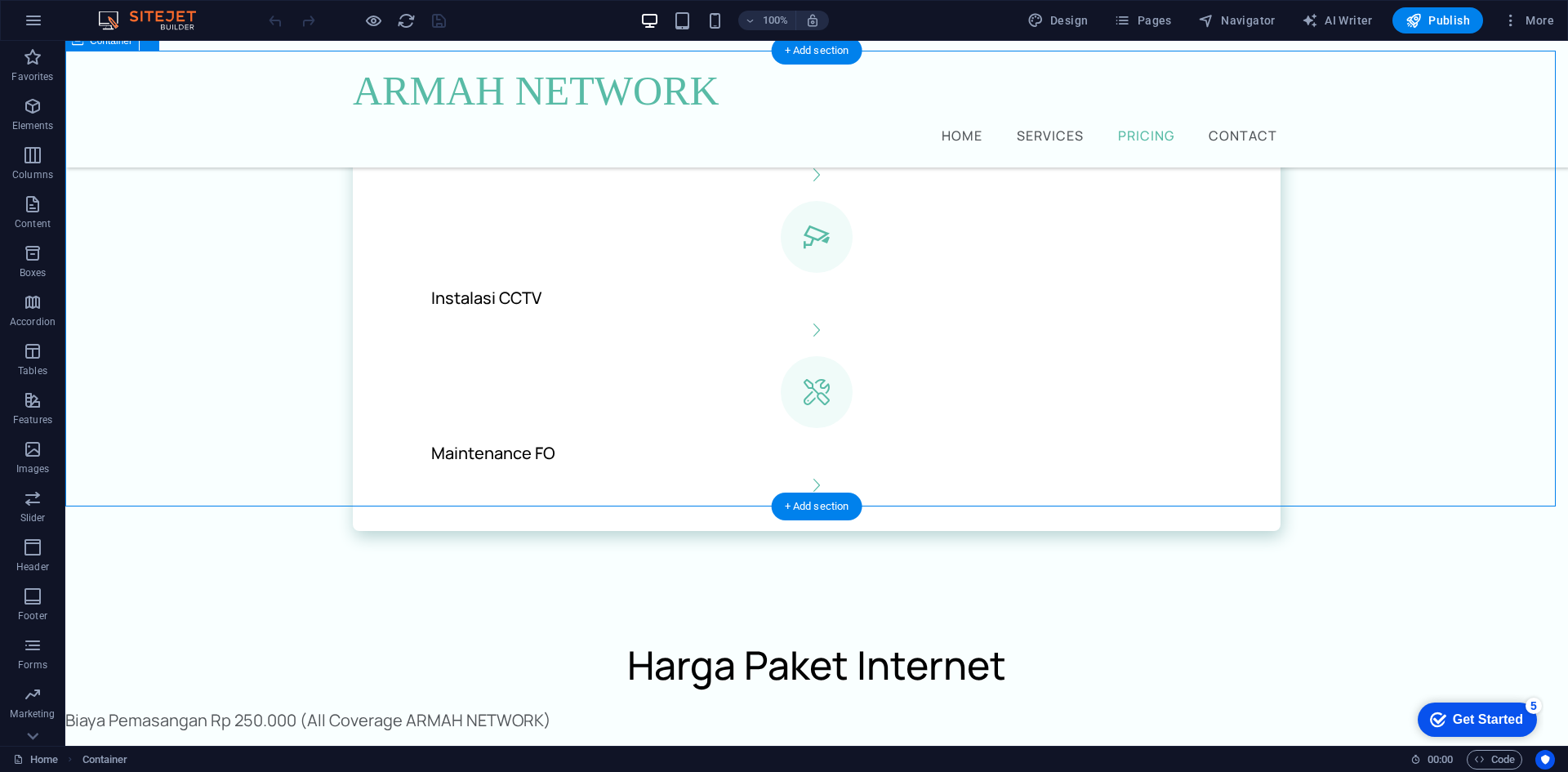
scroll to position [1583, 0]
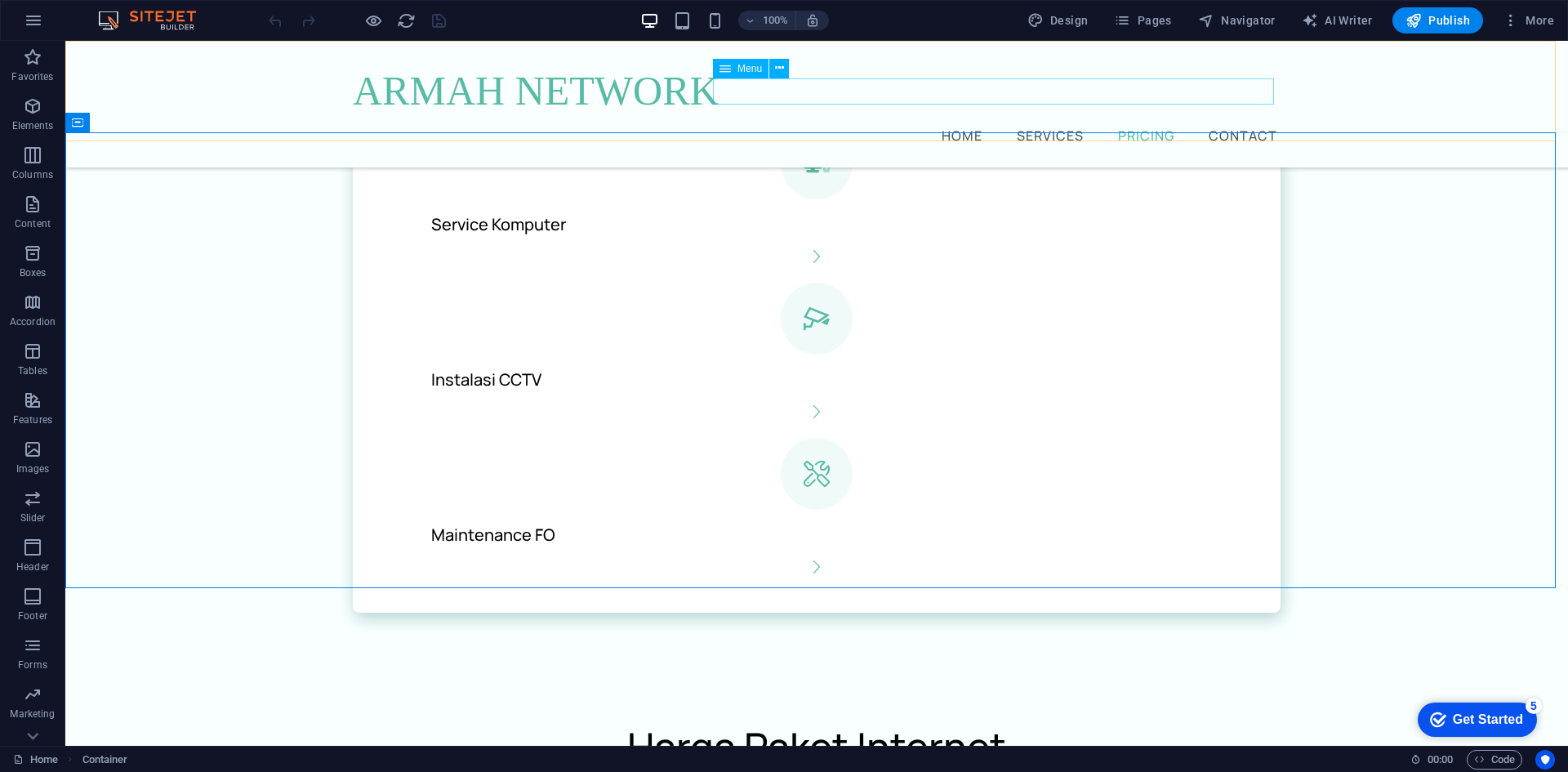
click at [1237, 121] on nav "Home Services Pricing Contact" at bounding box center [817, 135] width 928 height 26
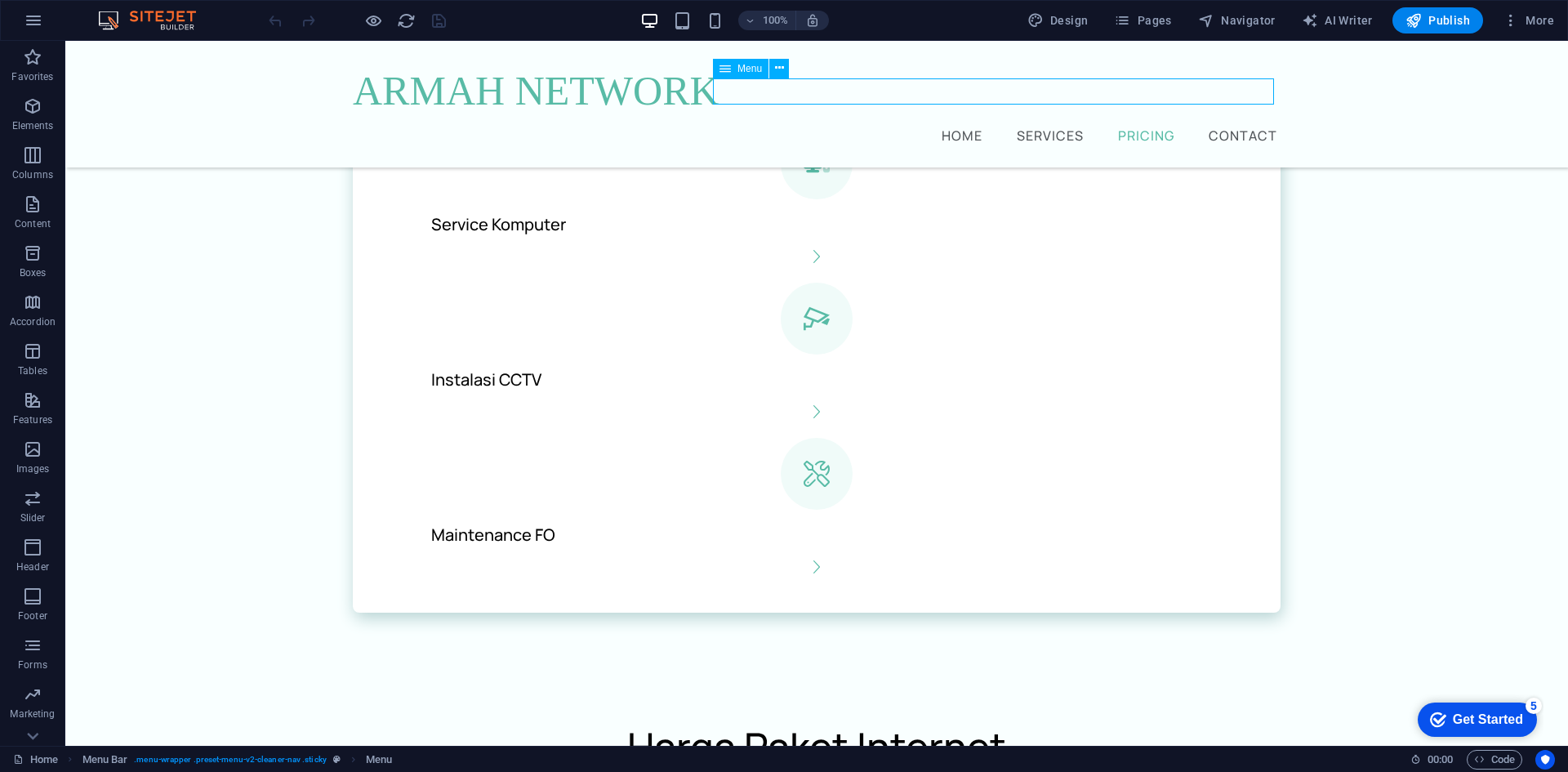
click at [1237, 121] on nav "Home Services Pricing Contact" at bounding box center [817, 135] width 928 height 26
select select
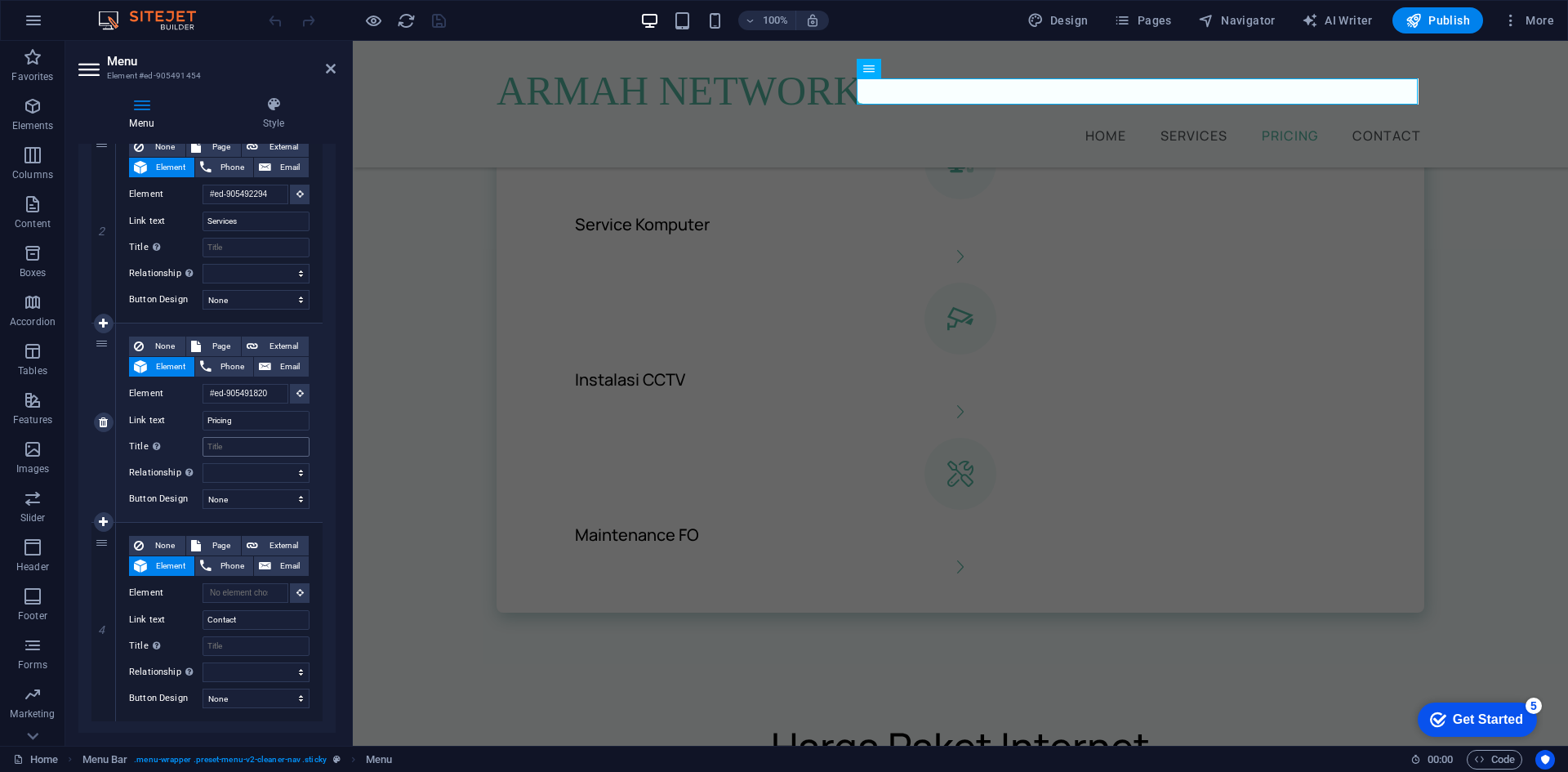
scroll to position [433, 0]
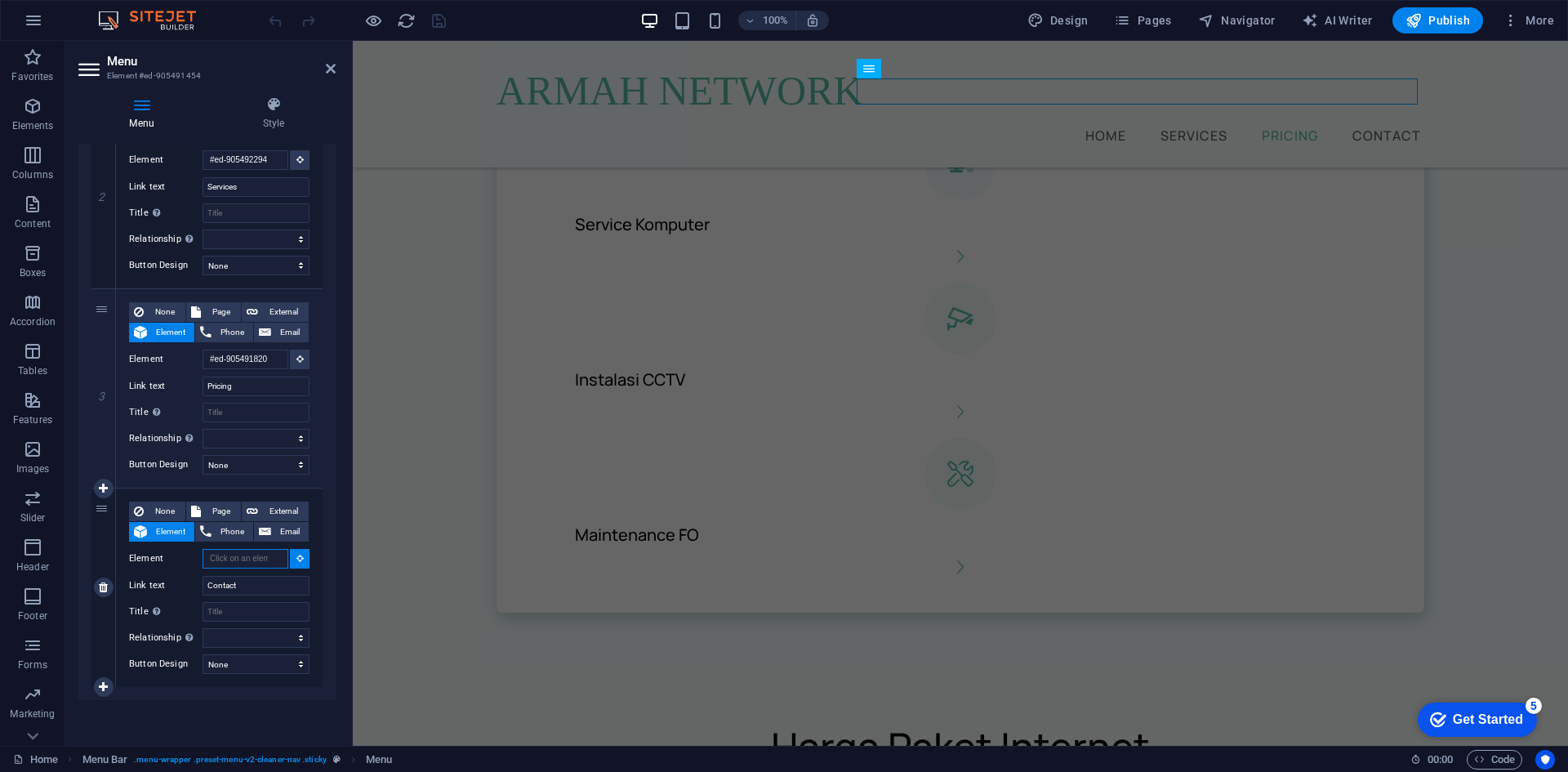
click at [248, 561] on input "Element" at bounding box center [245, 559] width 86 height 20
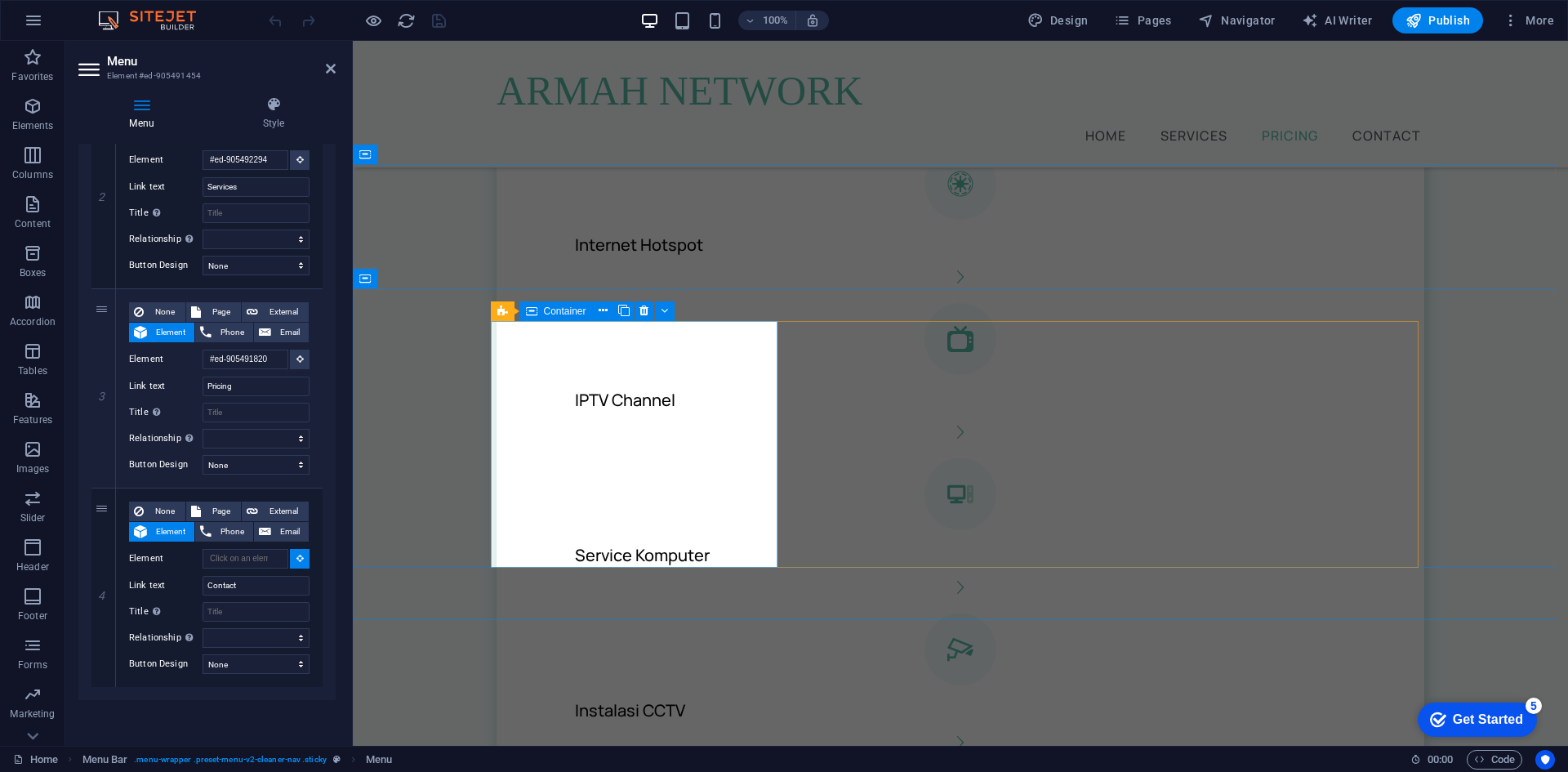
scroll to position [1551, 0]
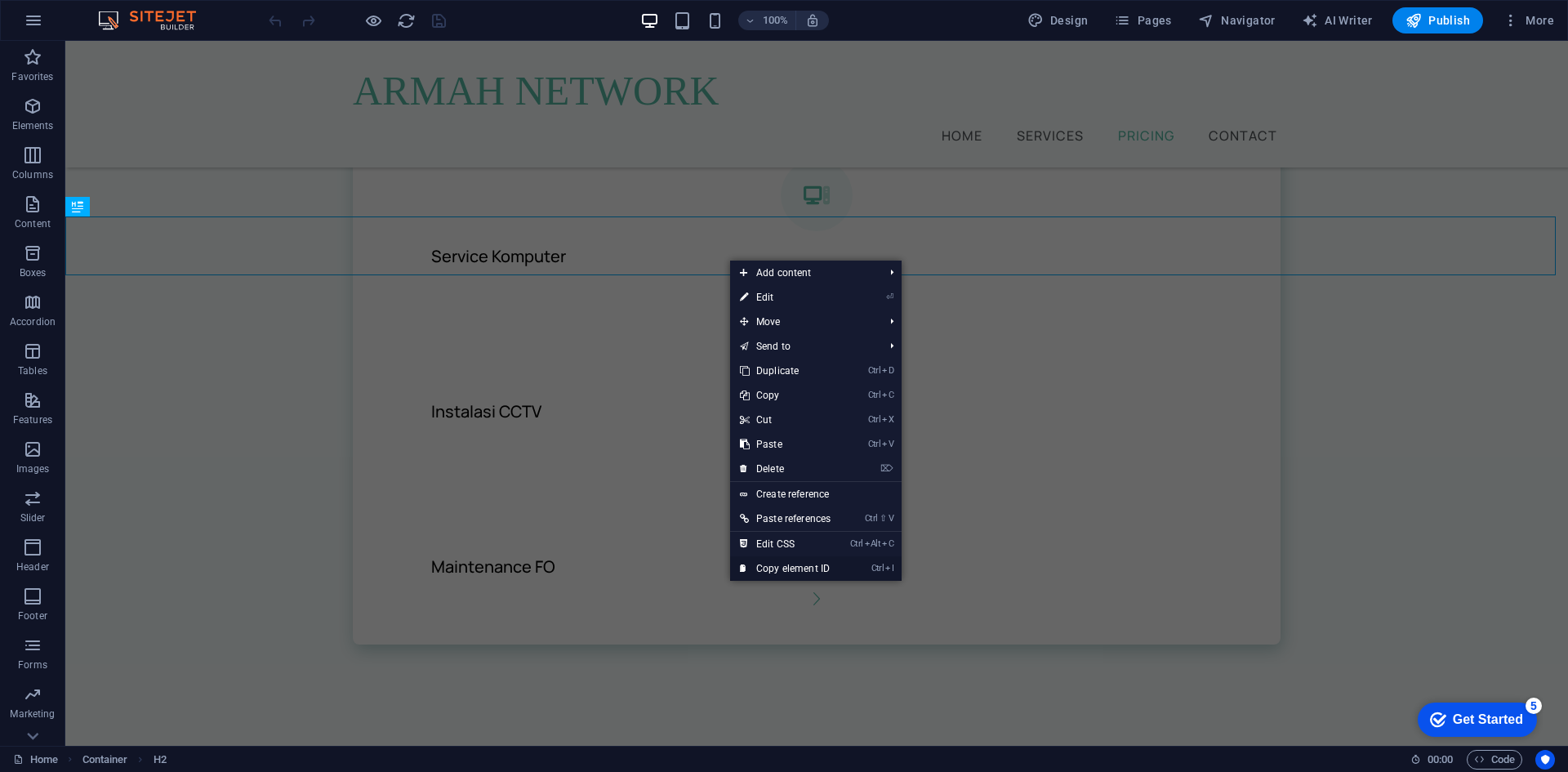
click at [794, 567] on link "Ctrl I Copy element ID" at bounding box center [786, 569] width 111 height 25
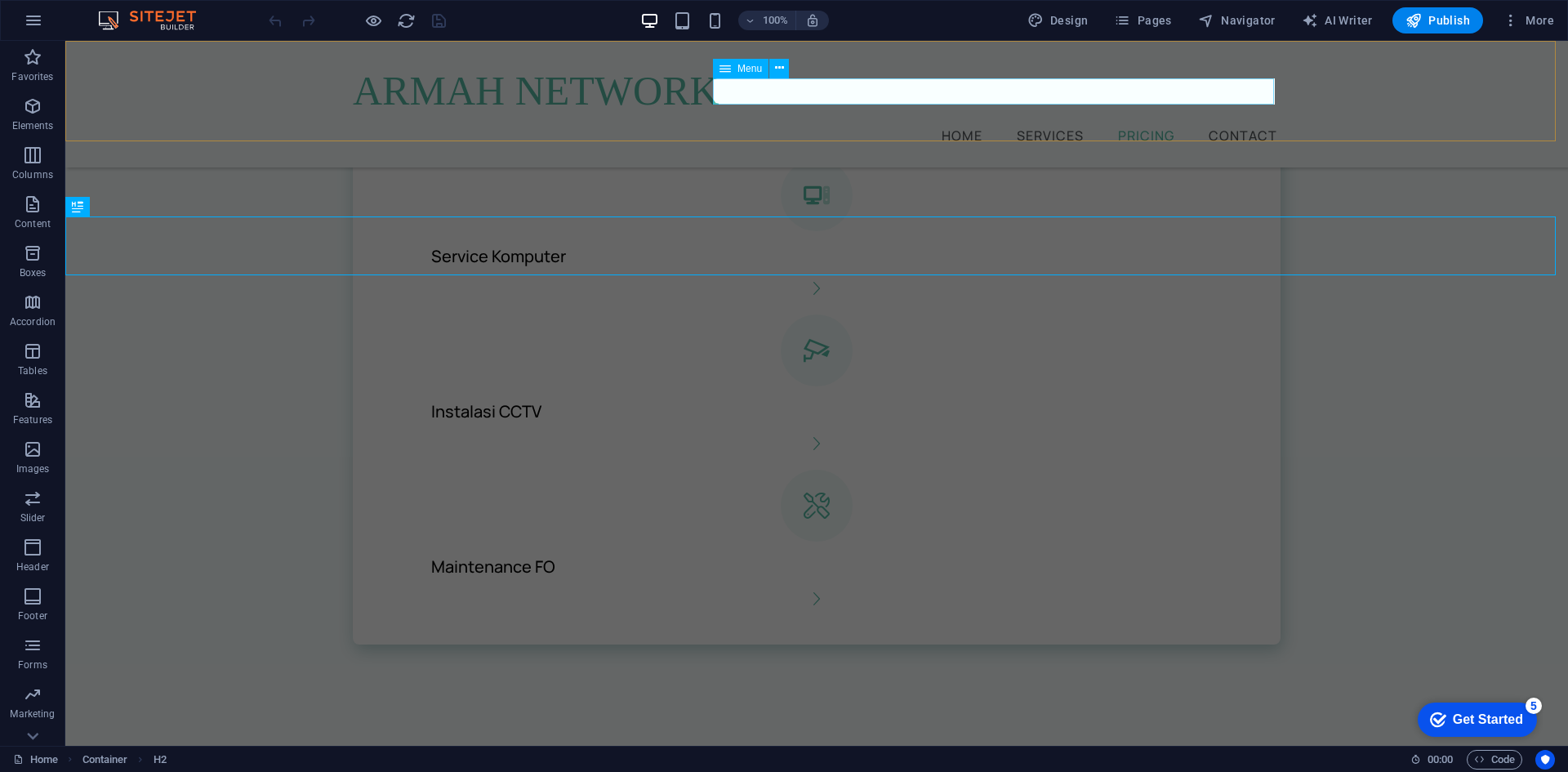
click at [1252, 121] on nav "Home Services Pricing Contact" at bounding box center [817, 135] width 928 height 26
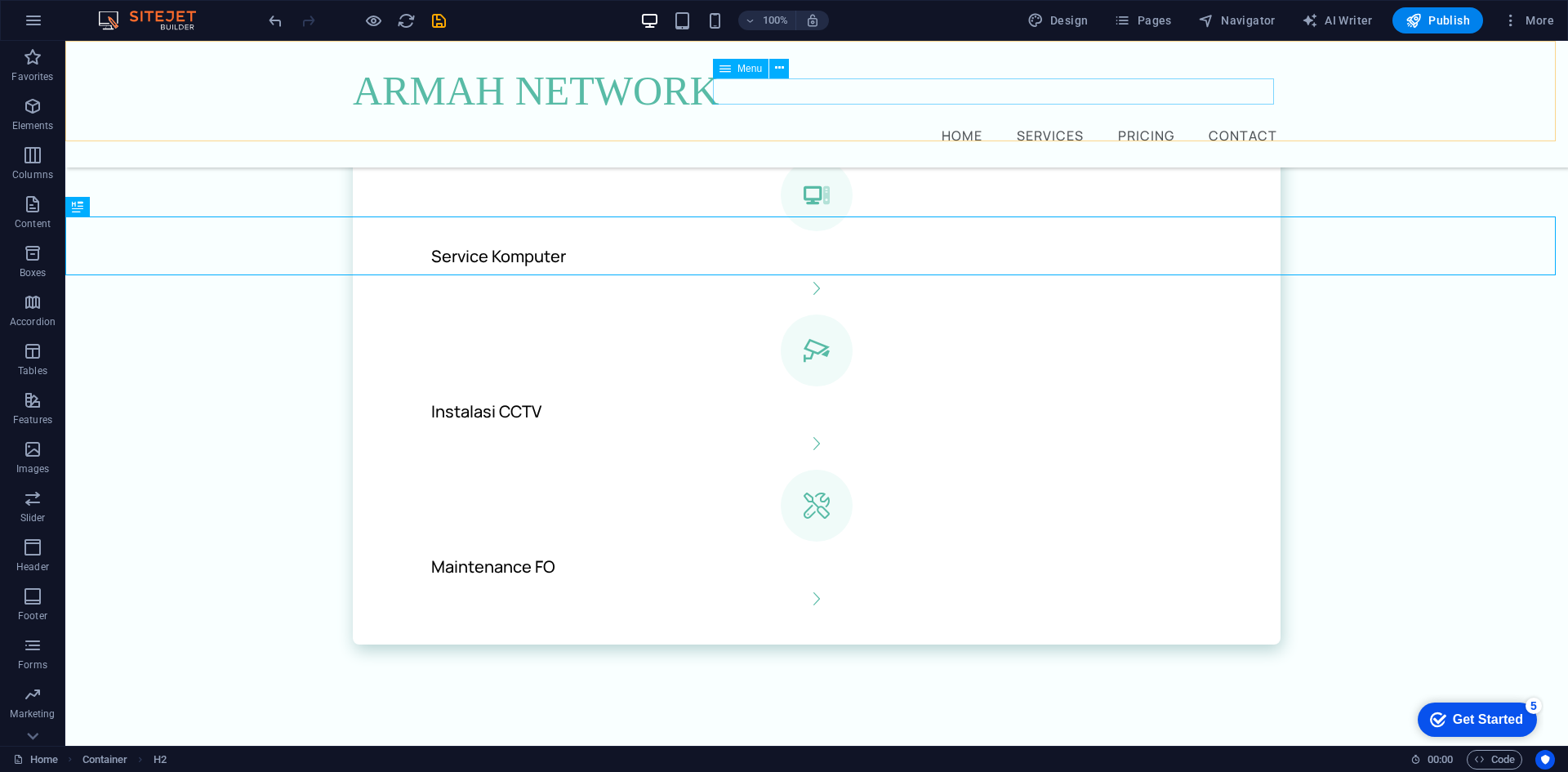
click at [1243, 121] on nav "Home Services Pricing Contact" at bounding box center [817, 135] width 928 height 26
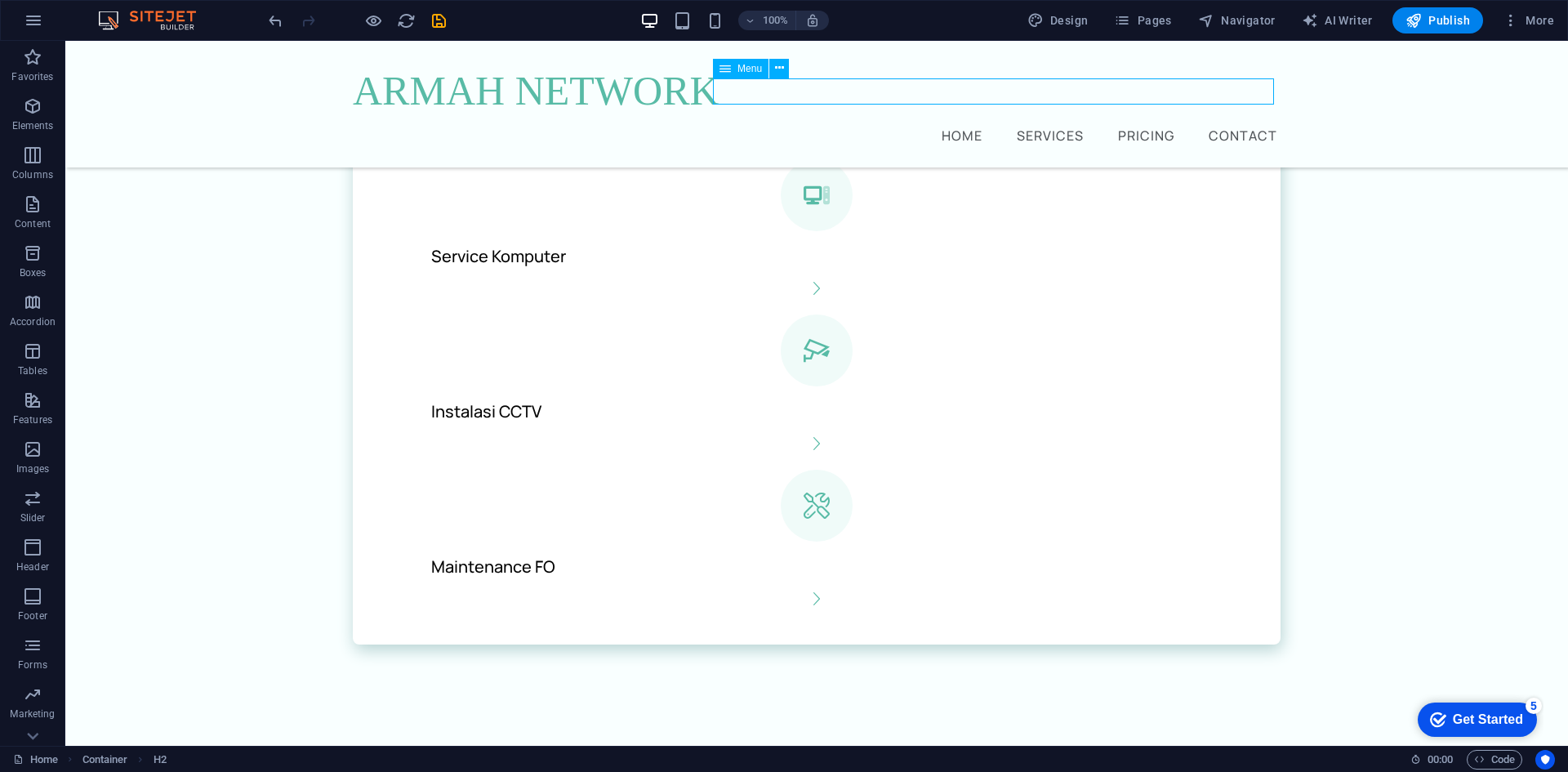
click at [1243, 121] on nav "Home Services Pricing Contact" at bounding box center [817, 135] width 928 height 26
select select
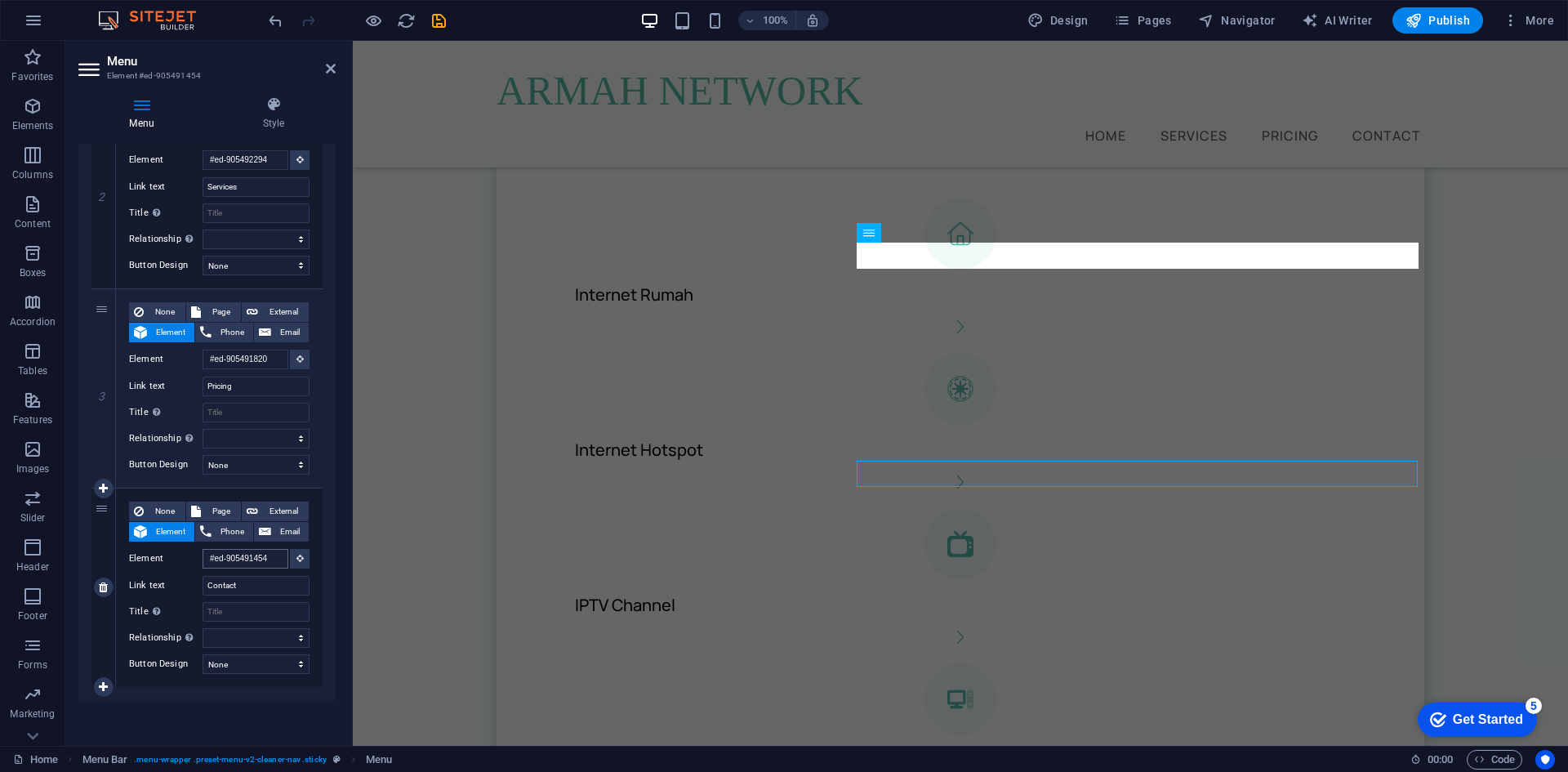
scroll to position [728, 0]
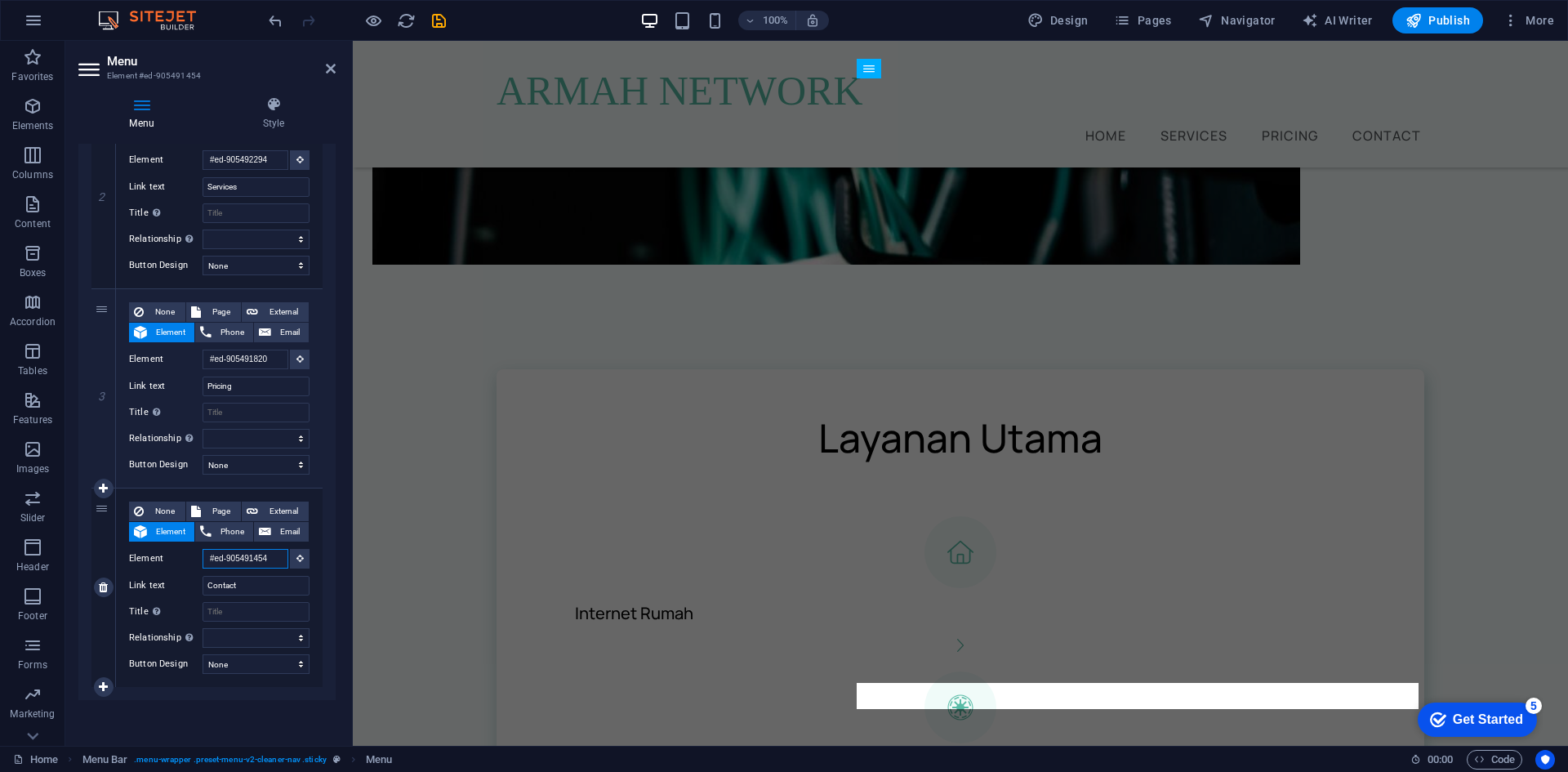
click at [278, 558] on input "#ed-905491454" at bounding box center [245, 559] width 86 height 20
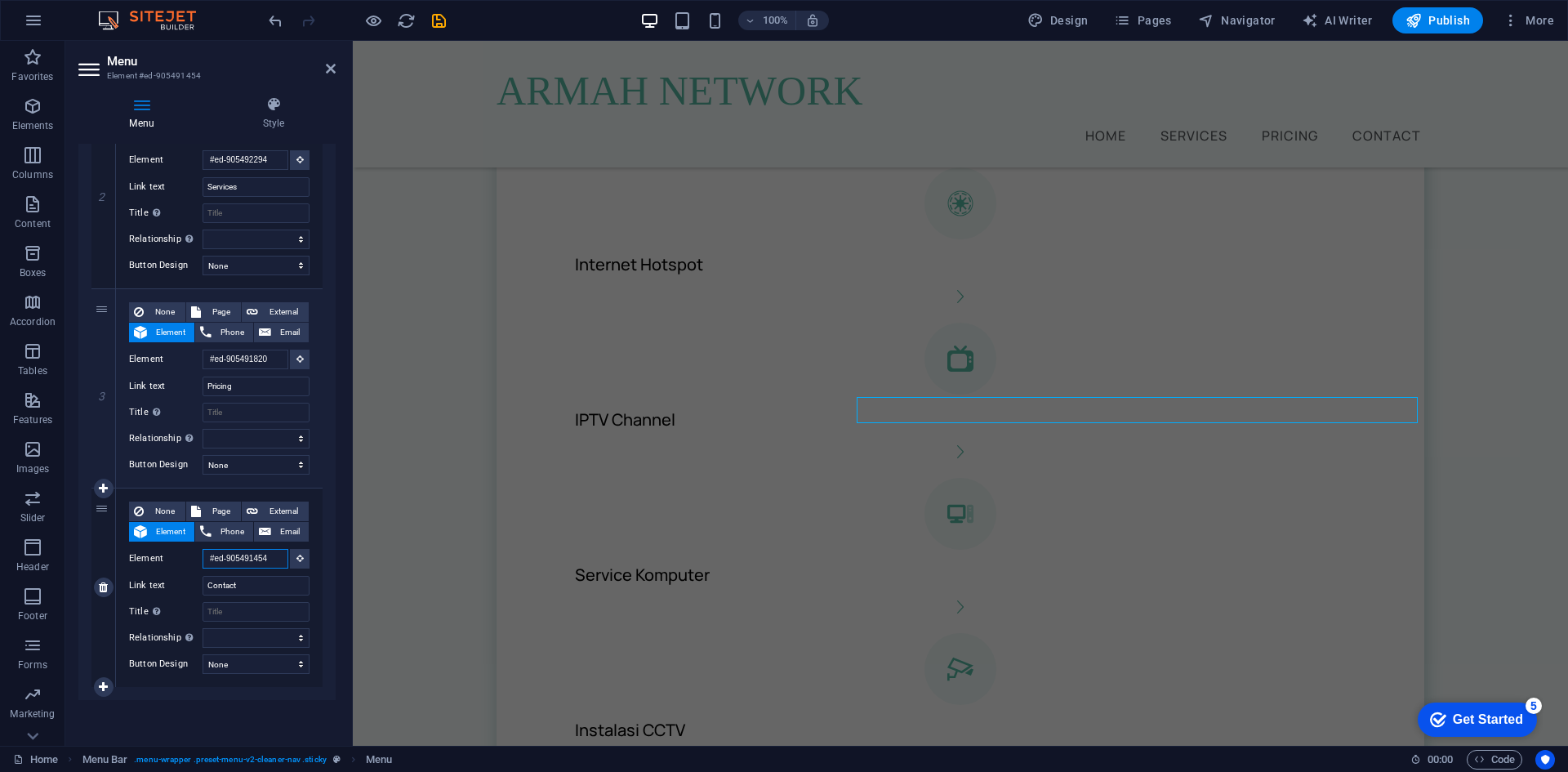
drag, startPoint x: 278, startPoint y: 558, endPoint x: 172, endPoint y: 558, distance: 106.0
click at [172, 558] on div "Element #ed-905491454" at bounding box center [219, 559] width 181 height 21
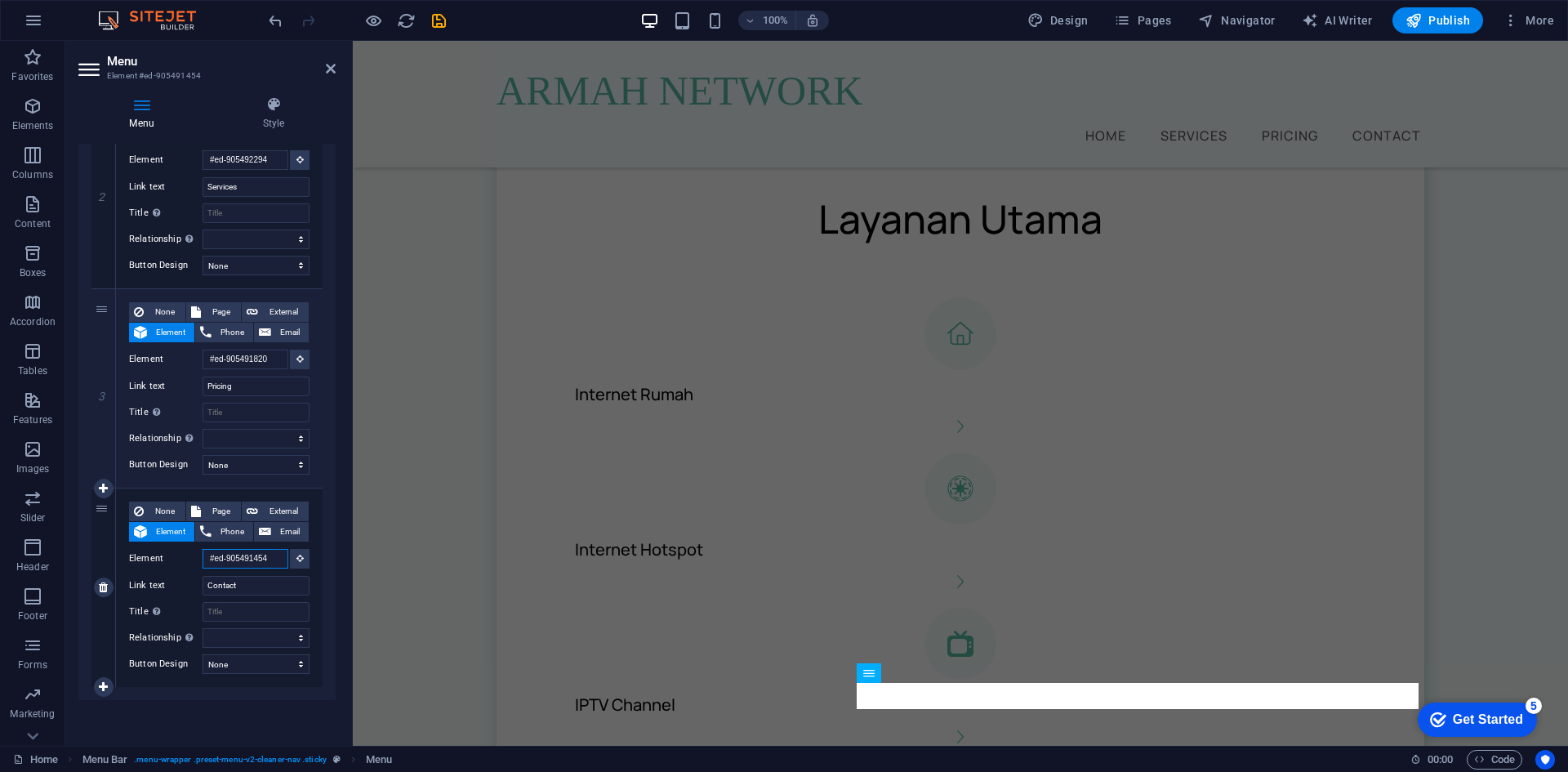
scroll to position [628, 0]
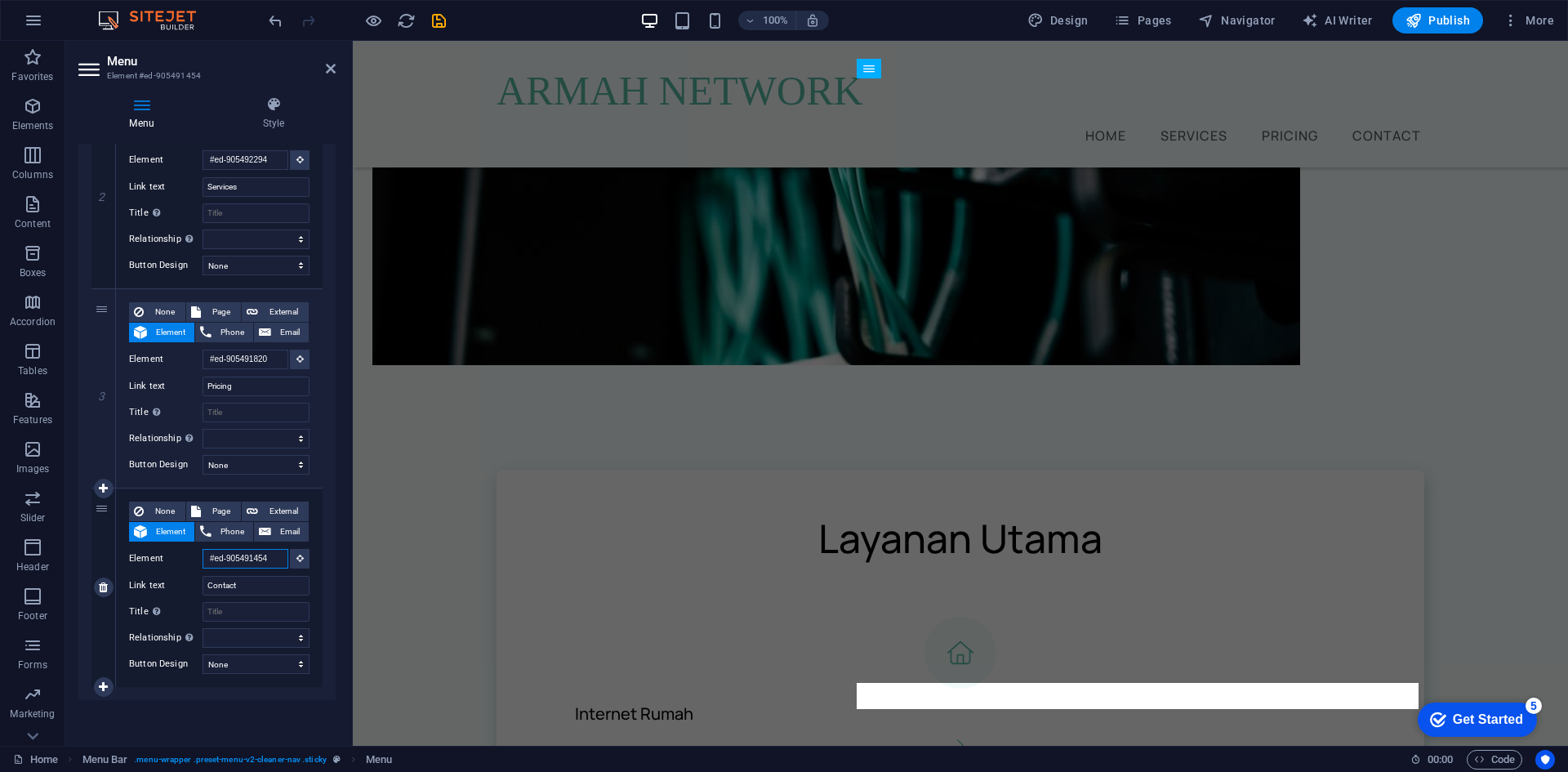
paste input "922"
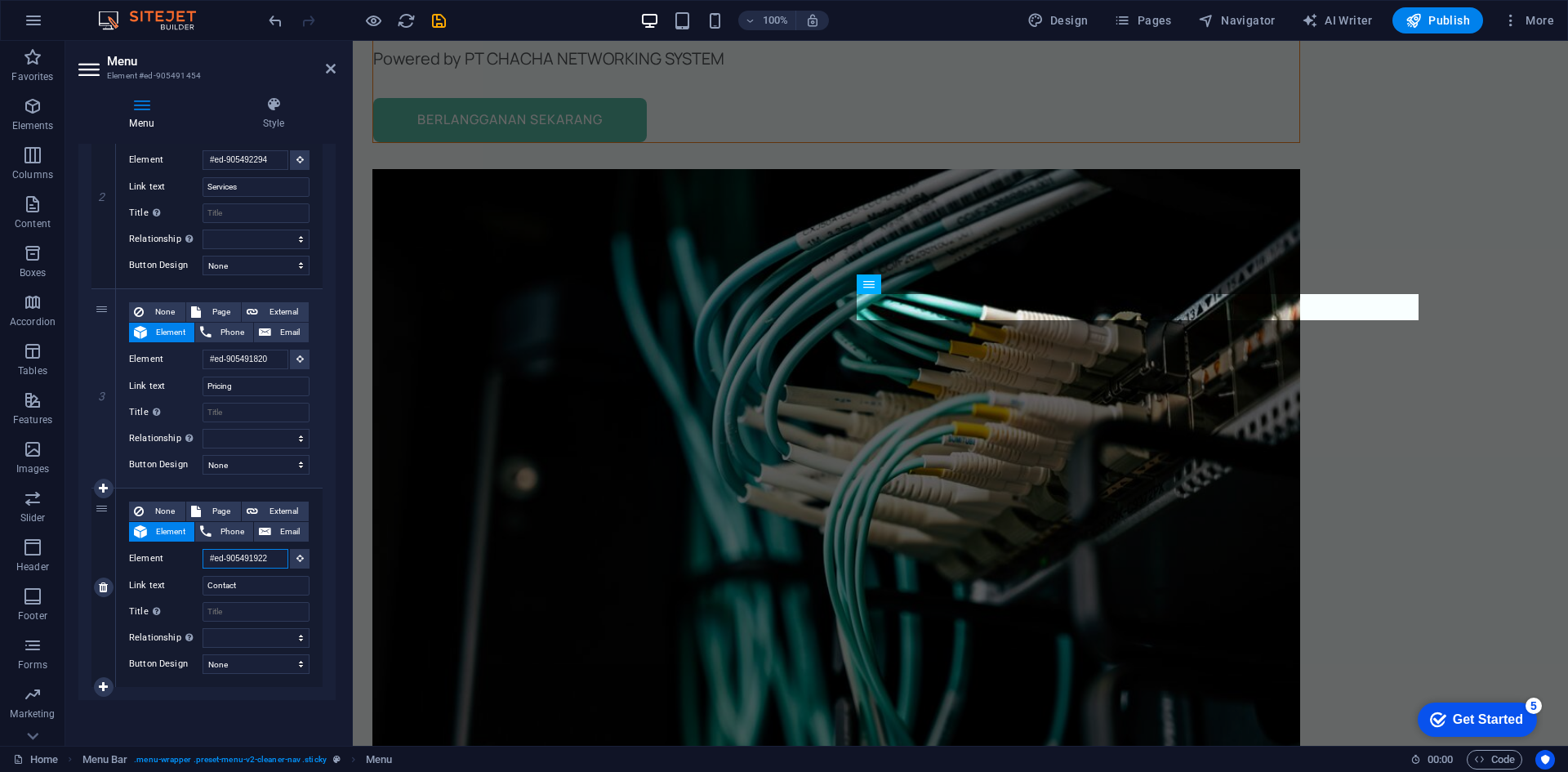
scroll to position [0, 0]
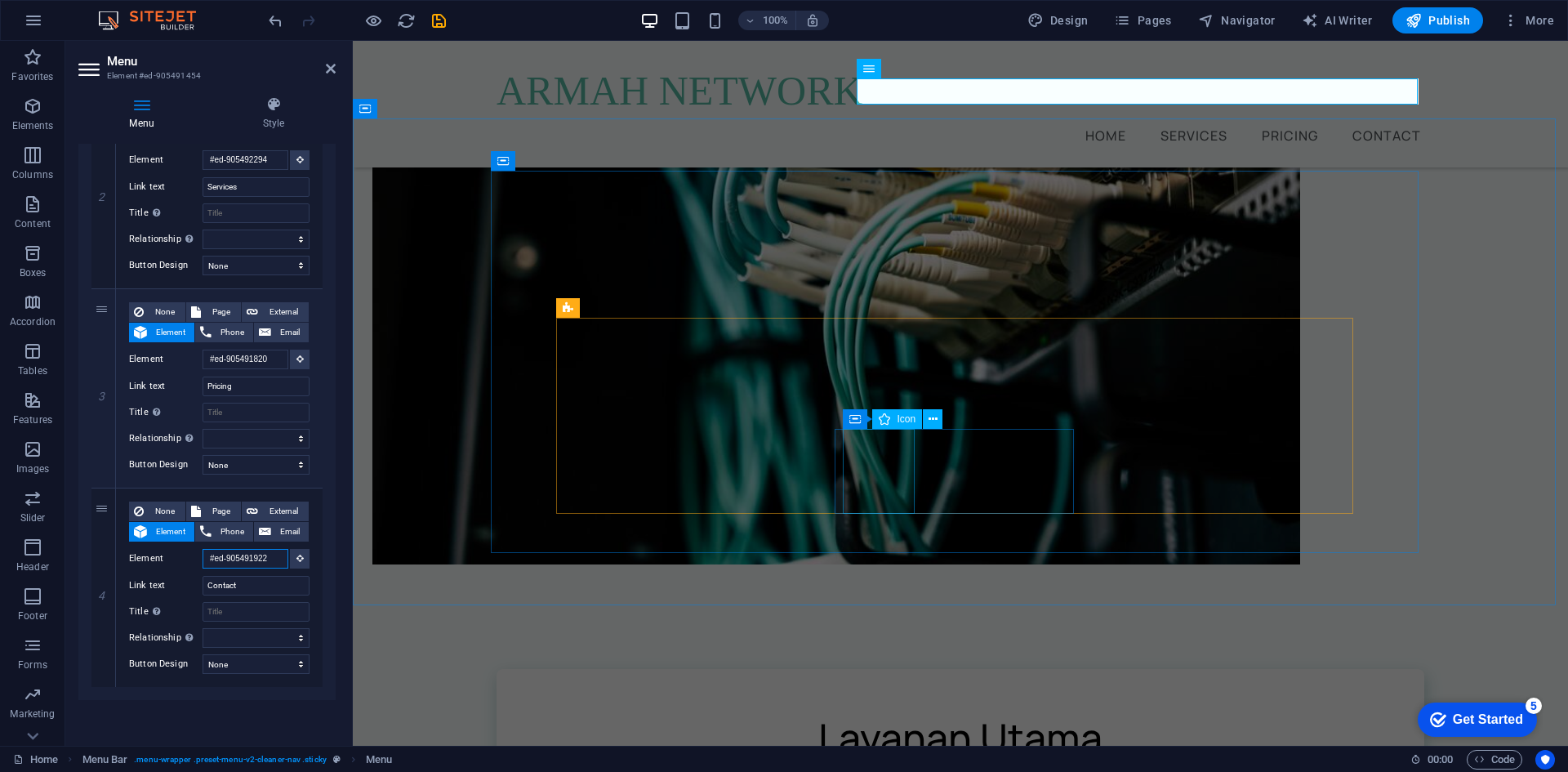
type input "#ed-905491922"
select select
type input "#ed-905491922"
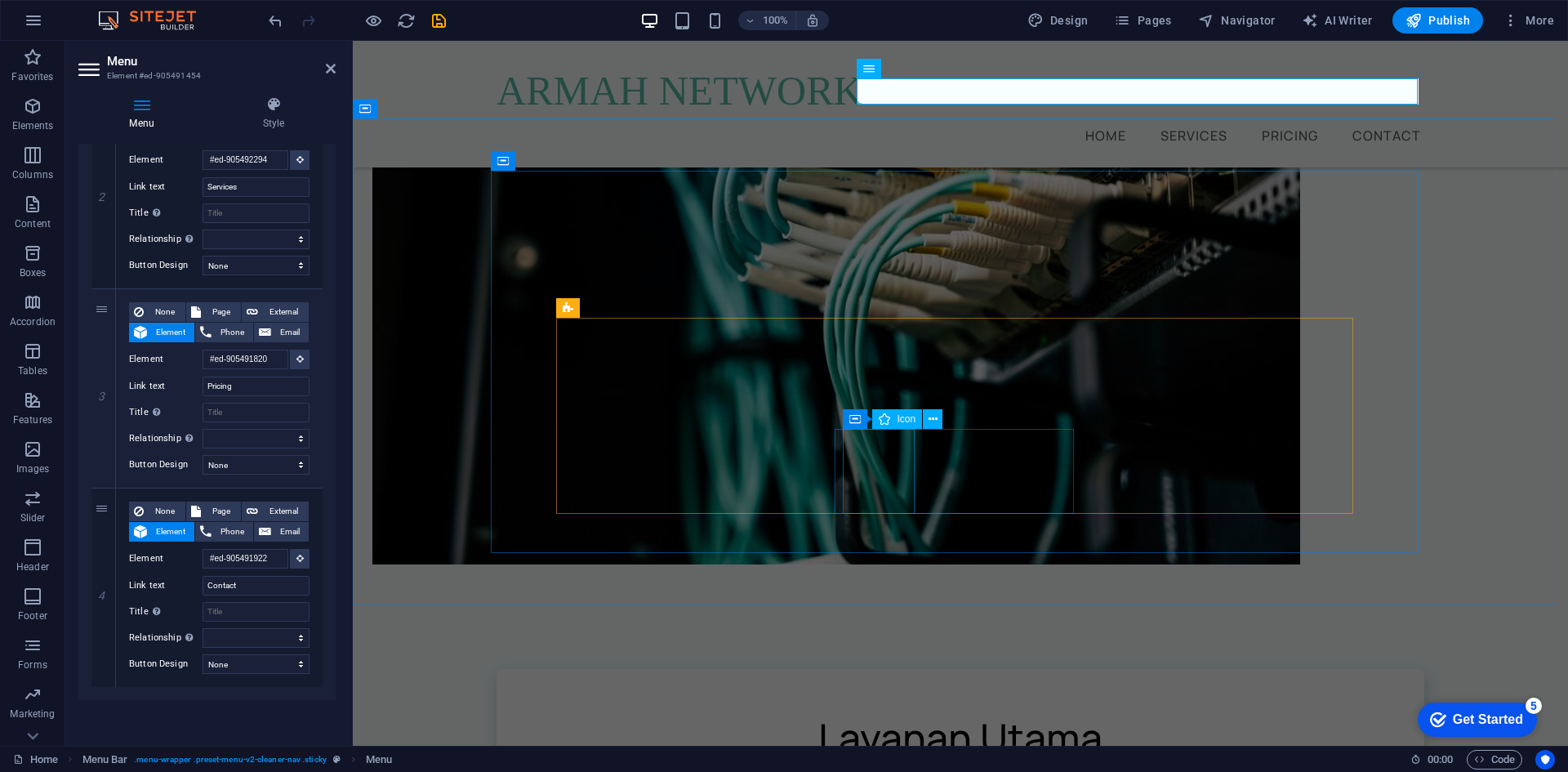
select select
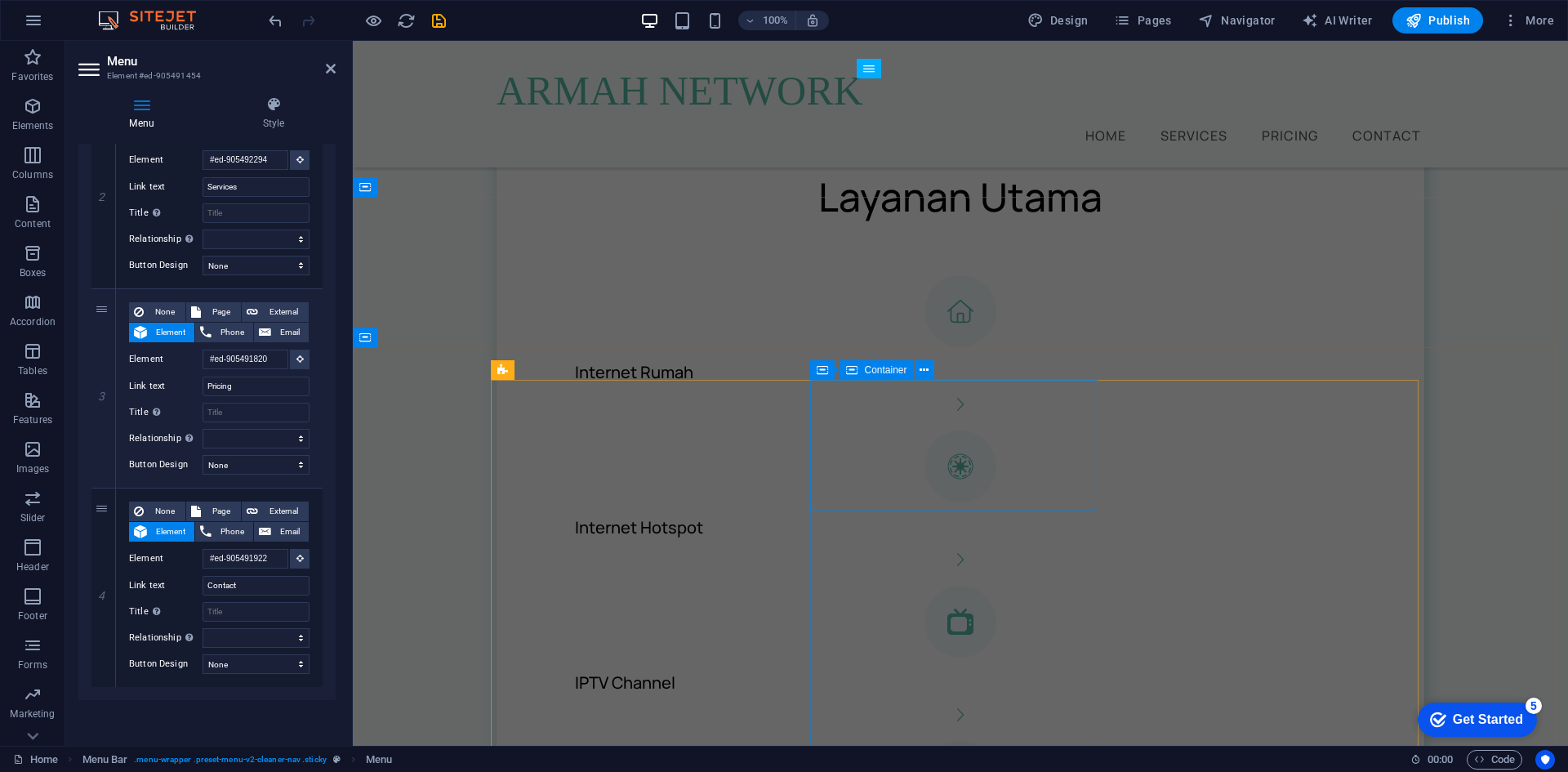
scroll to position [1163, 0]
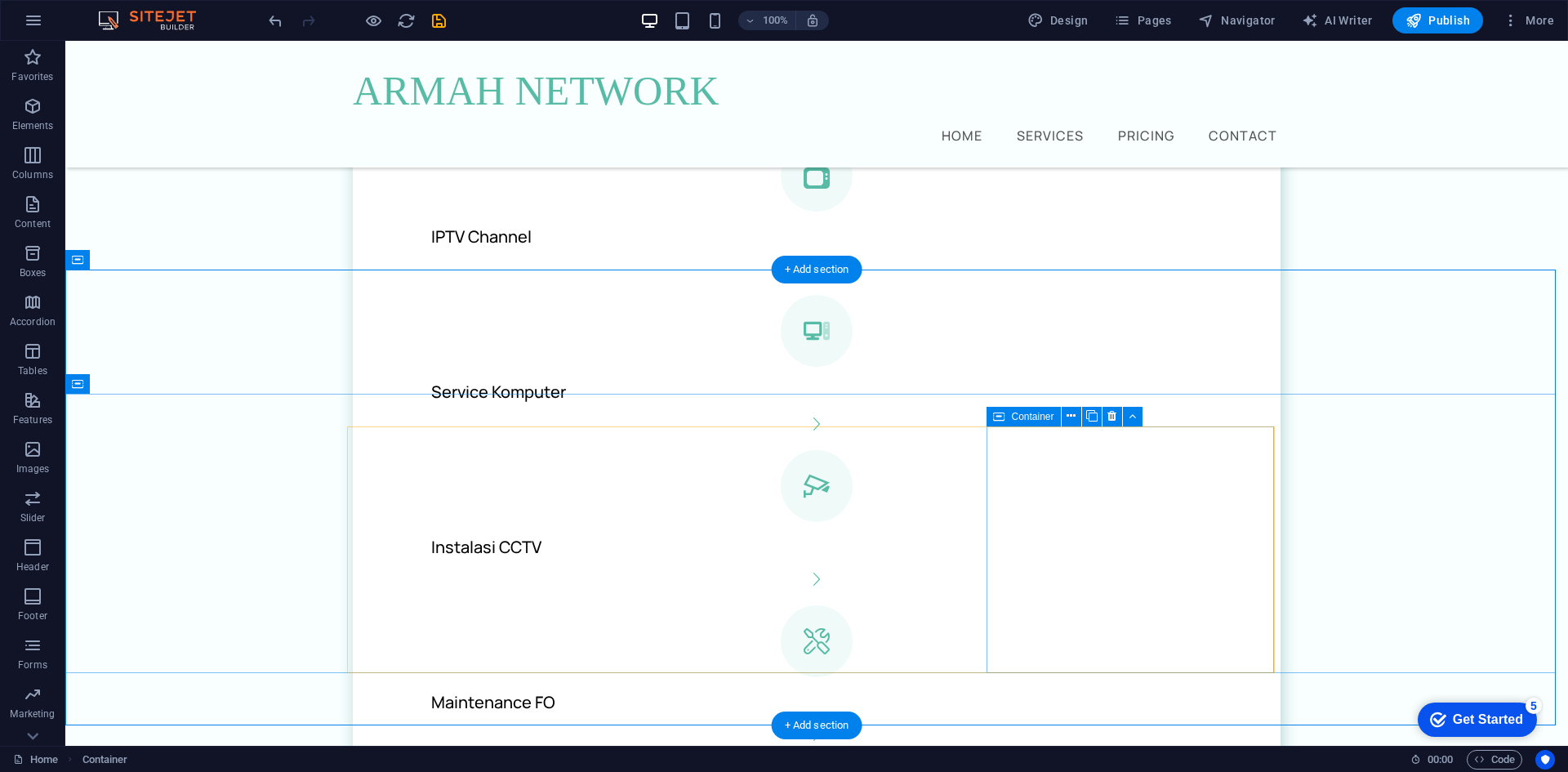
scroll to position [1490, 0]
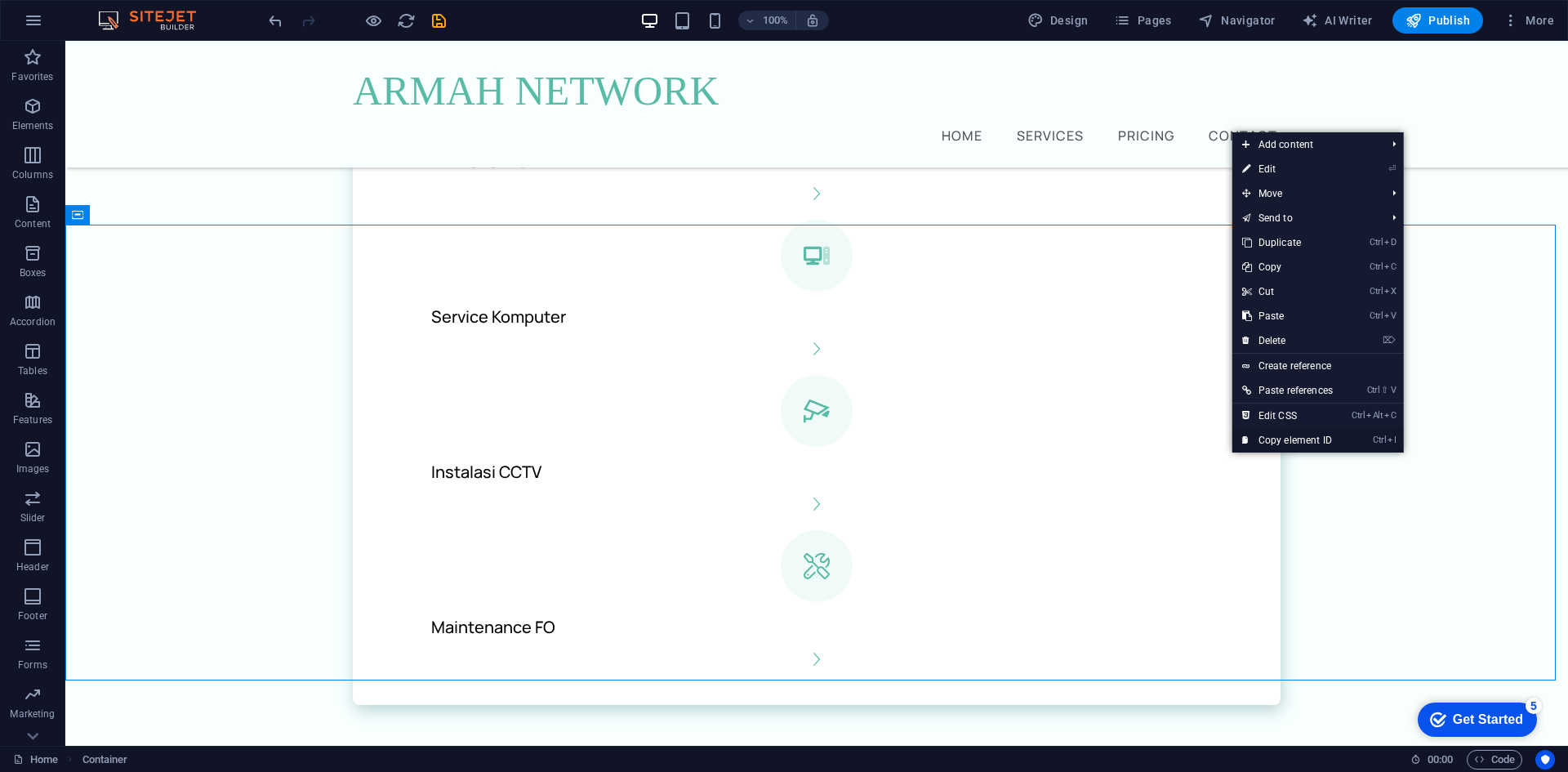
click at [1287, 442] on link "Ctrl I Copy element ID" at bounding box center [1287, 441] width 111 height 25
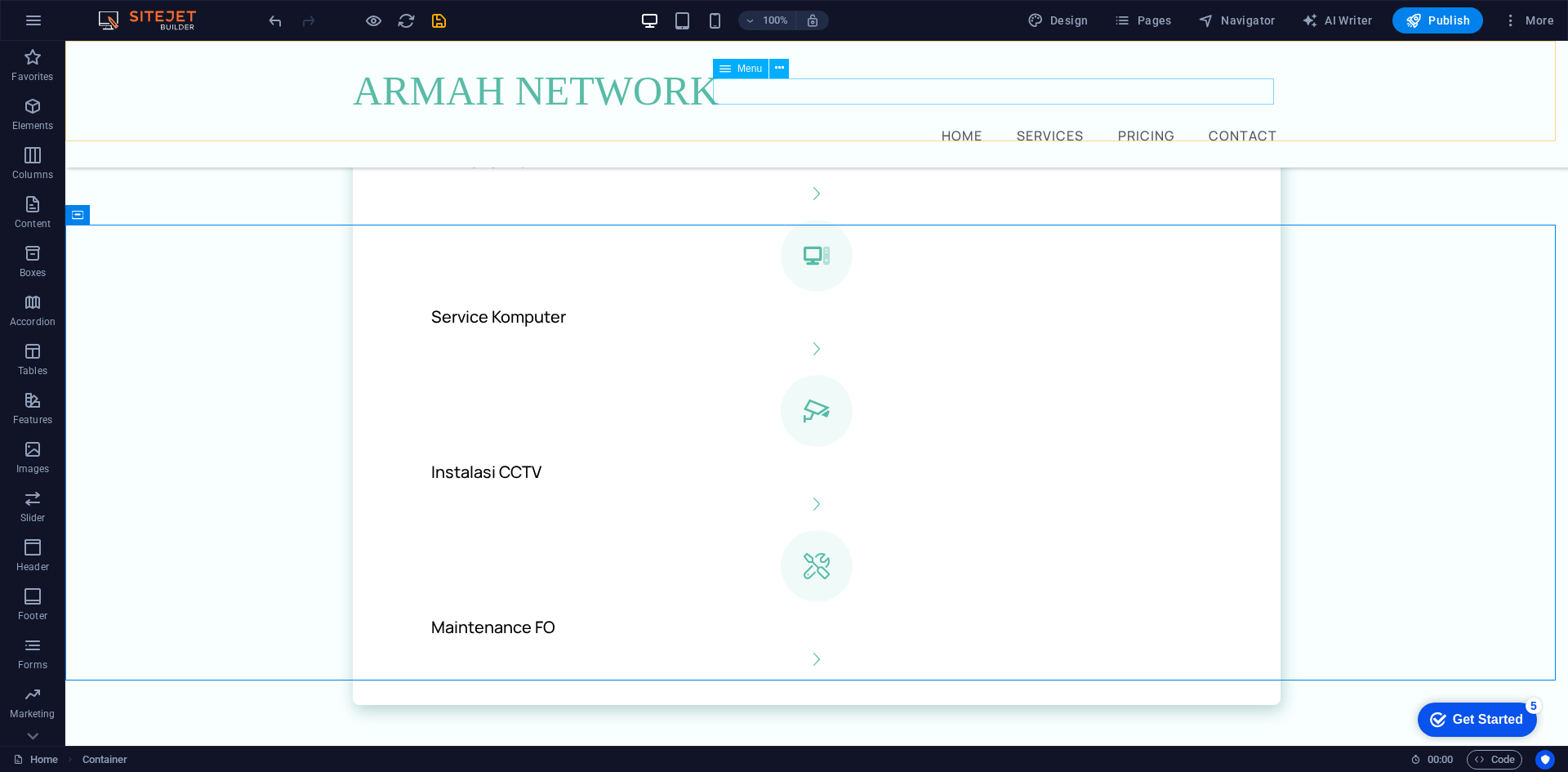
click at [1212, 121] on nav "Home Services Pricing Contact" at bounding box center [817, 135] width 928 height 26
select select
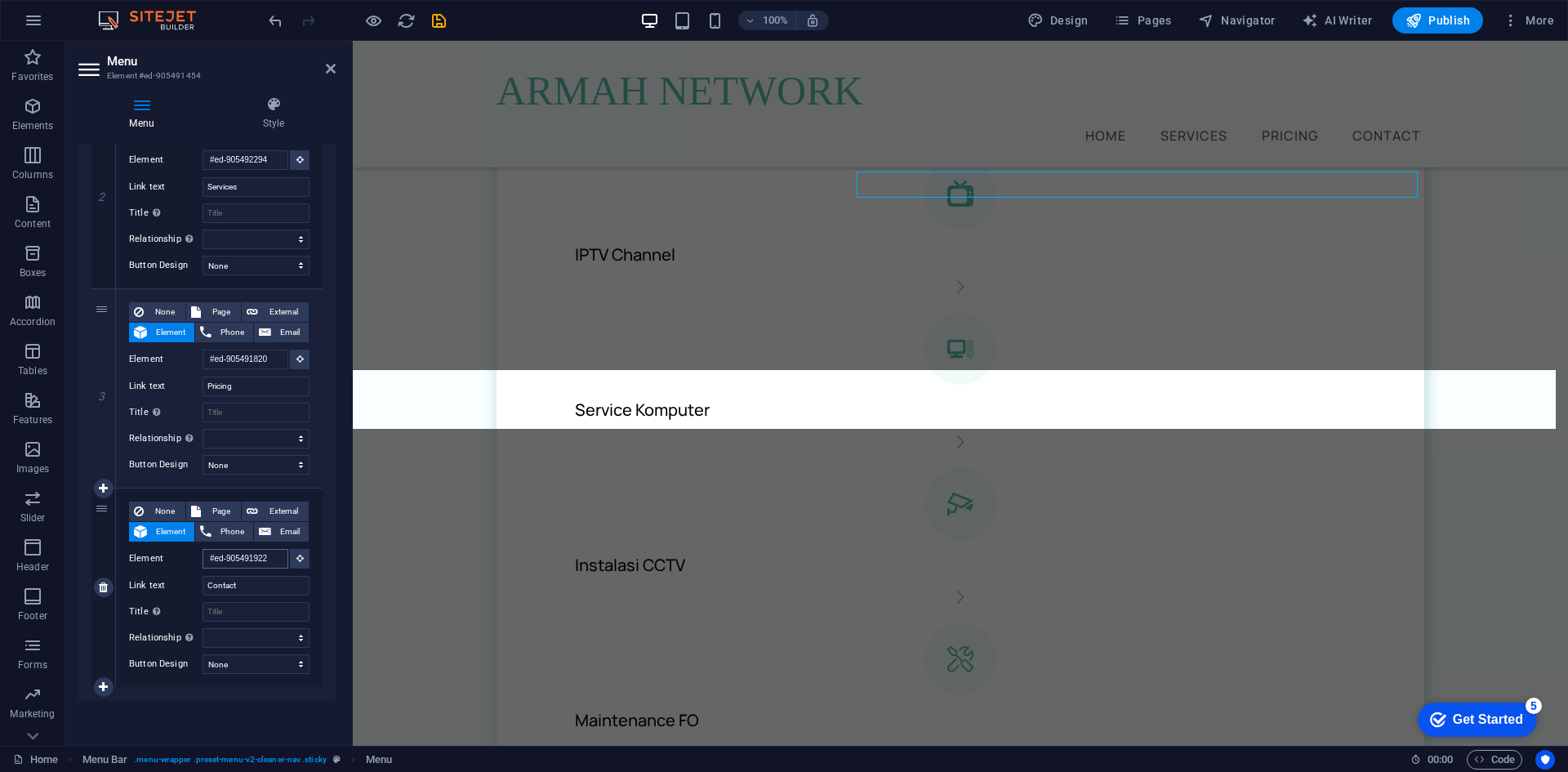
scroll to position [1403, 0]
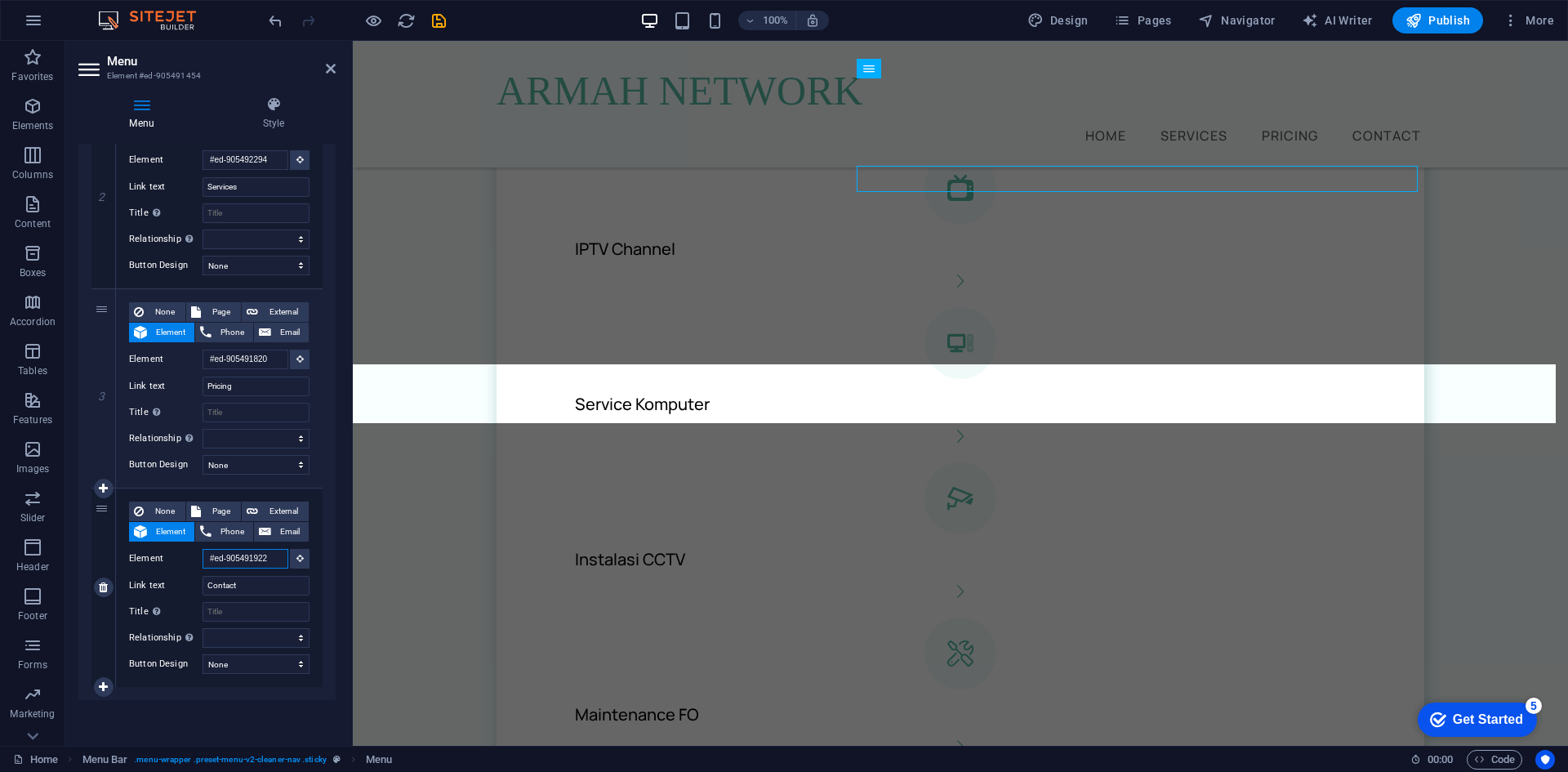
click at [269, 557] on input "#ed-905491922" at bounding box center [245, 559] width 86 height 20
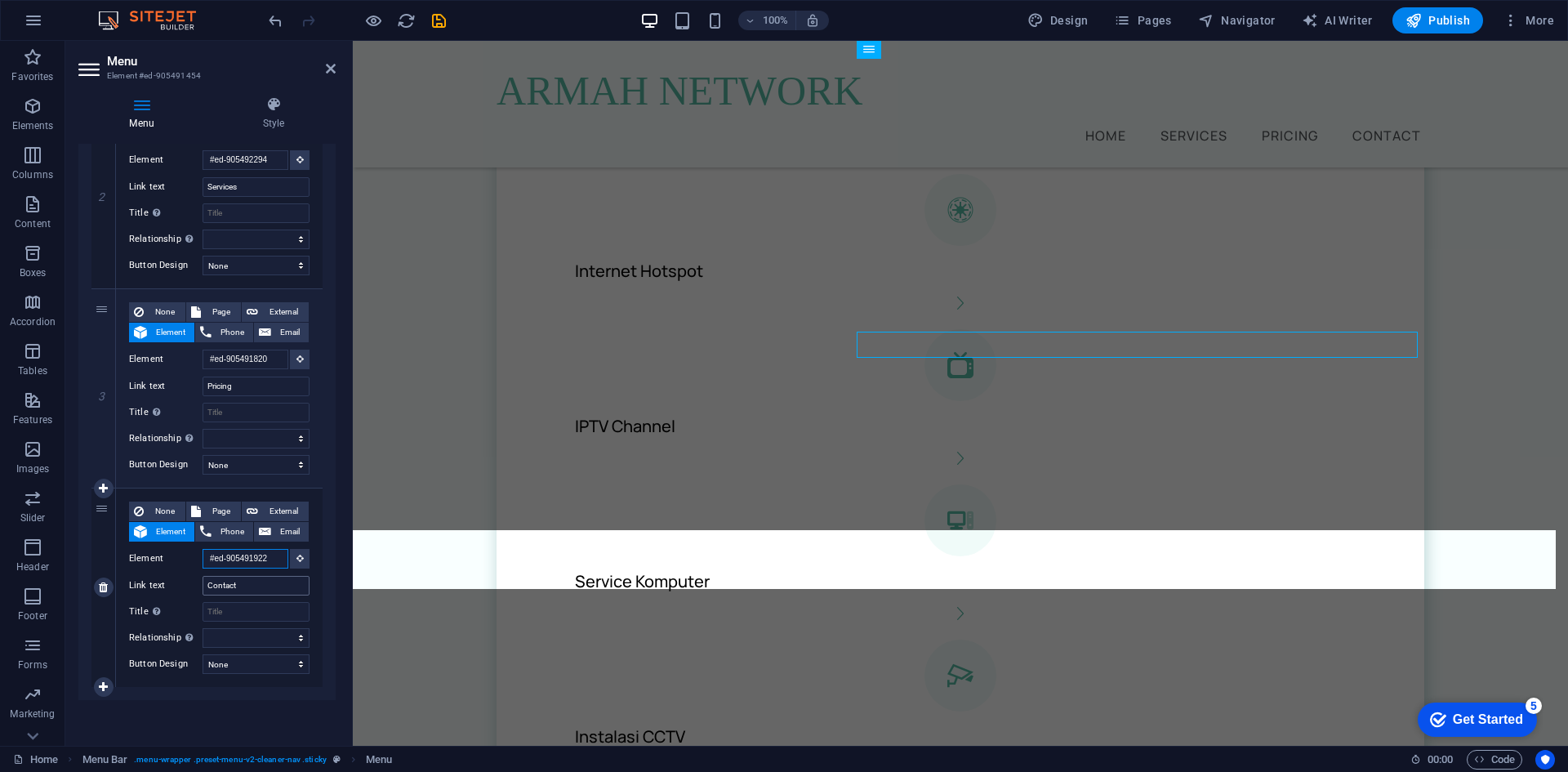
scroll to position [1117, 0]
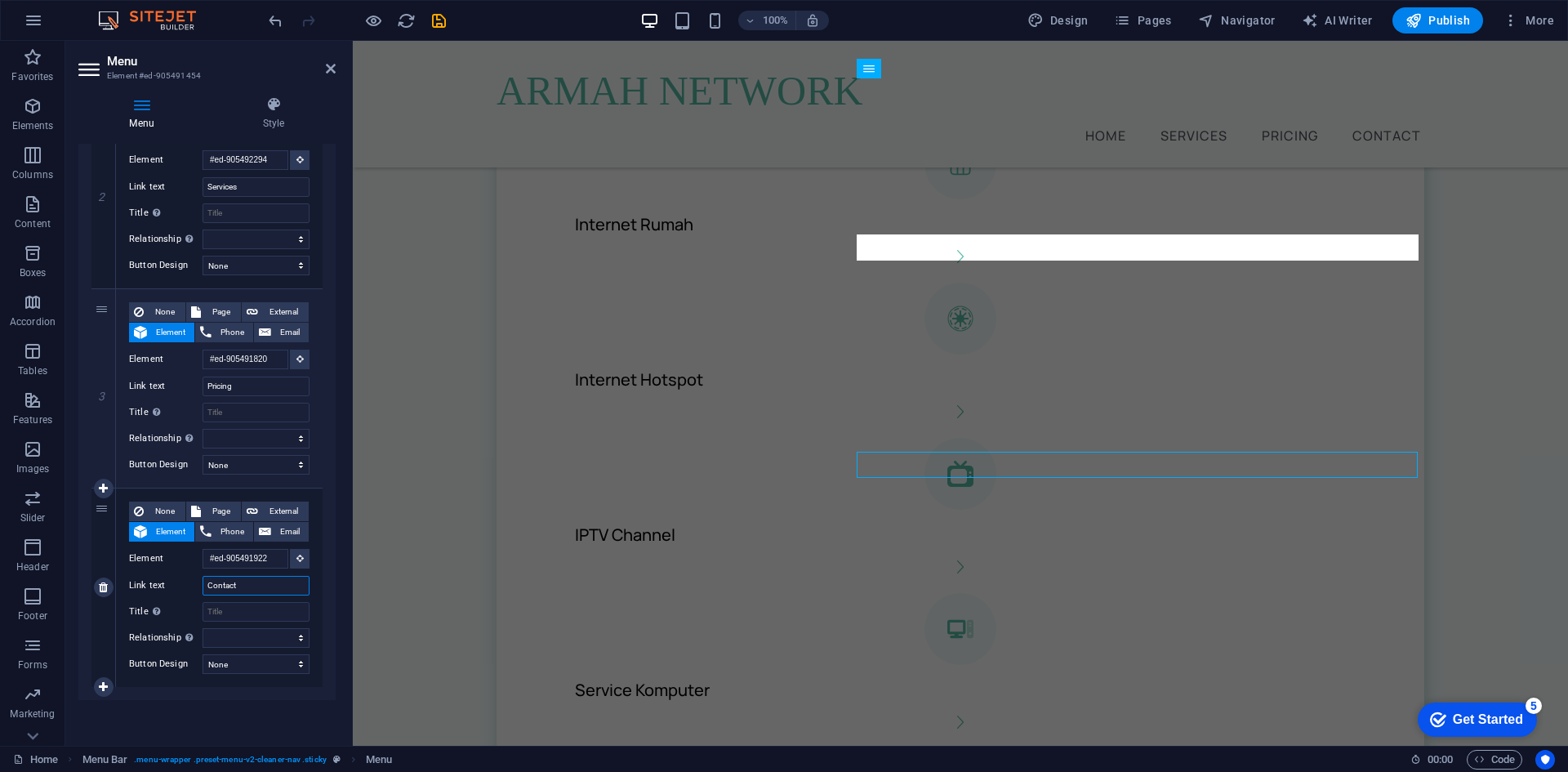
drag, startPoint x: 242, startPoint y: 585, endPoint x: 163, endPoint y: 585, distance: 79.0
click at [163, 585] on div "Link text Contact" at bounding box center [219, 586] width 181 height 20
type input "s"
select select
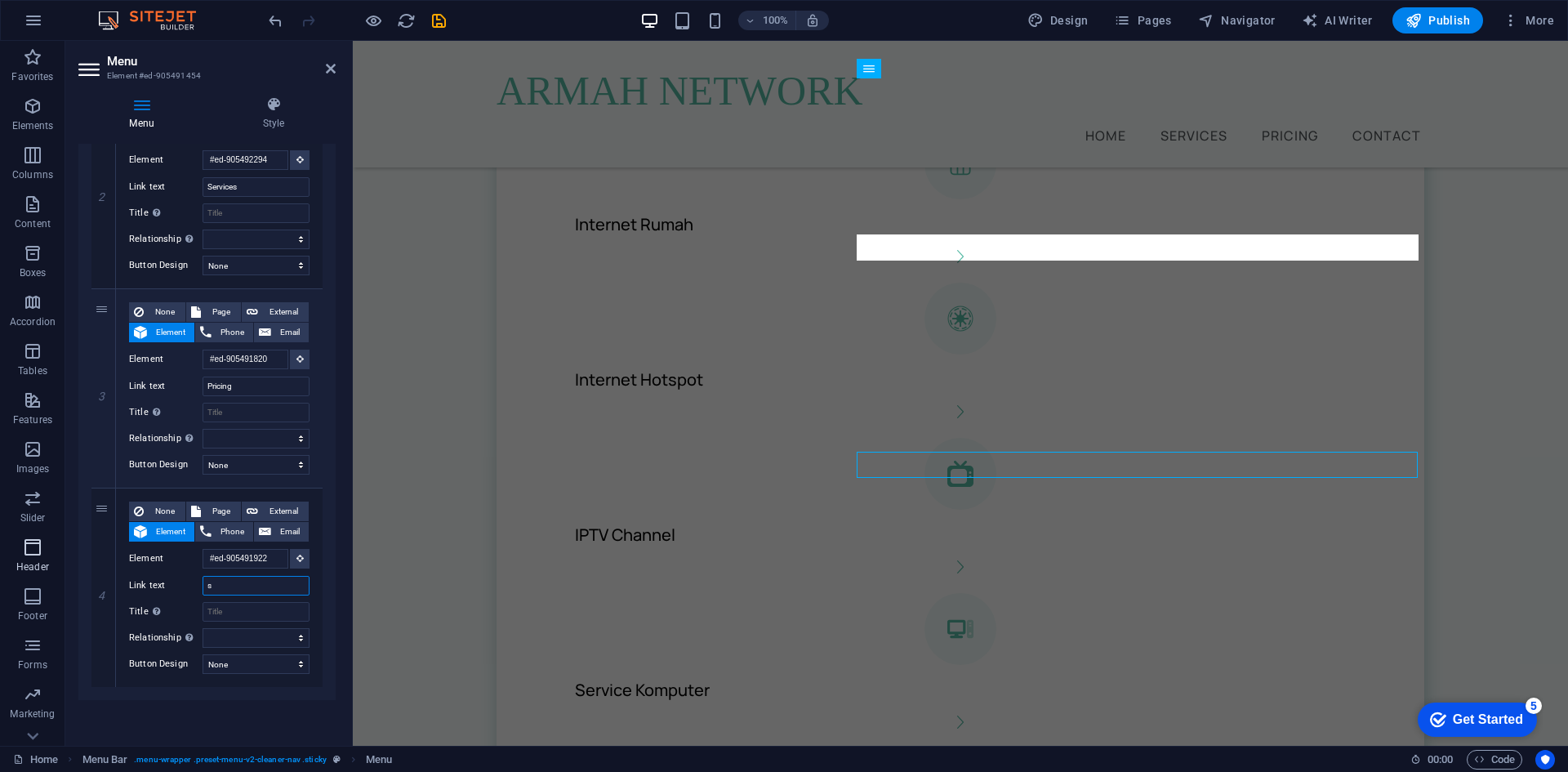
select select
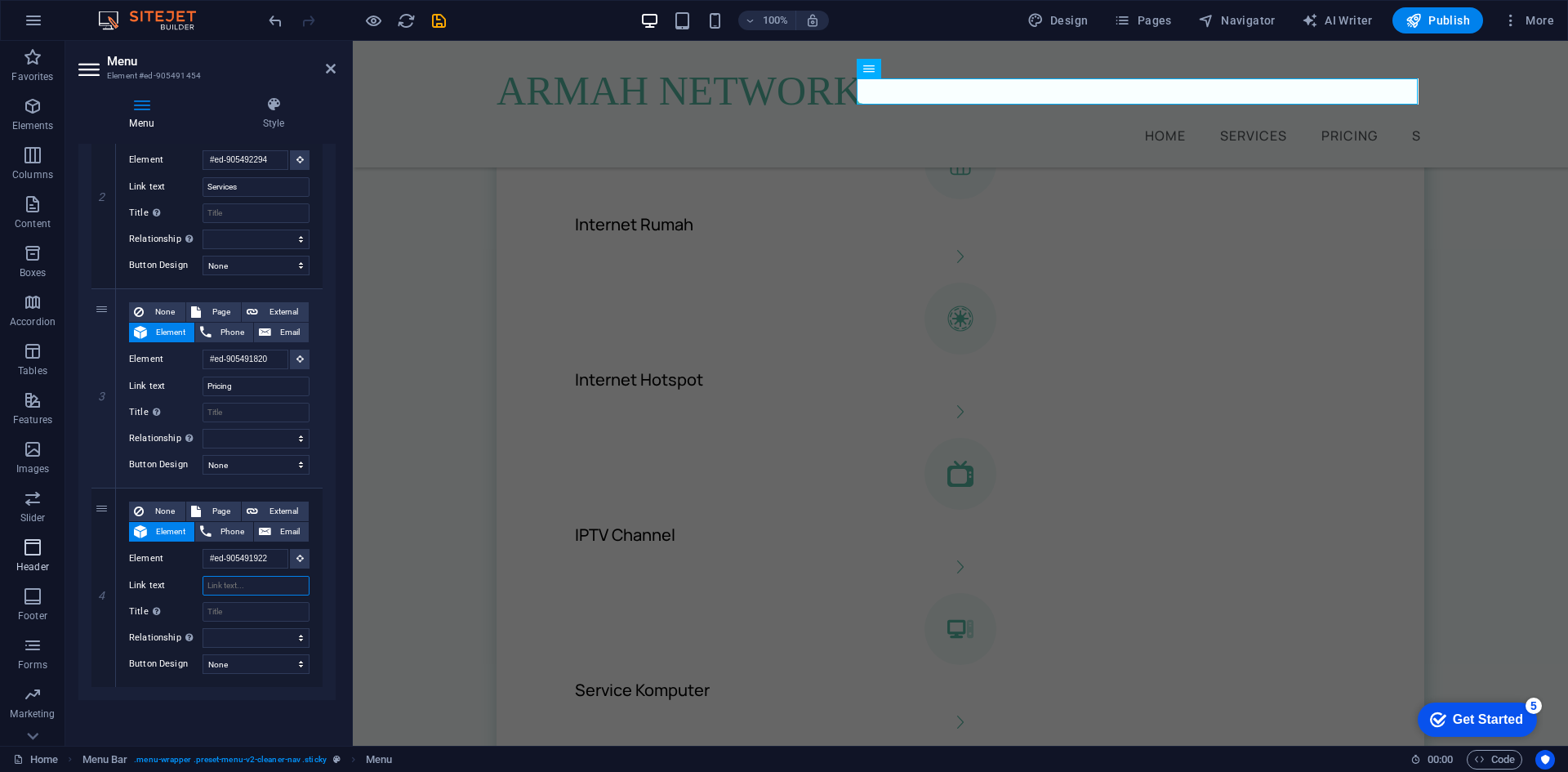
type input "s"
type input "Support"
select select
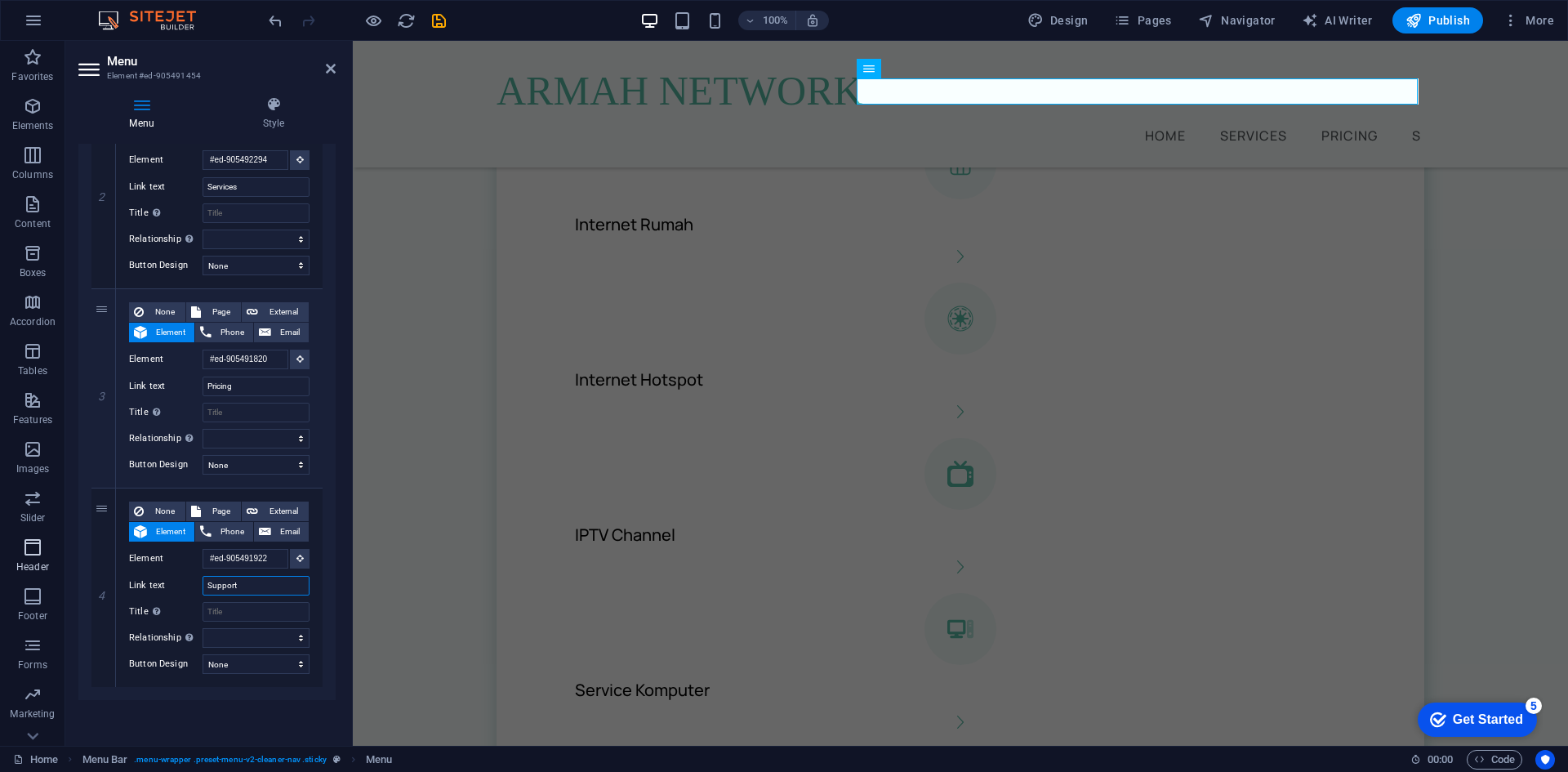
select select
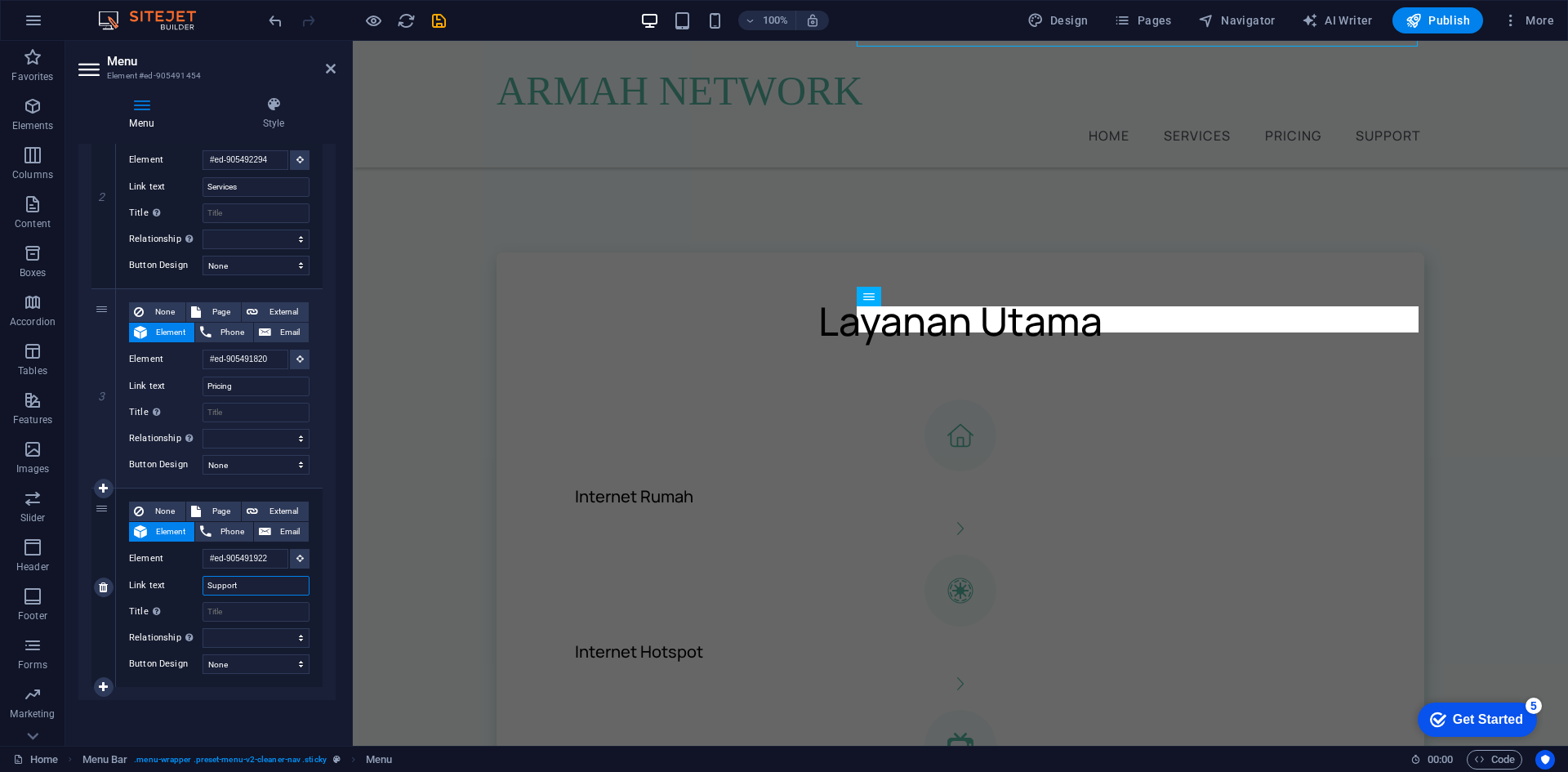
scroll to position [816, 0]
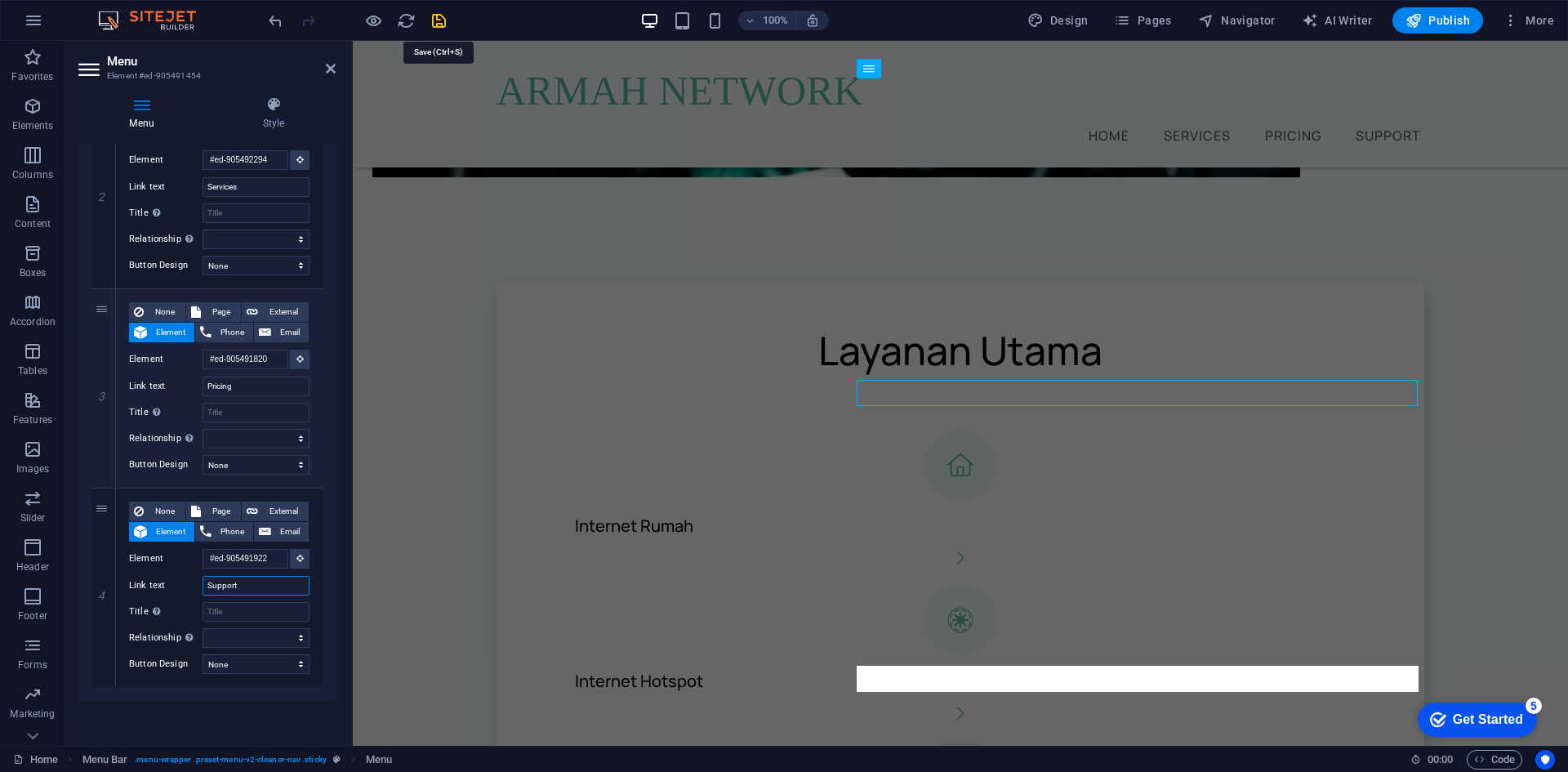
type input "Support"
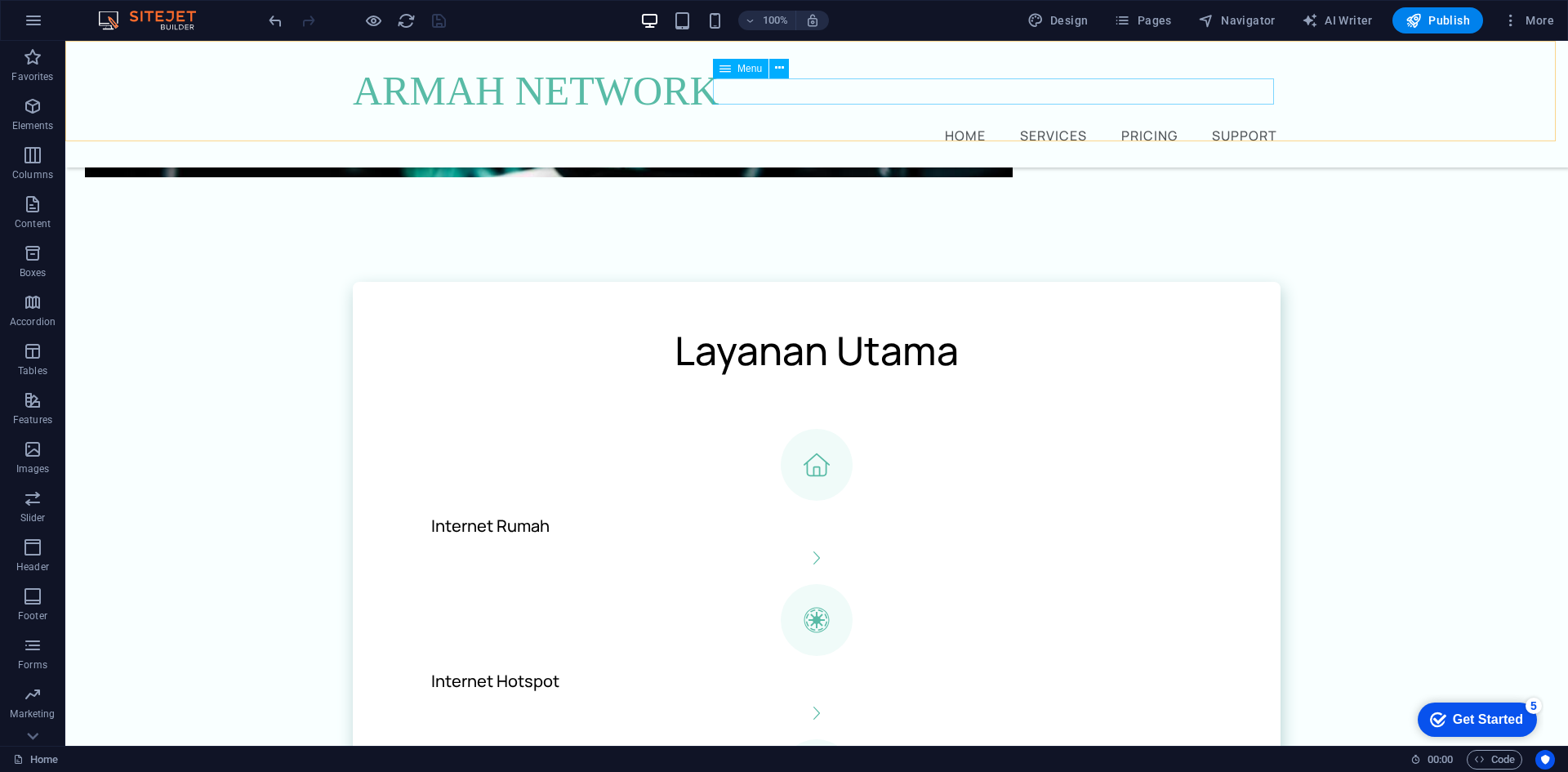
click at [1258, 121] on nav "Home Services Pricing Support" at bounding box center [817, 135] width 928 height 26
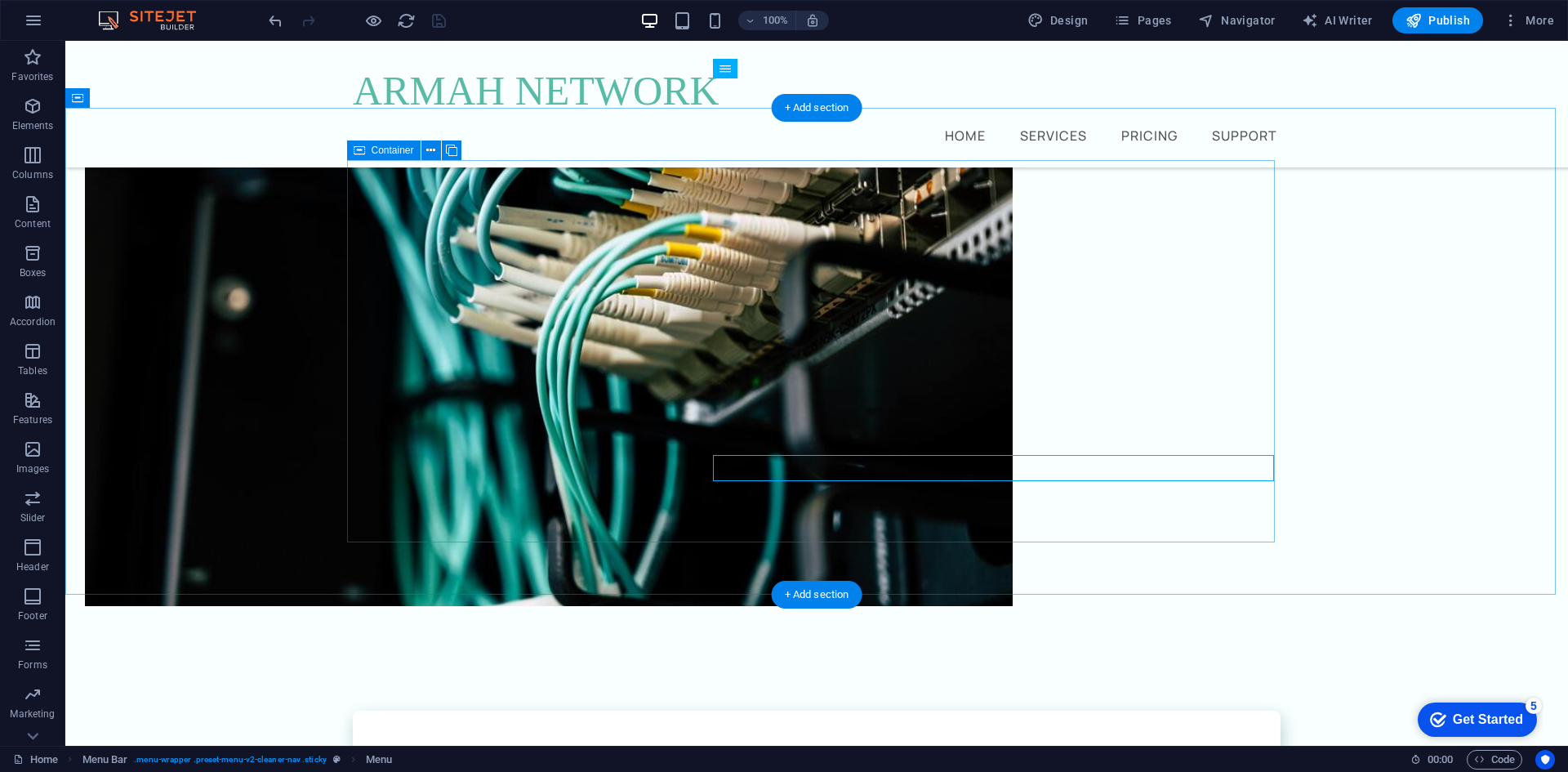
scroll to position [0, 0]
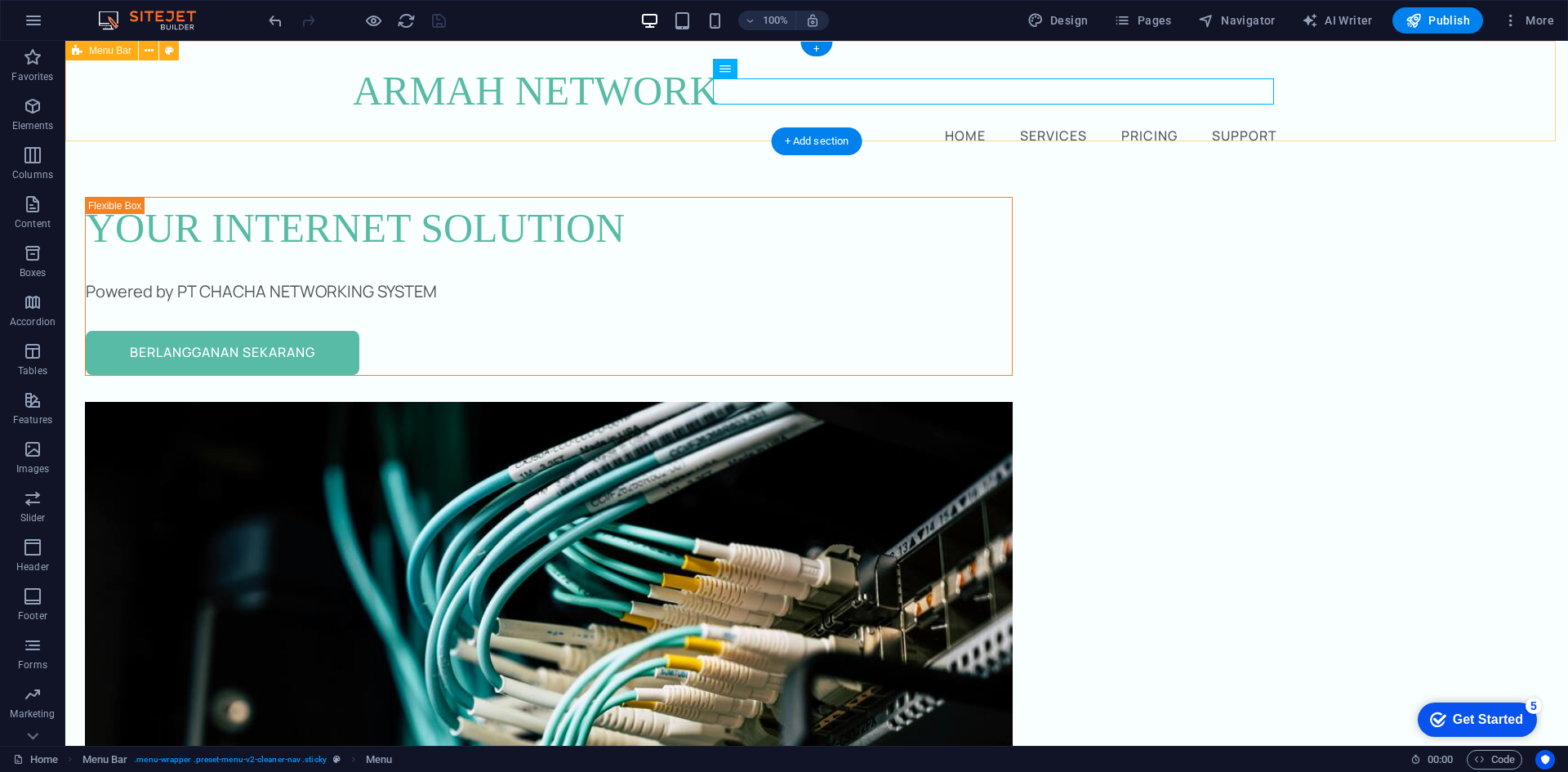
click at [1466, 78] on div "ARMAH NETWORK Home Services Pricing Support" at bounding box center [816, 103] width 1503 height 126
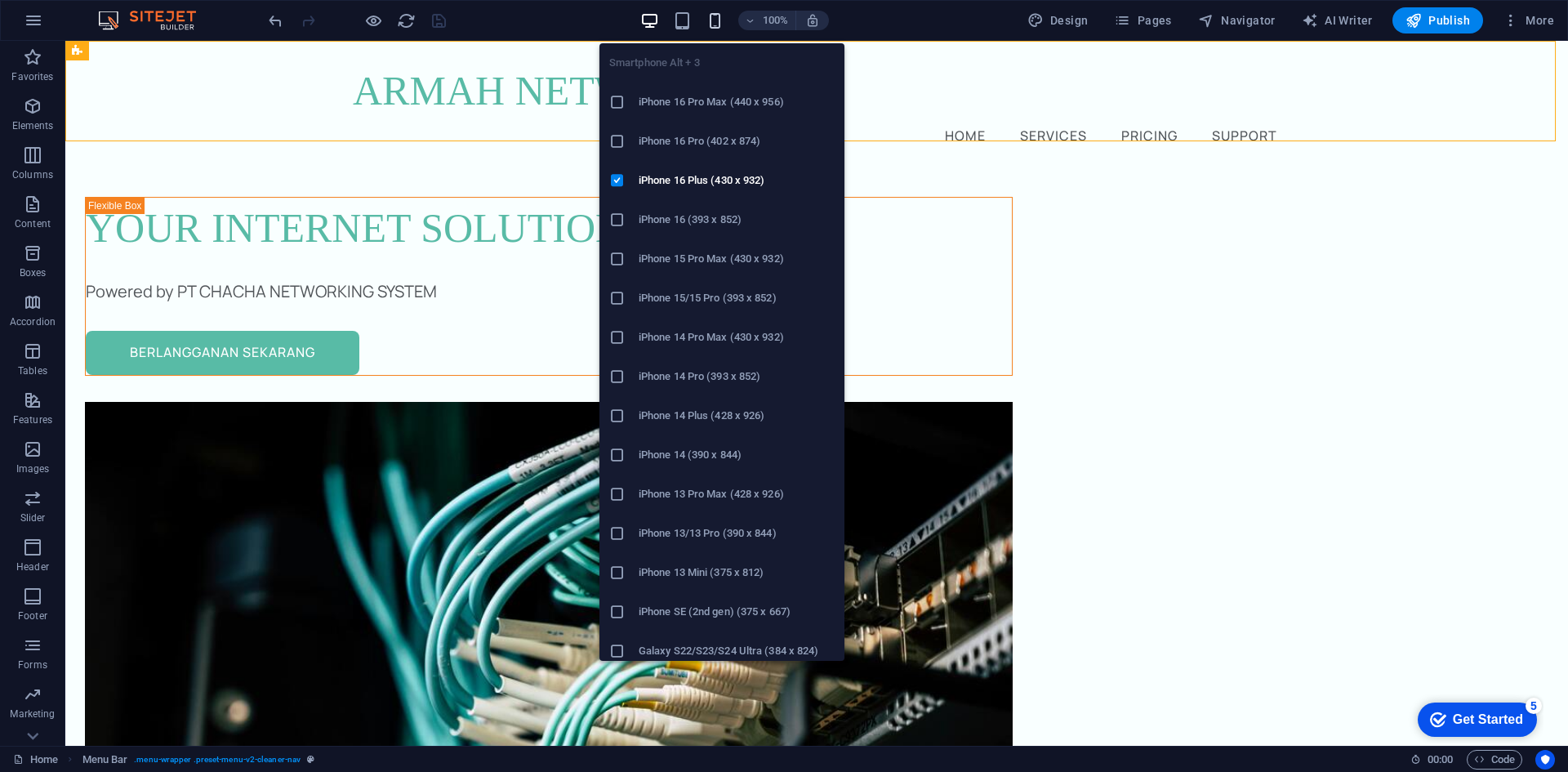
click at [720, 14] on icon "button" at bounding box center [715, 21] width 19 height 19
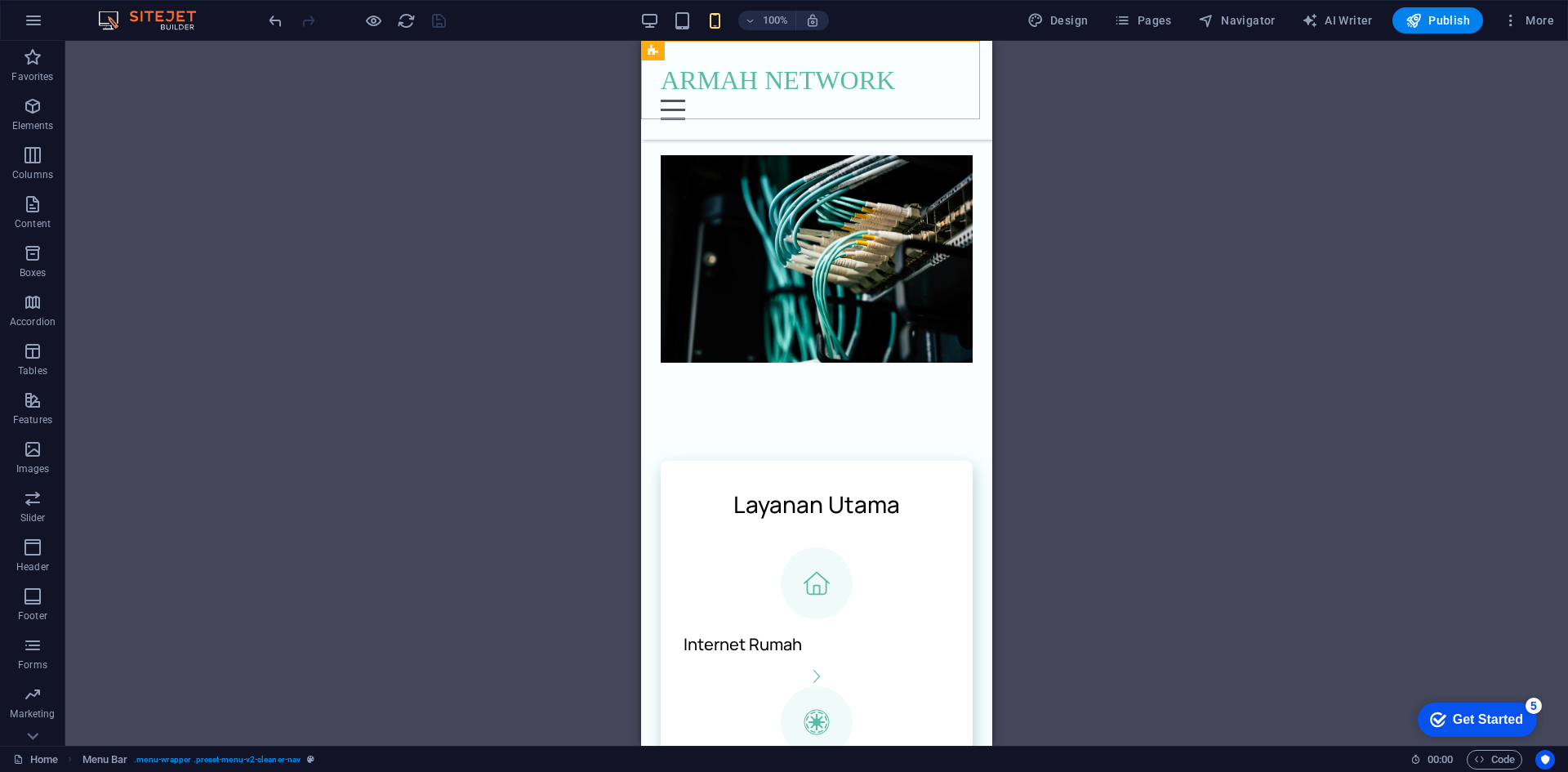
scroll to position [490, 0]
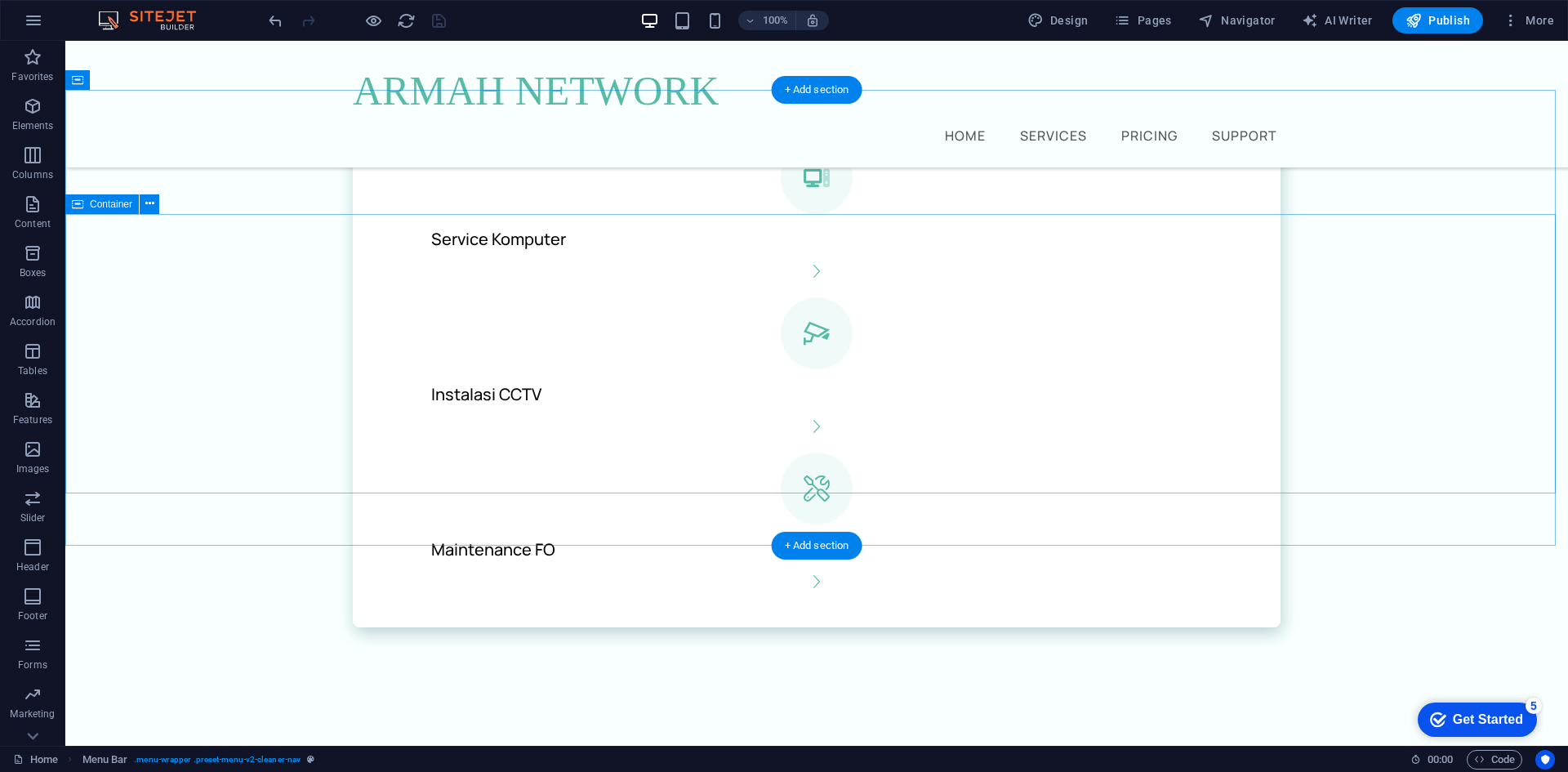
scroll to position [1665, 0]
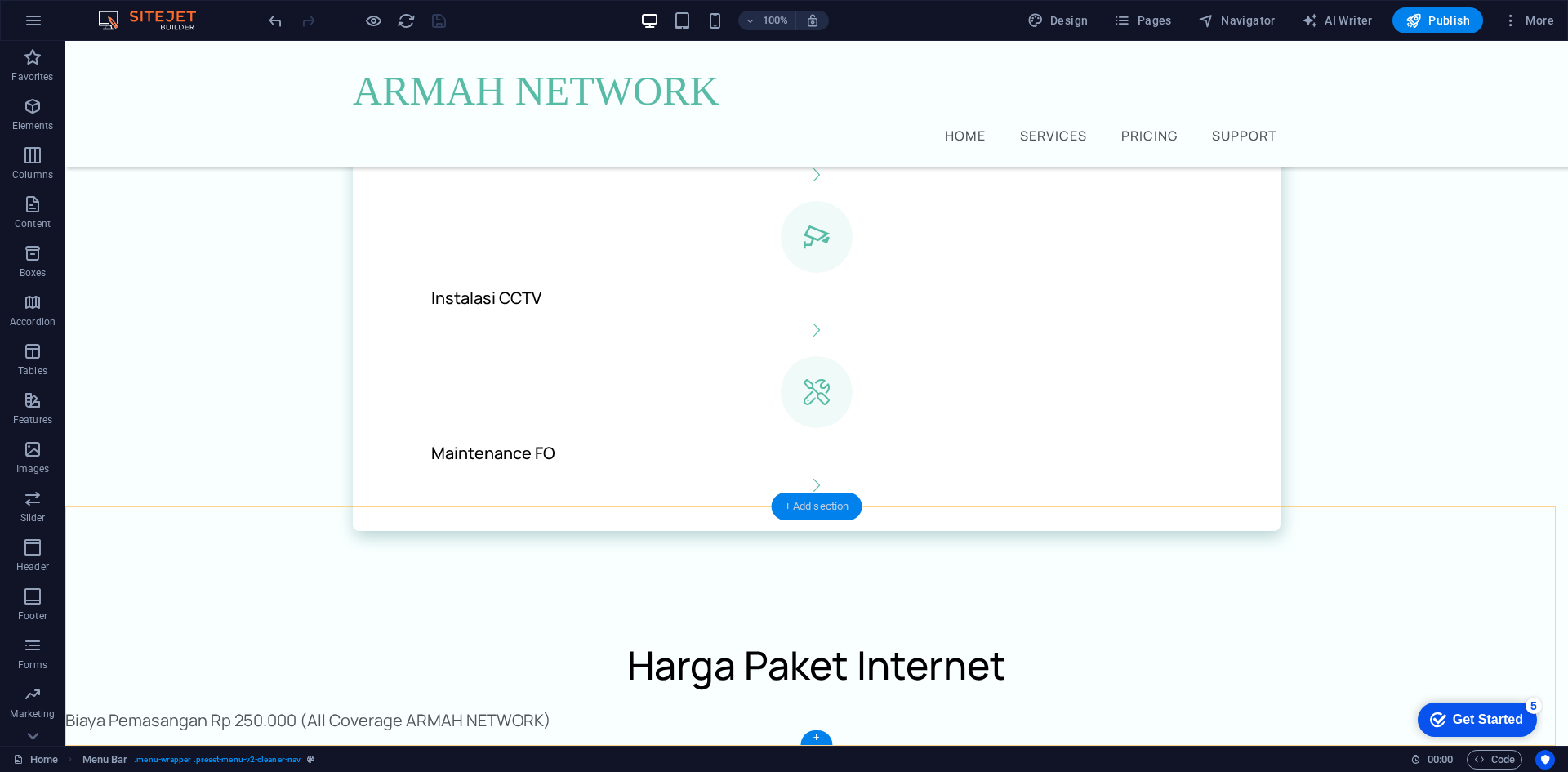
click at [810, 500] on div "+ Add section" at bounding box center [817, 507] width 91 height 28
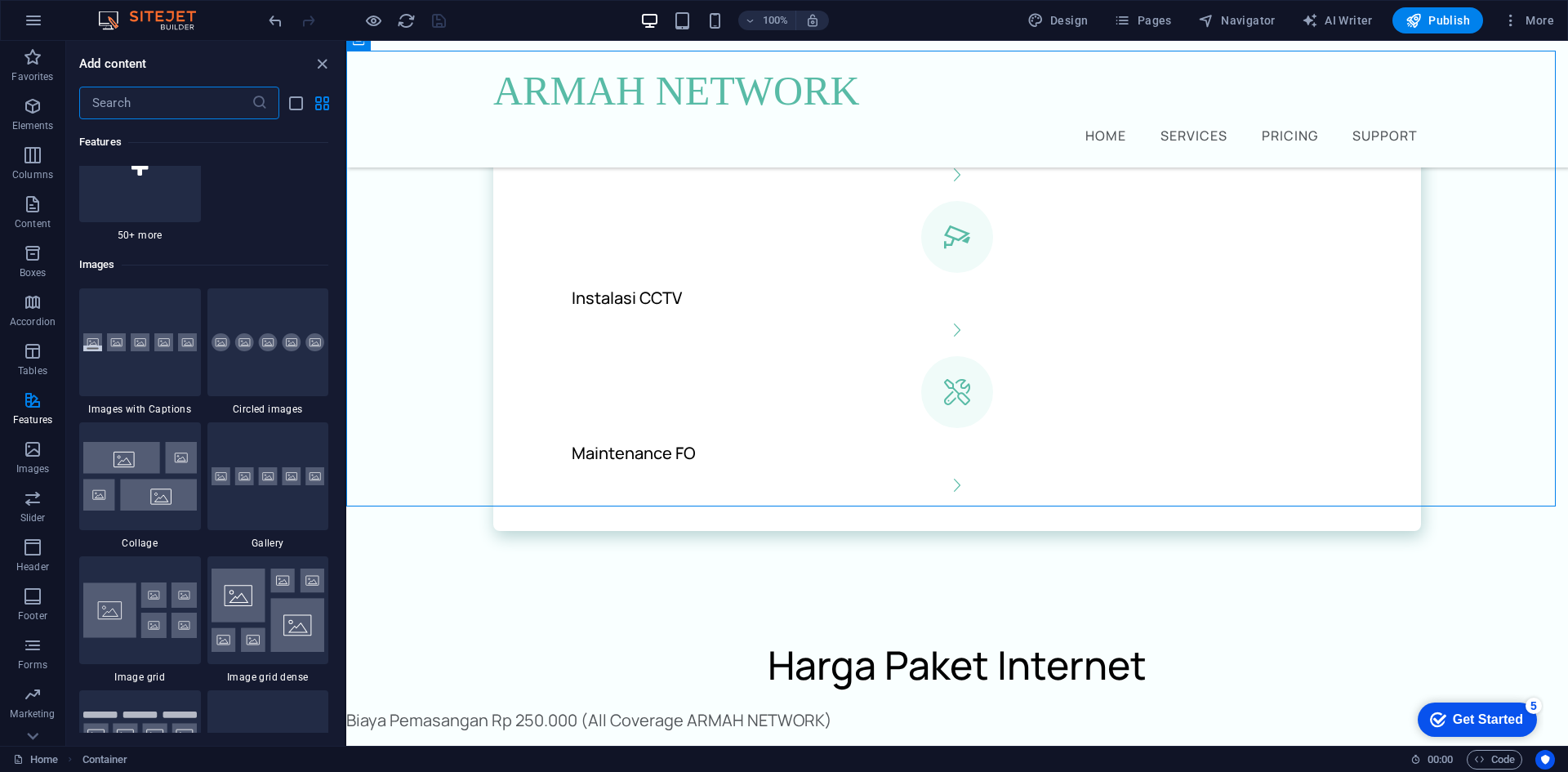
scroll to position [8170, 0]
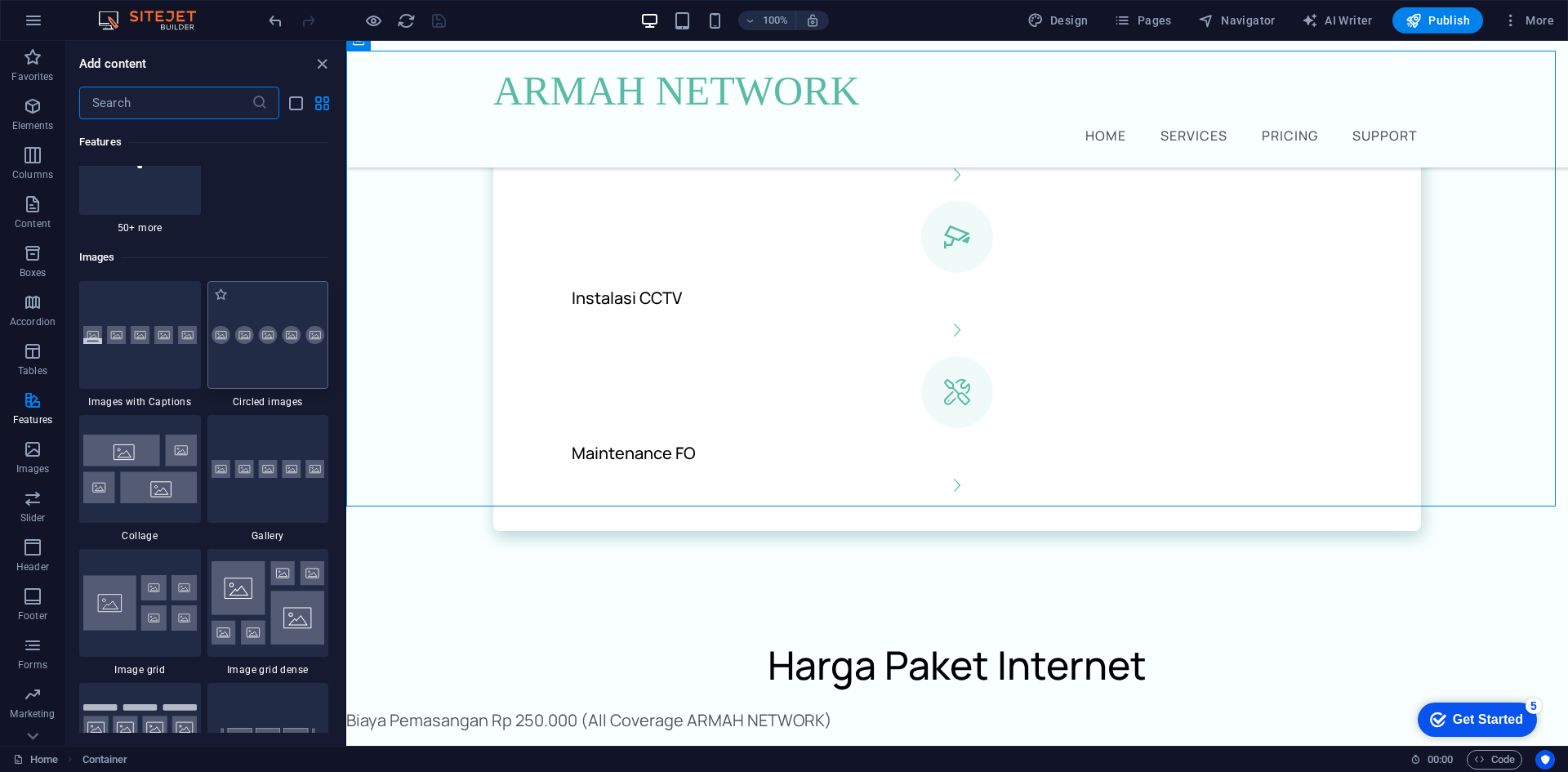
click at [248, 351] on div at bounding box center [267, 334] width 121 height 108
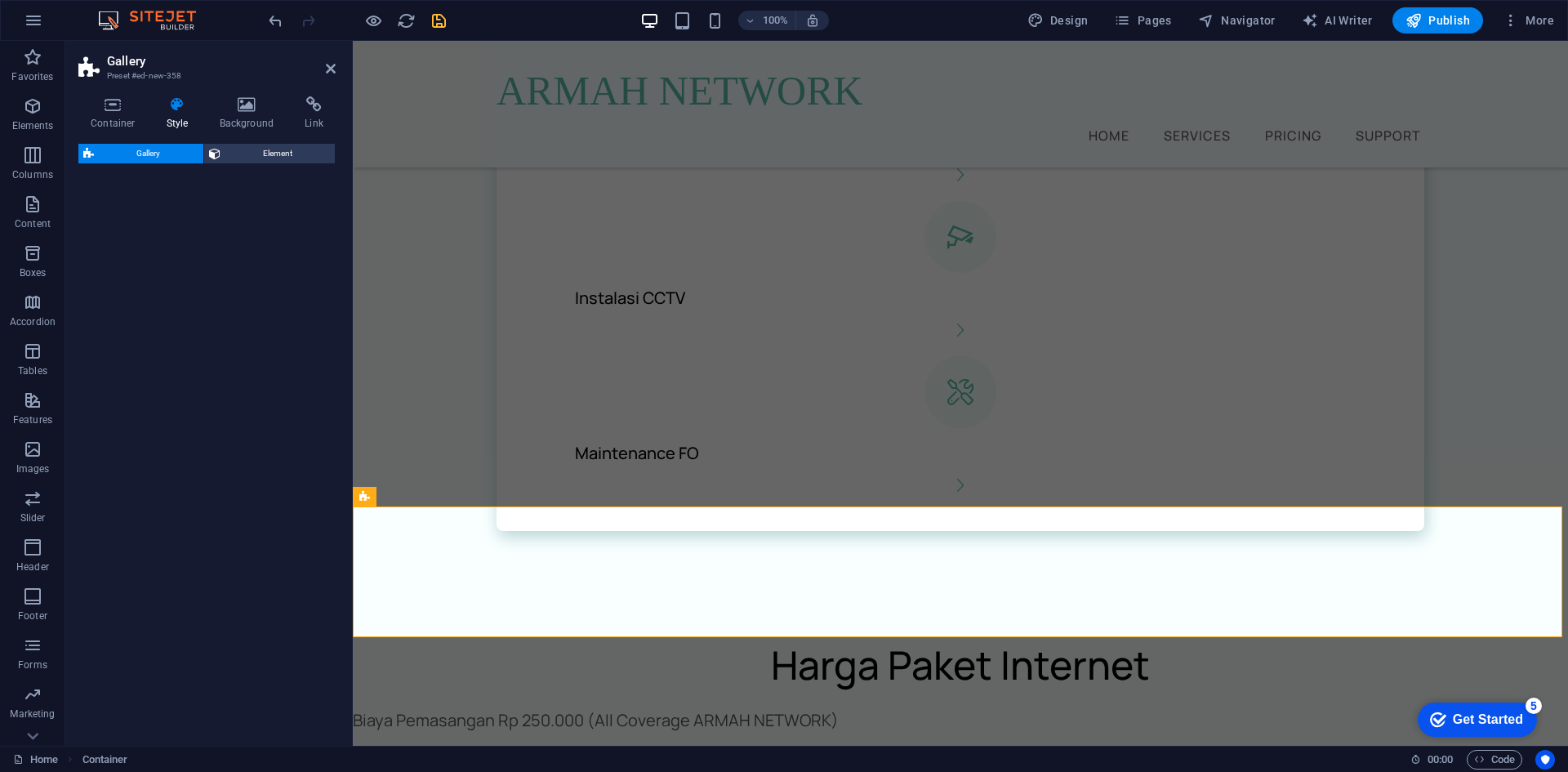
select select "rem"
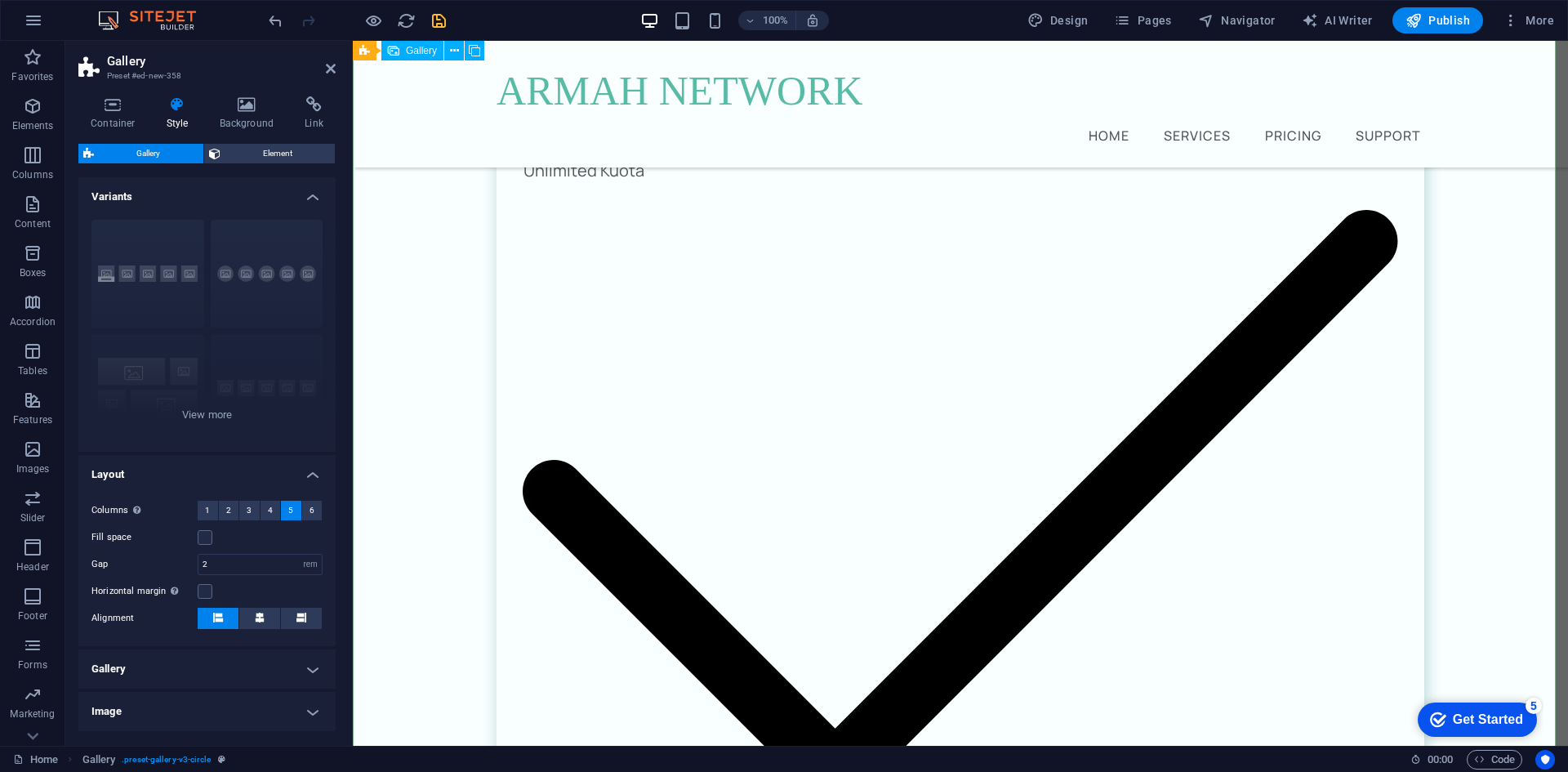
scroll to position [1842, 0]
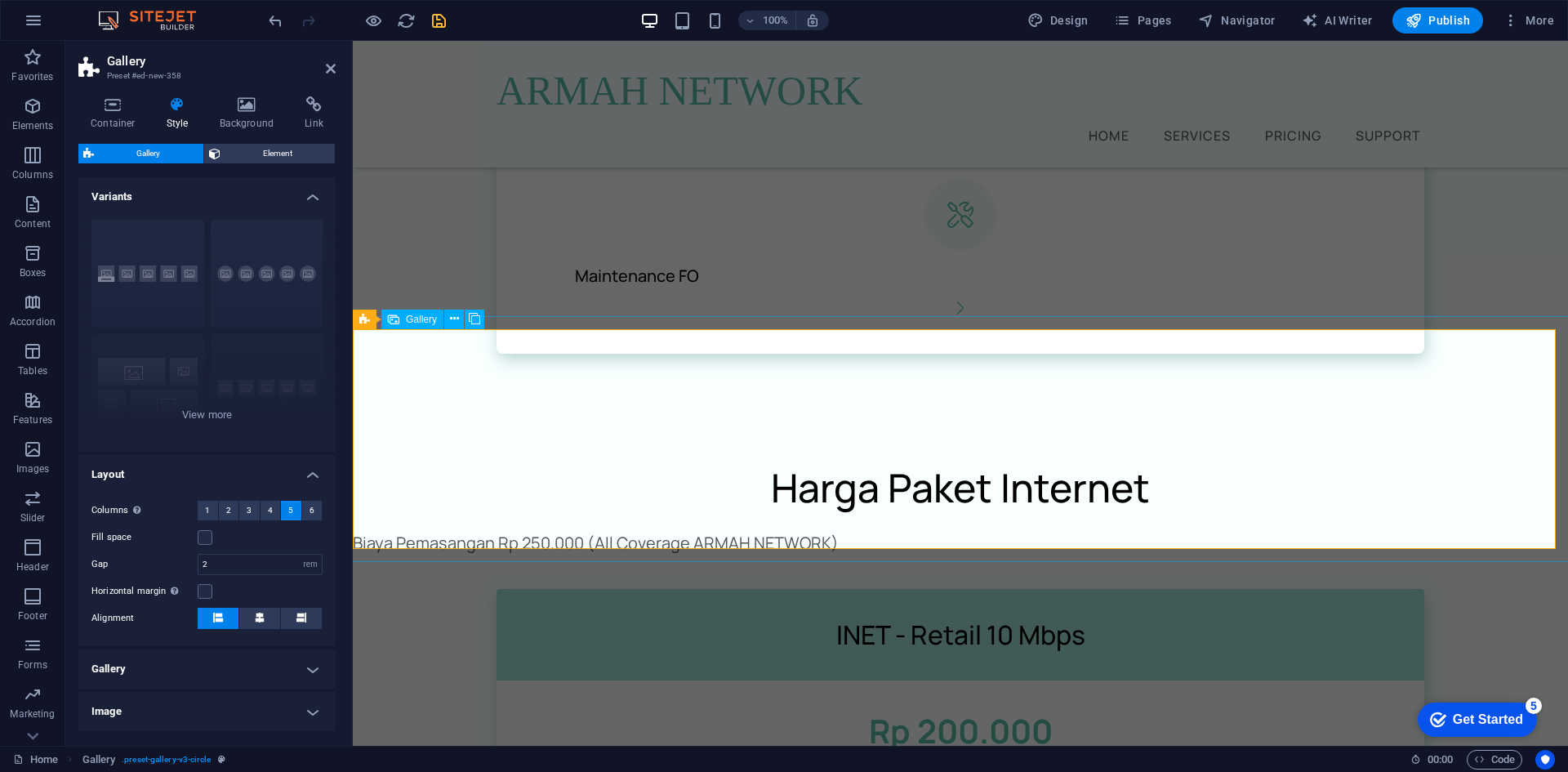
select select "4"
select select "px"
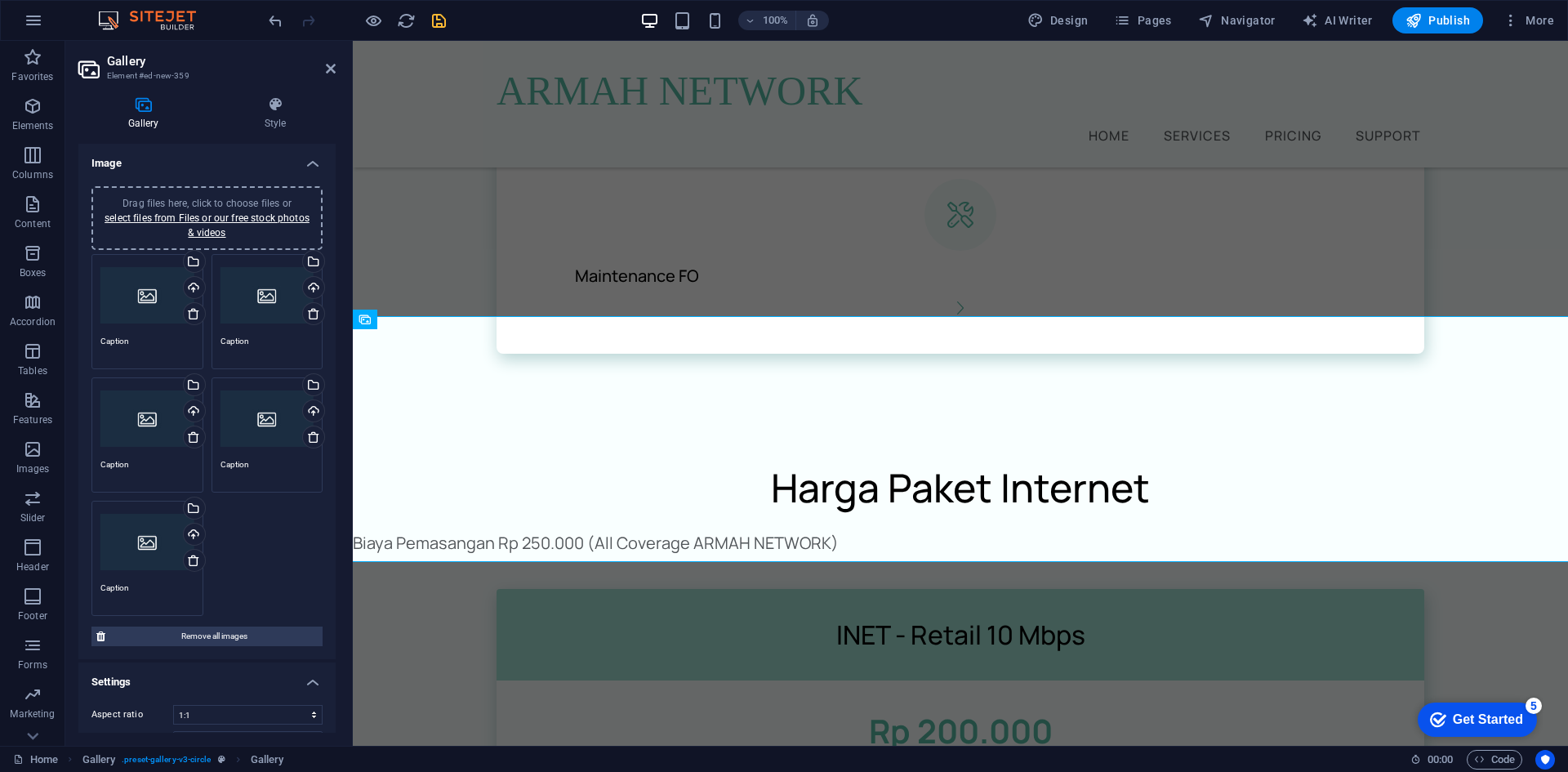
click at [137, 292] on div "Drag files here, click to choose files or select files from Files or our free s…" at bounding box center [148, 296] width 94 height 65
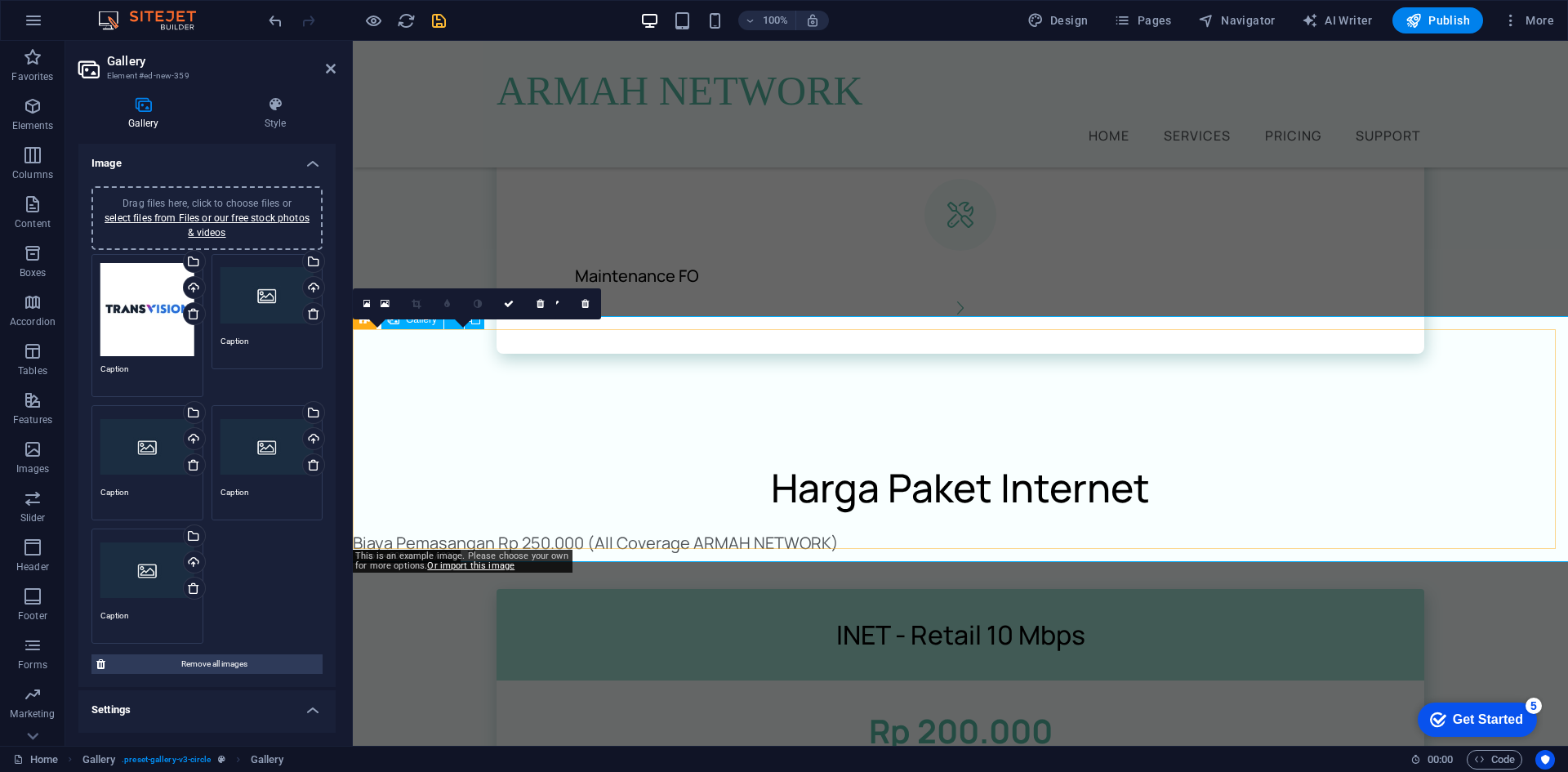
drag, startPoint x: 481, startPoint y: 384, endPoint x: 447, endPoint y: 382, distance: 34.1
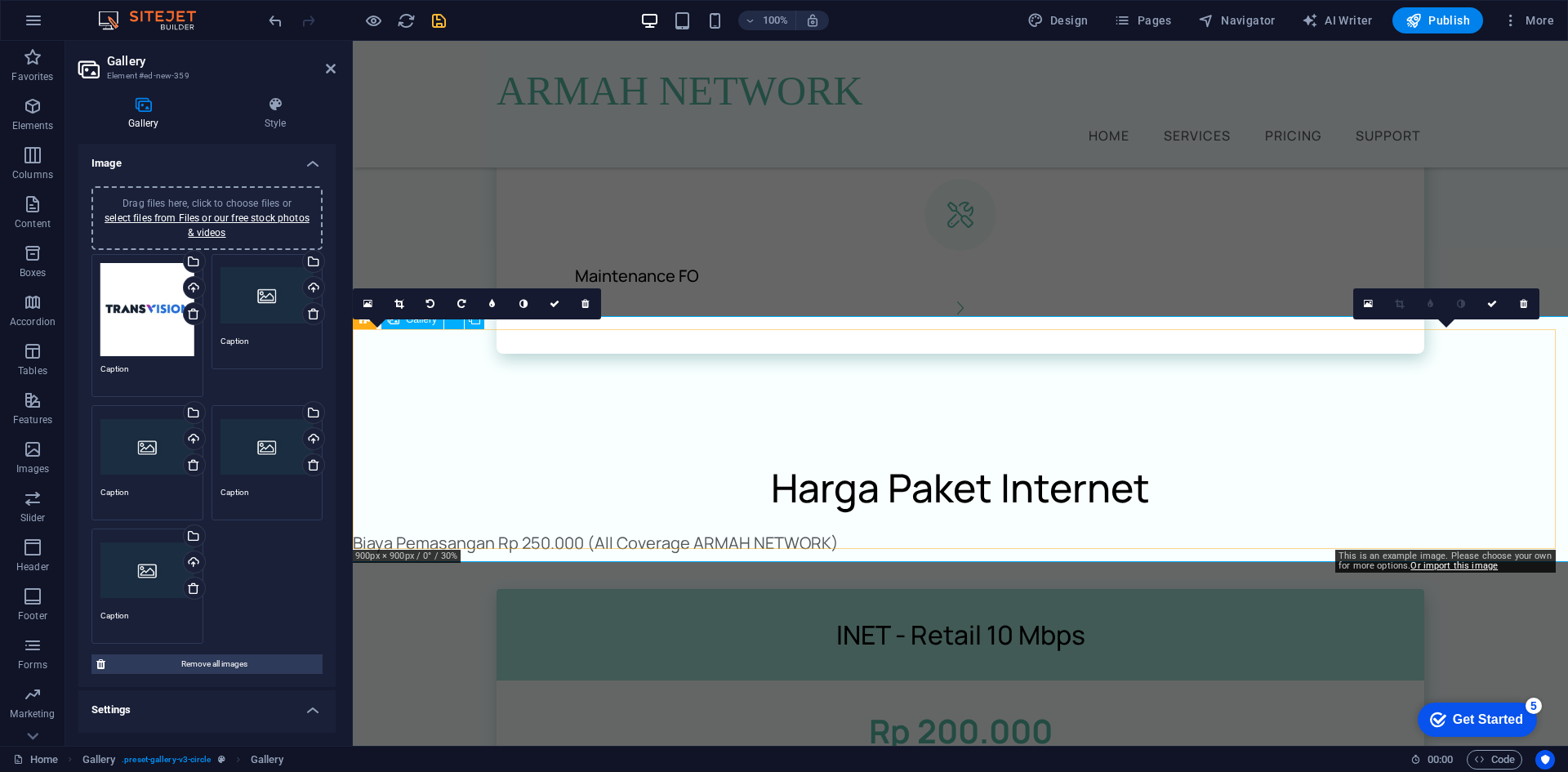
drag, startPoint x: 772, startPoint y: 452, endPoint x: 1396, endPoint y: 441, distance: 624.1
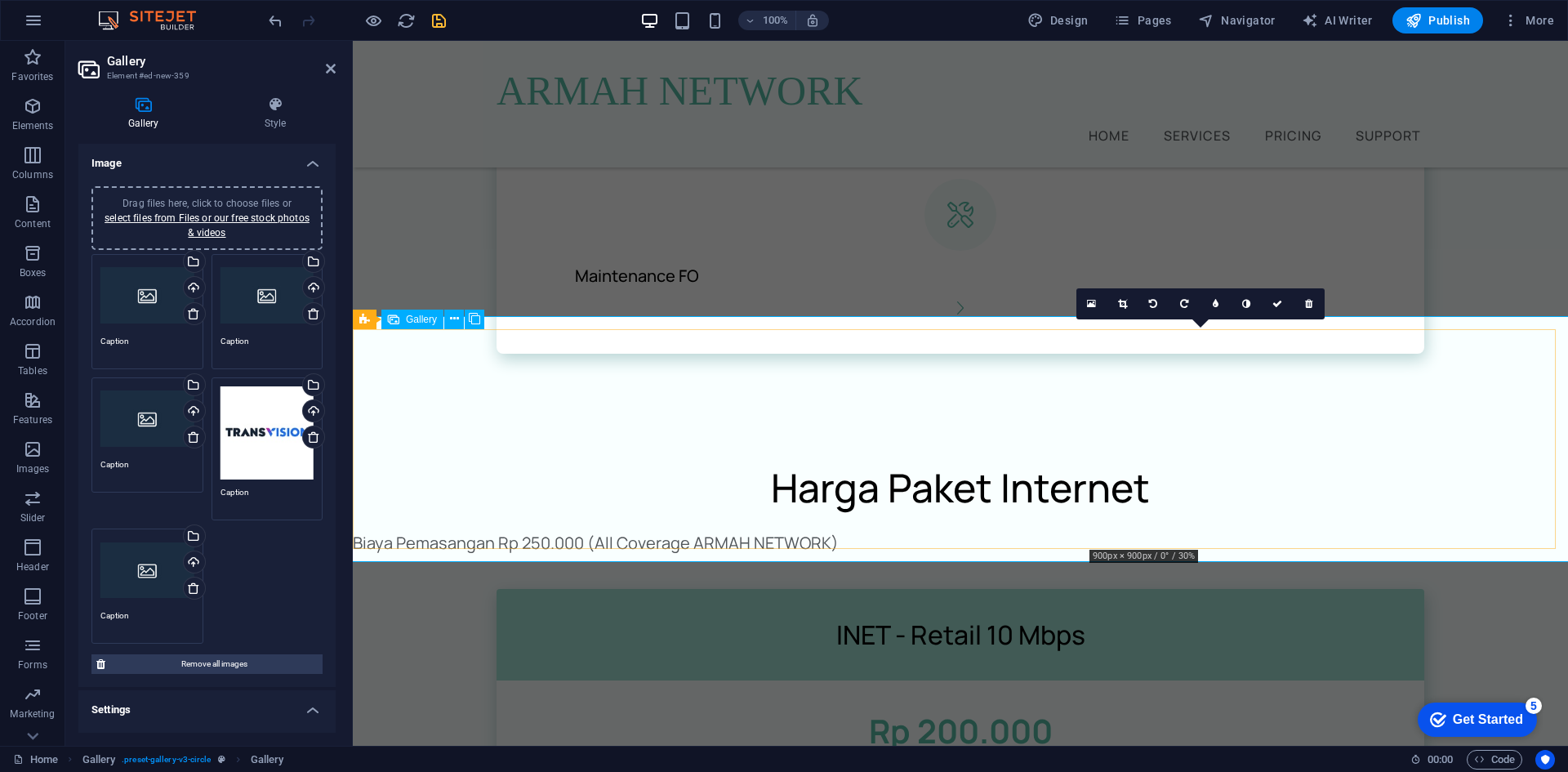
drag, startPoint x: 1188, startPoint y: 448, endPoint x: 1395, endPoint y: 447, distance: 207.0
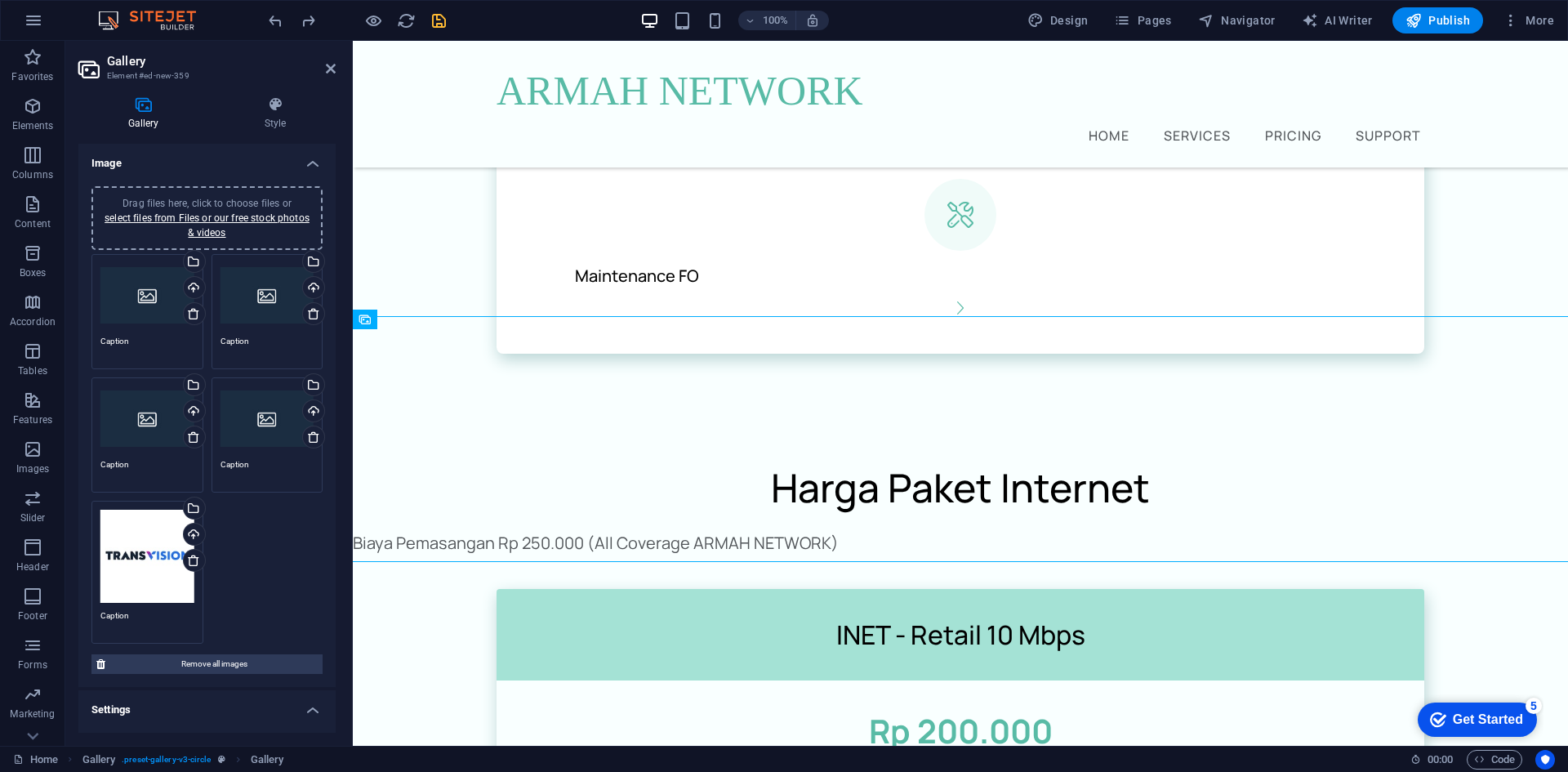
click at [137, 301] on div "Drag files here, click to choose files or select files from Files or our free s…" at bounding box center [148, 296] width 94 height 65
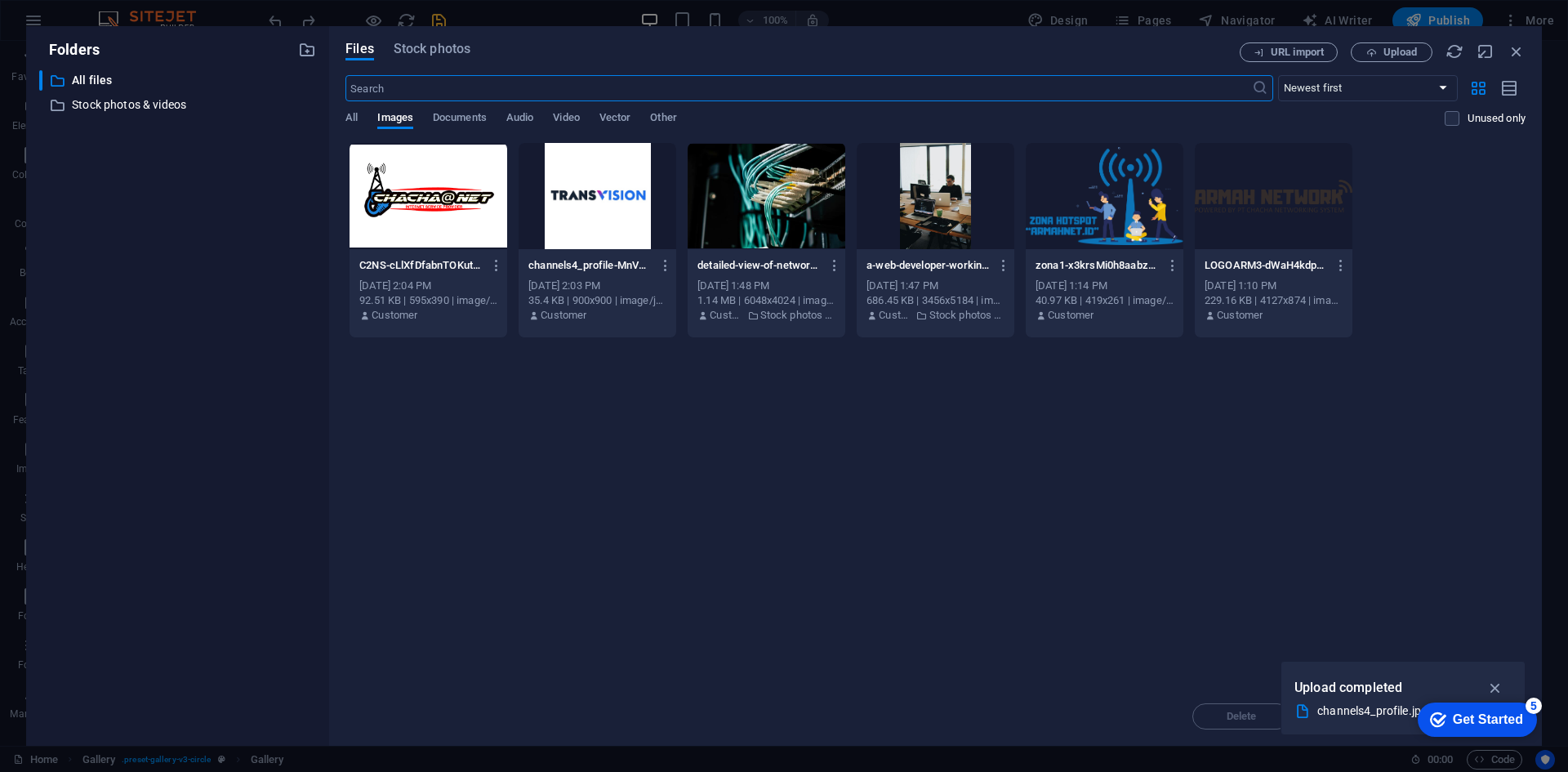
click at [434, 234] on div at bounding box center [428, 196] width 158 height 107
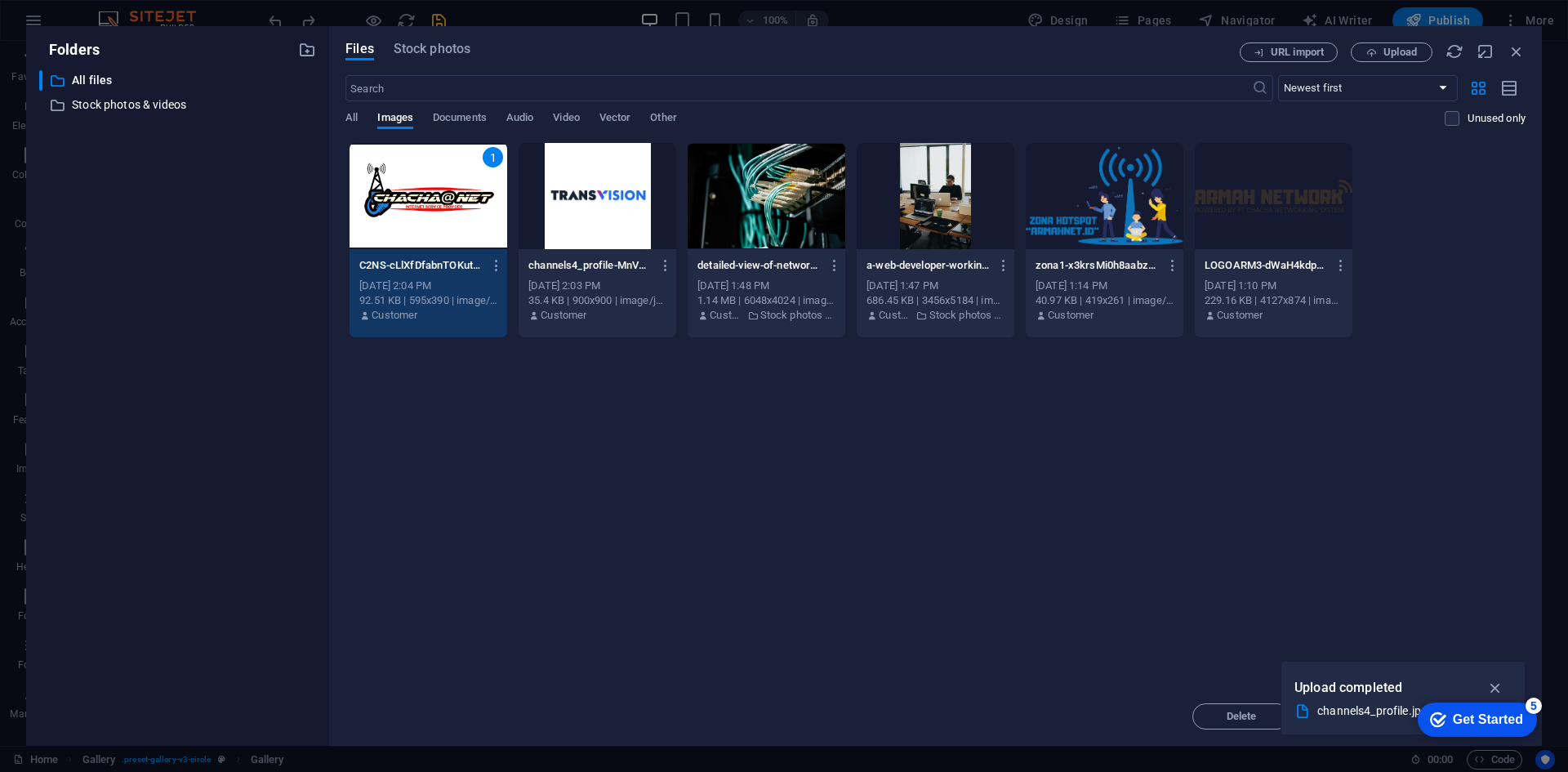
click at [434, 234] on div "1" at bounding box center [428, 196] width 158 height 107
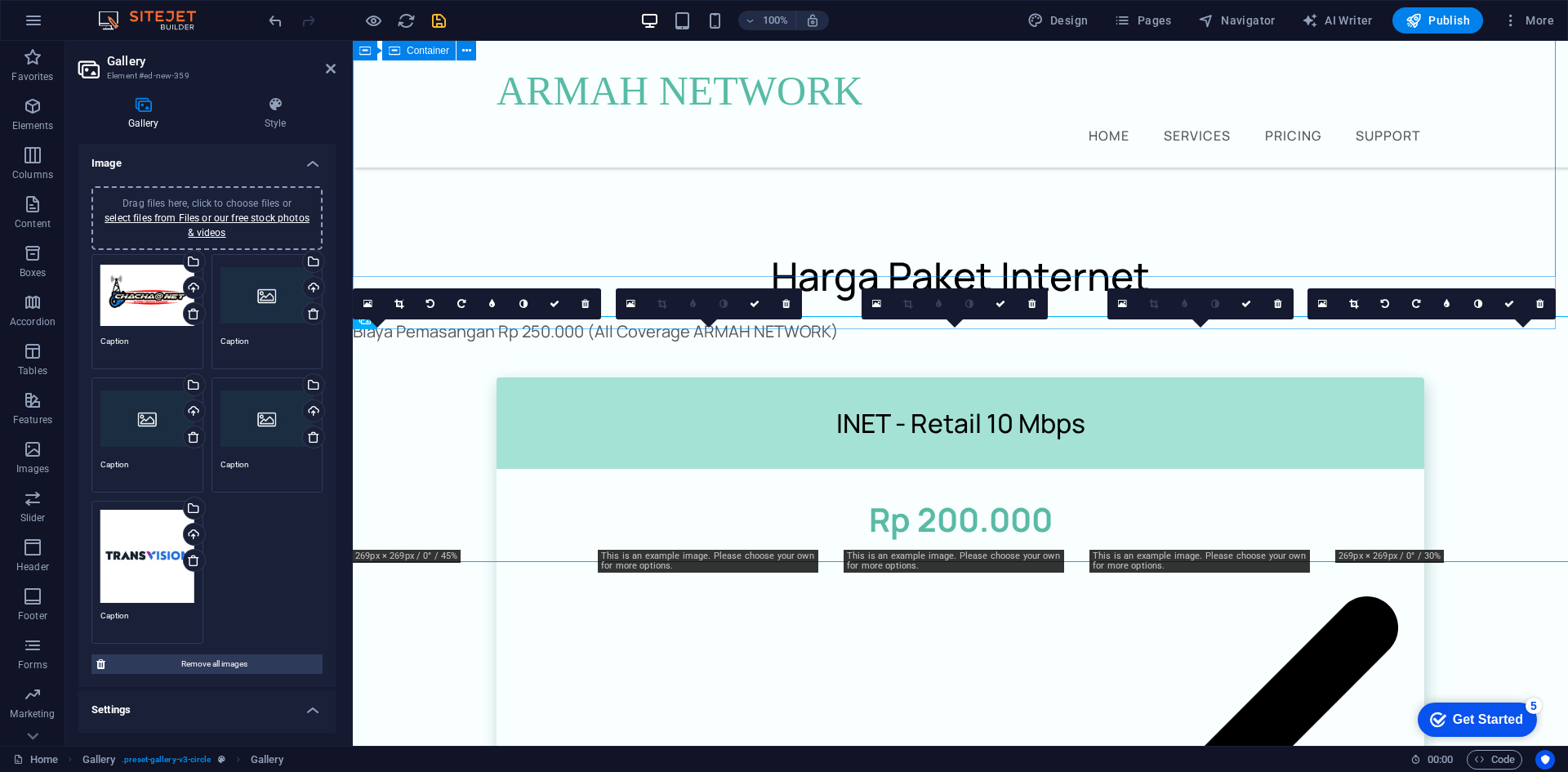
scroll to position [1842, 0]
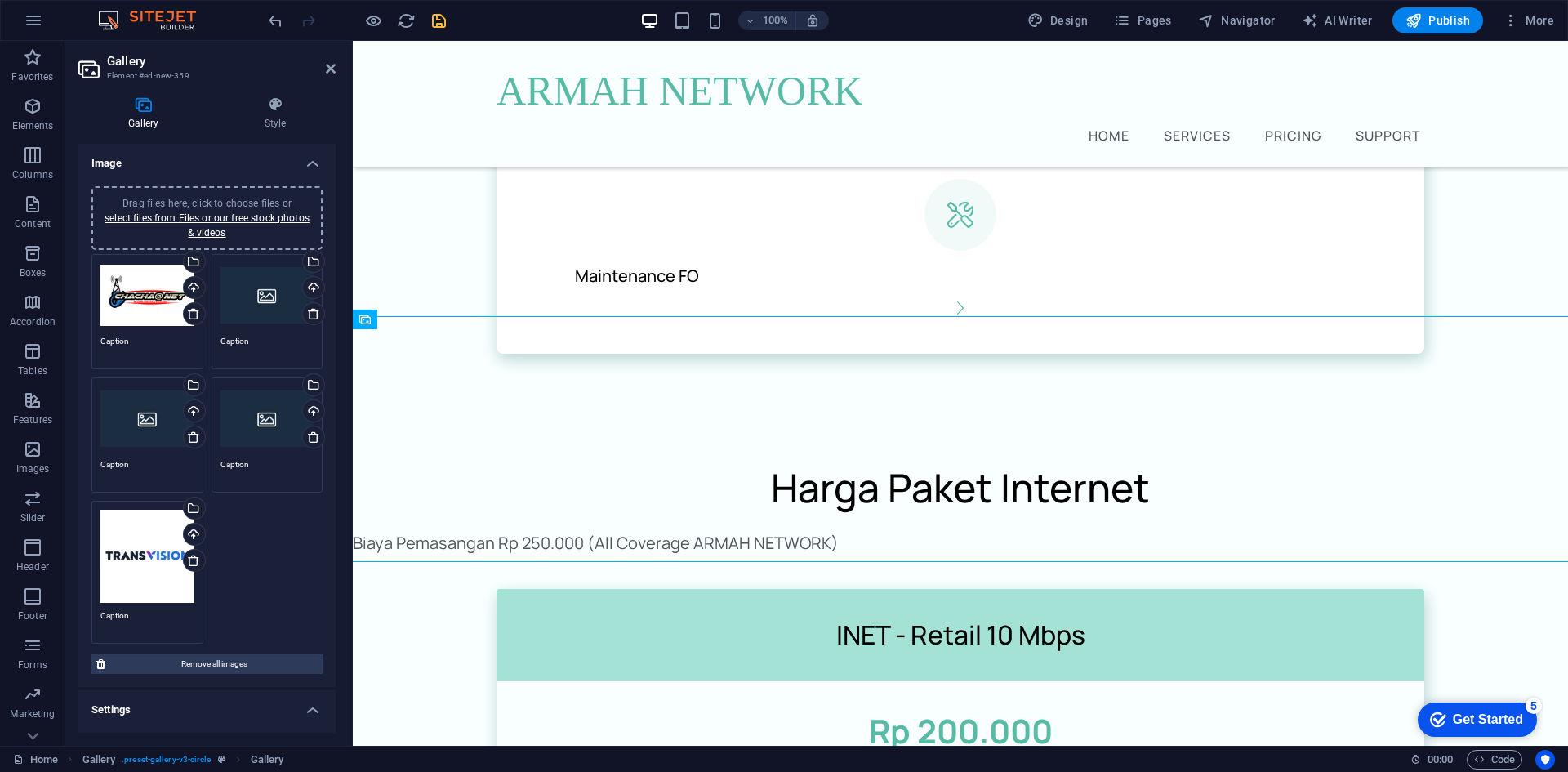
click at [148, 304] on div "Drag files here, click to choose files or select files from Files or our free s…" at bounding box center [148, 296] width 94 height 65
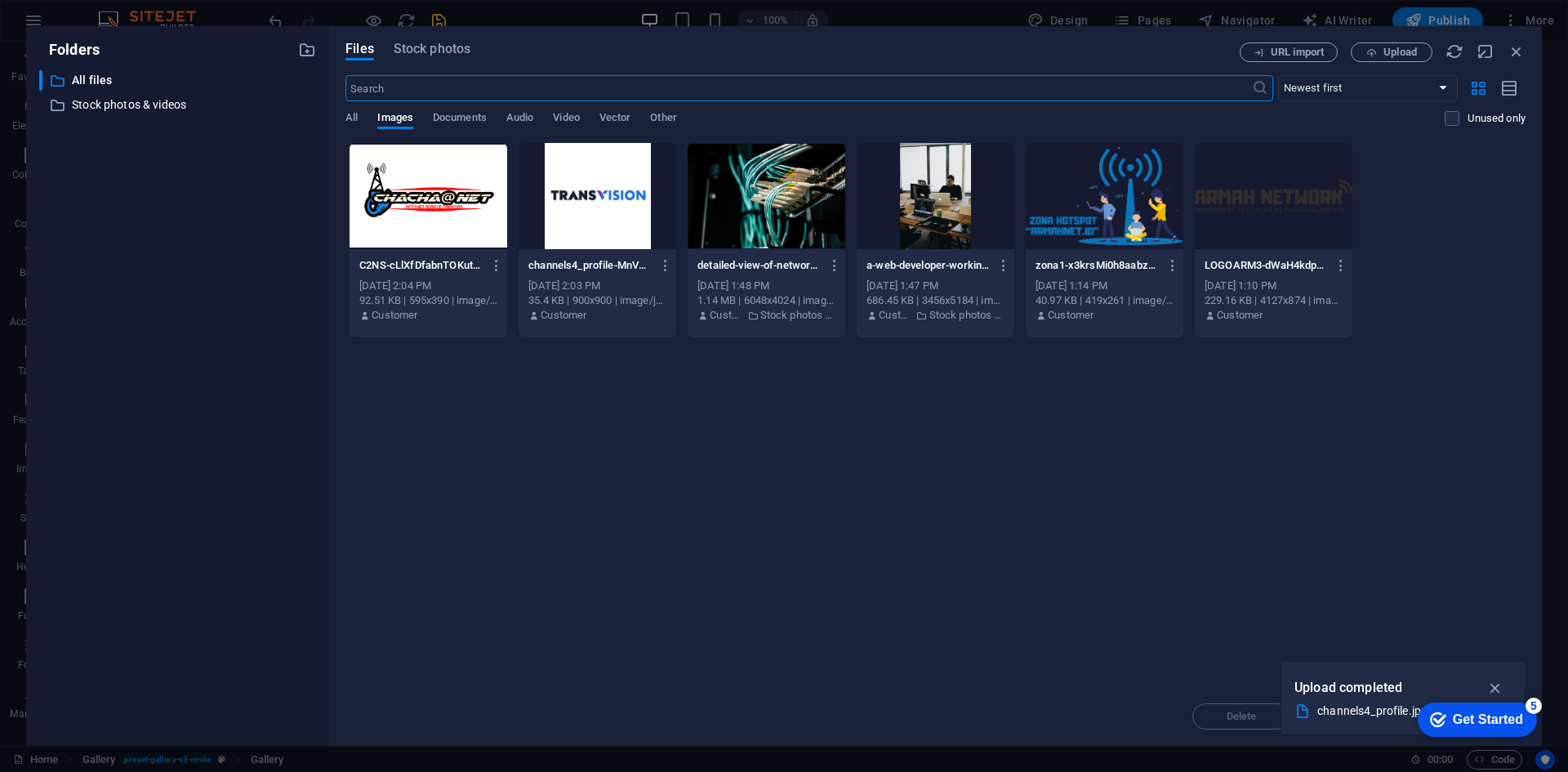
click at [442, 168] on div at bounding box center [428, 196] width 158 height 107
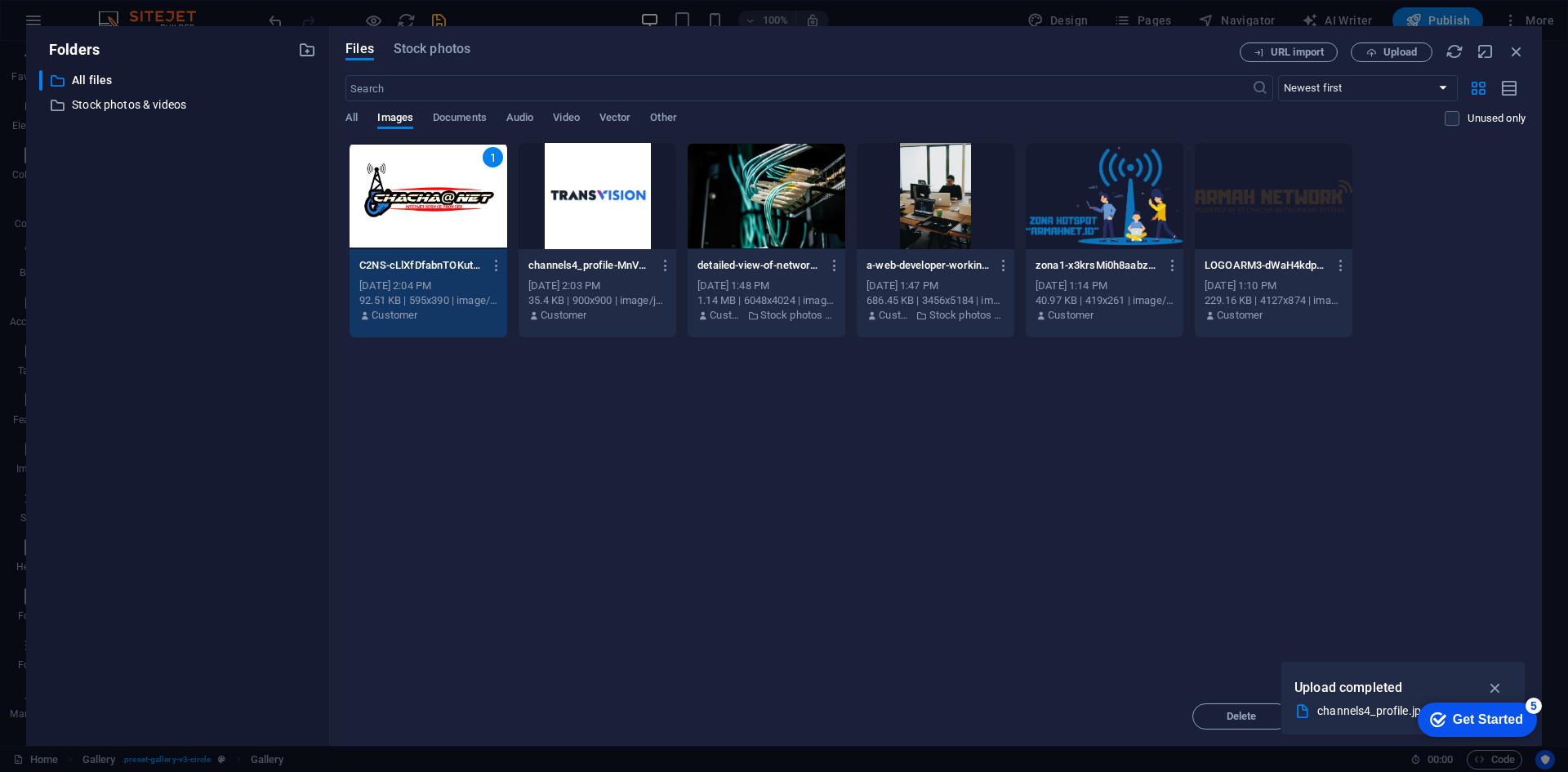
click at [437, 182] on div "1" at bounding box center [428, 196] width 158 height 107
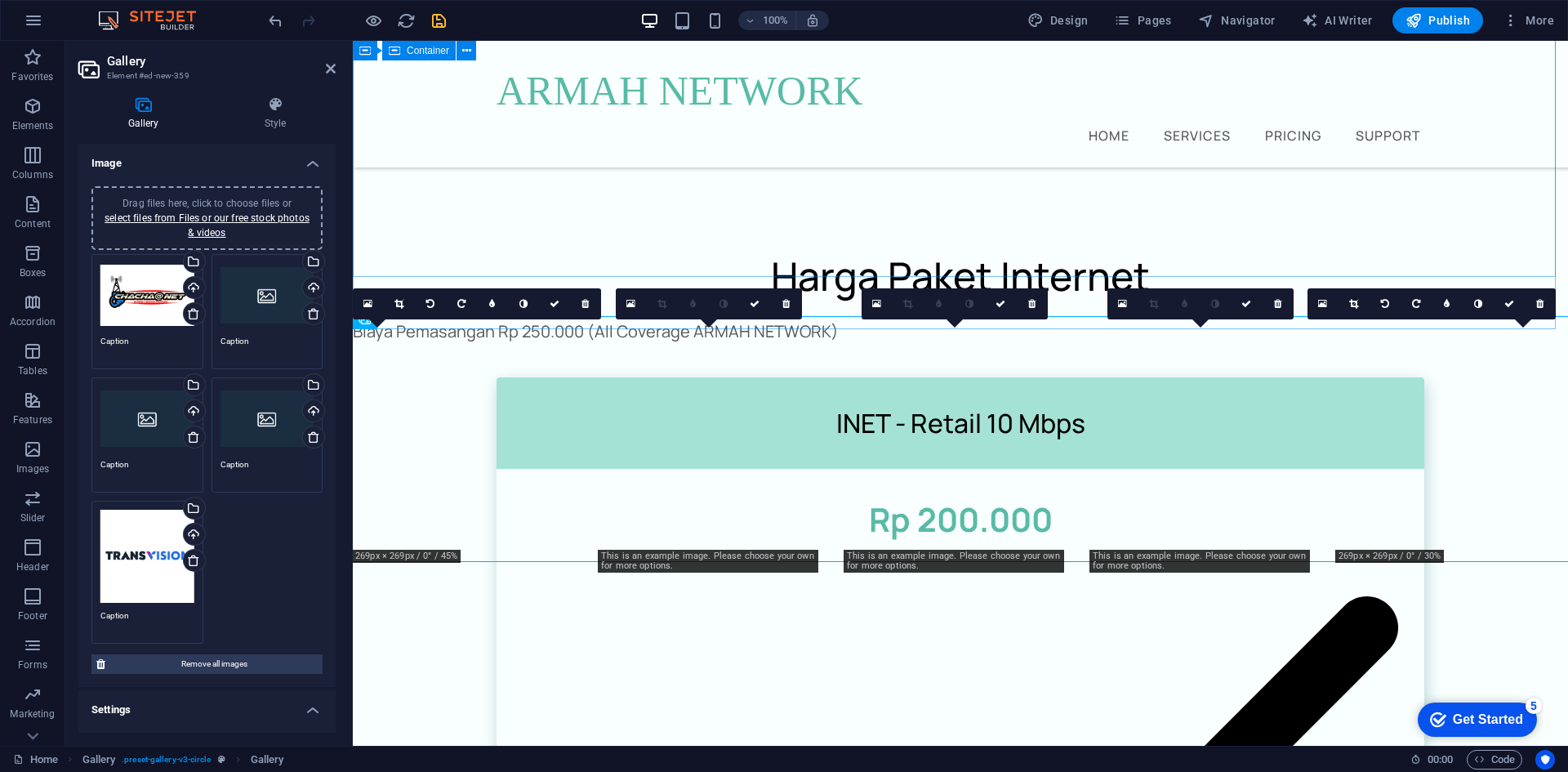
scroll to position [1842, 0]
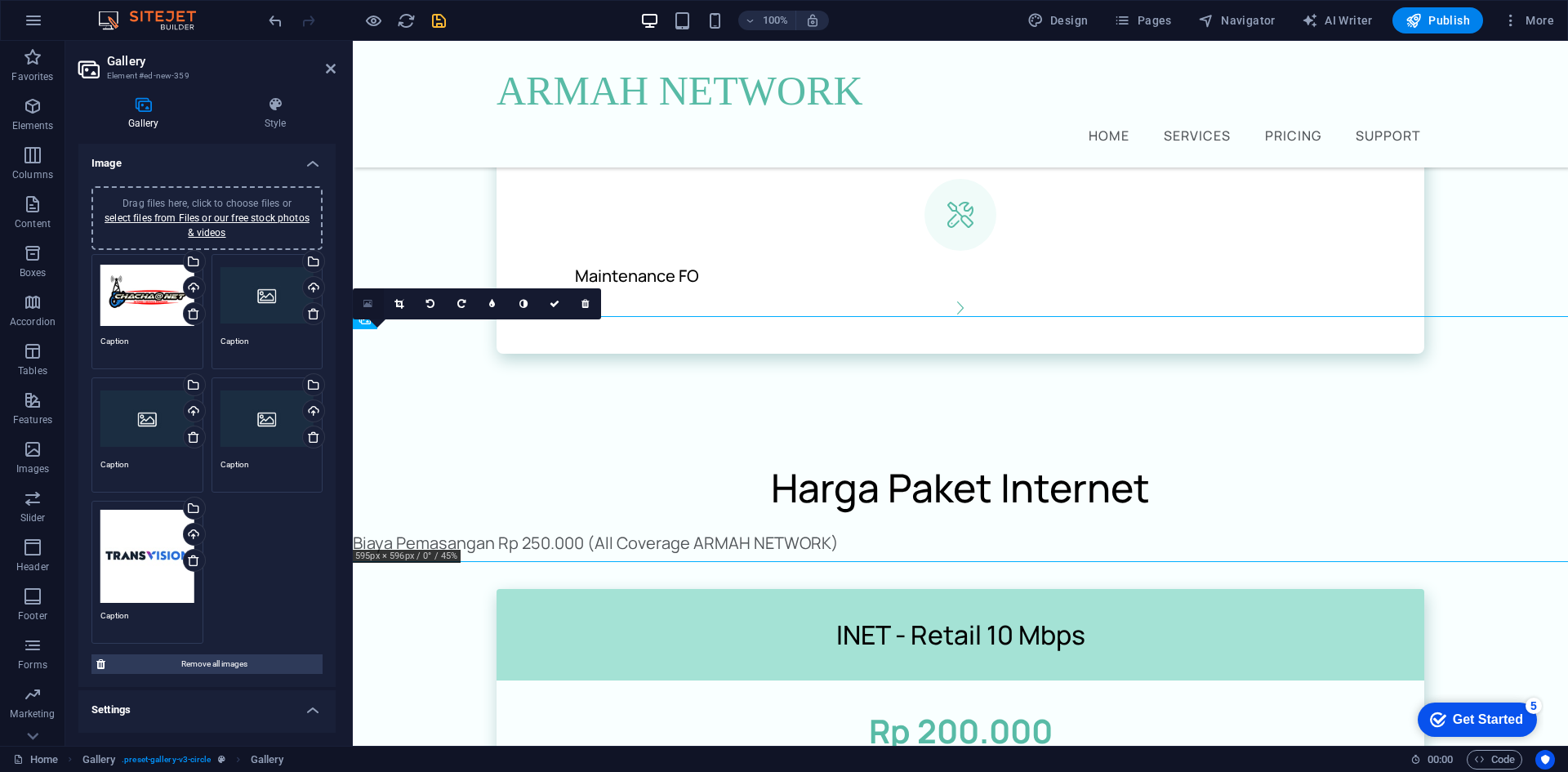
click at [369, 300] on icon at bounding box center [367, 304] width 9 height 12
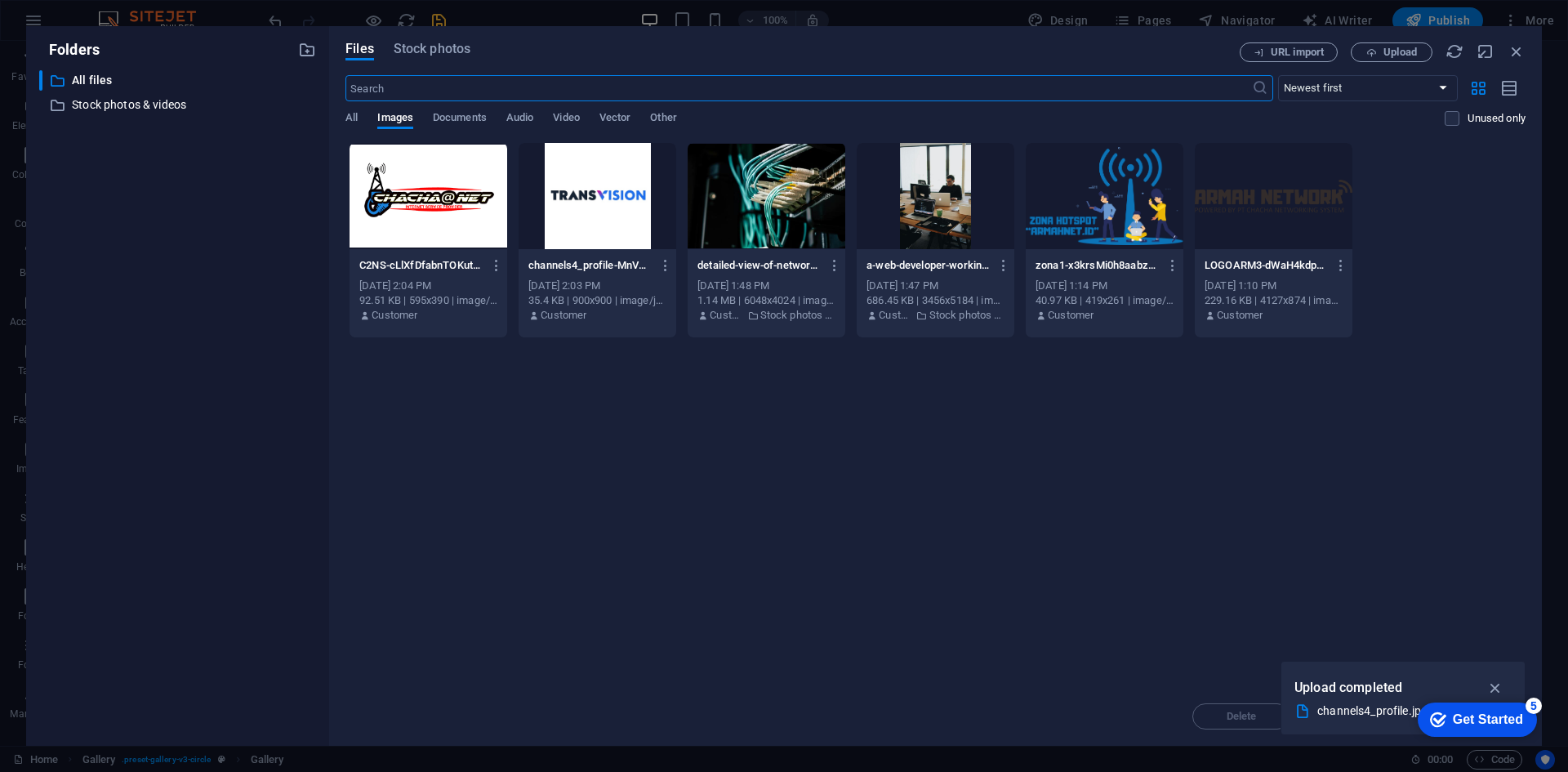
click at [427, 194] on div at bounding box center [428, 196] width 158 height 107
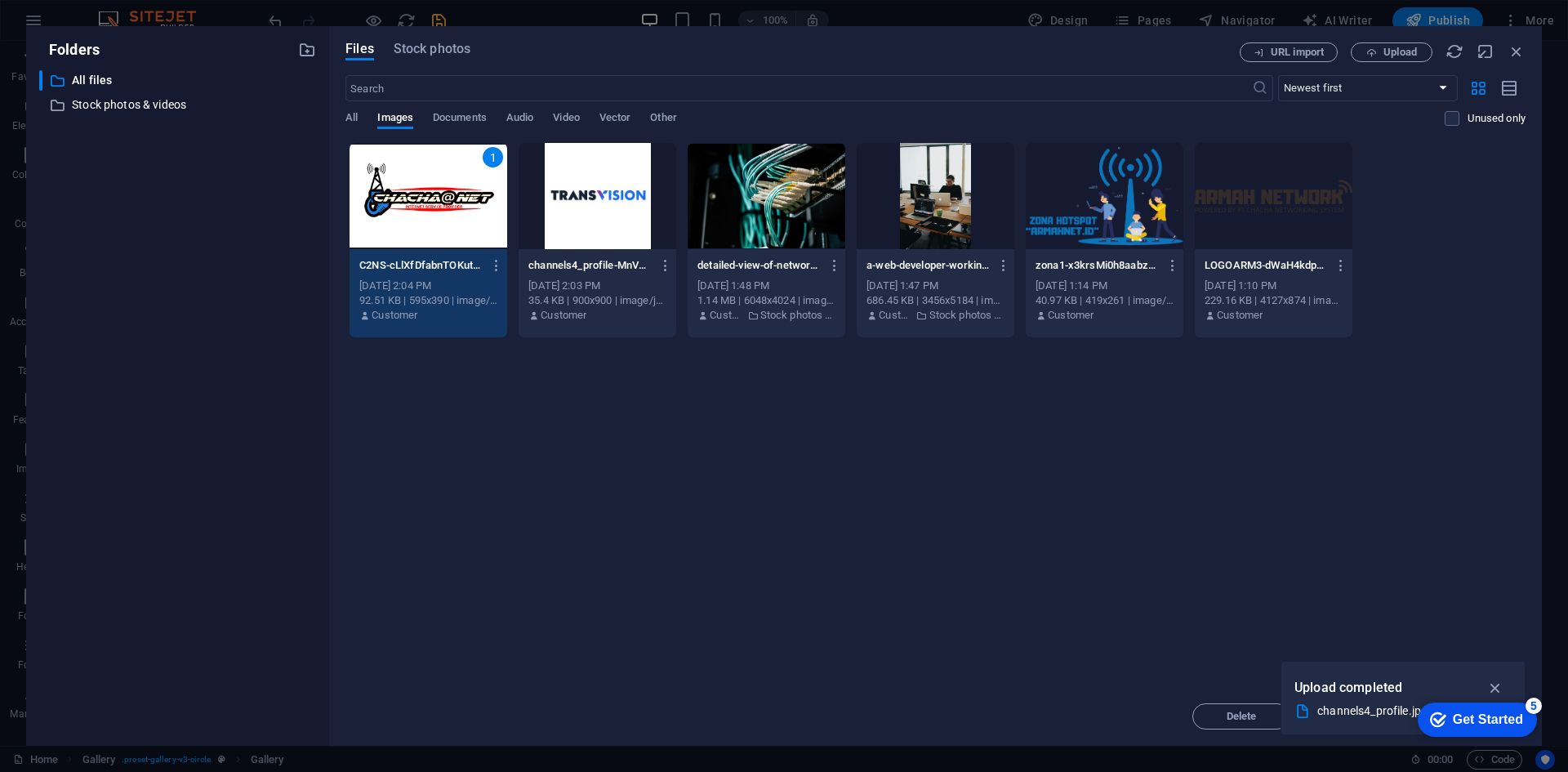
click at [427, 194] on div "1" at bounding box center [428, 196] width 158 height 107
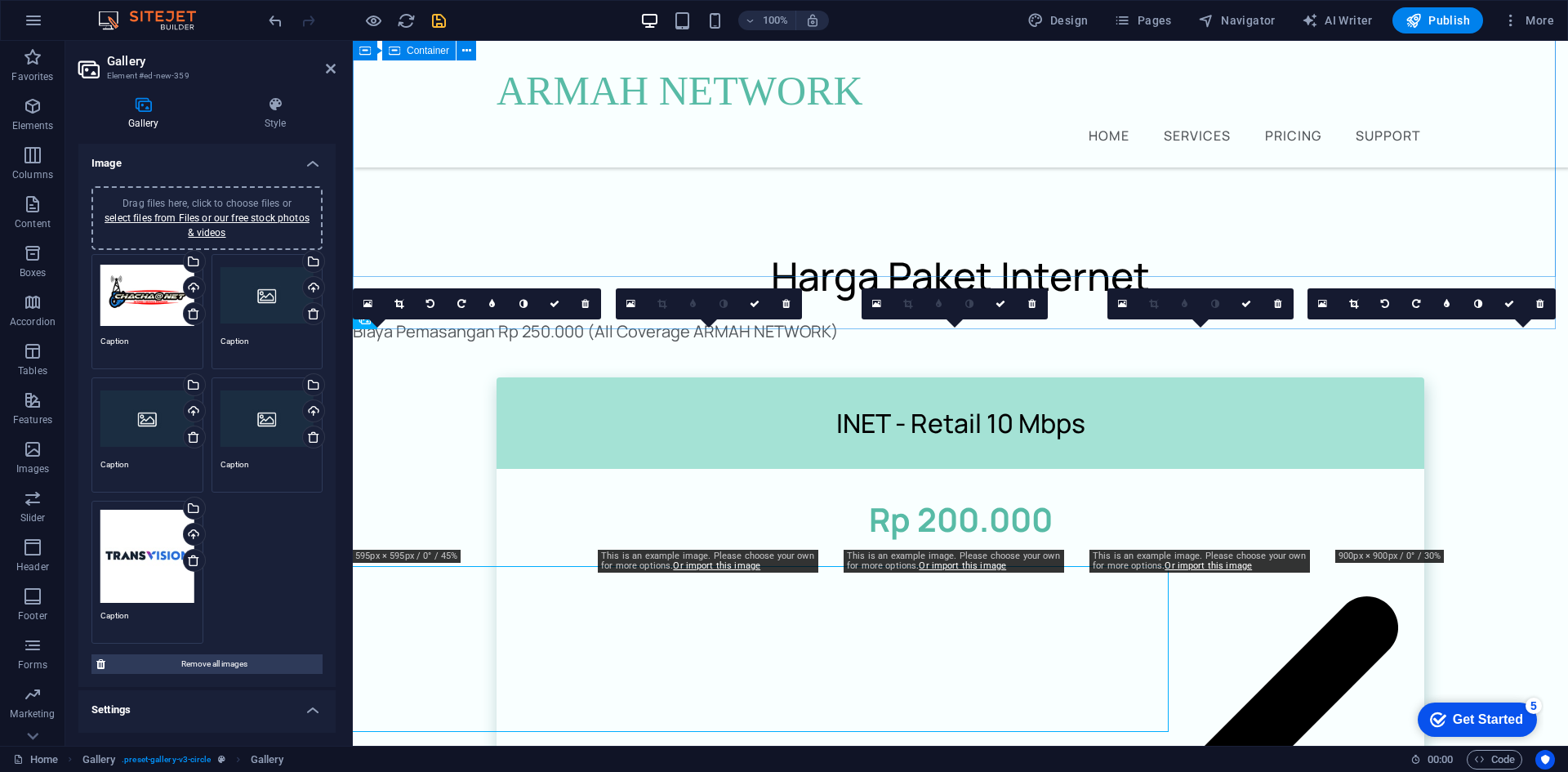
scroll to position [1842, 0]
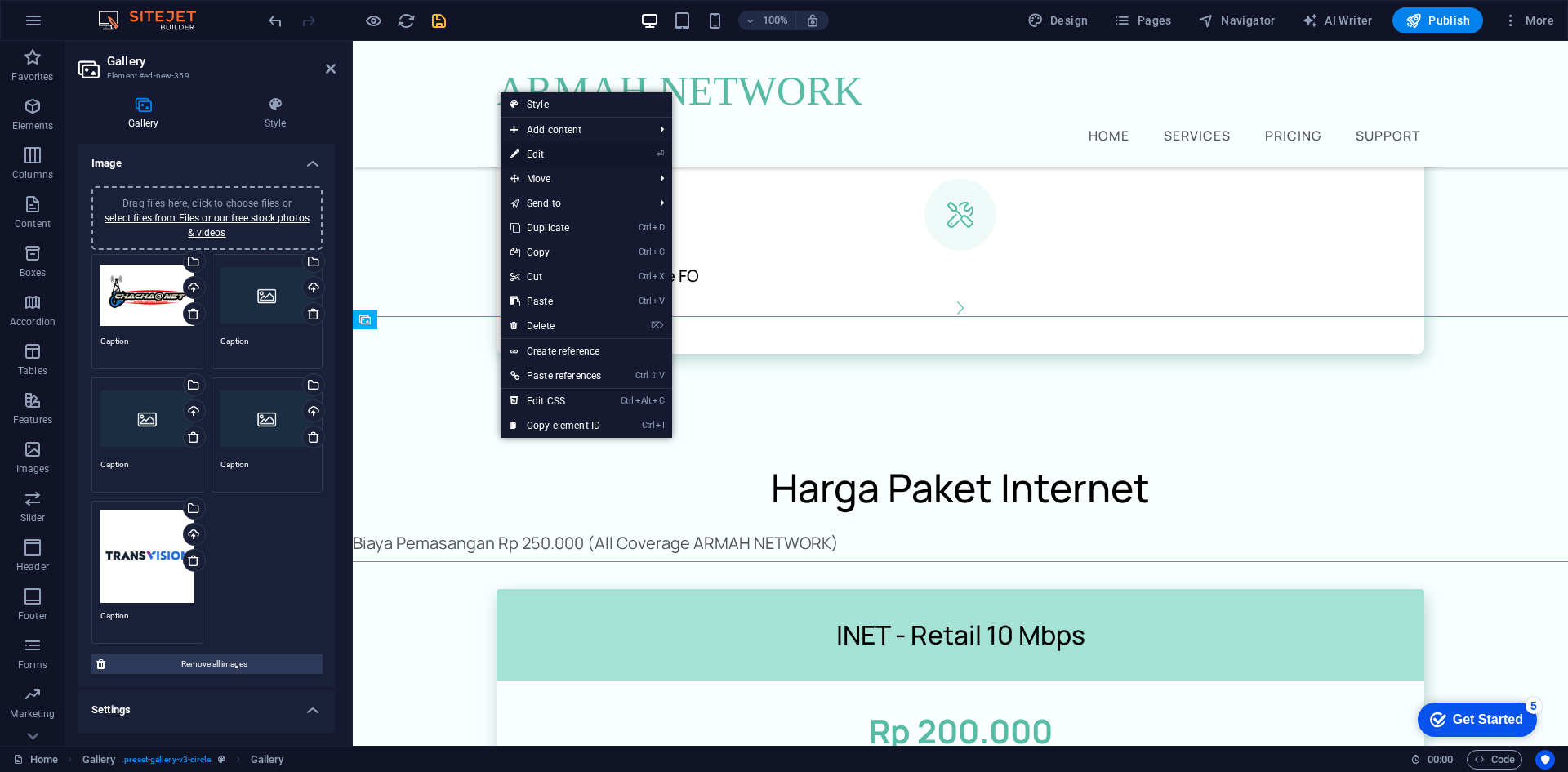
click at [576, 146] on link "⏎ Edit" at bounding box center [556, 154] width 111 height 25
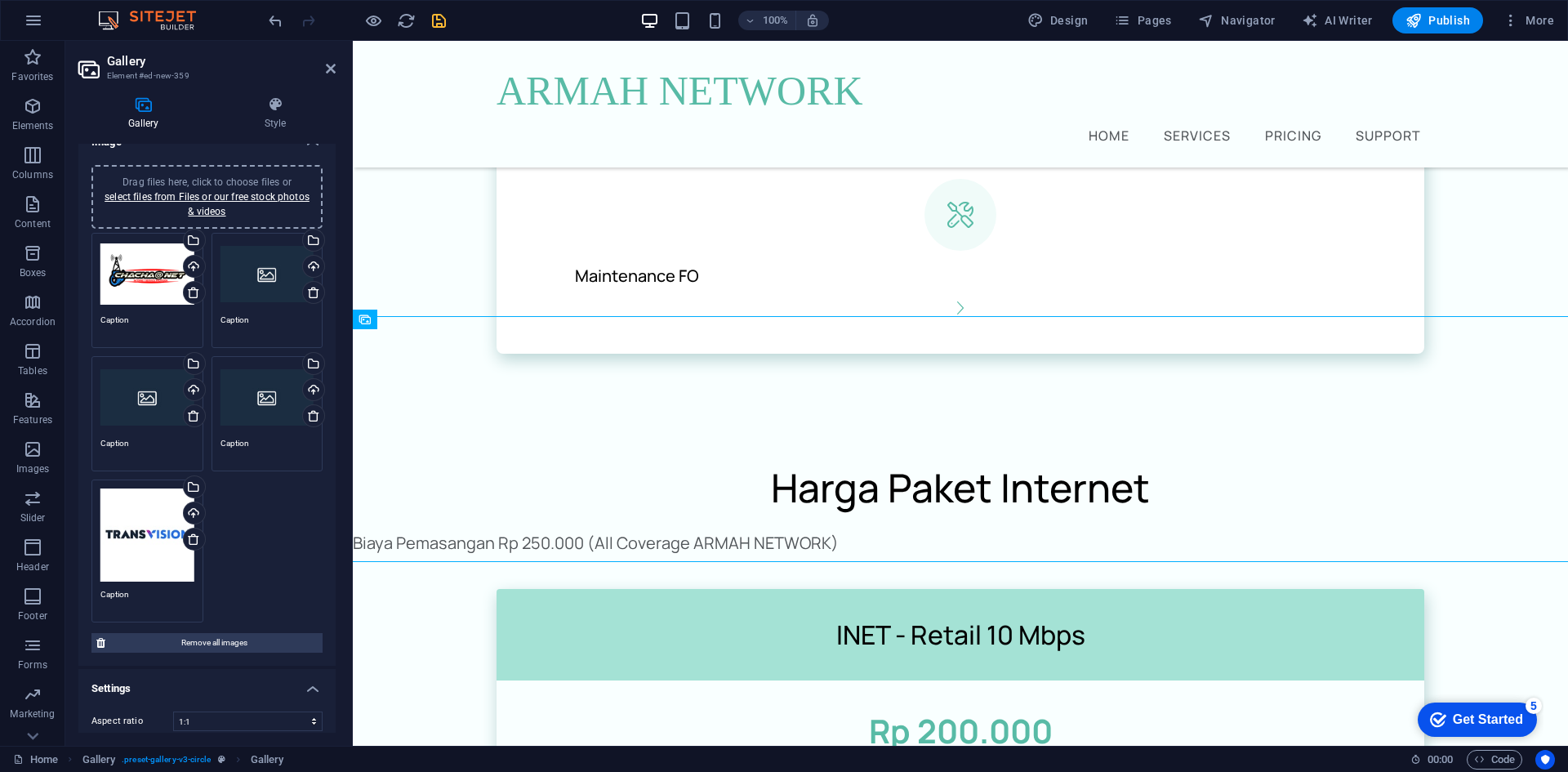
scroll to position [0, 0]
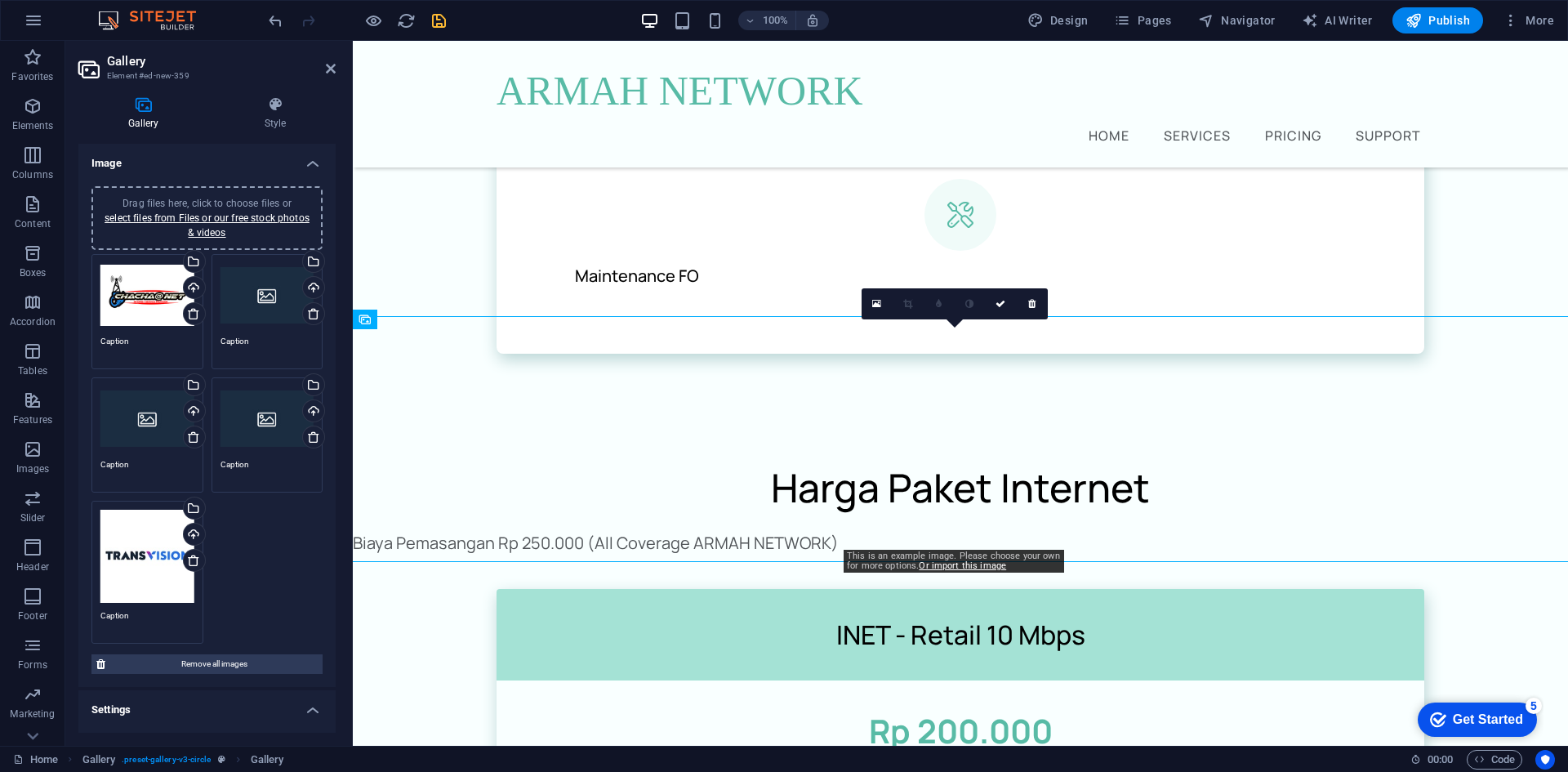
click at [1012, 320] on div "0" at bounding box center [955, 304] width 187 height 31
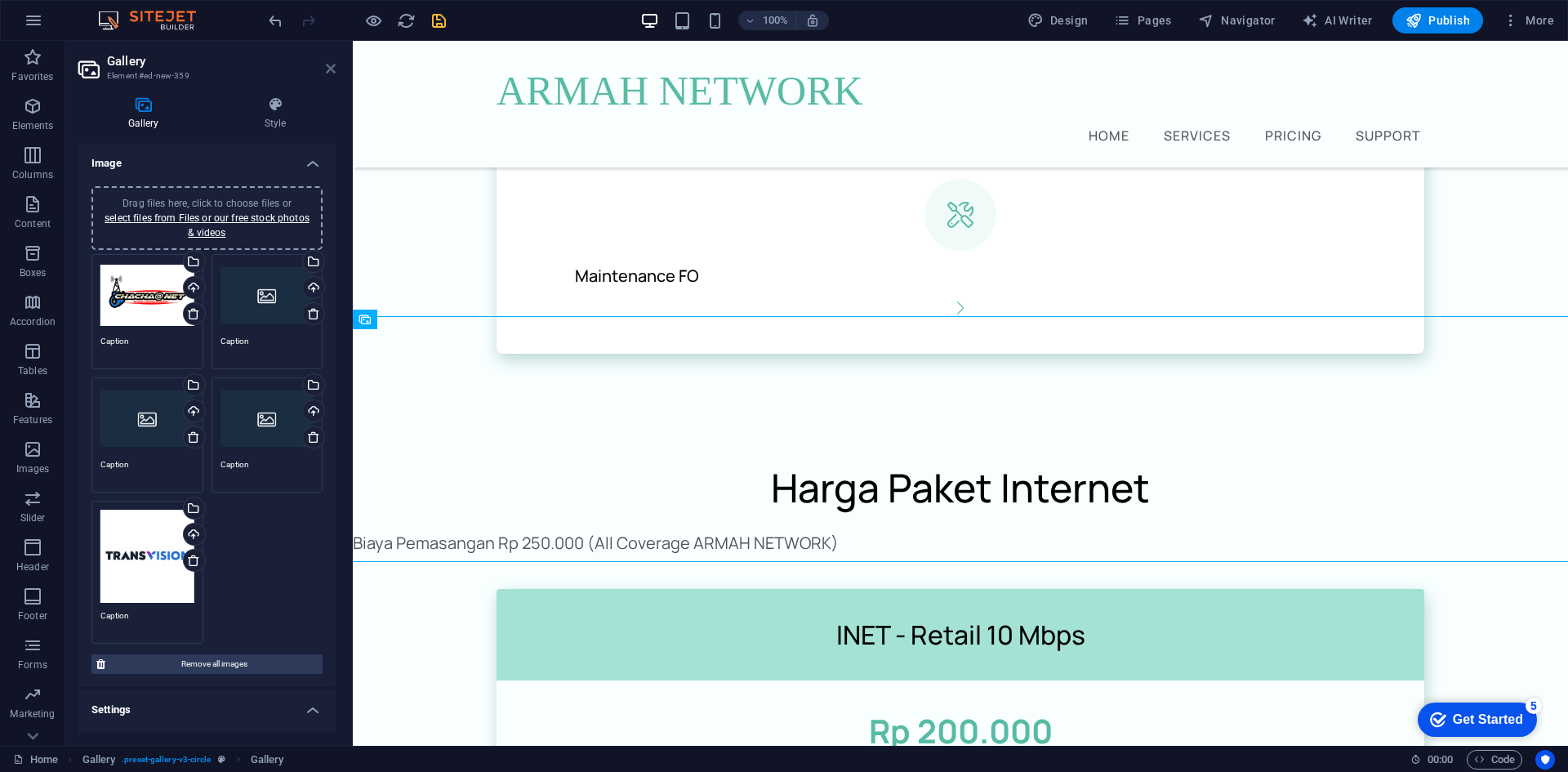
click at [330, 69] on icon at bounding box center [331, 69] width 10 height 13
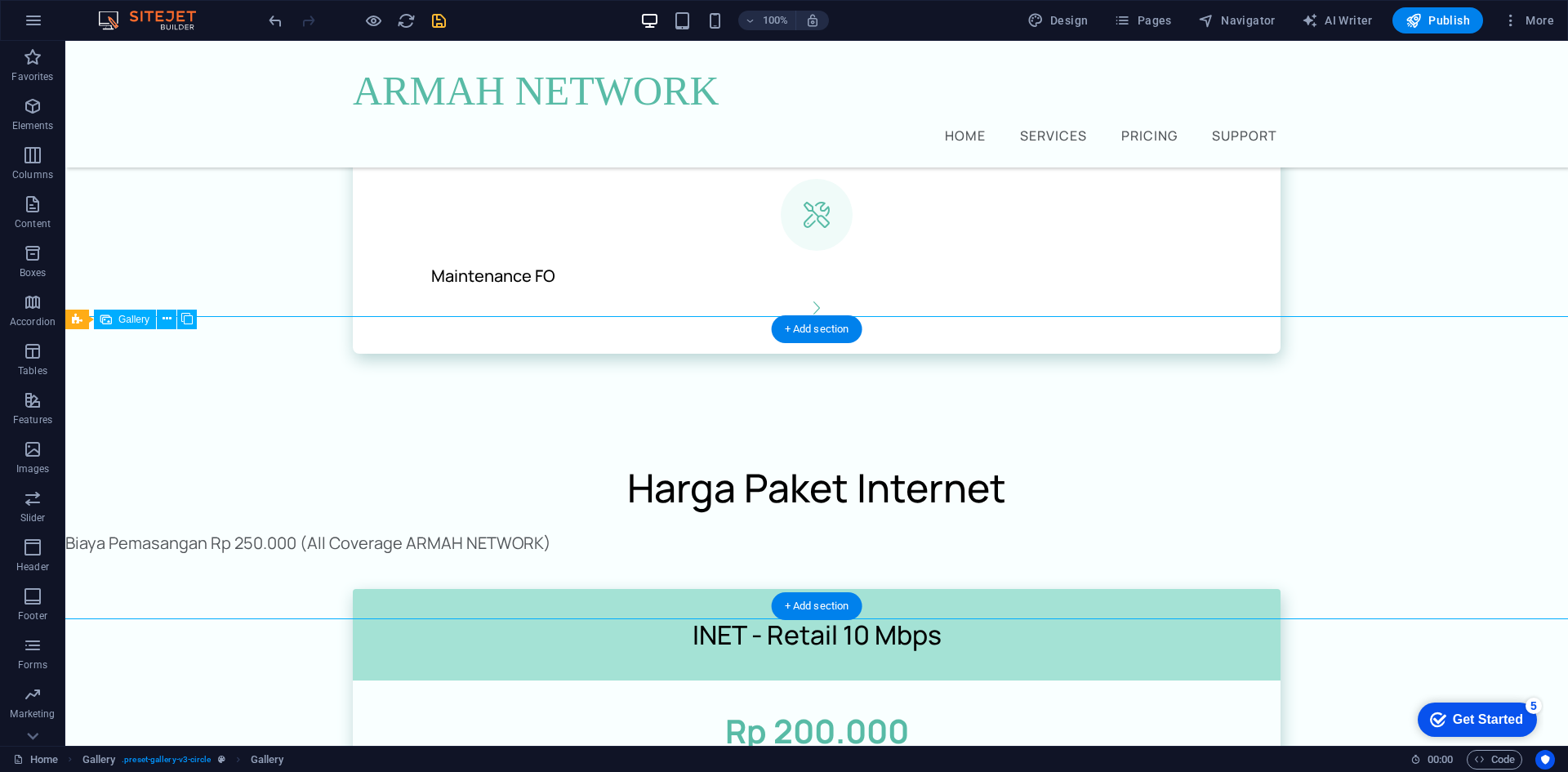
select select "4"
select select "px"
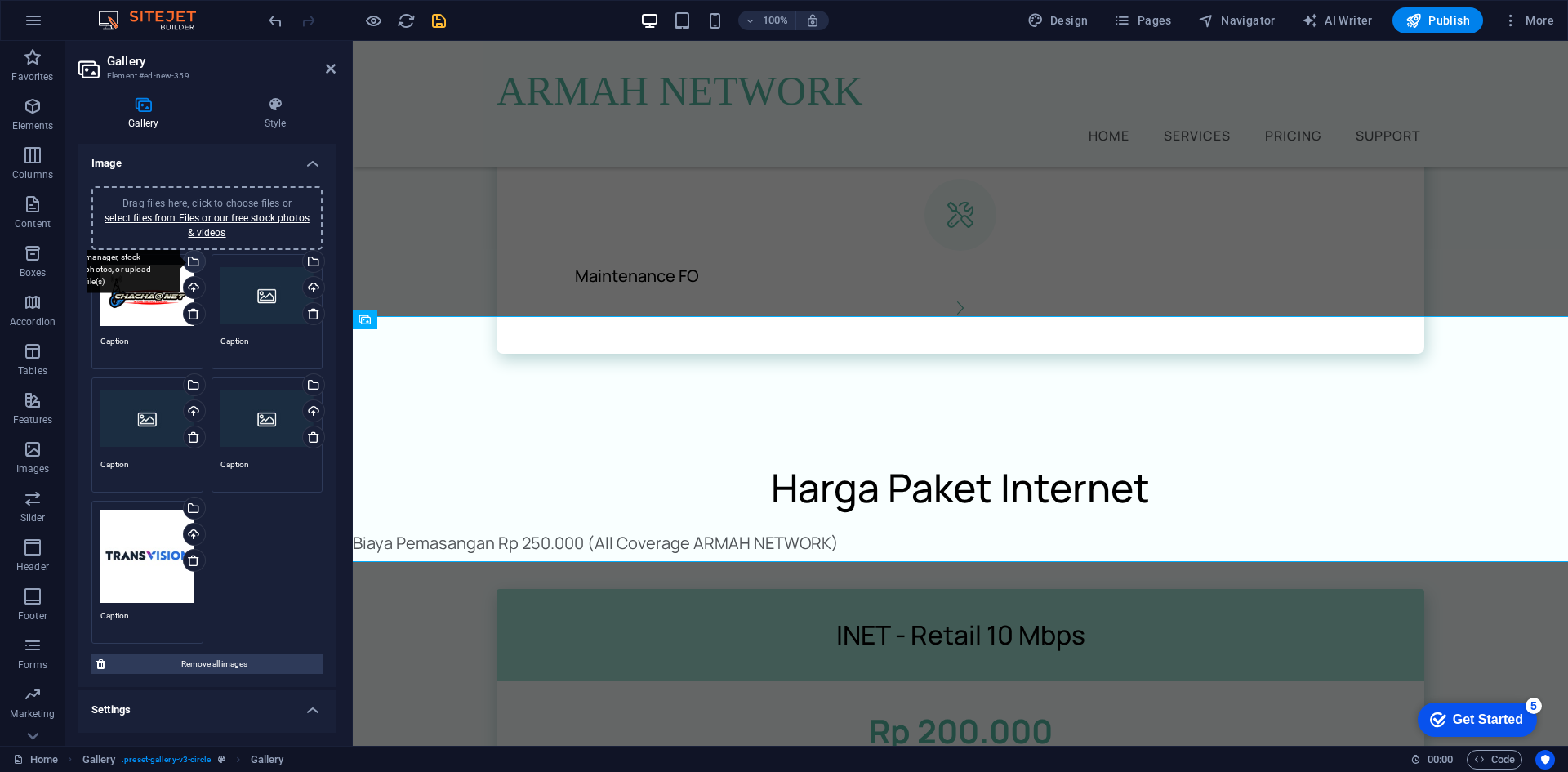
click at [195, 258] on div "Select files from the file manager, stock photos, or upload file(s)" at bounding box center [193, 263] width 25 height 25
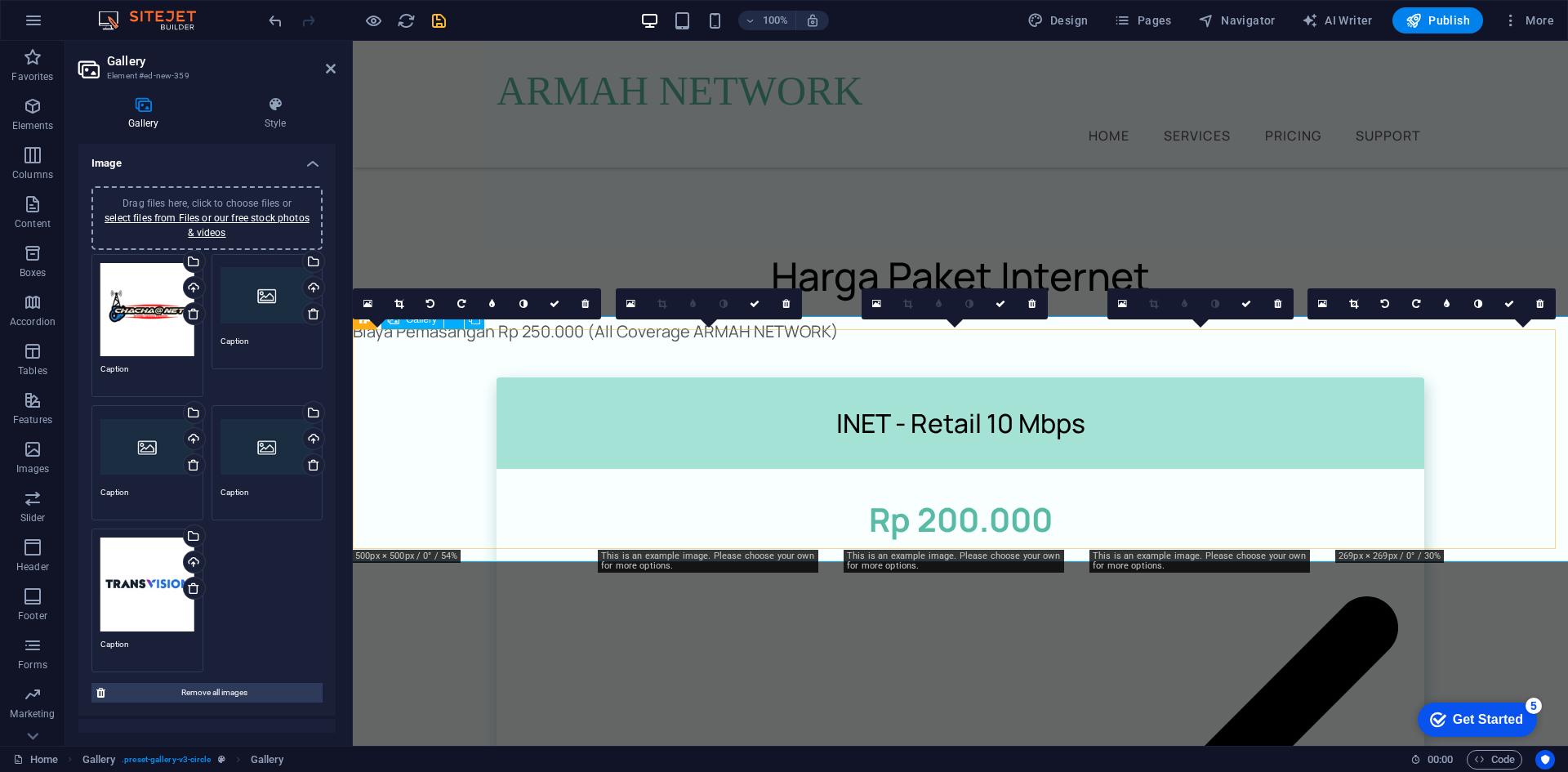
scroll to position [1842, 0]
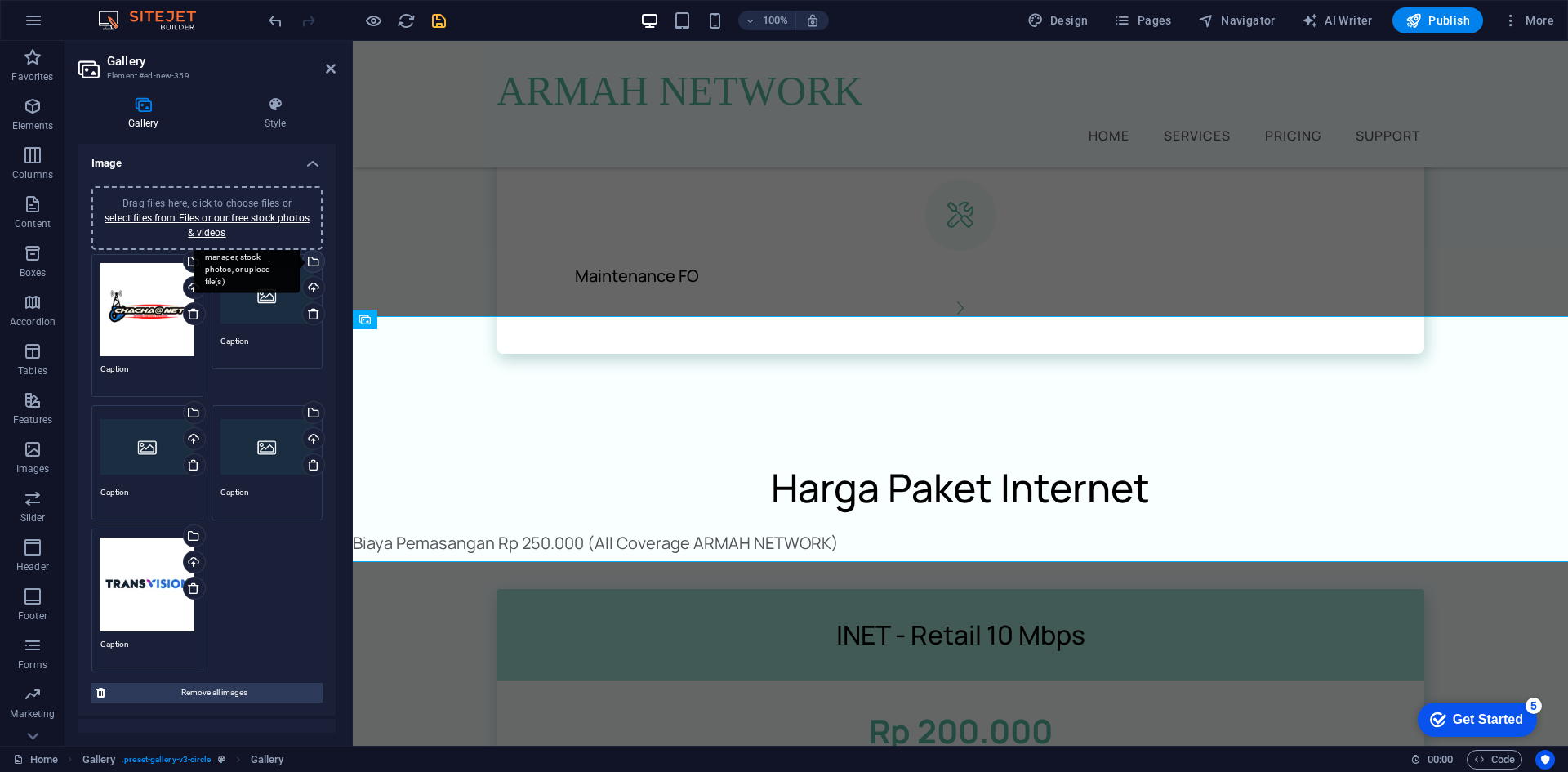
click at [300, 260] on div "Select files from the file manager, stock photos, or upload file(s)" at bounding box center [247, 263] width 106 height 61
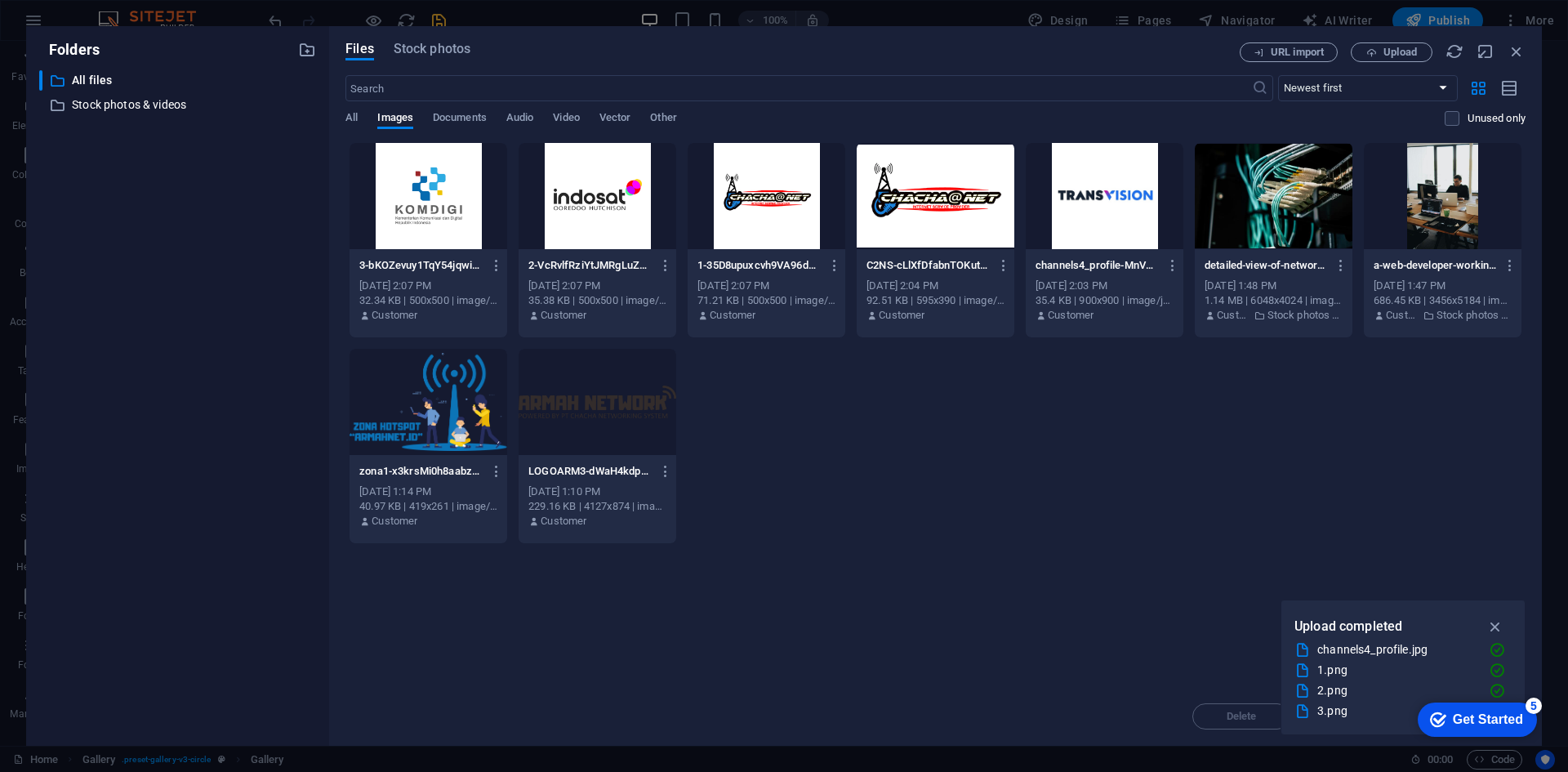
click at [607, 198] on div at bounding box center [597, 196] width 158 height 107
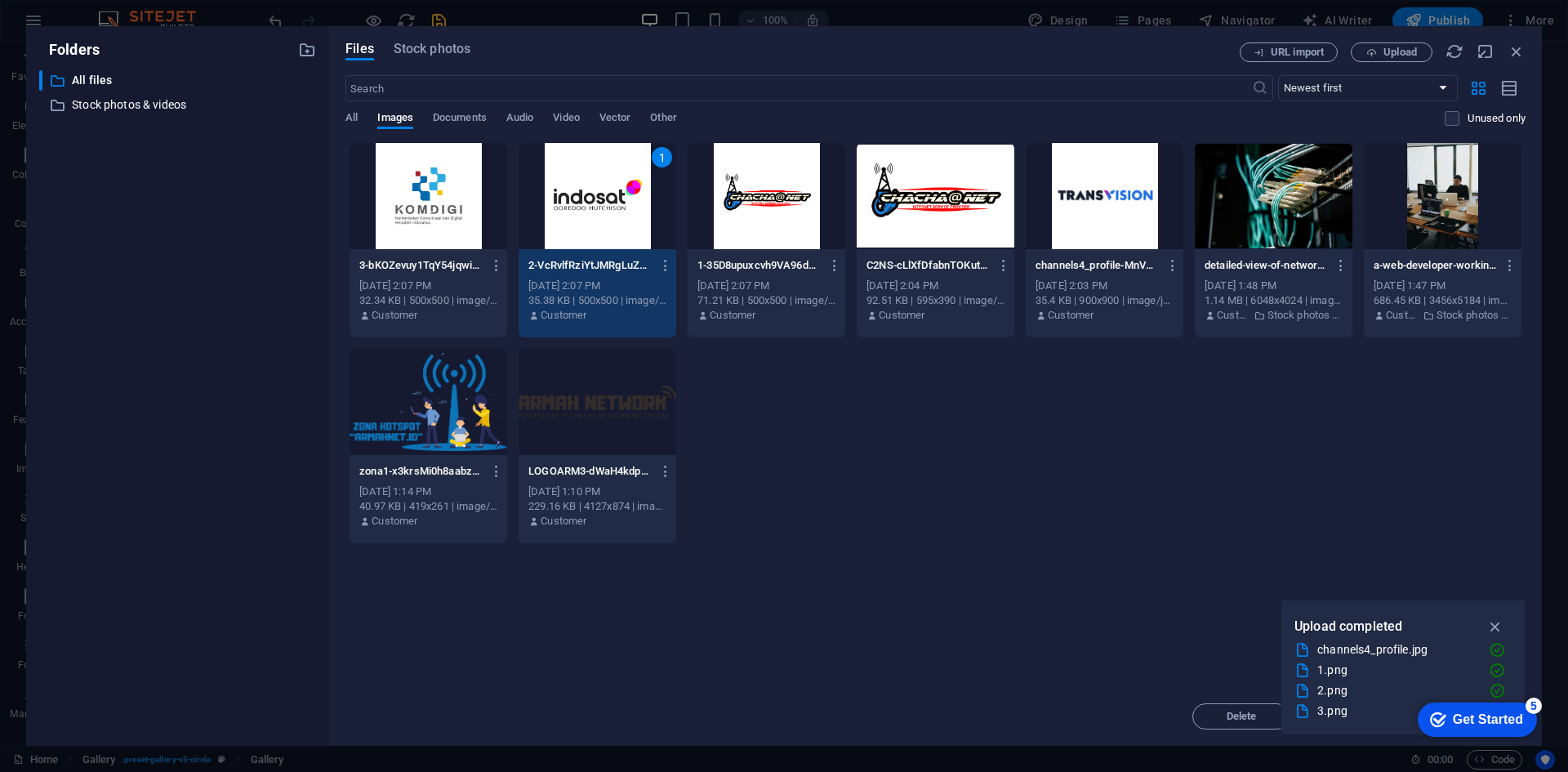
click at [607, 198] on div "1" at bounding box center [597, 196] width 158 height 107
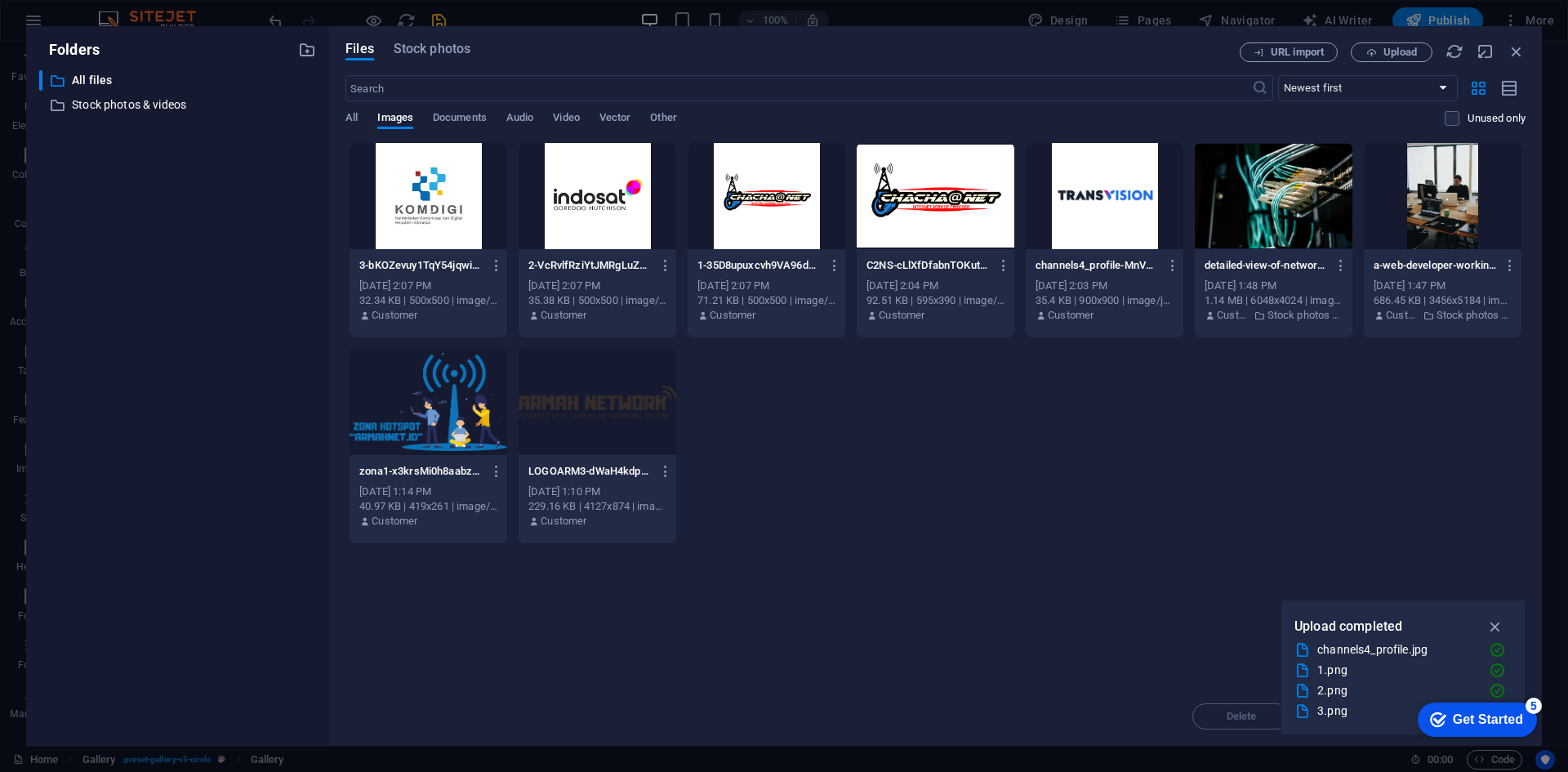
click at [607, 198] on div at bounding box center [597, 196] width 158 height 107
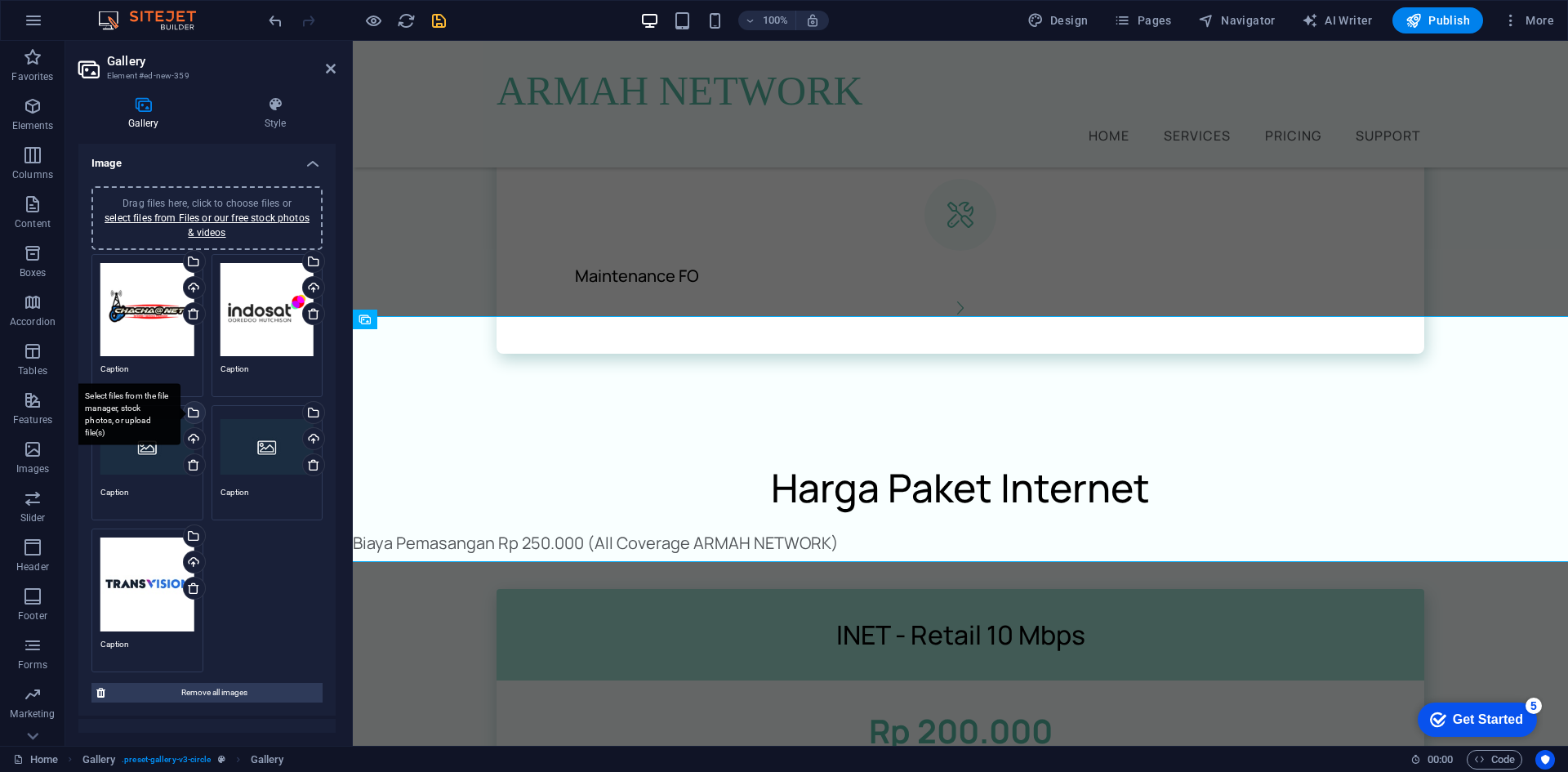
click at [181, 409] on div "Select files from the file manager, stock photos, or upload file(s)" at bounding box center [127, 414] width 106 height 61
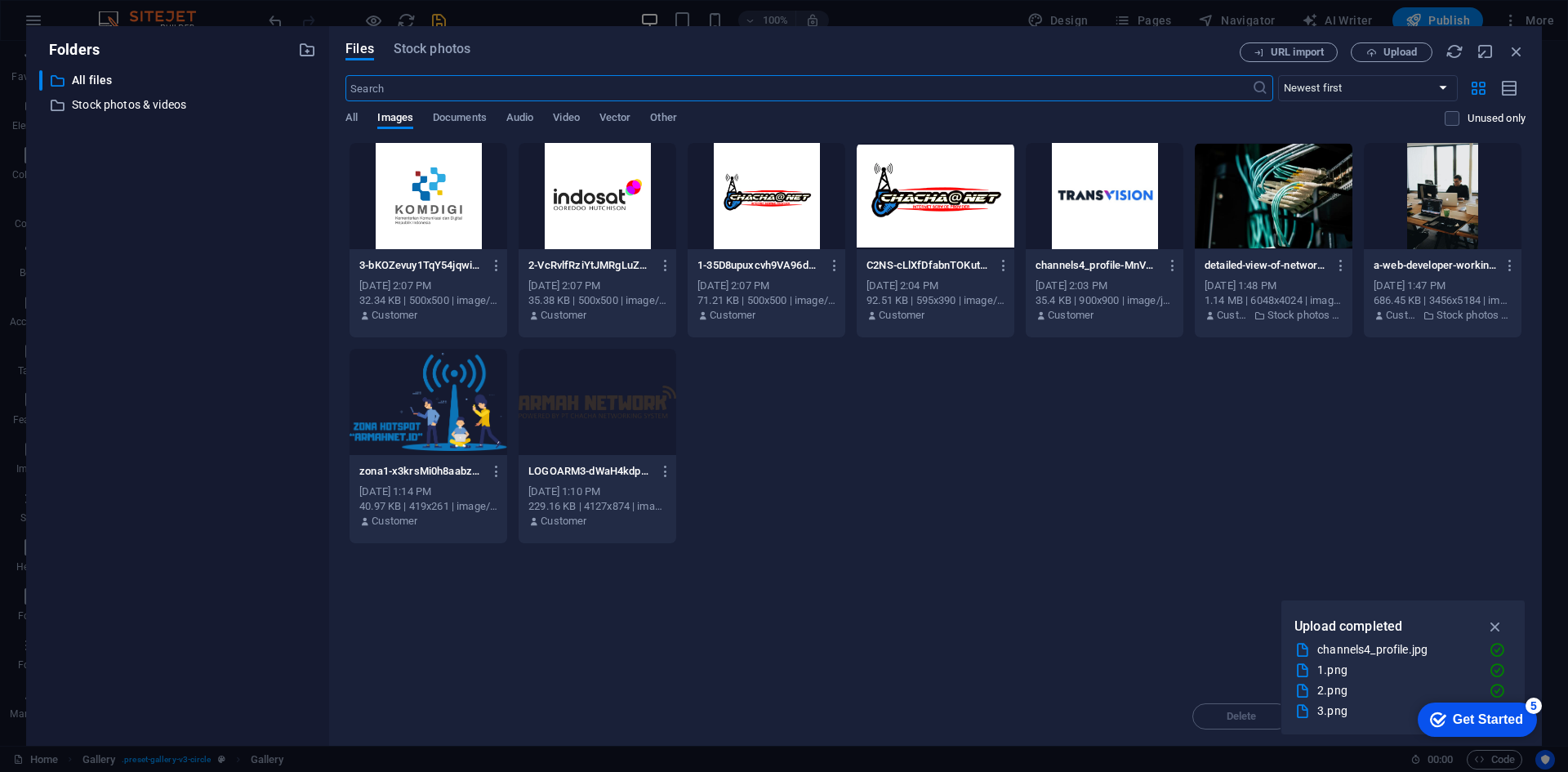
scroll to position [2053, 0]
click at [450, 206] on div at bounding box center [428, 196] width 158 height 107
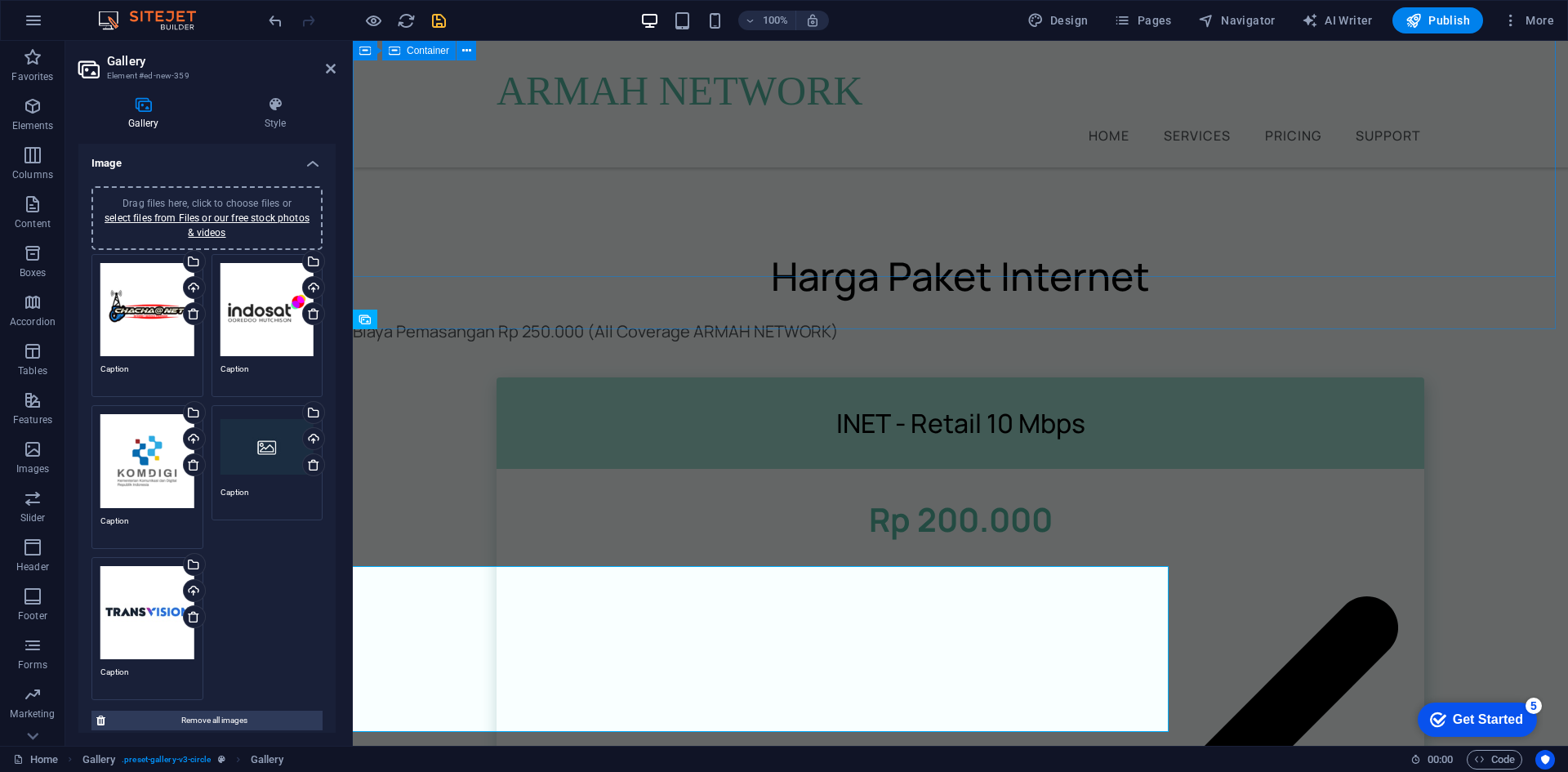
scroll to position [1842, 0]
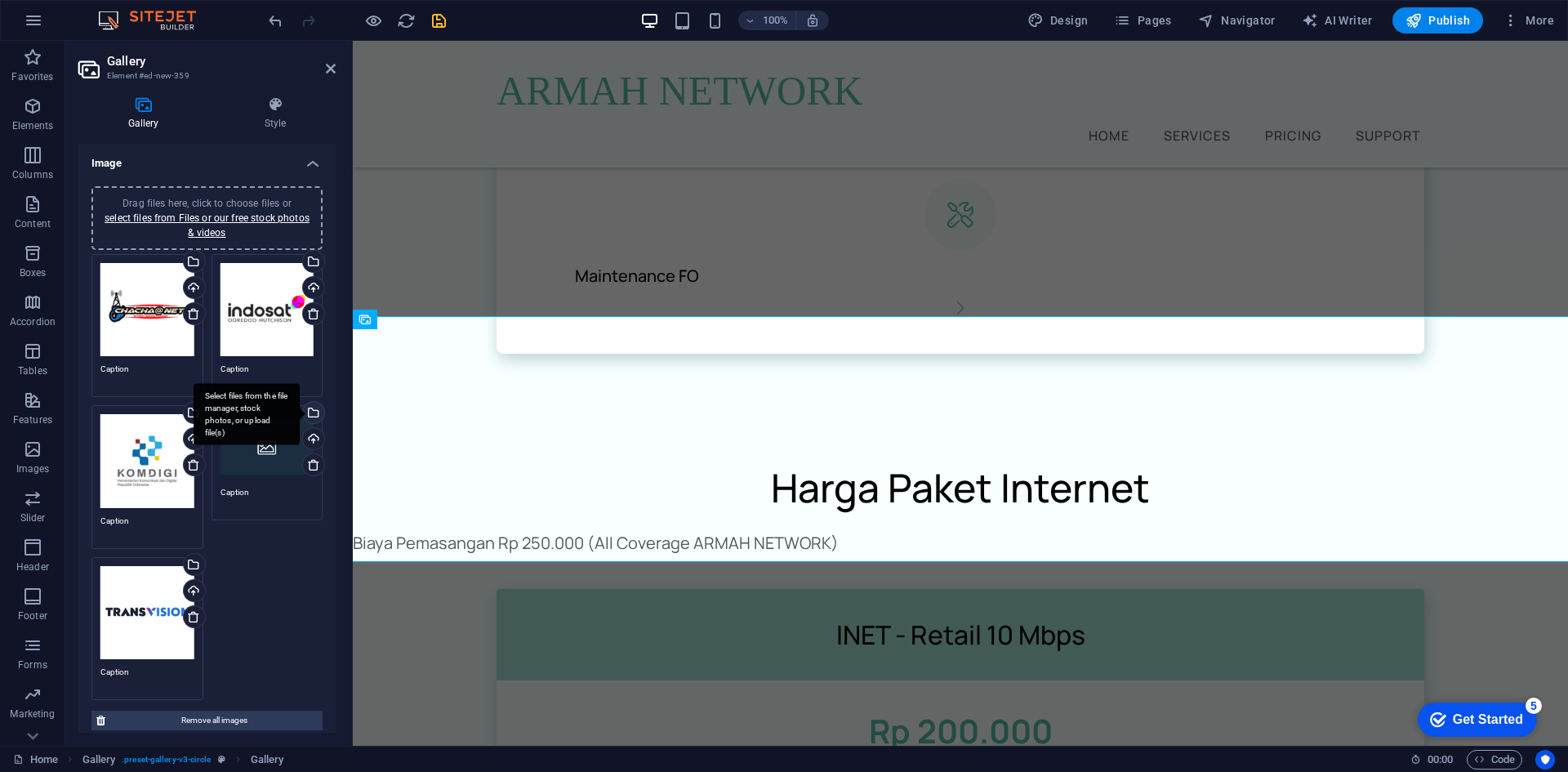
click at [314, 405] on div "Select files from the file manager, stock photos, or upload file(s)" at bounding box center [312, 414] width 25 height 25
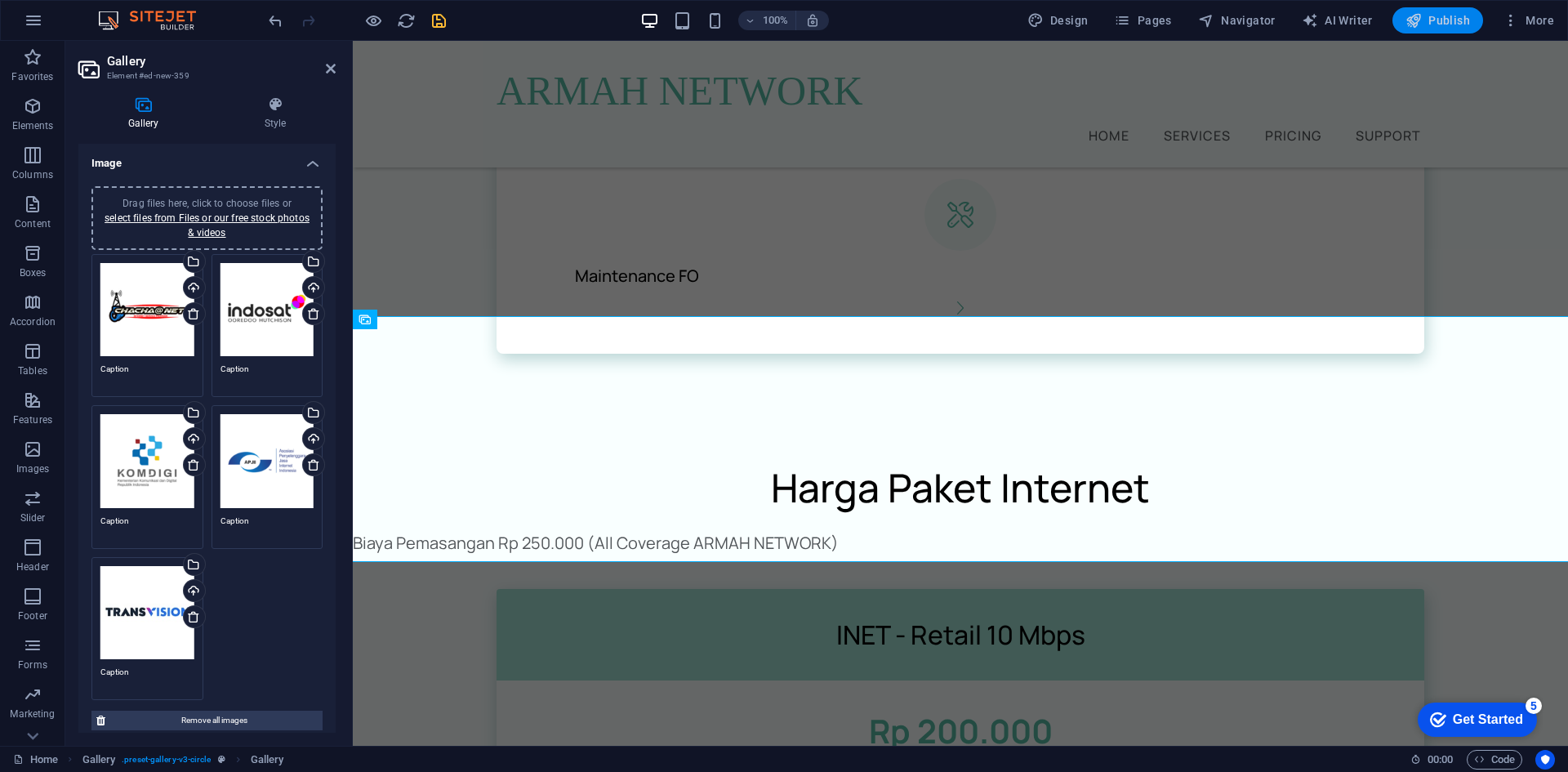
click at [1439, 25] on span "Publish" at bounding box center [1438, 21] width 64 height 17
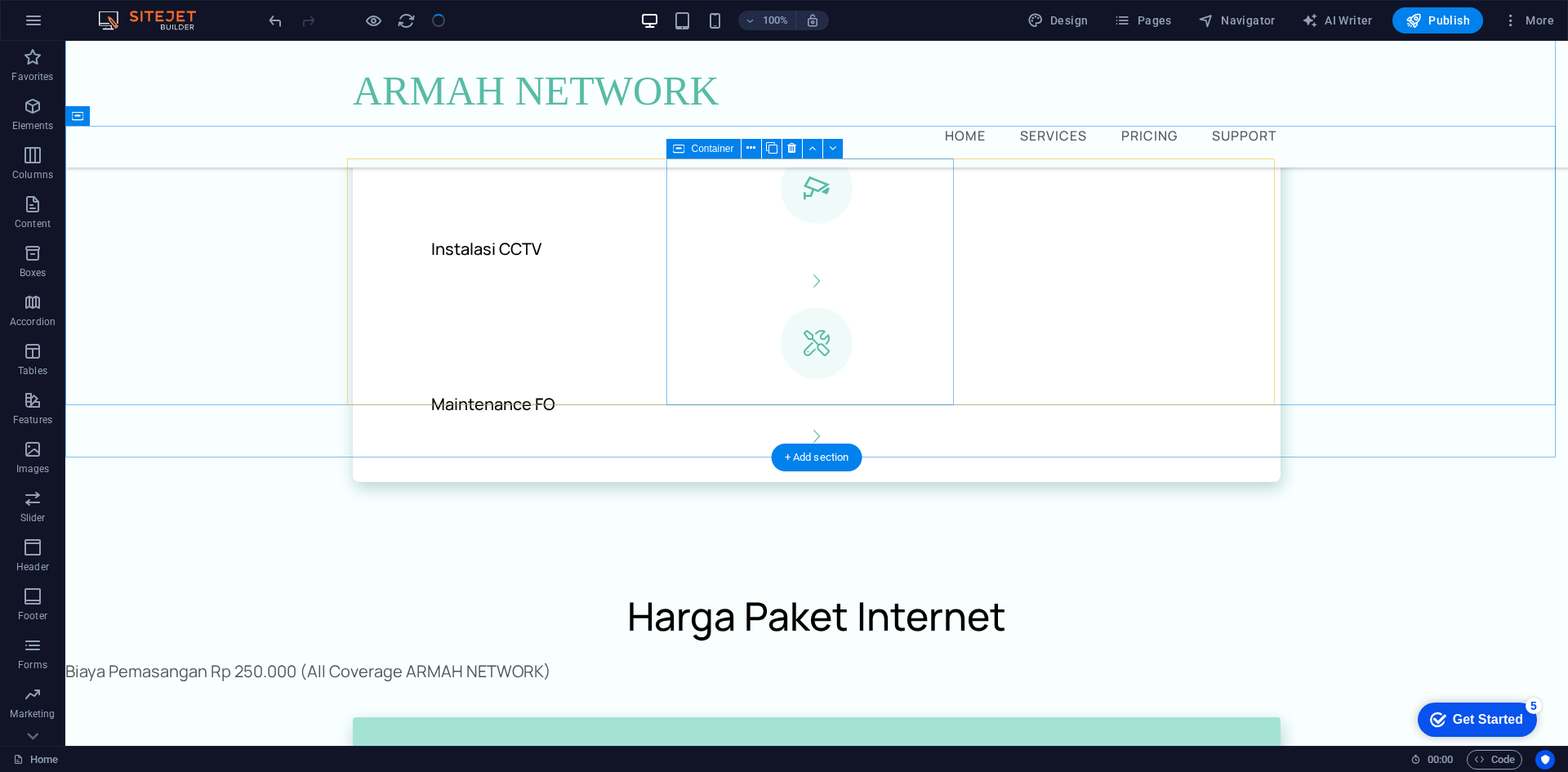
scroll to position [1760, 0]
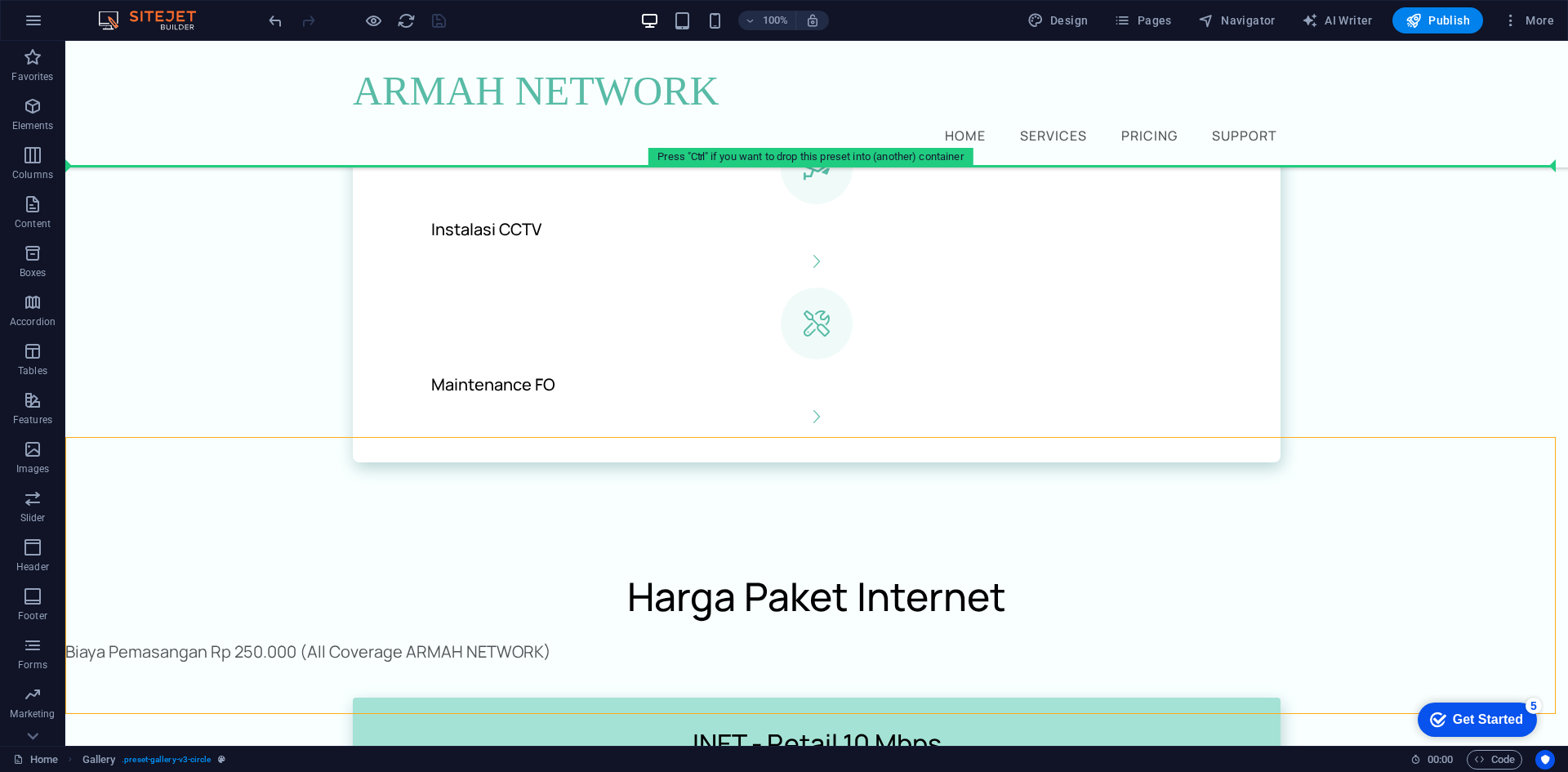
drag, startPoint x: 924, startPoint y: 418, endPoint x: 930, endPoint y: 139, distance: 279.1
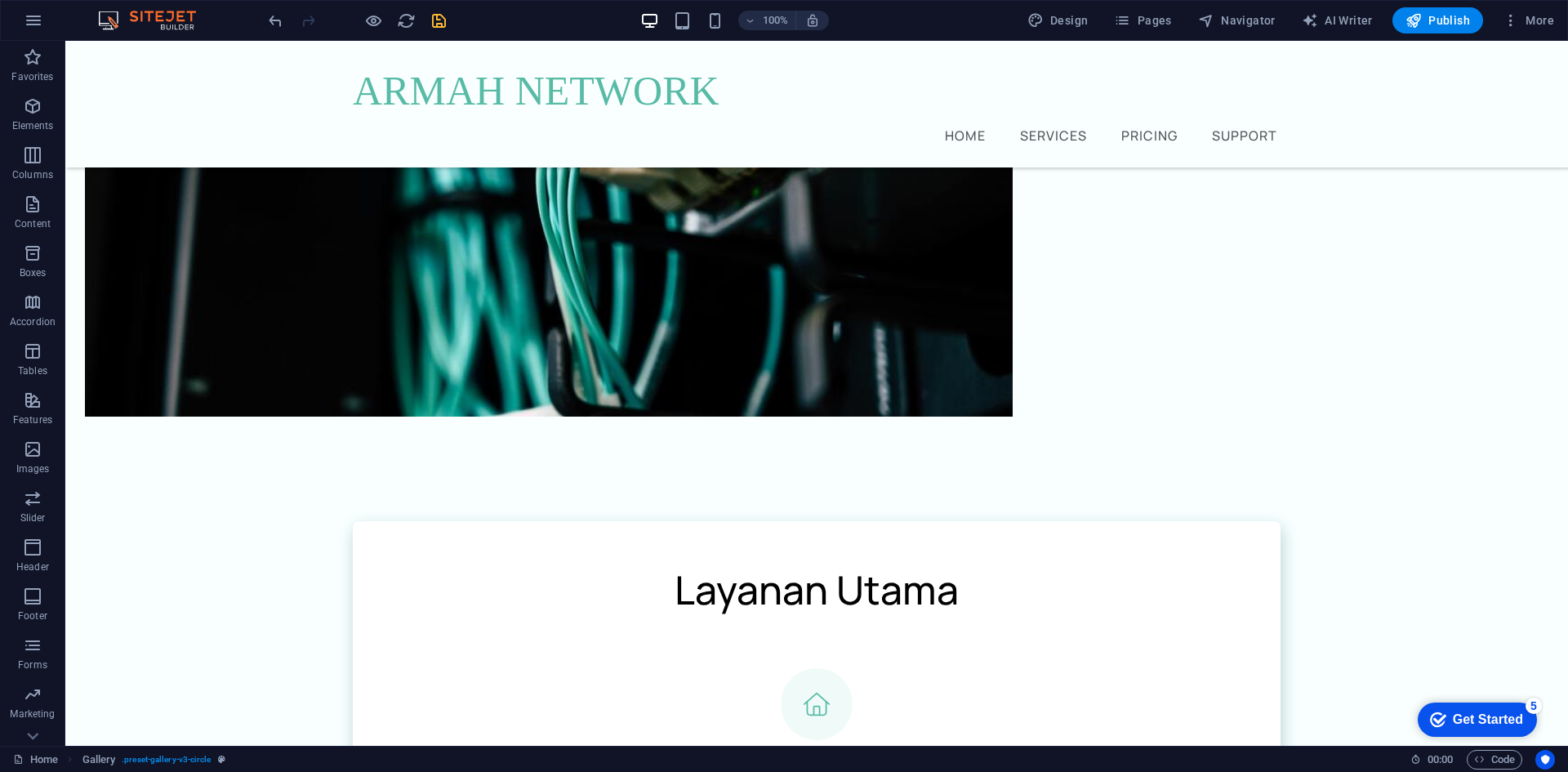
scroll to position [0, 0]
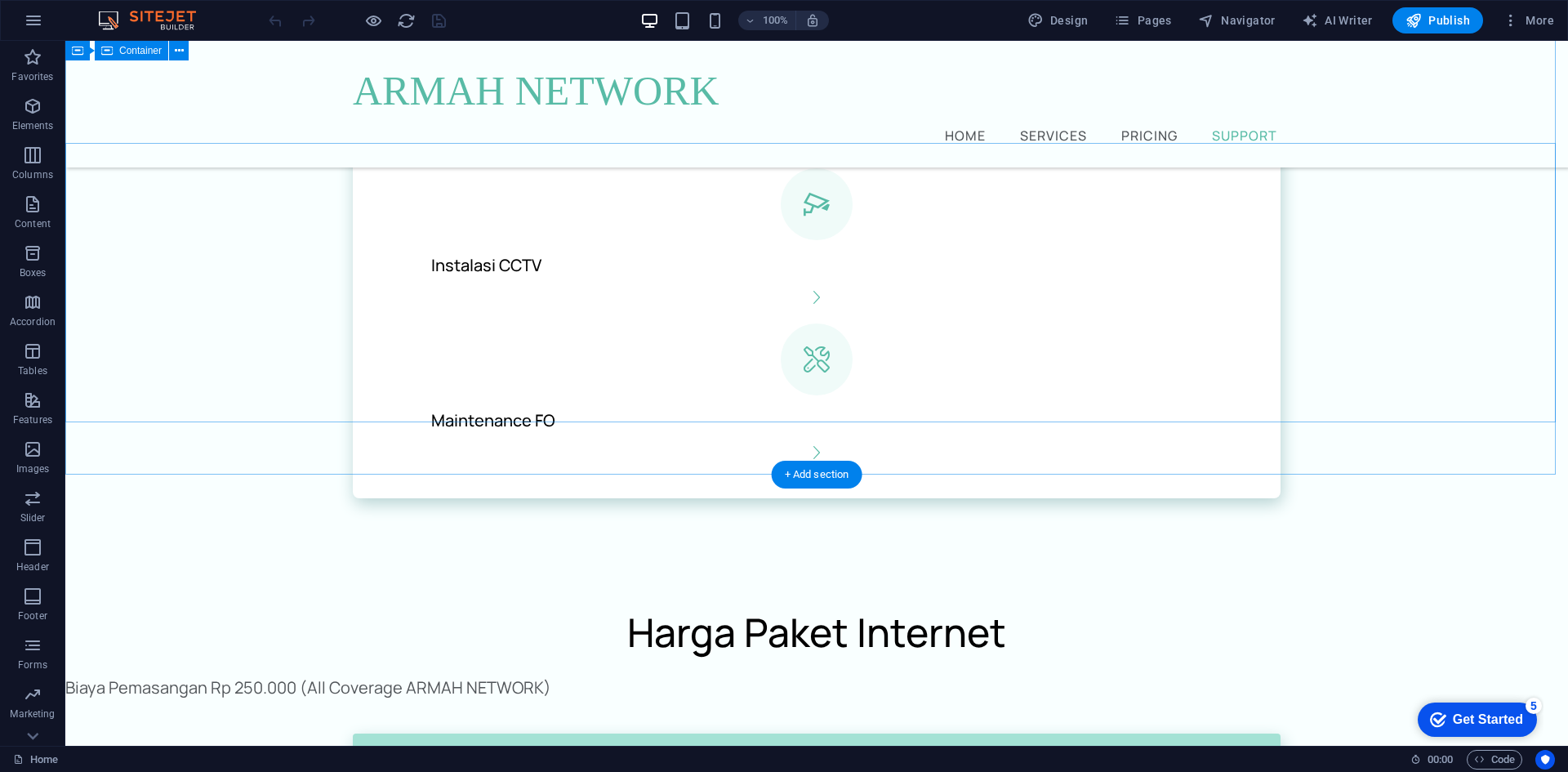
scroll to position [1696, 0]
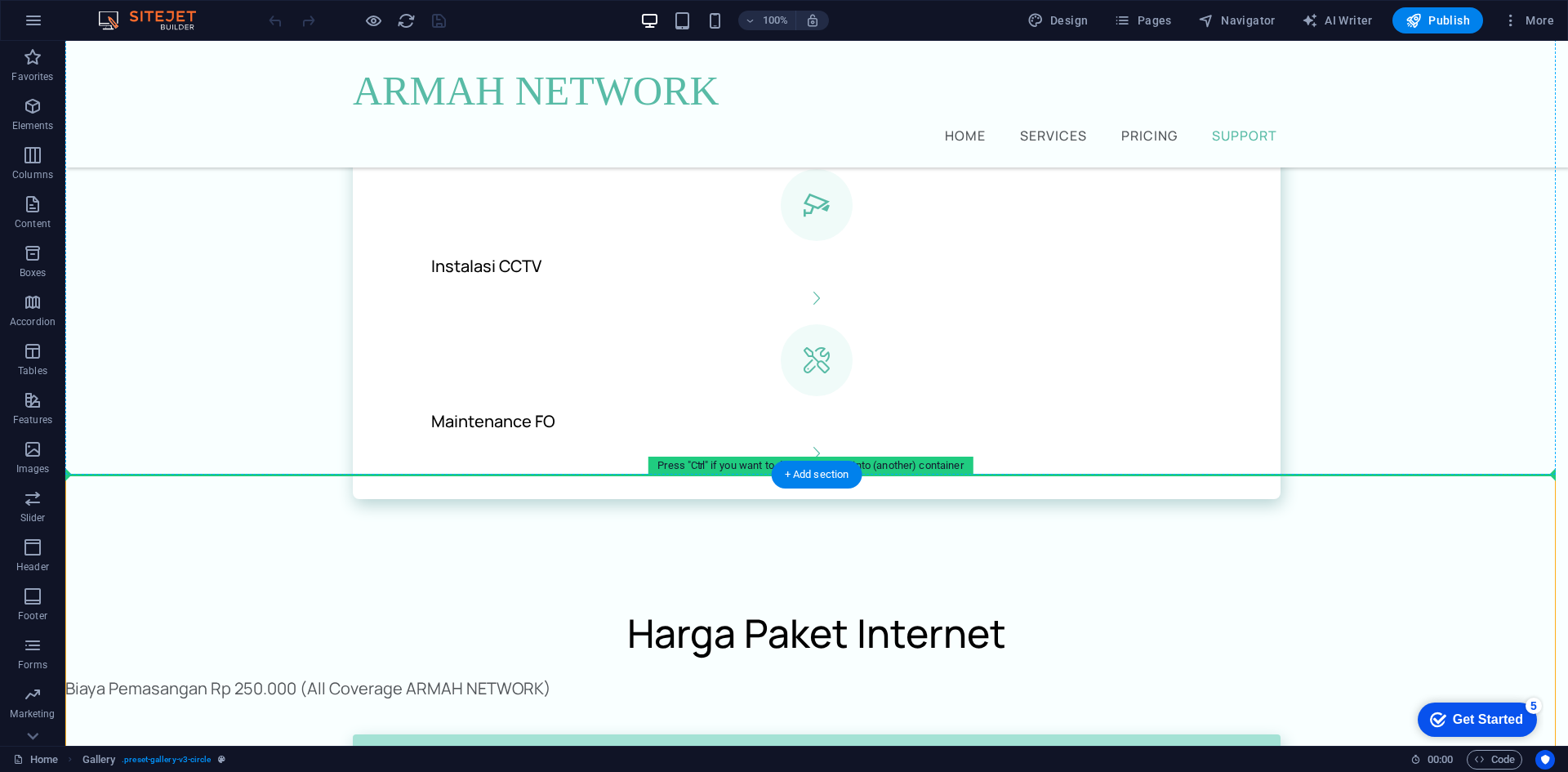
drag, startPoint x: 1273, startPoint y: 482, endPoint x: 1289, endPoint y: 276, distance: 206.6
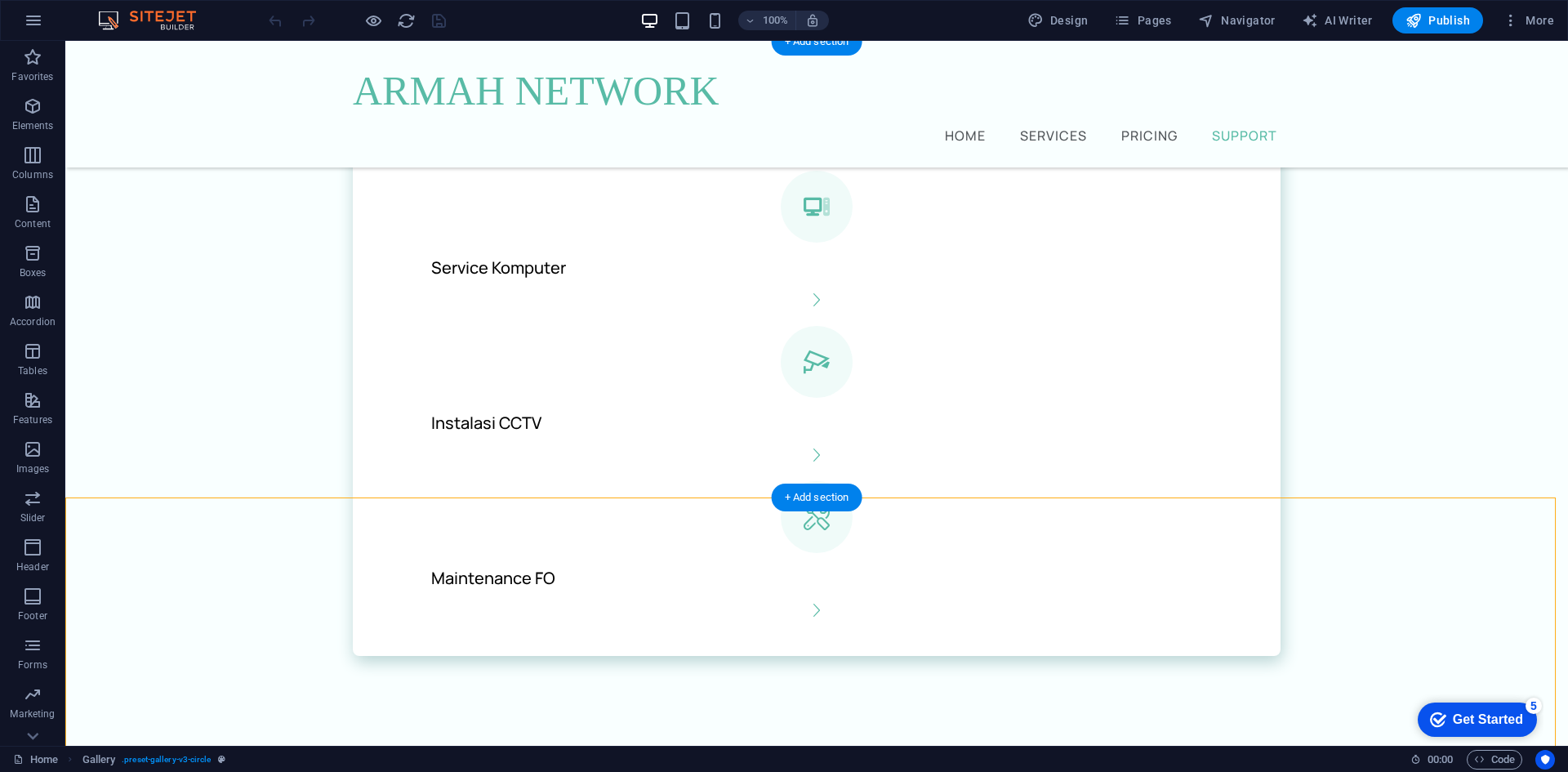
scroll to position [1533, 0]
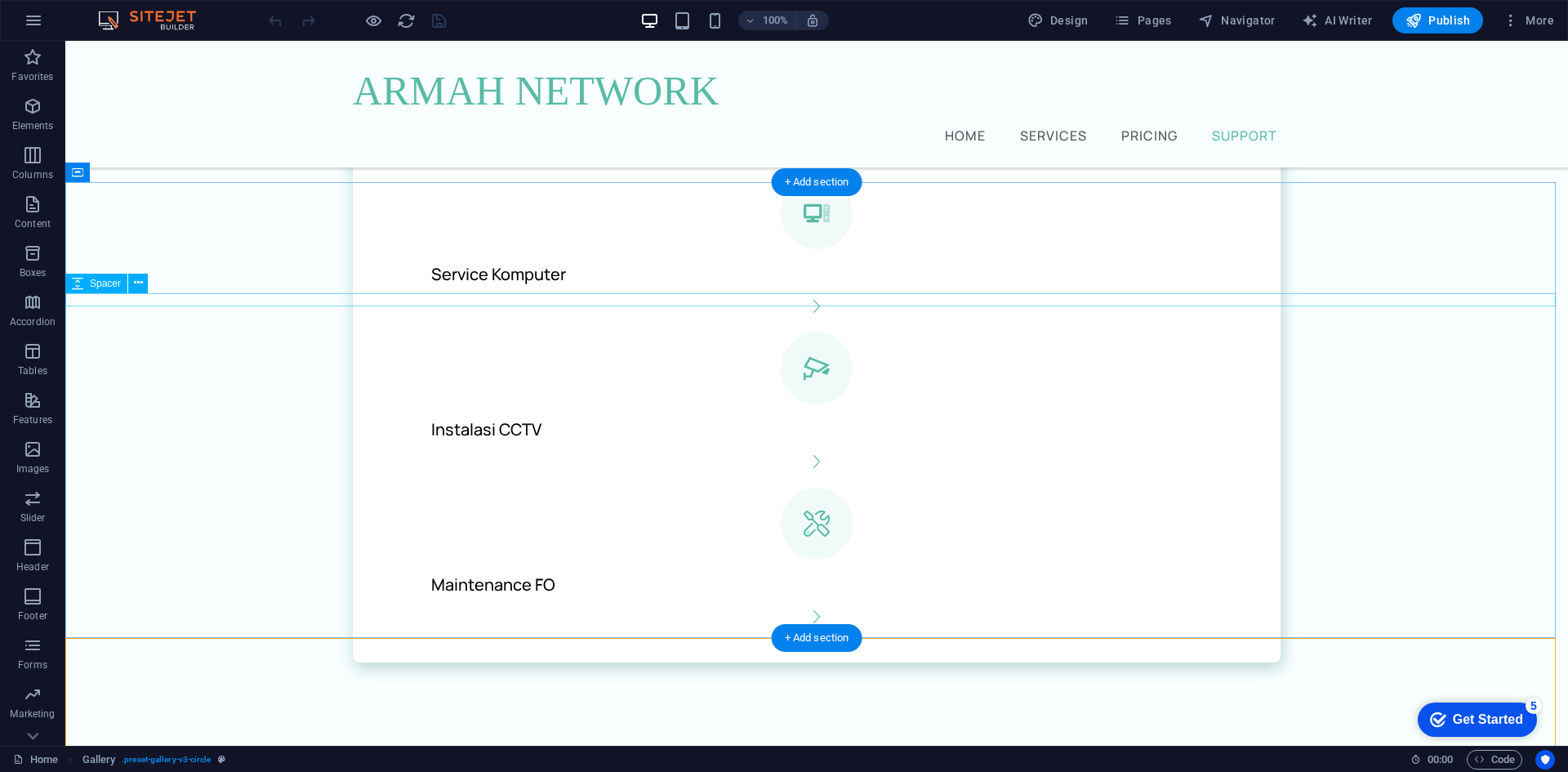
drag, startPoint x: 1116, startPoint y: 638, endPoint x: 1110, endPoint y: 300, distance: 338.1
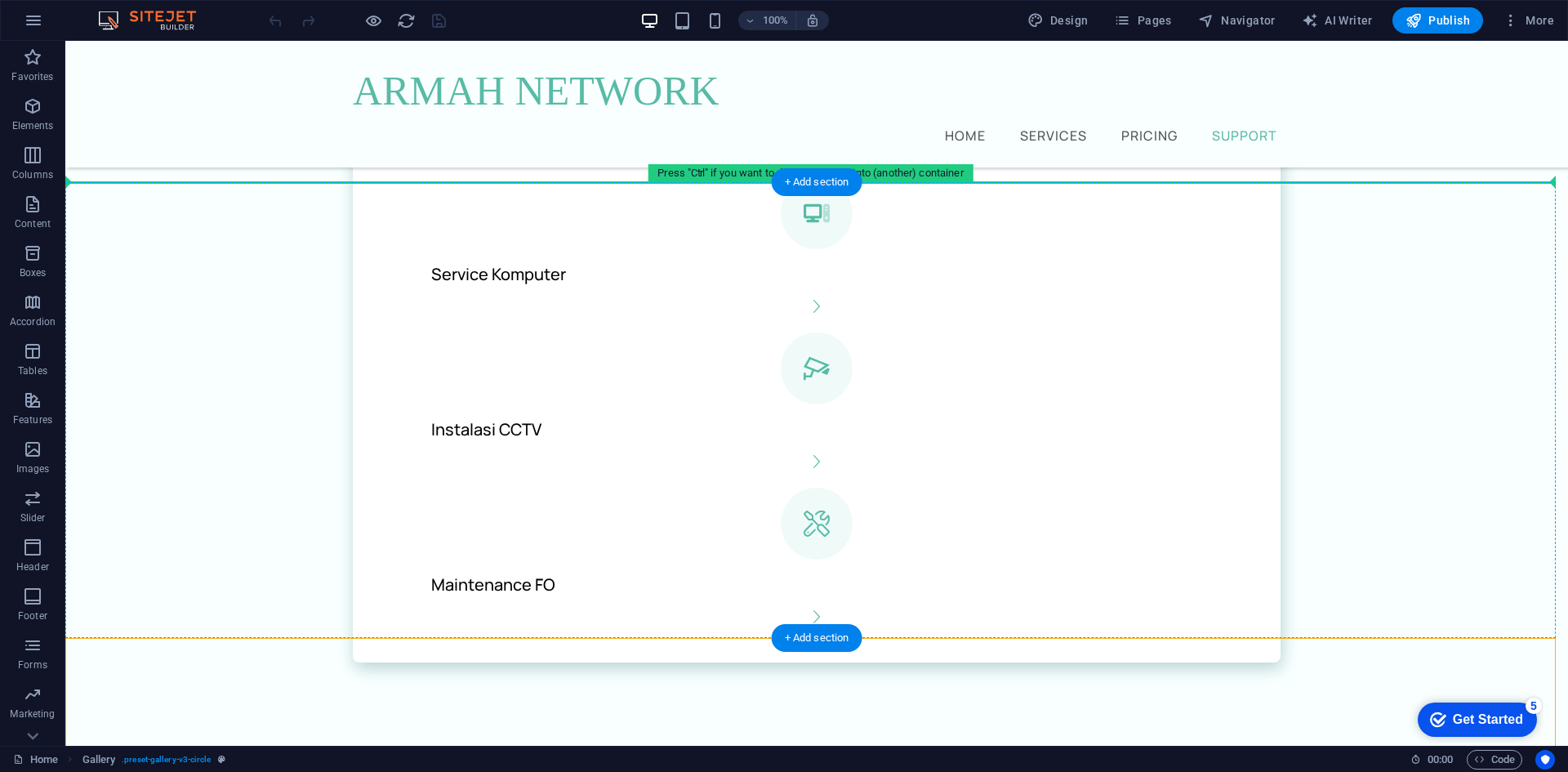
drag, startPoint x: 937, startPoint y: 640, endPoint x: 916, endPoint y: 310, distance: 330.7
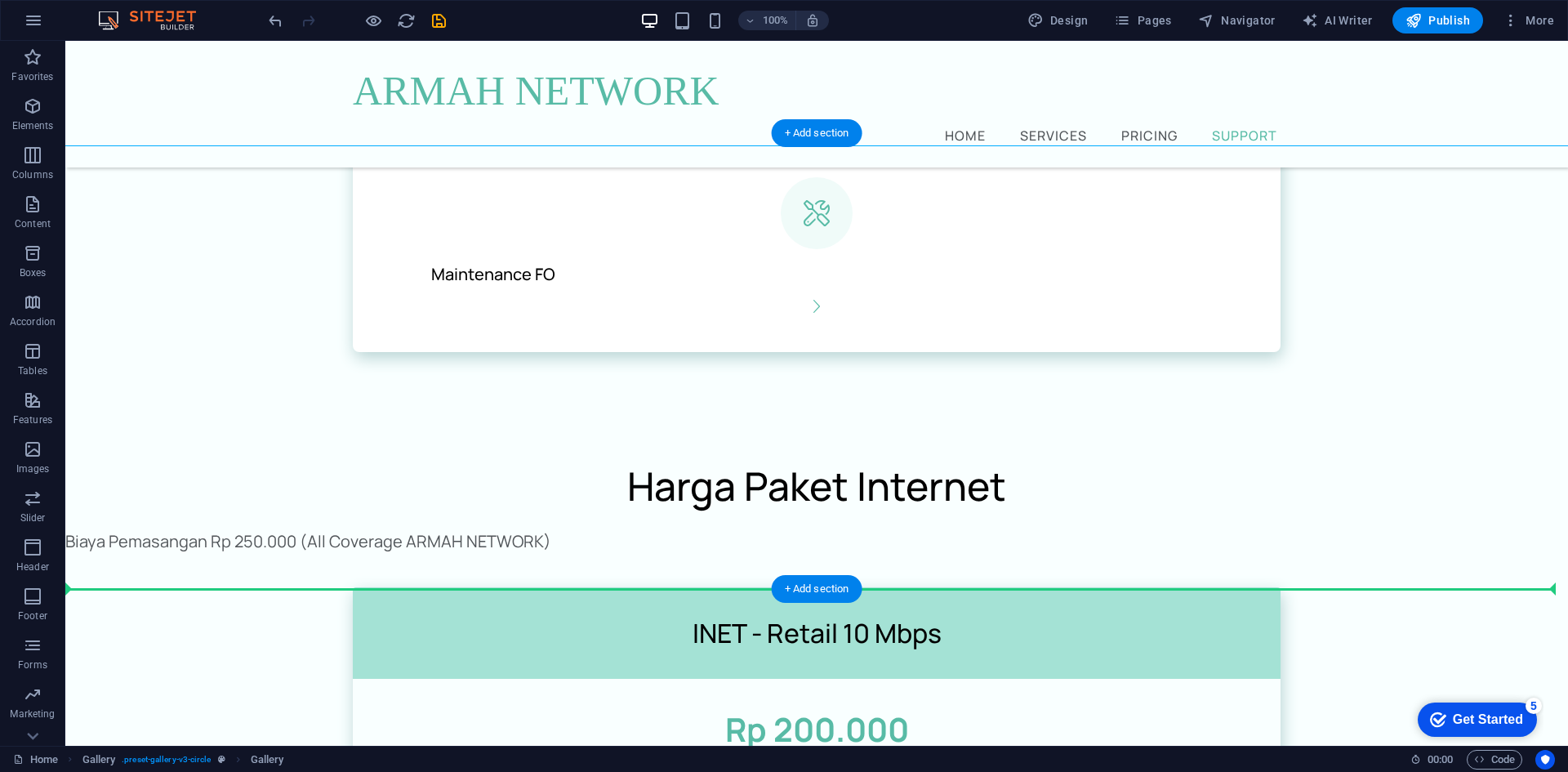
scroll to position [1859, 0]
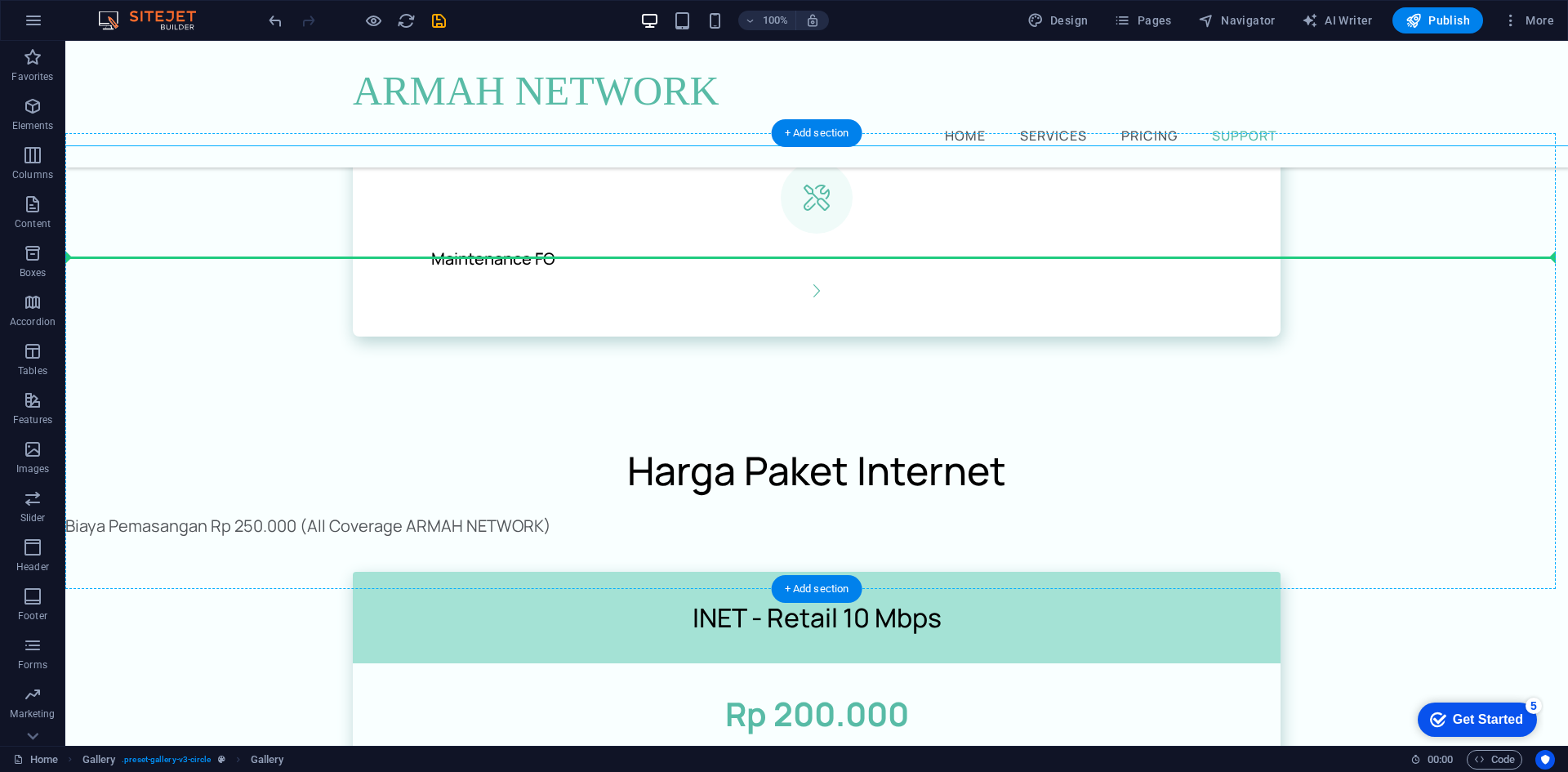
drag, startPoint x: 934, startPoint y: 188, endPoint x: 980, endPoint y: 258, distance: 83.8
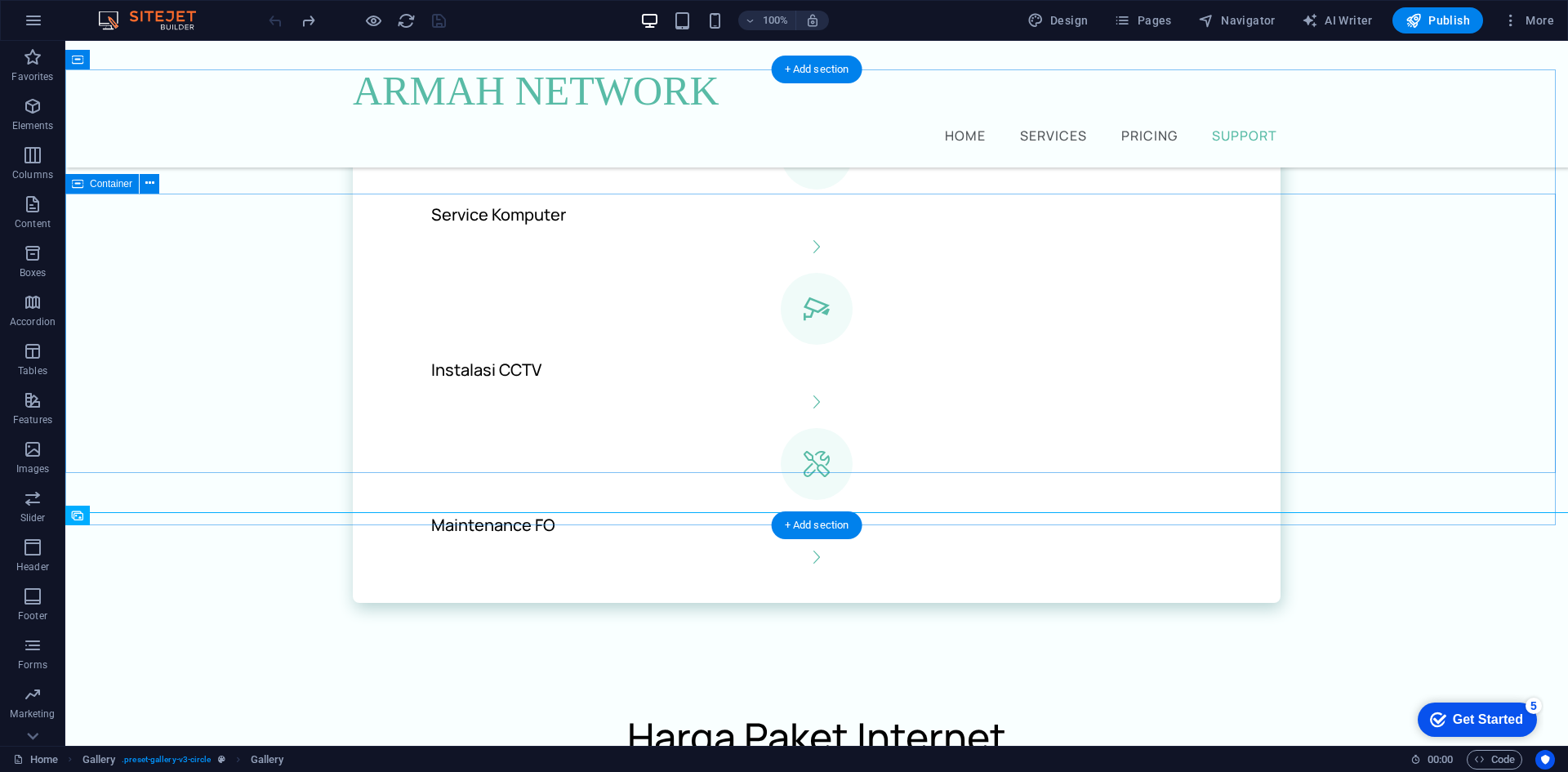
scroll to position [1671, 0]
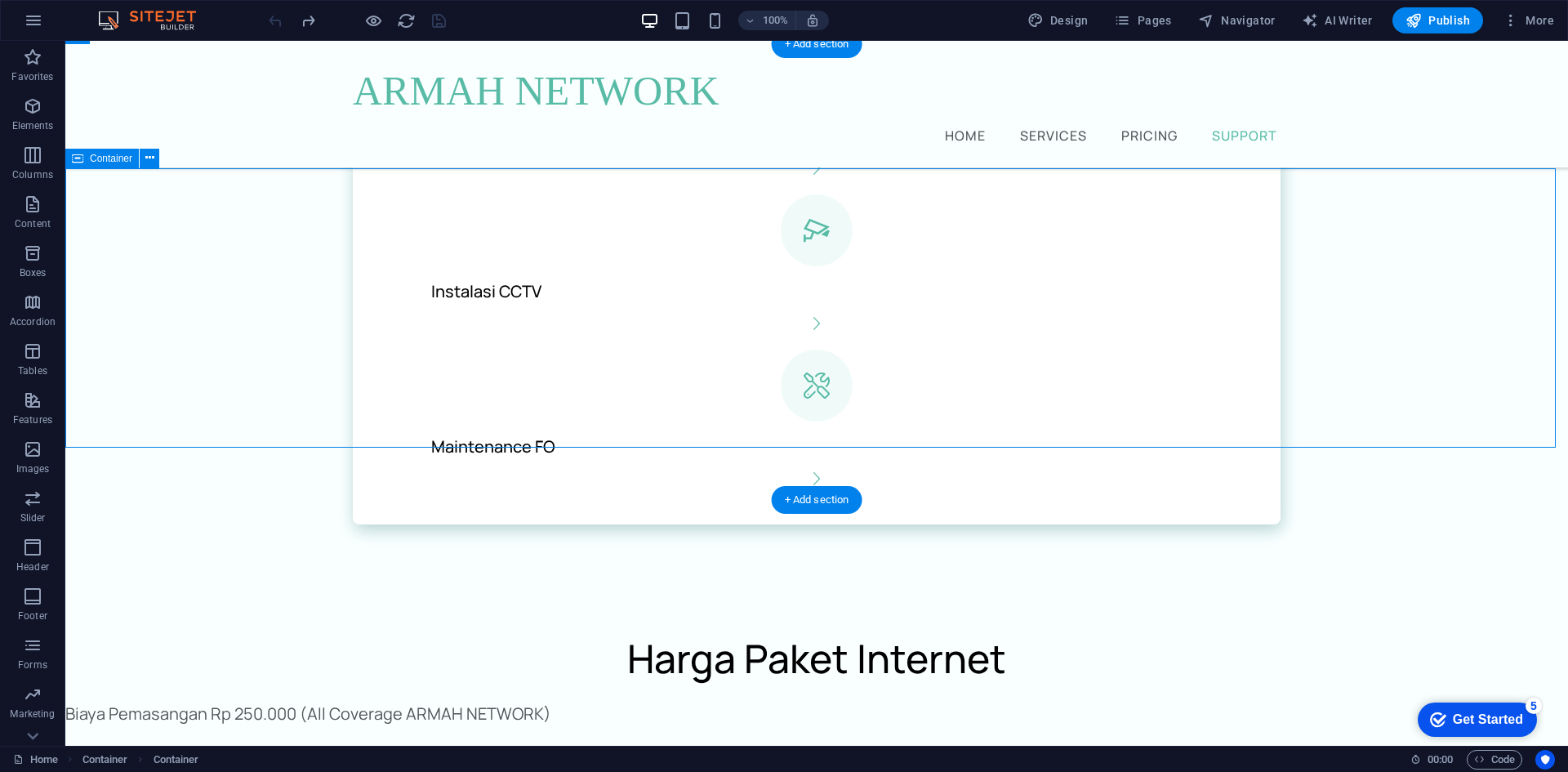
scroll to position [1589, 0]
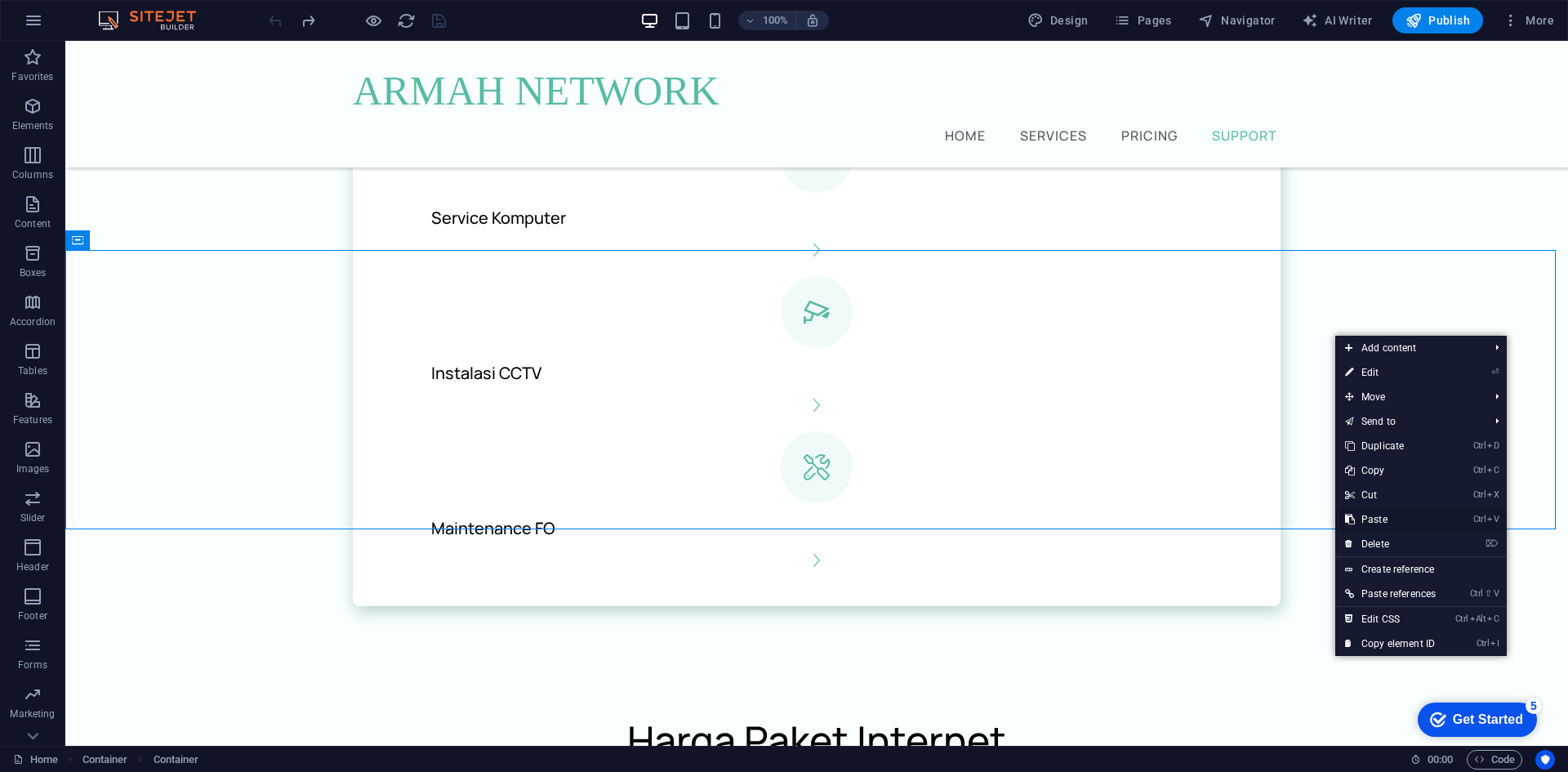
click at [1406, 529] on link "Ctrl V Paste" at bounding box center [1391, 520] width 111 height 25
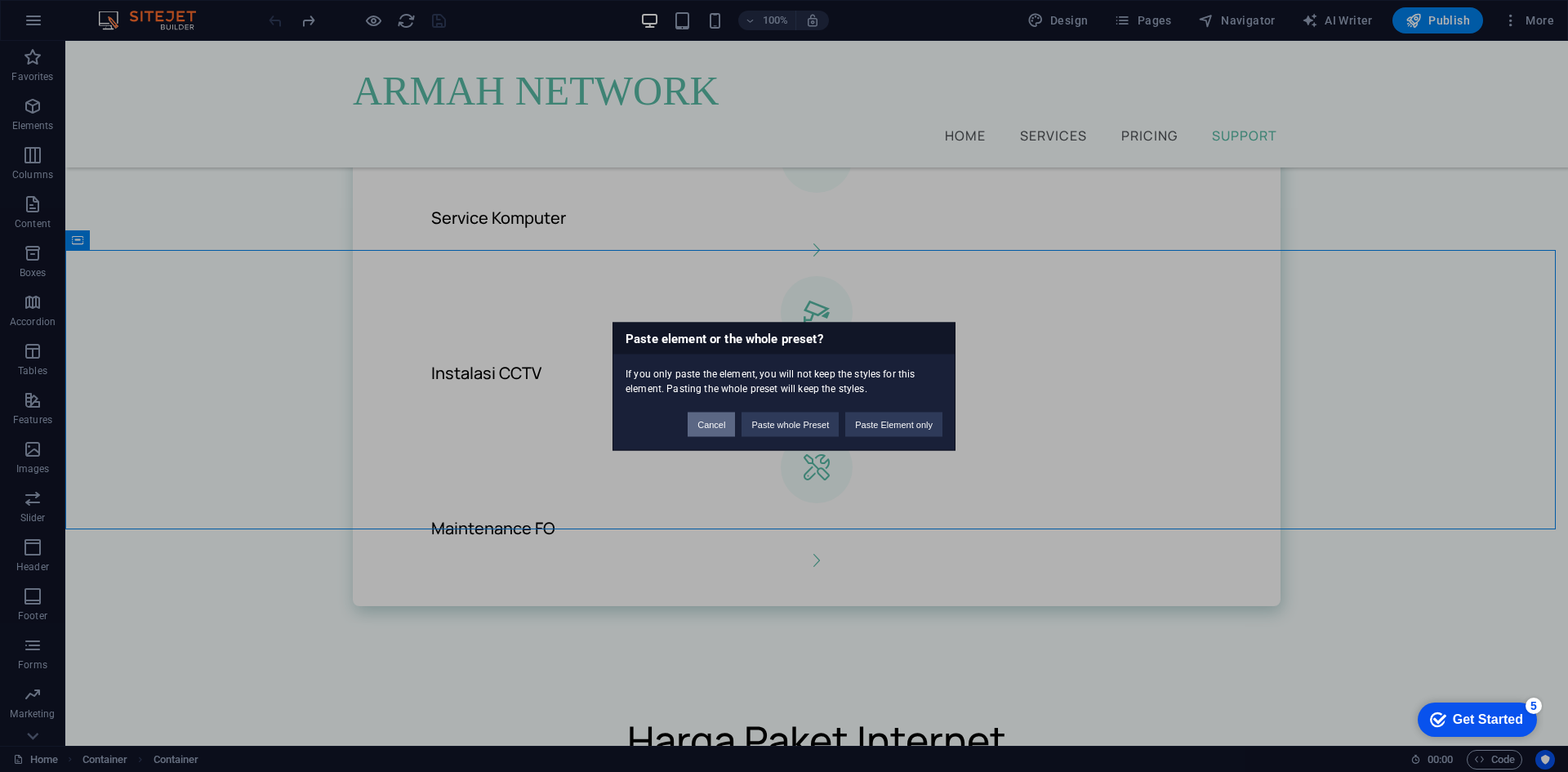
click at [707, 423] on button "Cancel" at bounding box center [711, 424] width 47 height 25
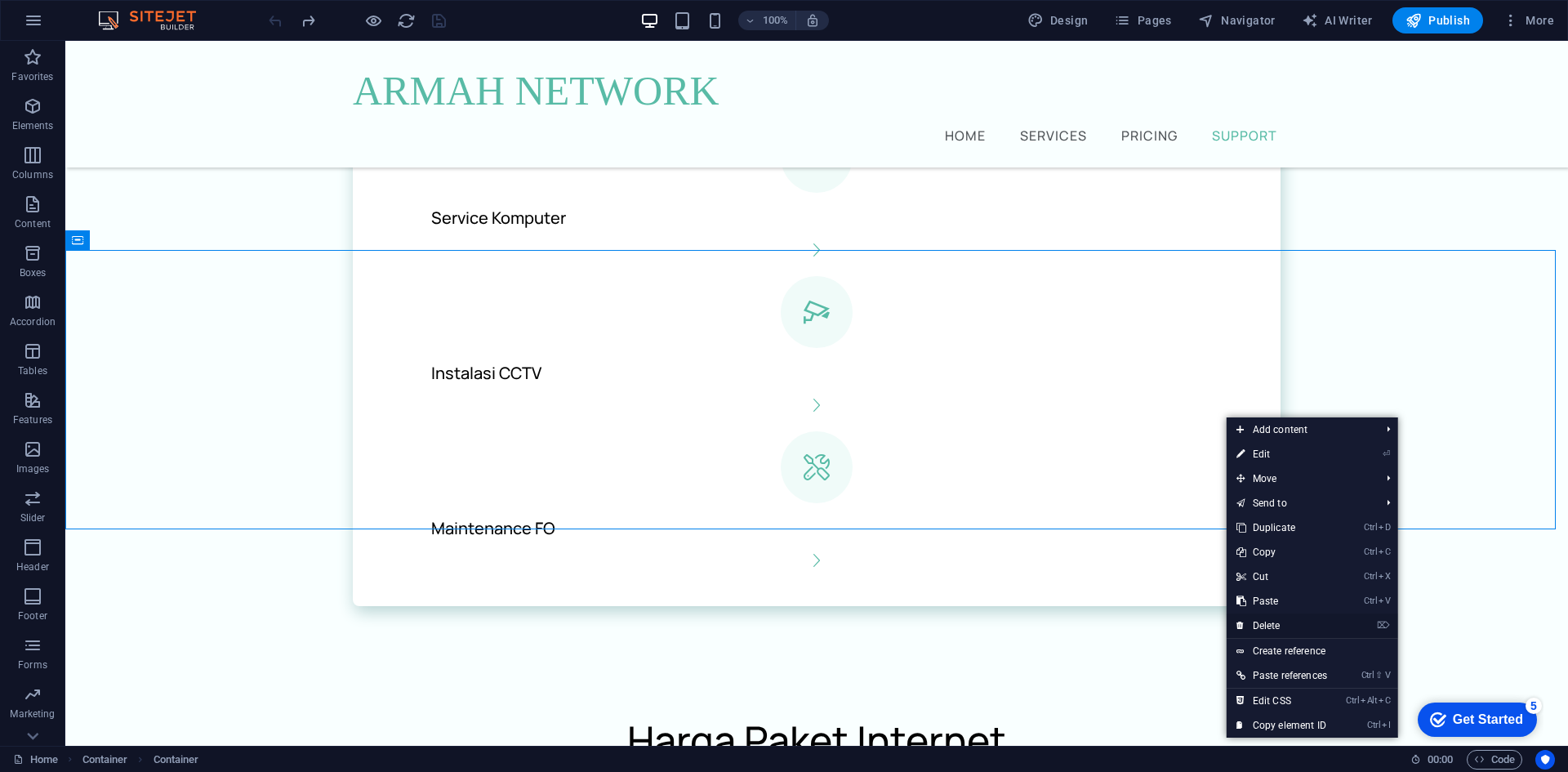
click at [1311, 616] on link "⌦ Delete" at bounding box center [1282, 626] width 111 height 25
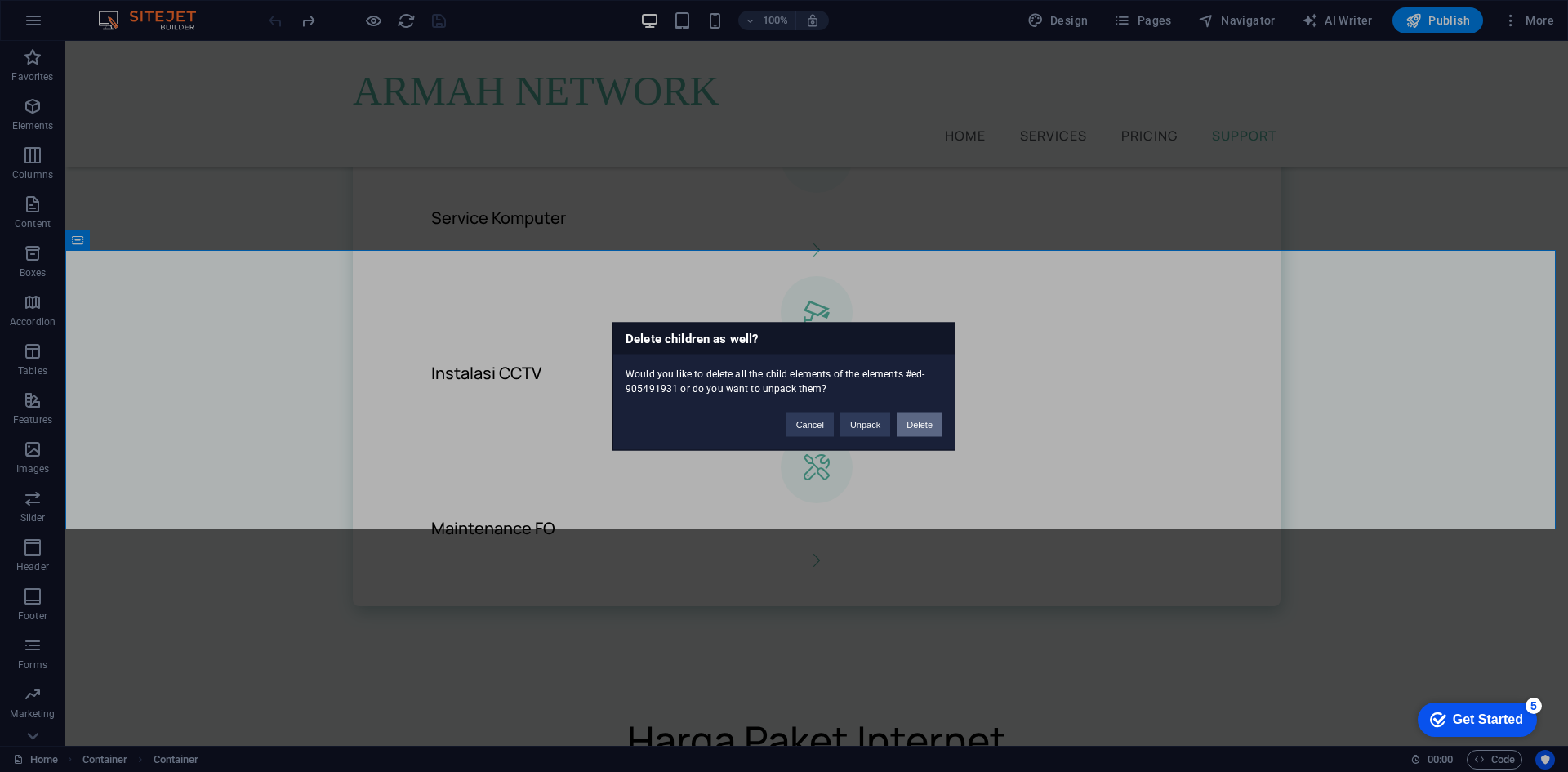
click at [917, 424] on button "Delete" at bounding box center [919, 424] width 45 height 25
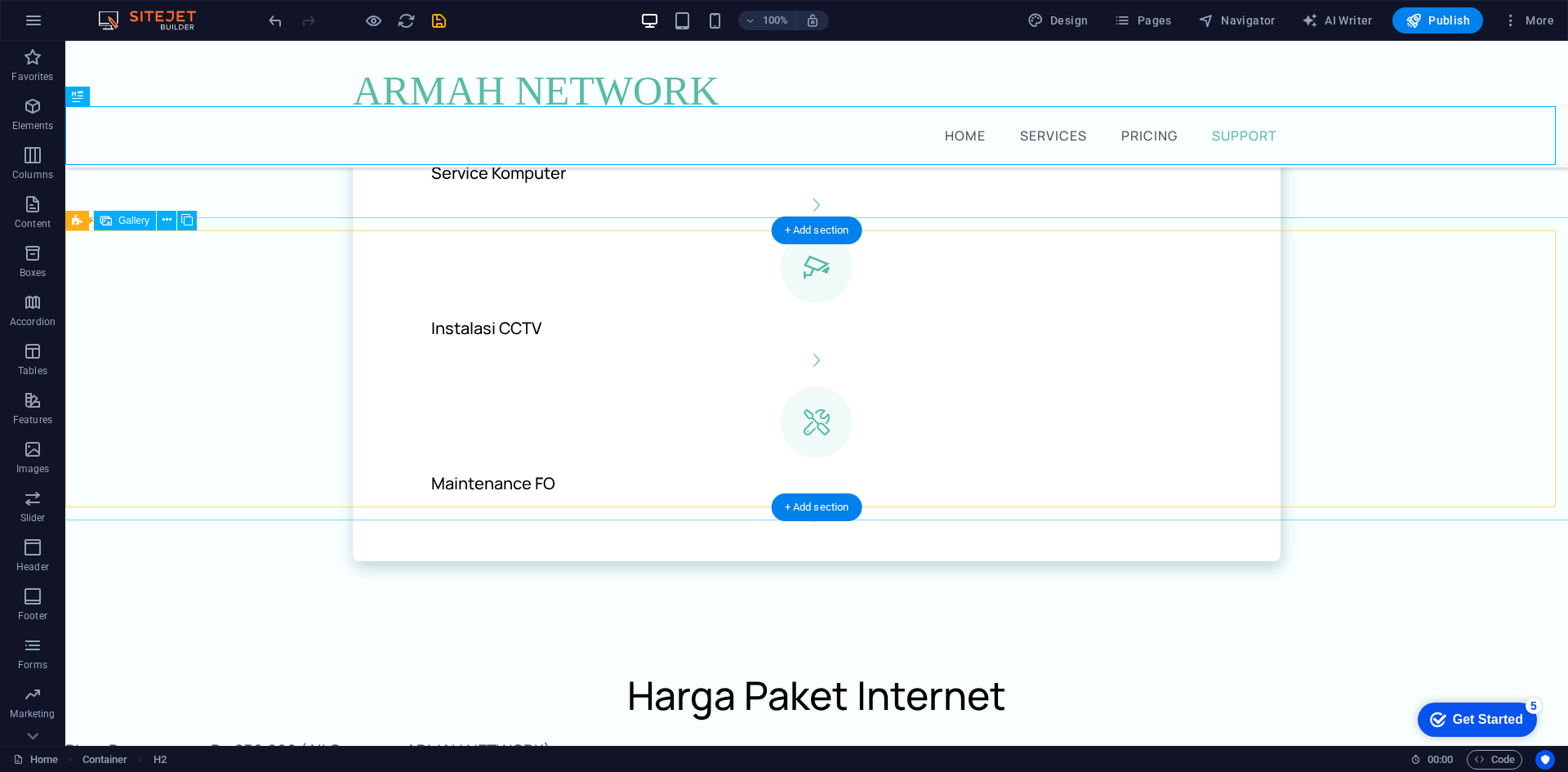
scroll to position [1662, 0]
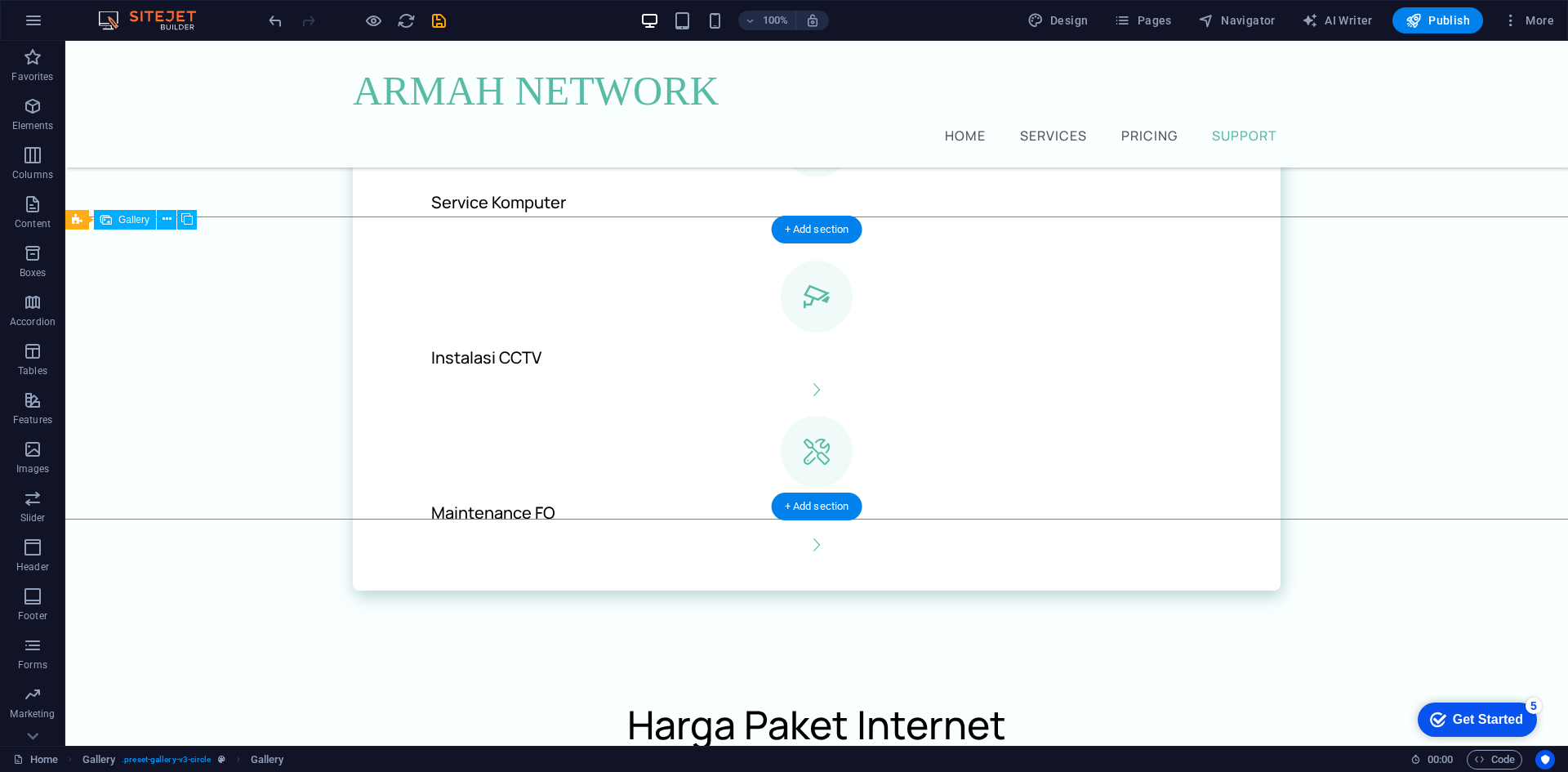
select select "4"
select select "px"
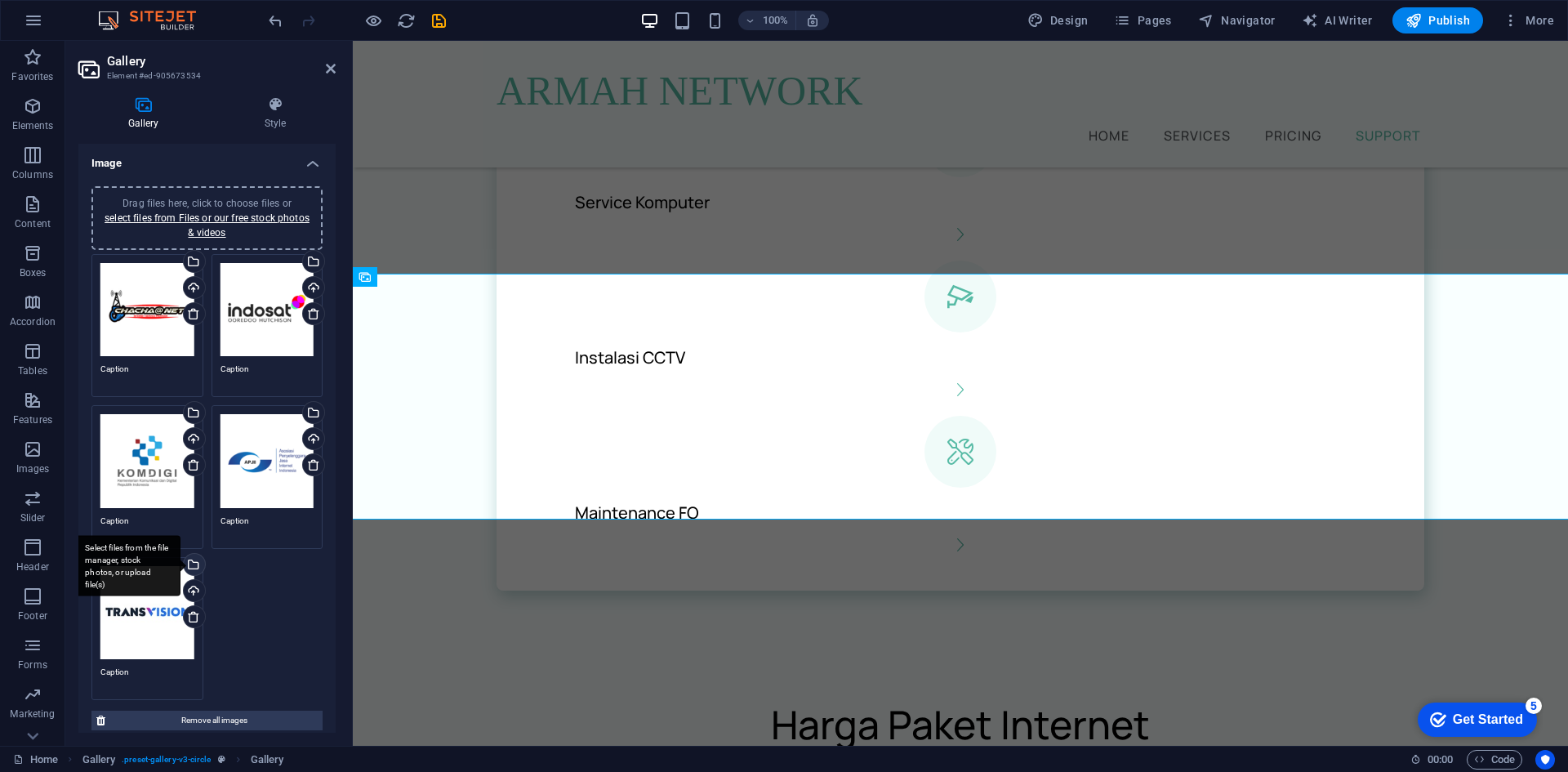
click at [192, 557] on div "Select files from the file manager, stock photos, or upload file(s)" at bounding box center [193, 566] width 25 height 25
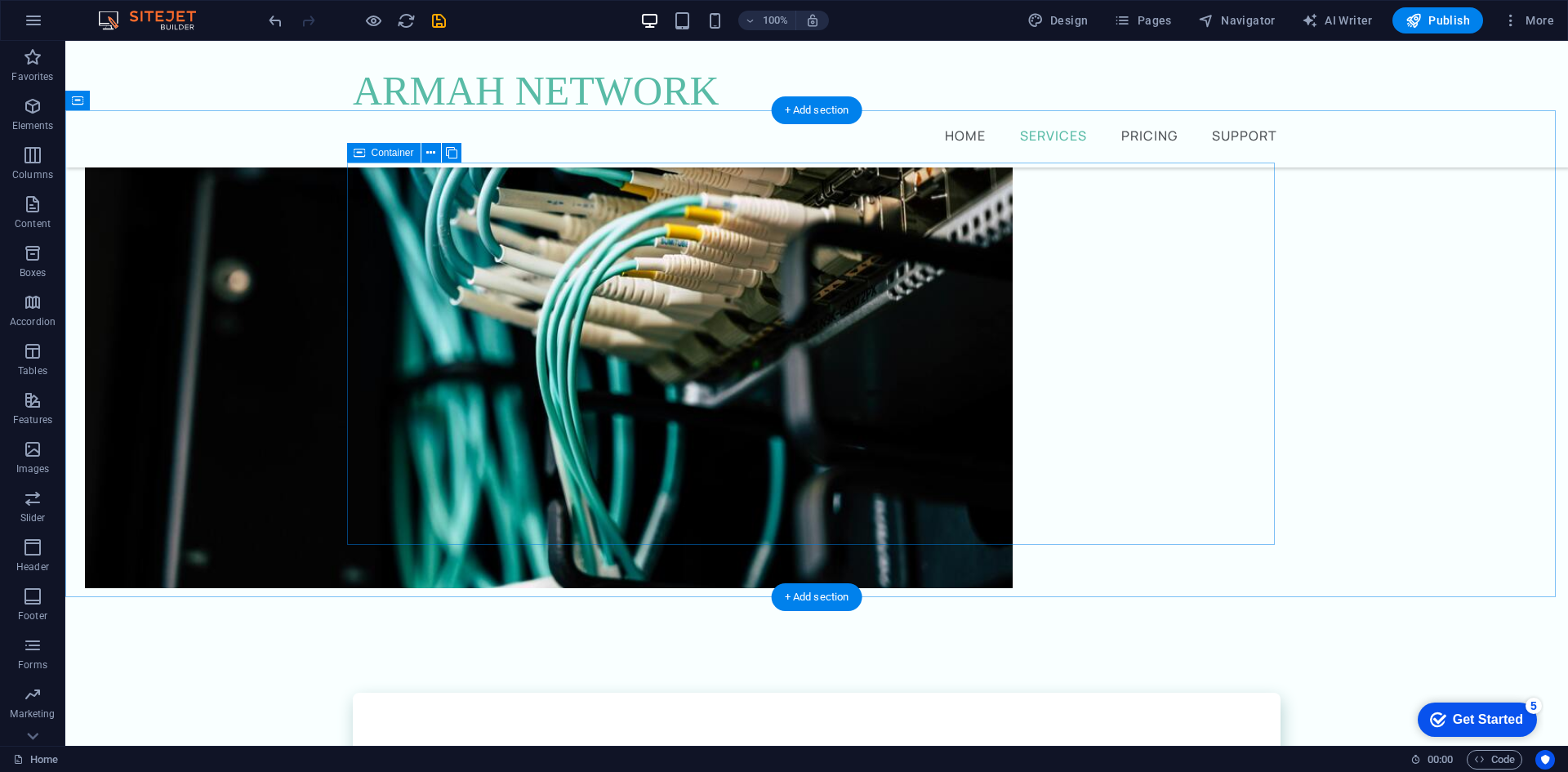
scroll to position [0, 0]
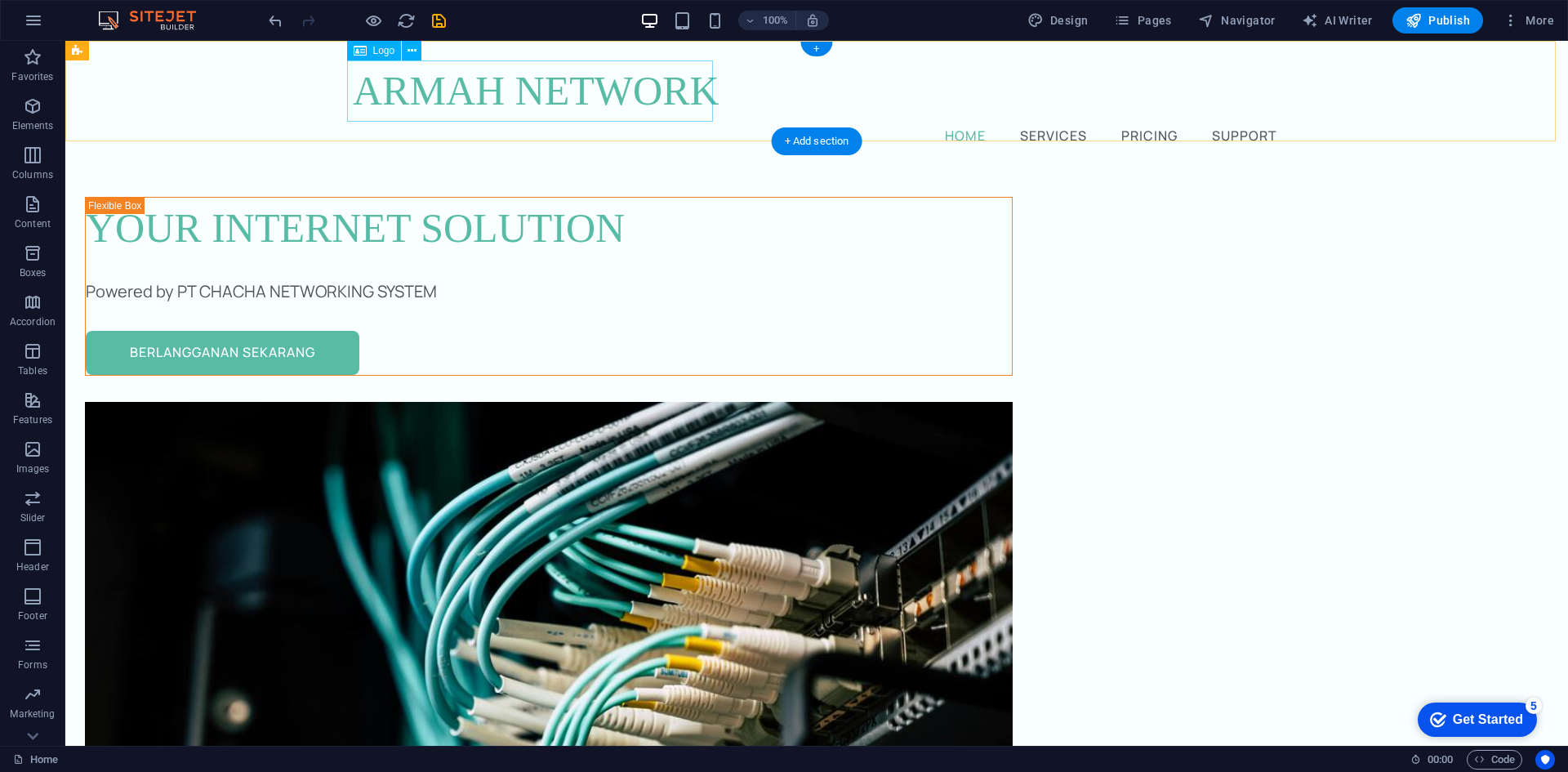
click at [582, 81] on div "ARMAH NETWORK" at bounding box center [817, 91] width 928 height 61
select select "px"
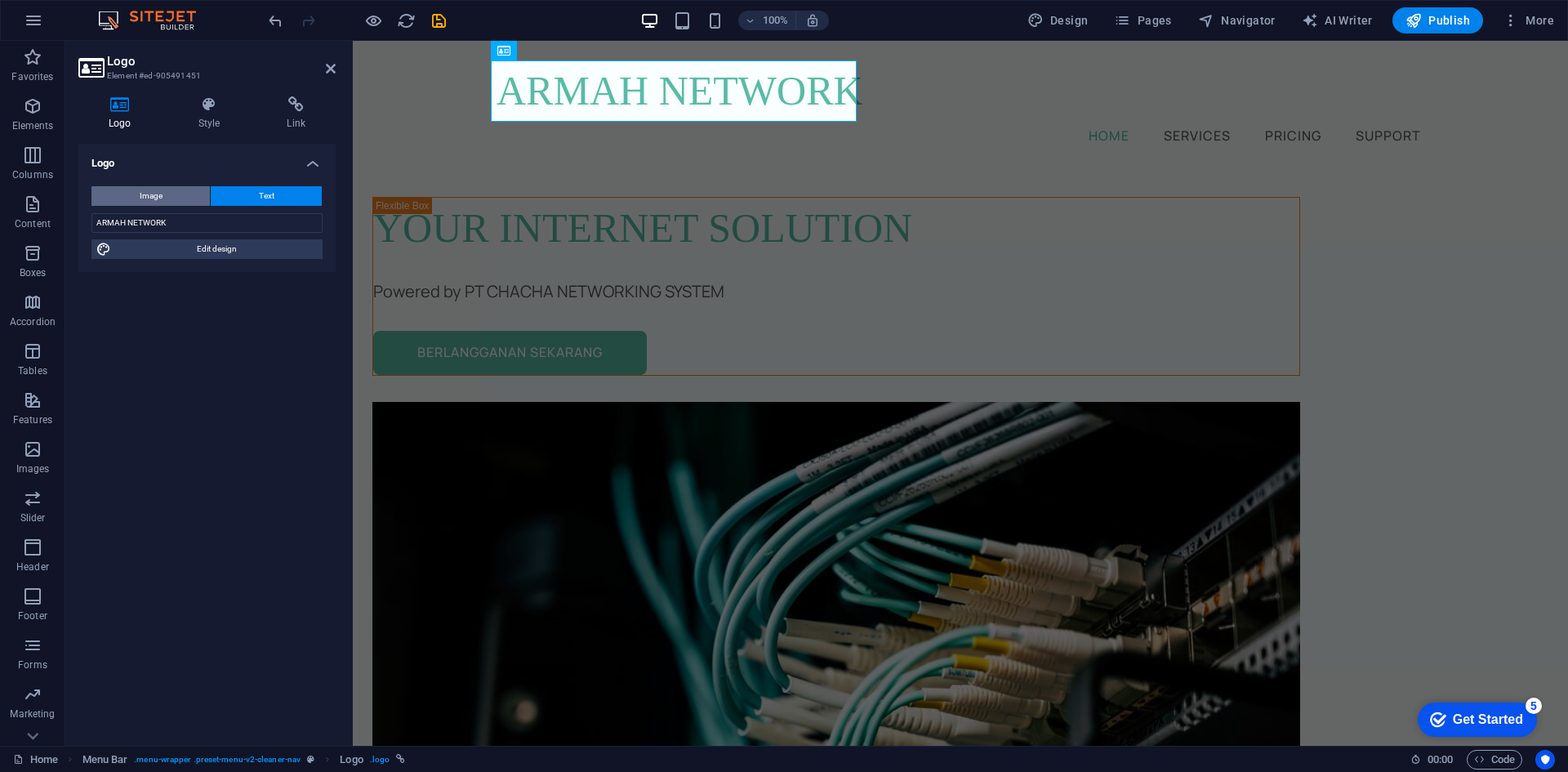
click at [185, 190] on button "Image" at bounding box center [150, 197] width 118 height 20
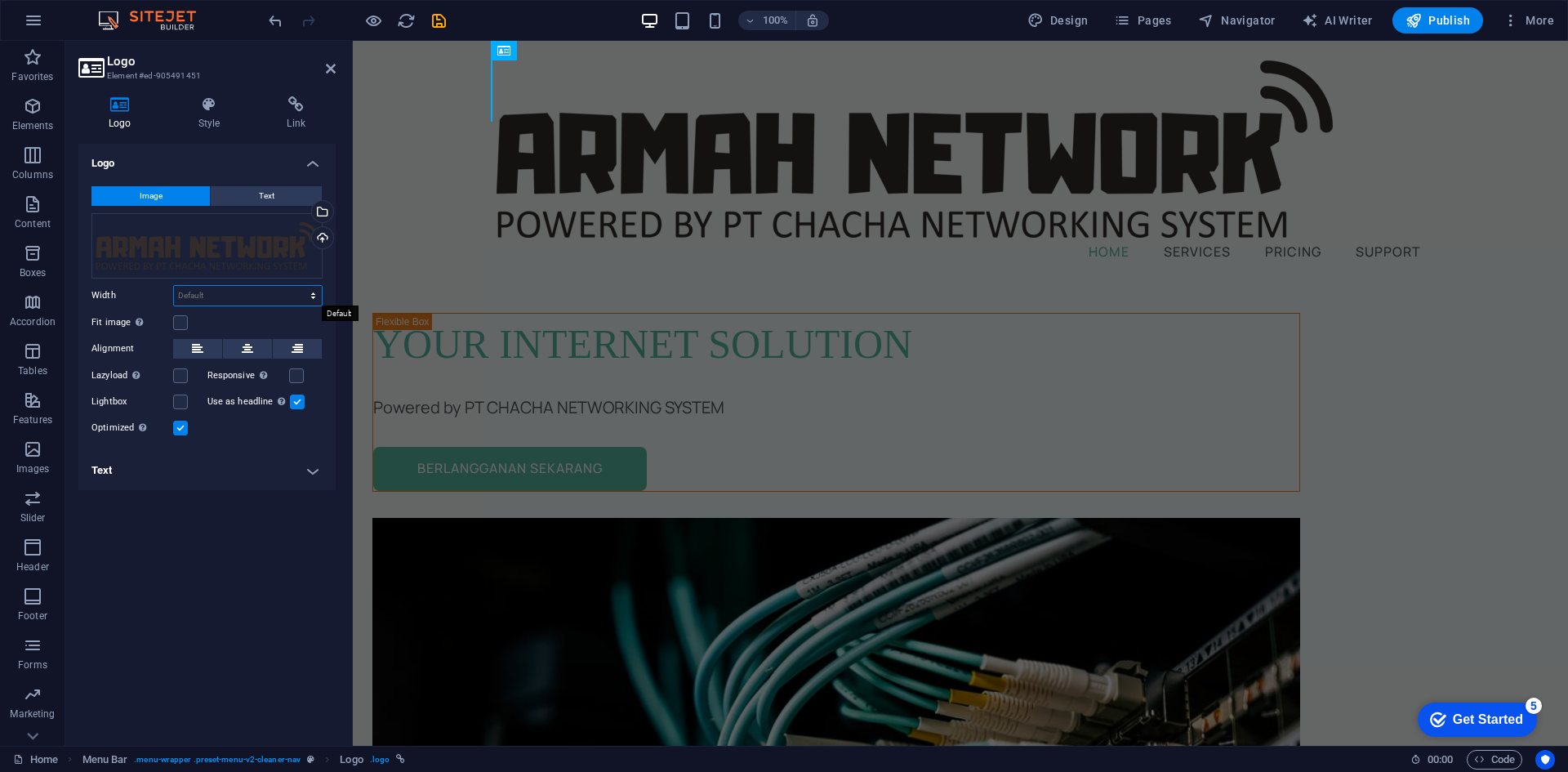
click at [226, 292] on select "Default auto px rem % em vh vw" at bounding box center [248, 296] width 148 height 20
select select "px"
click at [299, 286] on select "Default auto px rem % em vh vw" at bounding box center [248, 296] width 148 height 20
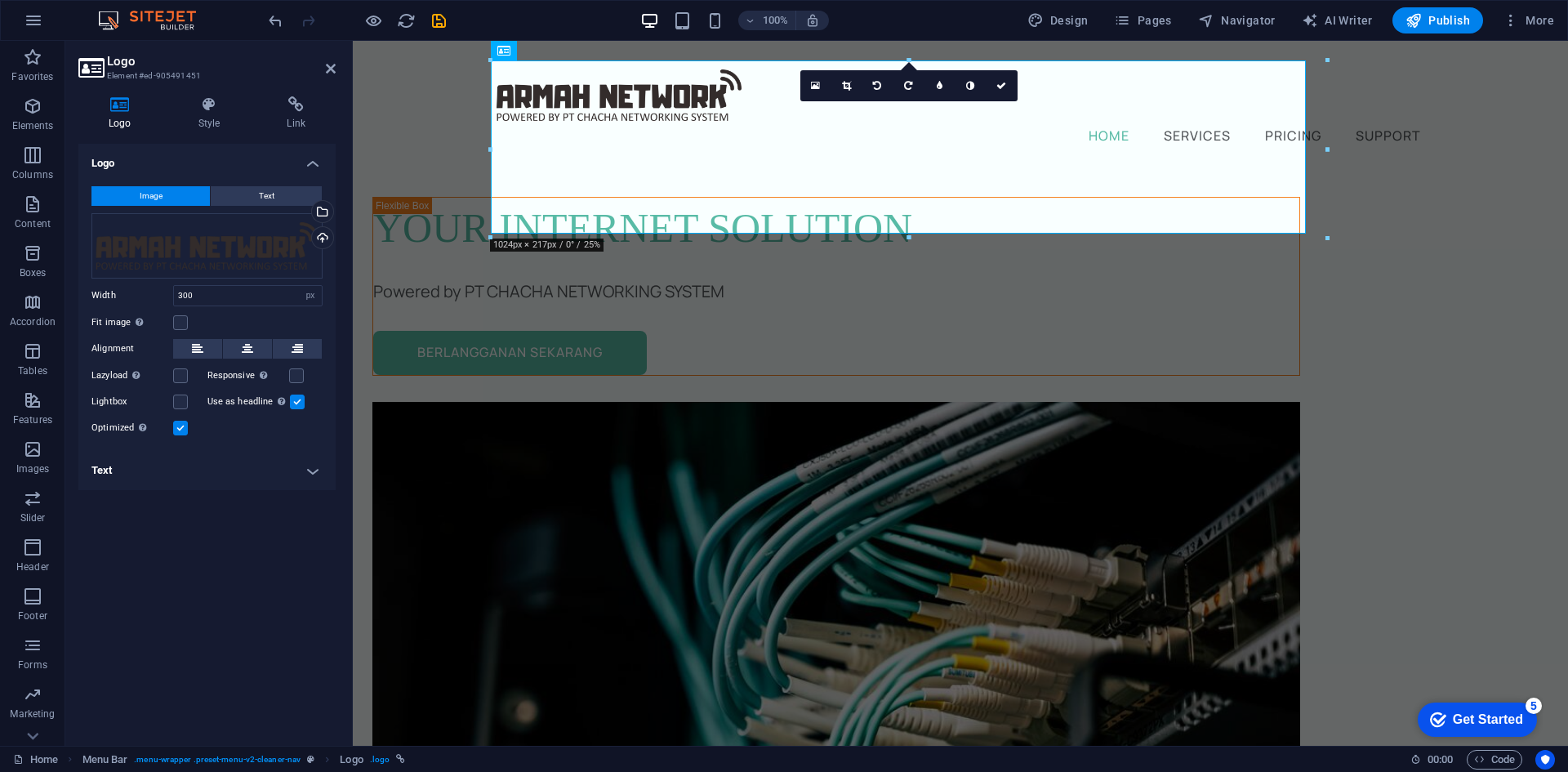
click at [202, 542] on div "Logo Image Text Drag files here, click to choose files or select files from Fil…" at bounding box center [207, 438] width 257 height 590
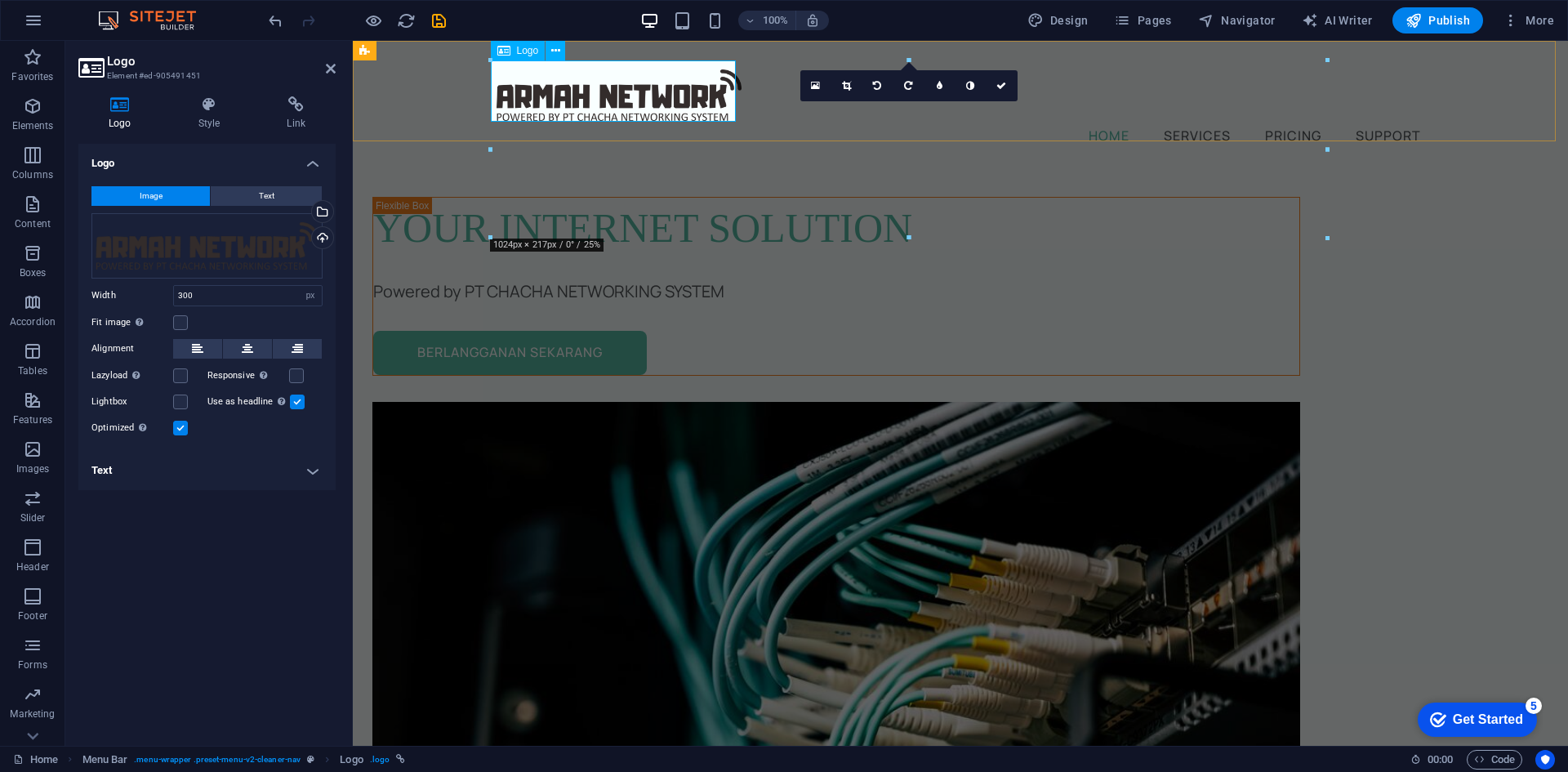
click at [517, 99] on div at bounding box center [961, 91] width 928 height 61
click at [520, 53] on span "Logo" at bounding box center [527, 50] width 22 height 10
click at [324, 205] on div "Select files from the file manager, stock photos, or upload file(s)" at bounding box center [321, 213] width 25 height 25
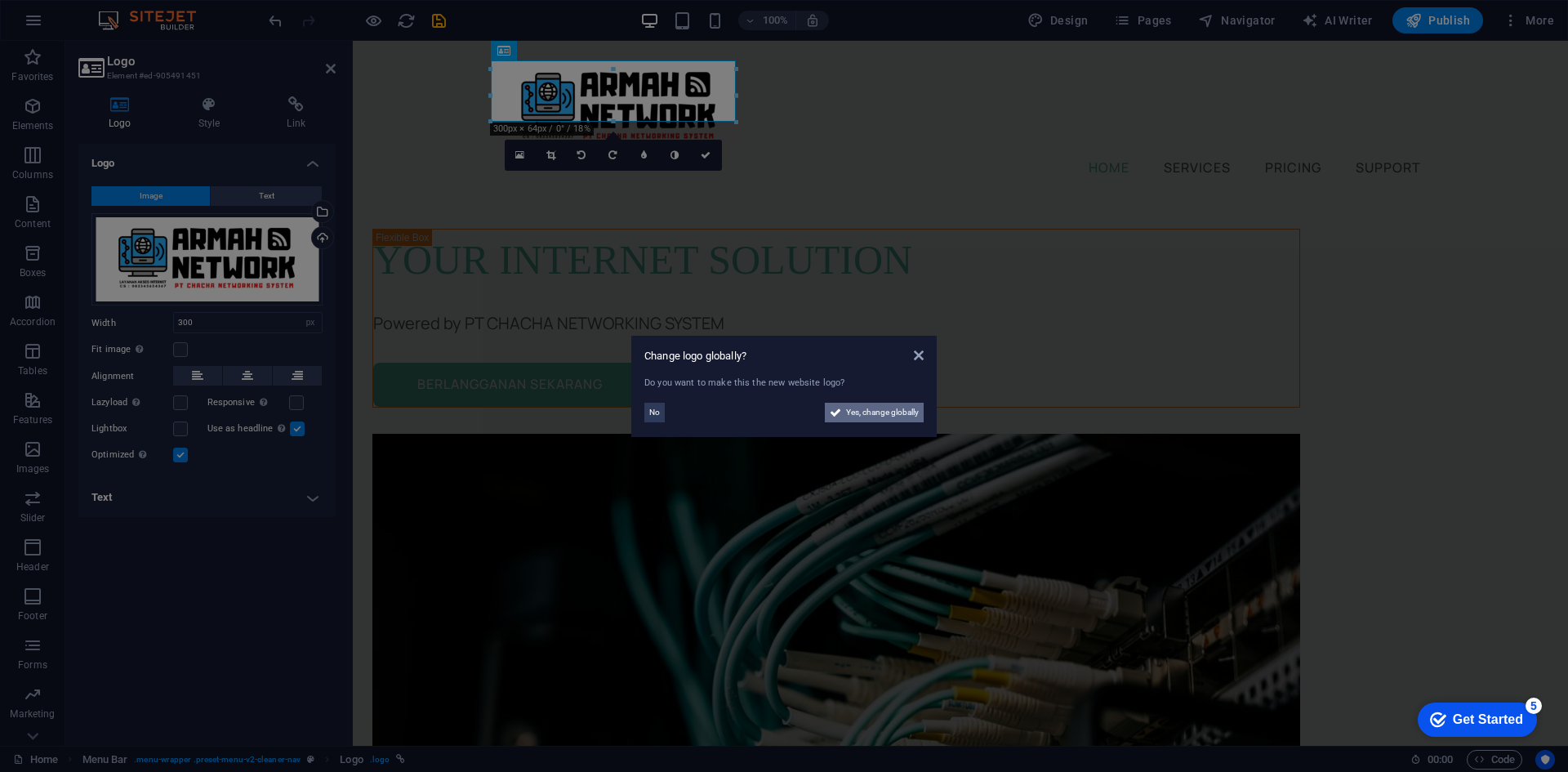
click at [871, 414] on span "Yes, change globally" at bounding box center [882, 413] width 73 height 20
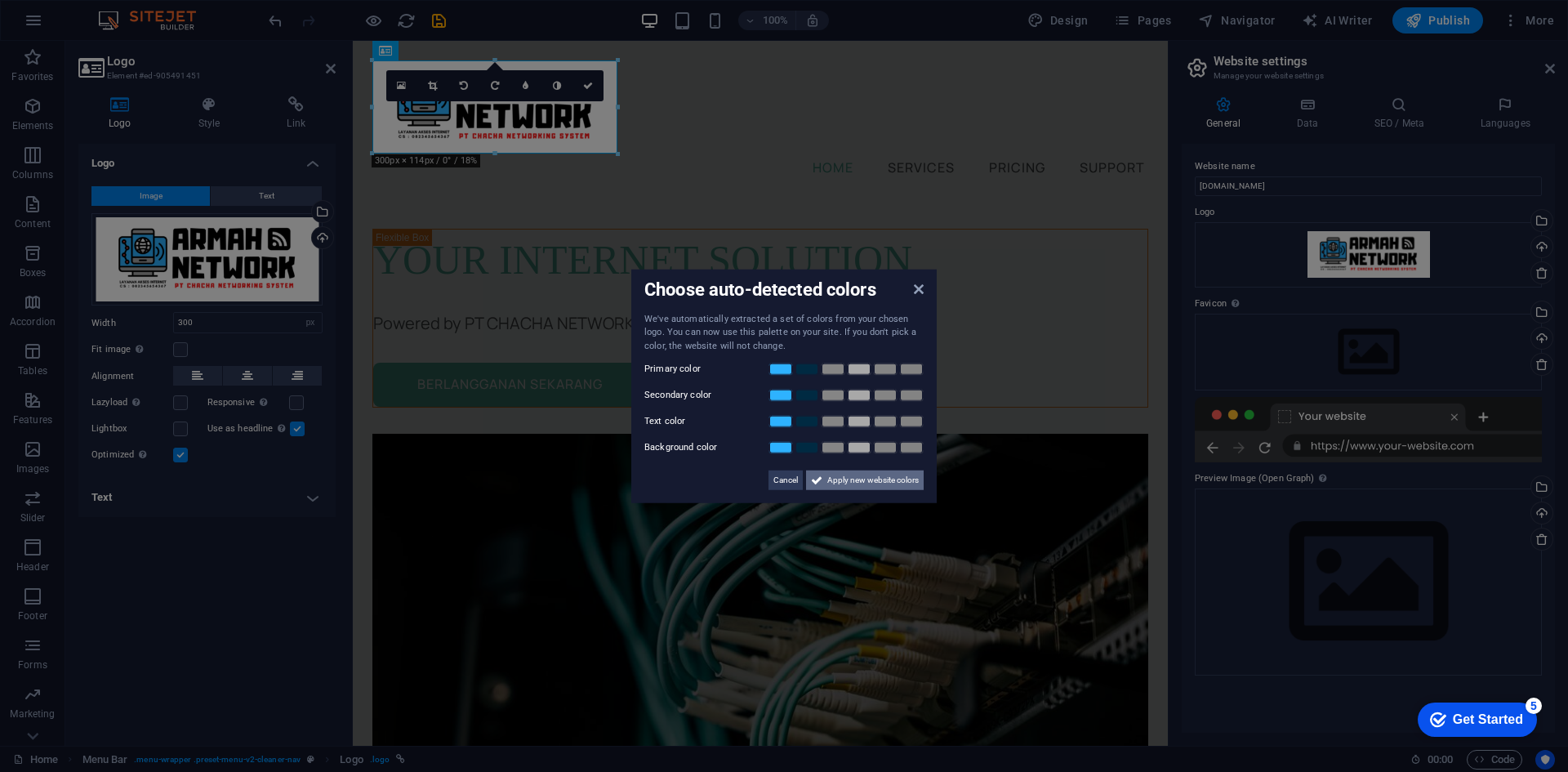
click at [889, 479] on span "Apply new website colors" at bounding box center [872, 481] width 92 height 20
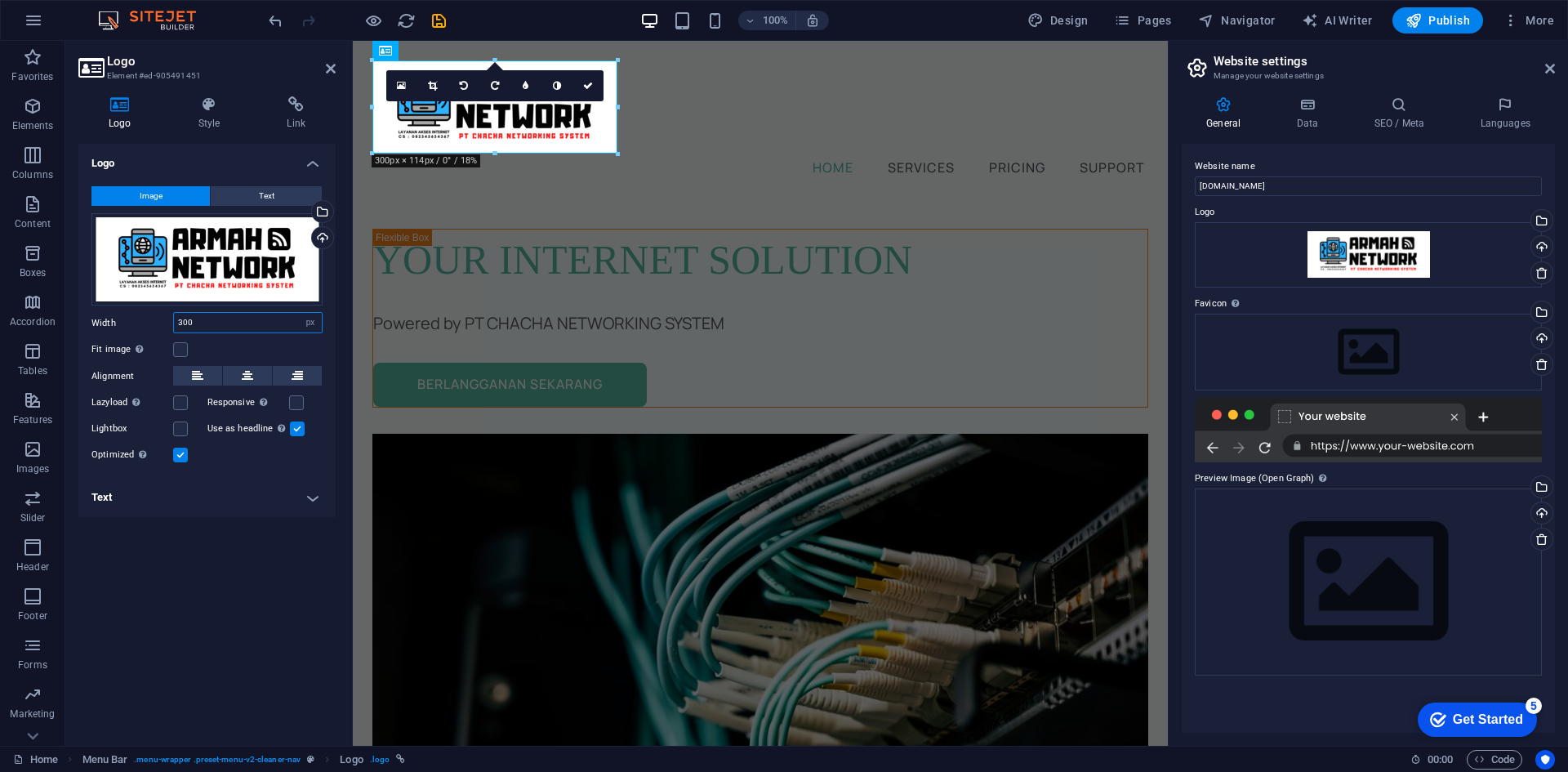
drag, startPoint x: 185, startPoint y: 321, endPoint x: 154, endPoint y: 319, distance: 31.1
click at [154, 319] on div "Width 300 Default auto px rem % em vh vw" at bounding box center [207, 323] width 231 height 21
drag, startPoint x: 187, startPoint y: 320, endPoint x: 168, endPoint y: 320, distance: 19.0
click at [168, 320] on div "Width 300 Default auto px rem % em vh vw" at bounding box center [207, 323] width 231 height 21
type input "250"
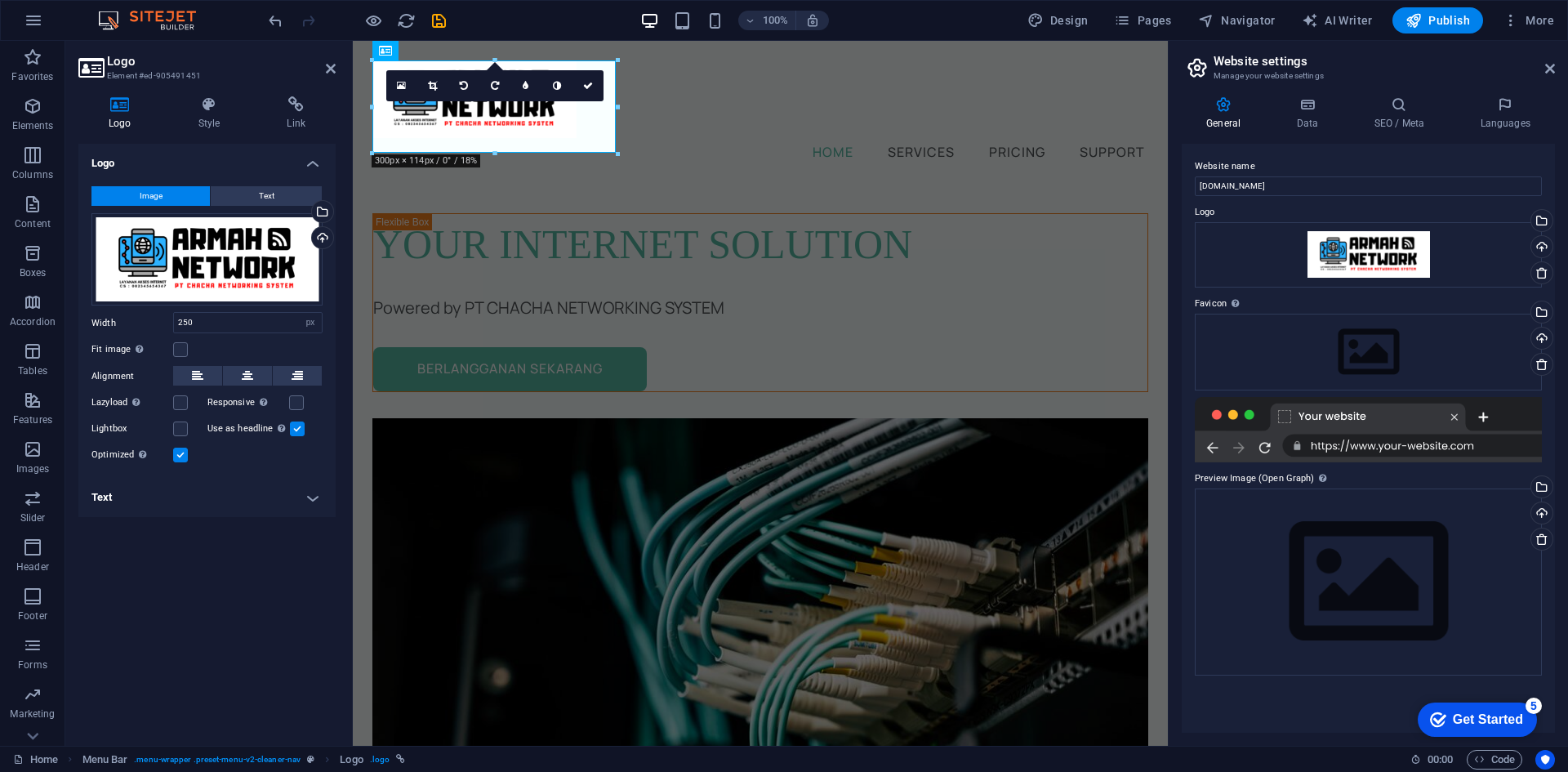
click at [269, 552] on div "Logo Image Text Drag files here, click to choose files or select files from Fil…" at bounding box center [207, 438] width 257 height 590
click at [1543, 64] on h2 "Website settings" at bounding box center [1385, 61] width 342 height 15
click at [1560, 66] on aside "Website settings Manage your website settings General Data SEO / Meta Languages…" at bounding box center [1367, 393] width 400 height 705
click at [1551, 65] on icon at bounding box center [1550, 69] width 10 height 13
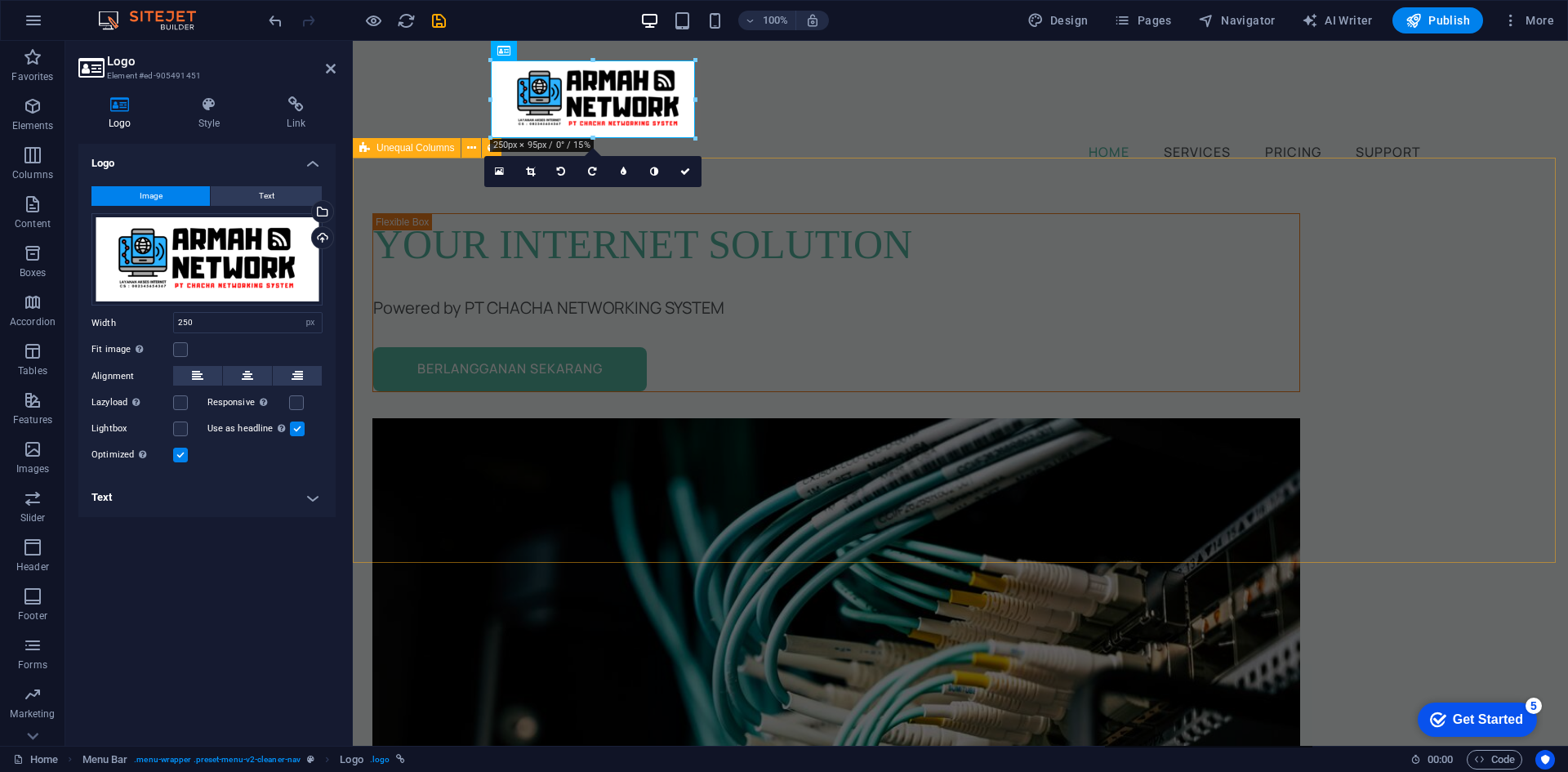
click at [848, 187] on div "Your Internet Solution Powered by PT CHACHA NETWORKING SYSTEM [GEOGRAPHIC_DATA]…" at bounding box center [961, 636] width 1216 height 904
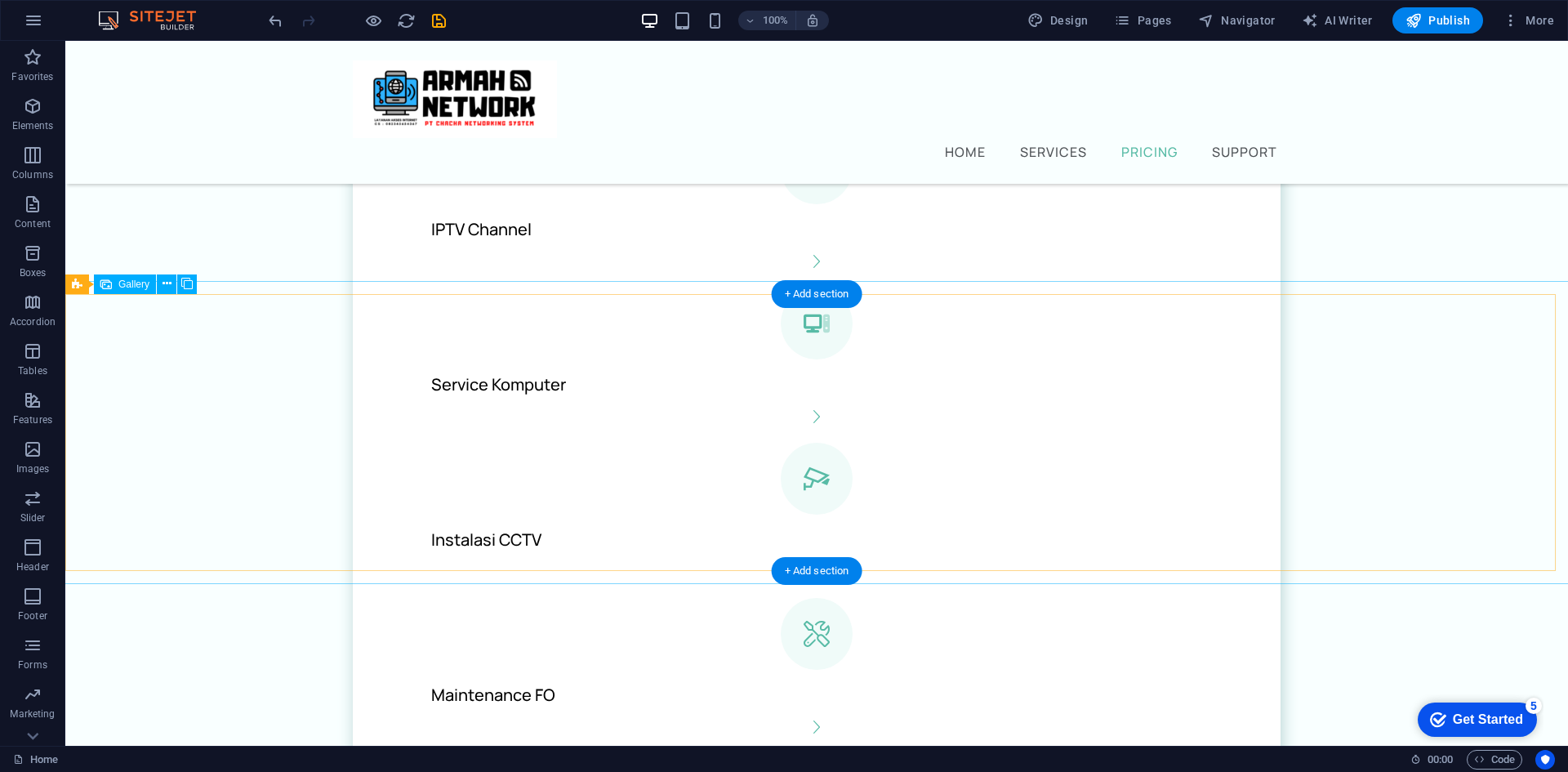
scroll to position [1379, 0]
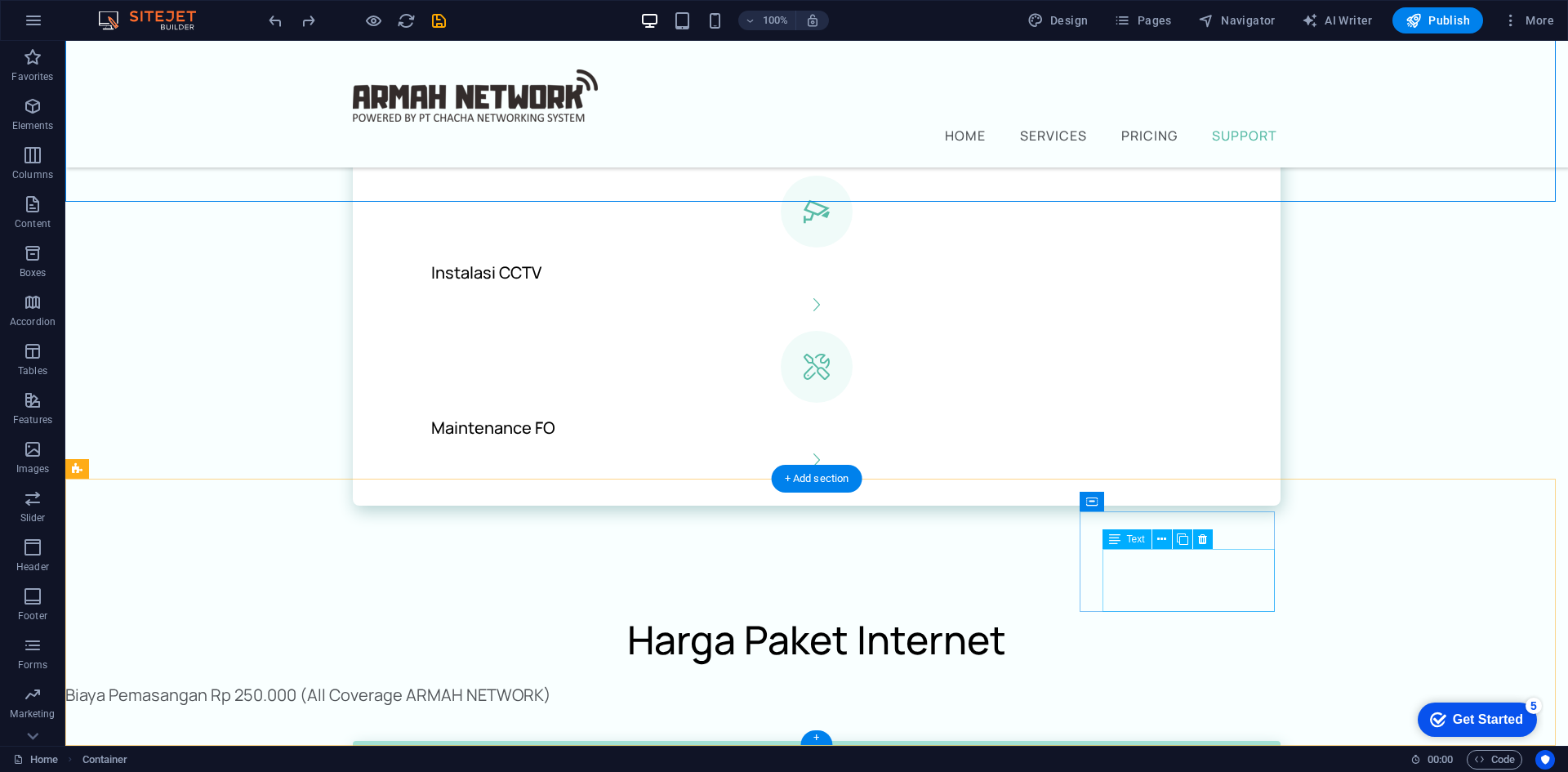
scroll to position [1690, 0]
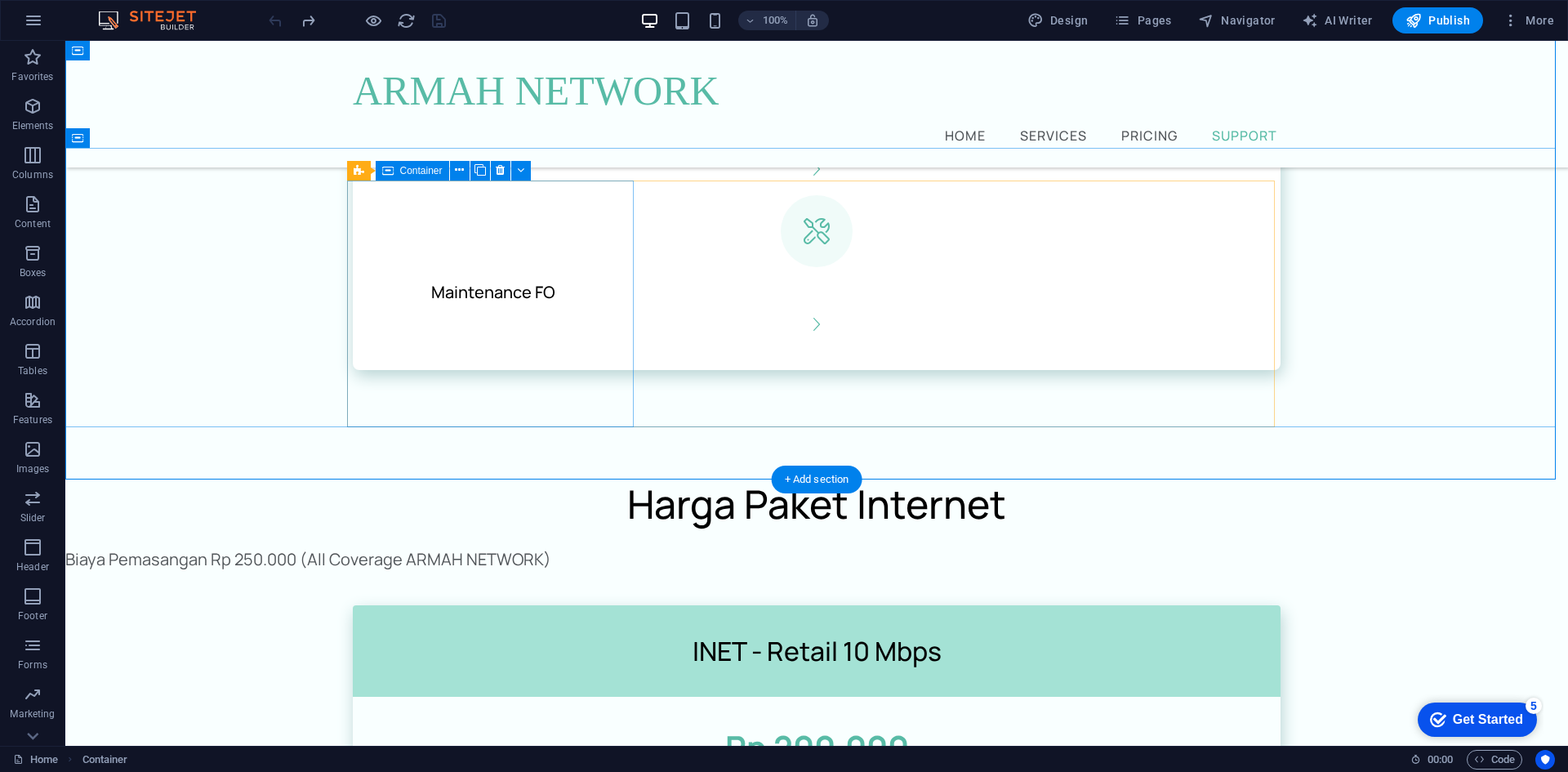
scroll to position [1969, 0]
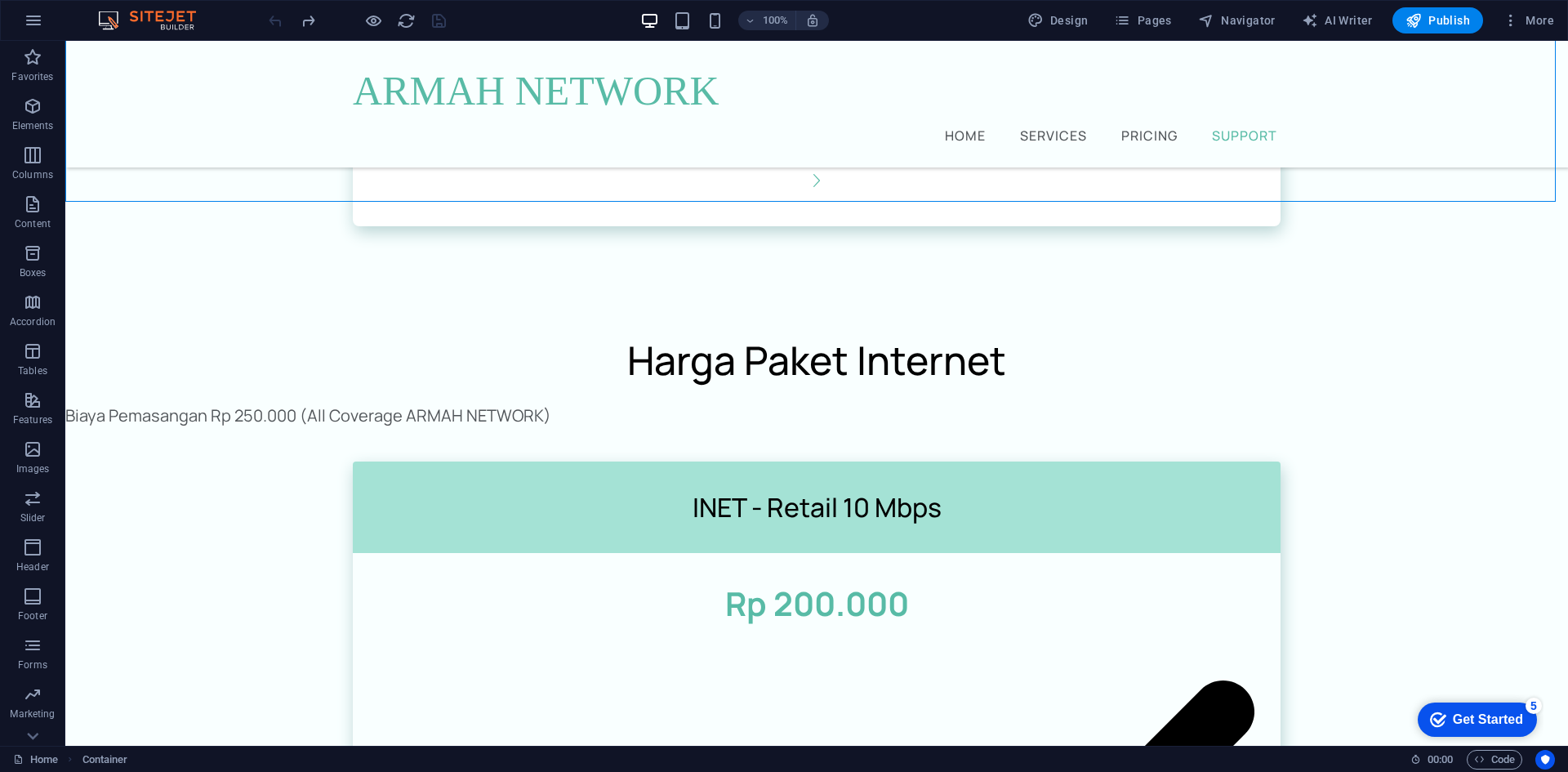
drag, startPoint x: 276, startPoint y: 20, endPoint x: 288, endPoint y: 36, distance: 20.0
click at [0, 0] on div at bounding box center [0, 0] width 0 height 0
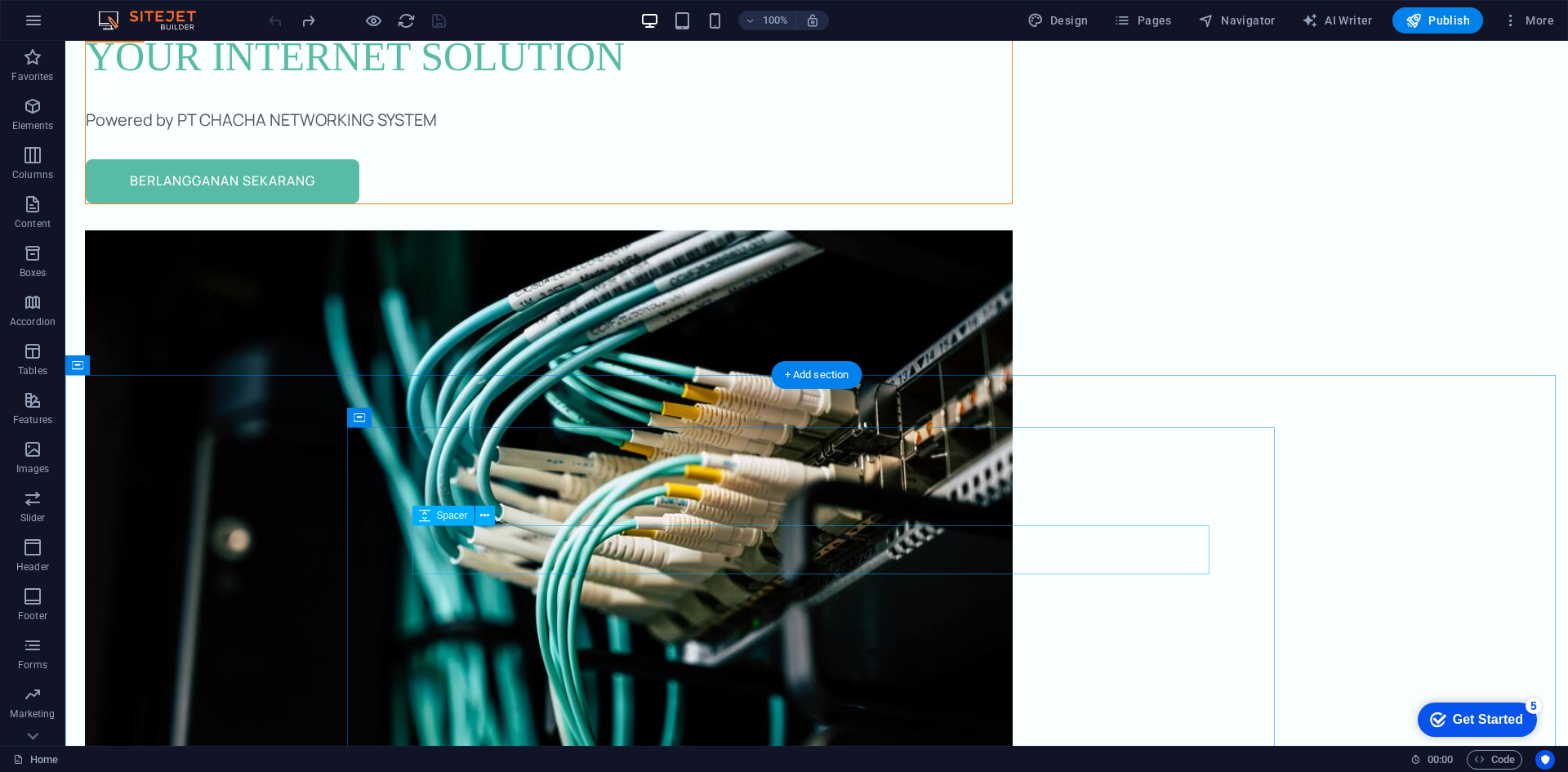
scroll to position [0, 0]
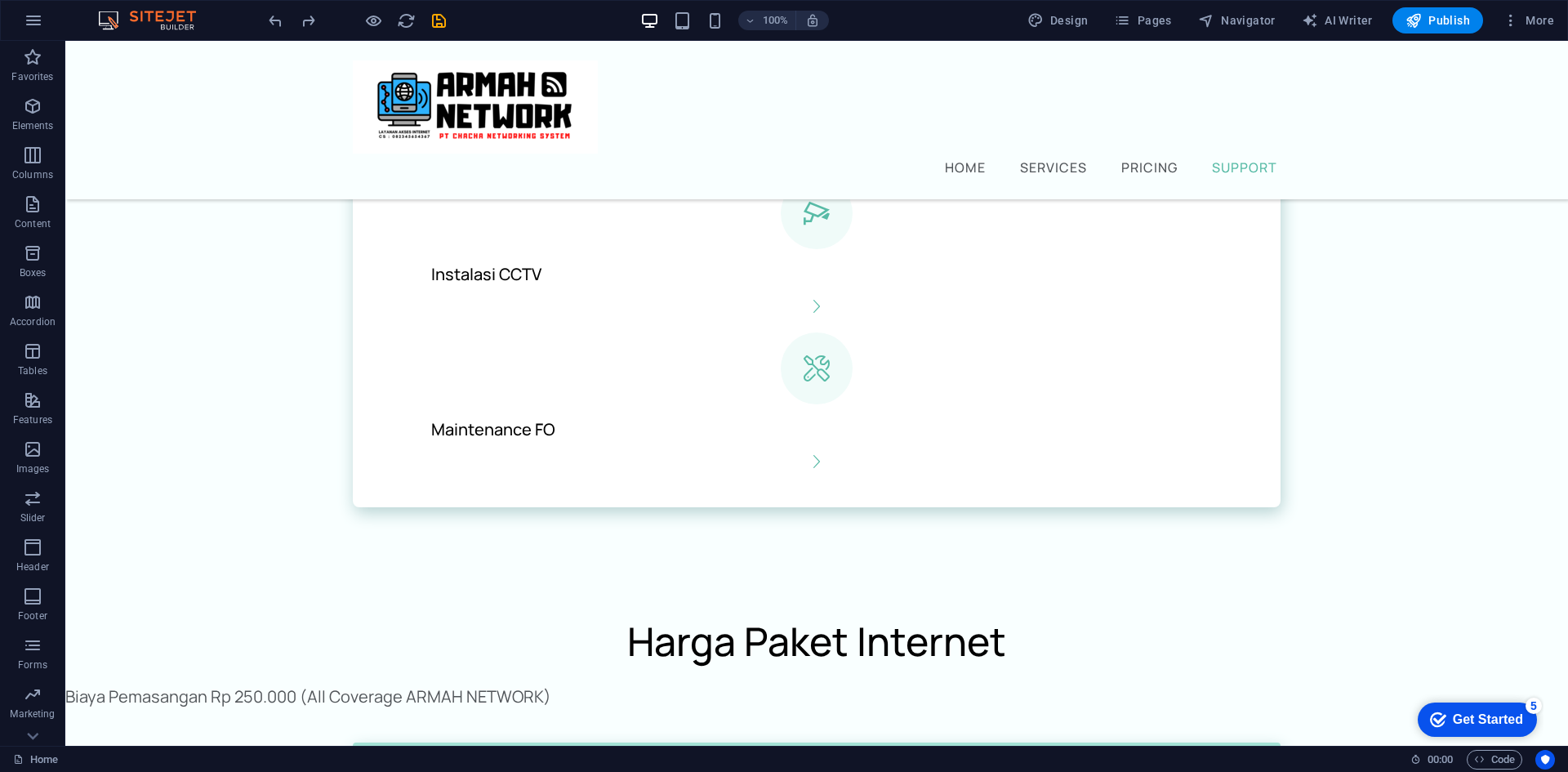
scroll to position [1722, 0]
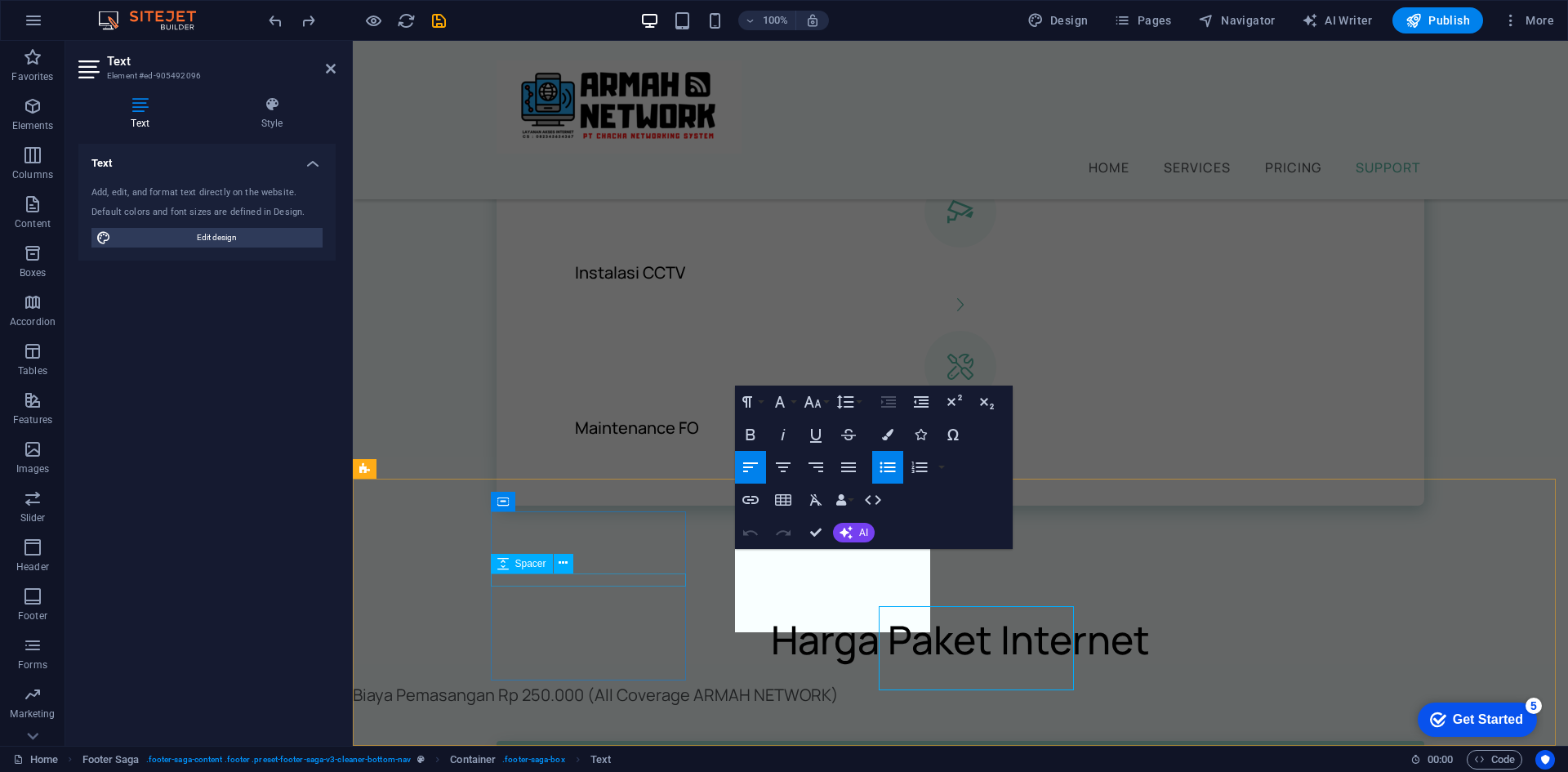
scroll to position [1665, 0]
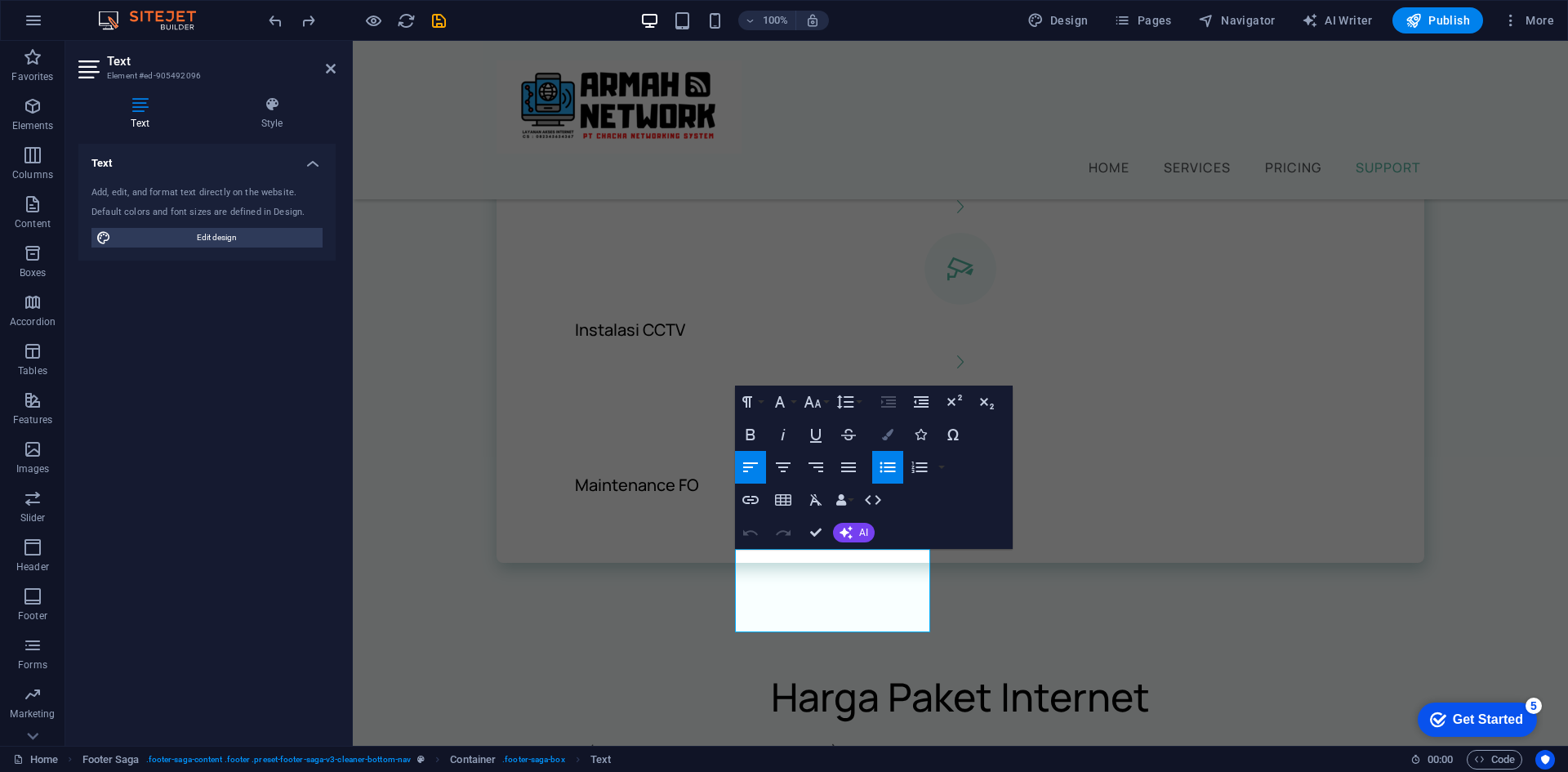
click at [887, 429] on icon "button" at bounding box center [888, 435] width 12 height 12
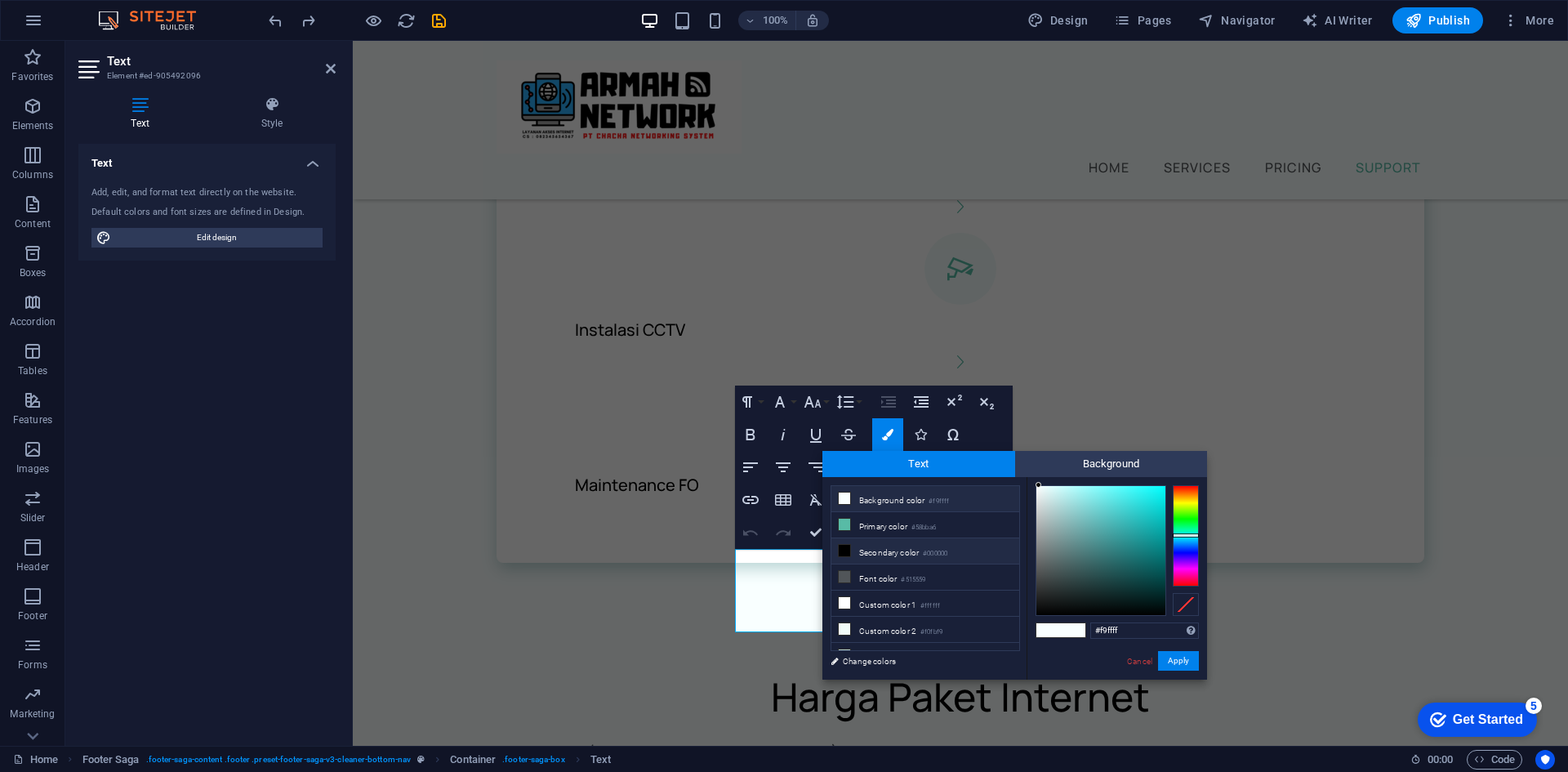
click at [886, 547] on li "Secondary color #000000" at bounding box center [925, 552] width 188 height 26
type input "#000000"
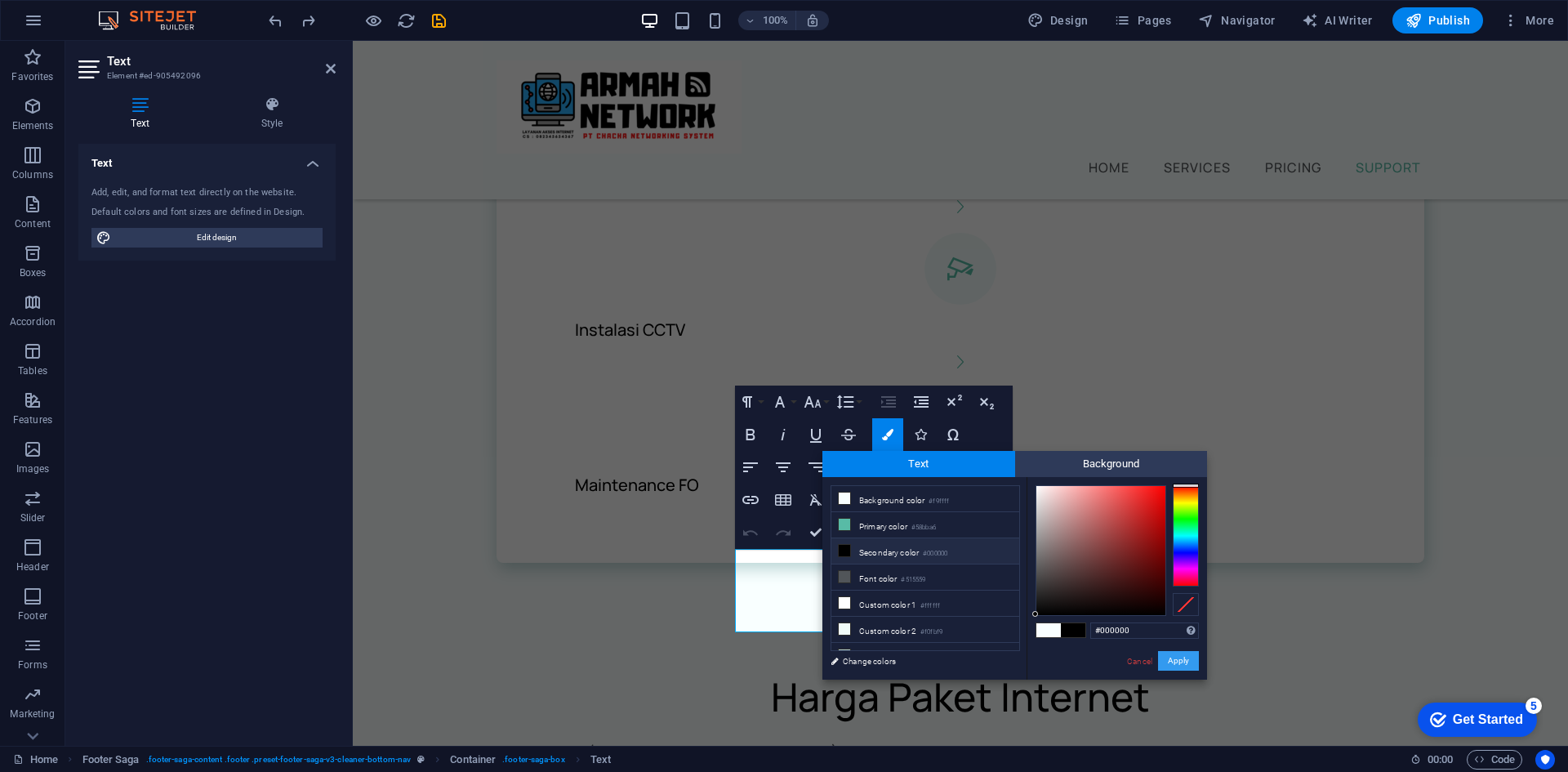
click at [1178, 656] on button "Apply" at bounding box center [1178, 661] width 40 height 20
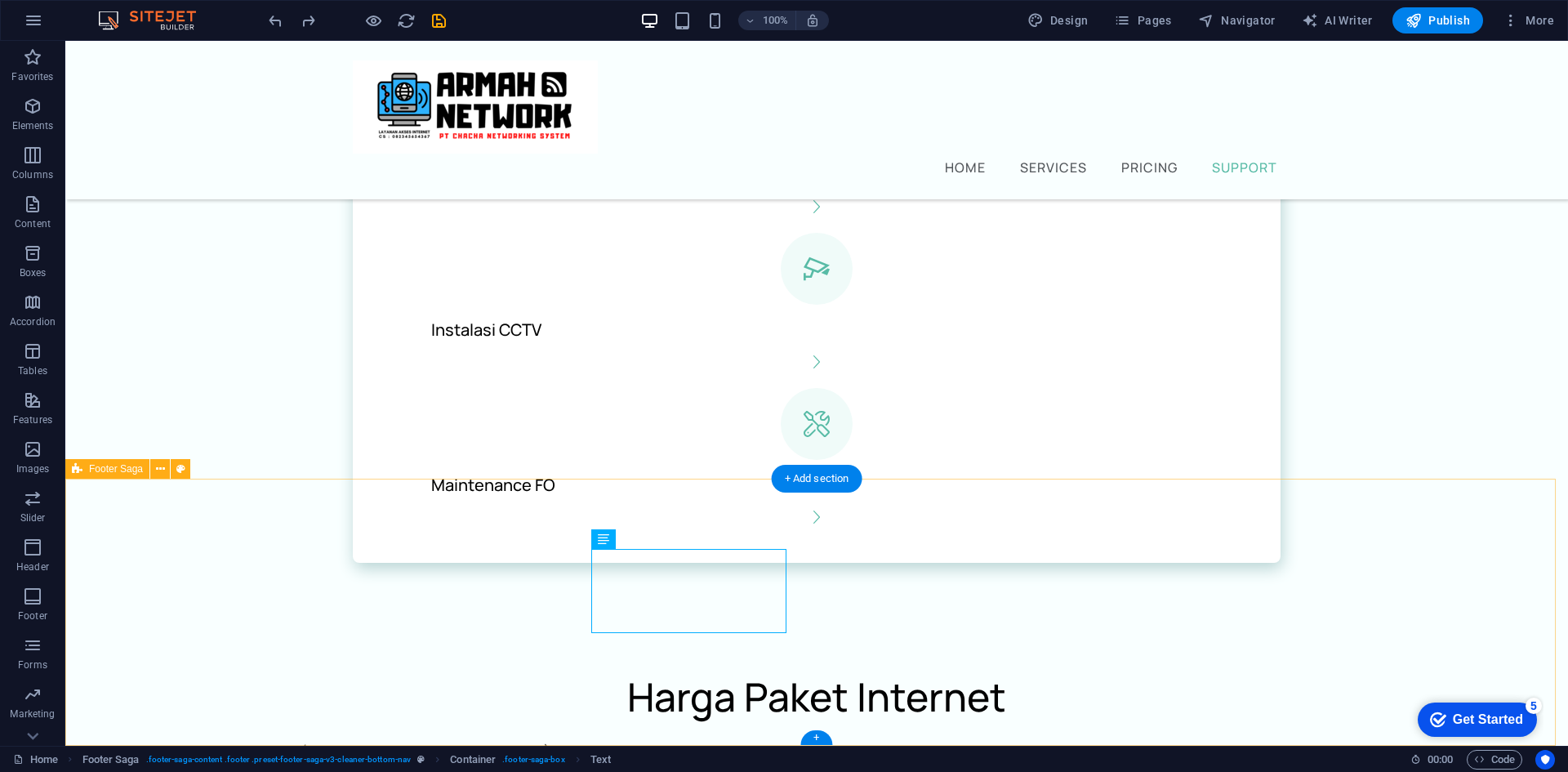
scroll to position [1722, 0]
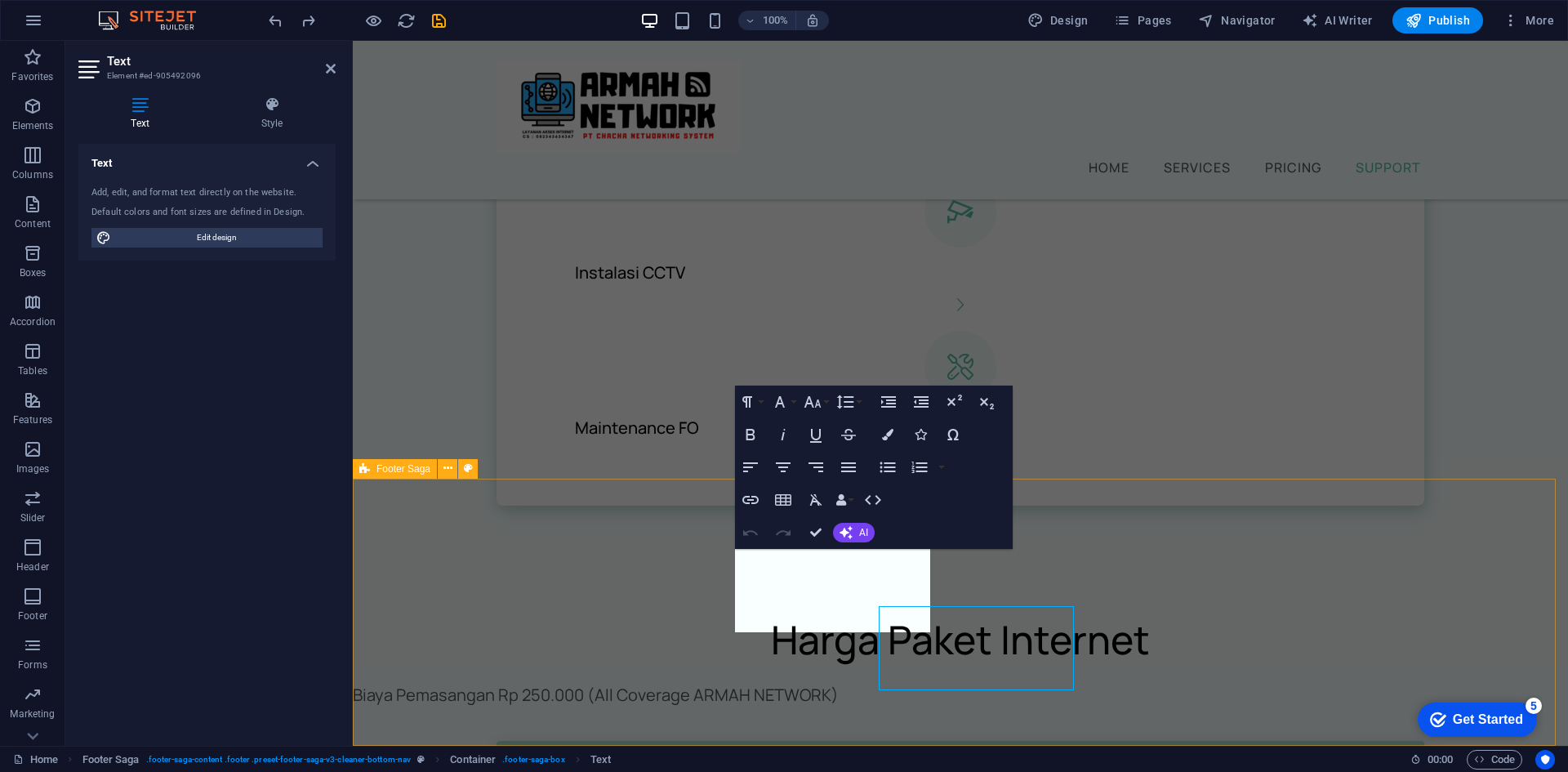
scroll to position [1665, 0]
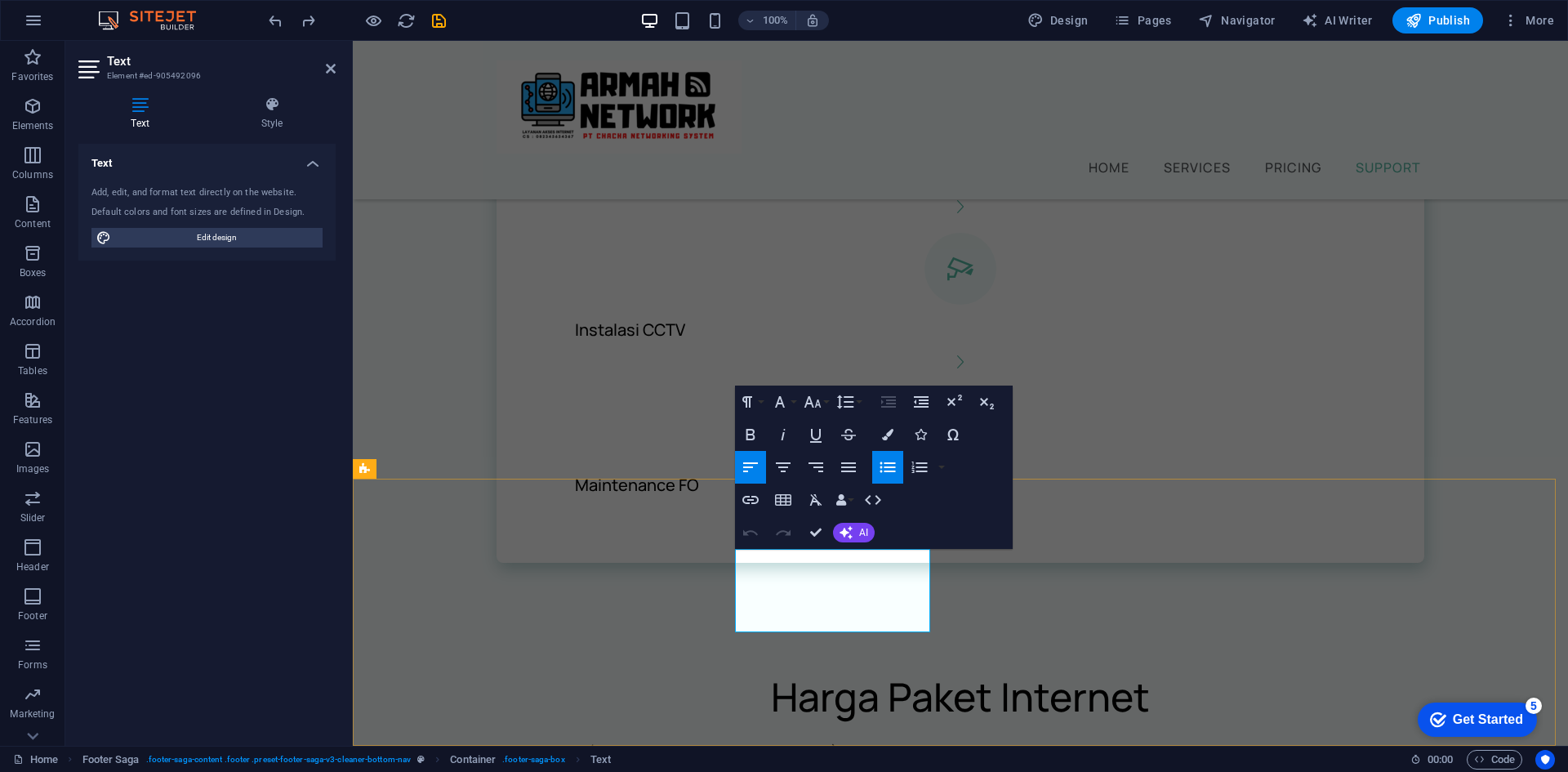
drag, startPoint x: 827, startPoint y: 575, endPoint x: 756, endPoint y: 557, distance: 73.2
drag, startPoint x: 841, startPoint y: 625, endPoint x: 742, endPoint y: 556, distance: 120.7
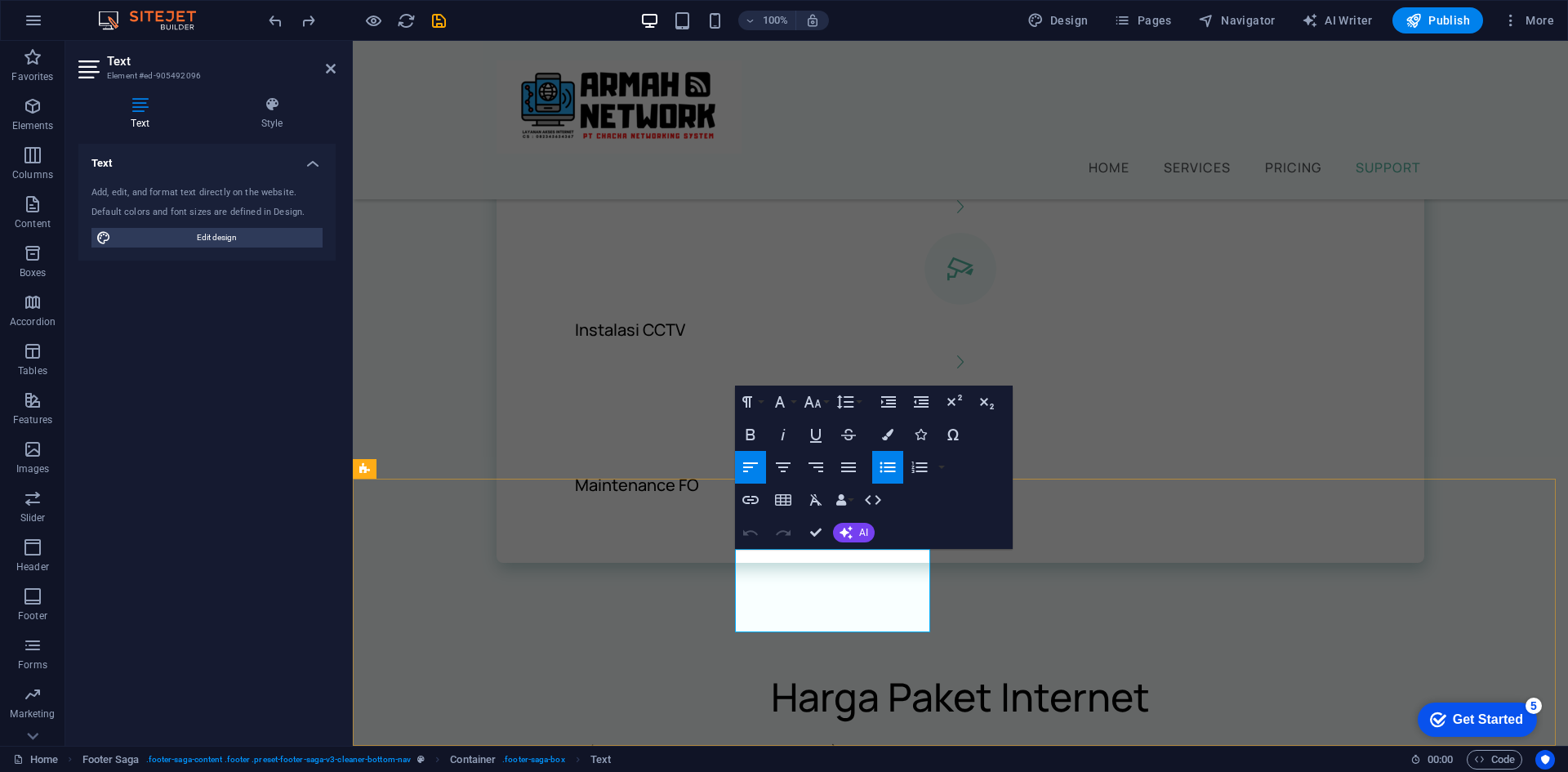
drag, startPoint x: 840, startPoint y: 609, endPoint x: 726, endPoint y: 552, distance: 127.5
select select "footer"
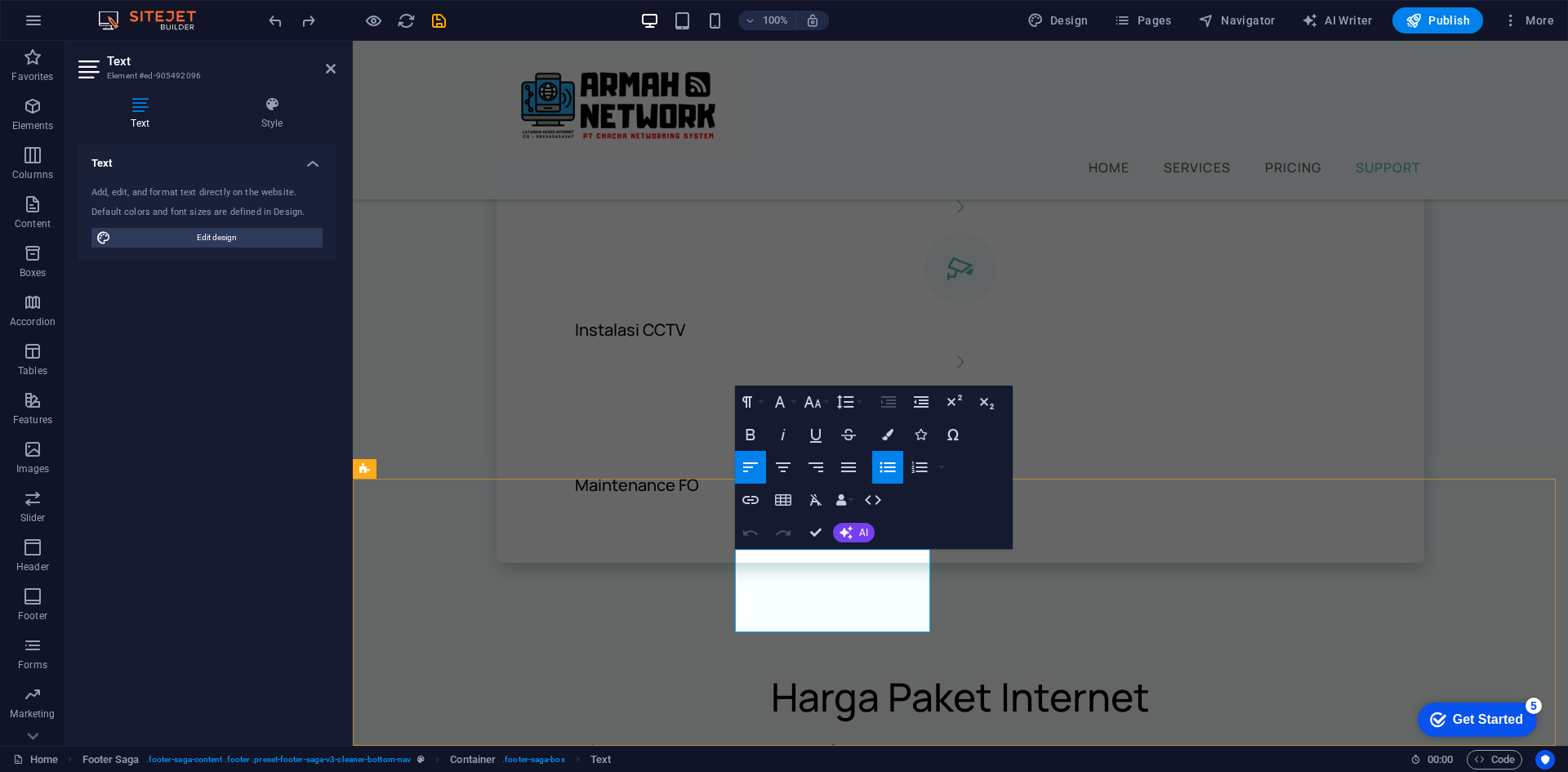
click at [884, 434] on icon "button" at bounding box center [888, 435] width 12 height 12
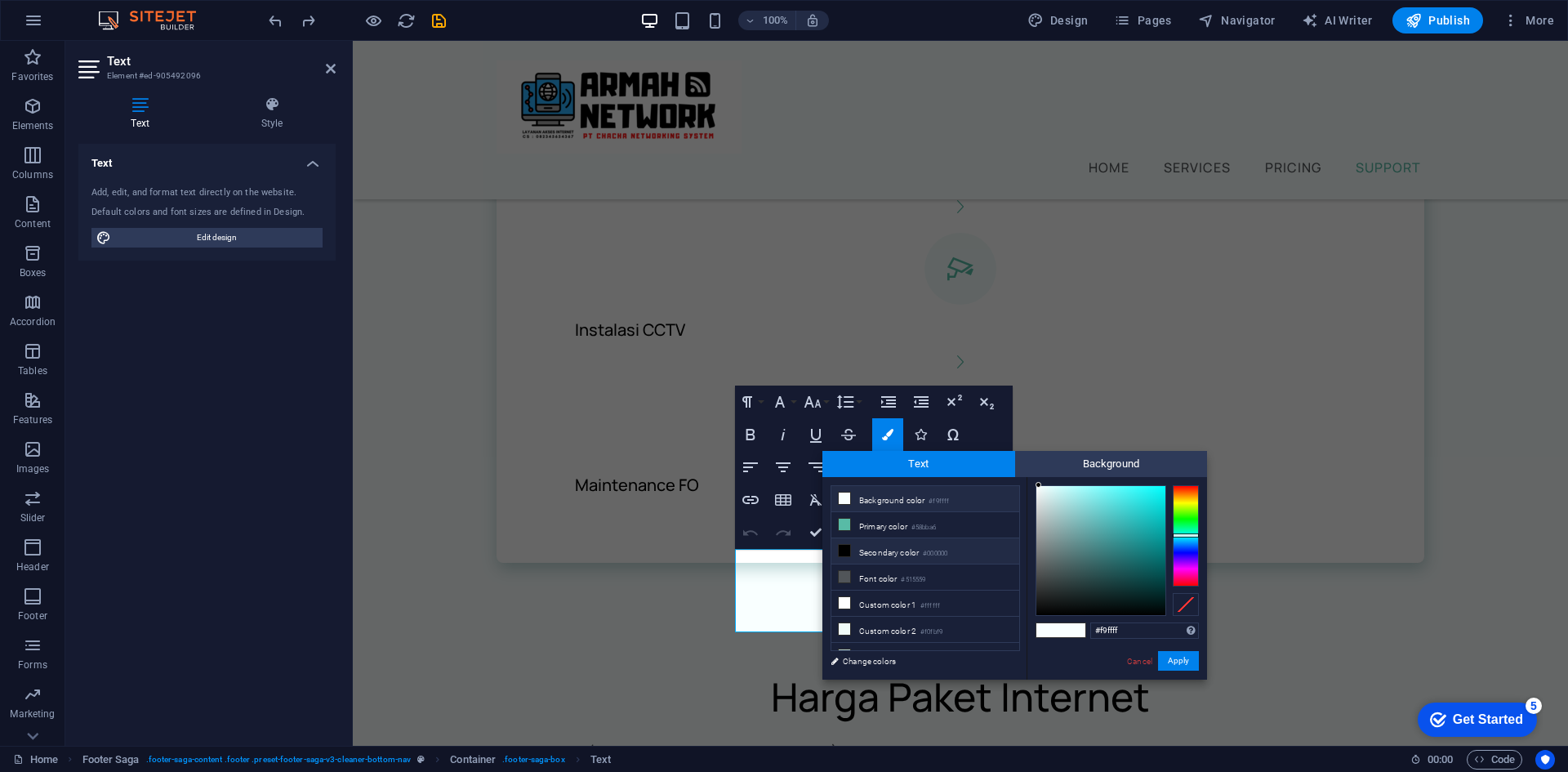
click at [881, 549] on li "Secondary color #000000" at bounding box center [925, 552] width 188 height 26
type input "#000000"
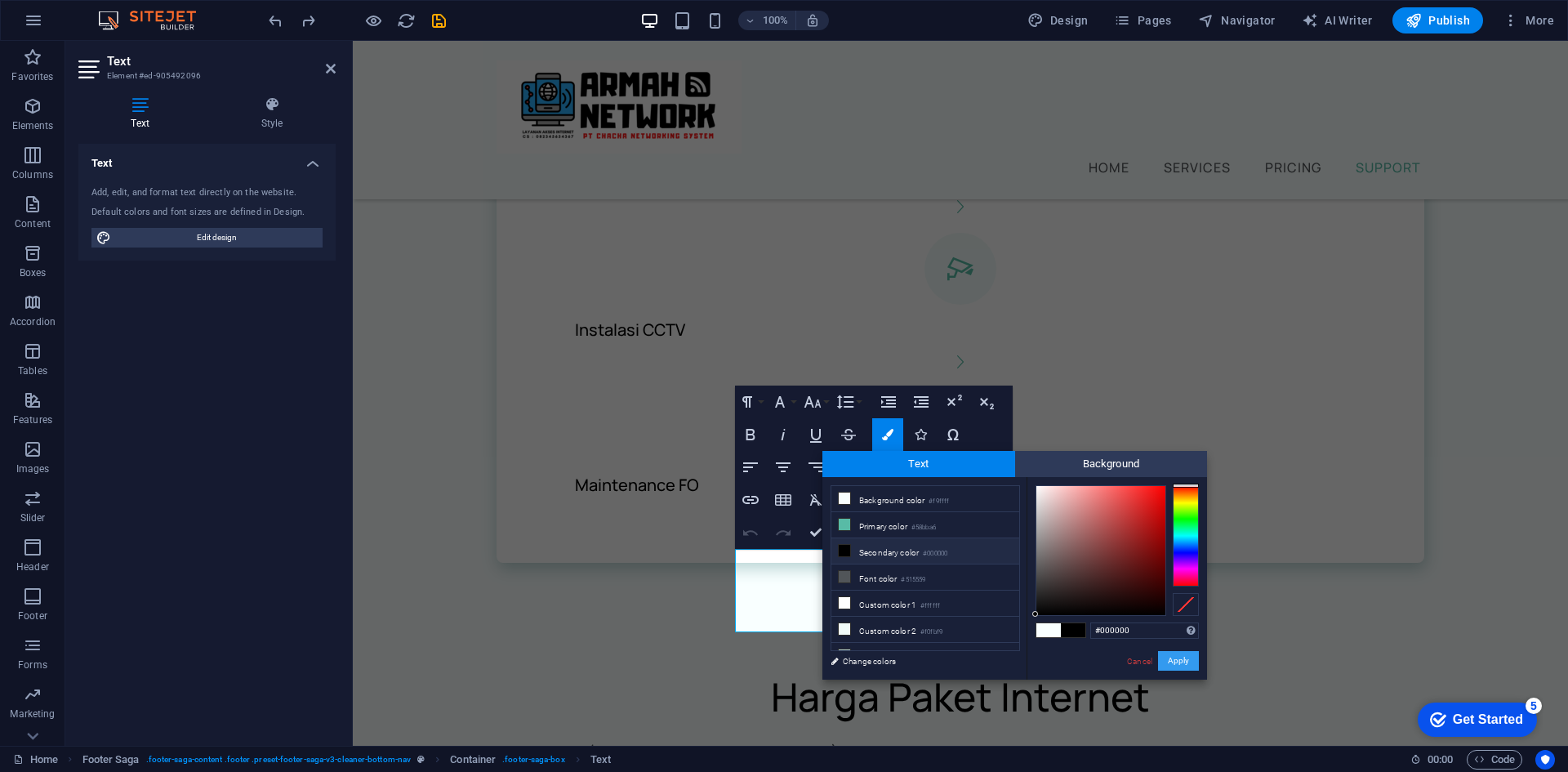
click at [1183, 663] on button "Apply" at bounding box center [1178, 661] width 40 height 20
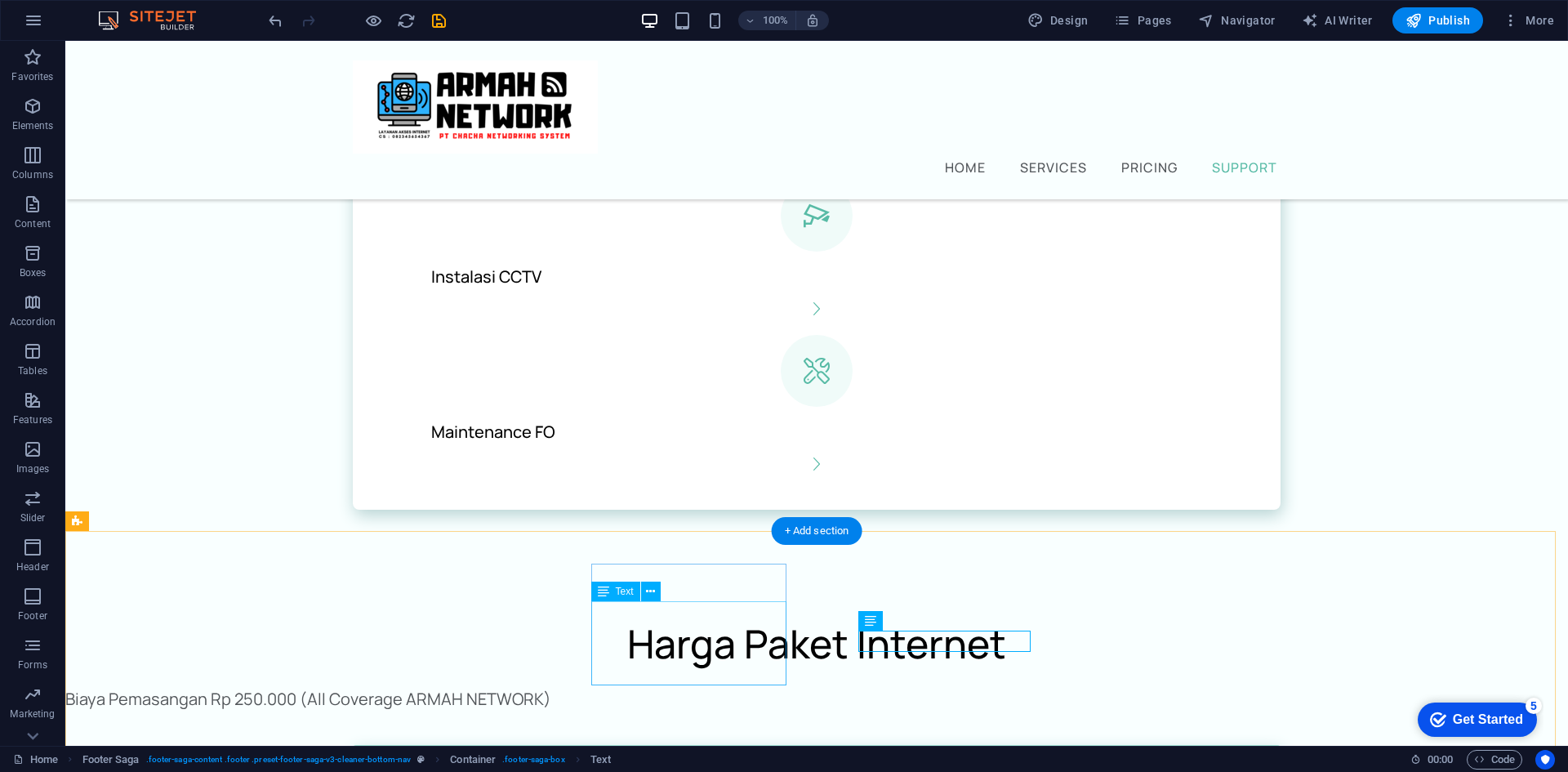
scroll to position [1722, 0]
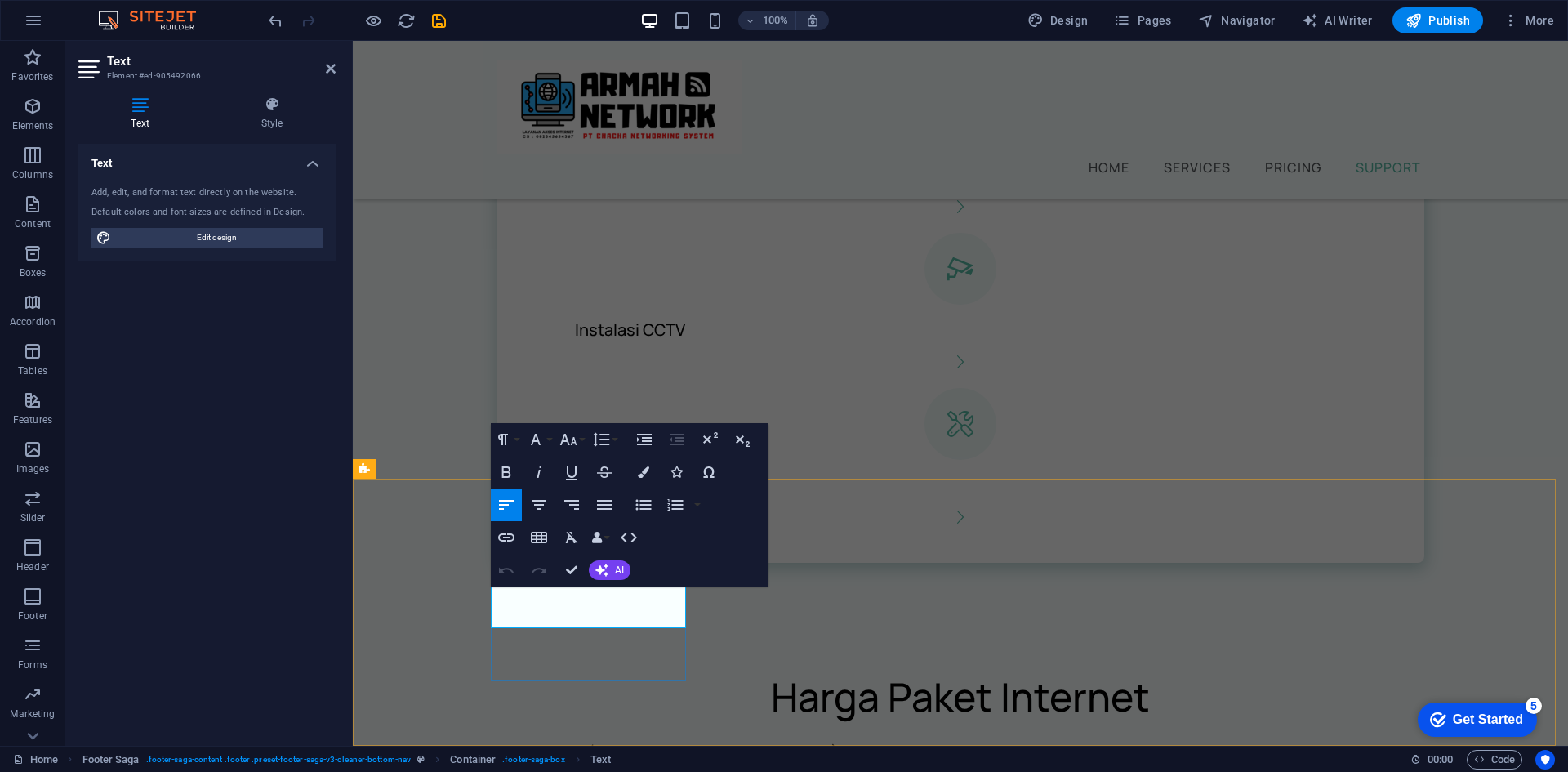
click at [645, 473] on icon "button" at bounding box center [644, 472] width 12 height 12
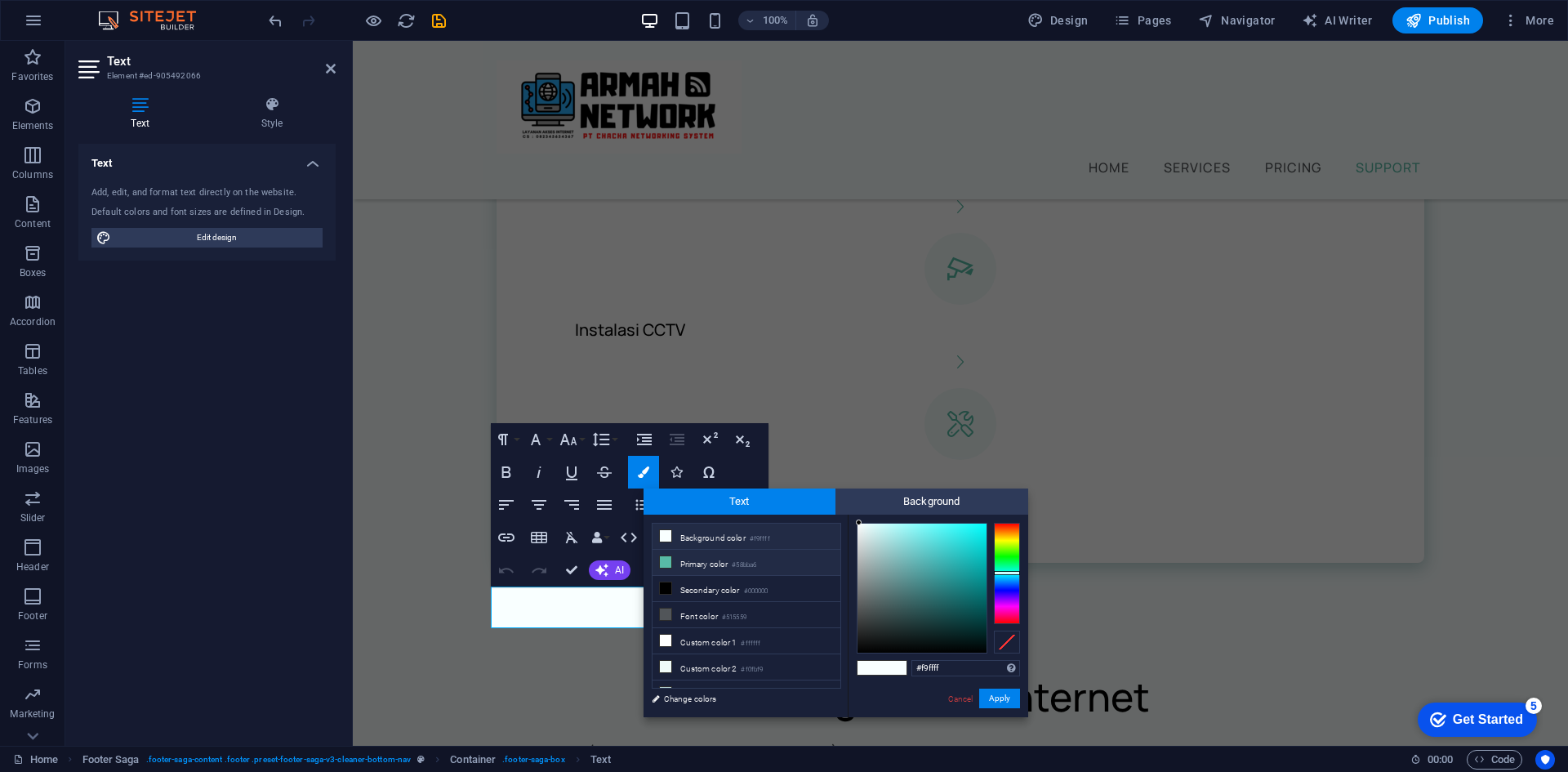
click at [753, 564] on small "#58bba6" at bounding box center [744, 566] width 25 height 12
type input "#58bba6"
drag, startPoint x: 1002, startPoint y: 700, endPoint x: 638, endPoint y: 657, distance: 366.5
click at [1002, 700] on button "Apply" at bounding box center [999, 699] width 40 height 20
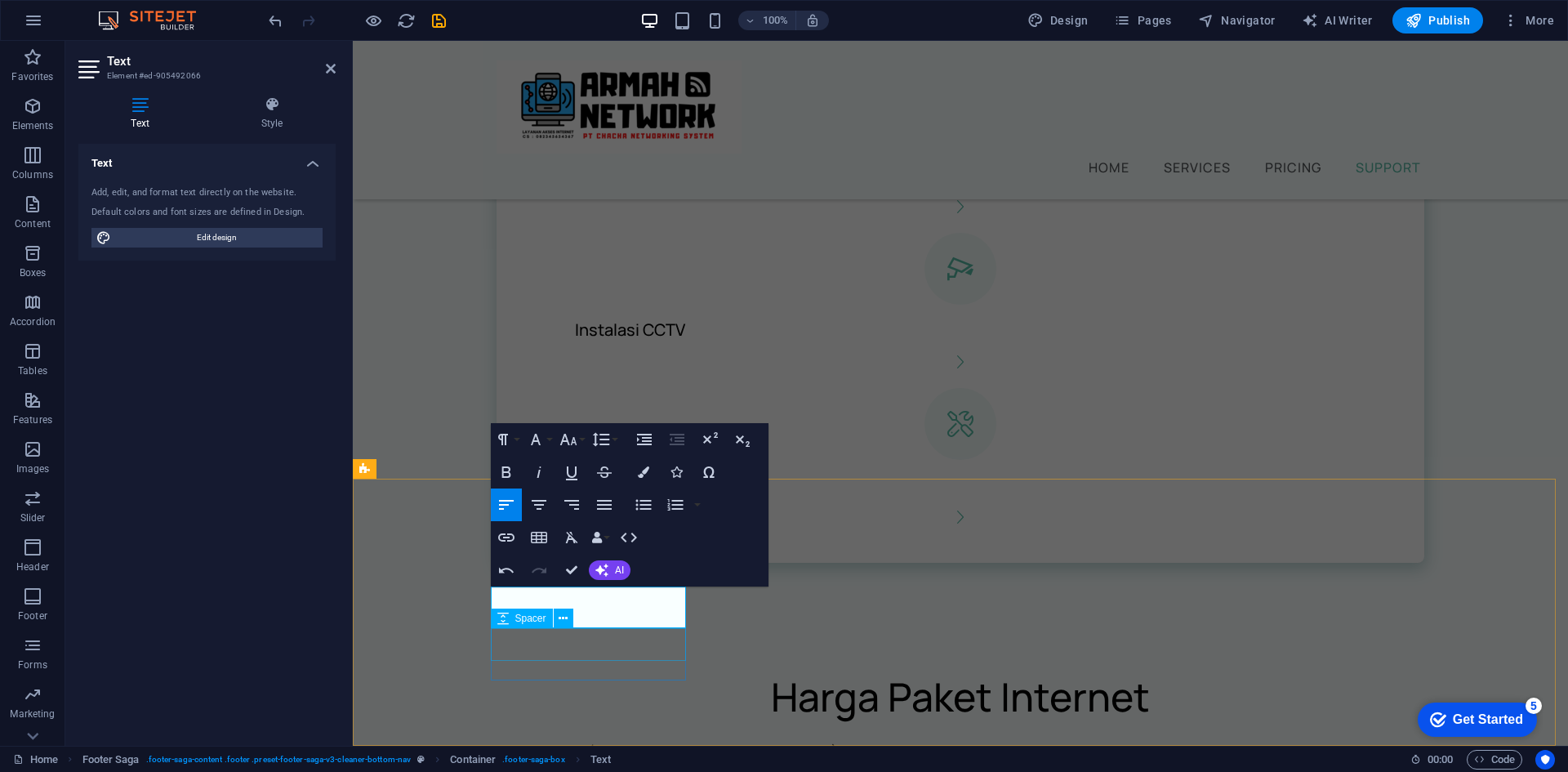
select select "px"
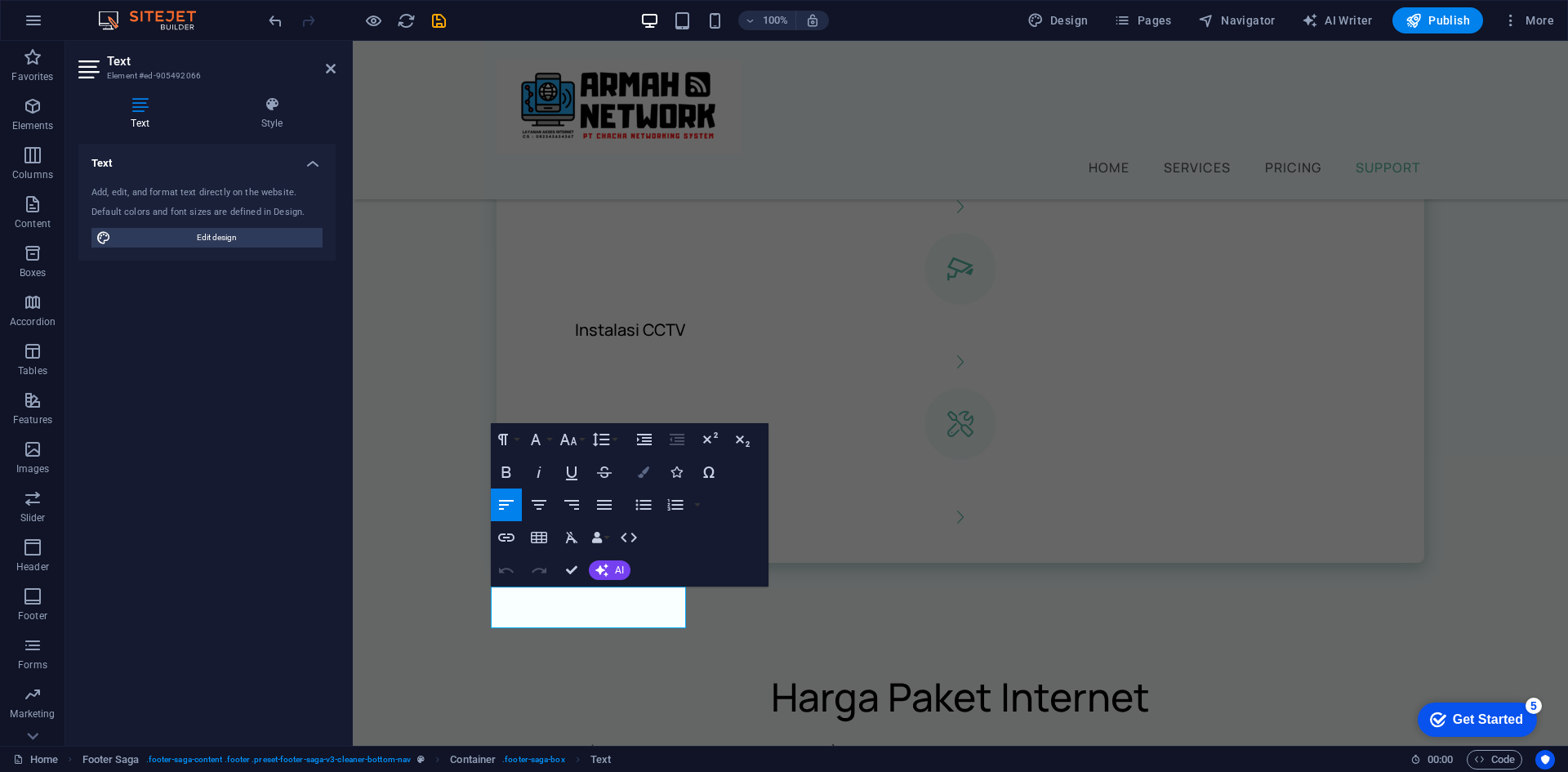
click at [645, 475] on icon "button" at bounding box center [644, 472] width 12 height 12
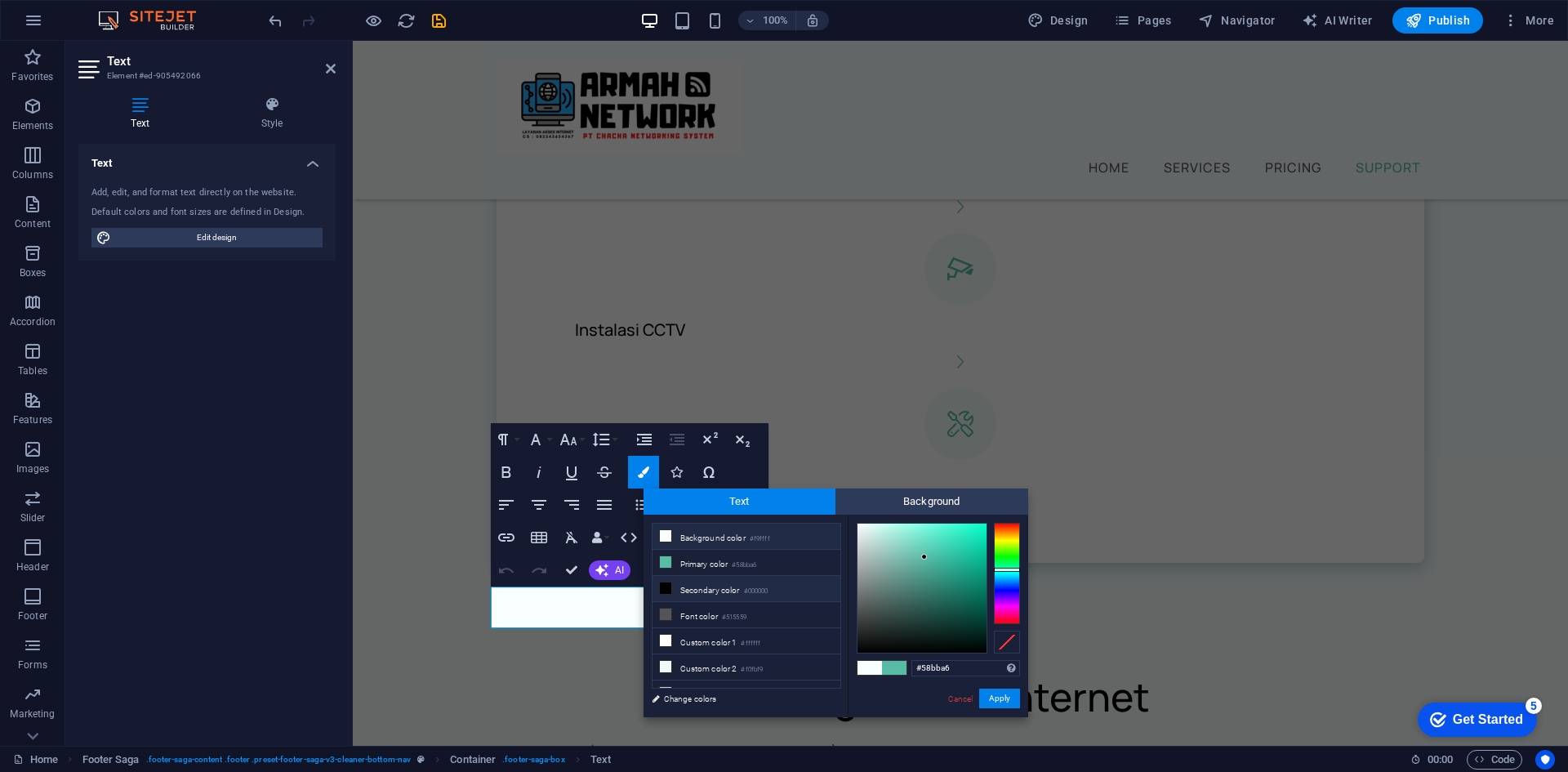
click at [688, 585] on li "Secondary color #000000" at bounding box center [747, 590] width 188 height 26
type input "#000000"
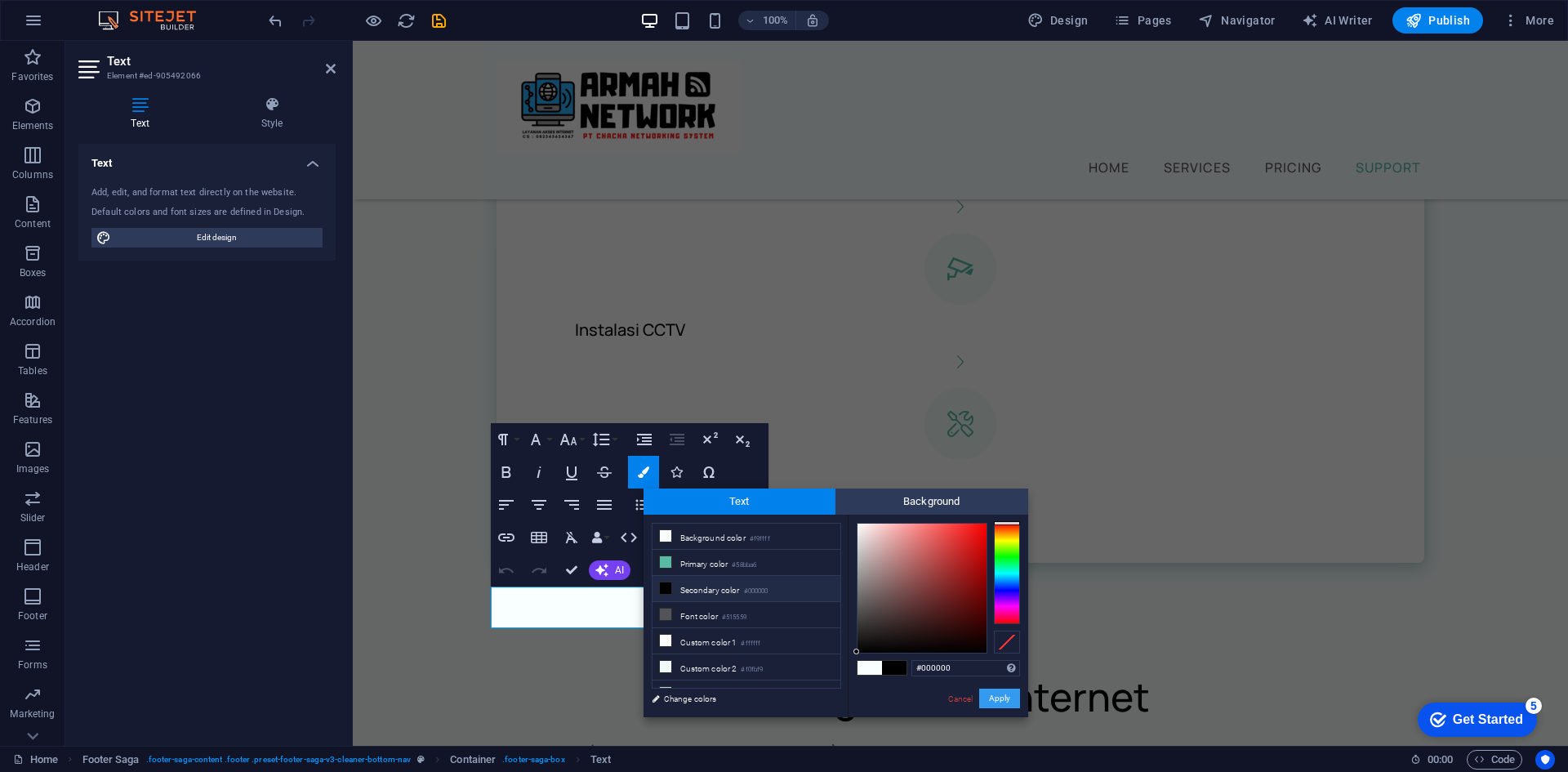
click at [1017, 703] on button "Apply" at bounding box center [999, 699] width 40 height 20
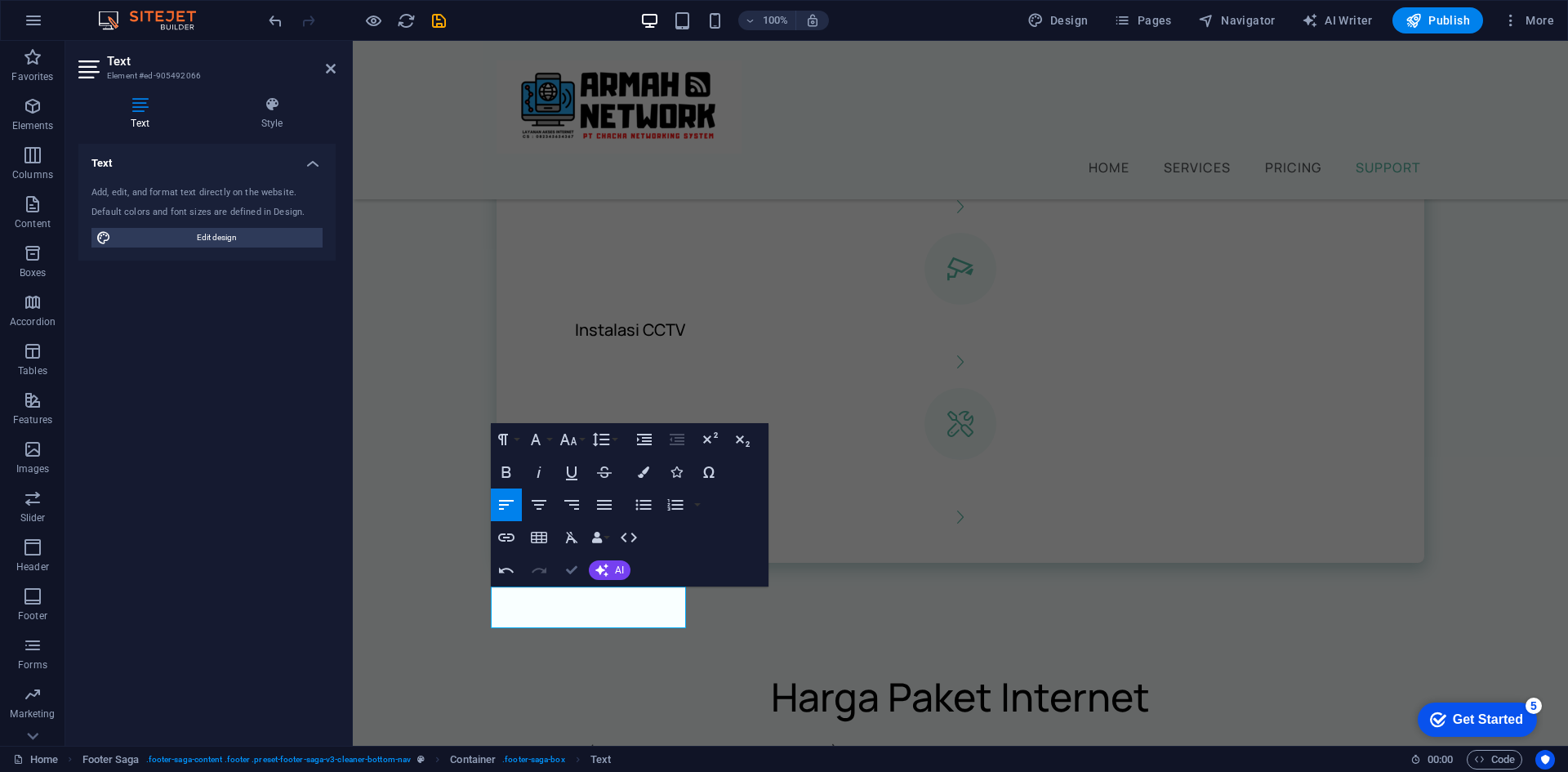
scroll to position [1722, 0]
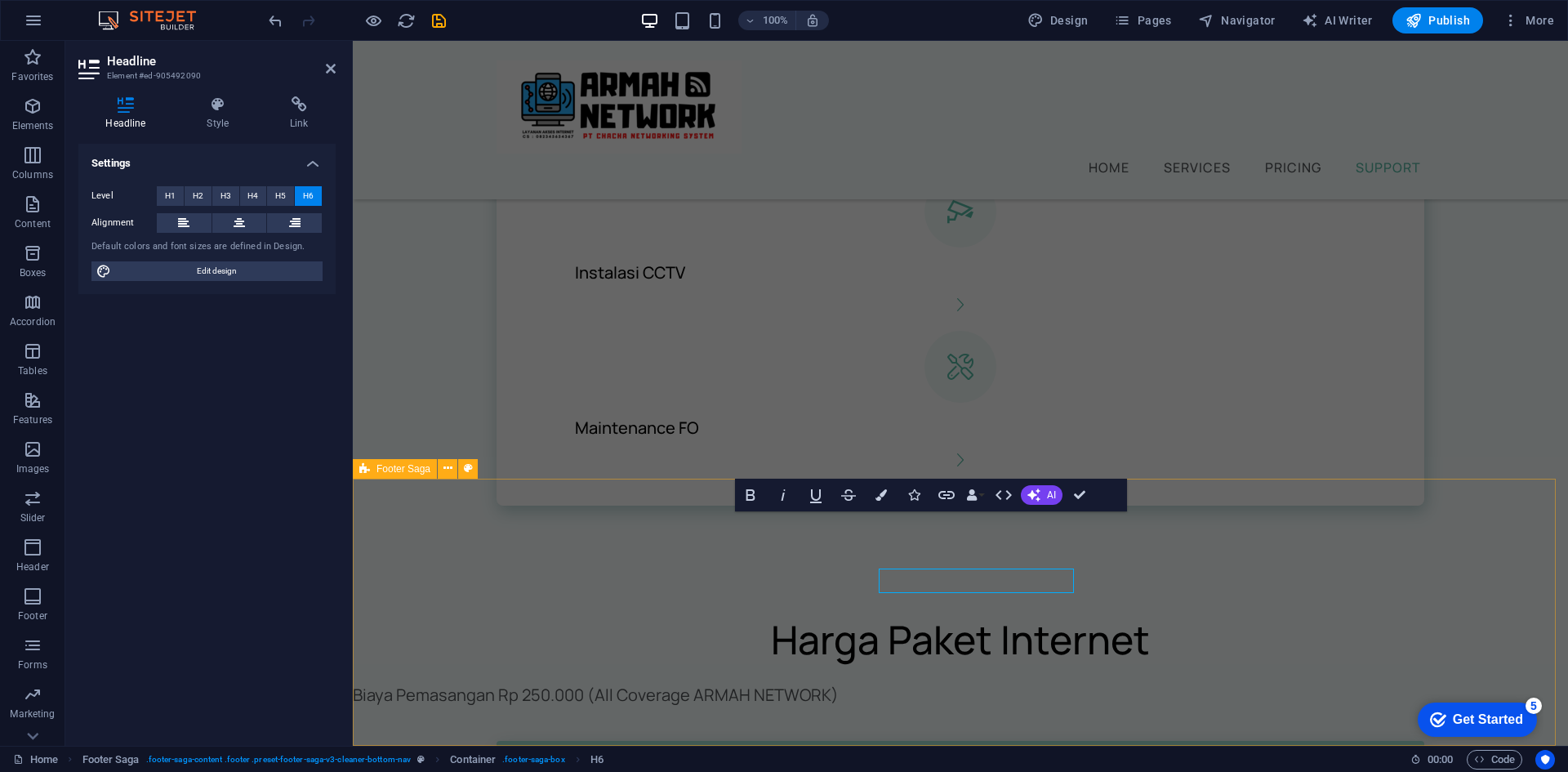
scroll to position [1665, 0]
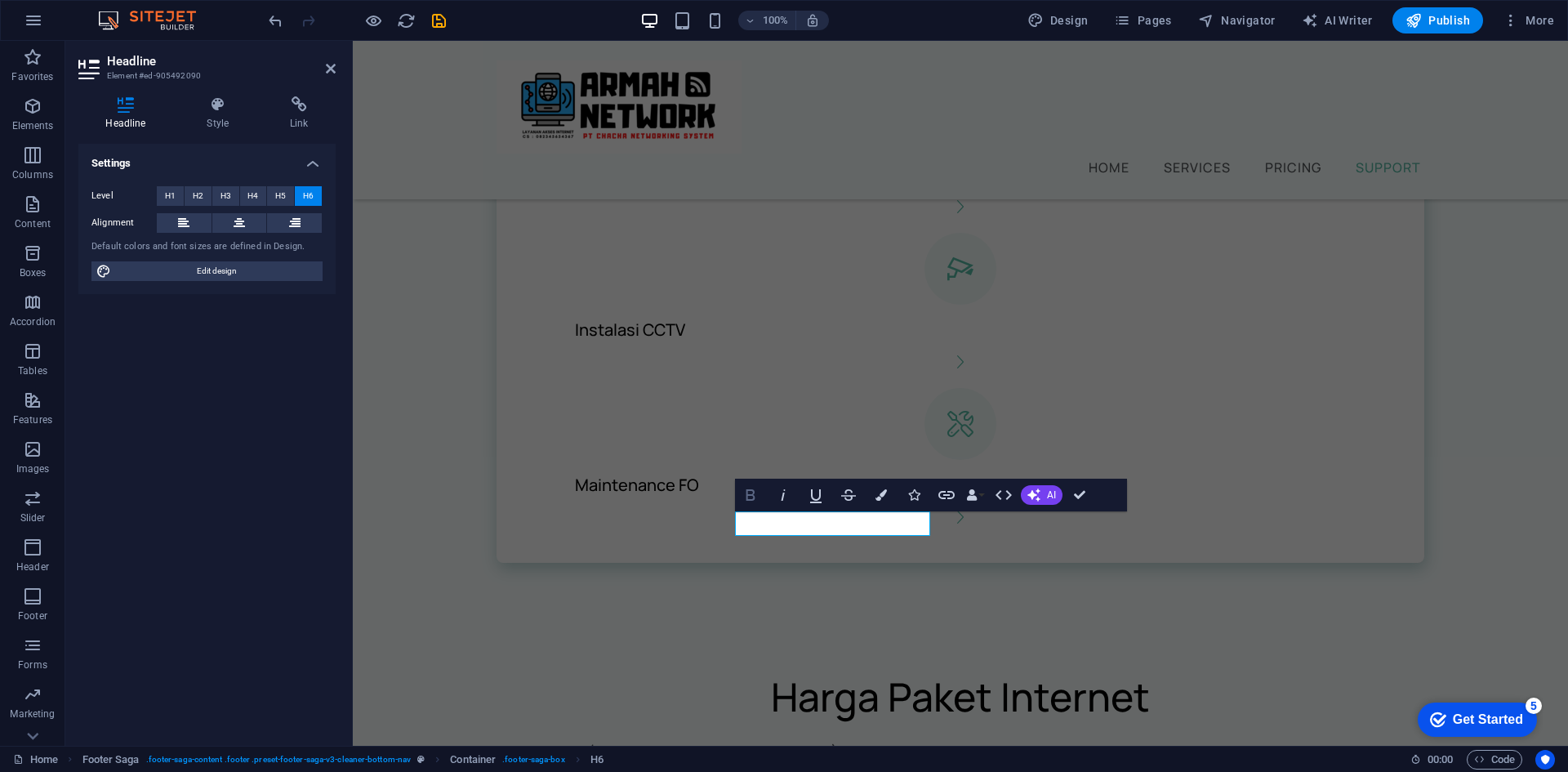
click at [746, 495] on icon "button" at bounding box center [751, 495] width 20 height 20
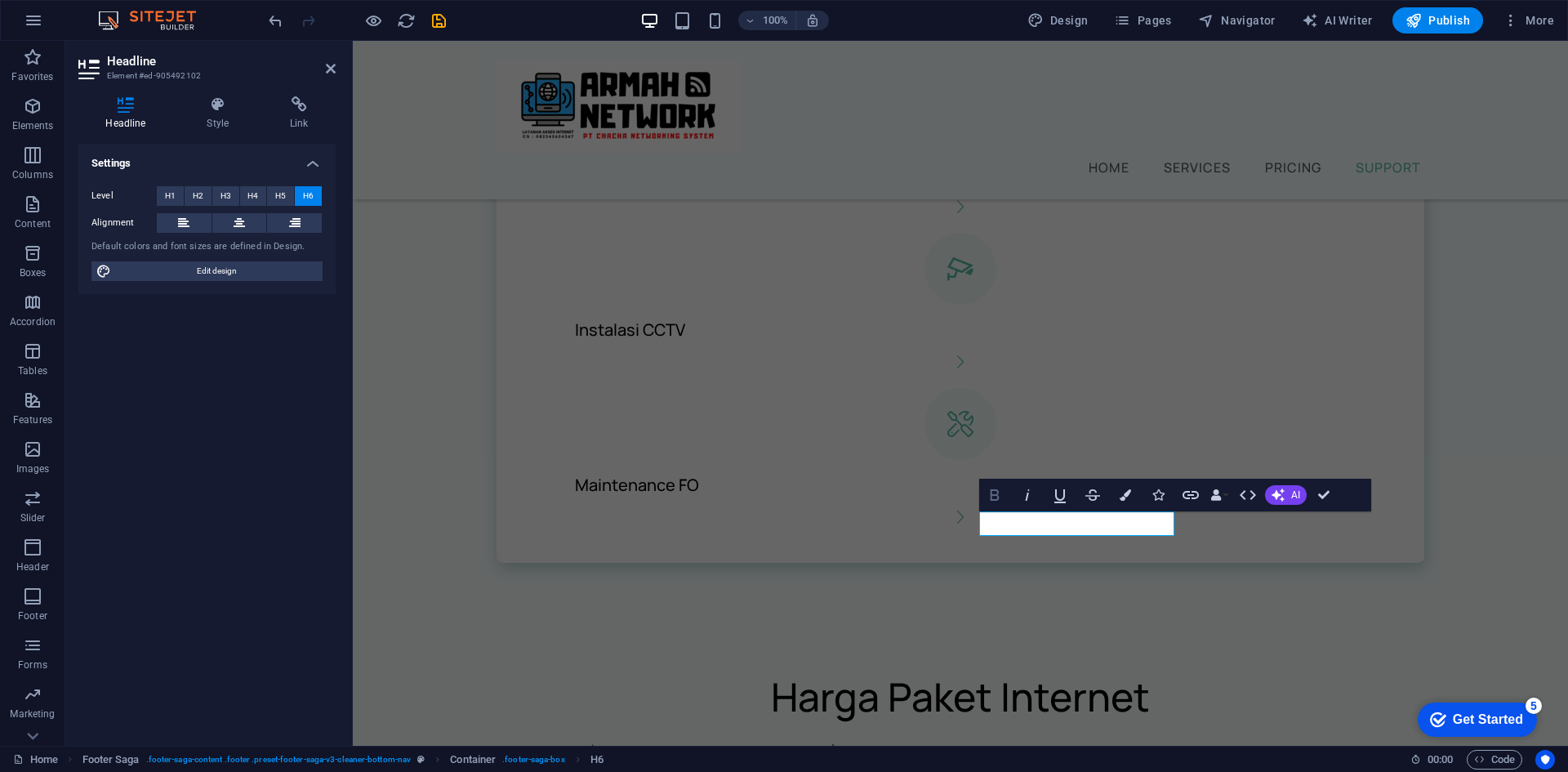
click at [984, 497] on button "Bold" at bounding box center [995, 495] width 31 height 33
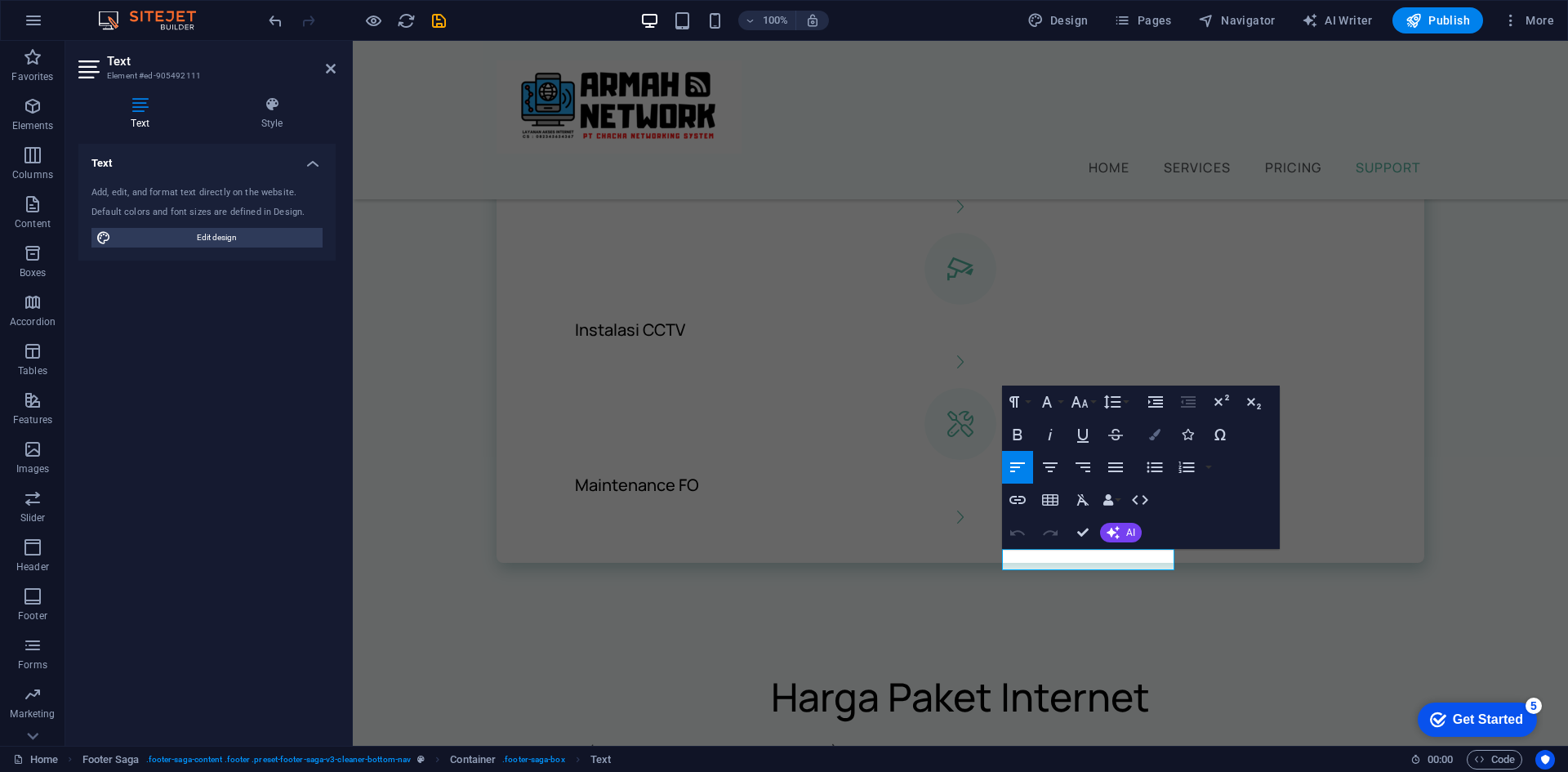
click at [1152, 433] on icon "button" at bounding box center [1155, 435] width 12 height 12
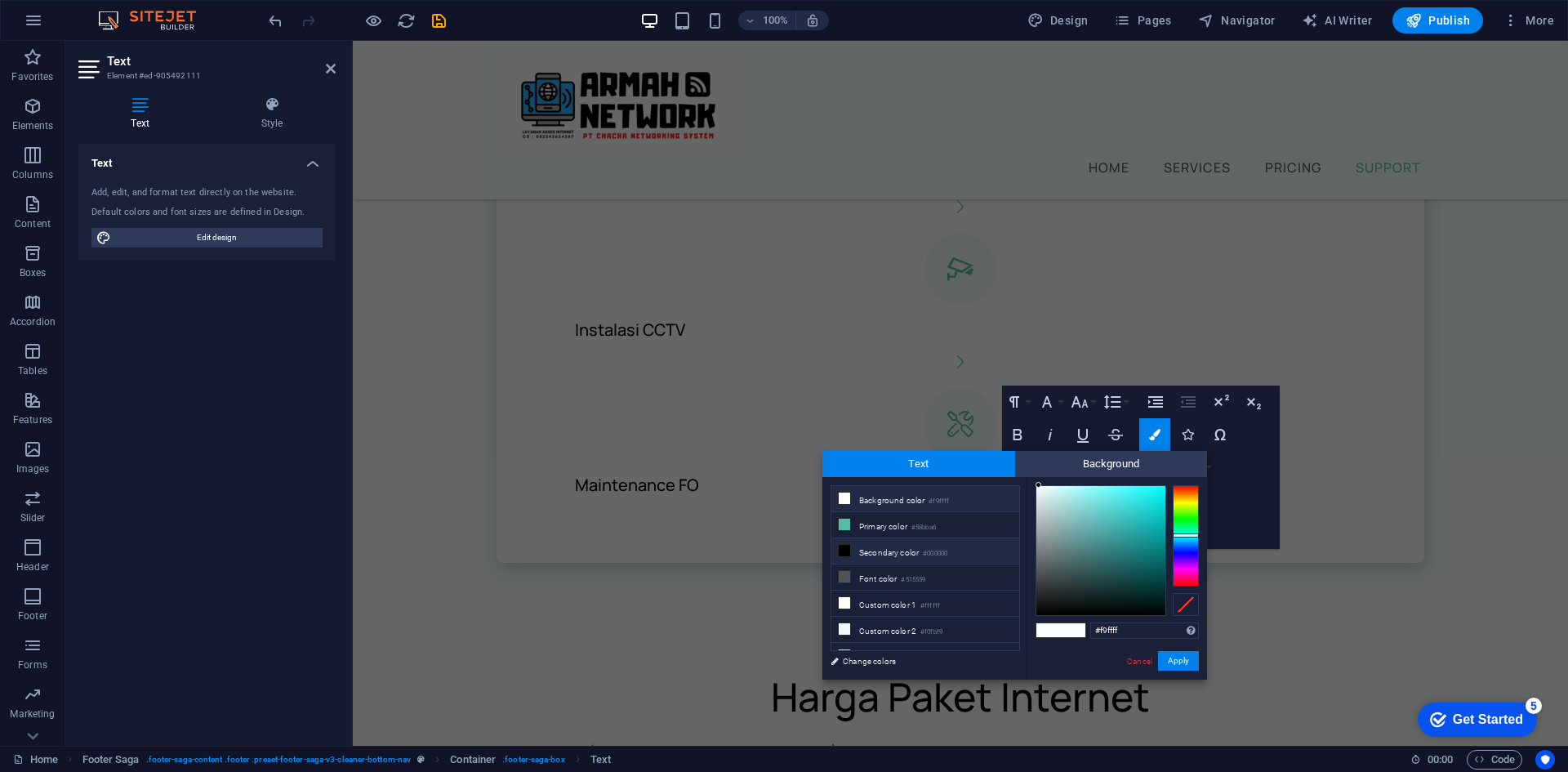
click at [946, 550] on small "#000000" at bounding box center [935, 554] width 25 height 12
type input "#000000"
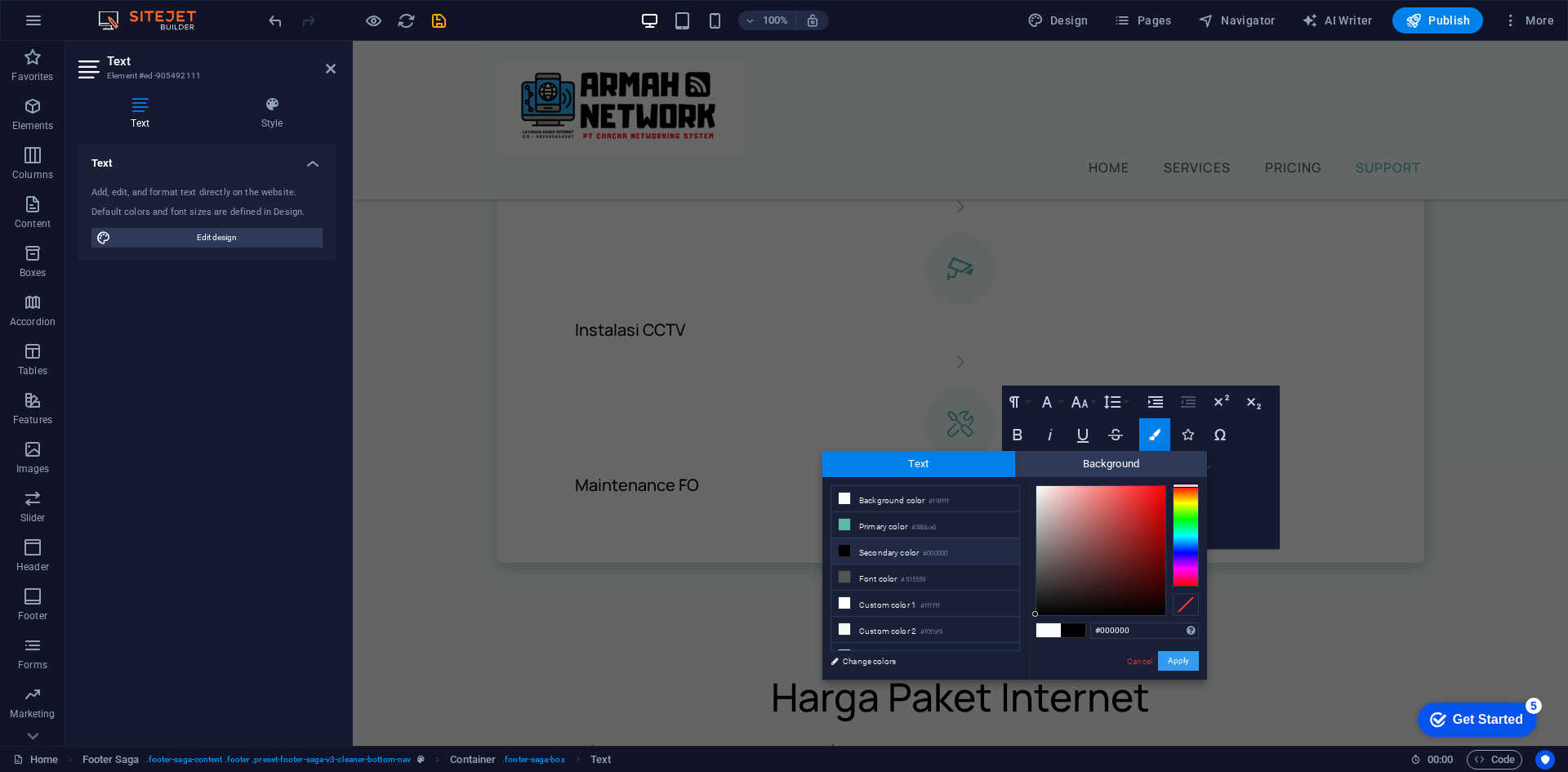
click at [1169, 654] on button "Apply" at bounding box center [1178, 661] width 40 height 20
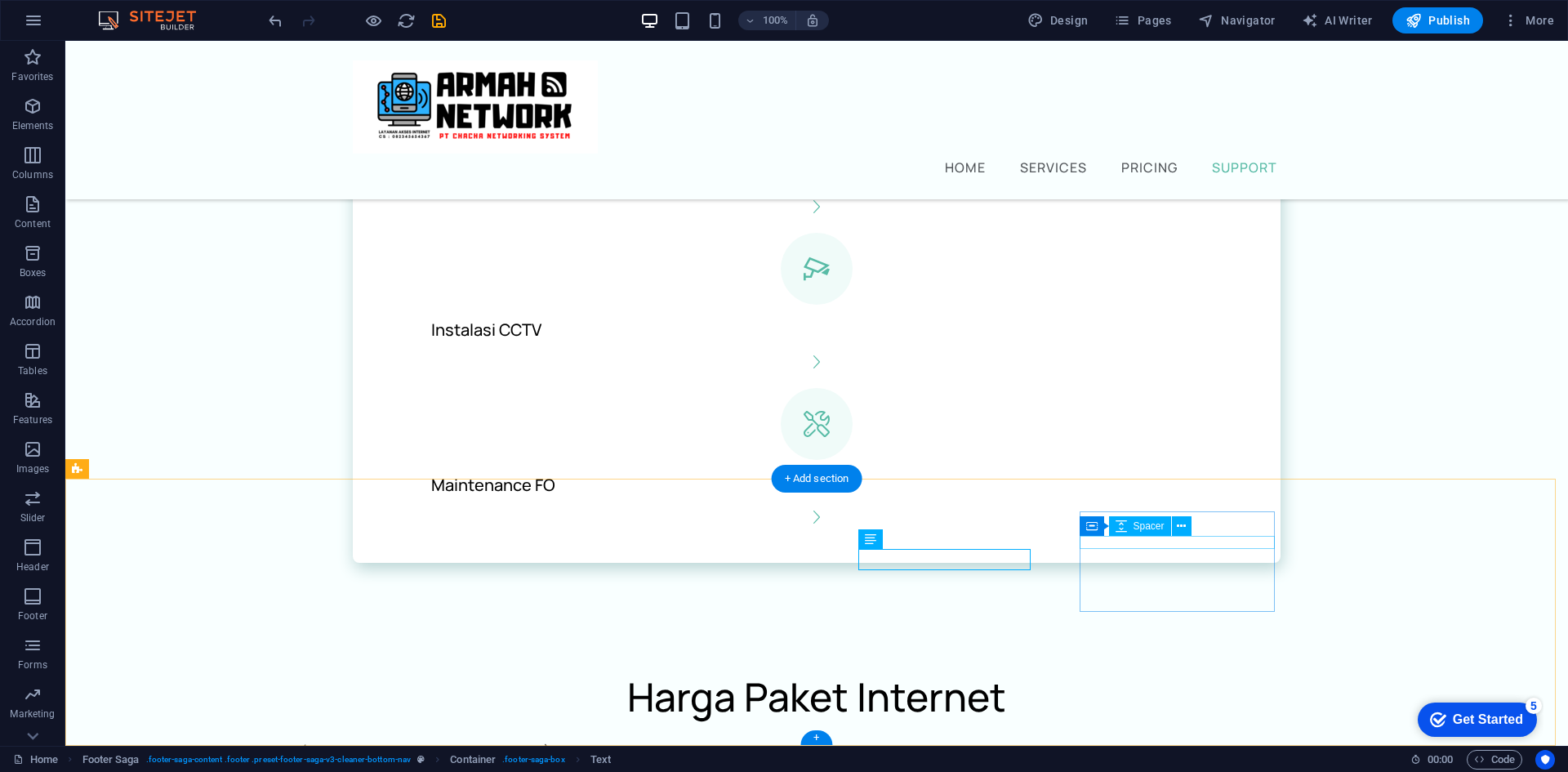
scroll to position [1722, 0]
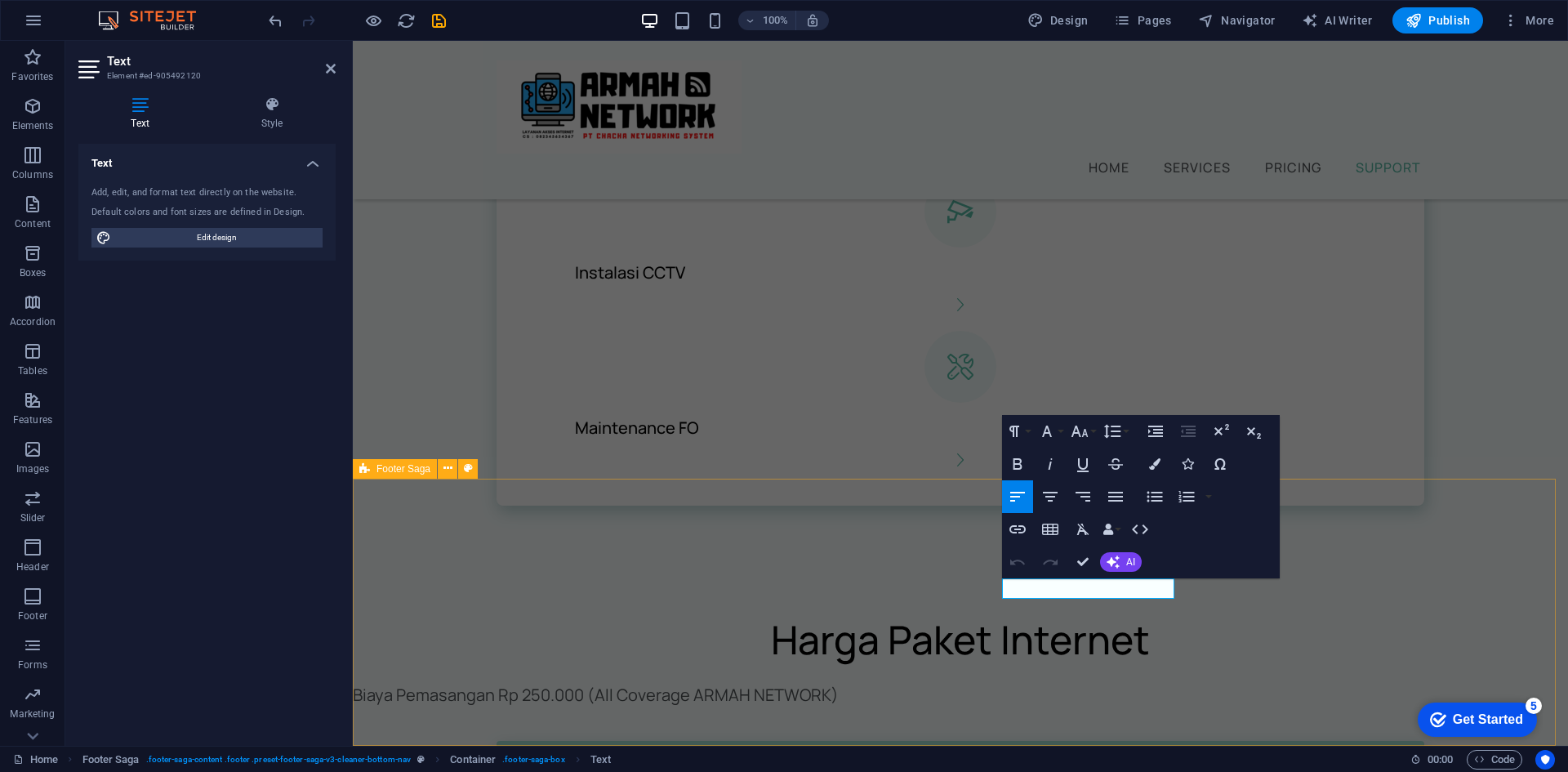
scroll to position [1665, 0]
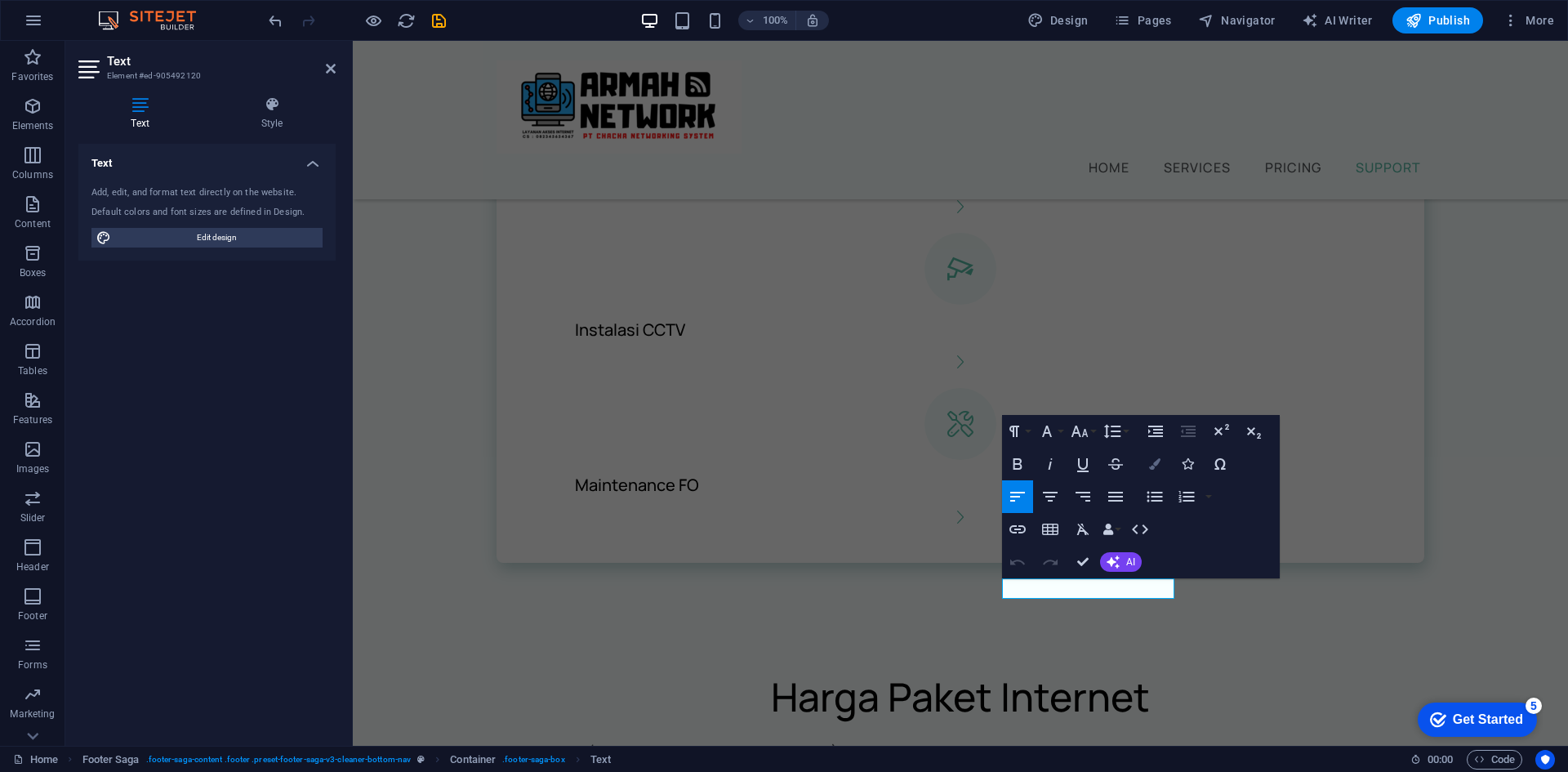
click at [1154, 467] on icon "button" at bounding box center [1155, 464] width 12 height 12
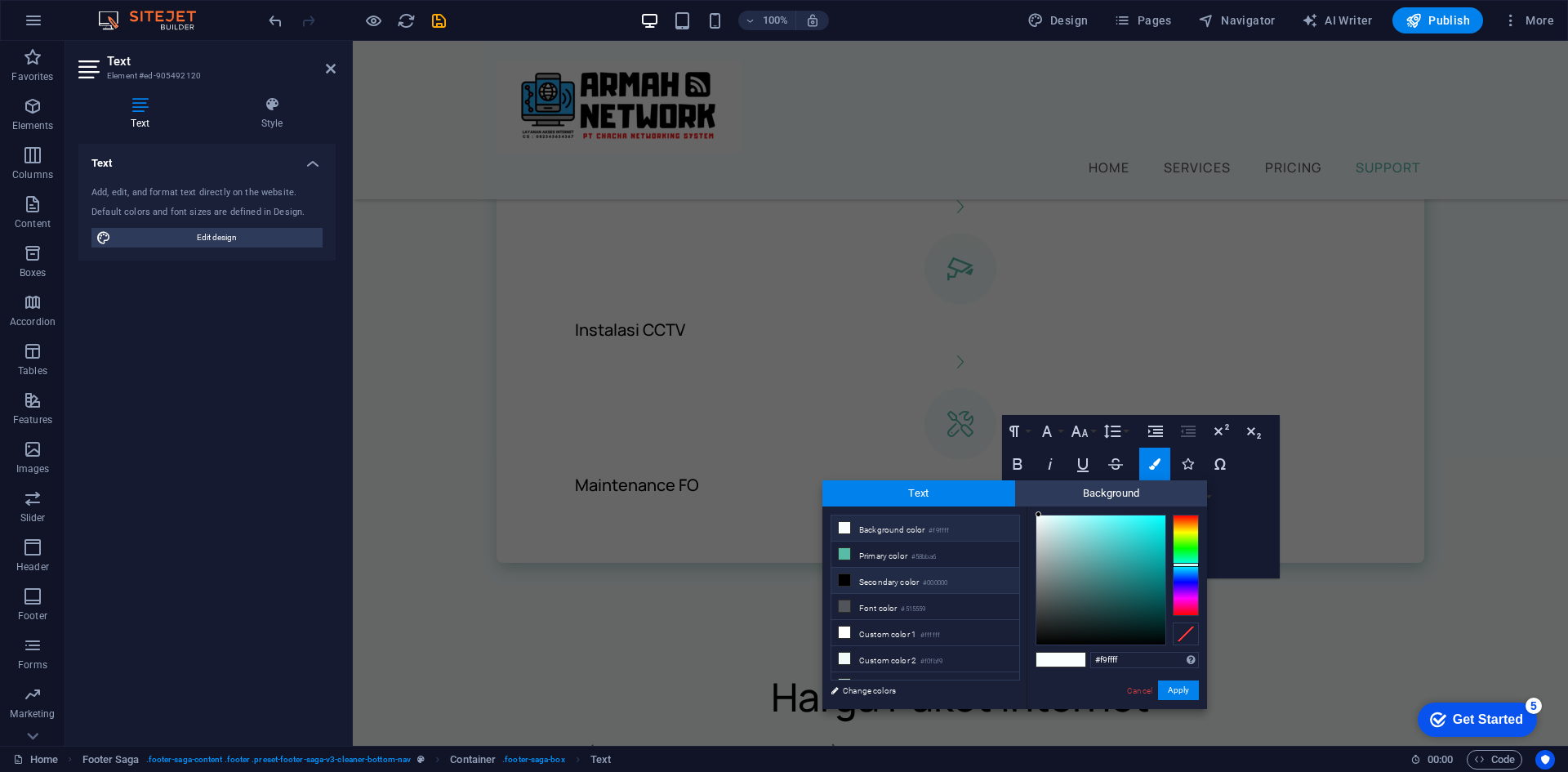
click at [942, 574] on li "Secondary color #000000" at bounding box center [925, 581] width 188 height 26
type input "#000000"
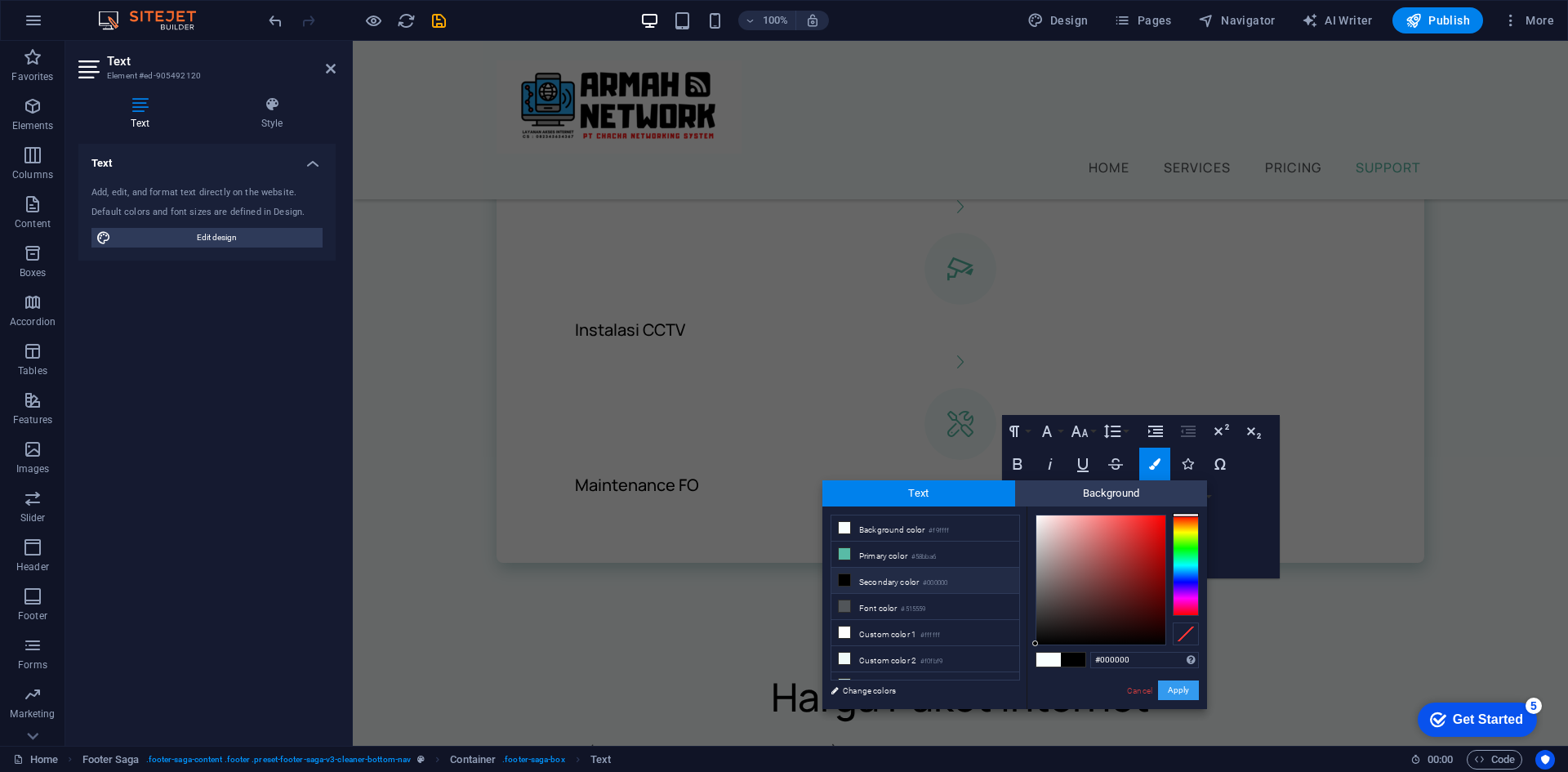
click at [1180, 687] on button "Apply" at bounding box center [1178, 690] width 40 height 20
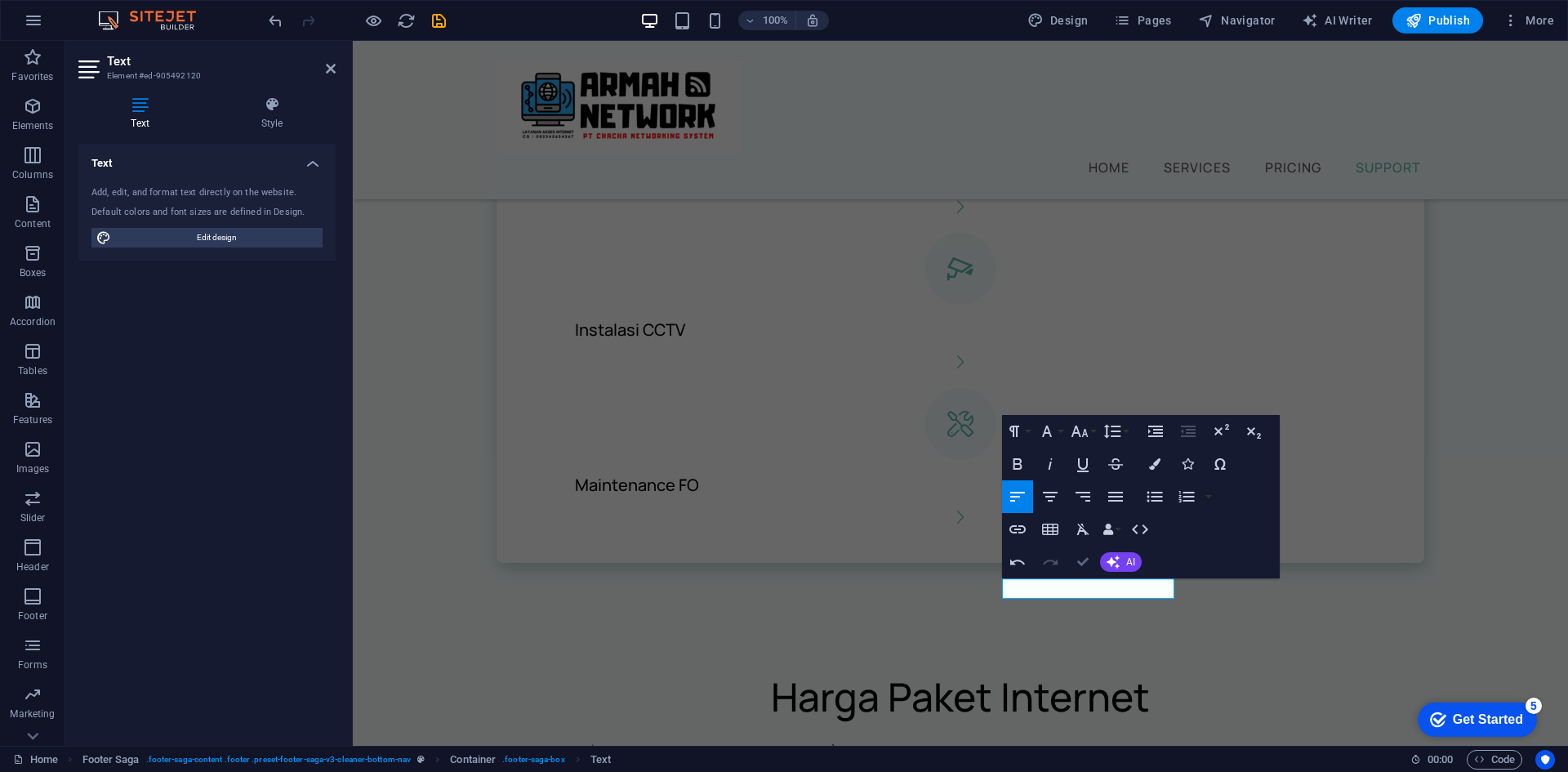
scroll to position [1722, 0]
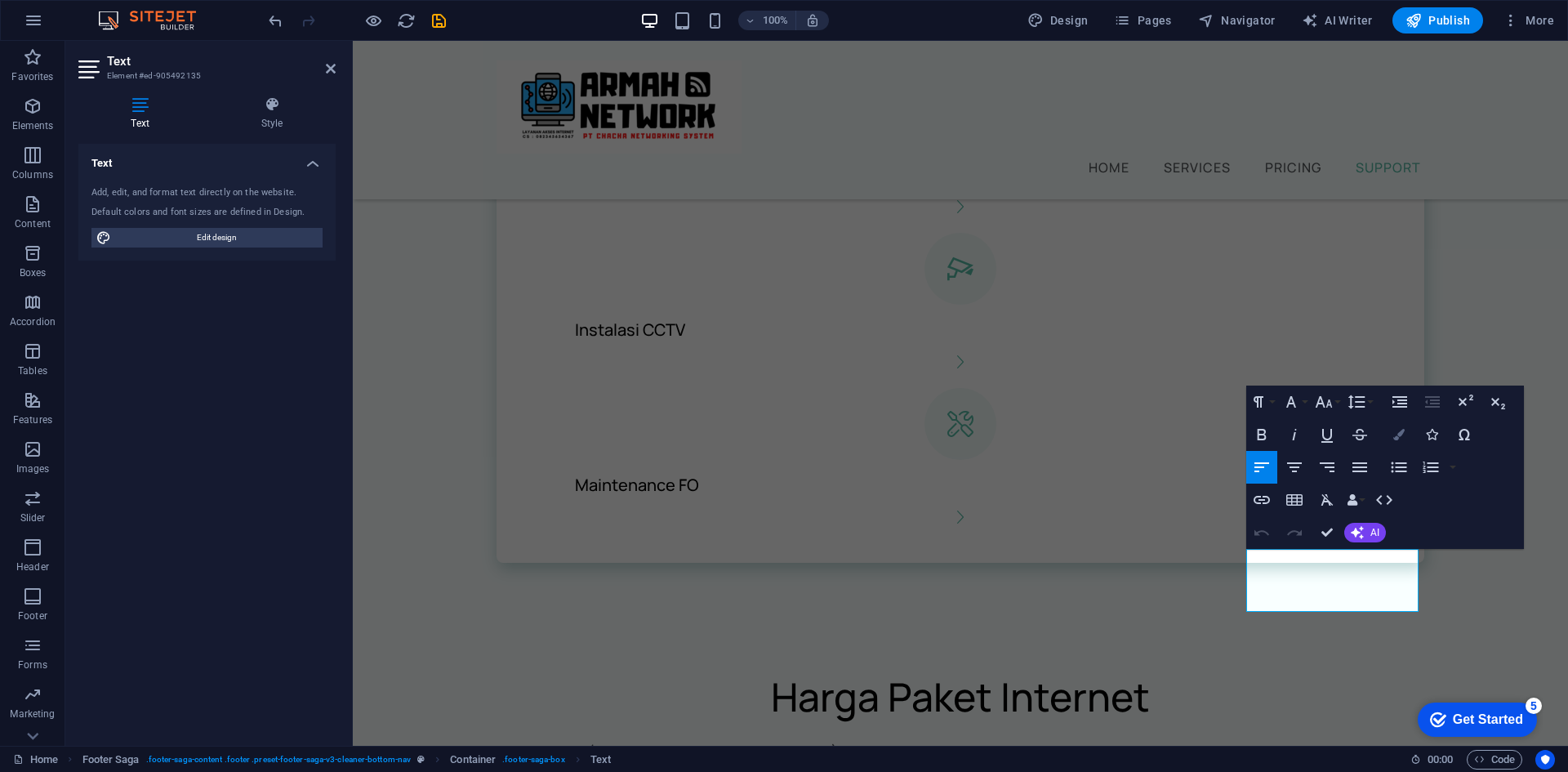
click at [1395, 434] on icon "button" at bounding box center [1399, 435] width 12 height 12
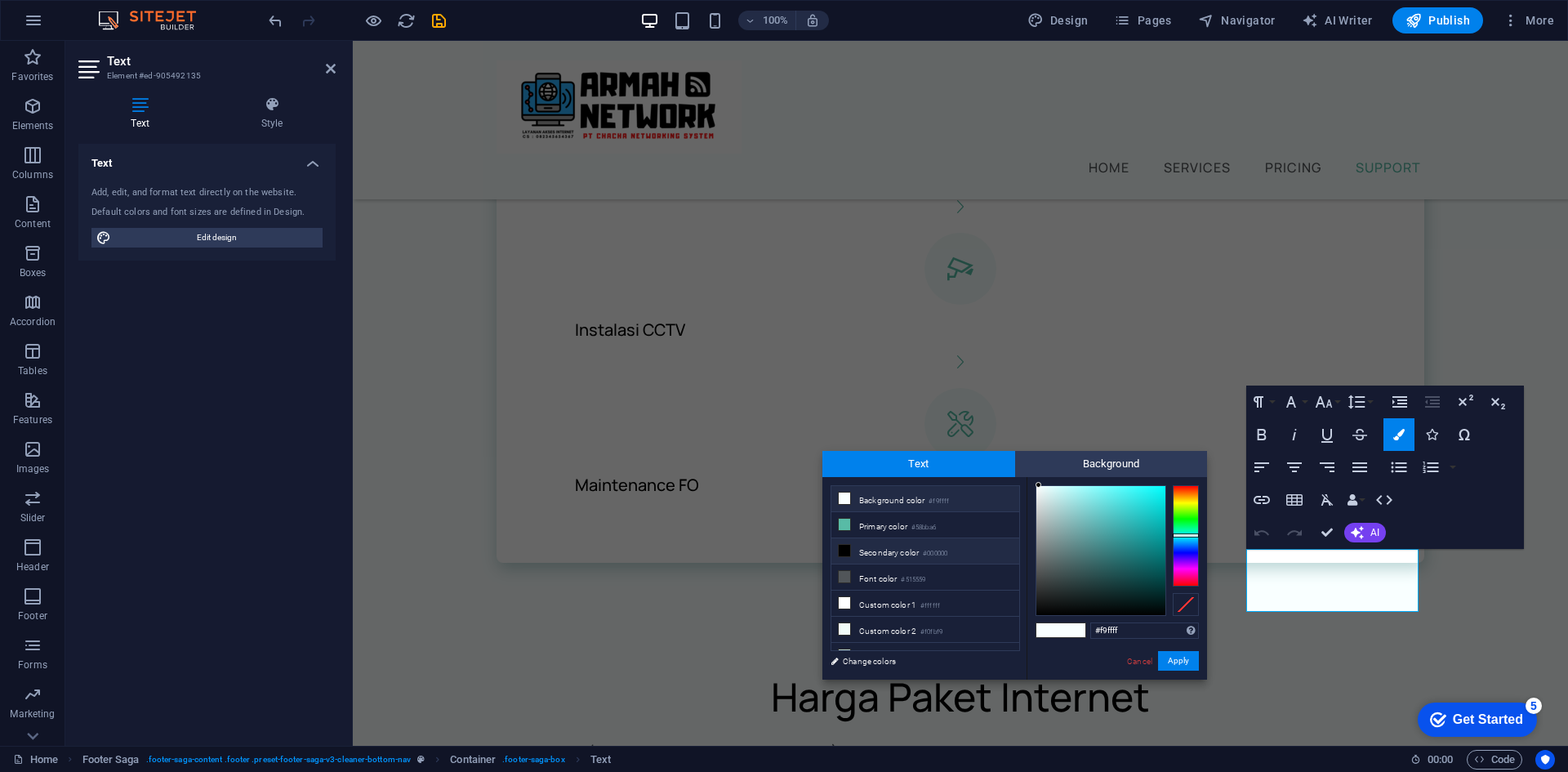
click at [943, 544] on li "Secondary color #000000" at bounding box center [925, 552] width 188 height 26
type input "#000000"
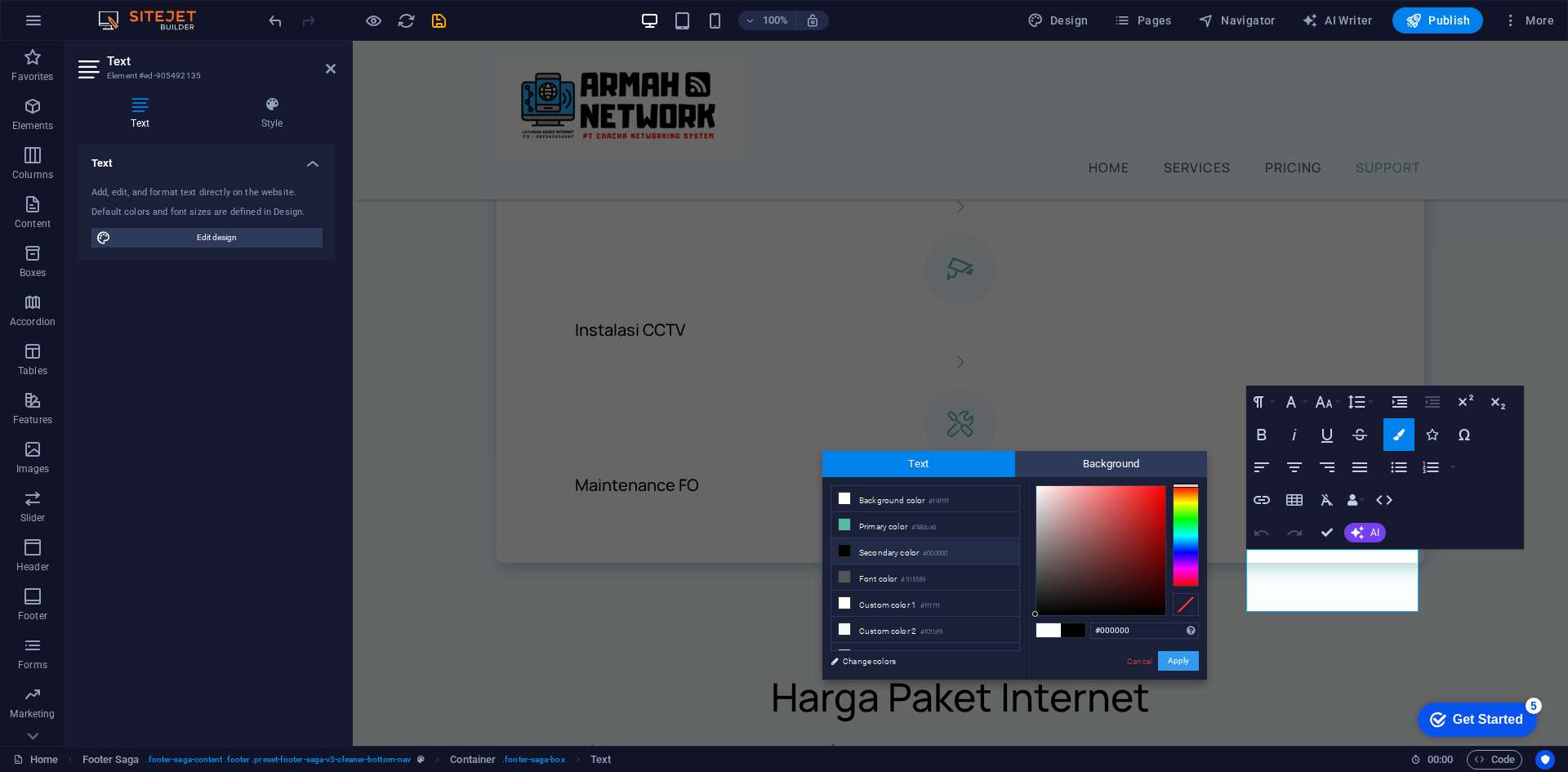
click at [1172, 656] on button "Apply" at bounding box center [1178, 661] width 40 height 20
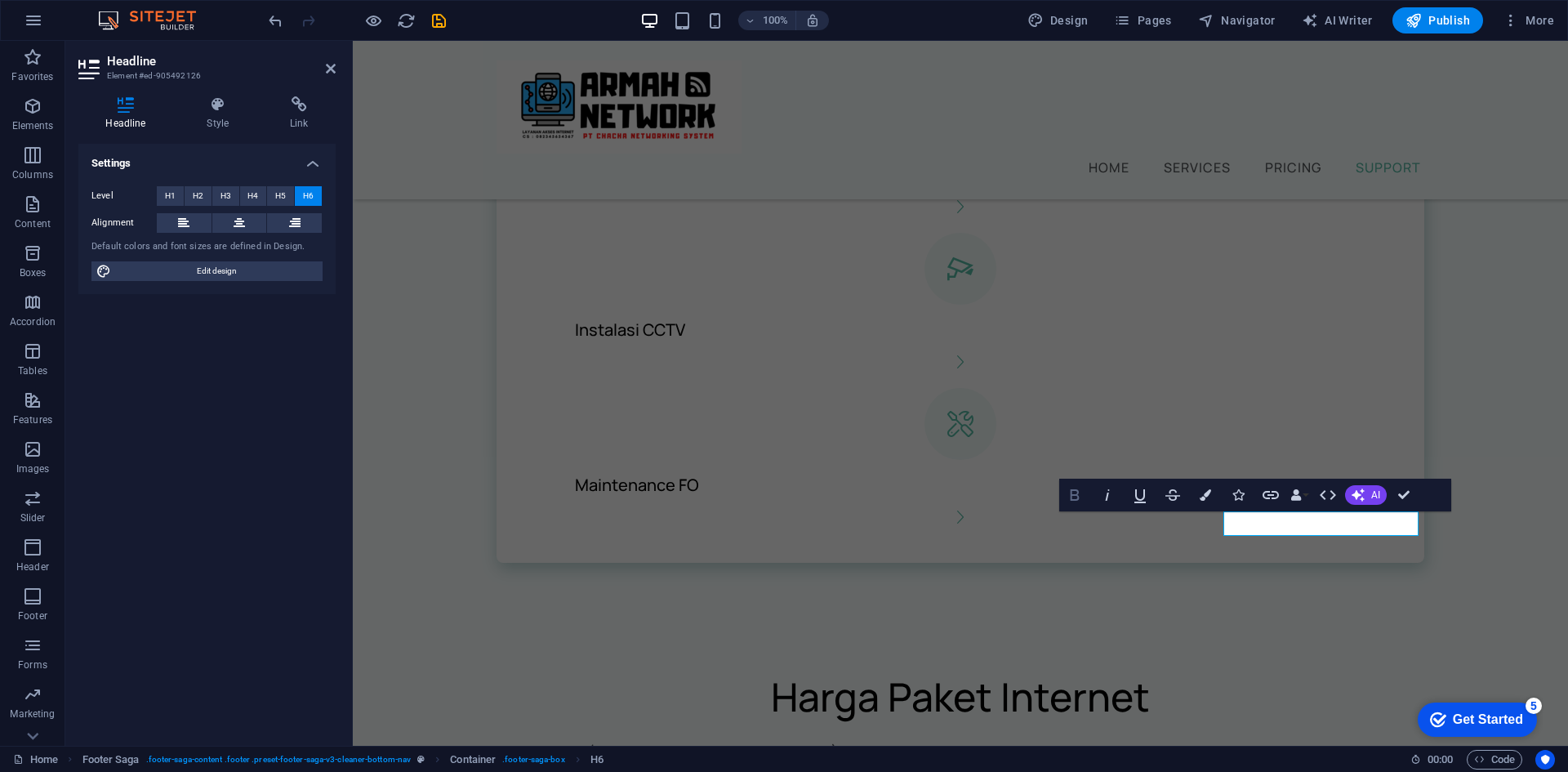
click at [1074, 499] on icon "button" at bounding box center [1074, 495] width 20 height 20
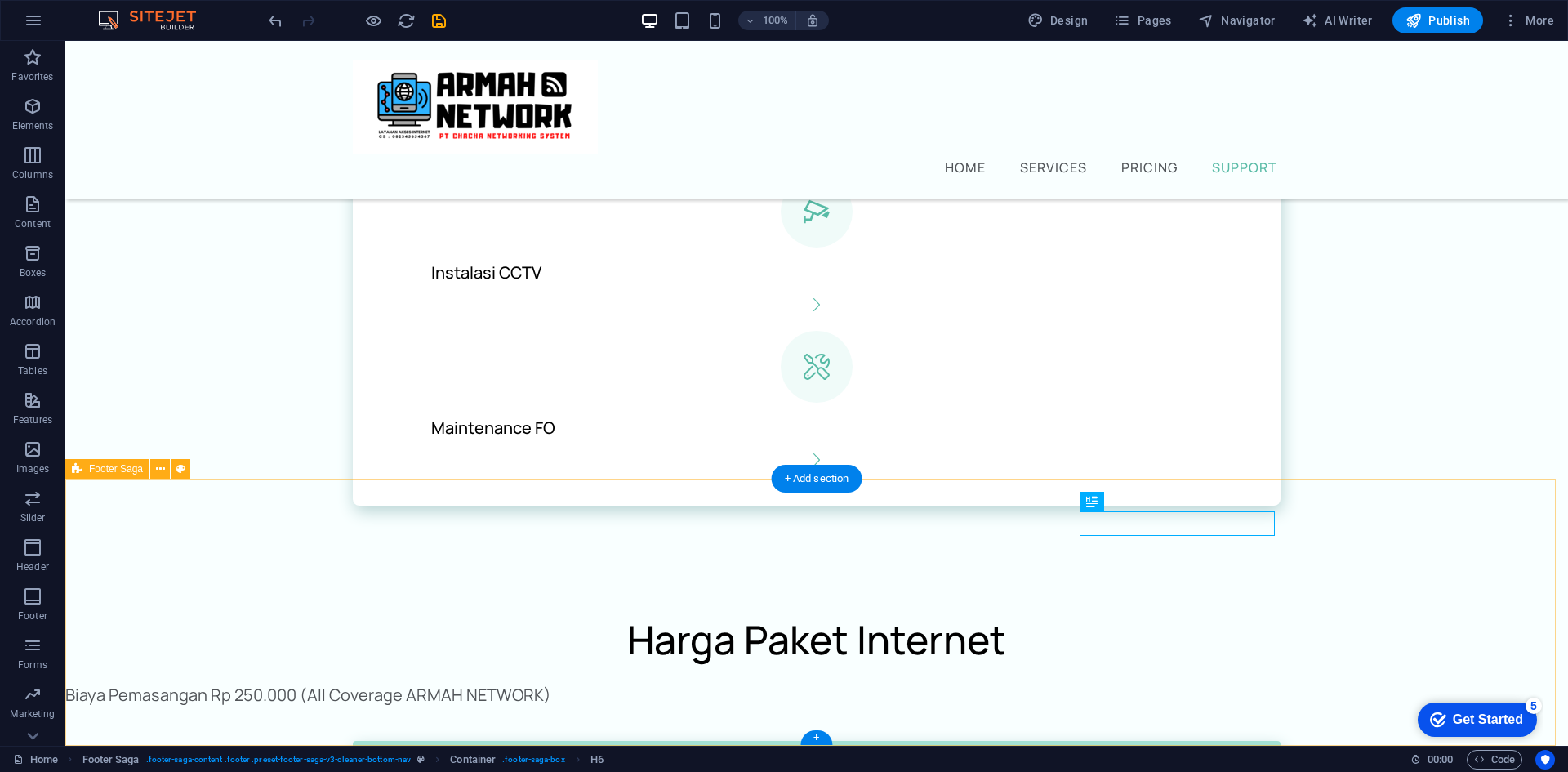
drag, startPoint x: 1347, startPoint y: 603, endPoint x: 1345, endPoint y: 541, distance: 62.0
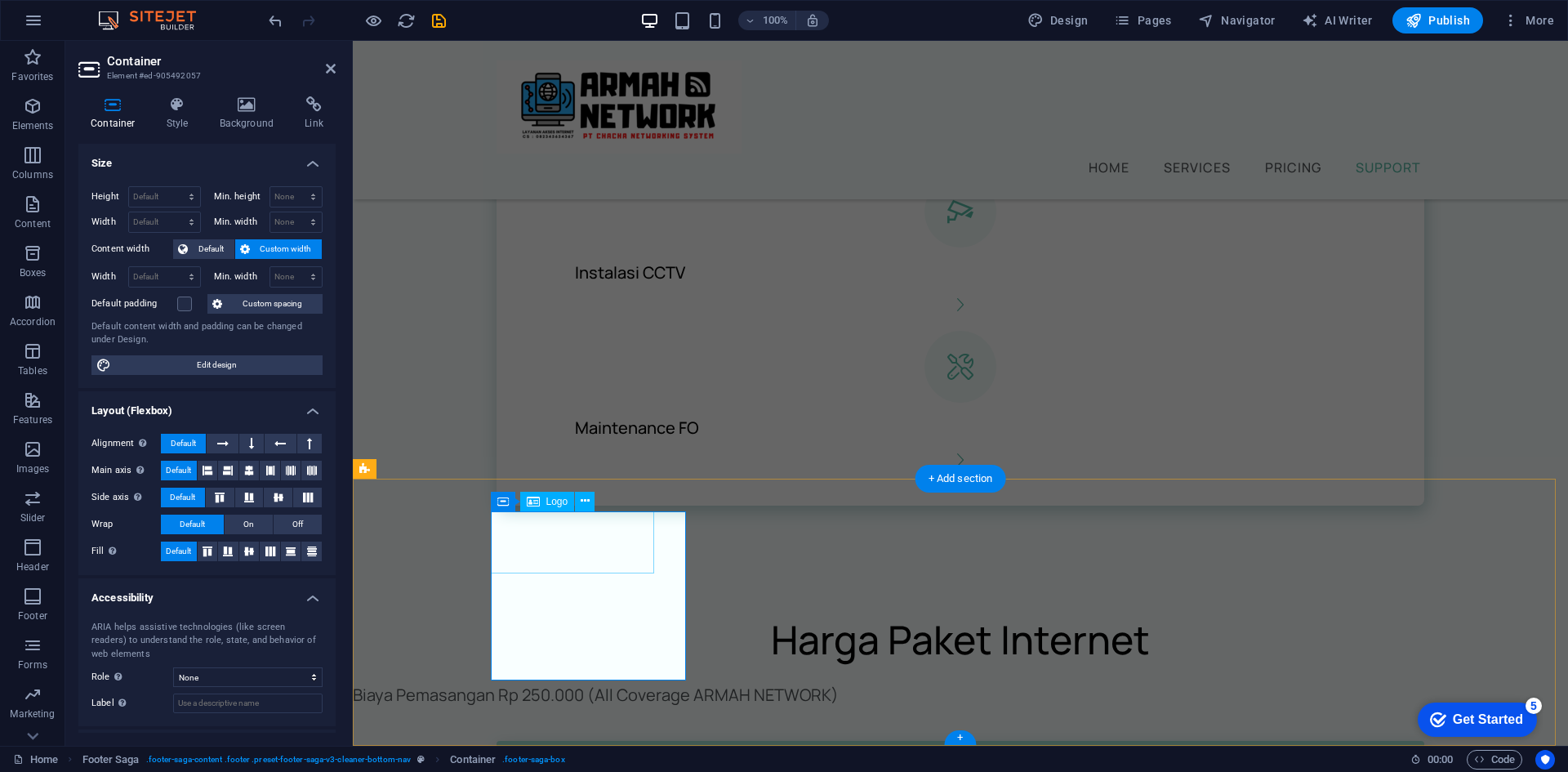
scroll to position [1665, 0]
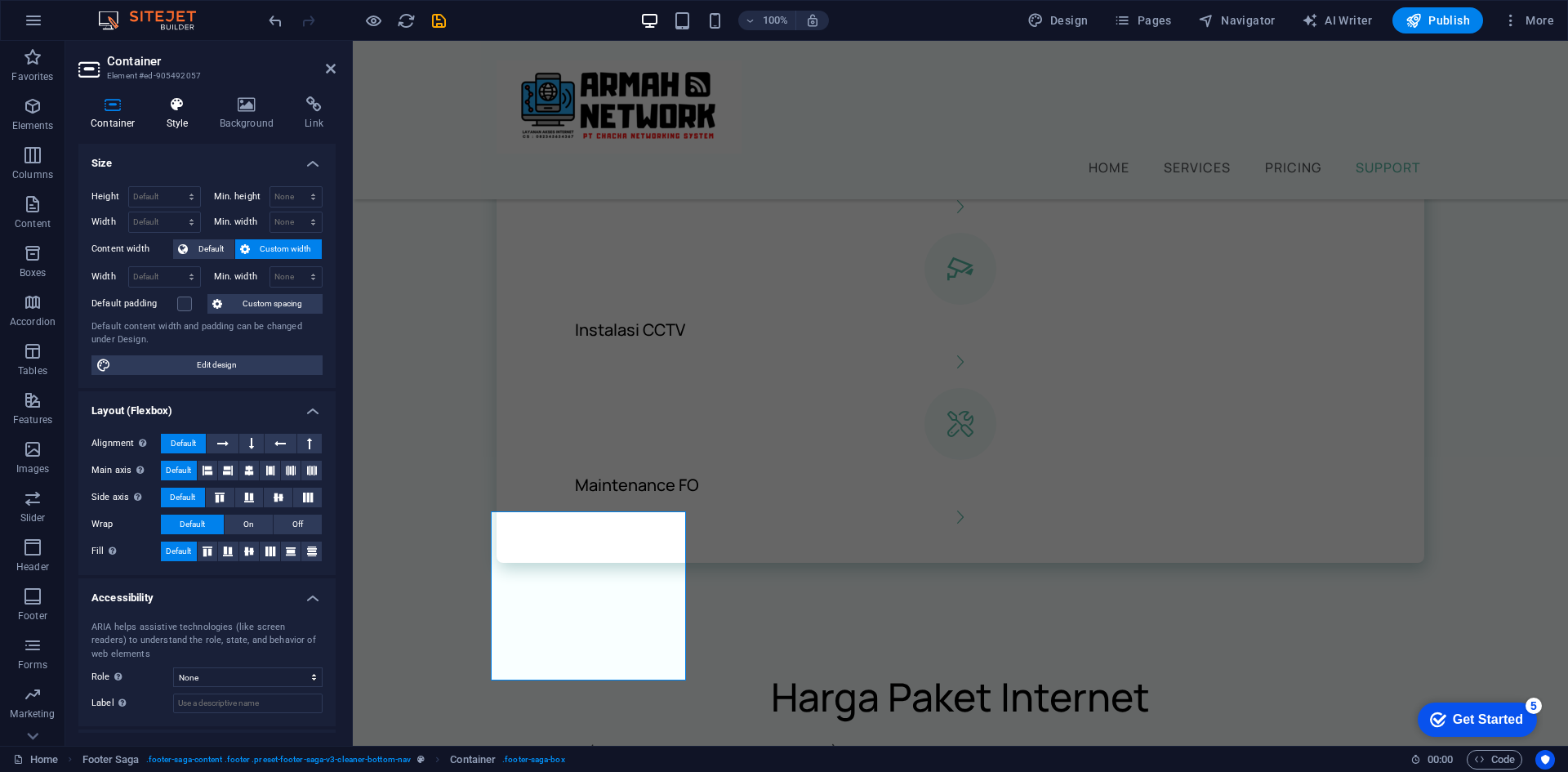
click at [173, 126] on h4 "Style" at bounding box center [181, 114] width 53 height 35
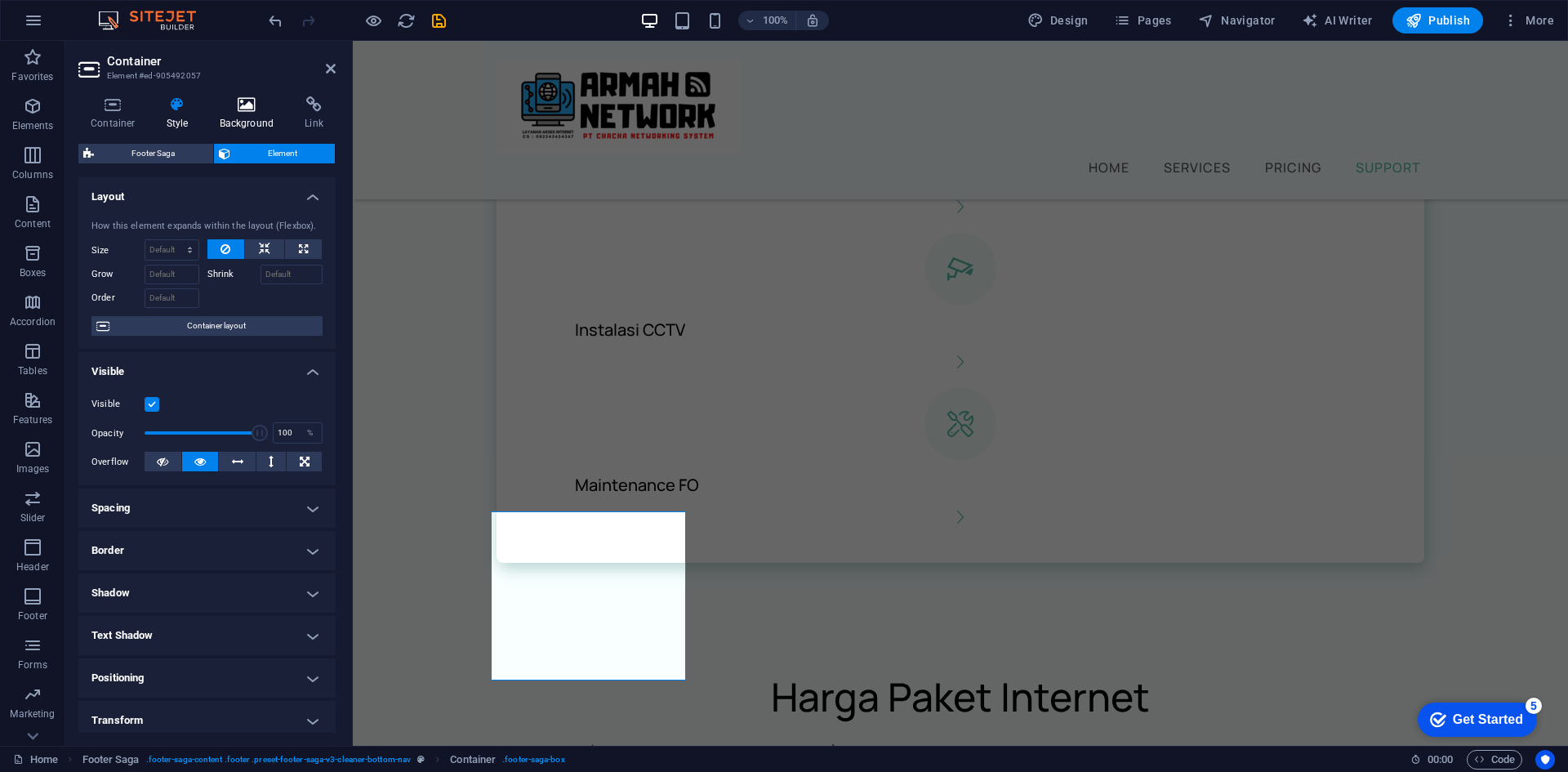
click at [220, 111] on icon at bounding box center [247, 105] width 79 height 17
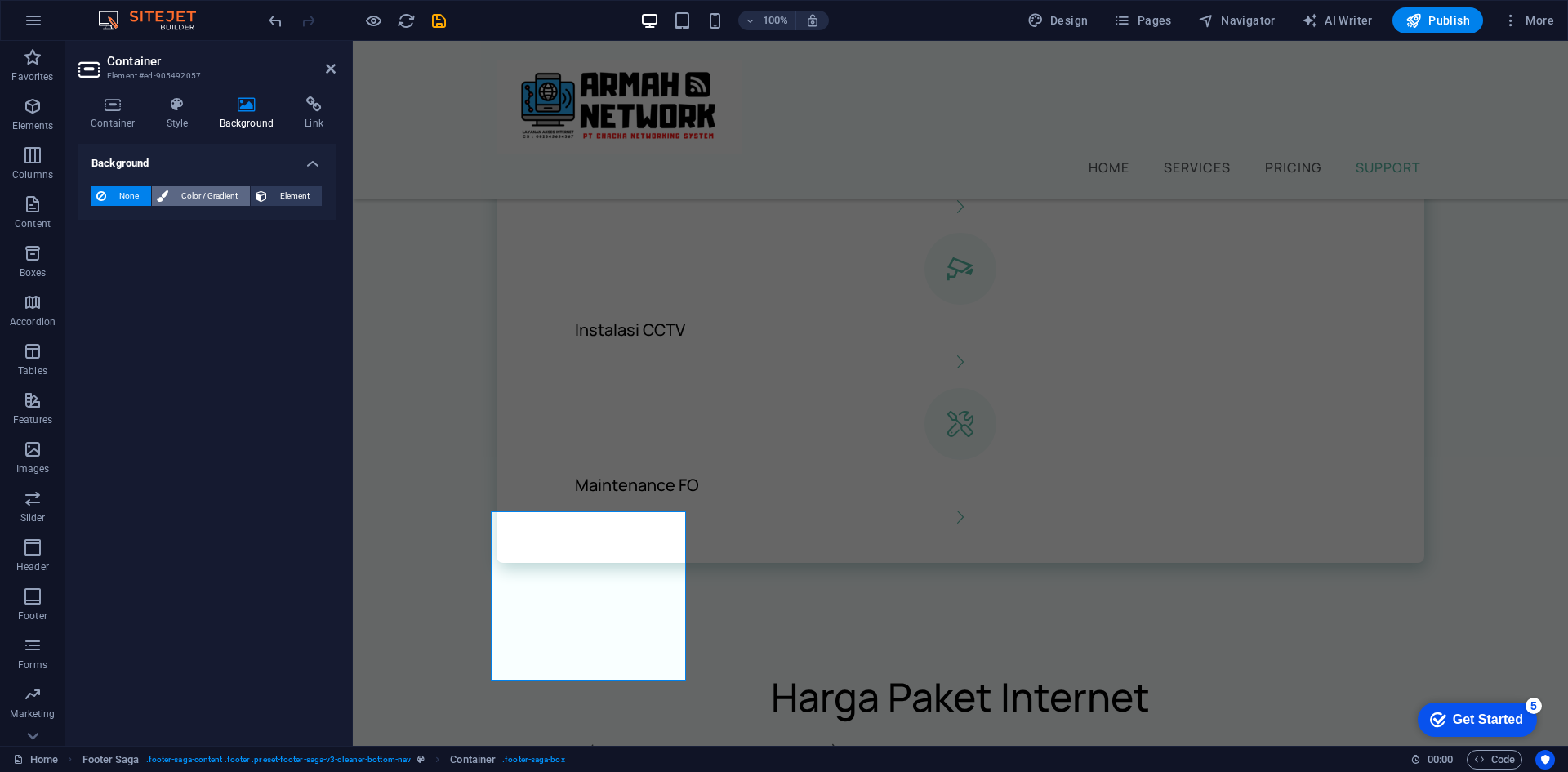
click at [202, 189] on span "Color / Gradient" at bounding box center [209, 197] width 72 height 20
click at [158, 221] on span "Gradient" at bounding box center [155, 227] width 40 height 23
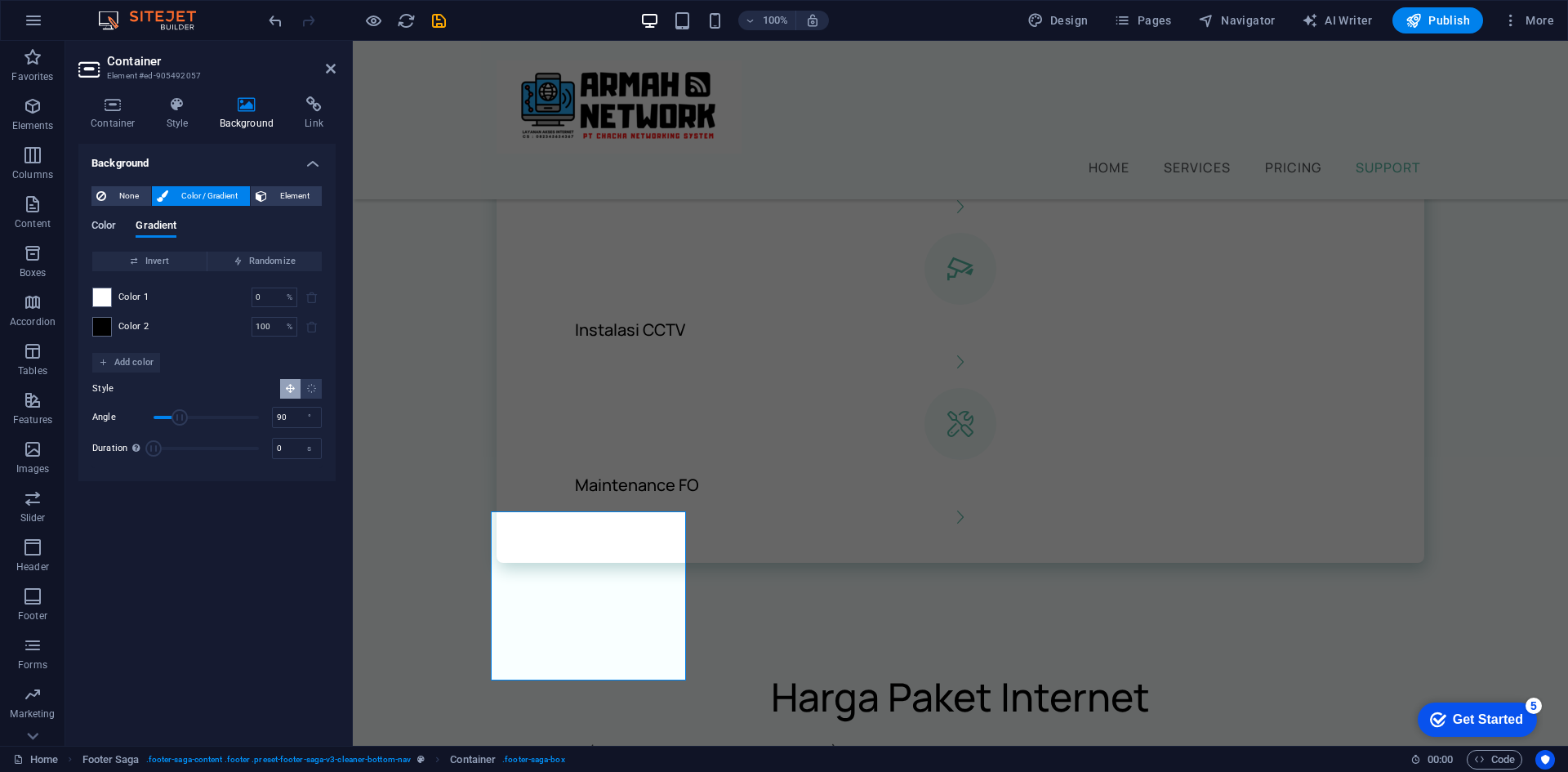
click at [106, 224] on span "Color" at bounding box center [104, 227] width 25 height 23
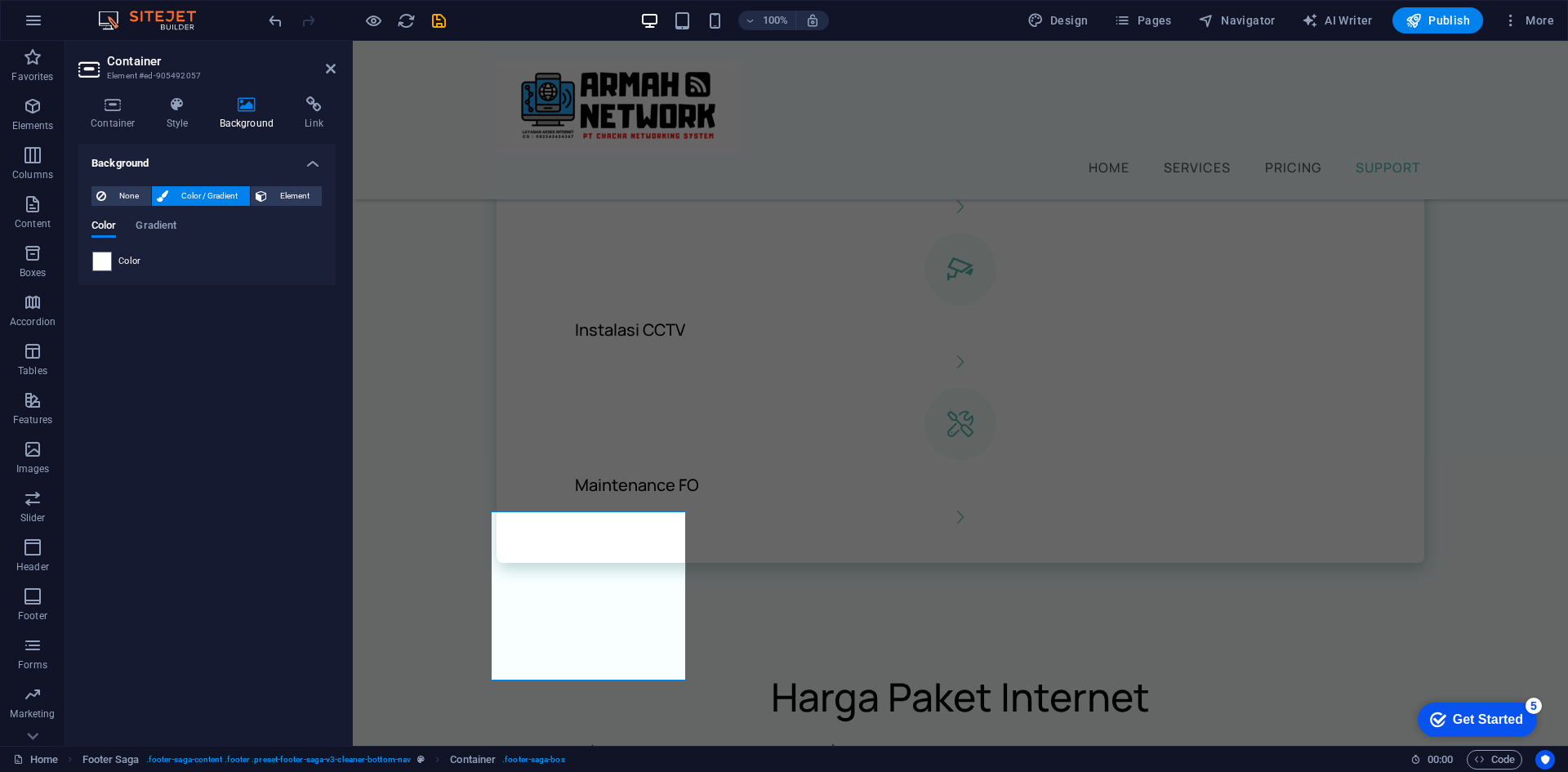
click at [139, 249] on div "Color Gradient" at bounding box center [207, 235] width 231 height 31
click at [106, 264] on span at bounding box center [102, 262] width 18 height 18
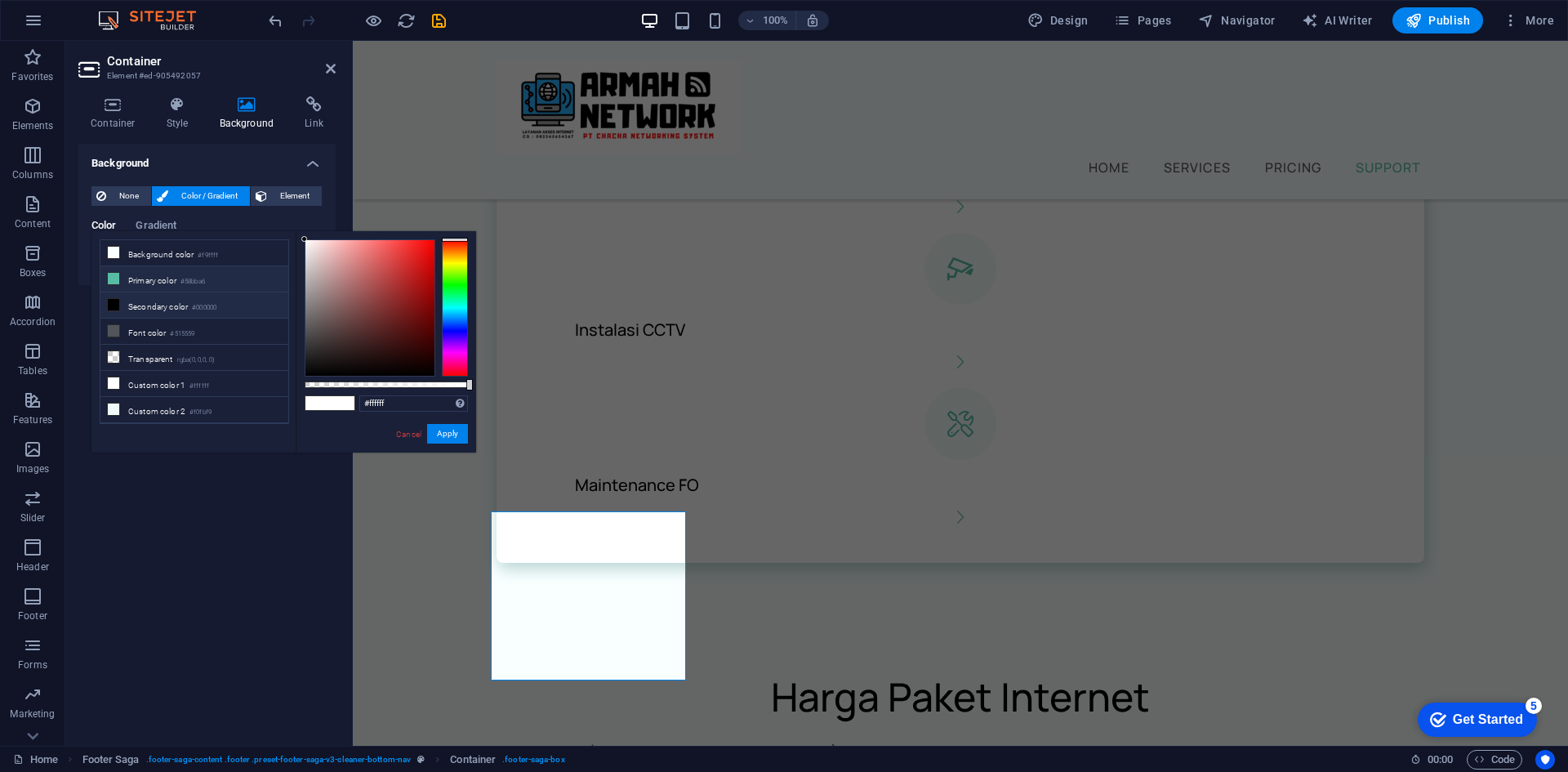
click at [153, 280] on li "Primary color #58bba6" at bounding box center [195, 280] width 188 height 26
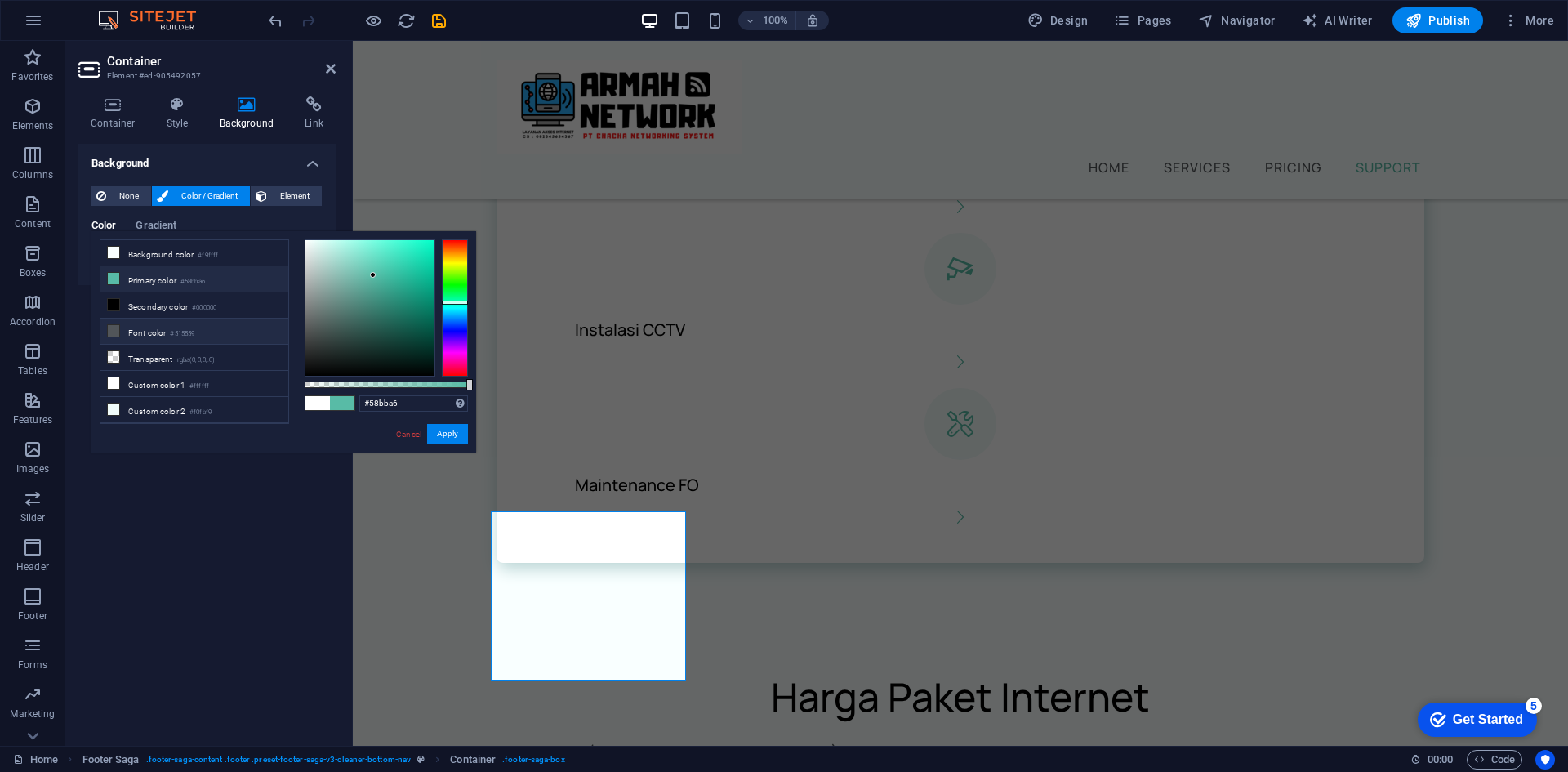
click at [157, 323] on li "Font color #515559" at bounding box center [195, 332] width 188 height 26
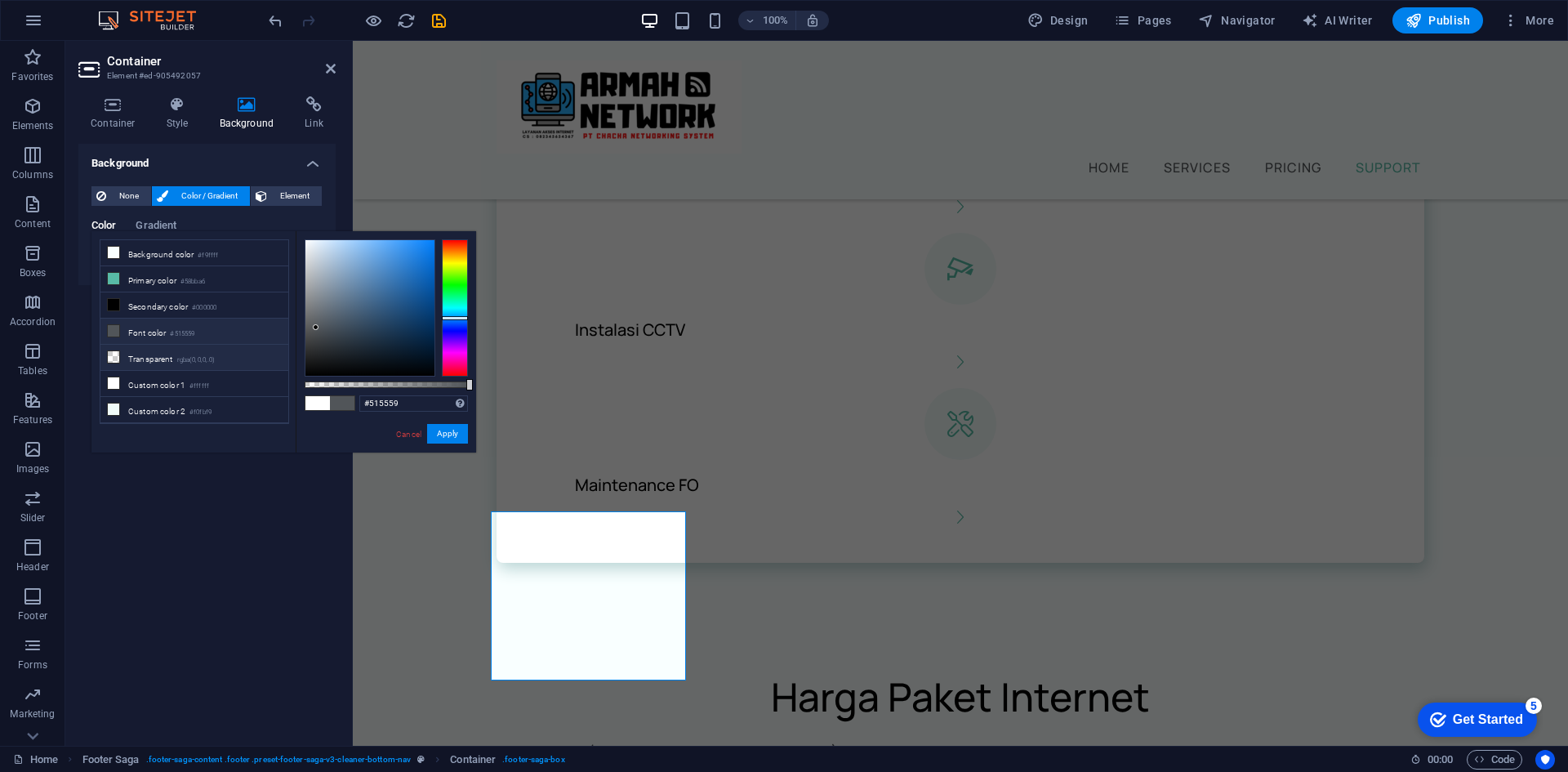
click at [161, 353] on li "Transparent rgba(0,0,0,.0)" at bounding box center [195, 358] width 188 height 26
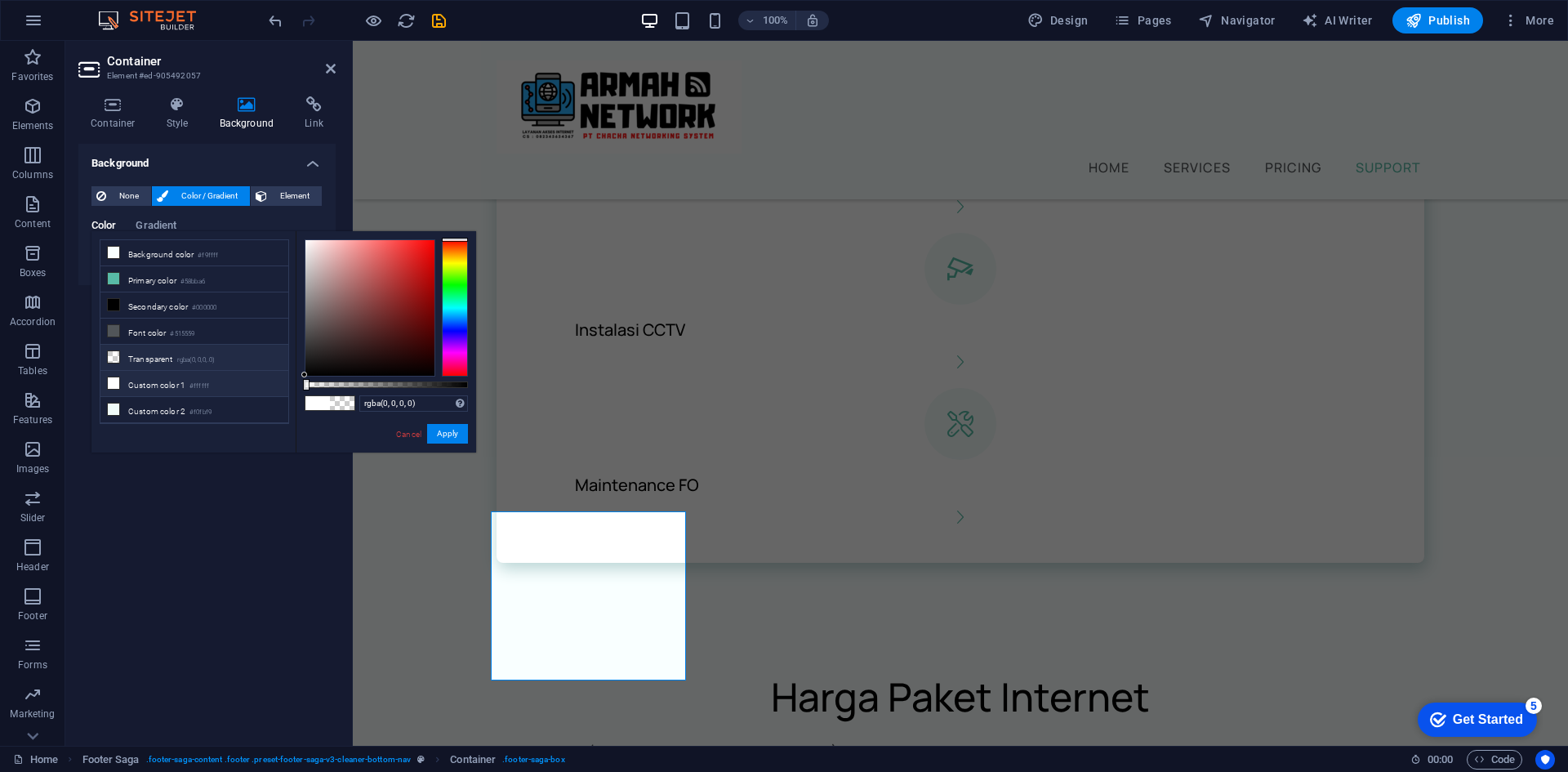
click at [166, 372] on li "Custom color 1 #ffffff" at bounding box center [195, 384] width 188 height 26
type input "#ffffff"
click at [118, 189] on span "None" at bounding box center [129, 197] width 35 height 20
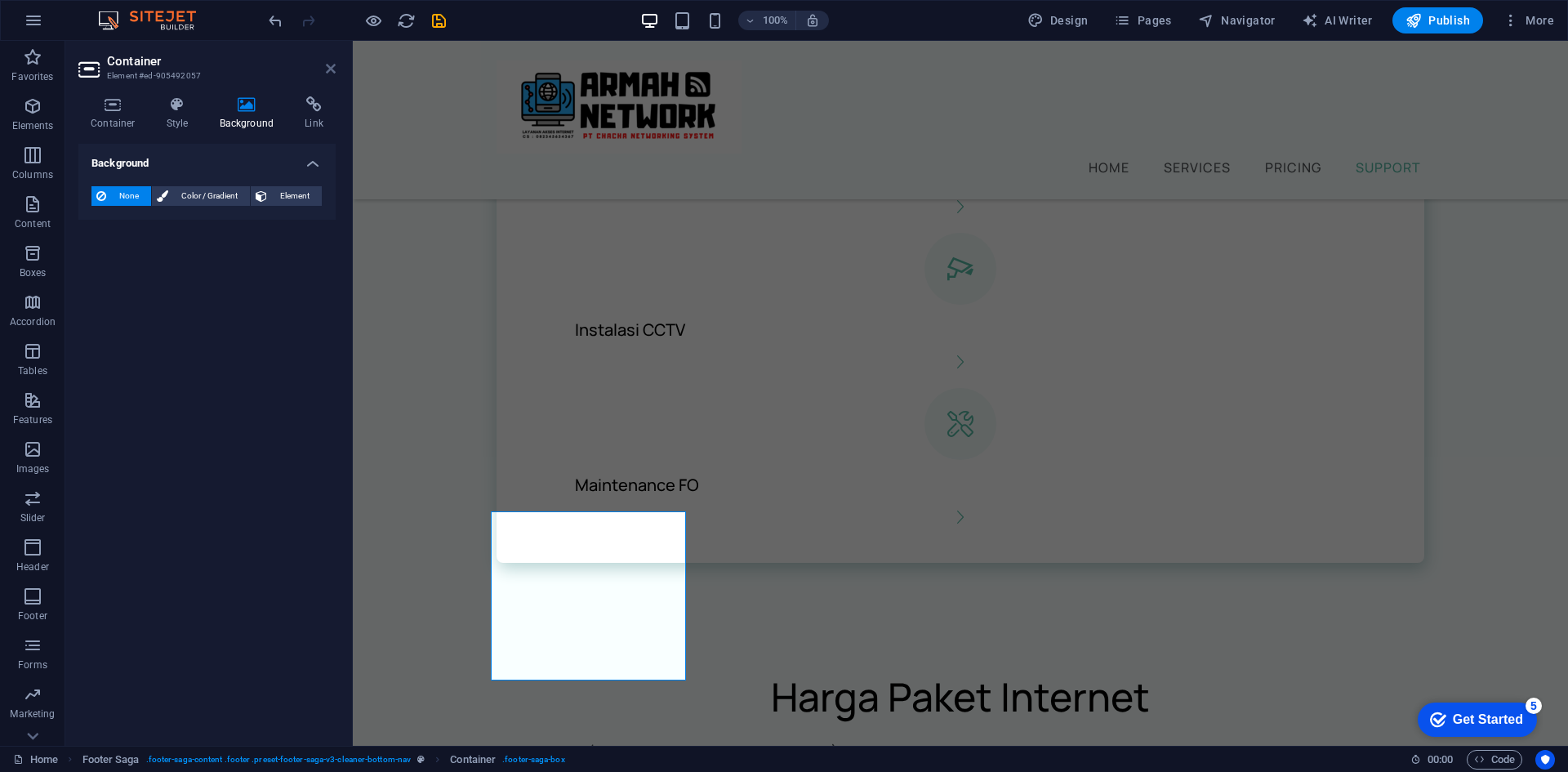
click at [332, 69] on icon at bounding box center [331, 69] width 10 height 13
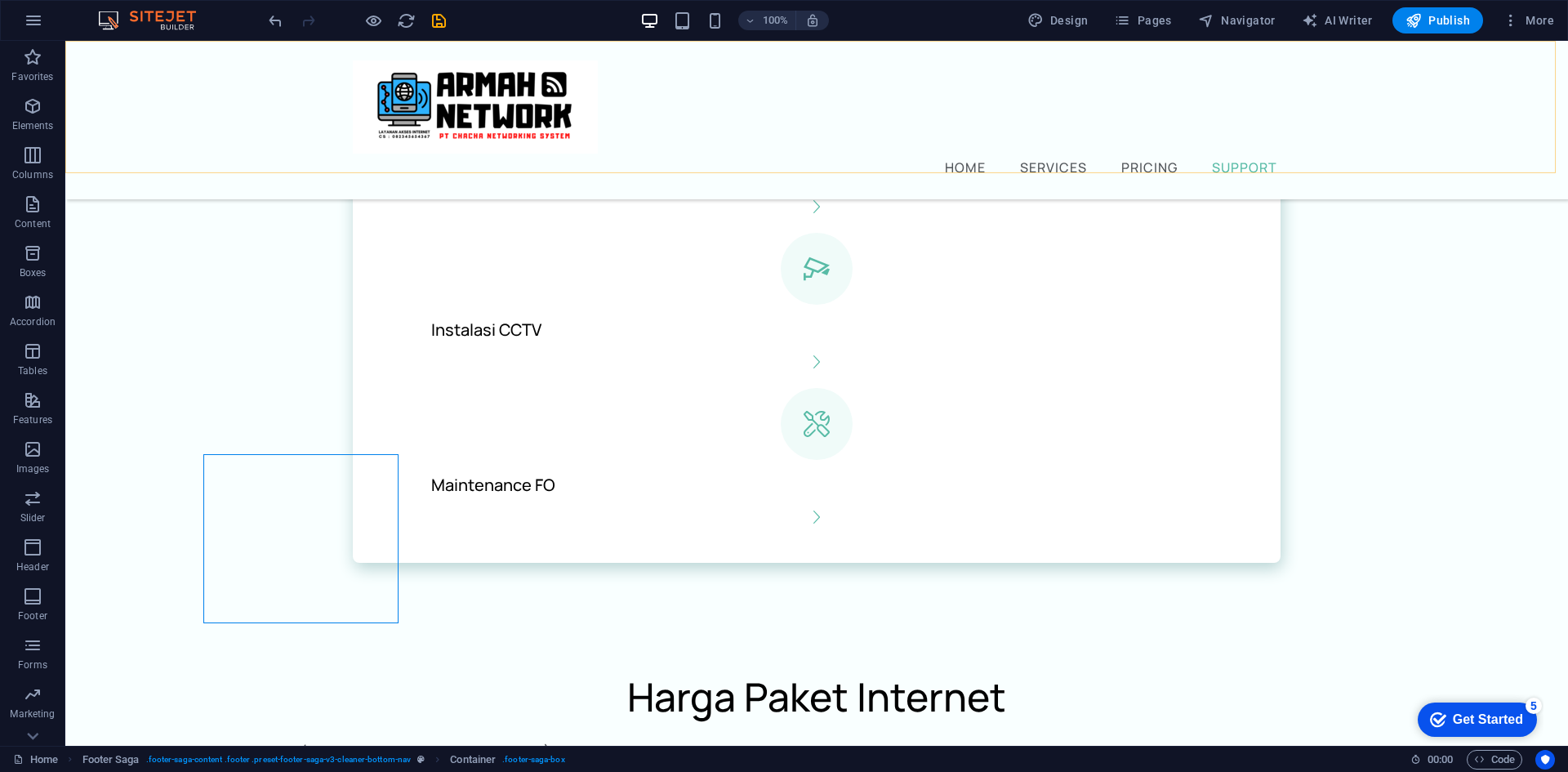
scroll to position [1722, 0]
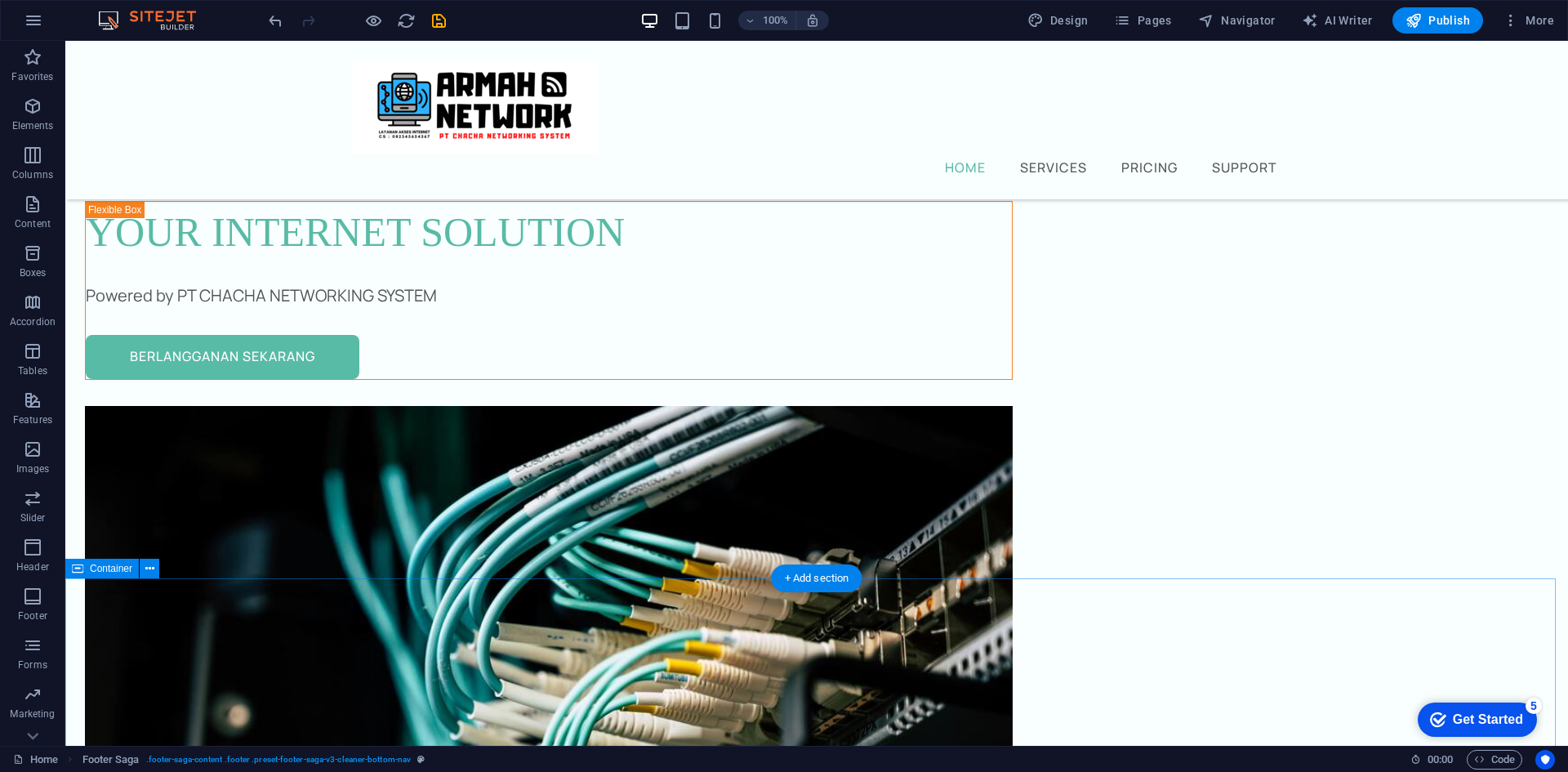
scroll to position [0, 0]
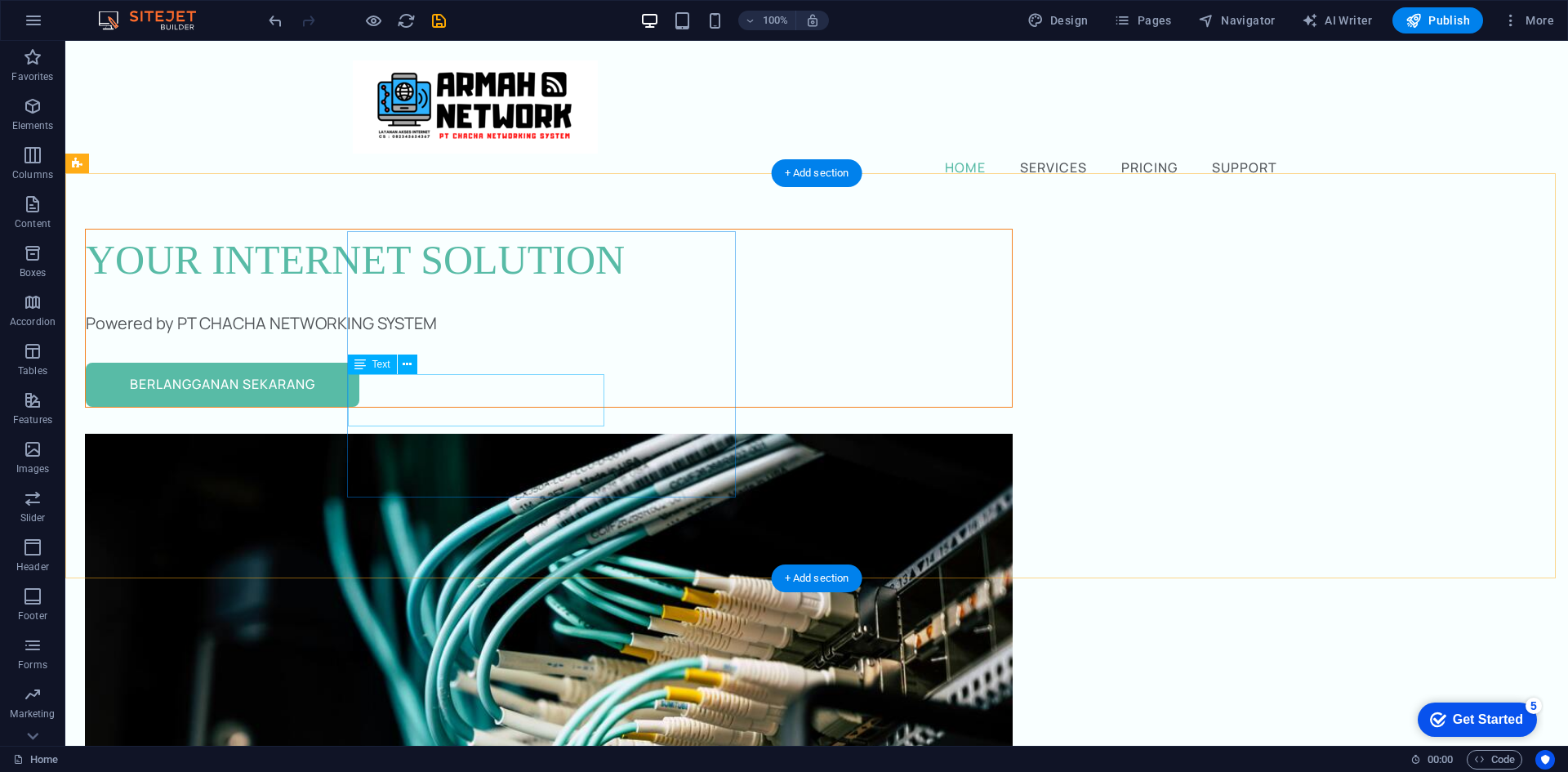
click at [413, 337] on div "Powered by PT CHACHA NETWORKING SYSTEM" at bounding box center [549, 324] width 926 height 26
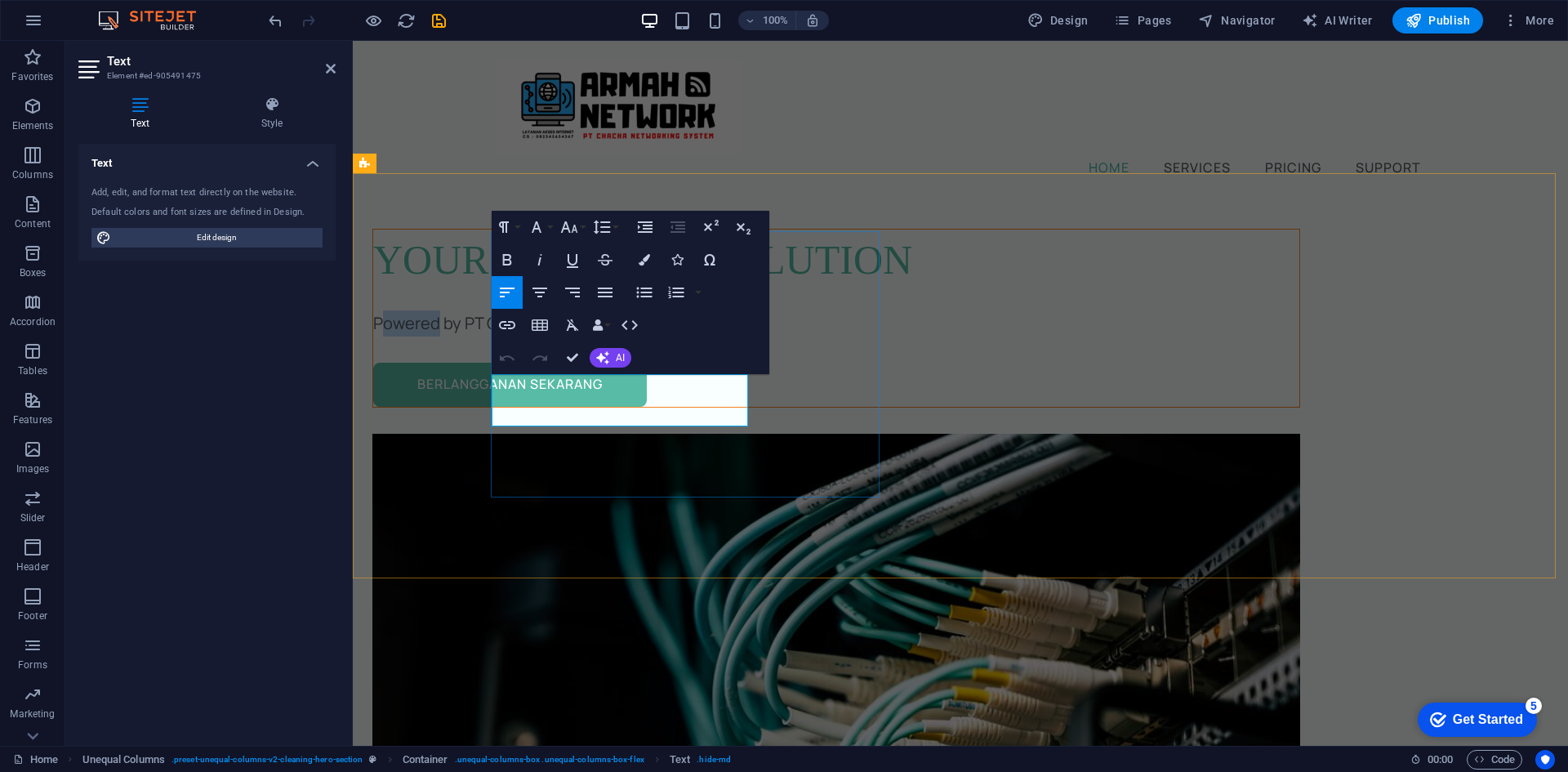
drag, startPoint x: 555, startPoint y: 389, endPoint x: 503, endPoint y: 388, distance: 52.0
click at [503, 337] on p "Powered by PT CHACHA NETWORKING SYSTEM" at bounding box center [836, 324] width 926 height 26
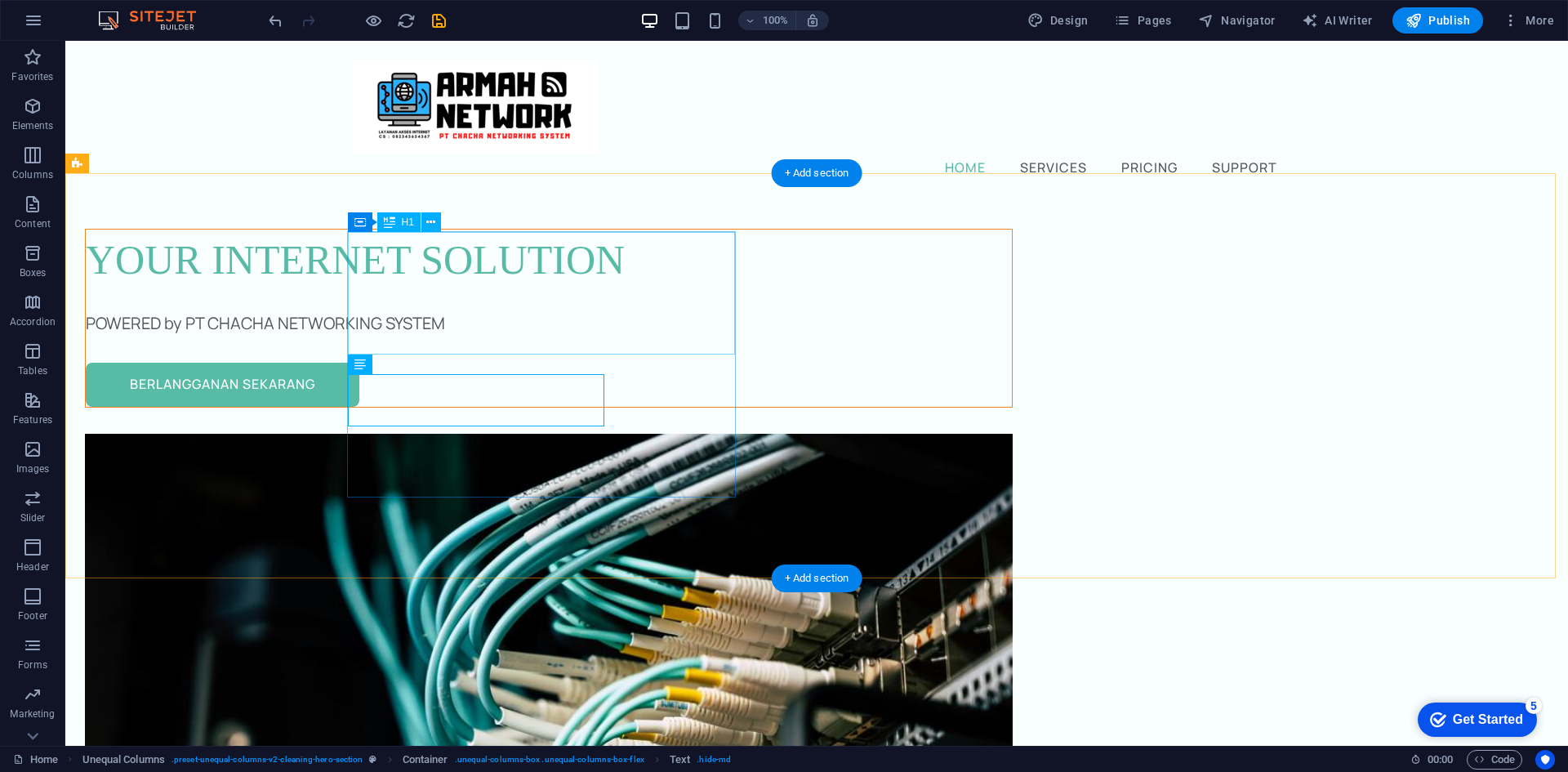
click at [553, 291] on div "Your Internet Solution" at bounding box center [549, 260] width 926 height 61
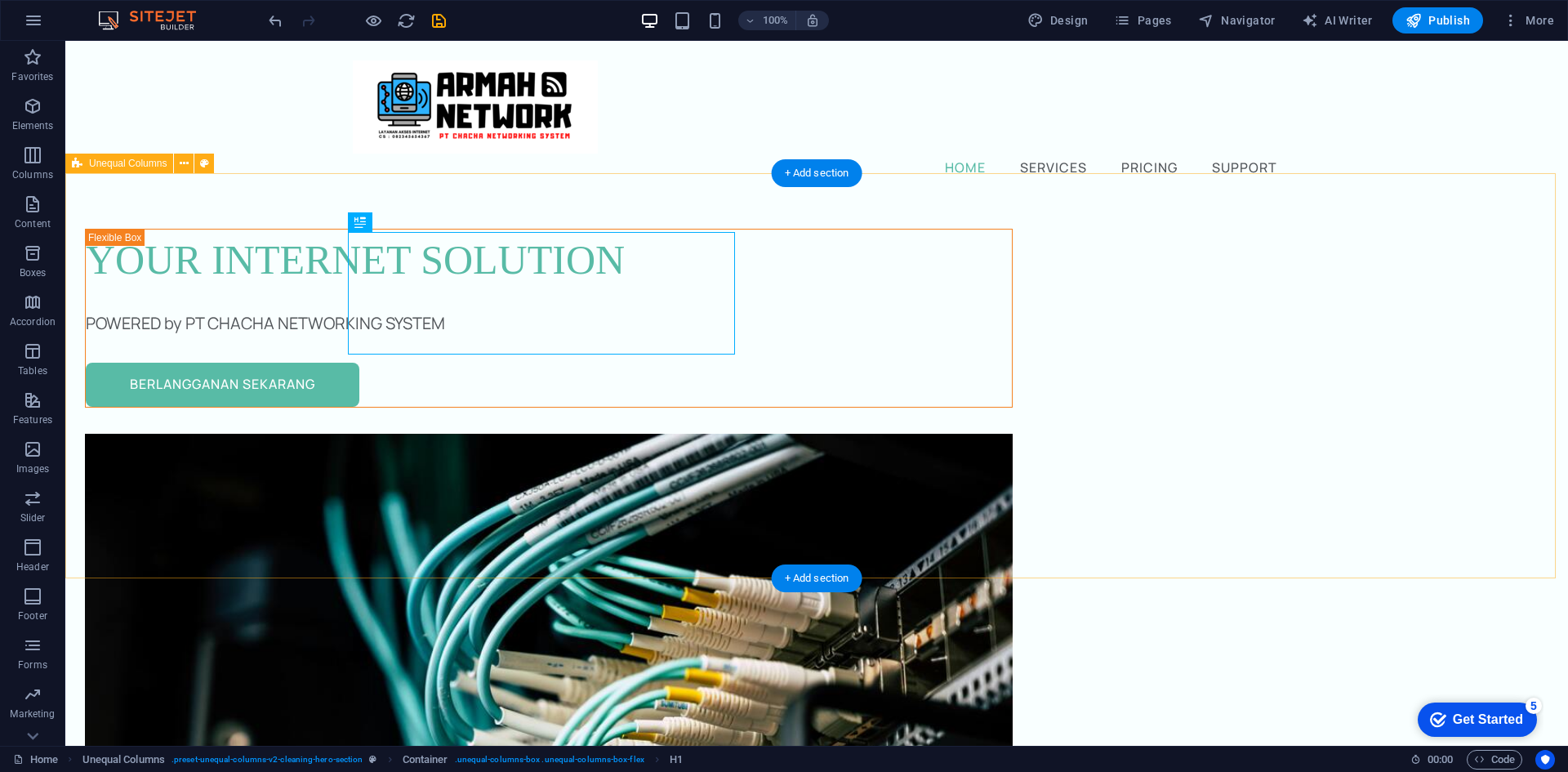
click at [750, 362] on div "Your Internet Solution POWERED by PT CHACHA NETWORKING SYSTEM [GEOGRAPHIC_DATA]…" at bounding box center [816, 651] width 1503 height 904
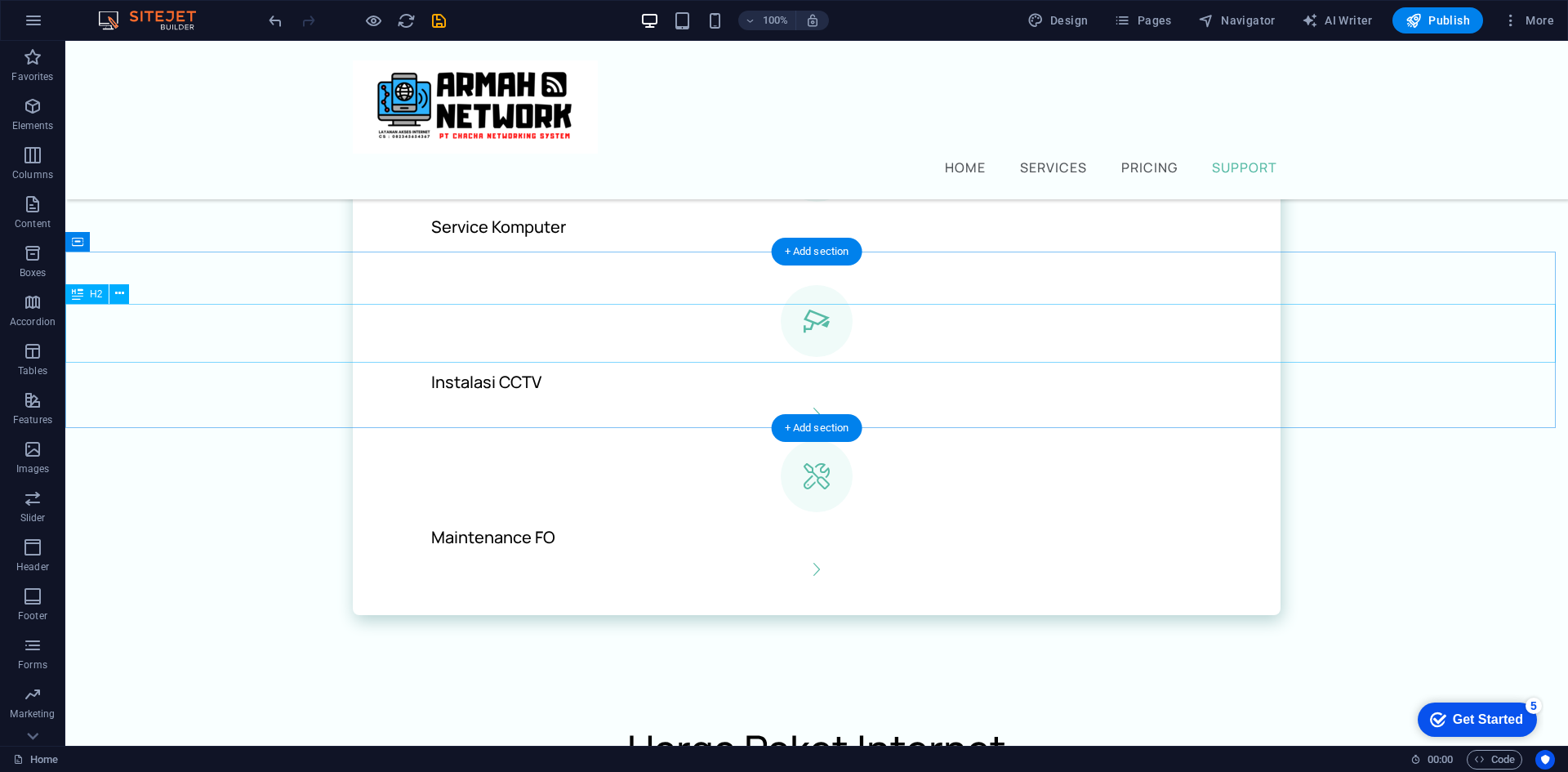
scroll to position [1640, 0]
